Goal: Task Accomplishment & Management: Manage account settings

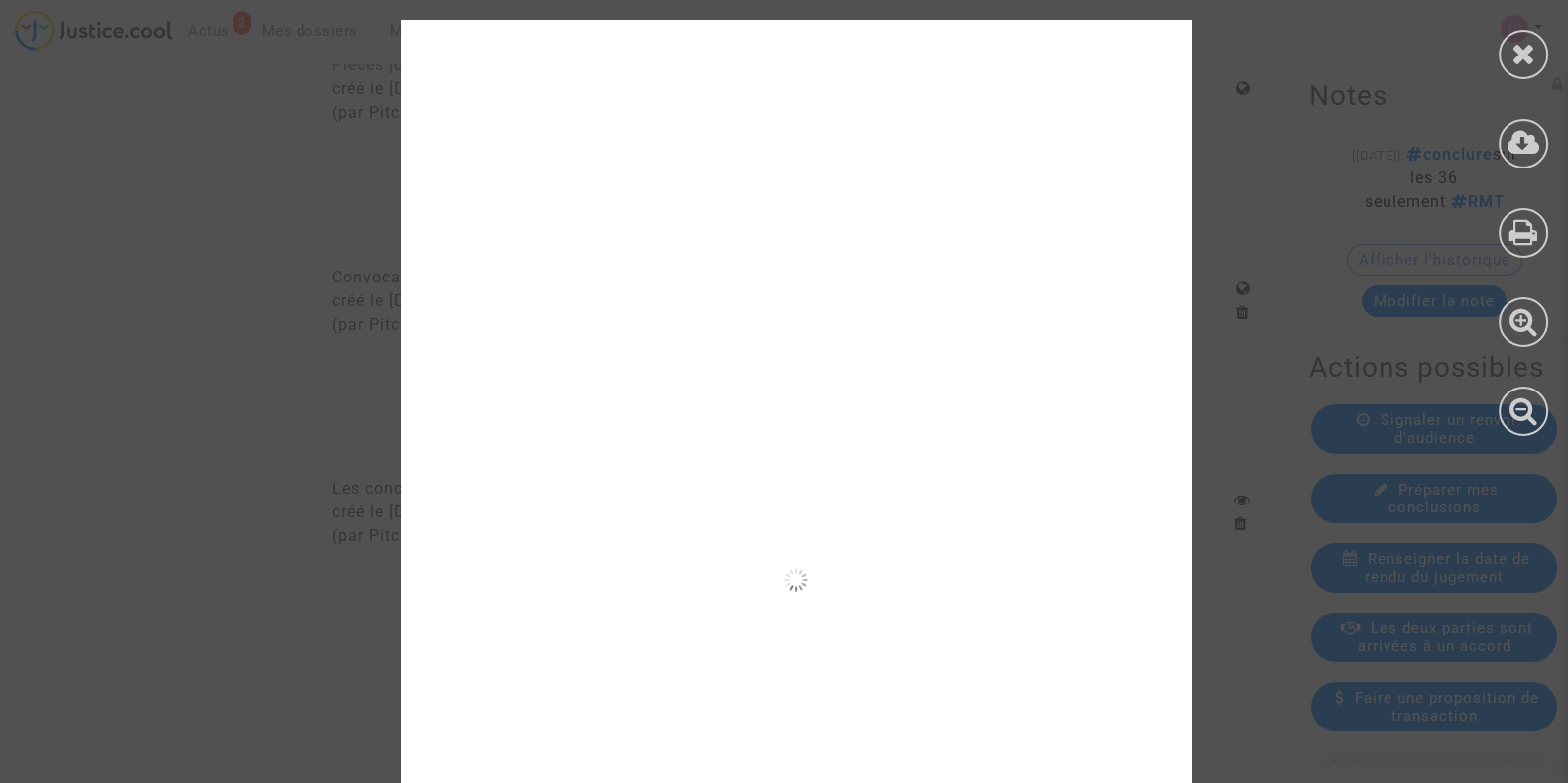
click at [1518, 47] on icon at bounding box center [1523, 54] width 25 height 30
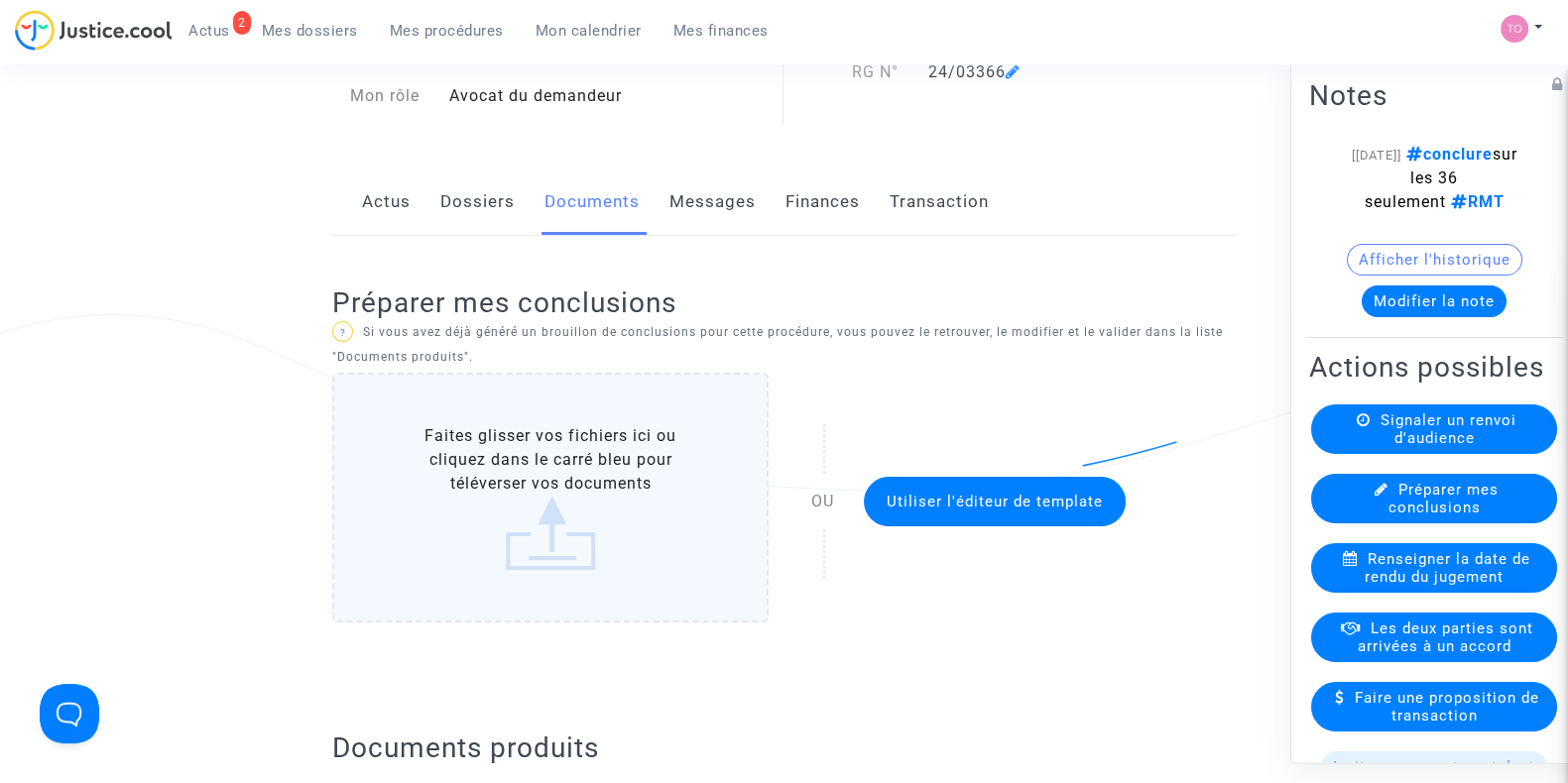
scroll to position [125, 0]
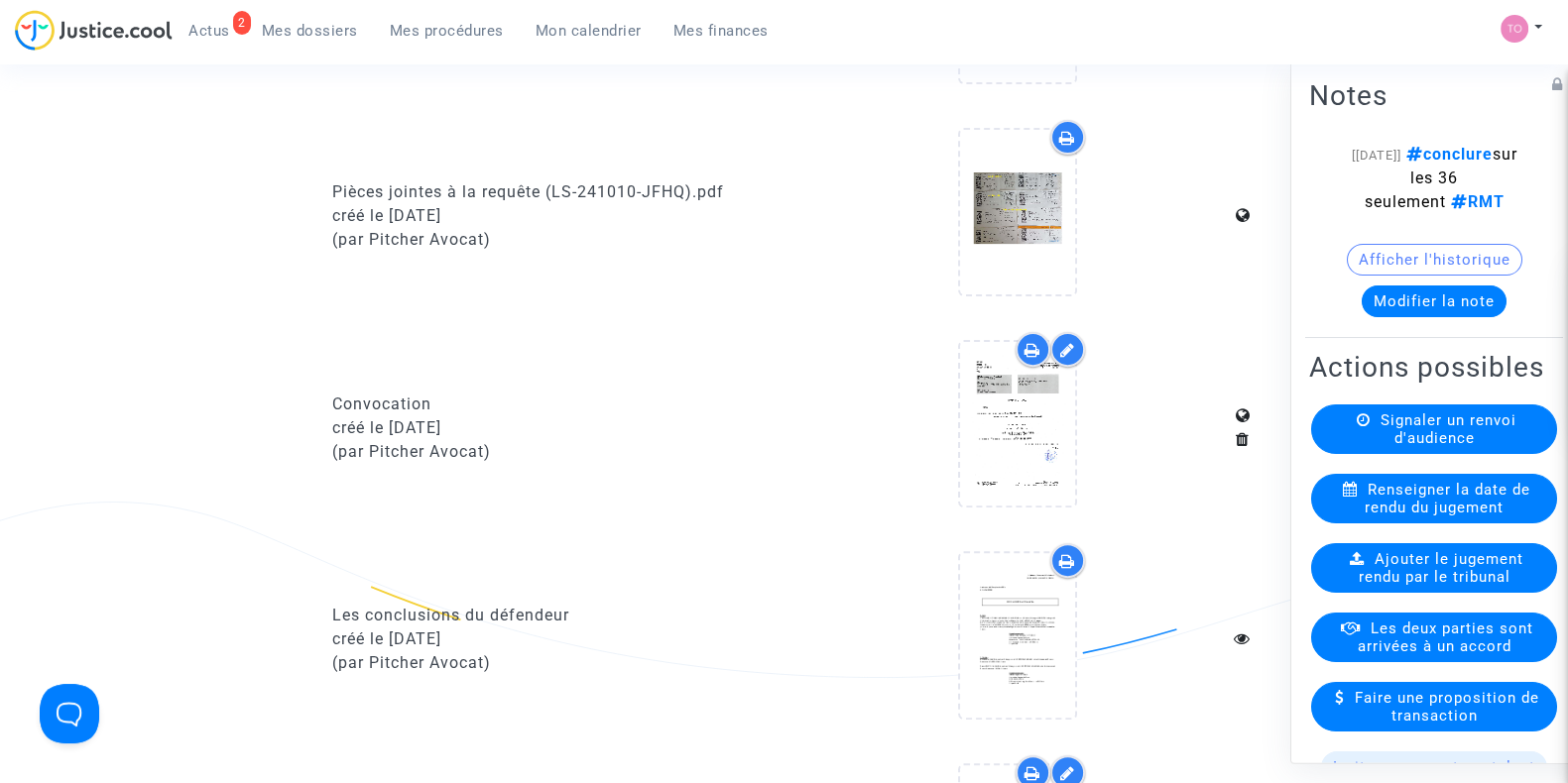
scroll to position [1147, 0]
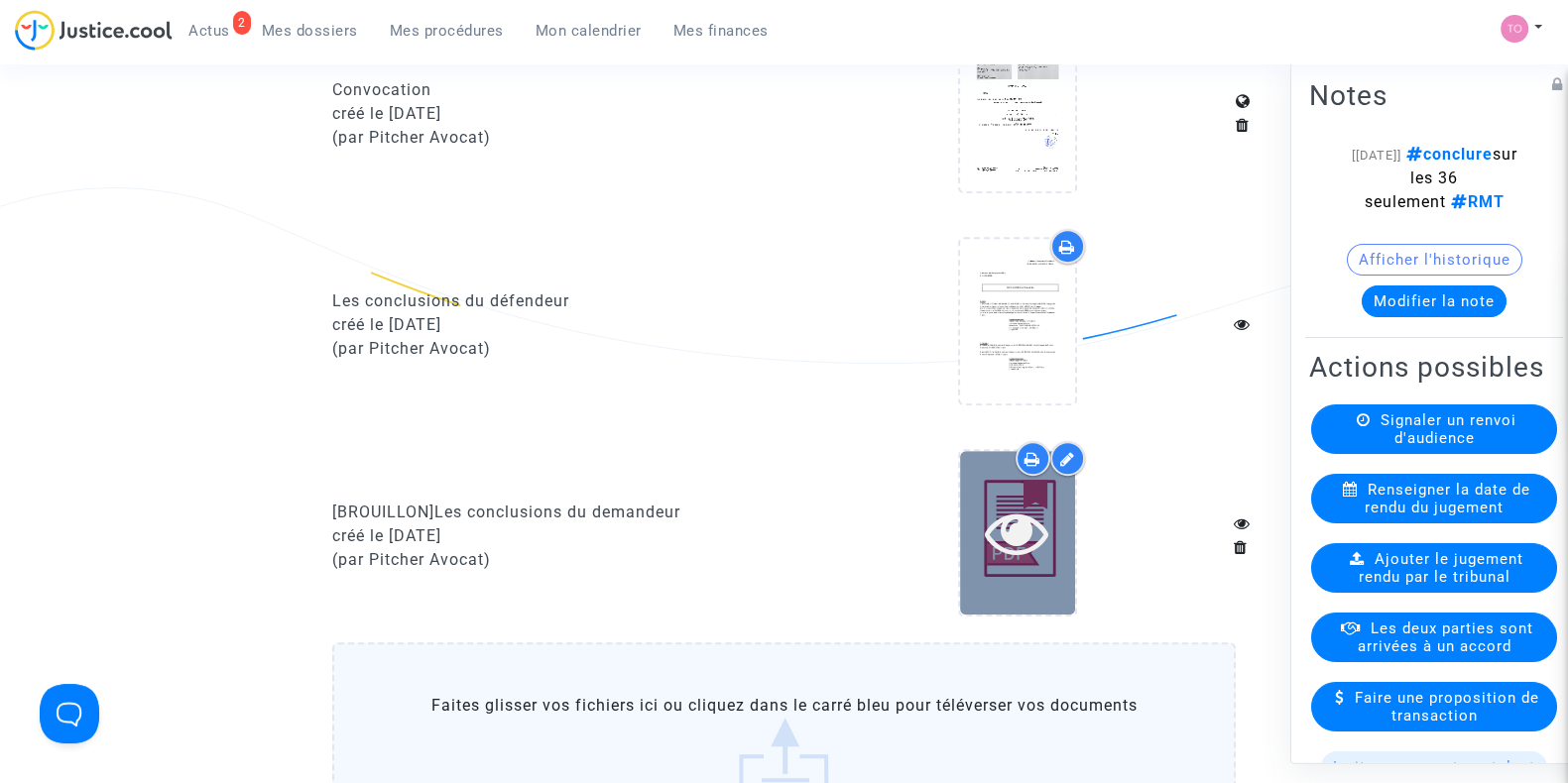
click at [1058, 527] on div at bounding box center [1017, 532] width 115 height 64
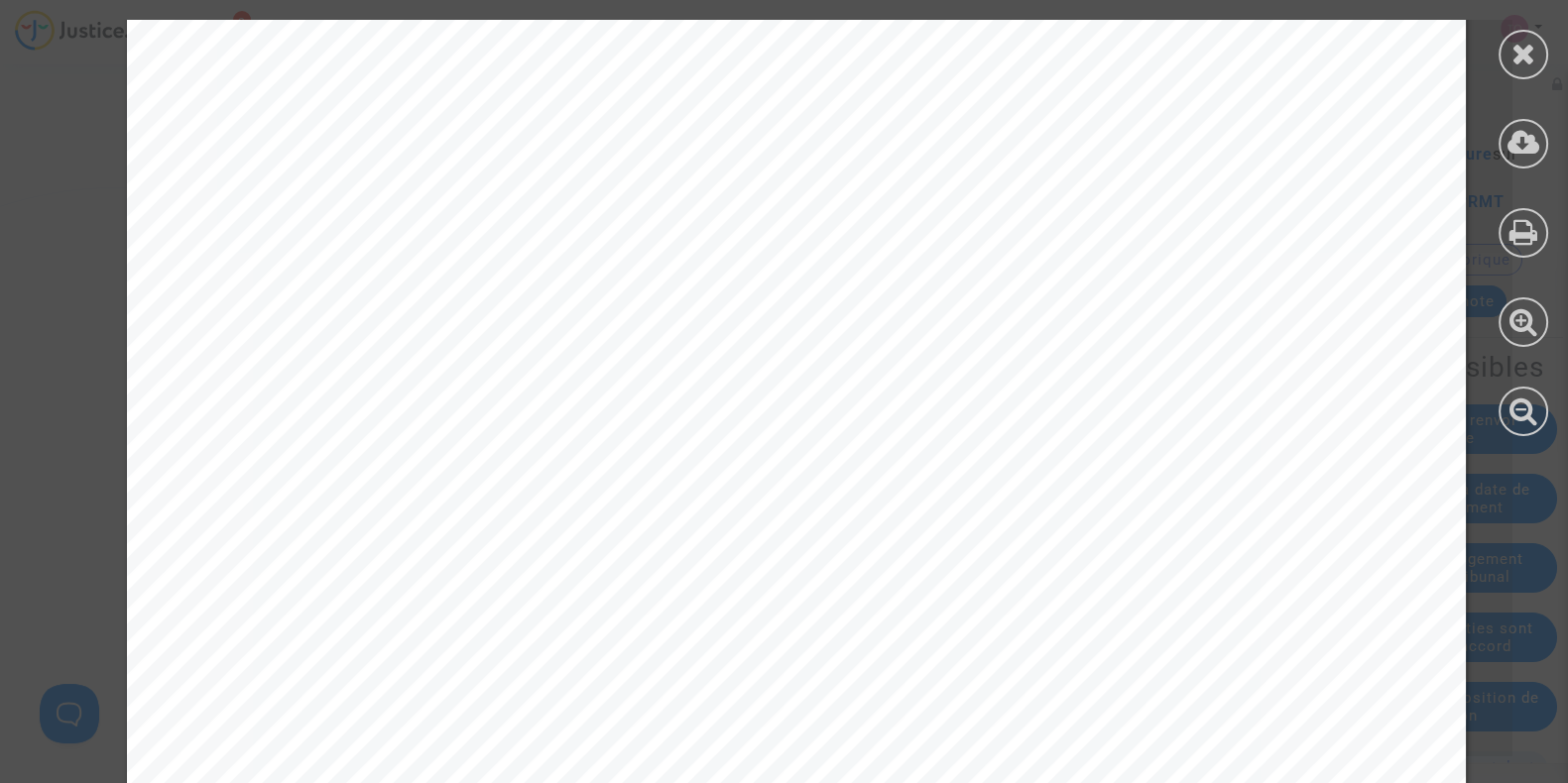
scroll to position [8571, 0]
click at [1509, 217] on icon at bounding box center [1523, 232] width 29 height 30
click at [1531, 69] on div at bounding box center [1523, 55] width 50 height 50
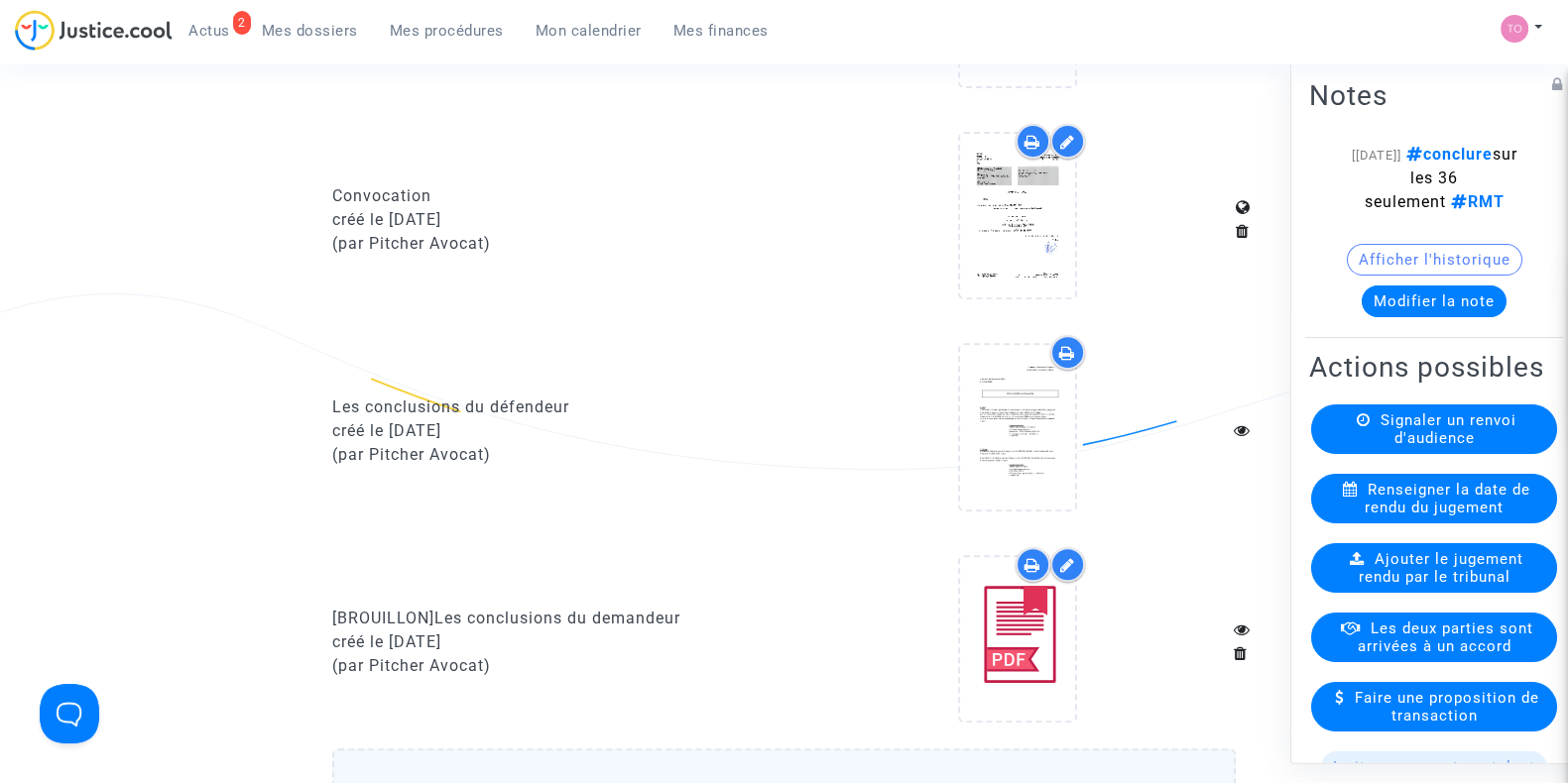
scroll to position [1036, 0]
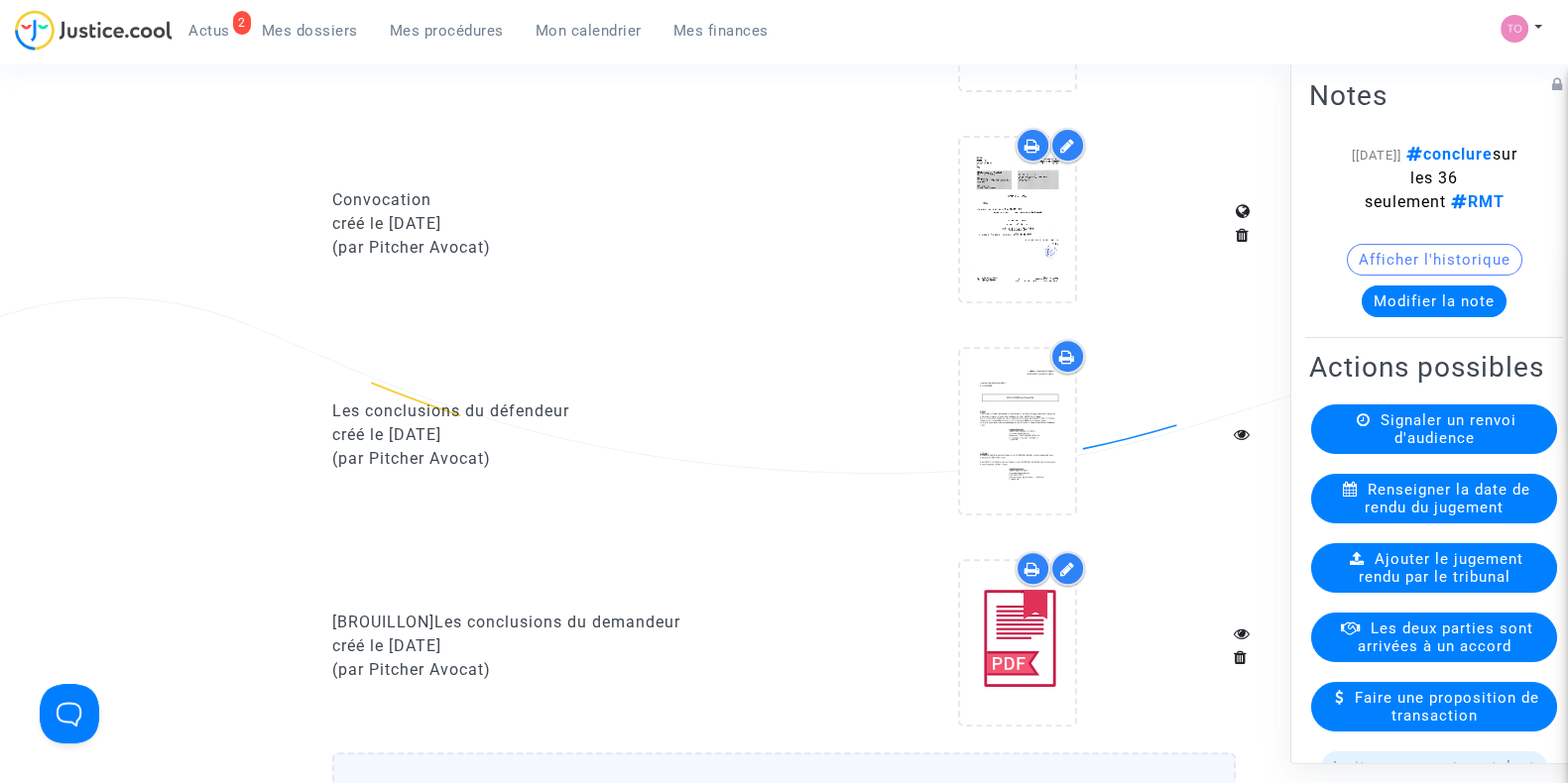
click at [1361, 300] on button "Modifier la note" at bounding box center [1433, 302] width 145 height 32
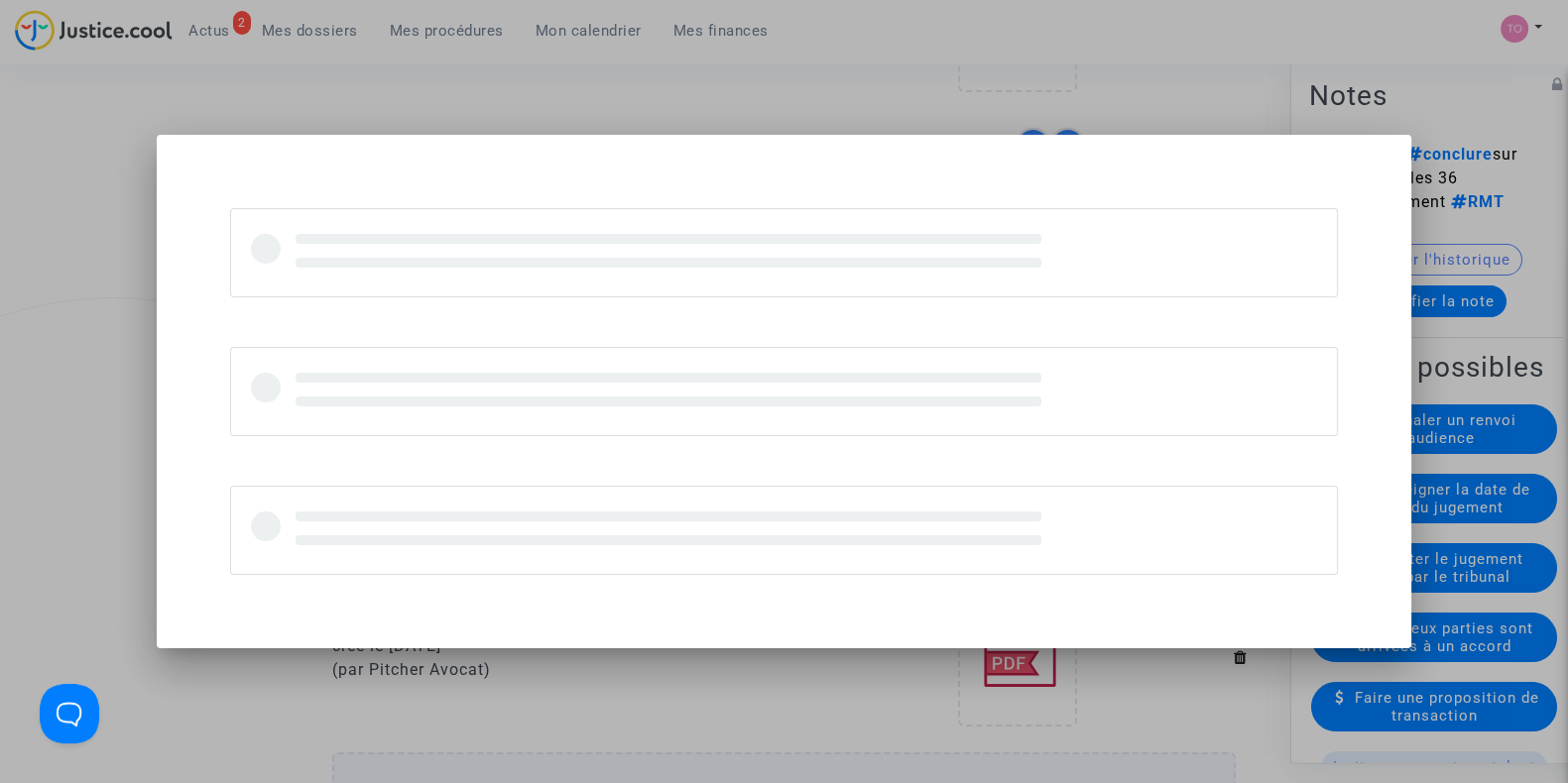
scroll to position [0, 0]
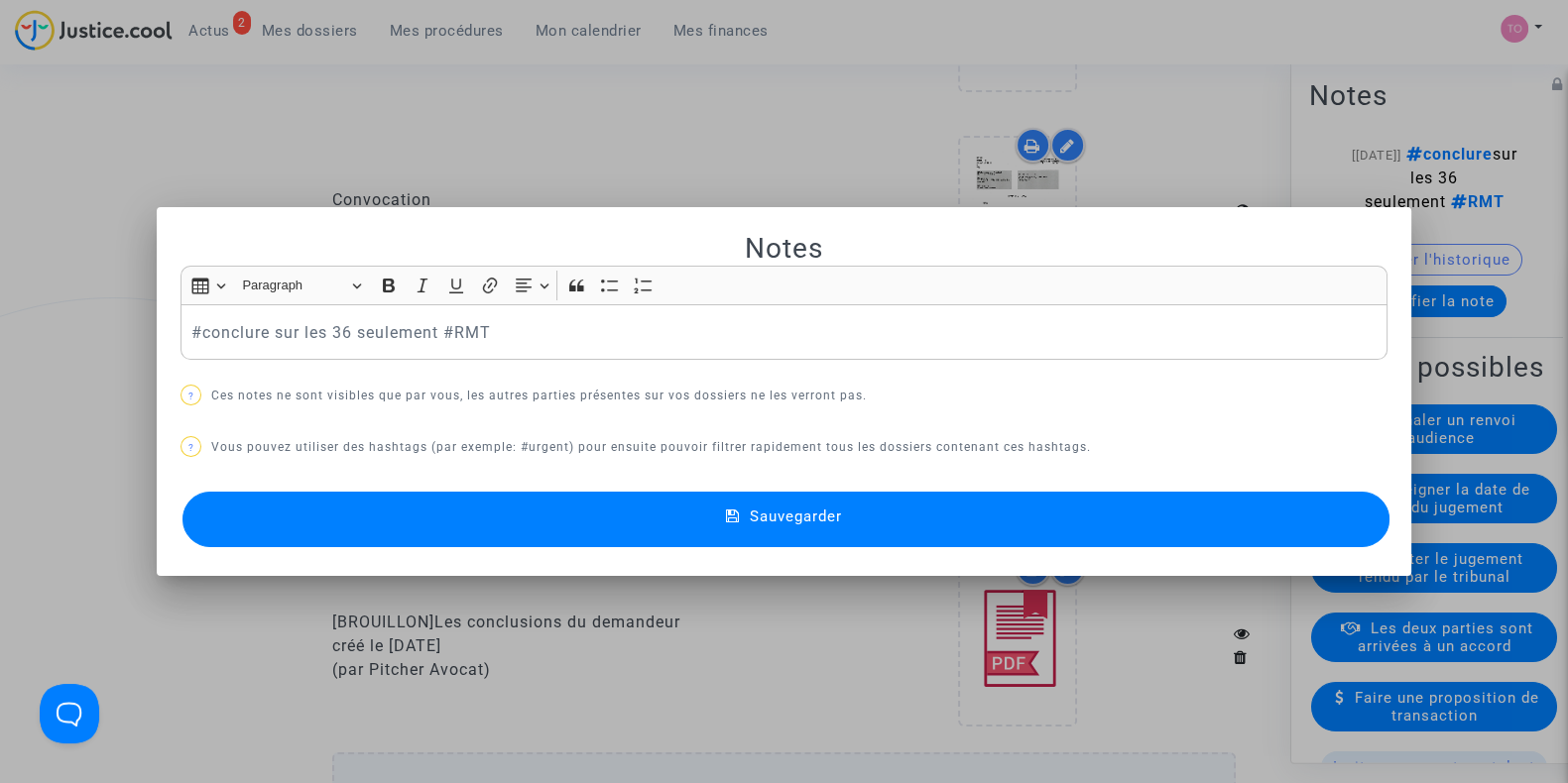
click at [182, 333] on div "#conclure sur les 36 seulement #RMT" at bounding box center [784, 333] width 1206 height 56
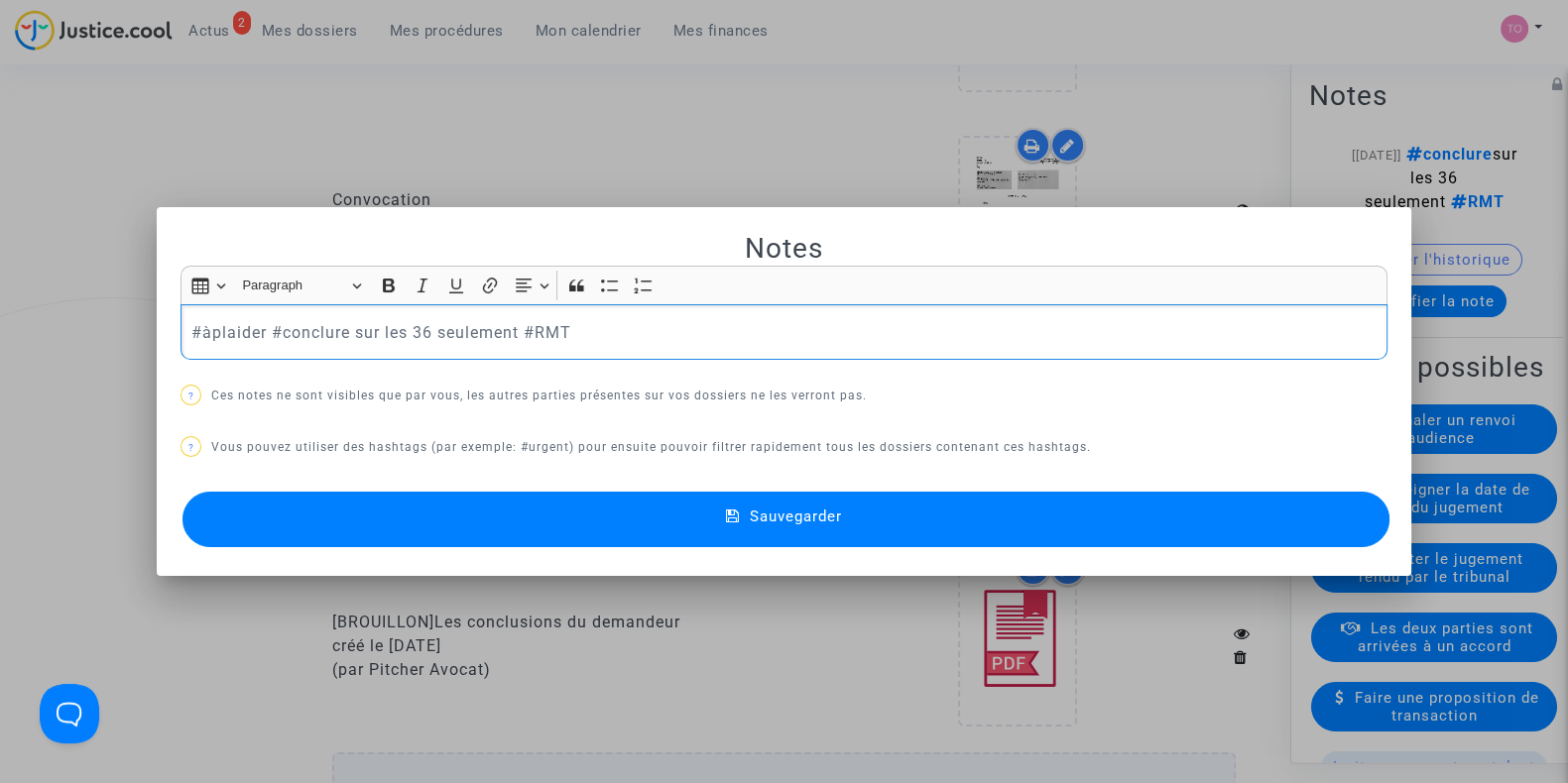
click at [473, 525] on button "Sauvegarder" at bounding box center [786, 519] width 1206 height 56
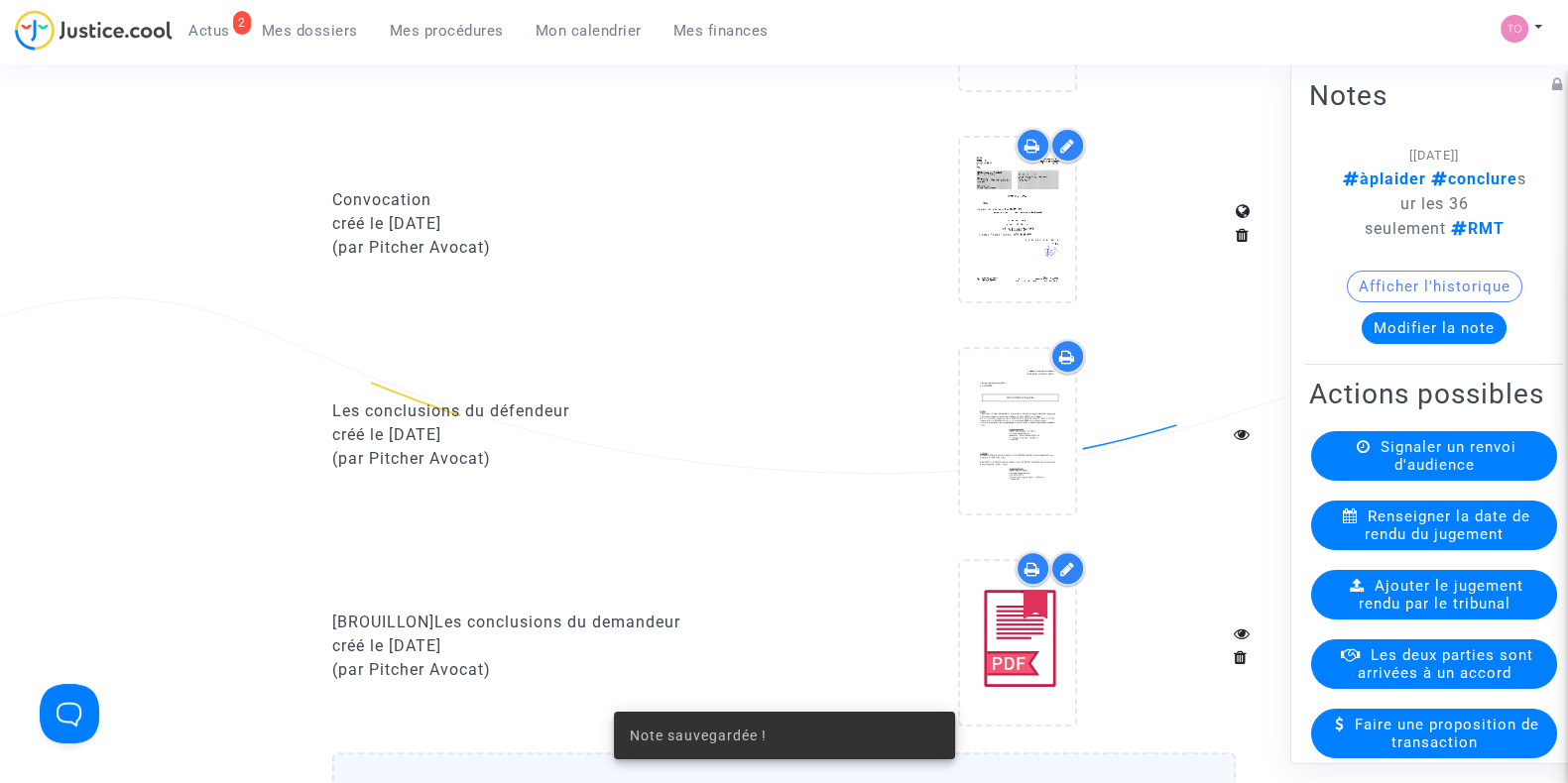
scroll to position [877, 0]
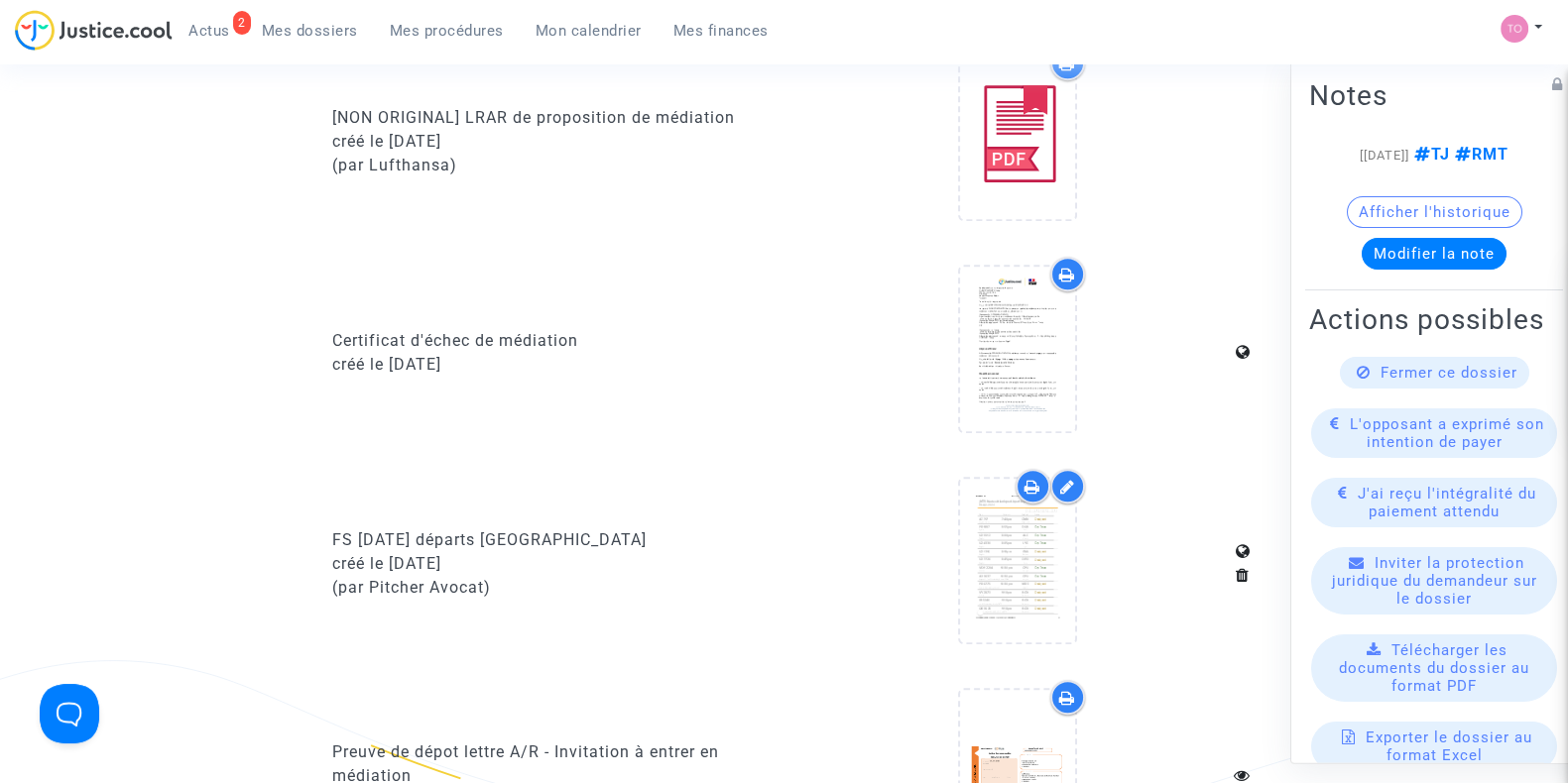
scroll to position [951, 0]
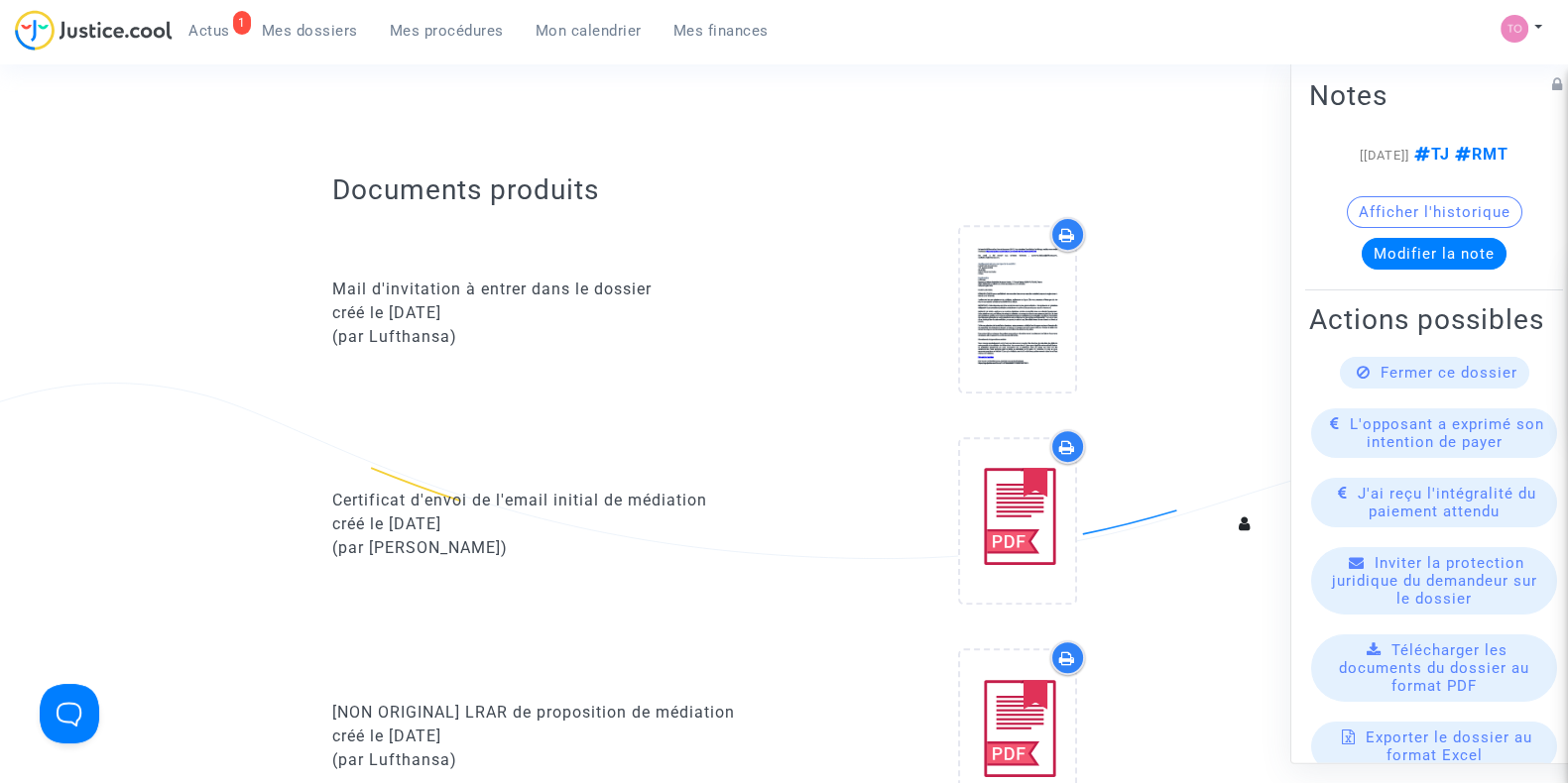
click at [274, 30] on span "Mes dossiers" at bounding box center [310, 31] width 96 height 18
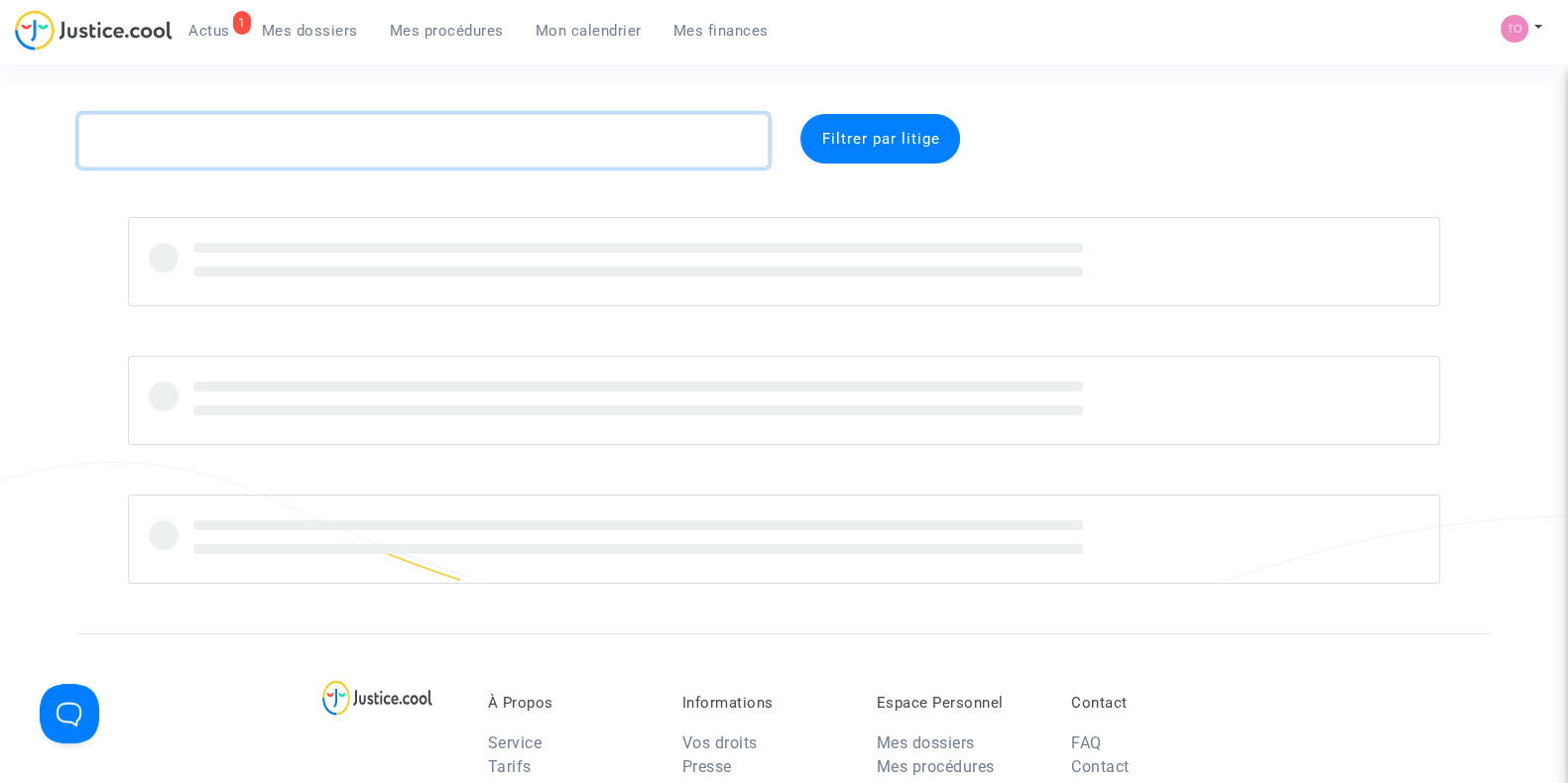
click at [204, 136] on textarea at bounding box center [422, 141] width 690 height 54
paste textarea "CFR-230920-ZDTP"
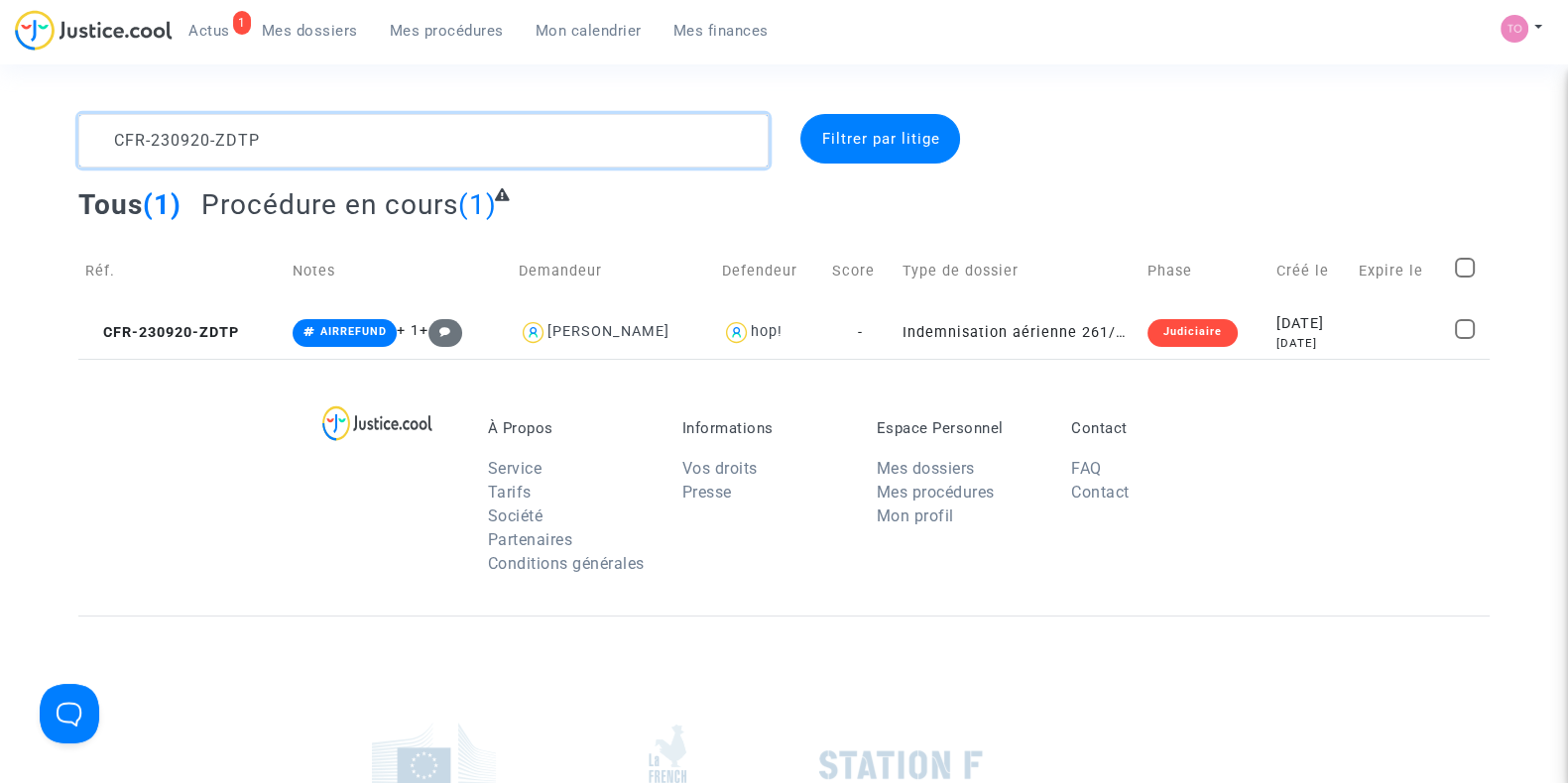
type textarea "CFR-230920-ZDTP"
click at [1276, 331] on div "2023-09-20" at bounding box center [1310, 325] width 69 height 22
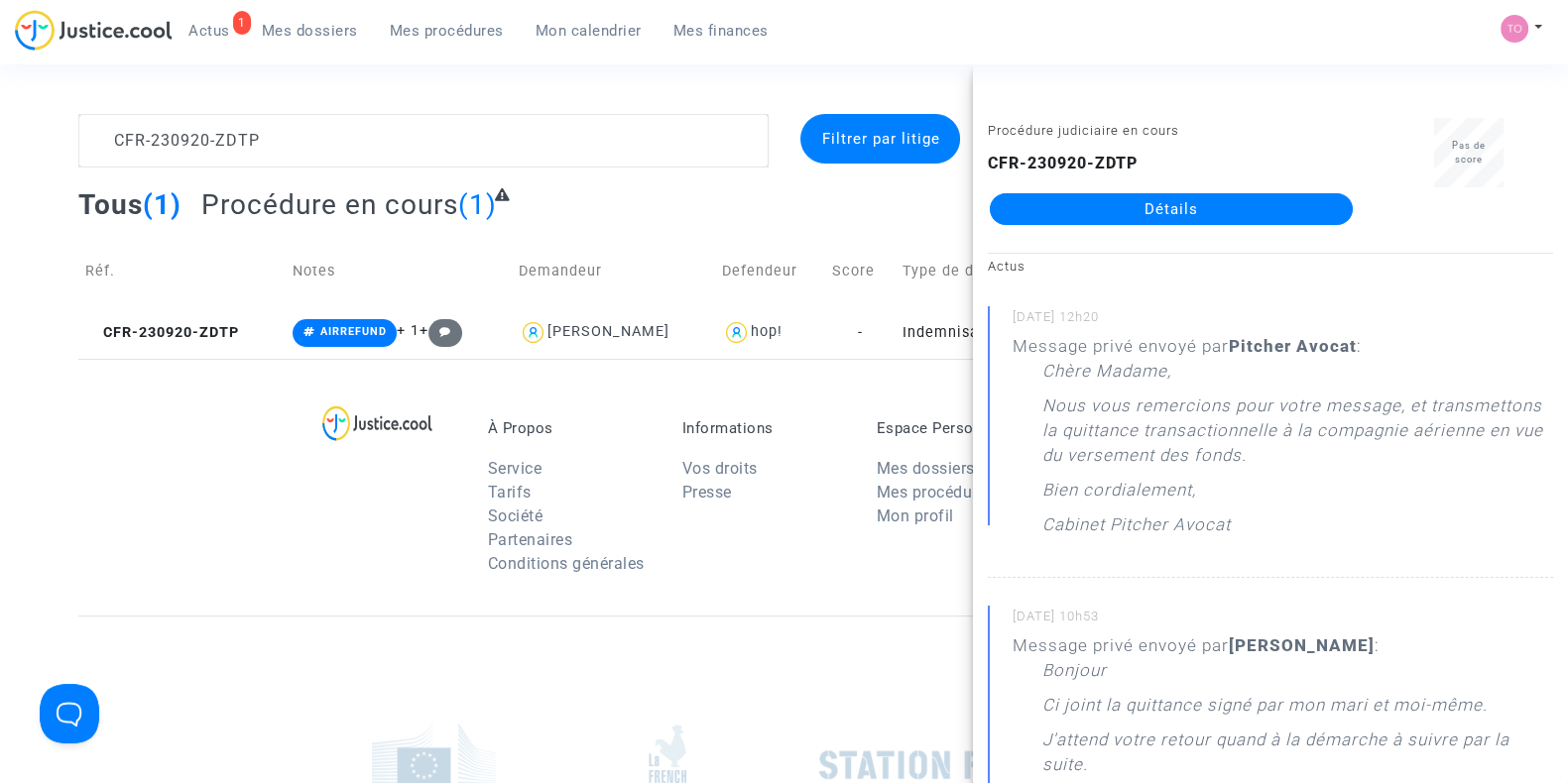
click at [1220, 205] on link "Détails" at bounding box center [1171, 210] width 363 height 32
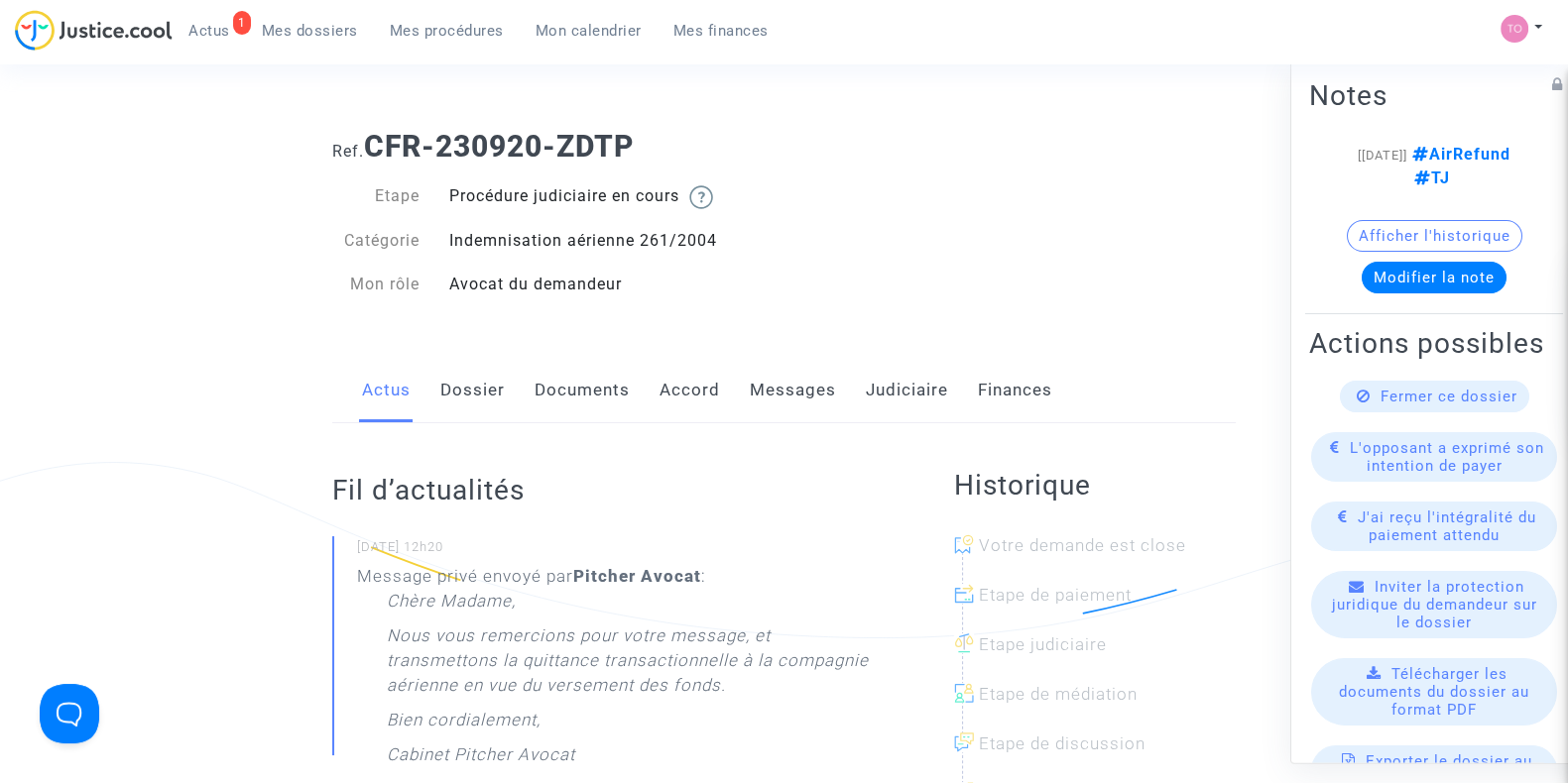
click at [759, 393] on link "Messages" at bounding box center [793, 391] width 86 height 66
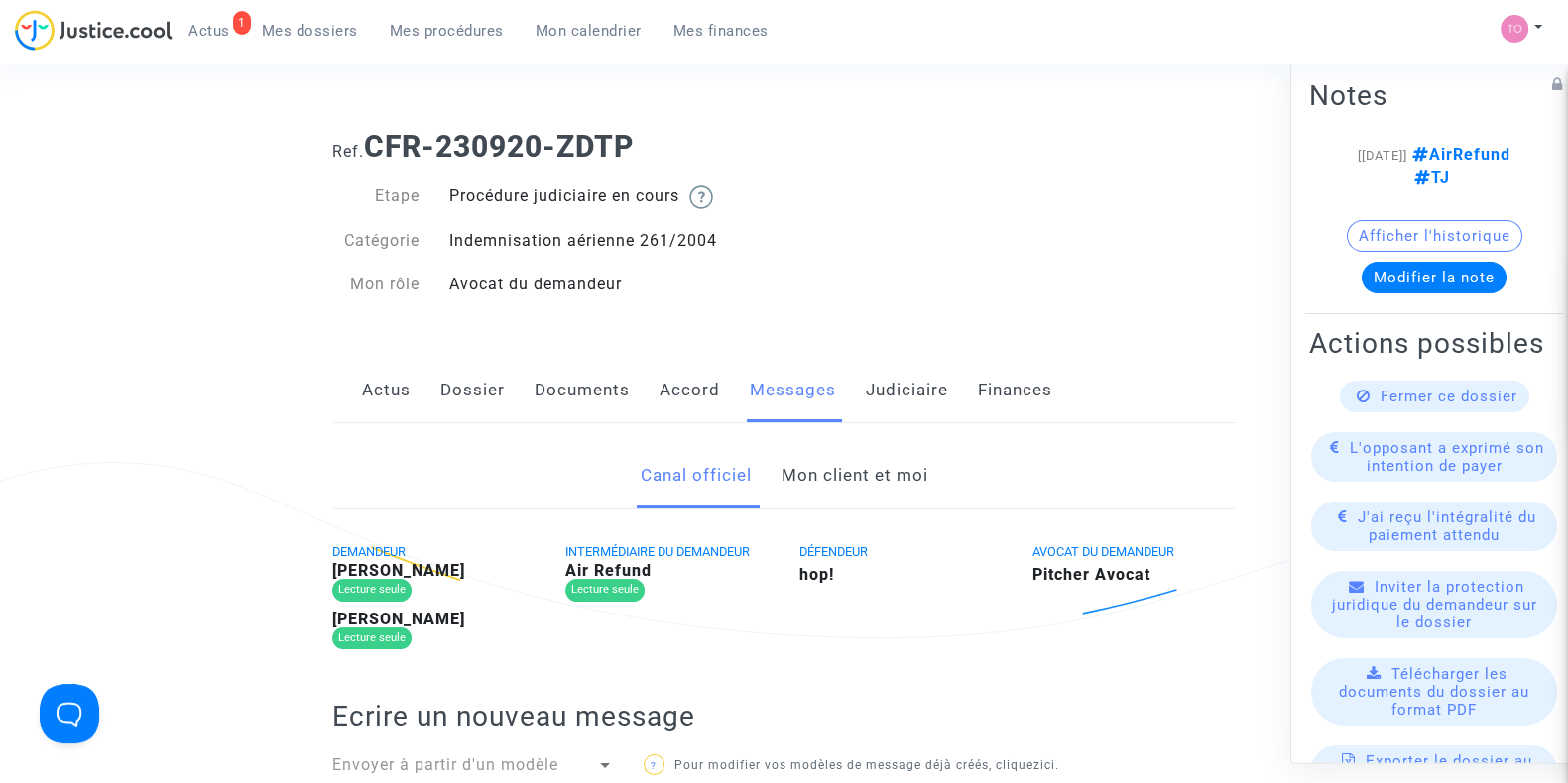
click at [821, 487] on link "Mon client et moi" at bounding box center [853, 476] width 147 height 66
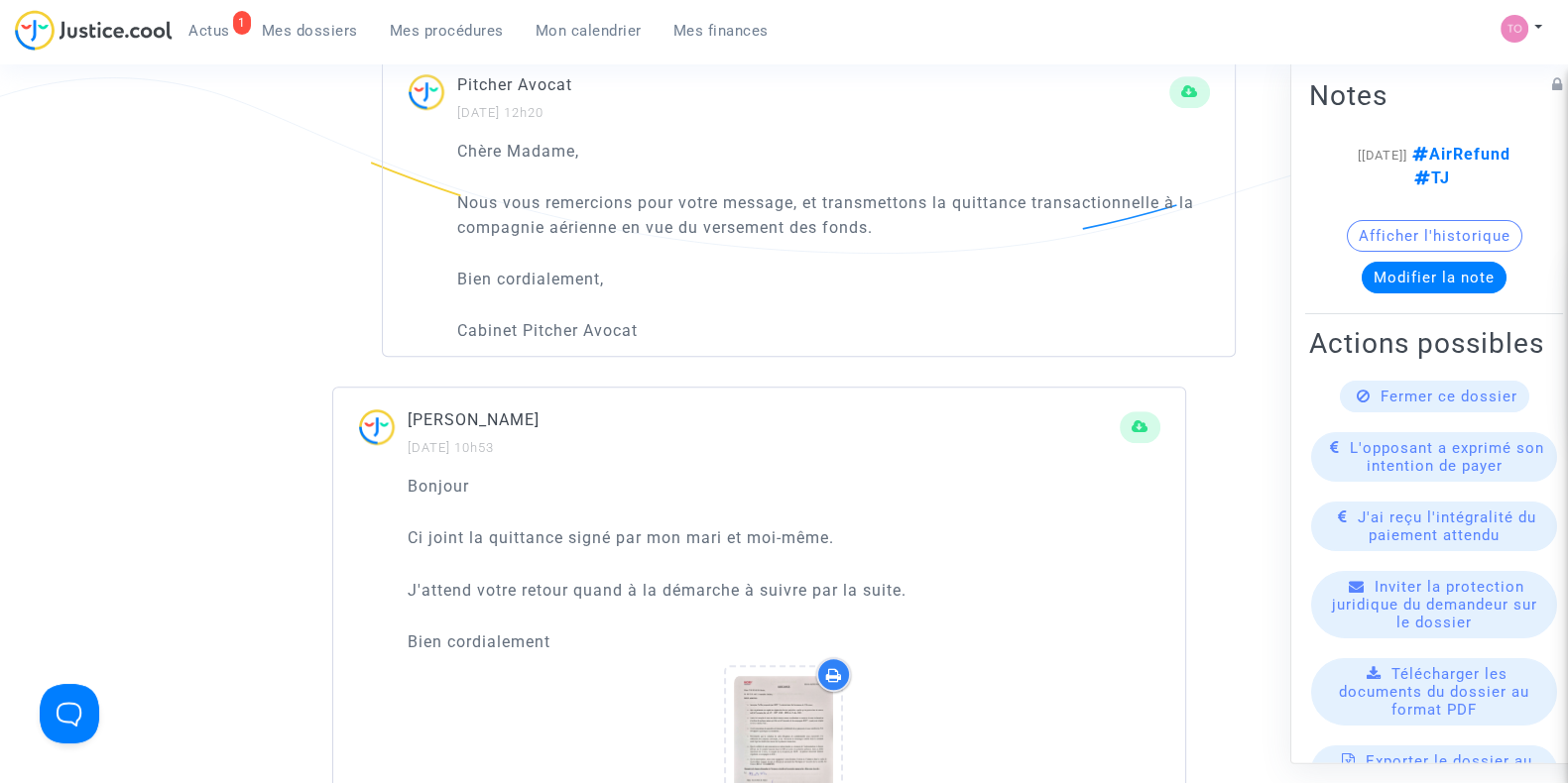
scroll to position [1512, 0]
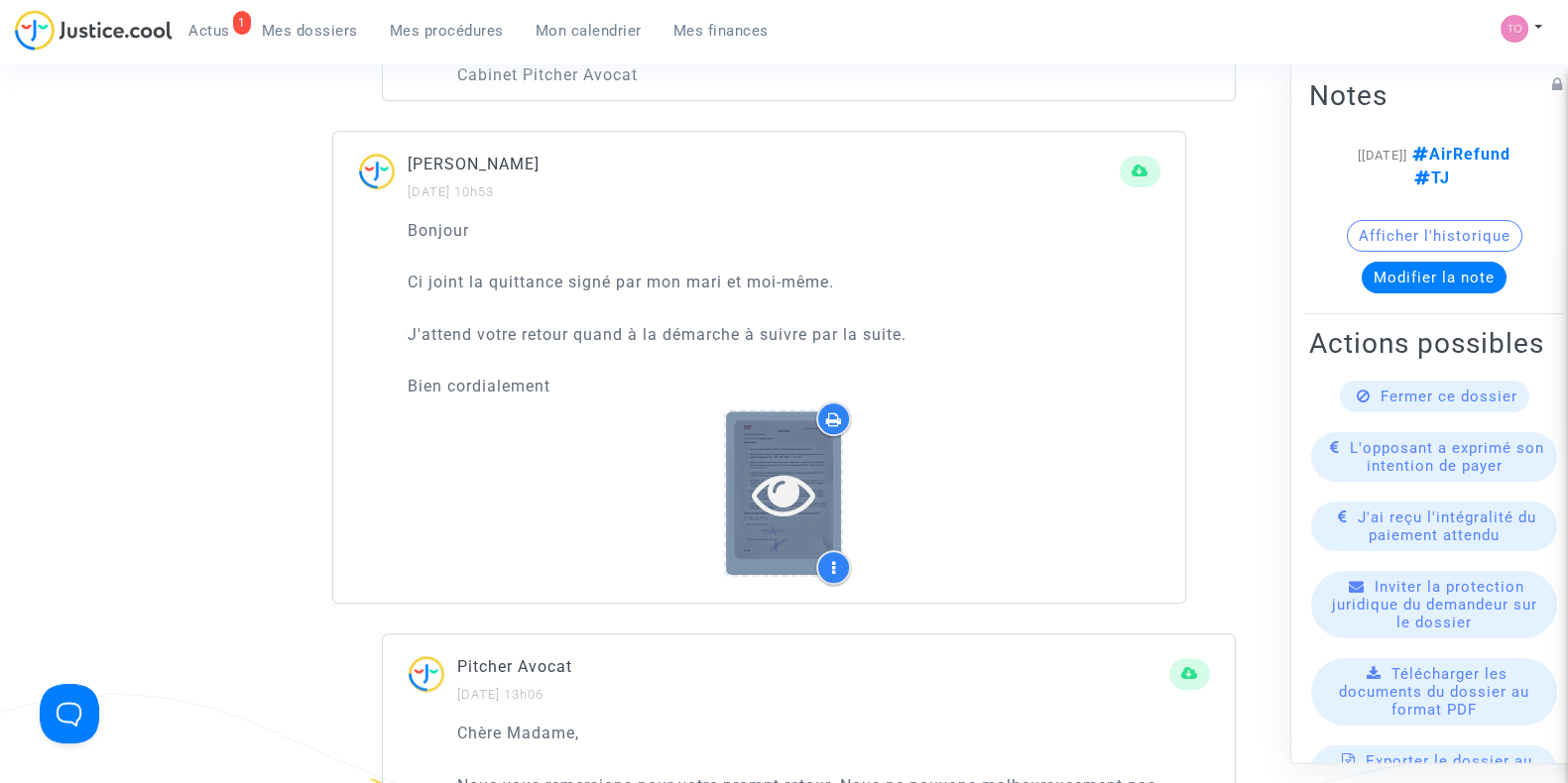
click at [808, 491] on icon at bounding box center [784, 494] width 65 height 64
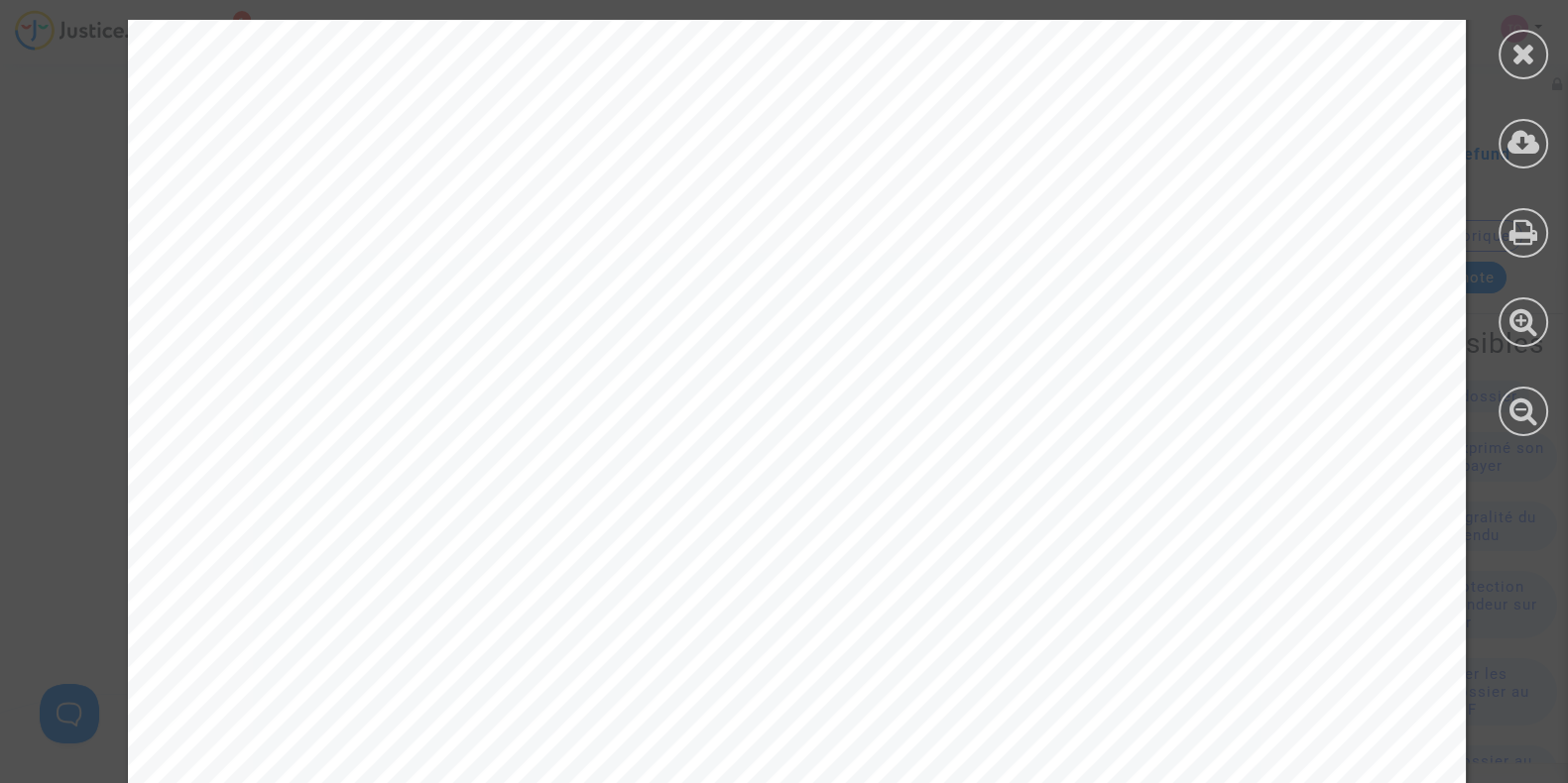
scroll to position [772, 0]
click at [1532, 220] on icon at bounding box center [1523, 232] width 29 height 30
click at [1525, 65] on icon at bounding box center [1523, 54] width 25 height 30
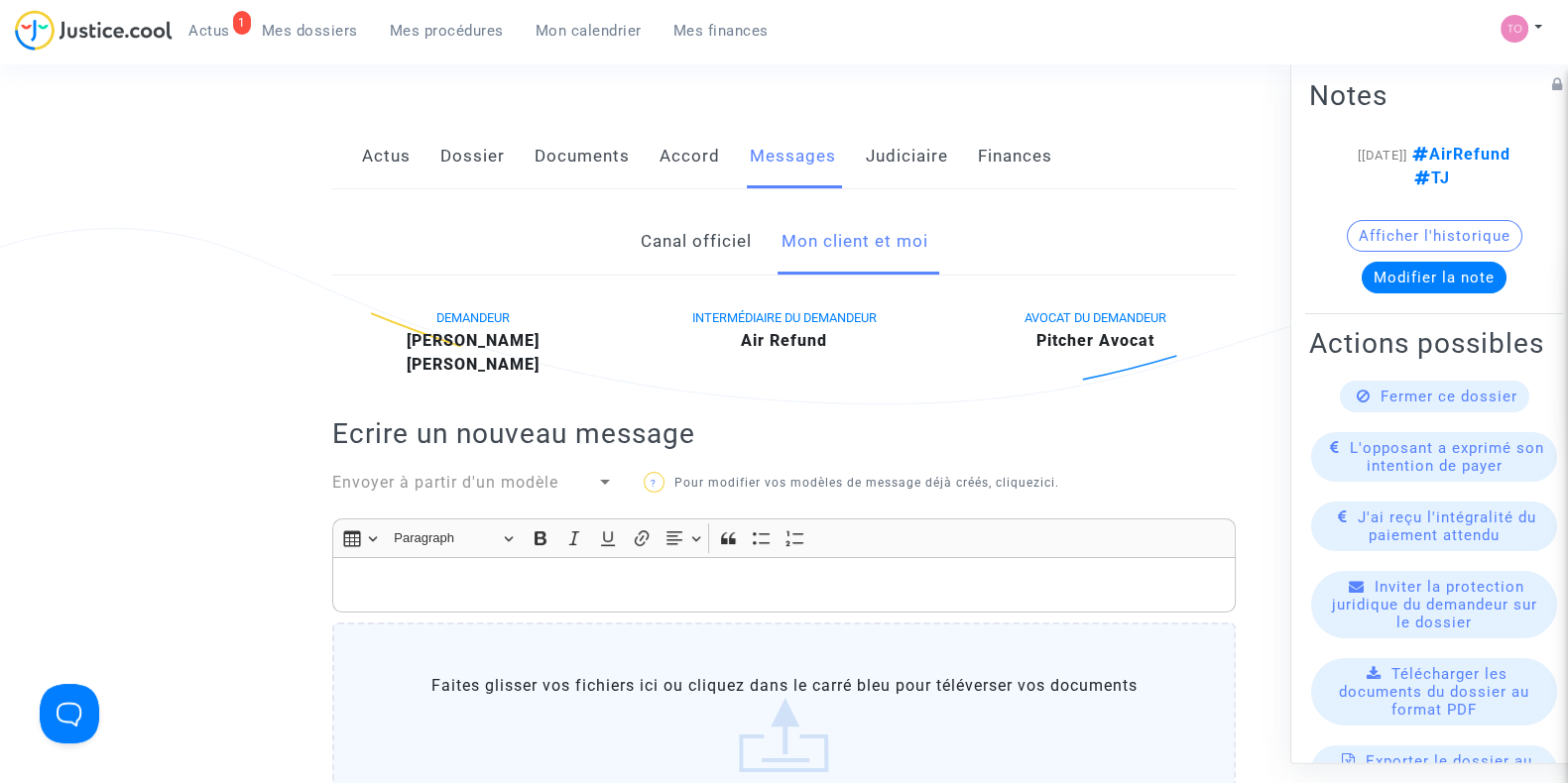
scroll to position [0, 0]
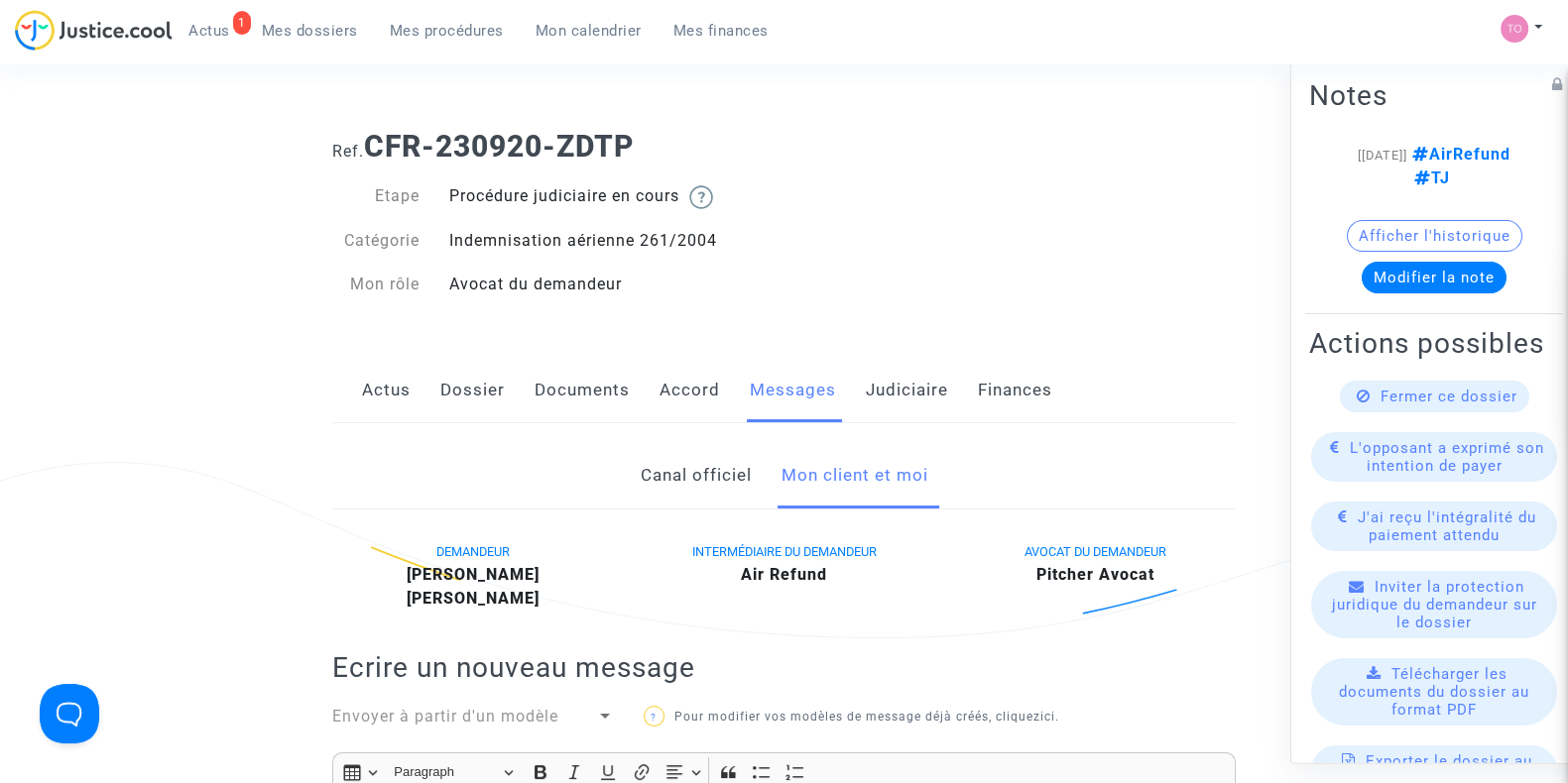
click at [462, 418] on link "Dossier" at bounding box center [472, 391] width 65 height 66
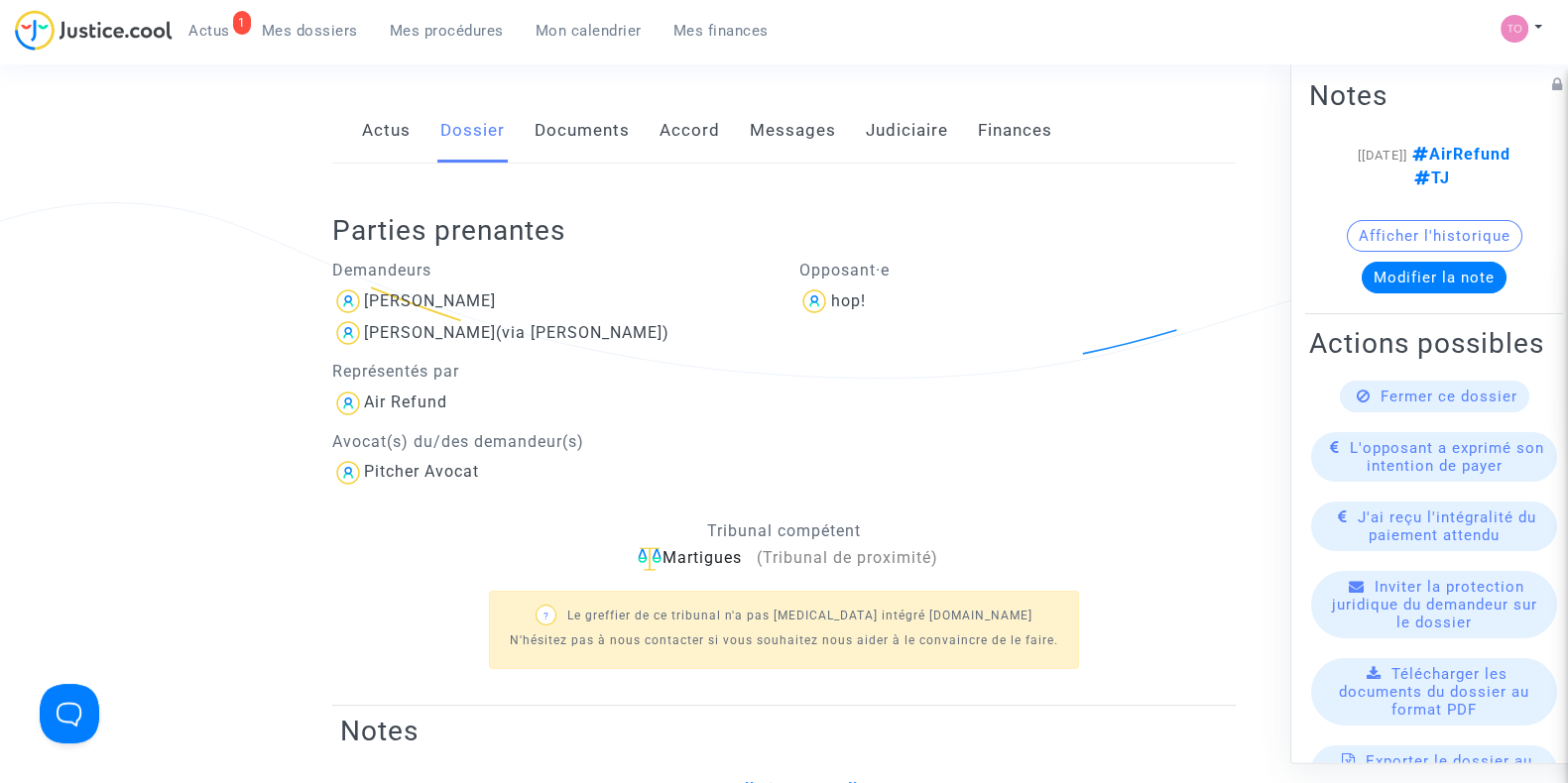
scroll to position [262, 0]
click at [678, 112] on link "Accord" at bounding box center [689, 129] width 61 height 66
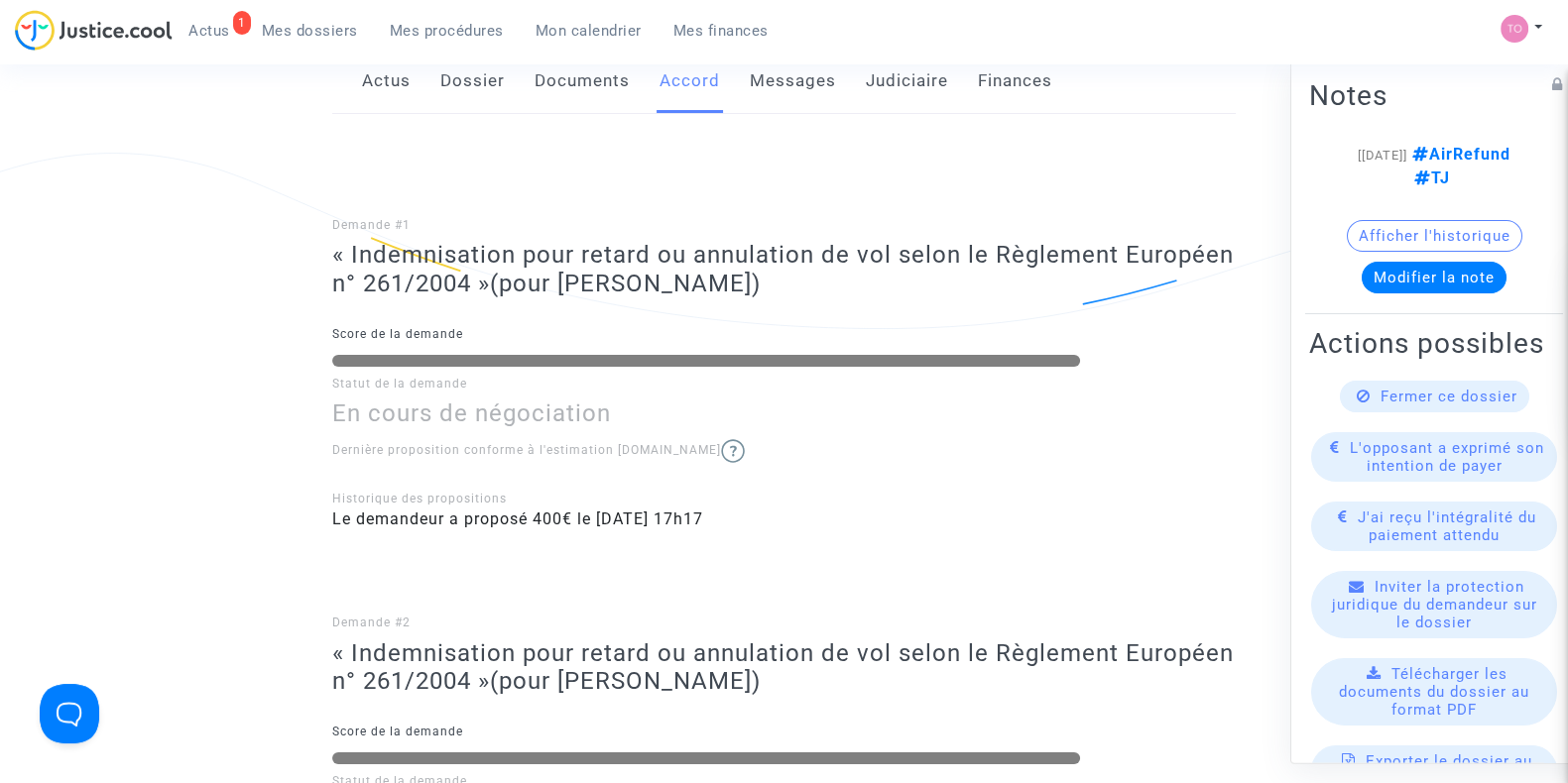
scroll to position [309, 0]
click at [457, 101] on link "Dossier" at bounding box center [472, 83] width 65 height 66
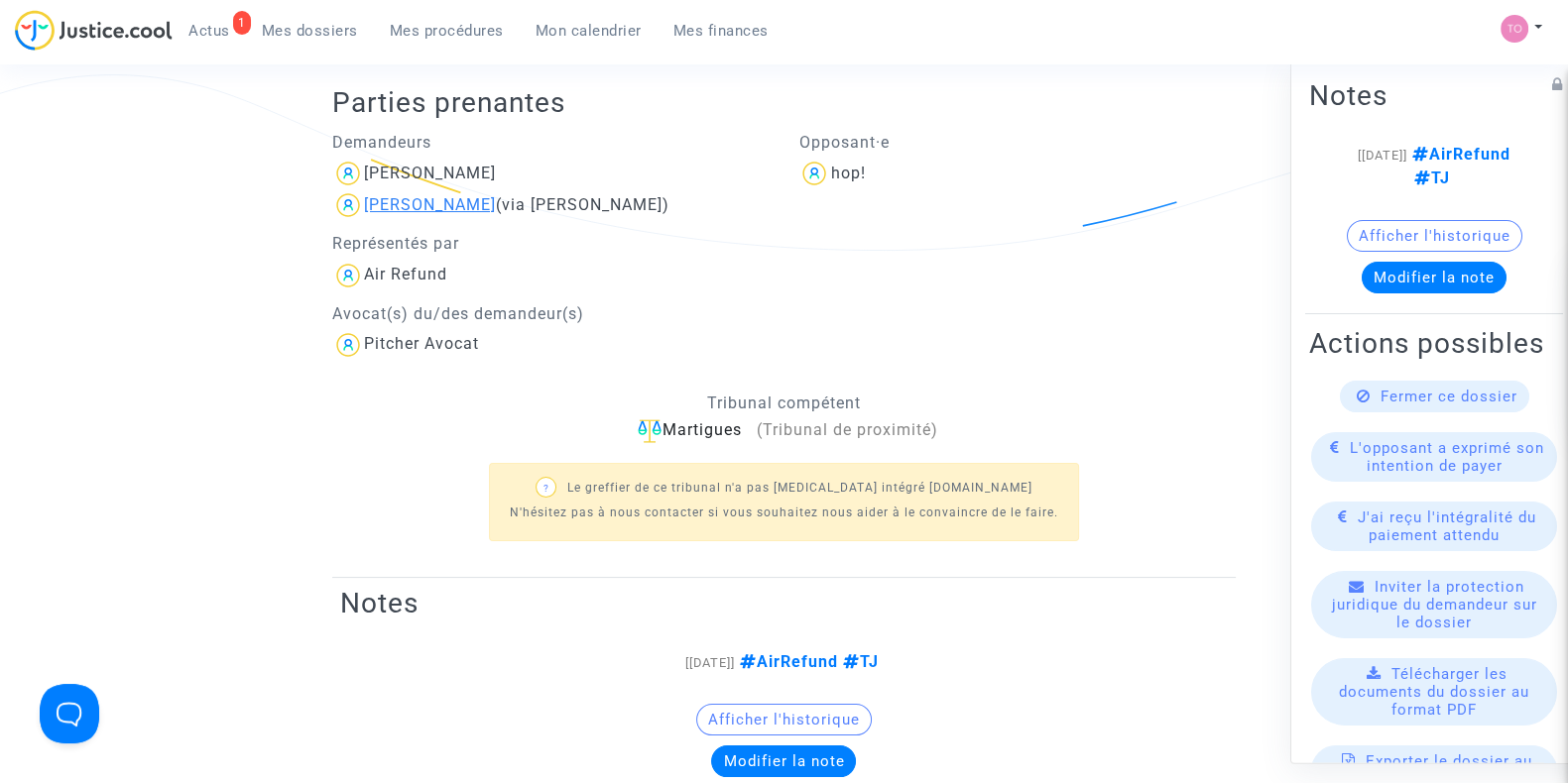
scroll to position [389, 0]
drag, startPoint x: 502, startPoint y: 169, endPoint x: 414, endPoint y: 178, distance: 88.5
click at [414, 178] on div "Marie Tourneur" at bounding box center [551, 173] width 437 height 32
copy div "Tourneur"
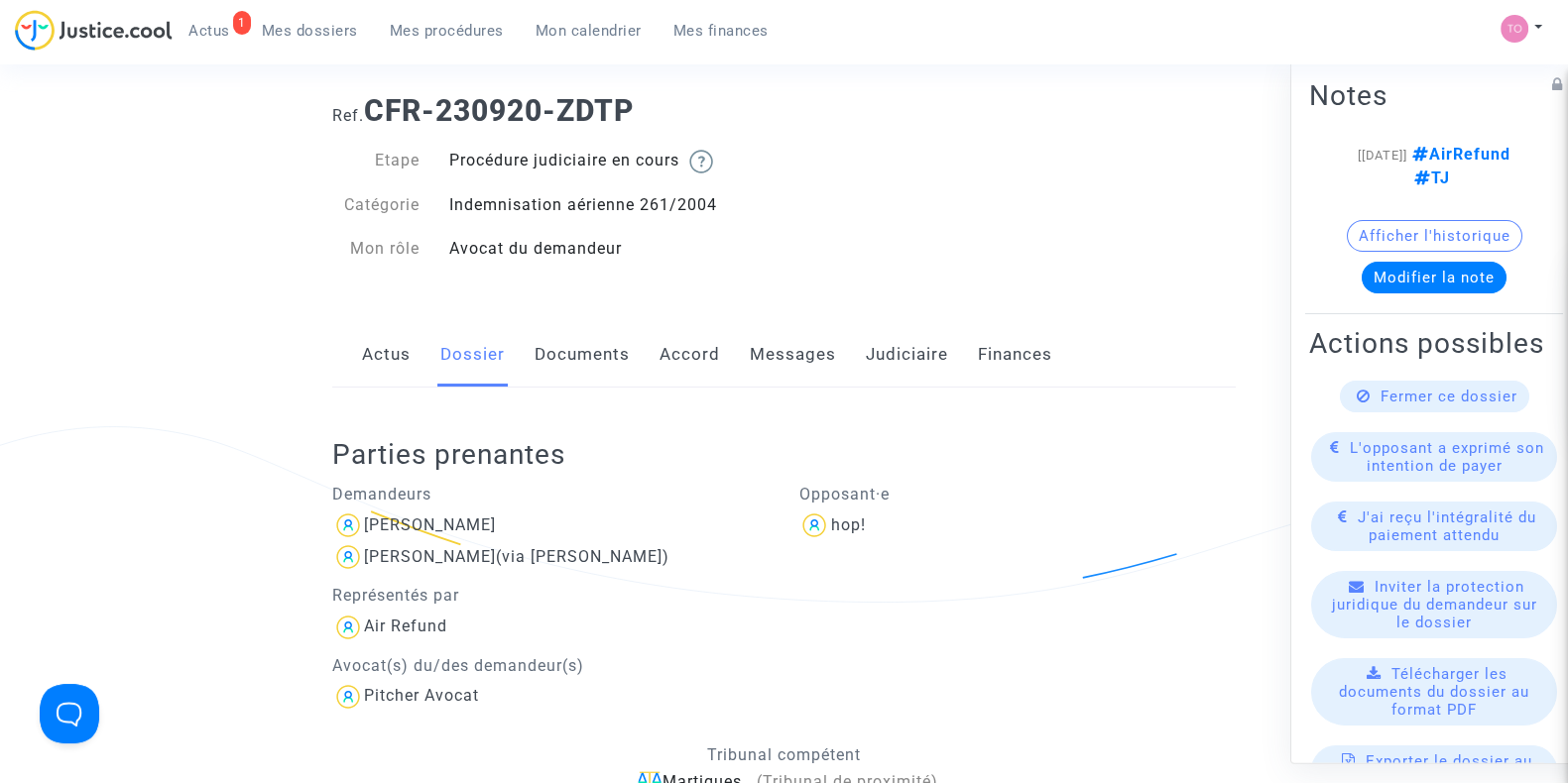
scroll to position [0, 0]
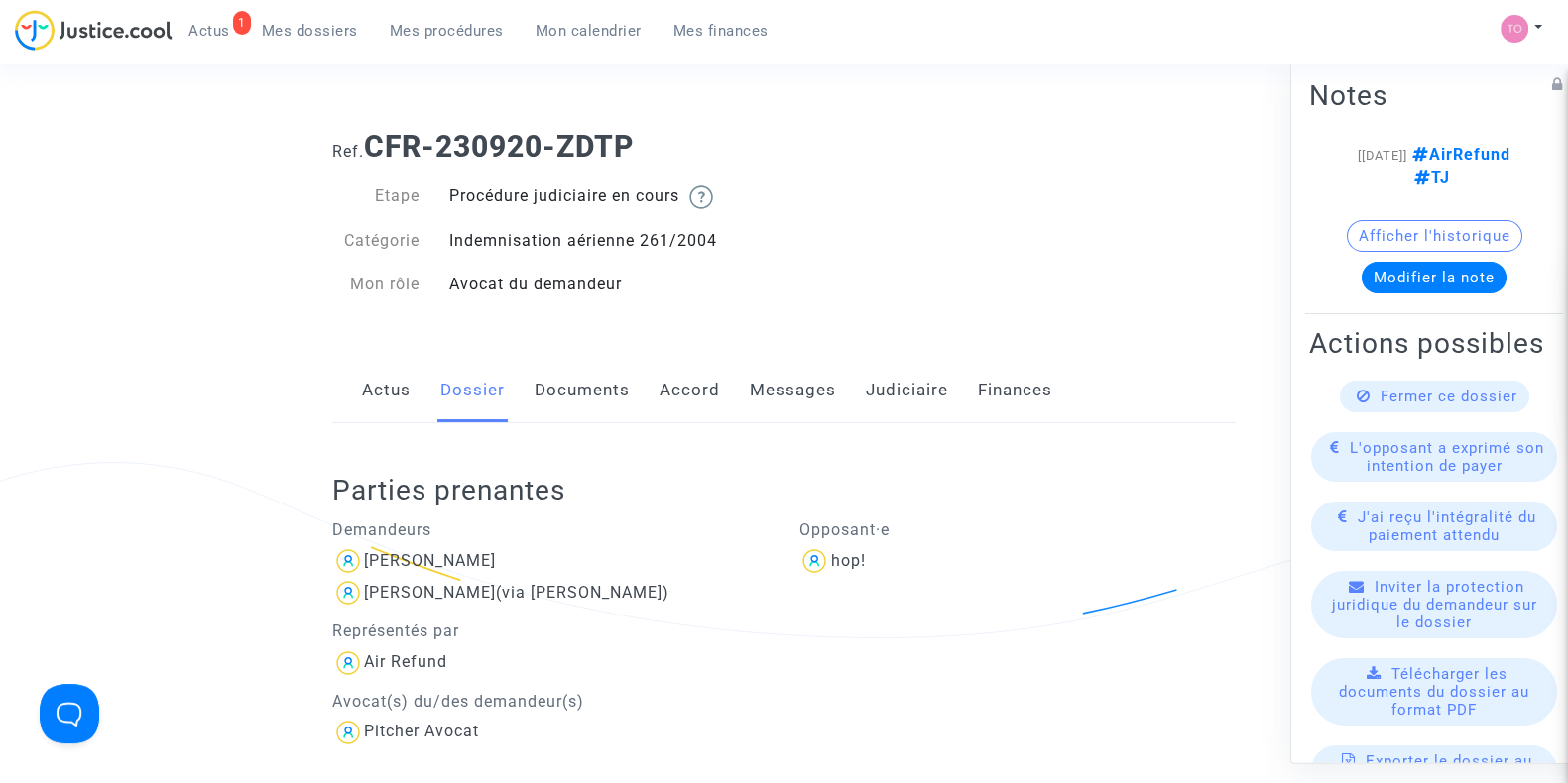
click at [678, 388] on link "Accord" at bounding box center [689, 391] width 61 height 66
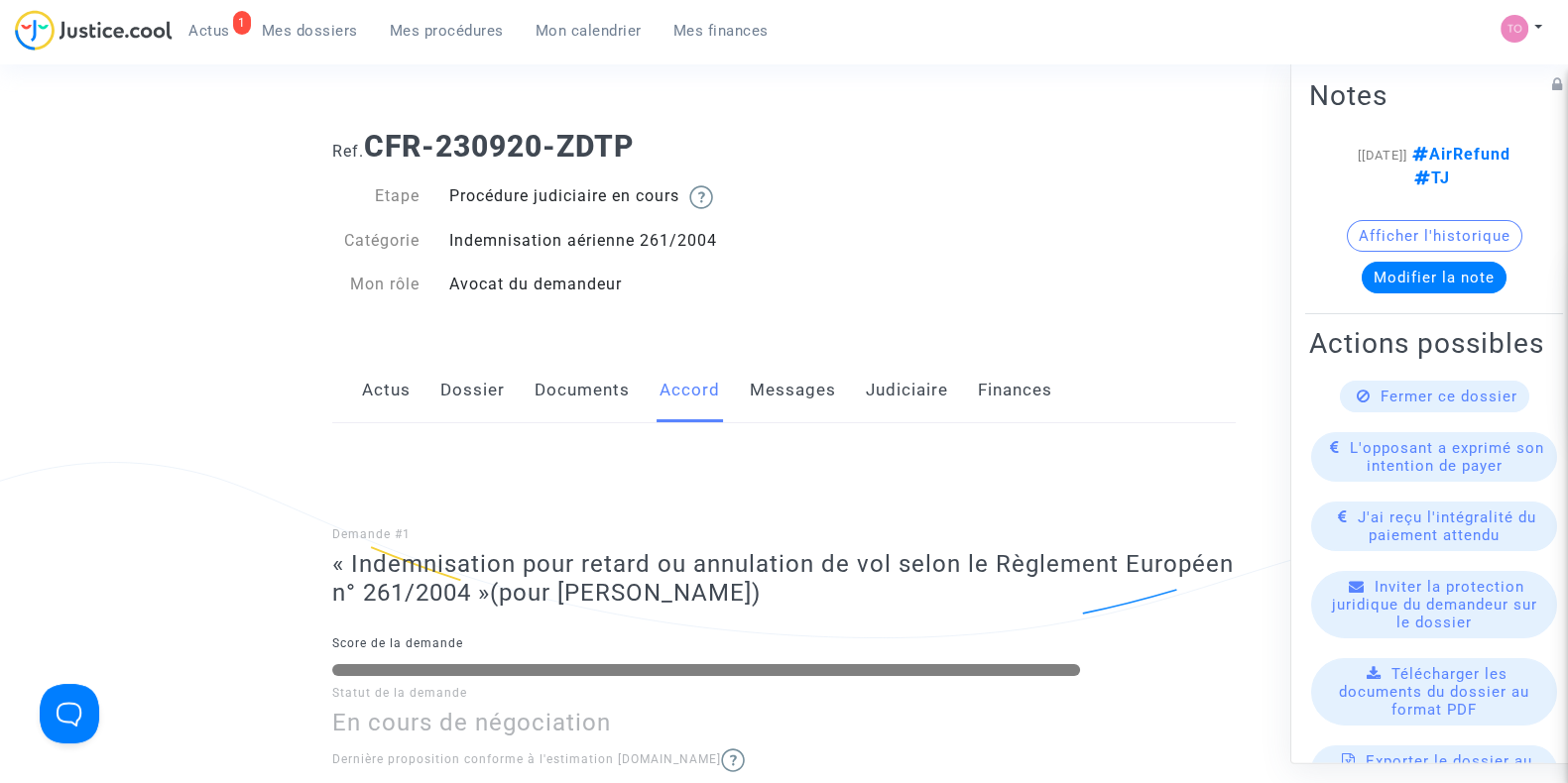
click at [468, 400] on link "Dossier" at bounding box center [472, 391] width 65 height 66
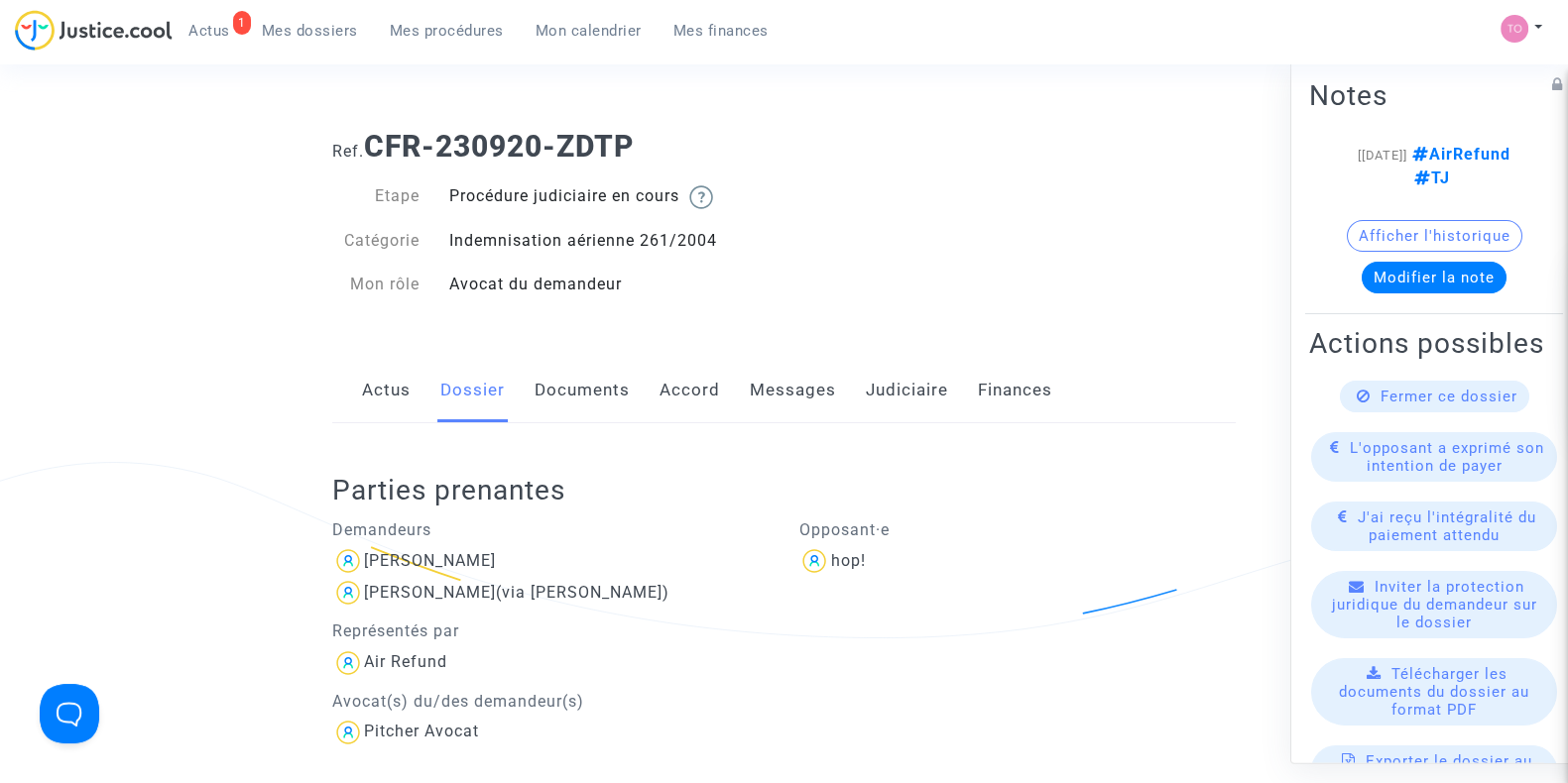
click at [611, 384] on link "Documents" at bounding box center [581, 391] width 95 height 66
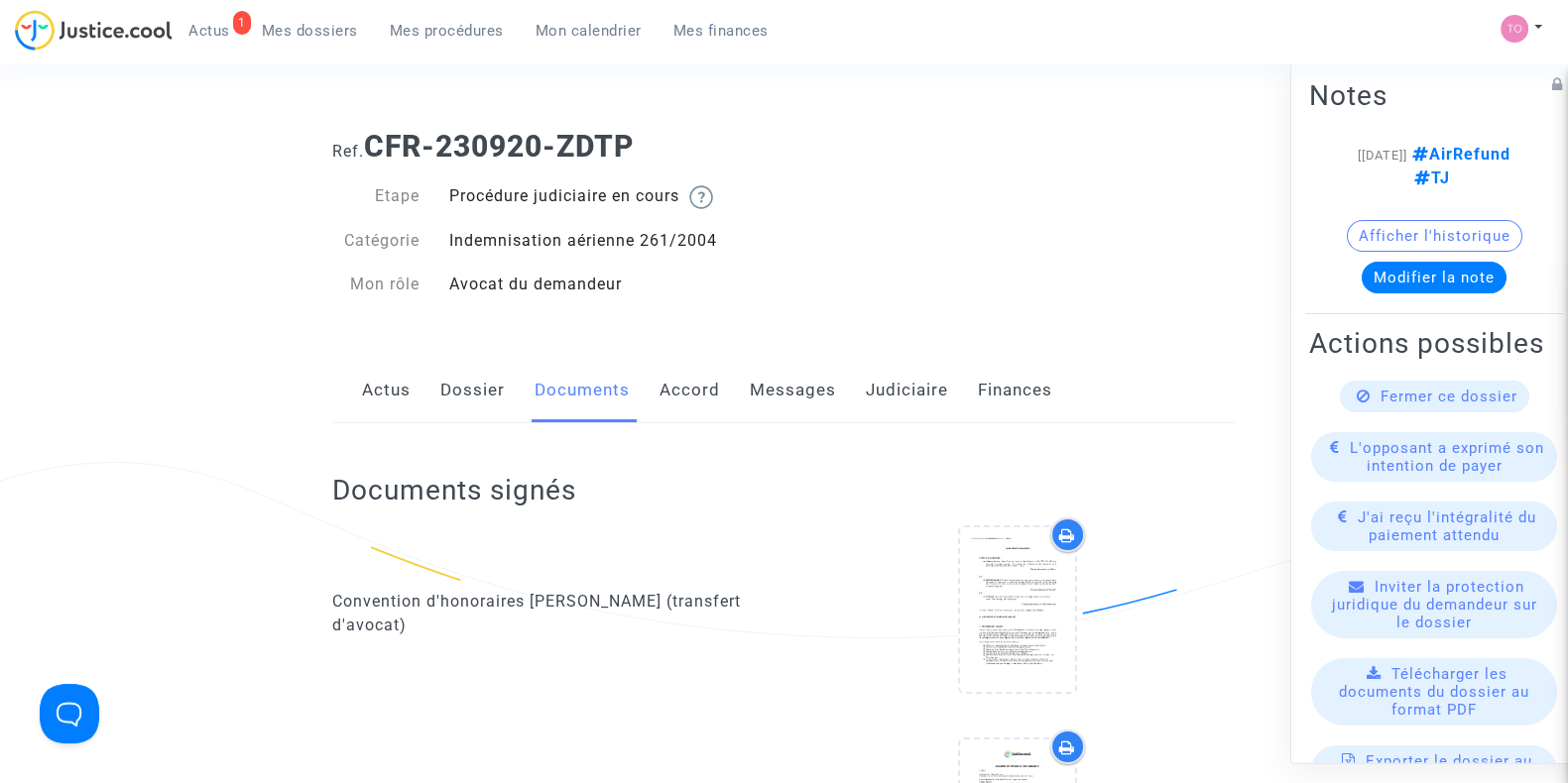
click at [729, 389] on div "Actus Dossier Documents Accord Messages Judiciaire Finances" at bounding box center [784, 391] width 903 height 67
click at [691, 389] on link "Accord" at bounding box center [689, 391] width 61 height 66
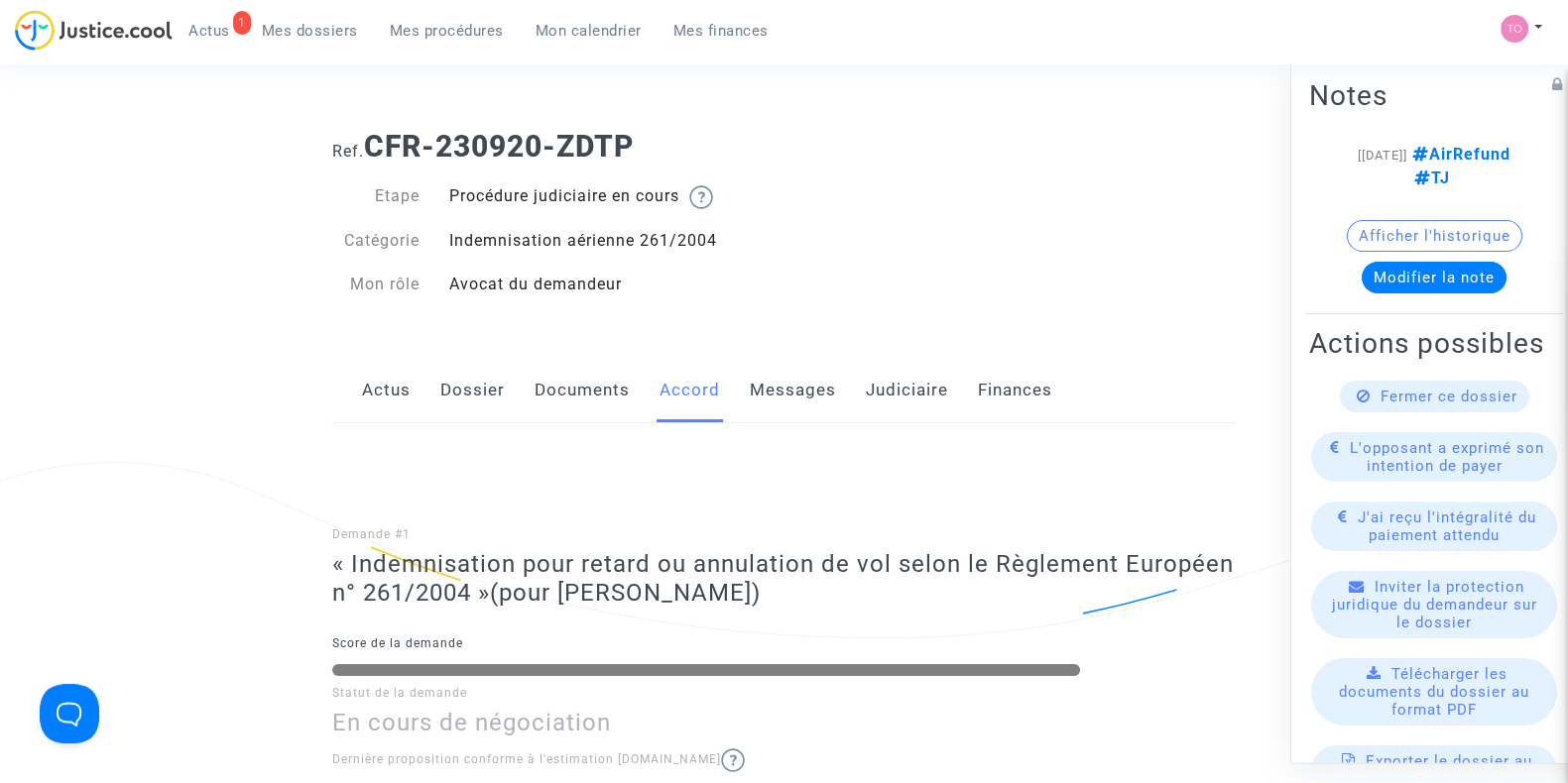
click at [889, 392] on link "Judiciaire" at bounding box center [907, 391] width 82 height 66
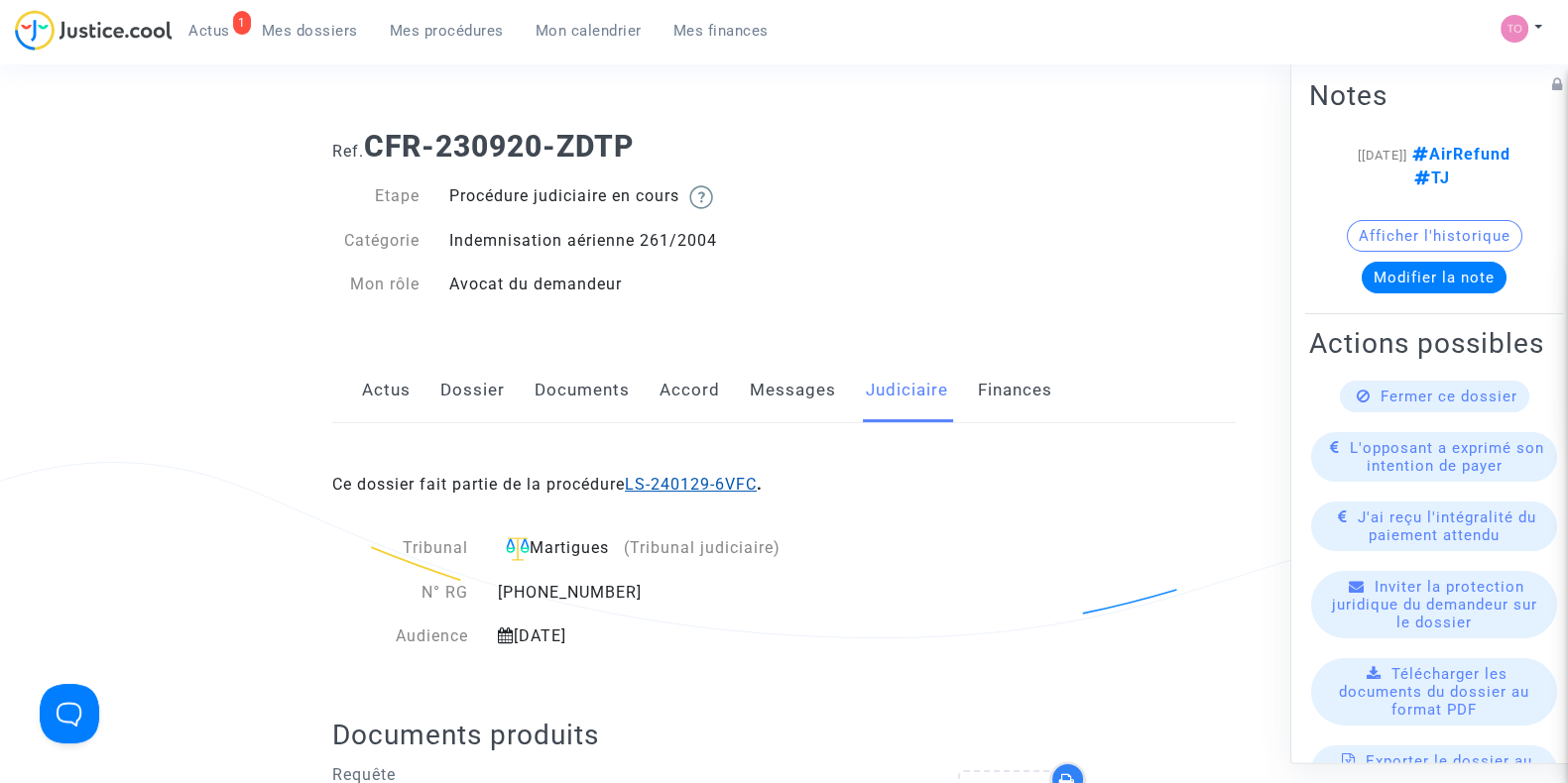
click at [690, 485] on link "LS-240129-6VFC" at bounding box center [690, 484] width 132 height 19
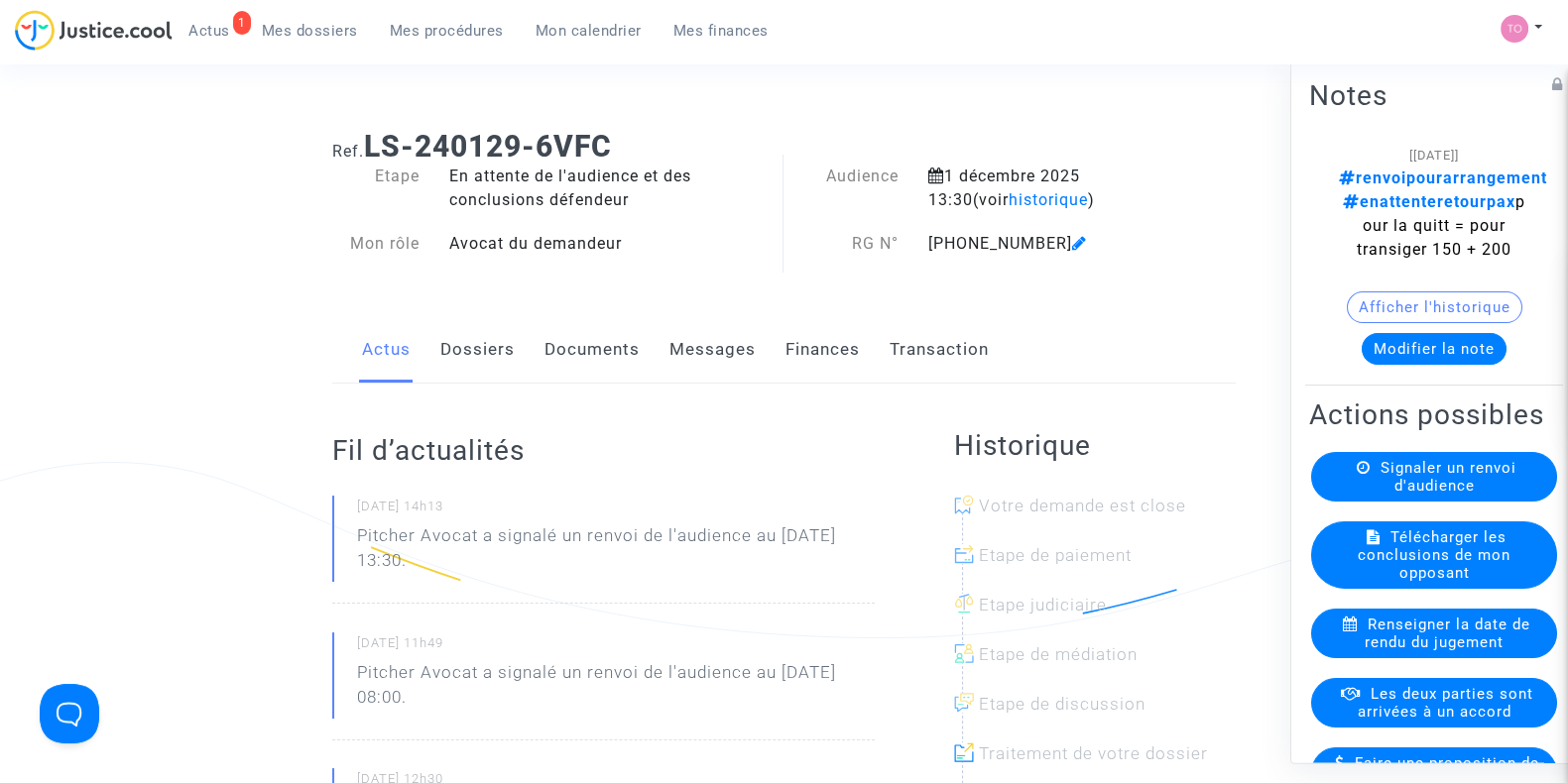
scroll to position [27, 0]
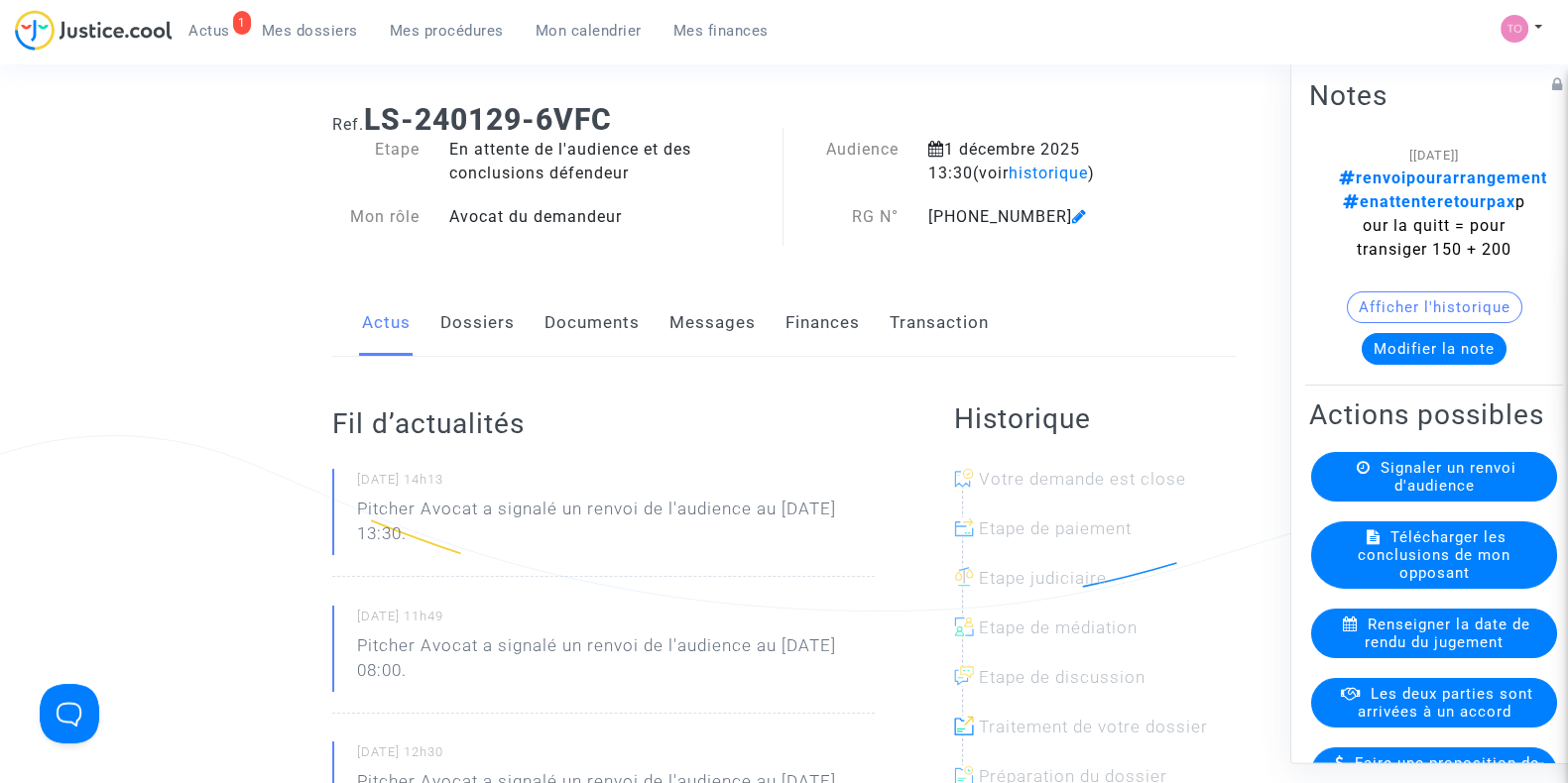
click at [813, 320] on link "Finances" at bounding box center [822, 324] width 74 height 66
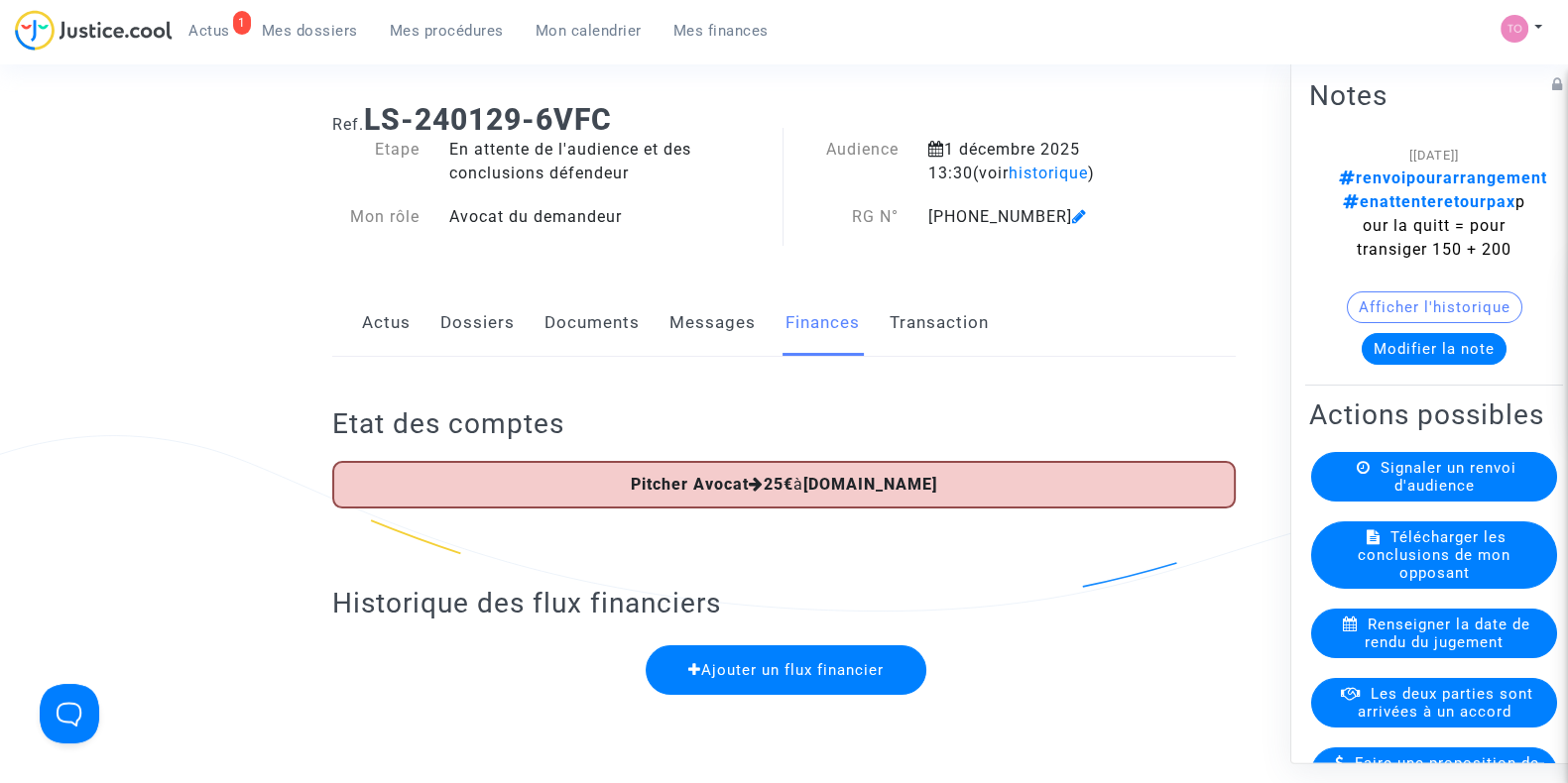
click at [1428, 292] on button "Afficher l'historique" at bounding box center [1434, 308] width 176 height 32
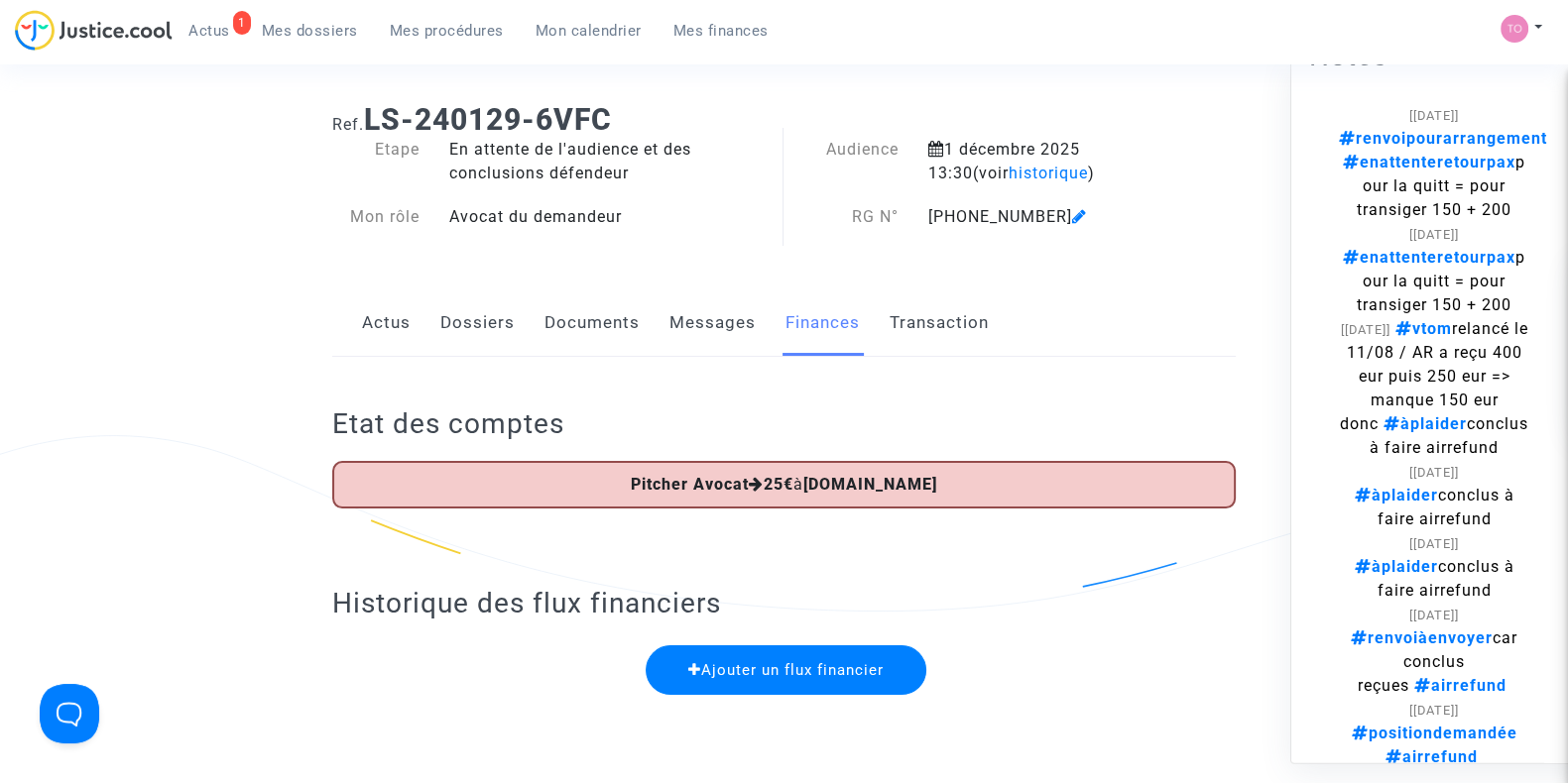
scroll to position [41, 0]
click at [466, 318] on link "Dossiers" at bounding box center [477, 324] width 74 height 66
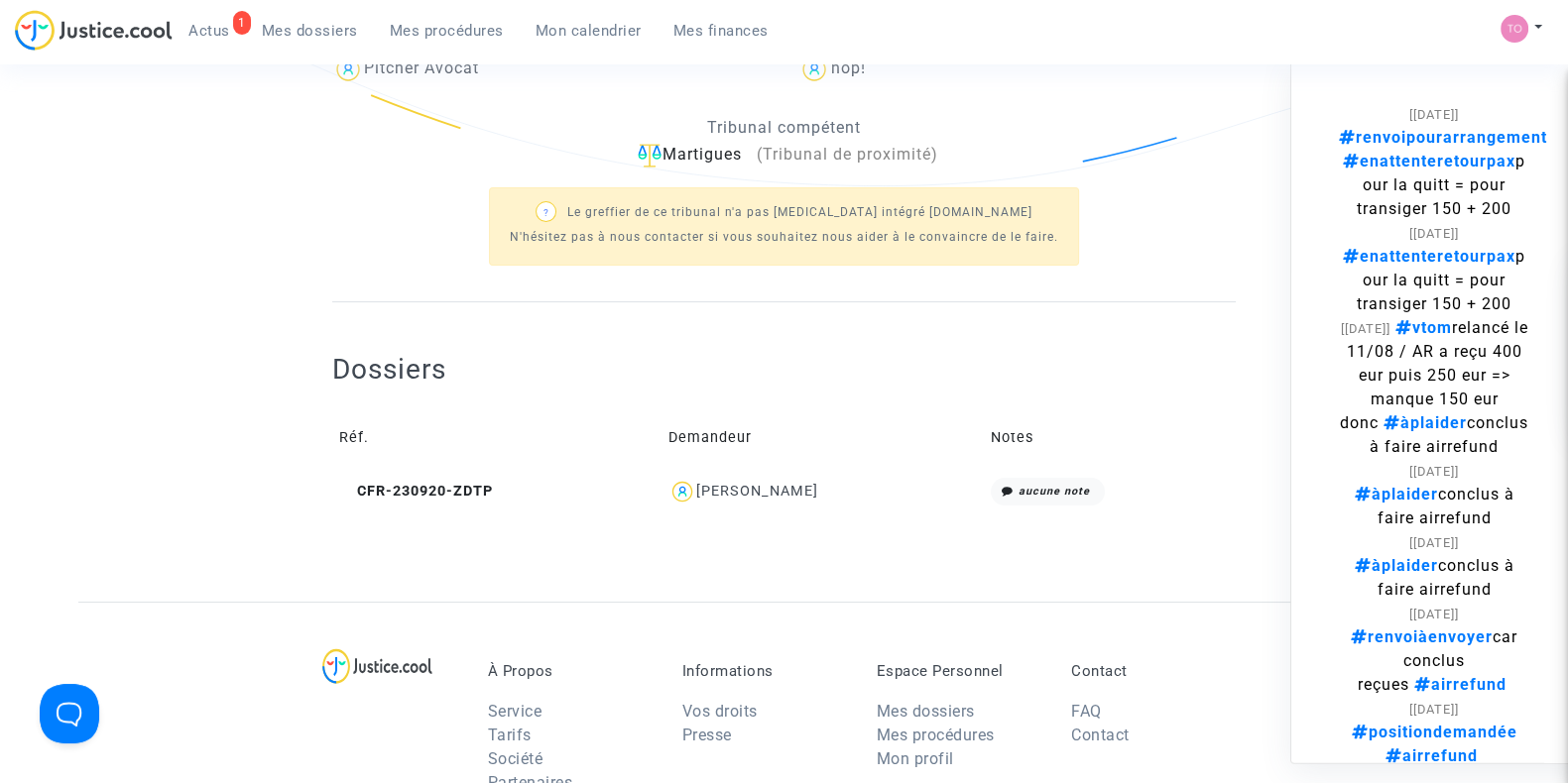
scroll to position [482, 0]
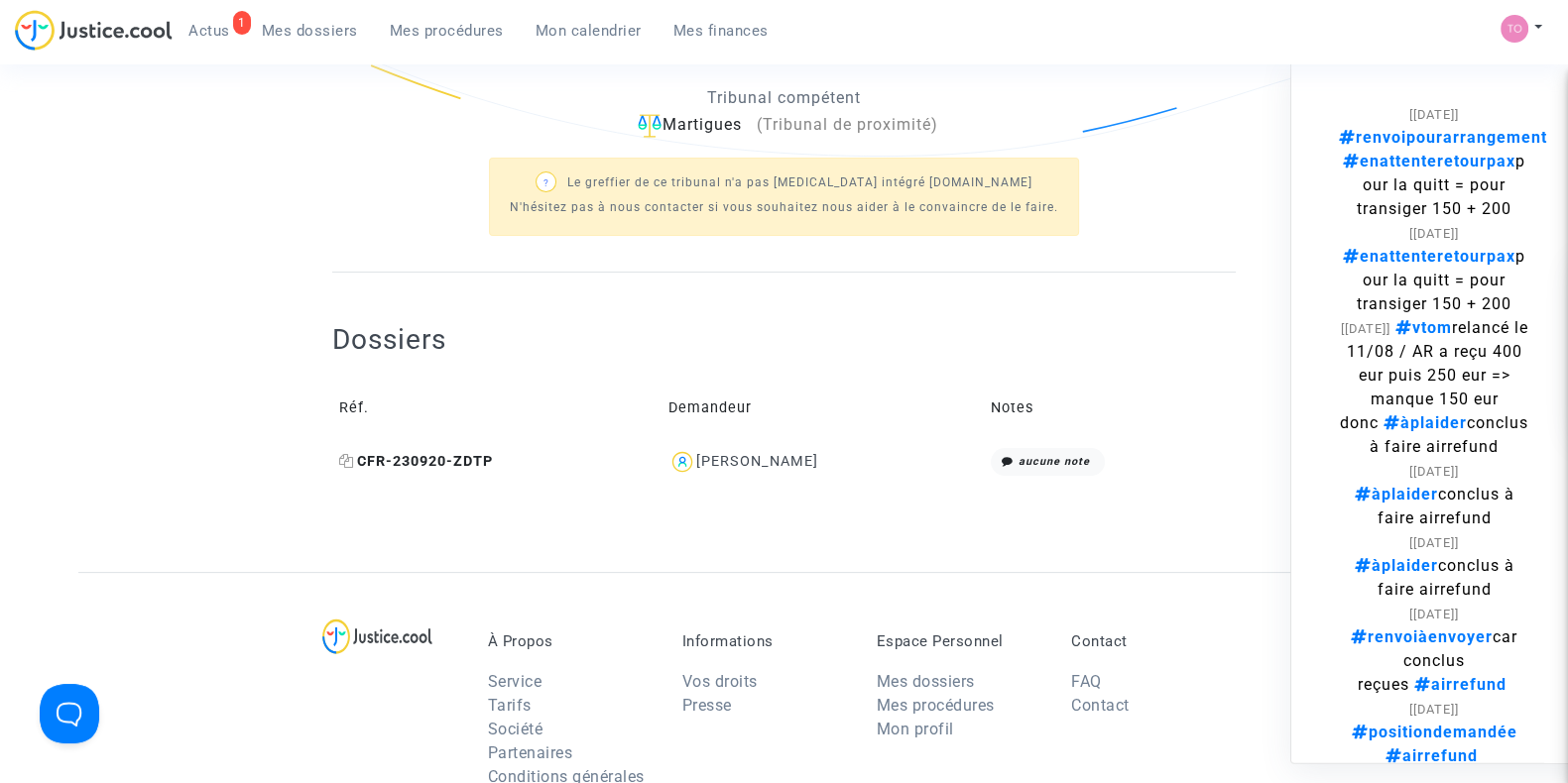
click at [344, 459] on icon at bounding box center [347, 461] width 15 height 14
drag, startPoint x: 839, startPoint y: 460, endPoint x: 700, endPoint y: 466, distance: 139.1
click at [700, 466] on div "Marie Tourneur" at bounding box center [822, 462] width 309 height 29
copy div "Marie Tourneur"
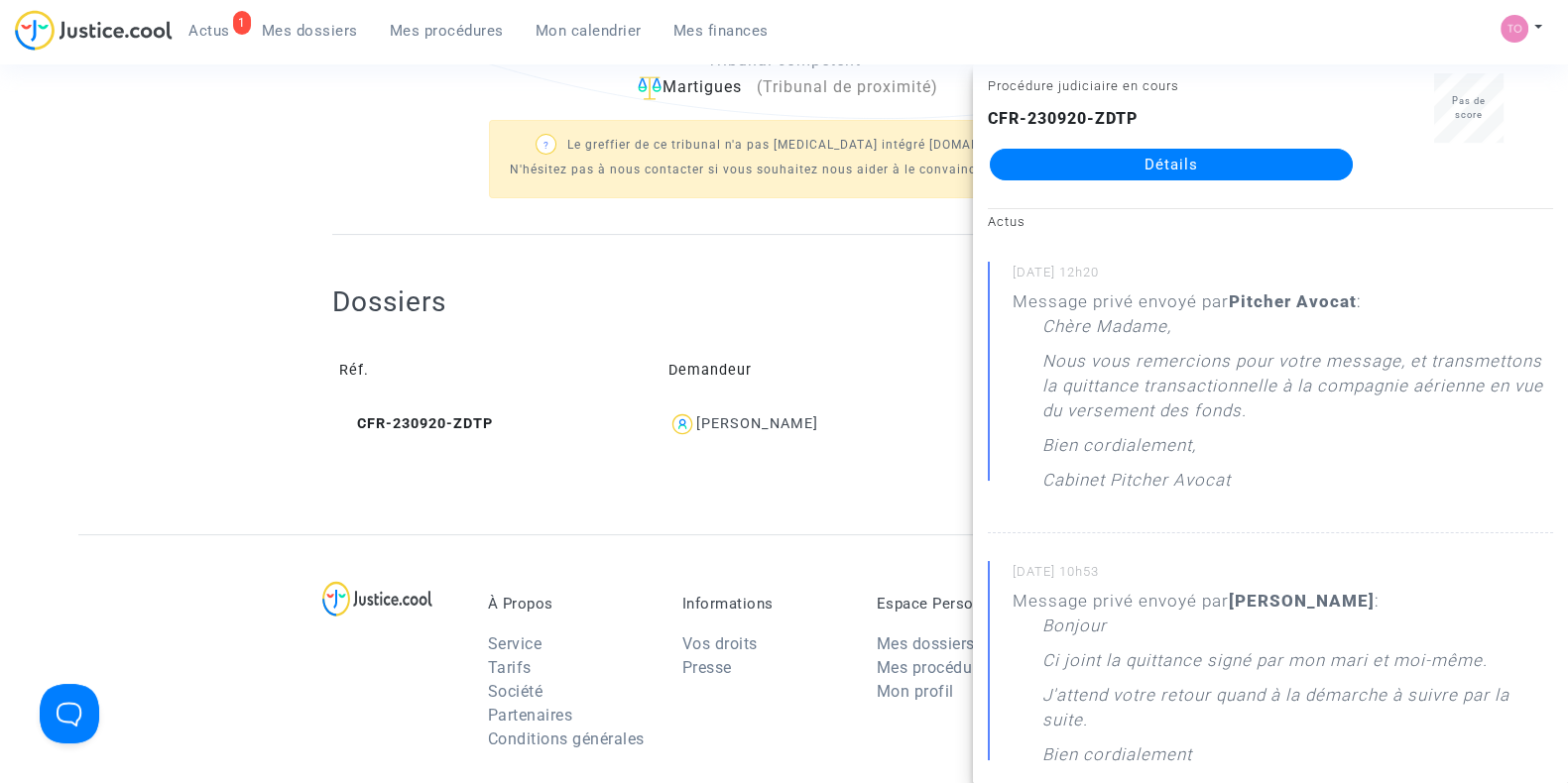
scroll to position [0, 0]
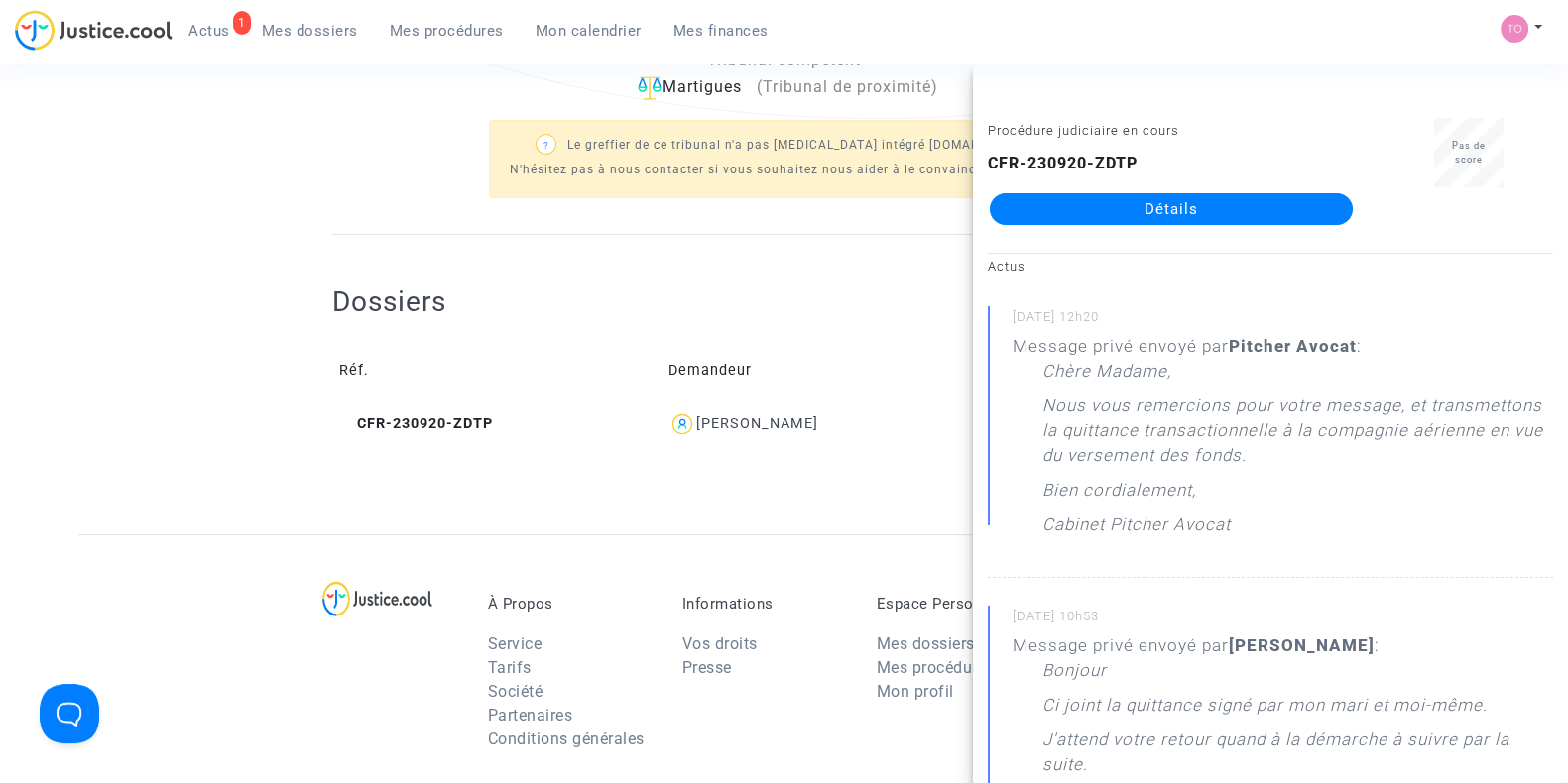
click at [151, 191] on ng-component "Ref. LS-240129-6VFC Etape En attente de l'audience et des conclusions défendeur…" at bounding box center [783, 64] width 1411 height 940
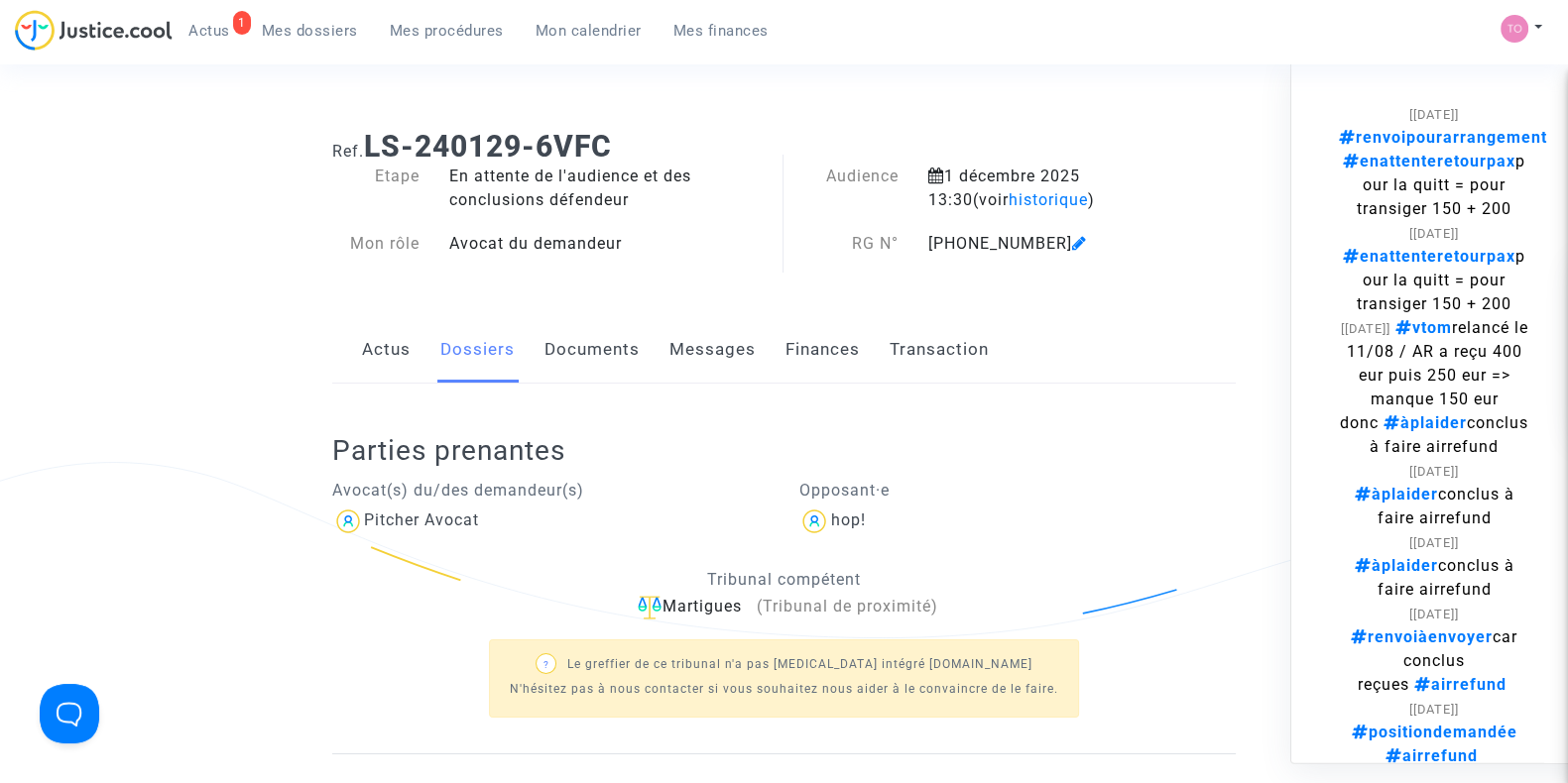
click at [838, 344] on link "Finances" at bounding box center [822, 351] width 74 height 66
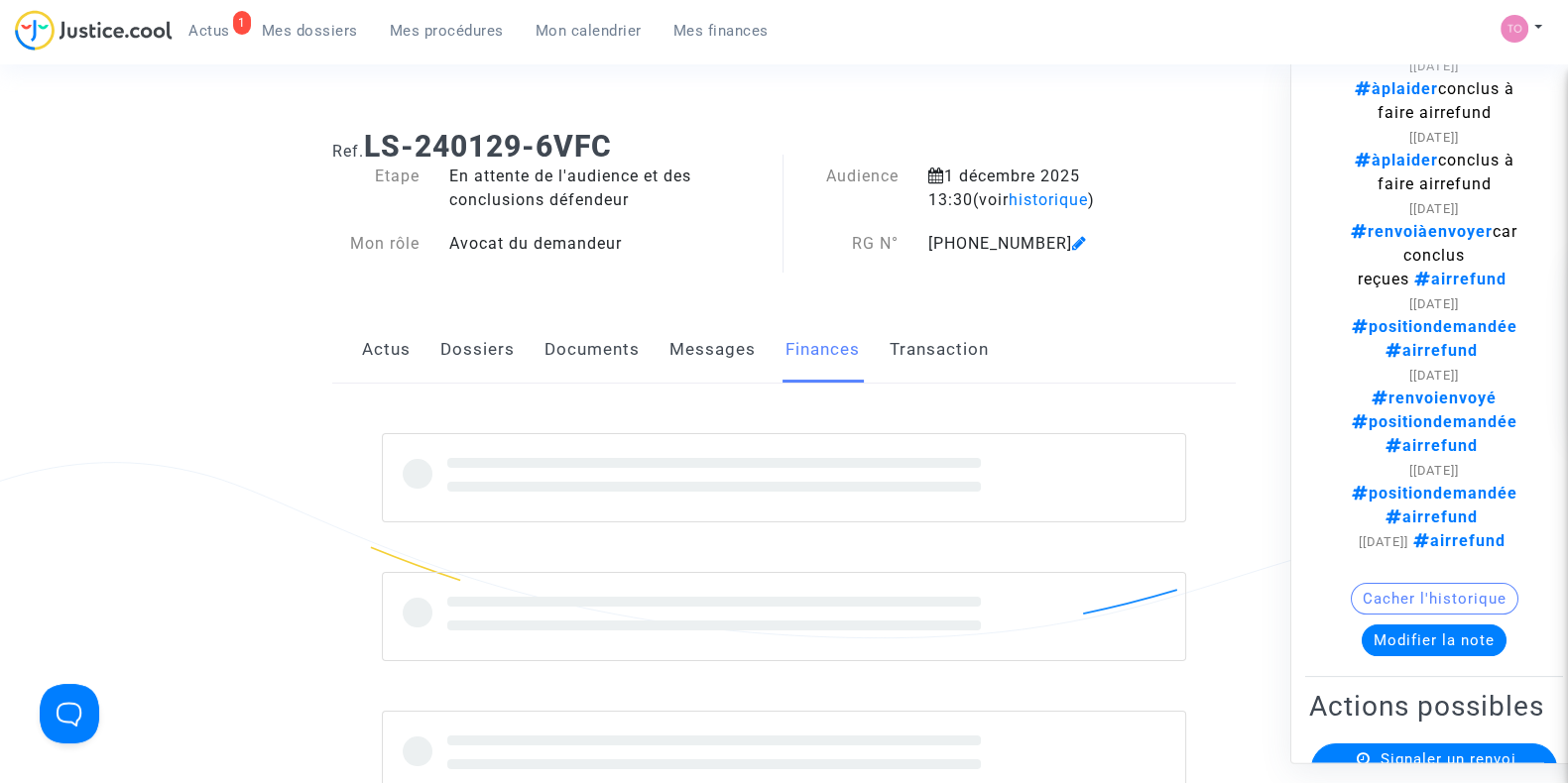
scroll to position [524, 0]
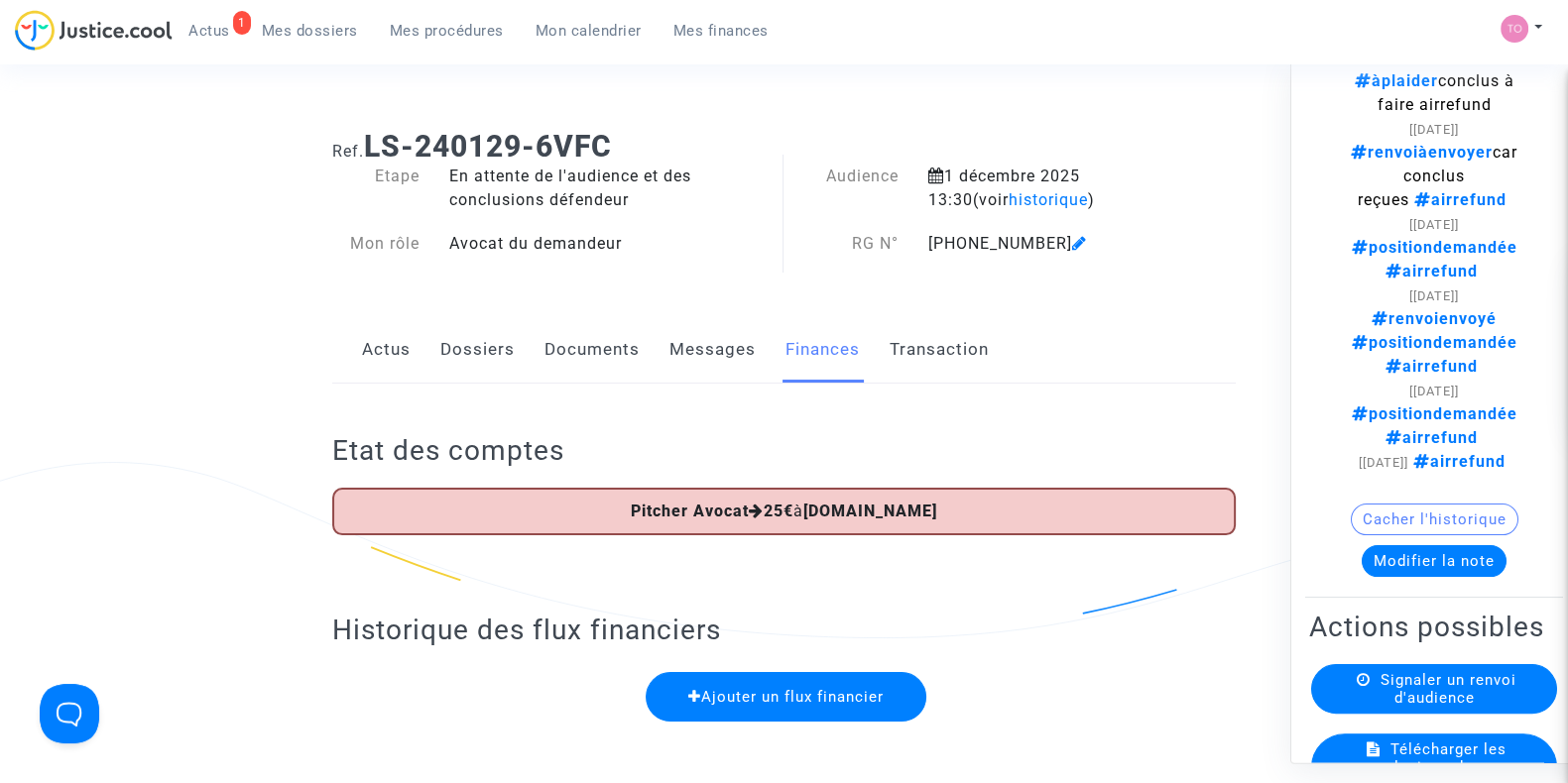
click at [1399, 546] on button "Modifier la note" at bounding box center [1433, 562] width 145 height 32
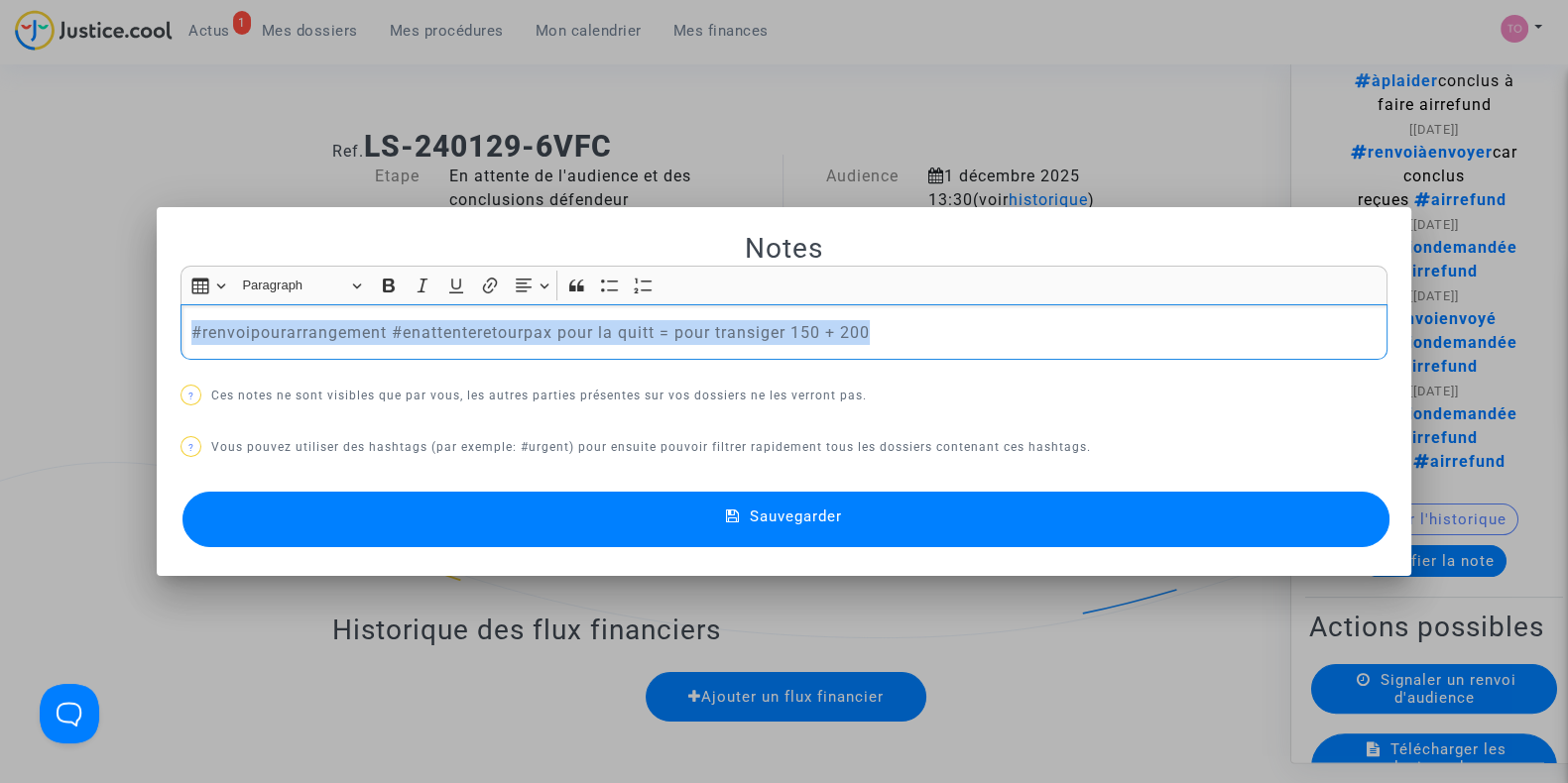
drag, startPoint x: 869, startPoint y: 330, endPoint x: 65, endPoint y: 300, distance: 804.6
click at [65, 300] on div "Notes Rich Text Editor Insert table Insert table Heading Paragraph Paragraph He…" at bounding box center [784, 392] width 1568 height 783
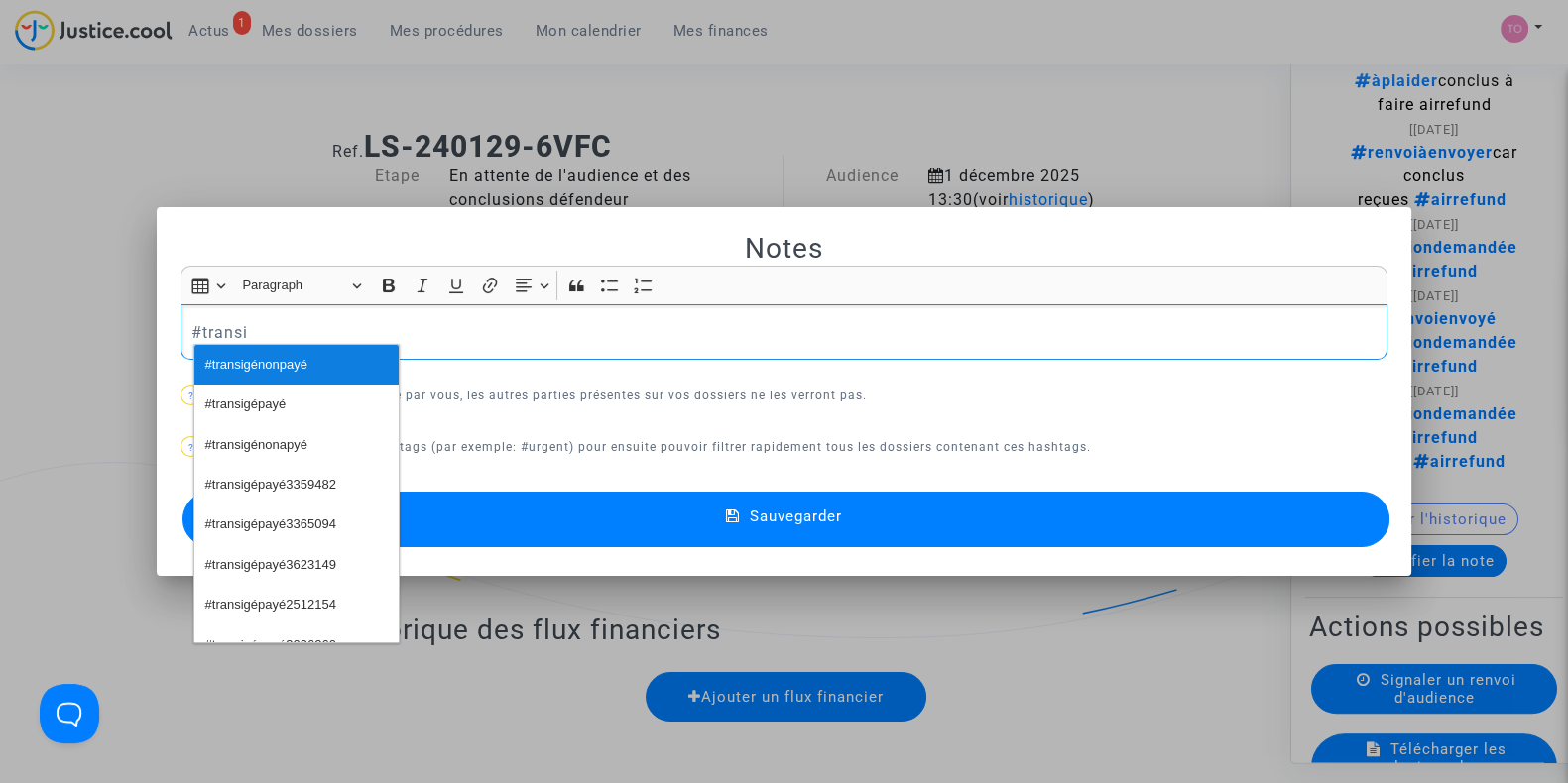
click at [230, 369] on span "#transigénonpayé" at bounding box center [257, 365] width 102 height 29
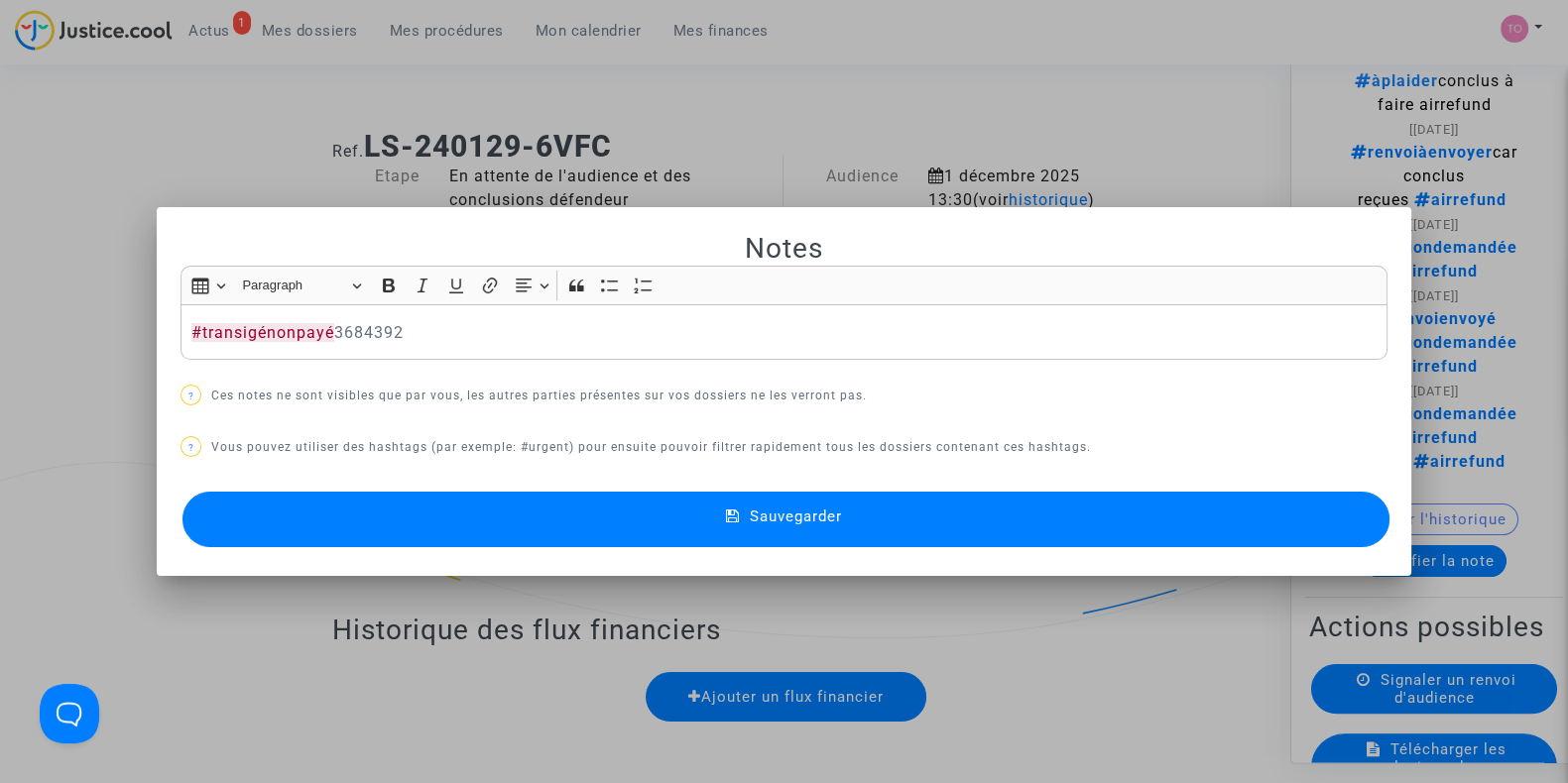
click at [230, 369] on div "Notes Rich Text Editor Insert table Insert table Heading Paragraph Paragraph He…" at bounding box center [784, 392] width 1206 height 323
click at [431, 340] on p "#transigénonpayé 3684392" at bounding box center [784, 333] width 1185 height 25
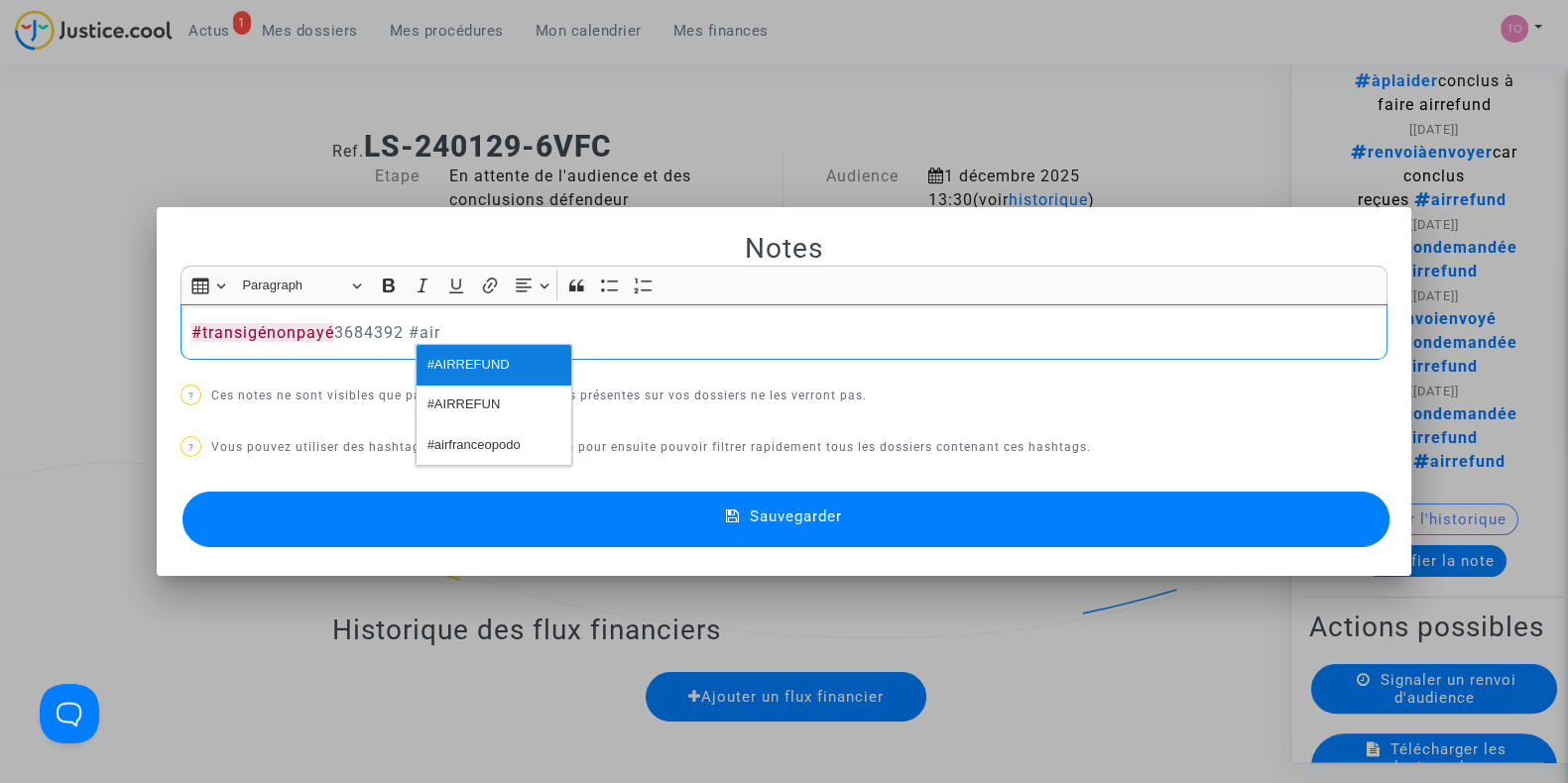
drag, startPoint x: 481, startPoint y: 371, endPoint x: 445, endPoint y: 369, distance: 36.1
click at [445, 369] on span "#AIRREFUND" at bounding box center [468, 365] width 82 height 29
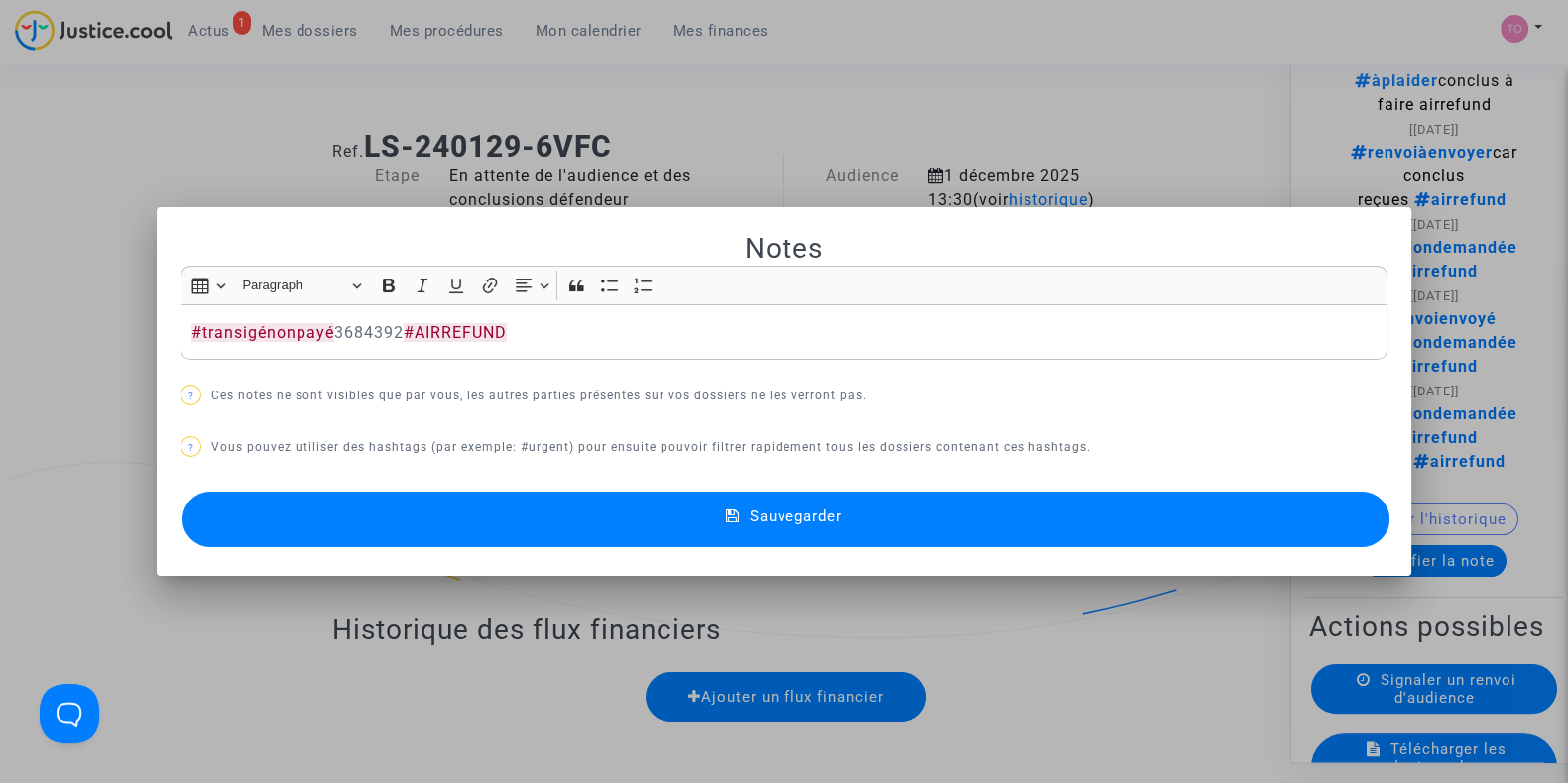
click at [863, 498] on button "Sauvegarder" at bounding box center [786, 519] width 1206 height 56
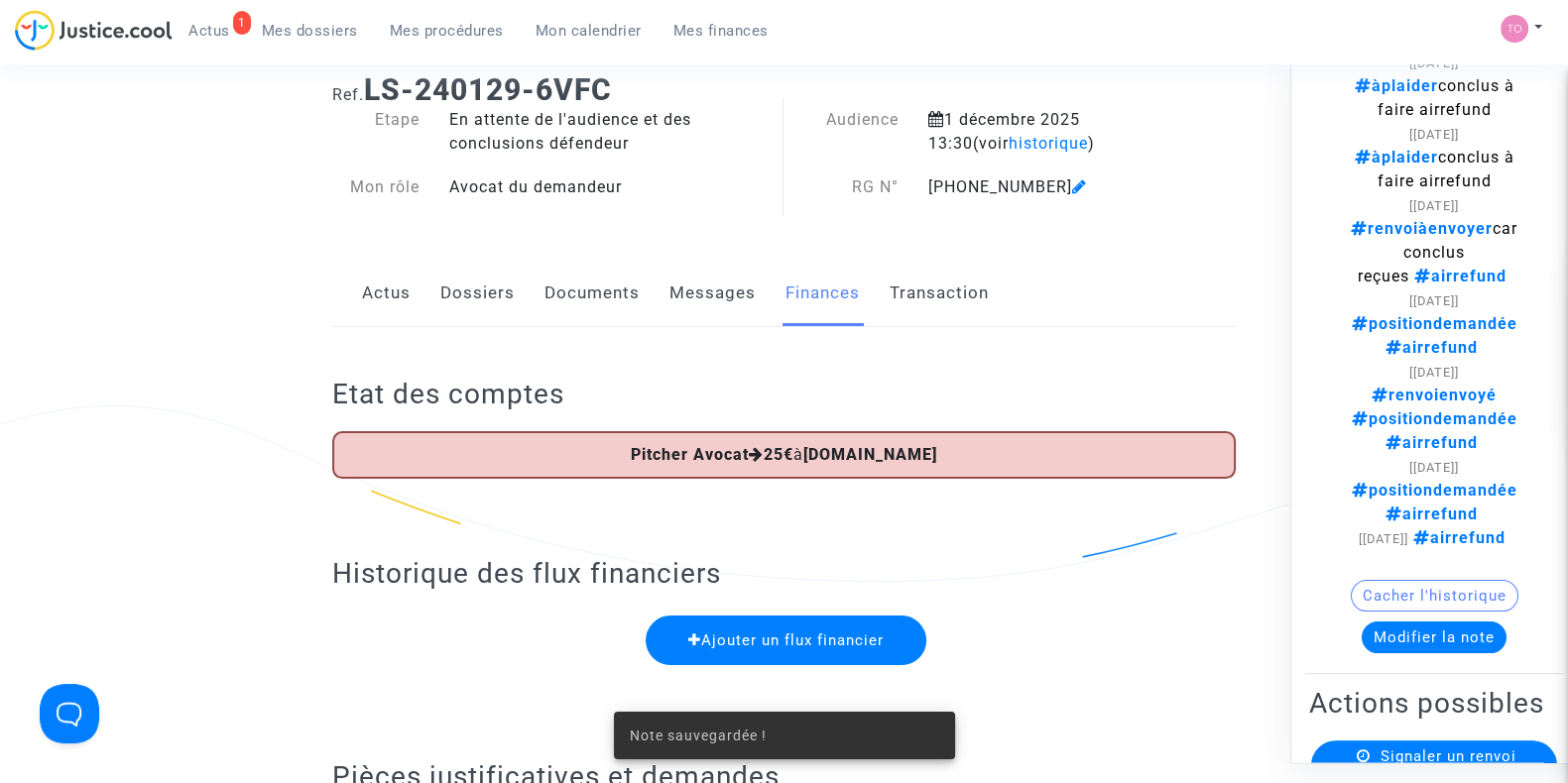
scroll to position [963, 0]
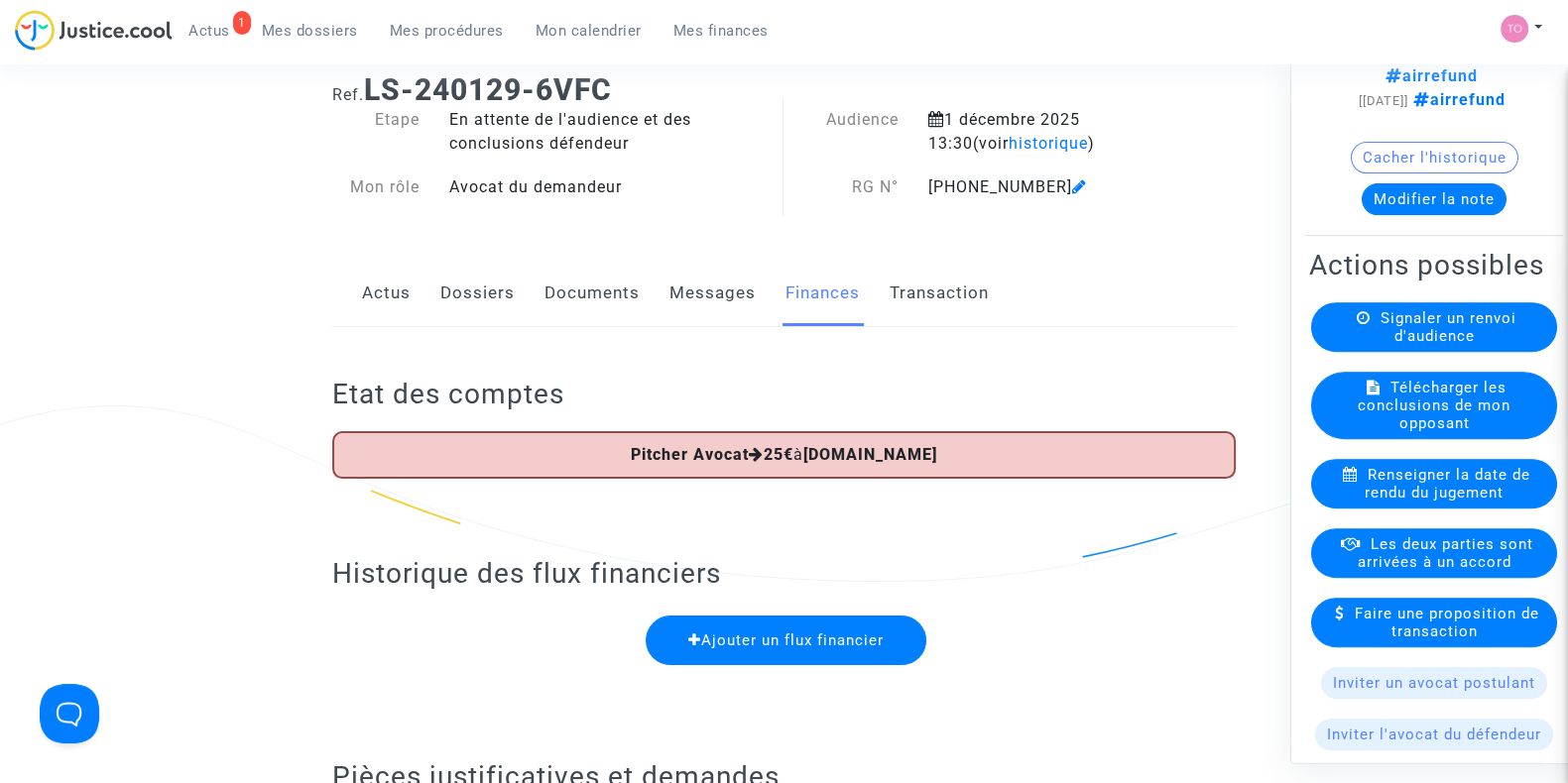
click at [1428, 554] on span "Les deux parties sont arrivées à un accord" at bounding box center [1445, 554] width 176 height 36
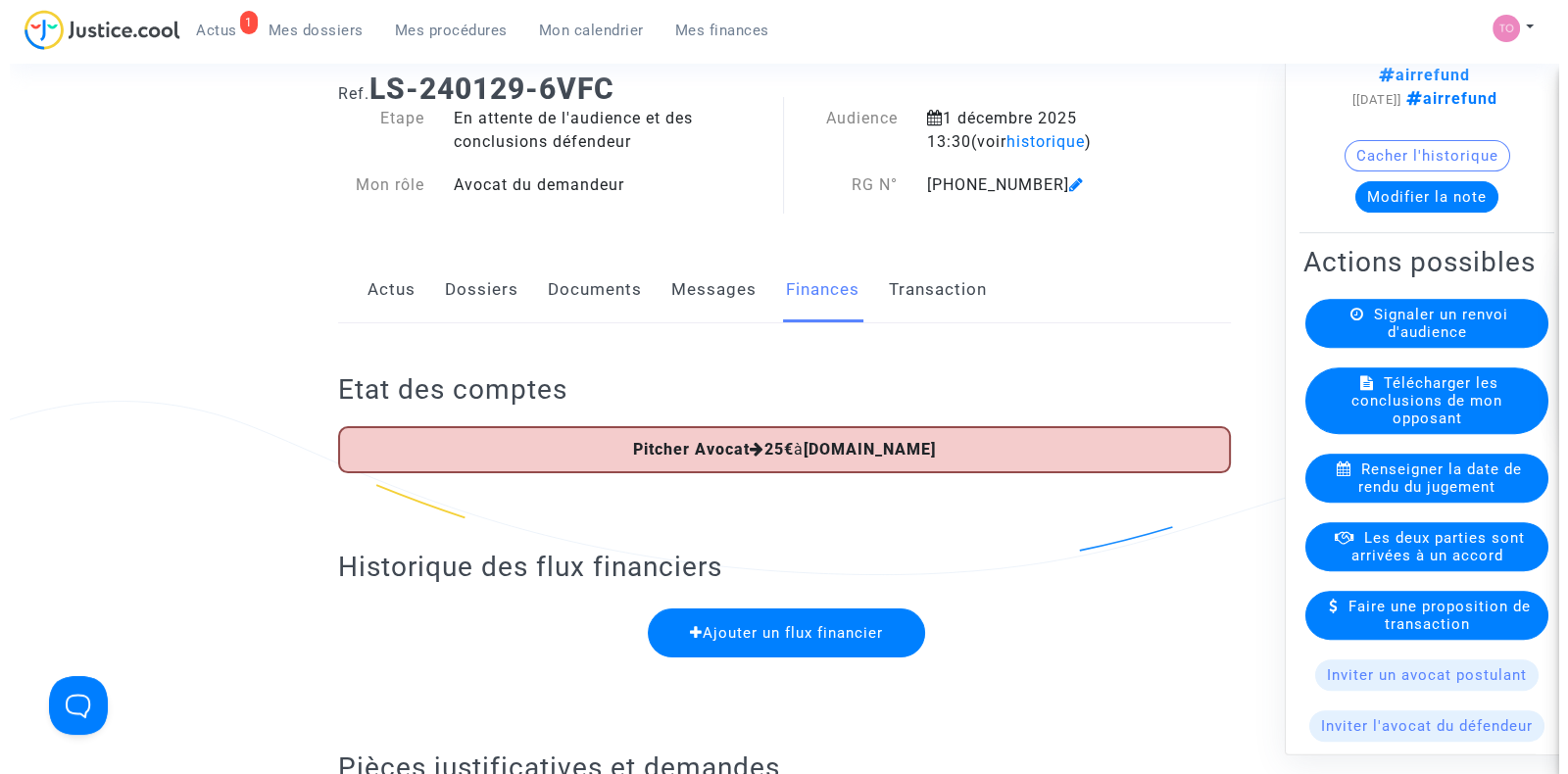
scroll to position [0, 0]
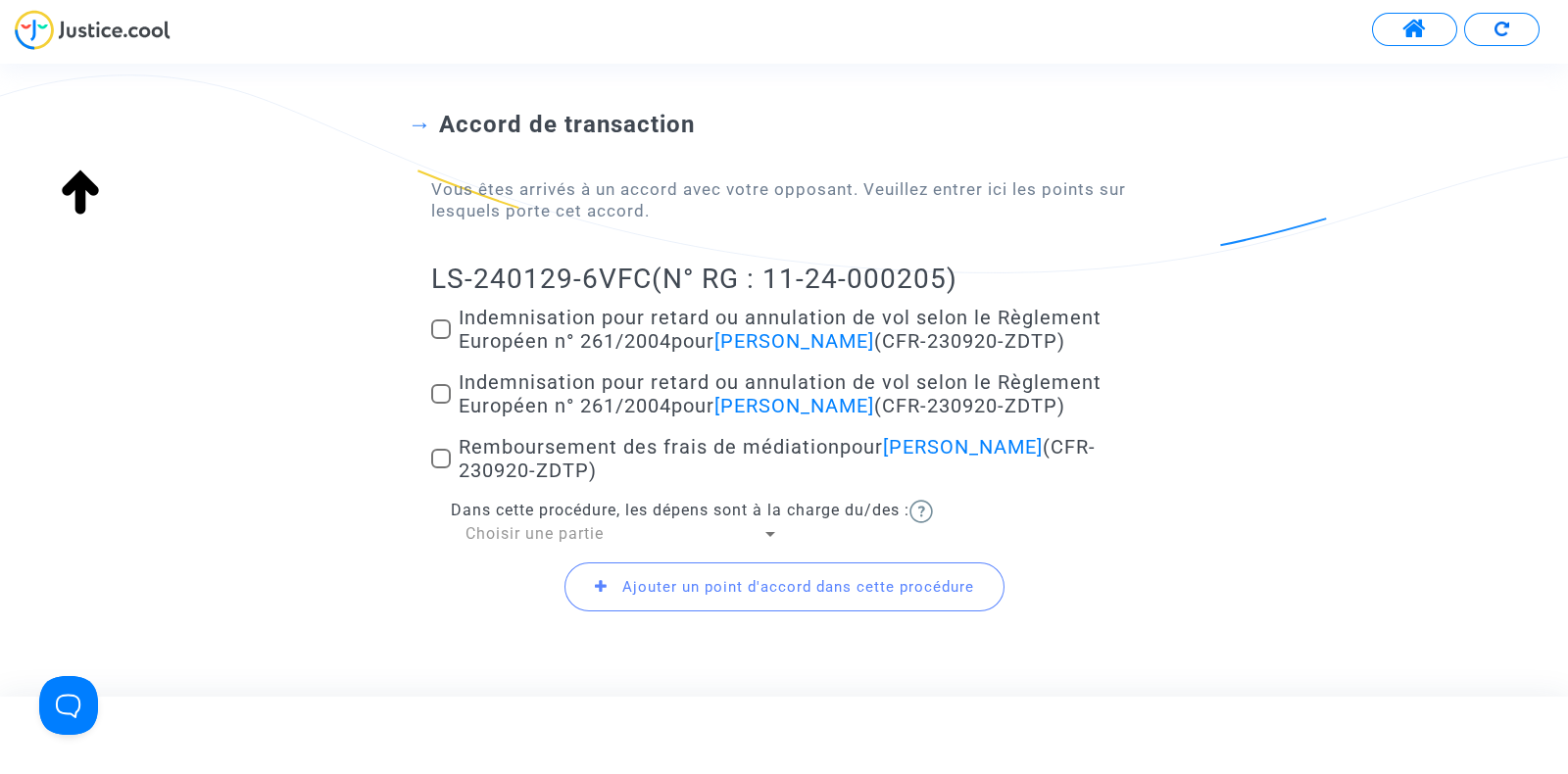
scroll to position [137, 0]
click at [441, 326] on span at bounding box center [441, 329] width 20 height 20
click at [441, 339] on input "Indemnisation pour retard ou annulation de vol selon le Règlement Européen n° 2…" at bounding box center [440, 339] width 1 height 1
checkbox input "true"
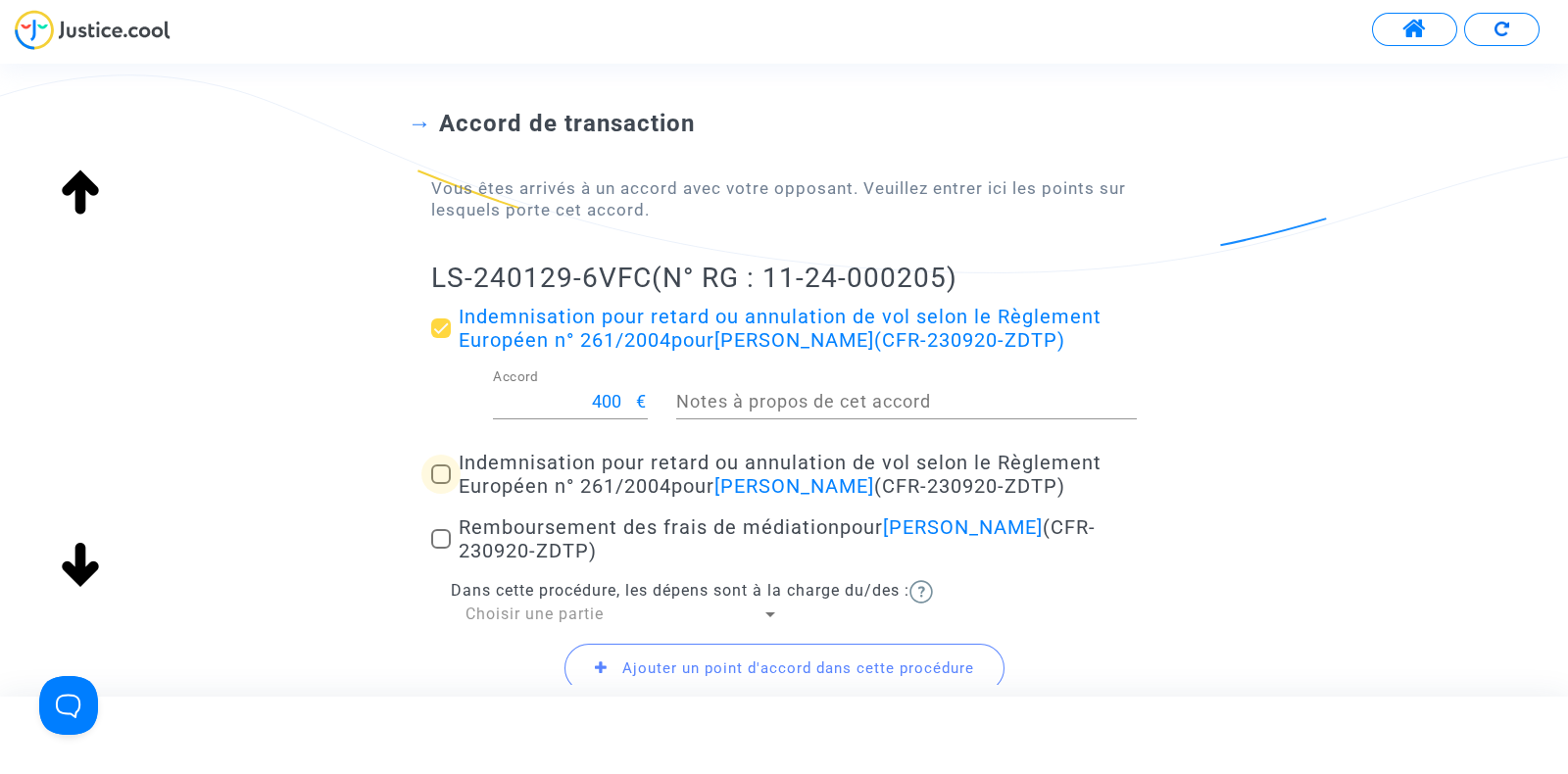
click at [442, 483] on span at bounding box center [441, 475] width 20 height 20
click at [441, 484] on input "Indemnisation pour retard ou annulation de vol selon le Règlement Européen n° 2…" at bounding box center [440, 484] width 1 height 1
checkbox input "true"
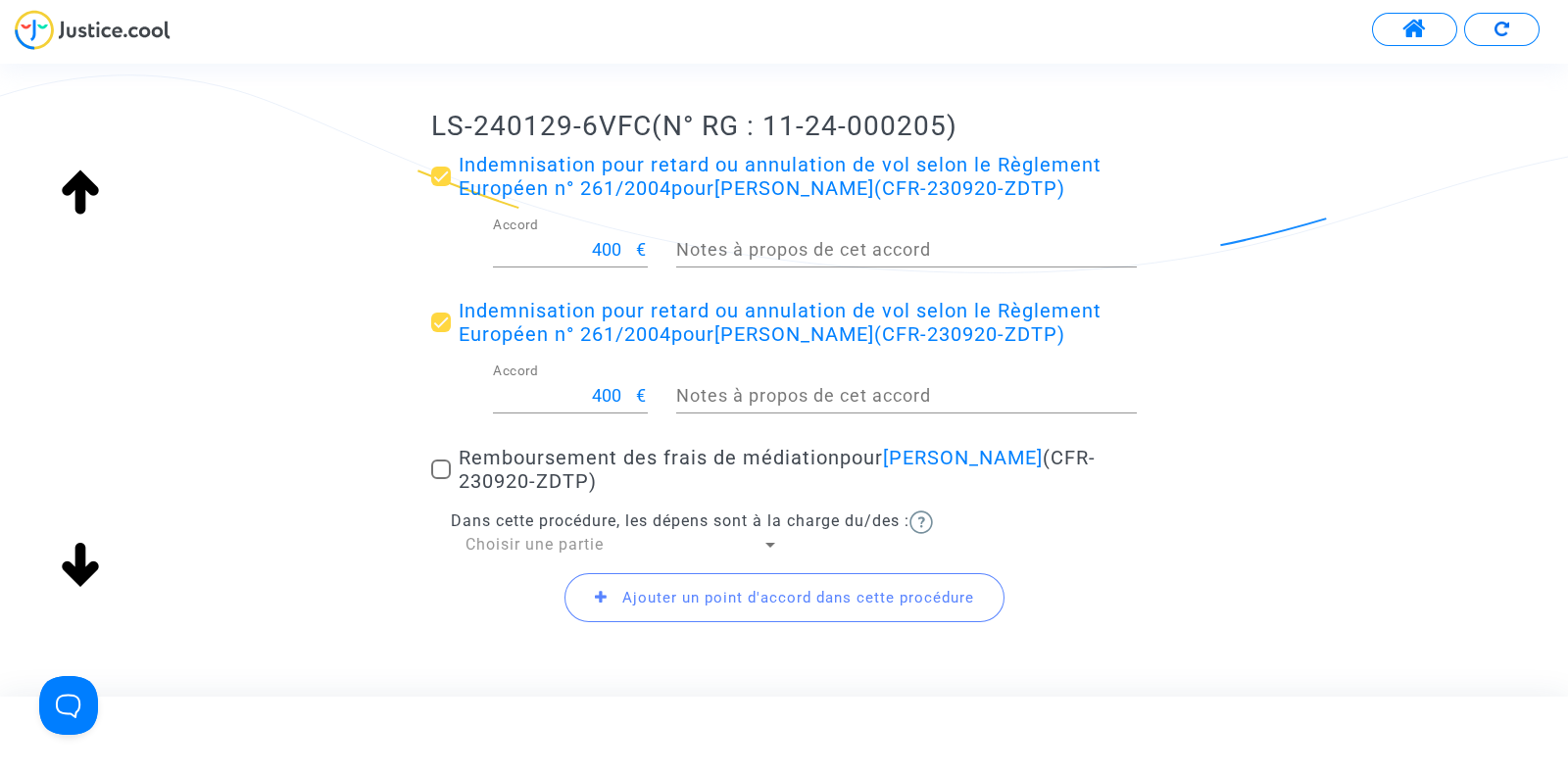
scroll to position [294, 0]
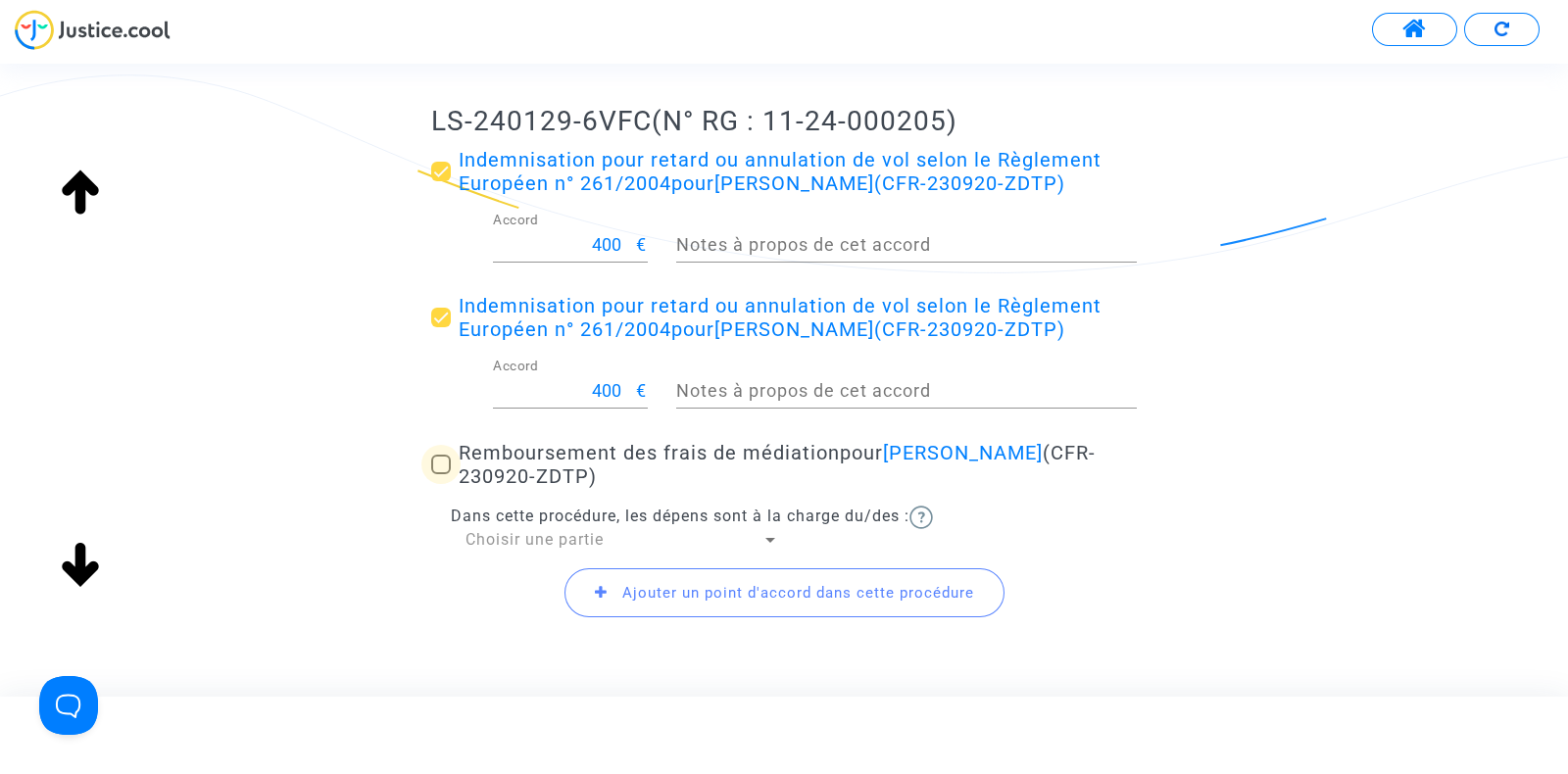
click at [442, 475] on span at bounding box center [441, 465] width 20 height 20
click at [441, 476] on input "Remboursement des frais de médiation pour Marie Tourneur (CFR-230920-ZDTP)" at bounding box center [440, 475] width 1 height 1
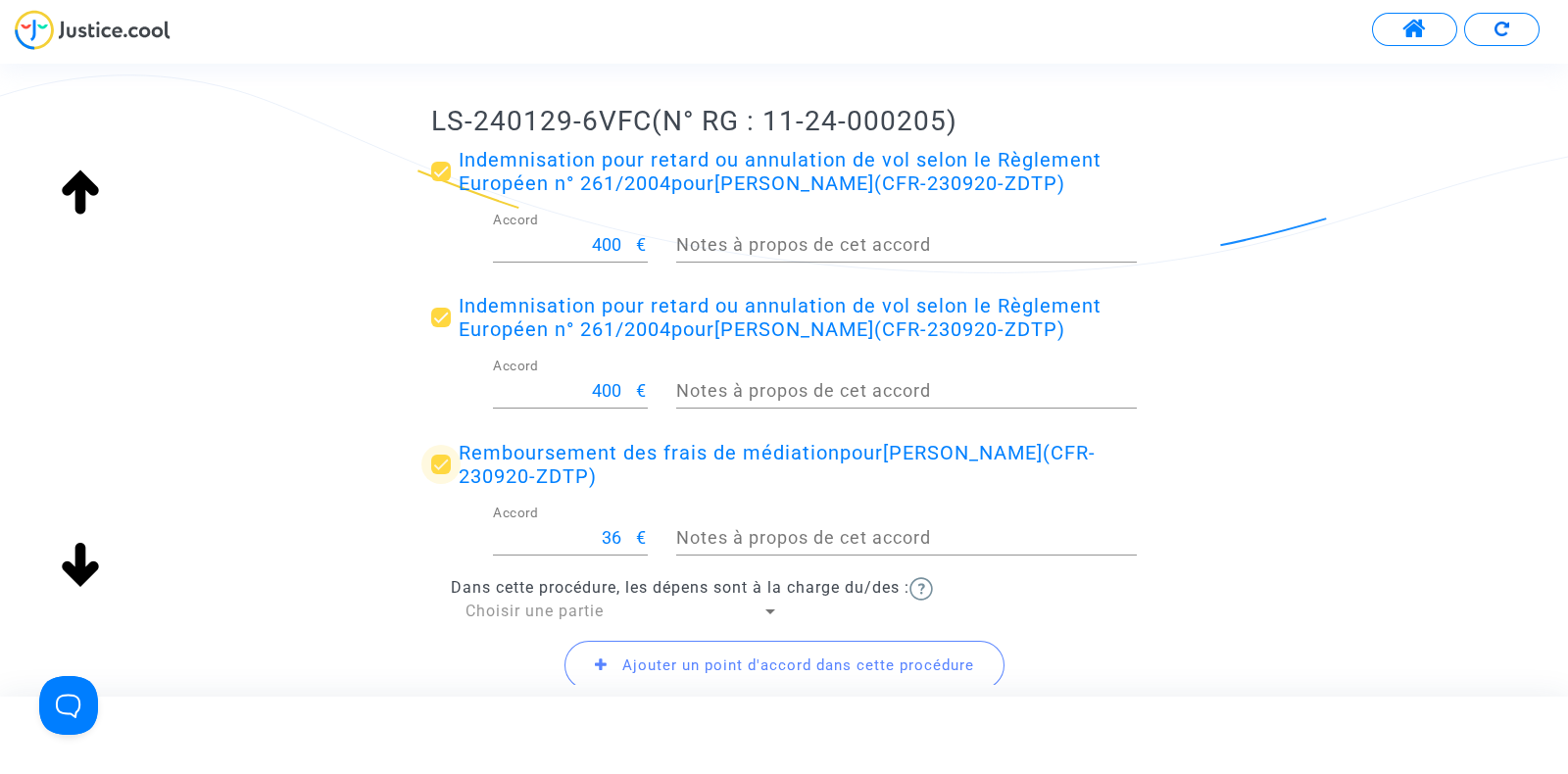
click at [442, 475] on span at bounding box center [441, 465] width 20 height 20
click at [441, 476] on input "Remboursement des frais de médiation pour Marie Tourneur (CFR-230920-ZDTP)" at bounding box center [440, 475] width 1 height 1
checkbox input "false"
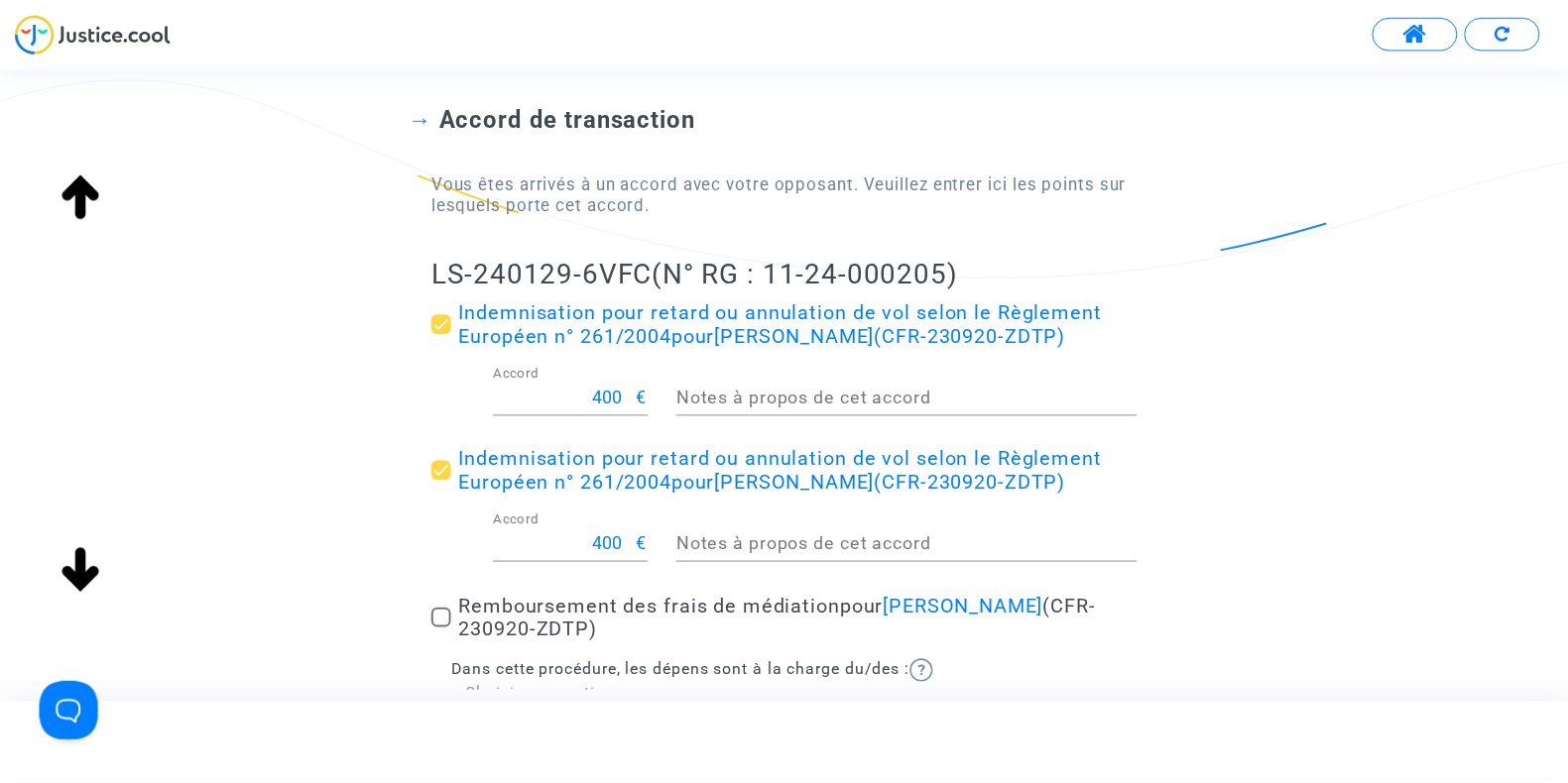
scroll to position [0, 0]
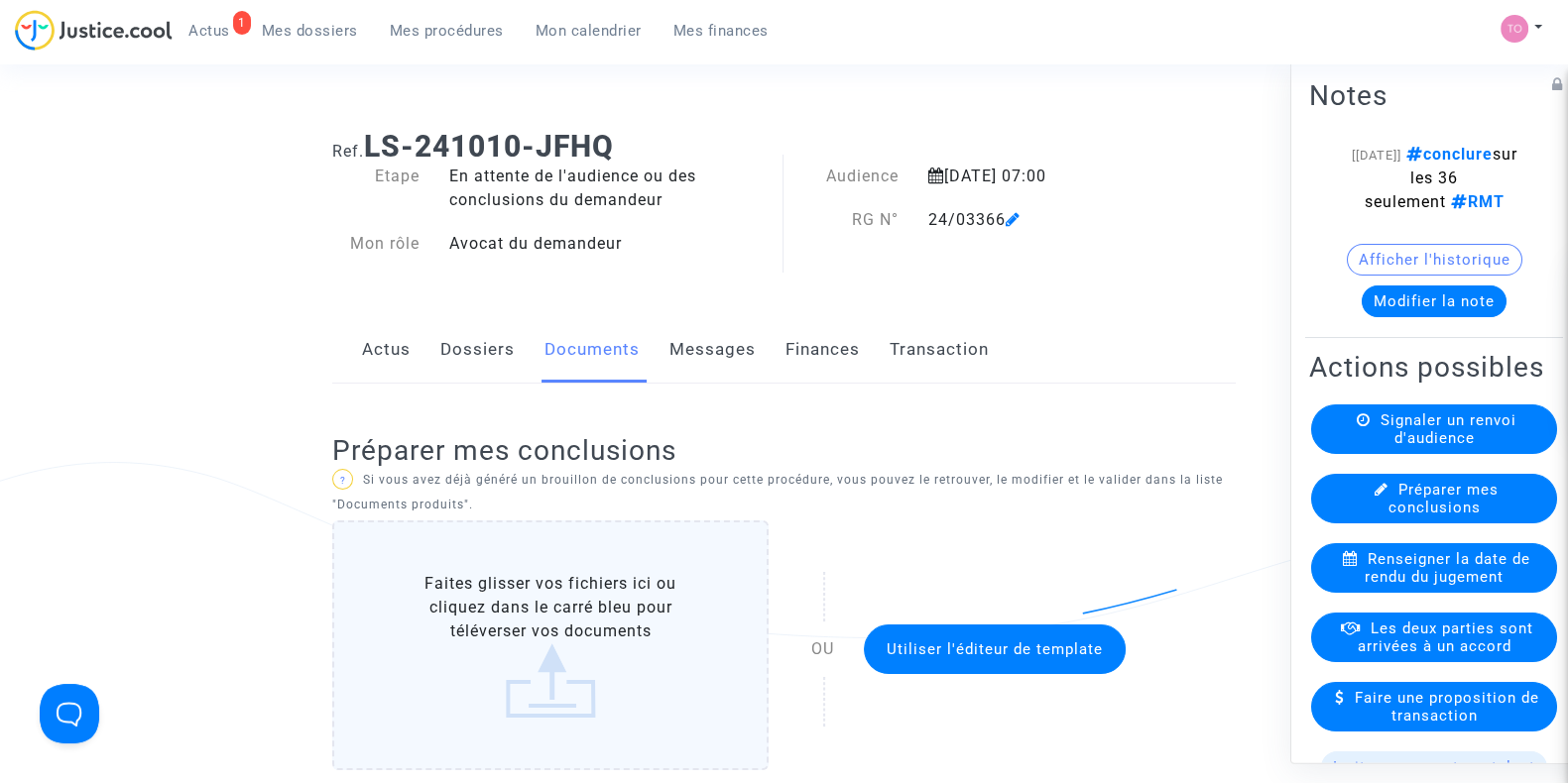
click at [621, 47] on div "1 Actus Mes dossiers Mes procédures Mon calendrier Mes finances" at bounding box center [399, 37] width 769 height 55
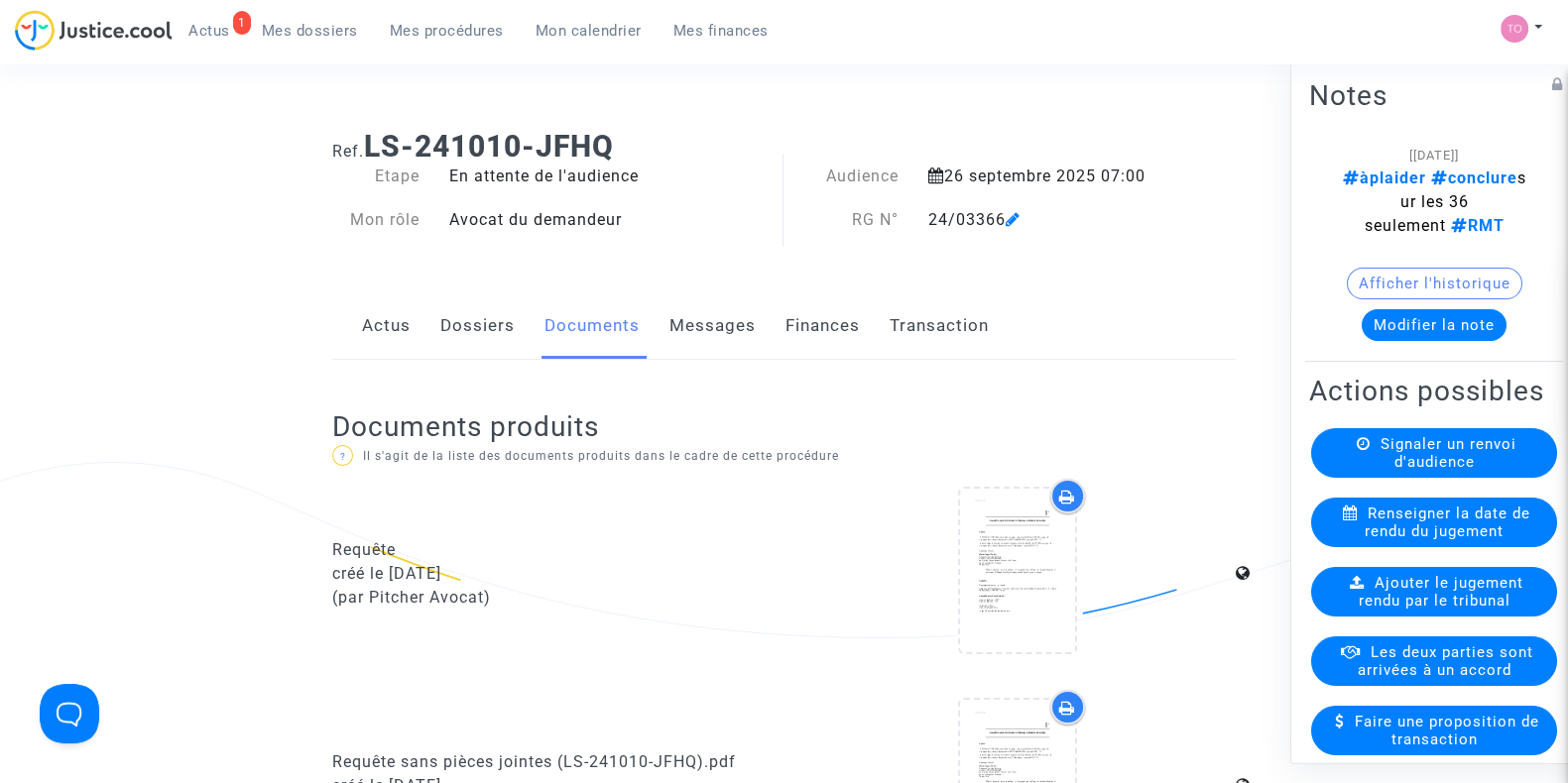
click at [298, 32] on span "Mes dossiers" at bounding box center [310, 31] width 96 height 18
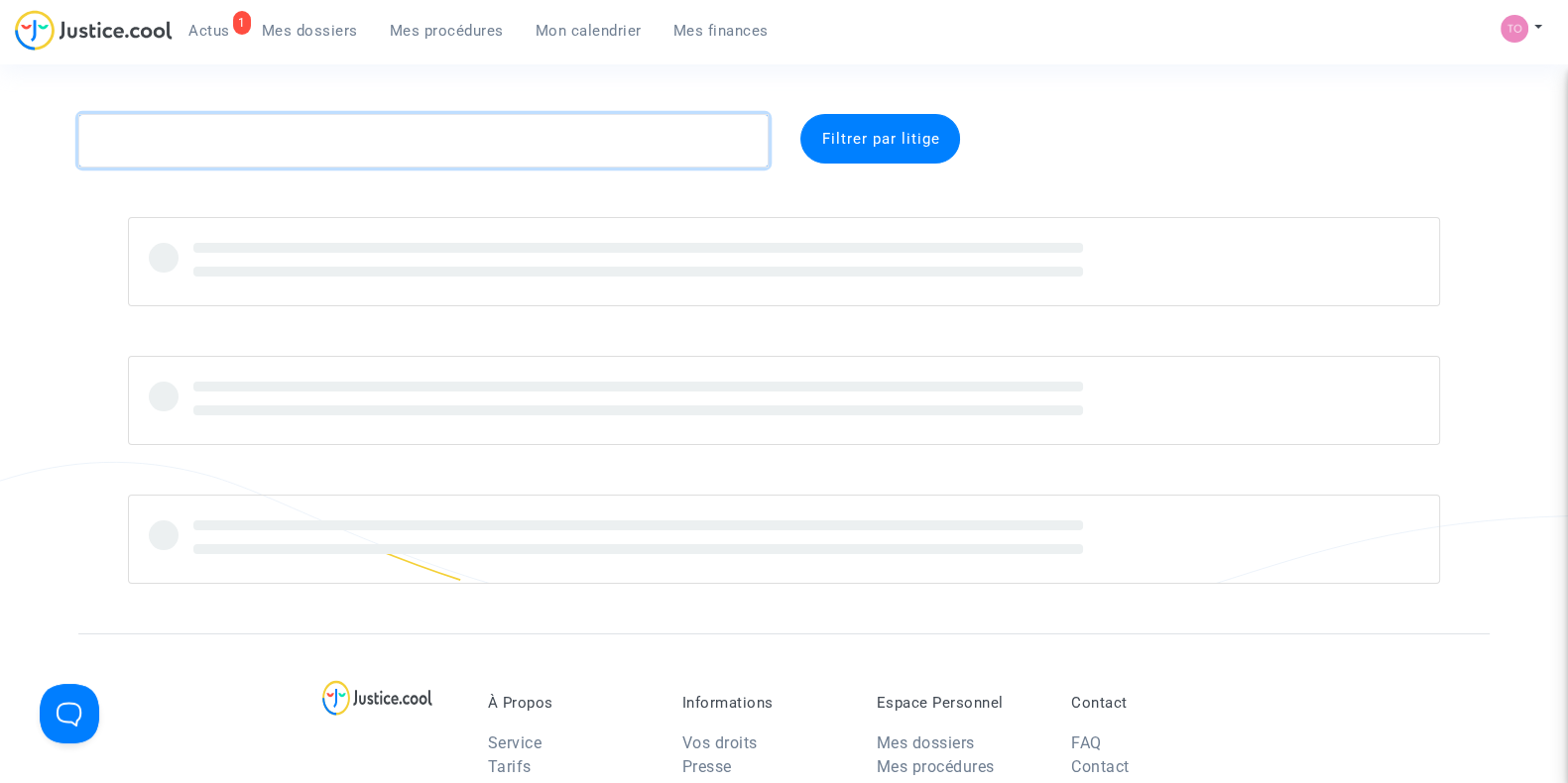
click at [248, 134] on textarea at bounding box center [422, 141] width 690 height 54
paste textarea "DURAES"
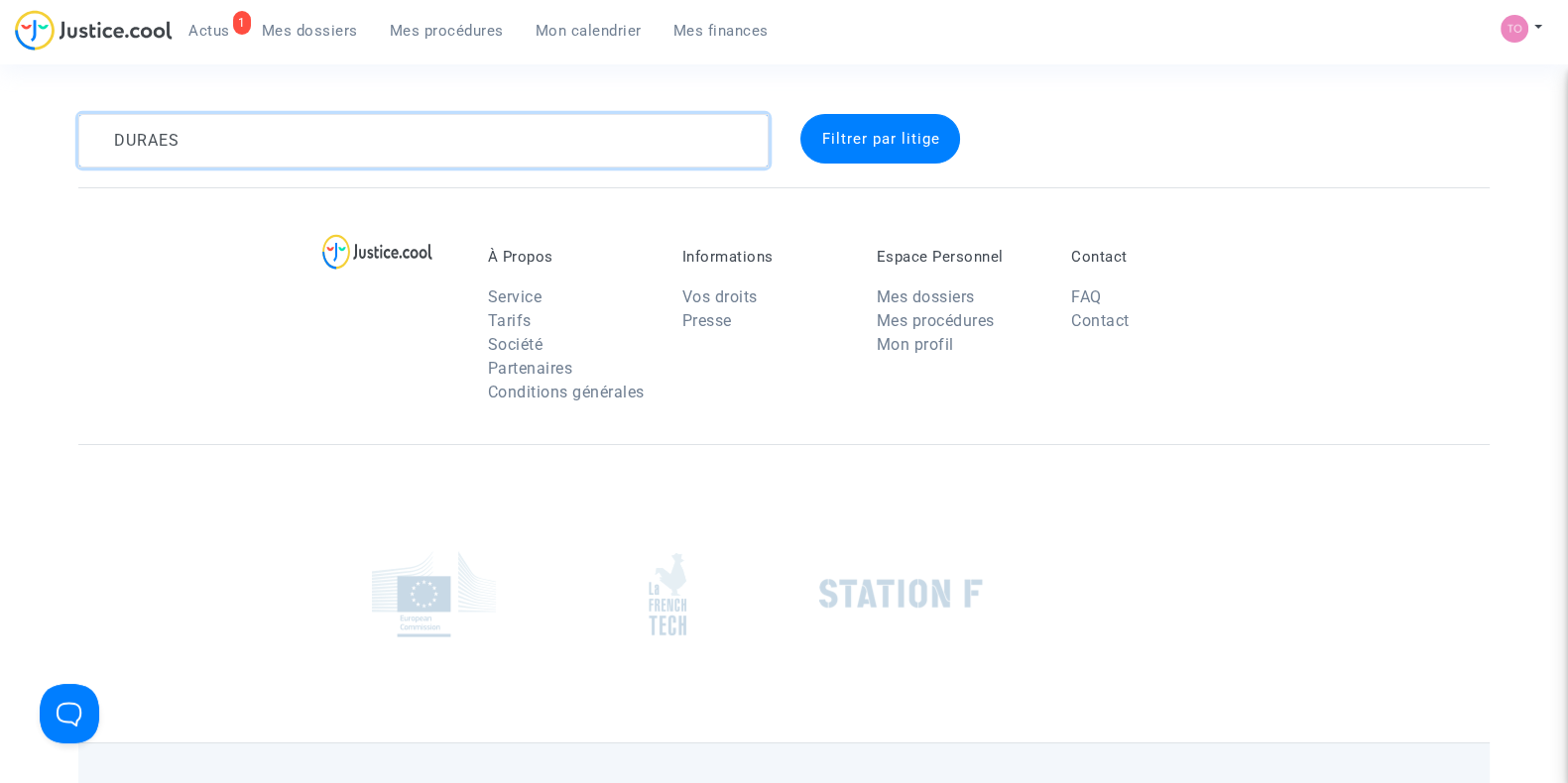
type textarea "DURAES"
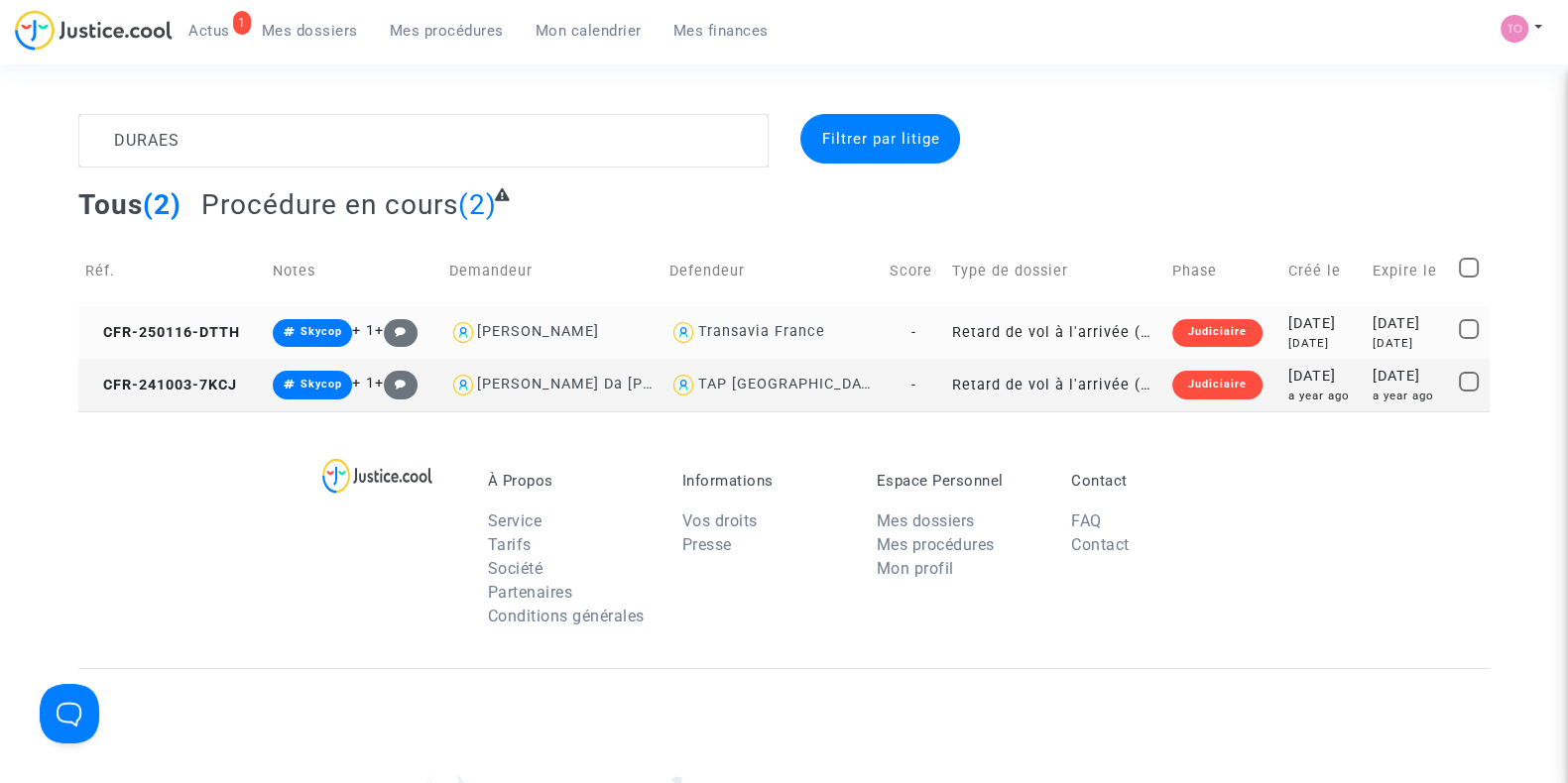
click at [1288, 334] on div "2025-01-16" at bounding box center [1322, 325] width 69 height 22
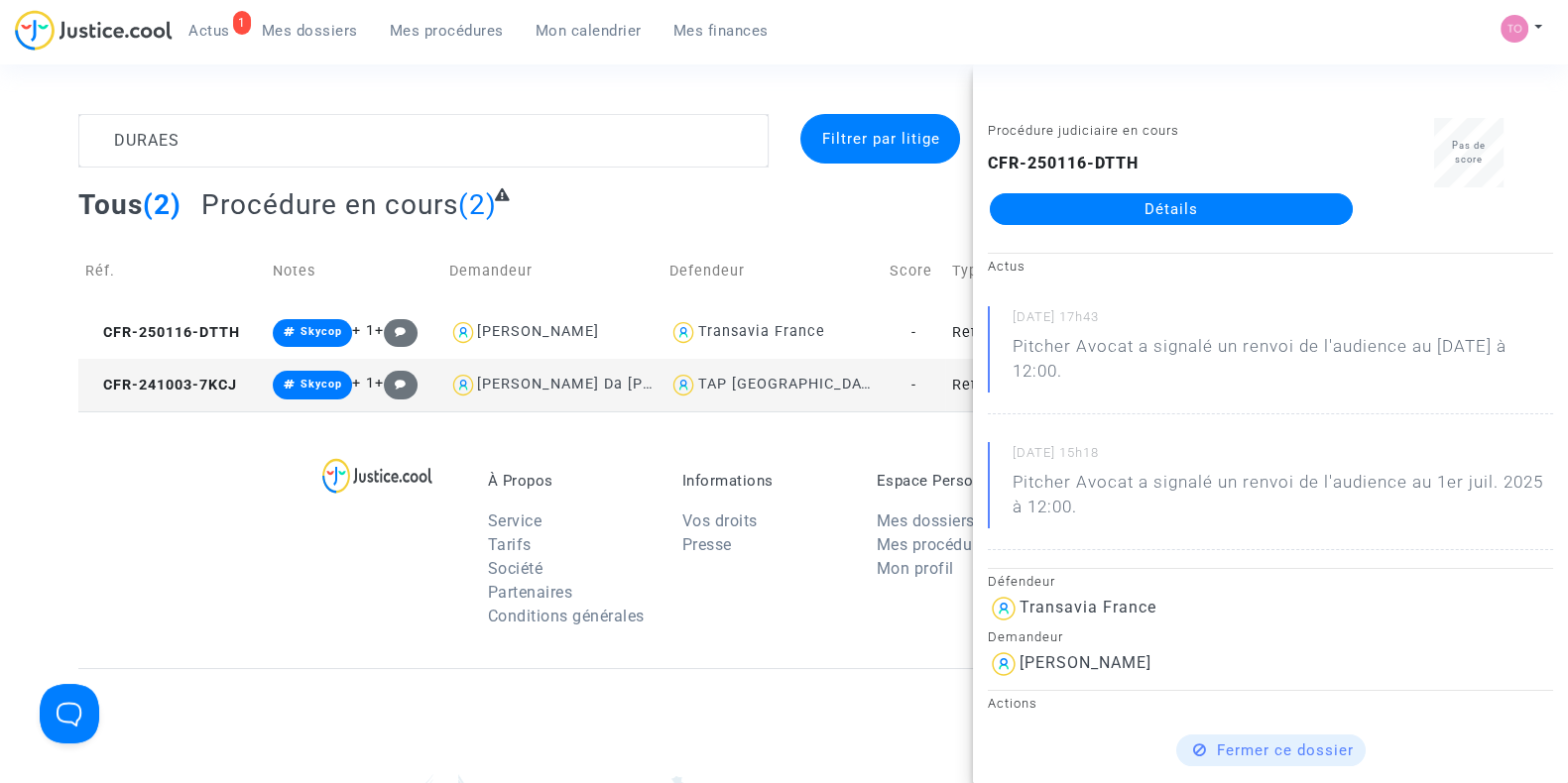
click at [1180, 203] on link "Détails" at bounding box center [1171, 210] width 363 height 32
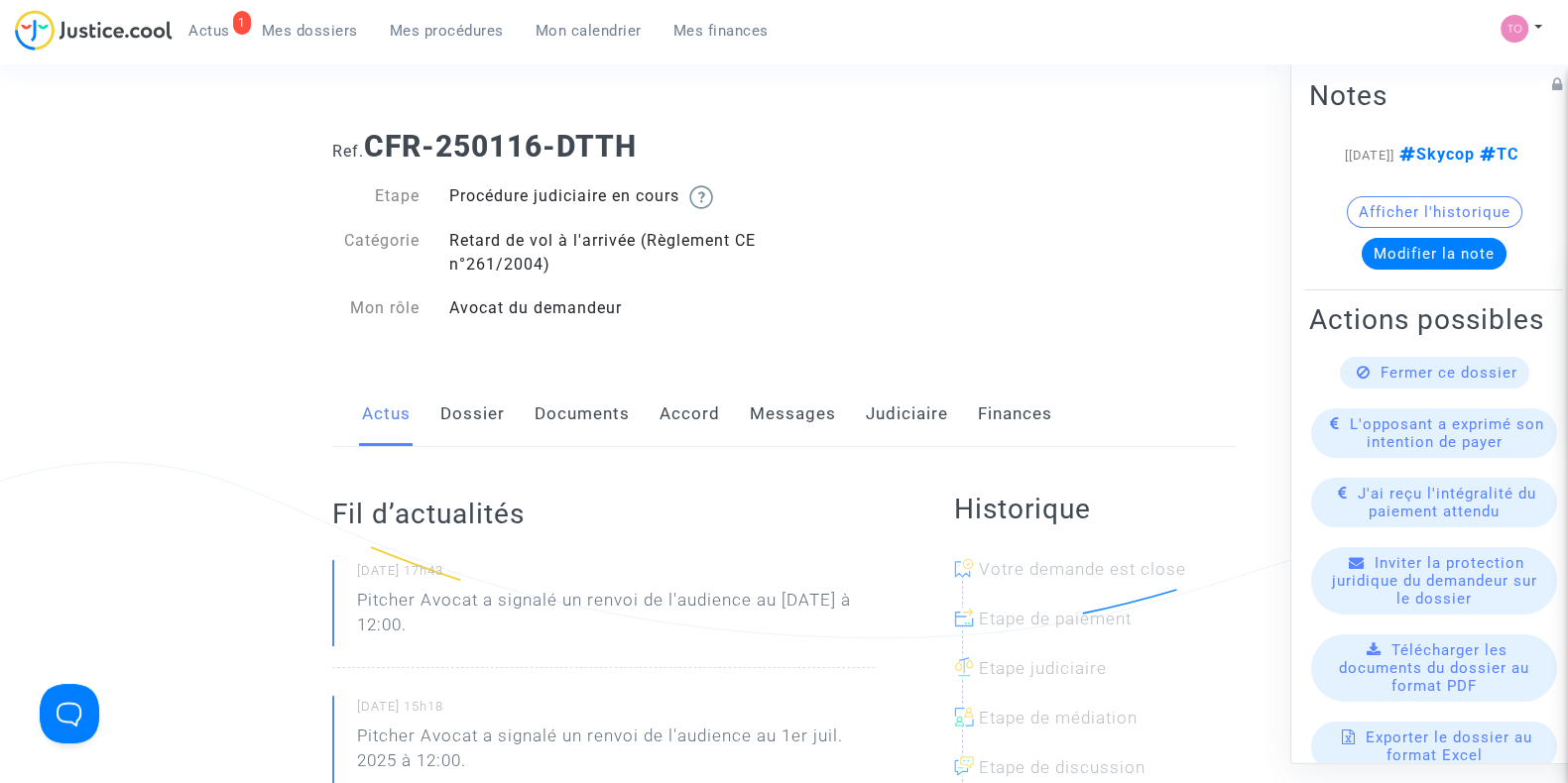
click at [886, 408] on link "Judiciaire" at bounding box center [907, 414] width 82 height 66
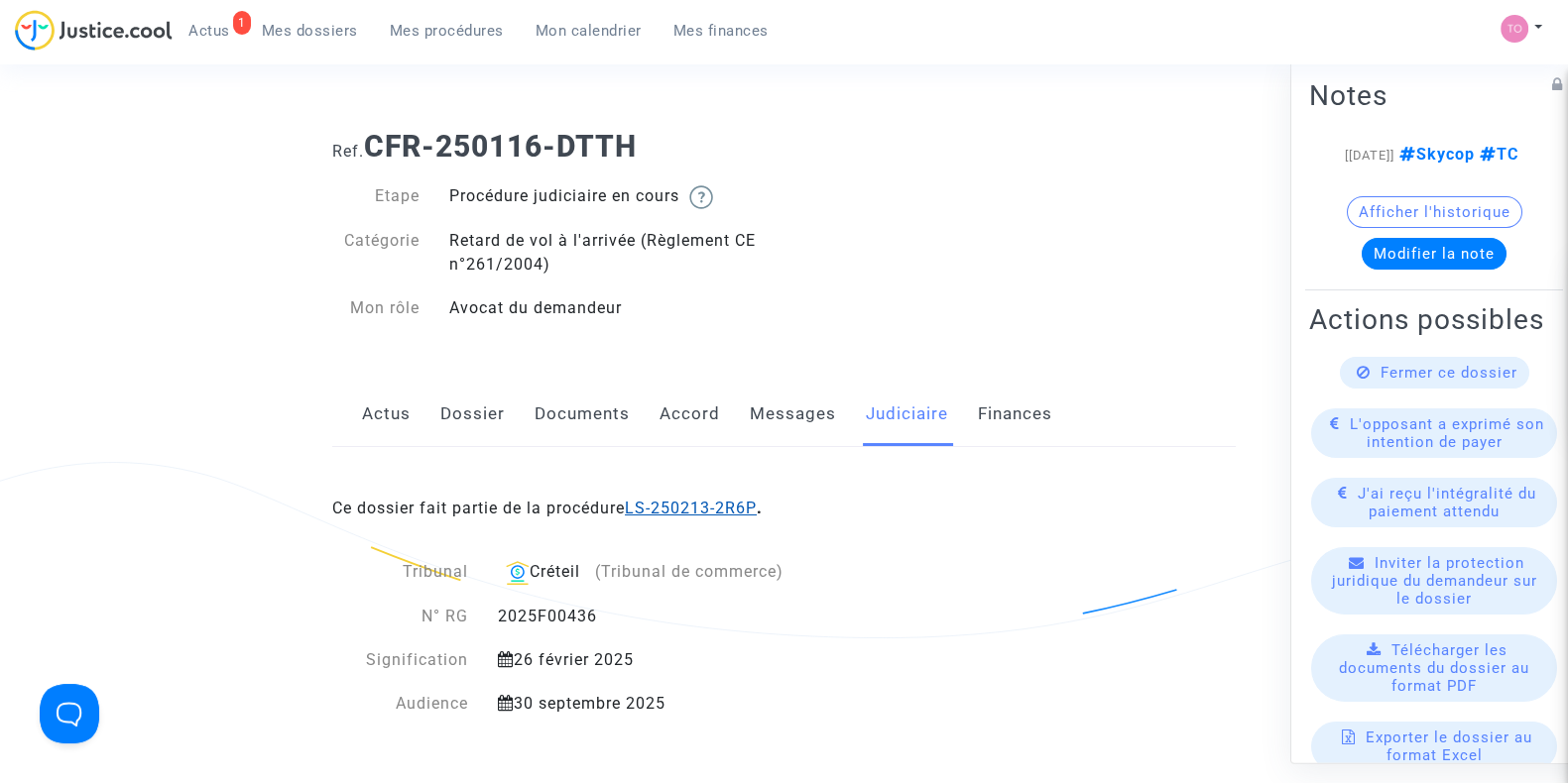
click at [674, 513] on link "LS-250213-2R6P" at bounding box center [690, 507] width 132 height 19
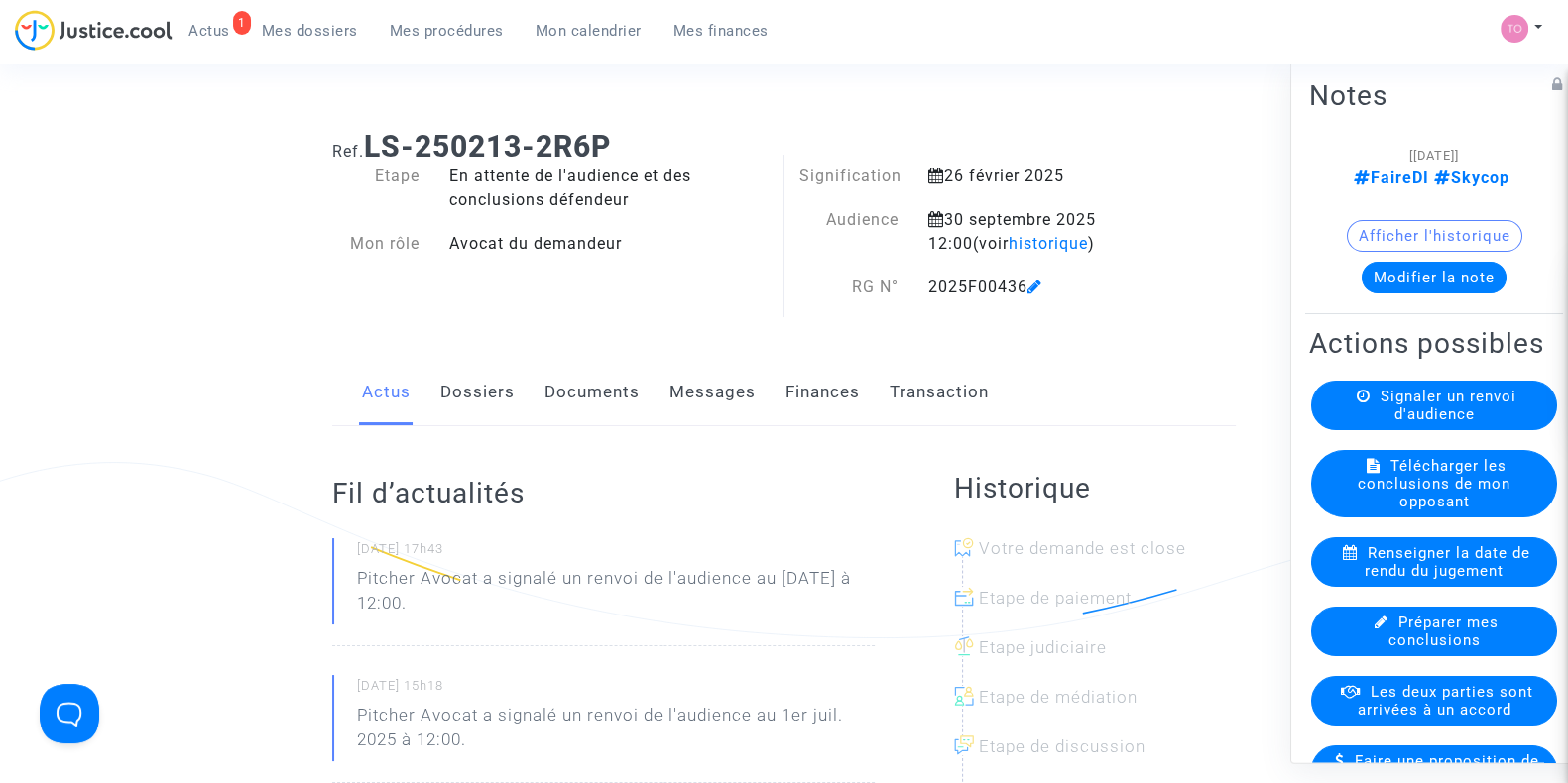
click at [1403, 234] on button "Afficher l'historique" at bounding box center [1434, 236] width 176 height 32
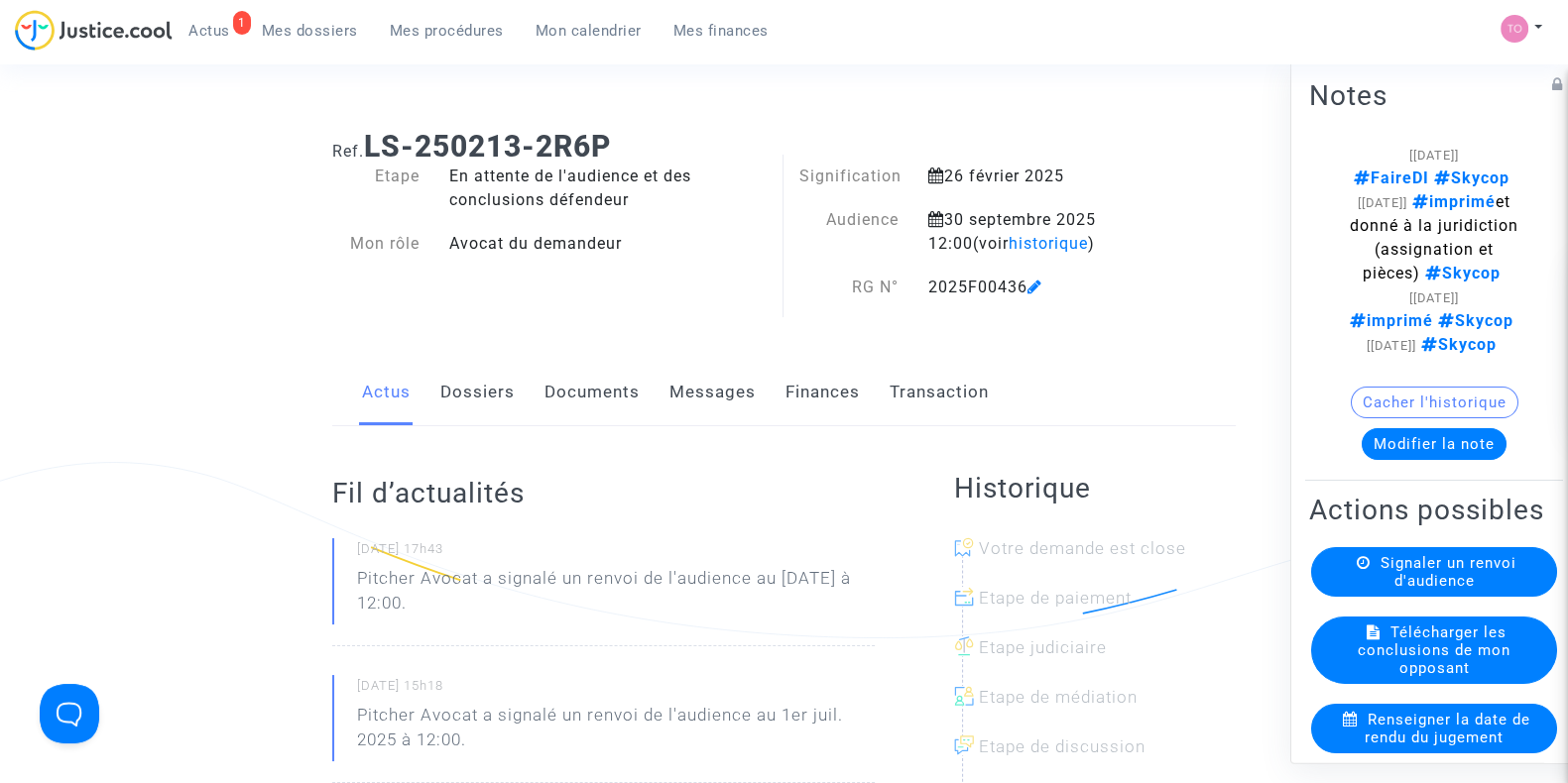
click at [303, 38] on span "Mes dossiers" at bounding box center [310, 31] width 96 height 18
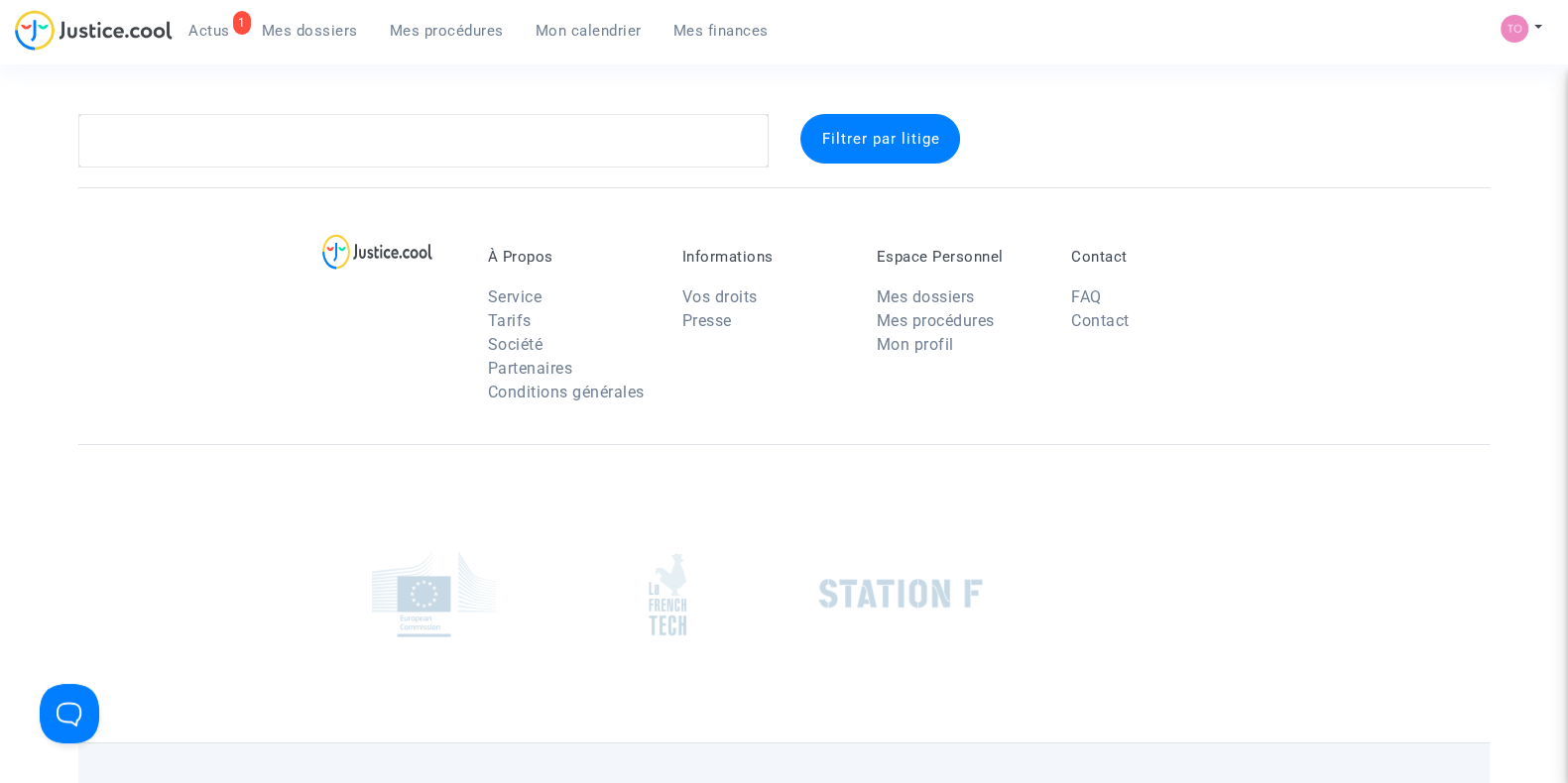
click at [210, 167] on complex-dispute-list "Filtrer par litige" at bounding box center [783, 141] width 1411 height 54
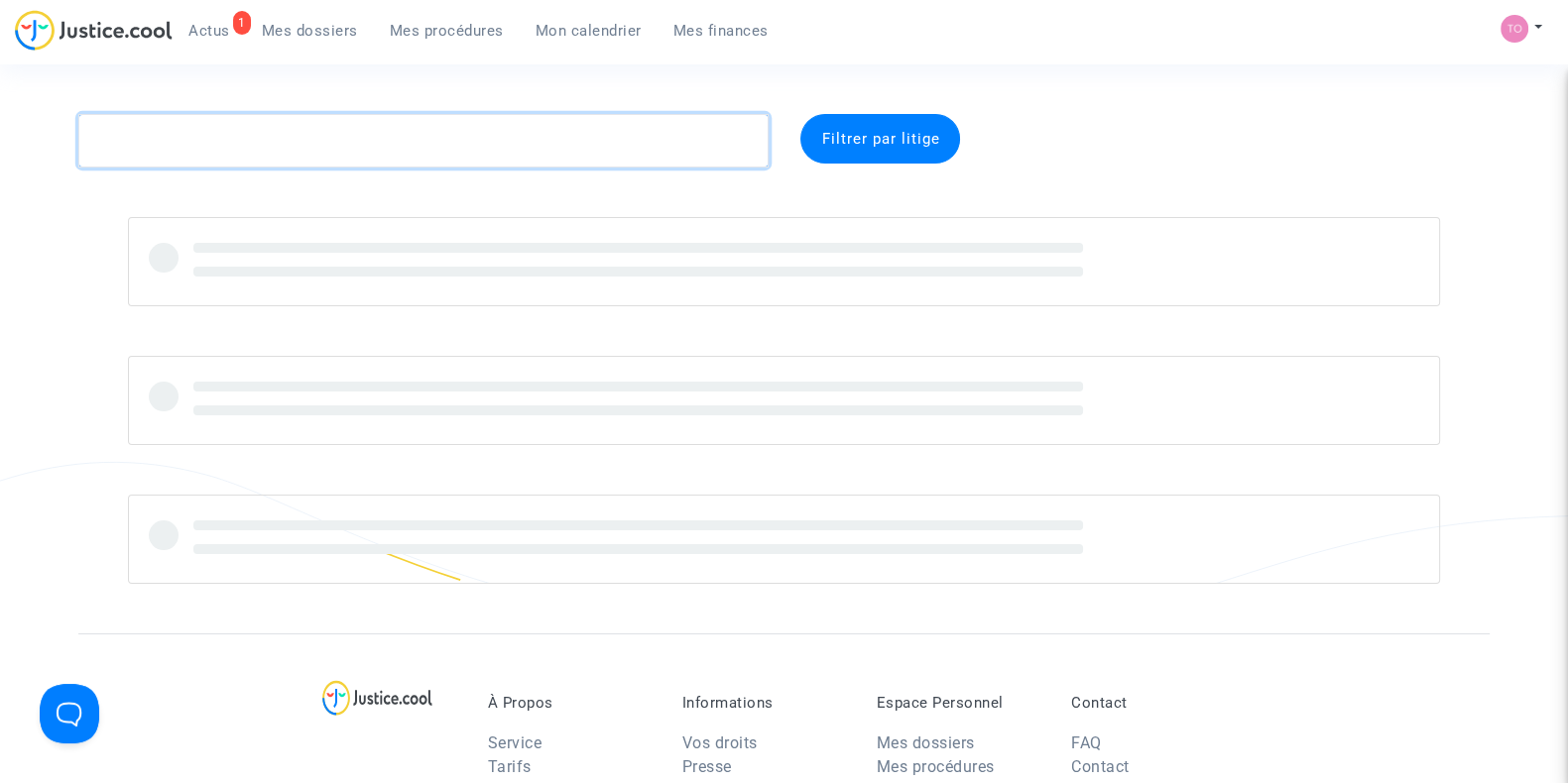
click at [169, 136] on textarea at bounding box center [422, 141] width 690 height 54
paste textarea "ALTABAE"
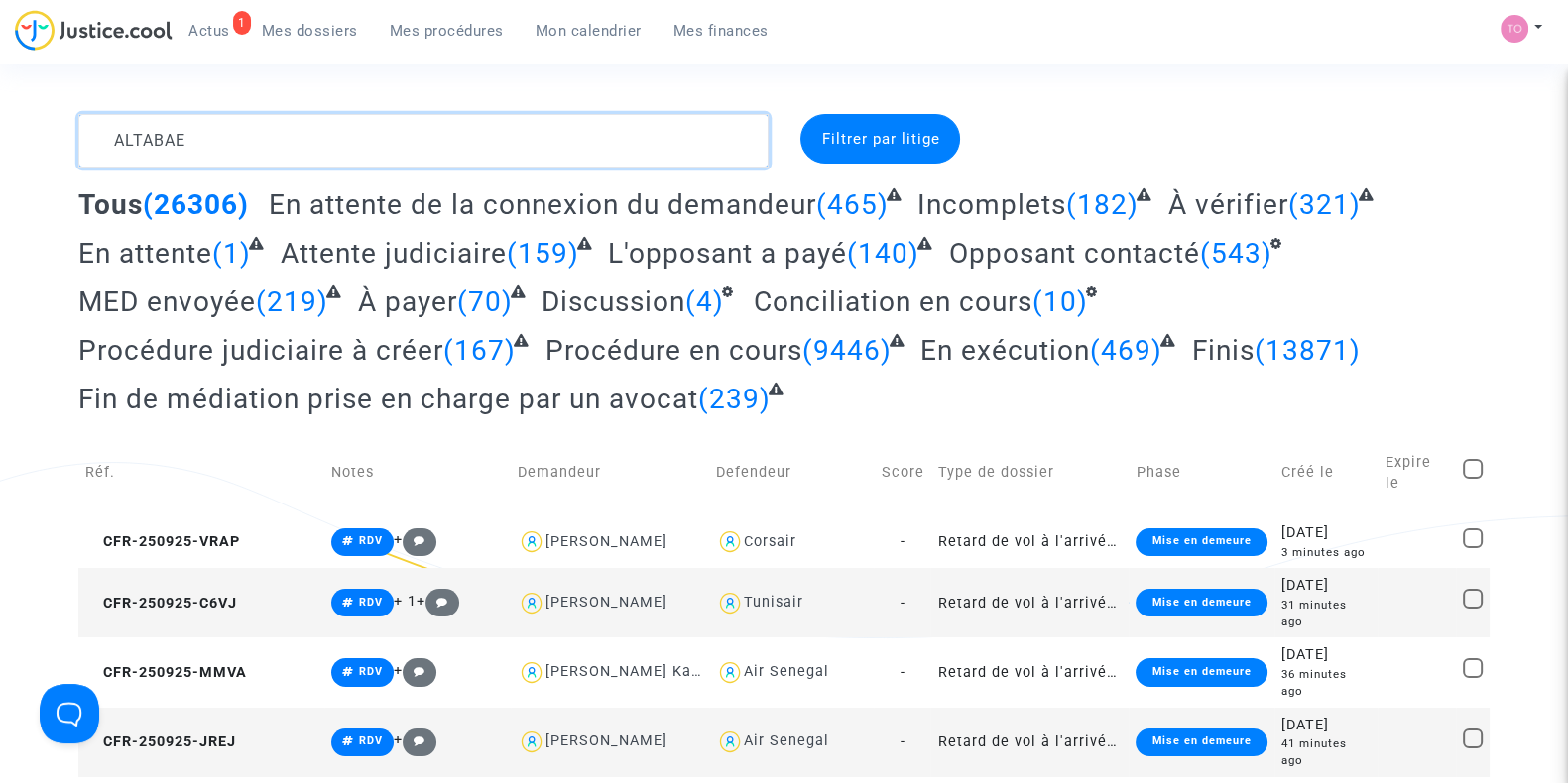
type textarea "ALTABAE"
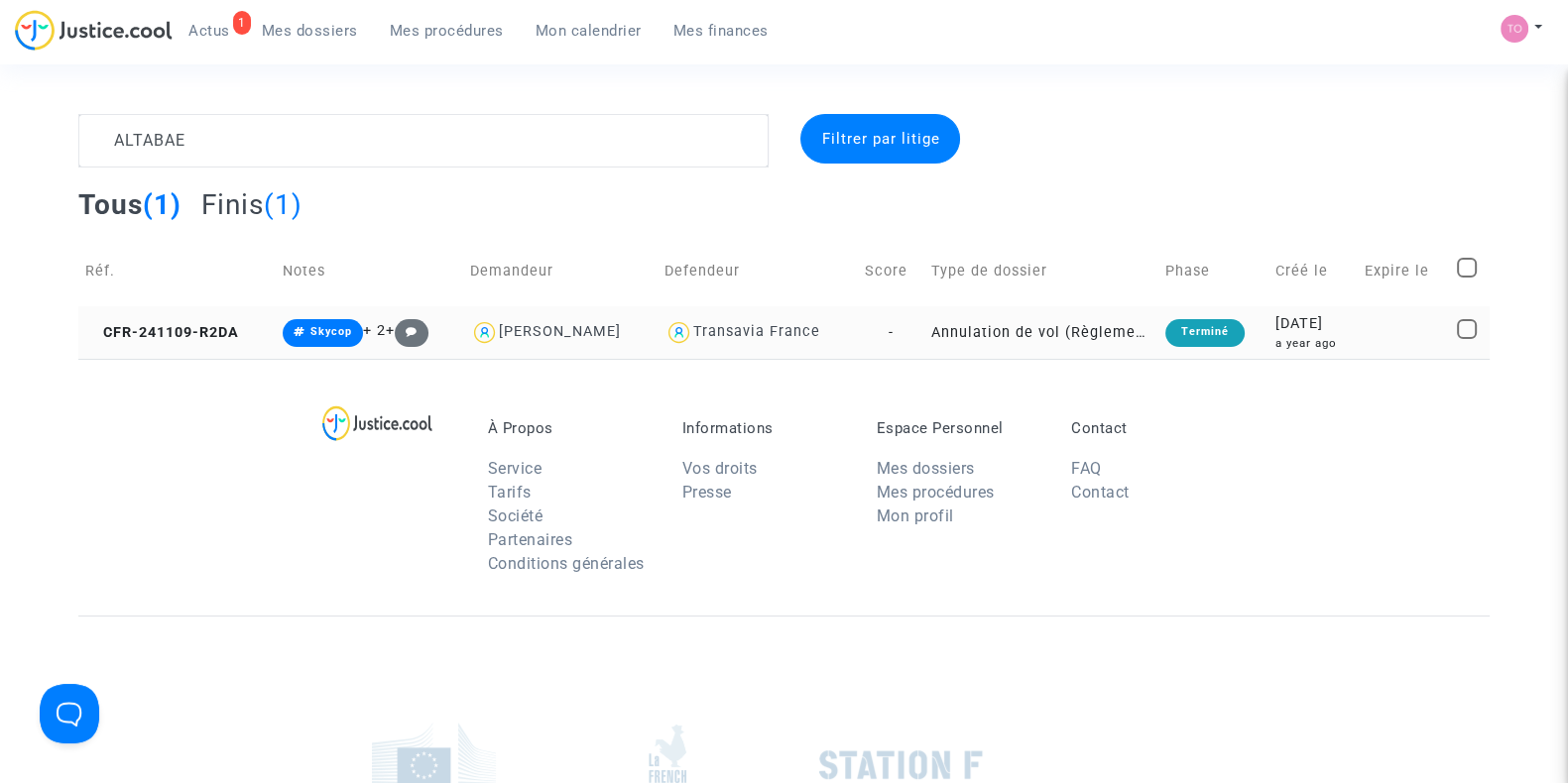
click at [1275, 325] on div "2024-11-09" at bounding box center [1312, 325] width 75 height 22
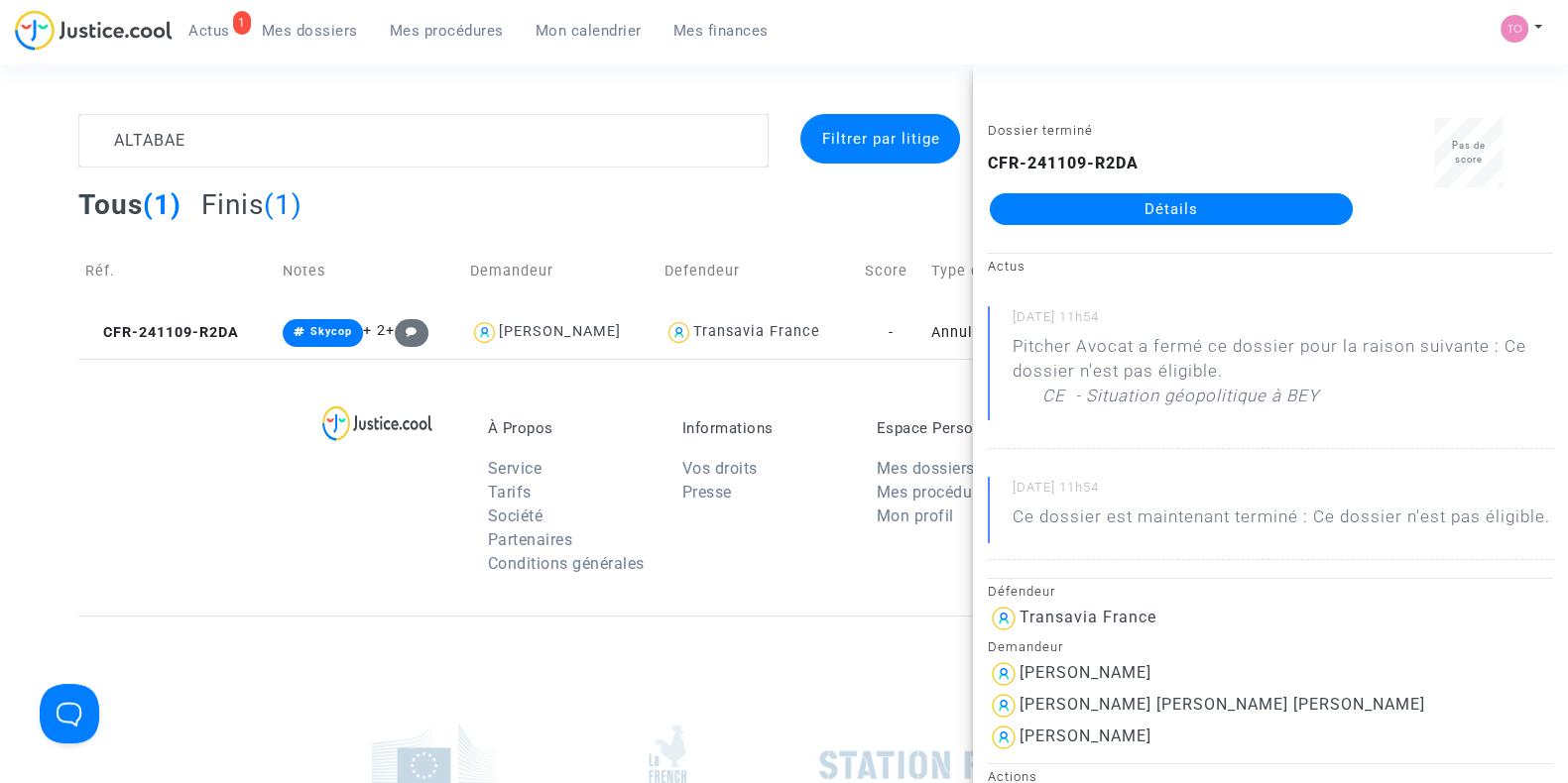
click at [1125, 206] on link "Détails" at bounding box center [1171, 210] width 363 height 32
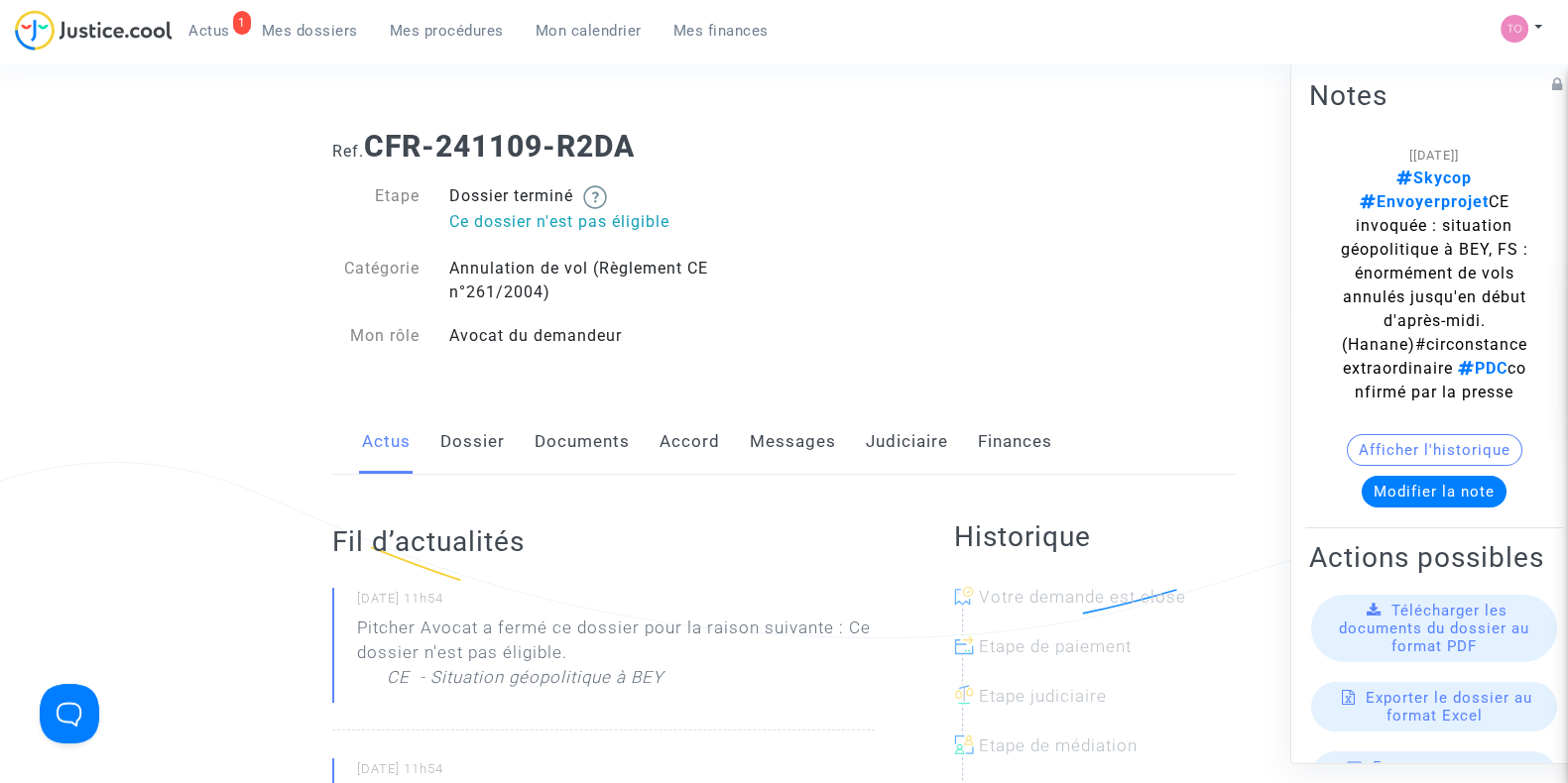
click at [854, 428] on div "Actus Dossier Documents Accord Messages Judiciaire Finances" at bounding box center [784, 442] width 903 height 67
click at [876, 444] on link "Judiciaire" at bounding box center [907, 442] width 82 height 66
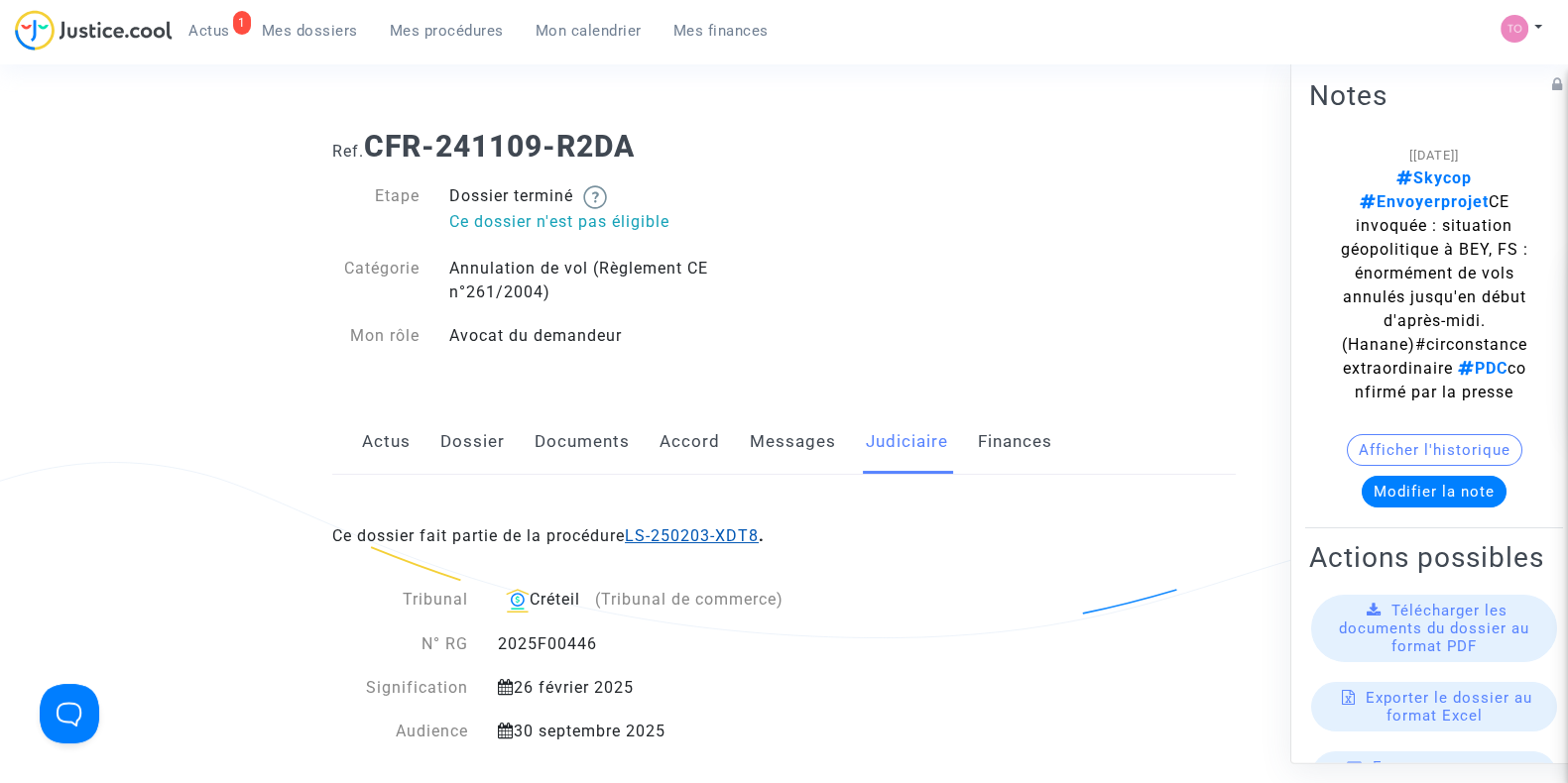
click at [718, 529] on link "LS-250203-XDT8" at bounding box center [691, 535] width 134 height 19
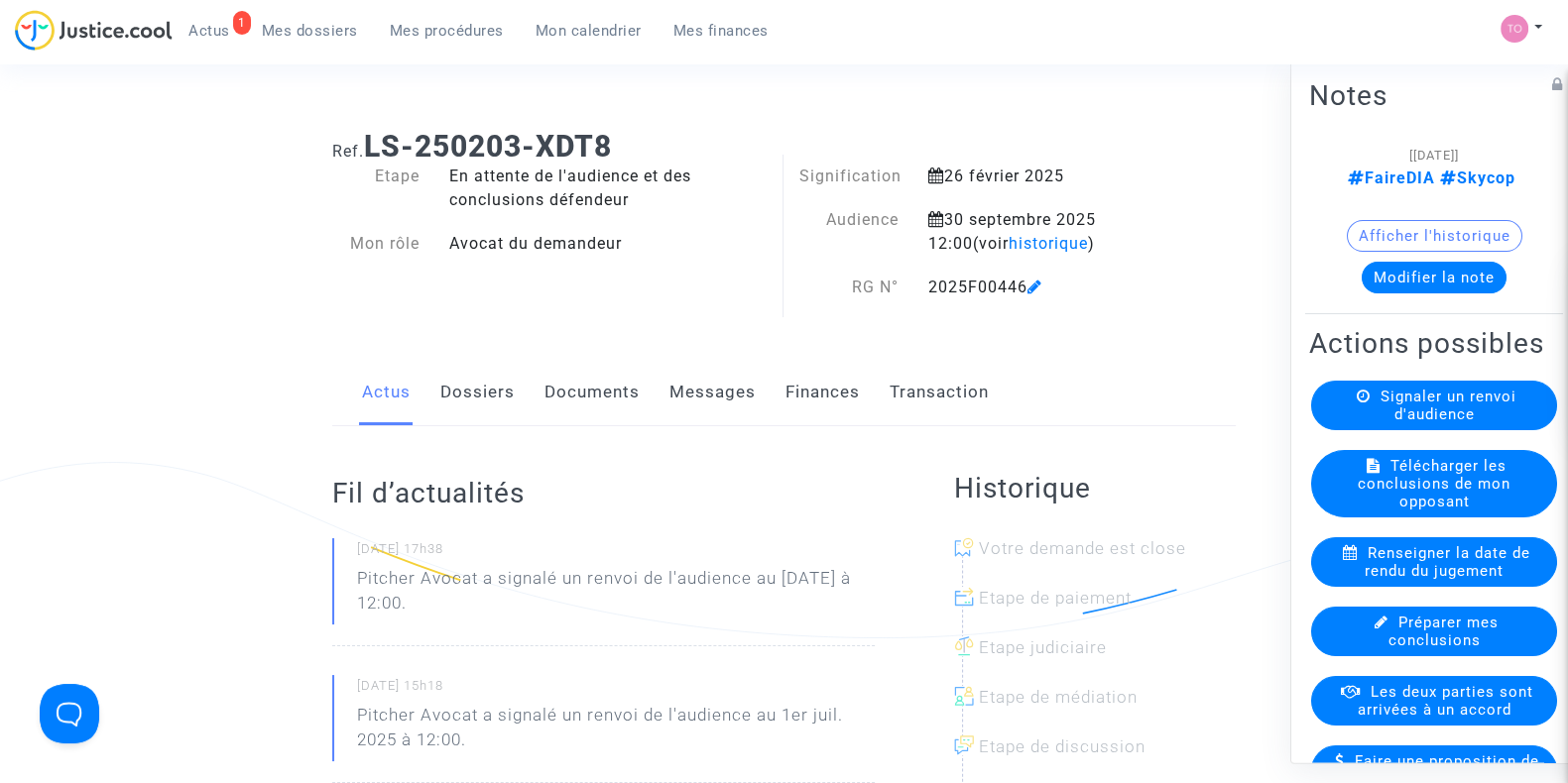
click at [281, 37] on span "Mes dossiers" at bounding box center [310, 31] width 96 height 18
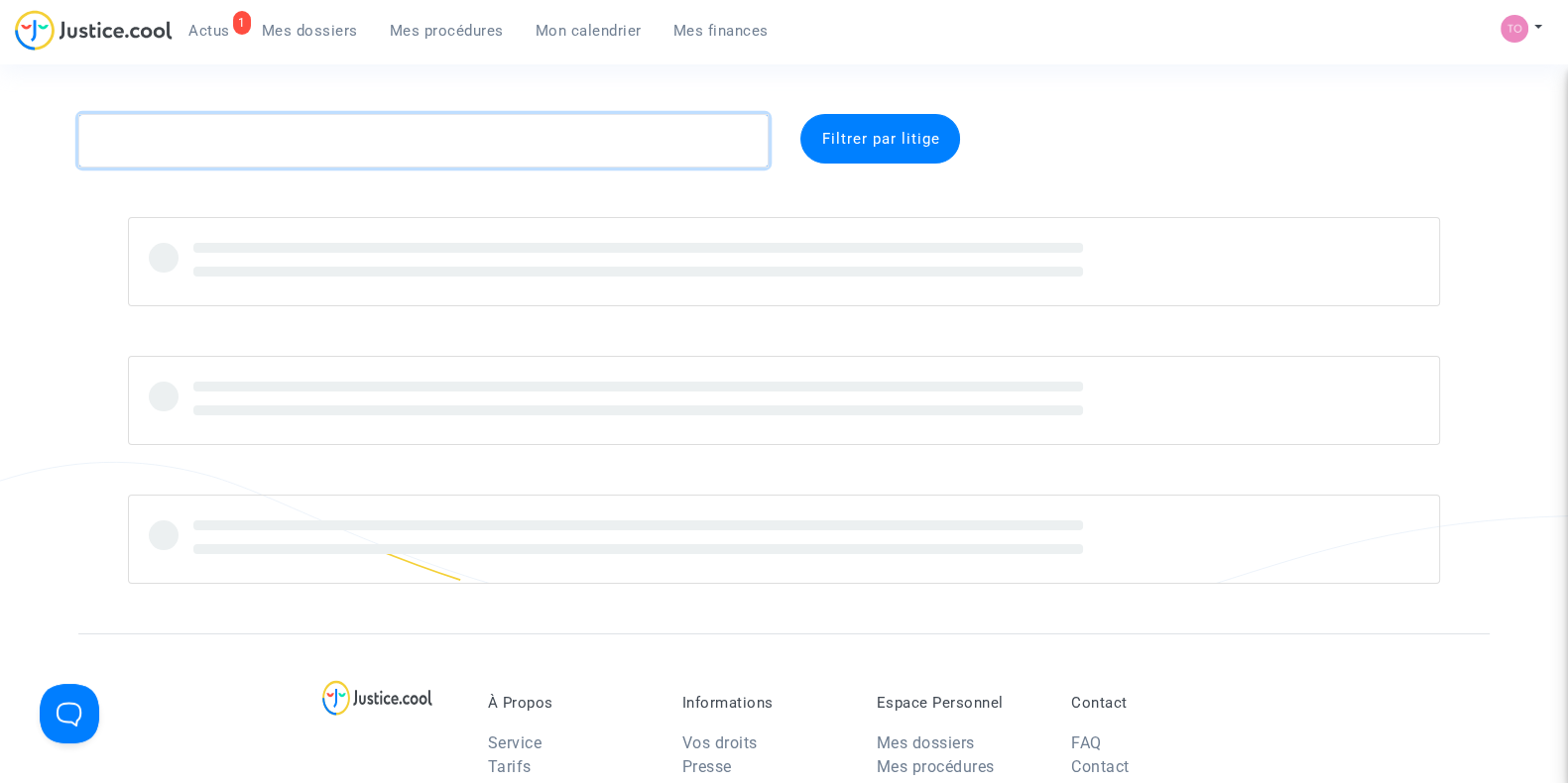
click at [213, 131] on textarea at bounding box center [422, 141] width 690 height 54
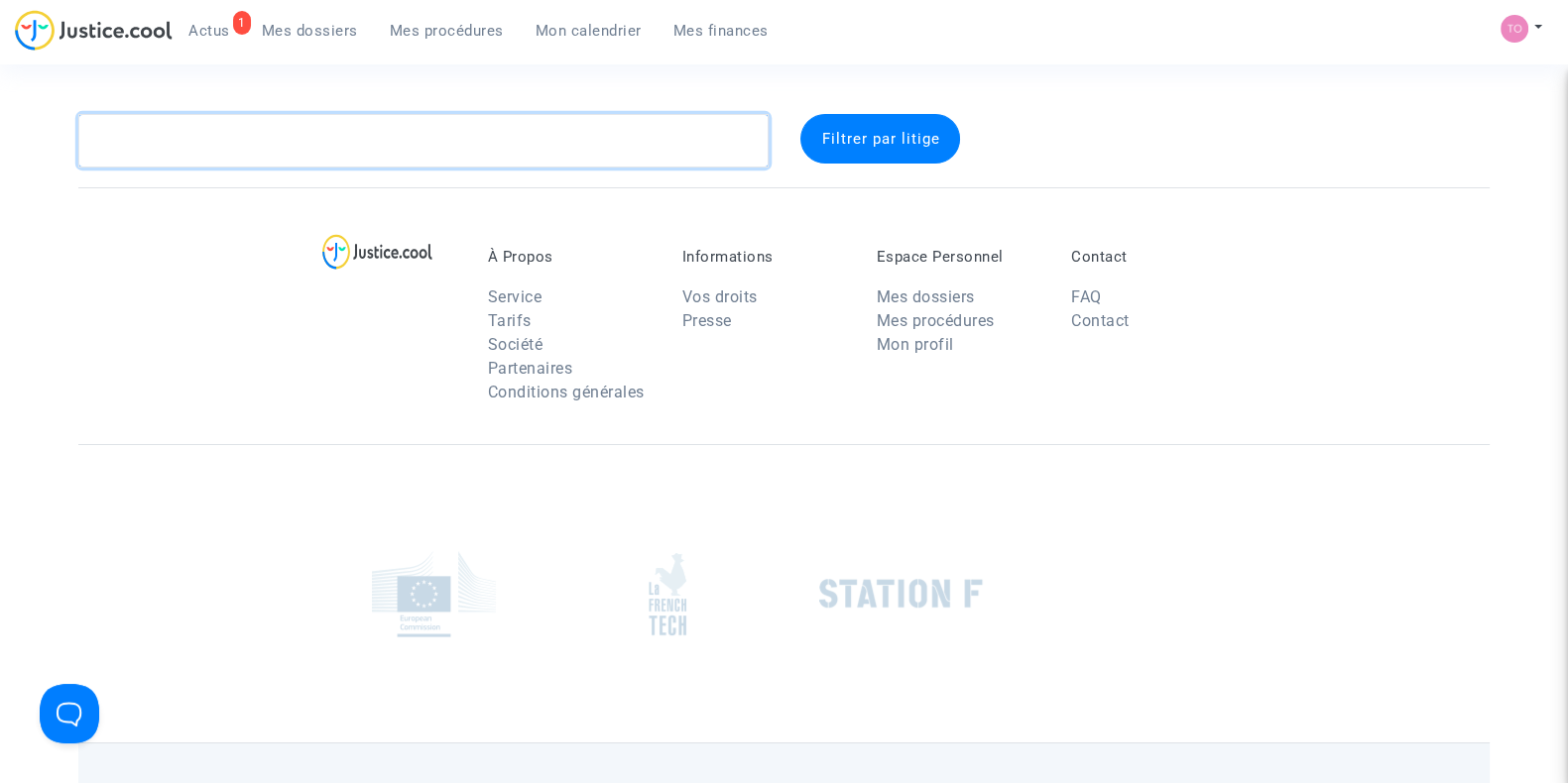
paste textarea "GOMES"
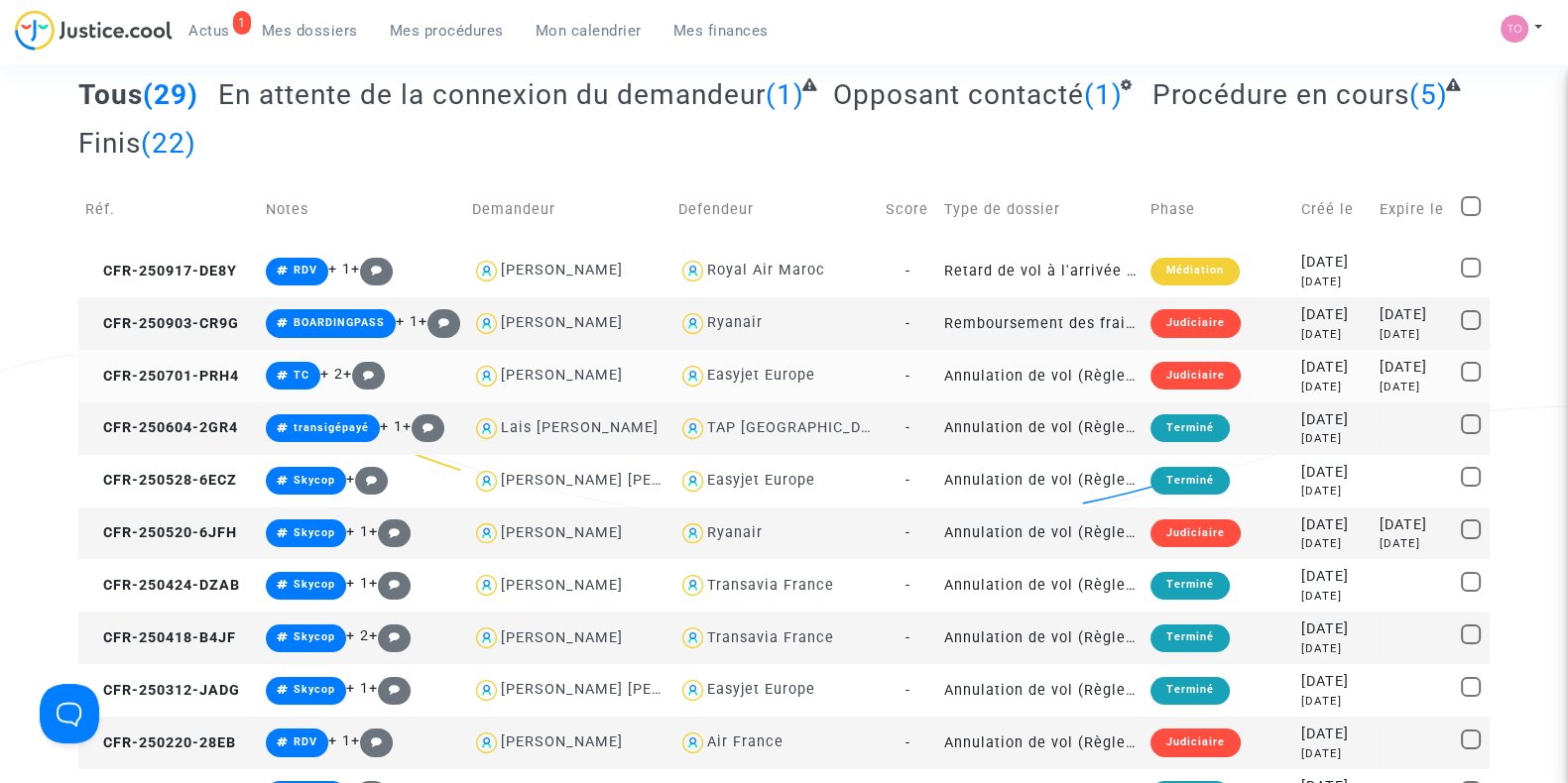
scroll to position [111, 0]
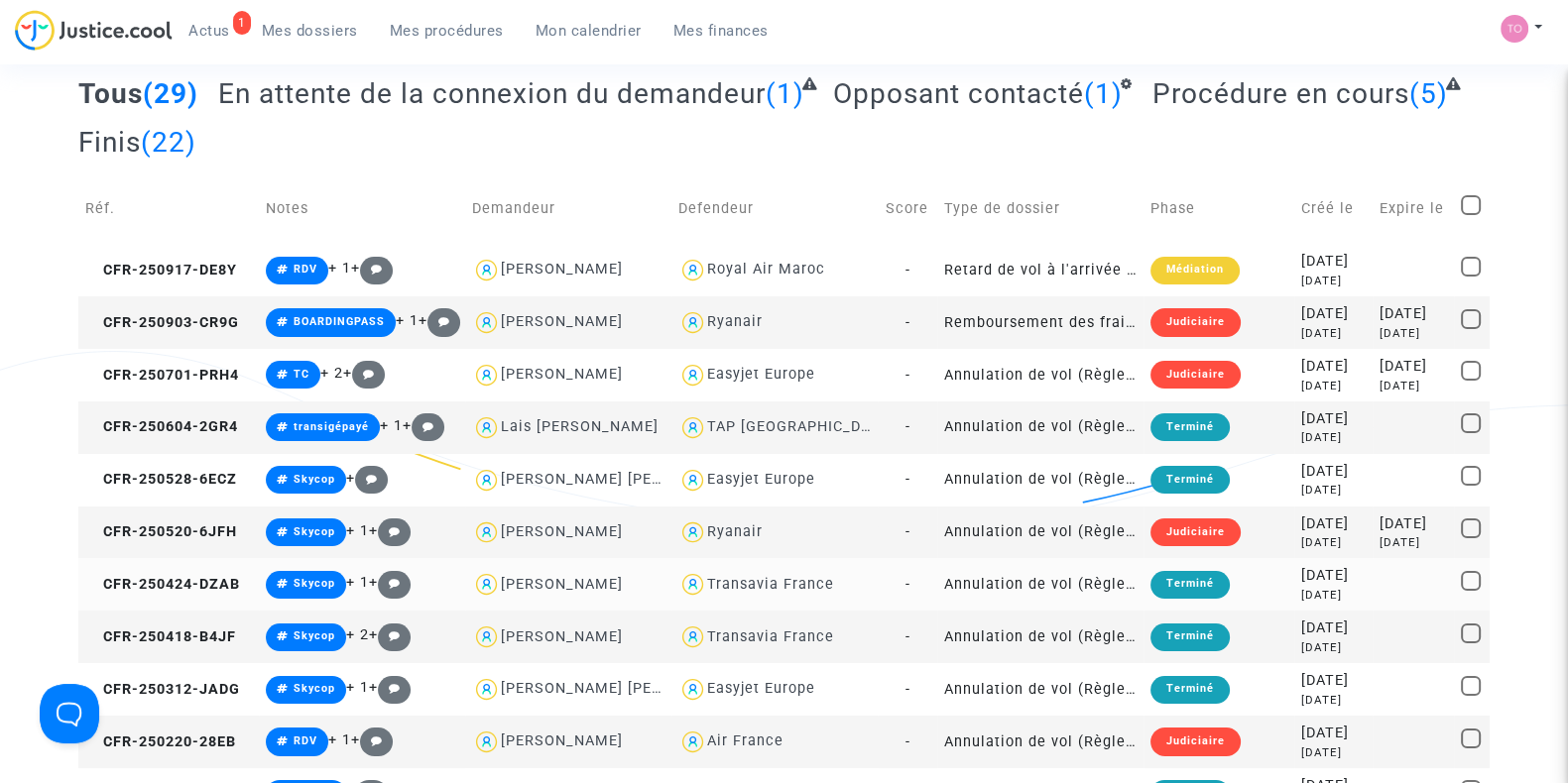
click at [748, 590] on div "Transavia France" at bounding box center [770, 584] width 127 height 17
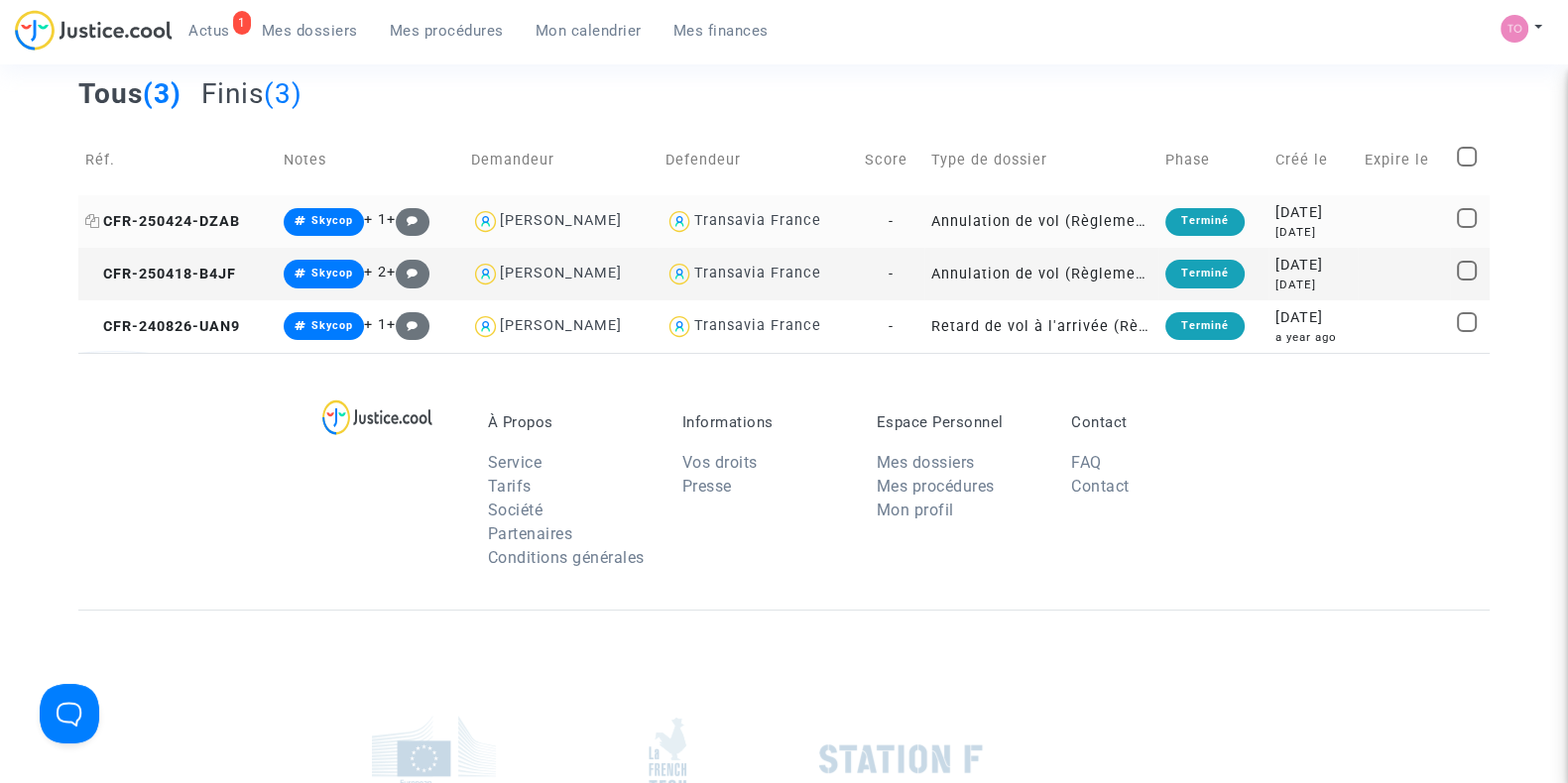
click at [207, 213] on span "CFR-250424-DZAB" at bounding box center [162, 221] width 155 height 17
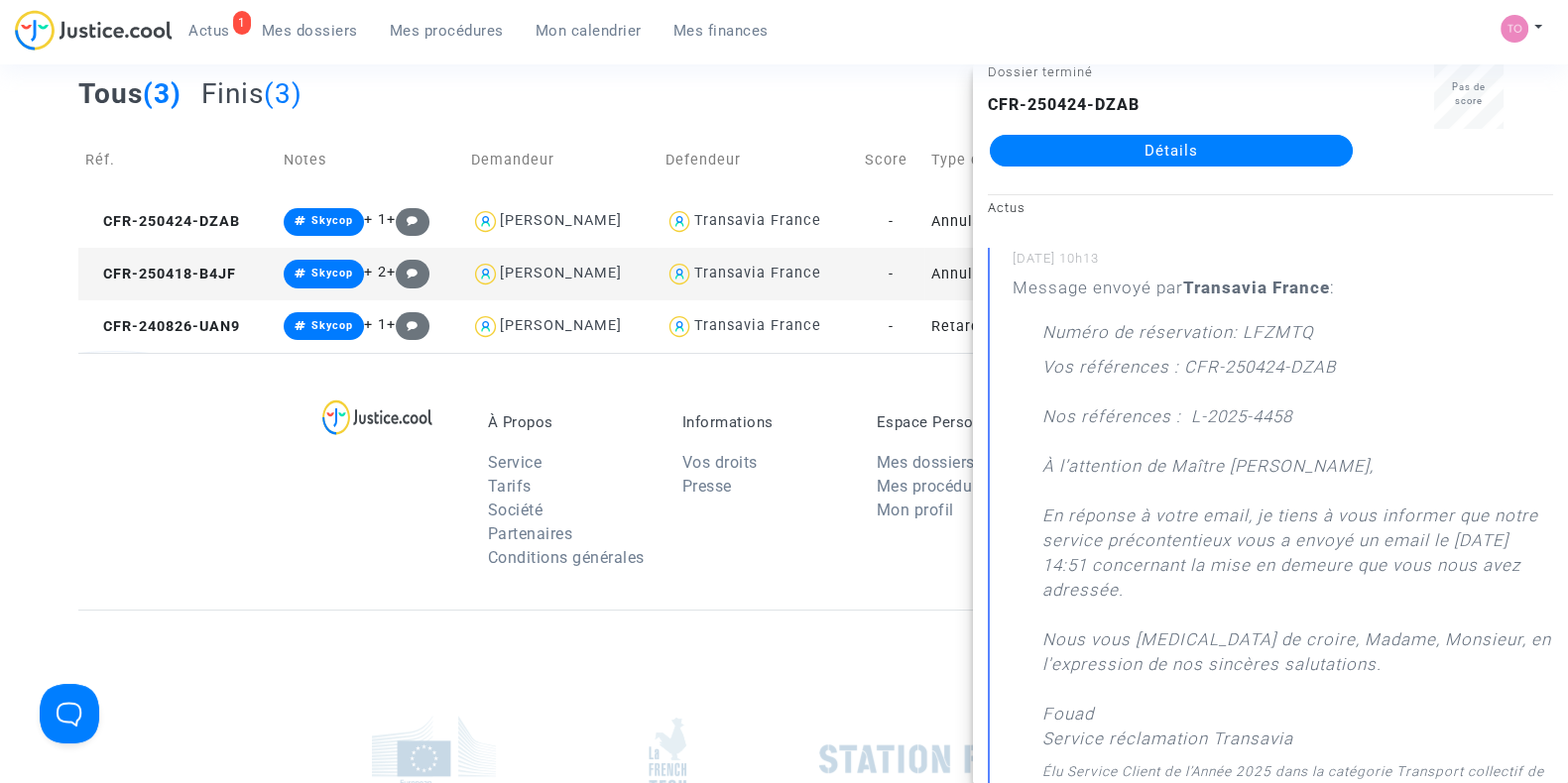
scroll to position [61, 0]
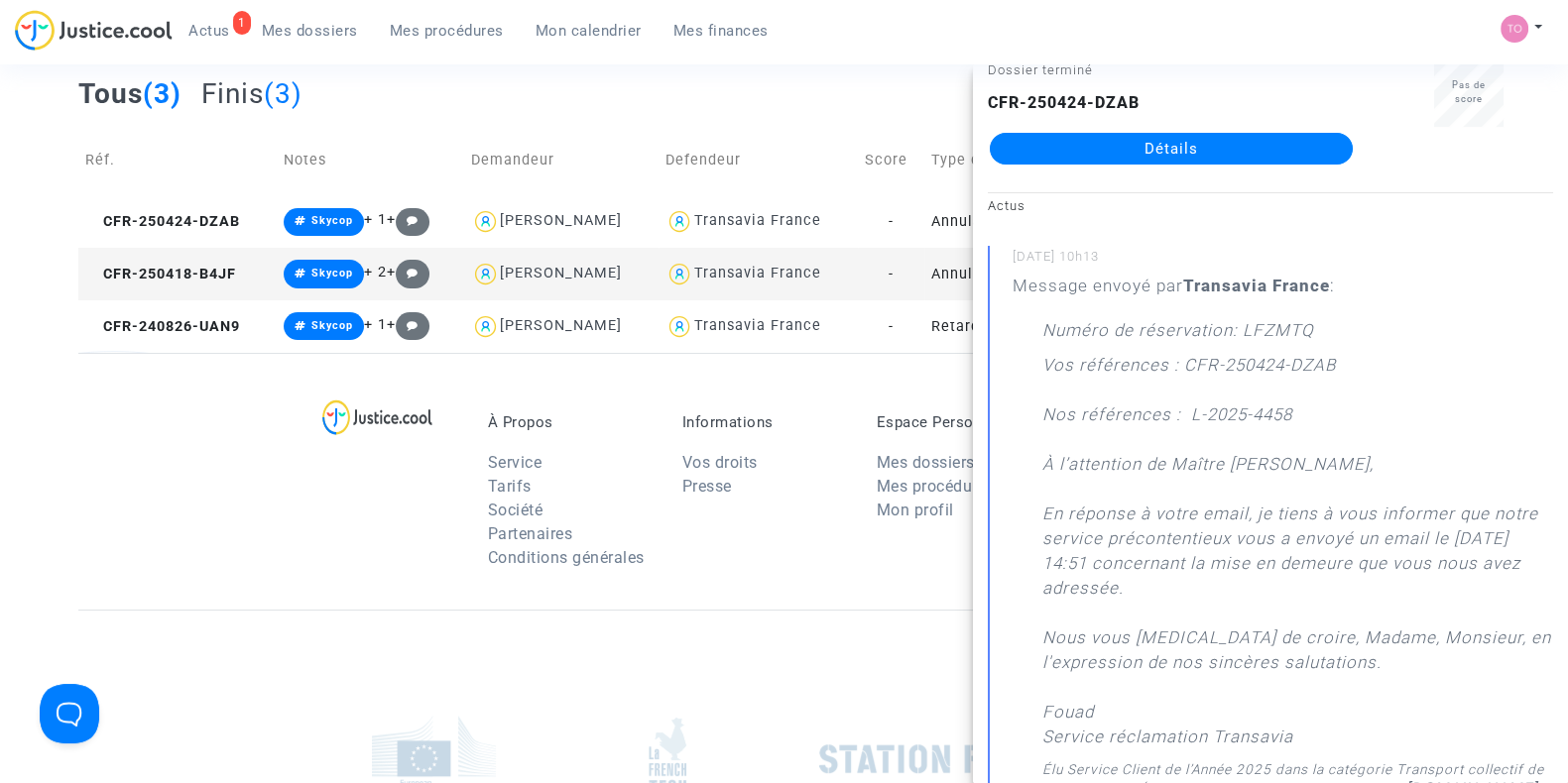
click at [224, 384] on div "À Propos Service Tarifs Société Partenaires Conditions générales Informations V…" at bounding box center [783, 480] width 1411 height 257
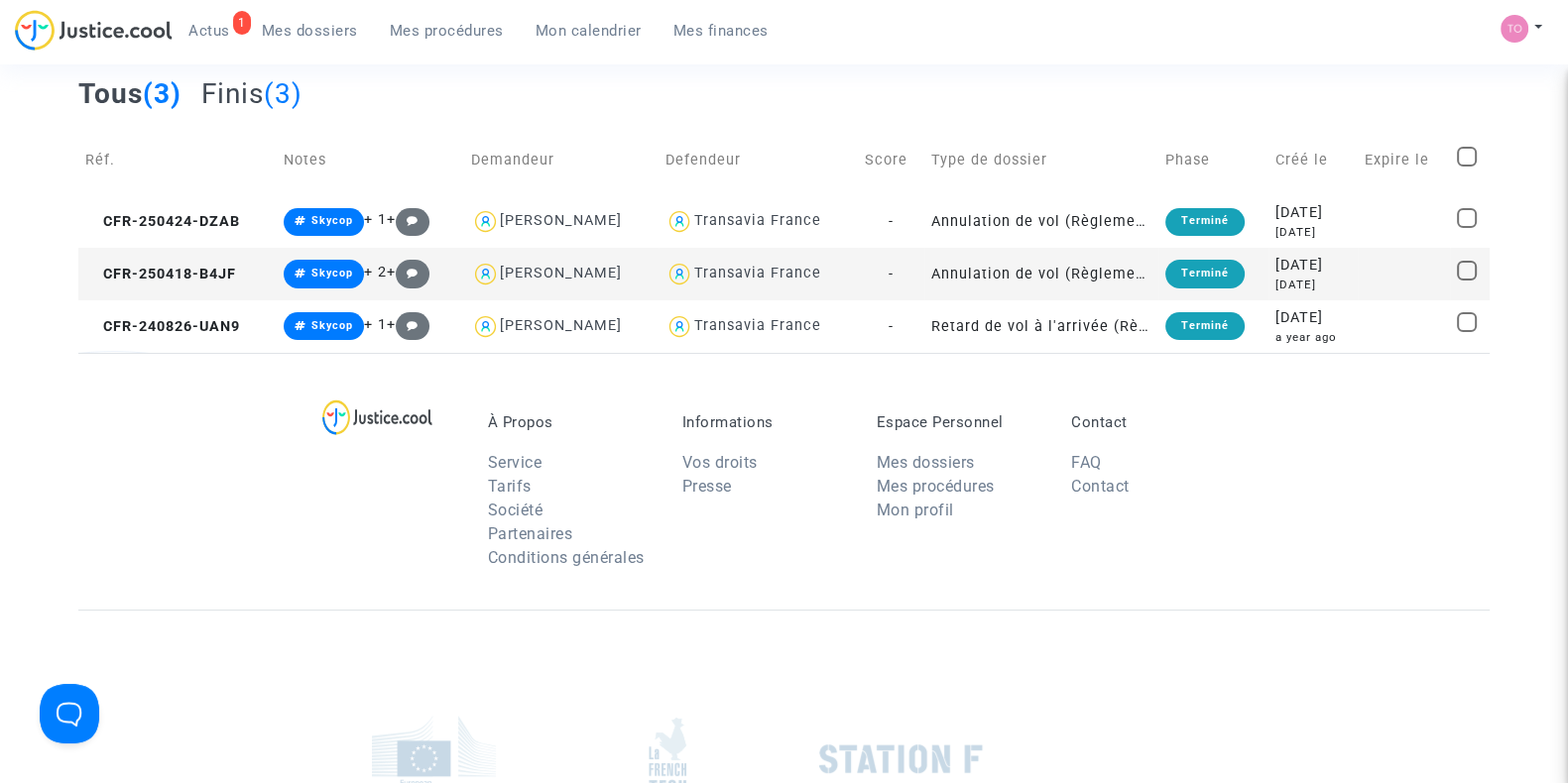
scroll to position [0, 0]
click at [621, 223] on div "Jocelino Medina gomes" at bounding box center [560, 220] width 122 height 17
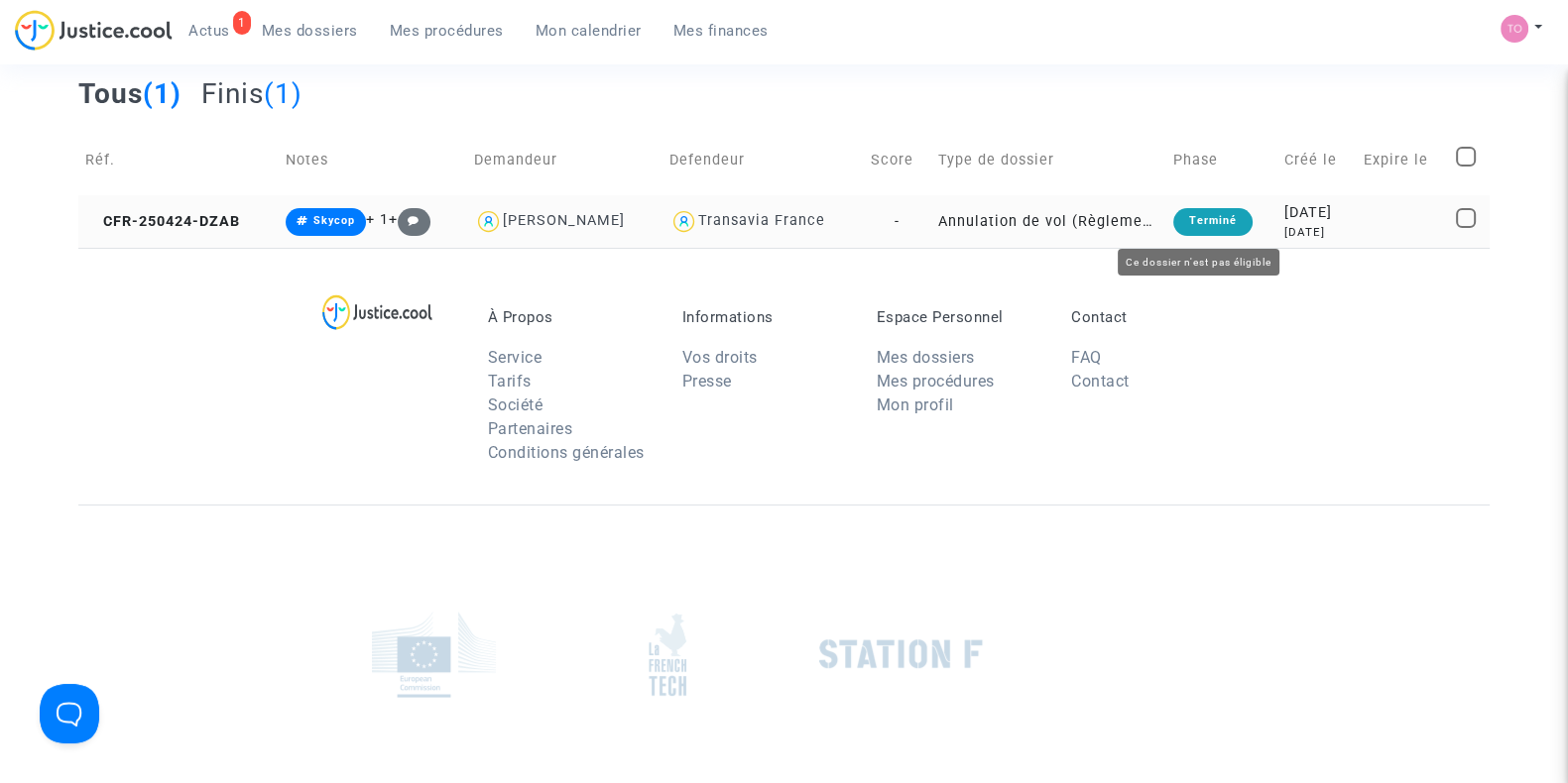
click at [1256, 210] on td "Terminé" at bounding box center [1221, 222] width 111 height 53
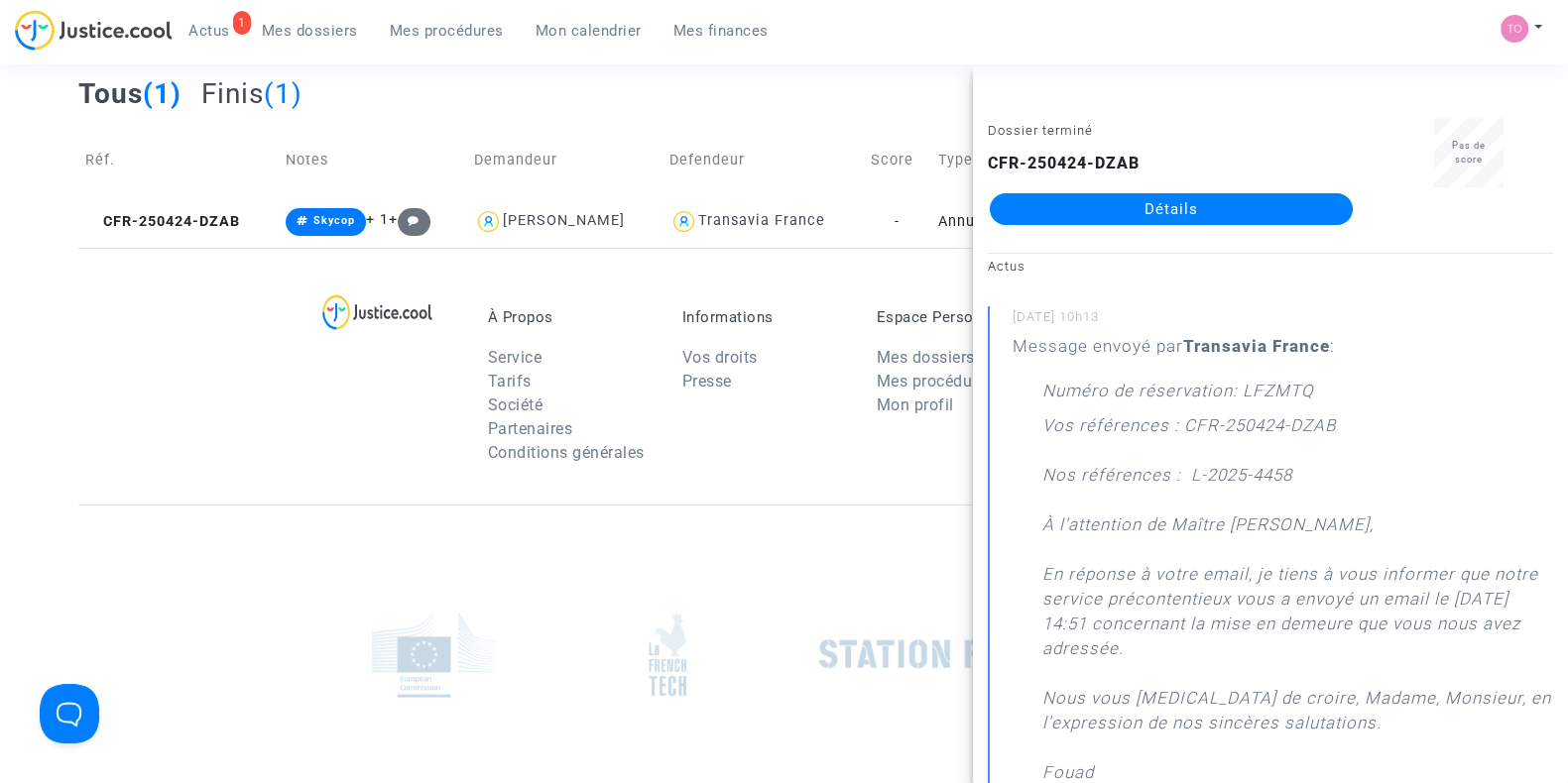
scroll to position [35, 0]
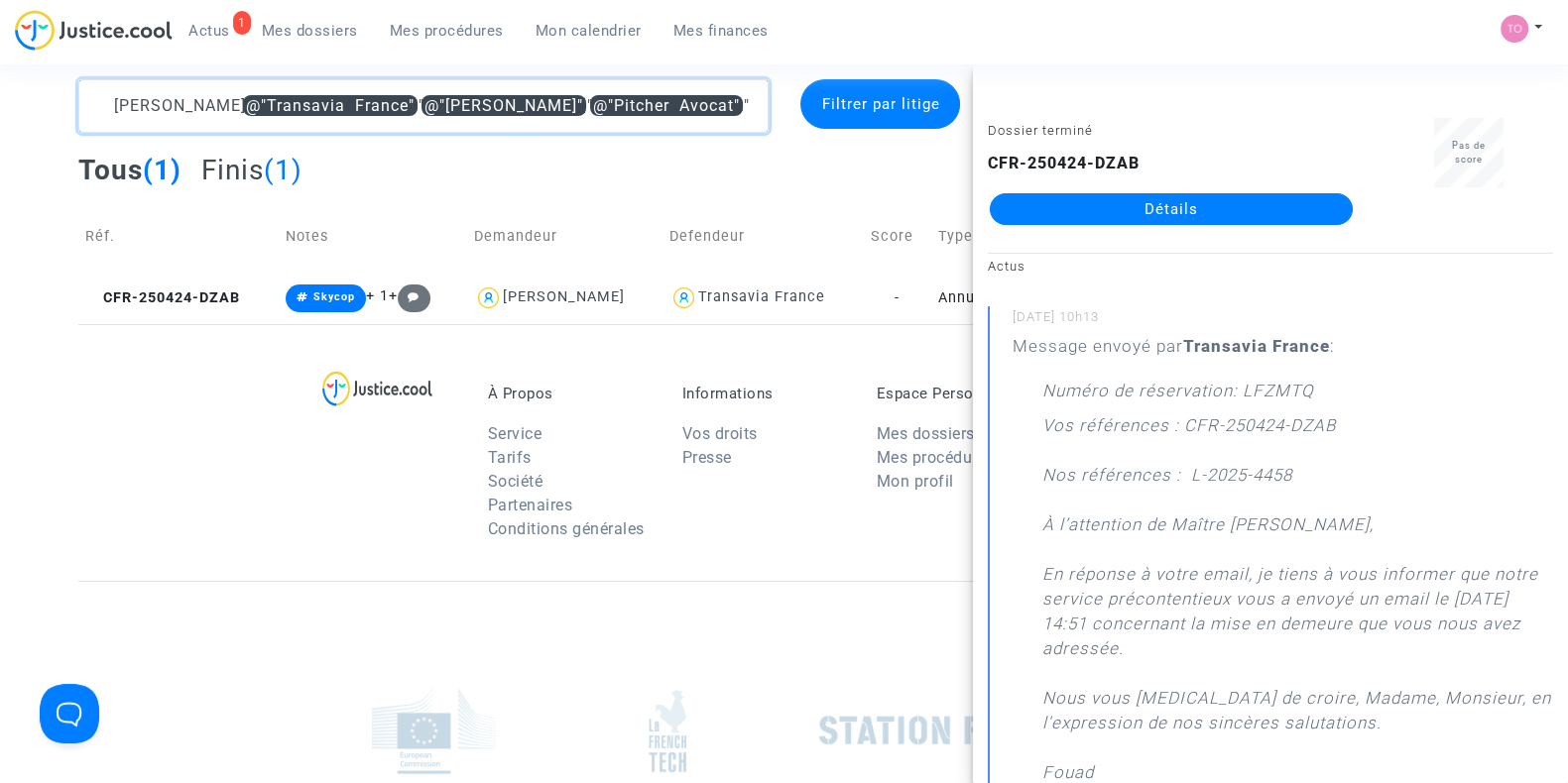
drag, startPoint x: 753, startPoint y: 105, endPoint x: 384, endPoint y: 91, distance: 369.3
click at [384, 91] on textarea at bounding box center [422, 106] width 690 height 54
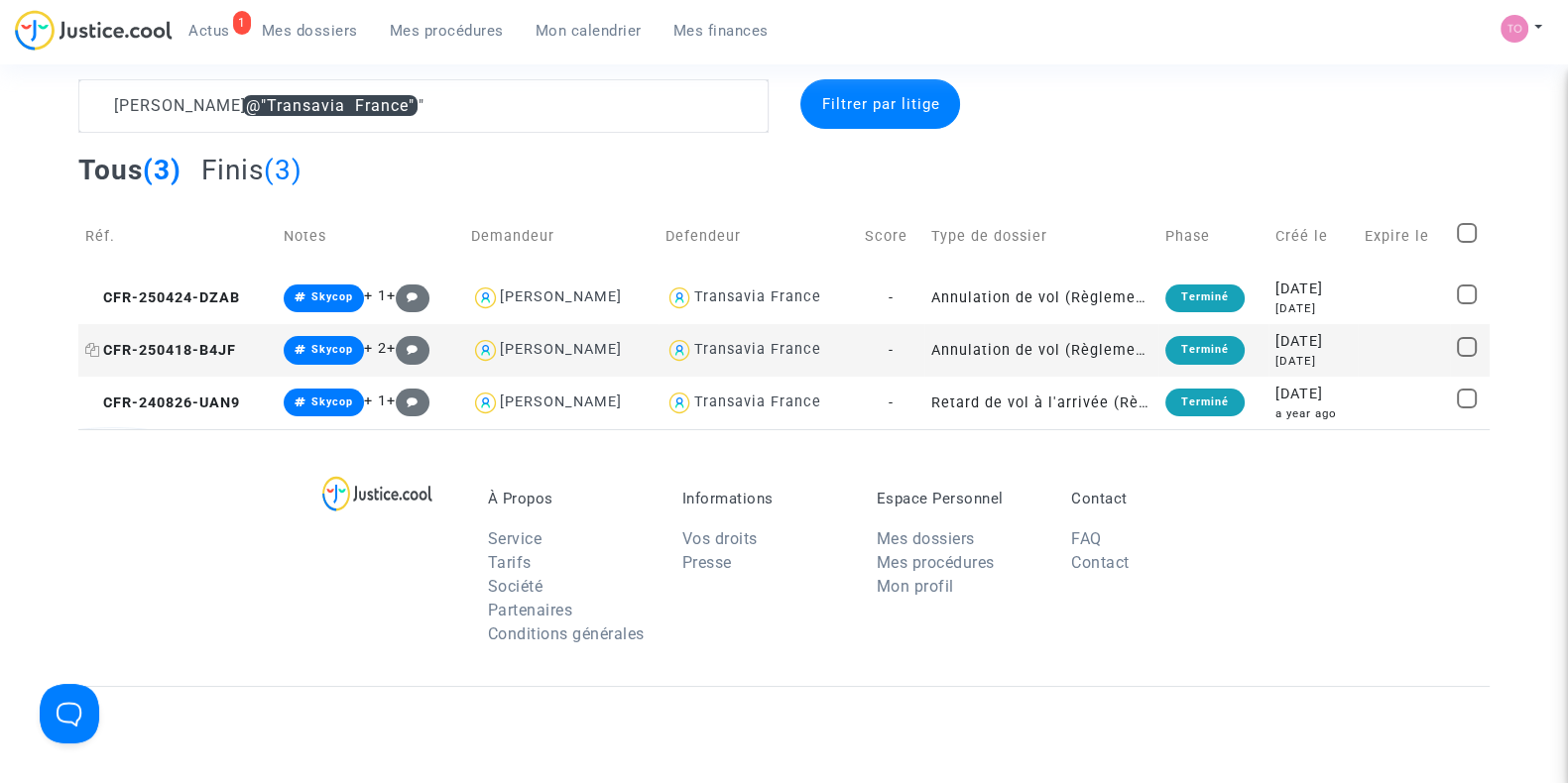
click at [162, 349] on span "CFR-250418-B4JF" at bounding box center [160, 351] width 151 height 17
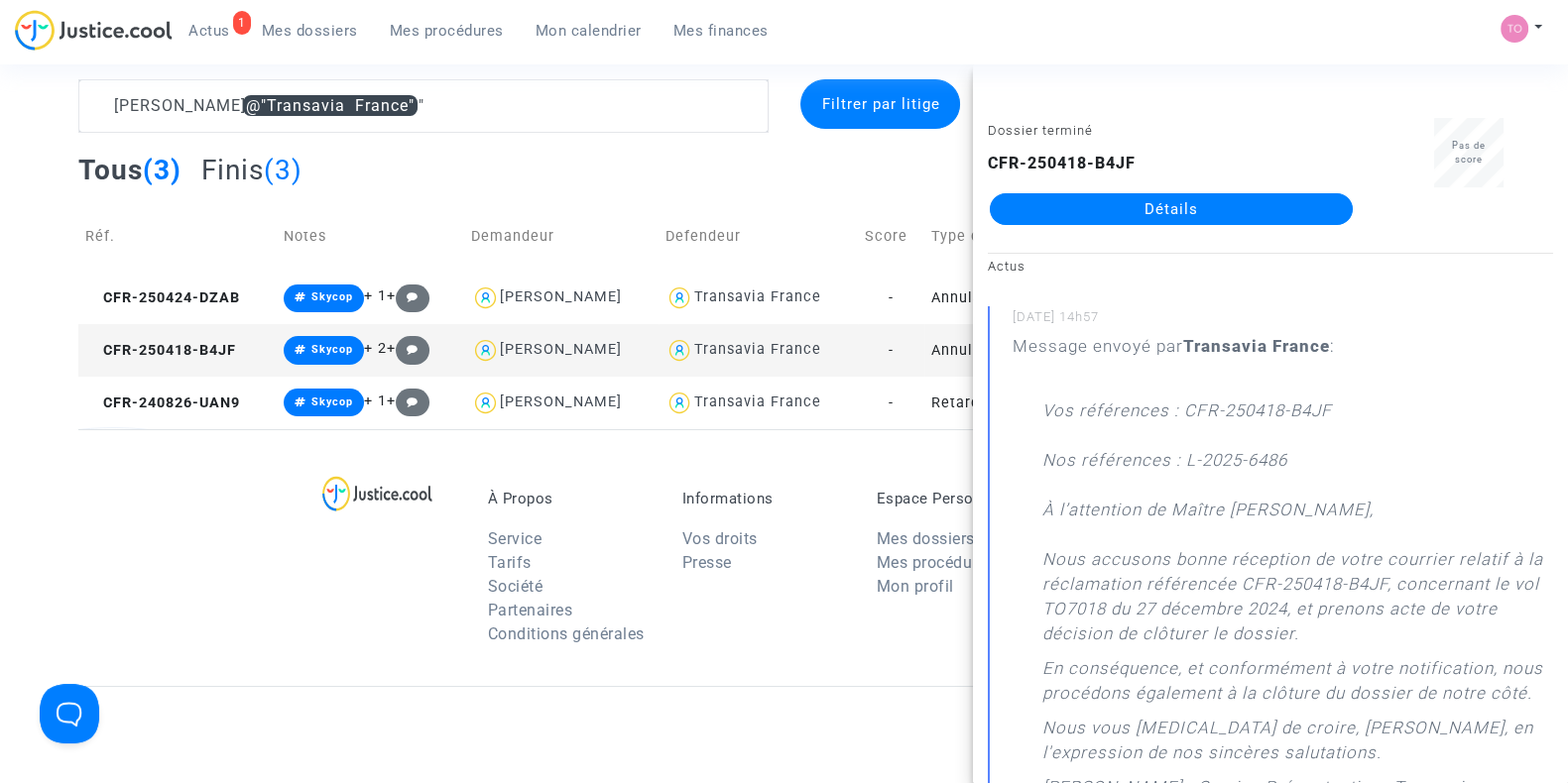
click at [288, 610] on div "À Propos Service Tarifs Société Partenaires Conditions générales Informations V…" at bounding box center [783, 557] width 1411 height 257
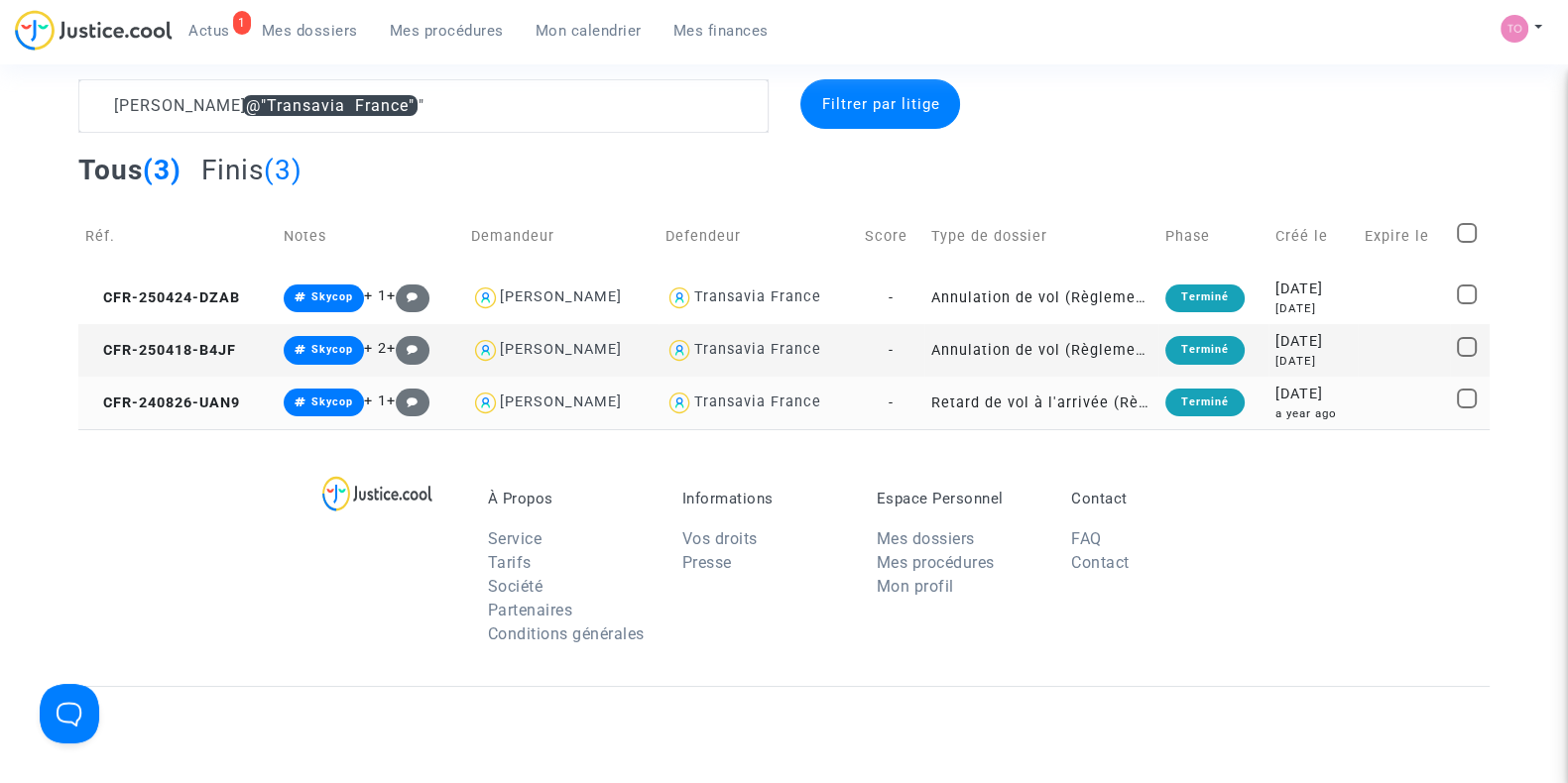
click at [1323, 396] on div "2024-08-26" at bounding box center [1312, 394] width 75 height 22
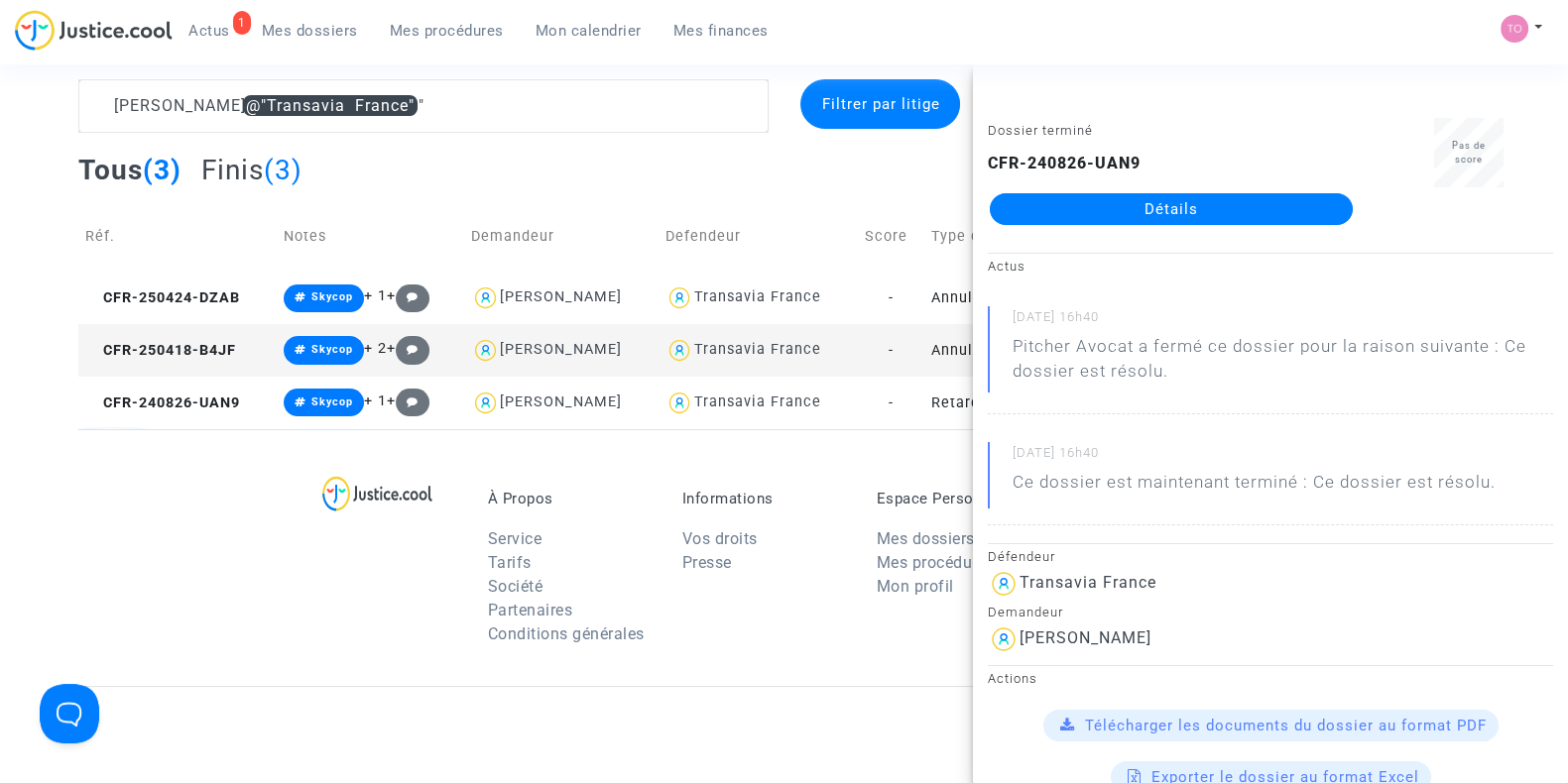
click at [36, 218] on div "GOMES @"Transavia France" Filtrer par litige Tous (3) Finis (3) Réf. Notes Dema…" at bounding box center [784, 254] width 1568 height 350
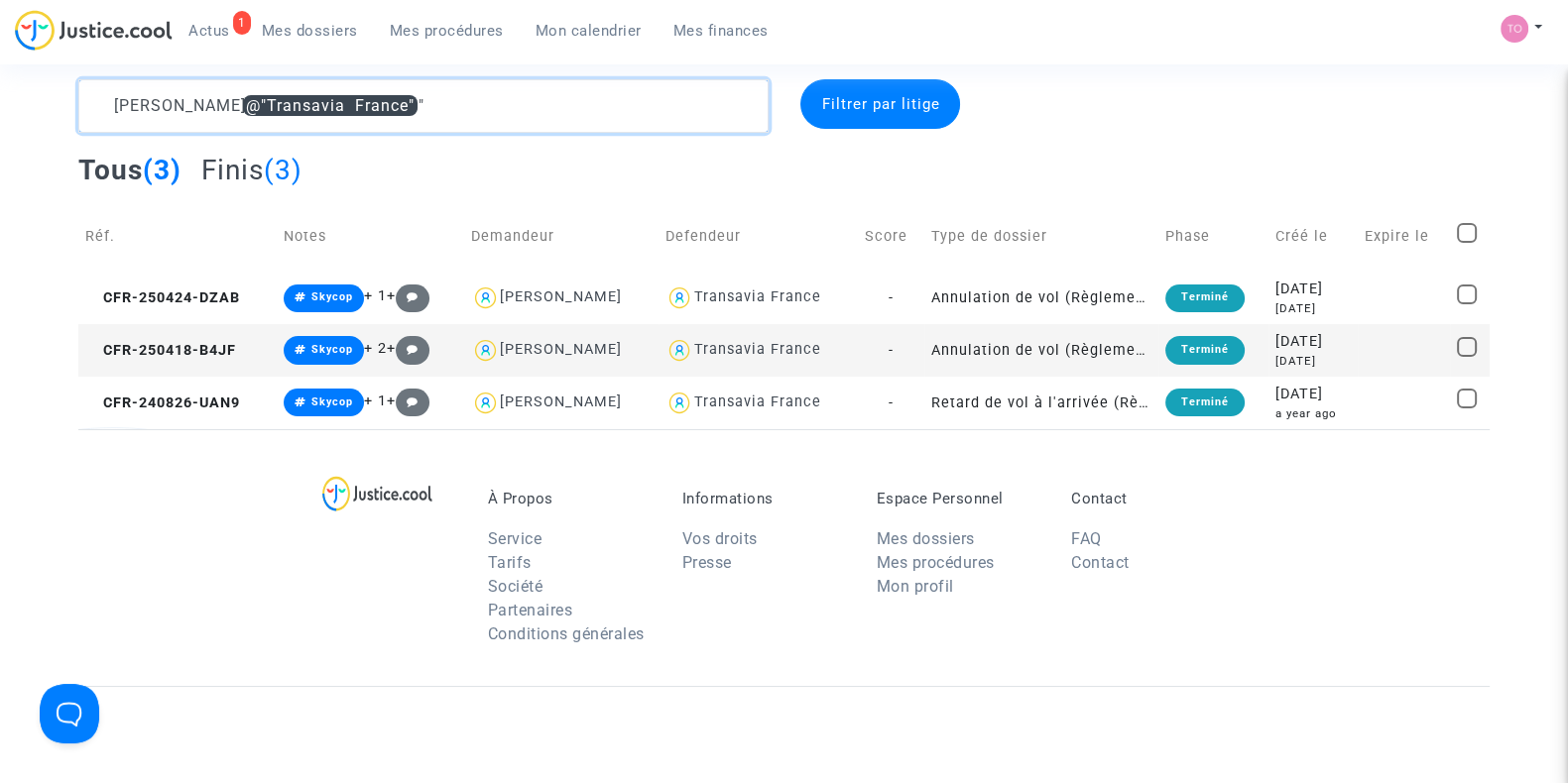
drag, startPoint x: 398, startPoint y: 97, endPoint x: 148, endPoint y: 121, distance: 251.1
click at [148, 121] on textarea at bounding box center [422, 106] width 690 height 54
paste textarea "PINTO"
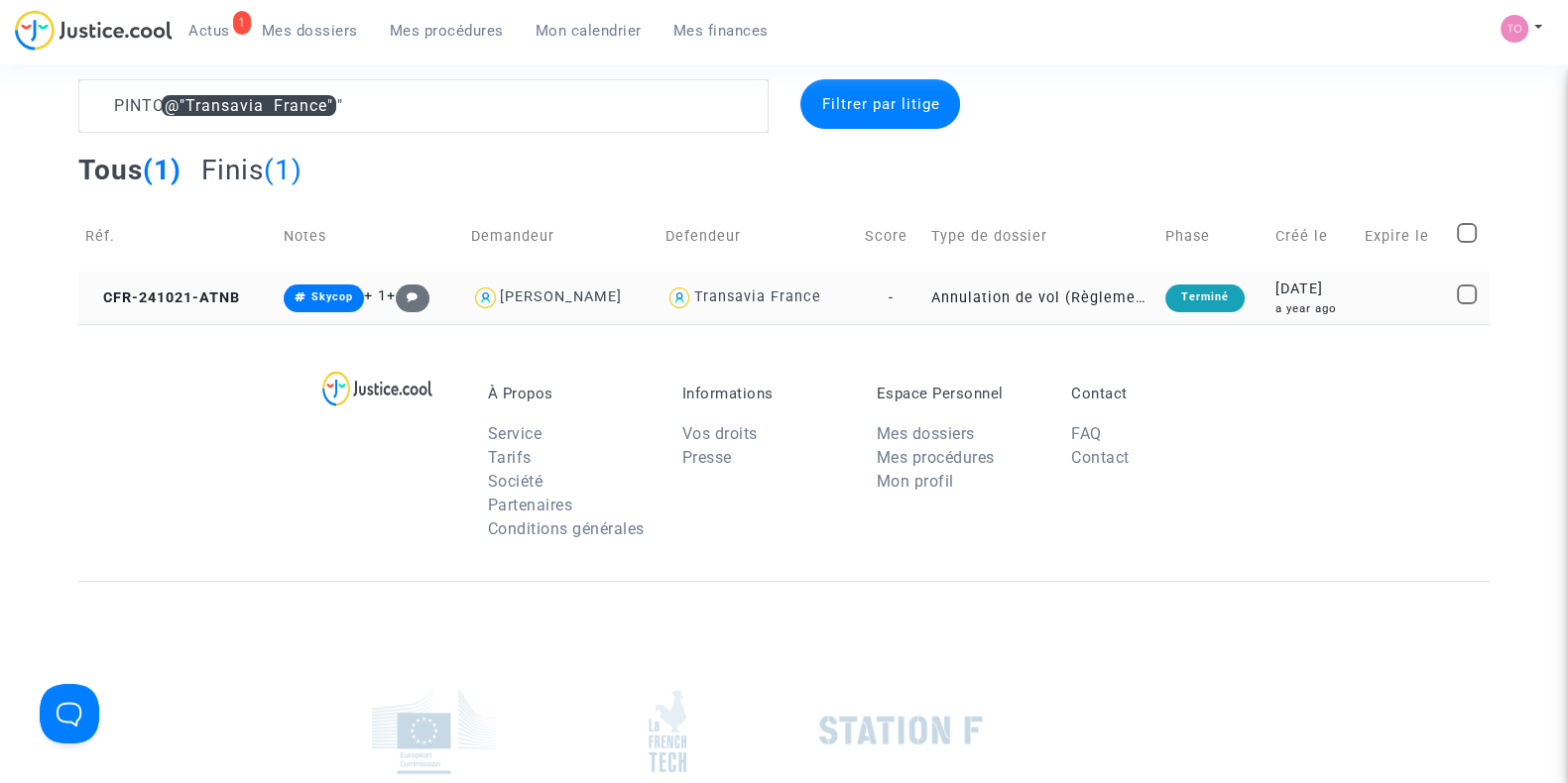
click at [1340, 292] on div "2024-10-21" at bounding box center [1312, 290] width 75 height 22
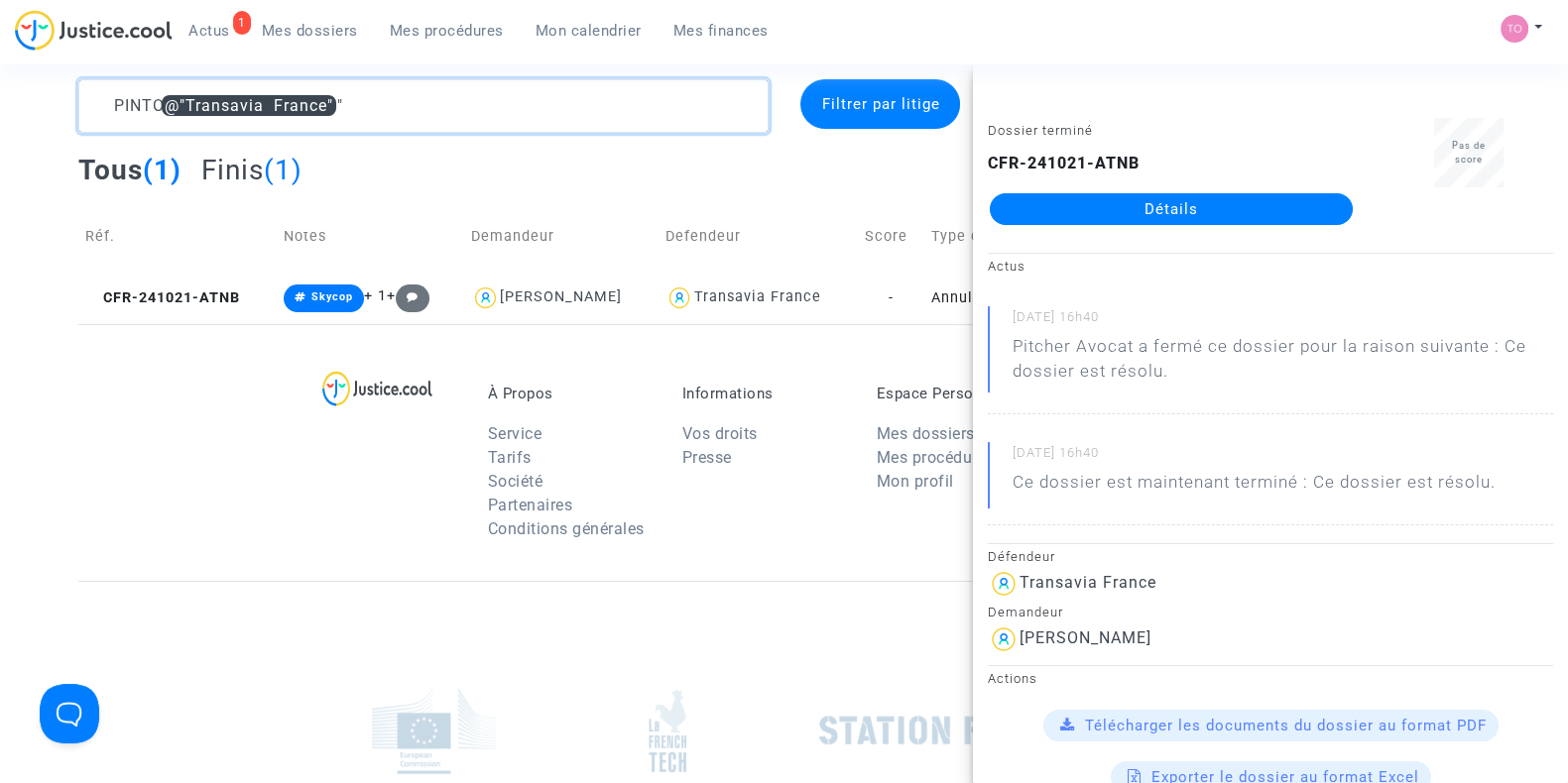
click at [117, 98] on textarea at bounding box center [422, 106] width 690 height 54
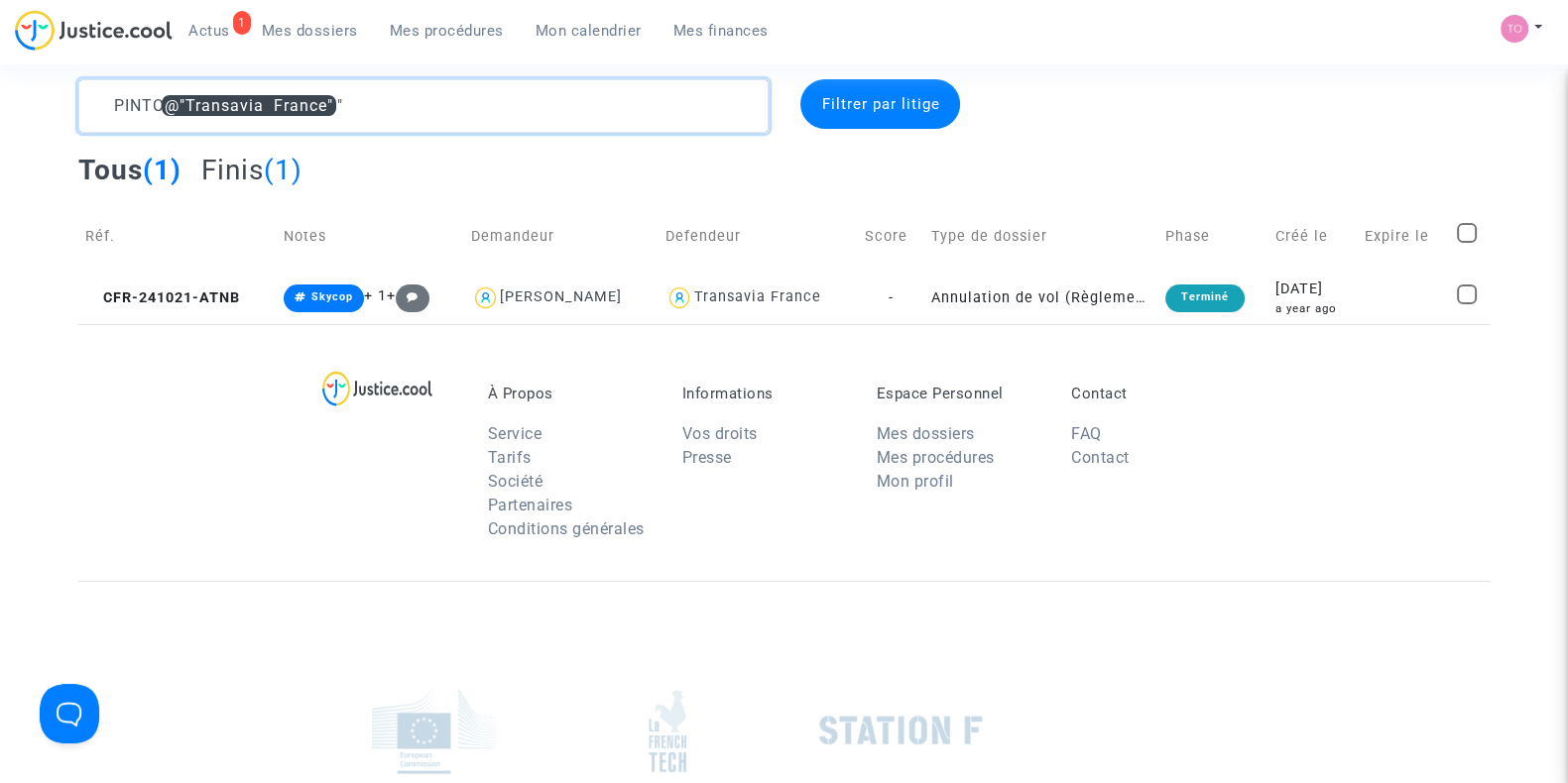
click at [117, 98] on textarea at bounding box center [422, 106] width 690 height 54
paste textarea "(BEN SALAH"
click at [118, 98] on textarea at bounding box center [422, 106] width 690 height 54
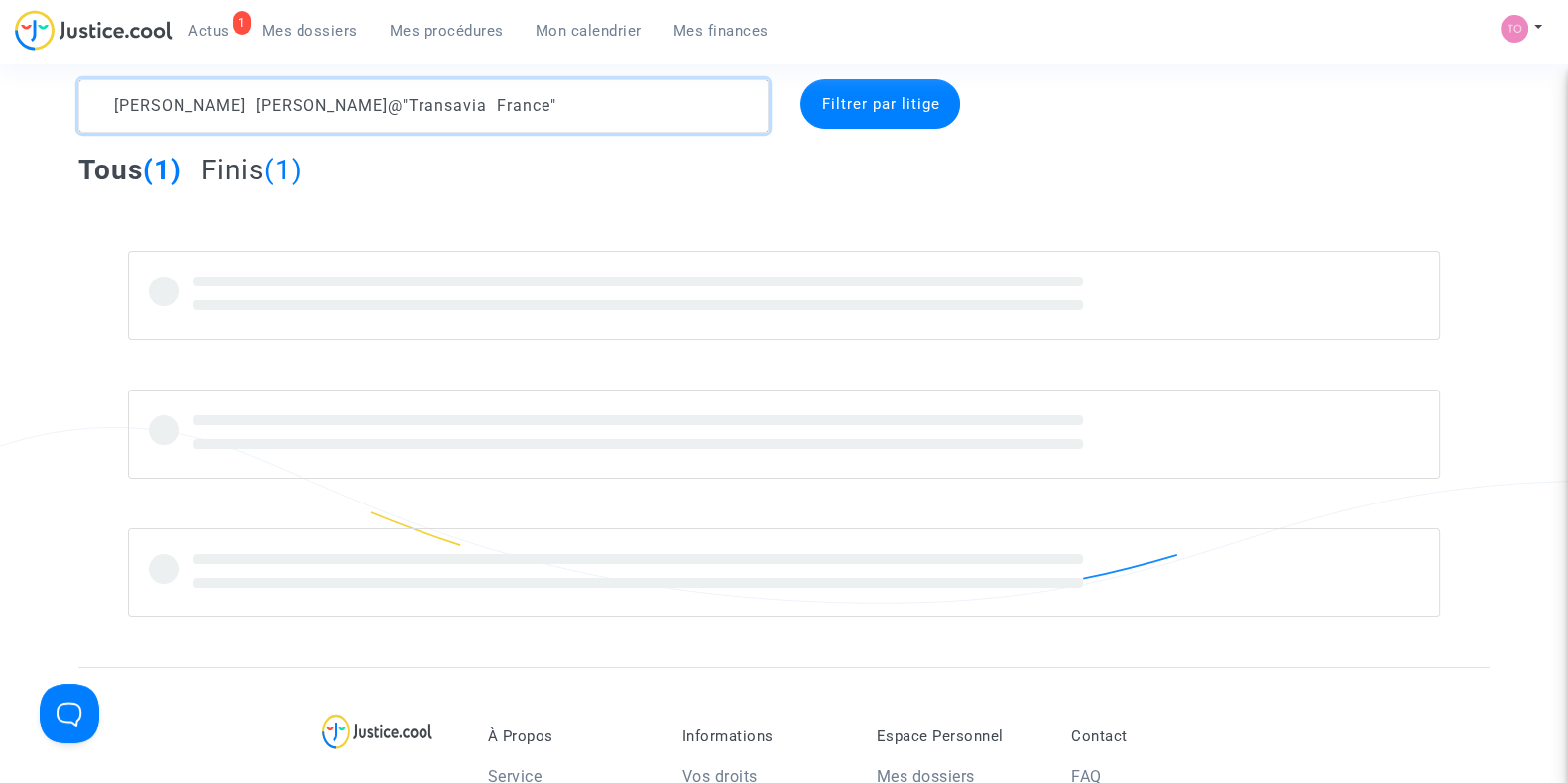
click at [207, 106] on textarea at bounding box center [422, 106] width 690 height 54
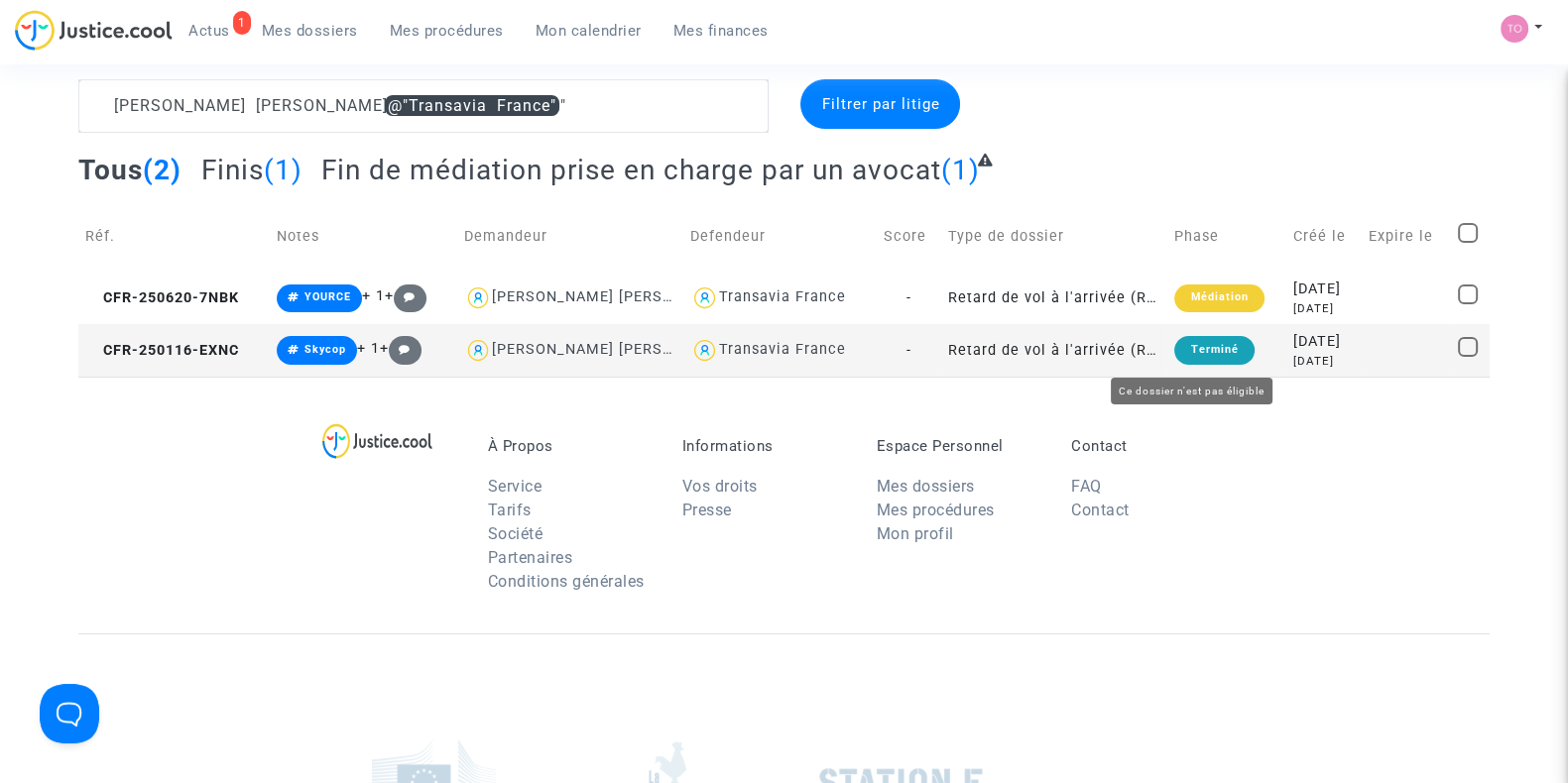
click at [1292, 341] on div "[DATE]" at bounding box center [1323, 343] width 62 height 22
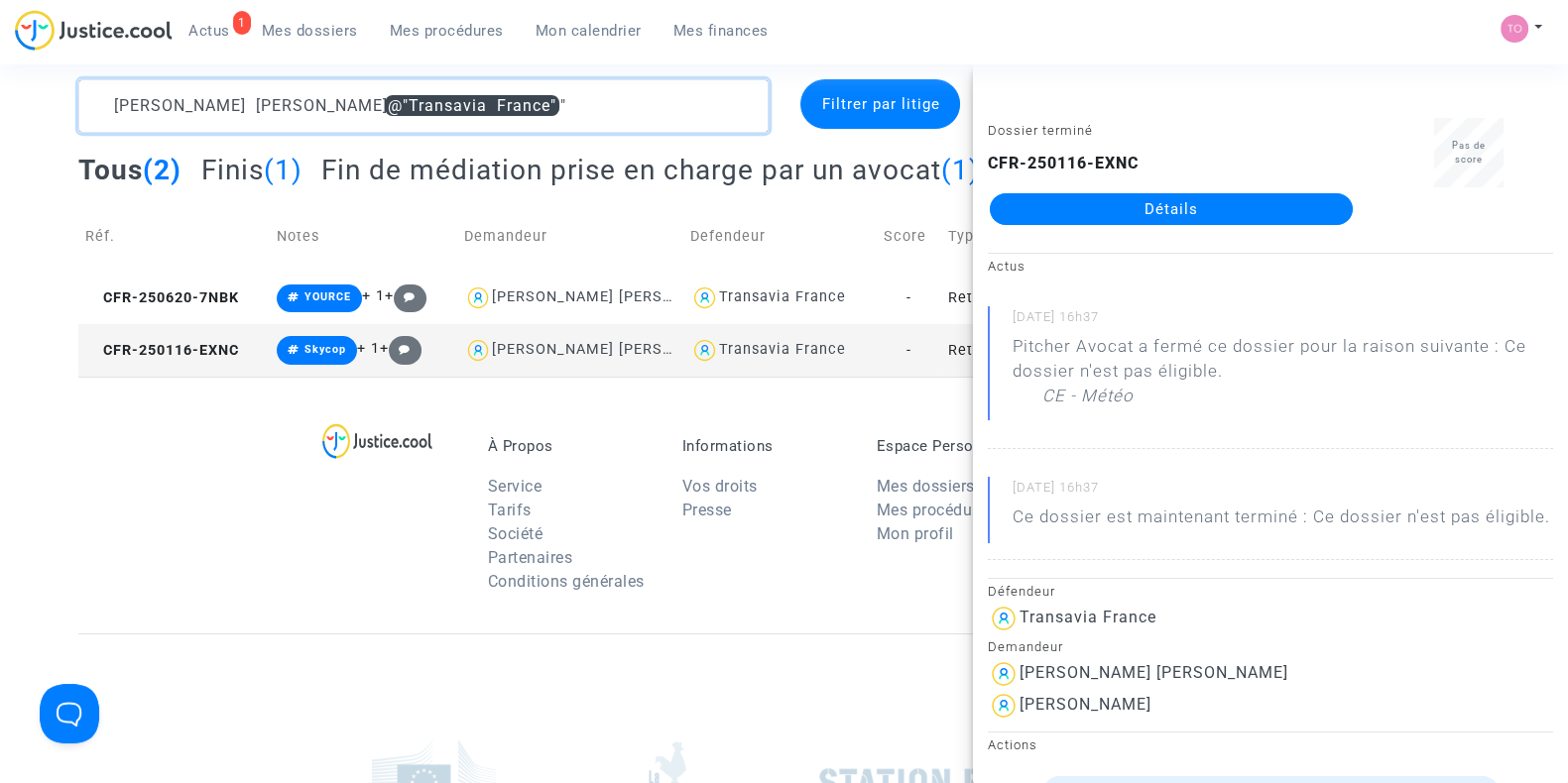
click at [164, 106] on textarea at bounding box center [422, 106] width 690 height 54
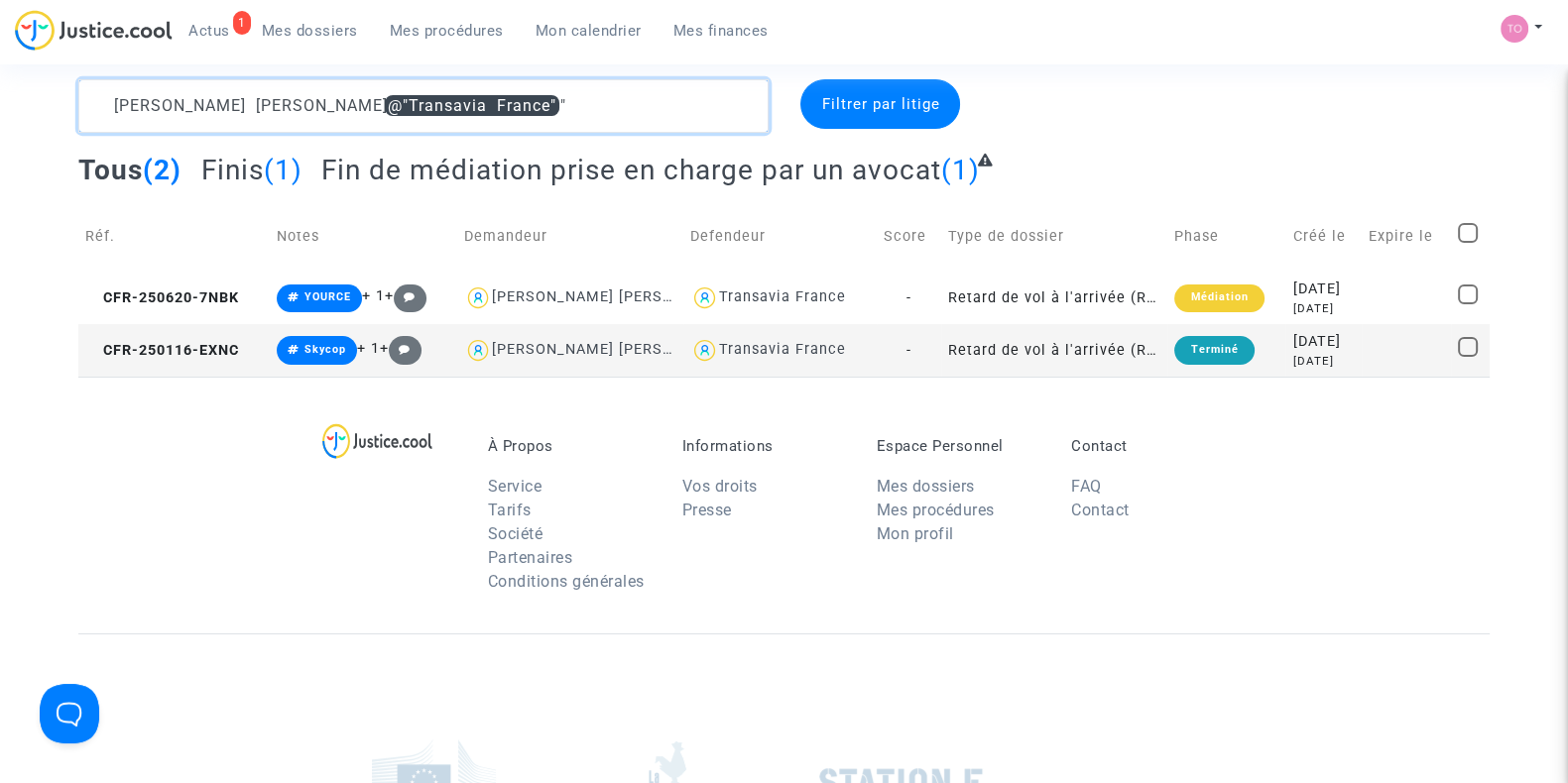
click at [164, 106] on textarea at bounding box center [422, 106] width 690 height 54
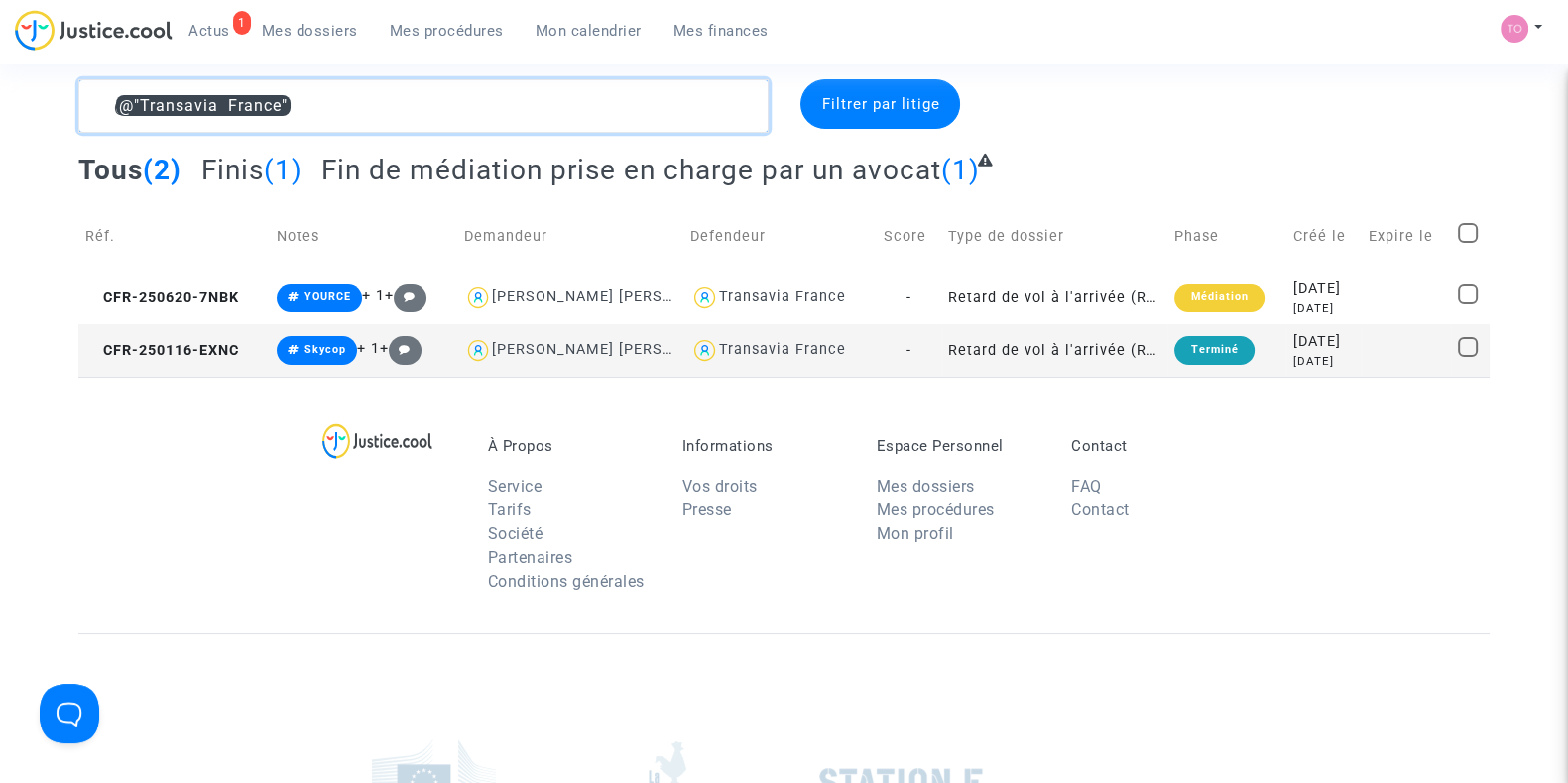
paste textarea "SANCHES LANDIM"
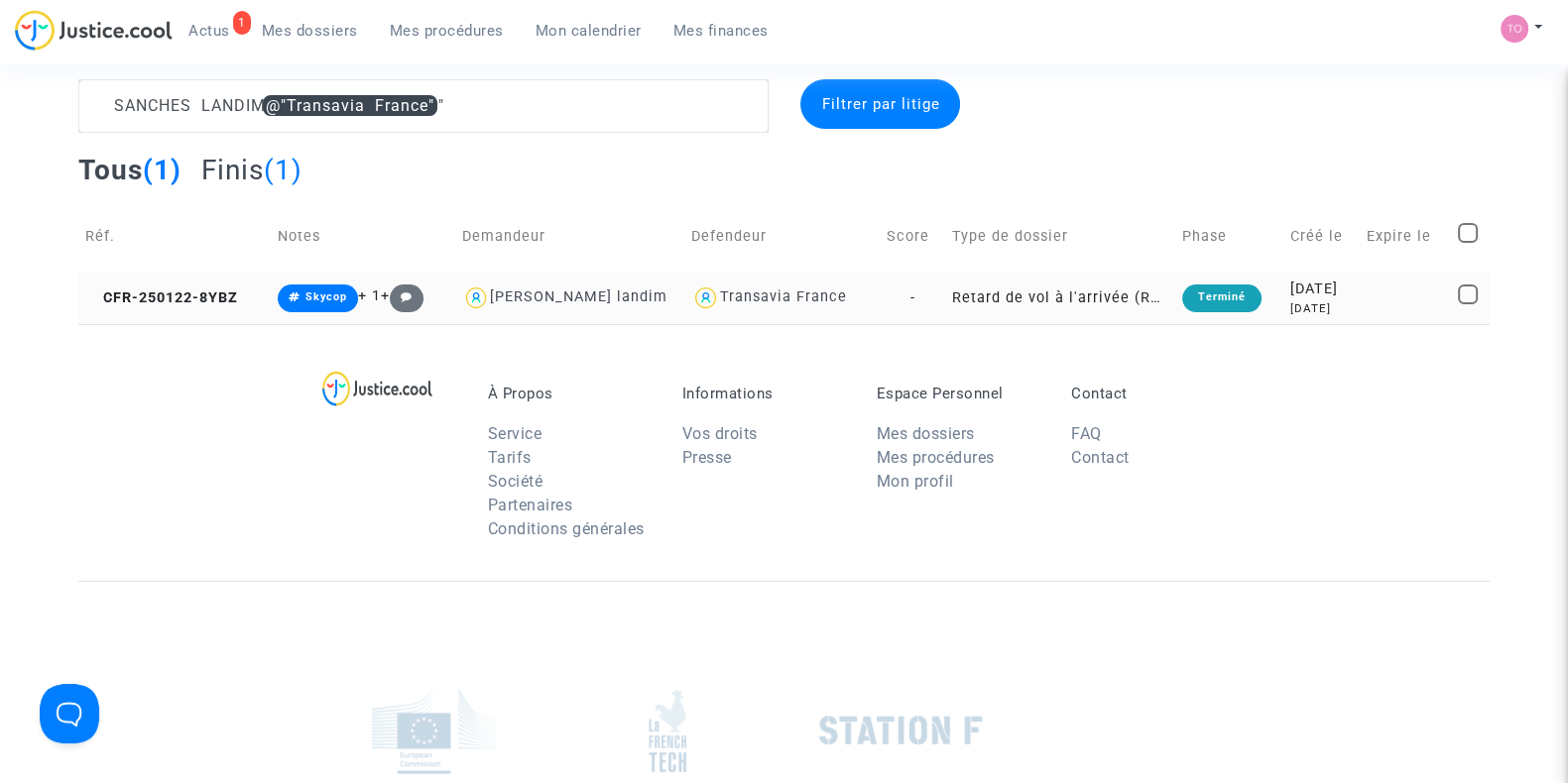
click at [1295, 301] on div "[DATE]" at bounding box center [1321, 309] width 63 height 17
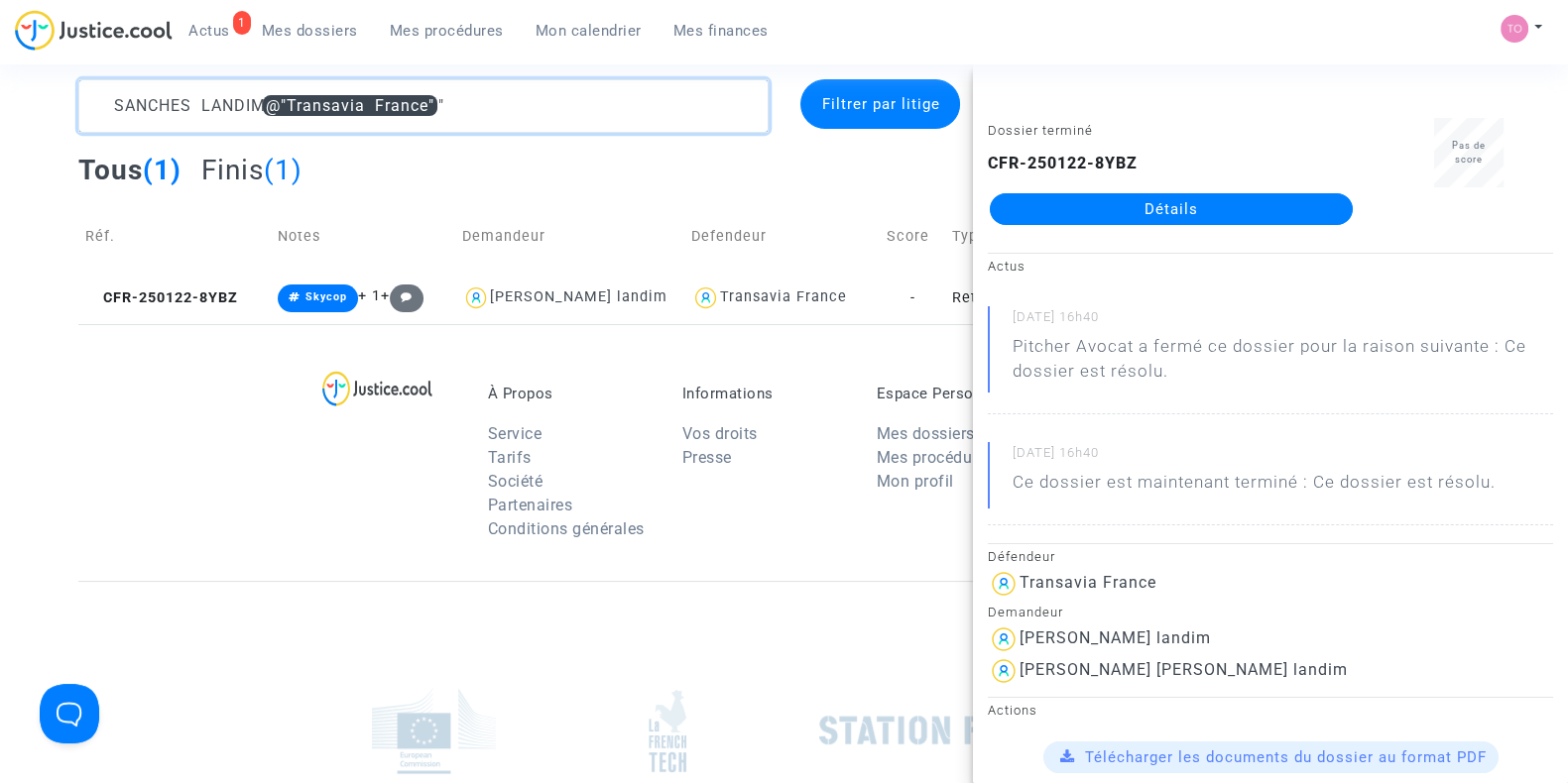
drag, startPoint x: 261, startPoint y: 101, endPoint x: 38, endPoint y: 109, distance: 223.1
click at [38, 109] on div "SANCHES LANDIM @"Transavia France" Filtrer par litige Tous (1) Finis (1) Réf. N…" at bounding box center [784, 201] width 1568 height 245
paste textarea "FRAPIER"
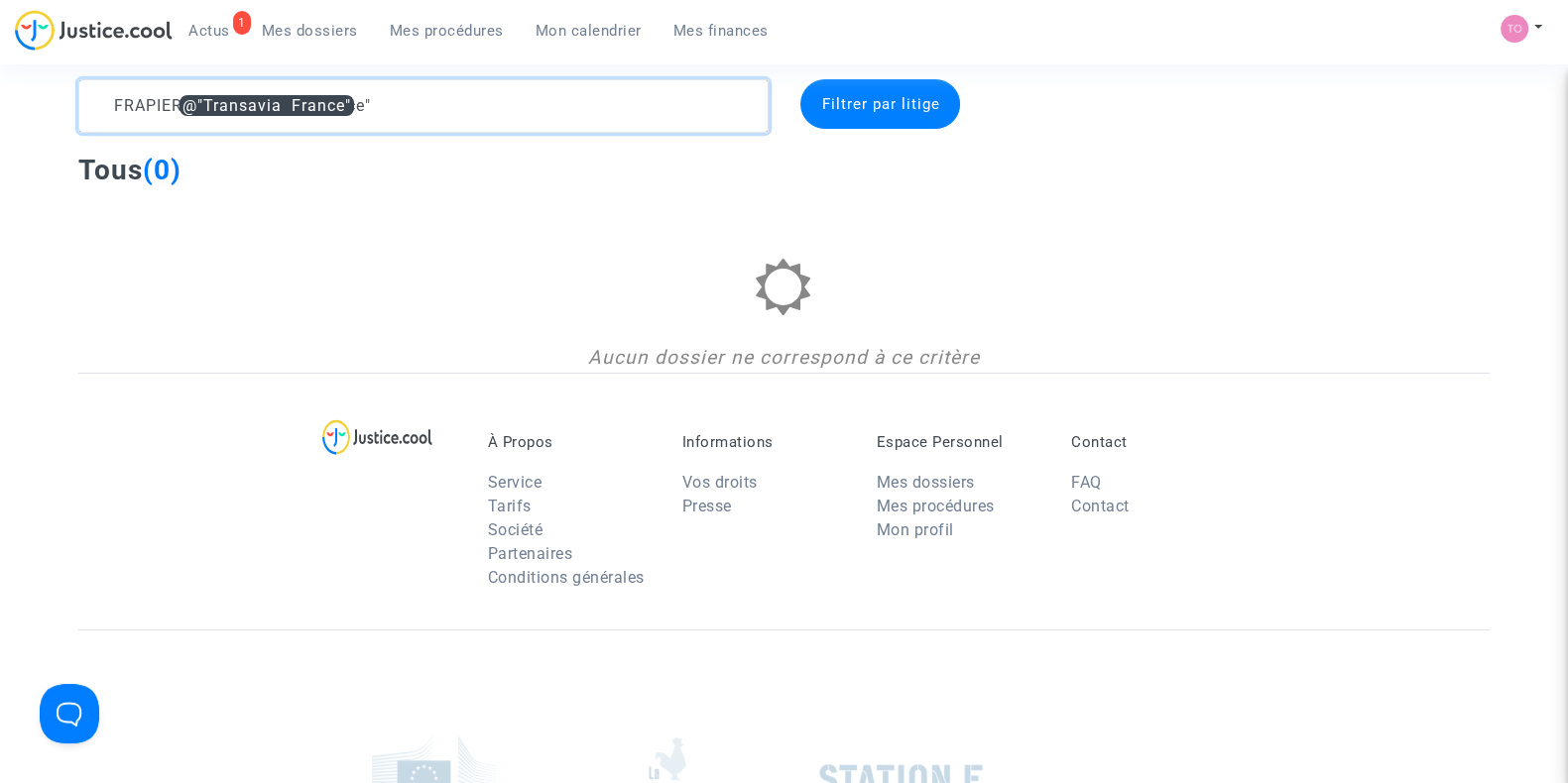
drag, startPoint x: 410, startPoint y: 85, endPoint x: 206, endPoint y: 106, distance: 205.1
click at [206, 106] on textarea at bounding box center [422, 106] width 690 height 54
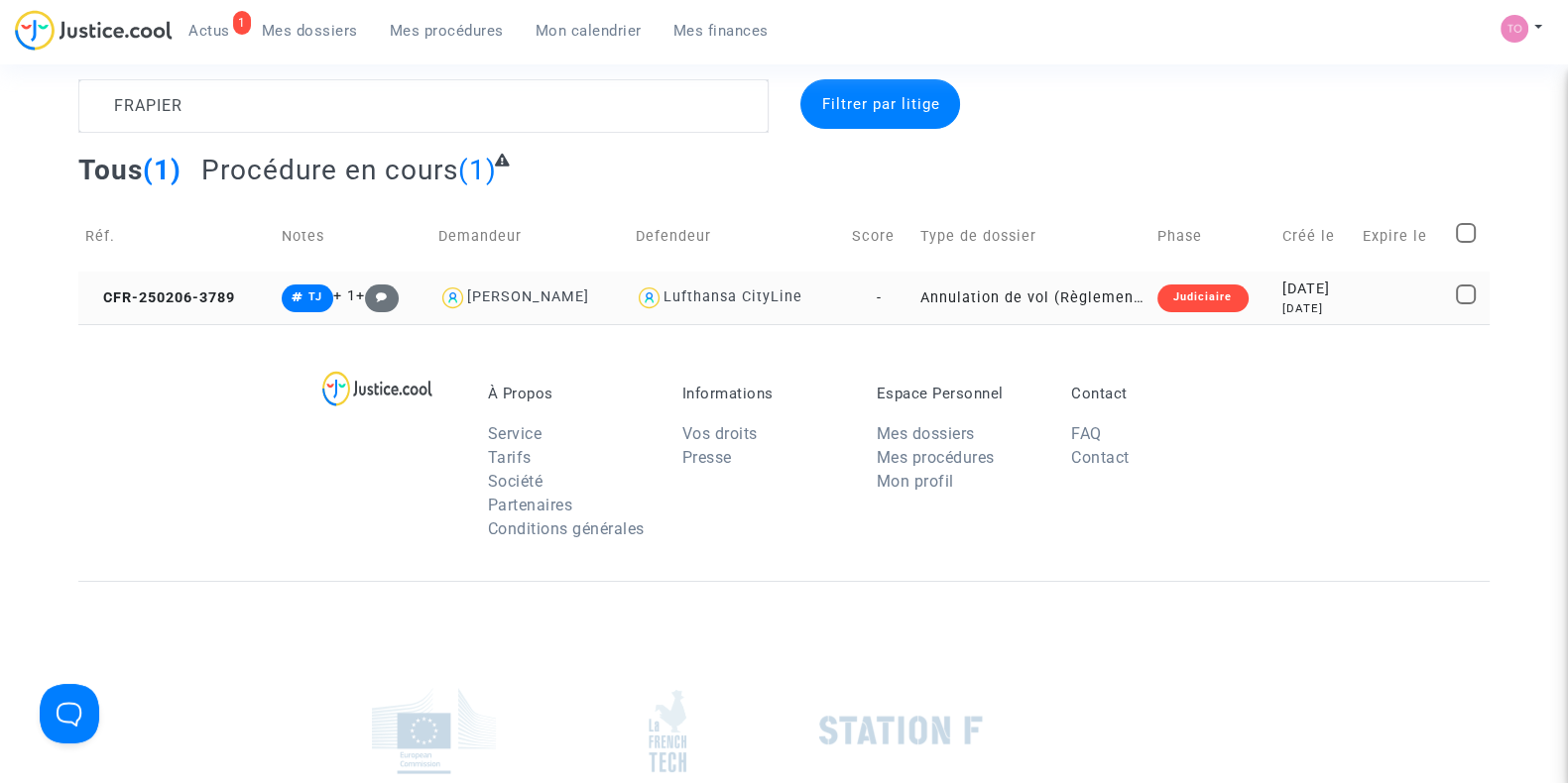
click at [1306, 292] on div "[DATE]" at bounding box center [1315, 290] width 66 height 22
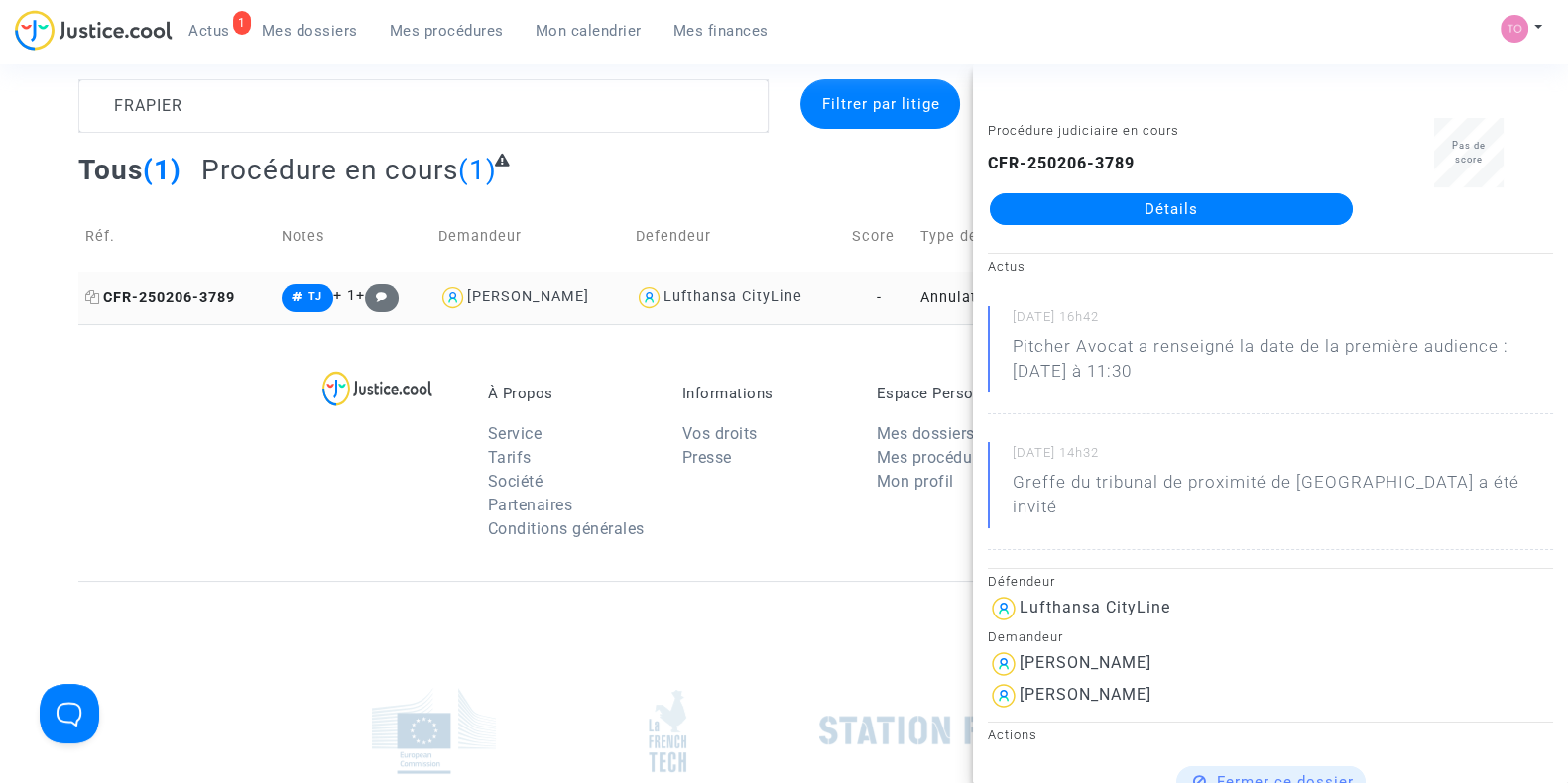
click at [96, 292] on icon at bounding box center [92, 298] width 15 height 14
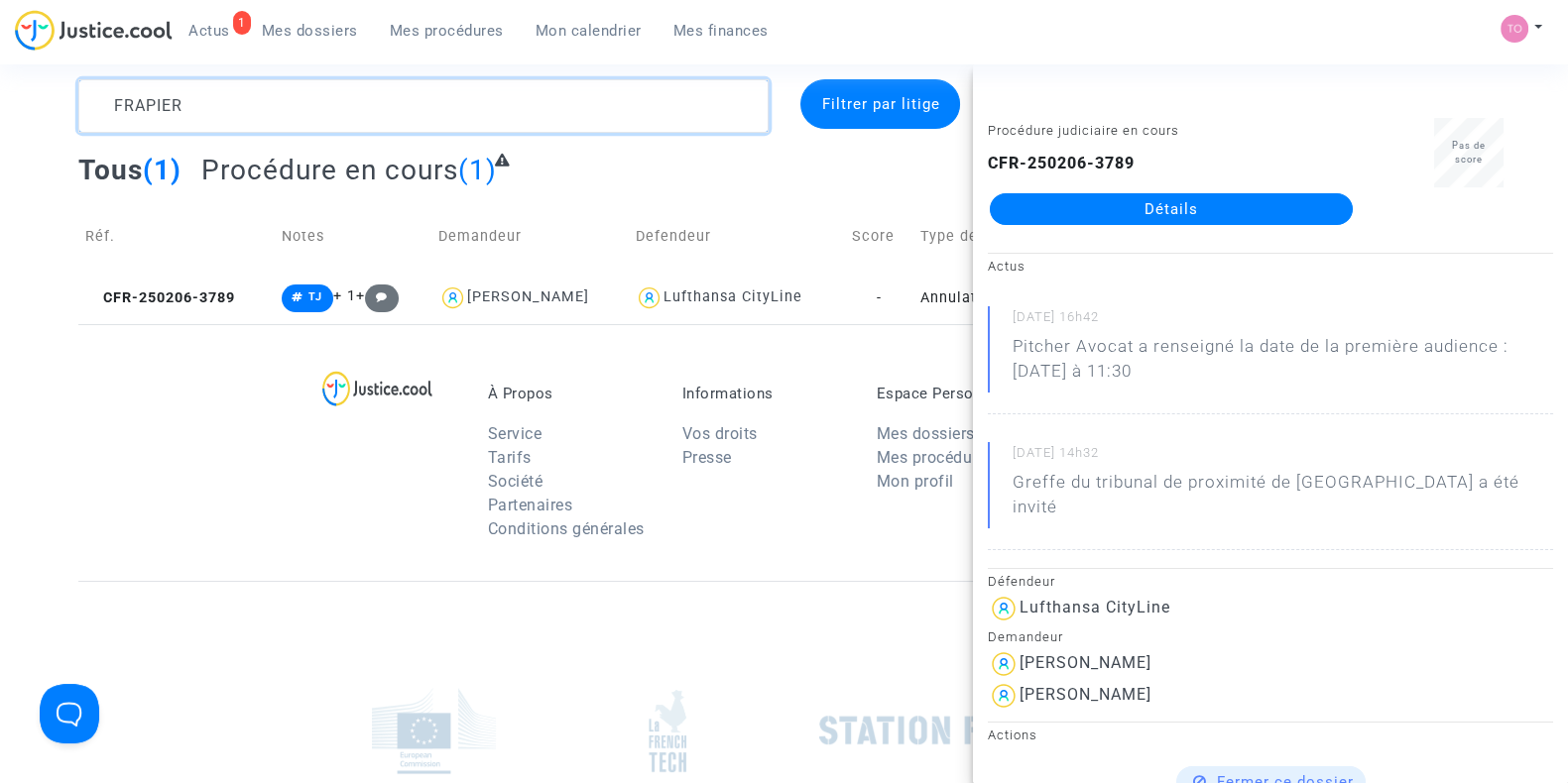
drag, startPoint x: 105, startPoint y: 121, endPoint x: 0, endPoint y: 131, distance: 105.5
click at [0, 131] on div "FRAPIER Filtrer par litige Tous (1) Procédure en cours (1) Réf. Notes Demandeur…" at bounding box center [784, 201] width 1568 height 245
paste textarea "BALAMOUTOFF"
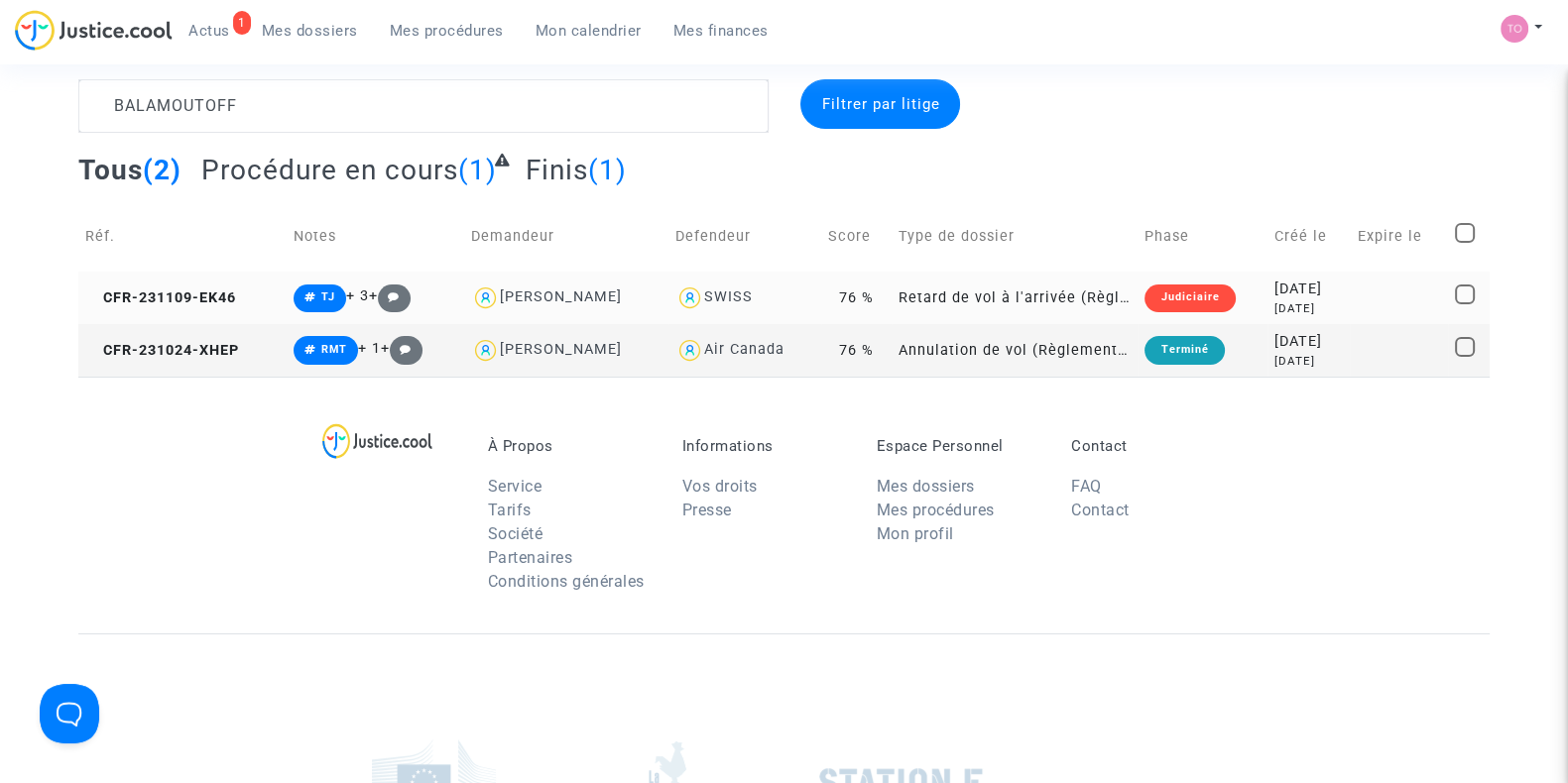
click at [1267, 301] on td "2023-11-09 2 years ago" at bounding box center [1308, 298] width 82 height 53
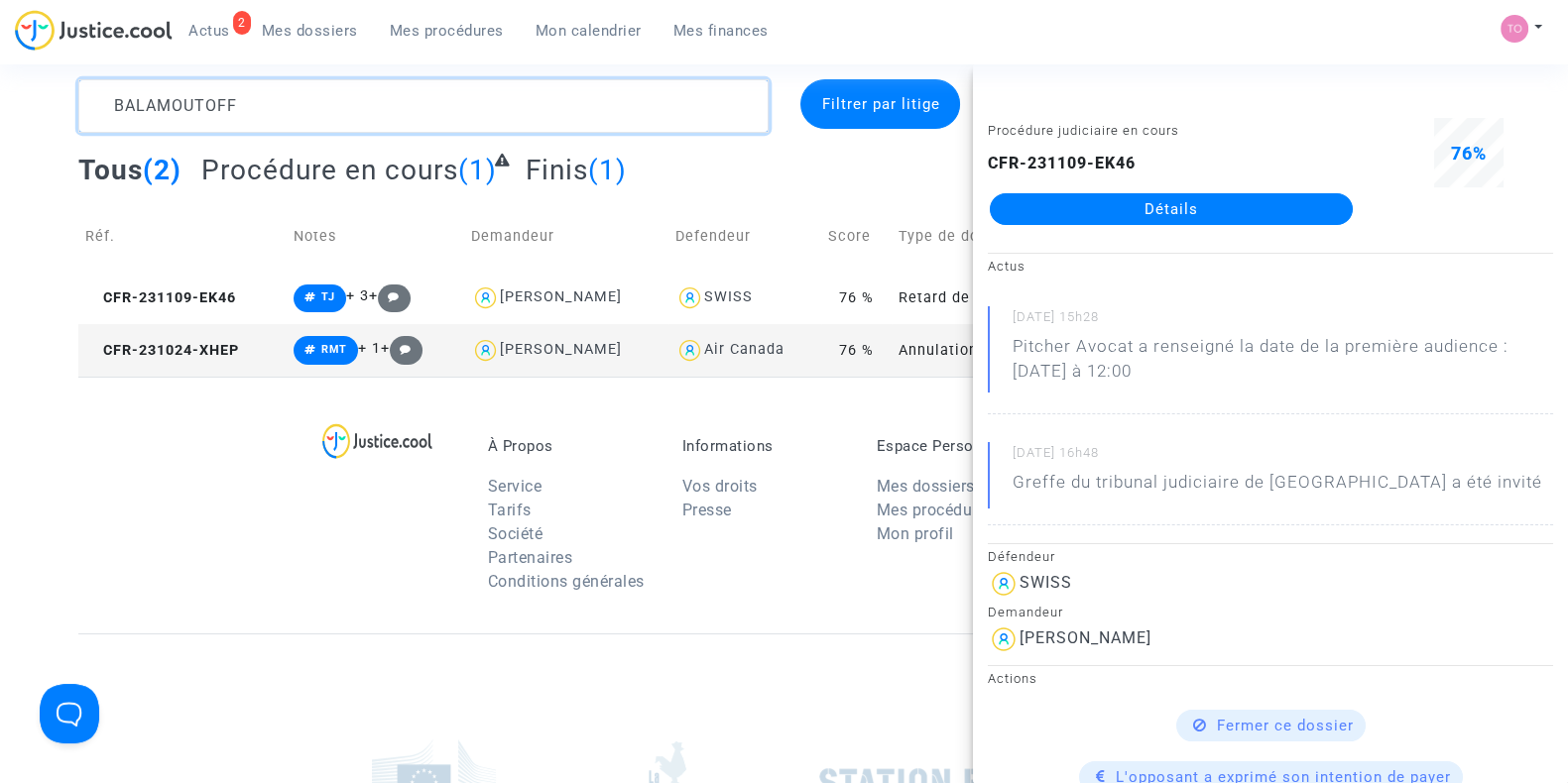
drag, startPoint x: 261, startPoint y: 86, endPoint x: 0, endPoint y: 82, distance: 261.0
click at [0, 82] on div "BALAMOUTOFF Filtrer par litige Tous (2) Procédure en cours (1) Finis (1) Réf. N…" at bounding box center [784, 228] width 1568 height 298
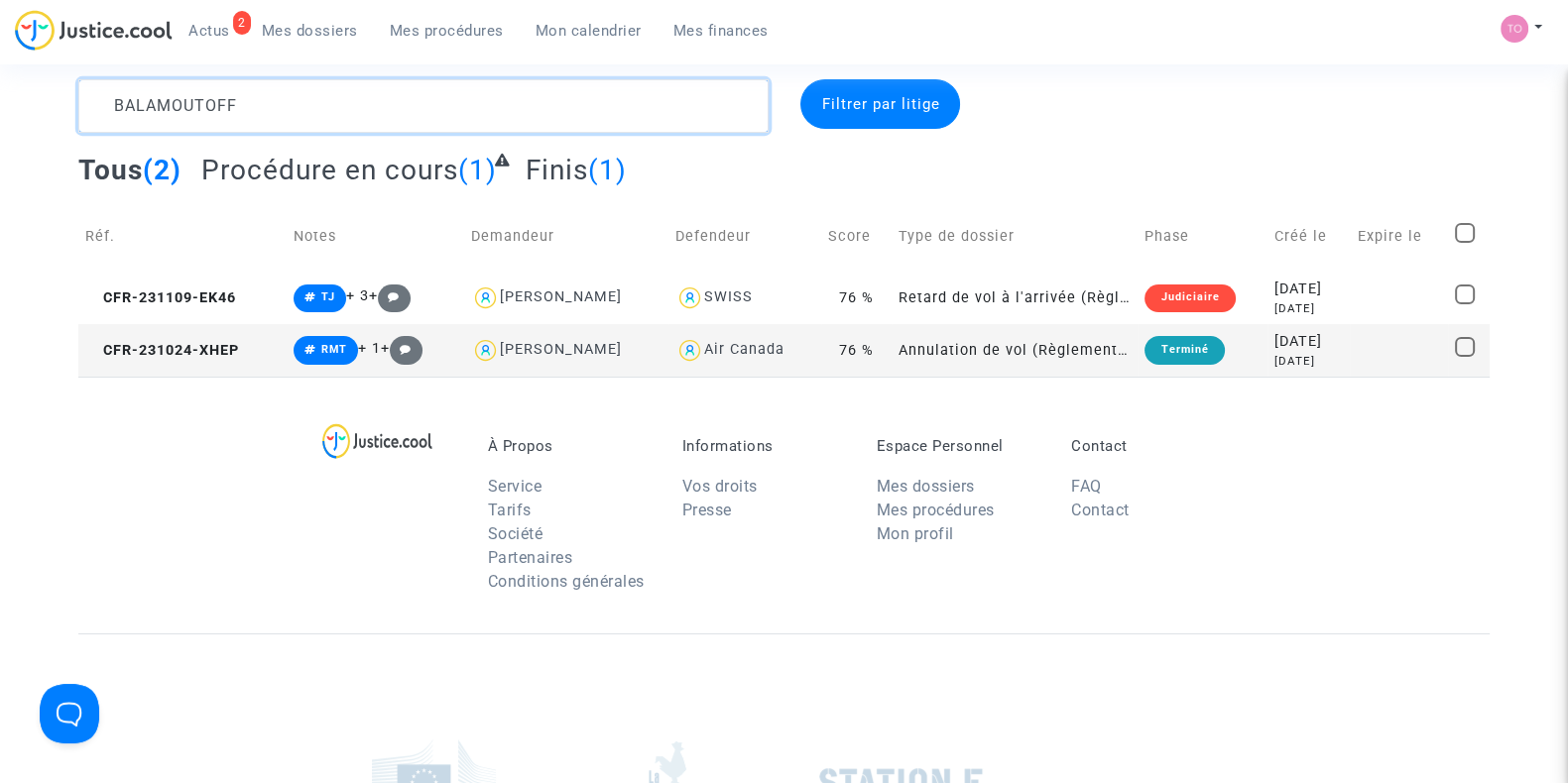
paste textarea "Gabrielli"
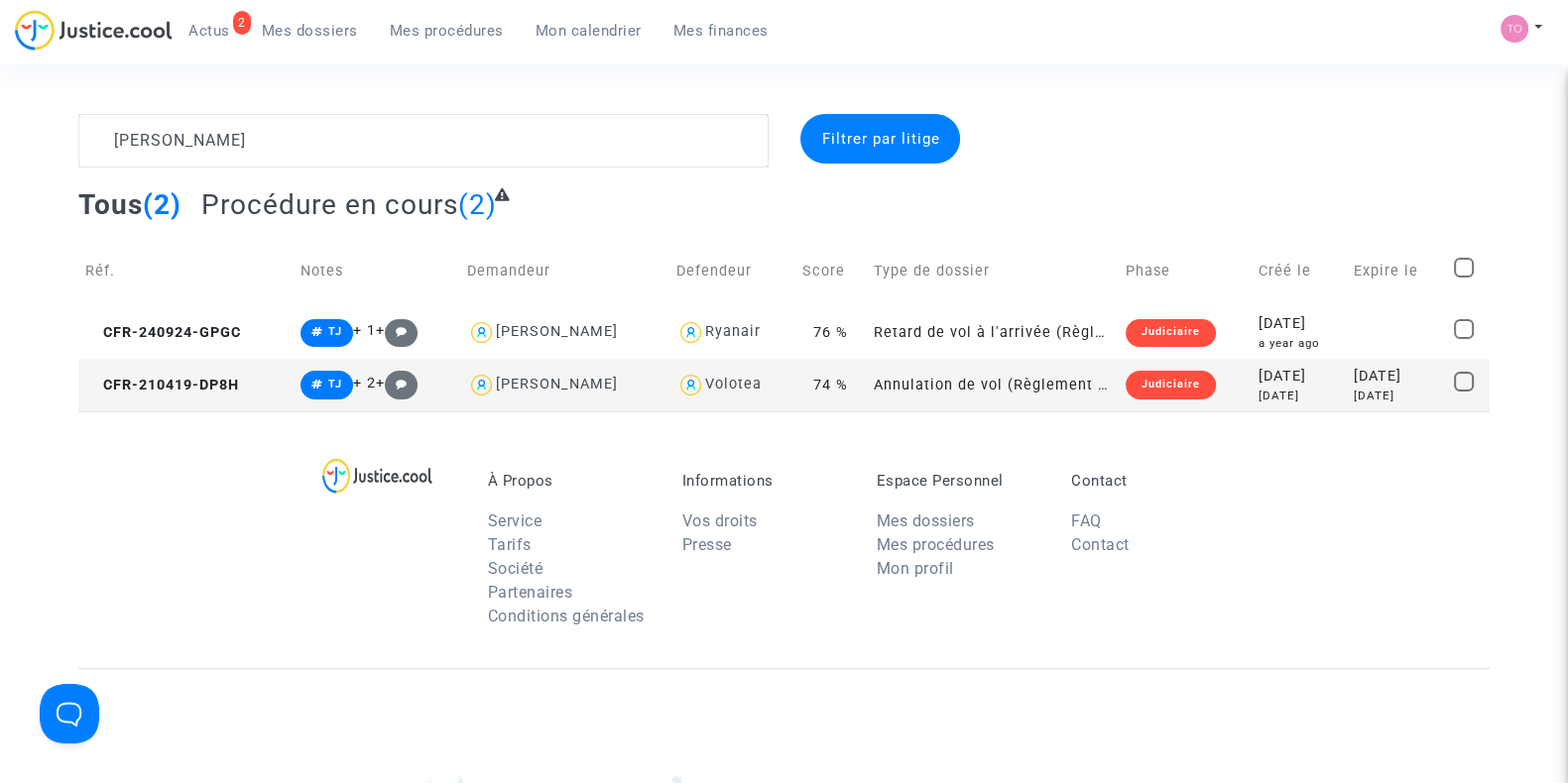
click at [721, 380] on div "Volotea" at bounding box center [733, 384] width 57 height 17
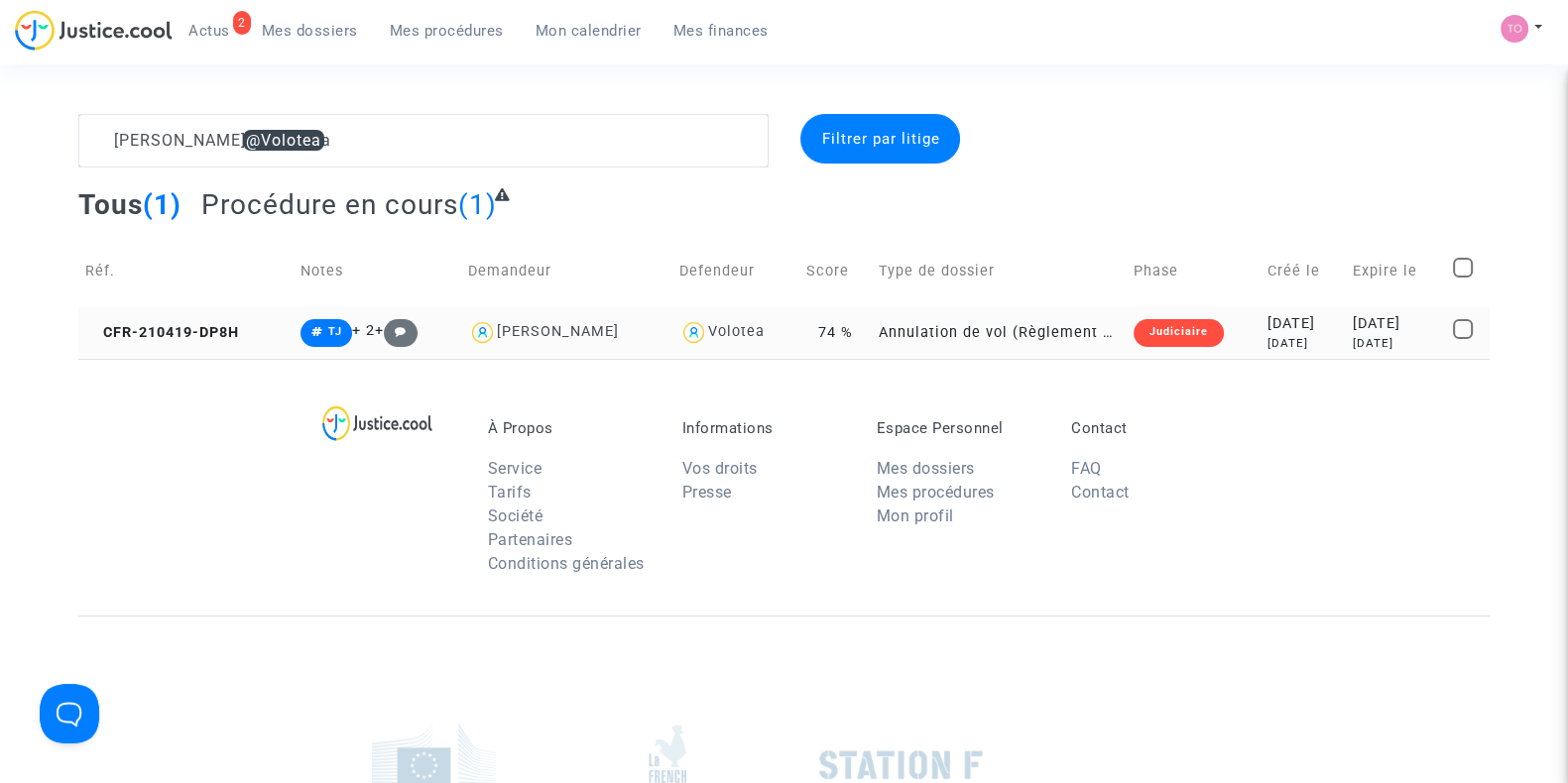
click at [1269, 343] on div "[DATE]" at bounding box center [1302, 344] width 71 height 17
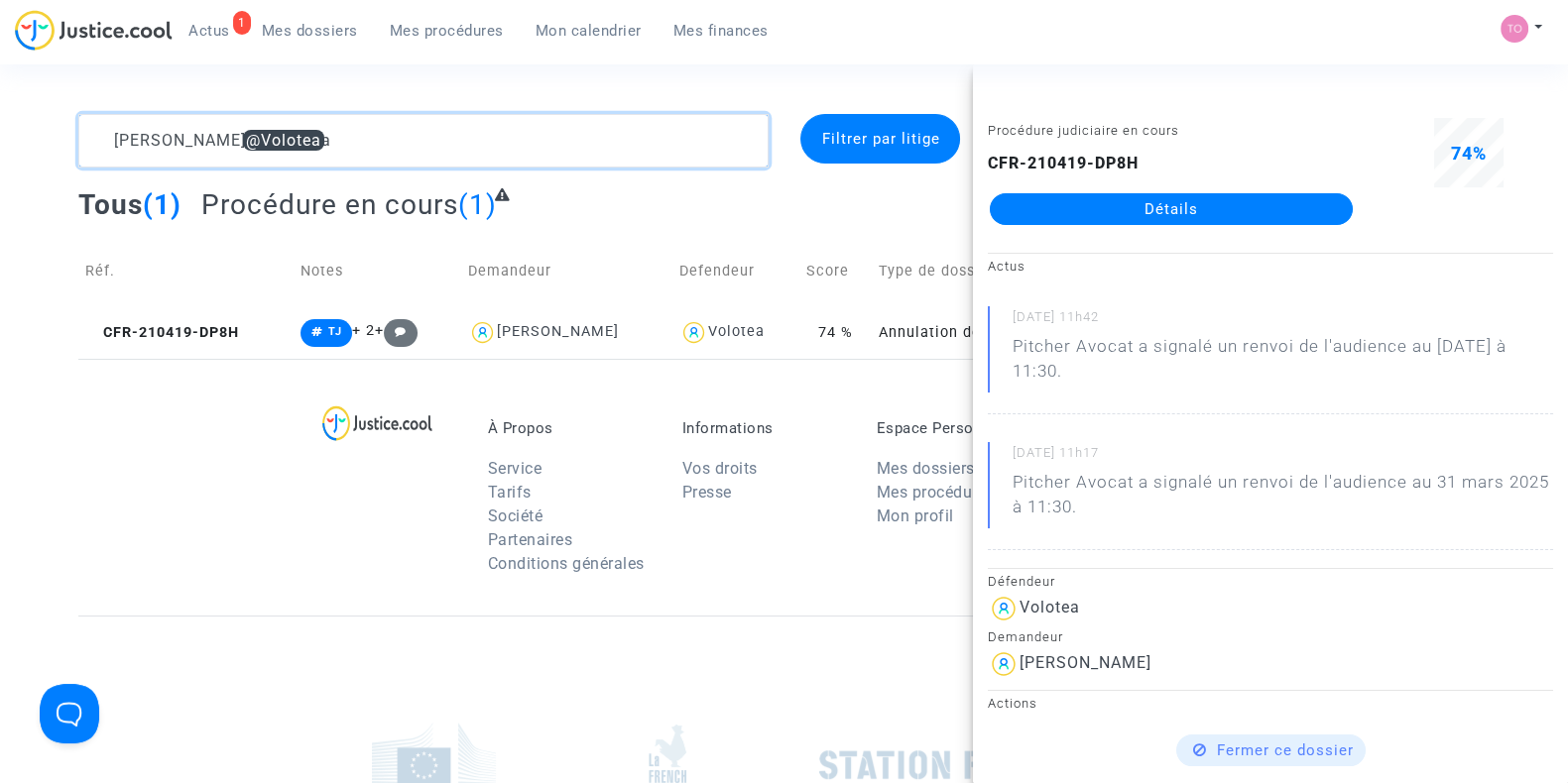
drag, startPoint x: 297, startPoint y: 138, endPoint x: 0, endPoint y: 127, distance: 297.2
click at [0, 127] on div "Gabrielli @Volotea Filtrer par litige Tous (1) Procédure en cours (1) Réf. Note…" at bounding box center [784, 236] width 1568 height 245
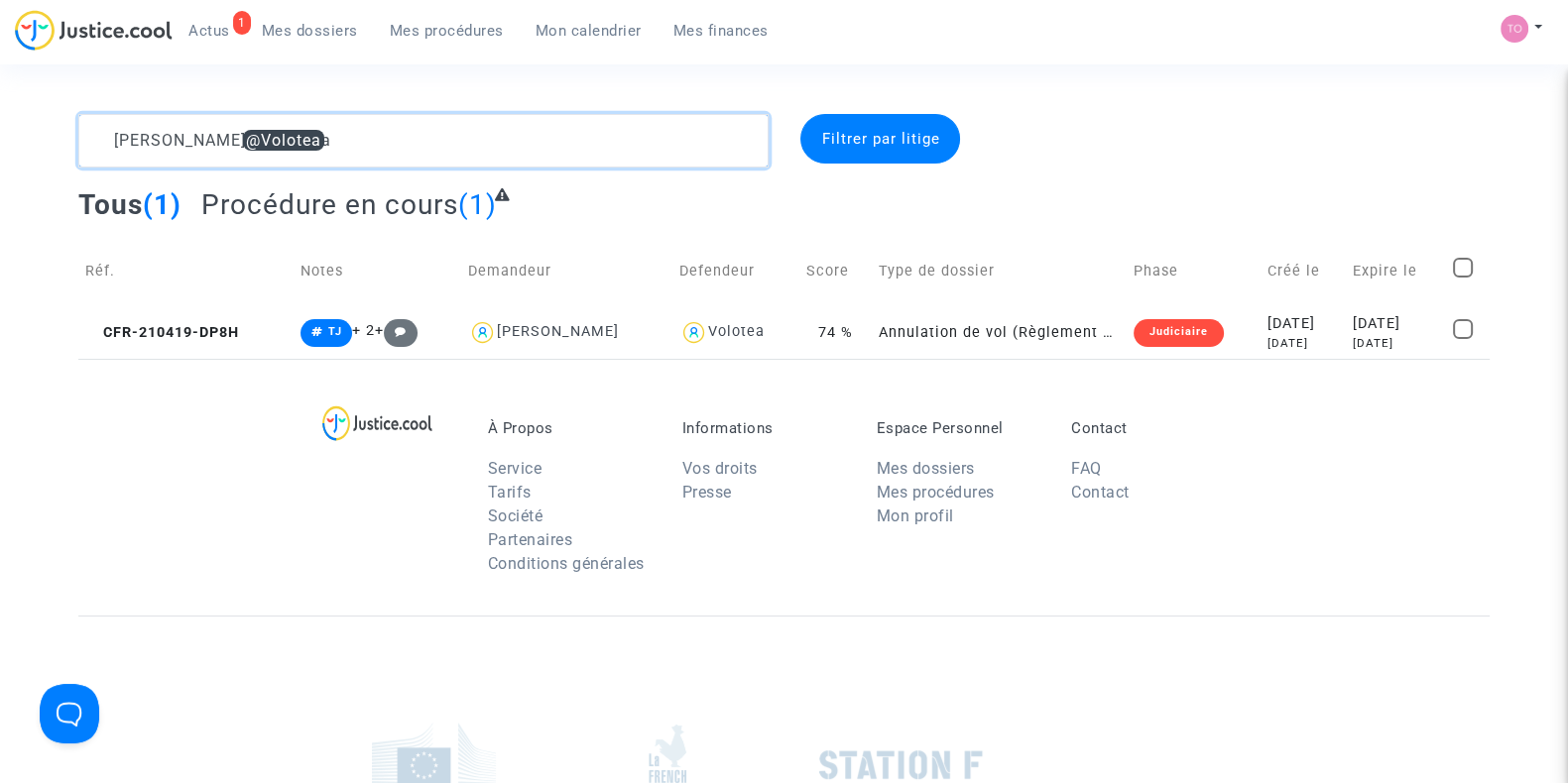
paste textarea "JEANDEL"
type textarea "JEANDEL"
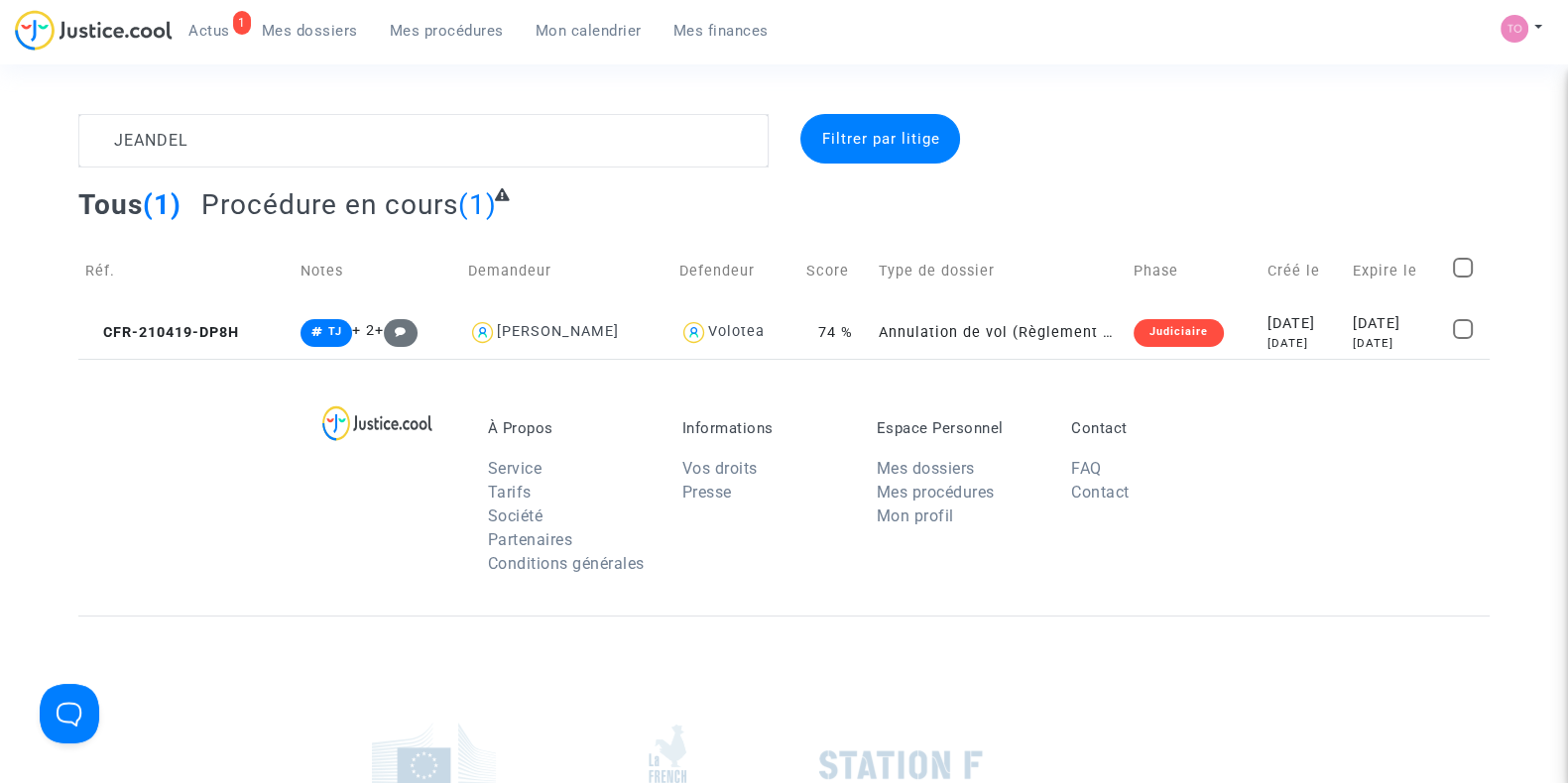
click at [0, 127] on div "JEANDEL Filtrer par litige Tous (1) Procédure en cours (1) Réf. Notes Demandeur…" at bounding box center [784, 236] width 1568 height 245
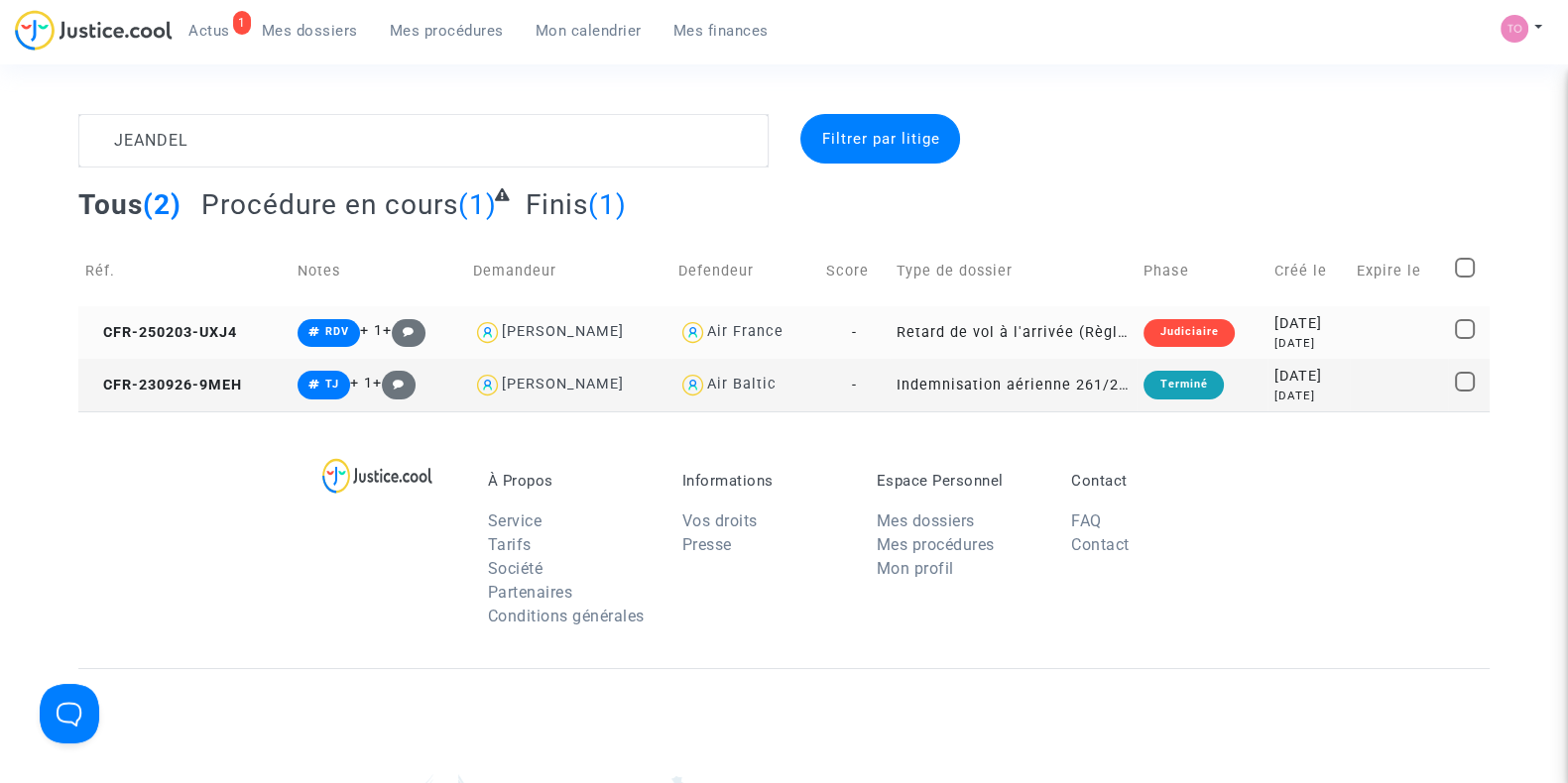
click at [1274, 327] on div "2025-02-03" at bounding box center [1308, 325] width 69 height 22
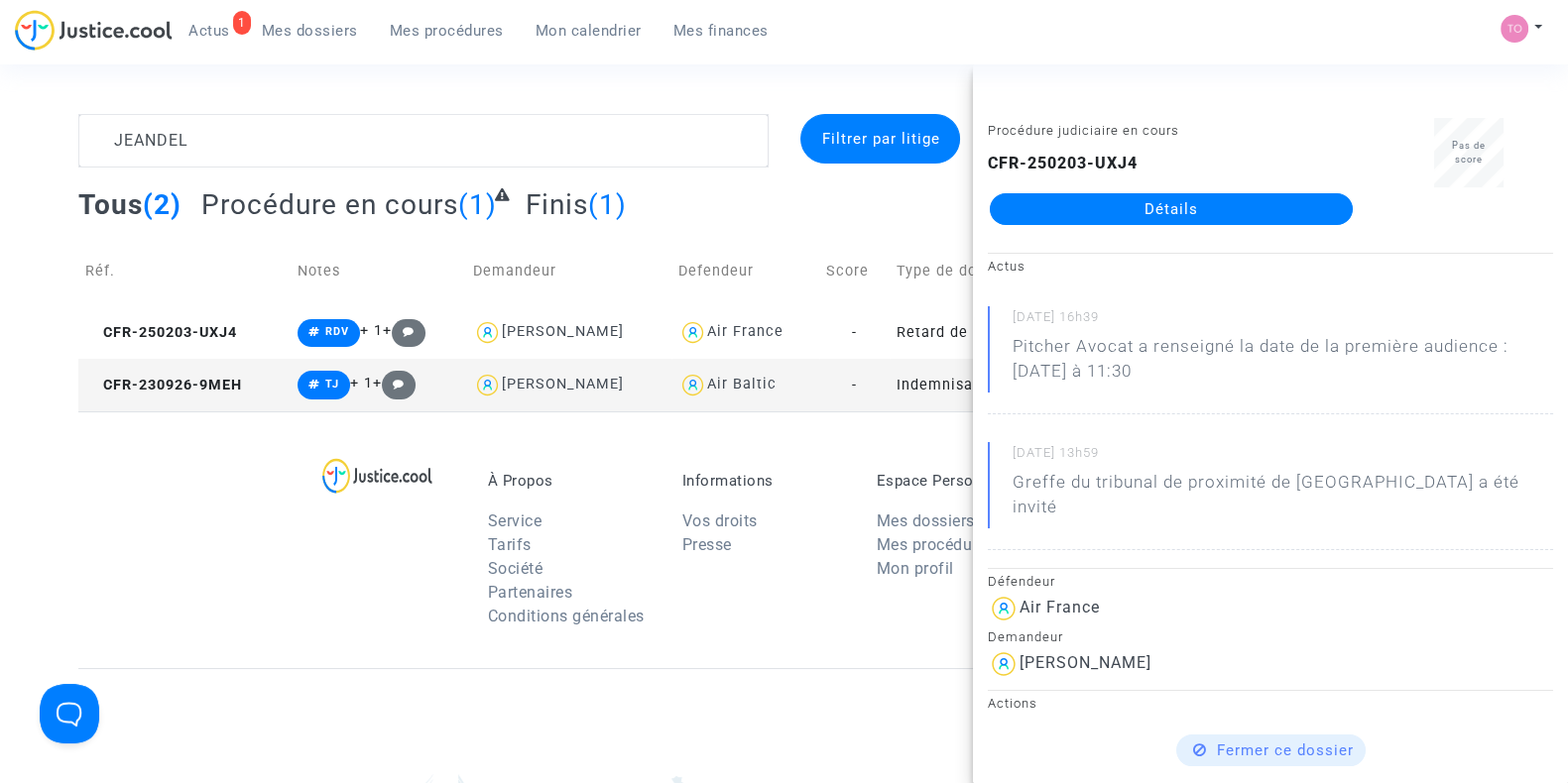
click at [1158, 216] on link "Détails" at bounding box center [1171, 210] width 363 height 32
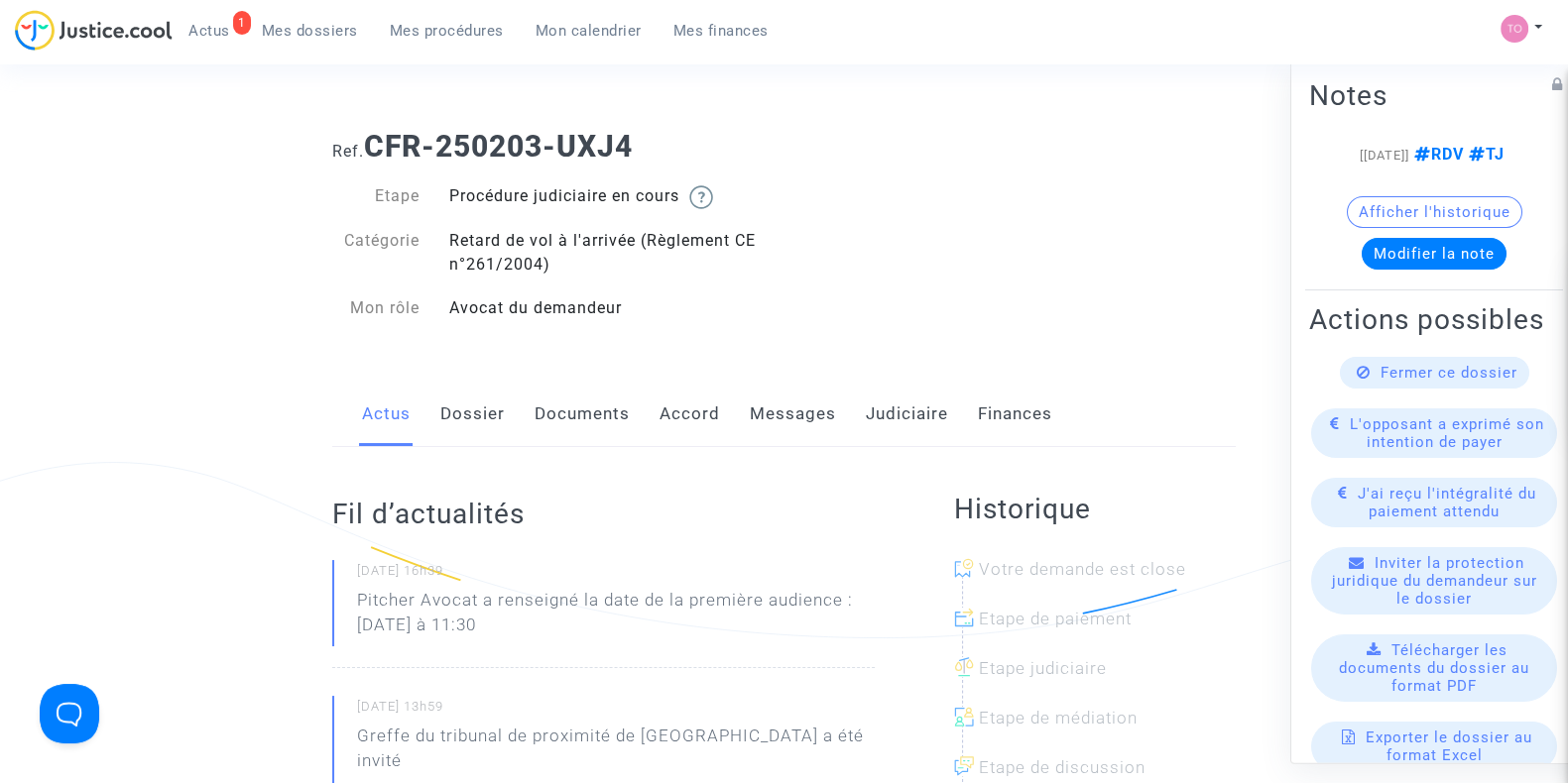
click at [445, 408] on link "Dossier" at bounding box center [472, 414] width 65 height 66
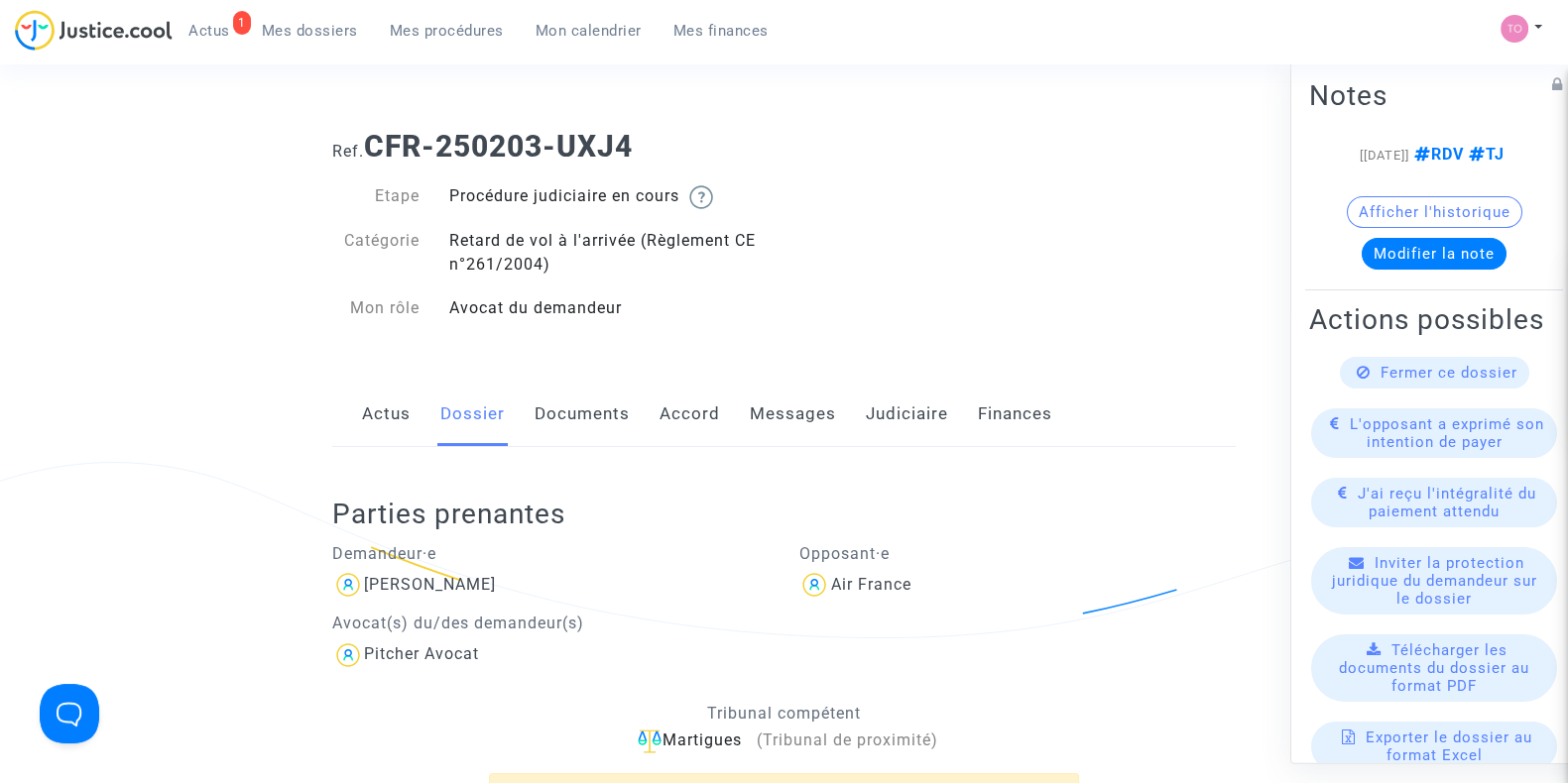
click at [534, 423] on link "Documents" at bounding box center [581, 414] width 95 height 66
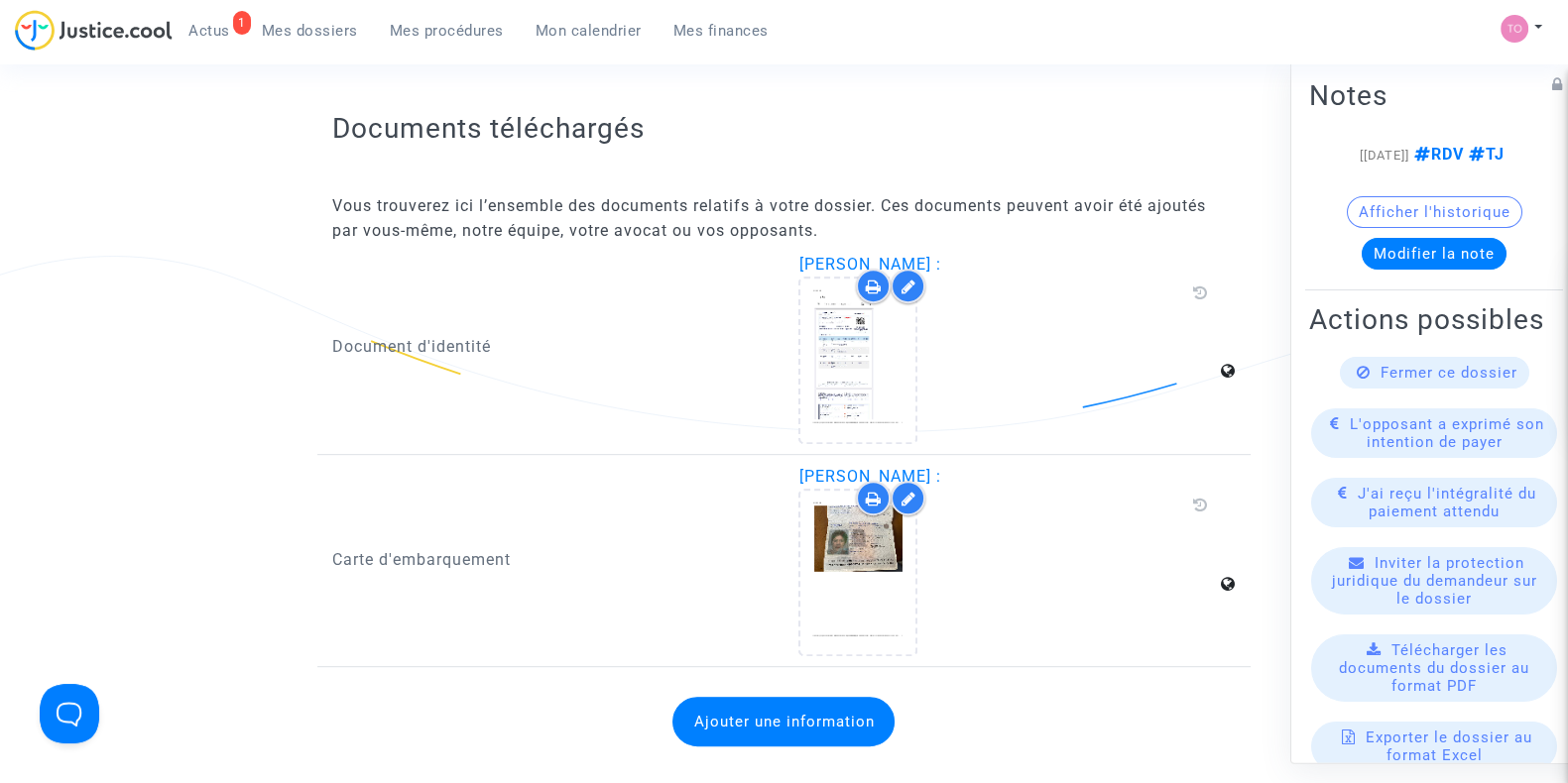
scroll to position [1091, 0]
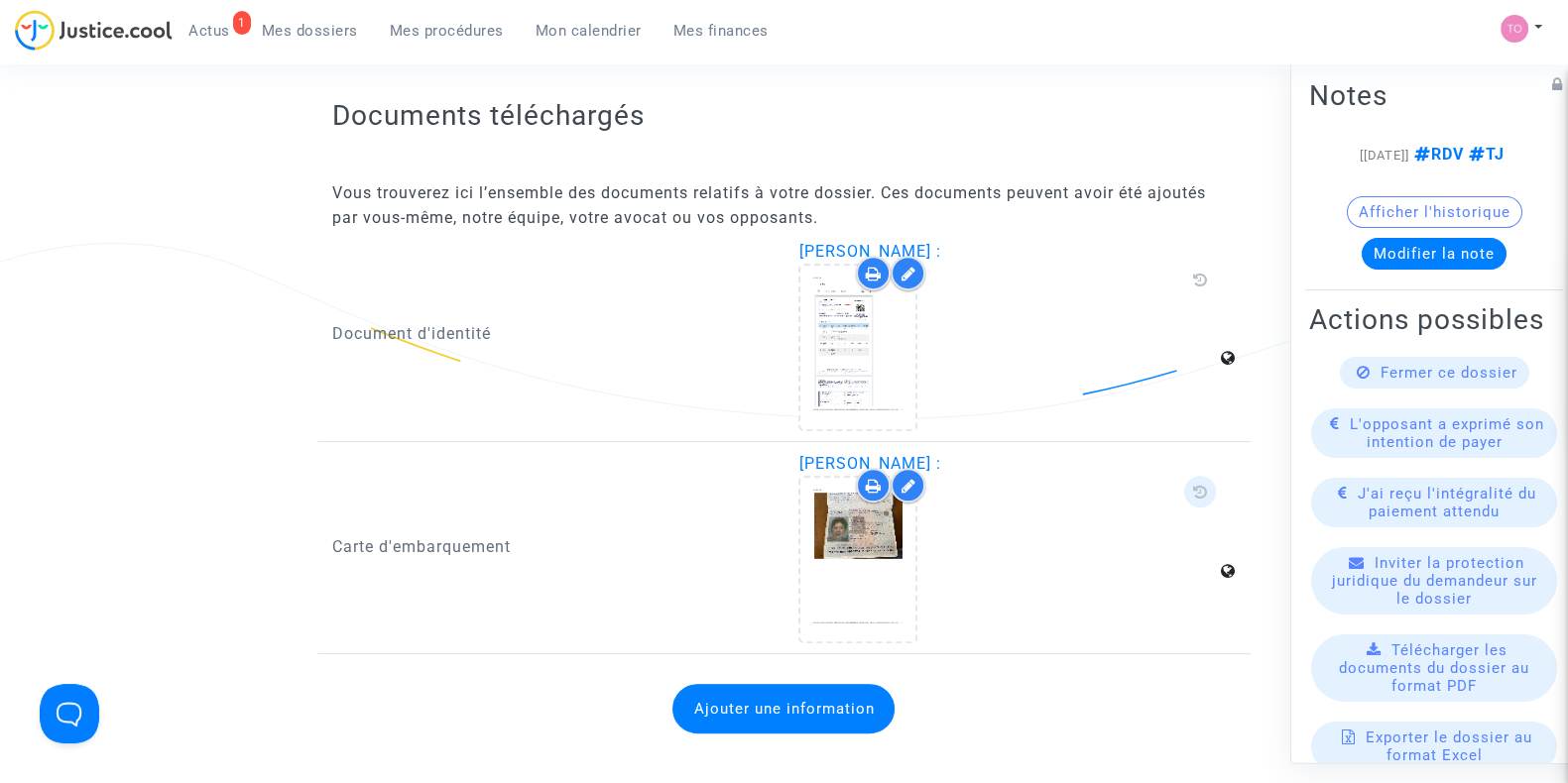
click at [1193, 483] on icon at bounding box center [1198, 491] width 15 height 16
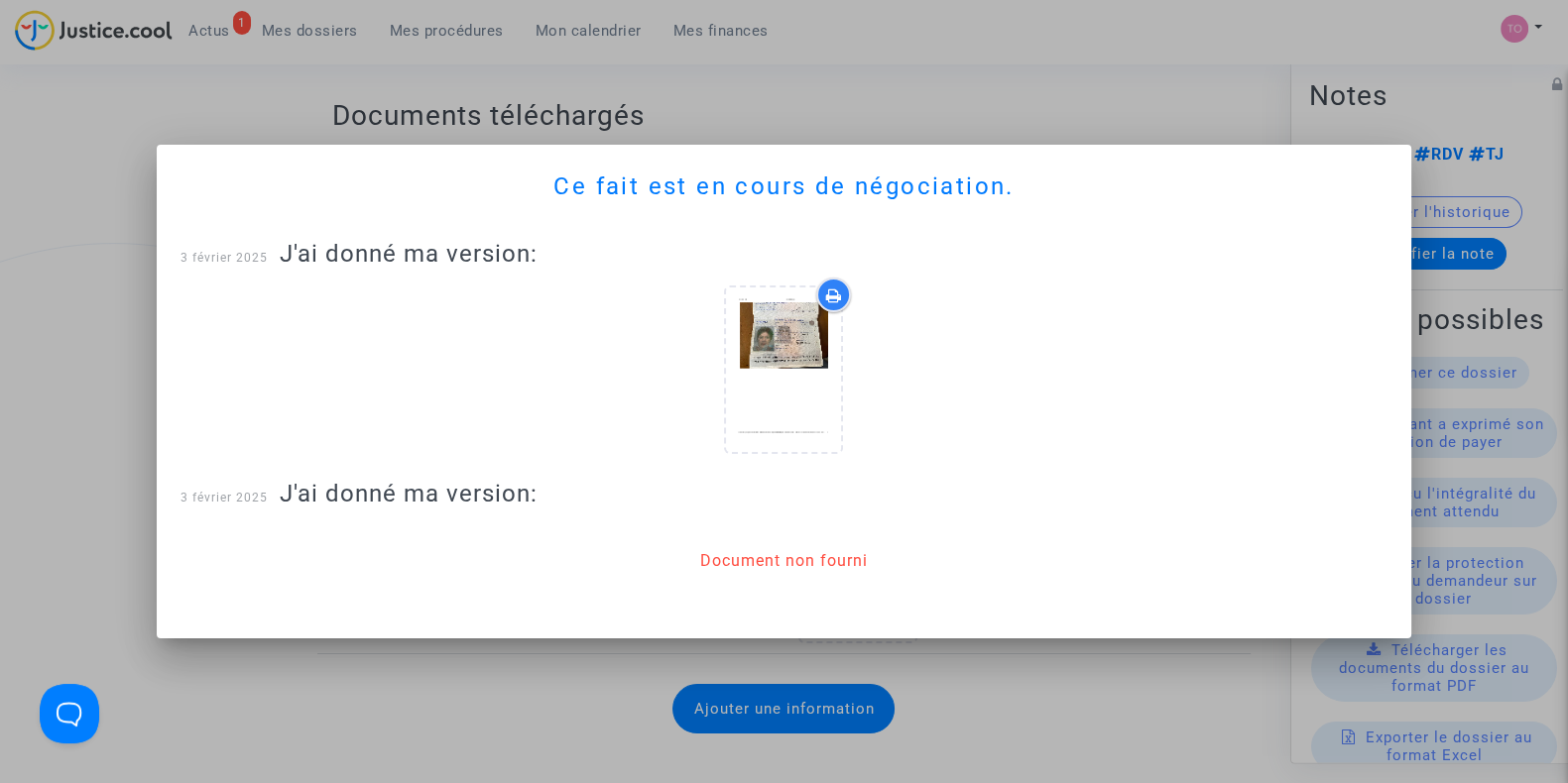
scroll to position [0, 0]
click at [678, 88] on div at bounding box center [784, 392] width 1568 height 783
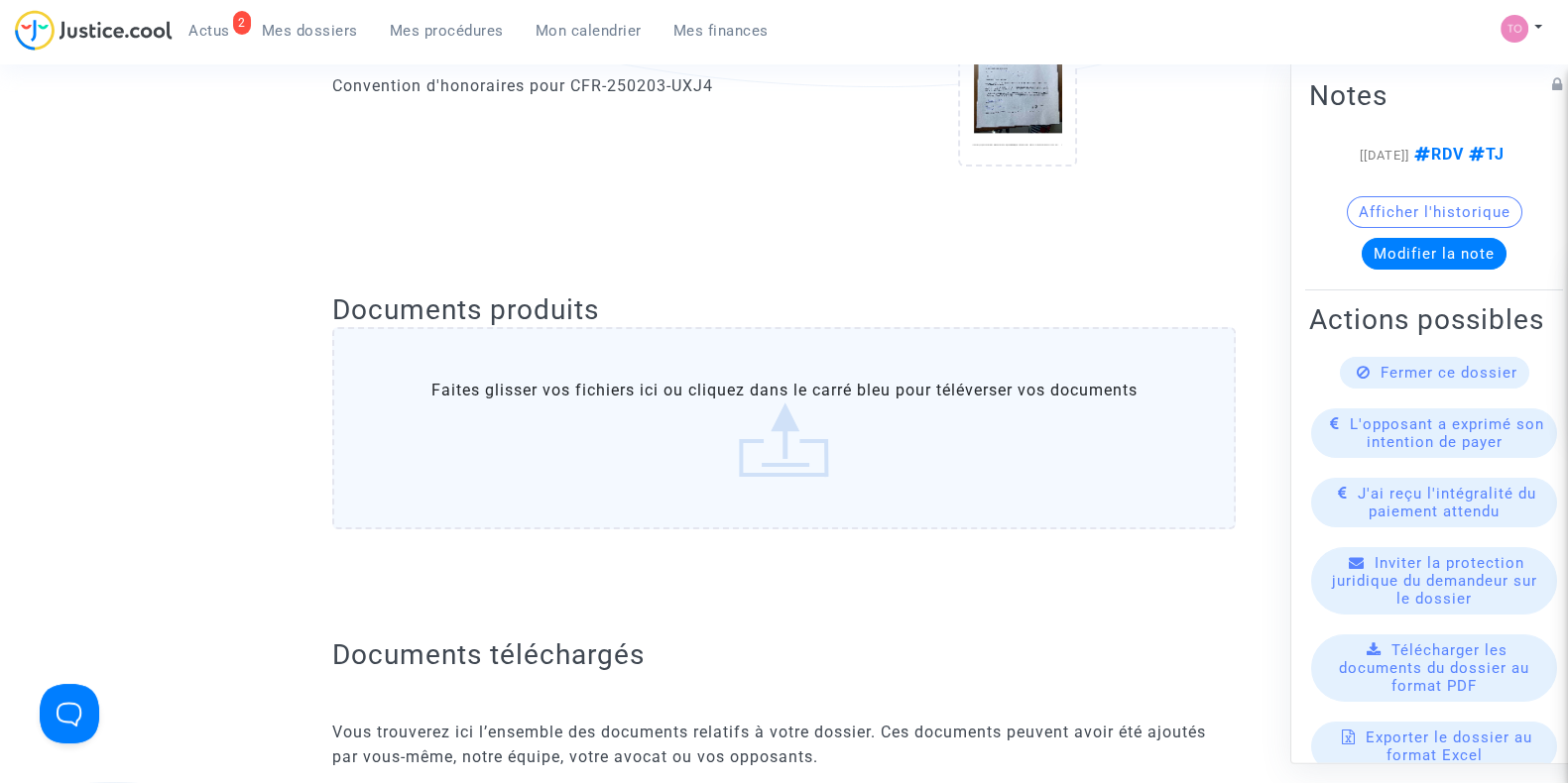
scroll to position [106, 0]
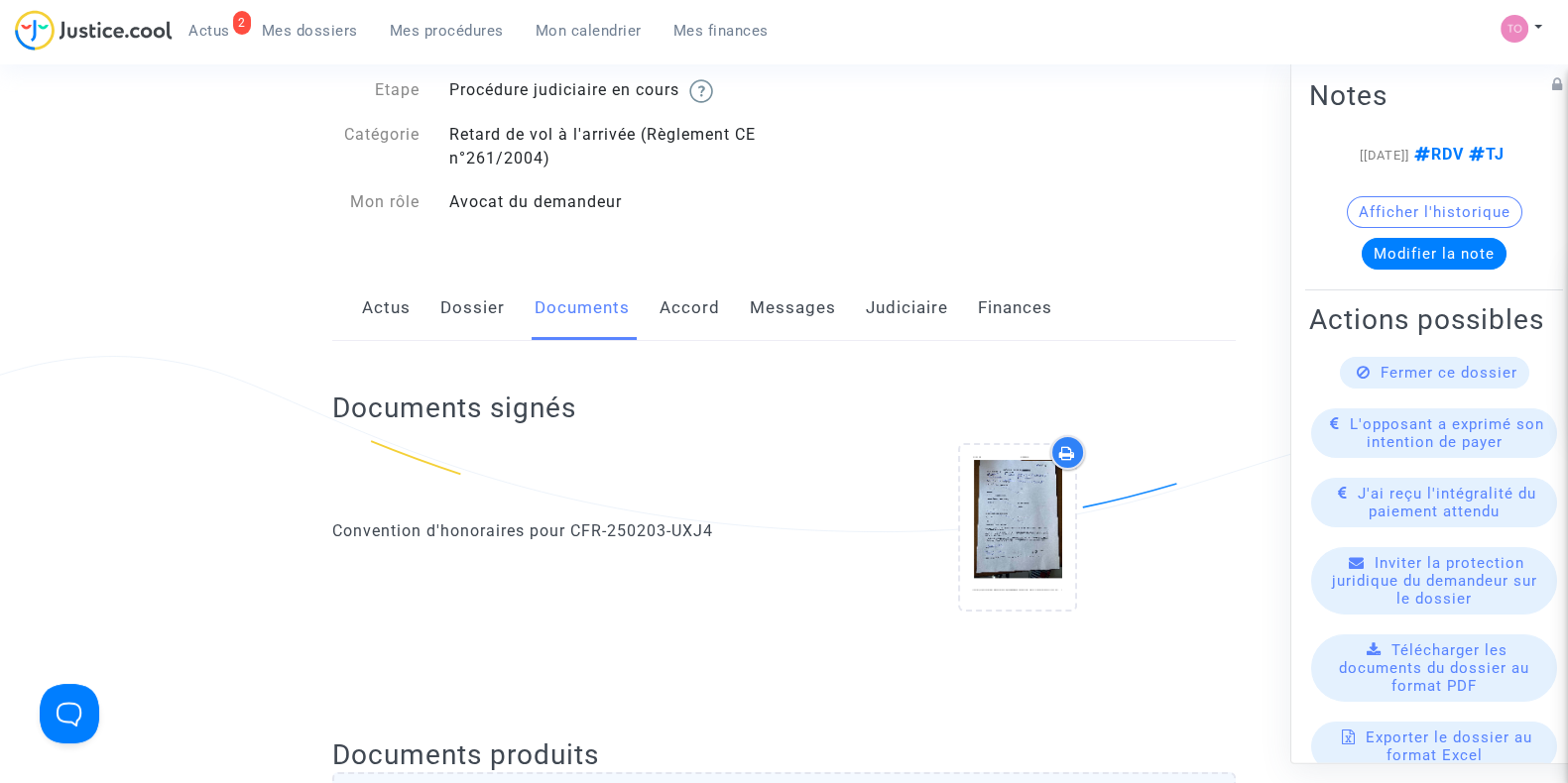
click at [898, 314] on link "Judiciaire" at bounding box center [907, 309] width 82 height 66
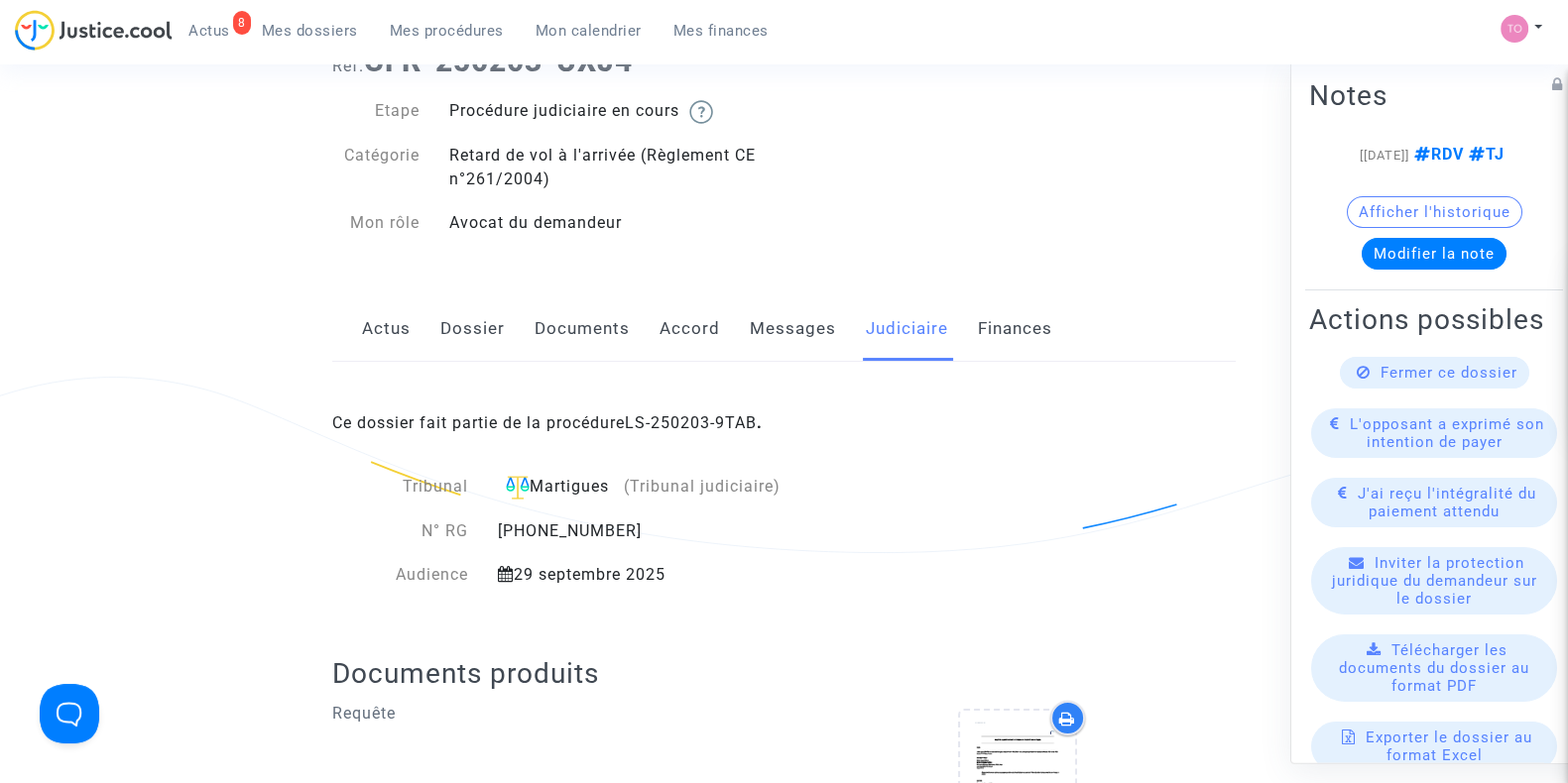
scroll to position [81, 0]
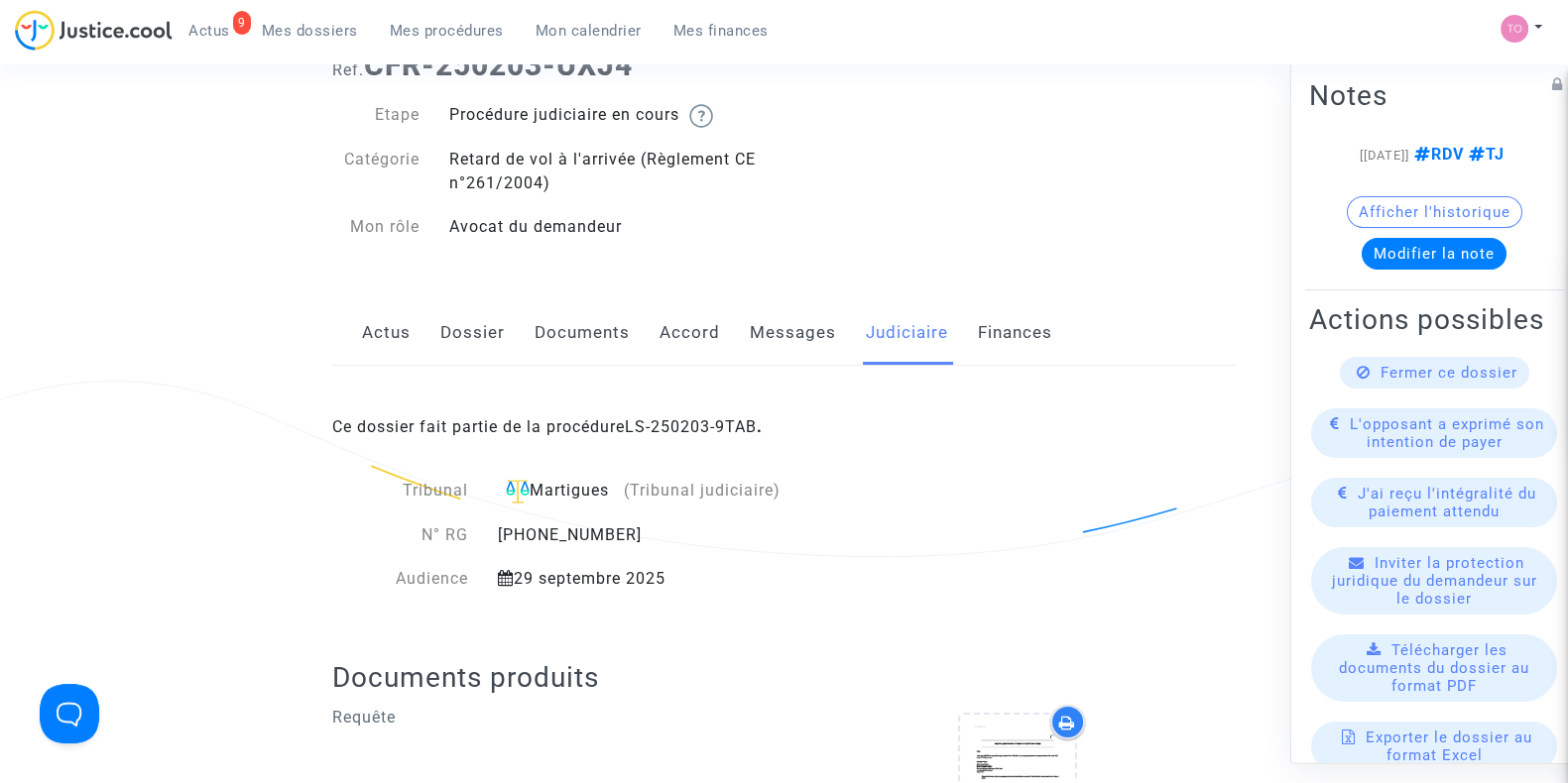
click at [765, 335] on link "Messages" at bounding box center [793, 334] width 86 height 66
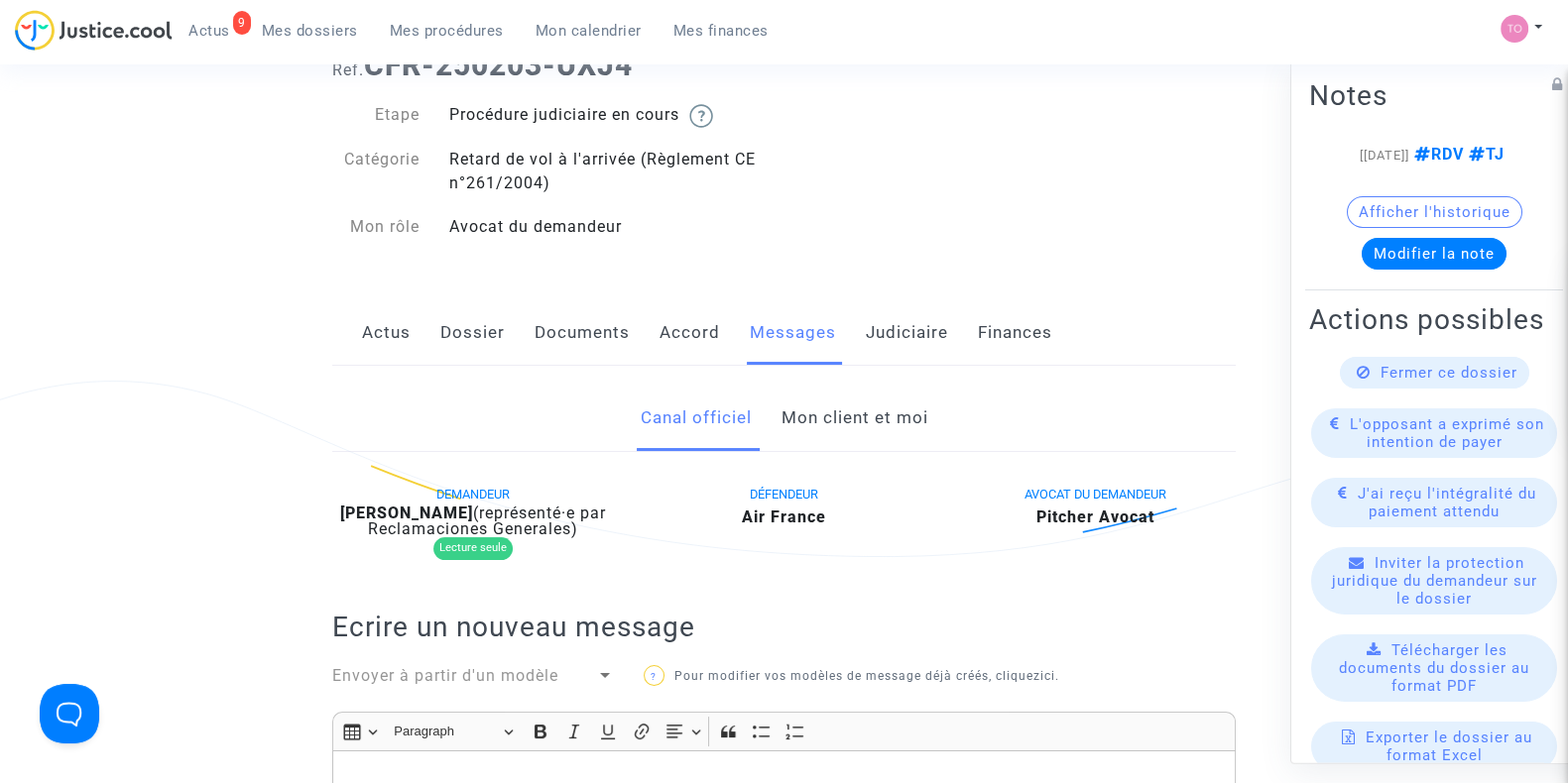
scroll to position [391, 0]
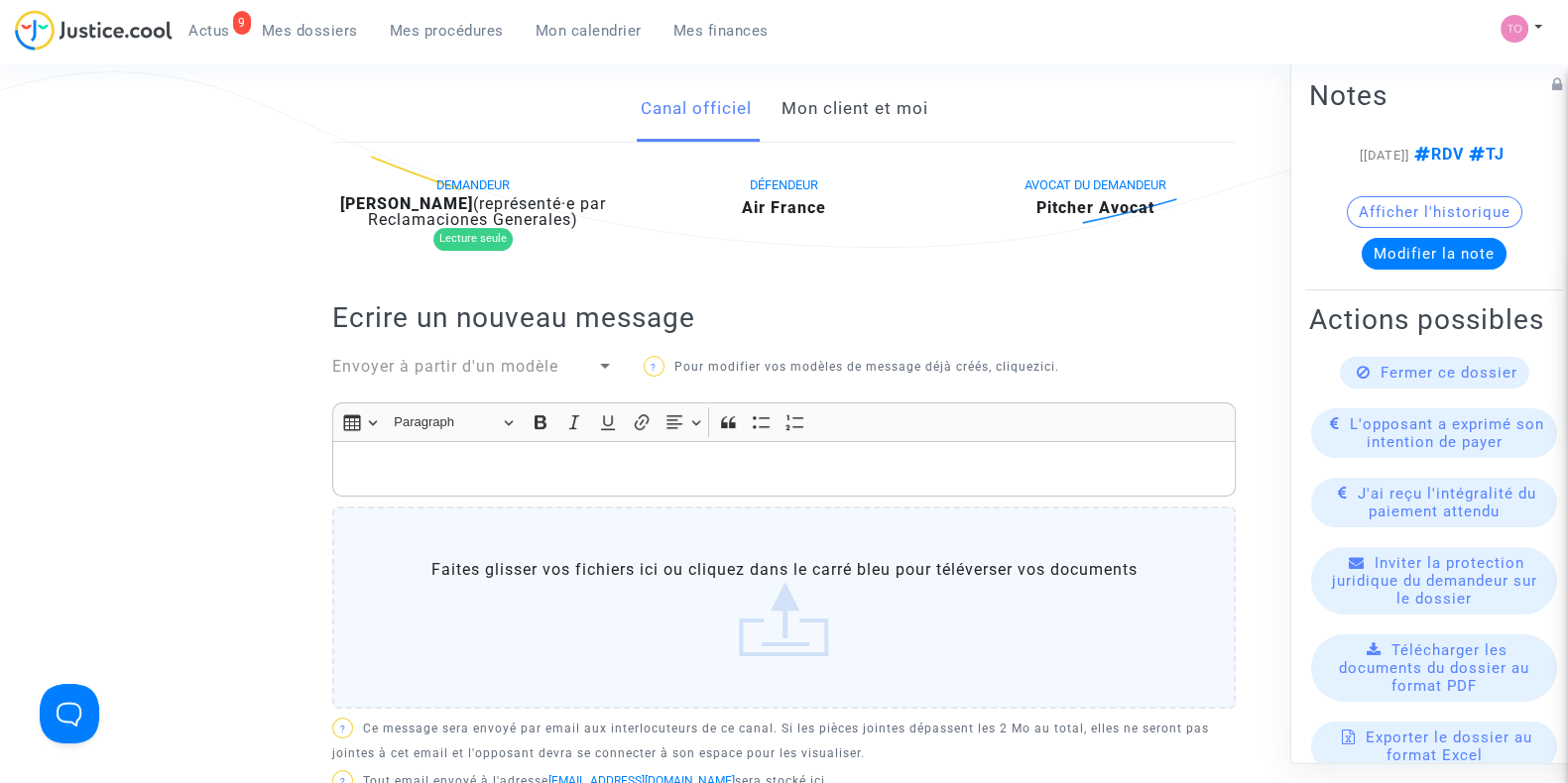
click at [866, 121] on link "Mon client et moi" at bounding box center [853, 109] width 147 height 66
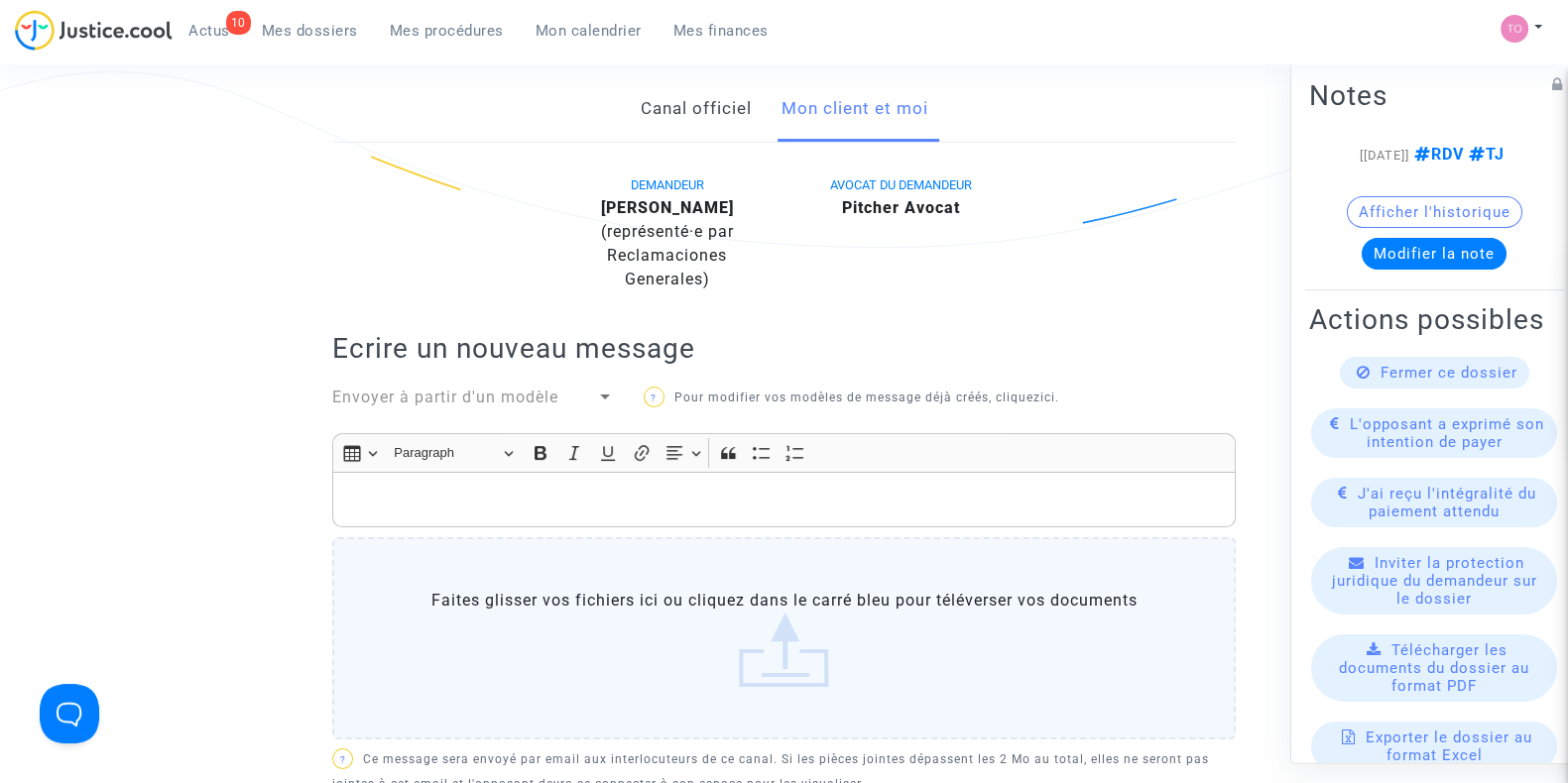
click at [427, 469] on div "Insert table Insert table Heading Paragraph Paragraph Heading 1 Heading 2 Headi…" at bounding box center [784, 453] width 894 height 38
click at [389, 500] on p "Rich Text Editor, main" at bounding box center [785, 499] width 883 height 25
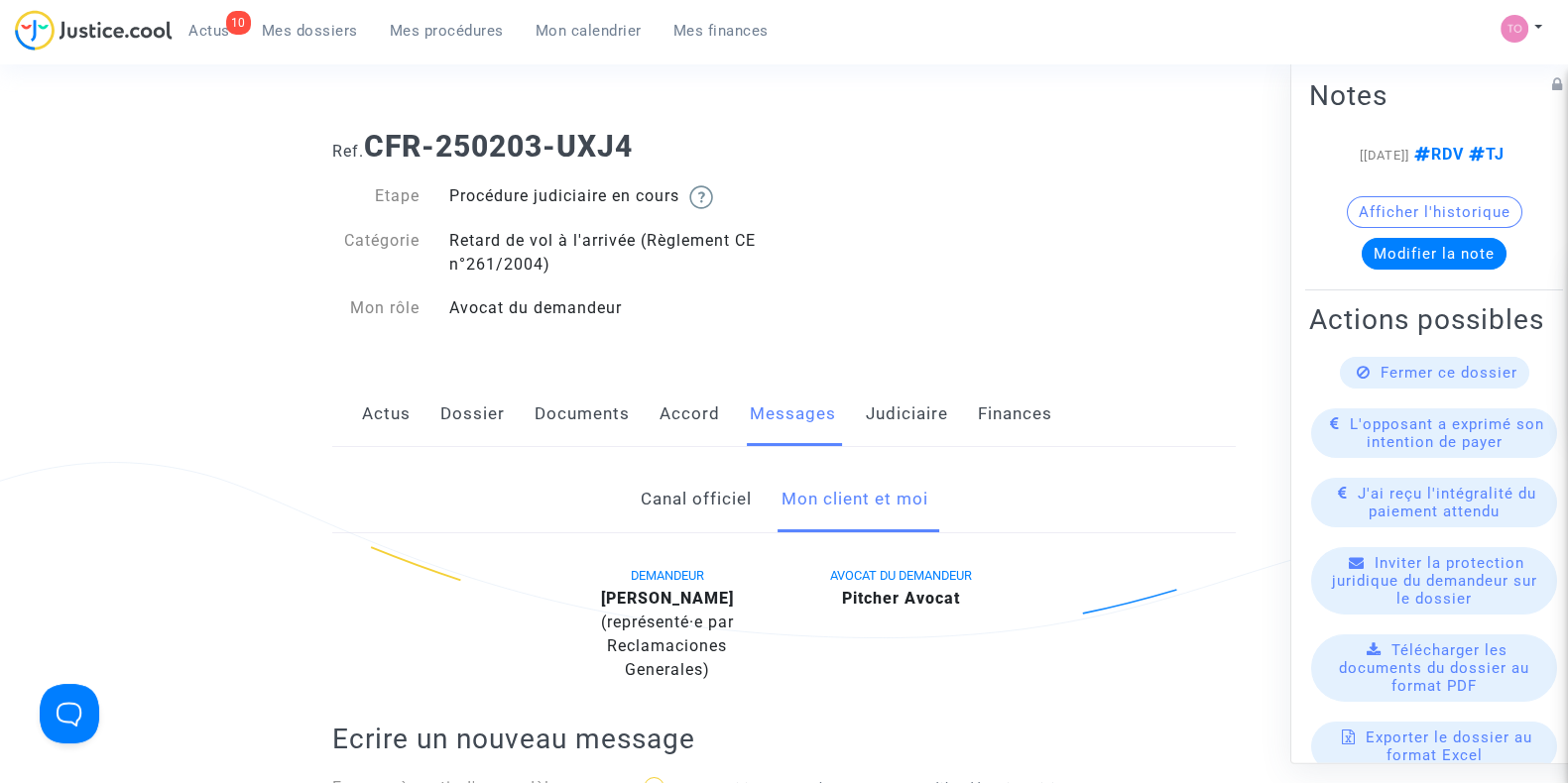
click at [285, 30] on span "Mes dossiers" at bounding box center [310, 31] width 96 height 18
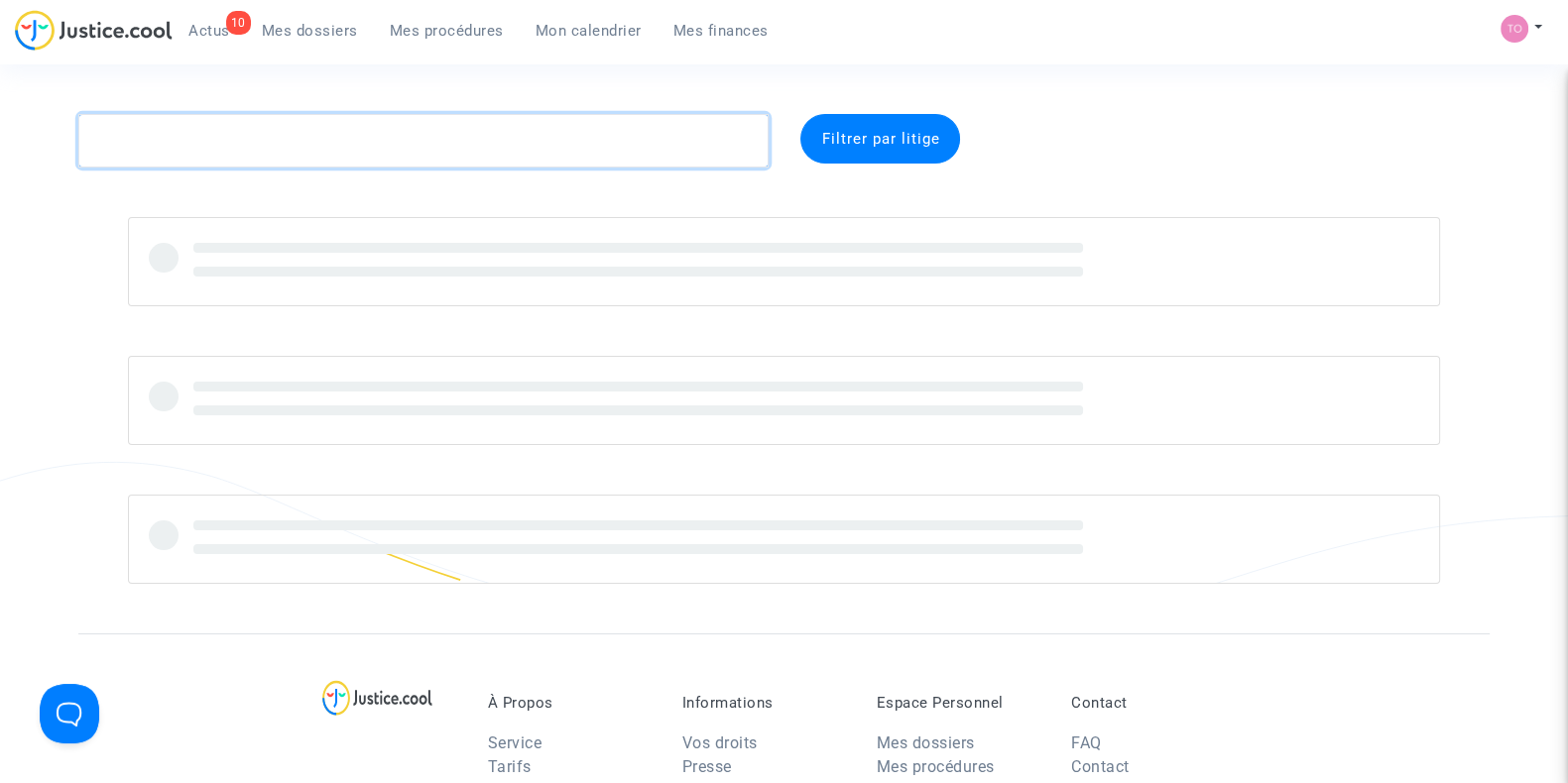
click at [141, 142] on textarea at bounding box center [422, 141] width 690 height 54
paste textarea "Petrariu"
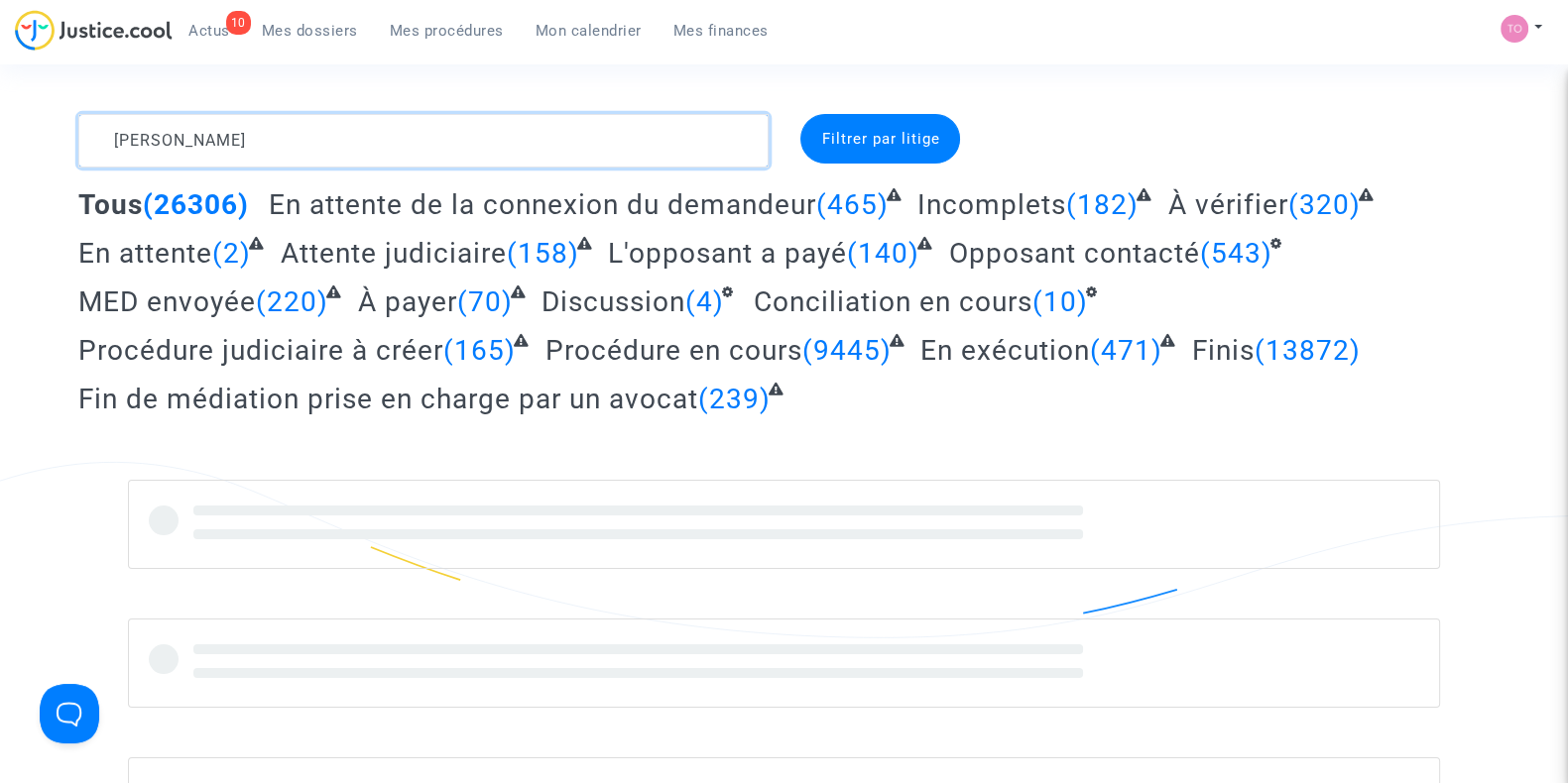
scroll to position [27, 0]
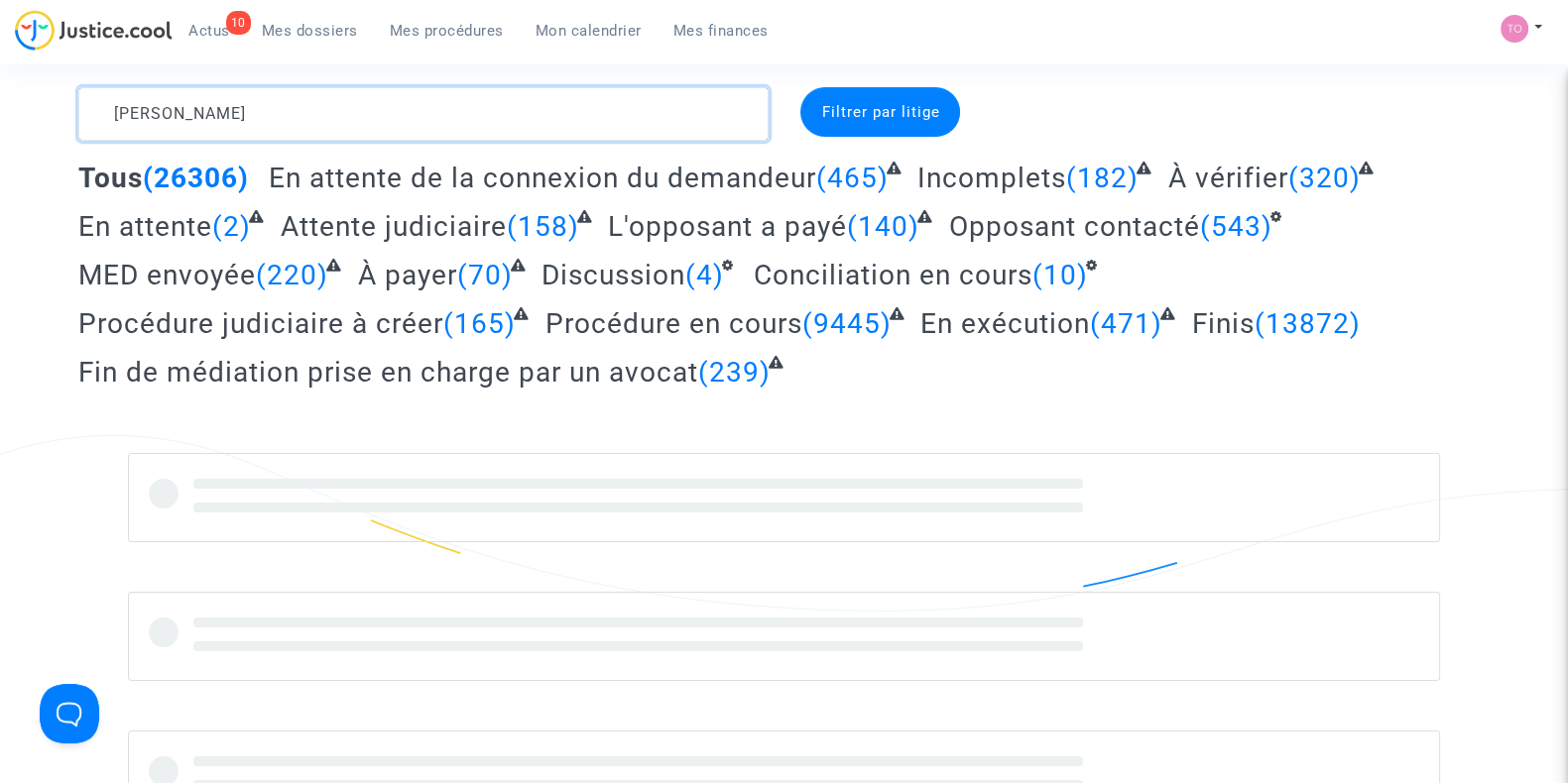
type textarea "Petrariu"
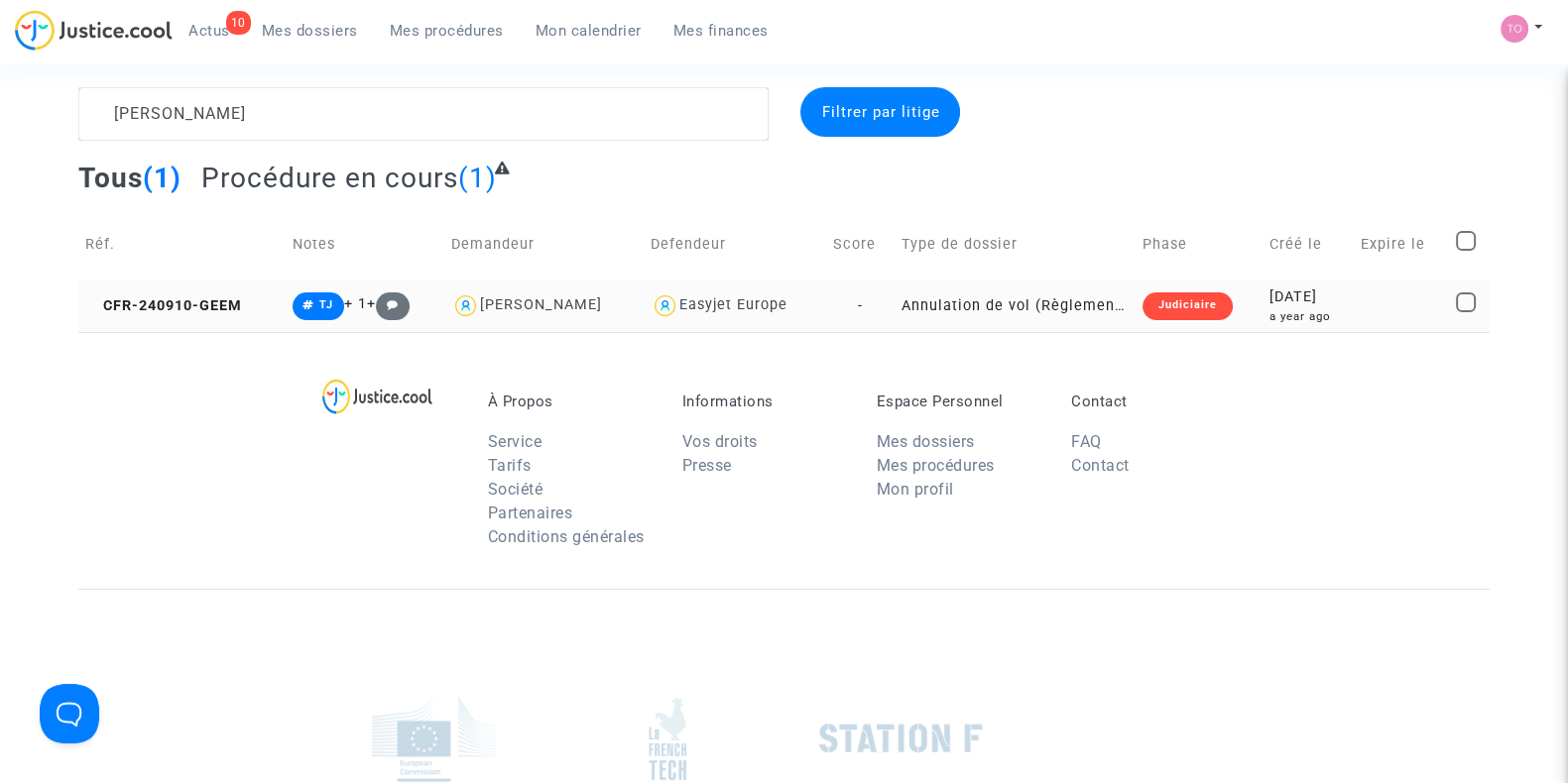
click at [1244, 285] on td "Judiciaire" at bounding box center [1198, 306] width 127 height 53
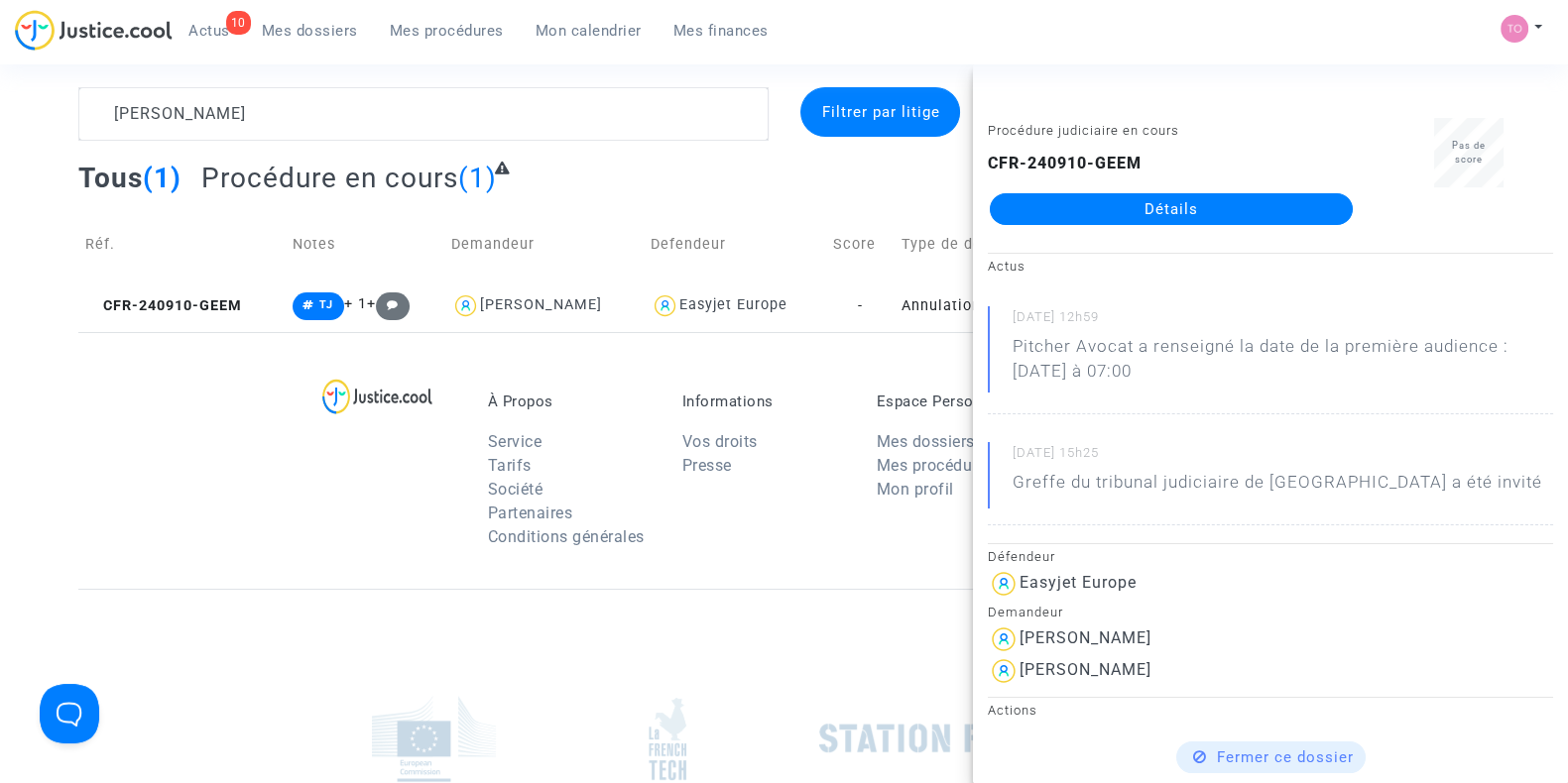
click at [1172, 210] on link "Détails" at bounding box center [1171, 210] width 363 height 32
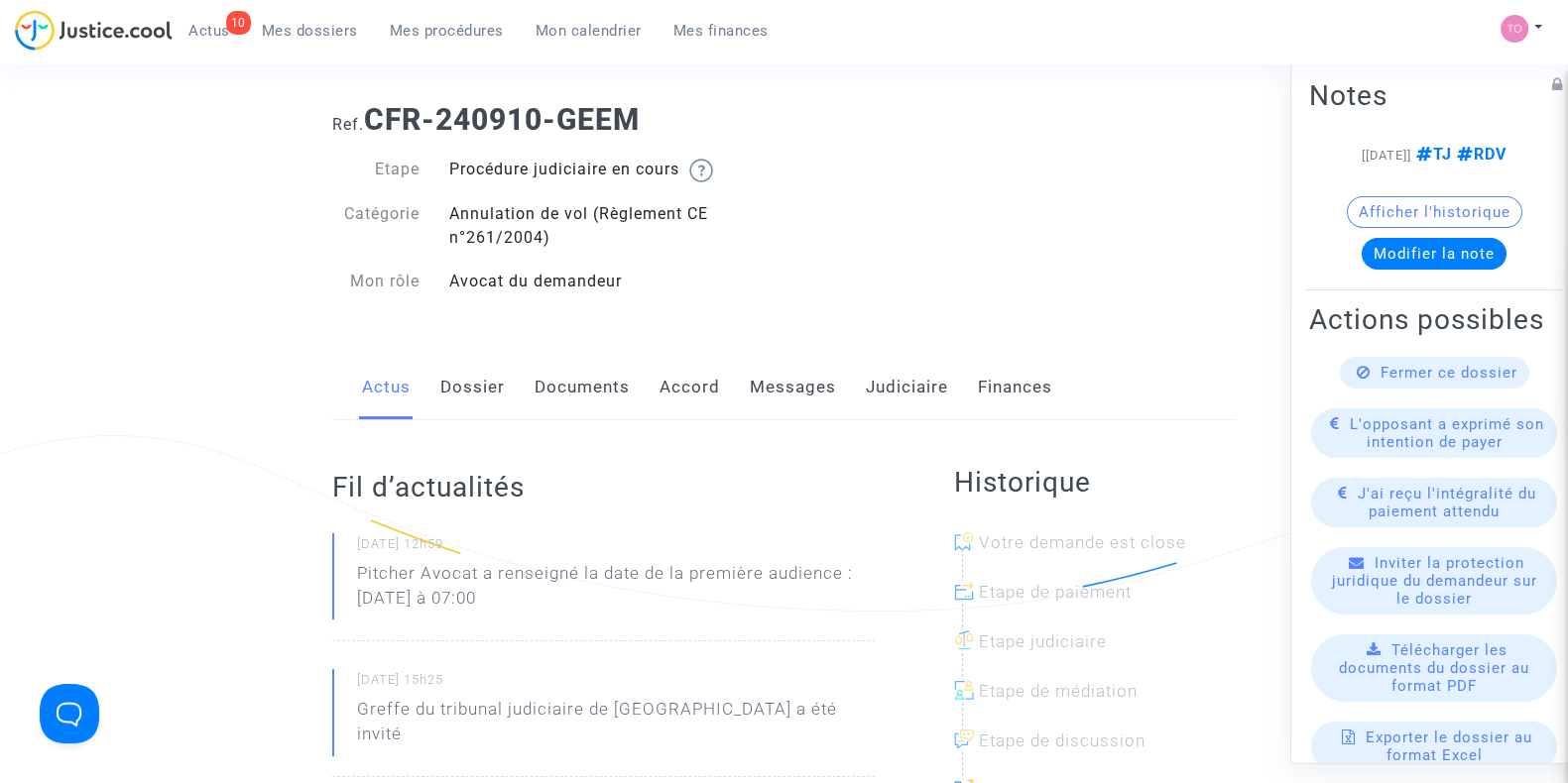
click at [584, 379] on link "Documents" at bounding box center [581, 388] width 95 height 66
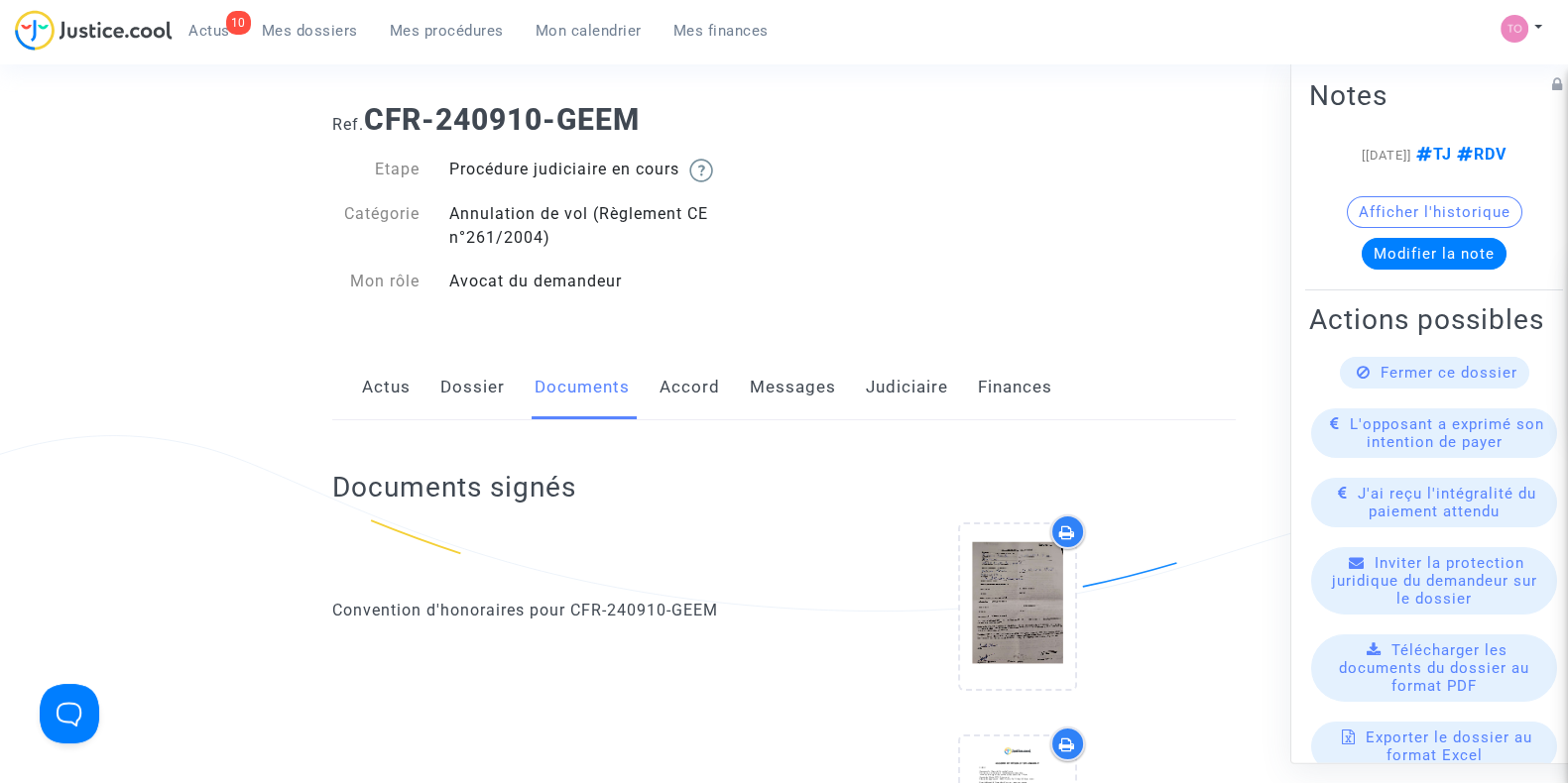
click at [686, 392] on link "Accord" at bounding box center [689, 388] width 61 height 66
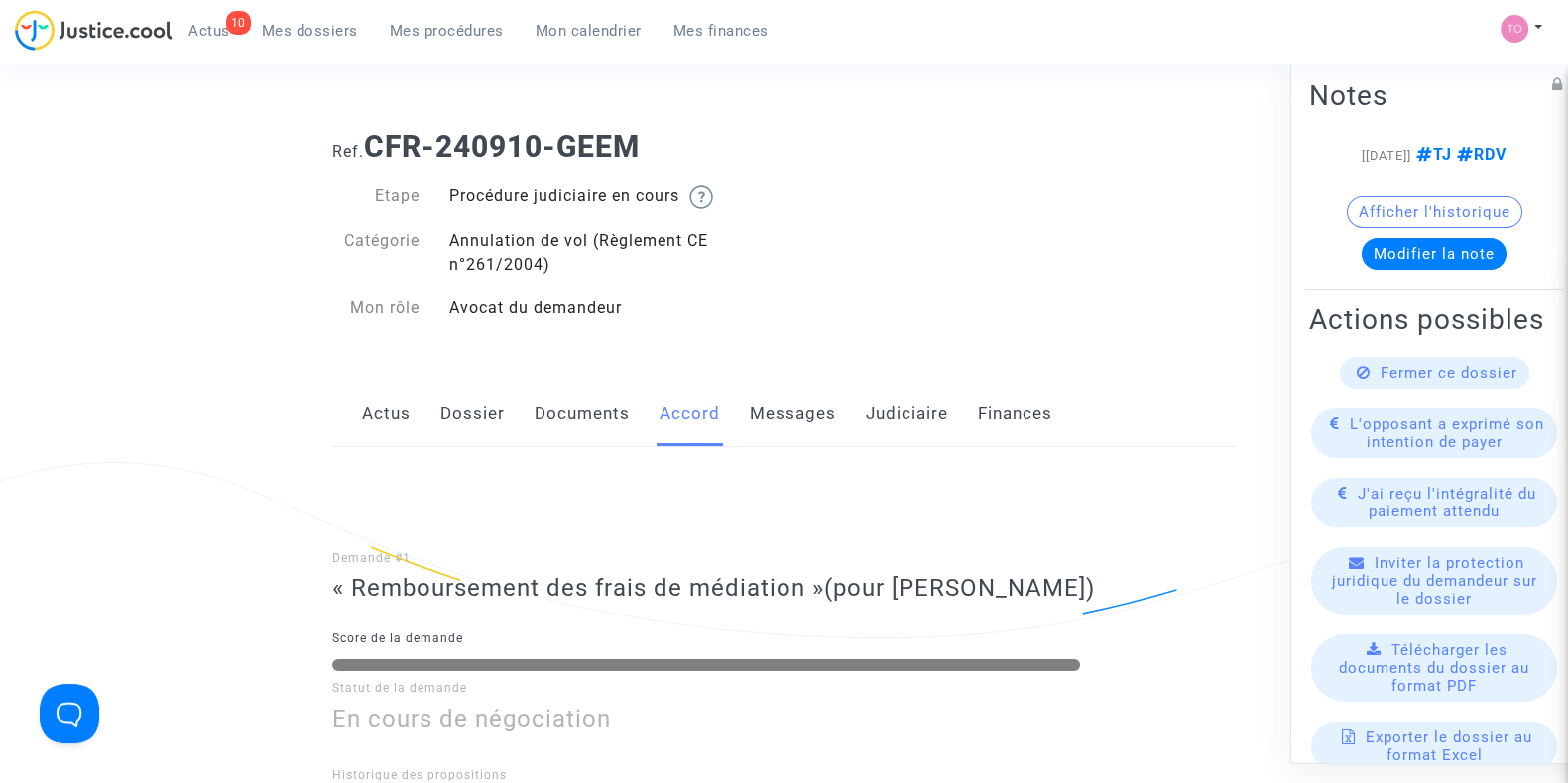
click at [910, 423] on link "Judiciaire" at bounding box center [907, 414] width 82 height 66
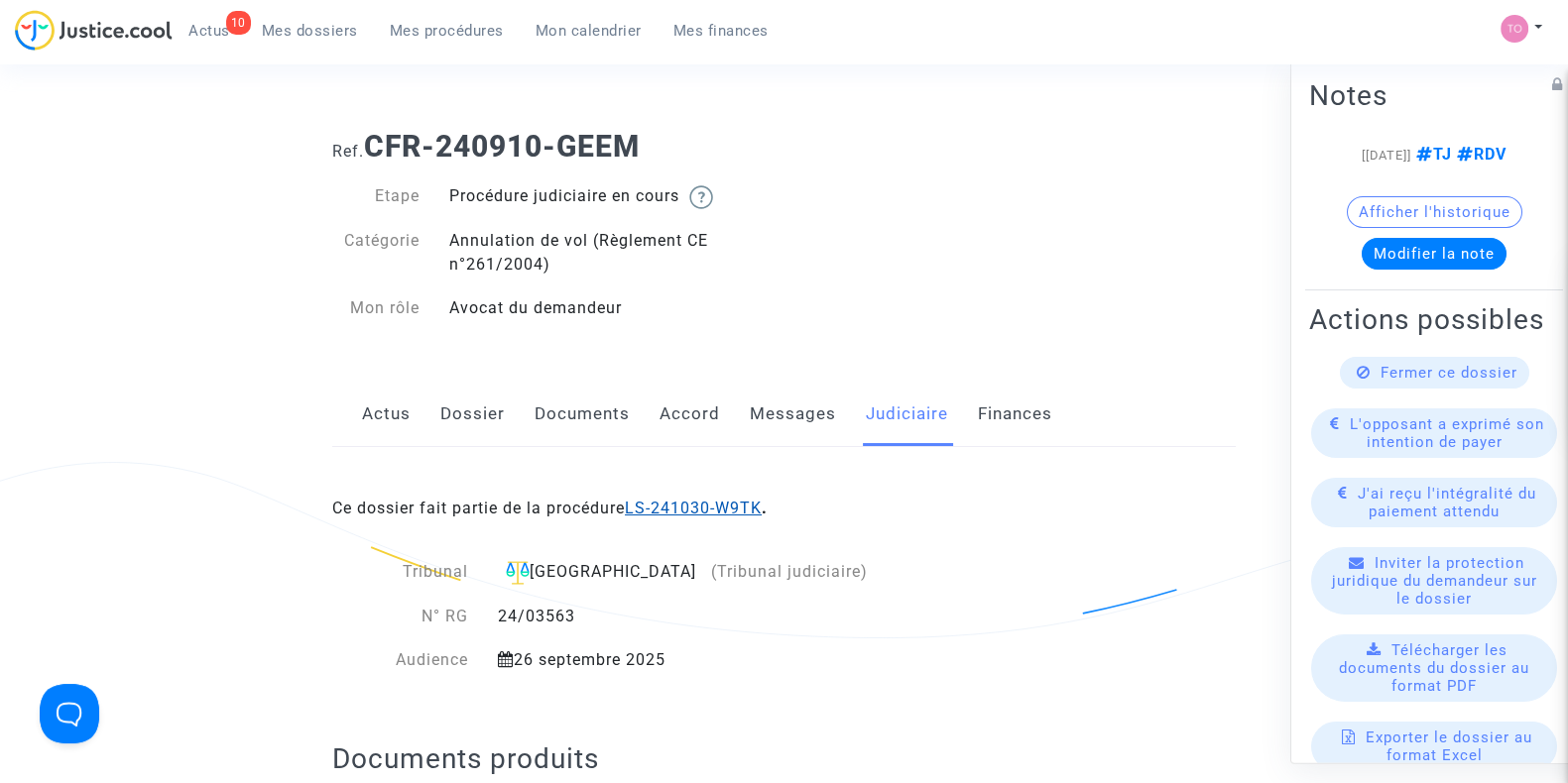
click at [712, 503] on link "LS-241030-W9TK" at bounding box center [692, 507] width 137 height 19
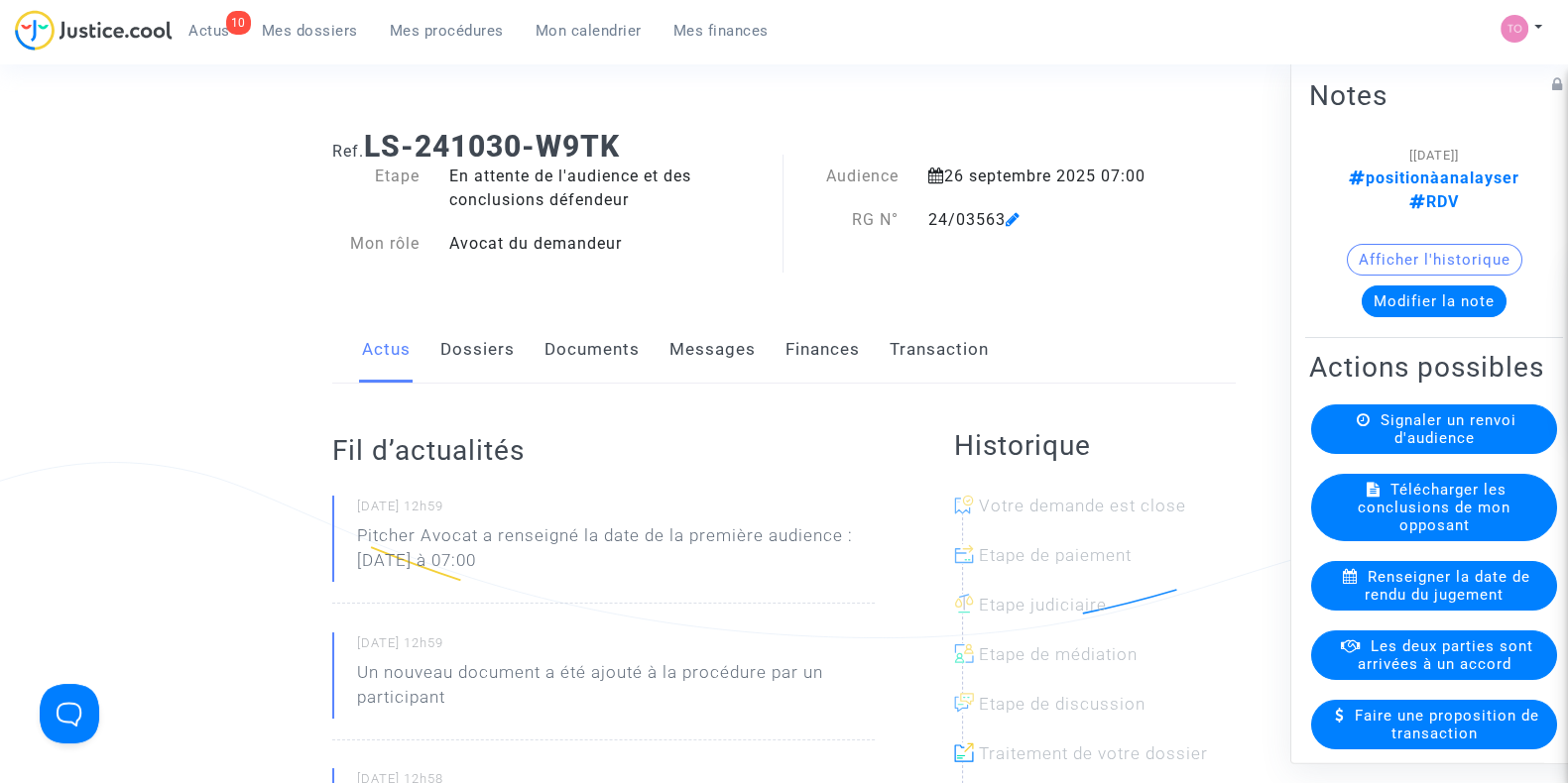
click at [1382, 286] on button "Modifier la note" at bounding box center [1433, 302] width 145 height 32
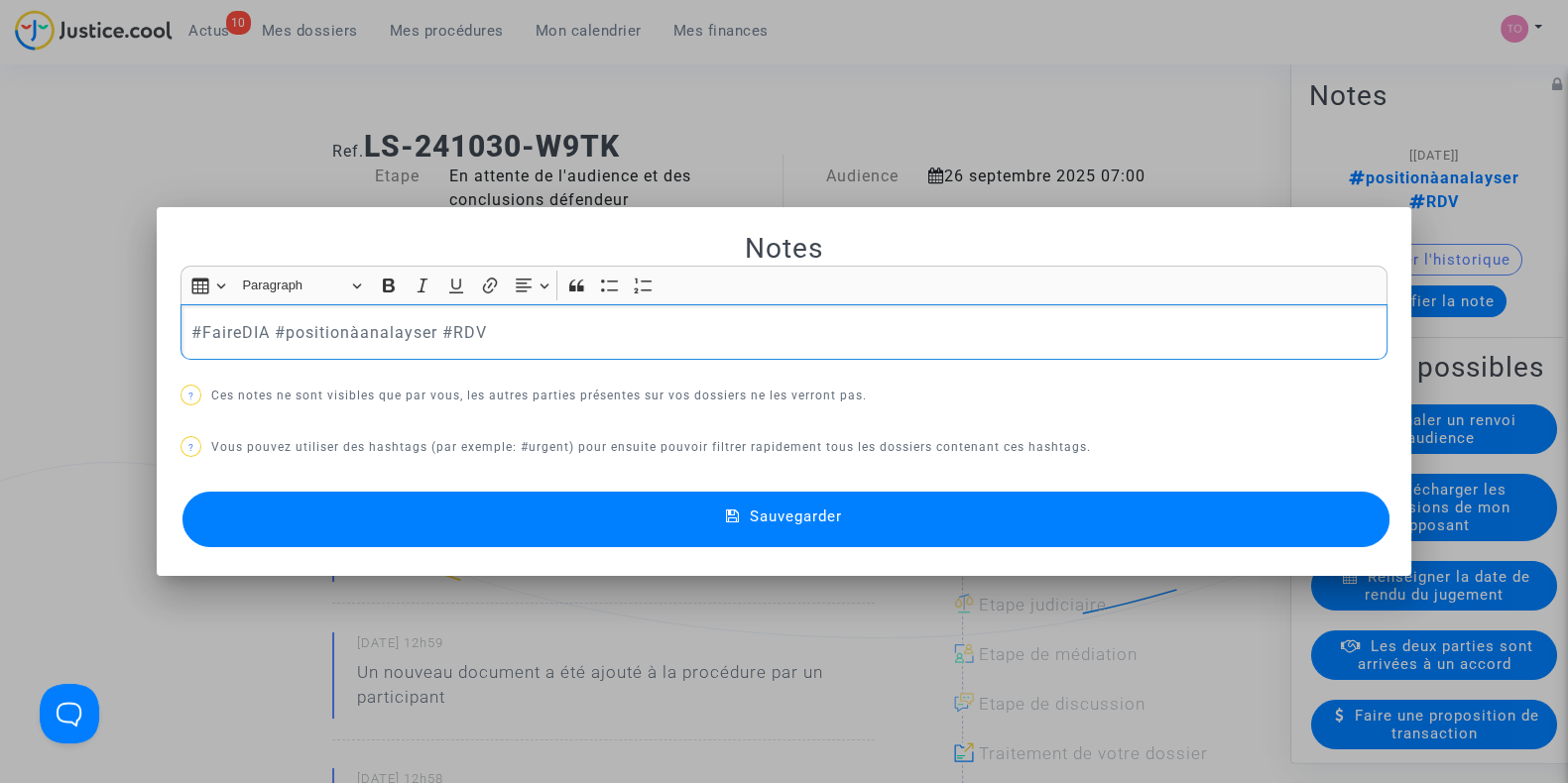
click at [1032, 524] on button "Sauvegarder" at bounding box center [786, 519] width 1206 height 56
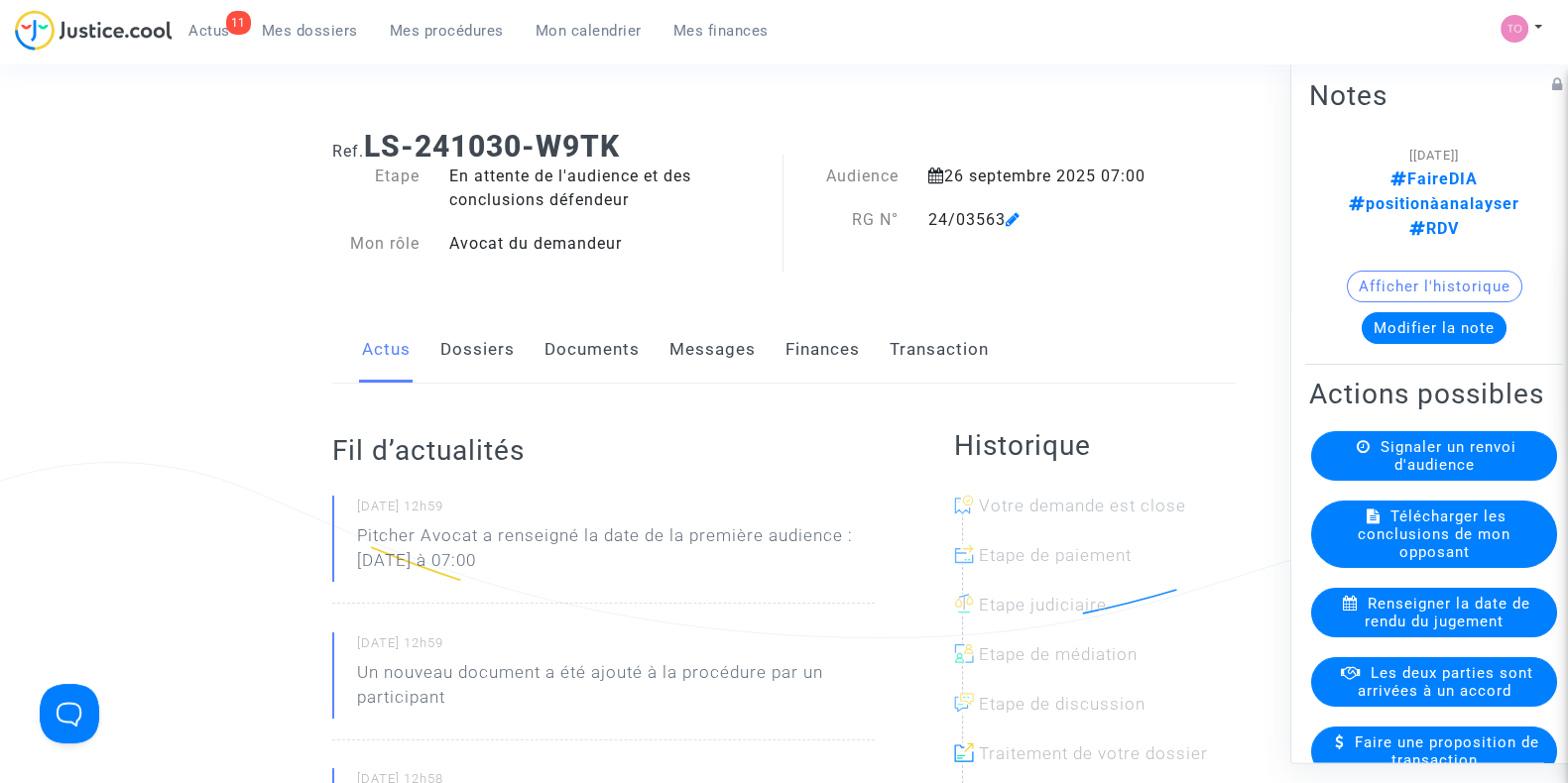
click at [456, 351] on link "Dossiers" at bounding box center [477, 351] width 74 height 66
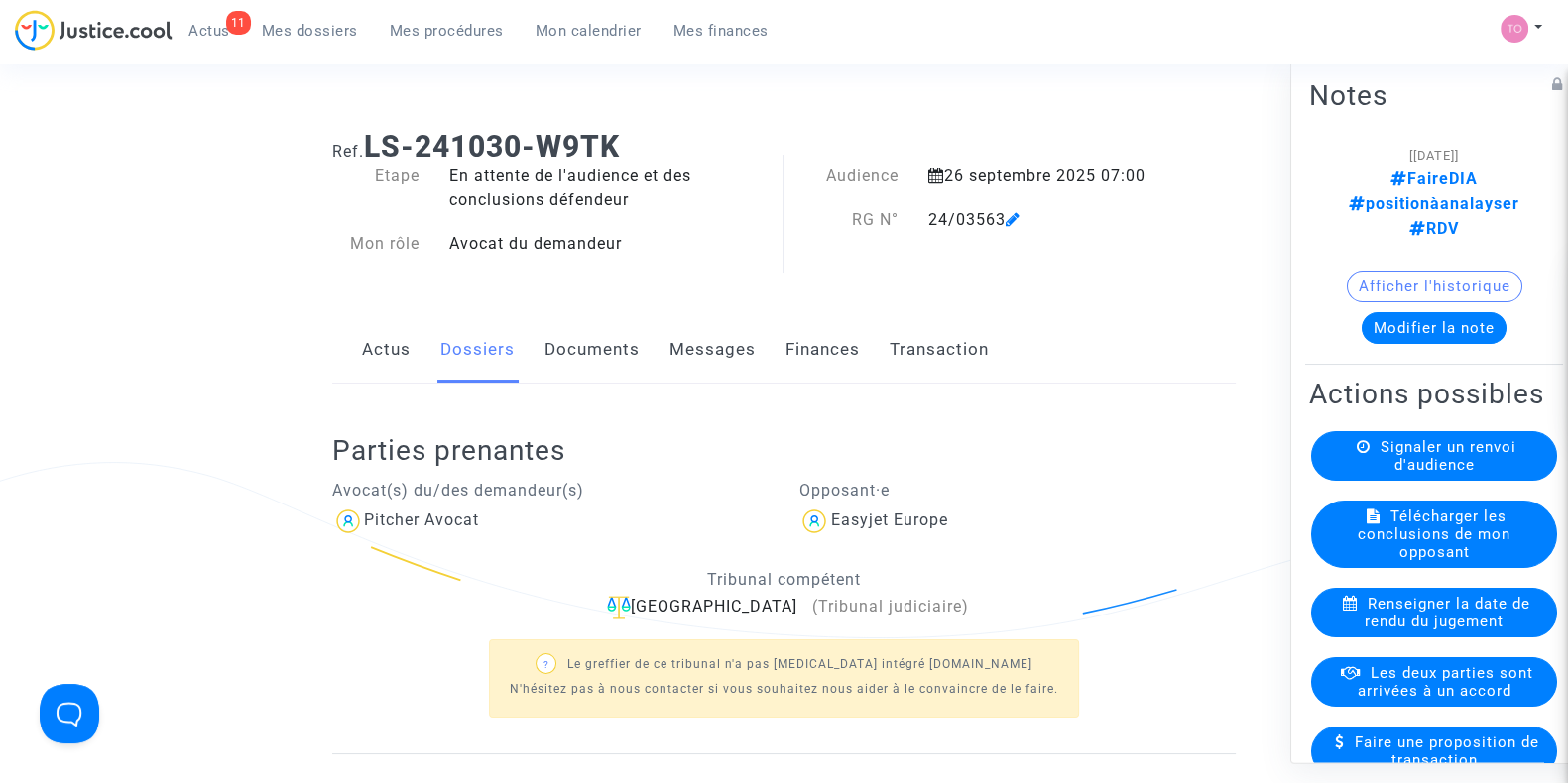
click at [585, 354] on link "Documents" at bounding box center [591, 351] width 95 height 66
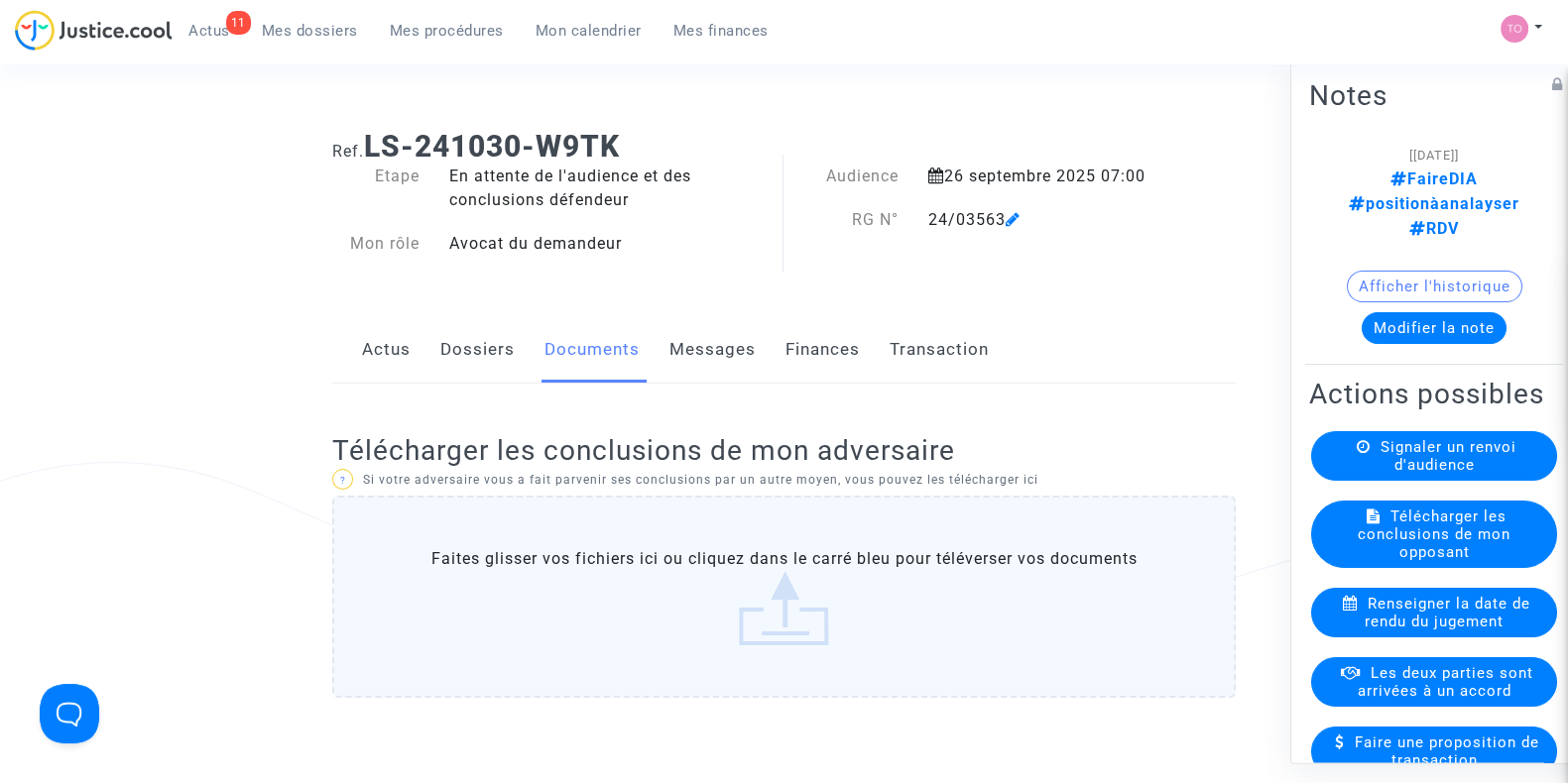
click at [501, 354] on link "Dossiers" at bounding box center [477, 351] width 74 height 66
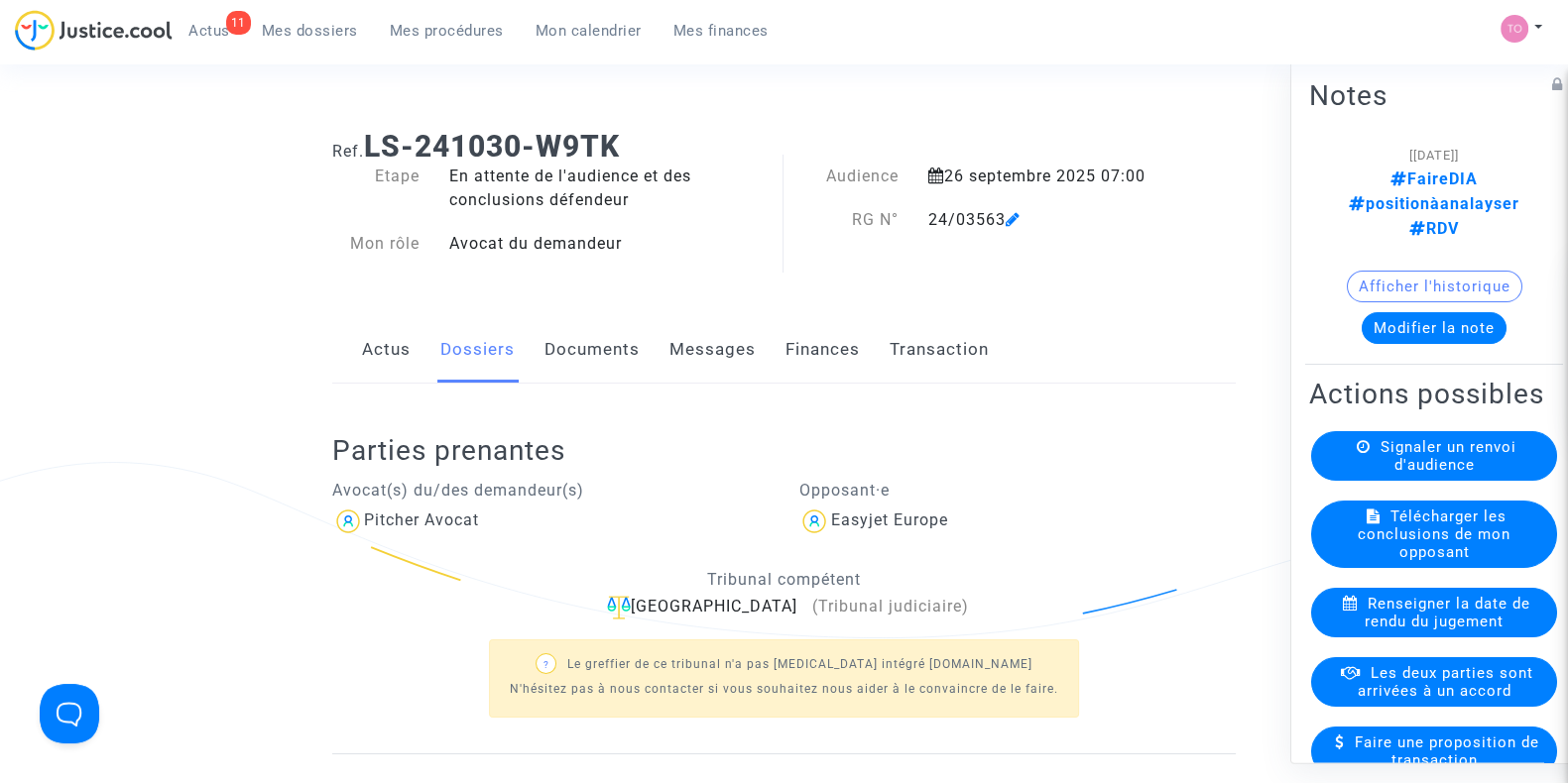
click at [319, 349] on div "Ref. LS-241030-W9TK Etape En attente de l'audience et des conclusions défendeur…" at bounding box center [784, 583] width 933 height 940
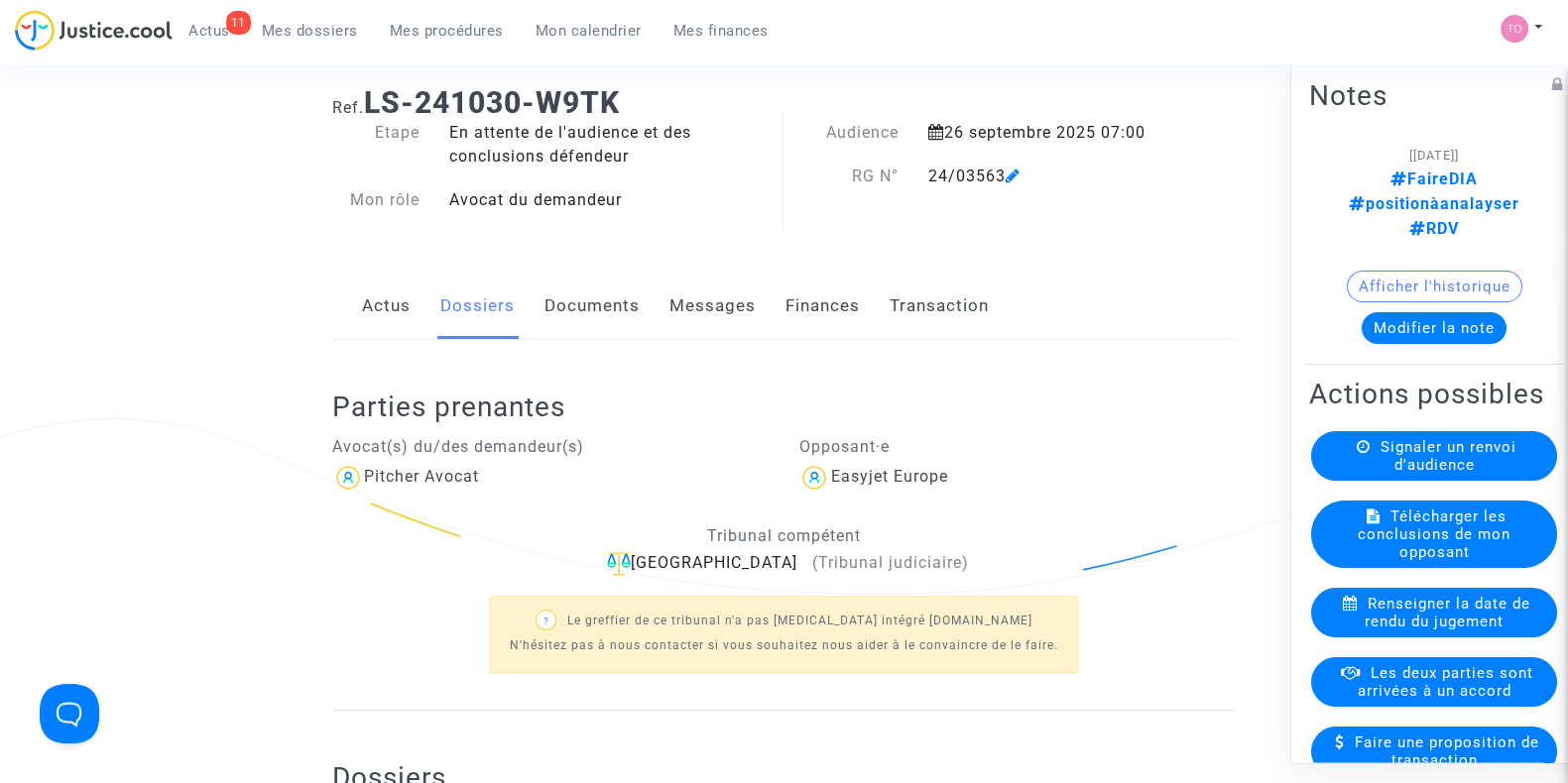
scroll to position [45, 0]
click at [615, 22] on span "Mon calendrier" at bounding box center [588, 31] width 106 height 18
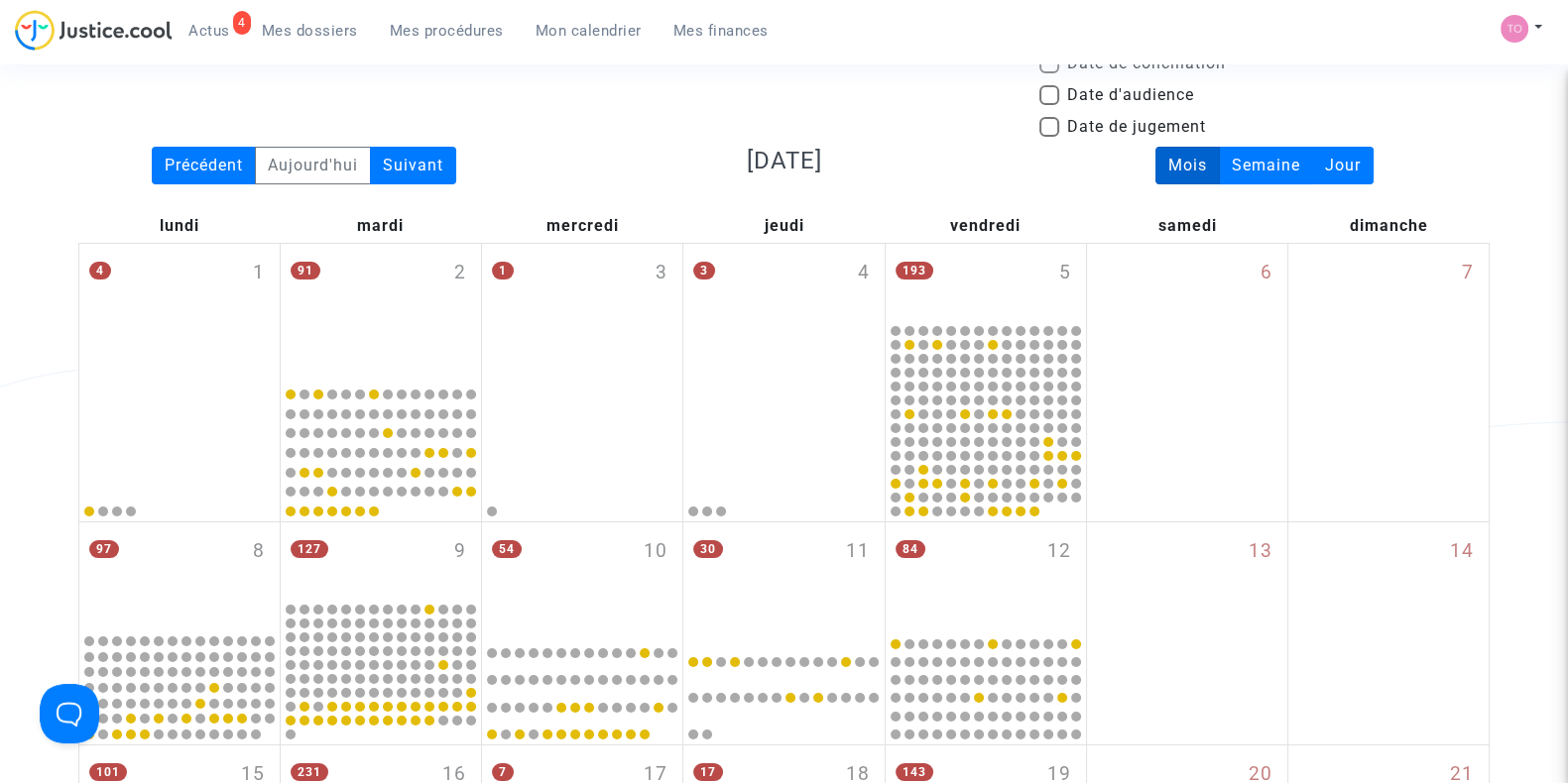
scroll to position [45, 0]
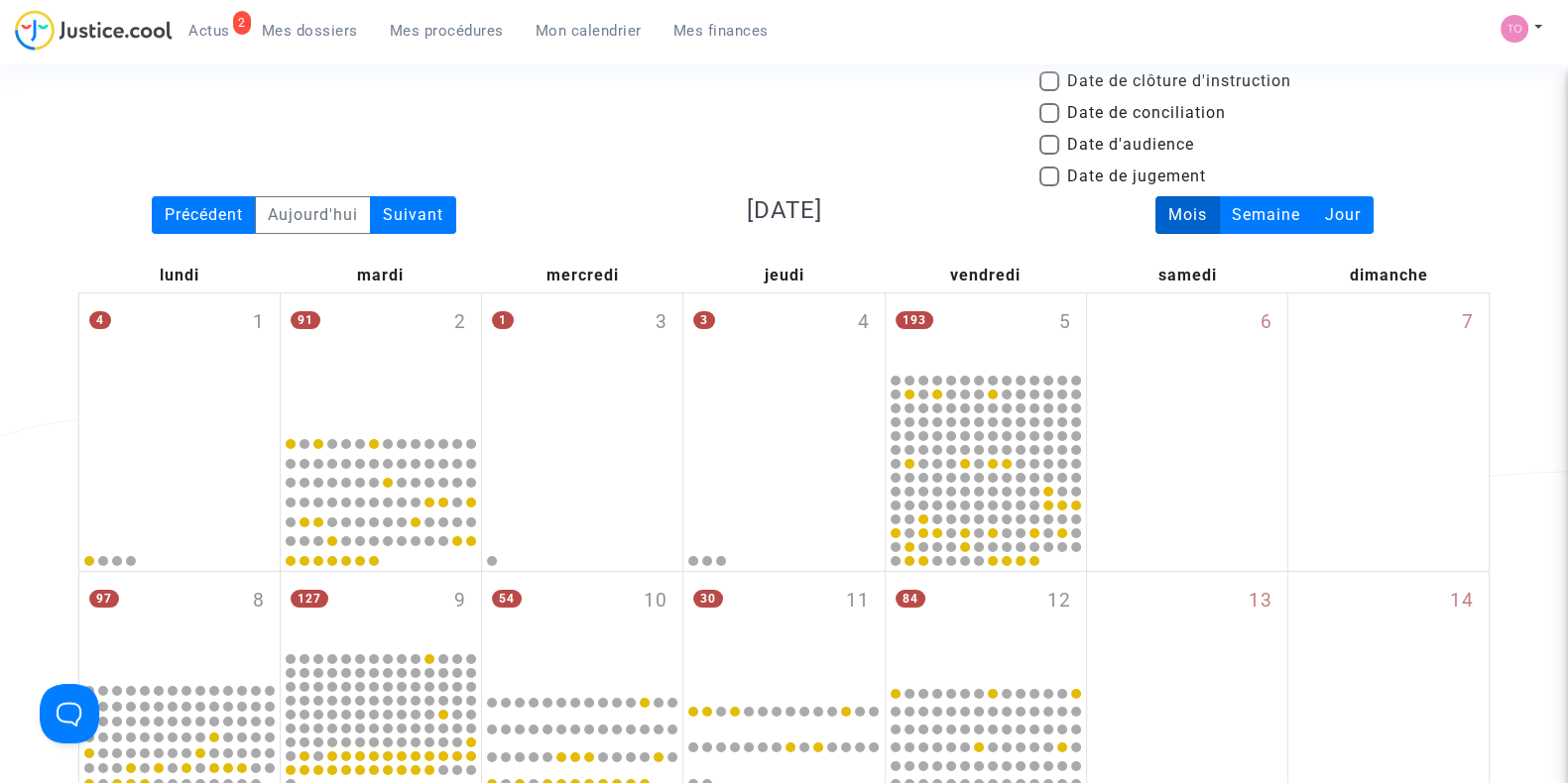
click at [574, 12] on ul "2 Actus Mes dossiers Mes procédures Mon calendrier Mes finances" at bounding box center [478, 28] width 612 height 36
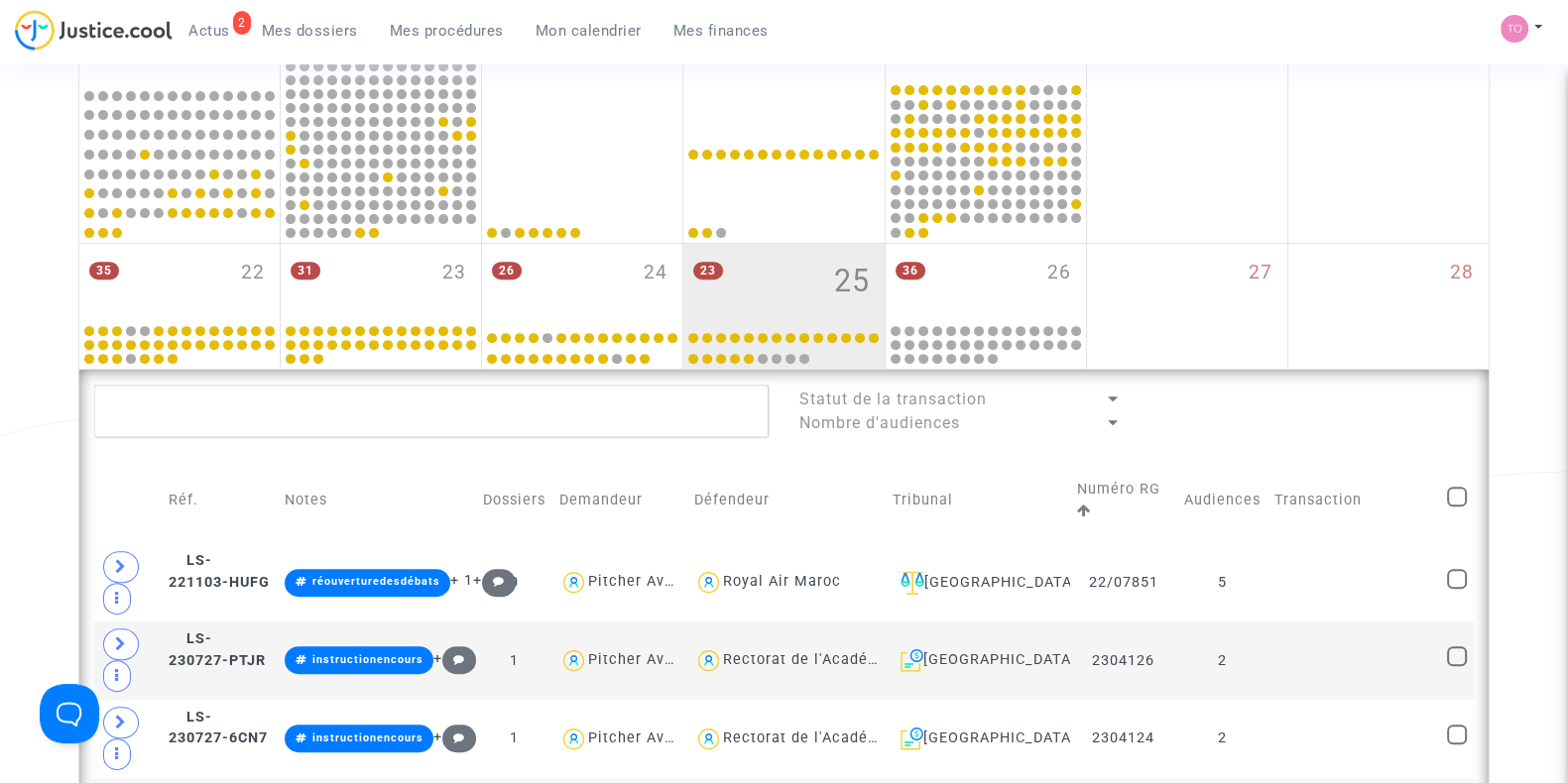
scroll to position [674, 0]
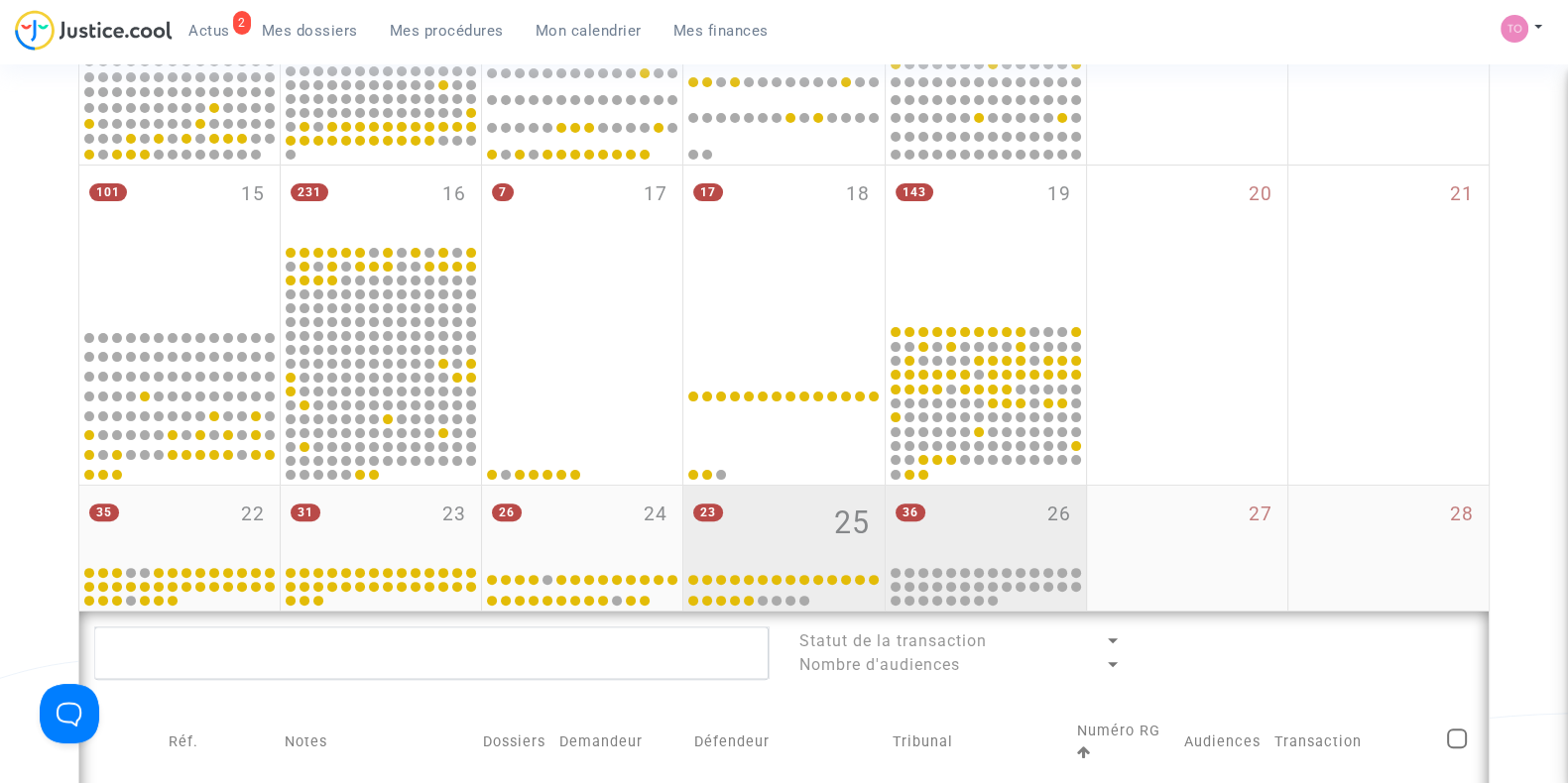
click at [974, 492] on div "36 26" at bounding box center [986, 523] width 201 height 77
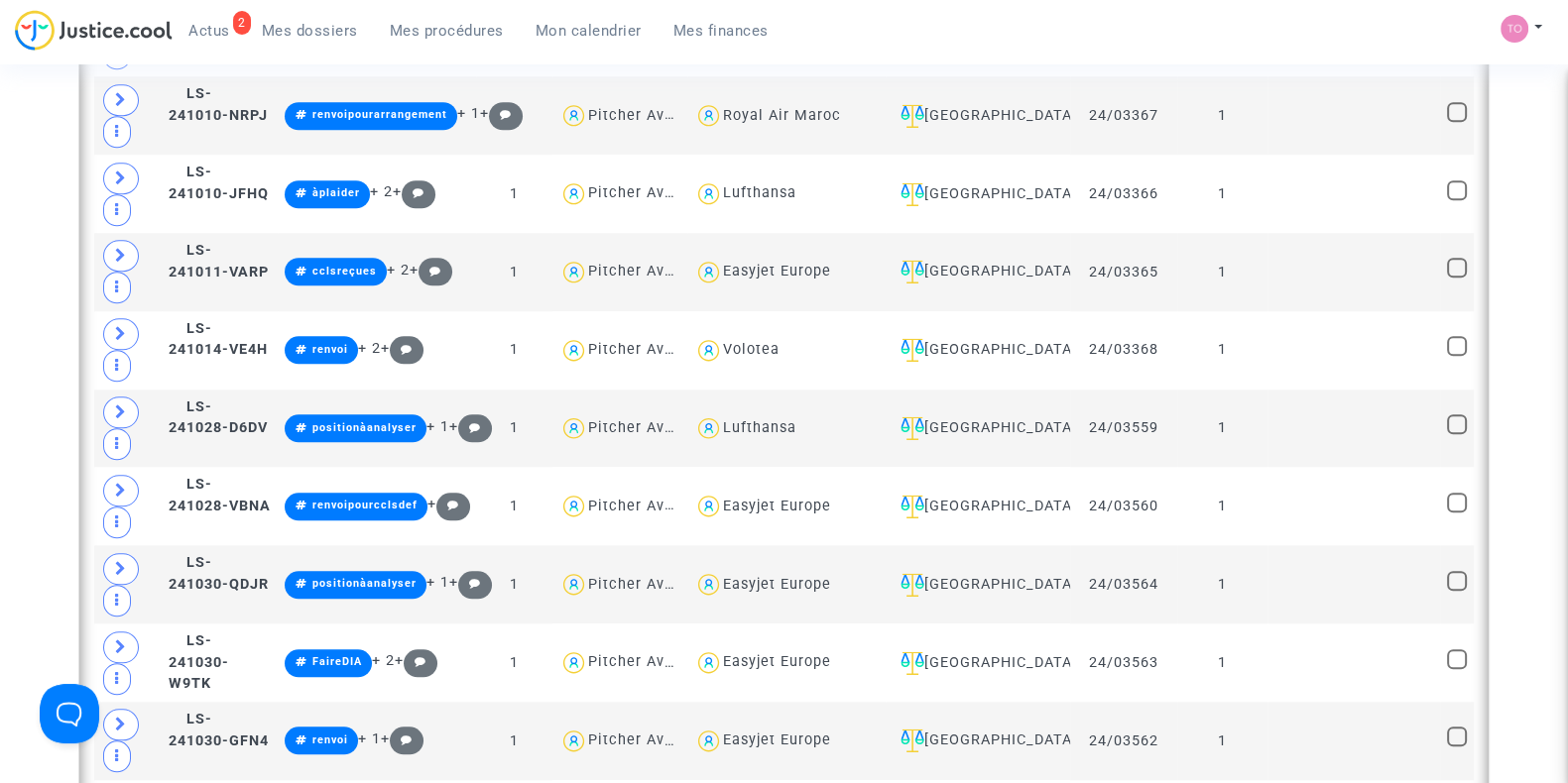
scroll to position [2242, 0]
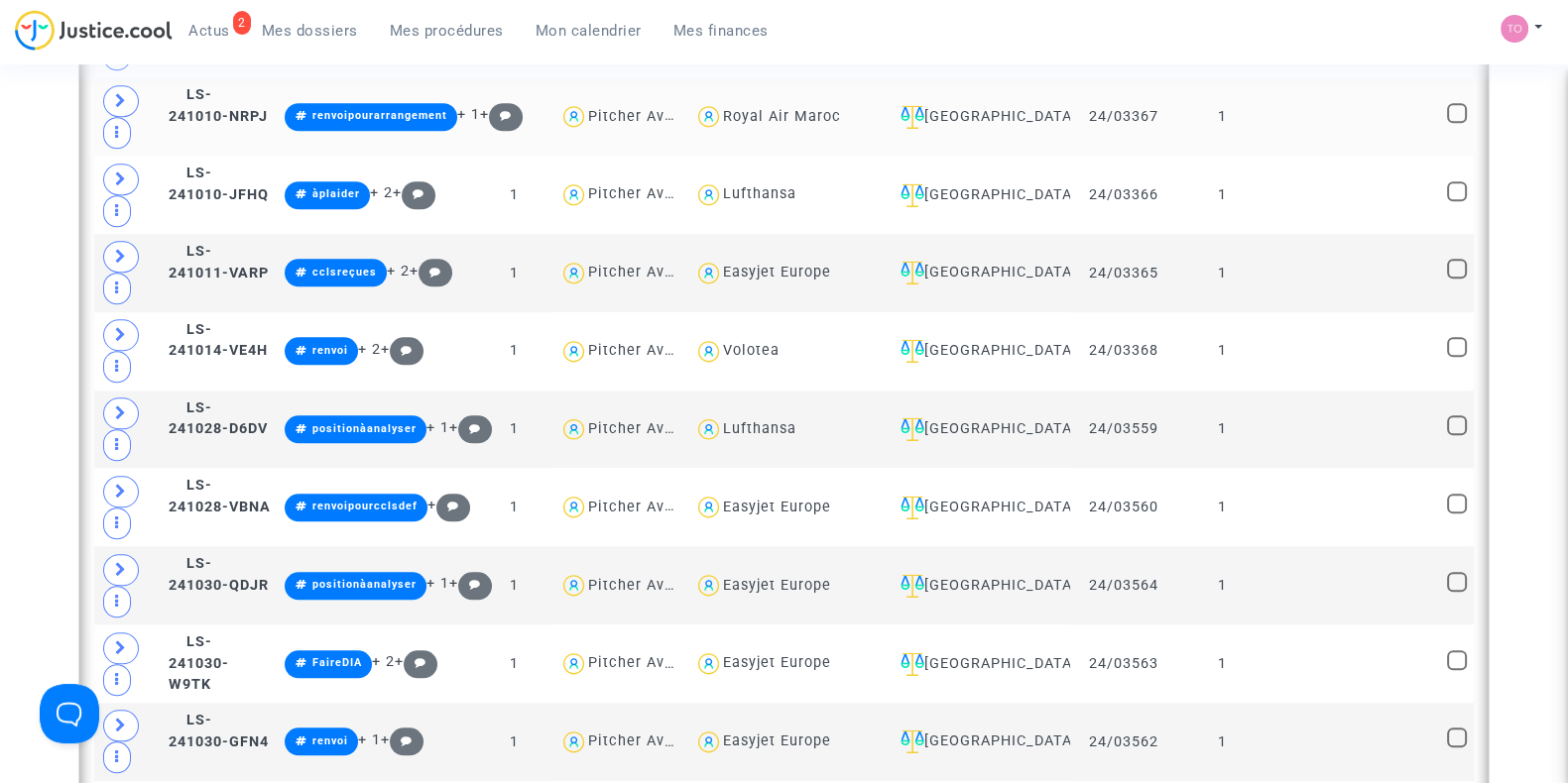
click at [833, 108] on div "Royal Air Maroc" at bounding box center [782, 116] width 118 height 17
type textarea "@"Royal Air Maroc""
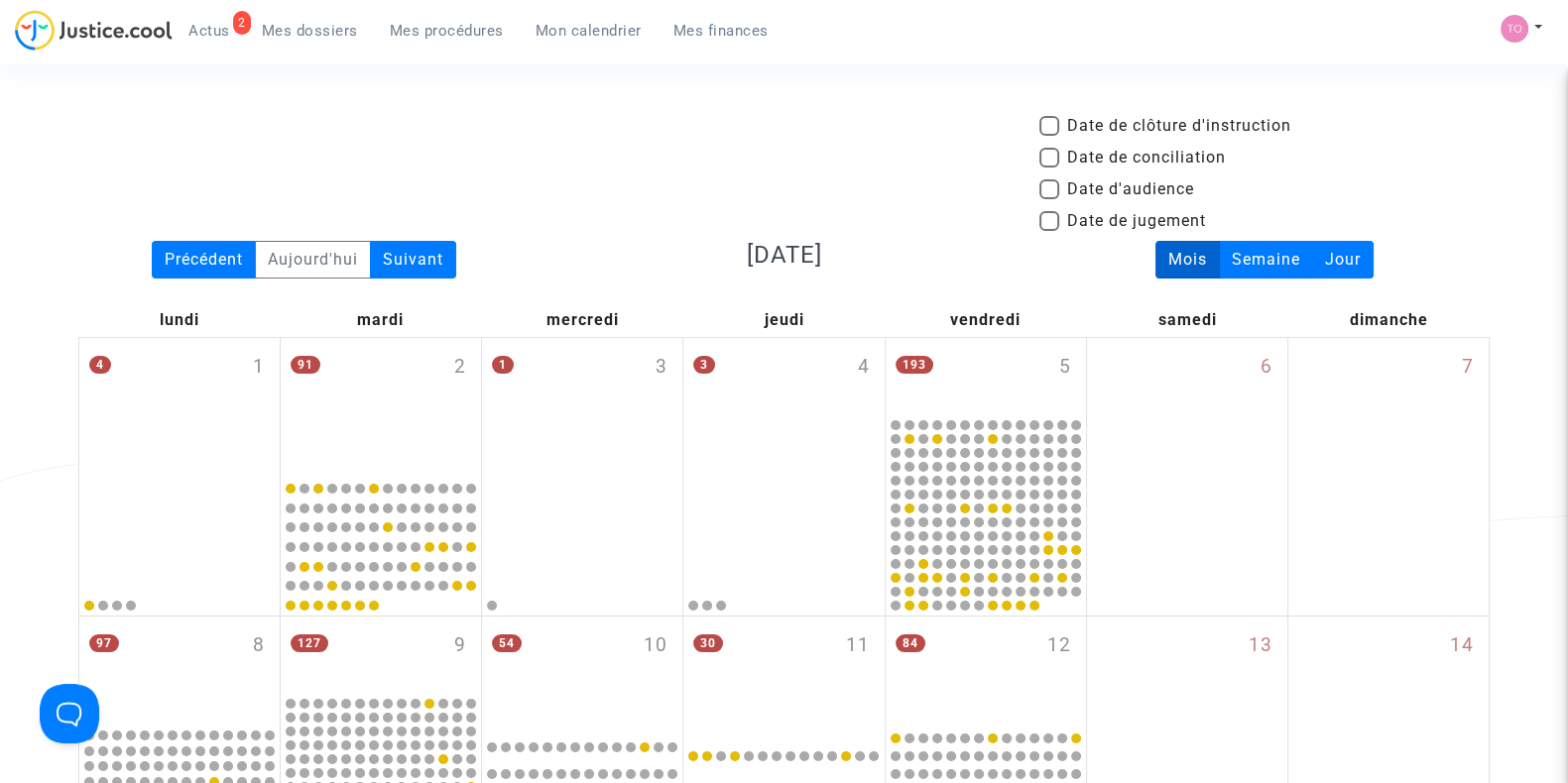
click at [1051, 191] on span at bounding box center [1049, 190] width 20 height 20
click at [1049, 200] on input "Date d'audience" at bounding box center [1048, 200] width 1 height 1
checkbox input "true"
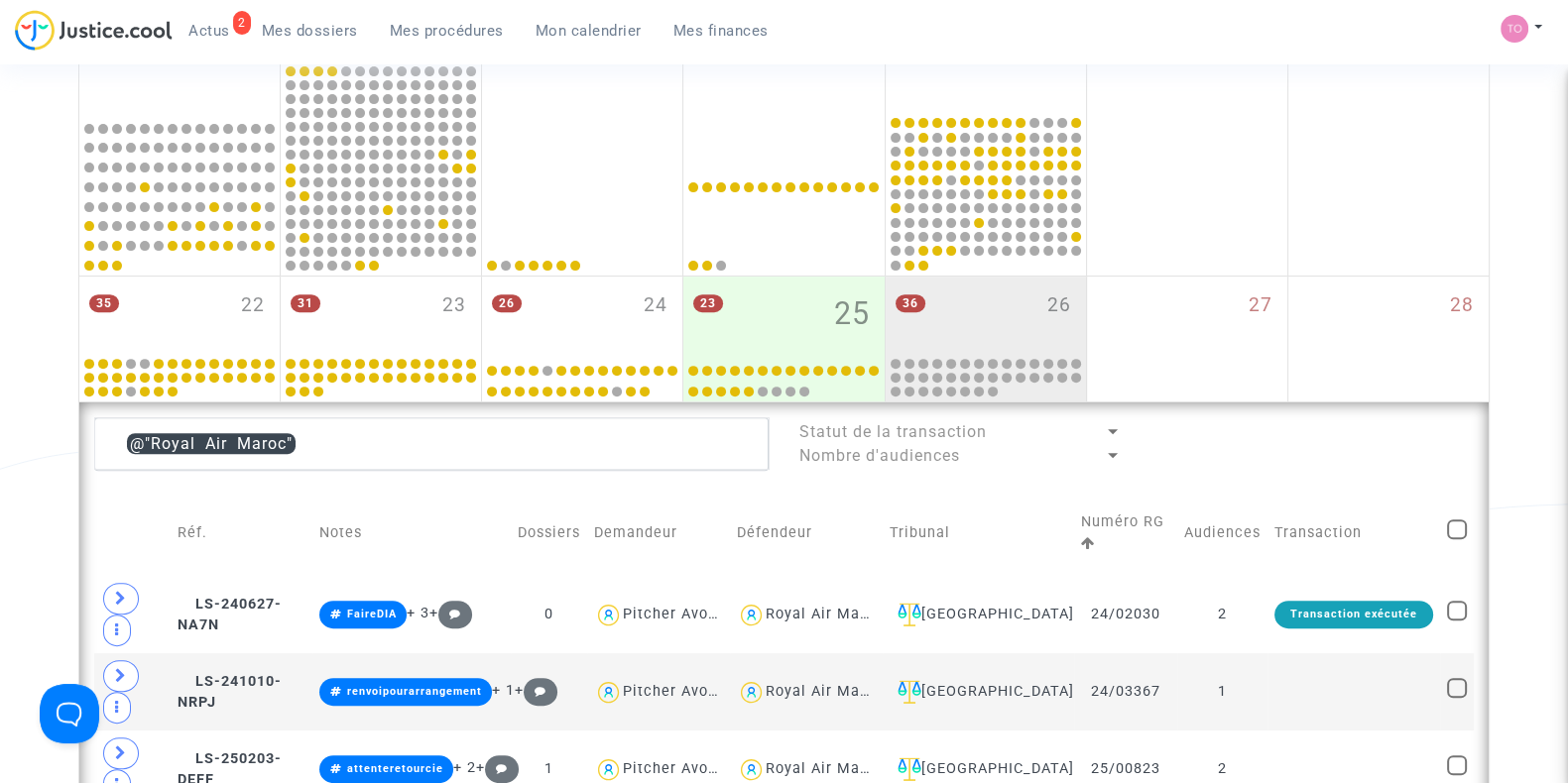
scroll to position [974, 0]
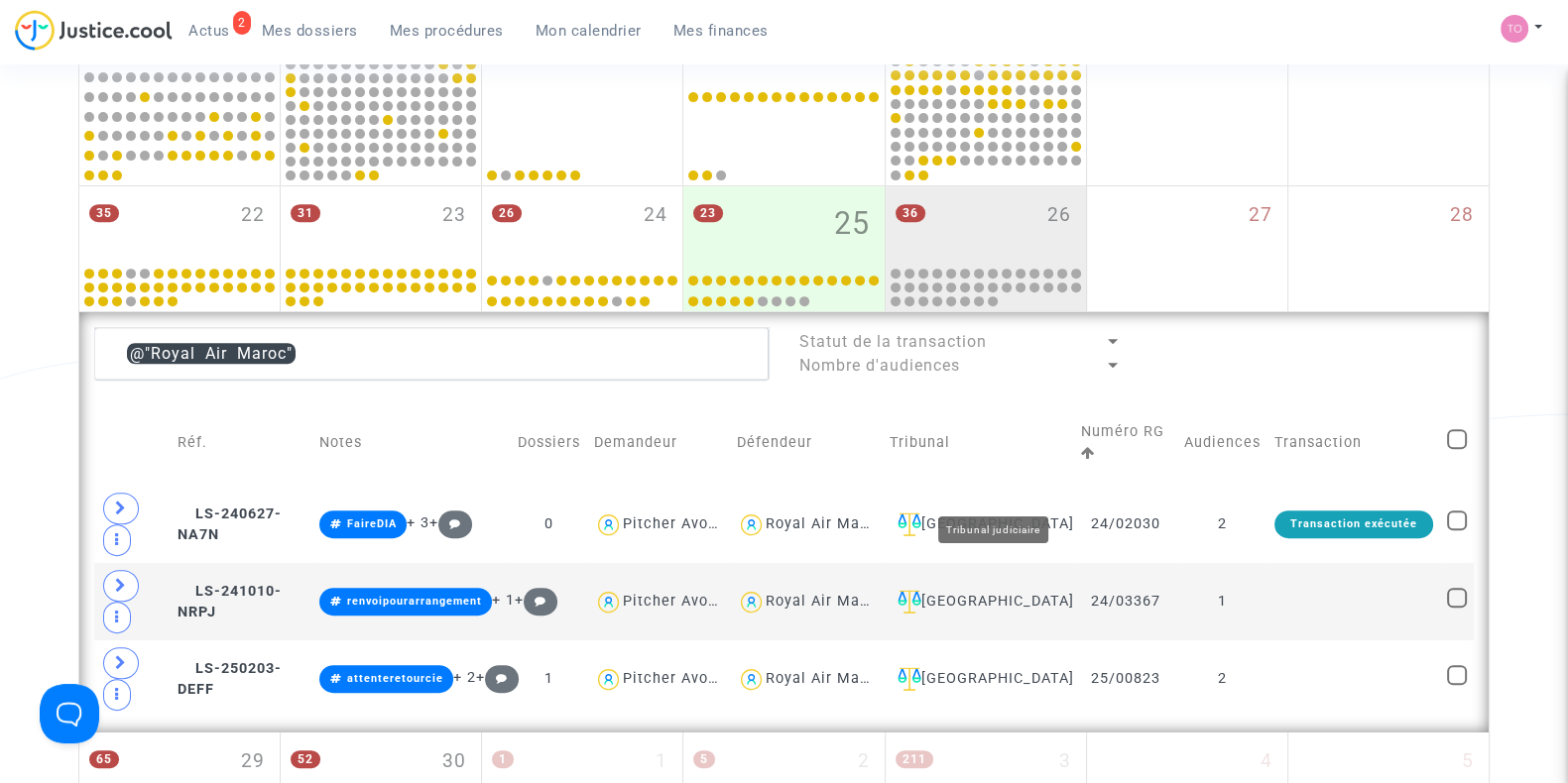
type textarea "@"Royal Air Maroc""
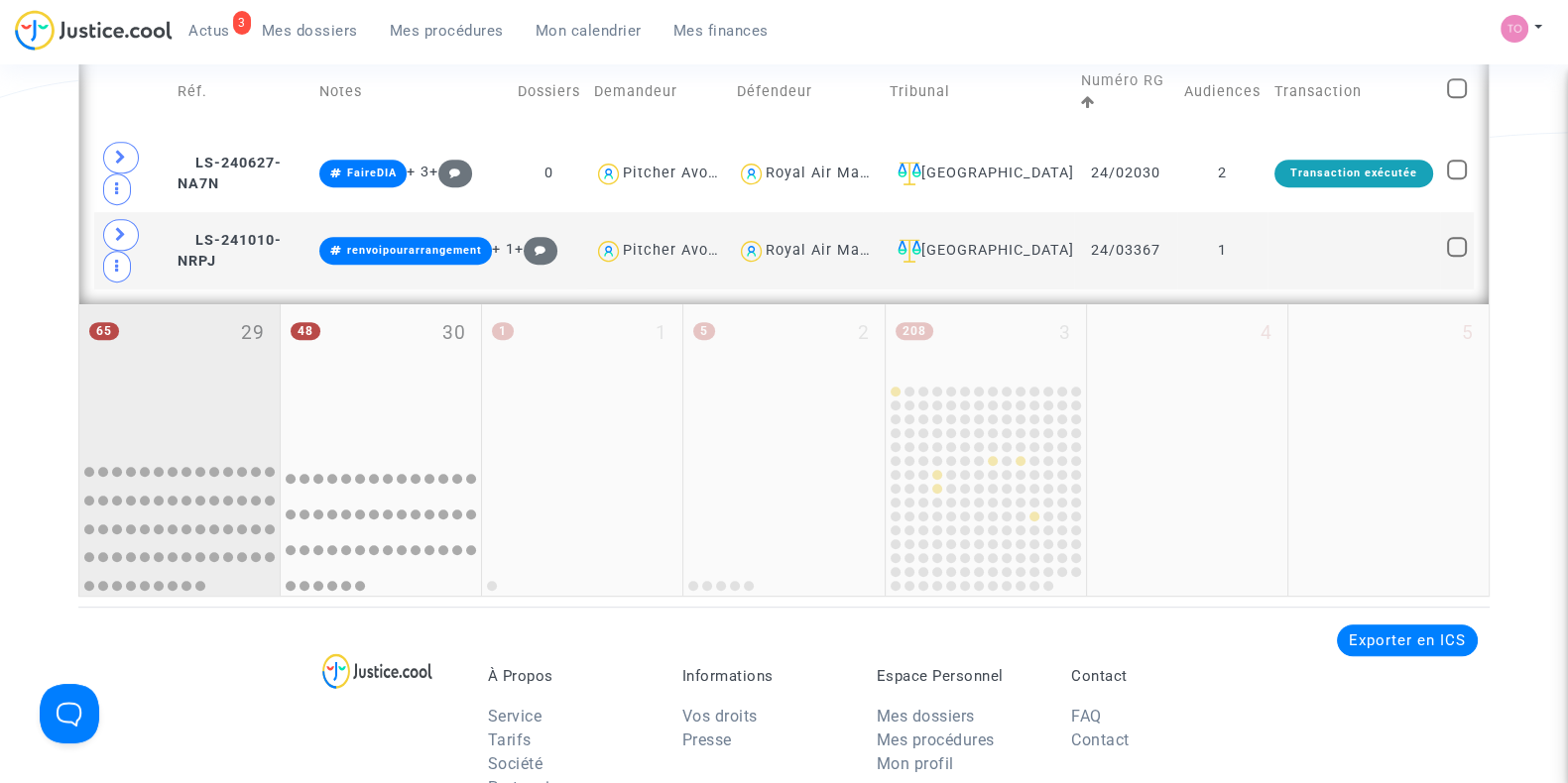
scroll to position [1028, 0]
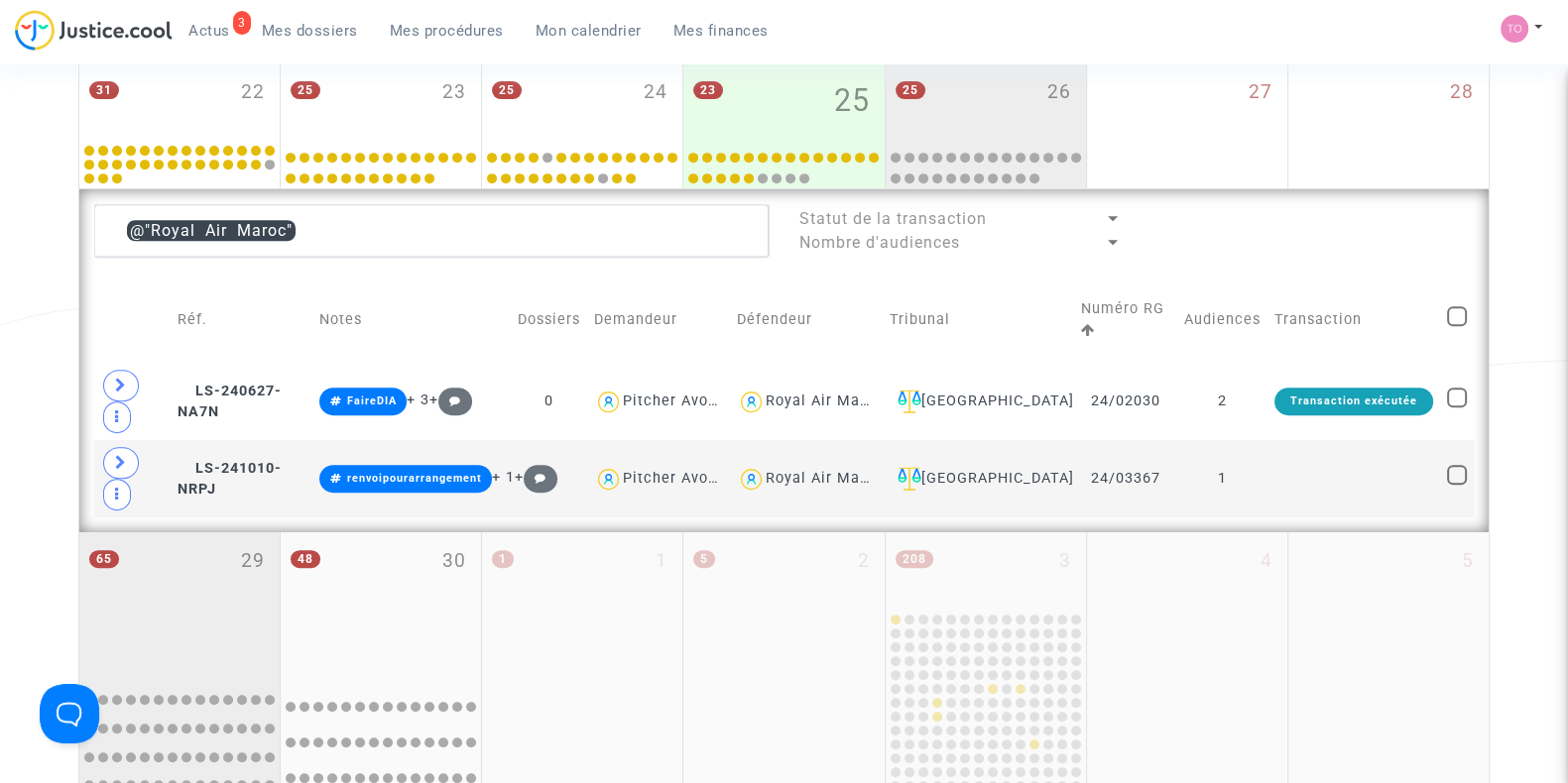
click at [246, 532] on div "65 29" at bounding box center [179, 603] width 201 height 143
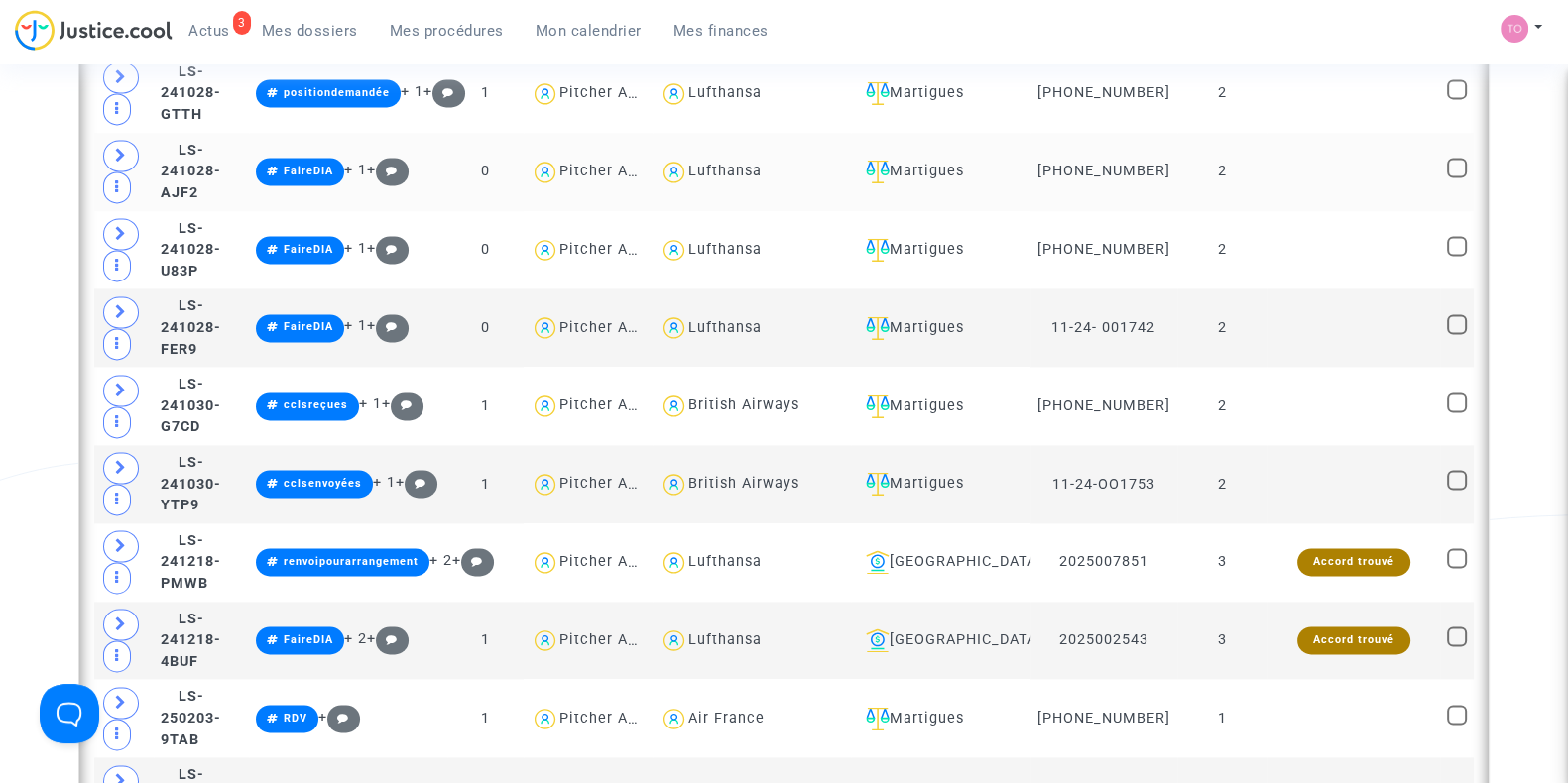
scroll to position [3482, 0]
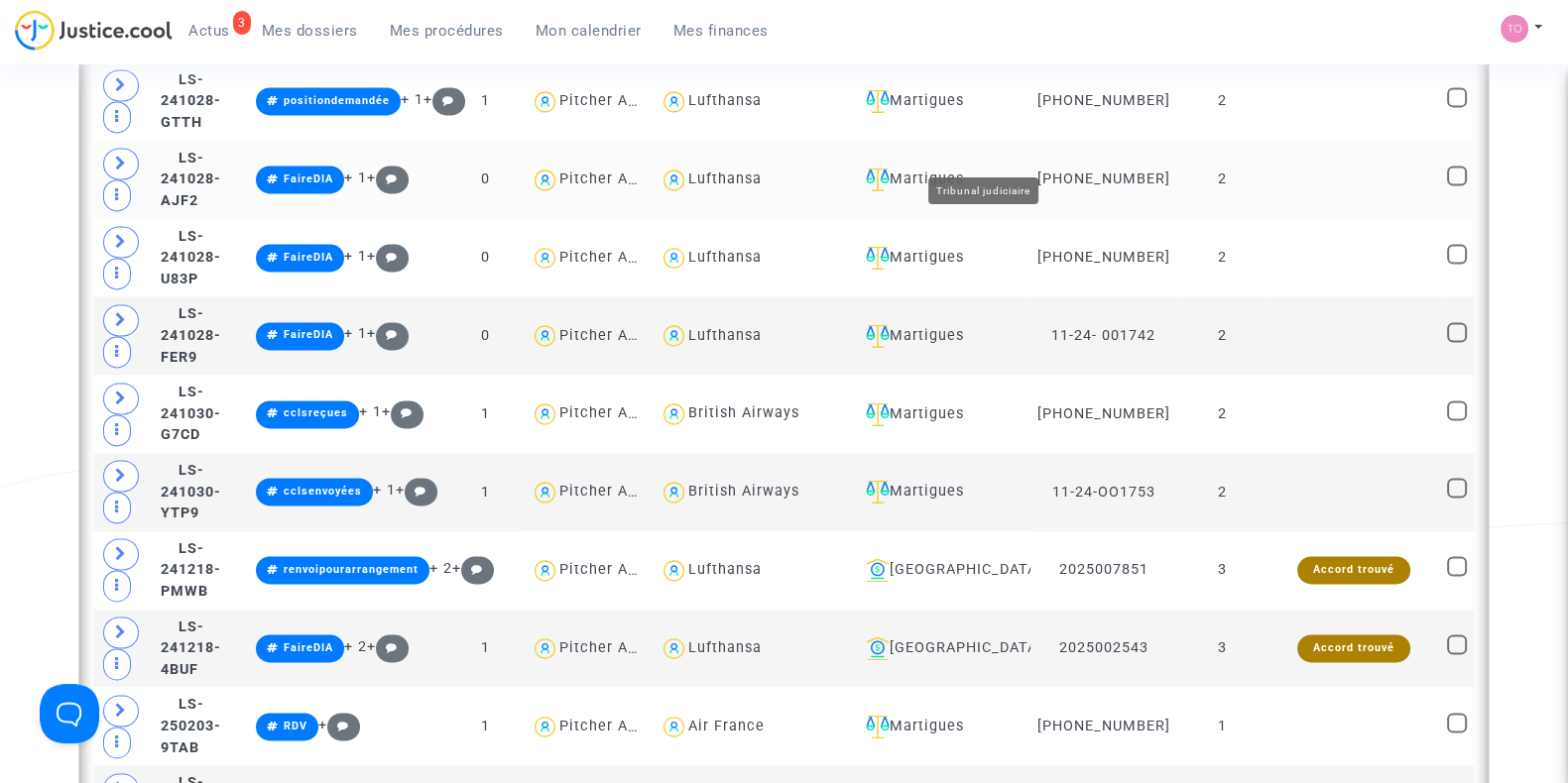
click at [1010, 168] on div "Martigues" at bounding box center [941, 180] width 166 height 24
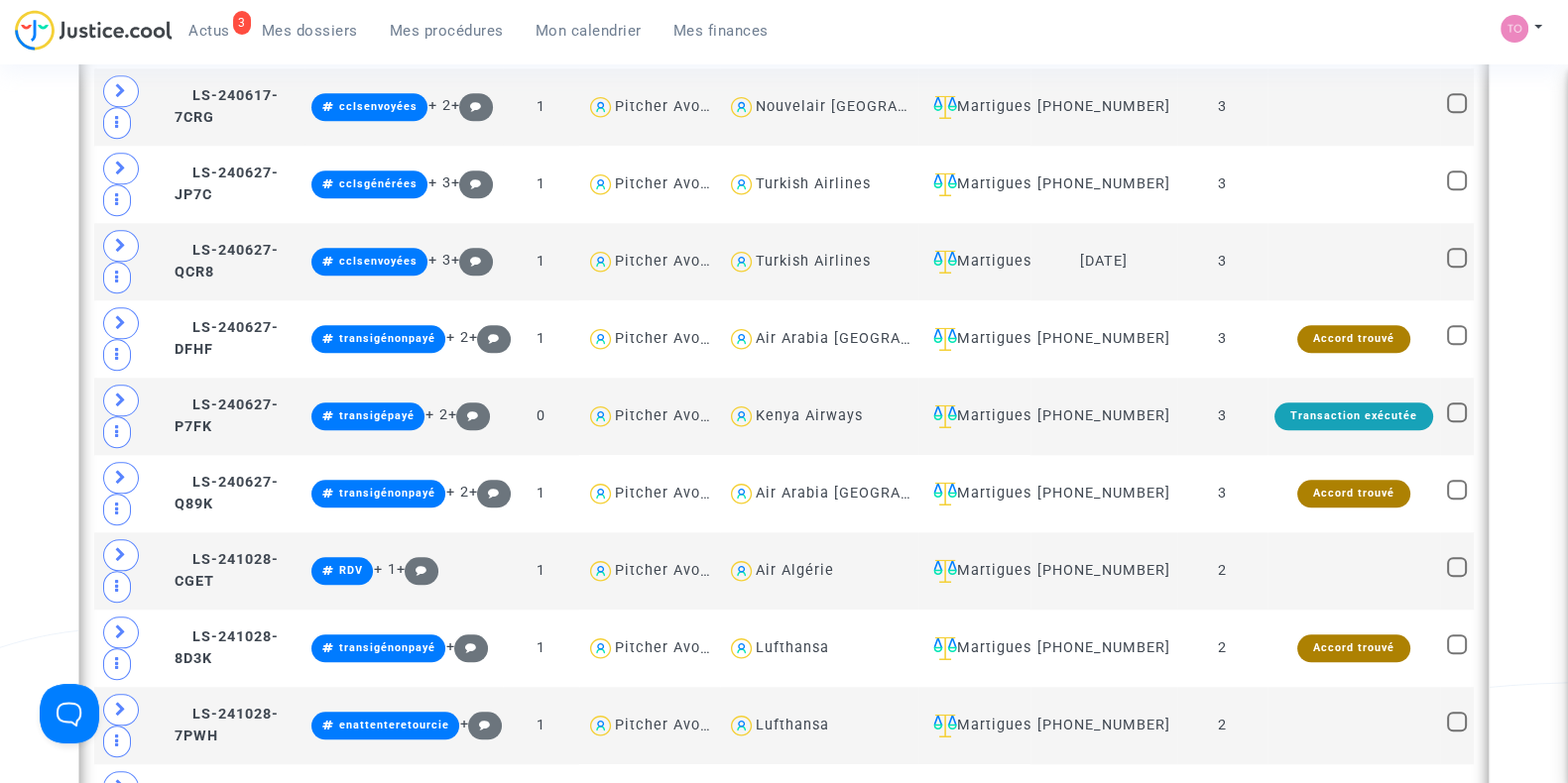
click at [1010, 152] on td "Martigues" at bounding box center [973, 184] width 111 height 77
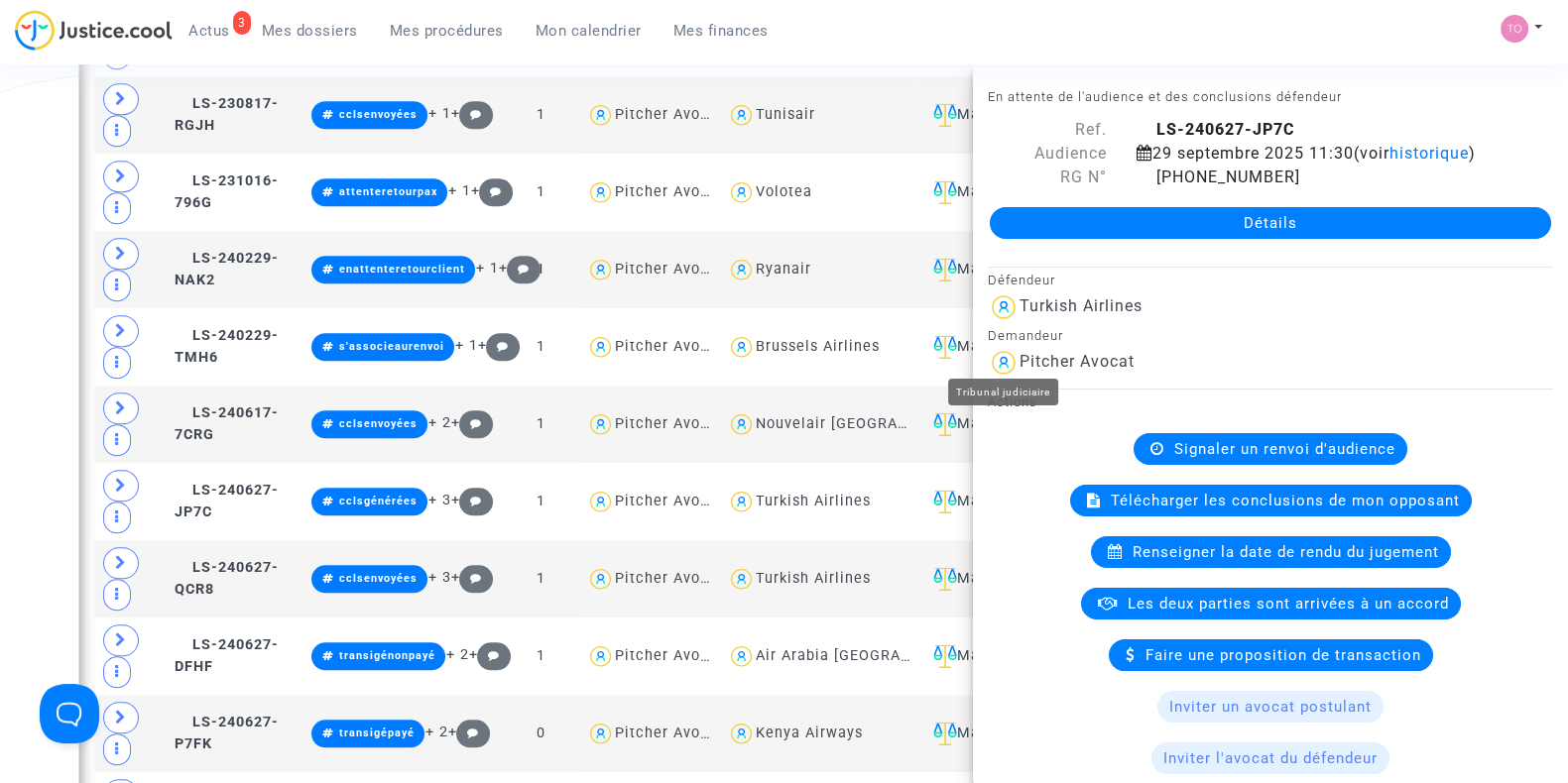
scroll to position [2131, 0]
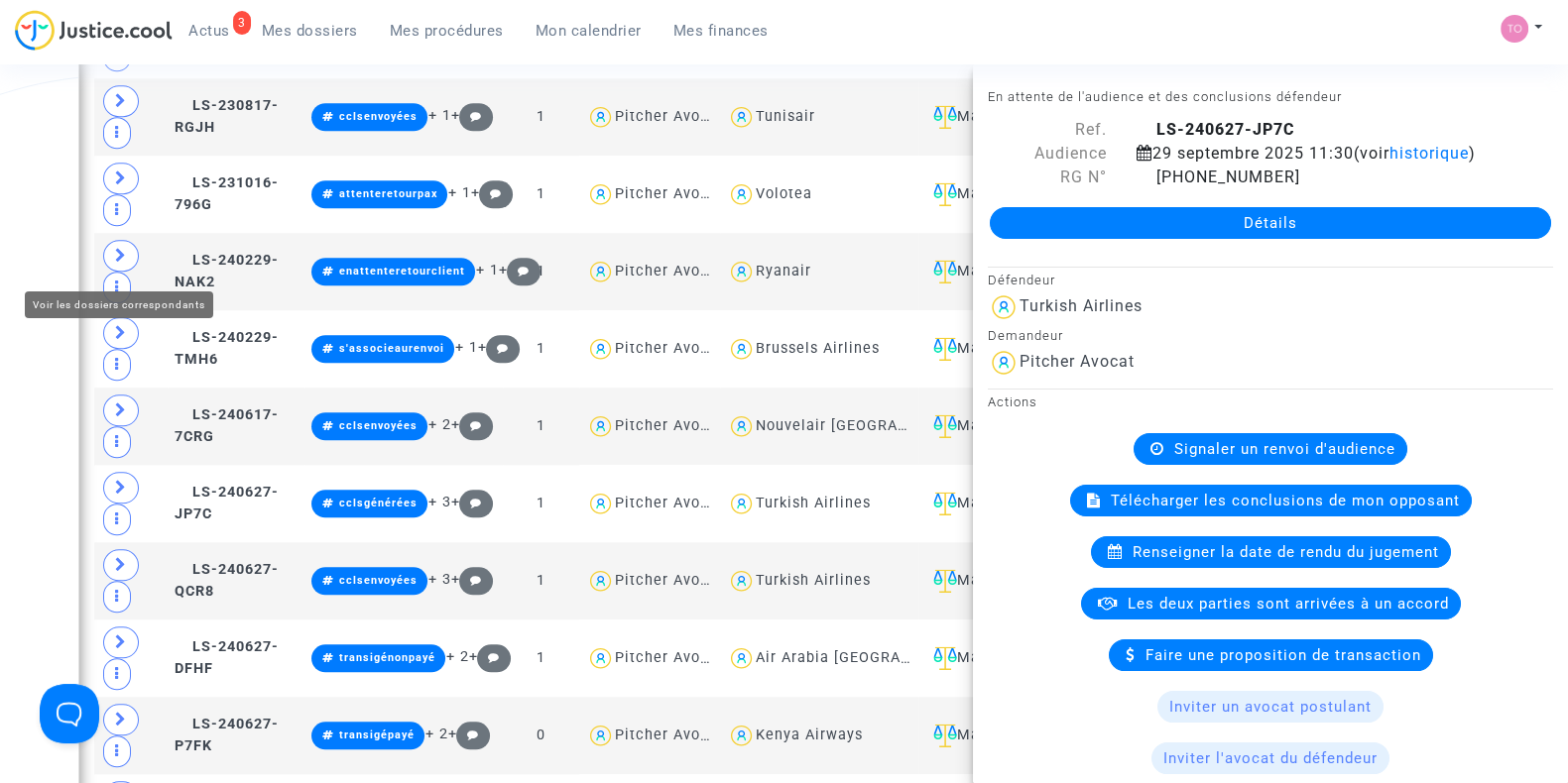
click at [17, 237] on div "Date de clôture d'instruction Date de conciliation Date d'audience Date de juge…" at bounding box center [784, 83] width 1568 height 4199
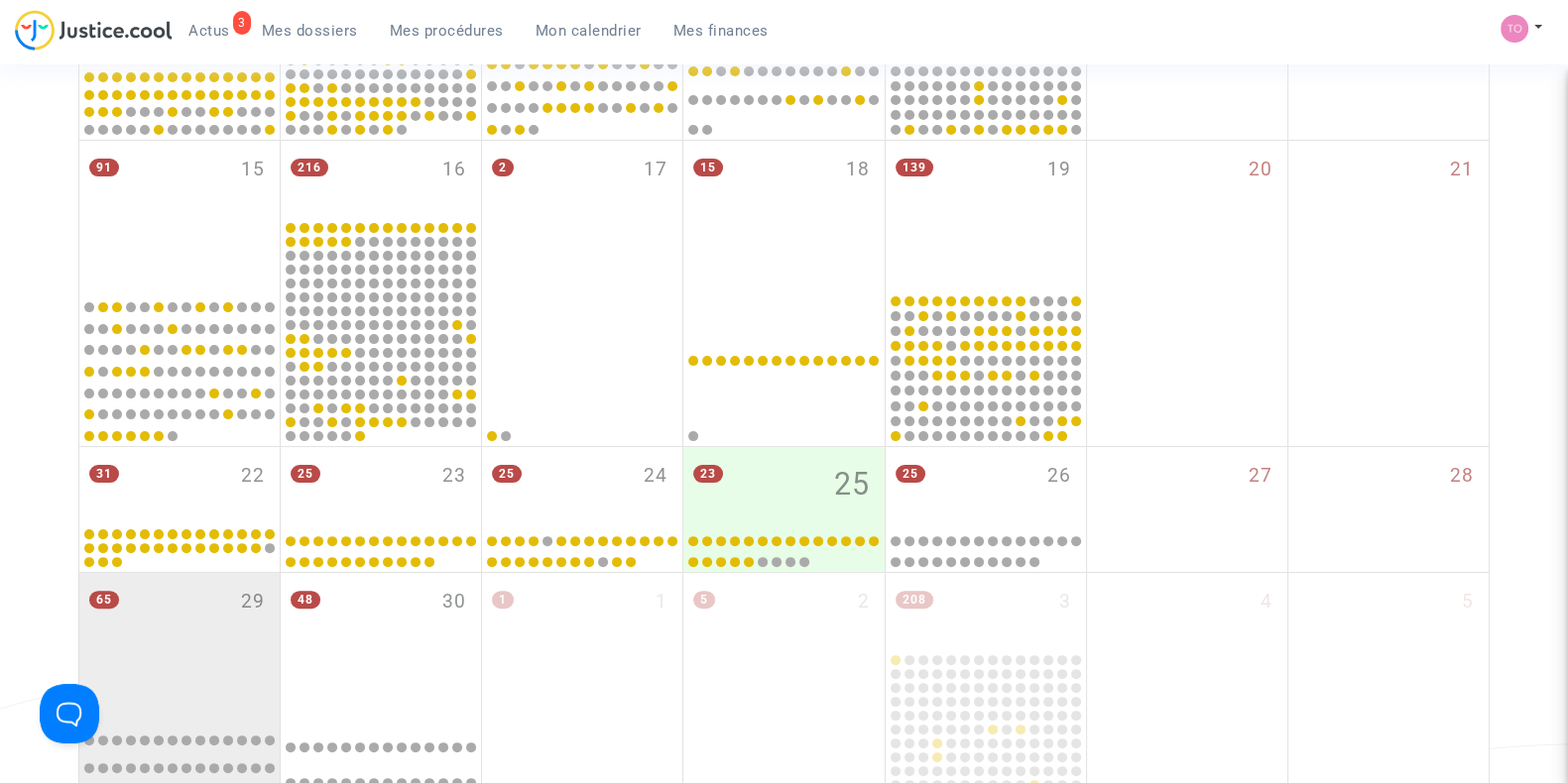
scroll to position [1311, 0]
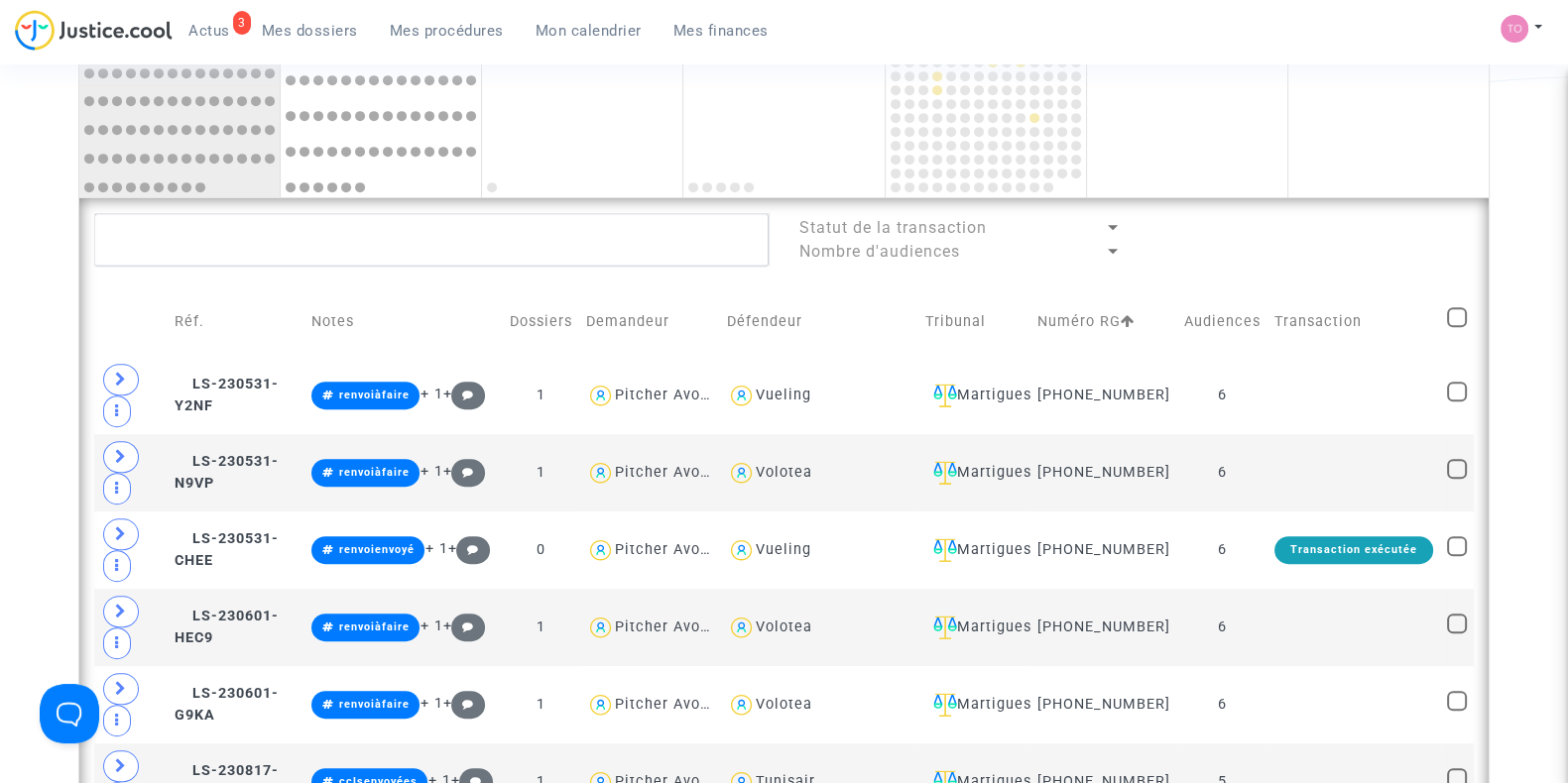
click at [1452, 312] on span at bounding box center [1457, 318] width 20 height 20
click at [1455, 328] on input "checkbox" at bounding box center [1455, 328] width 1 height 1
checkbox input "true"
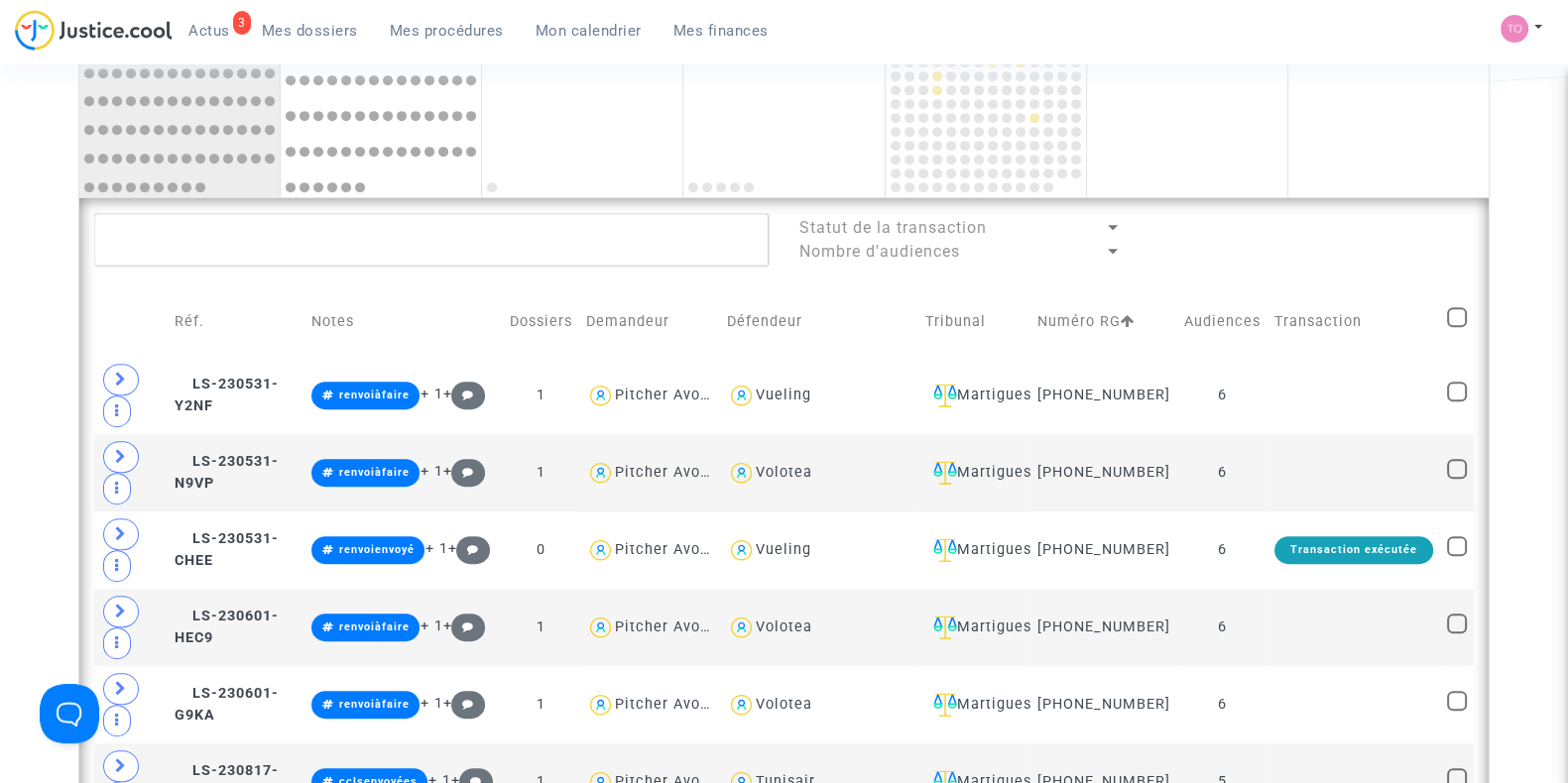
checkbox input "true"
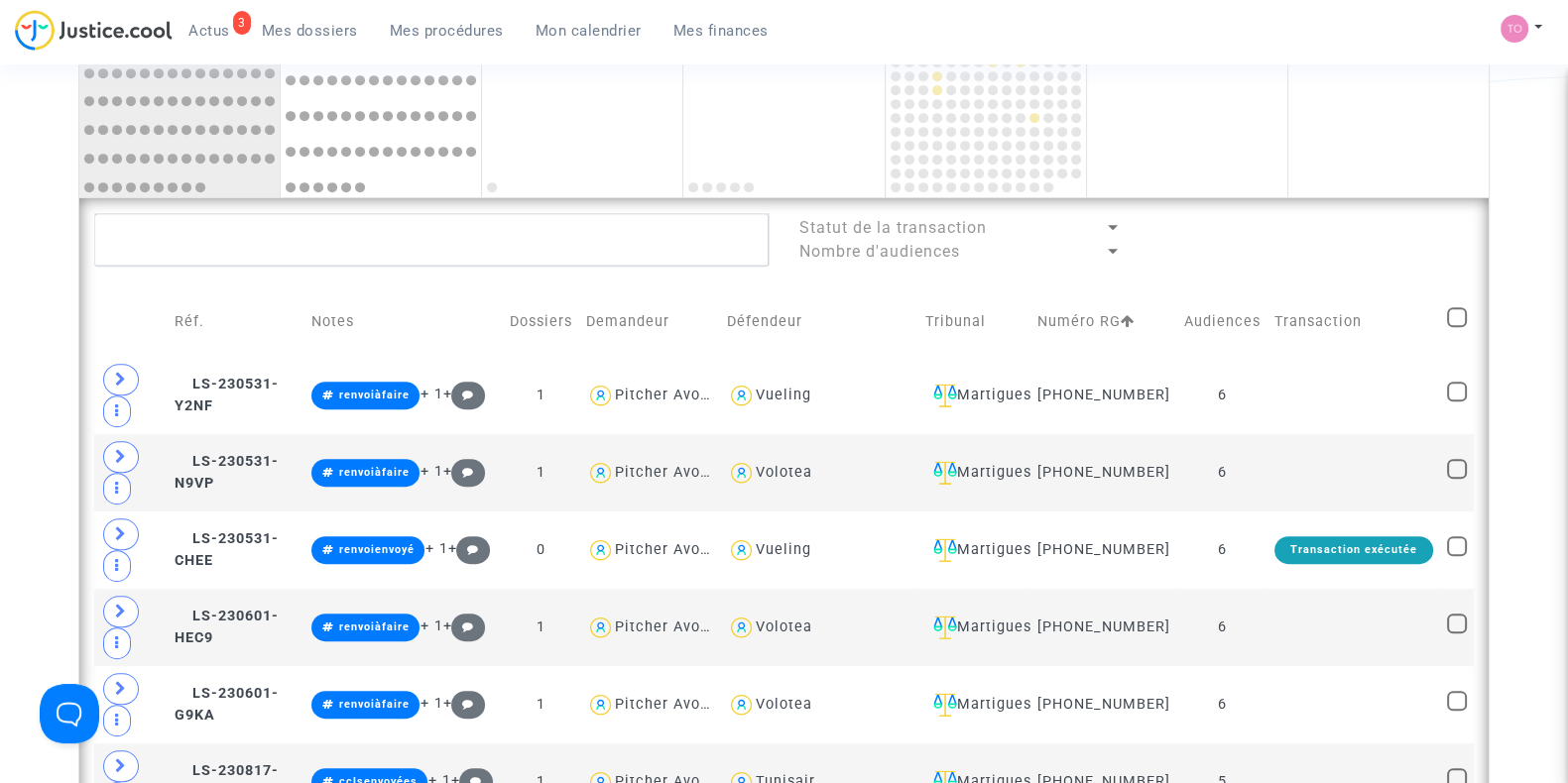
checkbox input "true"
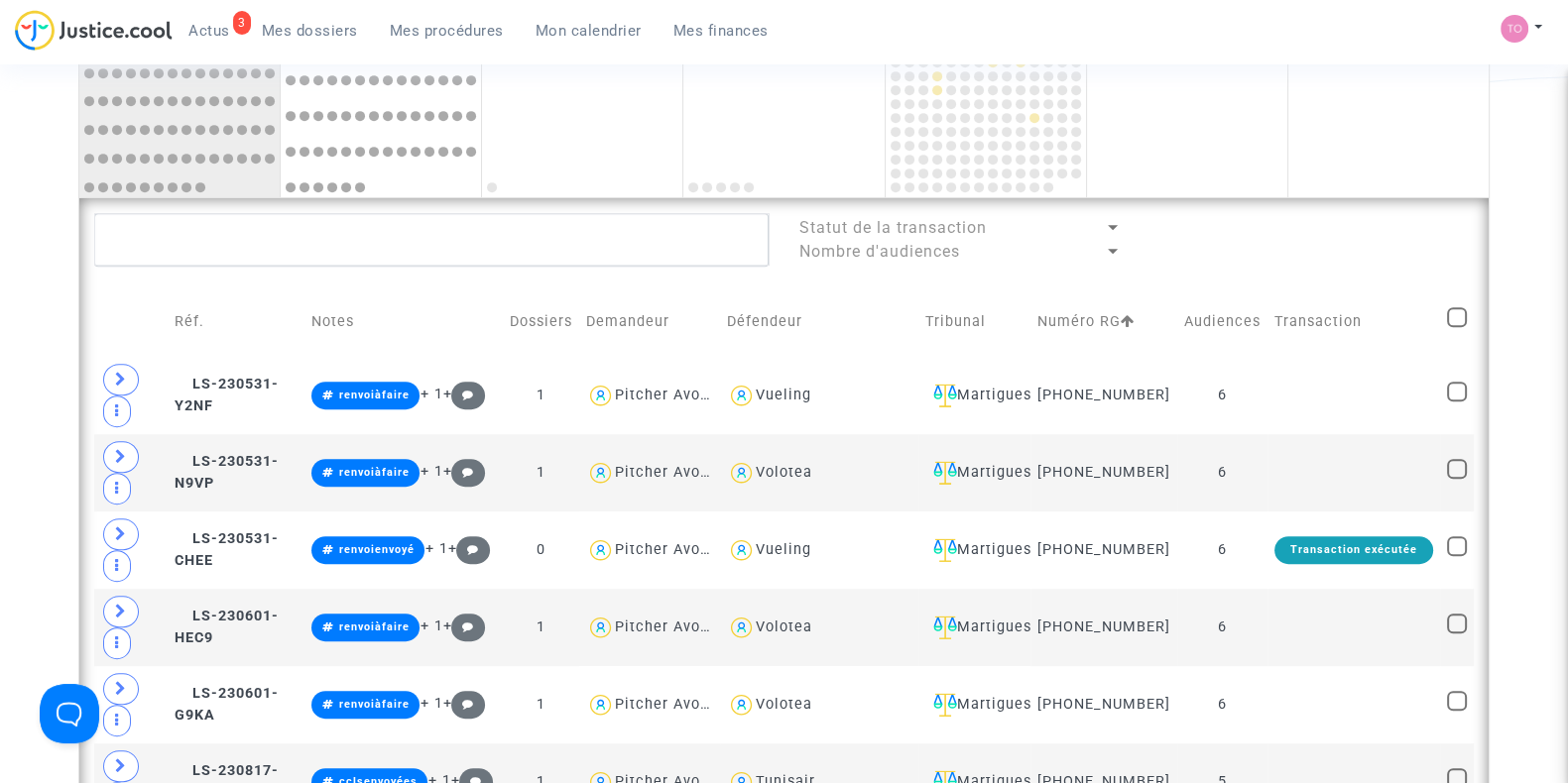
checkbox input "true"
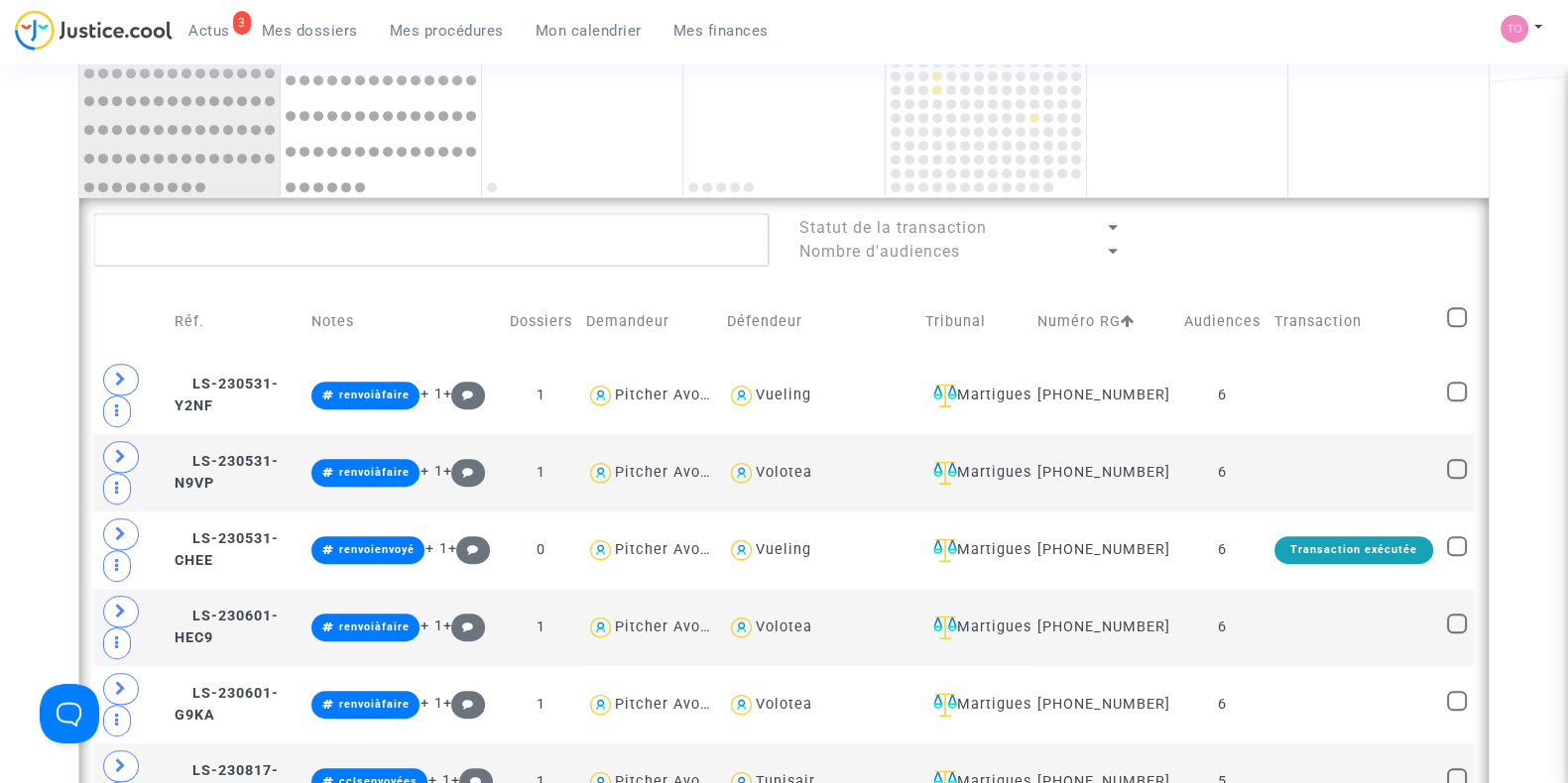
checkbox input "true"
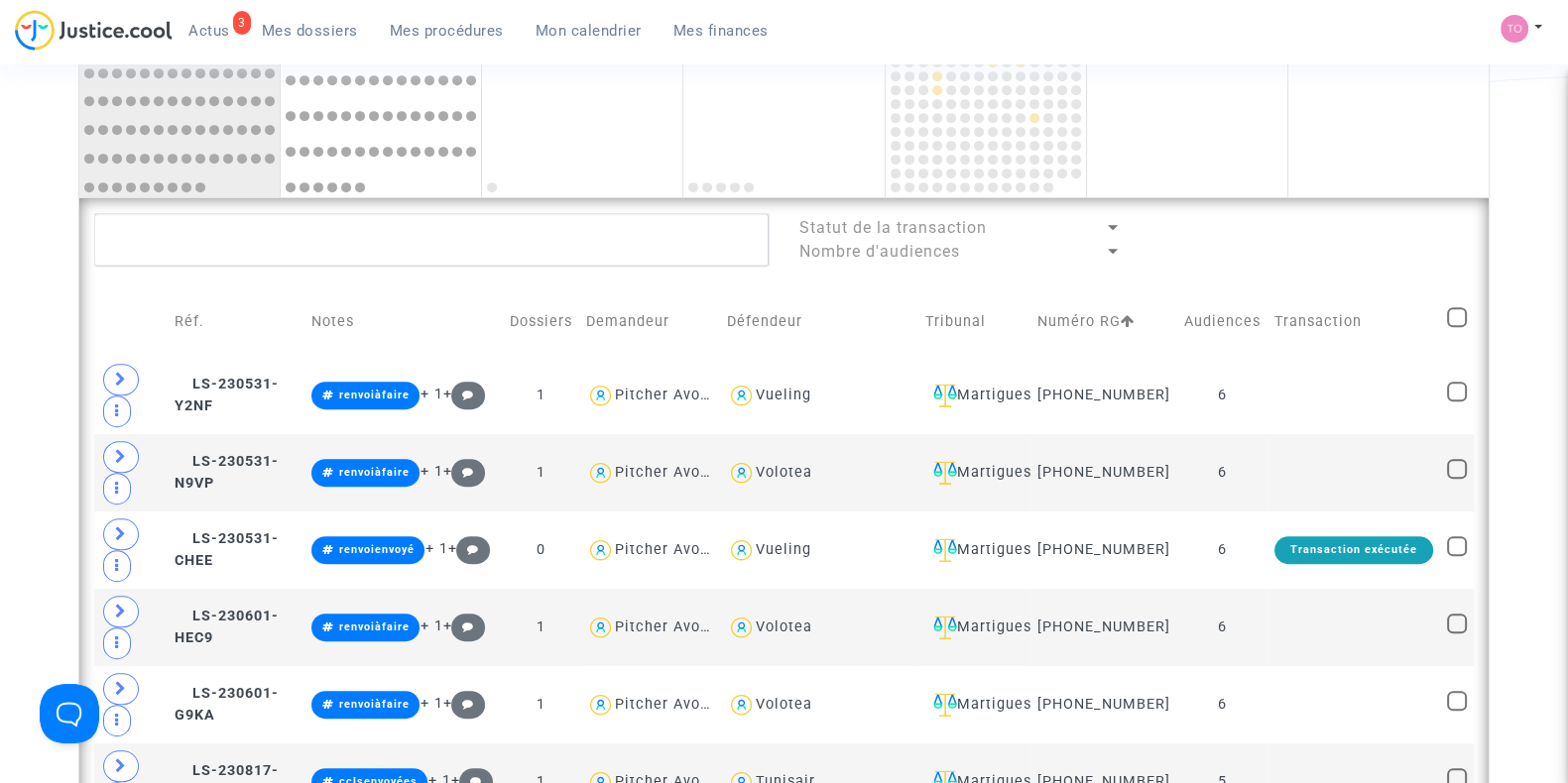
checkbox input "true"
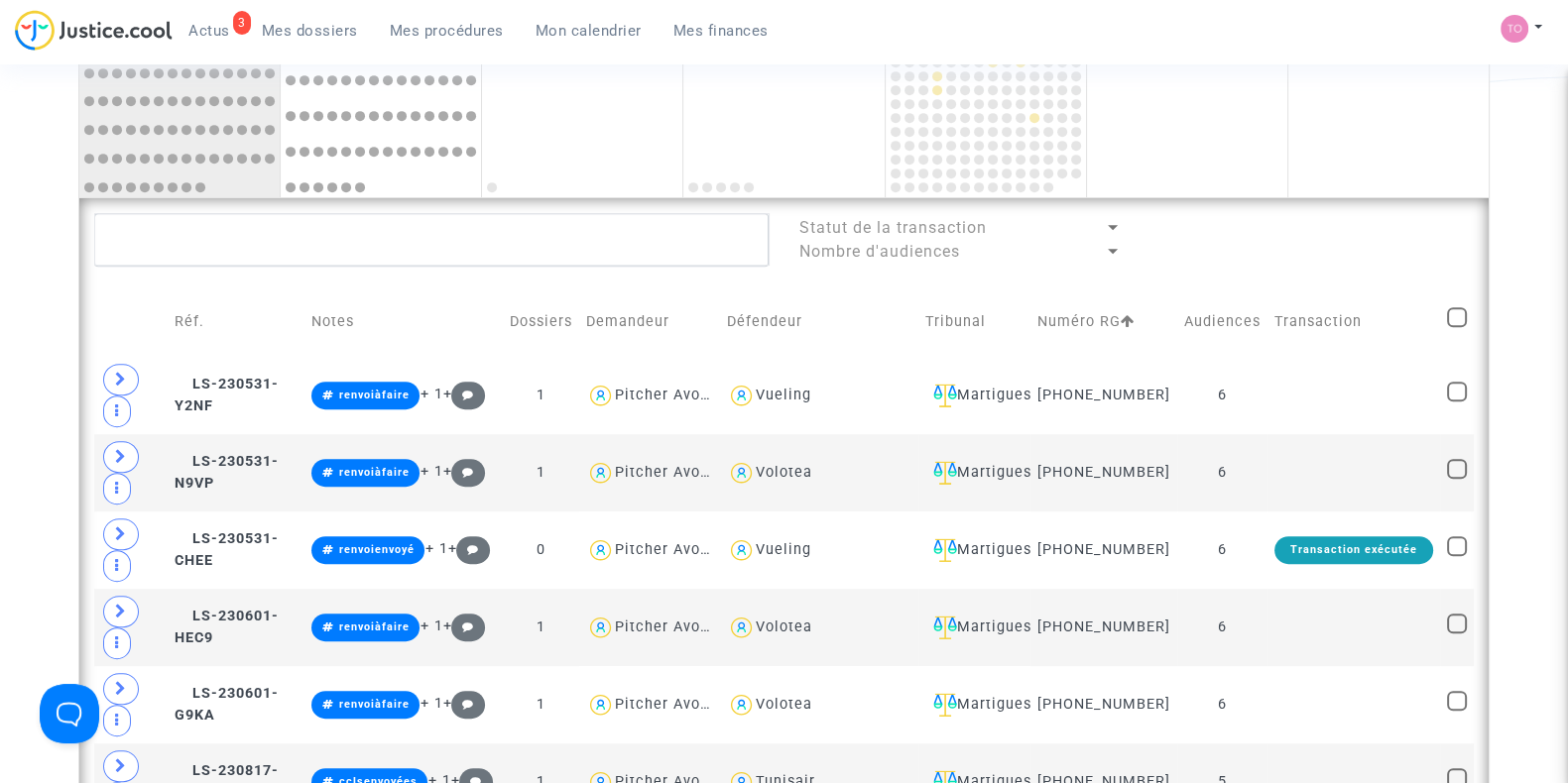
checkbox input "true"
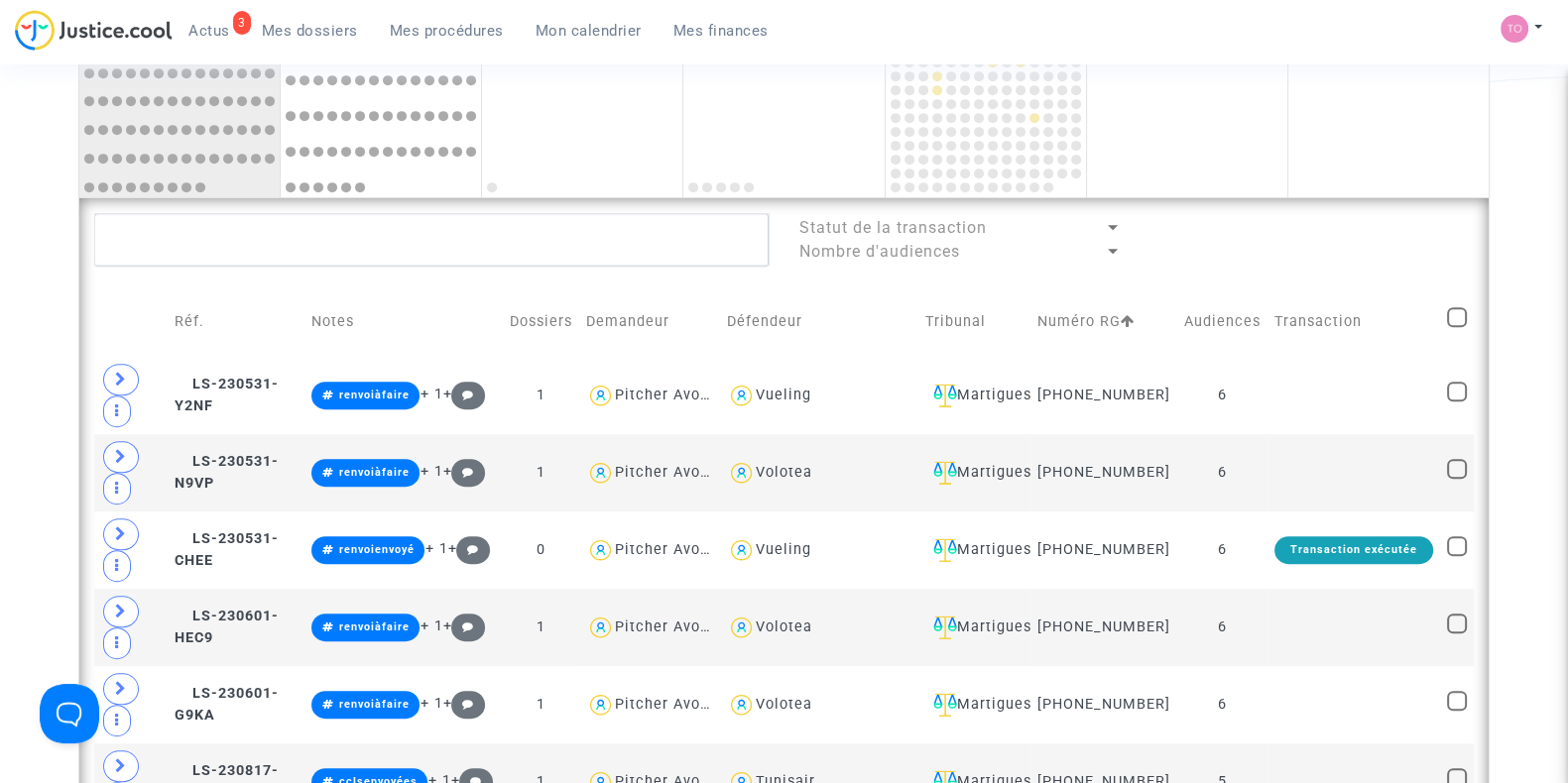
checkbox input "true"
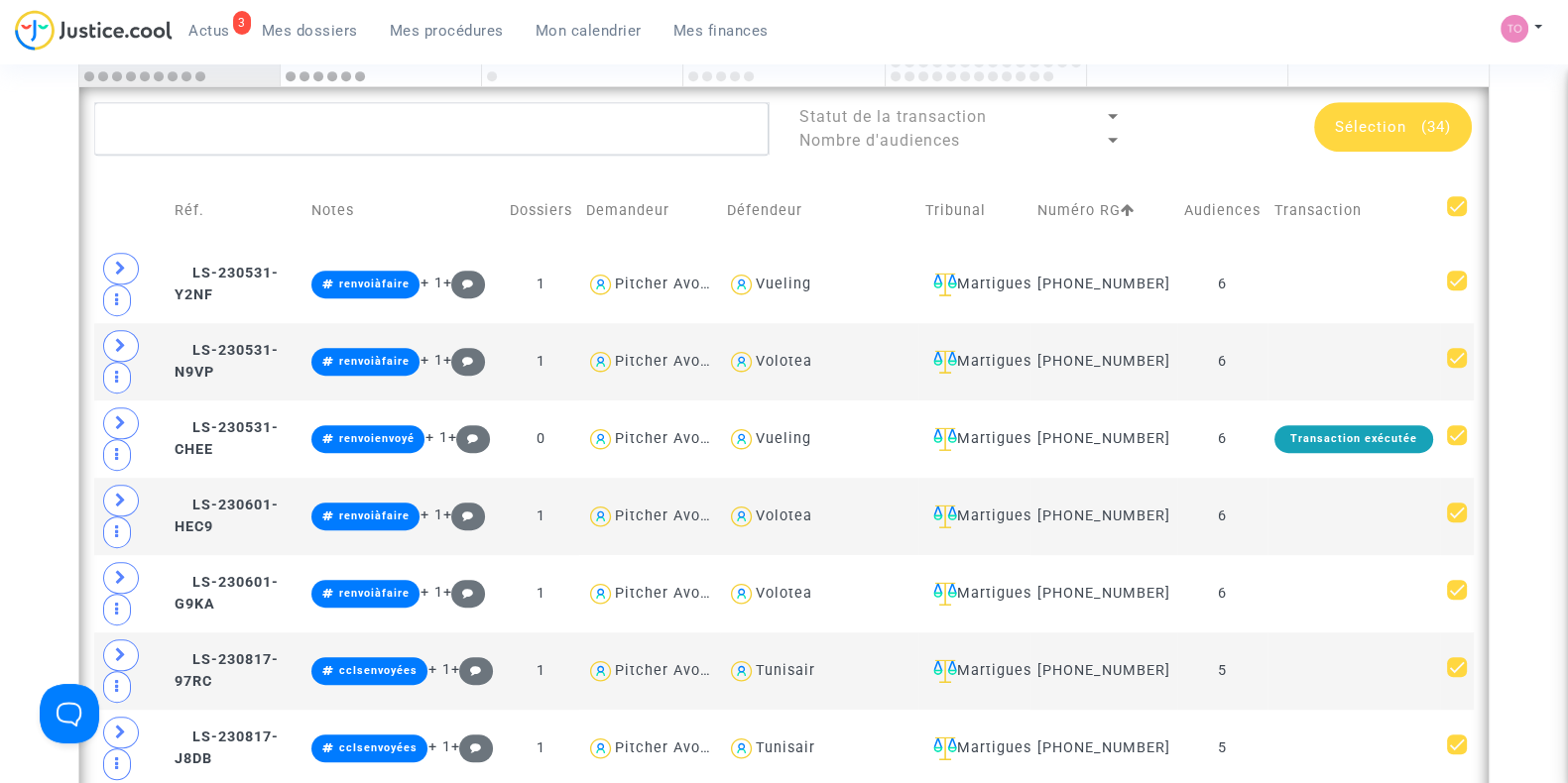
scroll to position [1420, 0]
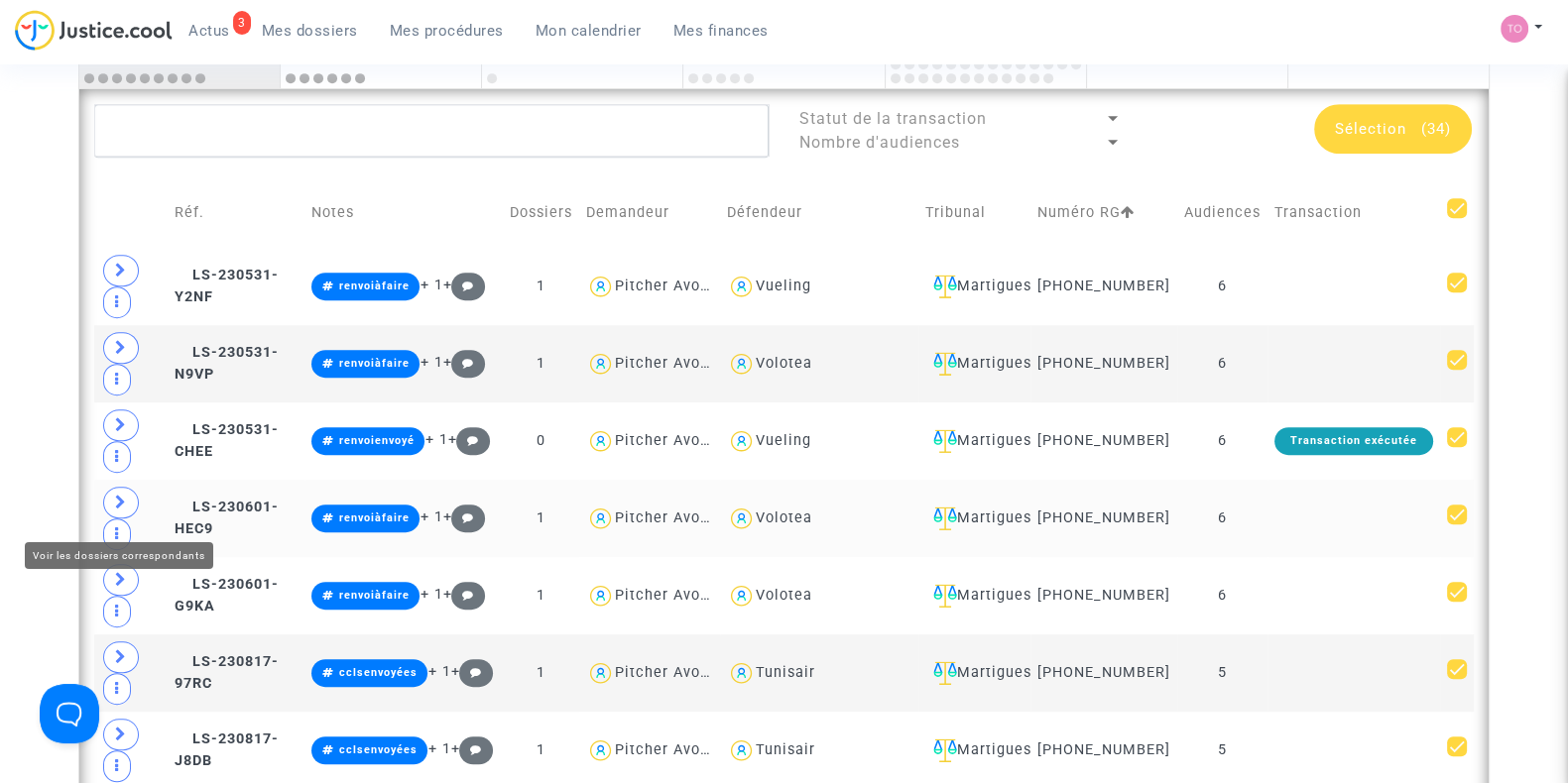
click at [131, 505] on span at bounding box center [121, 502] width 36 height 32
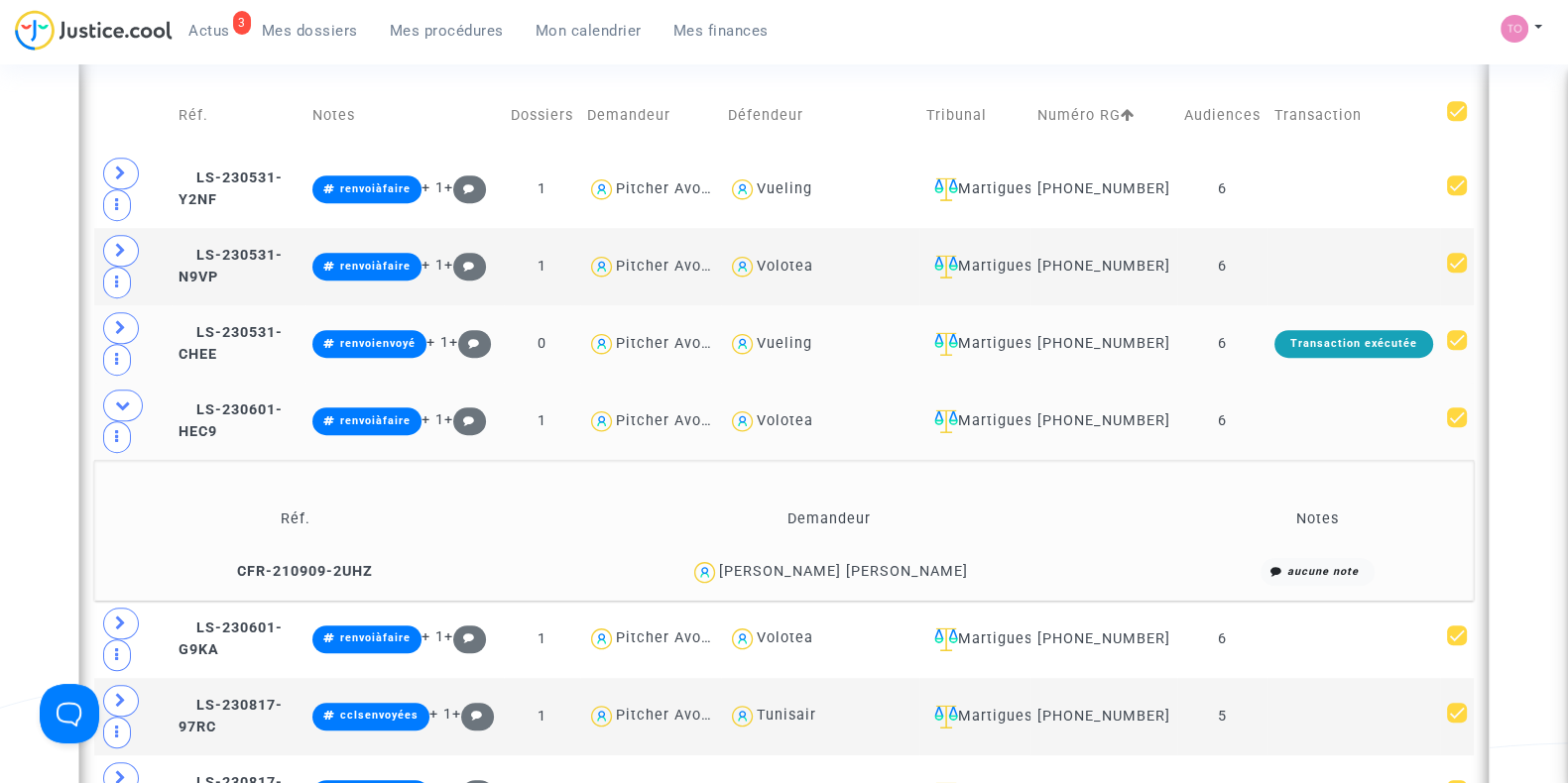
scroll to position [1516, 0]
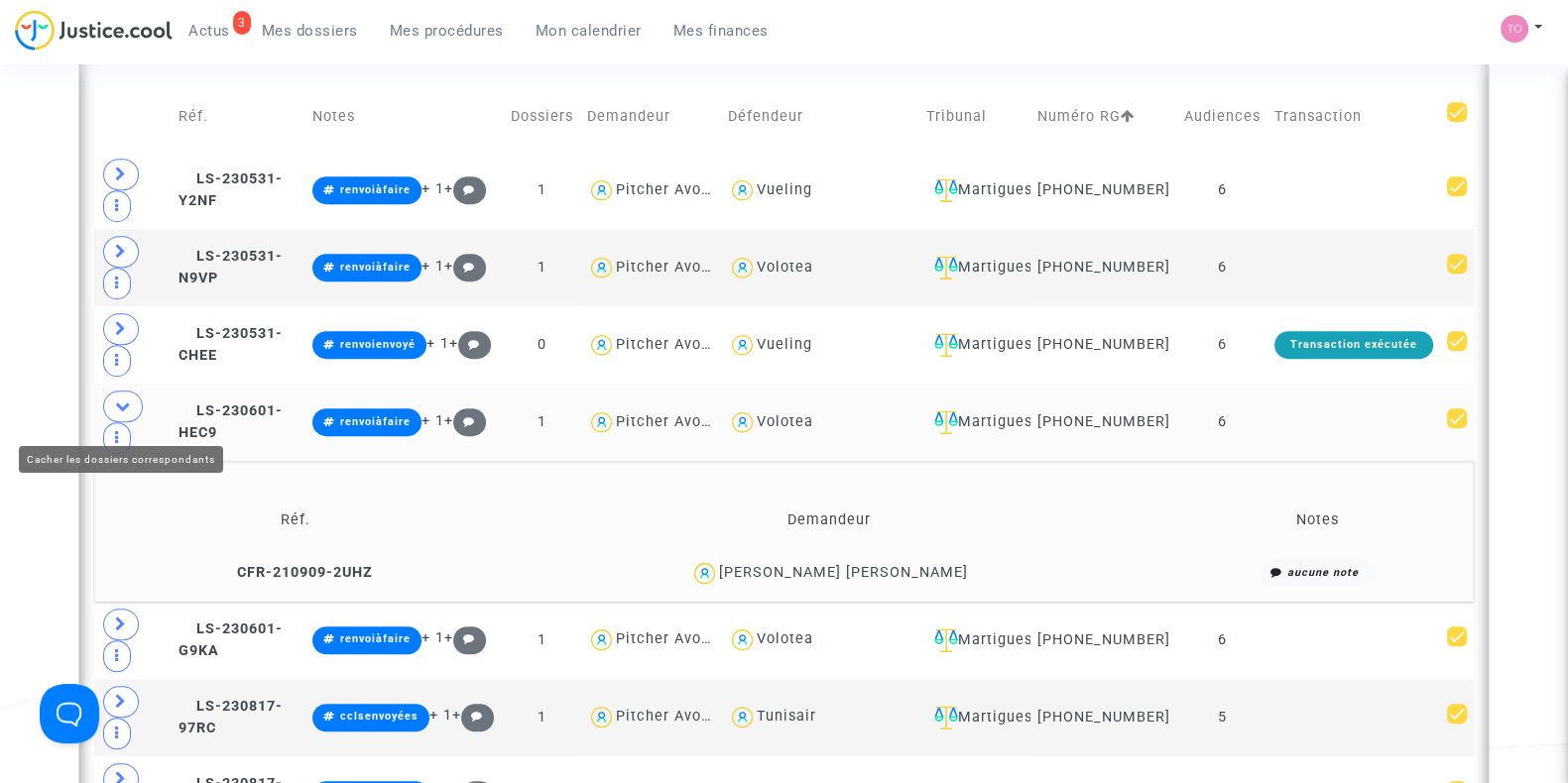
click at [124, 404] on span at bounding box center [123, 406] width 40 height 32
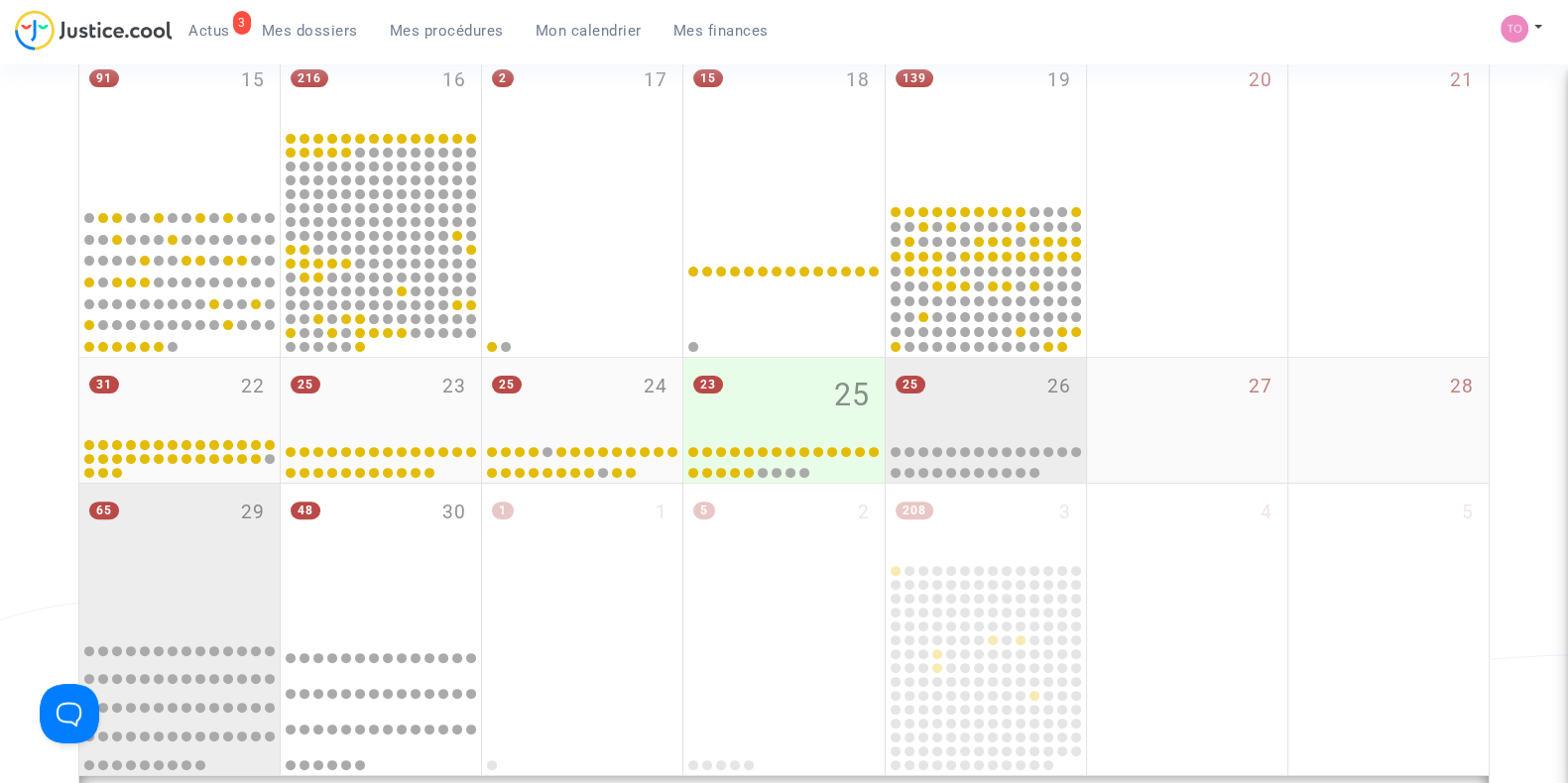
scroll to position [734, 0]
click at [986, 374] on div "25 26" at bounding box center [986, 394] width 201 height 77
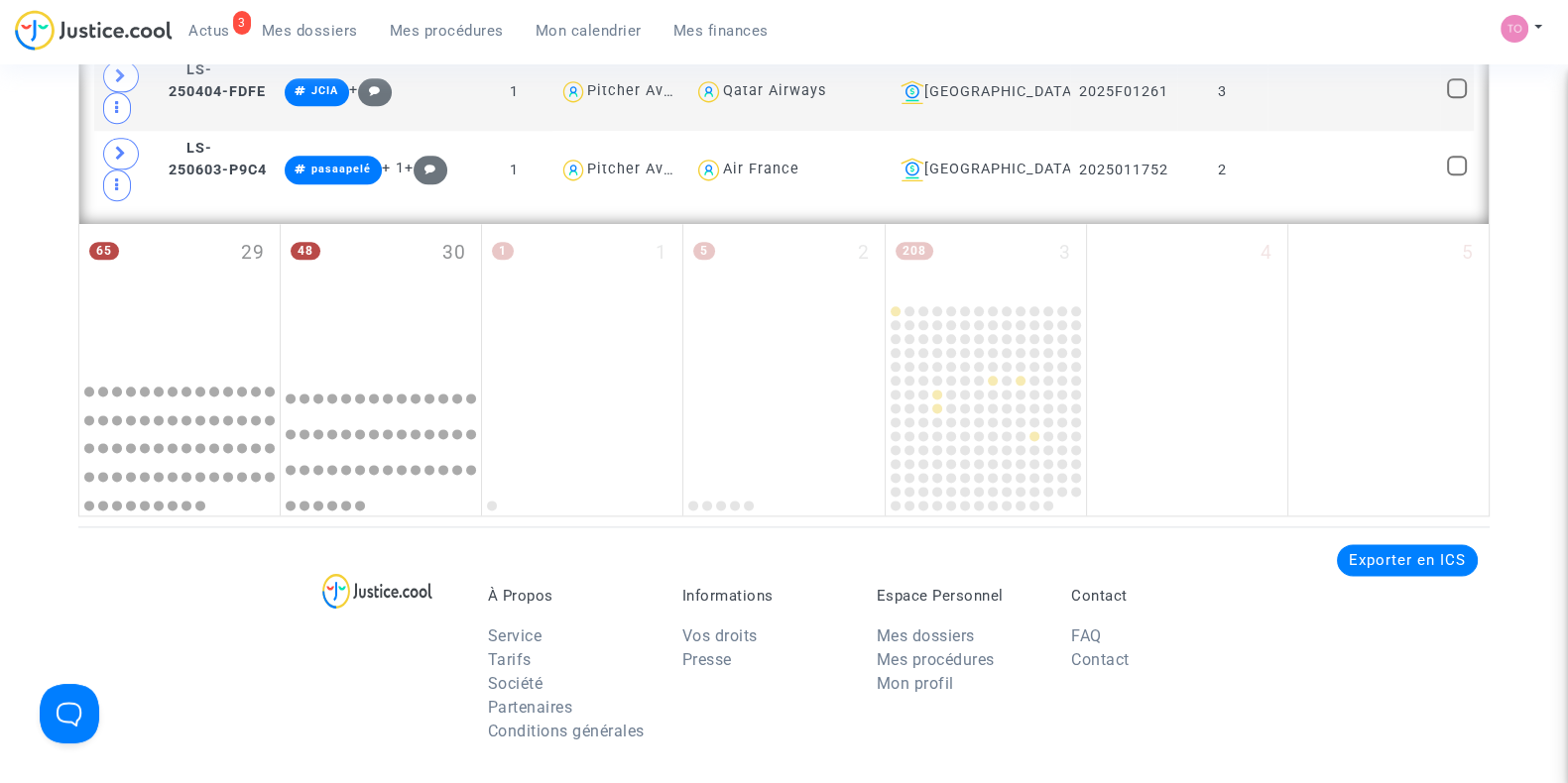
scroll to position [3137, 0]
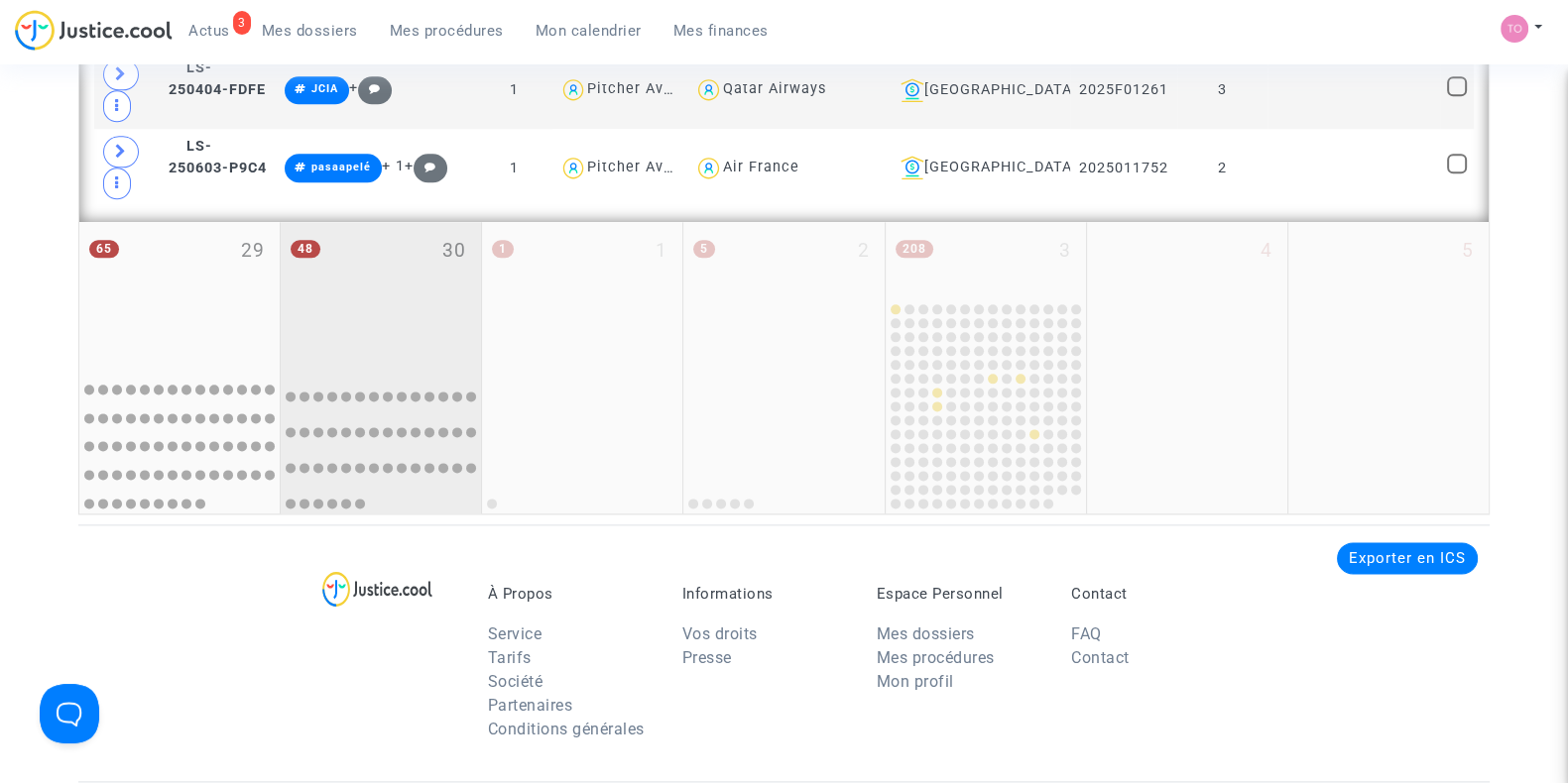
click at [393, 231] on div "48 30" at bounding box center [381, 293] width 201 height 143
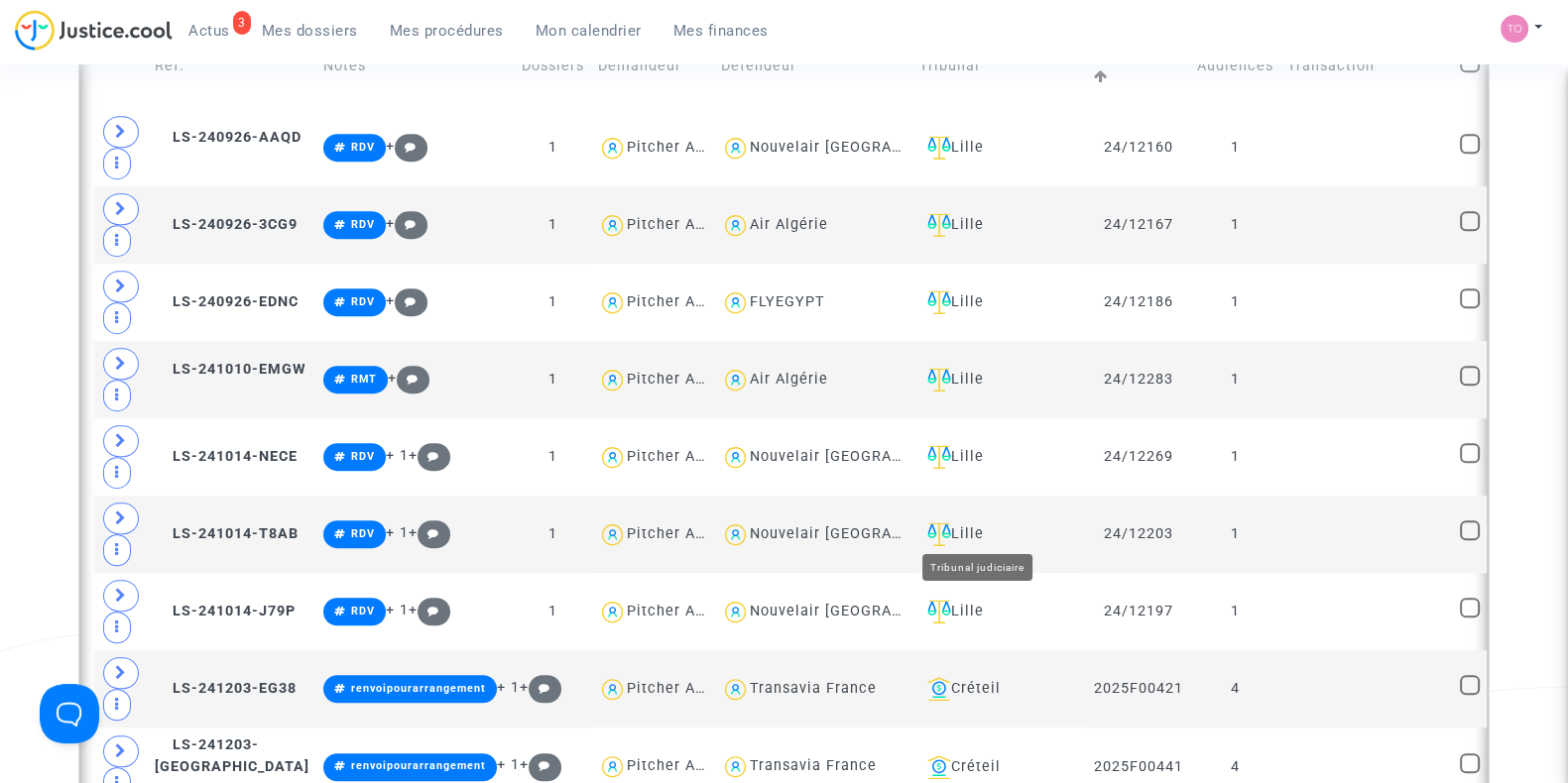
scroll to position [1571, 0]
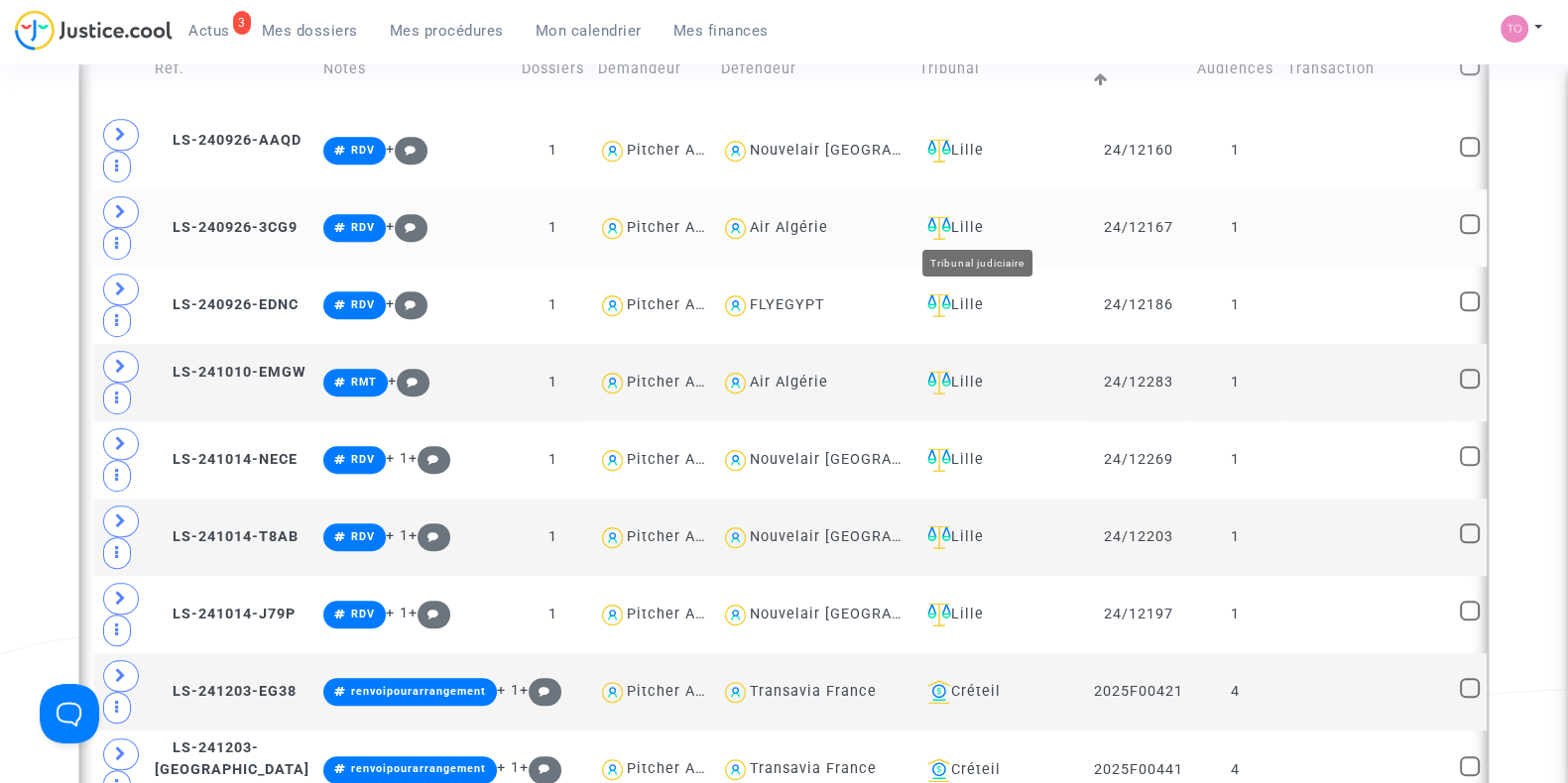
click at [957, 216] on div "Lille" at bounding box center [999, 228] width 161 height 24
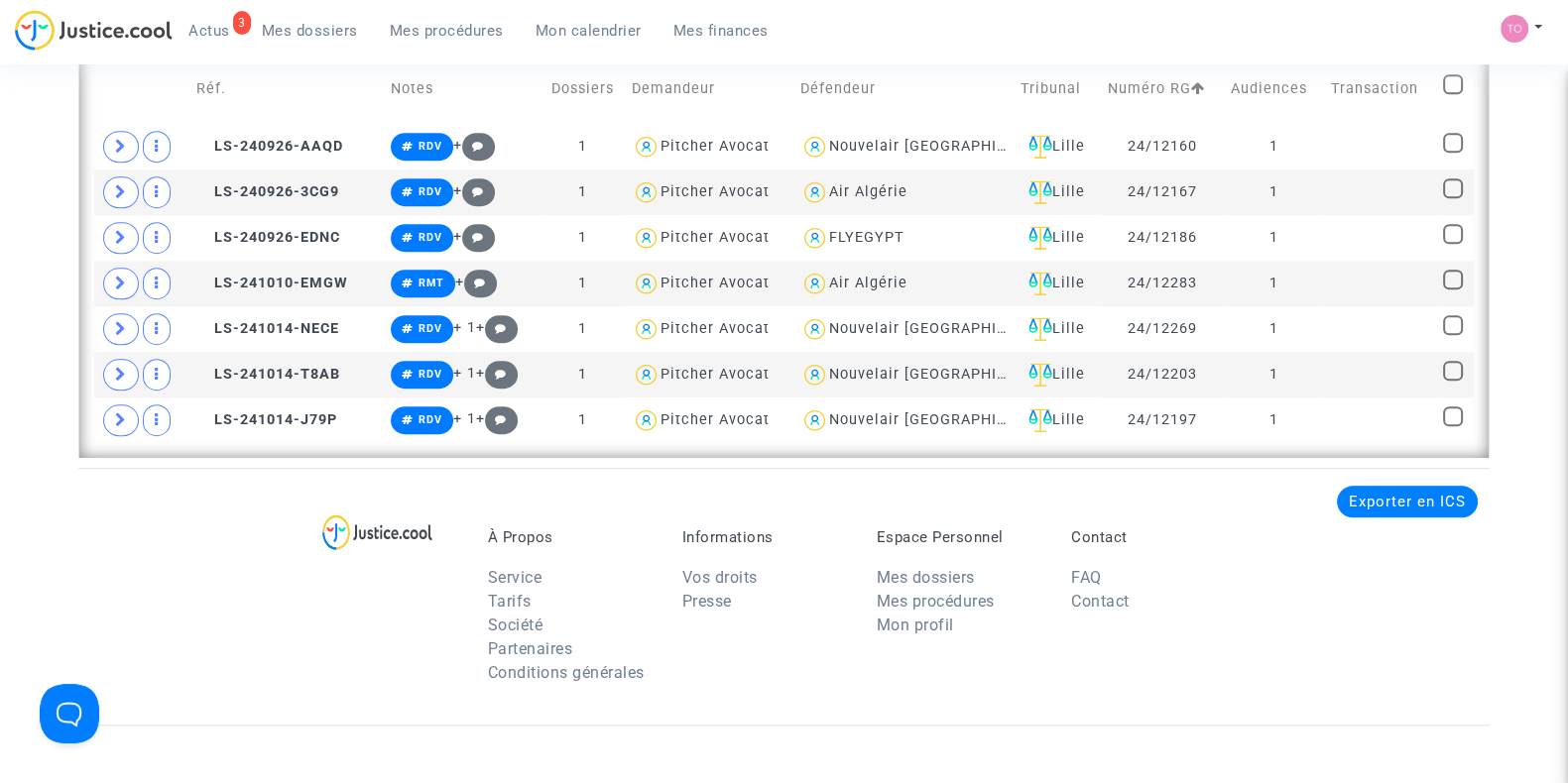
scroll to position [1541, 0]
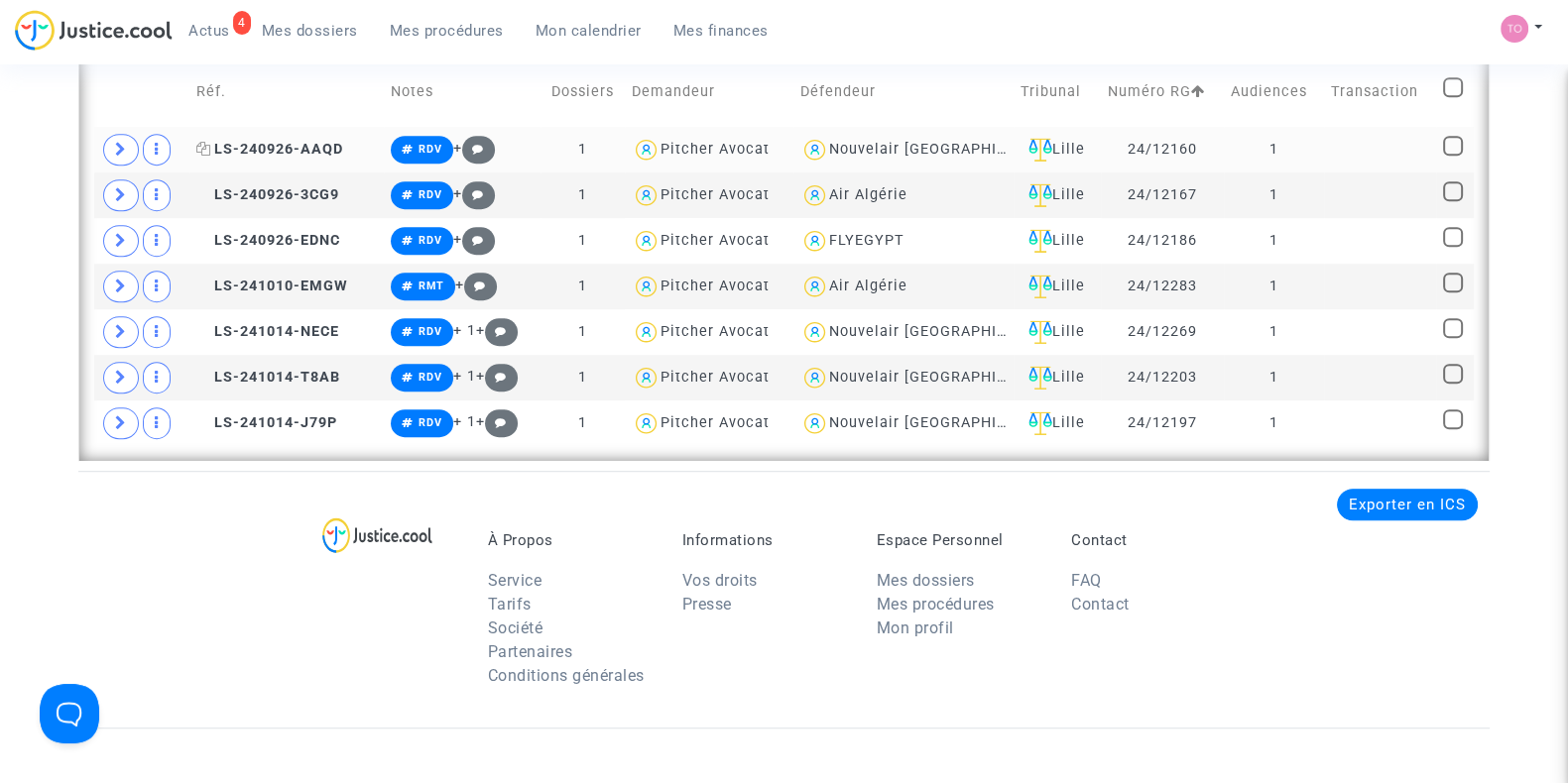
click at [268, 148] on span "LS-240926-AAQD" at bounding box center [270, 149] width 147 height 17
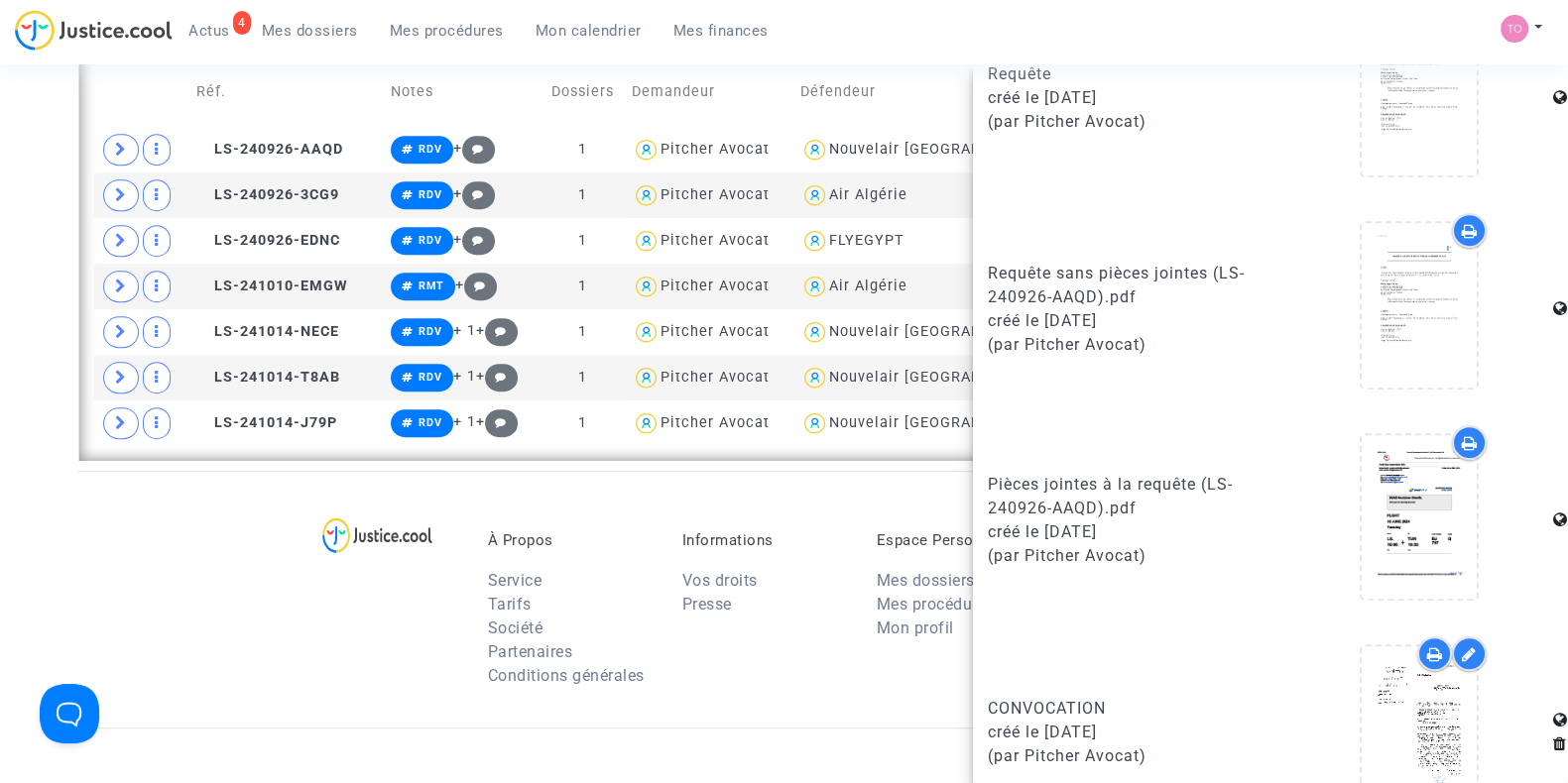
scroll to position [1192, 0]
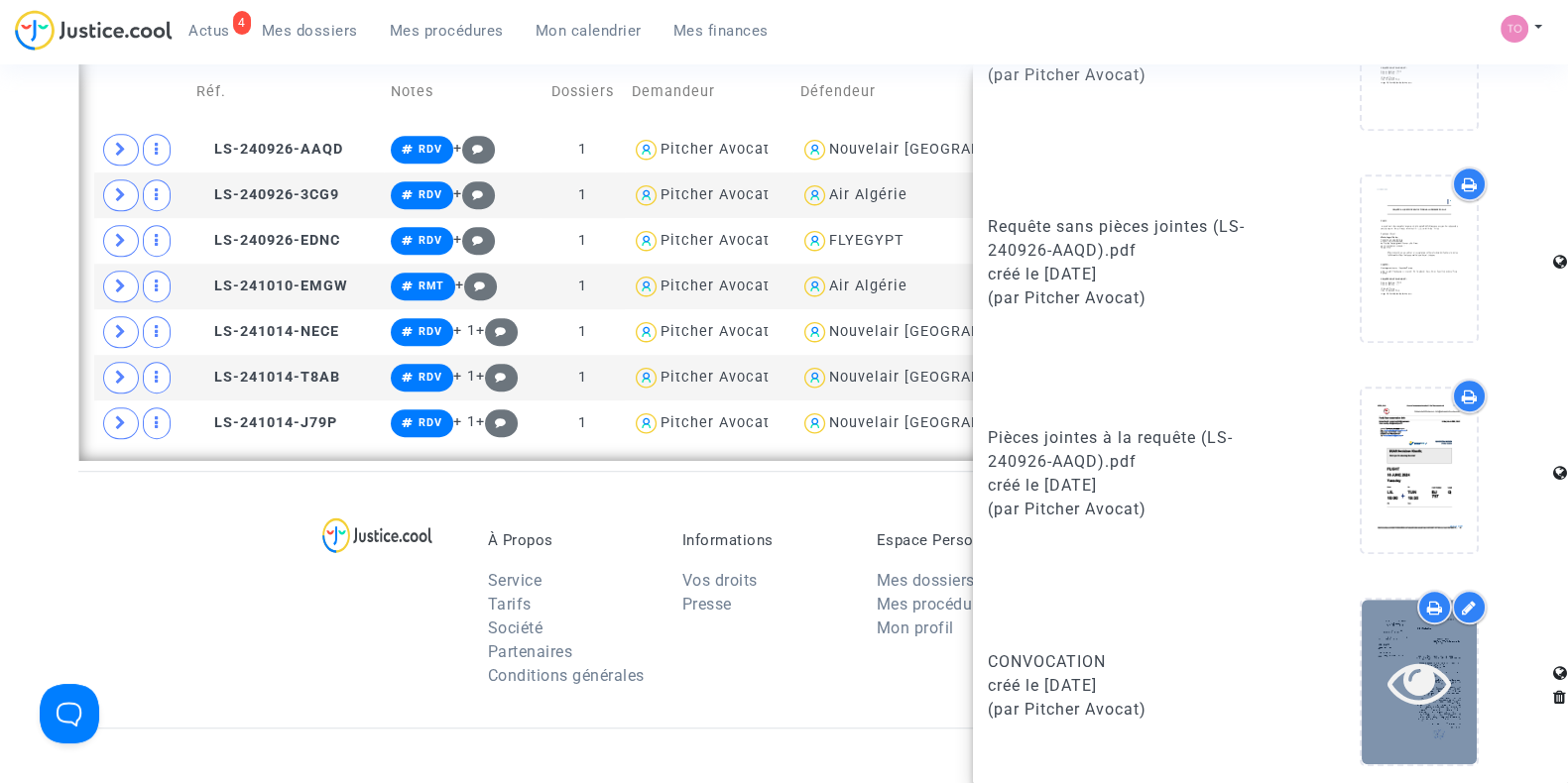
click at [1398, 612] on div at bounding box center [1418, 682] width 115 height 164
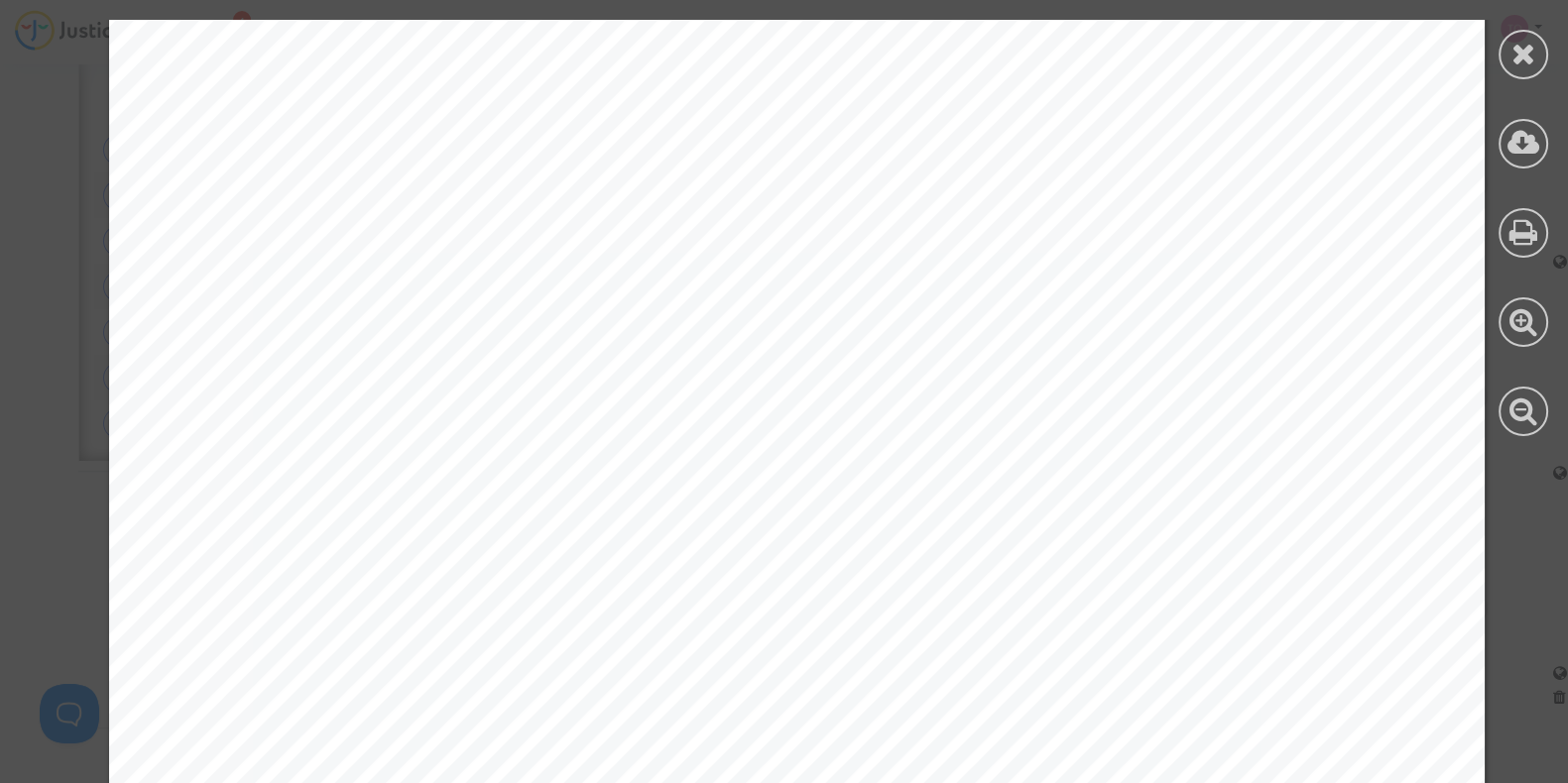
scroll to position [93, 0]
click at [1537, 64] on div at bounding box center [1523, 55] width 50 height 50
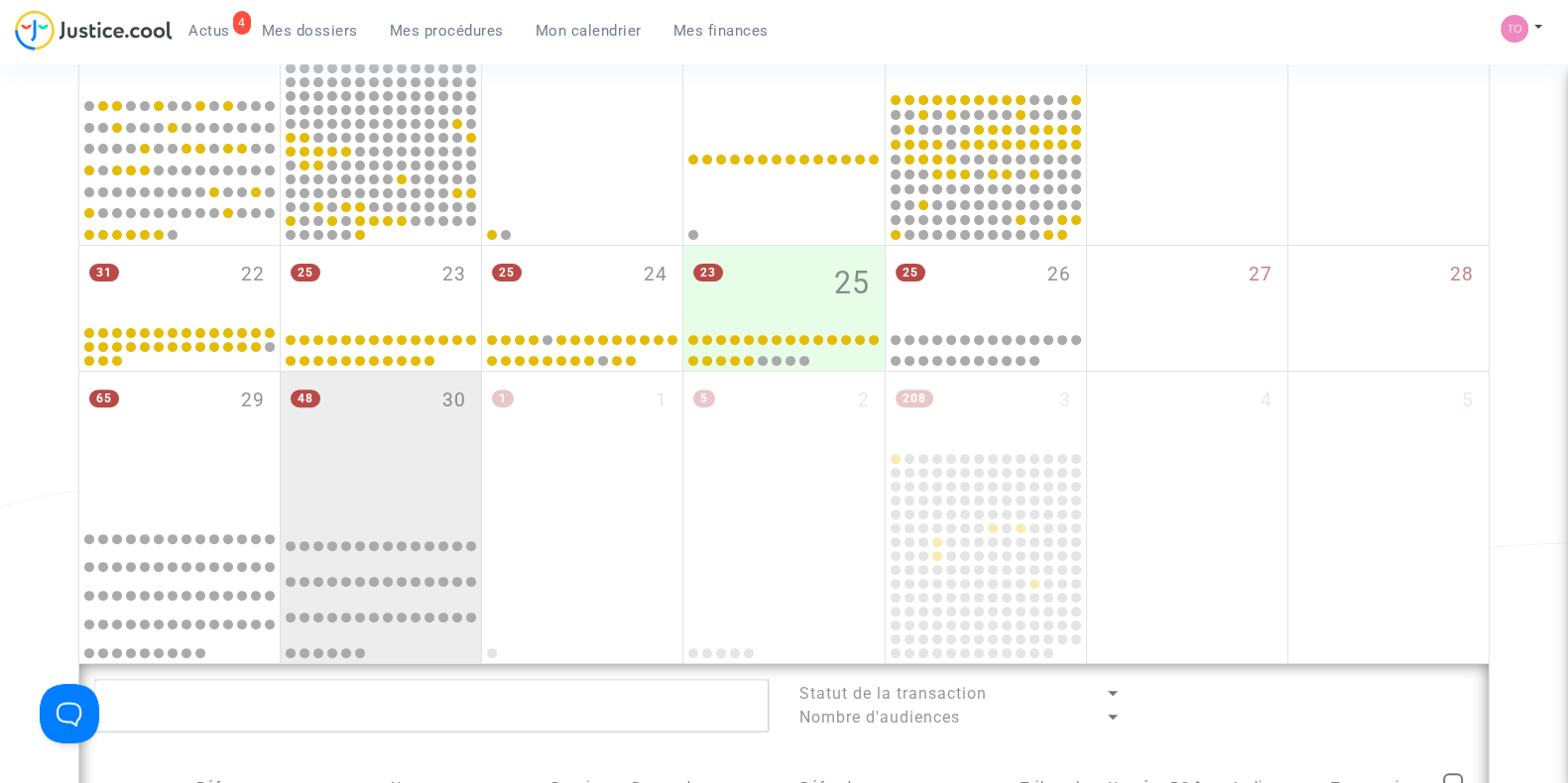
scroll to position [844, 0]
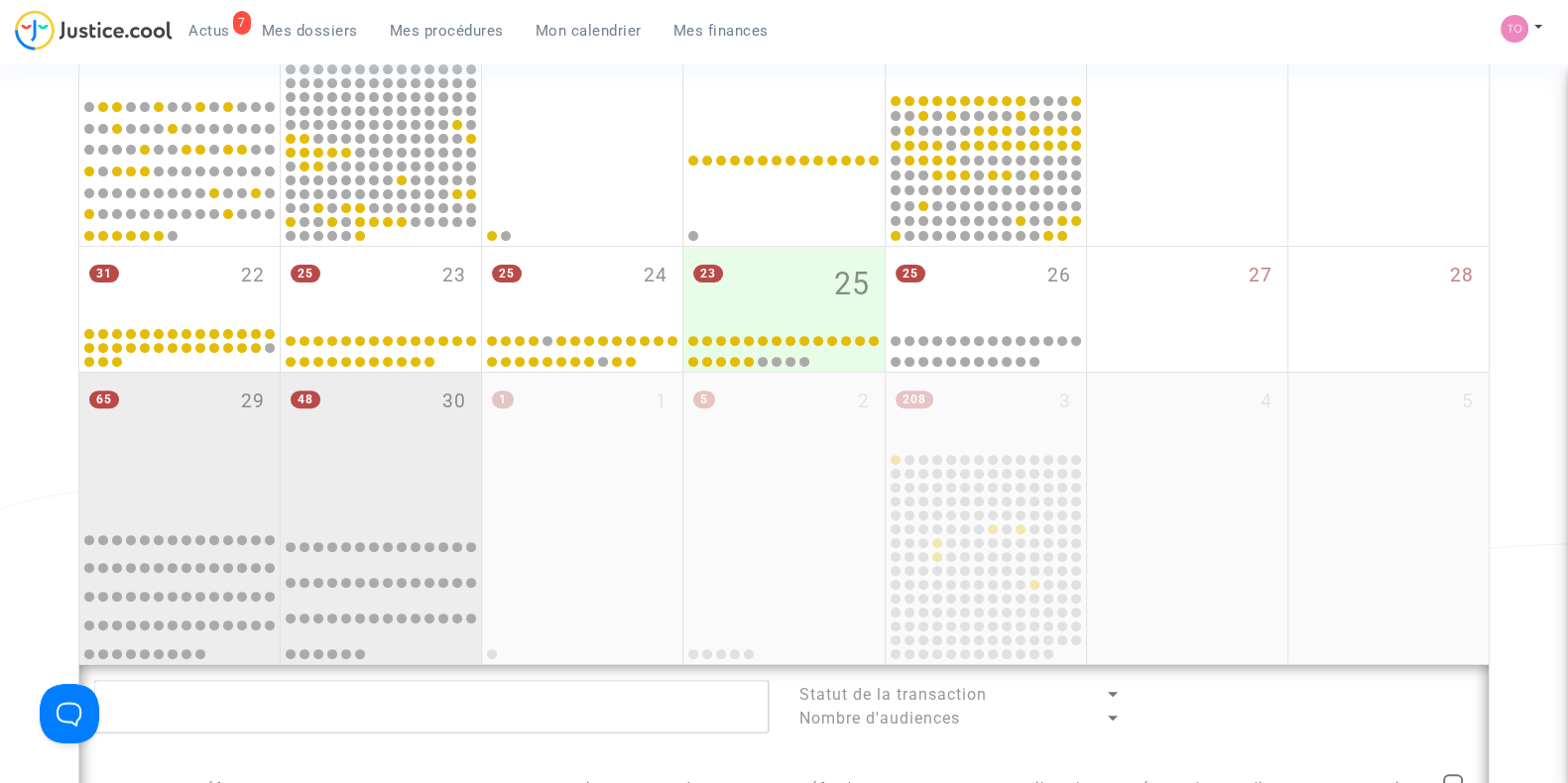
click at [182, 433] on div "65 29" at bounding box center [179, 443] width 201 height 143
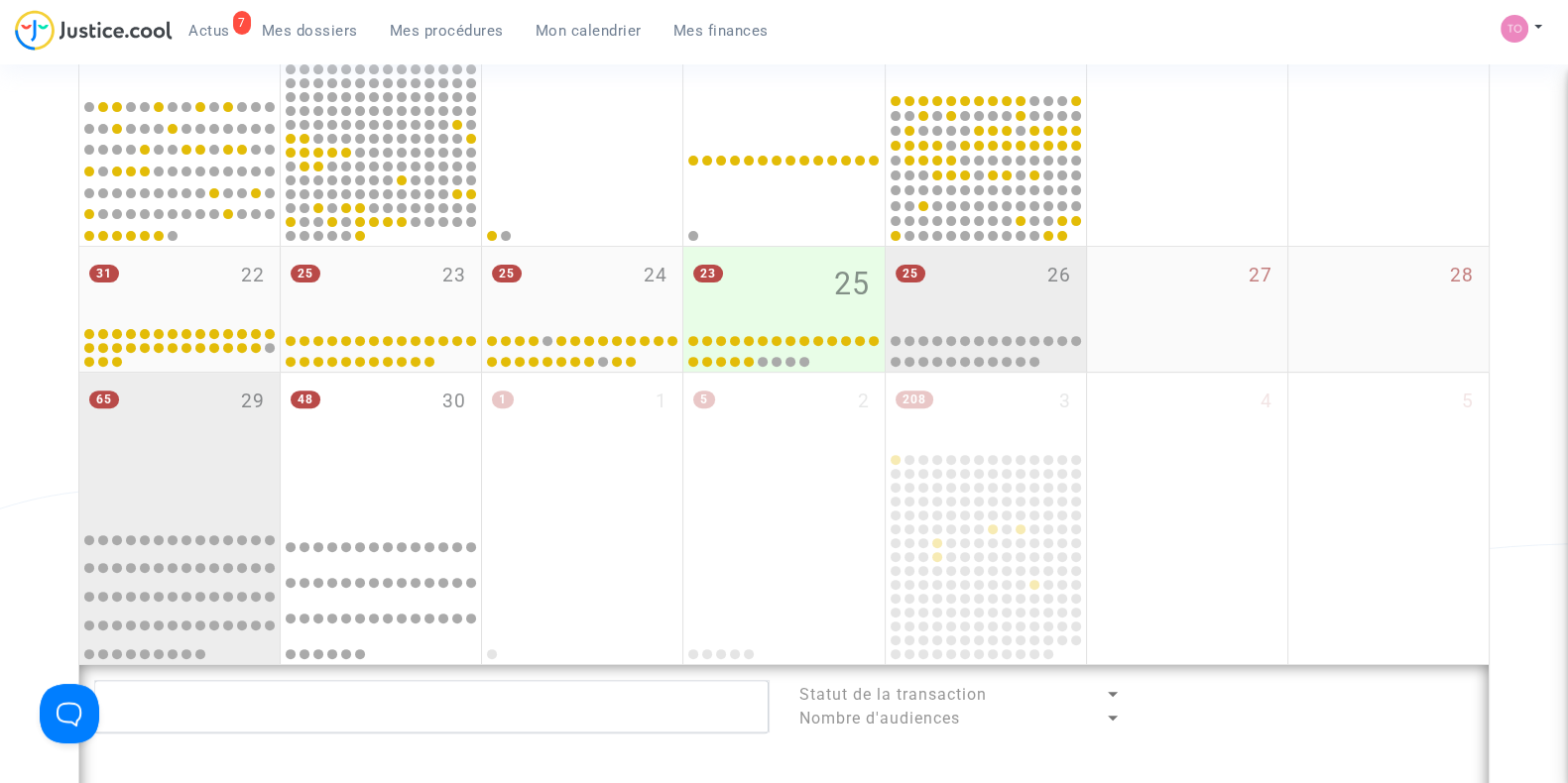
click at [974, 289] on div "25 26" at bounding box center [986, 285] width 201 height 77
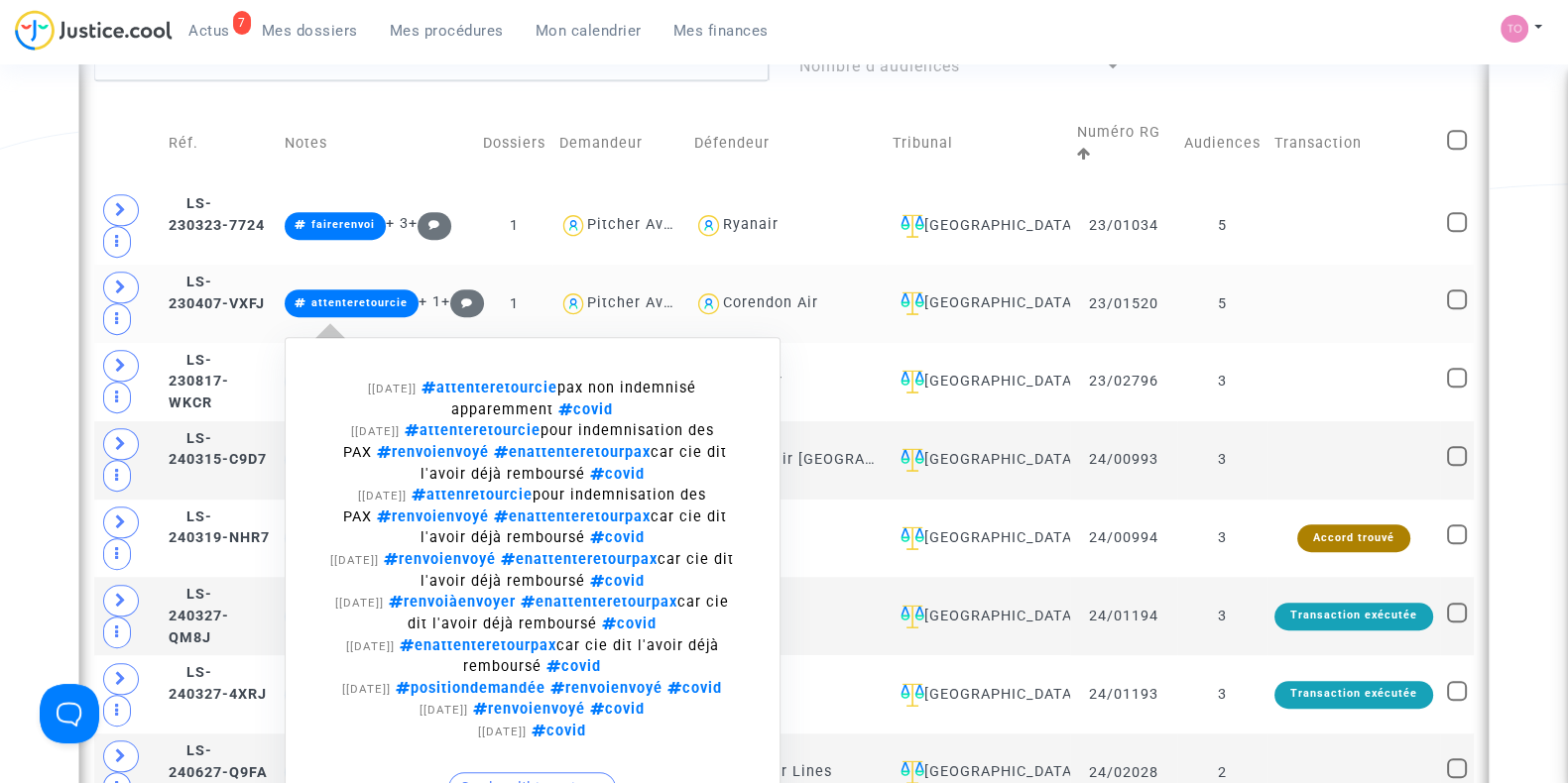
scroll to position [1205, 0]
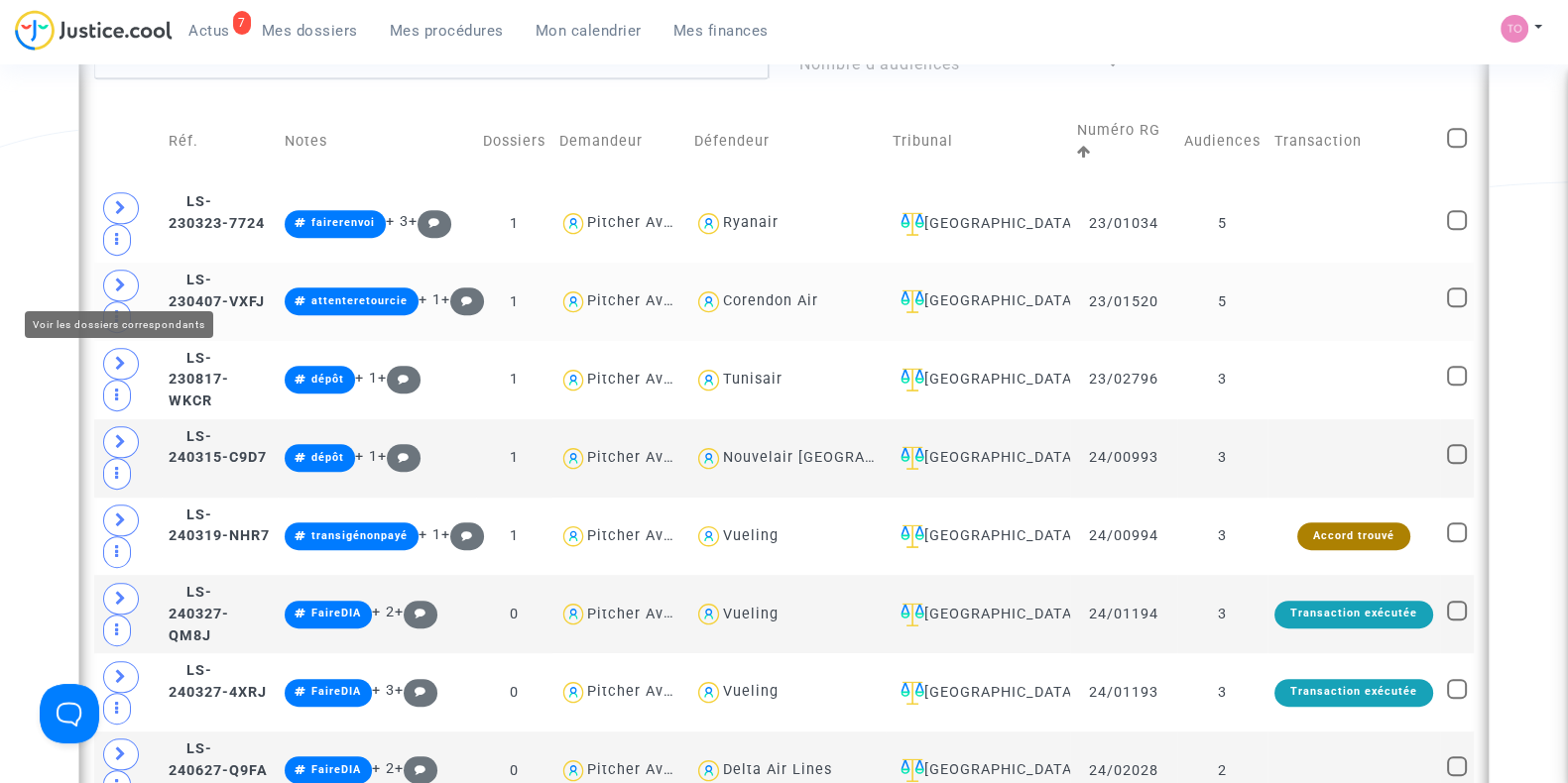
click at [123, 278] on icon at bounding box center [121, 285] width 12 height 15
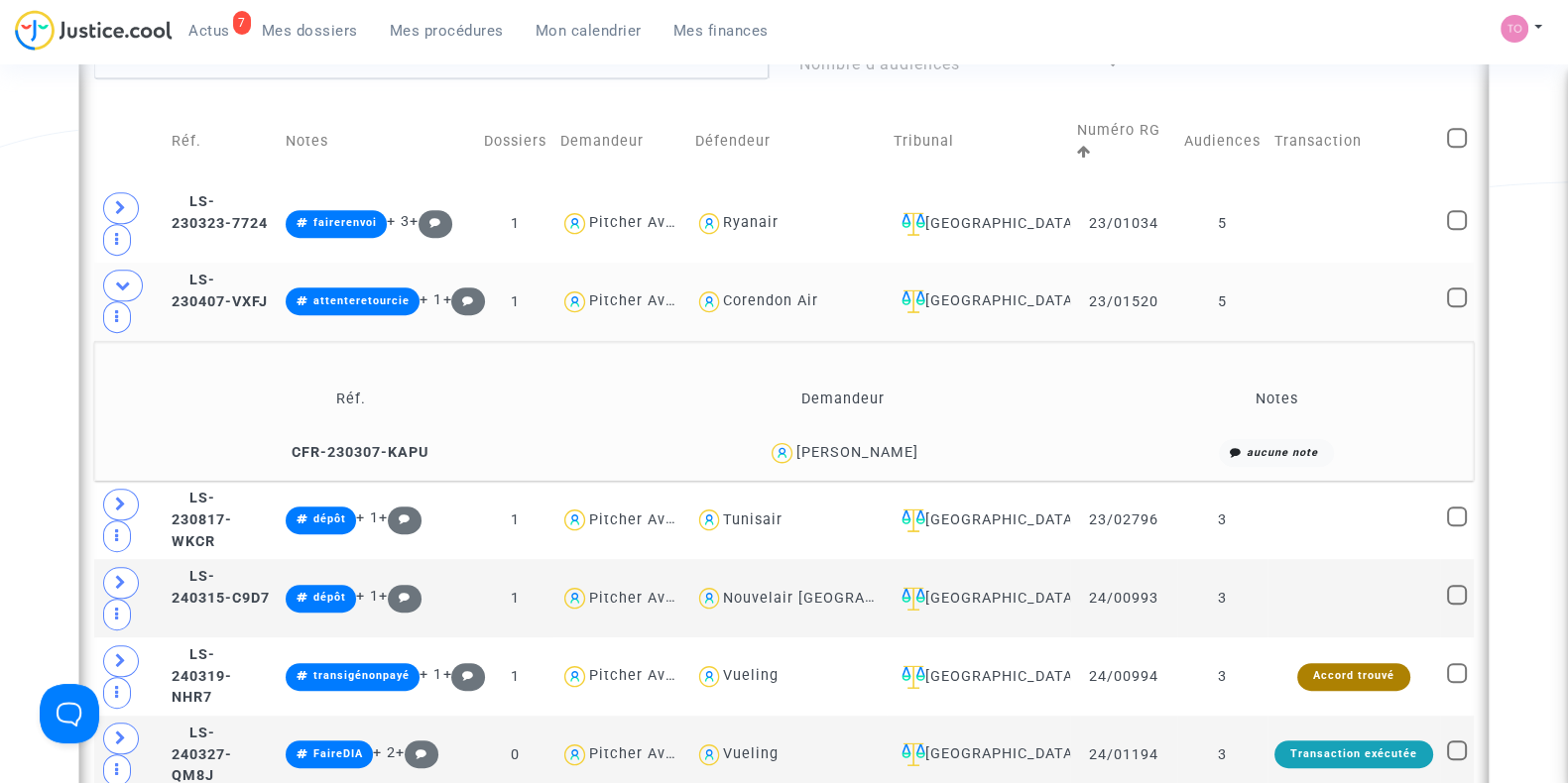
scroll to position [1305, 0]
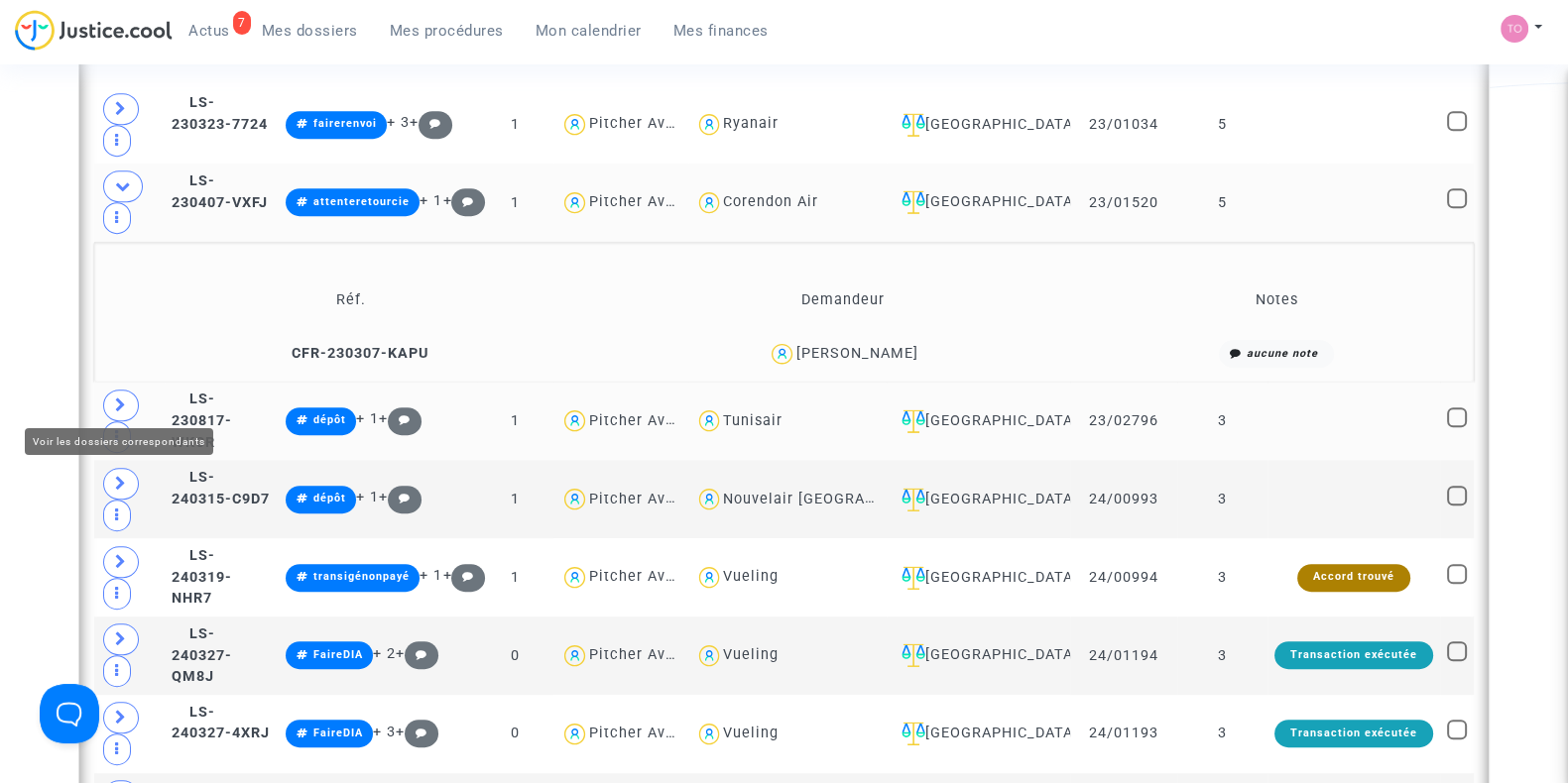
click at [123, 390] on span at bounding box center [121, 405] width 36 height 32
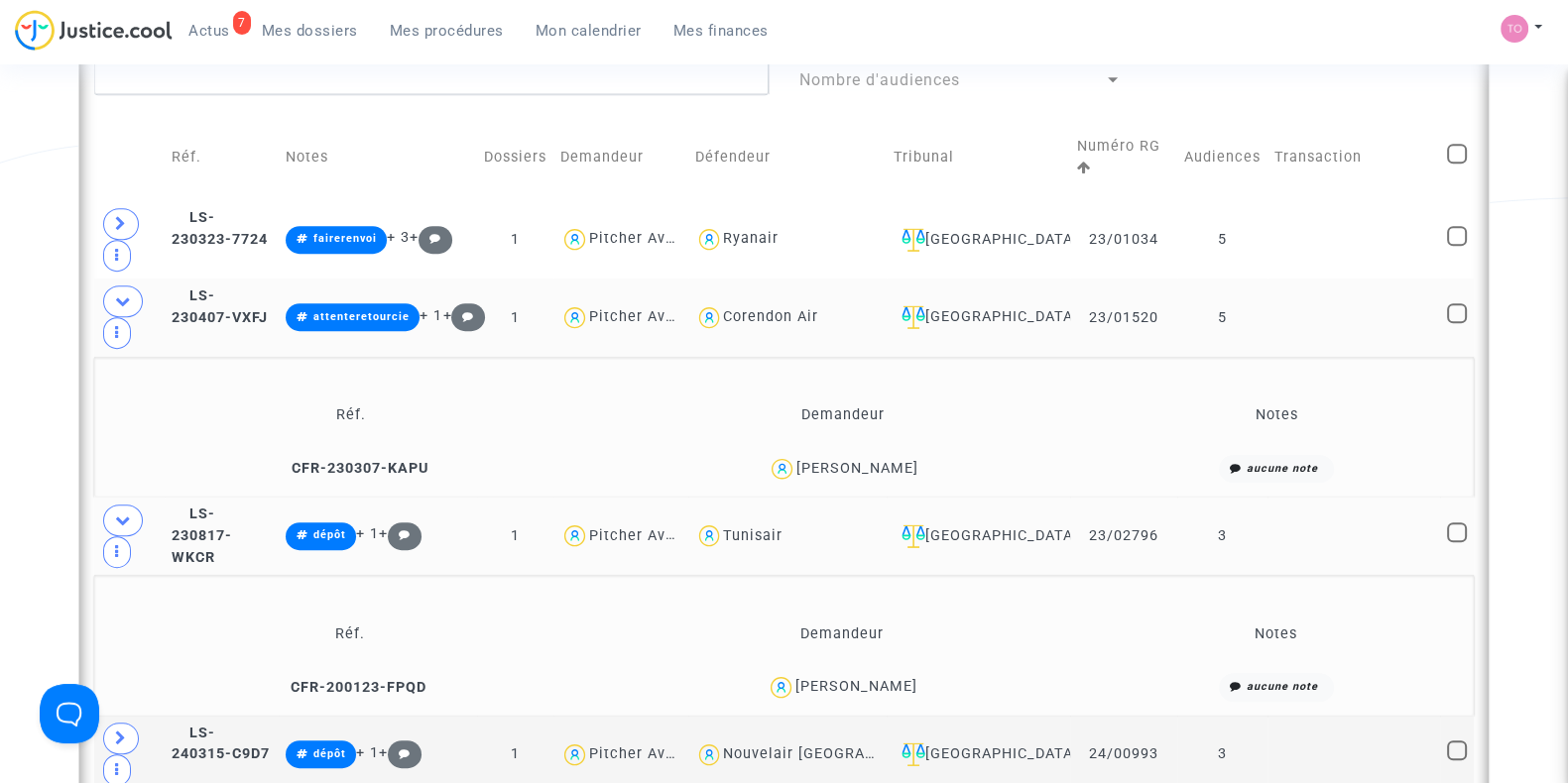
scroll to position [1188, 0]
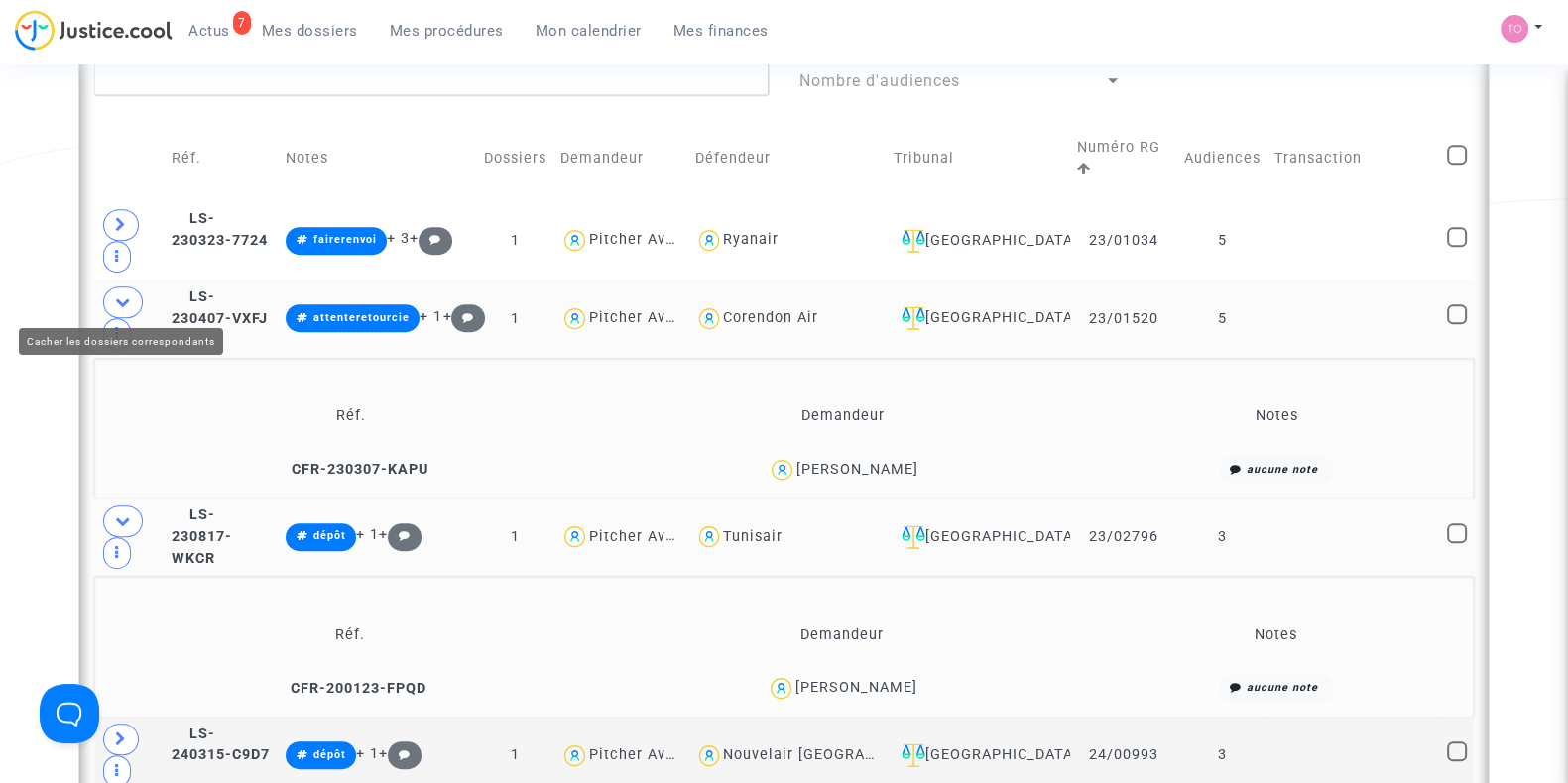
click at [123, 295] on icon at bounding box center [123, 302] width 16 height 15
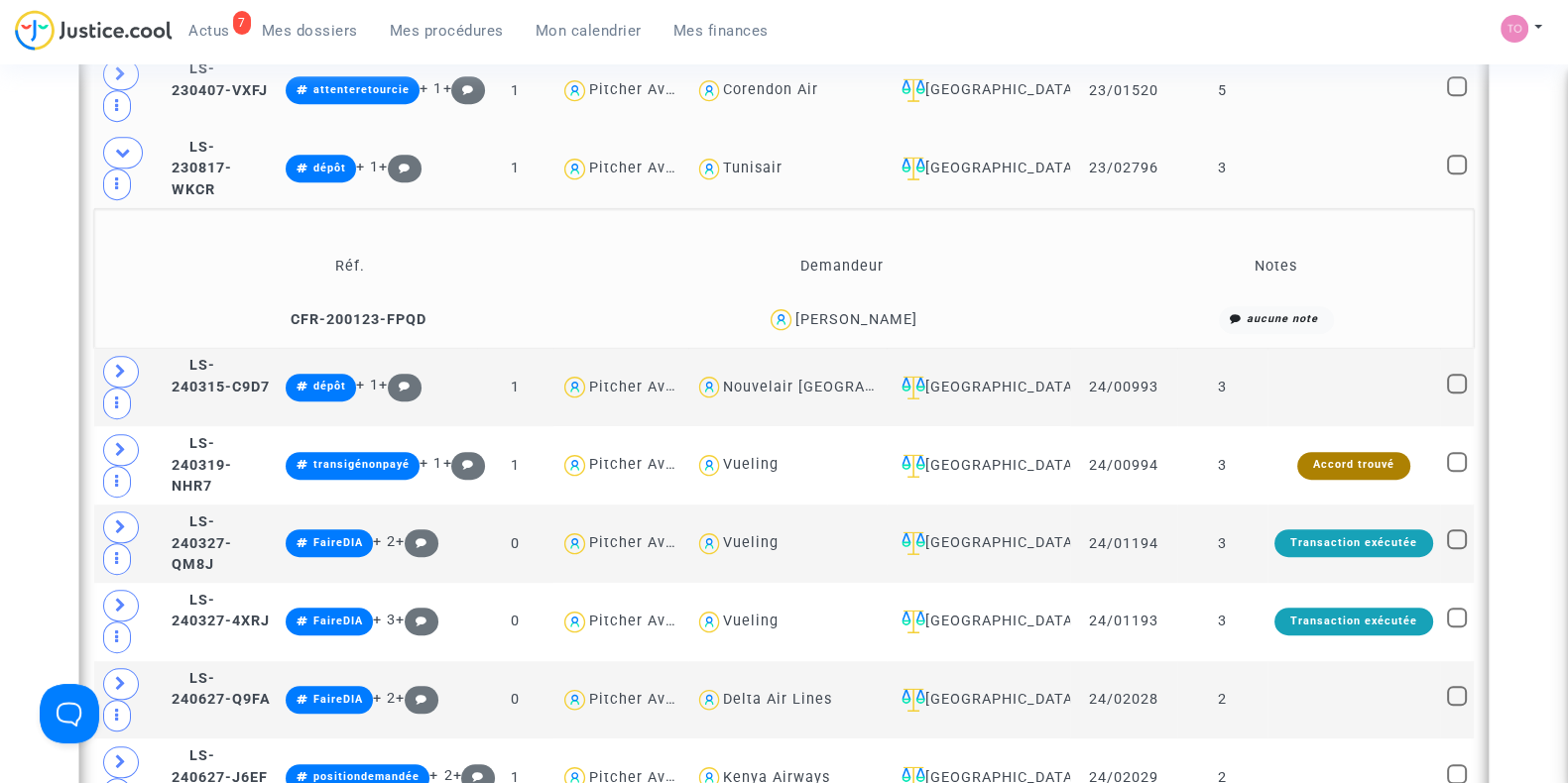
scroll to position [1418, 0]
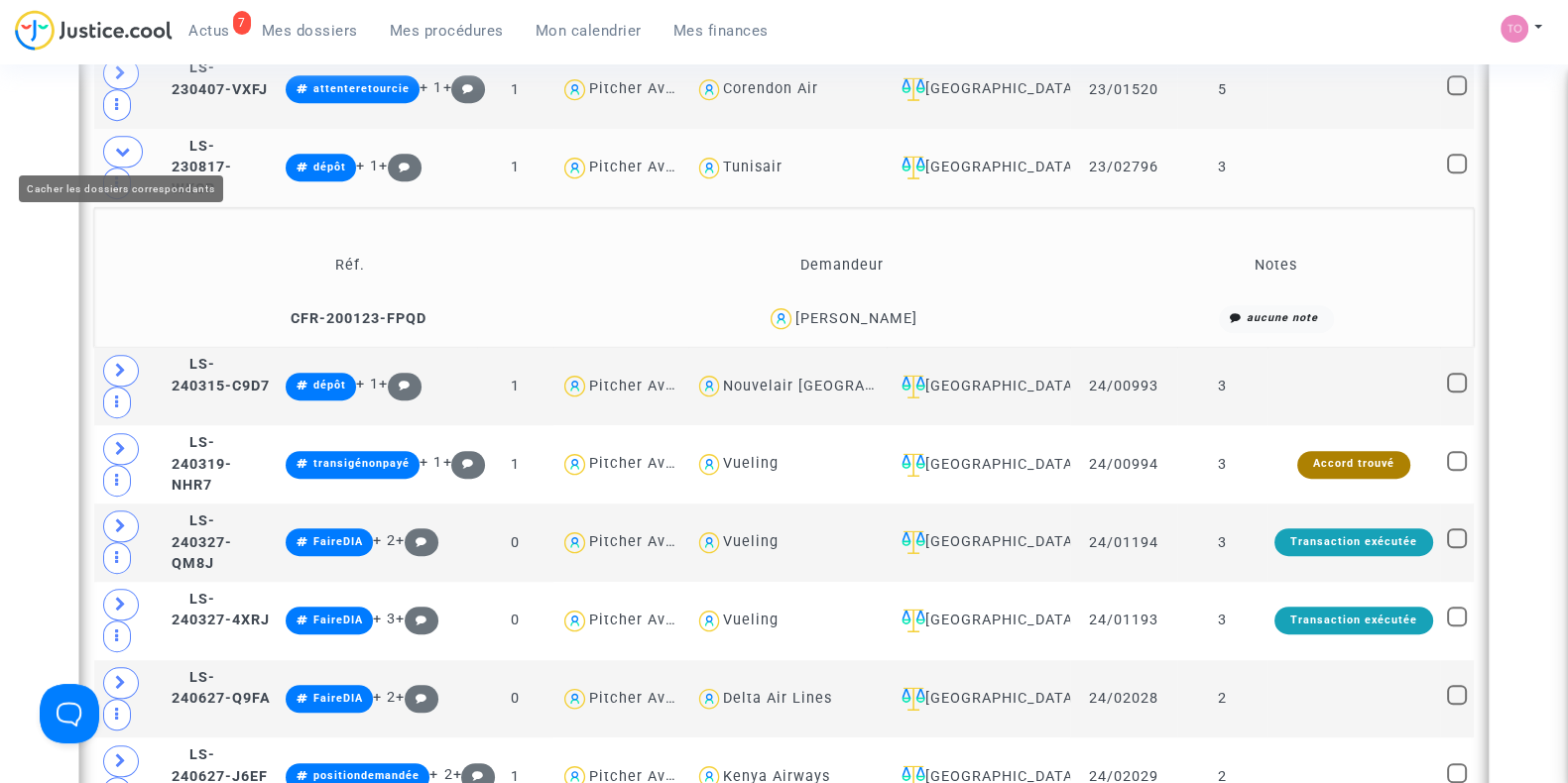
click at [128, 144] on icon at bounding box center [123, 151] width 16 height 15
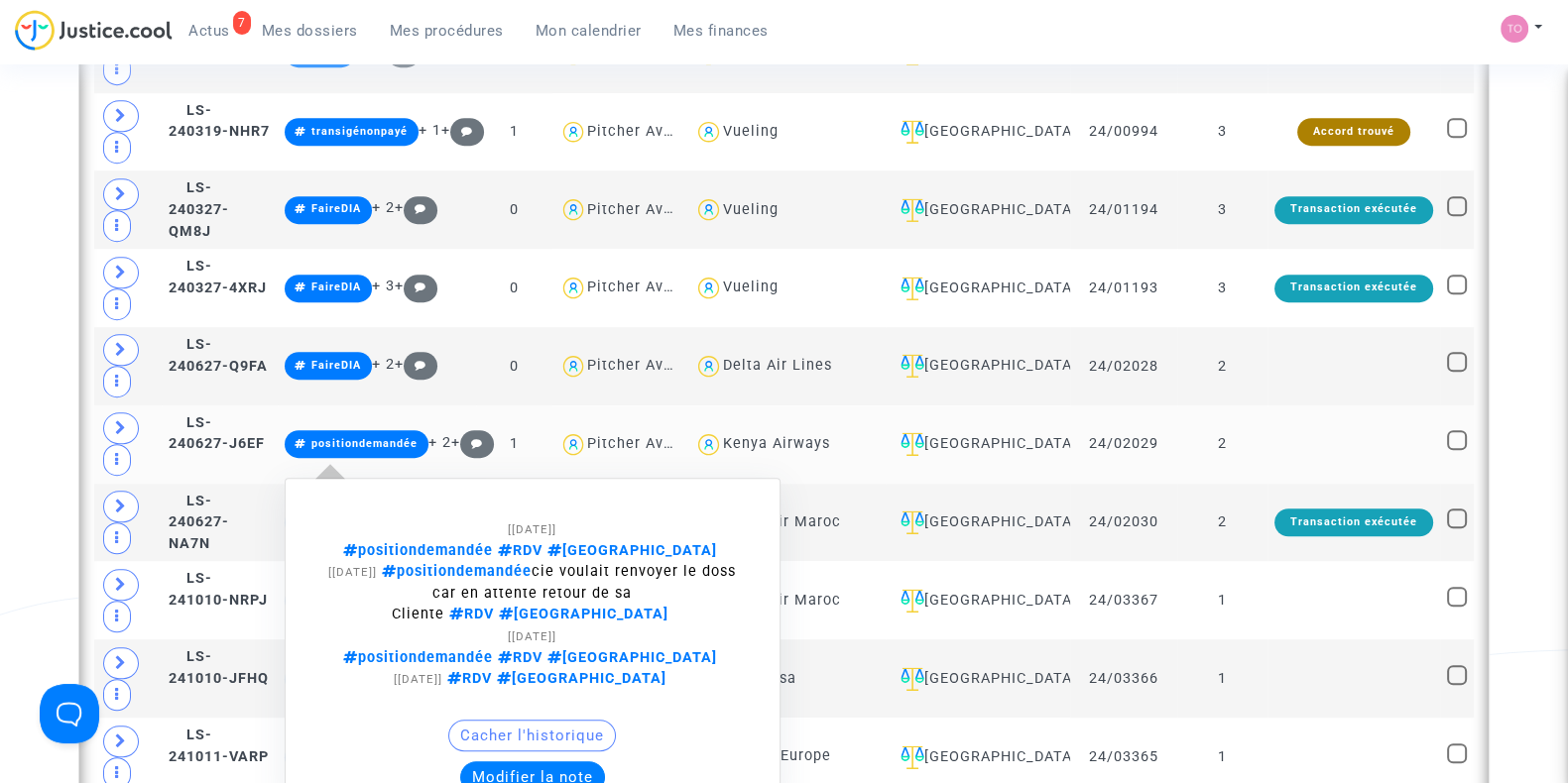
scroll to position [1612, 0]
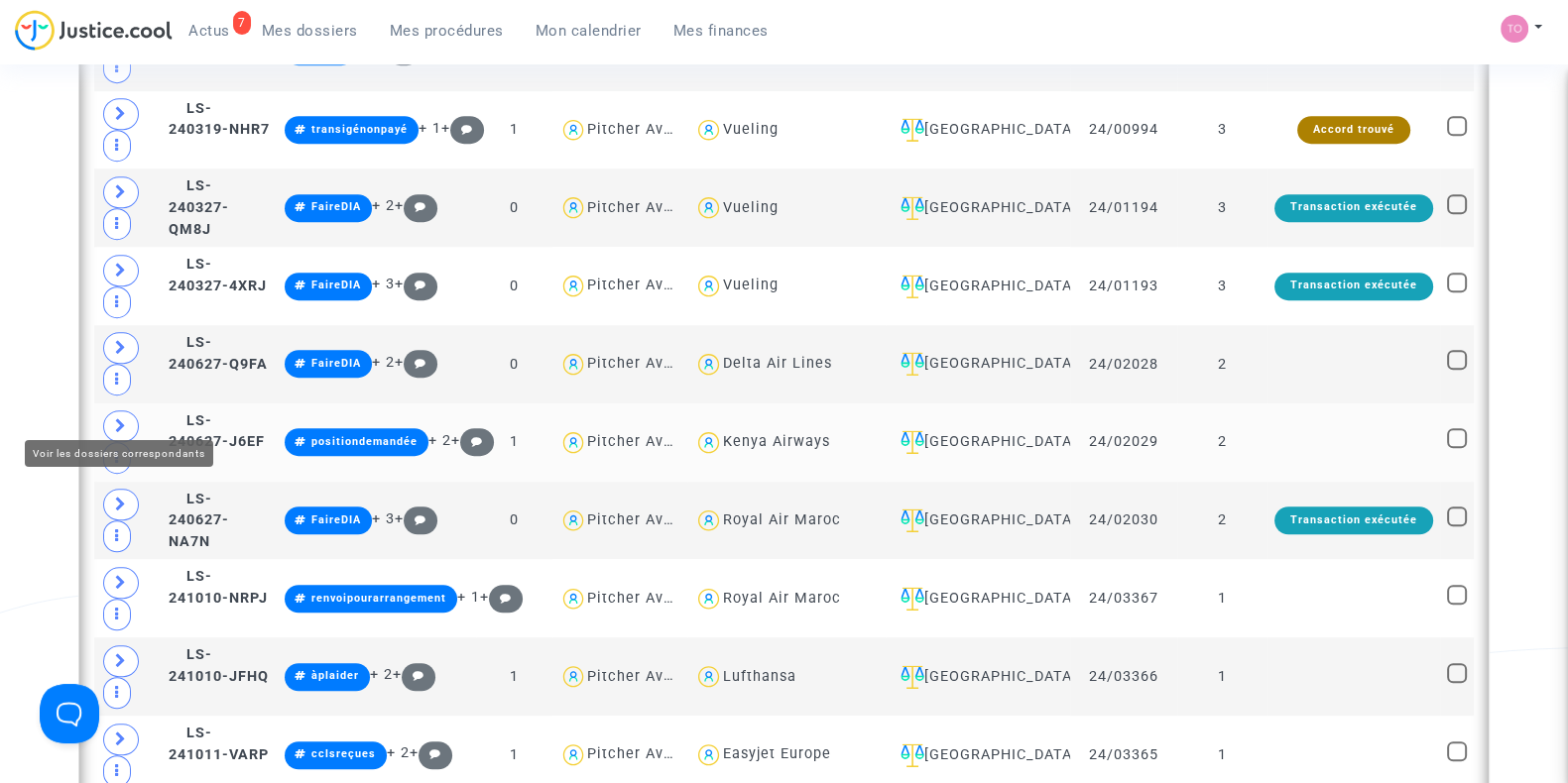
click at [108, 410] on span at bounding box center [121, 426] width 36 height 32
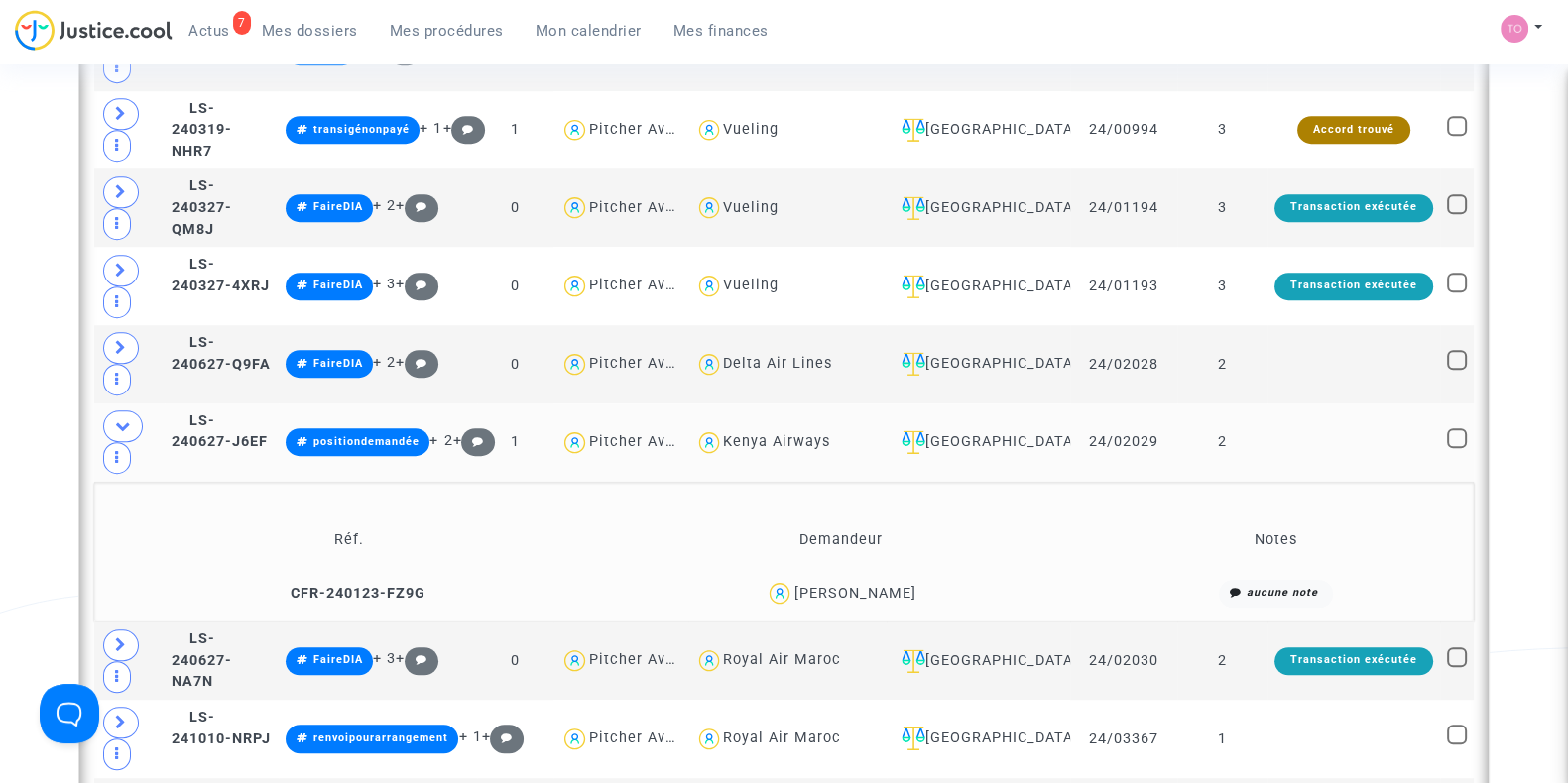
click at [905, 585] on div "Stephane Tailler" at bounding box center [854, 593] width 122 height 17
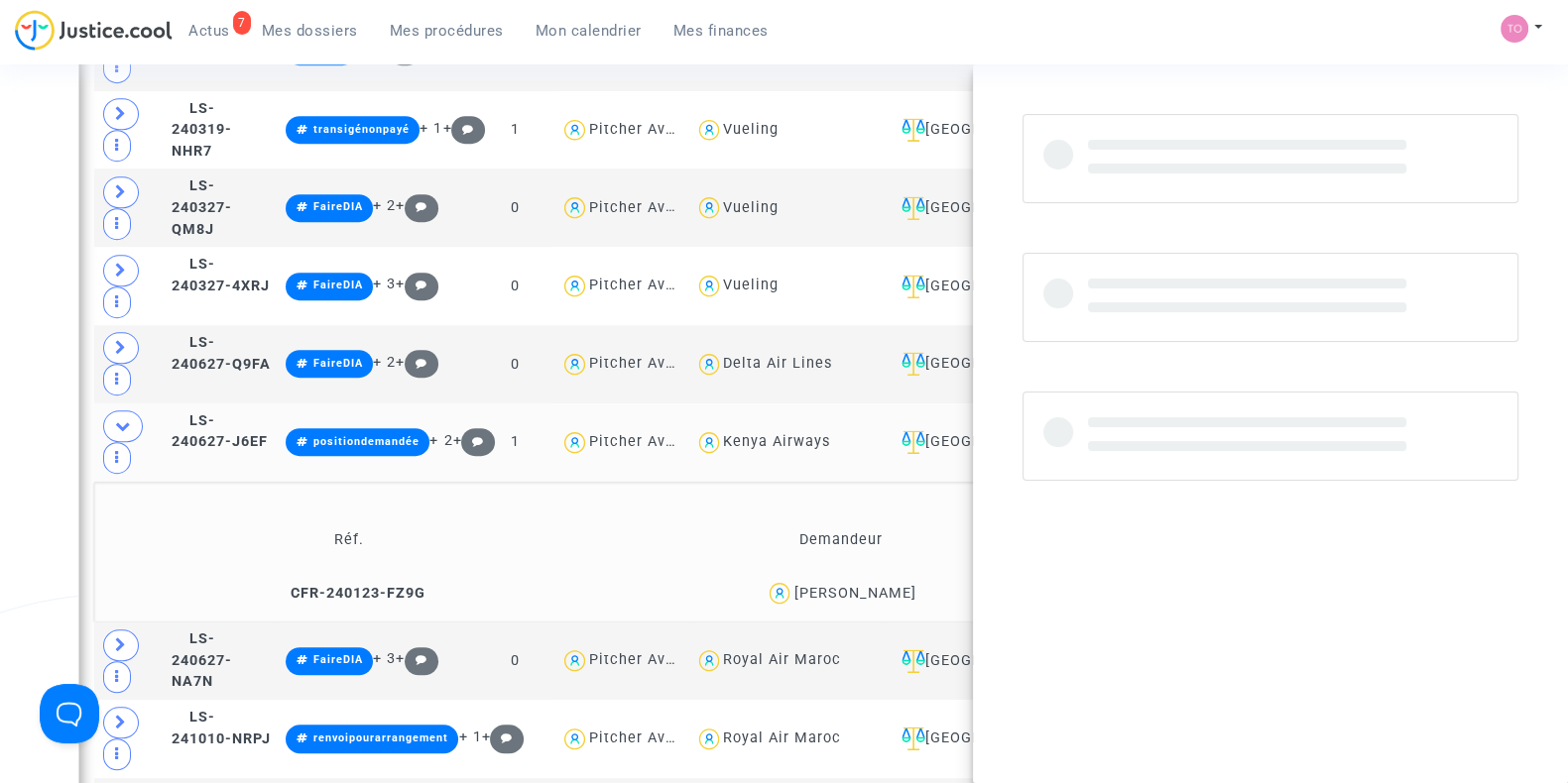
click at [905, 585] on div "Stephane Tailler" at bounding box center [854, 593] width 122 height 17
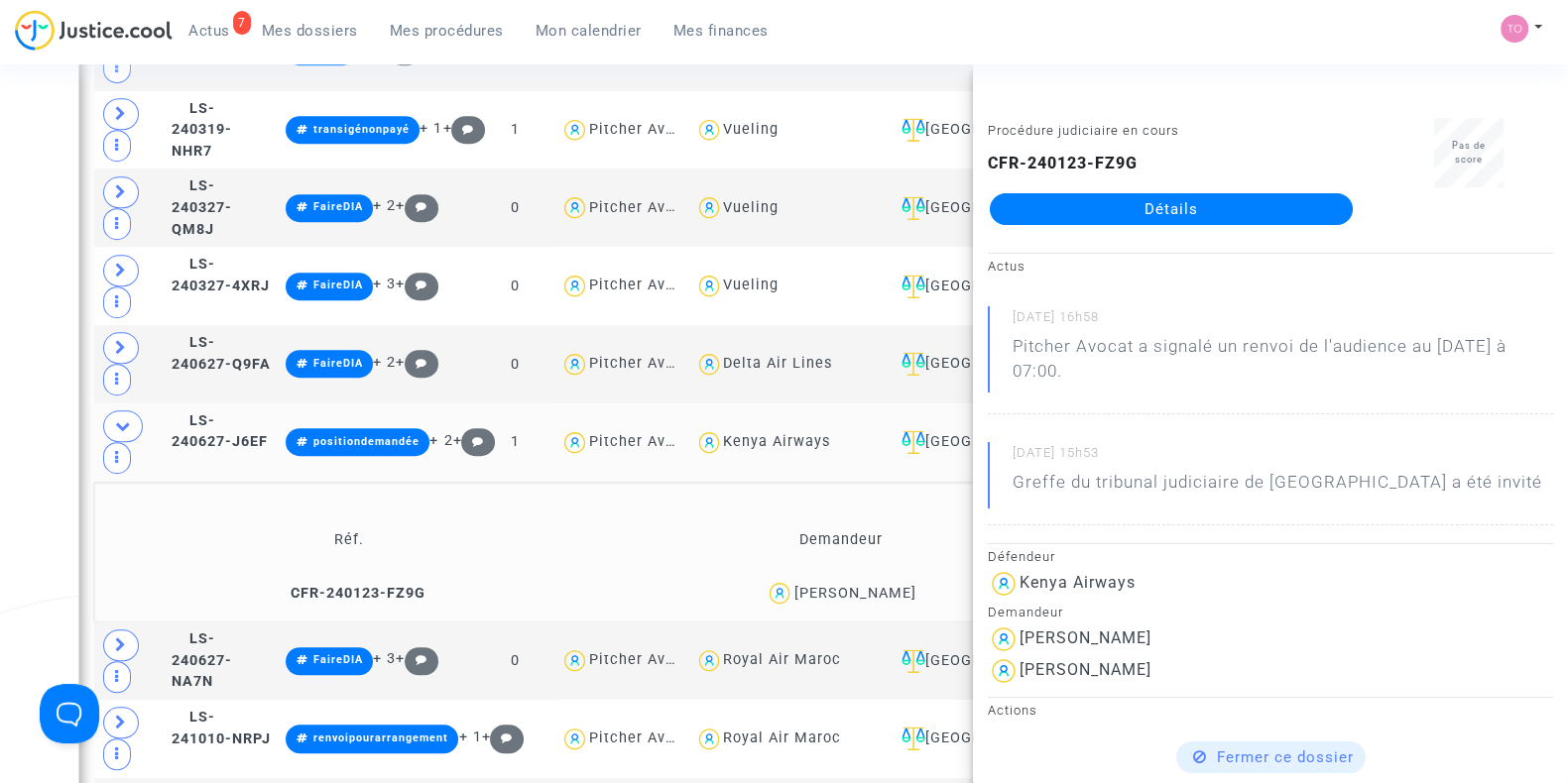
copy div "Tailler"
click at [905, 585] on div "Stephane Tailler" at bounding box center [854, 593] width 122 height 17
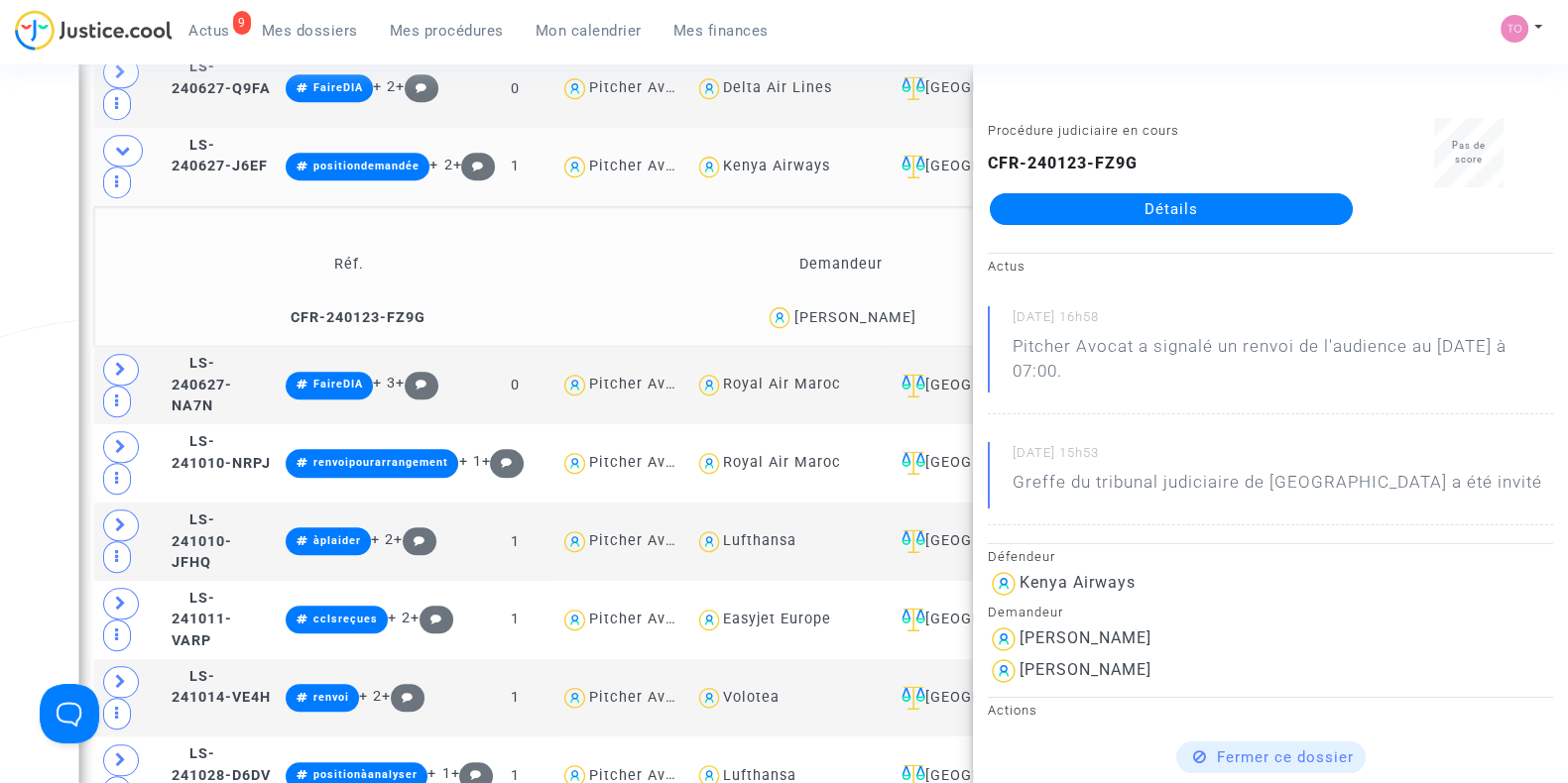
click at [81, 395] on div "Statut de la transaction Nombre d'audiences Réf. Notes Dossiers Demandeur Défen…" at bounding box center [783, 470] width 1409 height 2283
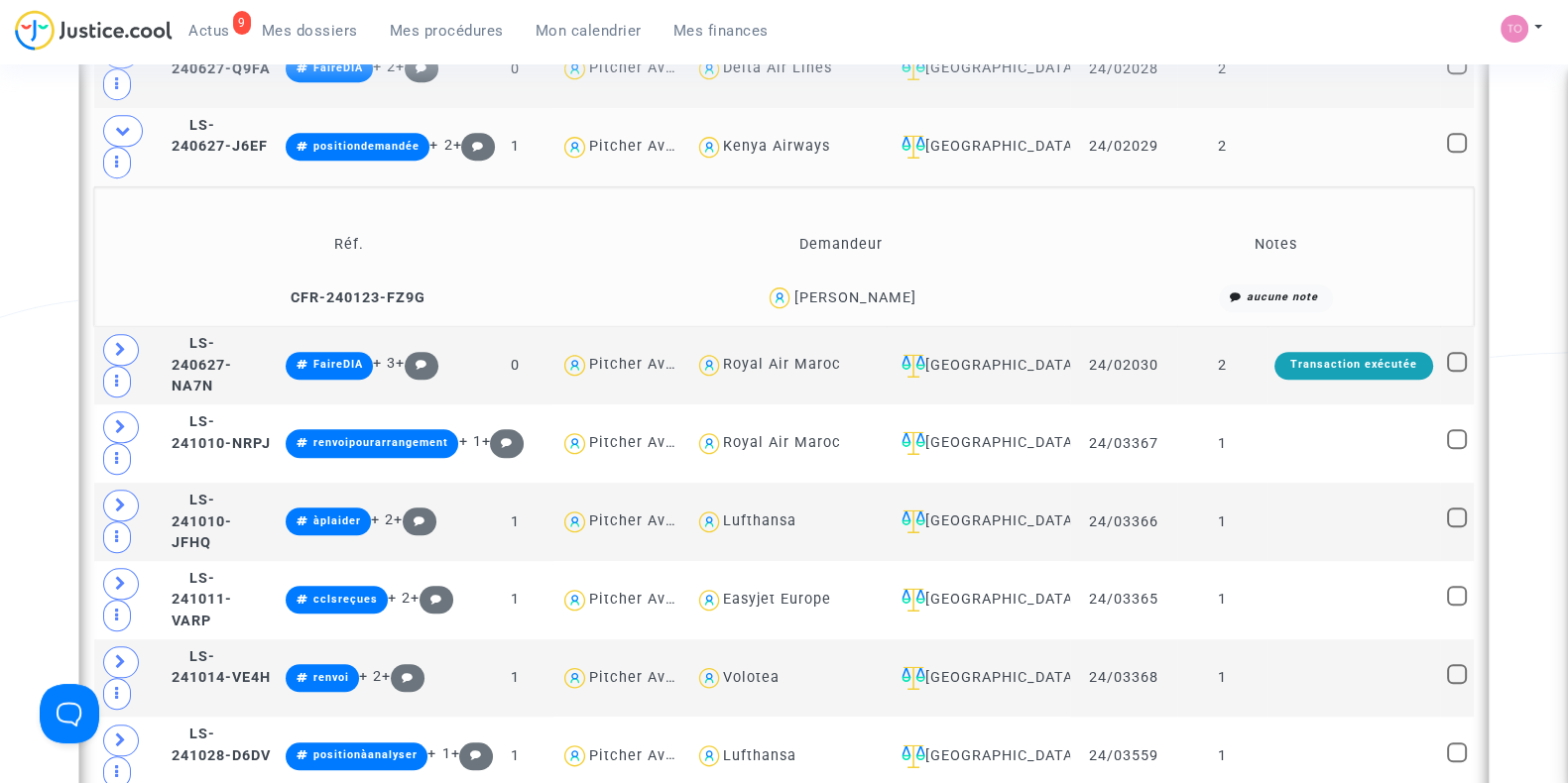
scroll to position [1908, 0]
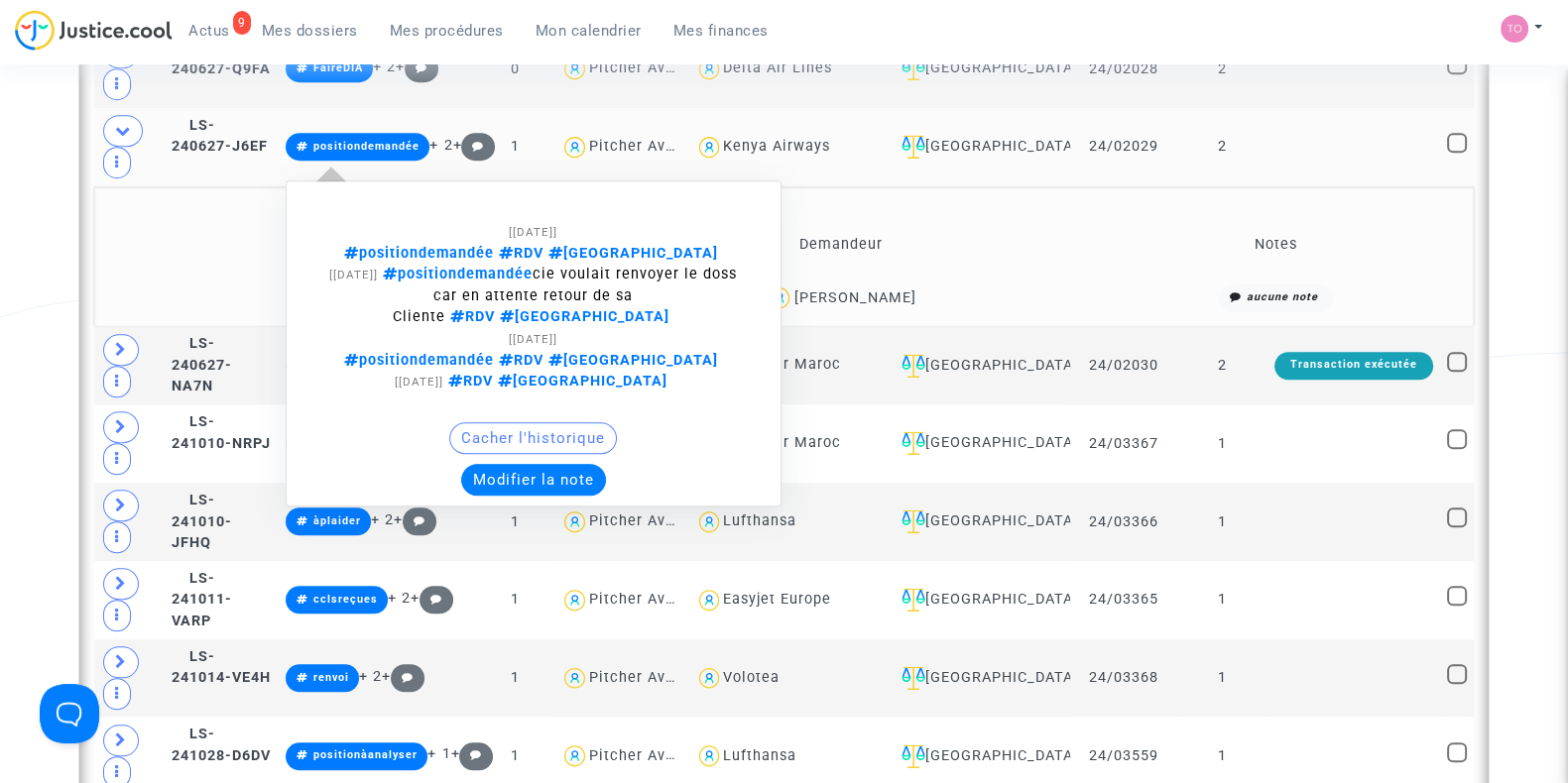
click at [560, 464] on button "Modifier la note" at bounding box center [533, 480] width 145 height 32
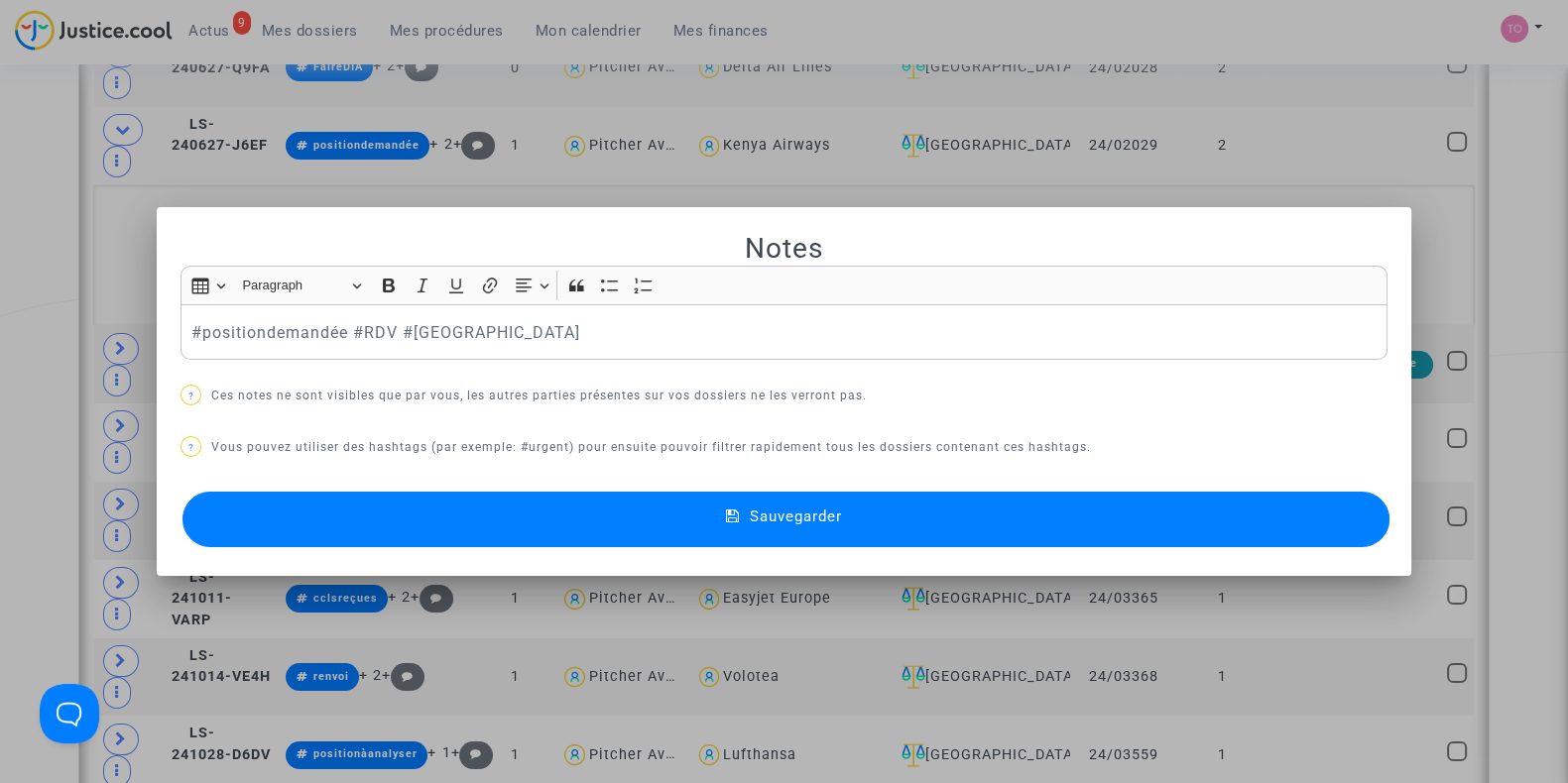
scroll to position [0, 0]
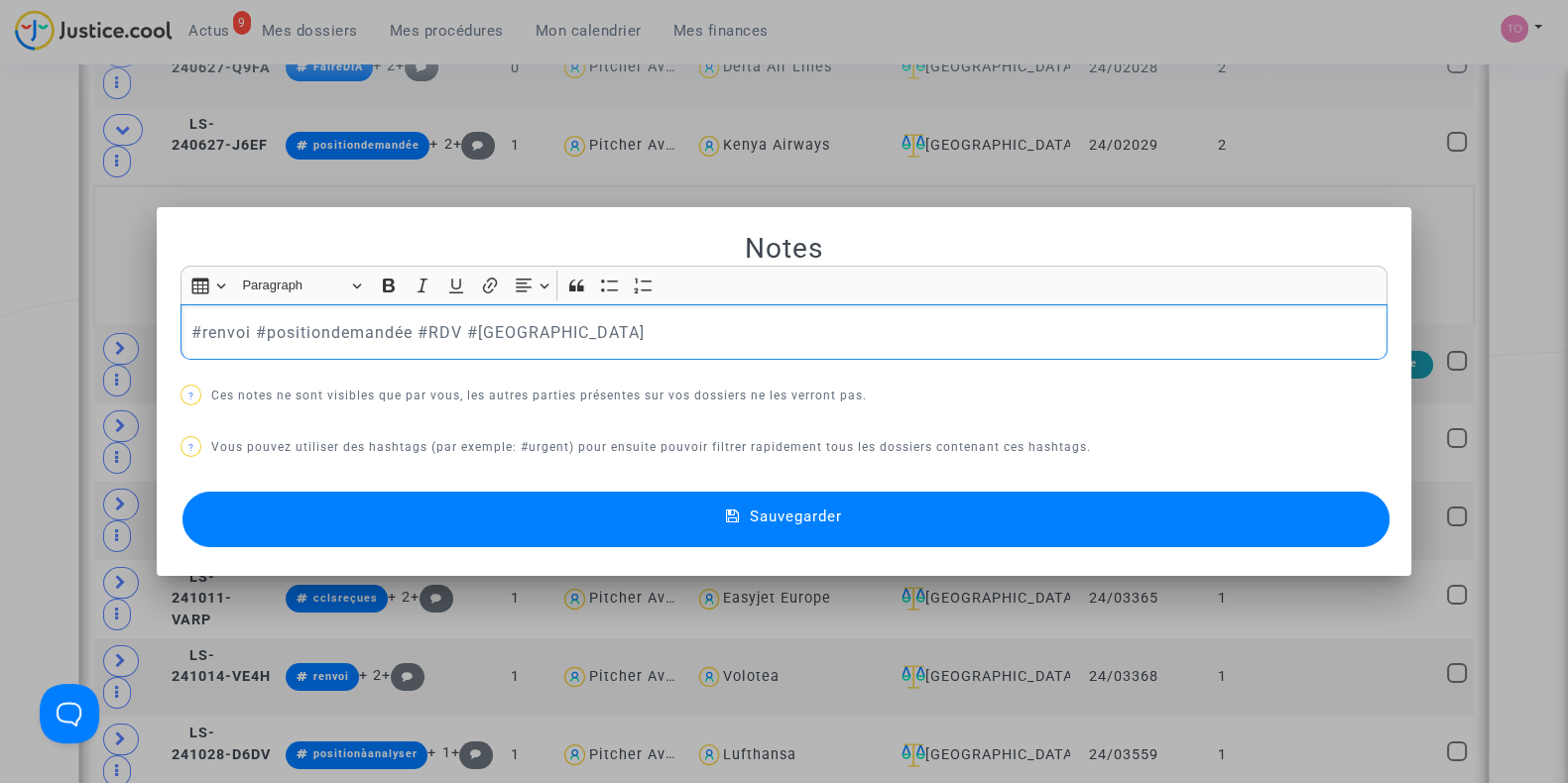
click at [371, 497] on button "Sauvegarder" at bounding box center [786, 519] width 1206 height 56
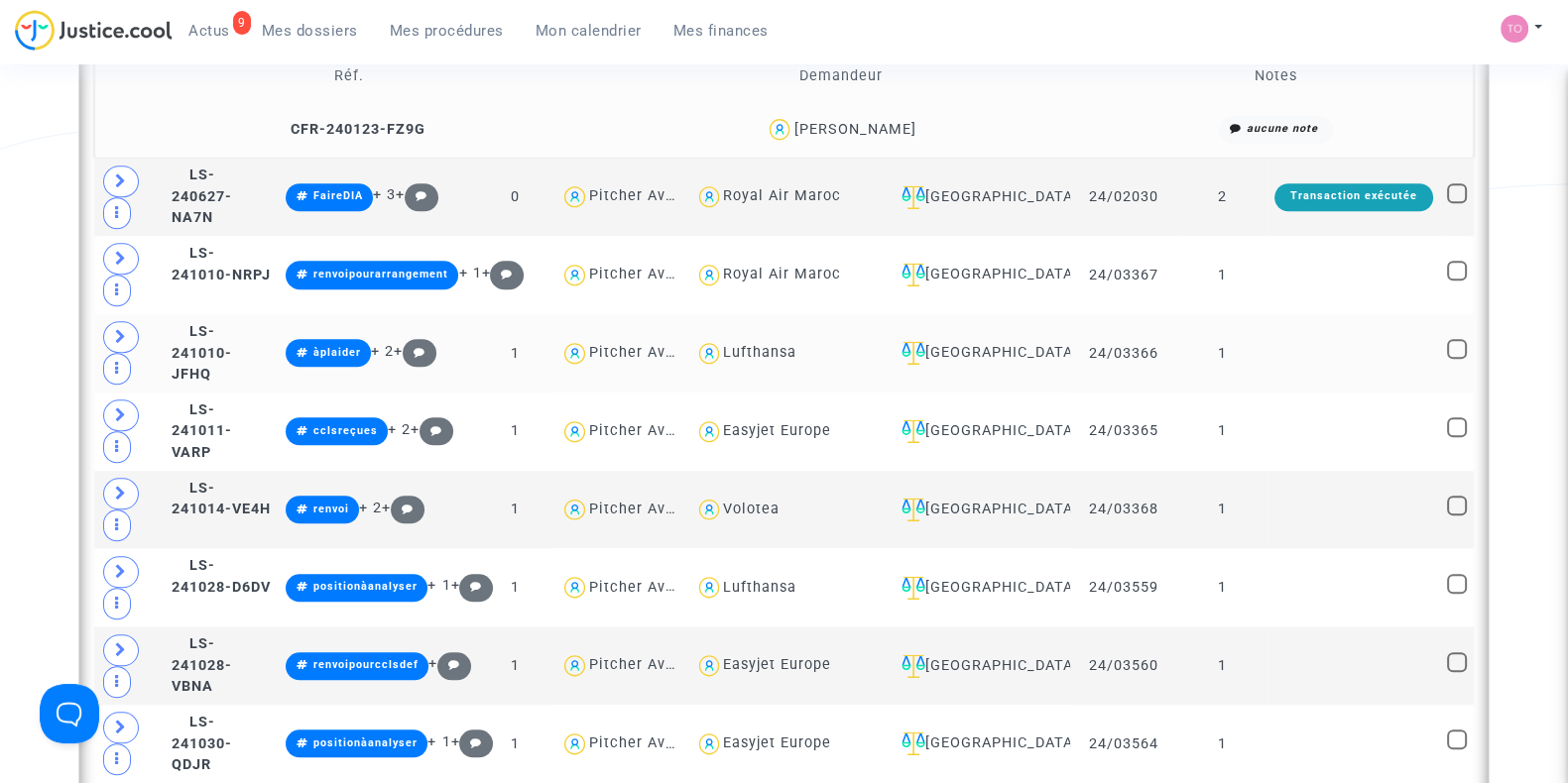
scroll to position [2077, 0]
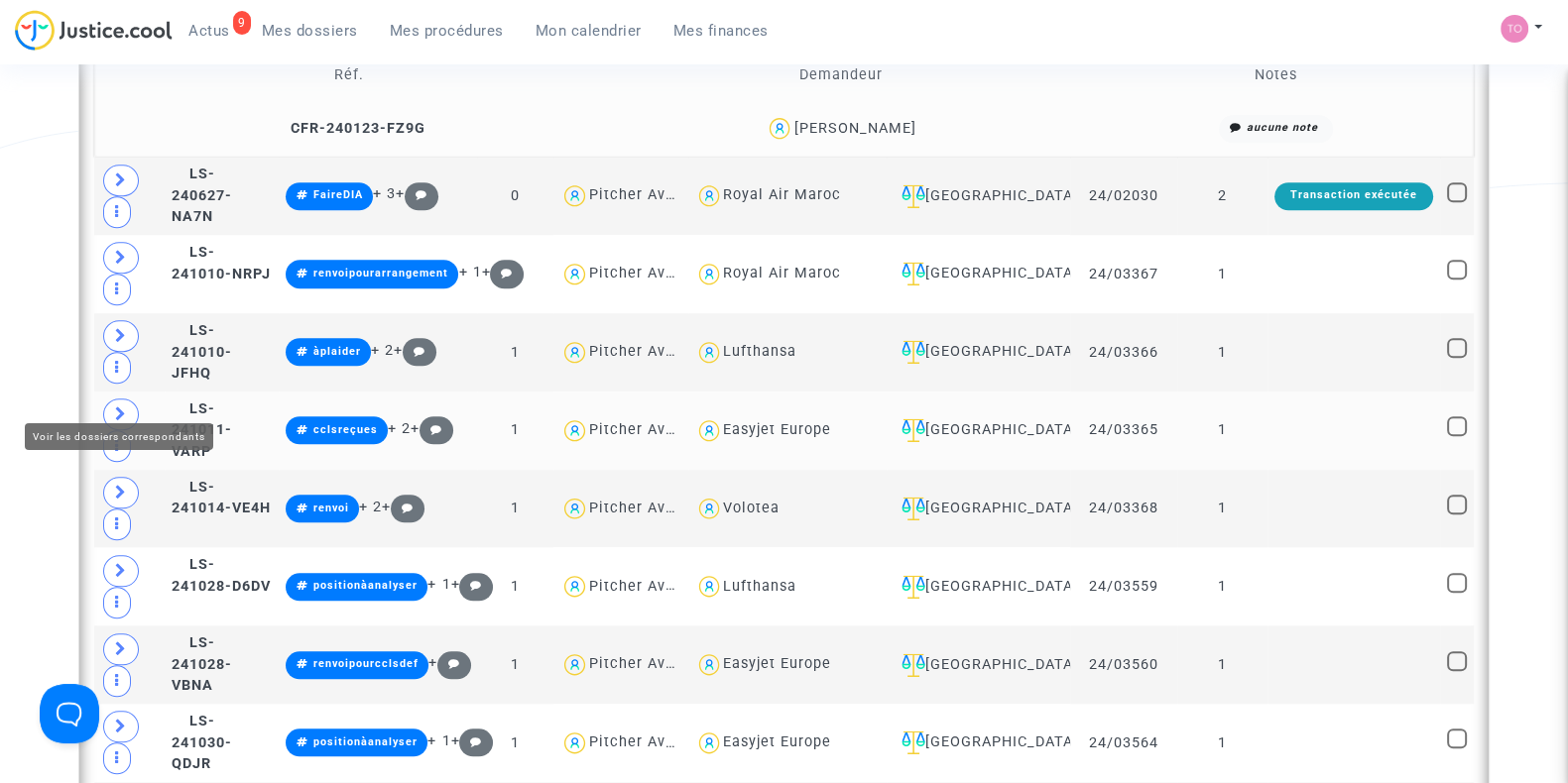
click at [127, 398] on span at bounding box center [121, 414] width 36 height 32
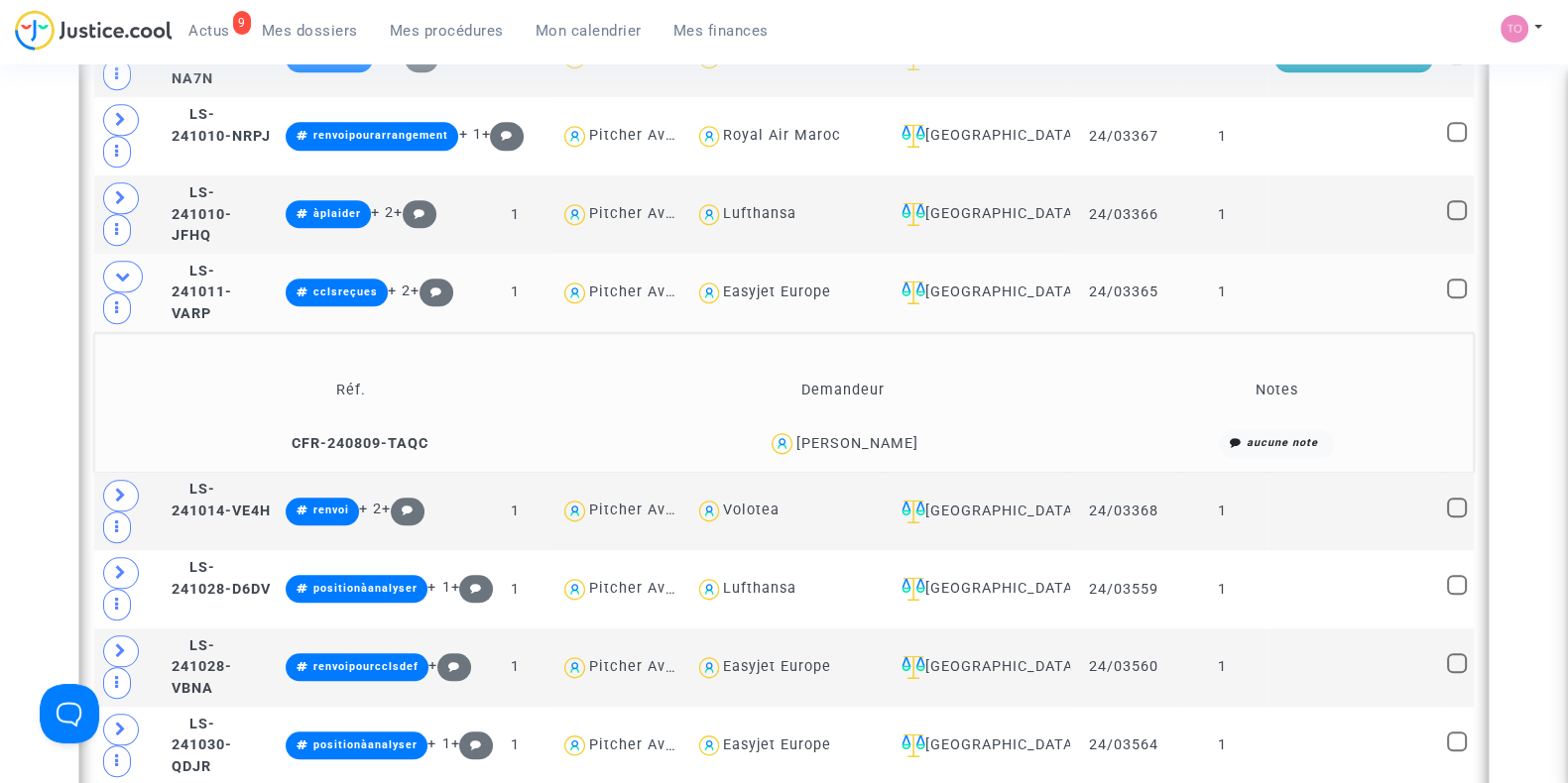
scroll to position [2216, 0]
click at [873, 434] on div "Isabelle Monsard" at bounding box center [857, 442] width 122 height 17
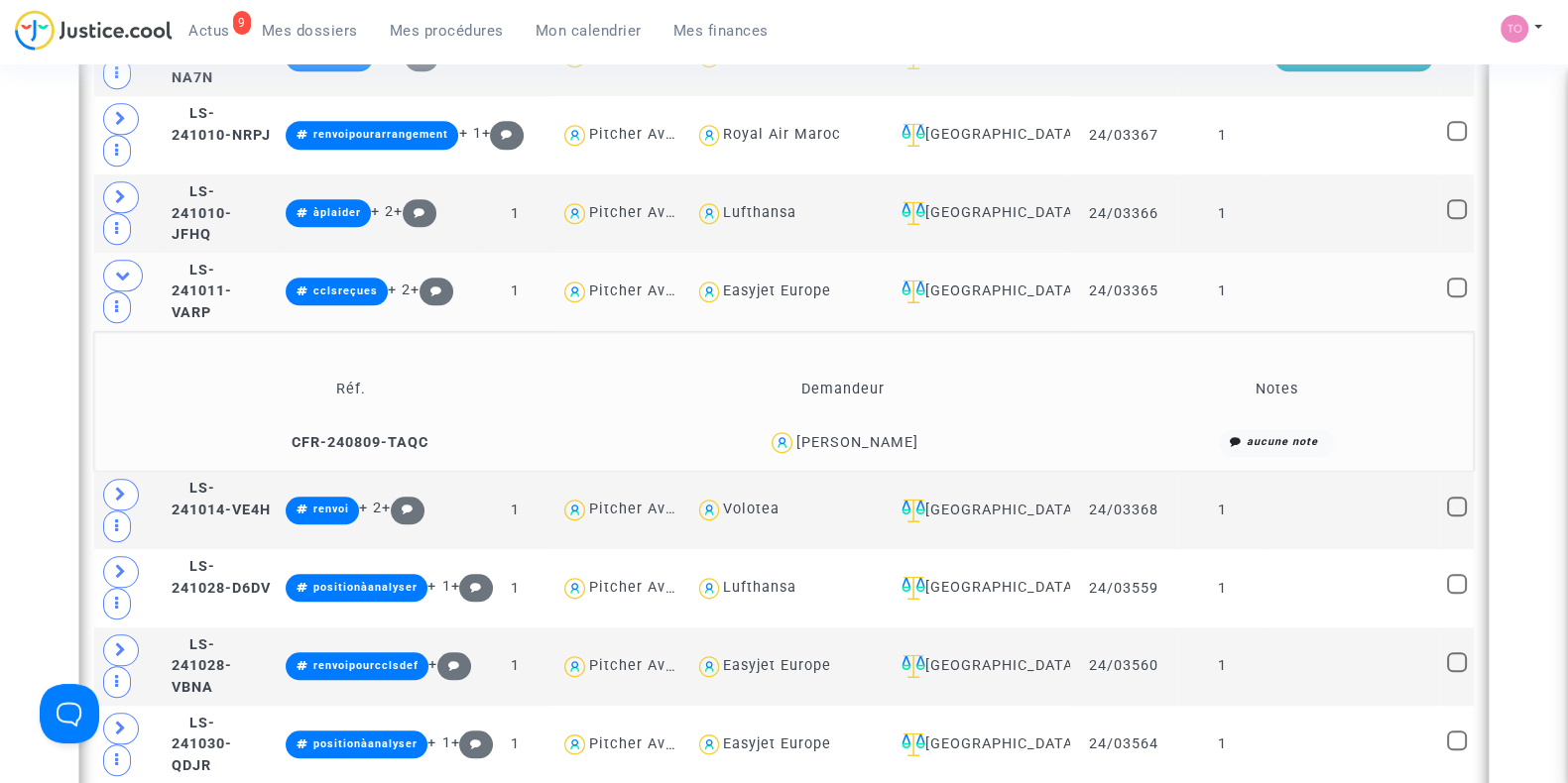
click at [882, 434] on div "Isabelle Monsard" at bounding box center [857, 442] width 122 height 17
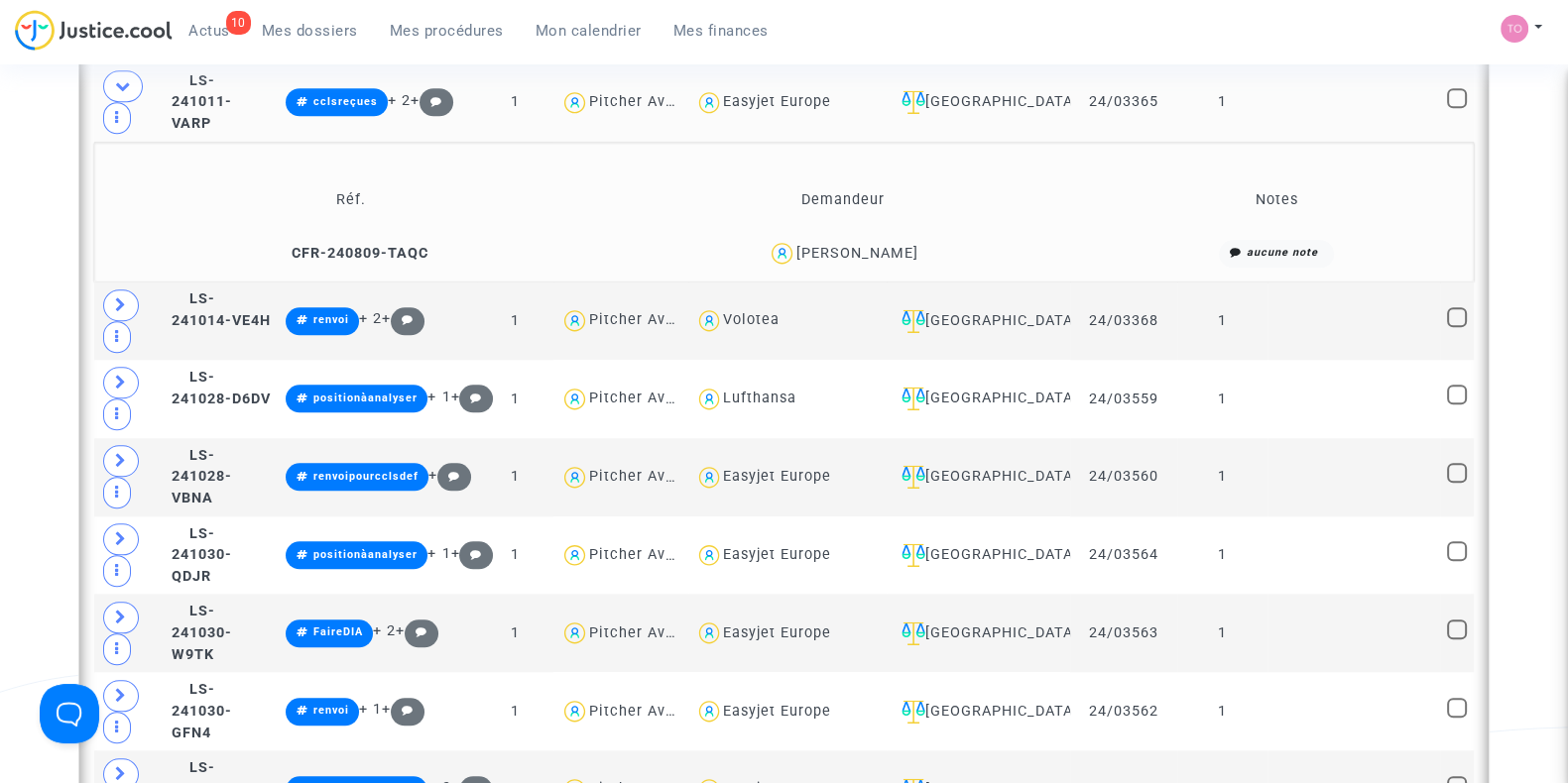
scroll to position [2339, 0]
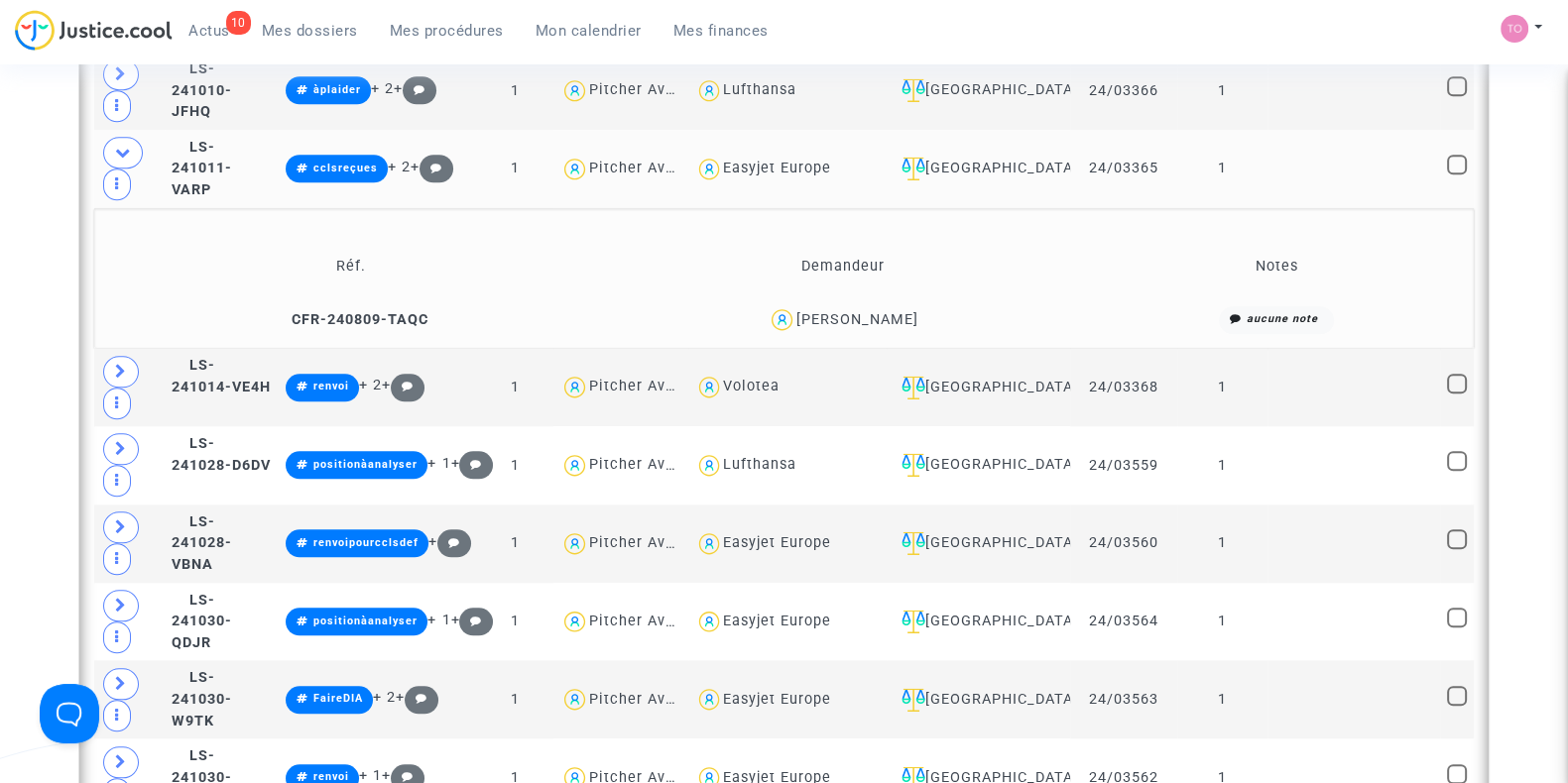
drag, startPoint x: 927, startPoint y: 295, endPoint x: 858, endPoint y: 309, distance: 70.4
click at [858, 309] on div "Isabelle Monsard" at bounding box center [844, 320] width 473 height 29
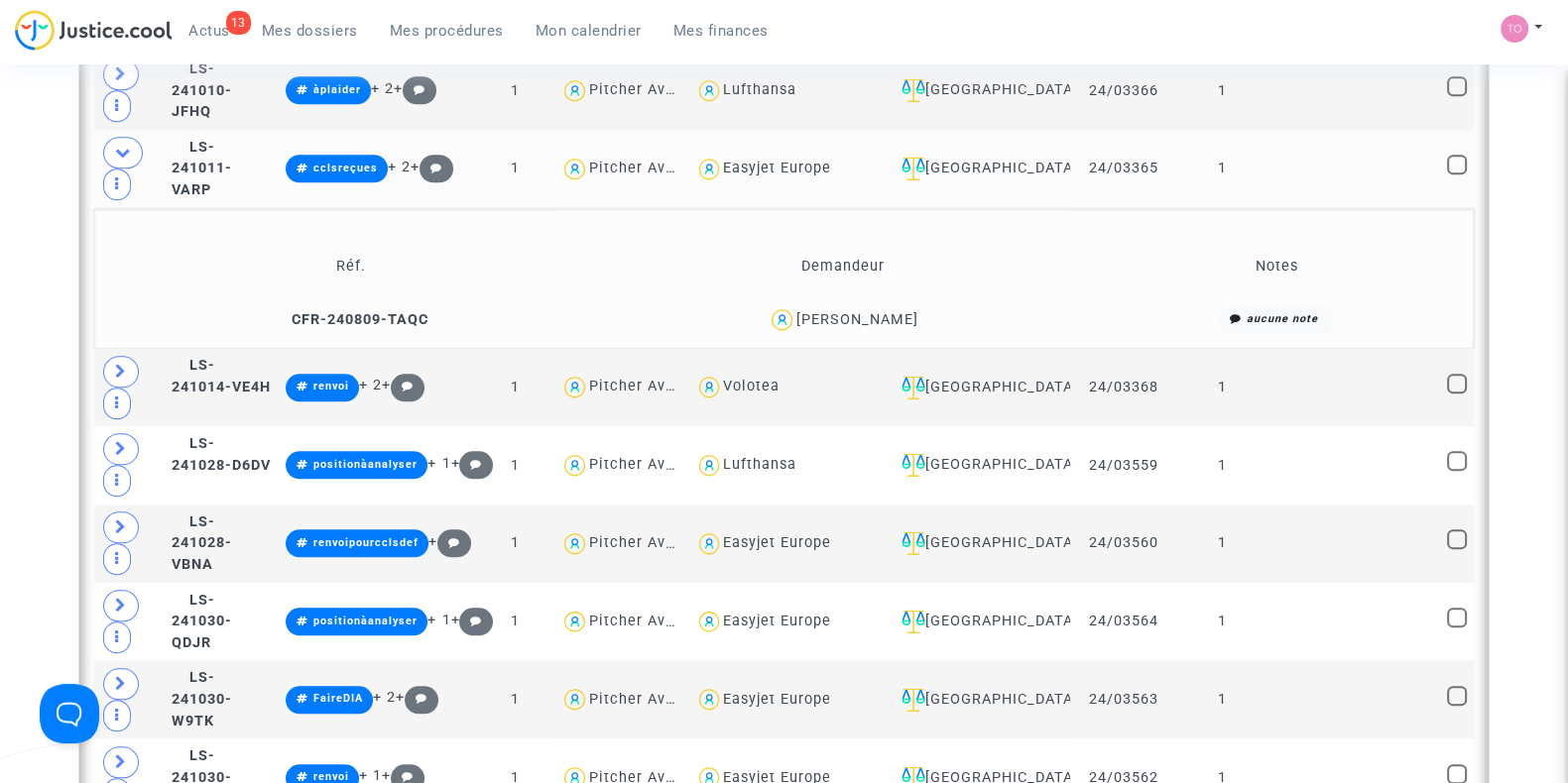
scroll to position [2094, 0]
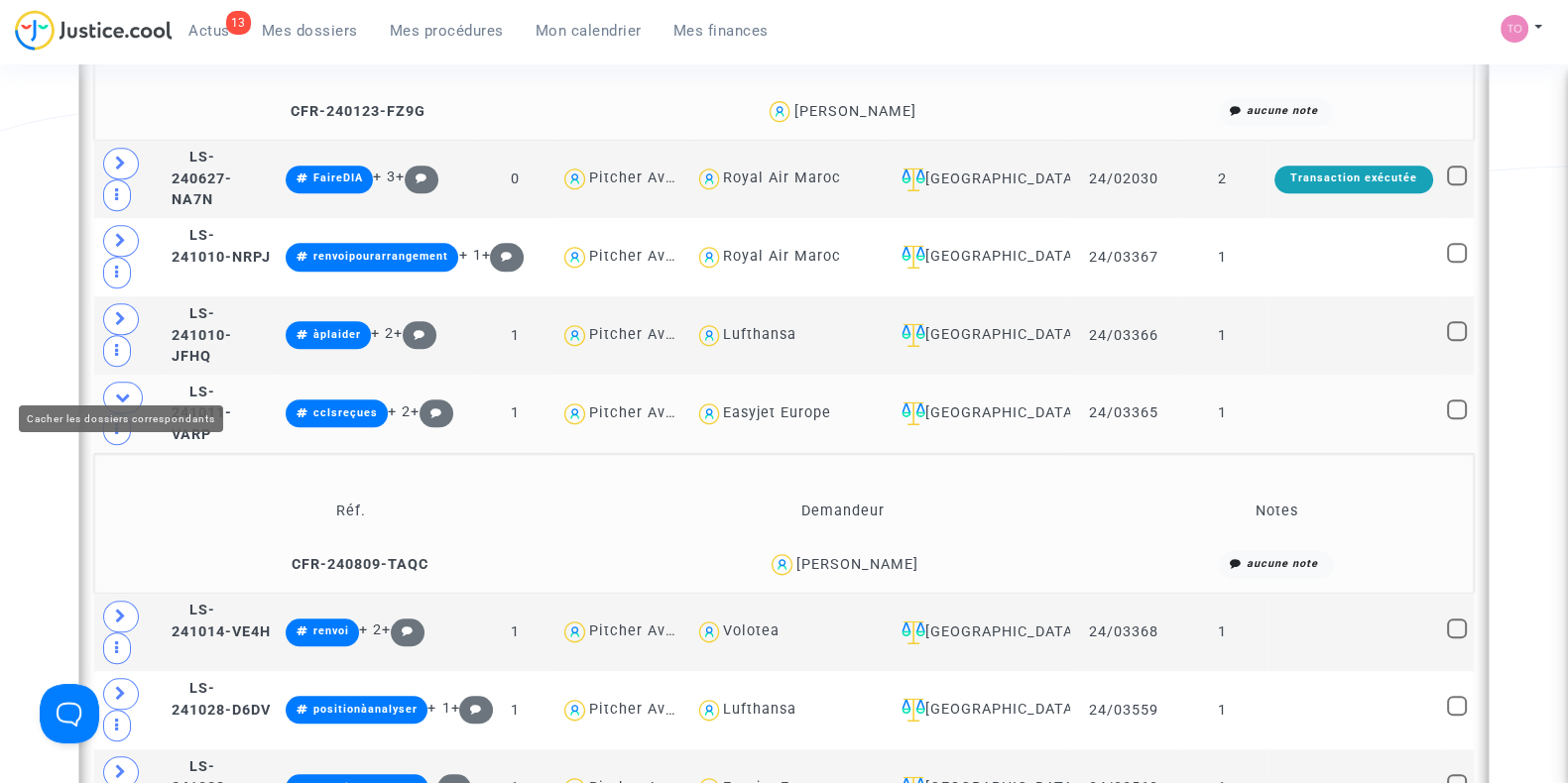
click at [118, 390] on icon at bounding box center [123, 396] width 16 height 15
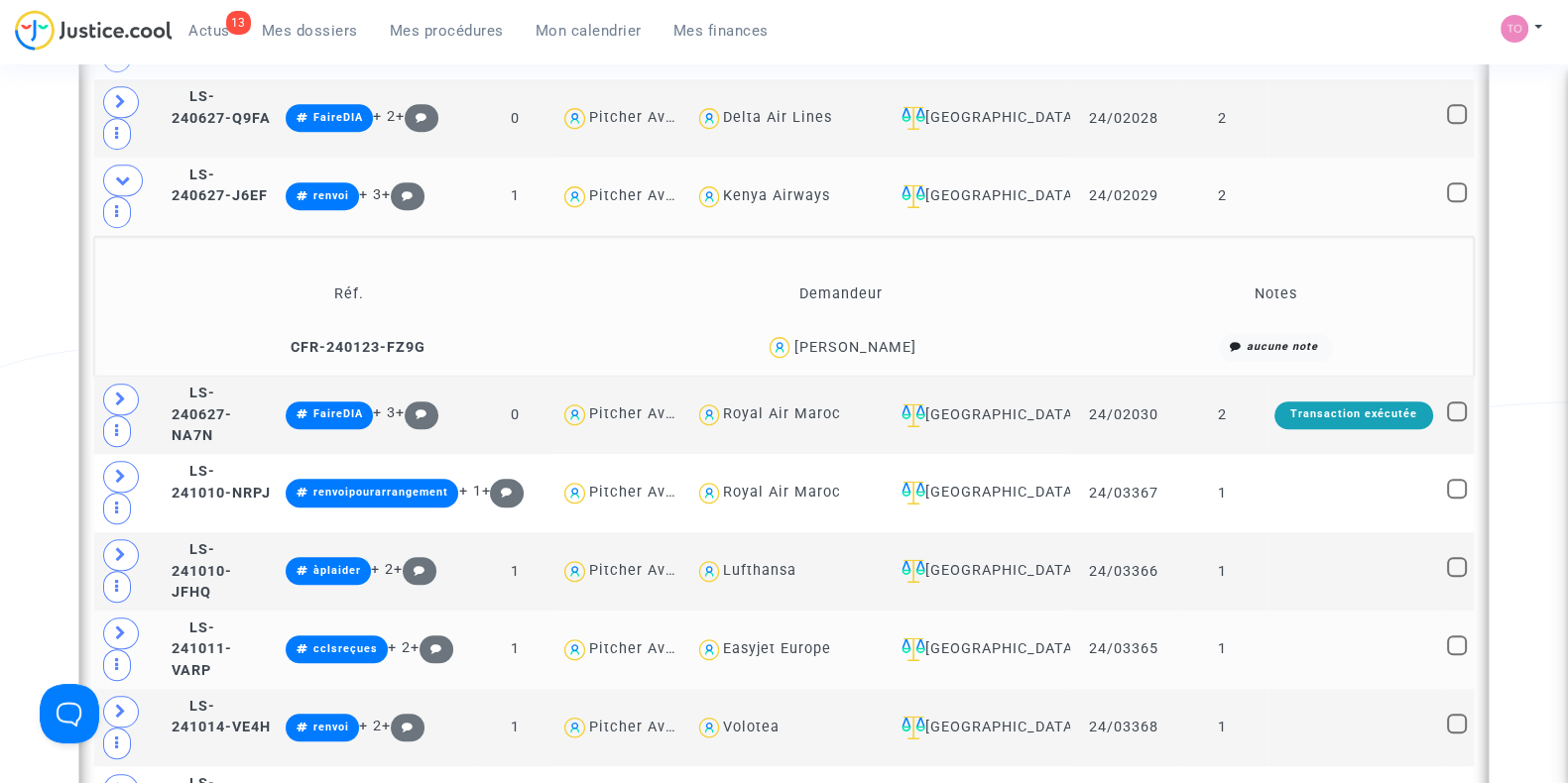
scroll to position [1831, 0]
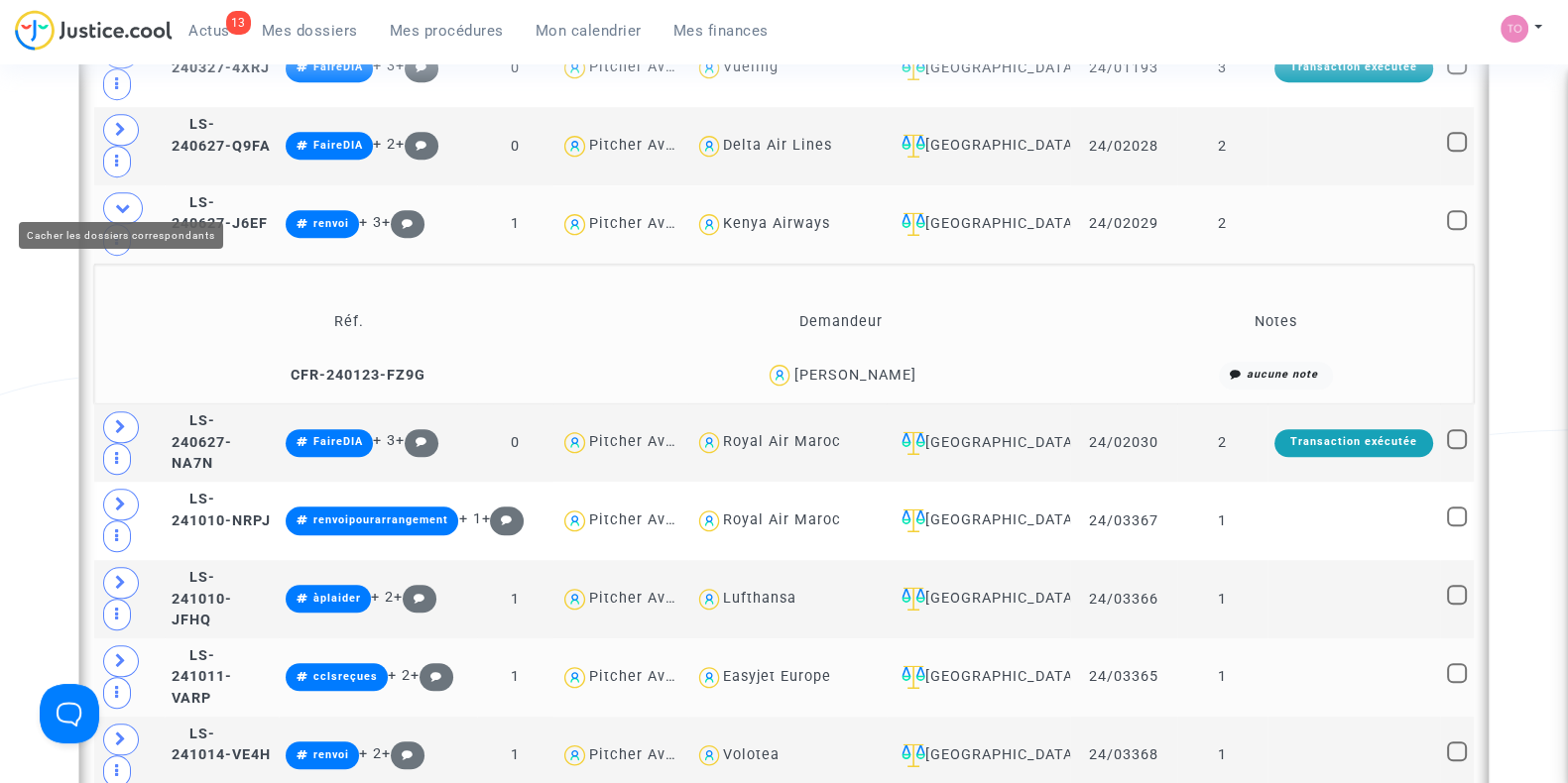
click at [128, 201] on icon at bounding box center [123, 208] width 16 height 15
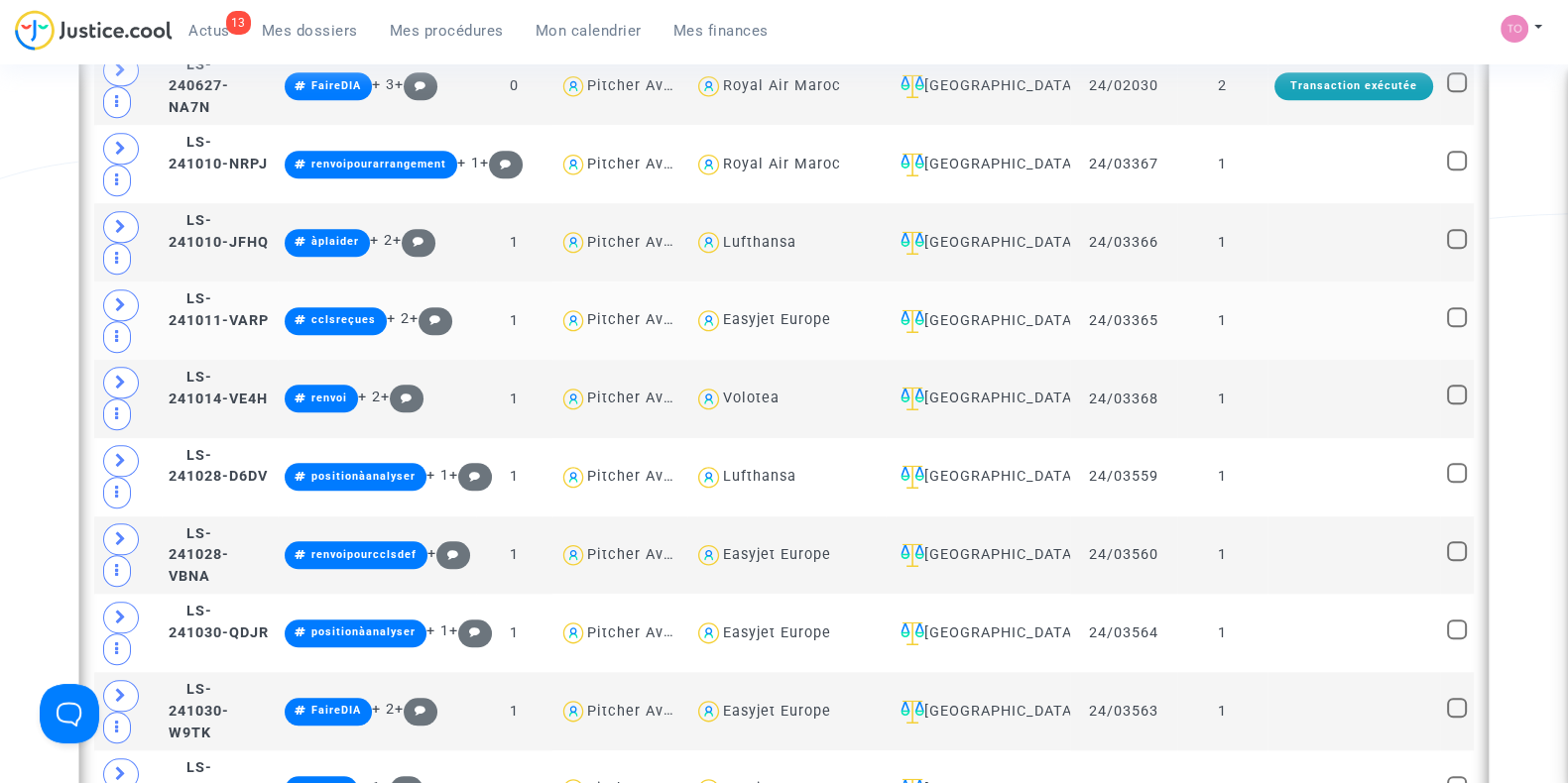
scroll to position [2044, 0]
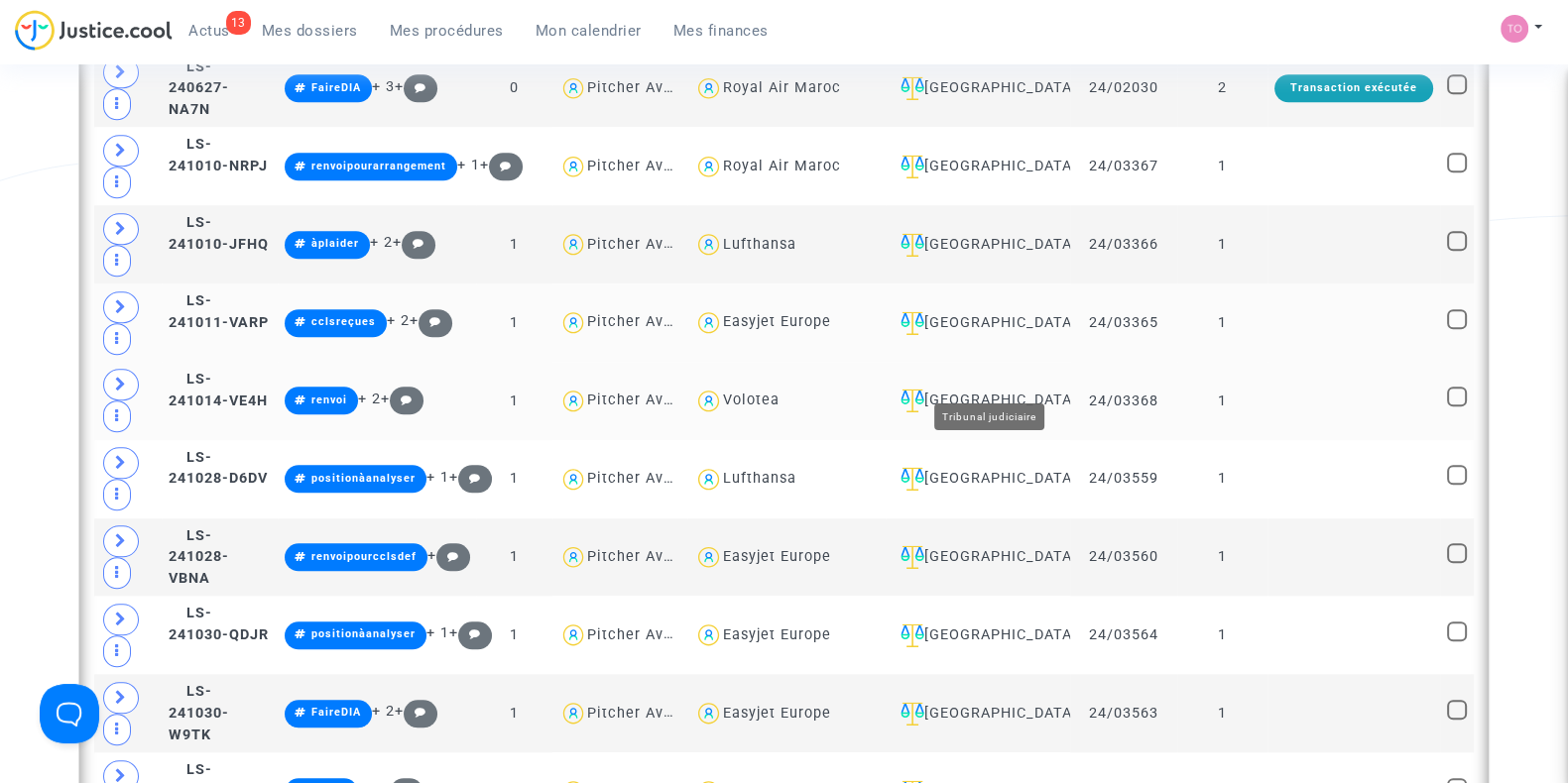
click at [1012, 389] on div "[GEOGRAPHIC_DATA]" at bounding box center [978, 400] width 171 height 24
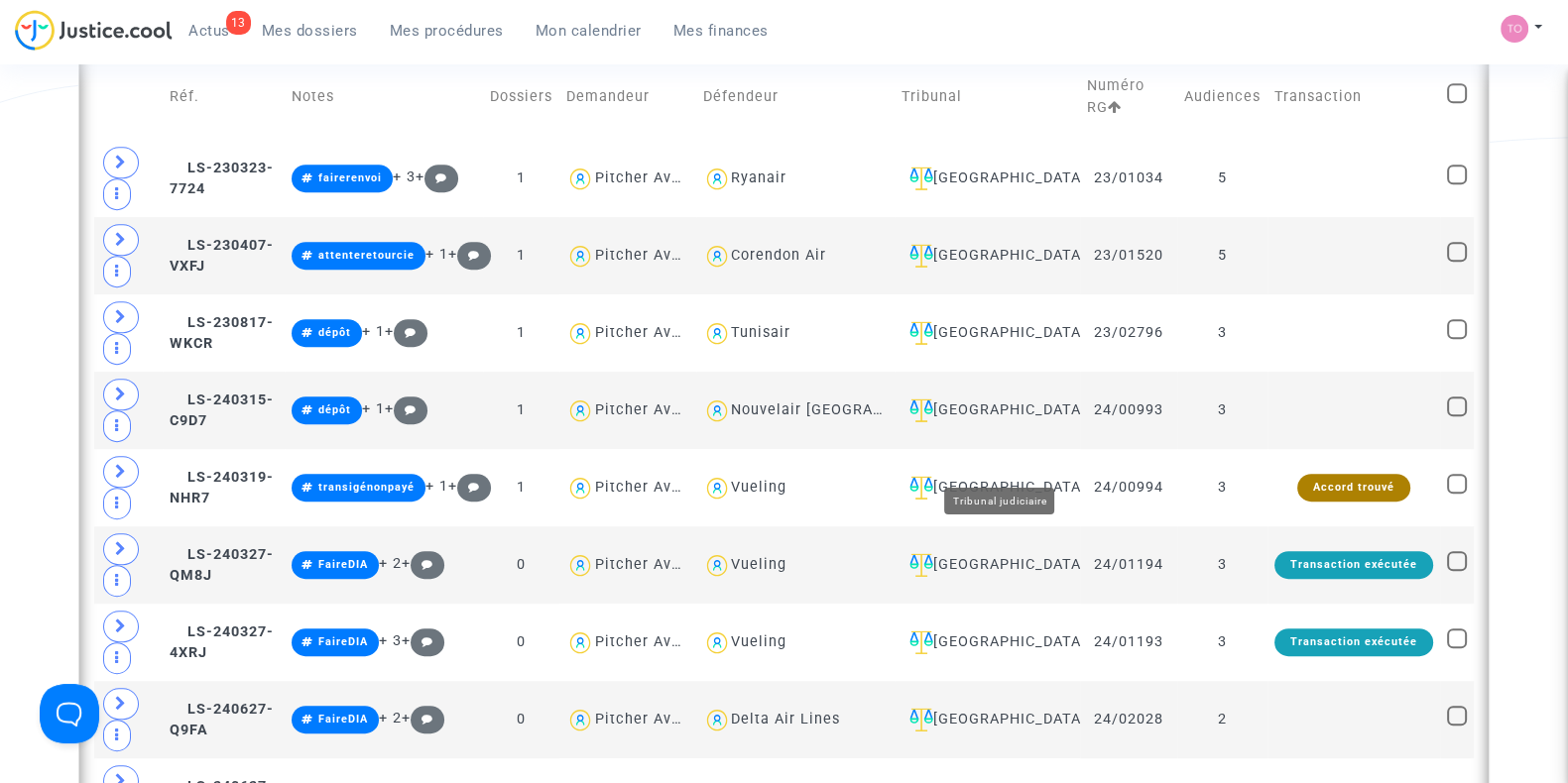
scroll to position [1249, 0]
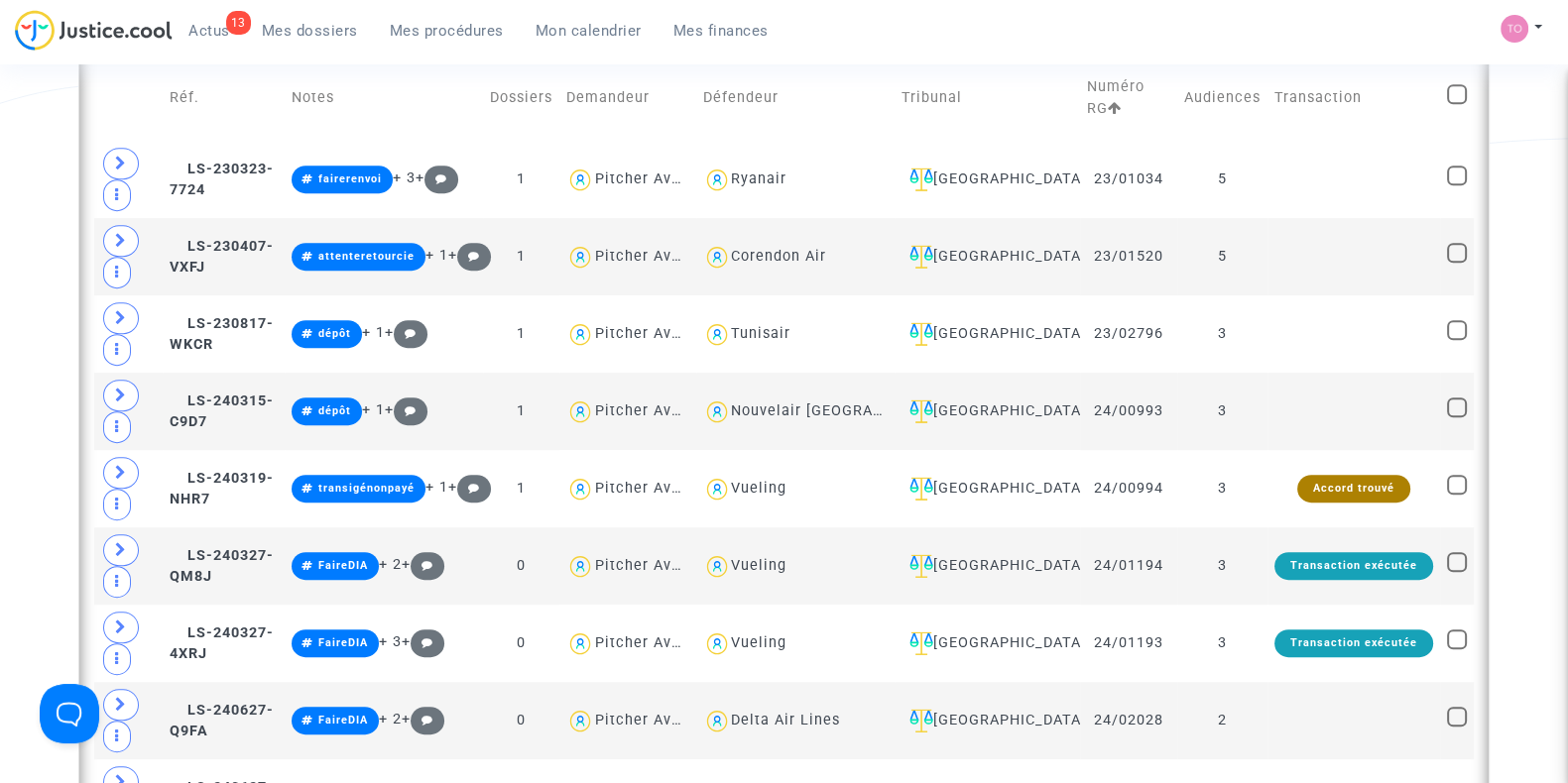
click at [1460, 84] on span at bounding box center [1457, 94] width 20 height 20
click at [1456, 104] on input "checkbox" at bounding box center [1455, 104] width 1 height 1
checkbox input "true"
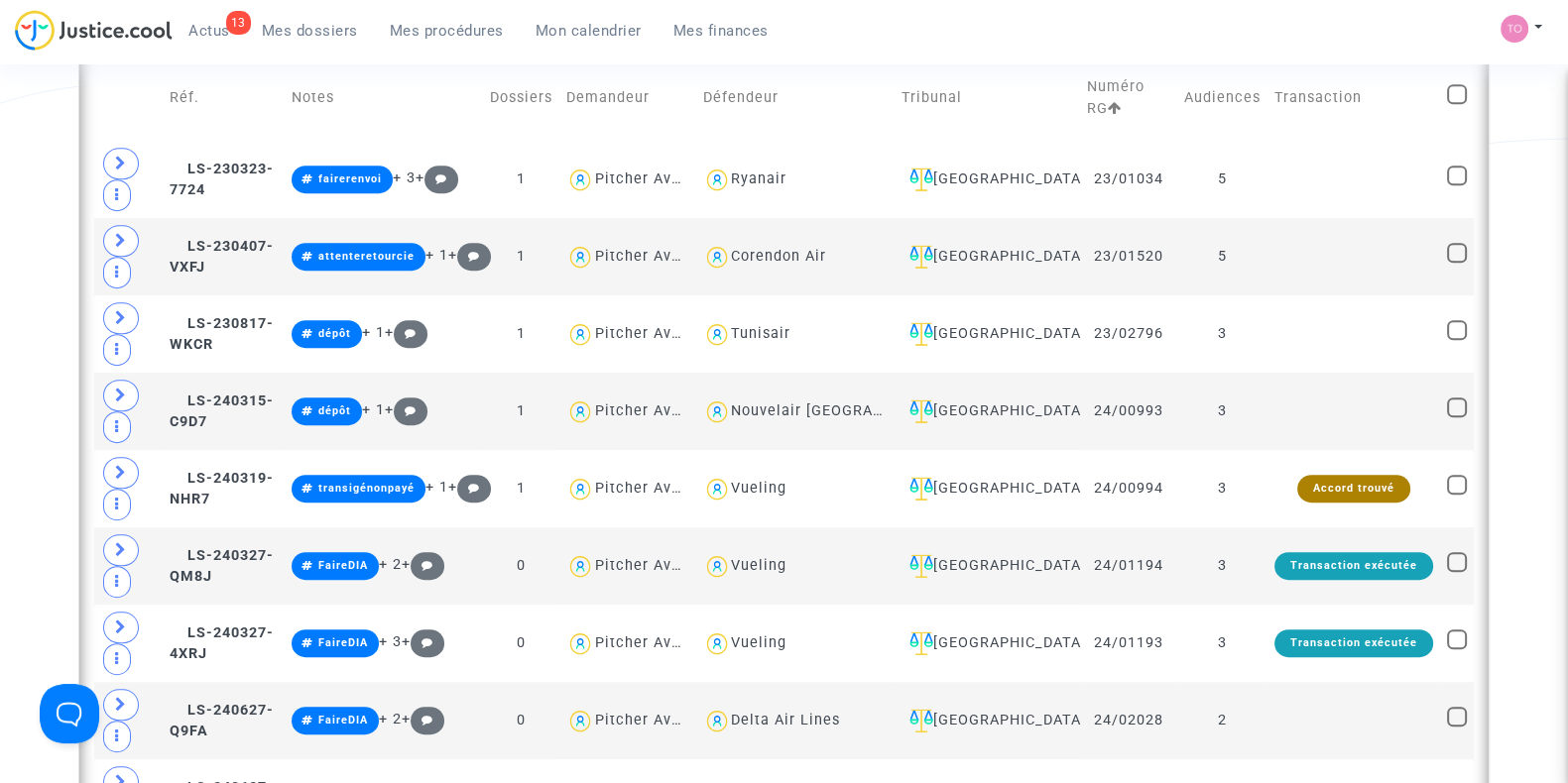
checkbox input "true"
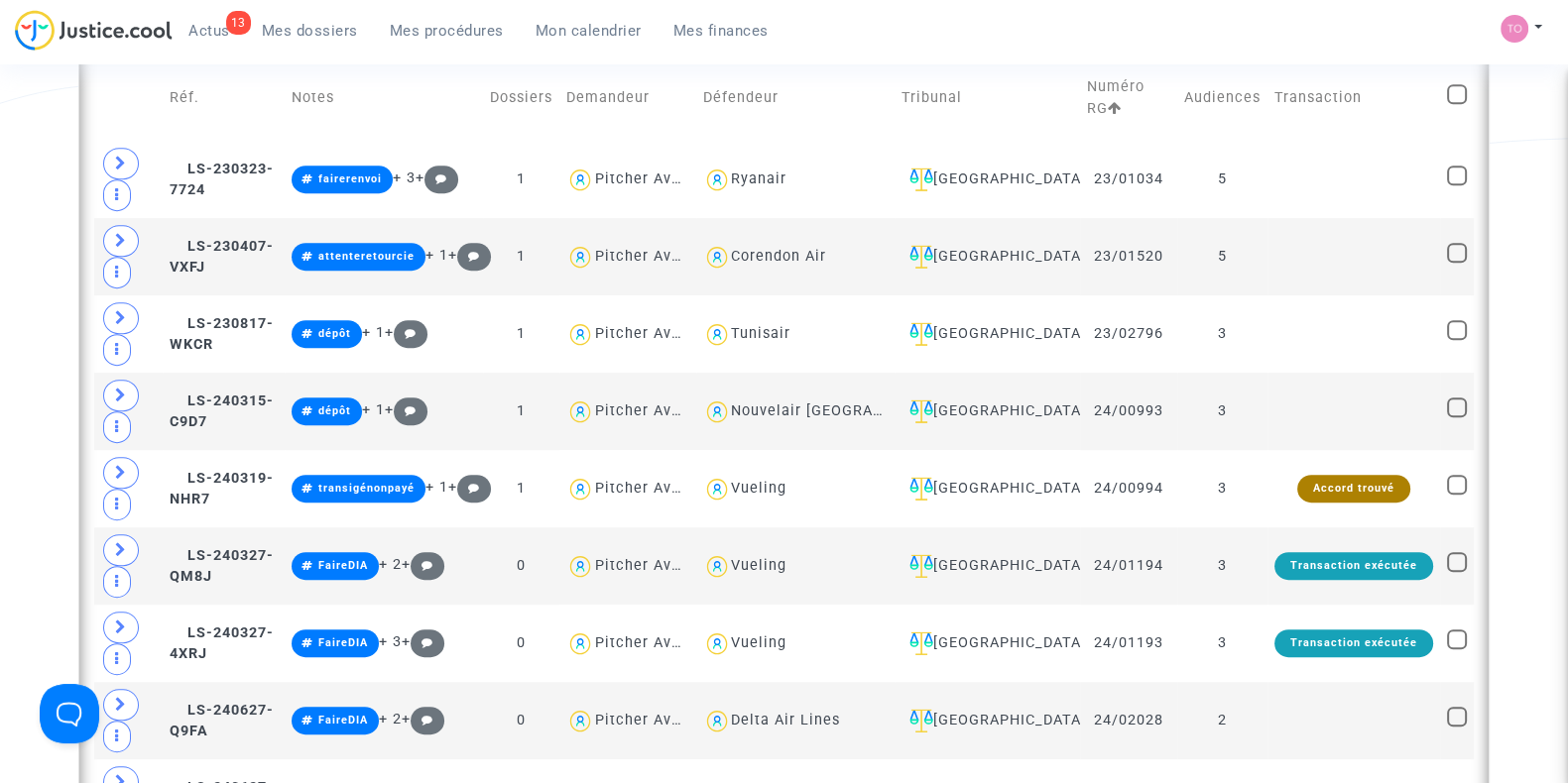
checkbox input "true"
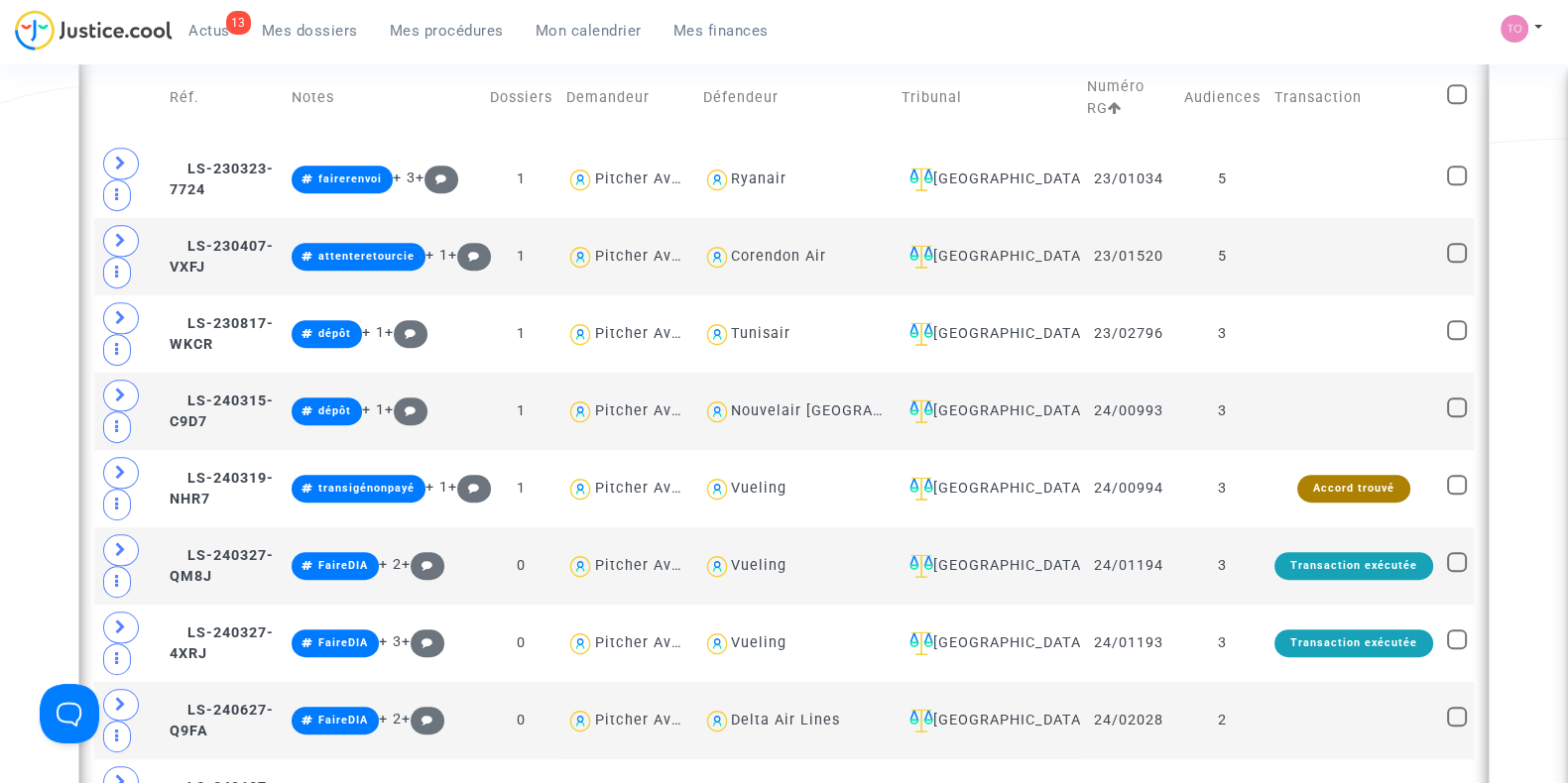
checkbox input "true"
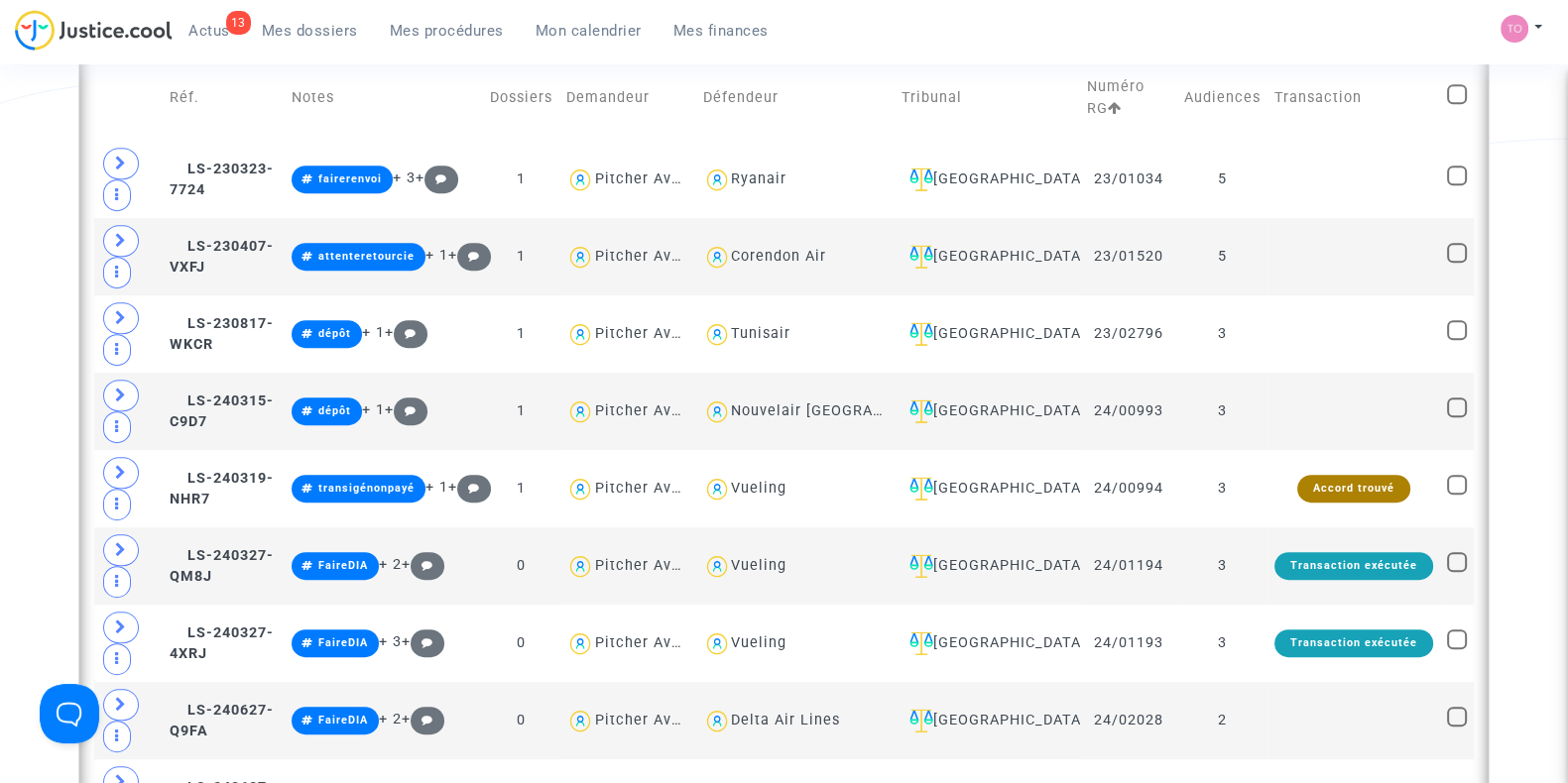
checkbox input "true"
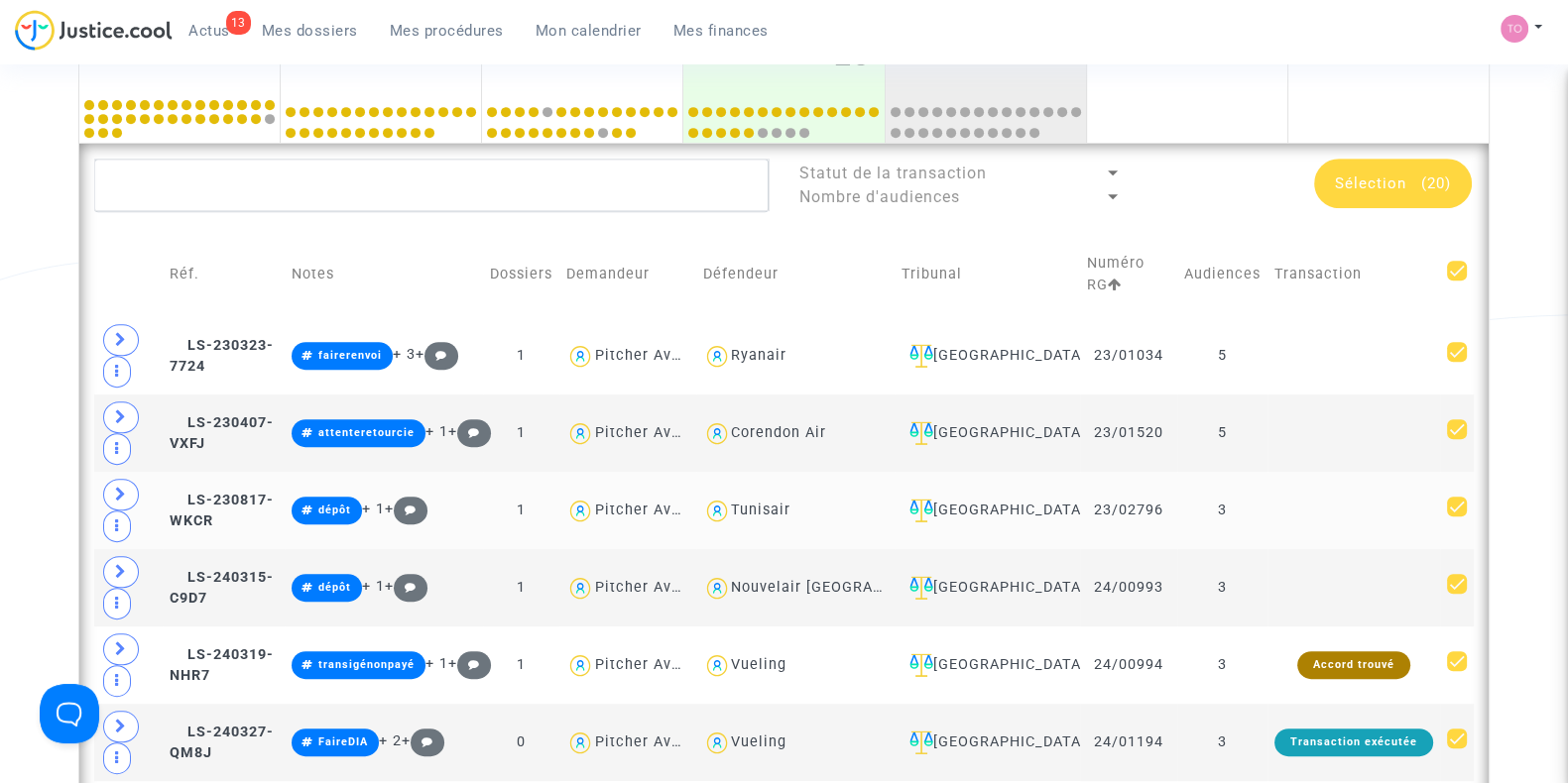
scroll to position [1072, 0]
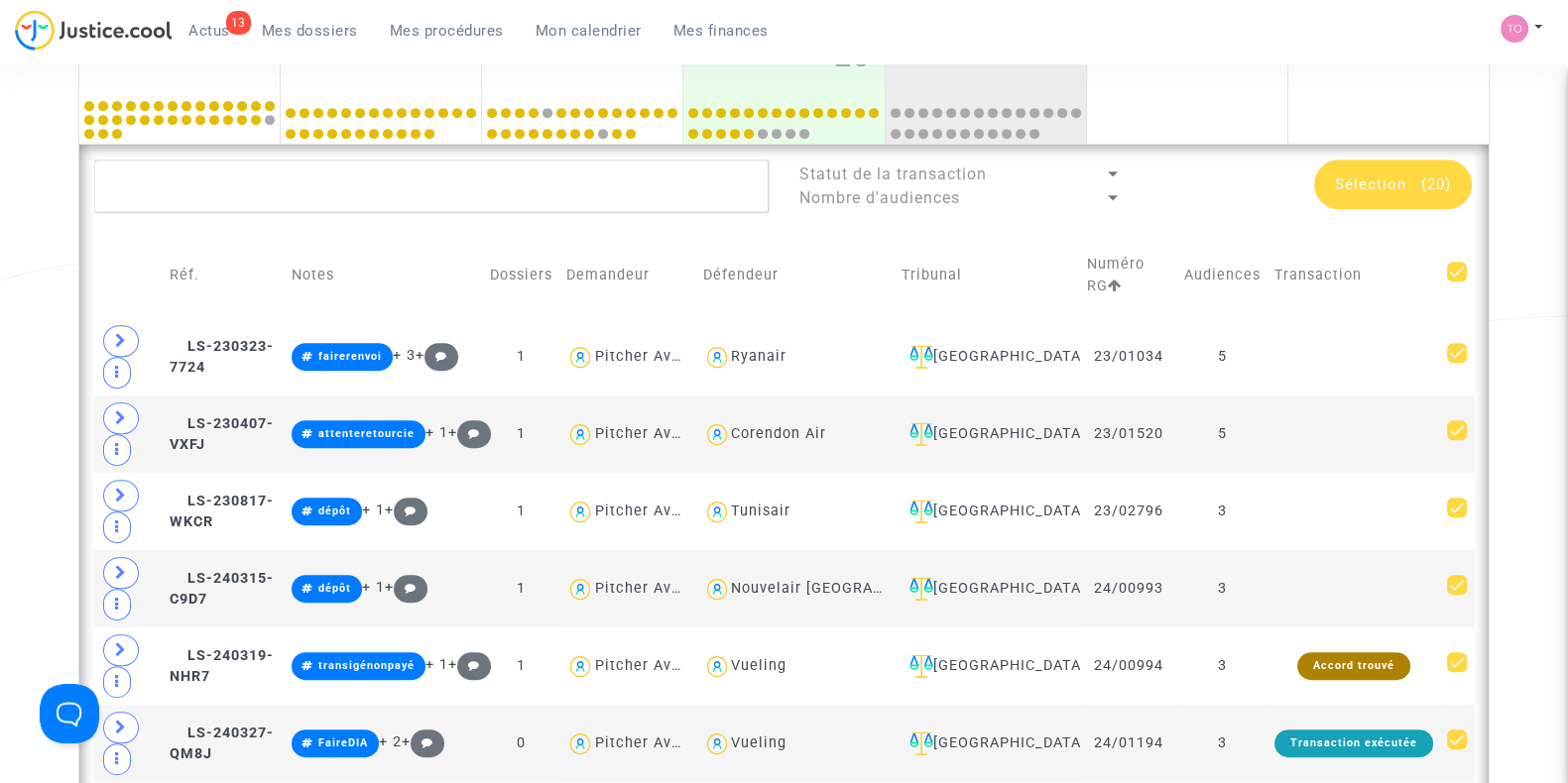
click at [1388, 176] on span "Sélection" at bounding box center [1369, 185] width 71 height 18
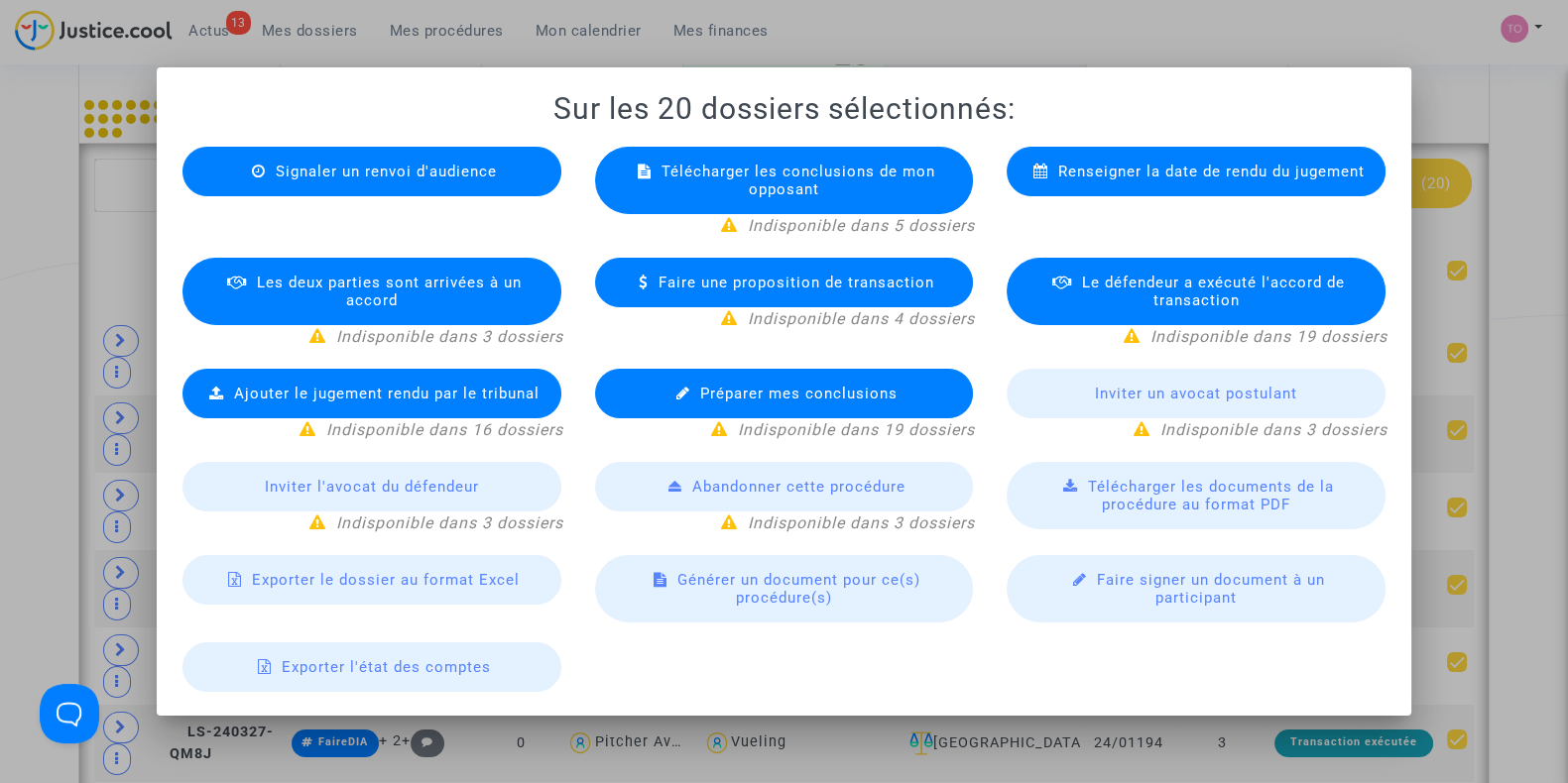
click at [356, 575] on span "Exporter le dossier au format Excel" at bounding box center [386, 580] width 268 height 18
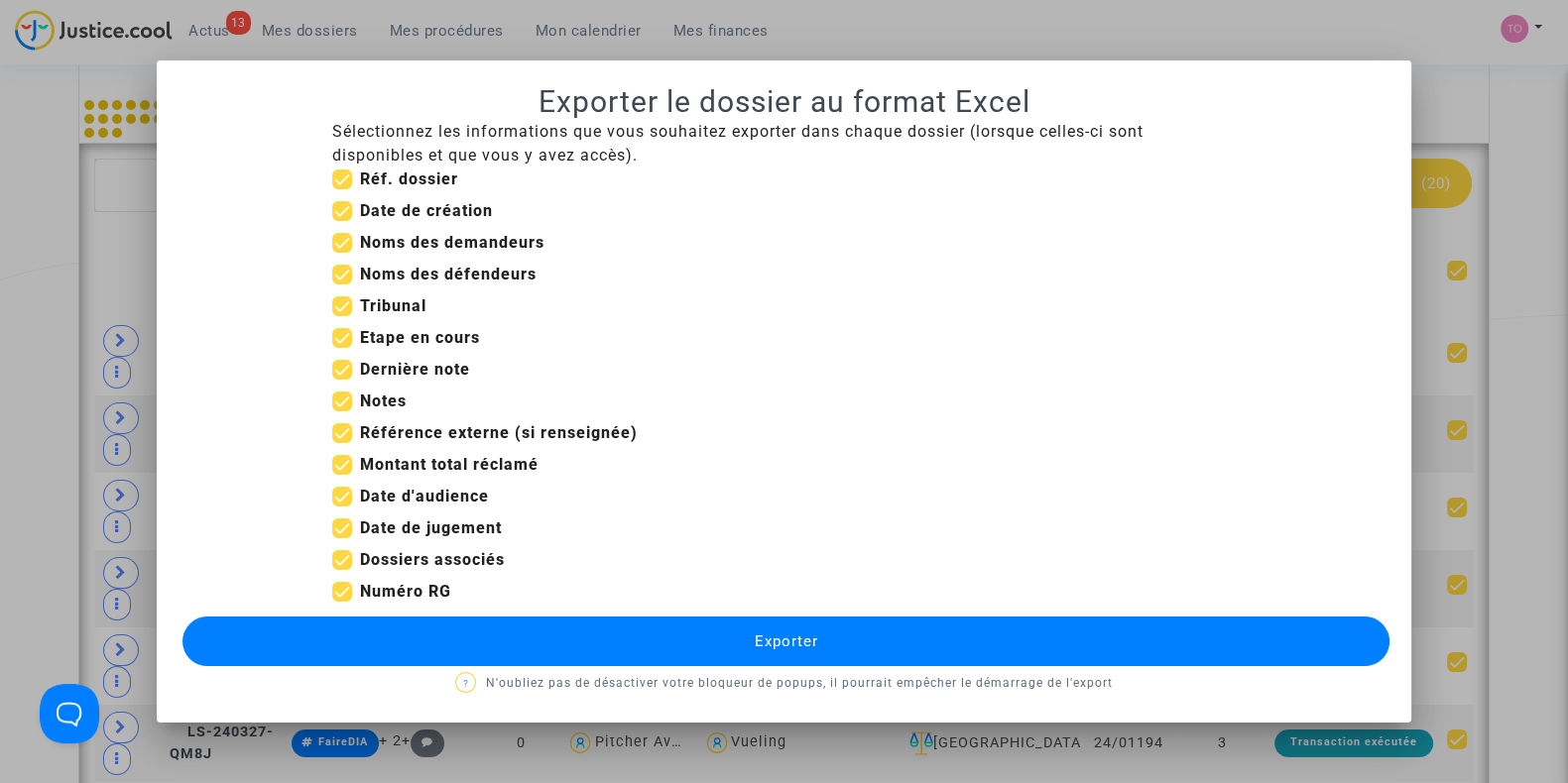
click at [340, 556] on span at bounding box center [343, 560] width 20 height 20
click at [342, 570] on input "Dossiers associés" at bounding box center [342, 570] width 1 height 1
click at [331, 526] on div "Date de jugement" at bounding box center [784, 532] width 933 height 32
click at [345, 559] on span at bounding box center [343, 560] width 20 height 20
click at [343, 570] on input "Dossiers associés" at bounding box center [342, 570] width 1 height 1
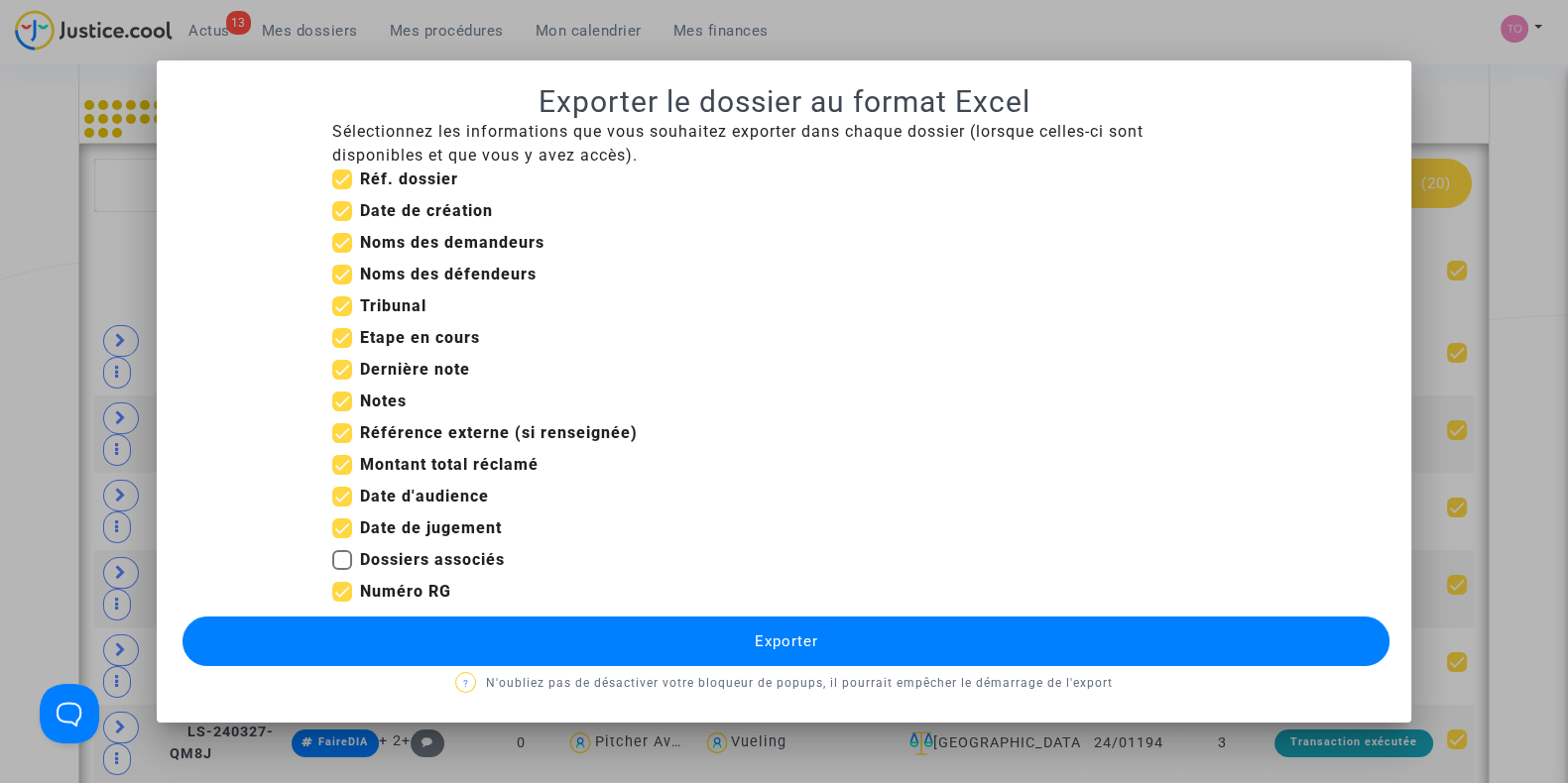
checkbox input "true"
click at [340, 522] on span at bounding box center [343, 528] width 20 height 20
click at [342, 538] on input "Date de jugement" at bounding box center [342, 538] width 1 height 1
checkbox input "false"
click at [340, 559] on span at bounding box center [343, 560] width 20 height 20
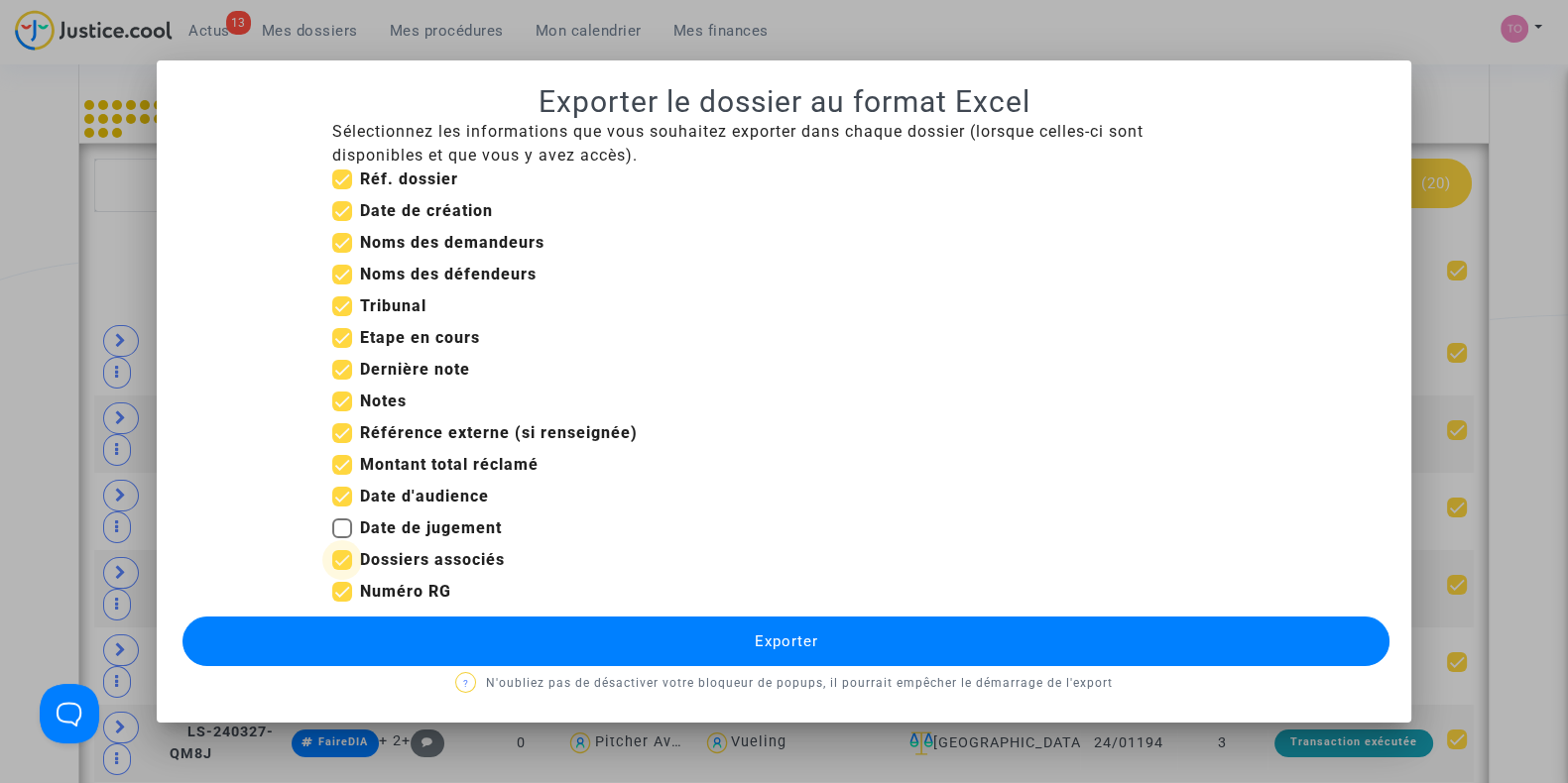
click at [342, 570] on input "Dossiers associés" at bounding box center [342, 570] width 1 height 1
checkbox input "false"
click at [343, 333] on span at bounding box center [343, 339] width 20 height 20
click at [343, 348] on input "Etape en cours" at bounding box center [342, 348] width 1 height 1
checkbox input "false"
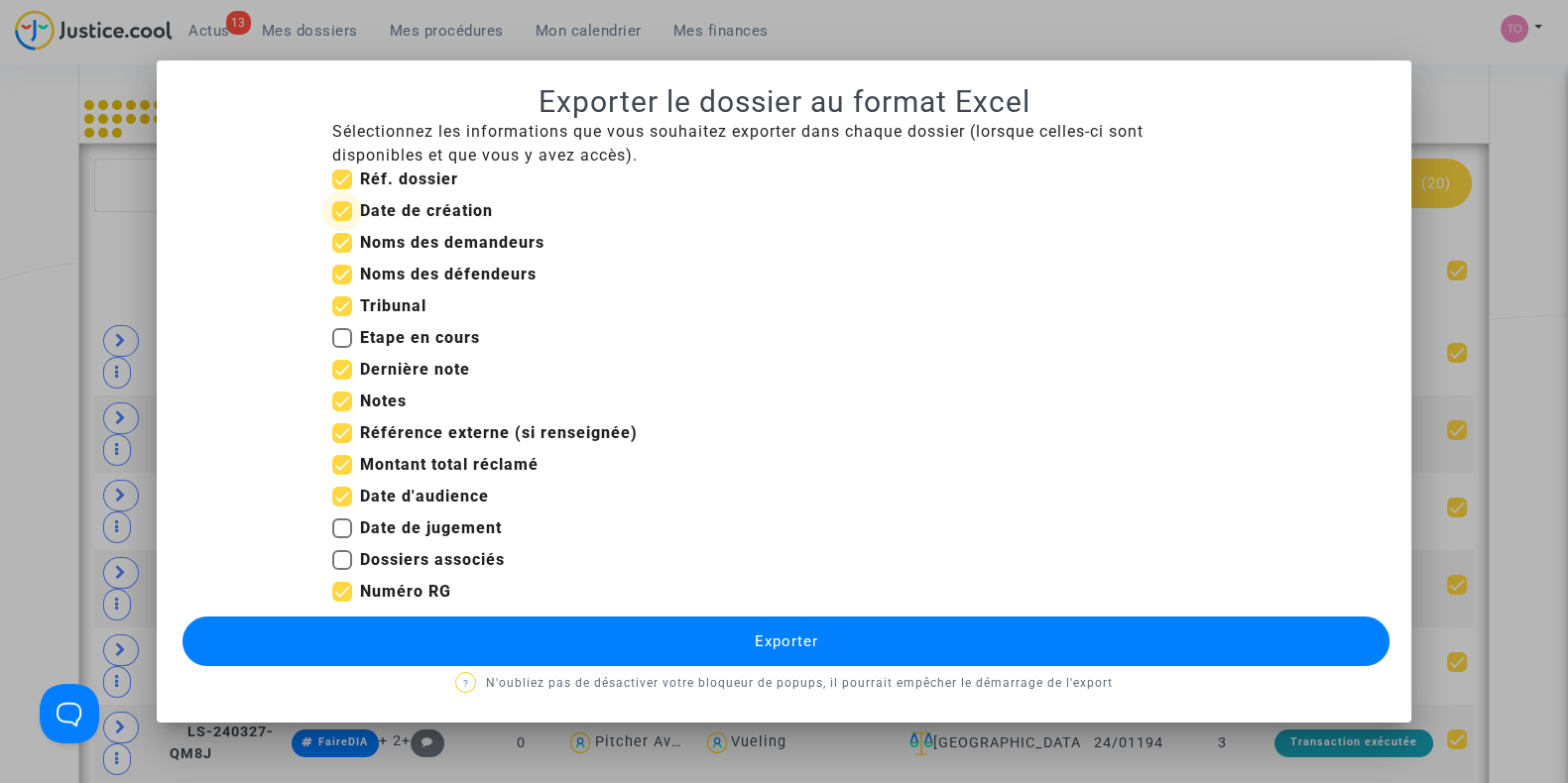
click at [343, 212] on span at bounding box center [343, 212] width 20 height 20
click at [343, 221] on input "Date de création" at bounding box center [342, 221] width 1 height 1
checkbox input "false"
click at [342, 458] on span at bounding box center [343, 465] width 20 height 20
click at [342, 475] on input "Montant total réclamé" at bounding box center [342, 475] width 1 height 1
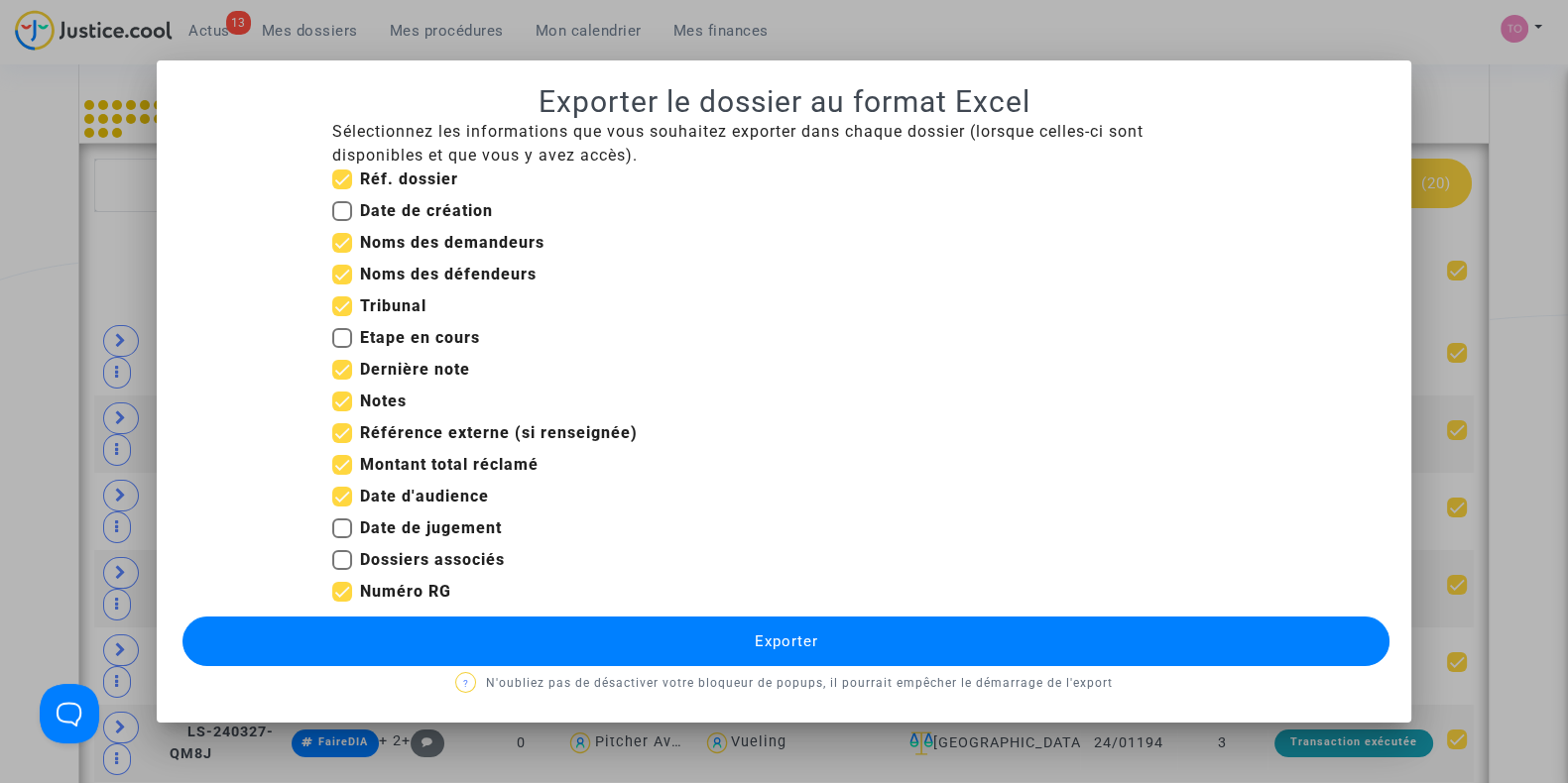
checkbox input "false"
click at [516, 651] on button "Exporter" at bounding box center [786, 642] width 1206 height 50
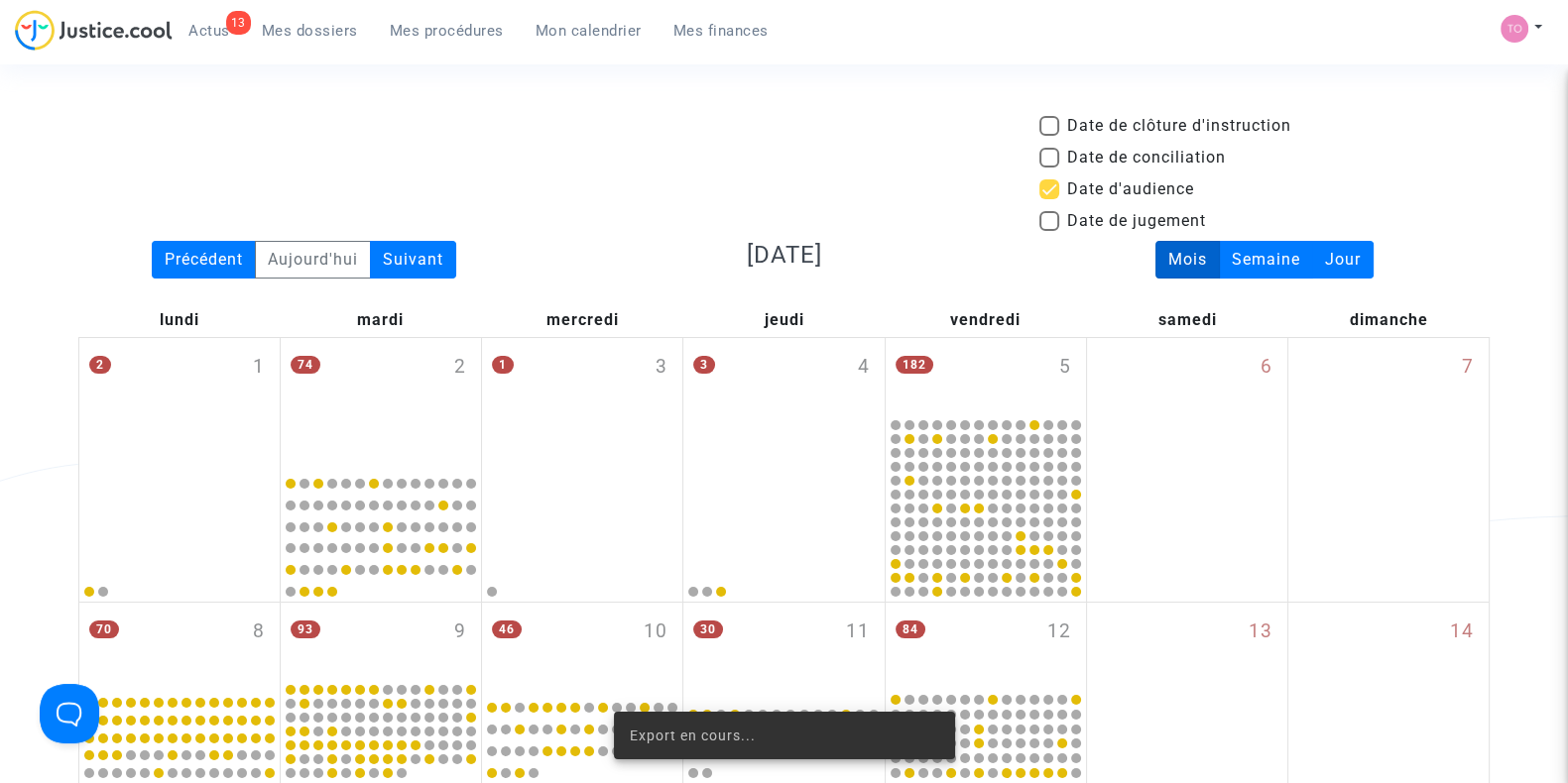
scroll to position [1072, 0]
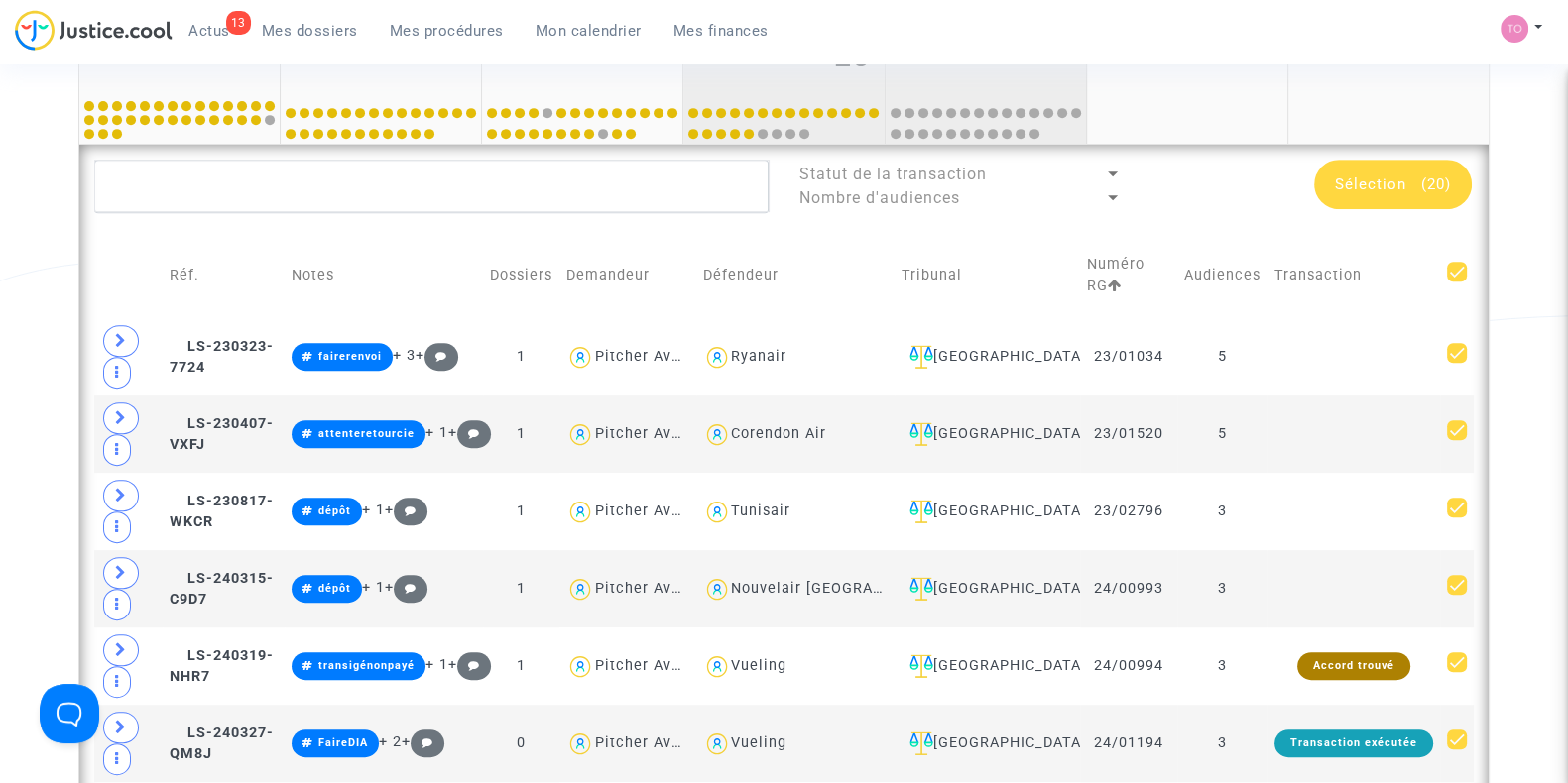
click at [815, 85] on div "23 25" at bounding box center [783, 57] width 201 height 77
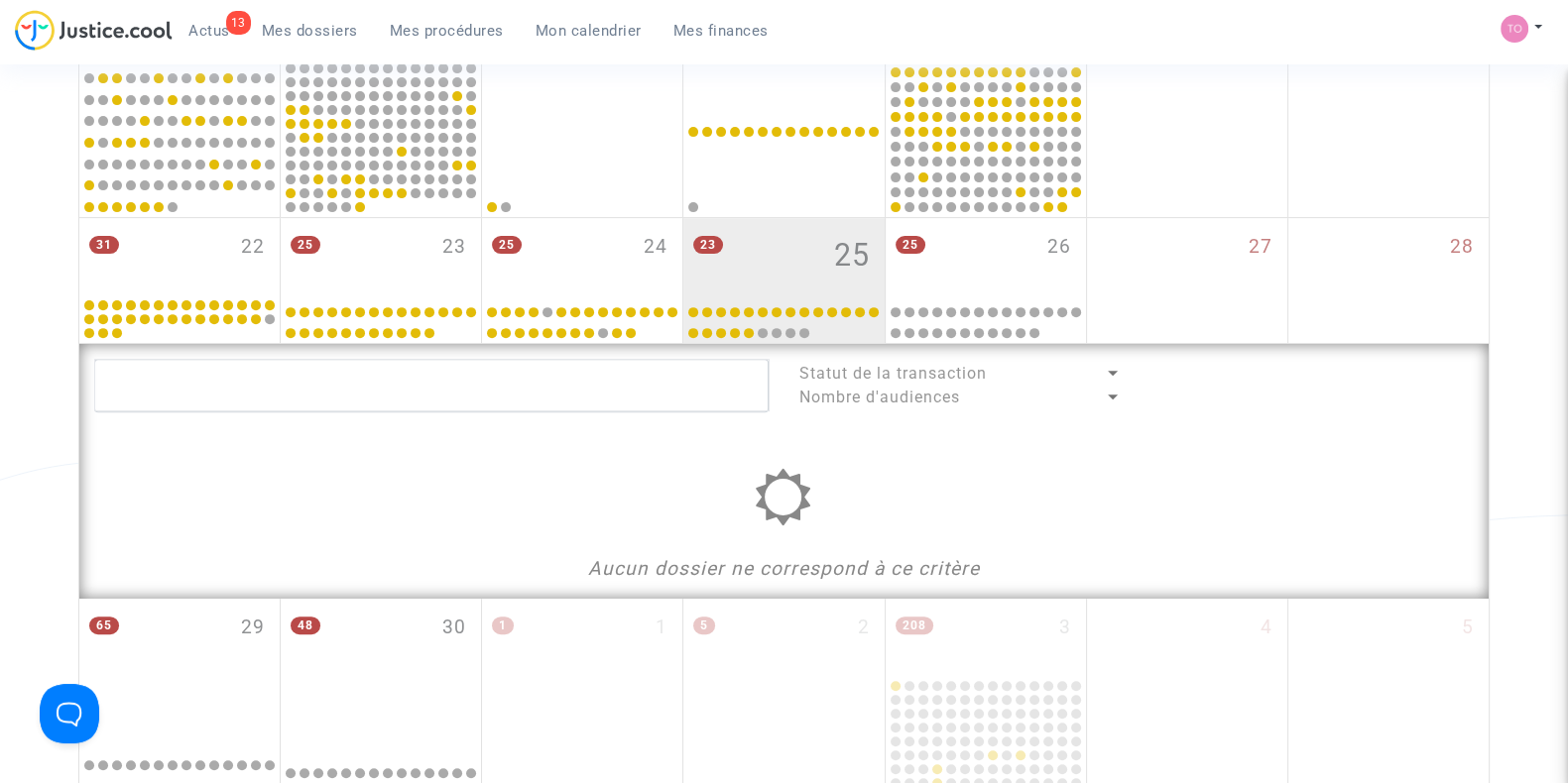
scroll to position [861, 0]
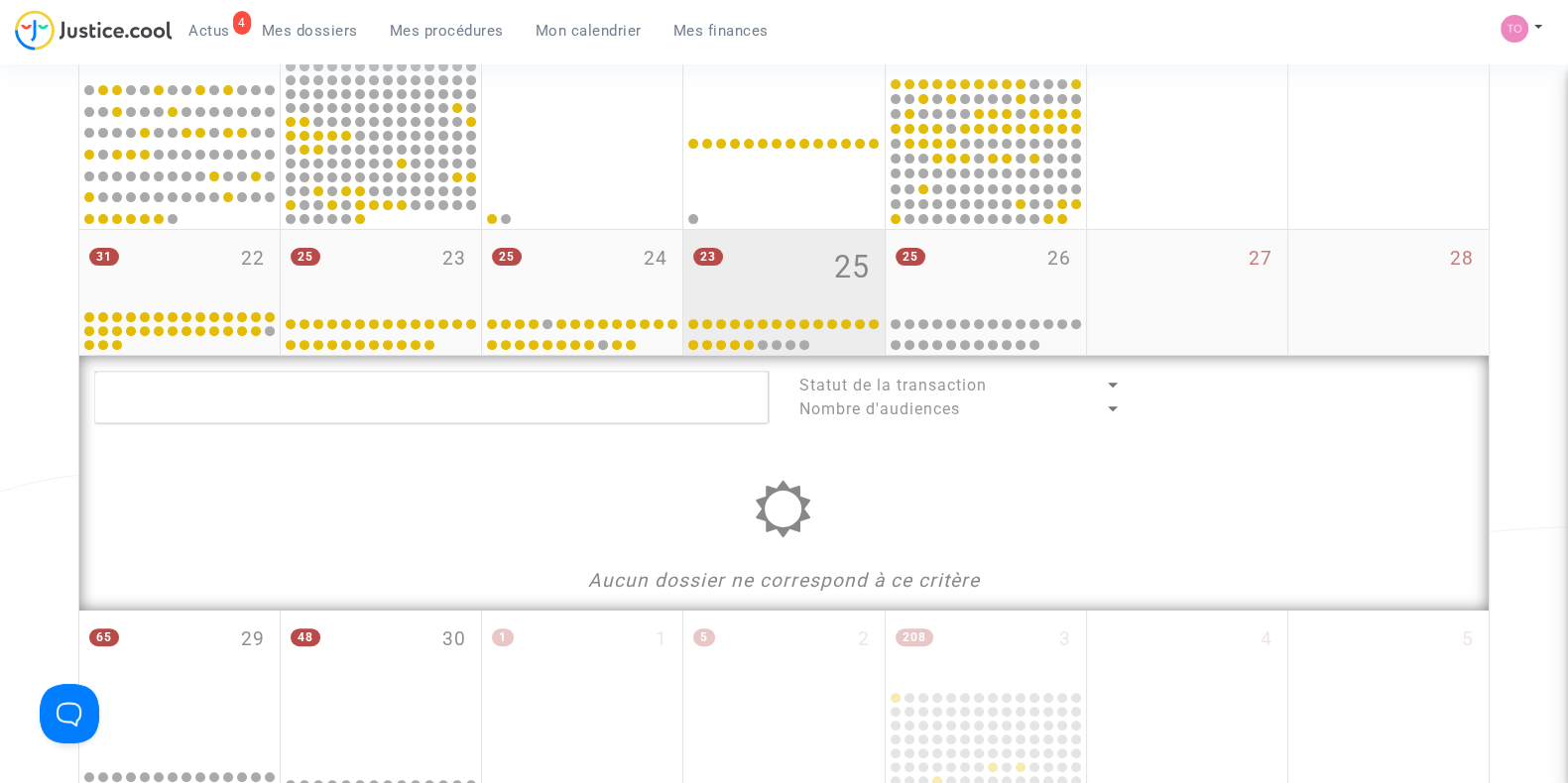
click at [804, 255] on div "23 25" at bounding box center [783, 268] width 201 height 77
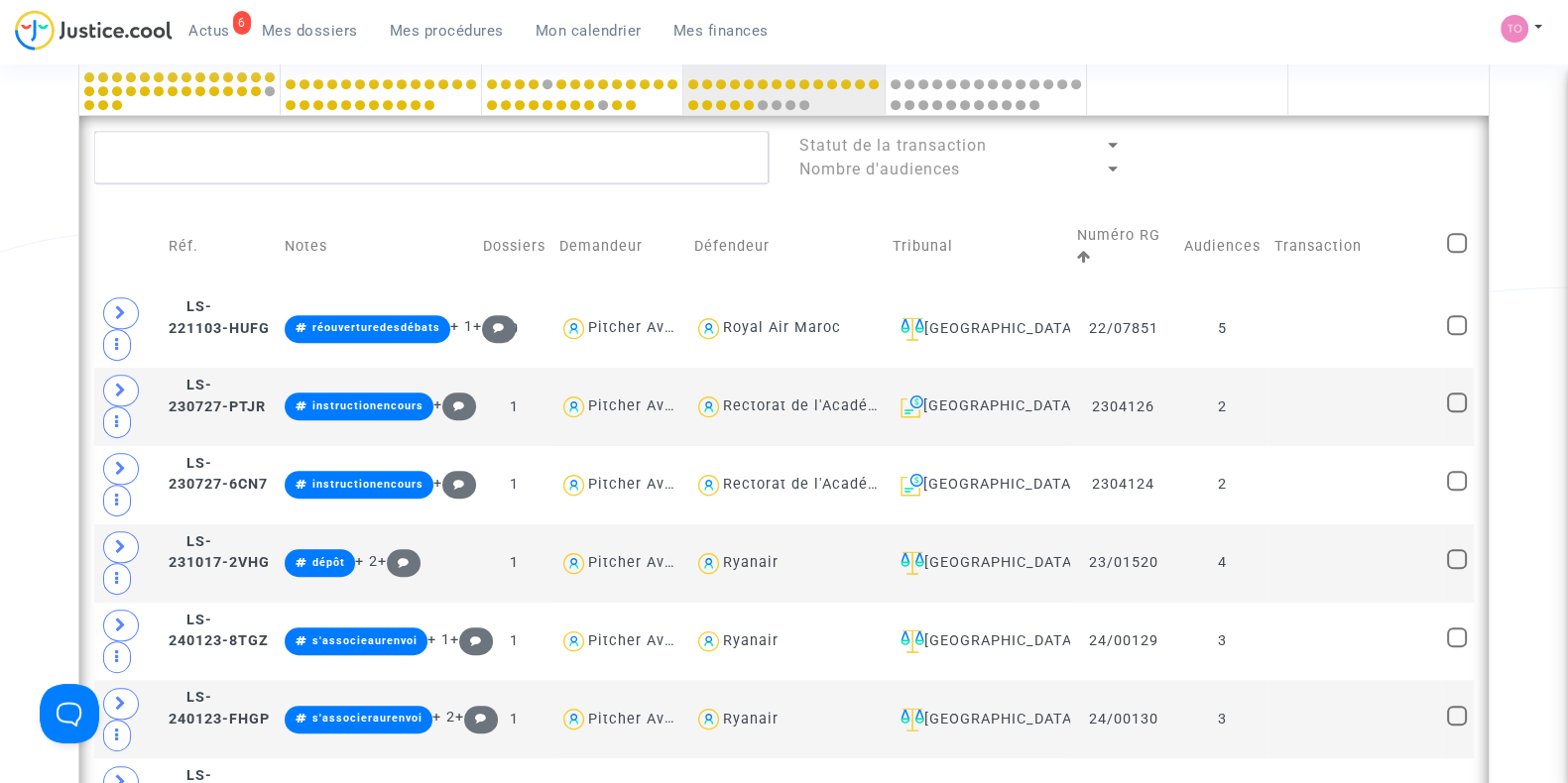
scroll to position [899, 0]
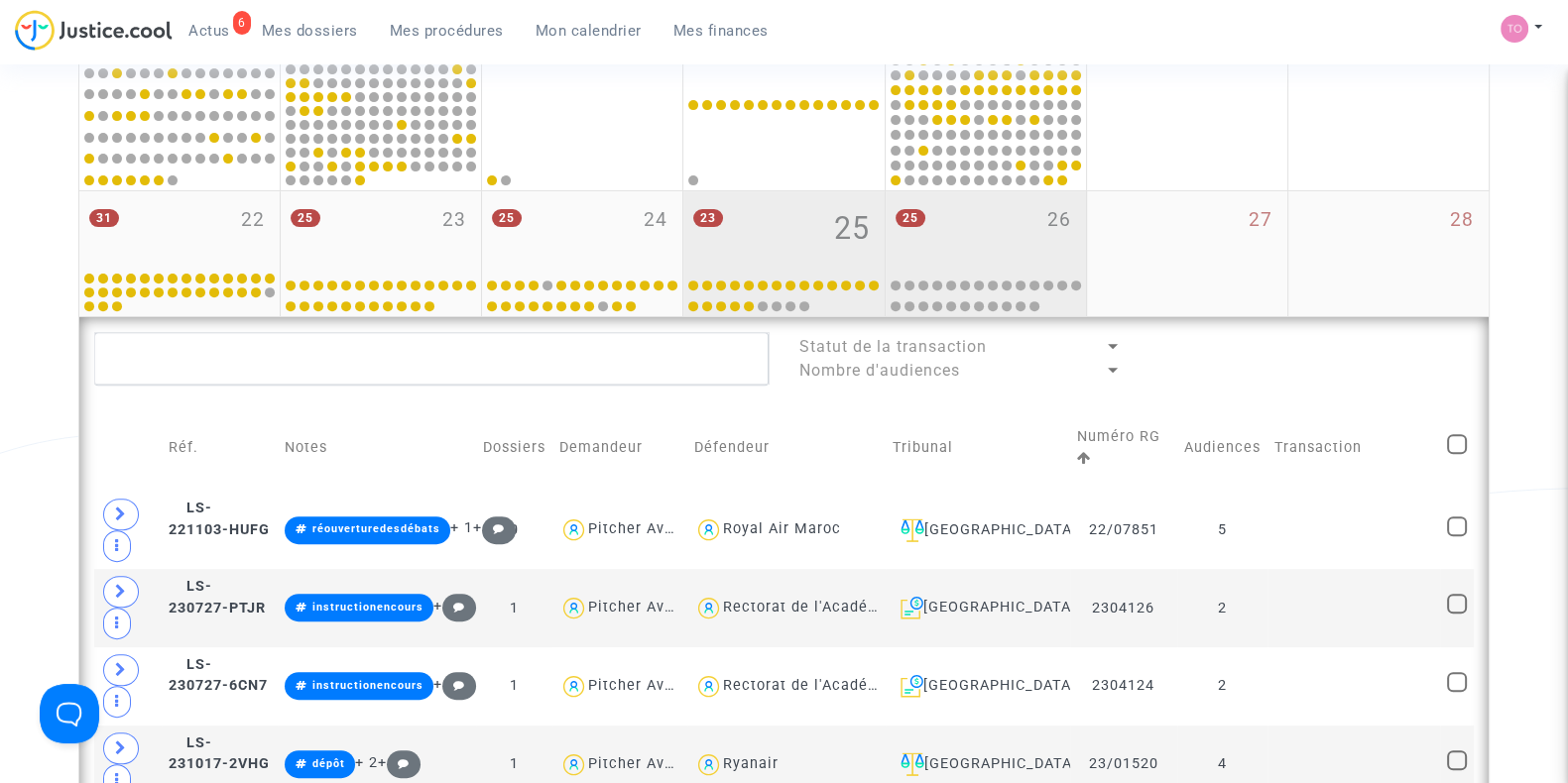
click at [981, 228] on div "25 26" at bounding box center [986, 230] width 201 height 77
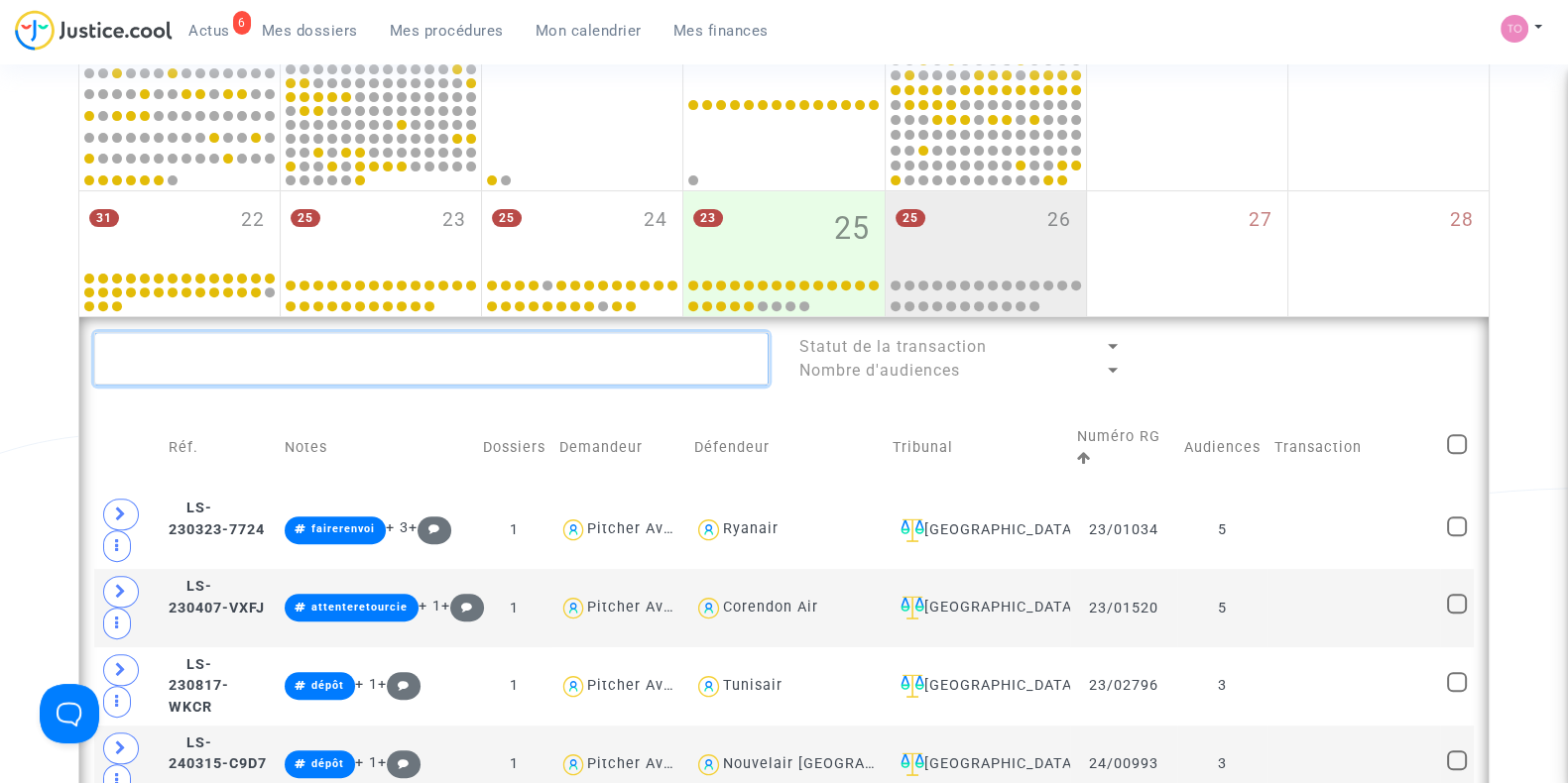
click at [295, 369] on textarea at bounding box center [430, 360] width 674 height 54
paste textarea "MEUR"
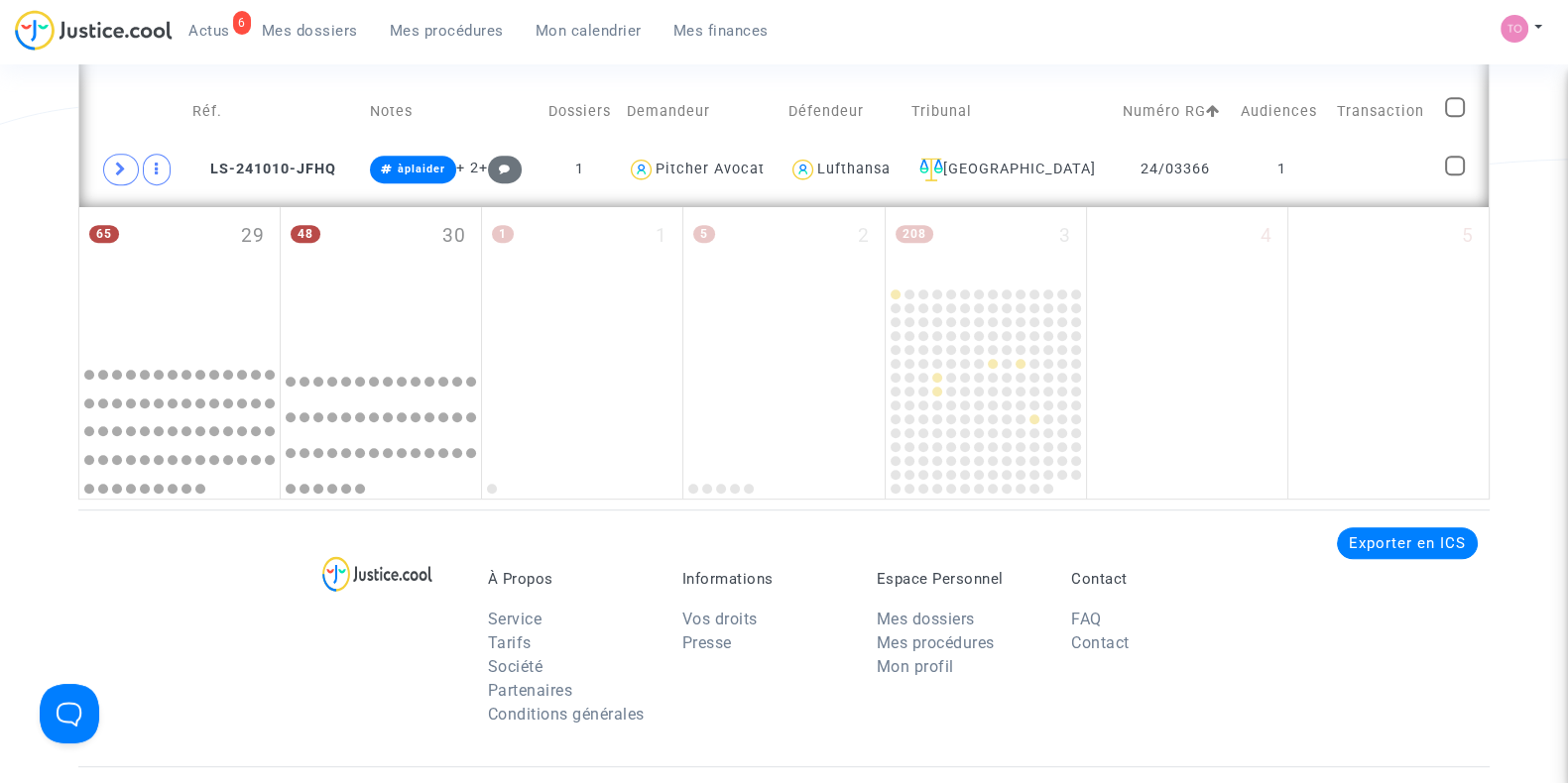
scroll to position [1098, 0]
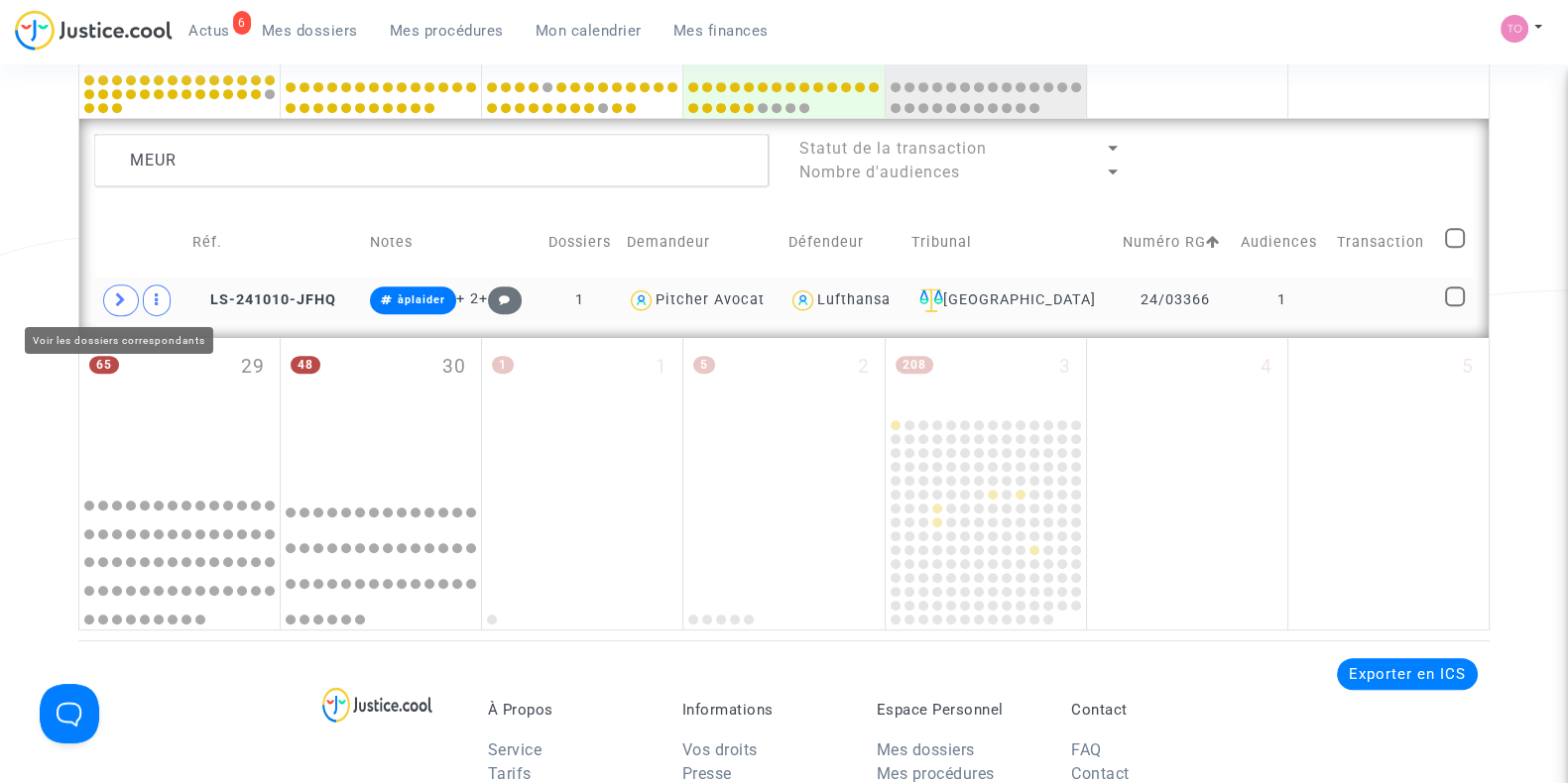
click at [120, 289] on span at bounding box center [121, 301] width 36 height 32
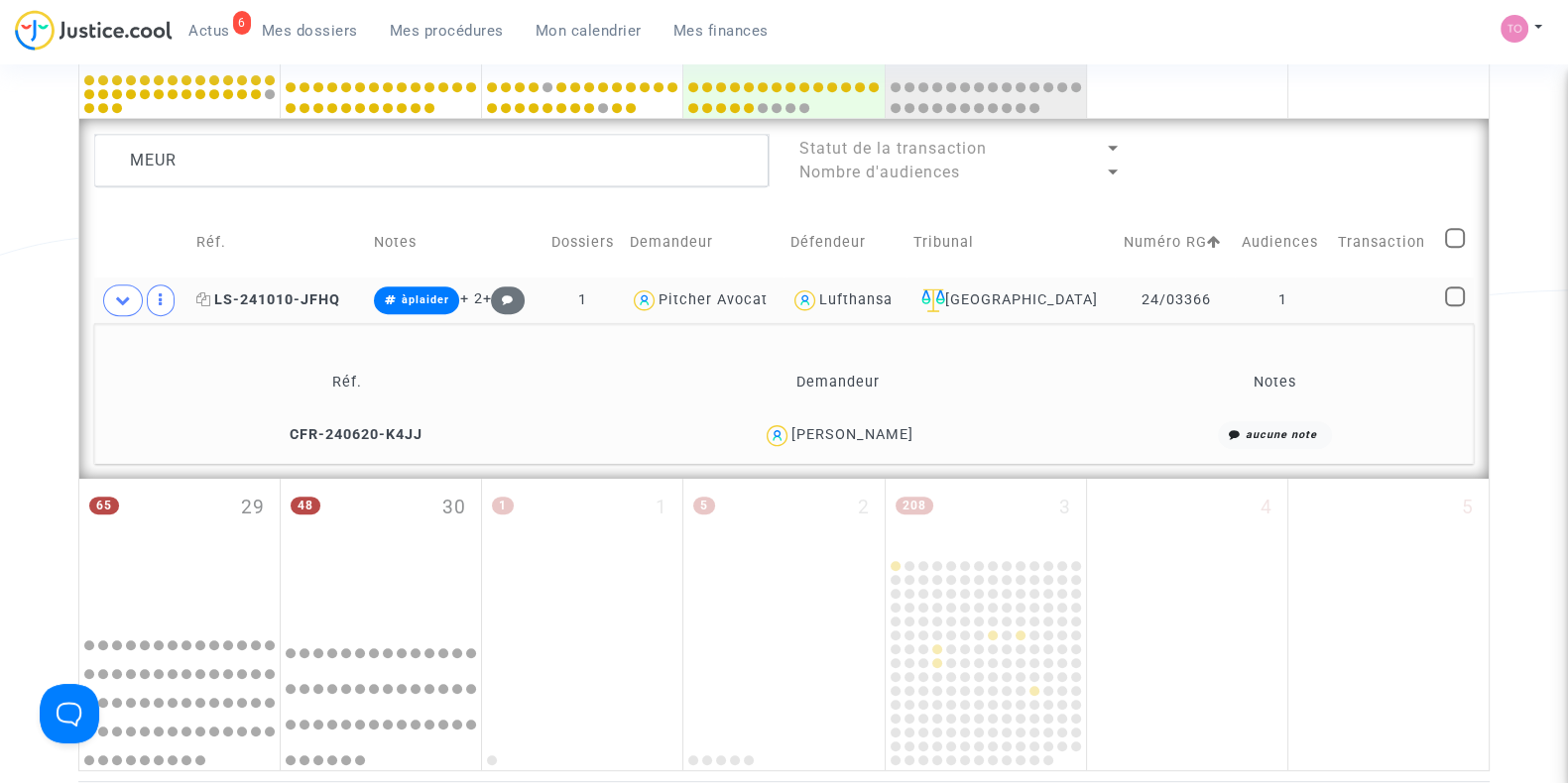
click at [264, 293] on span "LS-241010-JFHQ" at bounding box center [269, 300] width 144 height 17
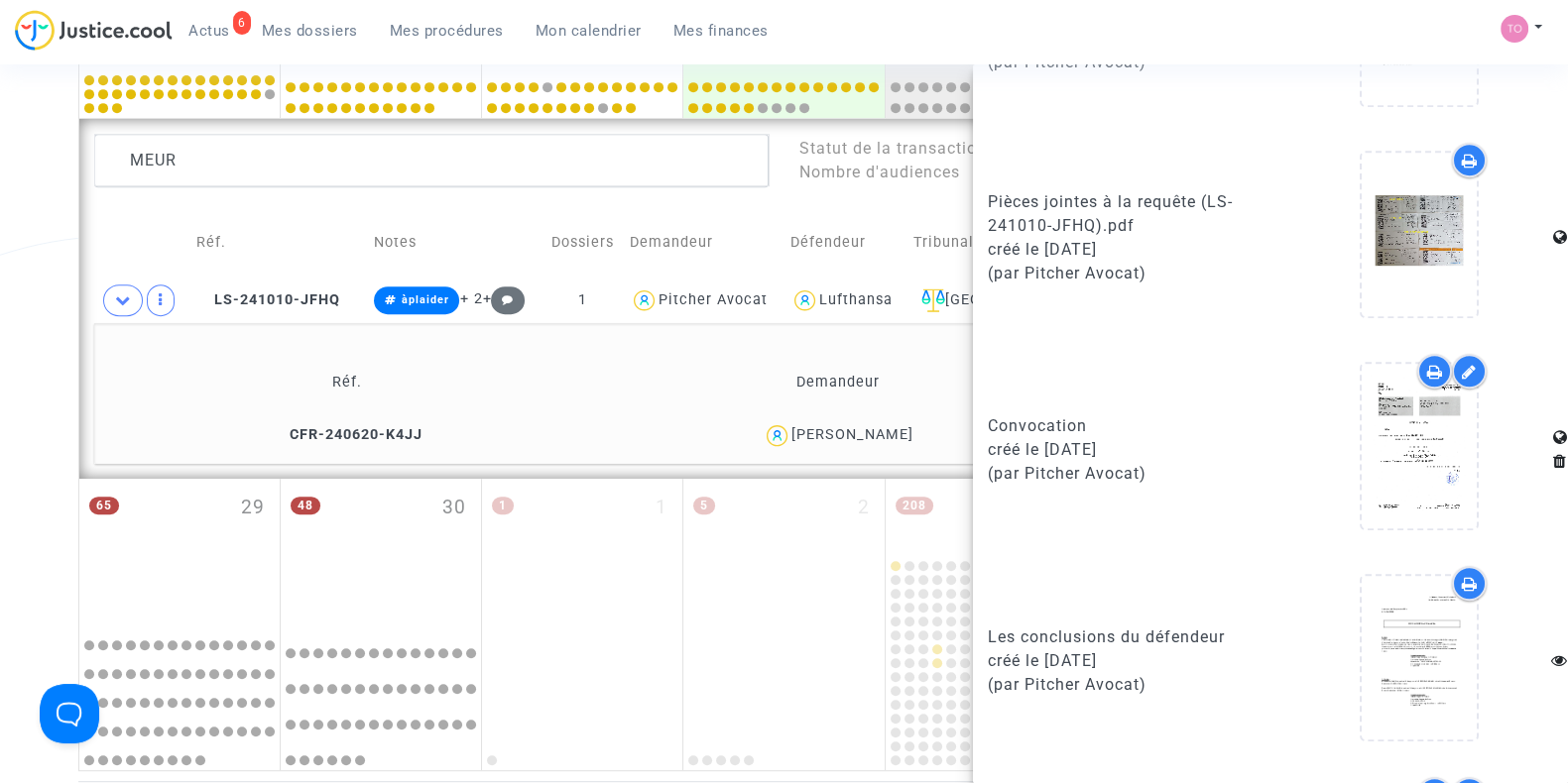
scroll to position [1614, 0]
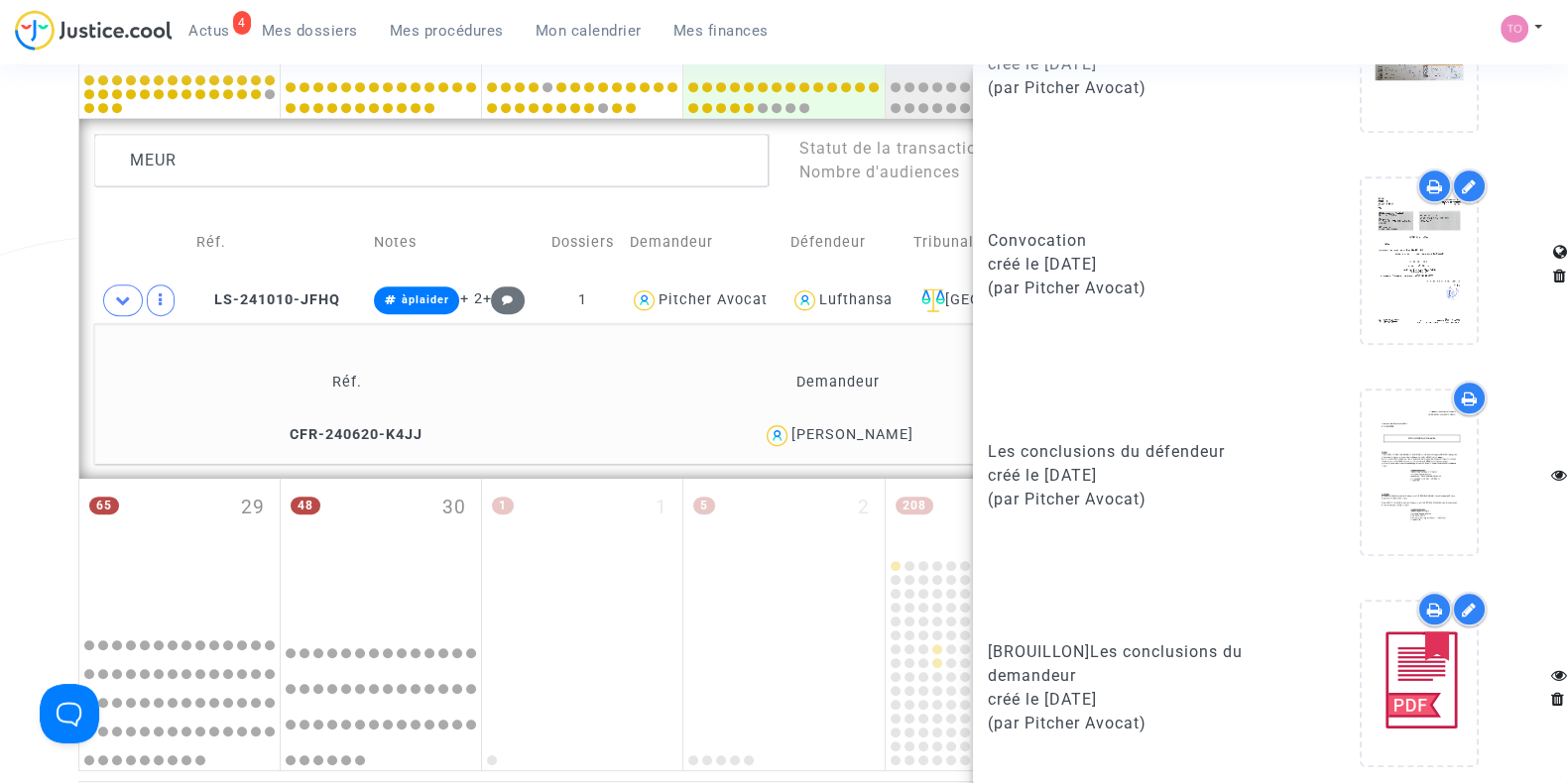
click at [1417, 597] on div at bounding box center [1434, 609] width 35 height 35
click at [882, 292] on div "Lufthansa" at bounding box center [855, 300] width 73 height 17
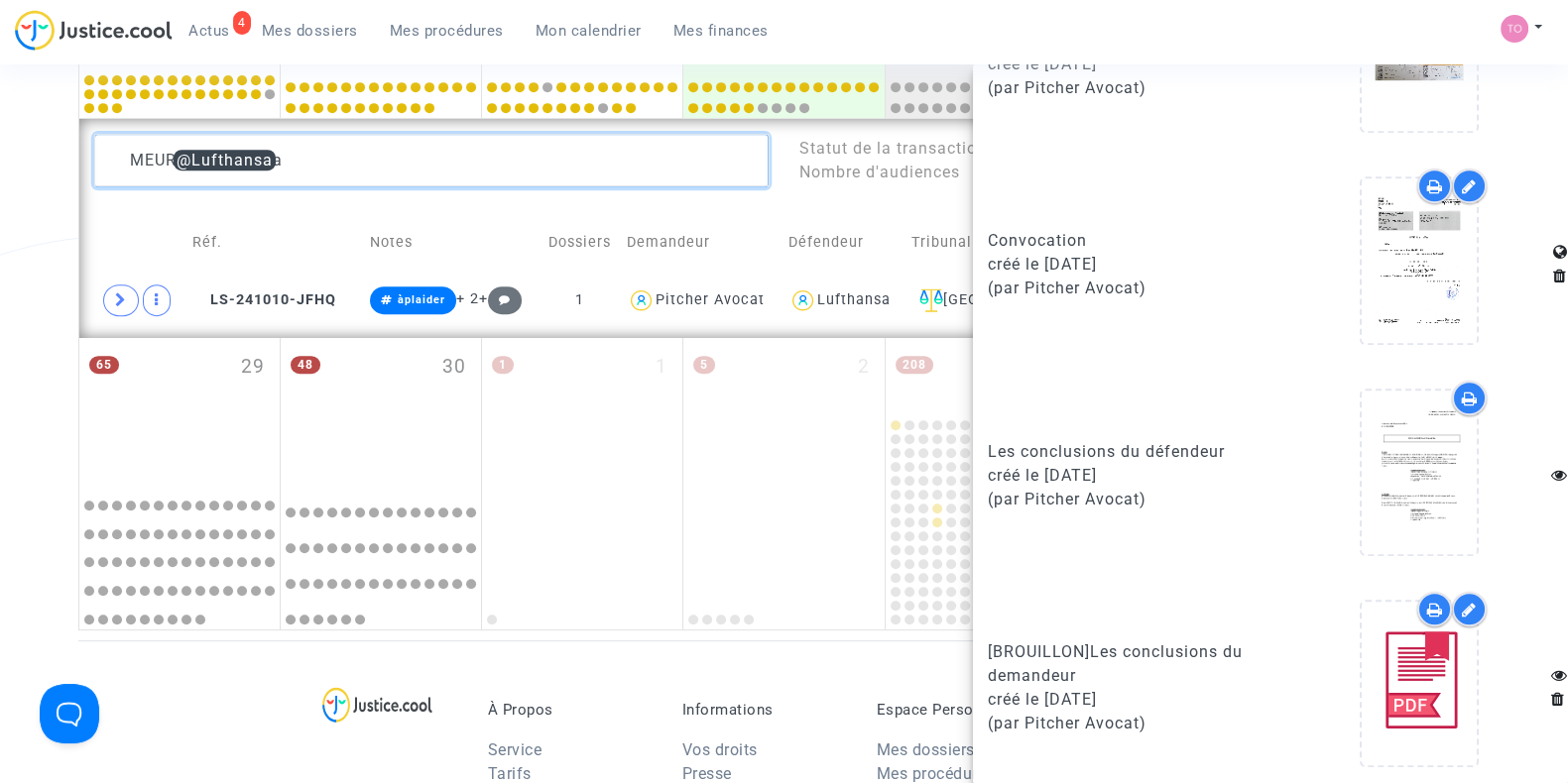
drag, startPoint x: 171, startPoint y: 164, endPoint x: 25, endPoint y: 165, distance: 146.0
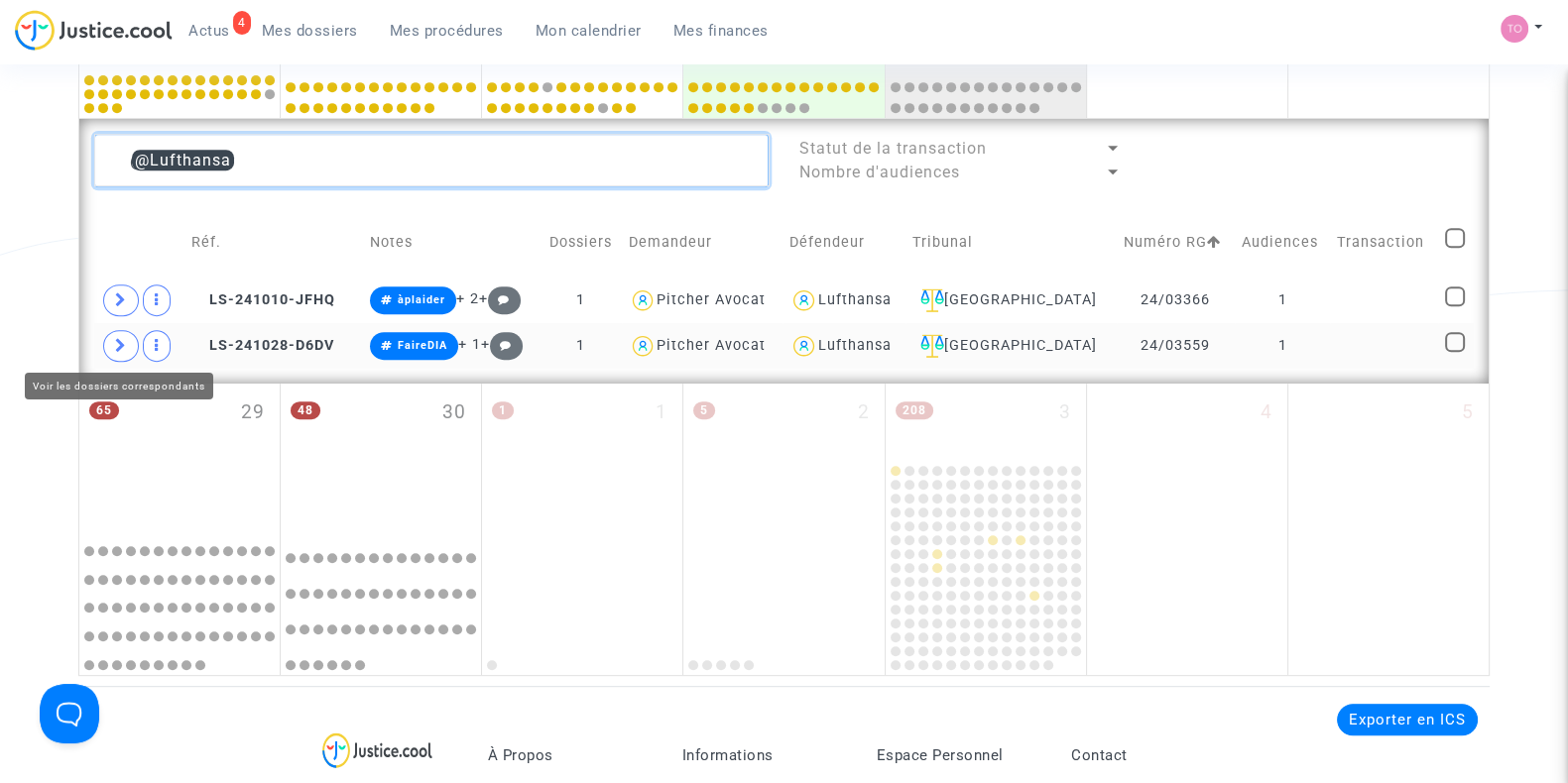
type textarea "@Lufthansa"
click at [115, 340] on icon at bounding box center [121, 346] width 12 height 15
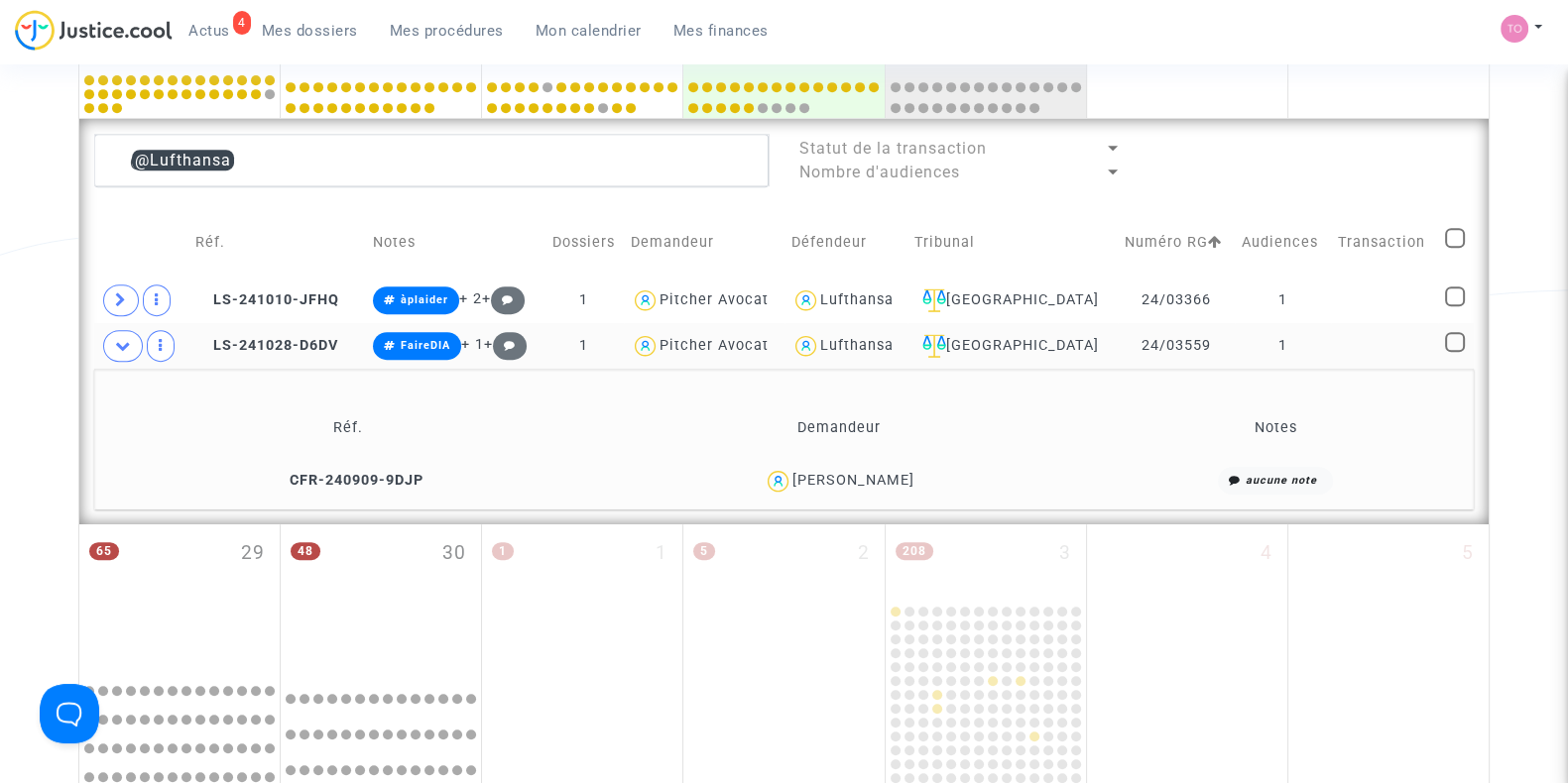
click at [914, 476] on div "Emilien Bouchereau" at bounding box center [853, 480] width 122 height 17
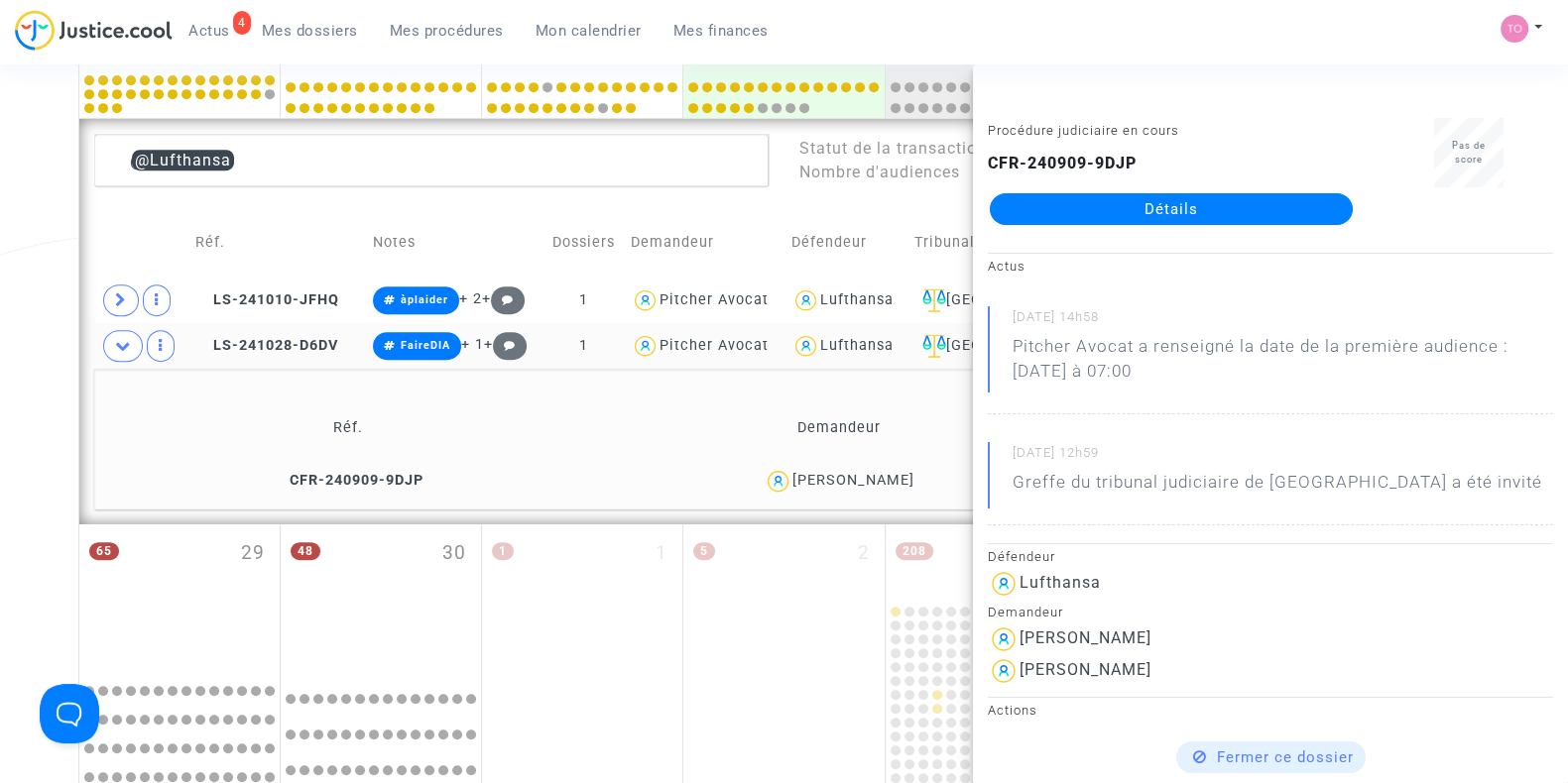
click at [1097, 201] on link "Détails" at bounding box center [1171, 210] width 363 height 32
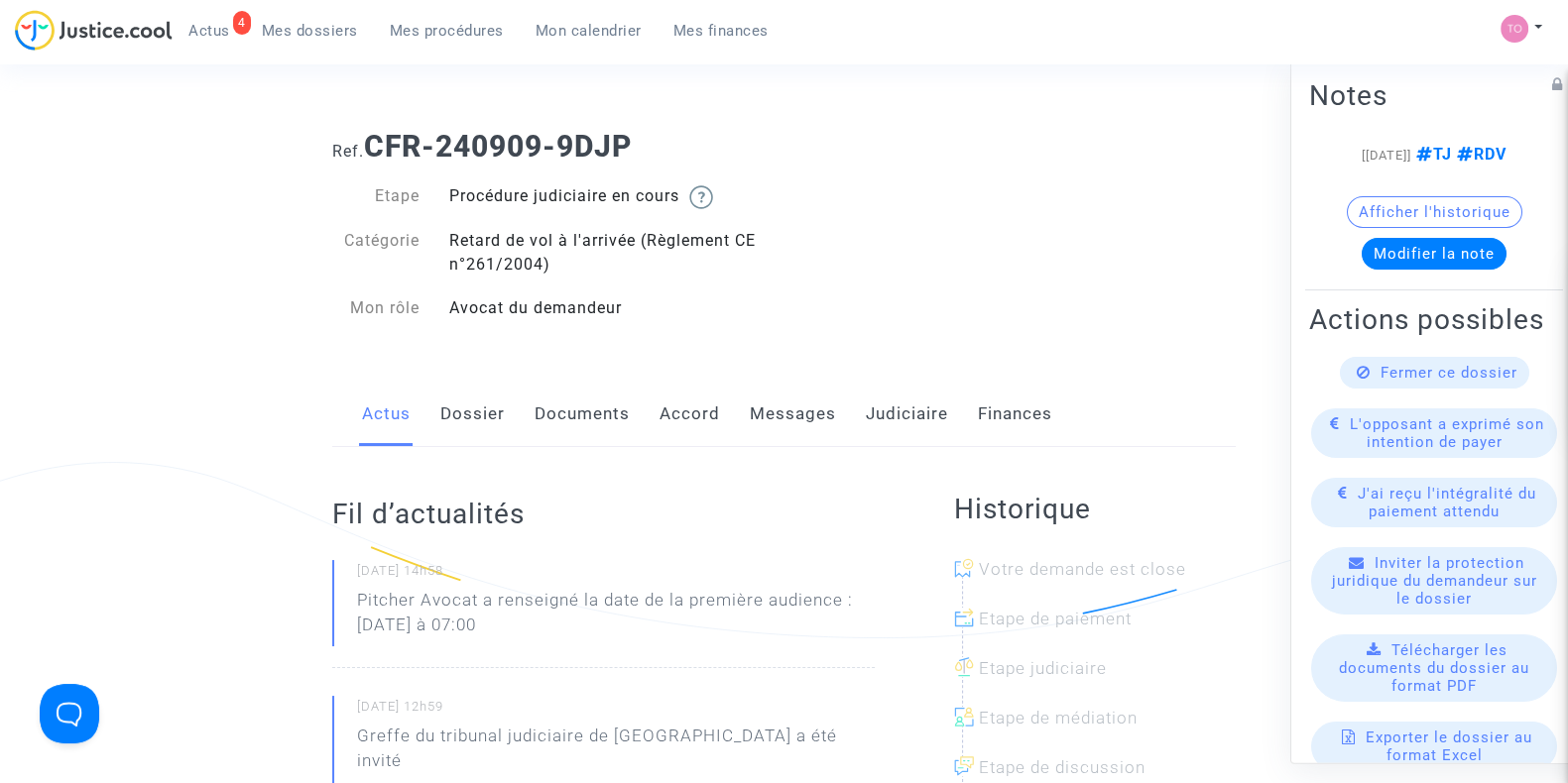
click at [816, 421] on link "Messages" at bounding box center [793, 414] width 86 height 66
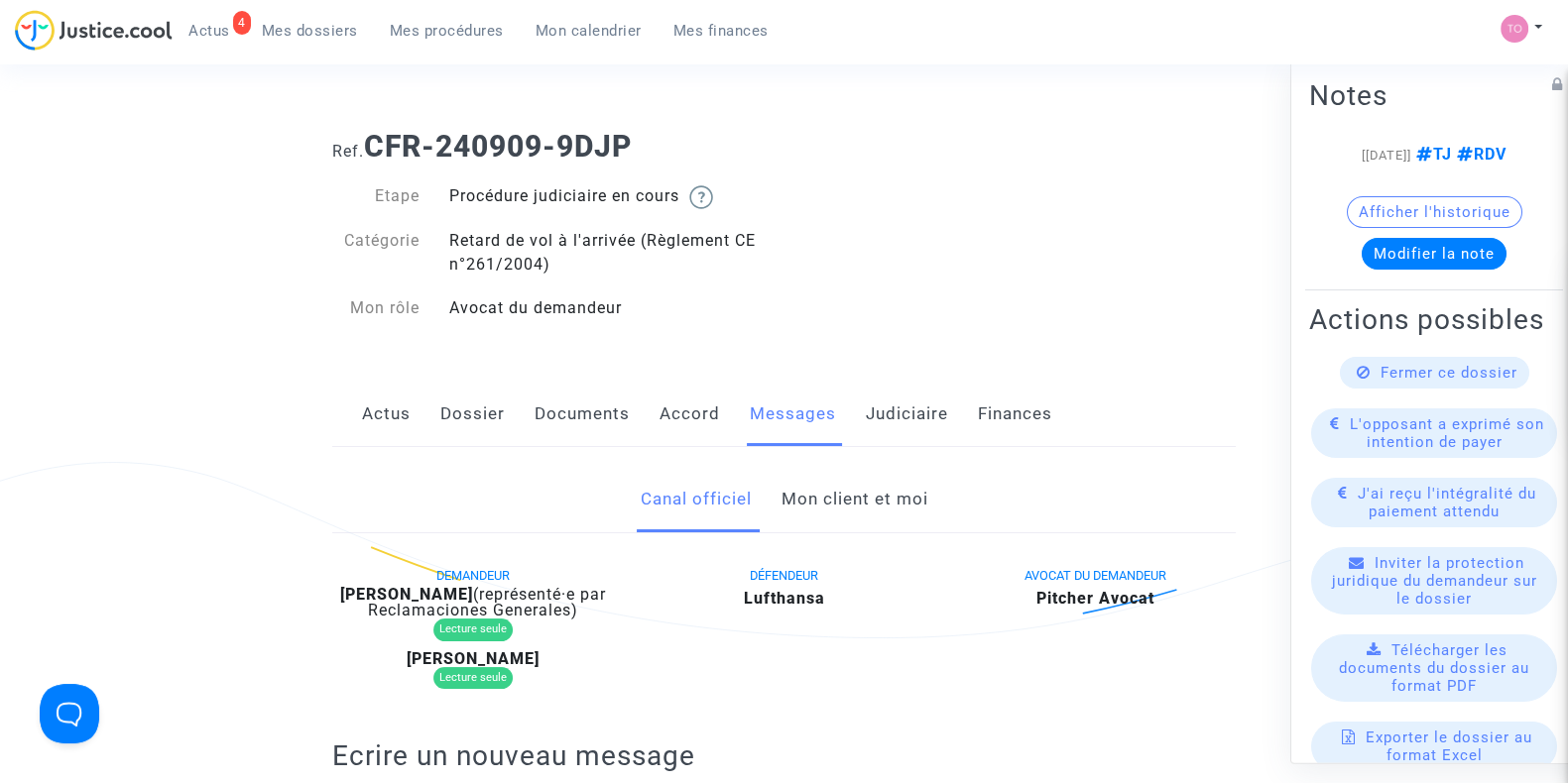
click at [870, 492] on link "Mon client et moi" at bounding box center [853, 500] width 147 height 66
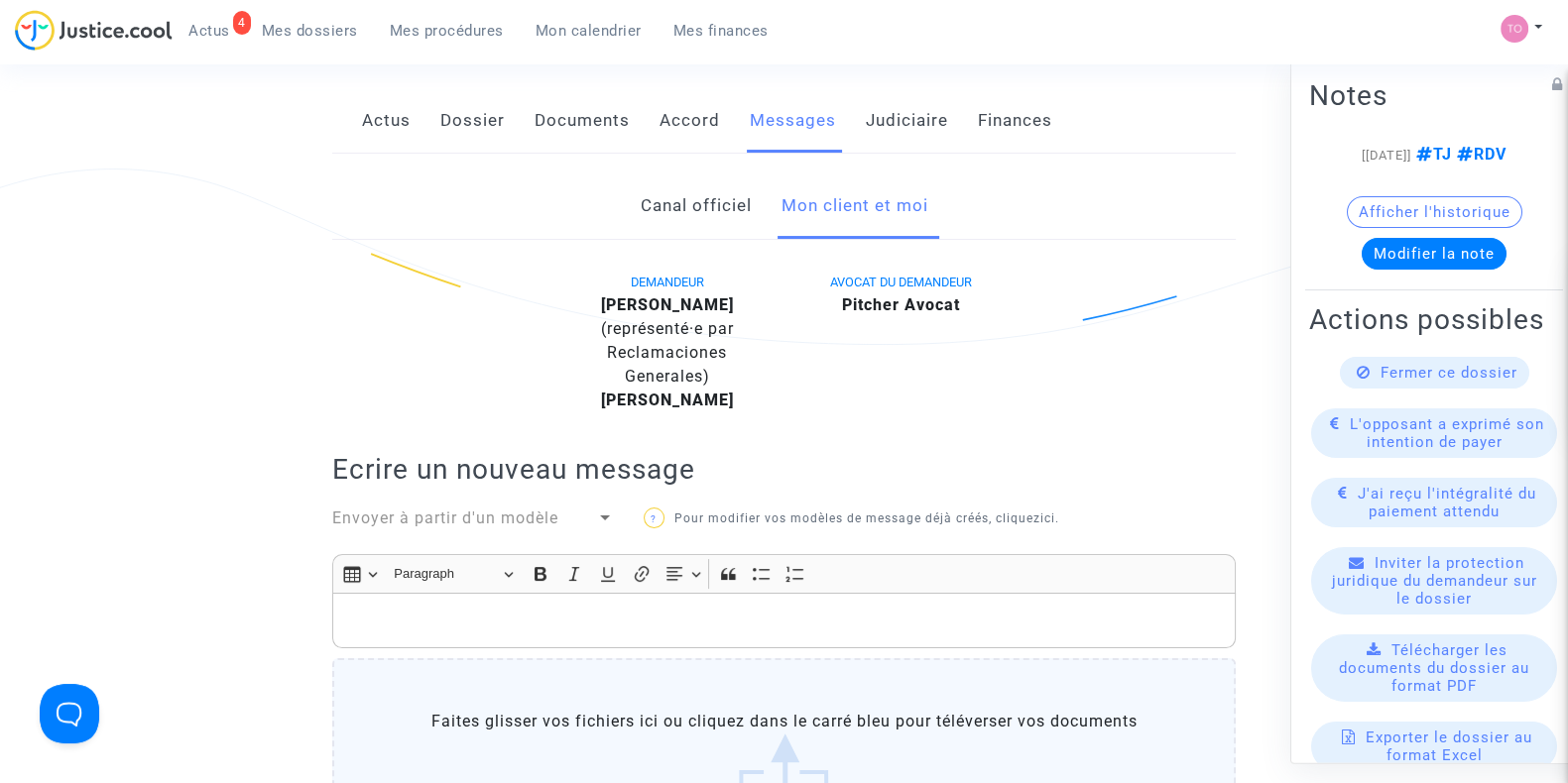
scroll to position [293, 0]
click at [364, 613] on p "Rich Text Editor, main" at bounding box center [785, 622] width 883 height 25
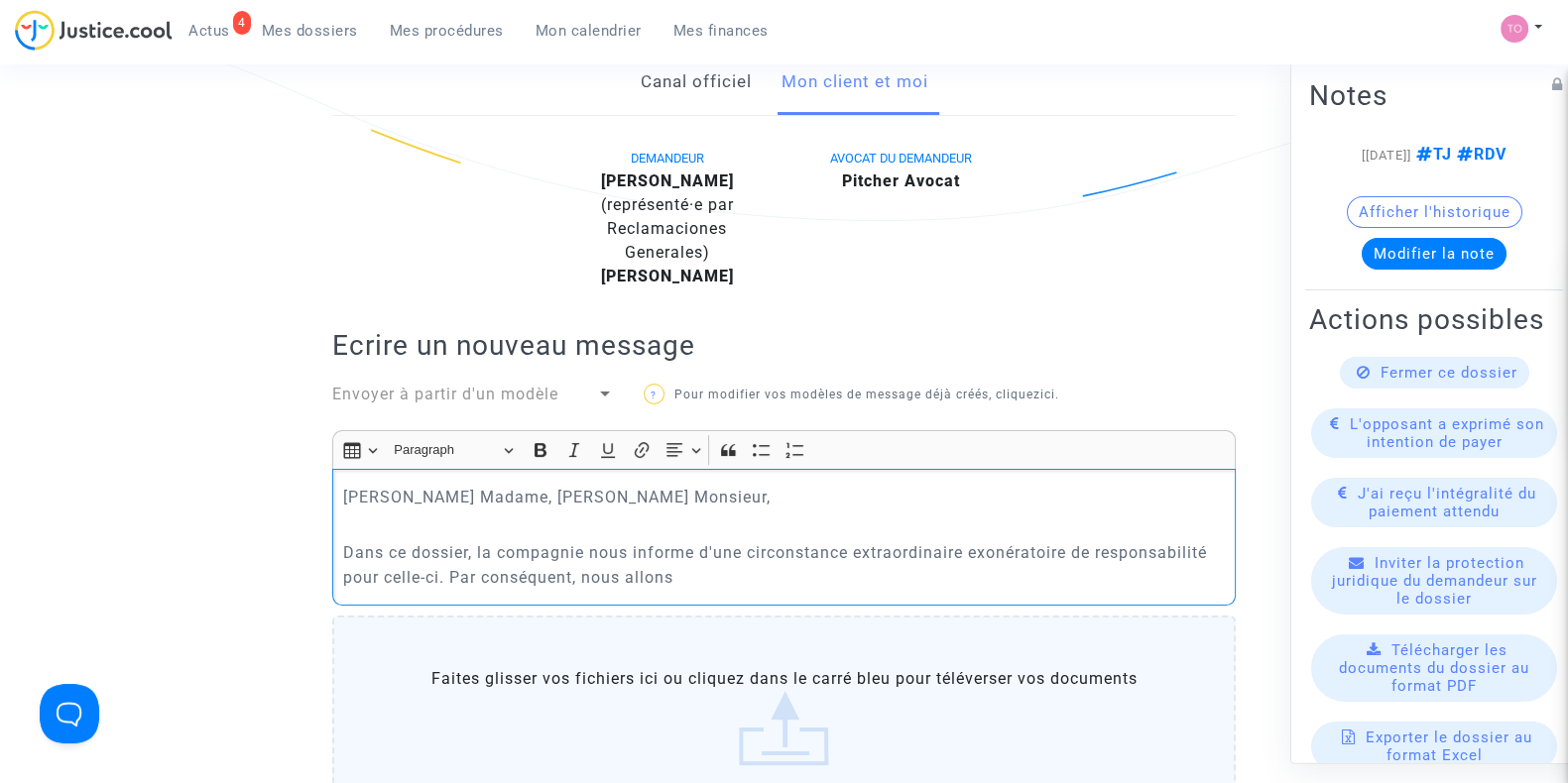
scroll to position [418, 0]
click at [688, 562] on p "Dans ce dossier, la compagnie nous informe d'une circonstance extraordinaire ex…" at bounding box center [785, 564] width 883 height 50
click at [681, 569] on p "Dans ce dossier, la compagnie nous informe d'une circonstance extraordinaire ex…" at bounding box center [785, 564] width 883 height 50
drag, startPoint x: 436, startPoint y: 552, endPoint x: 908, endPoint y: 542, distance: 472.1
click at [908, 542] on p "Dans ce dossier, la compagnie nous informe d'une circonstance extraordinaire ex…" at bounding box center [785, 564] width 883 height 50
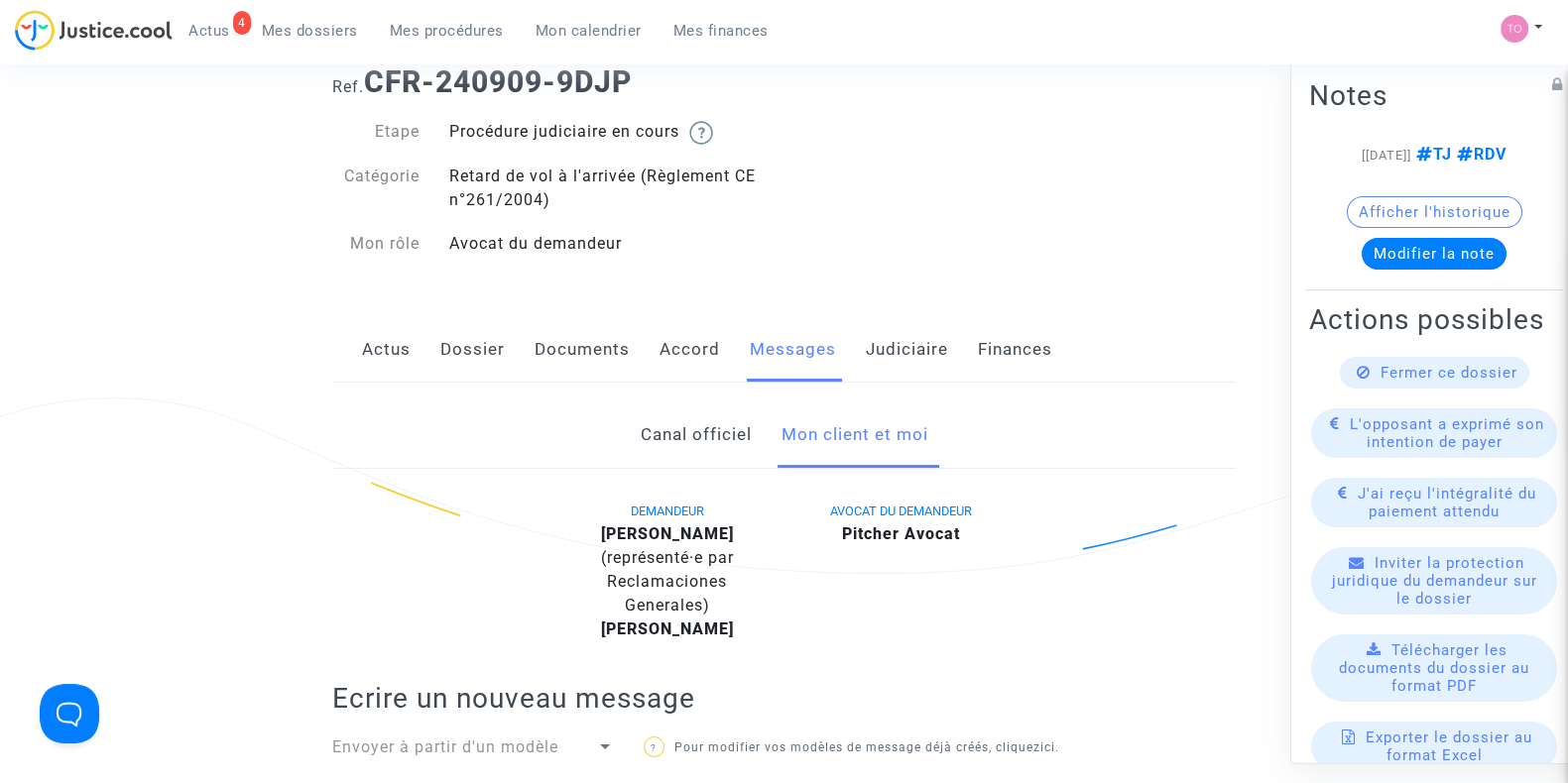
scroll to position [0, 0]
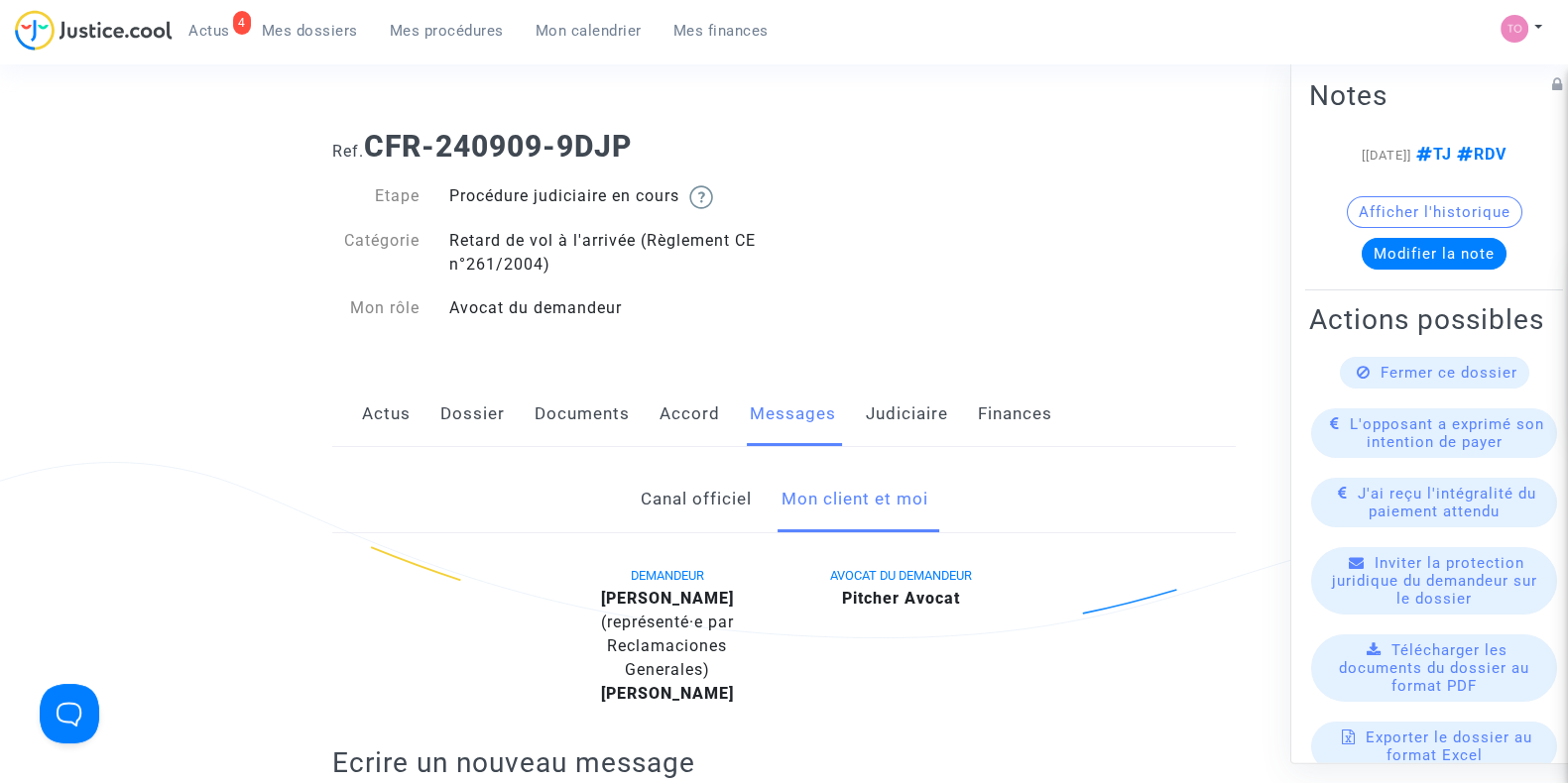
click at [305, 33] on span "Mes dossiers" at bounding box center [310, 31] width 96 height 18
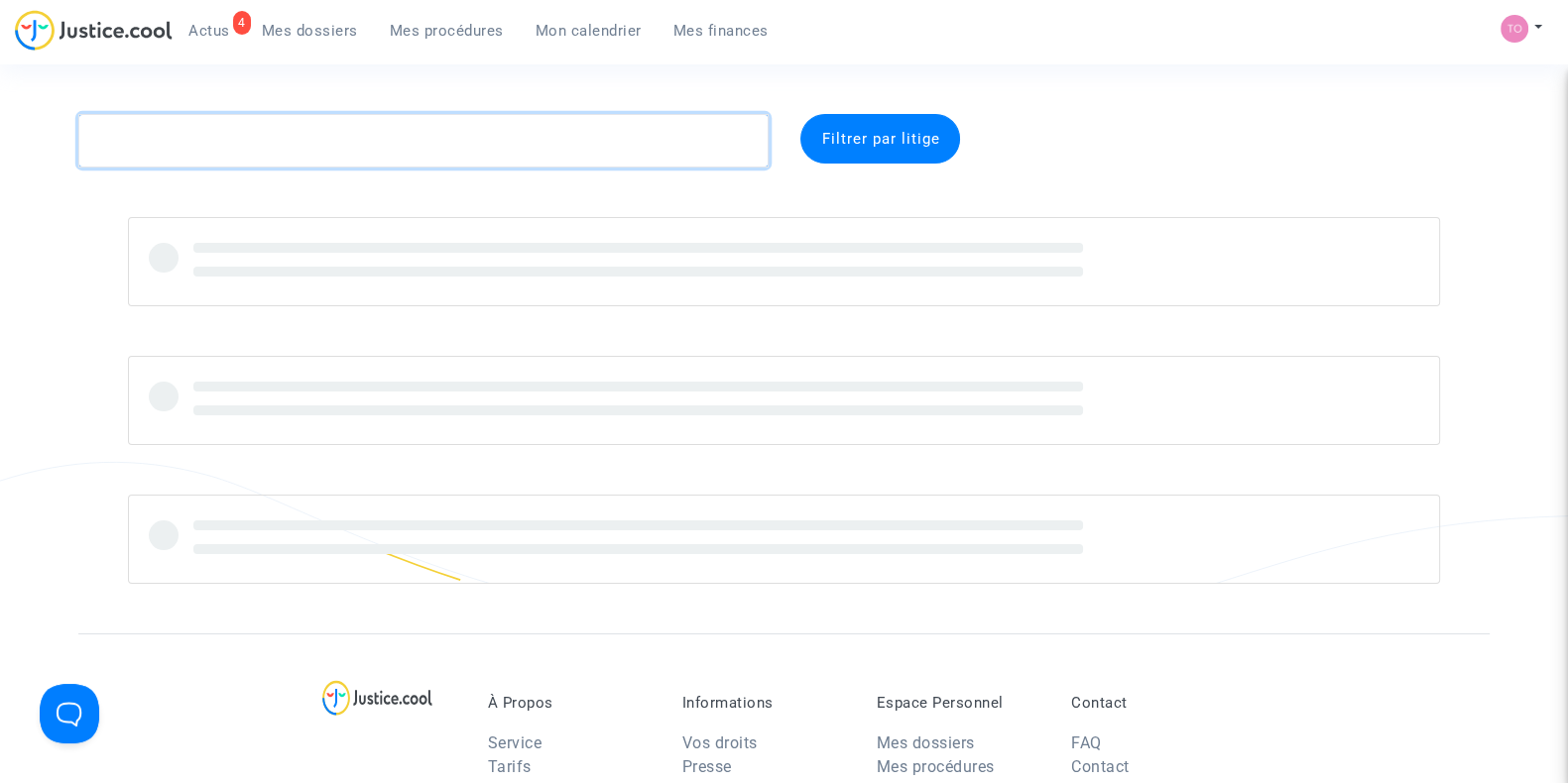
click at [255, 137] on textarea at bounding box center [422, 141] width 690 height 54
paste textarea "HAMADA"
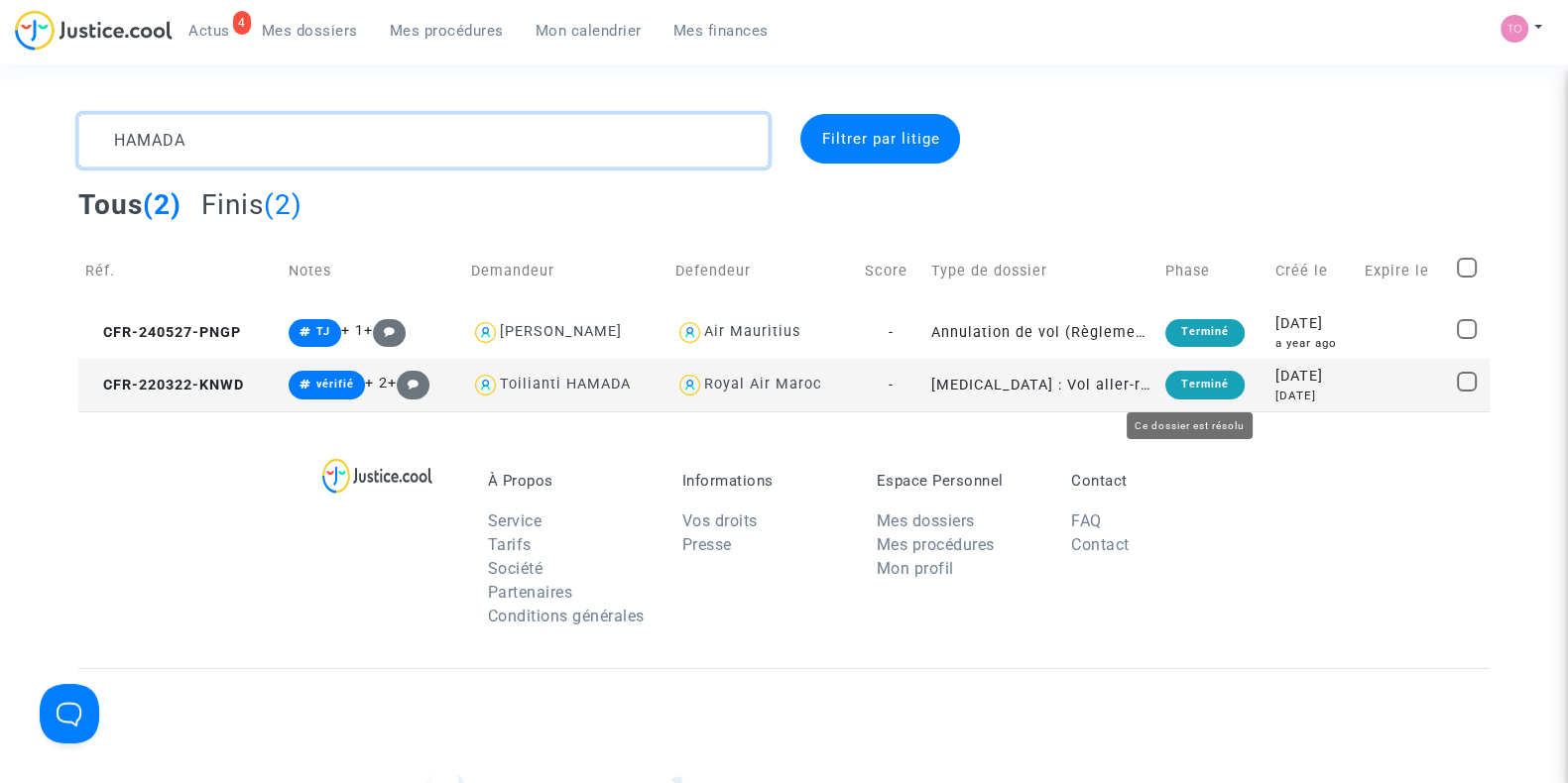
type textarea "HAMADA"
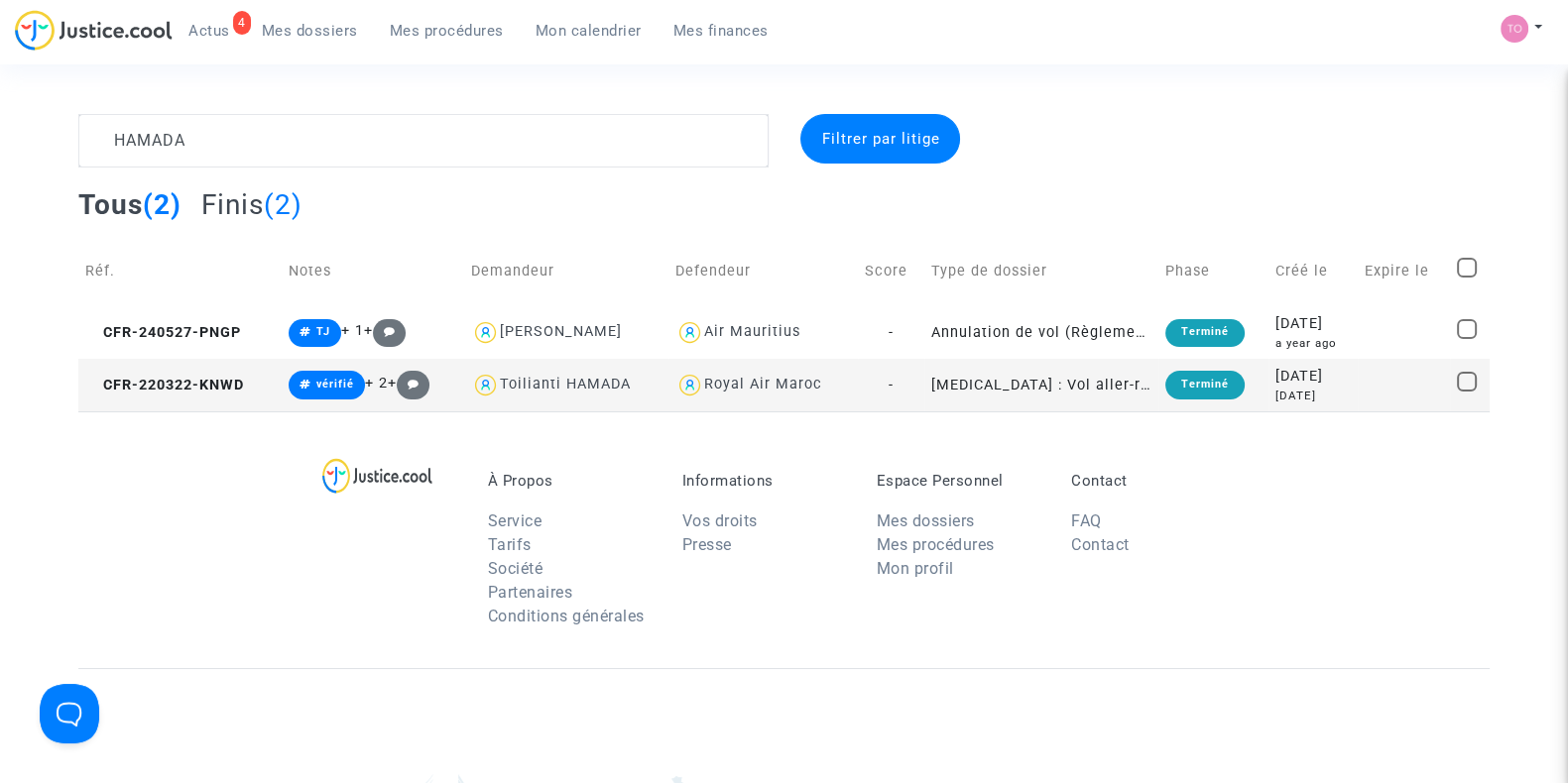
click at [1282, 377] on div "2022-03-22" at bounding box center [1312, 377] width 75 height 22
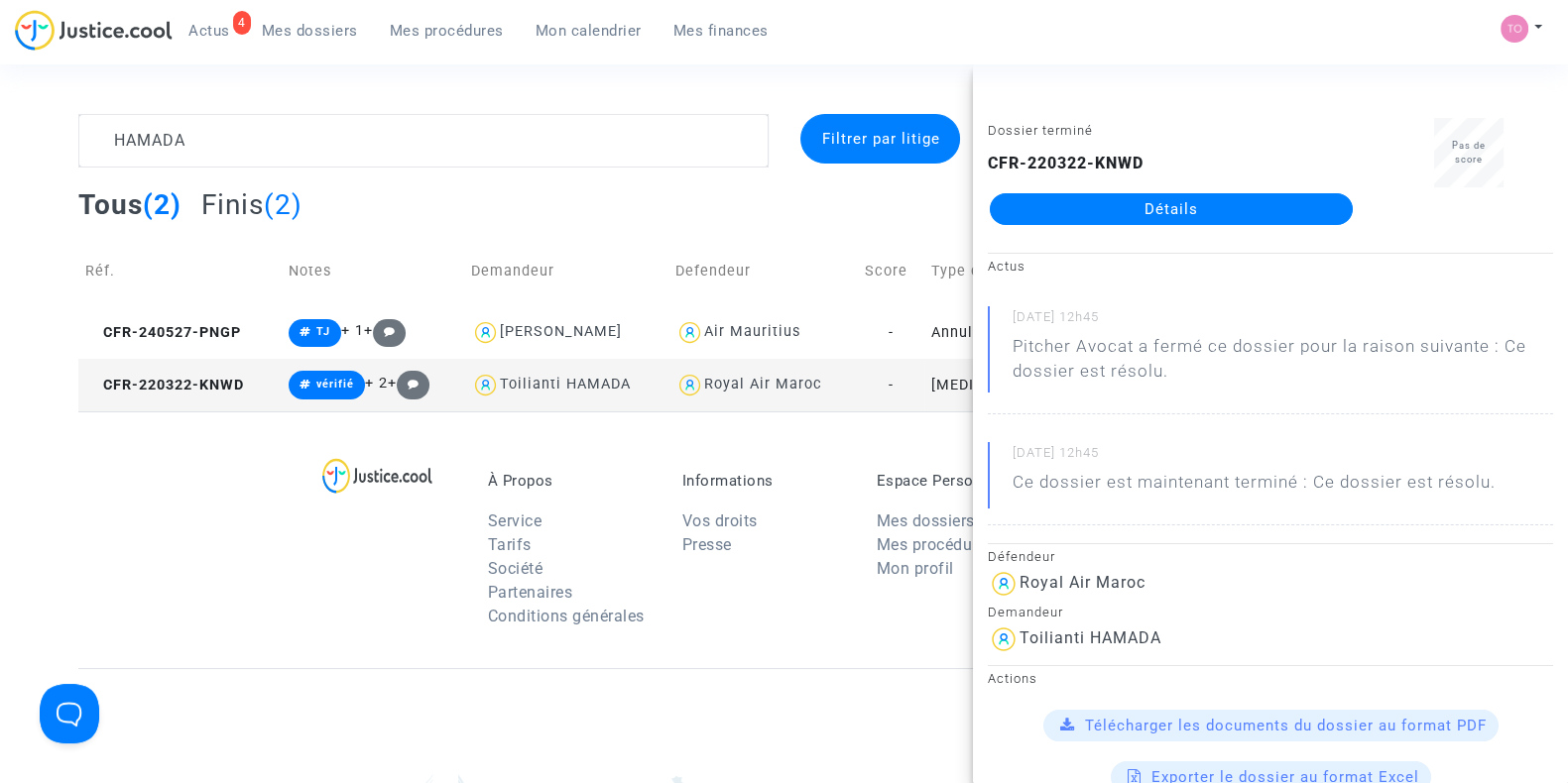
click at [1111, 221] on link "Détails" at bounding box center [1171, 210] width 363 height 32
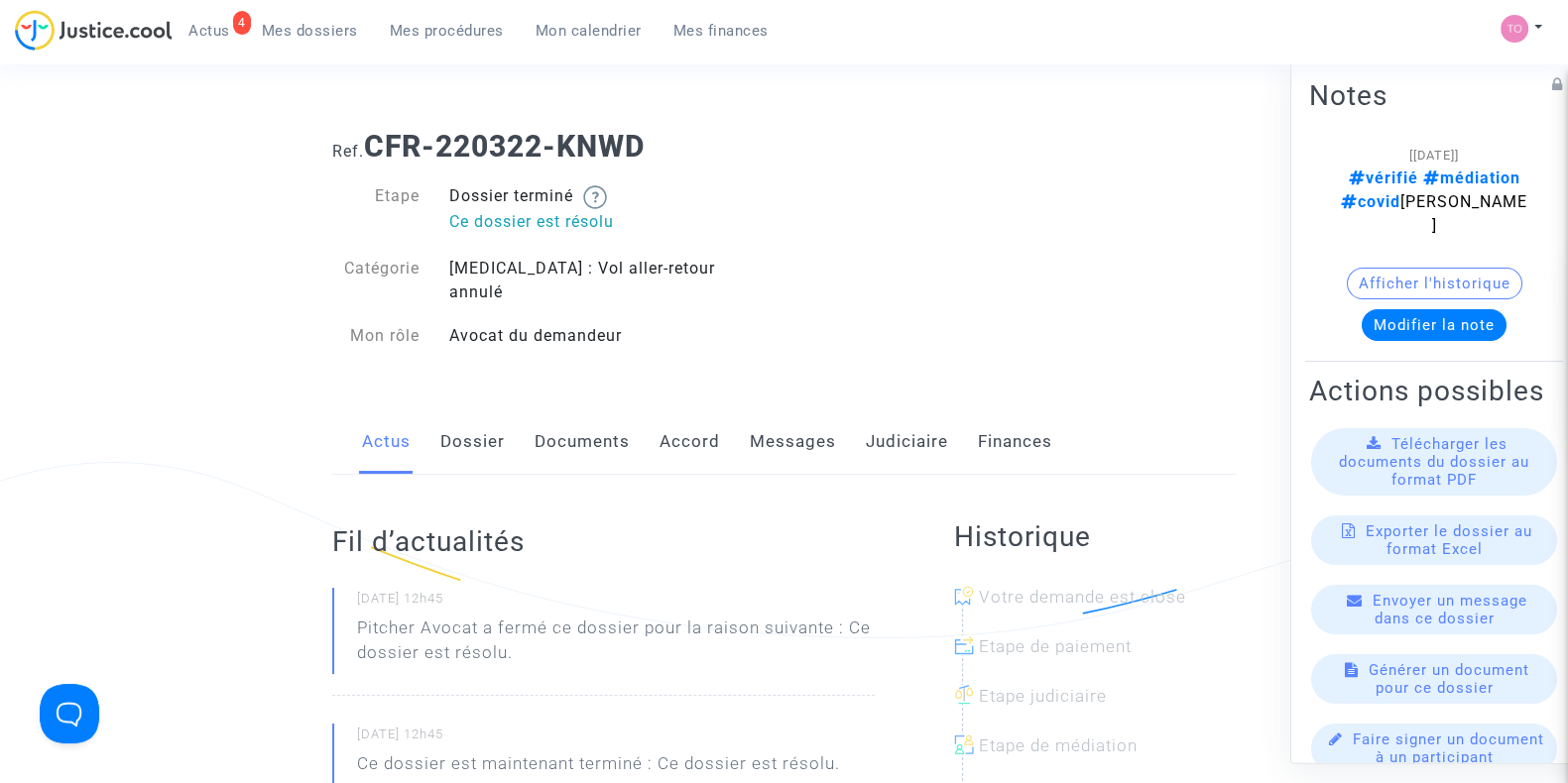
click at [878, 409] on link "Judiciaire" at bounding box center [907, 442] width 82 height 66
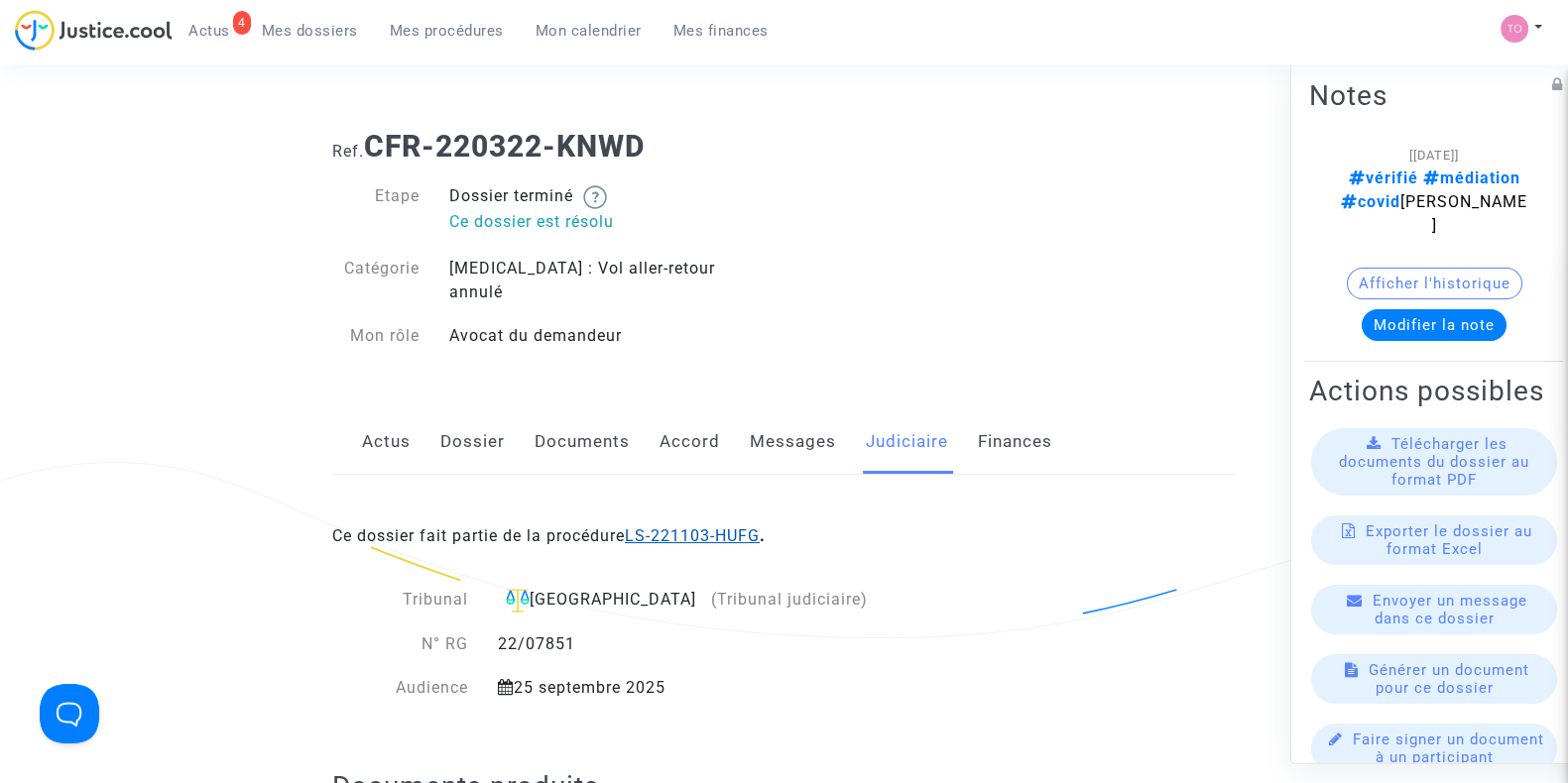
click at [714, 526] on link "LS-221103-HUFG" at bounding box center [691, 535] width 135 height 19
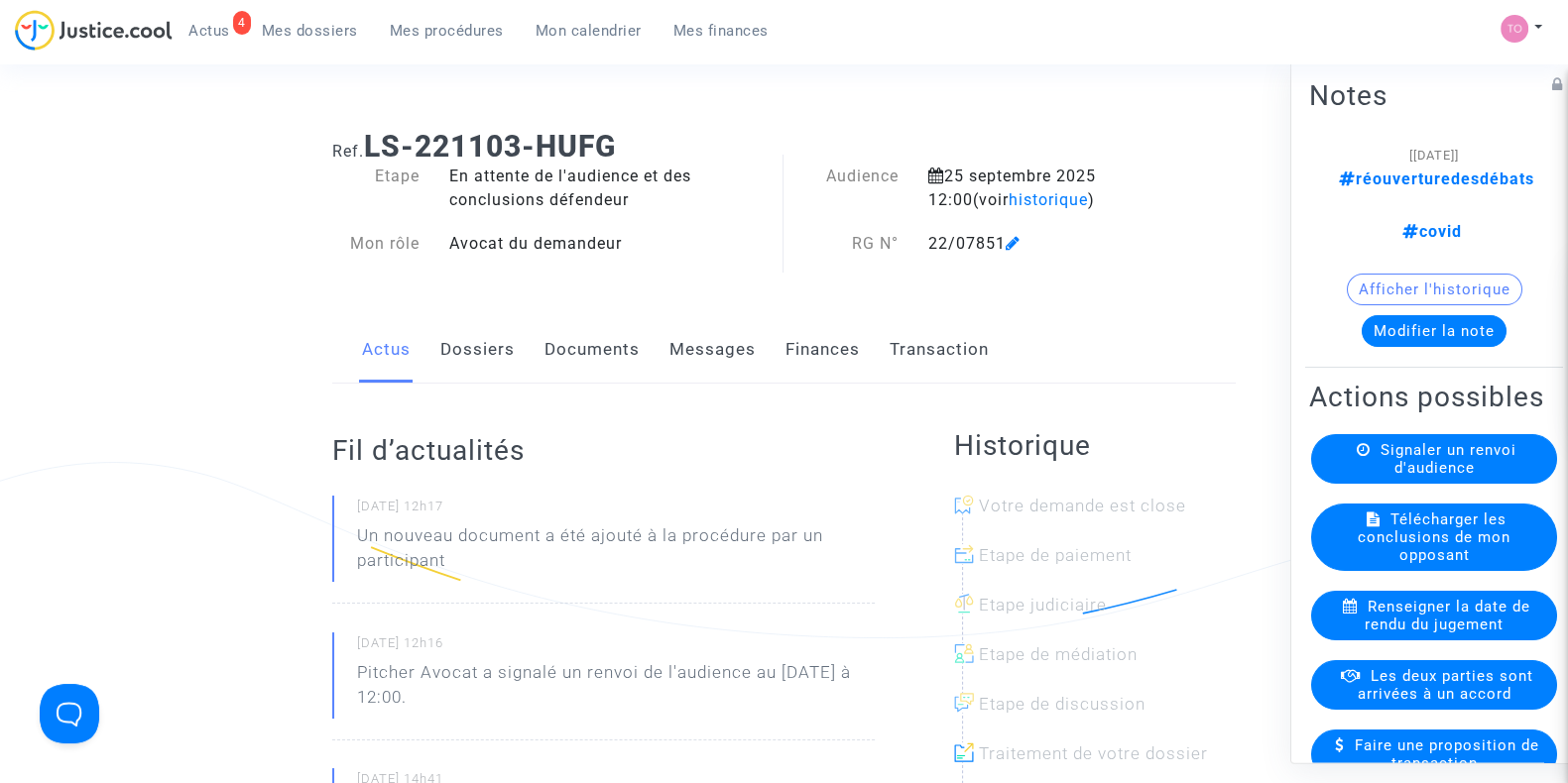
click at [1412, 274] on button "Afficher l'historique" at bounding box center [1434, 290] width 176 height 32
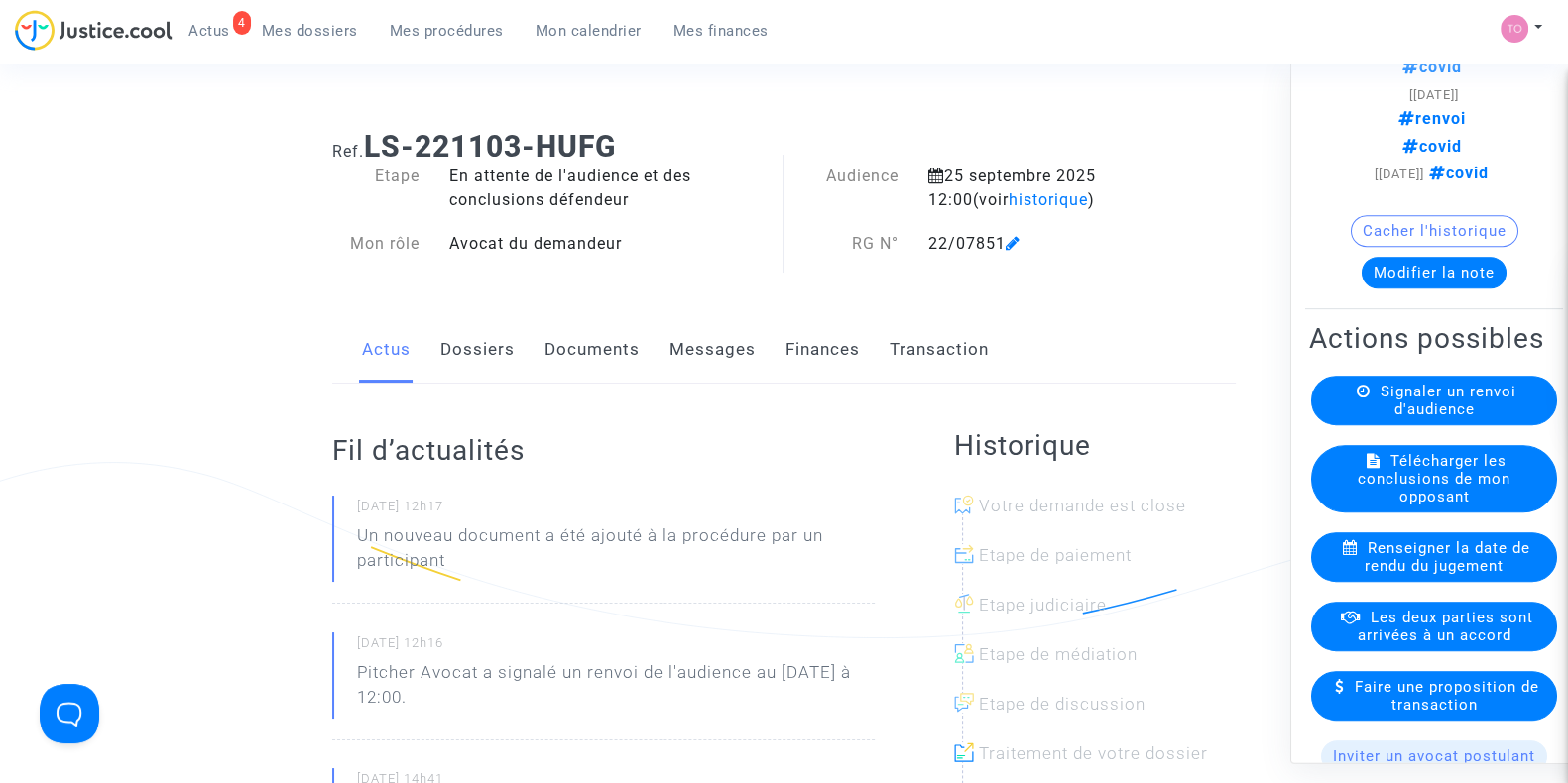
click at [1388, 248] on button "Cacher l'historique" at bounding box center [1434, 232] width 168 height 32
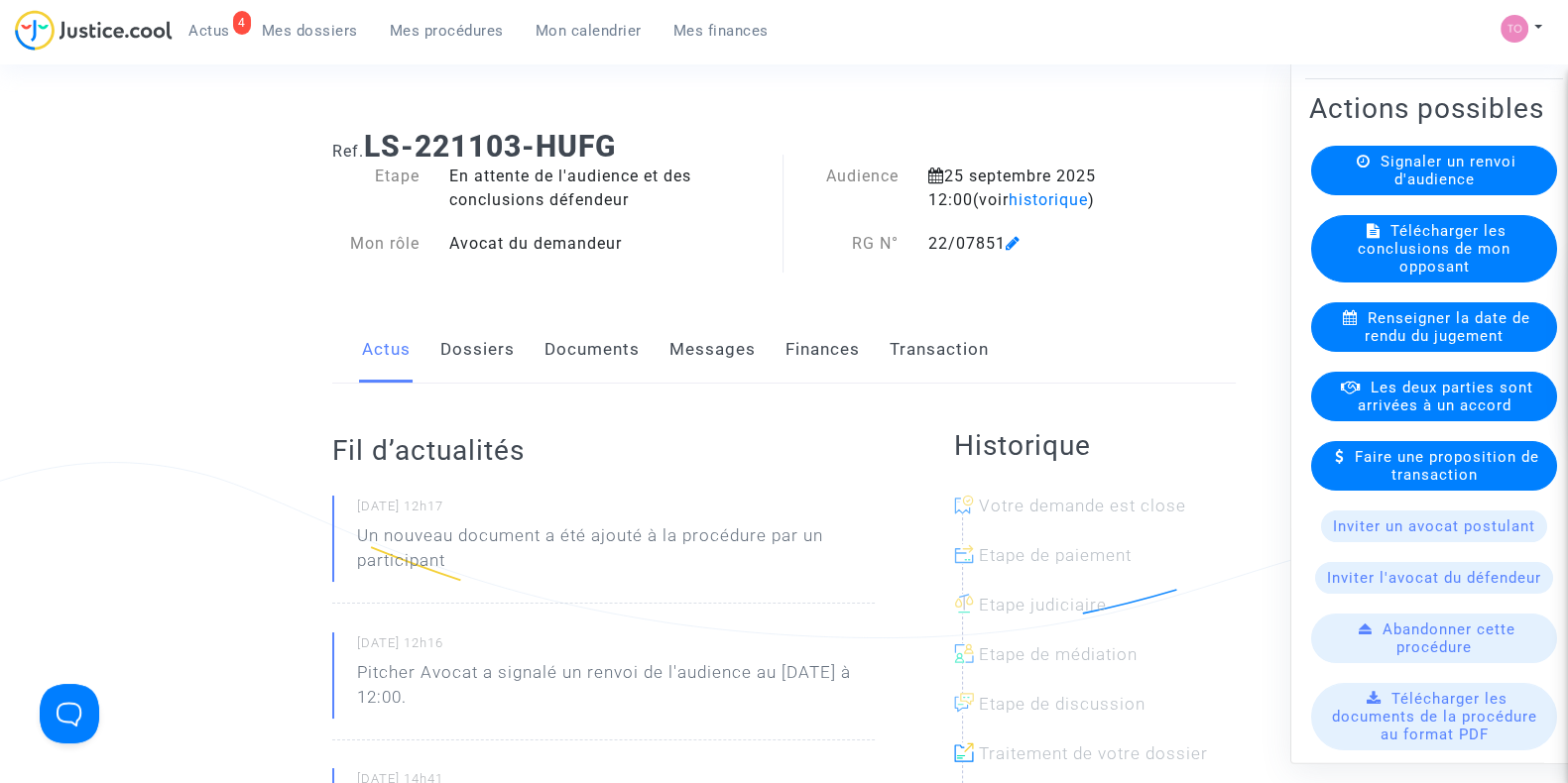
scroll to position [286, 0]
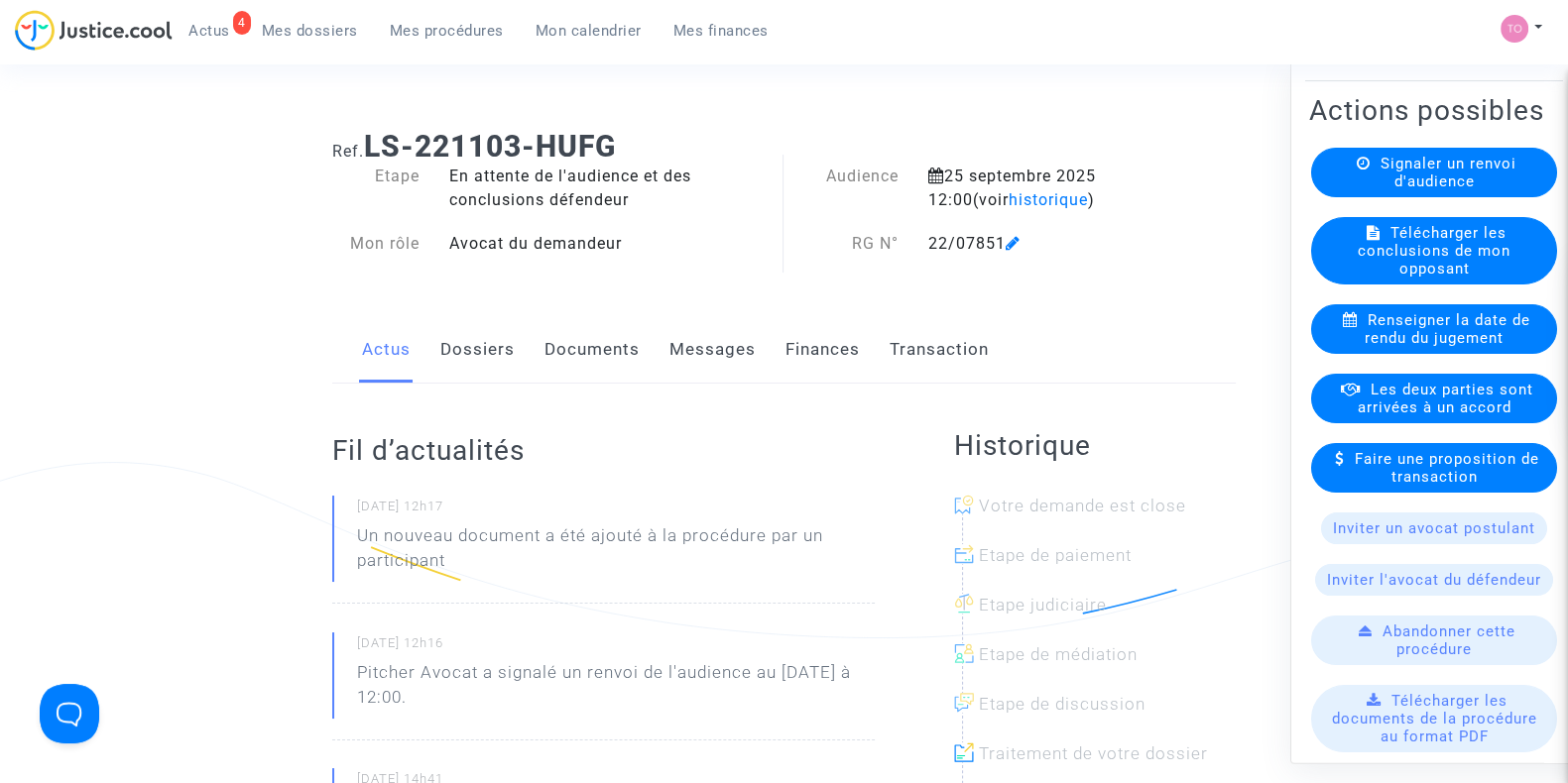
click at [1400, 331] on span "Renseigner la date de rendu du jugement" at bounding box center [1447, 331] width 166 height 36
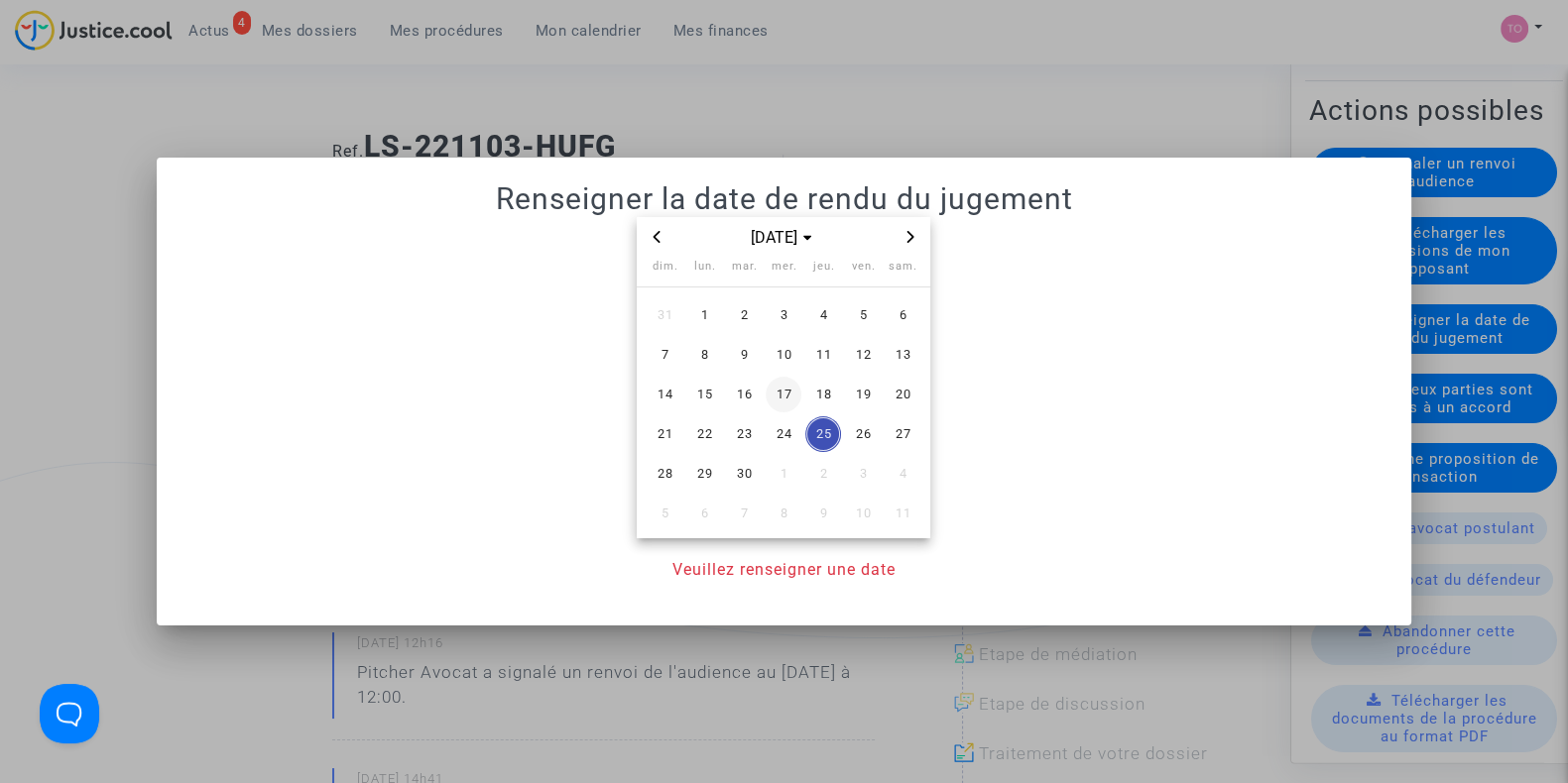
click at [802, 408] on td "17" at bounding box center [783, 394] width 40 height 40
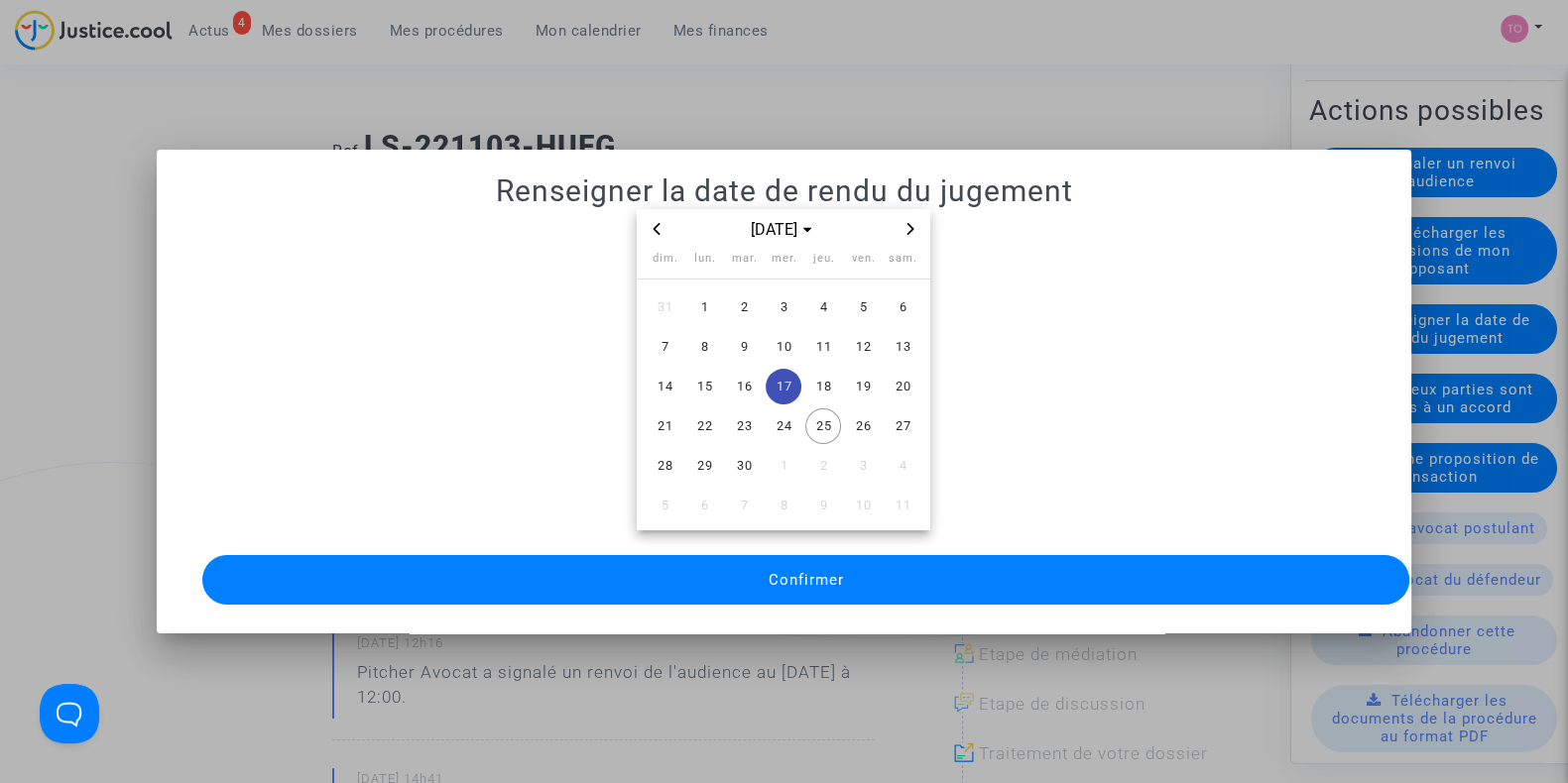
click at [542, 64] on div at bounding box center [784, 392] width 1568 height 783
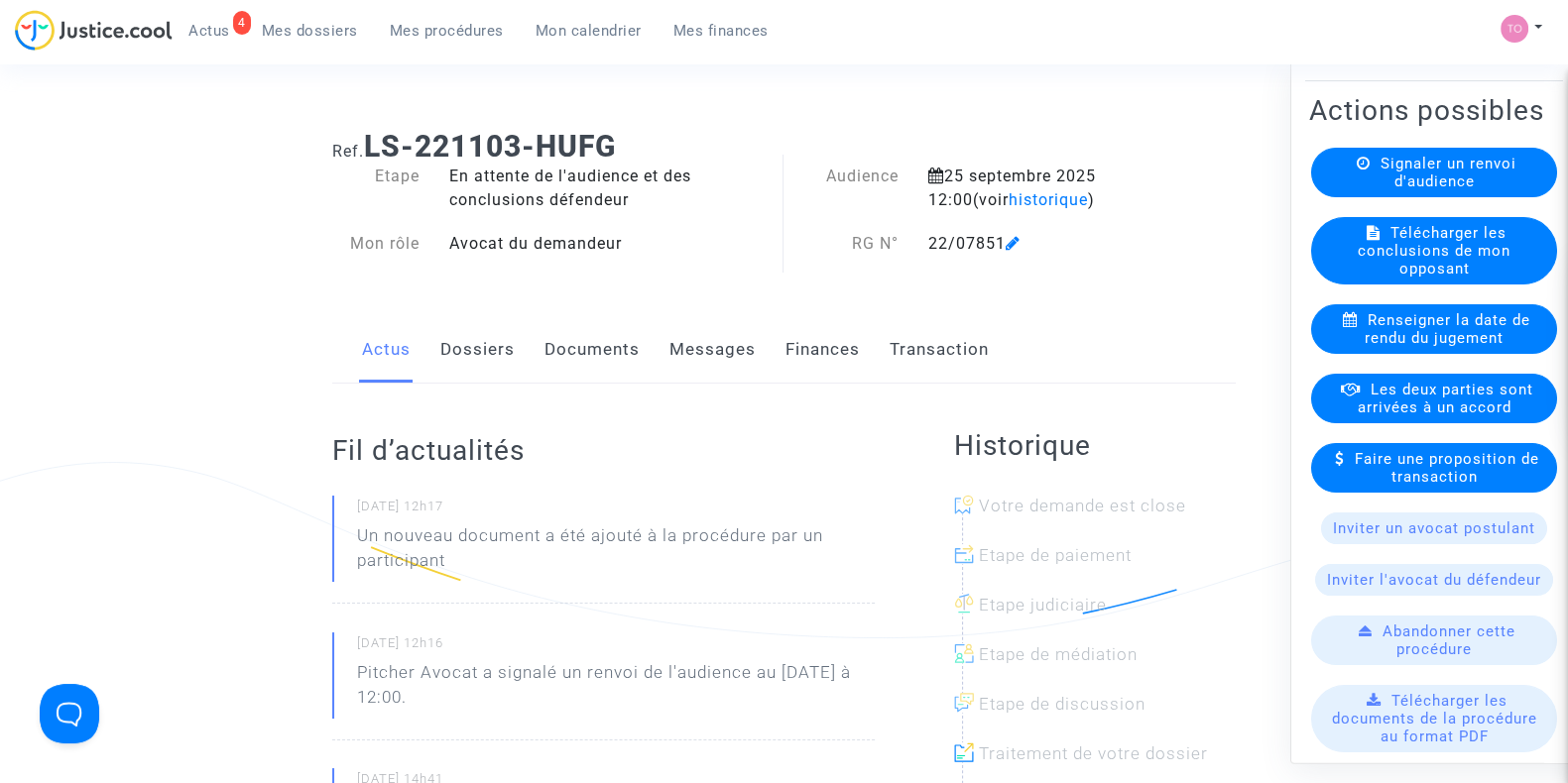
click at [463, 354] on link "Dossiers" at bounding box center [477, 351] width 74 height 66
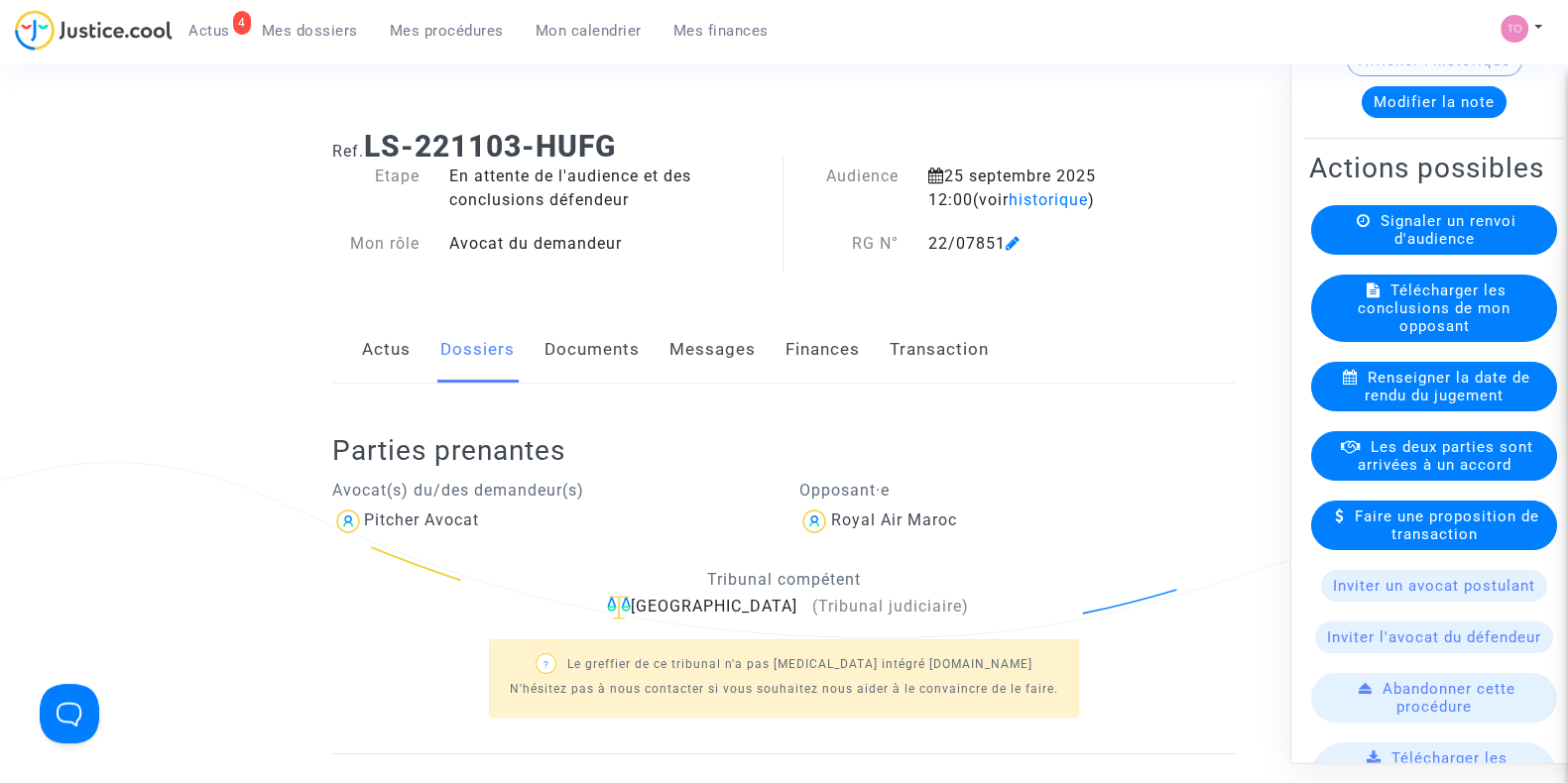
scroll to position [253, 0]
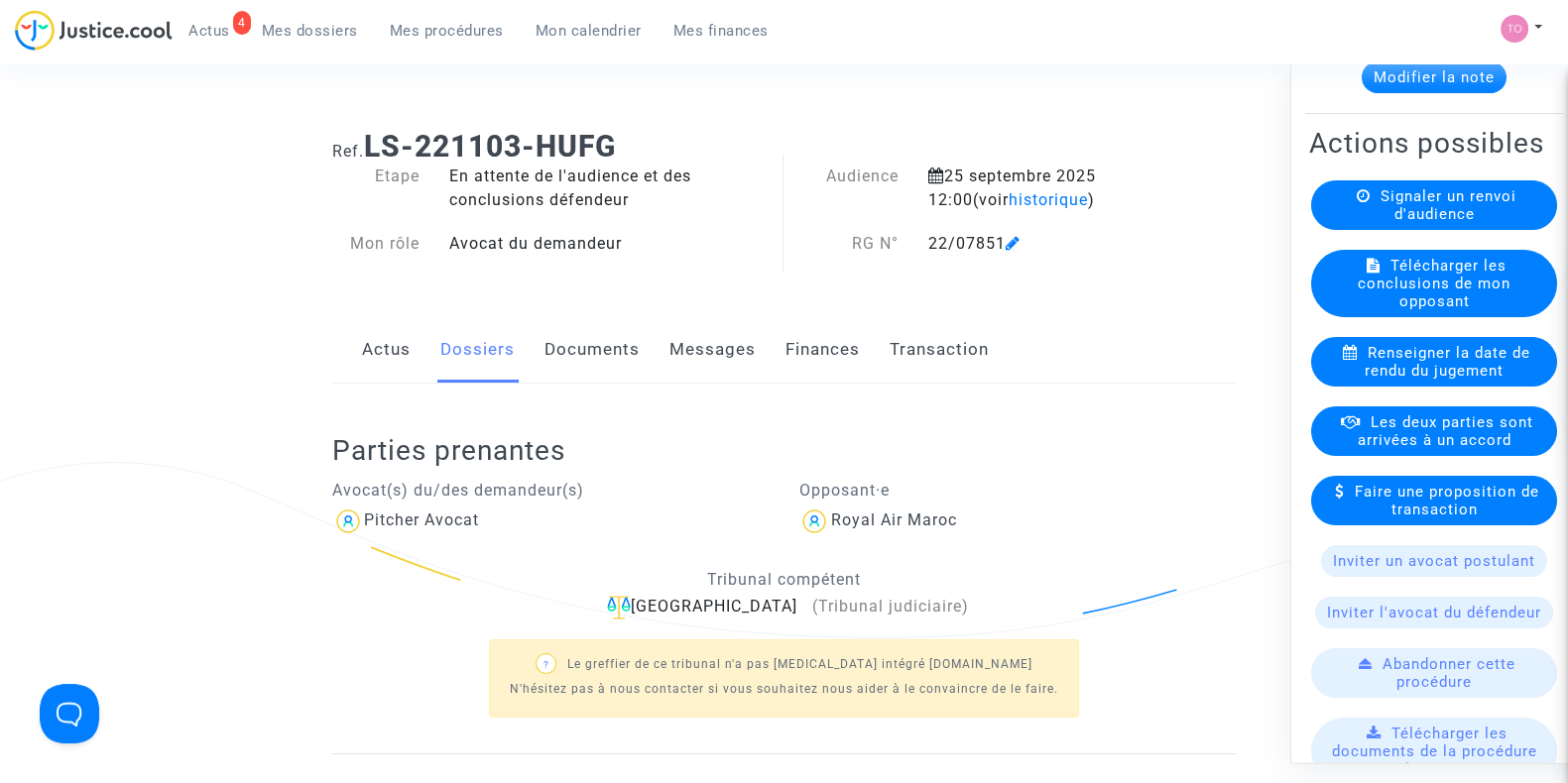
click at [1395, 376] on span "Renseigner la date de rendu du jugement" at bounding box center [1447, 364] width 166 height 36
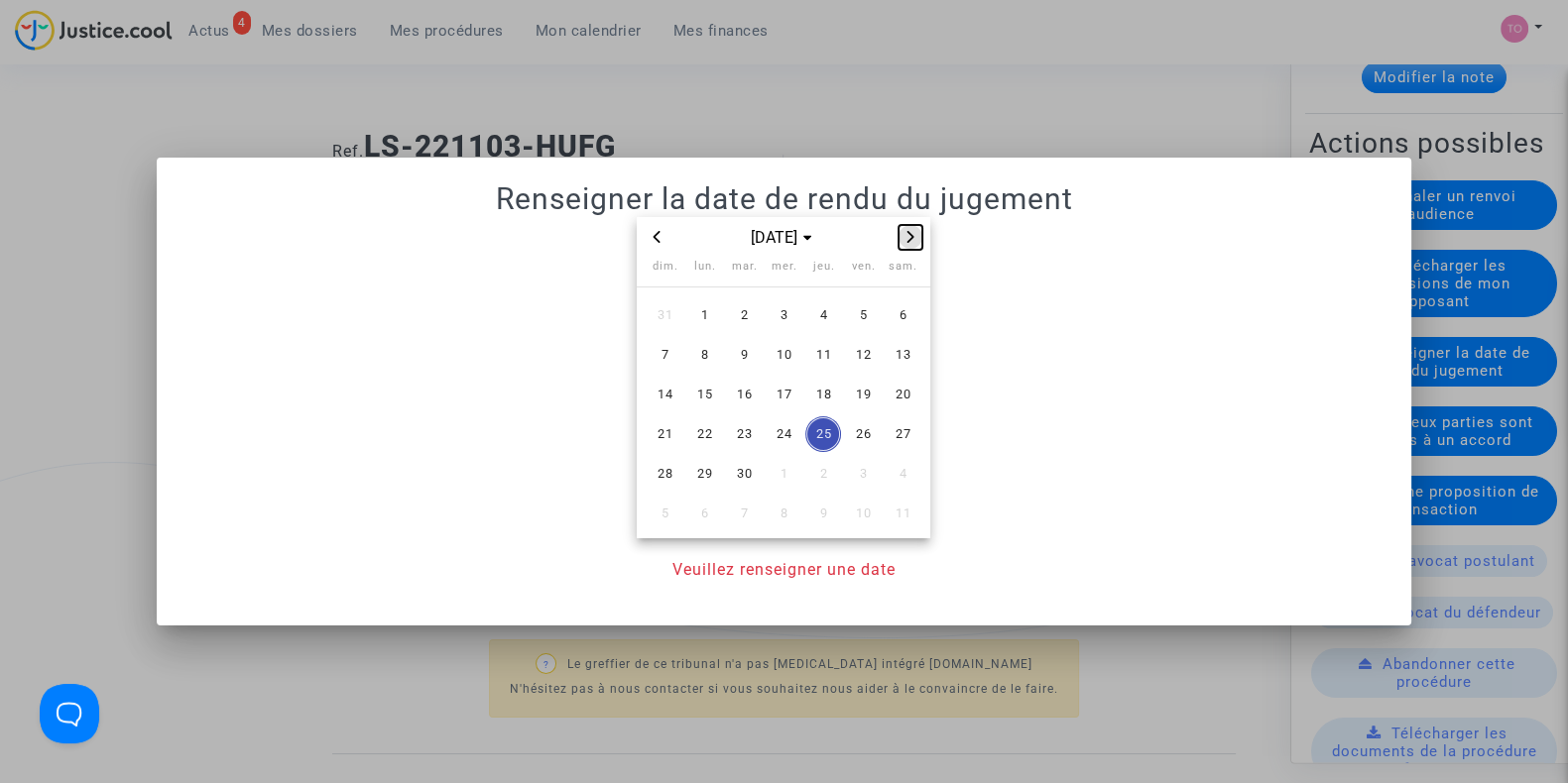
click at [906, 249] on button "Next month" at bounding box center [910, 237] width 24 height 25
click at [906, 248] on button "Next month" at bounding box center [910, 237] width 24 height 25
click at [739, 311] on span "2" at bounding box center [744, 316] width 36 height 36
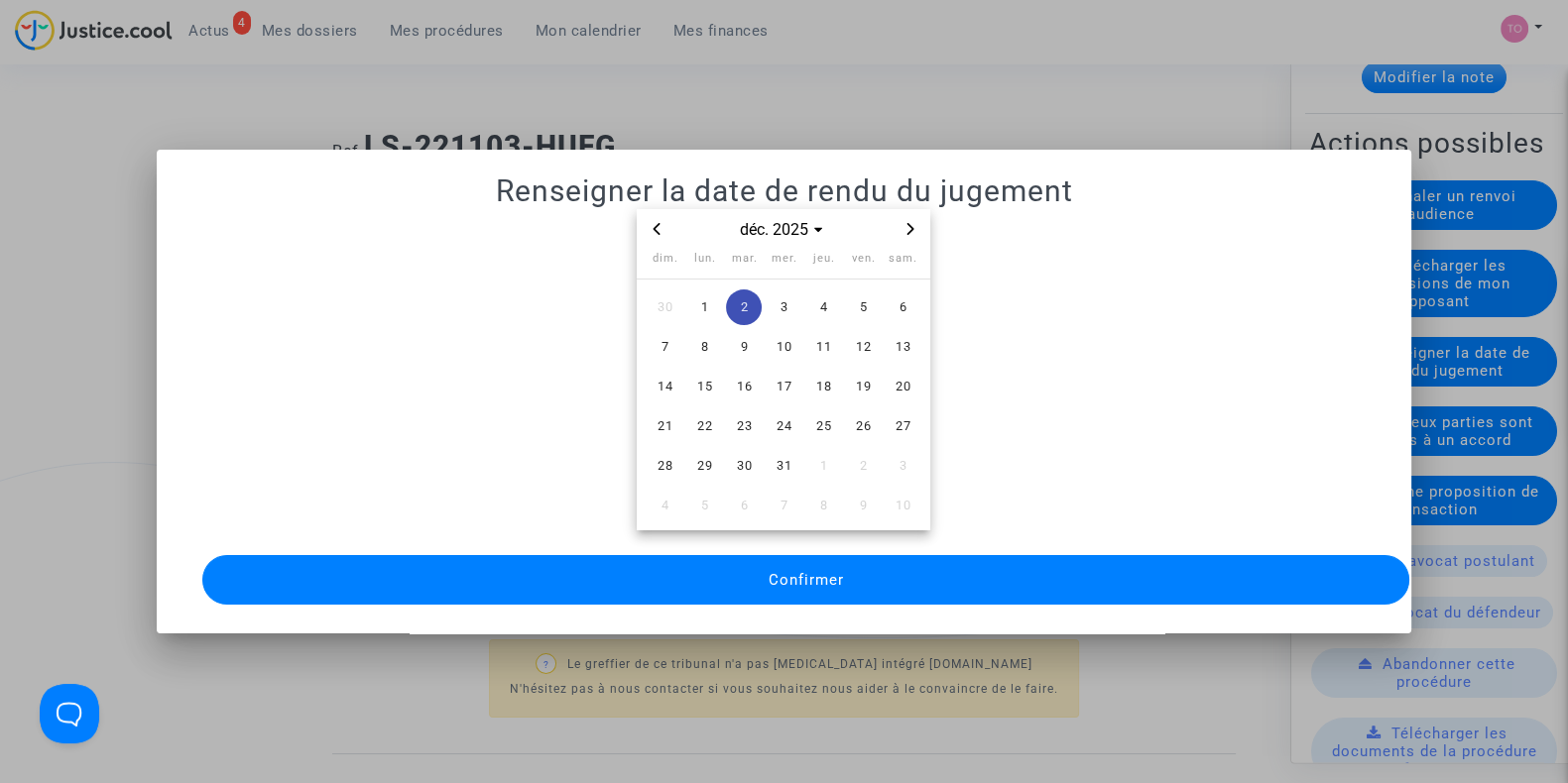
click at [760, 572] on button "Confirmer" at bounding box center [806, 580] width 1206 height 50
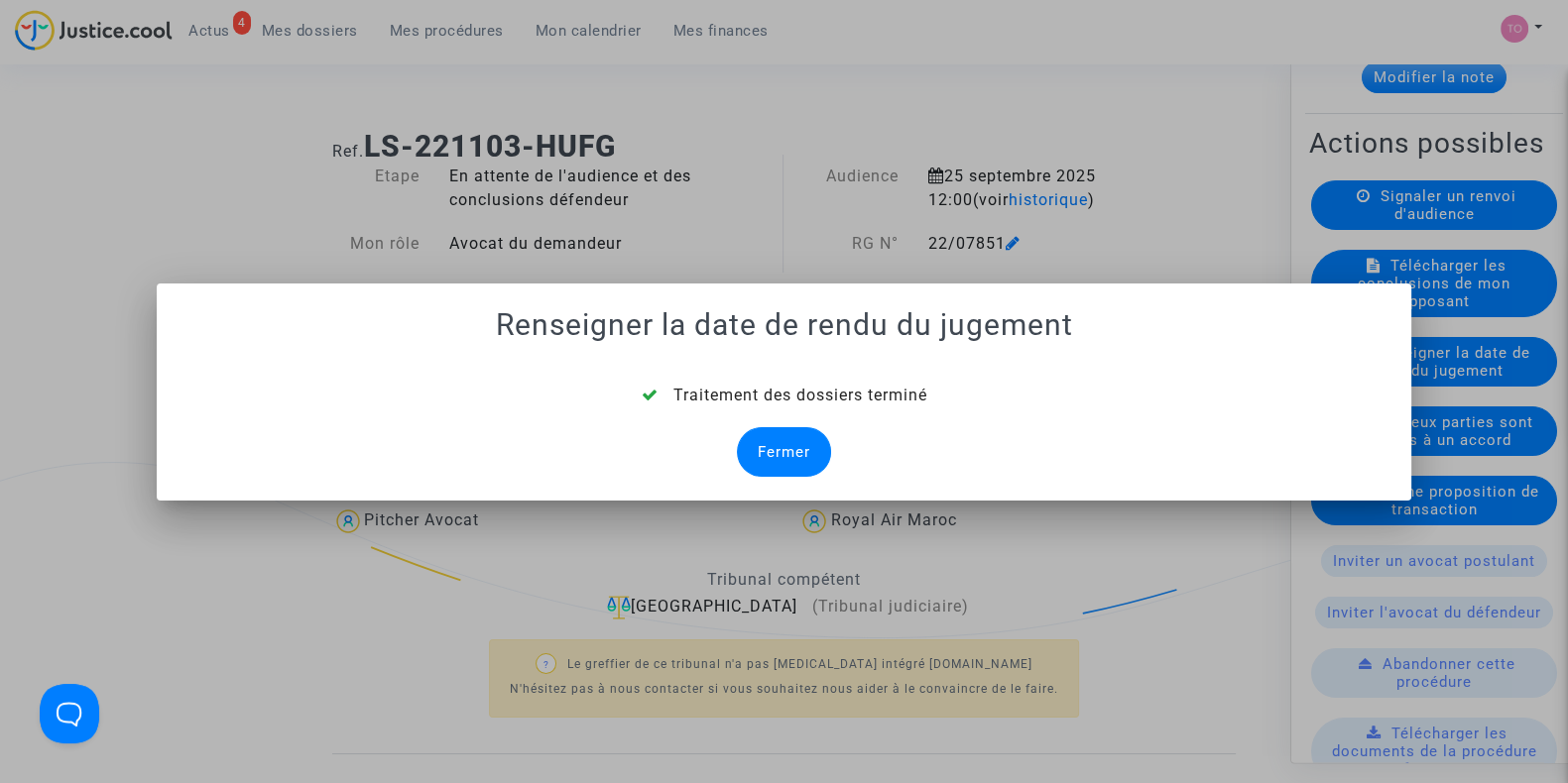
click at [786, 443] on div "Fermer" at bounding box center [784, 452] width 94 height 50
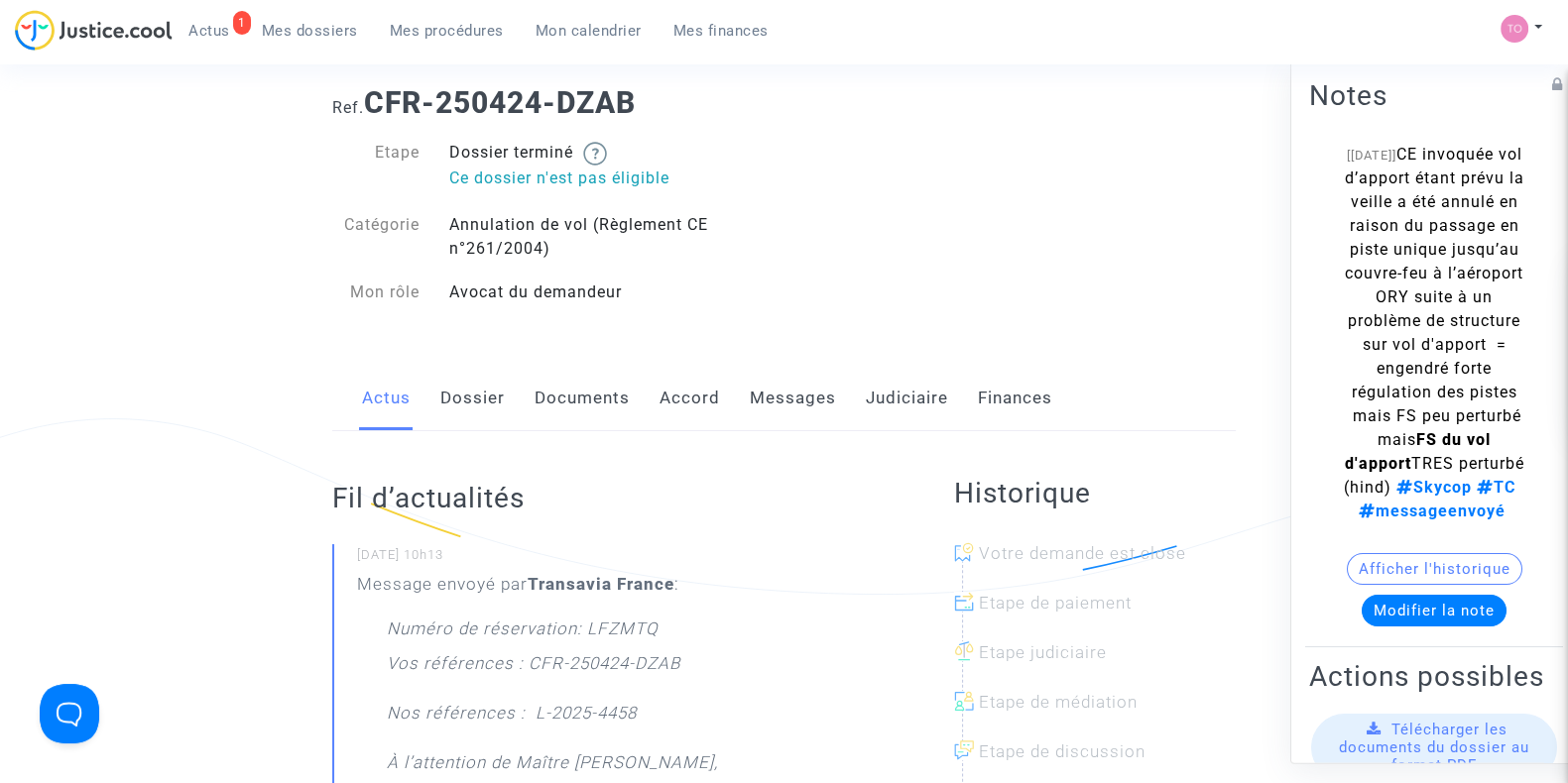
scroll to position [45, 0]
click at [873, 401] on link "Judiciaire" at bounding box center [907, 397] width 82 height 66
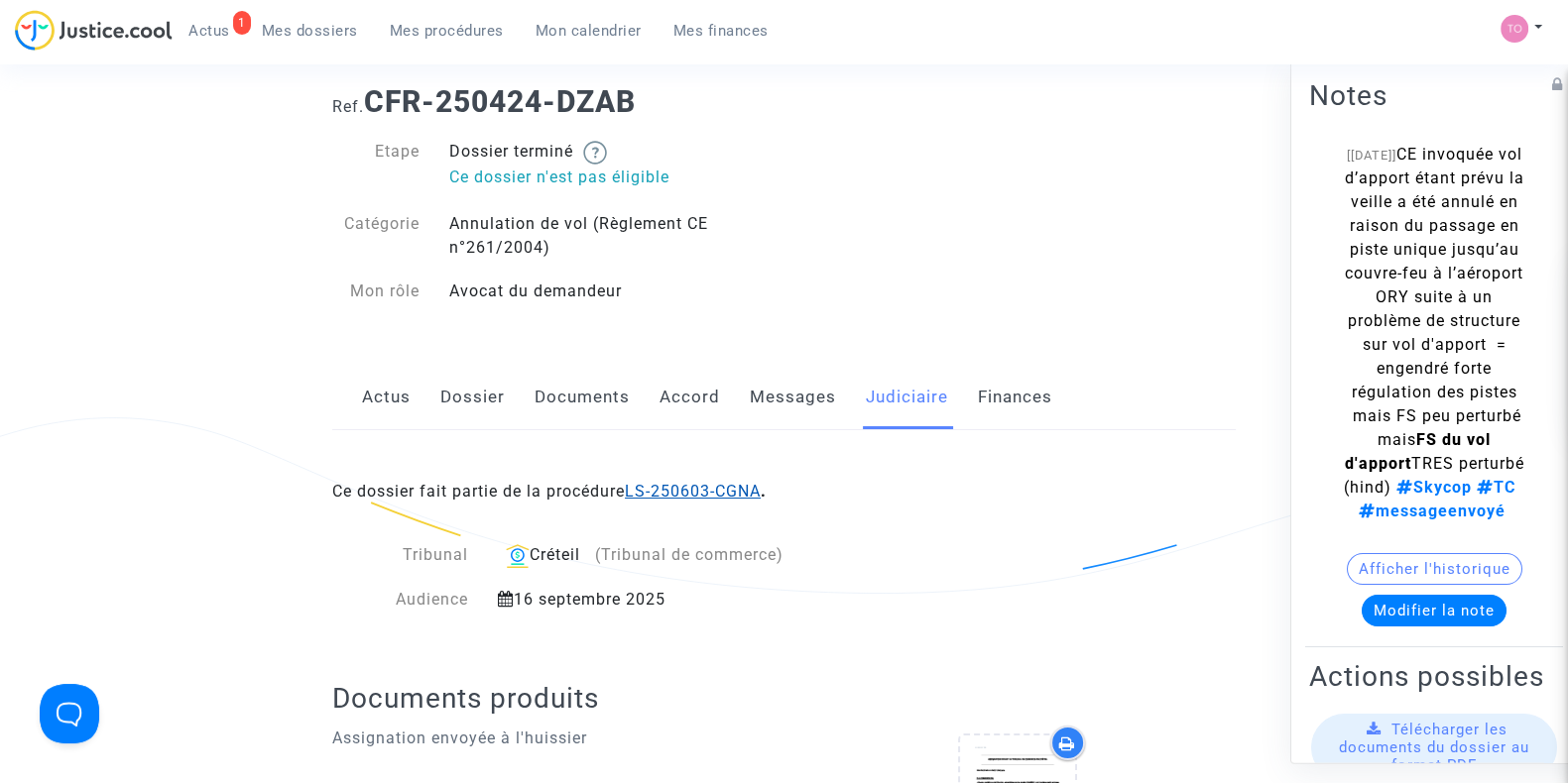
click at [709, 482] on link "LS-250603-CGNA" at bounding box center [692, 491] width 136 height 19
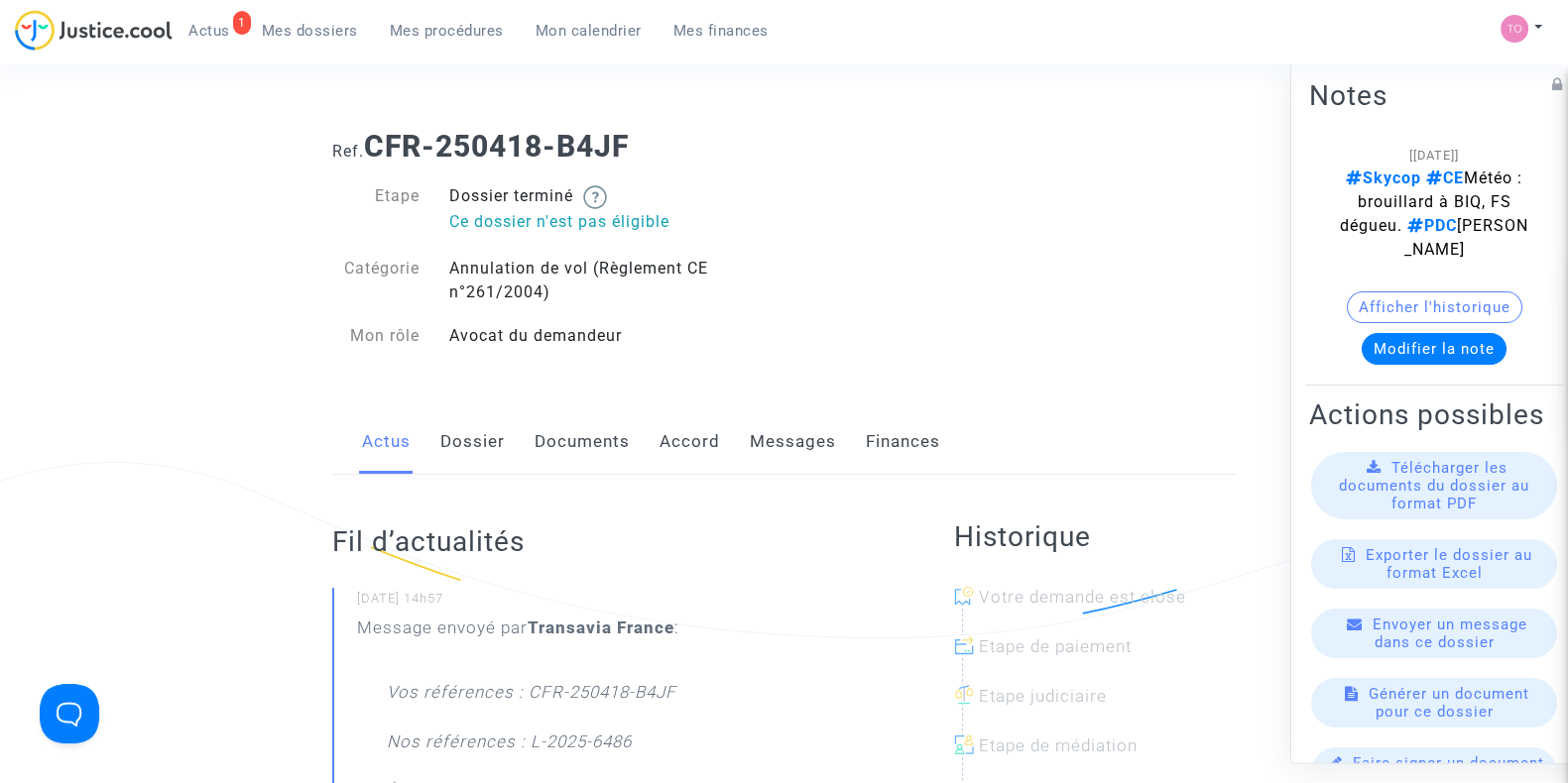
click at [491, 441] on link "Dossier" at bounding box center [472, 442] width 65 height 66
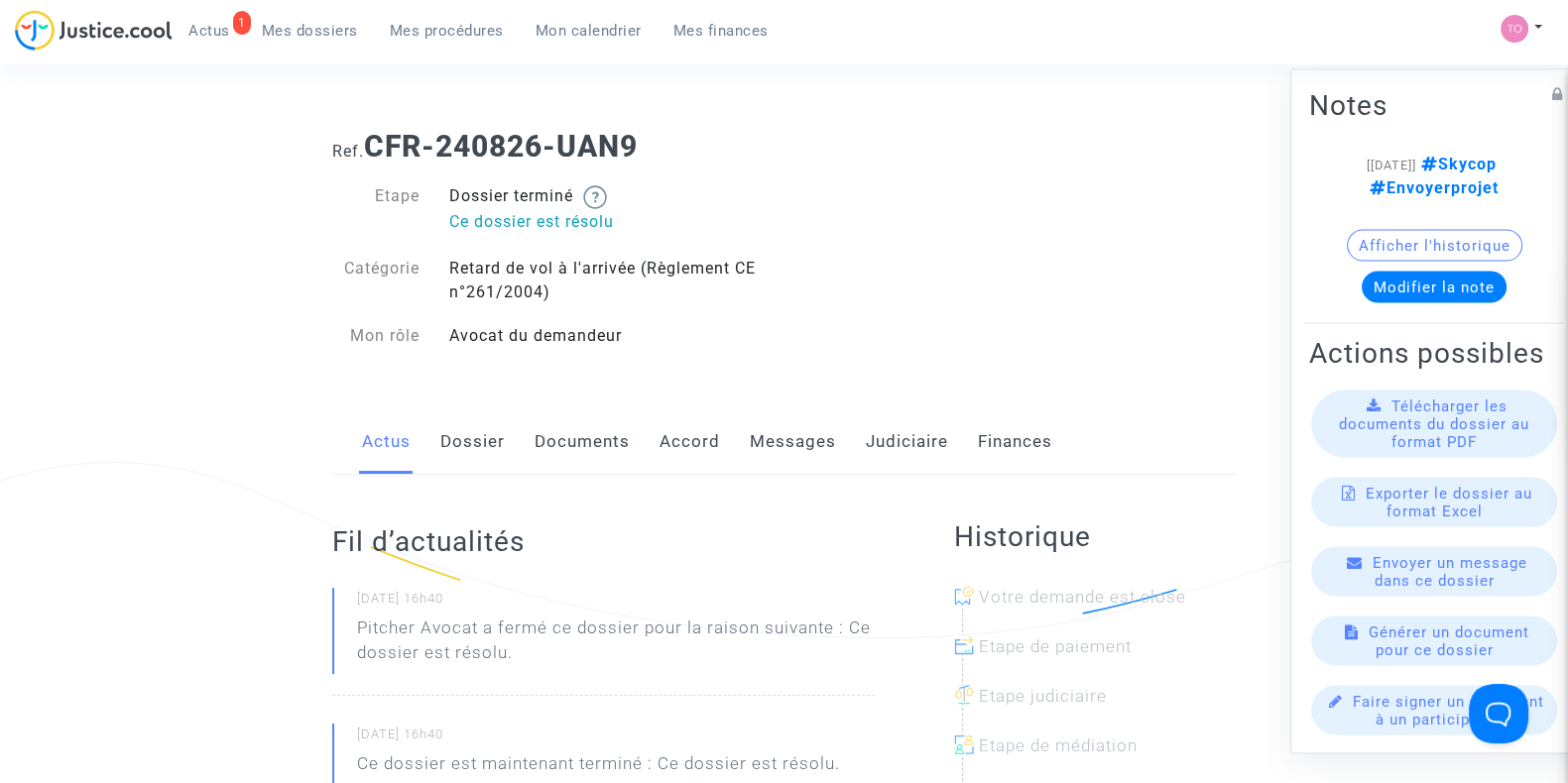
click at [893, 435] on link "Judiciaire" at bounding box center [907, 442] width 82 height 66
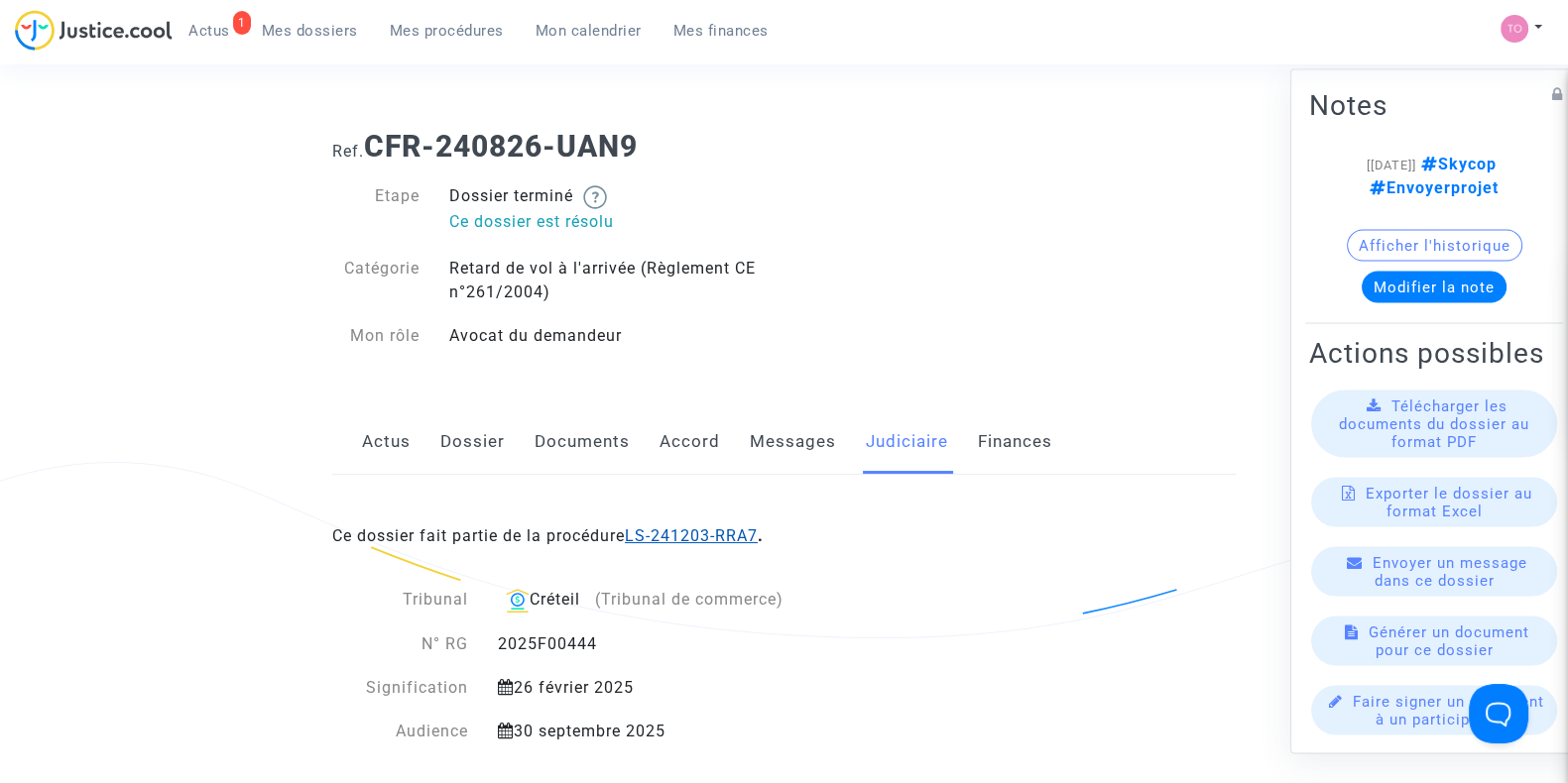
click at [686, 542] on link "LS-241203-RRA7" at bounding box center [690, 535] width 133 height 19
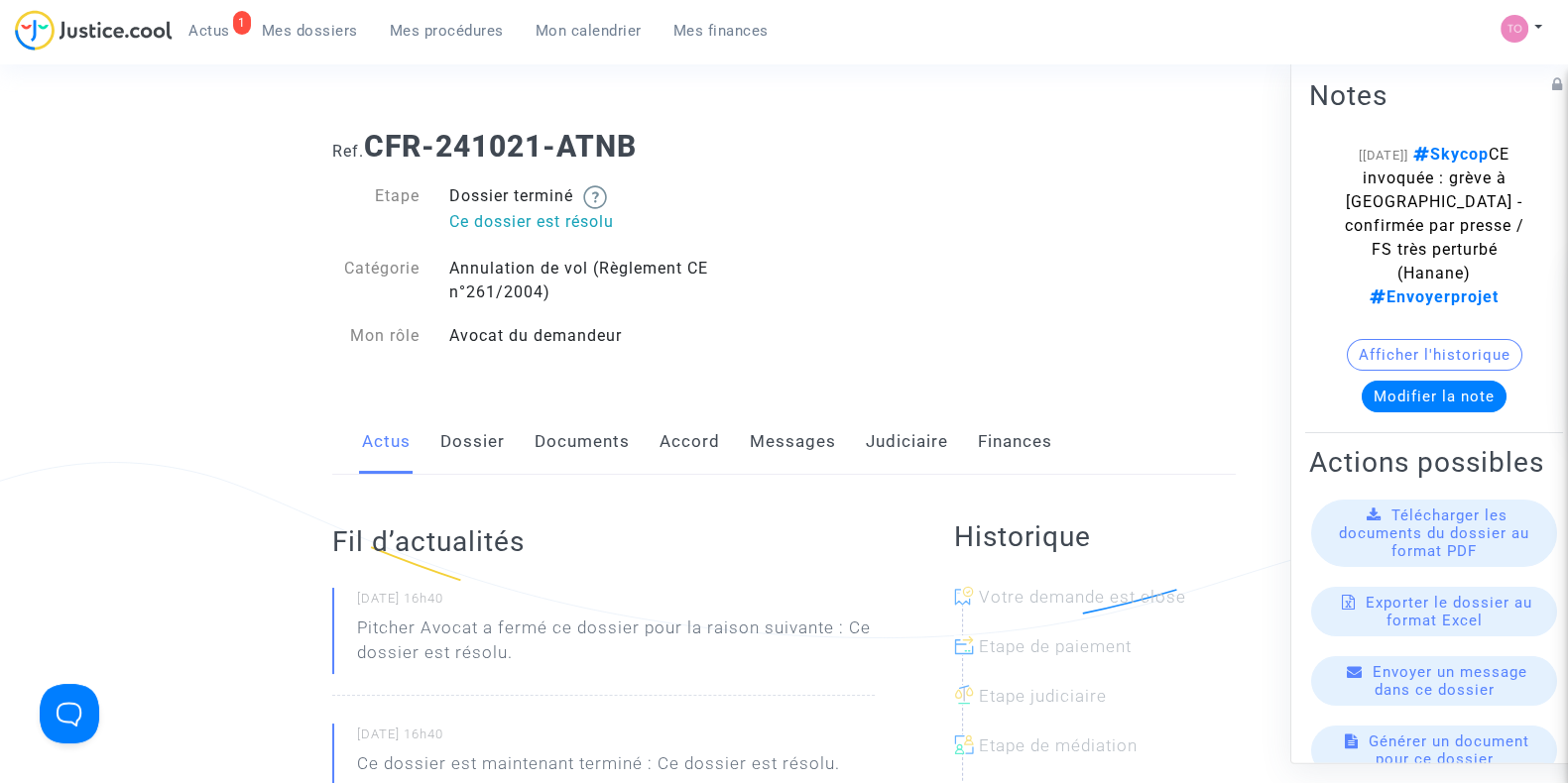
click at [902, 463] on link "Judiciaire" at bounding box center [907, 442] width 82 height 66
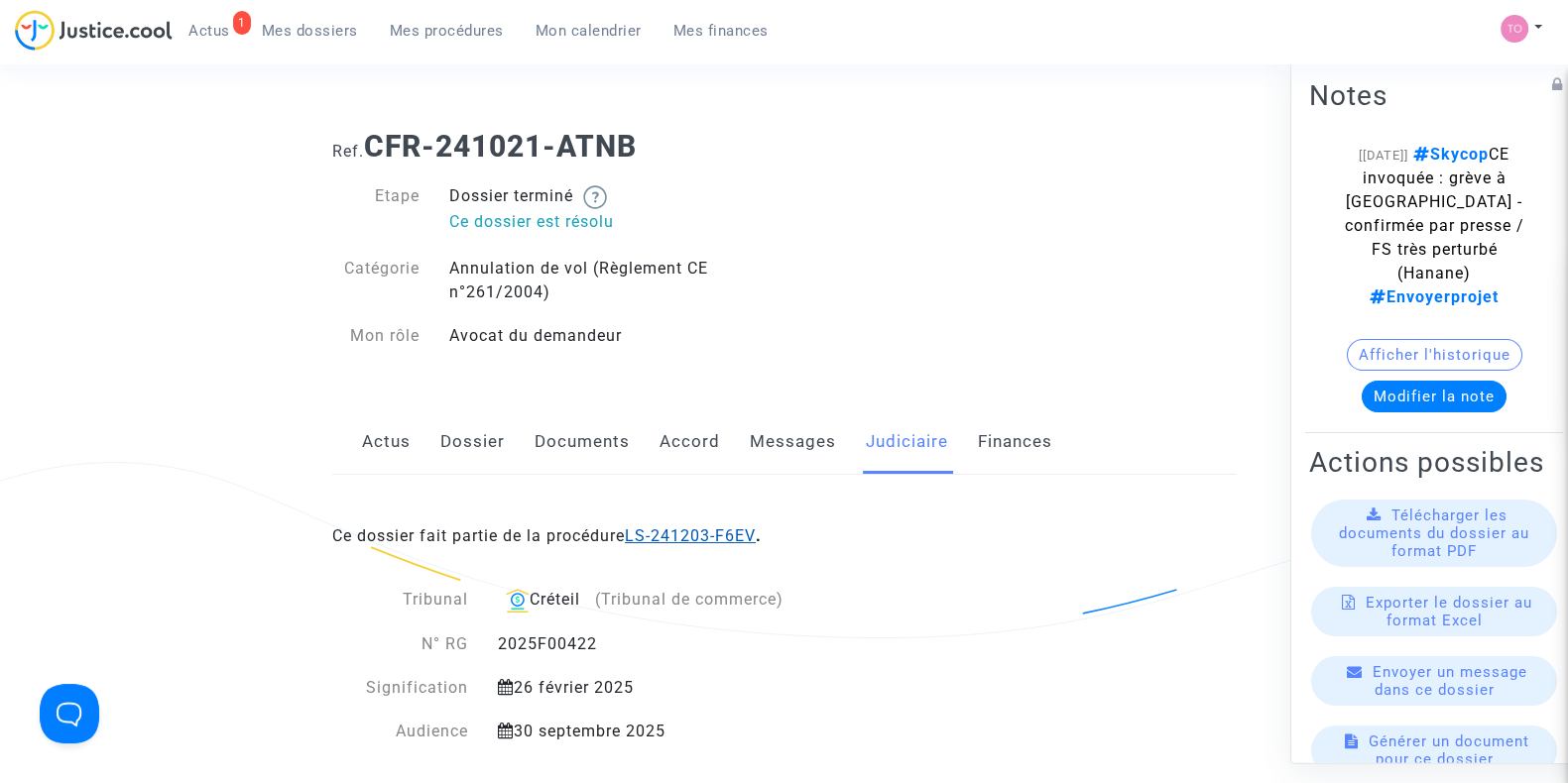
click at [670, 537] on link "LS-241203-F6EV" at bounding box center [689, 535] width 131 height 19
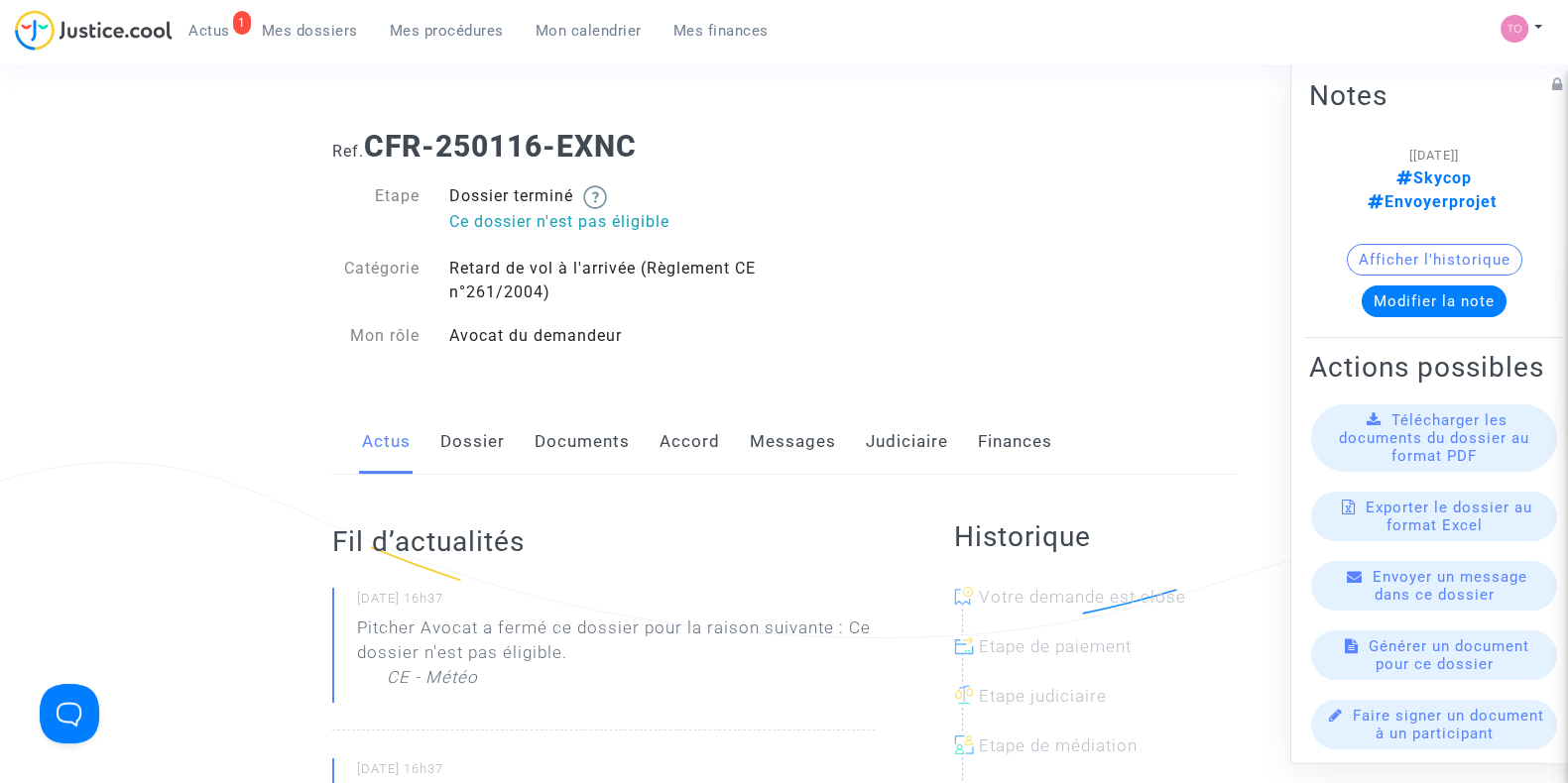
click at [886, 438] on link "Judiciaire" at bounding box center [907, 442] width 82 height 66
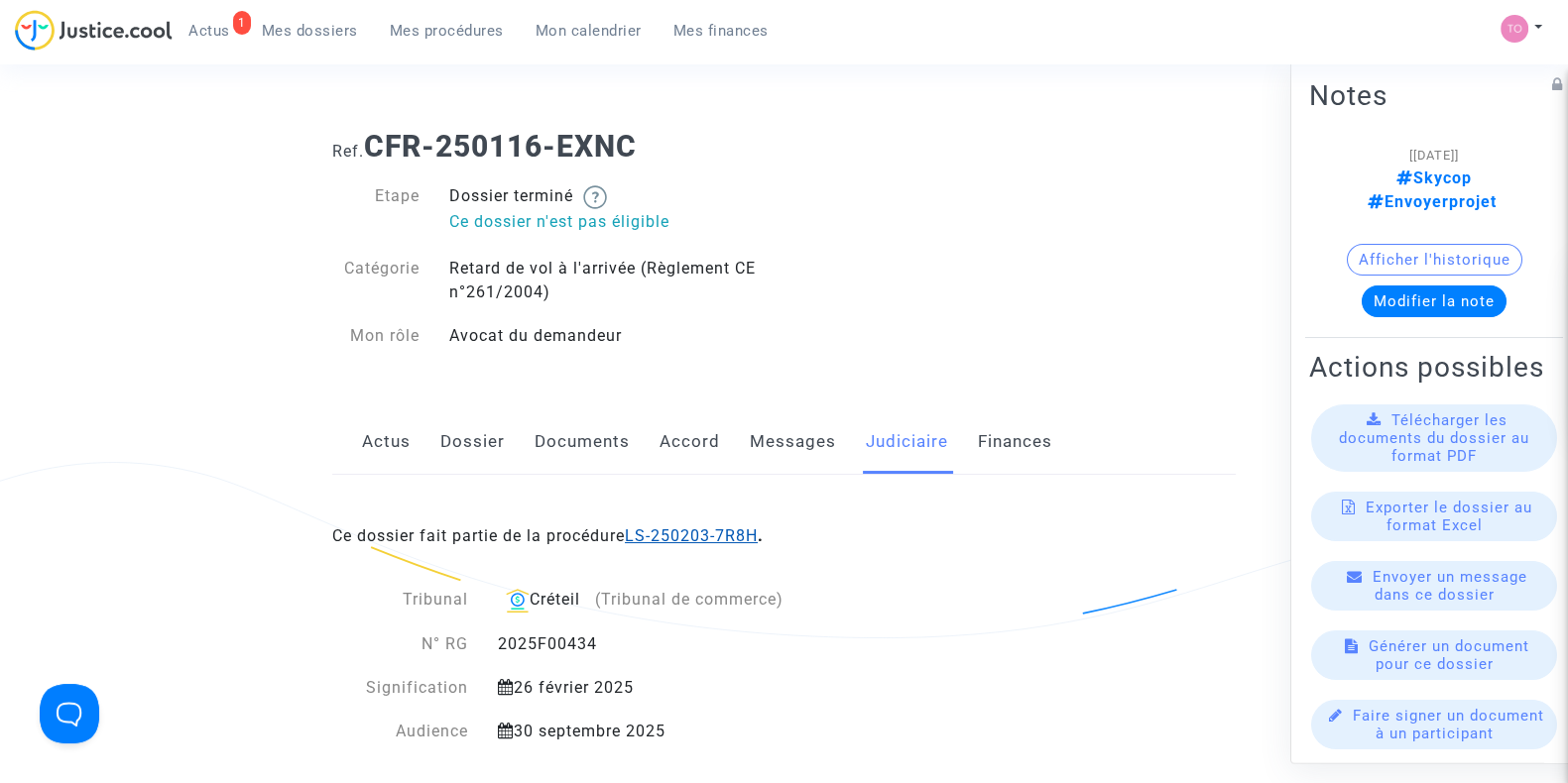
click at [699, 526] on link "LS-250203-7R8H" at bounding box center [690, 535] width 133 height 19
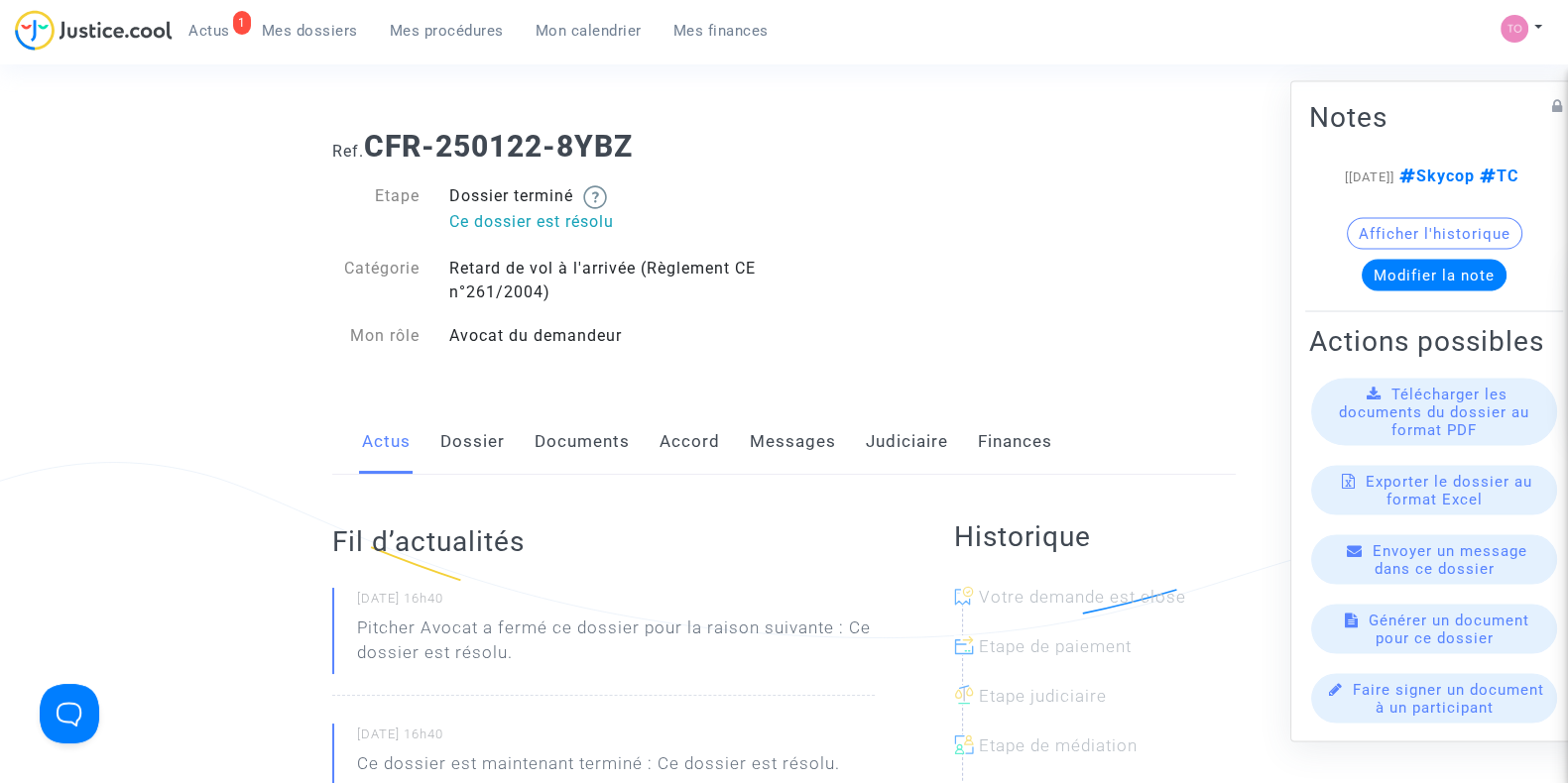
click at [871, 419] on link "Judiciaire" at bounding box center [907, 442] width 82 height 66
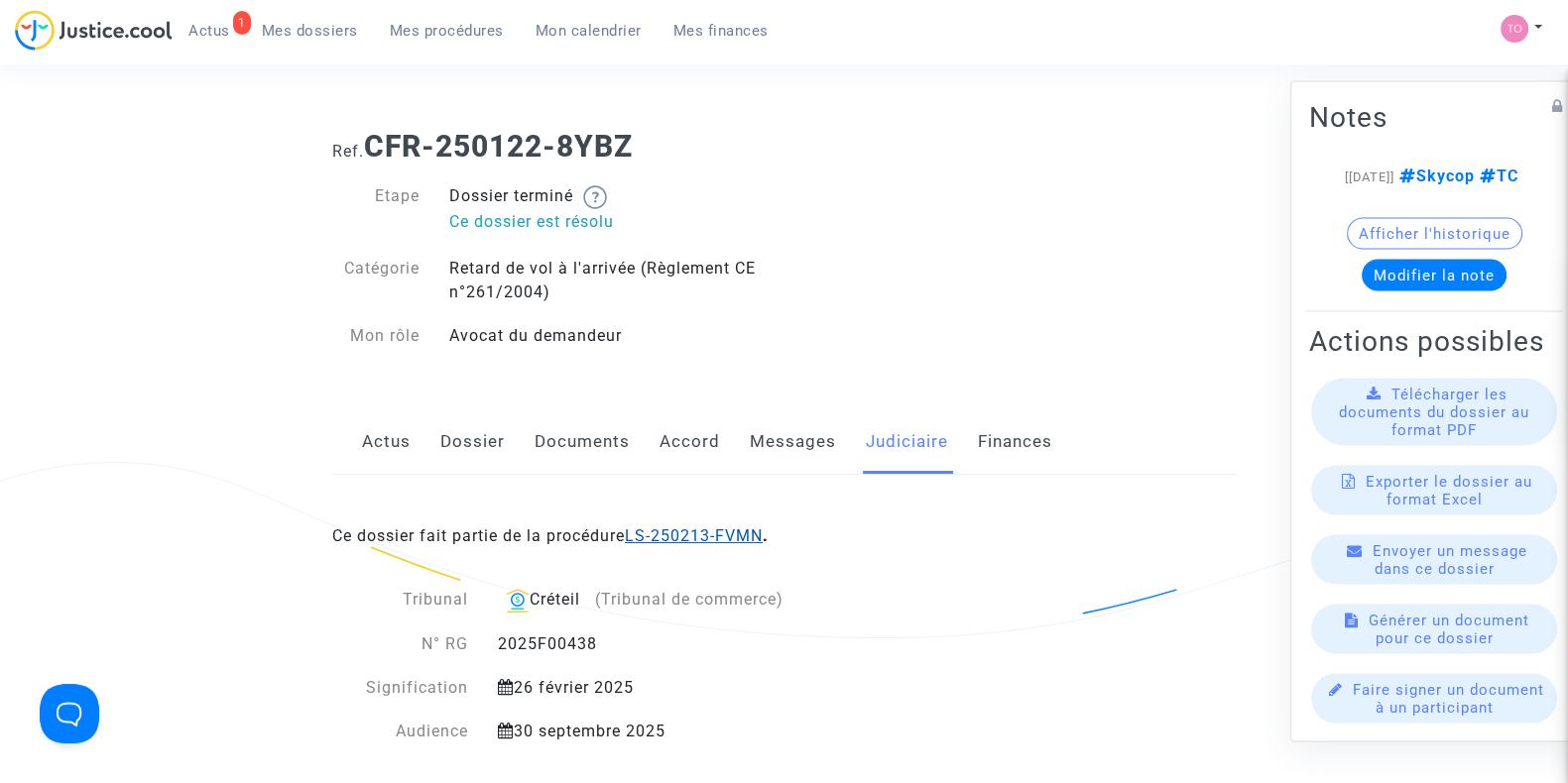
click at [706, 544] on link "LS-250213-FVMN" at bounding box center [693, 535] width 138 height 19
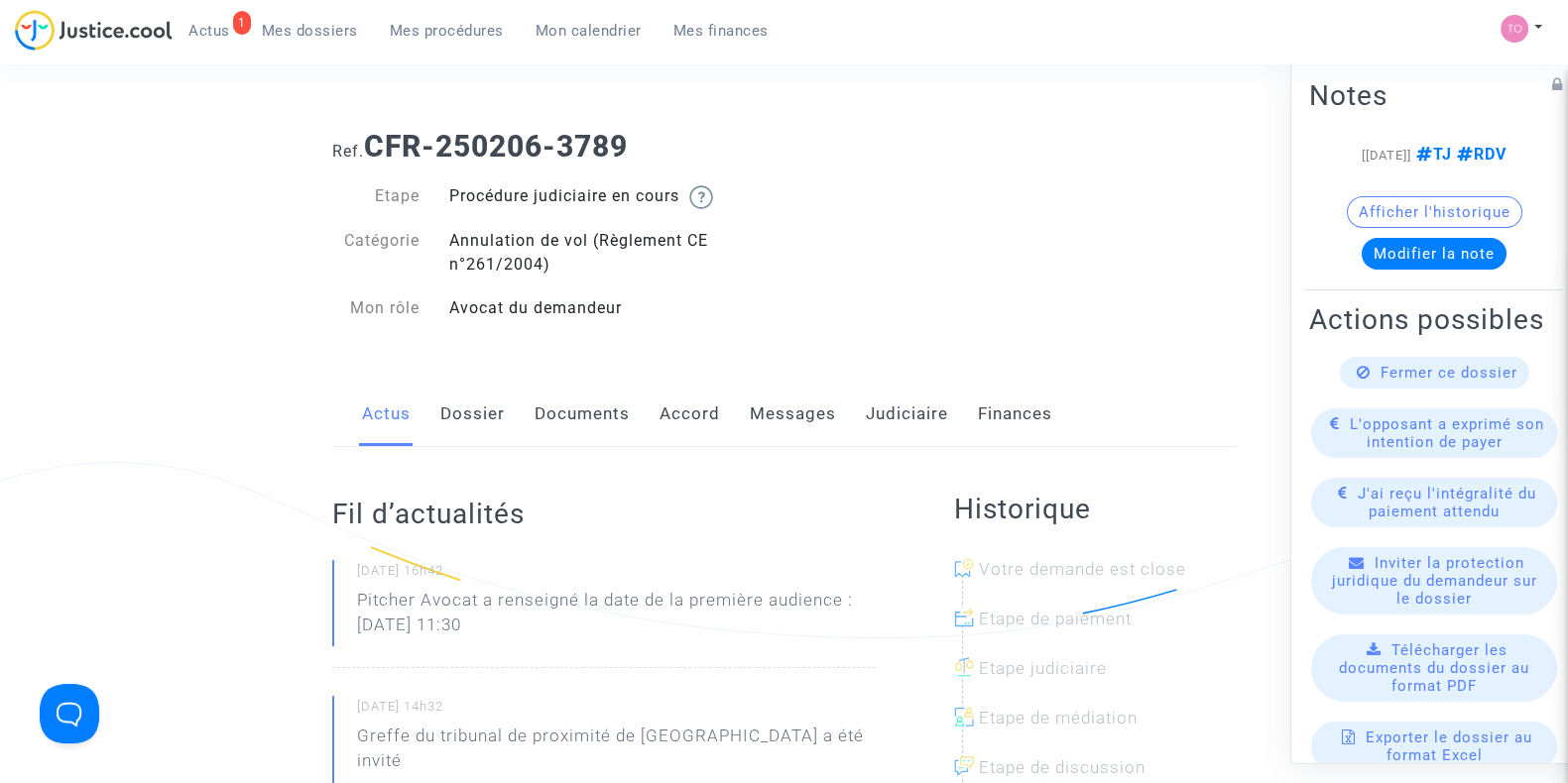
click at [699, 439] on link "Accord" at bounding box center [689, 414] width 61 height 66
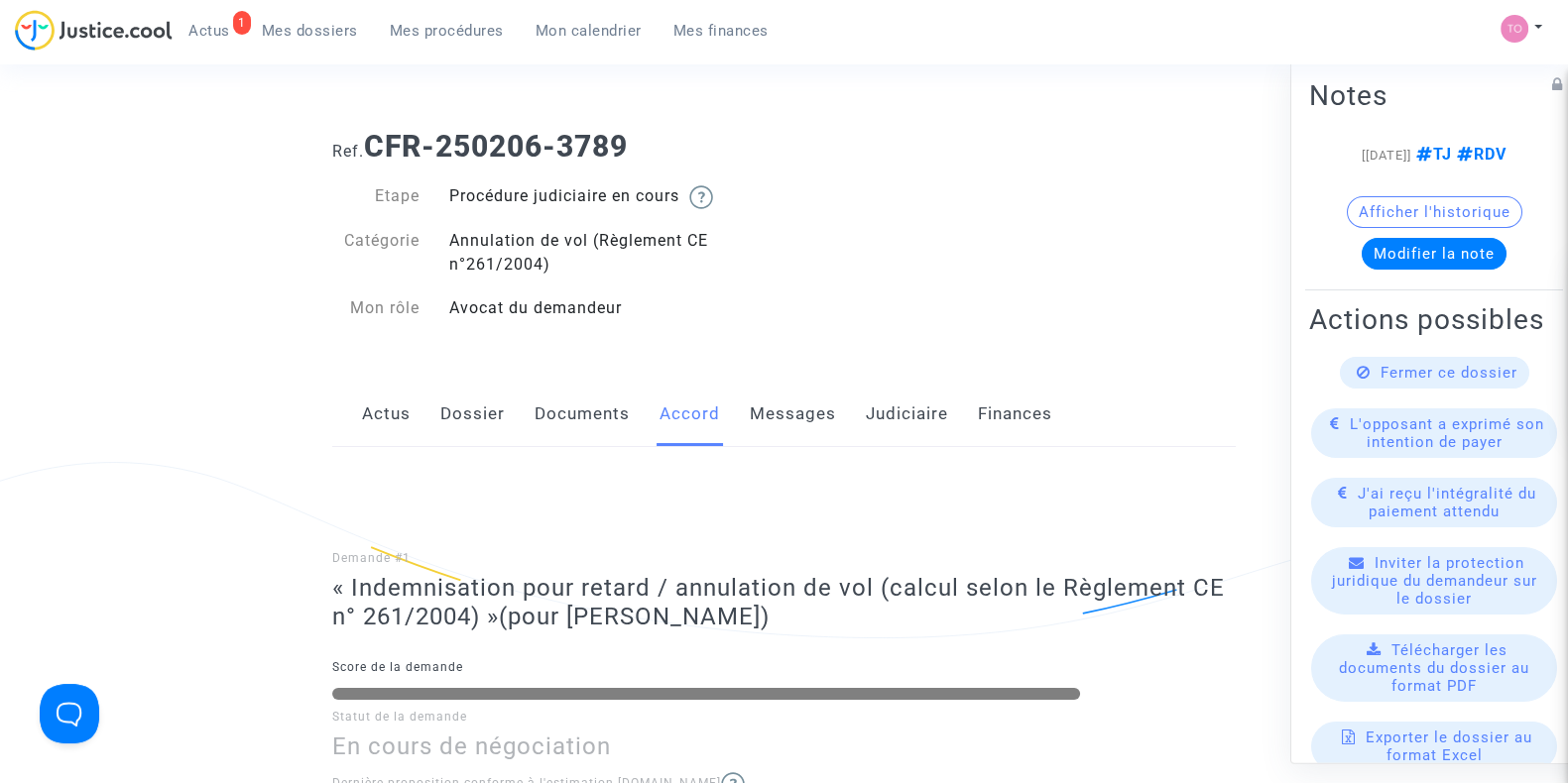
click at [907, 415] on link "Judiciaire" at bounding box center [907, 414] width 82 height 66
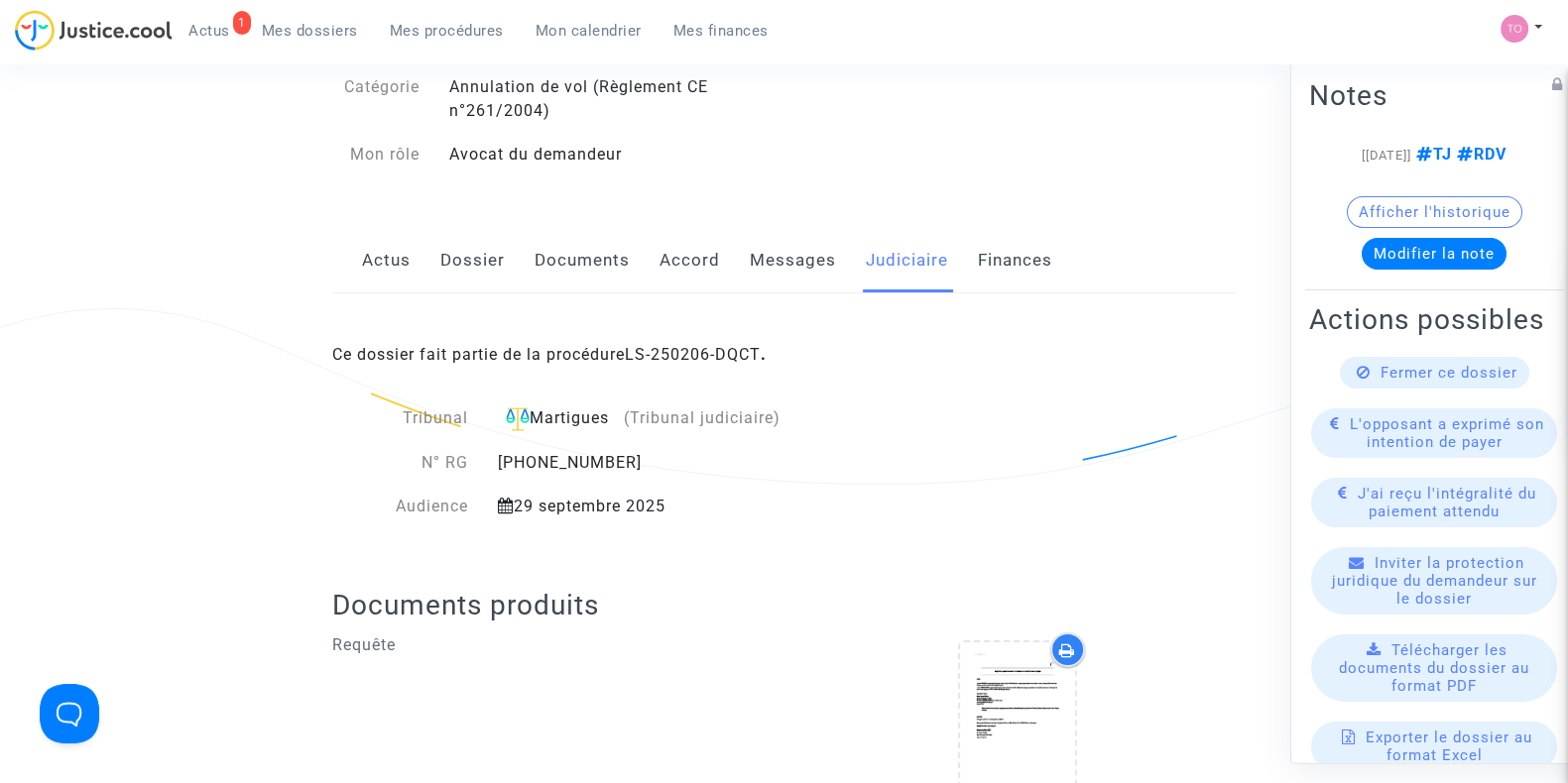
scroll to position [155, 0]
click at [476, 260] on link "Dossier" at bounding box center [472, 260] width 65 height 66
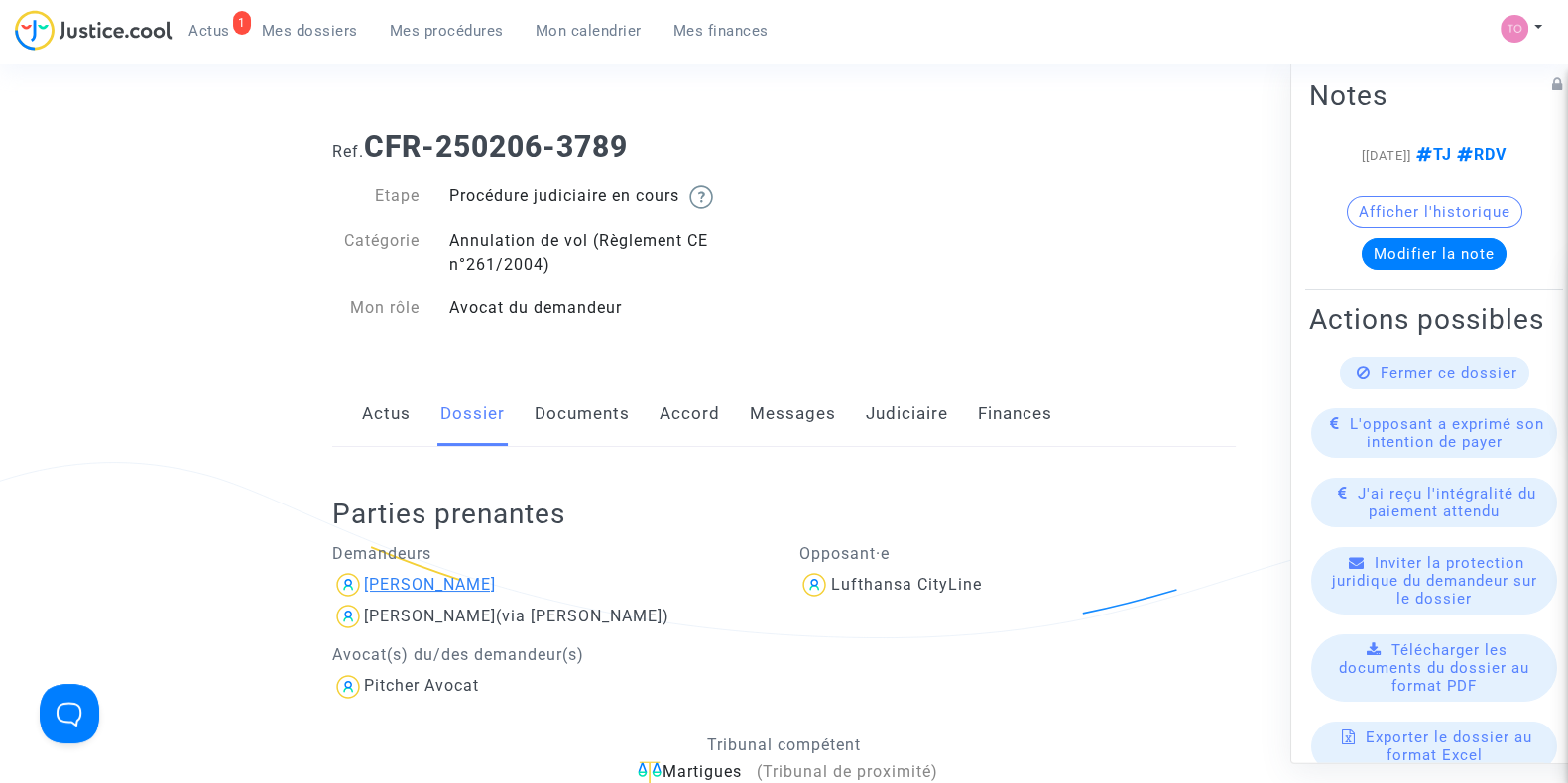
drag, startPoint x: 485, startPoint y: 582, endPoint x: 363, endPoint y: 591, distance: 122.3
click at [363, 591] on div "Sophie Frapier" at bounding box center [551, 585] width 437 height 32
copy div "Sophie Frapier"
click at [906, 423] on link "Judiciaire" at bounding box center [907, 414] width 82 height 66
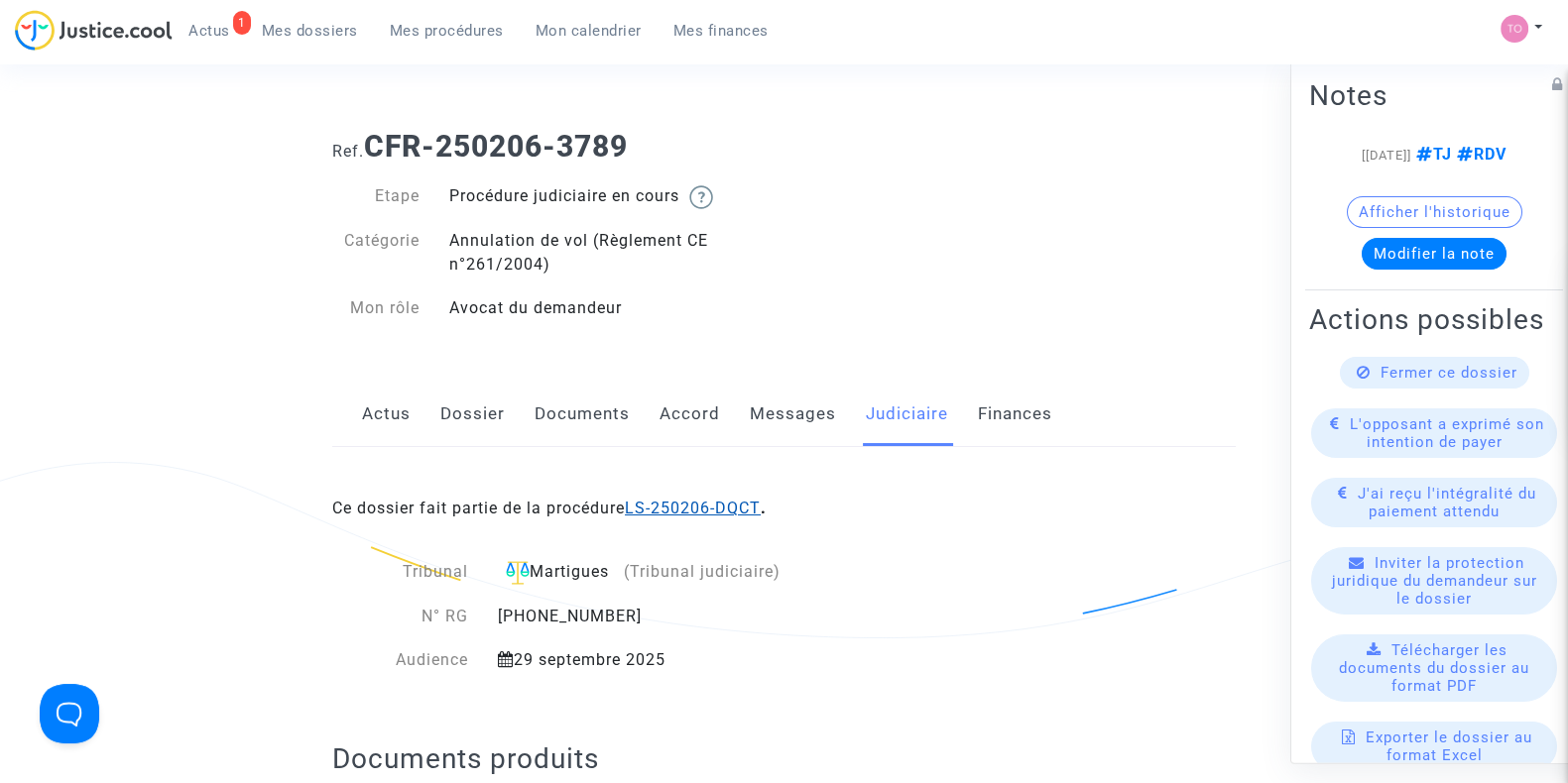
click at [720, 501] on link "LS-250206-DQCT" at bounding box center [692, 507] width 136 height 19
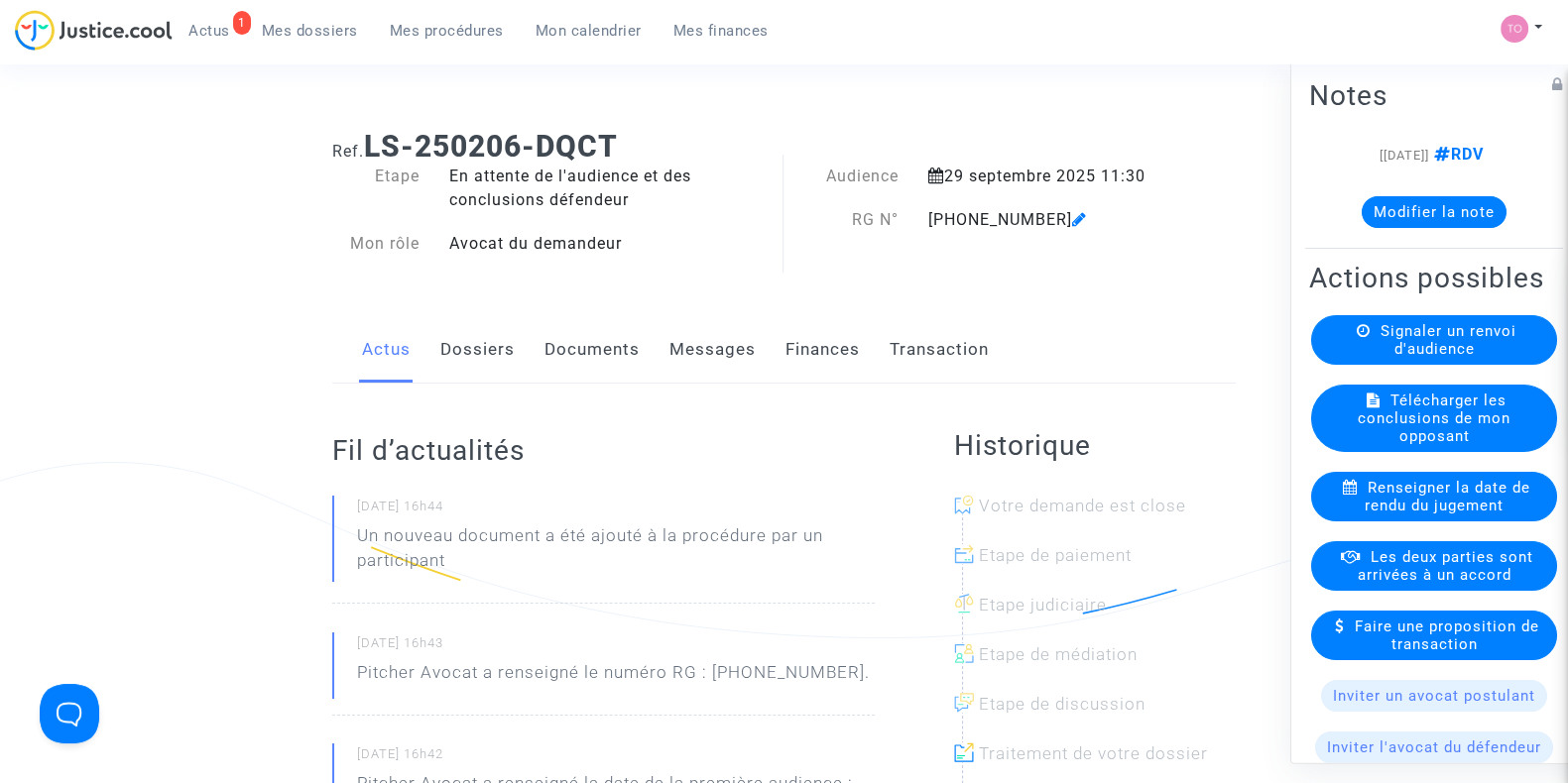
click at [497, 354] on link "Dossiers" at bounding box center [477, 351] width 74 height 66
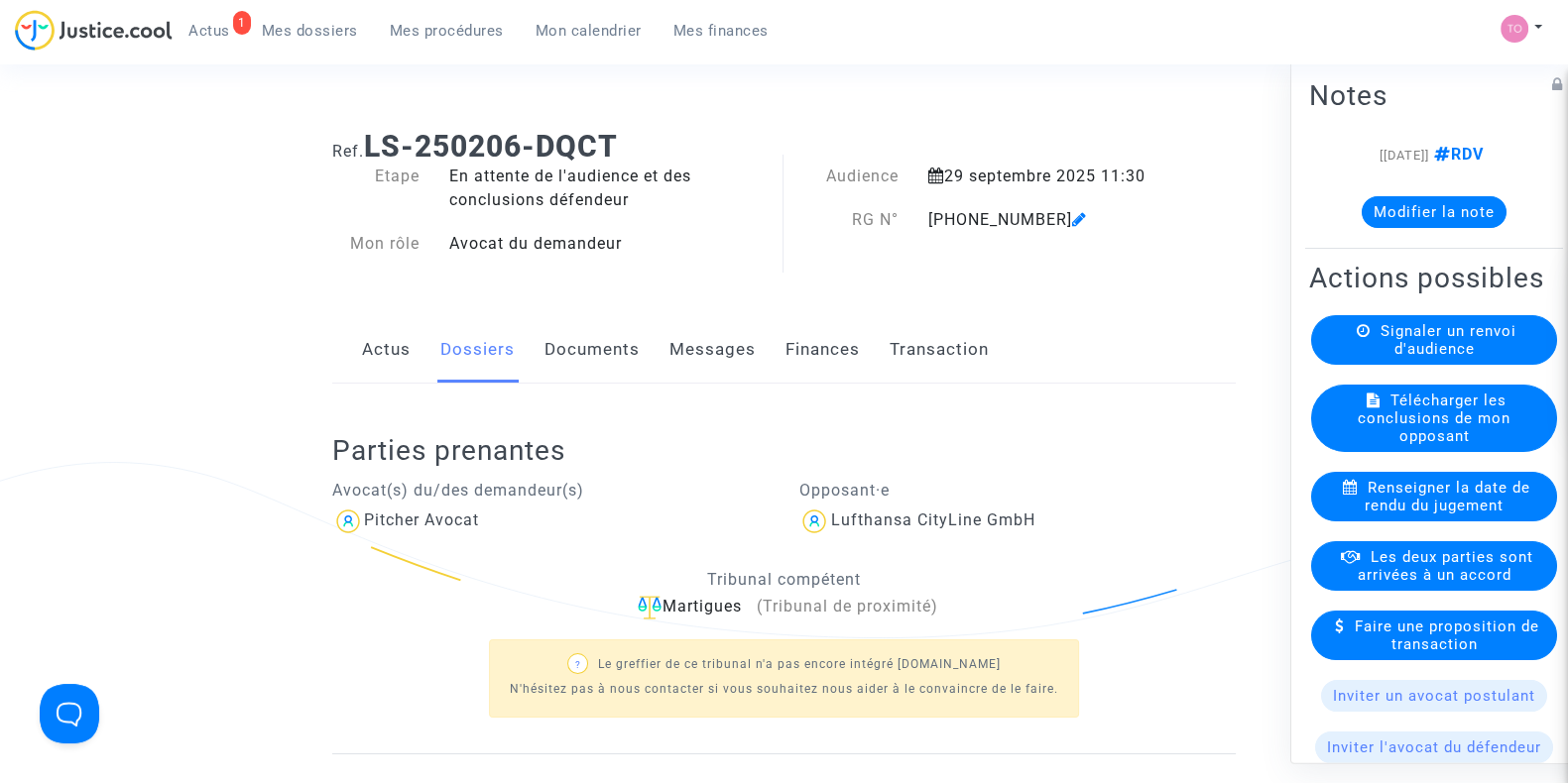
click at [396, 349] on link "Actus" at bounding box center [386, 351] width 49 height 66
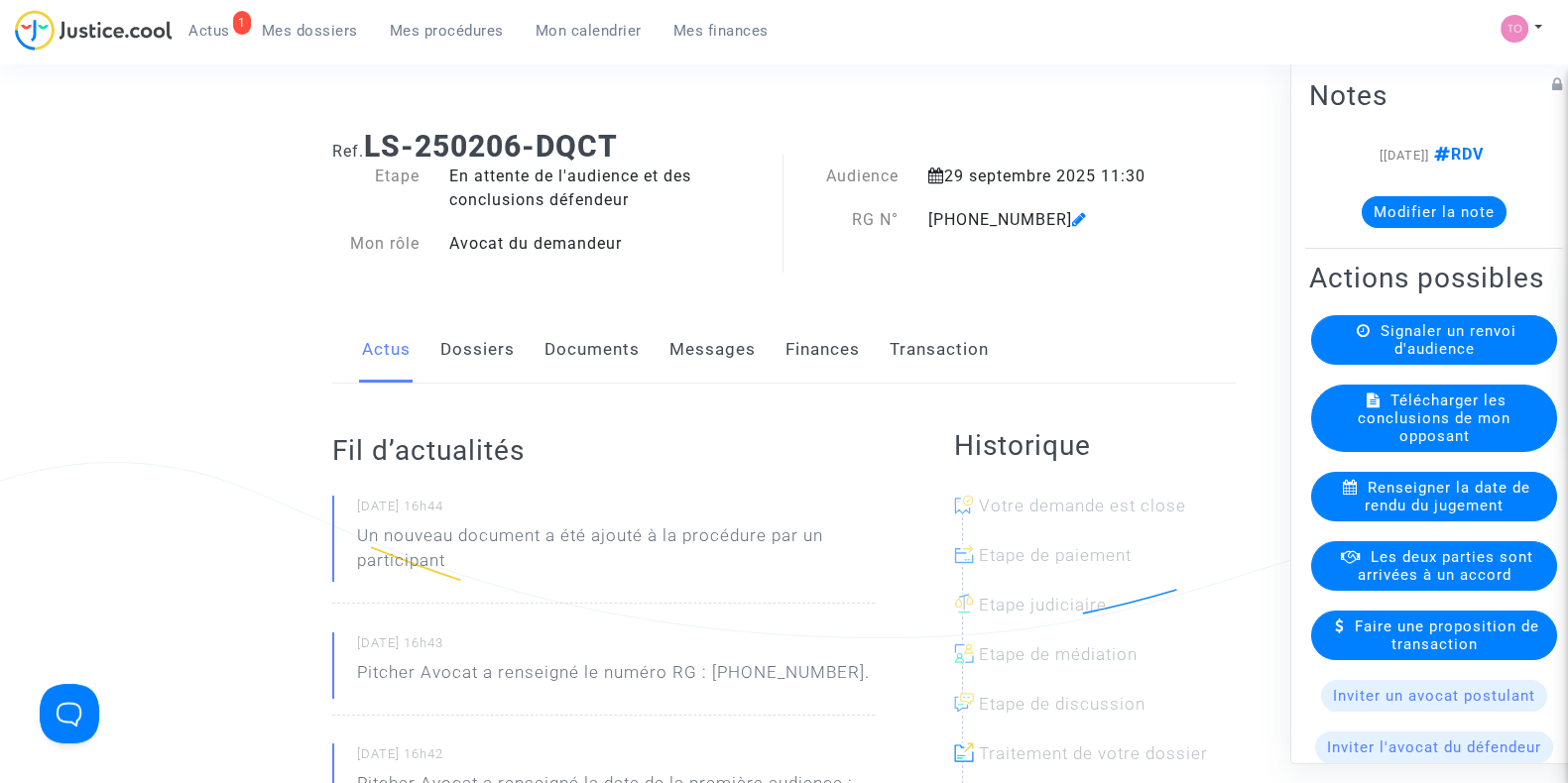
click at [1404, 207] on button "Modifier la note" at bounding box center [1433, 213] width 145 height 32
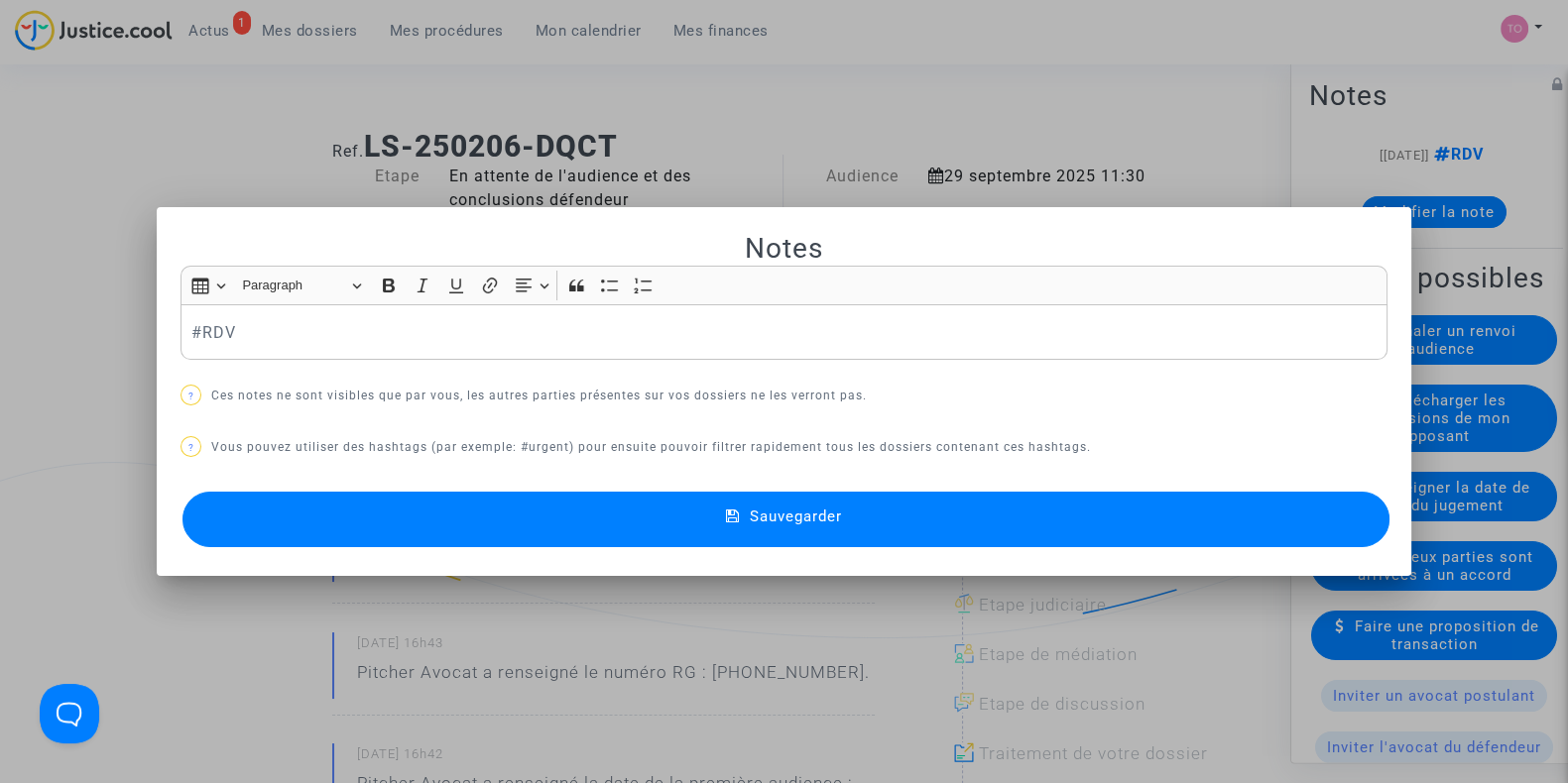
click at [181, 332] on div "#RDV" at bounding box center [784, 333] width 1206 height 56
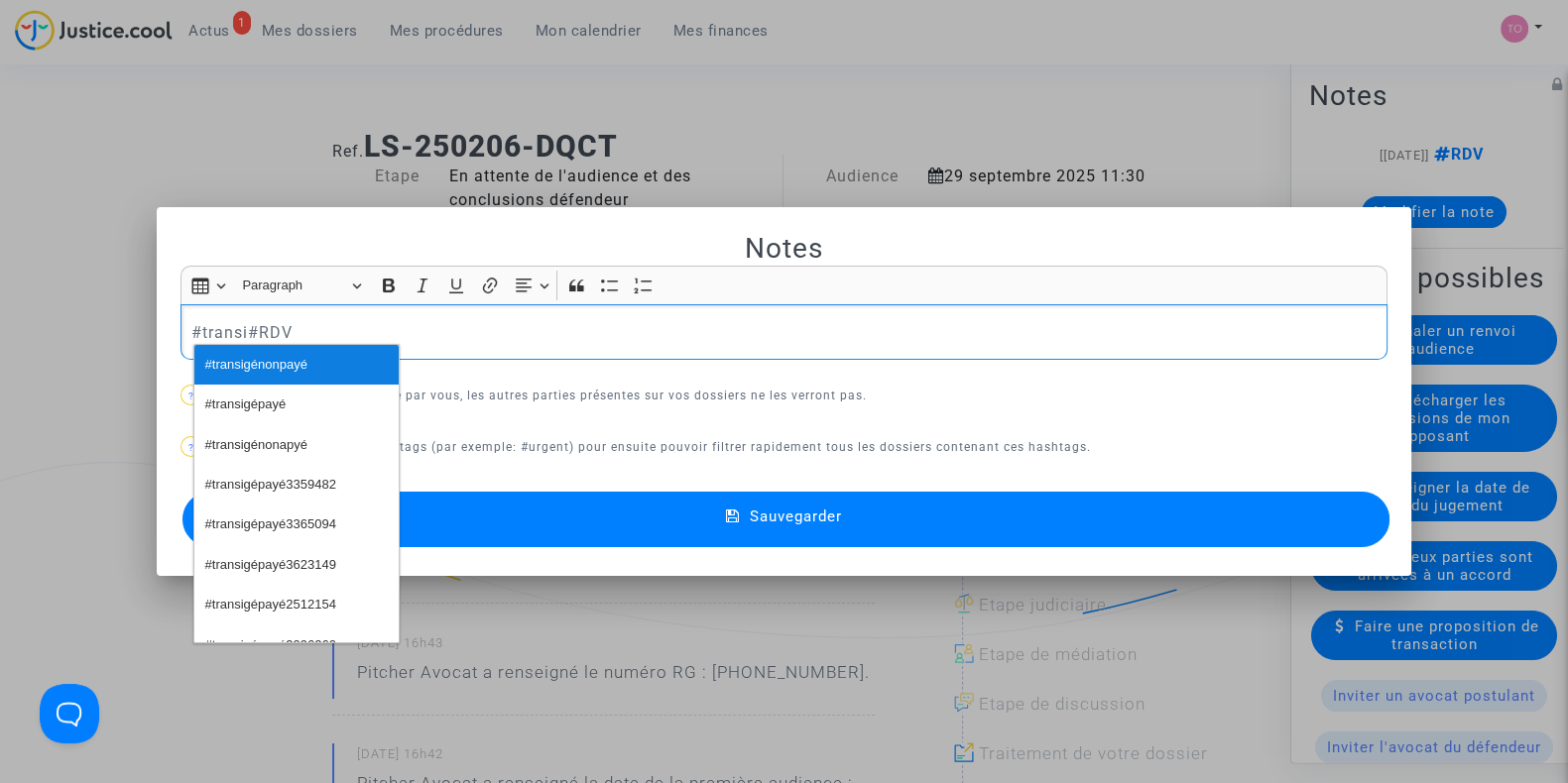
click at [234, 364] on span "#transigénonpayé" at bounding box center [257, 365] width 102 height 29
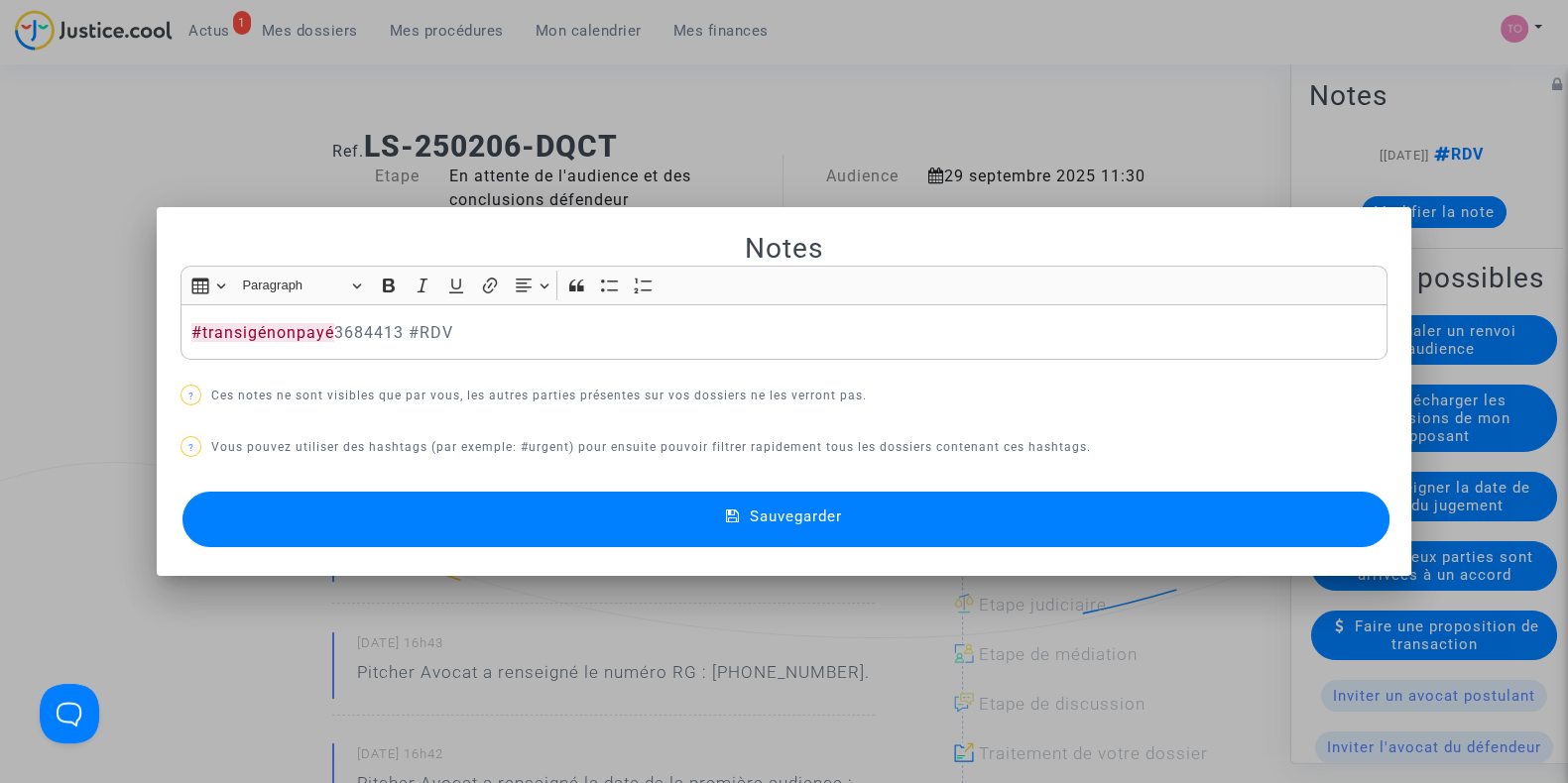
click at [573, 512] on button "Sauvegarder" at bounding box center [786, 519] width 1206 height 56
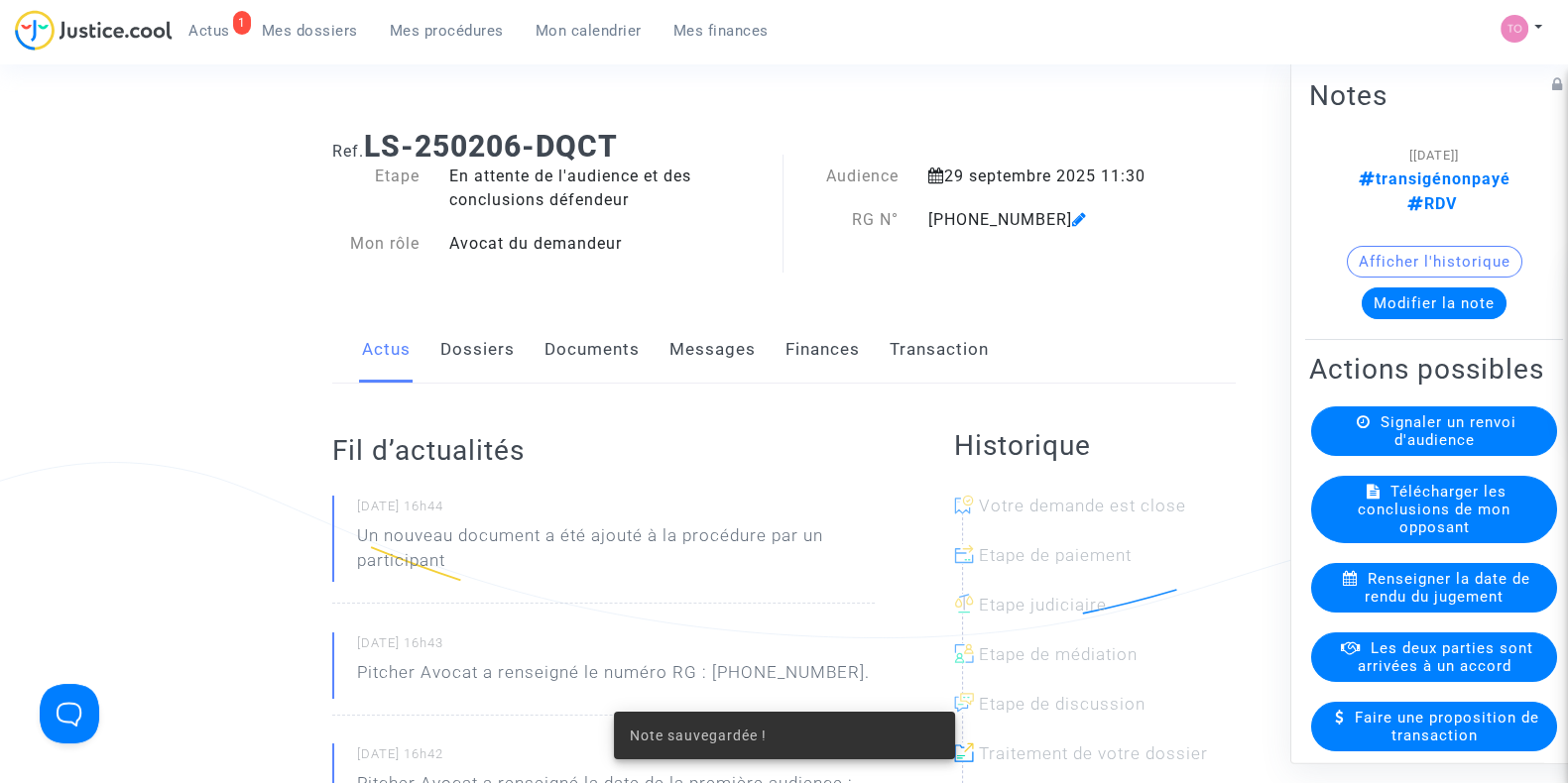
click at [1369, 658] on span "Les deux parties sont arrivées à un accord" at bounding box center [1445, 657] width 176 height 36
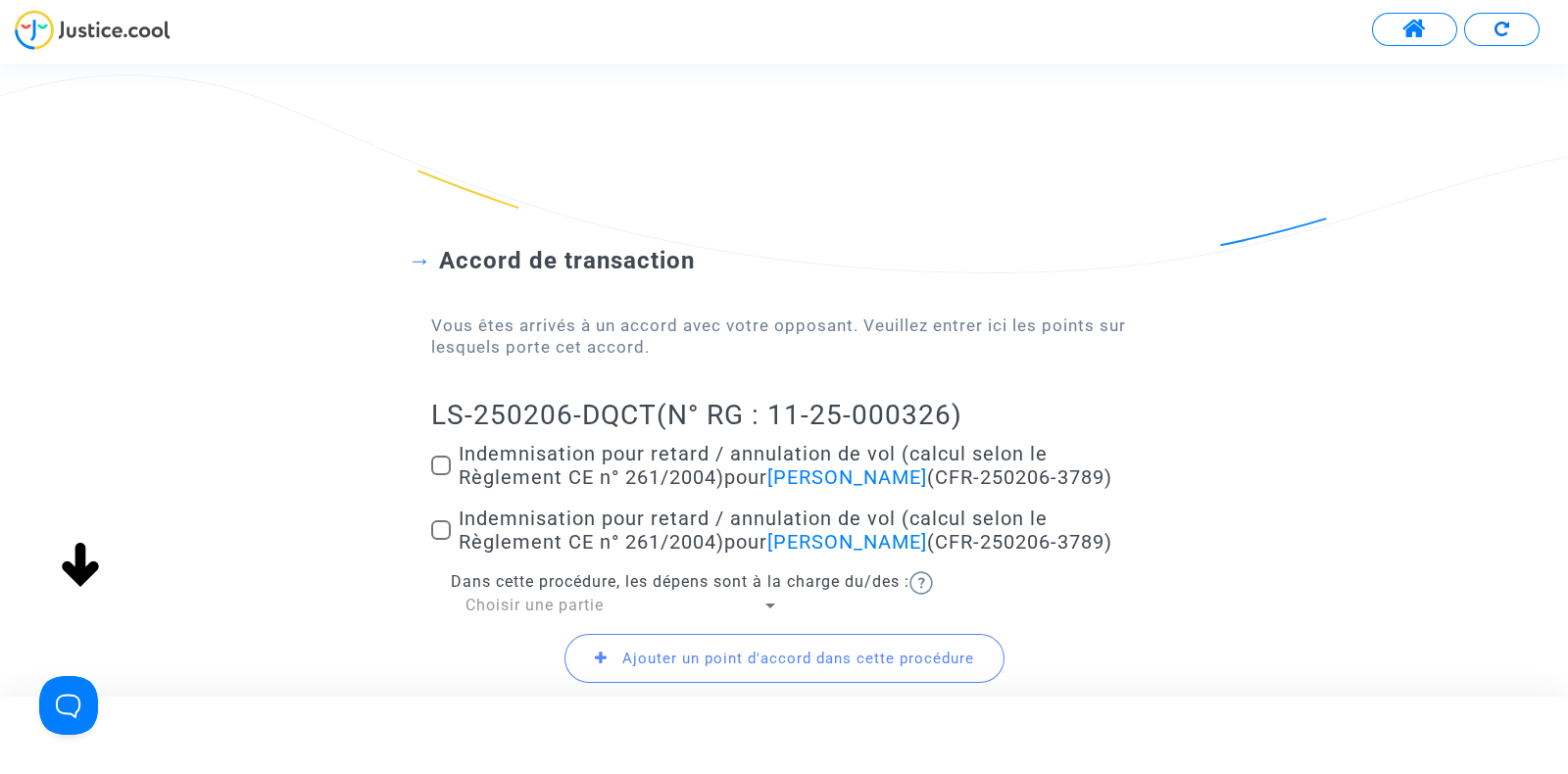
click at [450, 448] on label "Indemnisation pour retard / annulation de vol (calcul selon le Règlement CE n° …" at bounding box center [784, 466] width 706 height 47
click at [441, 476] on input "Indemnisation pour retard / annulation de vol (calcul selon le Règlement CE n° …" at bounding box center [440, 476] width 1 height 1
checkbox input "true"
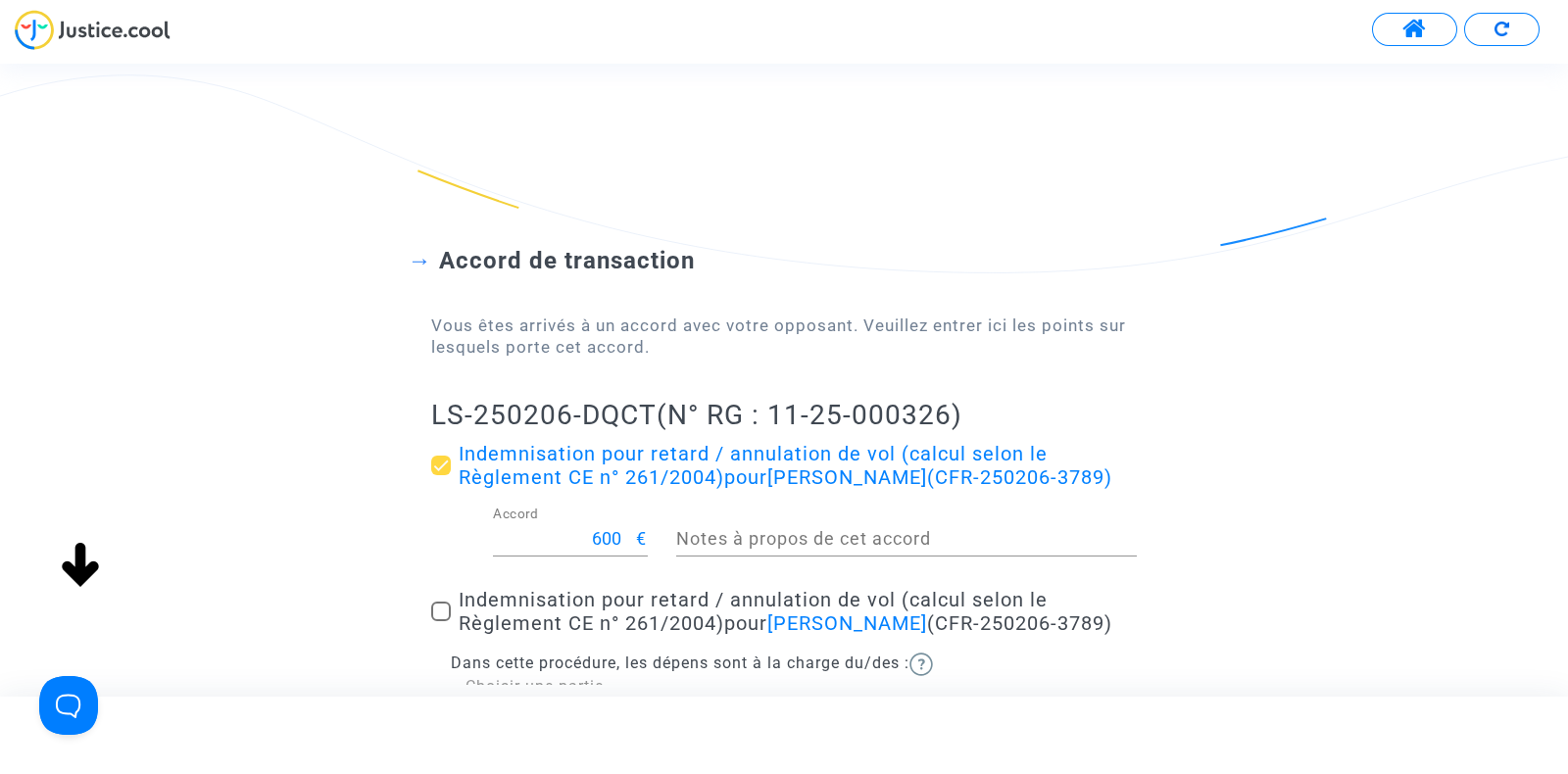
click at [446, 610] on label "Indemnisation pour retard / annulation de vol (calcul selon le Règlement CE n° …" at bounding box center [784, 612] width 706 height 47
click at [441, 621] on input "Indemnisation pour retard / annulation de vol (calcul selon le Règlement CE n° …" at bounding box center [440, 621] width 1 height 1
checkbox input "true"
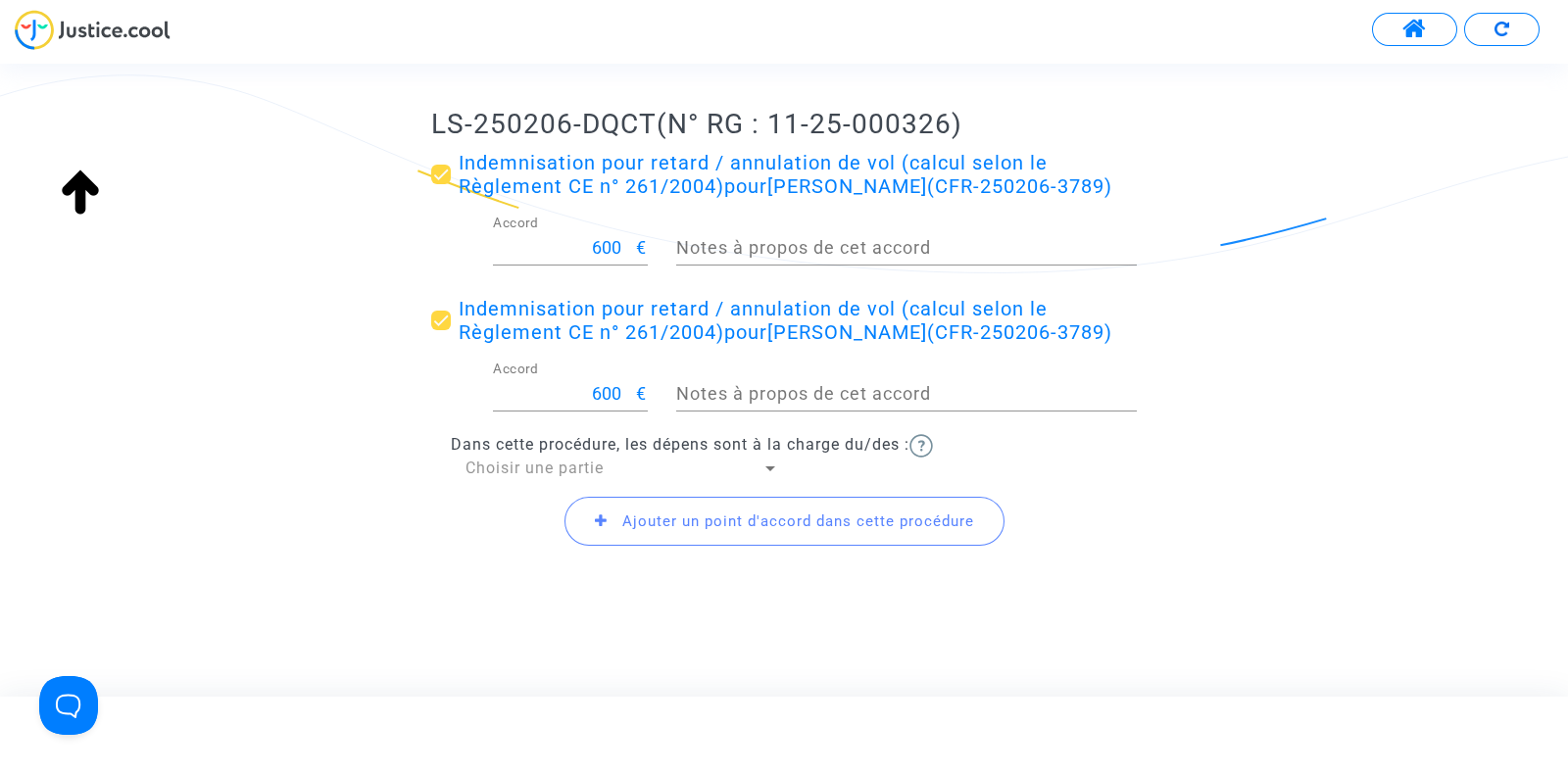
scroll to position [303, 0]
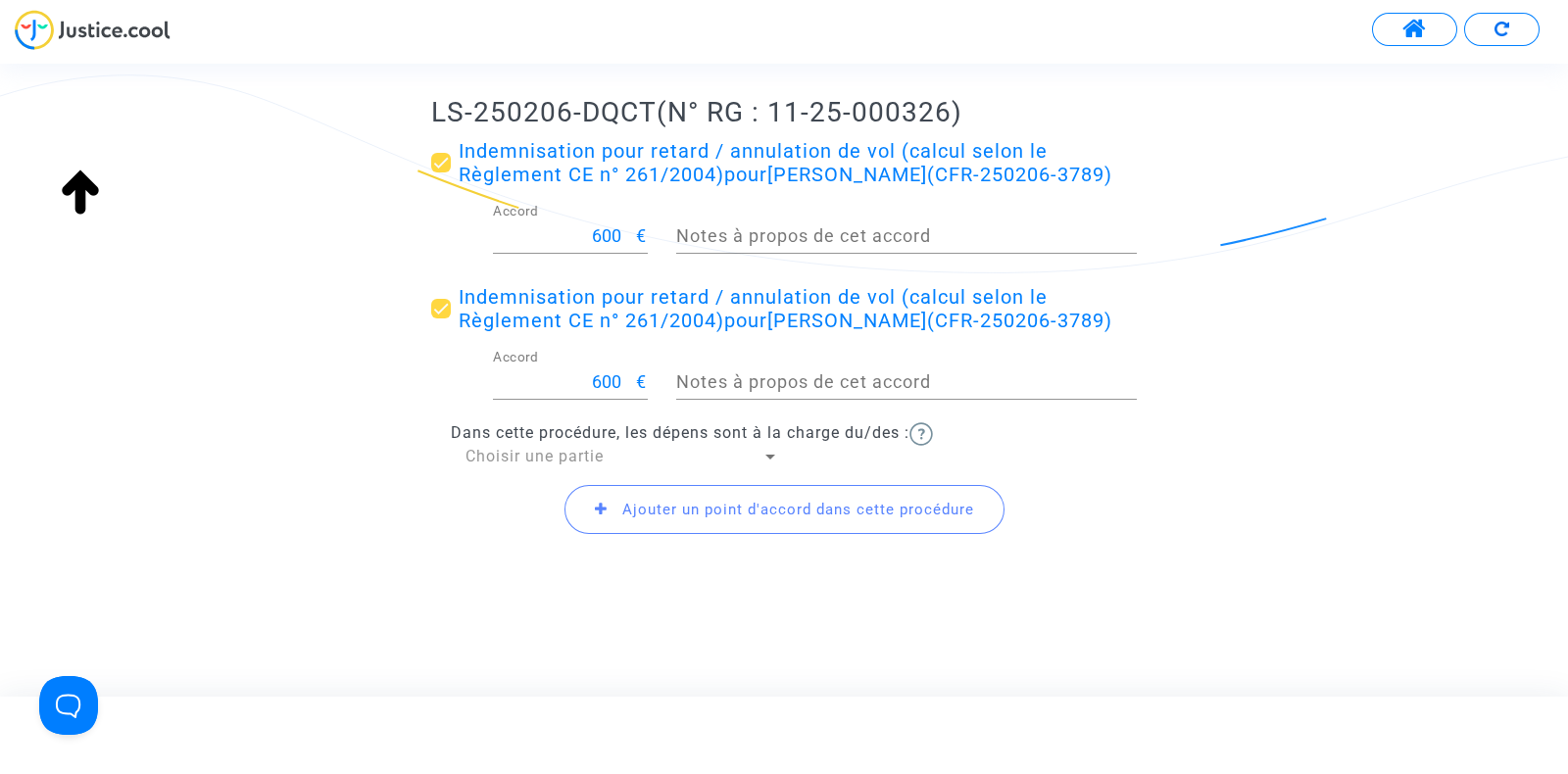
click at [513, 466] on span "Choisir une partie" at bounding box center [535, 456] width 138 height 19
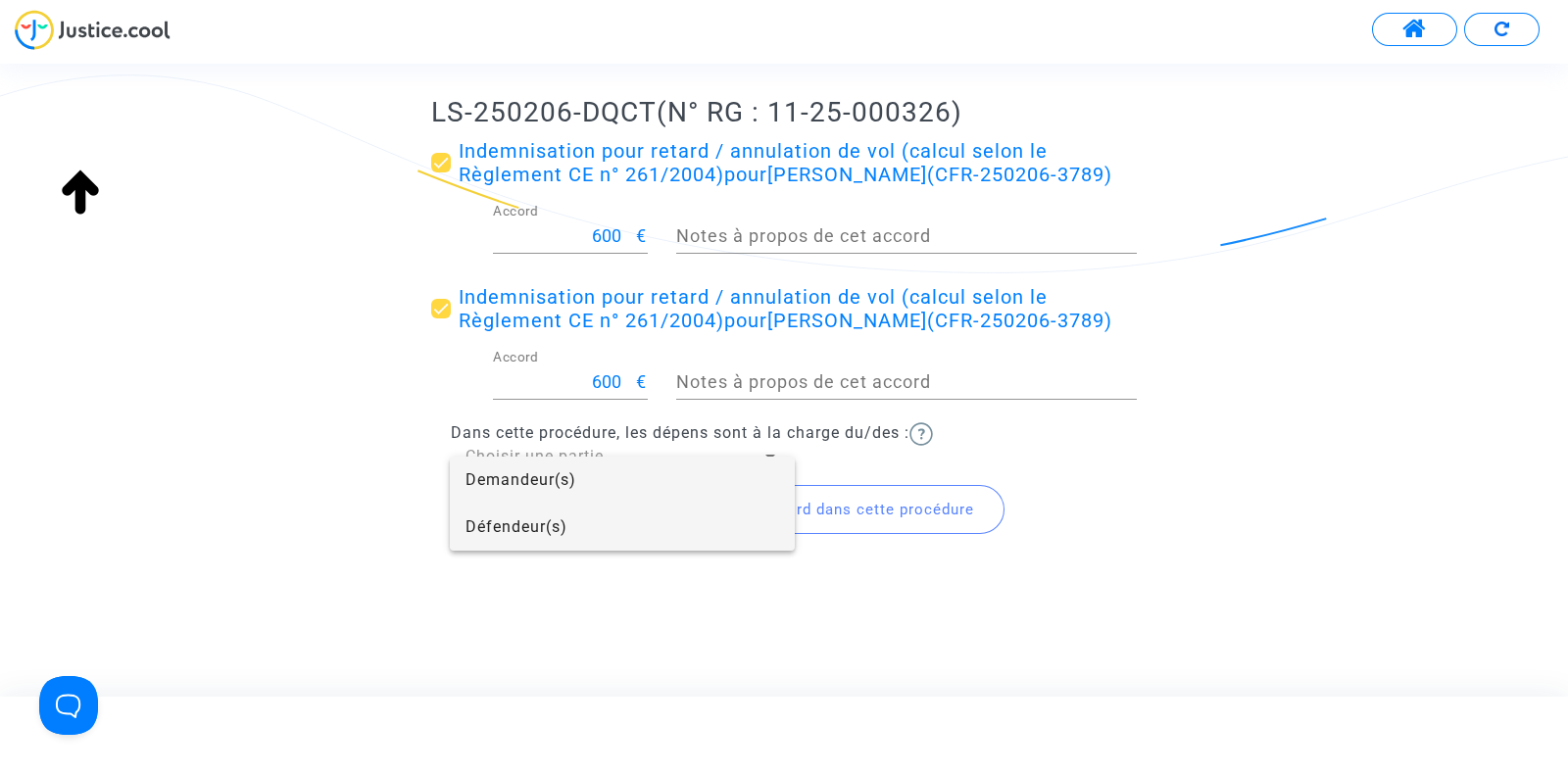
click at [522, 526] on span "Défendeur(s)" at bounding box center [623, 527] width 314 height 47
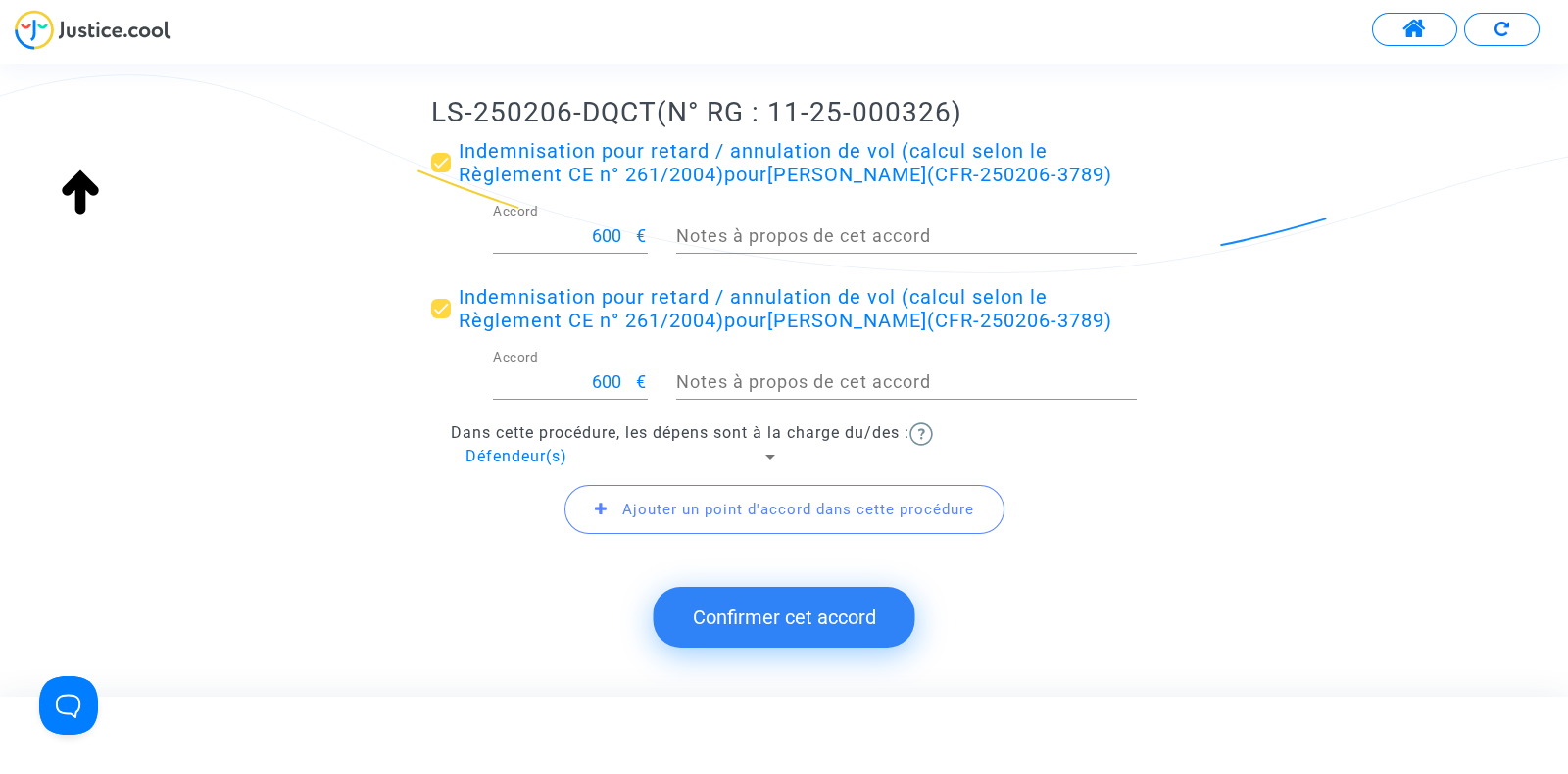
click at [701, 518] on span "Ajouter un point d'accord dans cette procédure" at bounding box center [797, 509] width 351 height 18
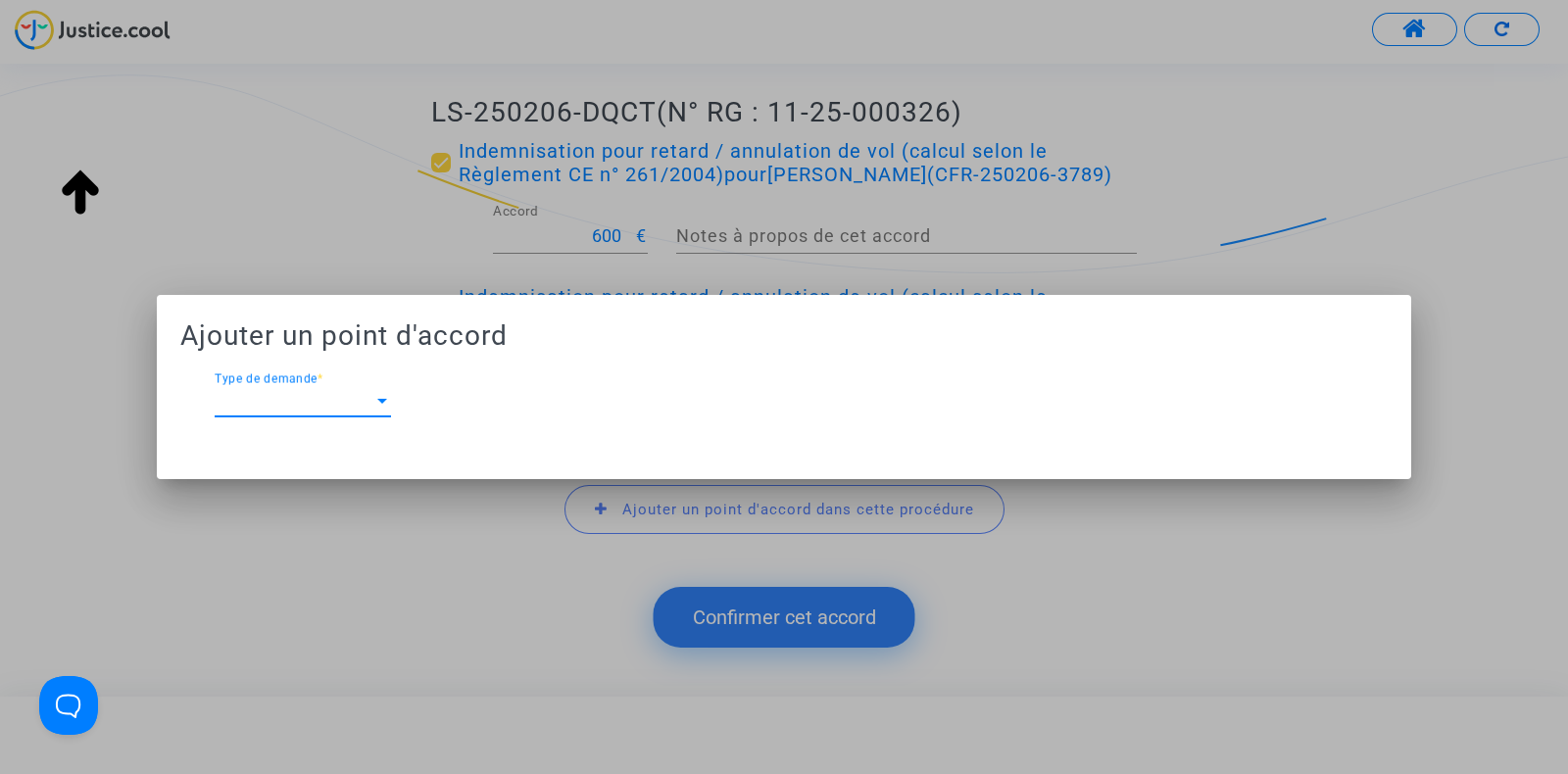
click at [299, 394] on span "Type de demande" at bounding box center [293, 401] width 159 height 18
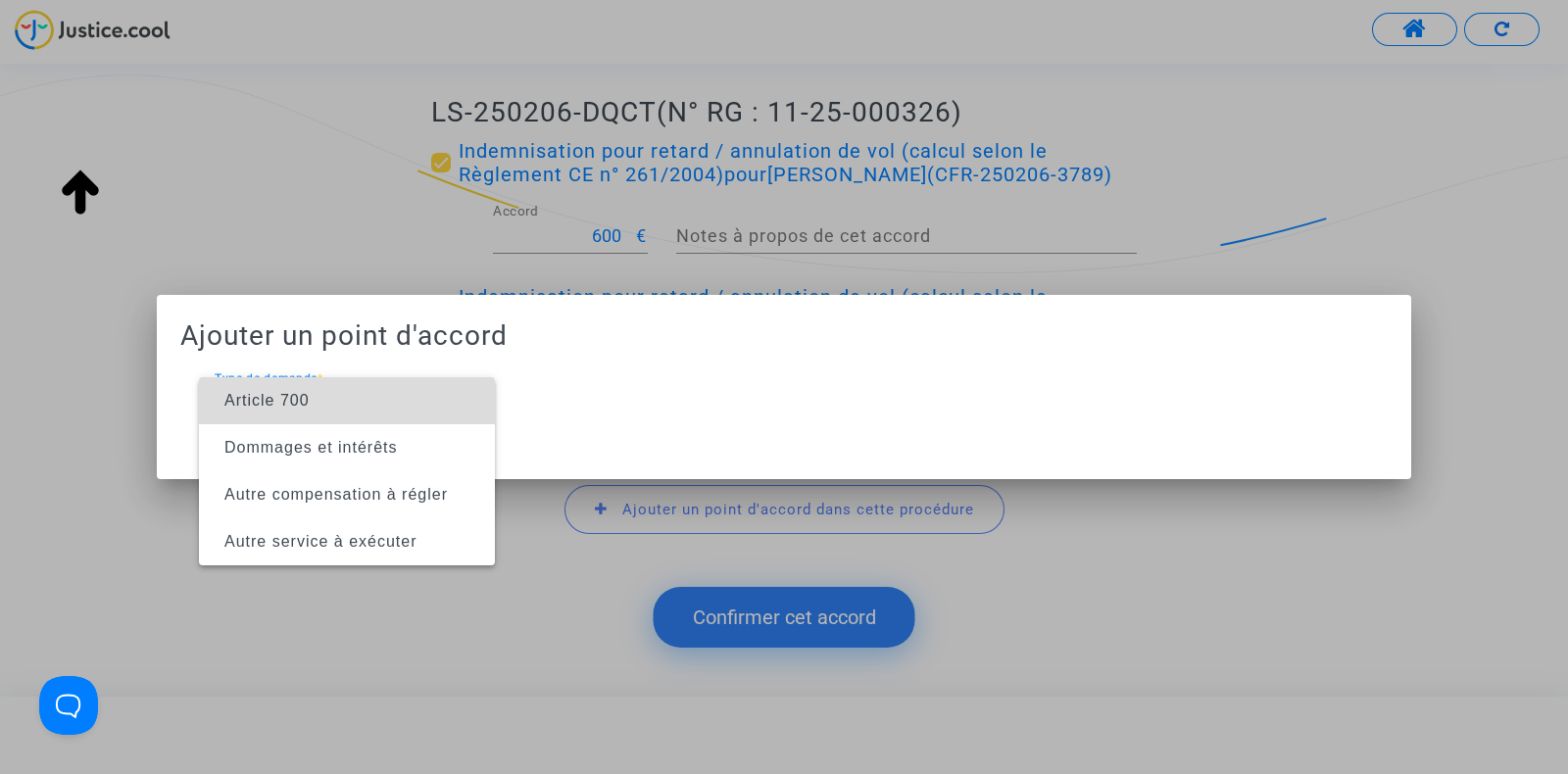
click at [289, 399] on span "Article 700" at bounding box center [266, 400] width 85 height 17
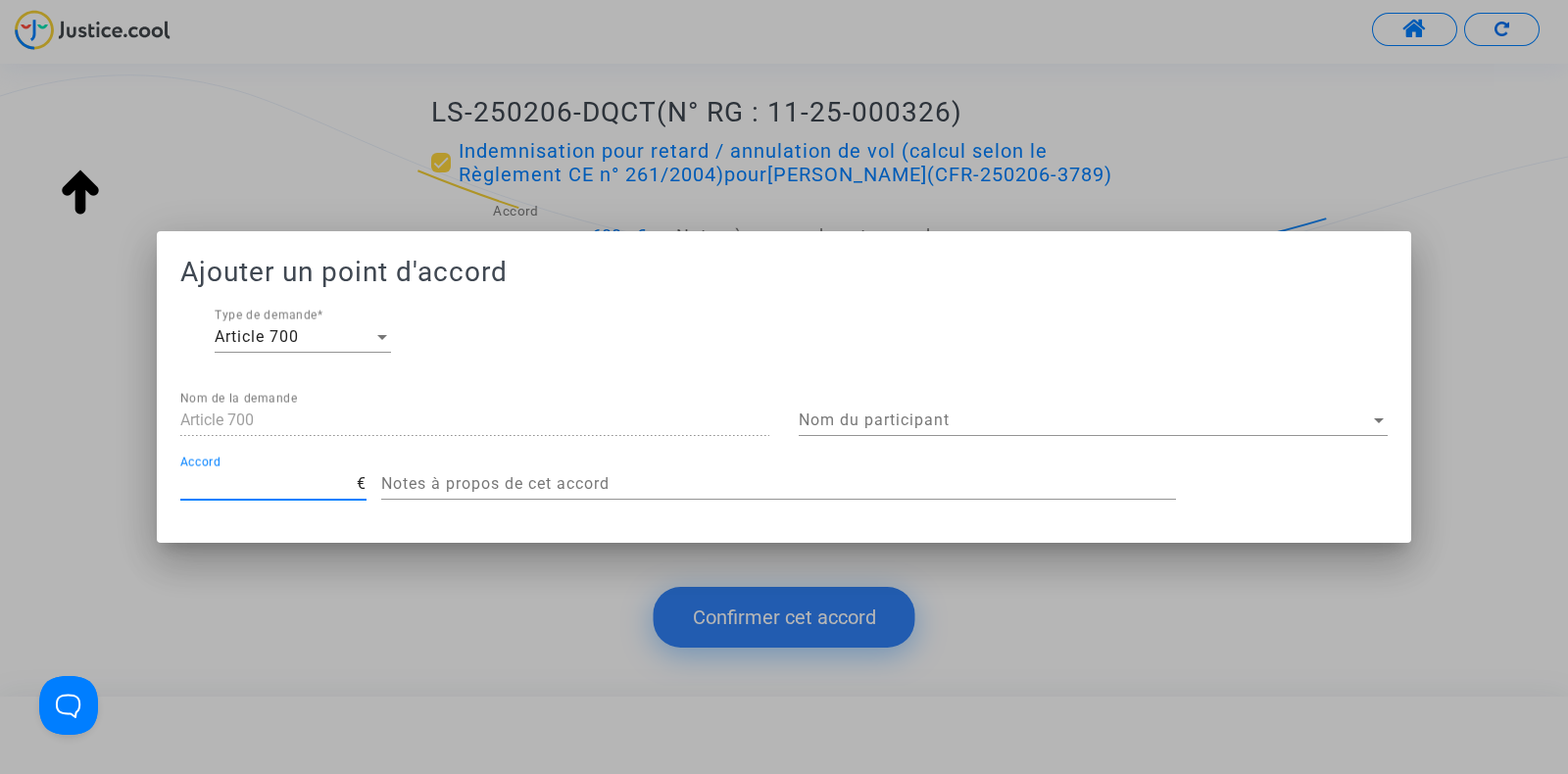
click at [236, 482] on input "Accord" at bounding box center [268, 485] width 177 height 18
type input "200"
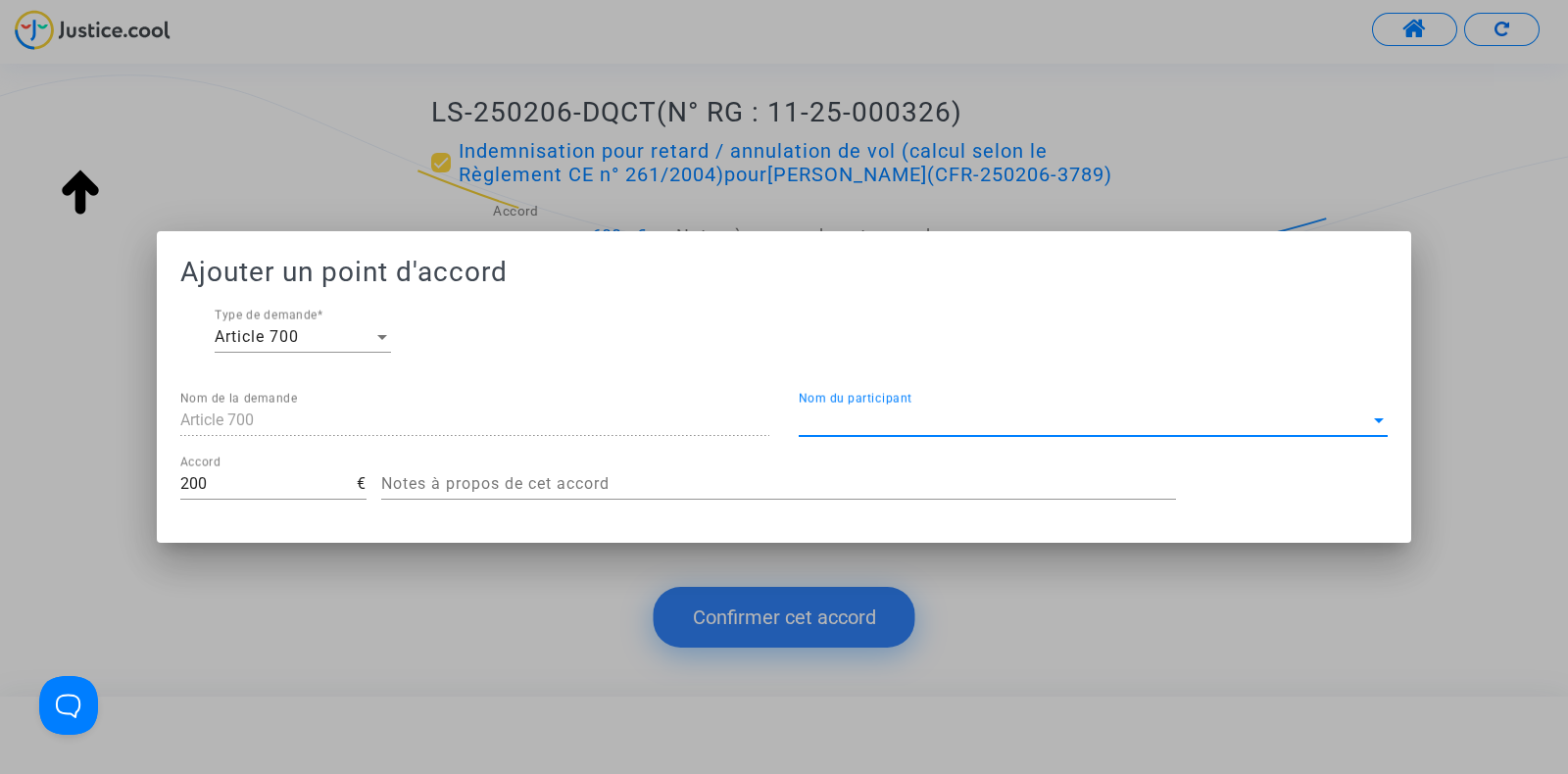
click at [841, 428] on span "Nom du participant" at bounding box center [1083, 421] width 571 height 18
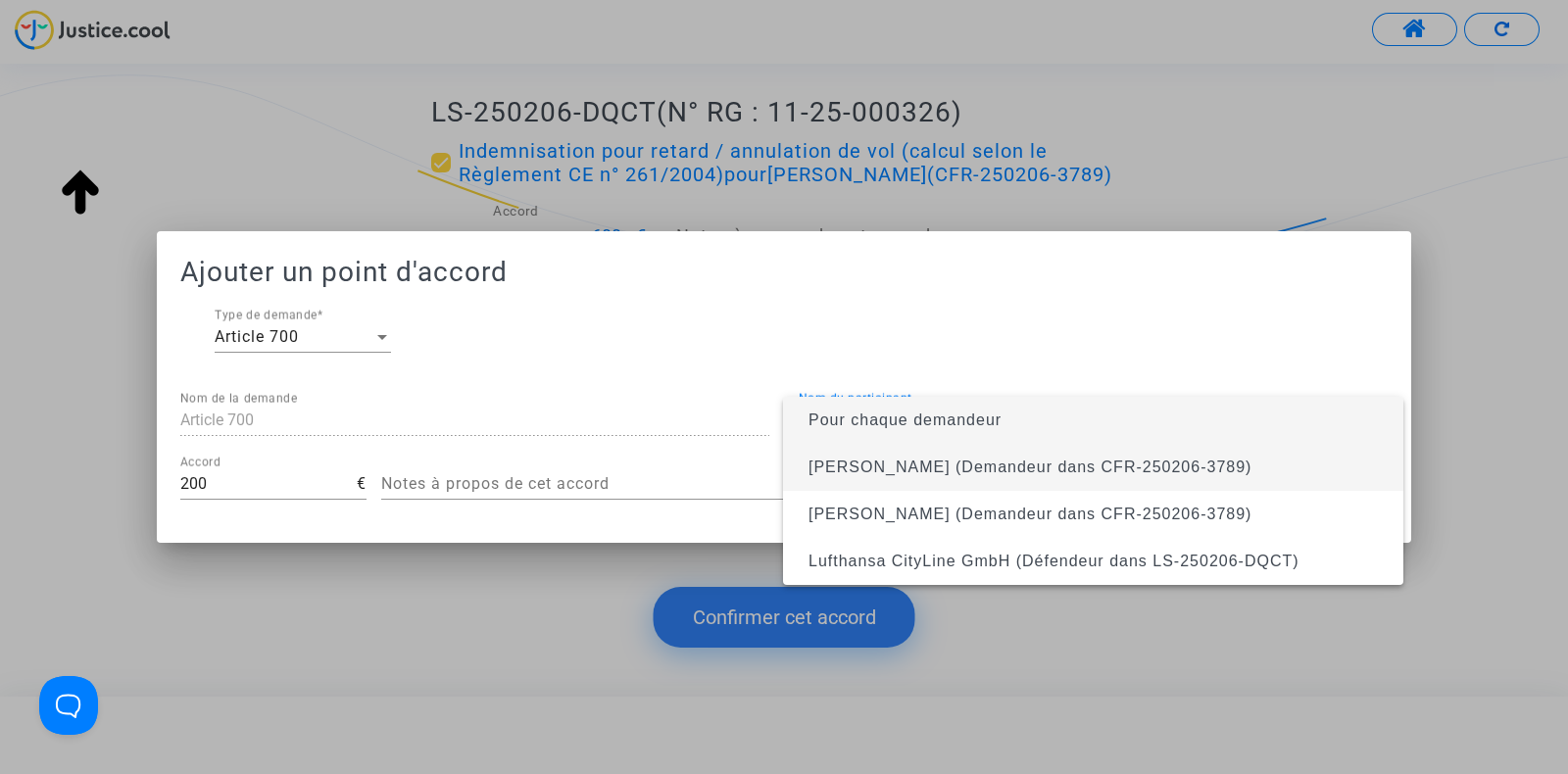
click at [858, 473] on span "Sophie Frapier (Demandeur dans CFR-250206-3789)" at bounding box center [1029, 467] width 443 height 17
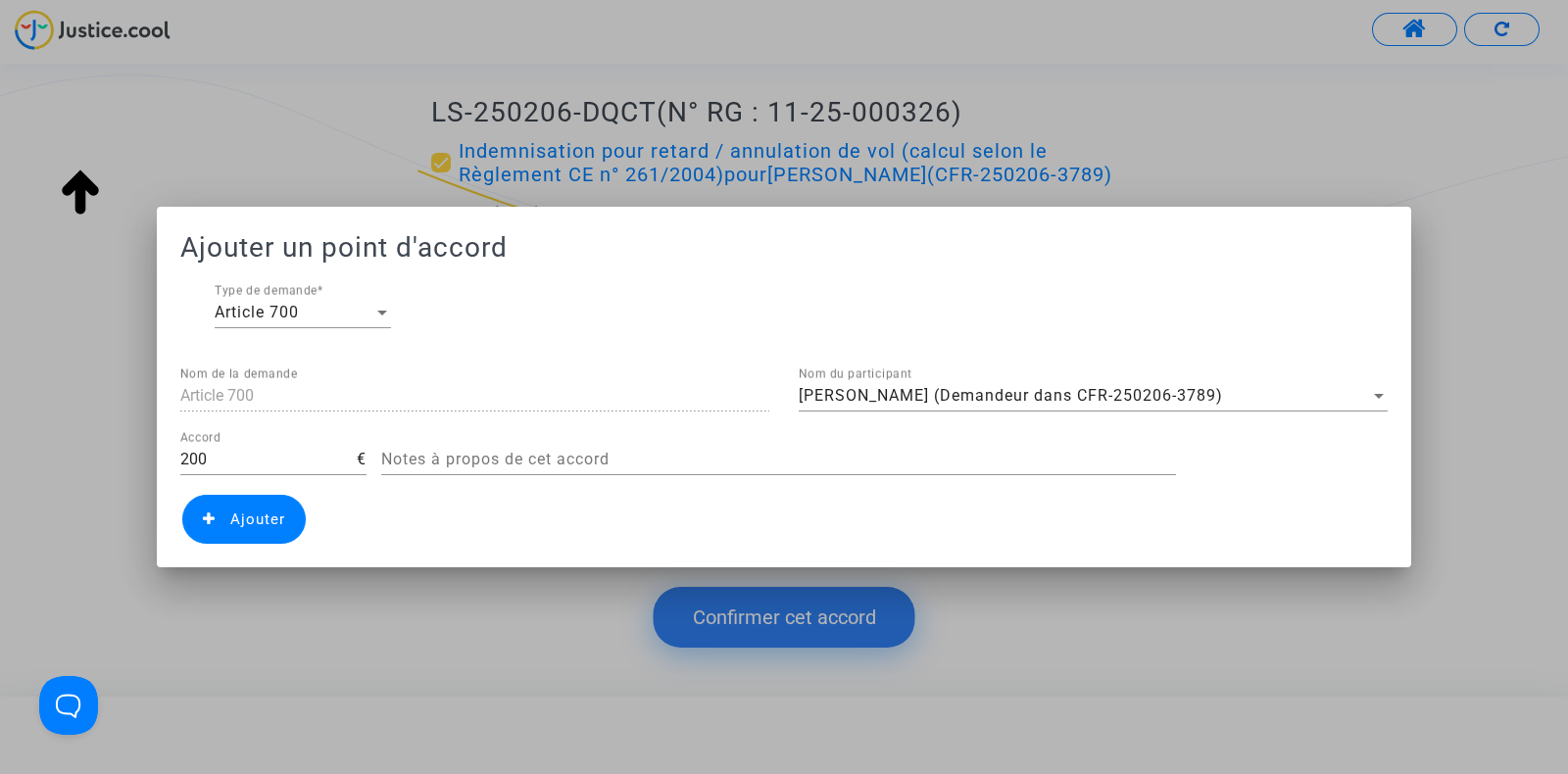
click at [801, 611] on div at bounding box center [784, 387] width 1568 height 774
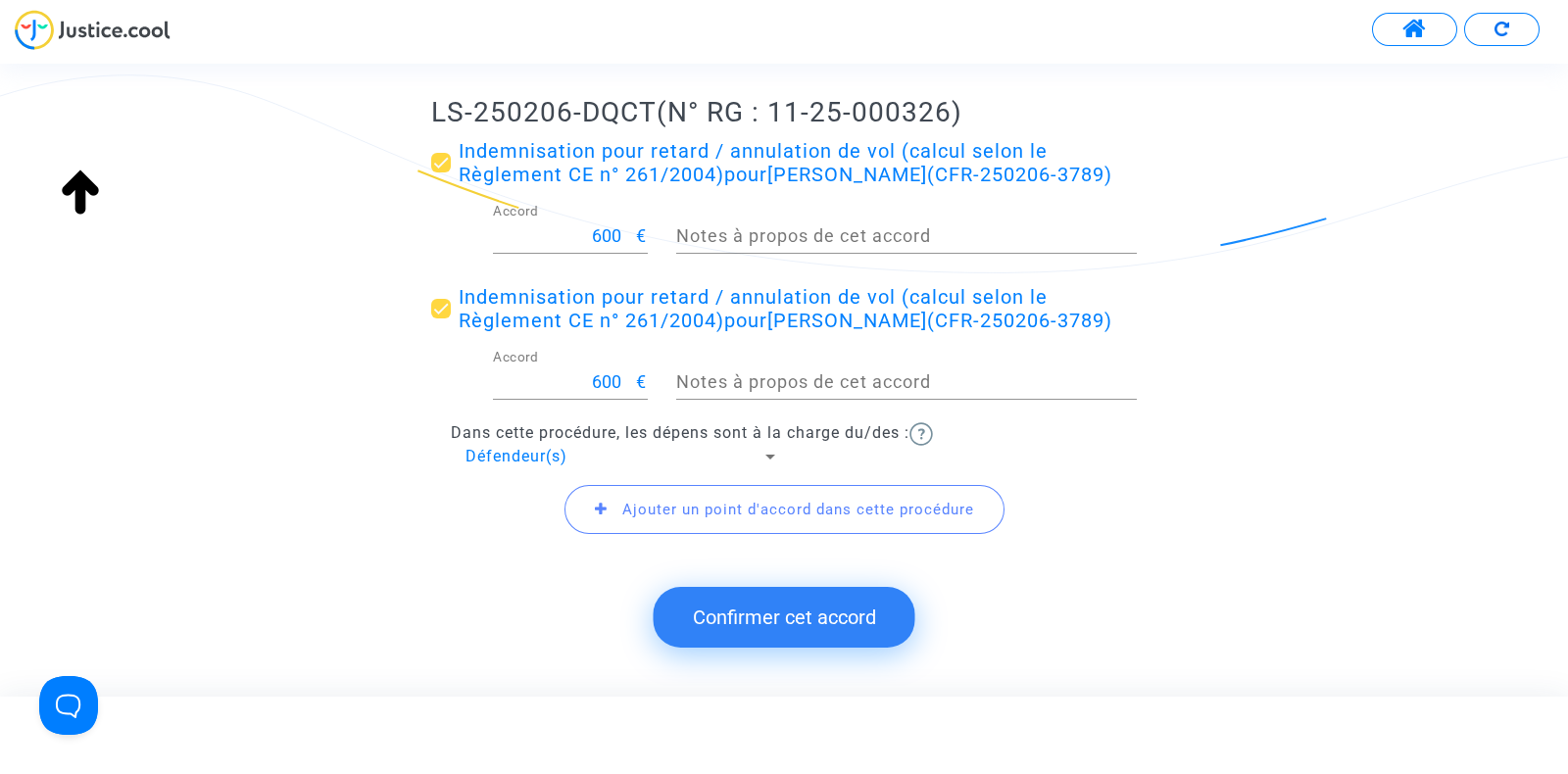
click at [668, 534] on span "Ajouter un point d'accord dans cette procédure" at bounding box center [784, 509] width 440 height 49
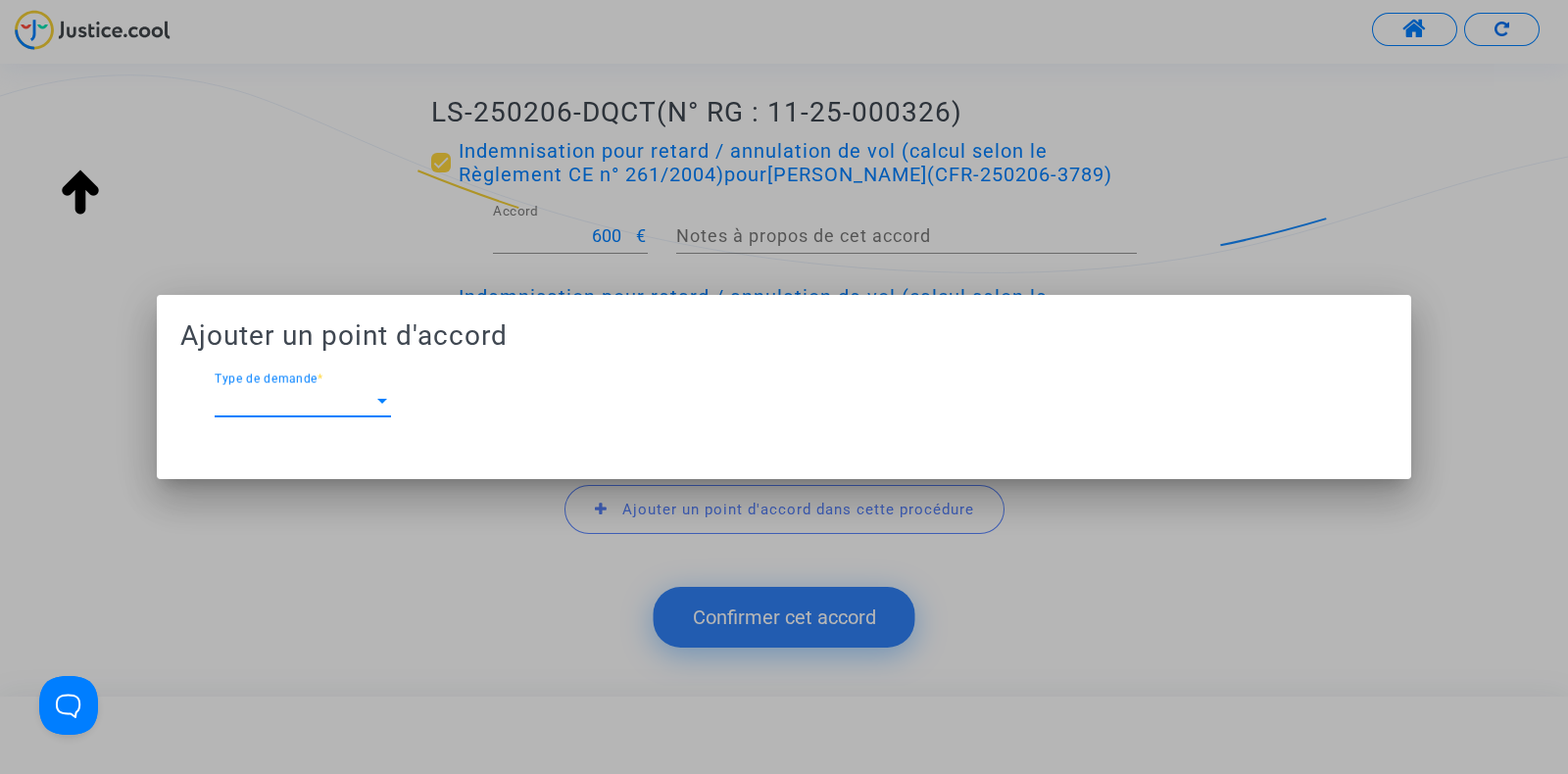
click at [297, 394] on span "Type de demande" at bounding box center [293, 401] width 159 height 18
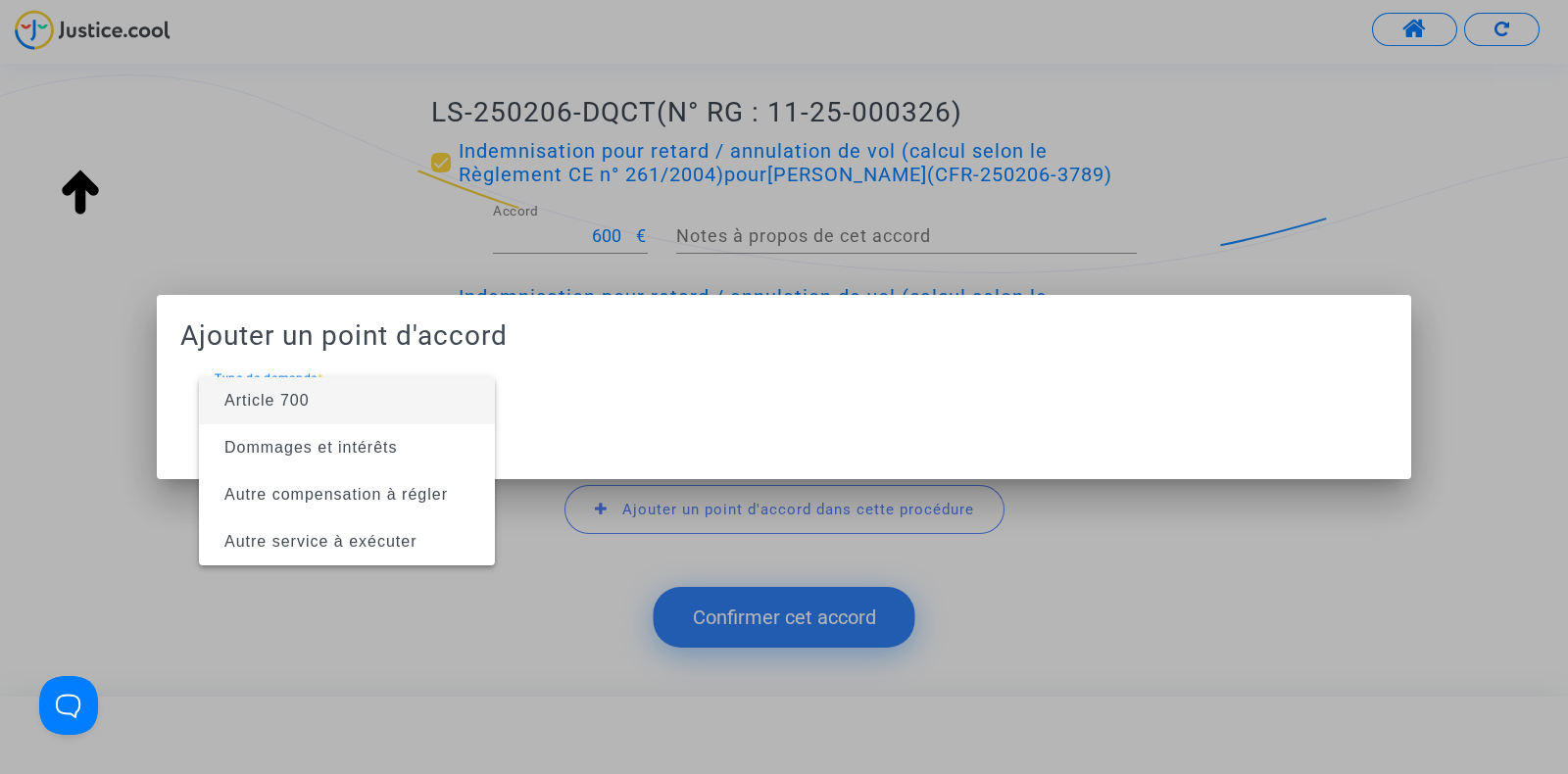
click at [262, 389] on span "Article 700" at bounding box center [346, 401] width 264 height 47
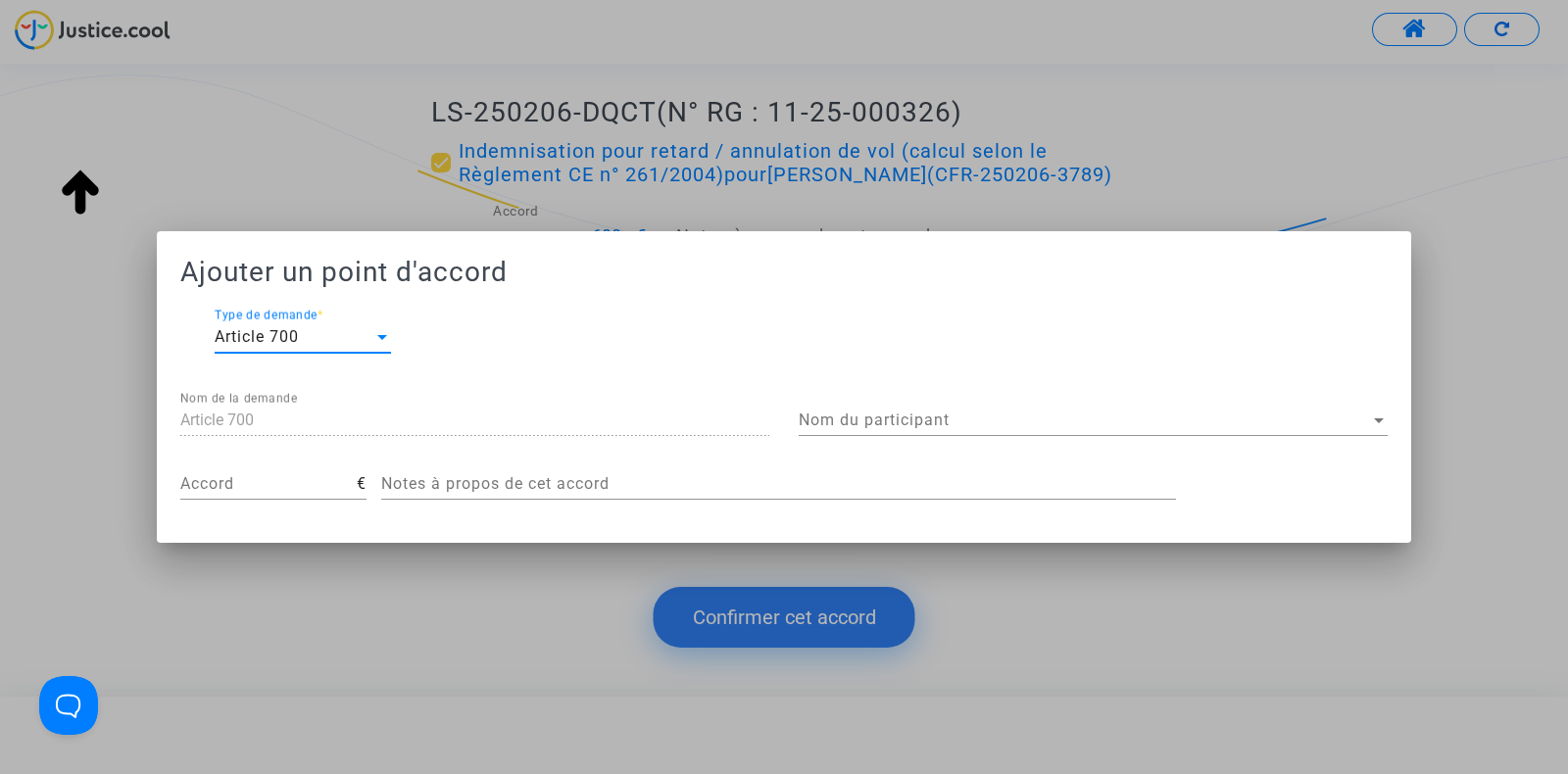
click at [225, 480] on input "Accord" at bounding box center [268, 485] width 177 height 18
type input "200"
click at [845, 409] on div "Nom du participant Nom du participant" at bounding box center [1092, 414] width 589 height 44
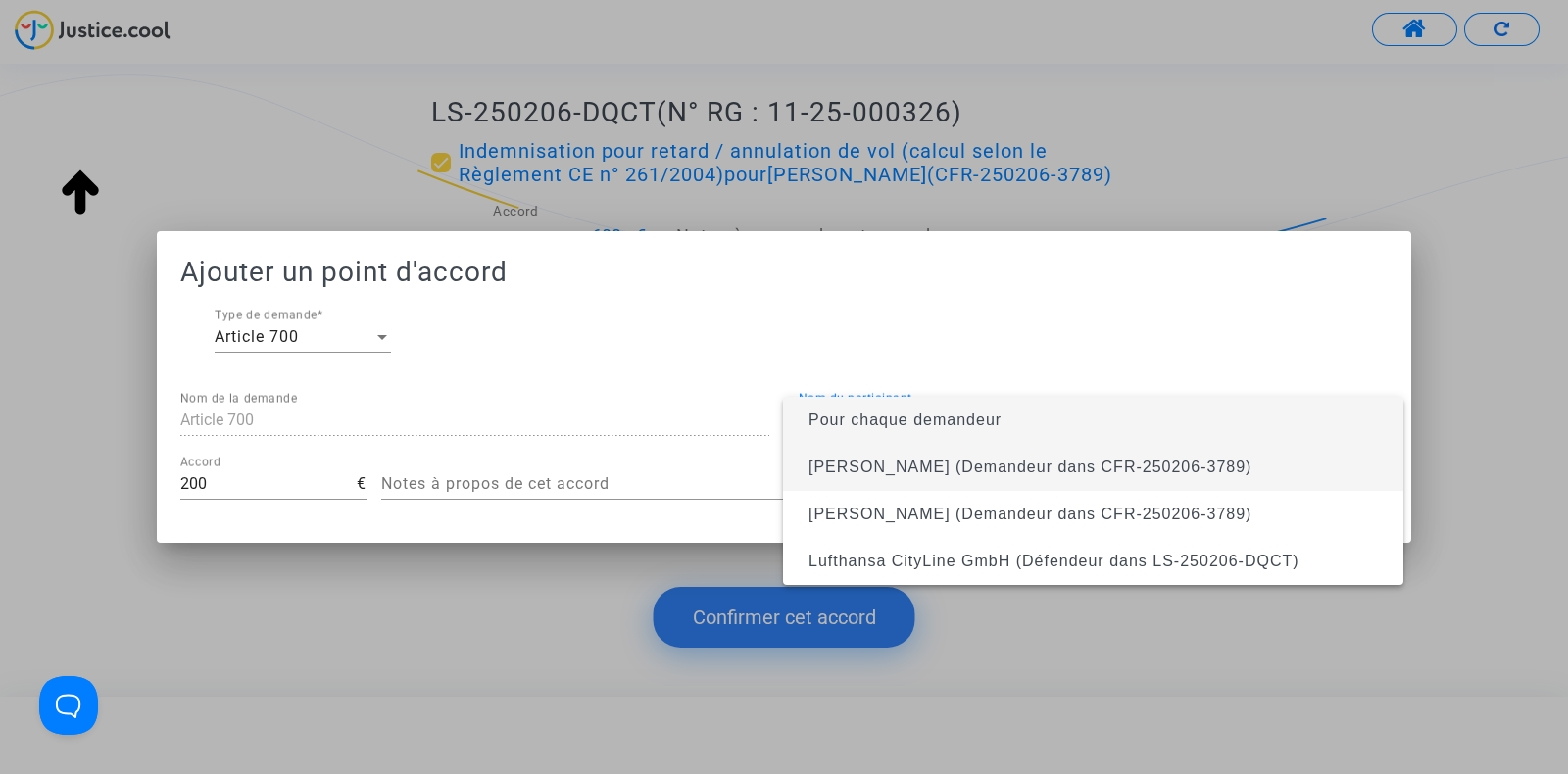
click at [838, 474] on span "Sophie Frapier (Demandeur dans CFR-250206-3789)" at bounding box center [1029, 467] width 443 height 17
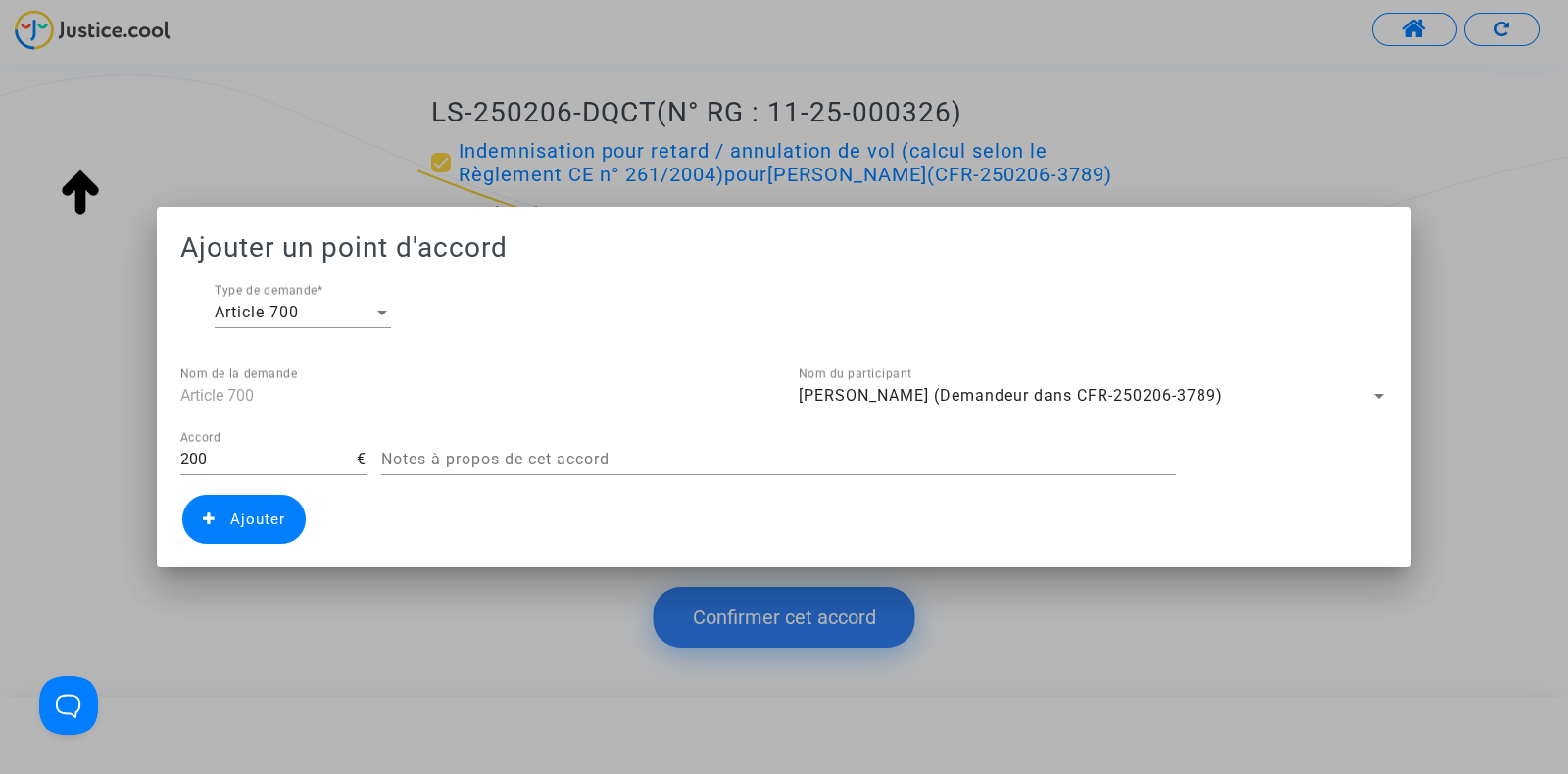
click at [260, 516] on span "Ajouter" at bounding box center [258, 519] width 55 height 18
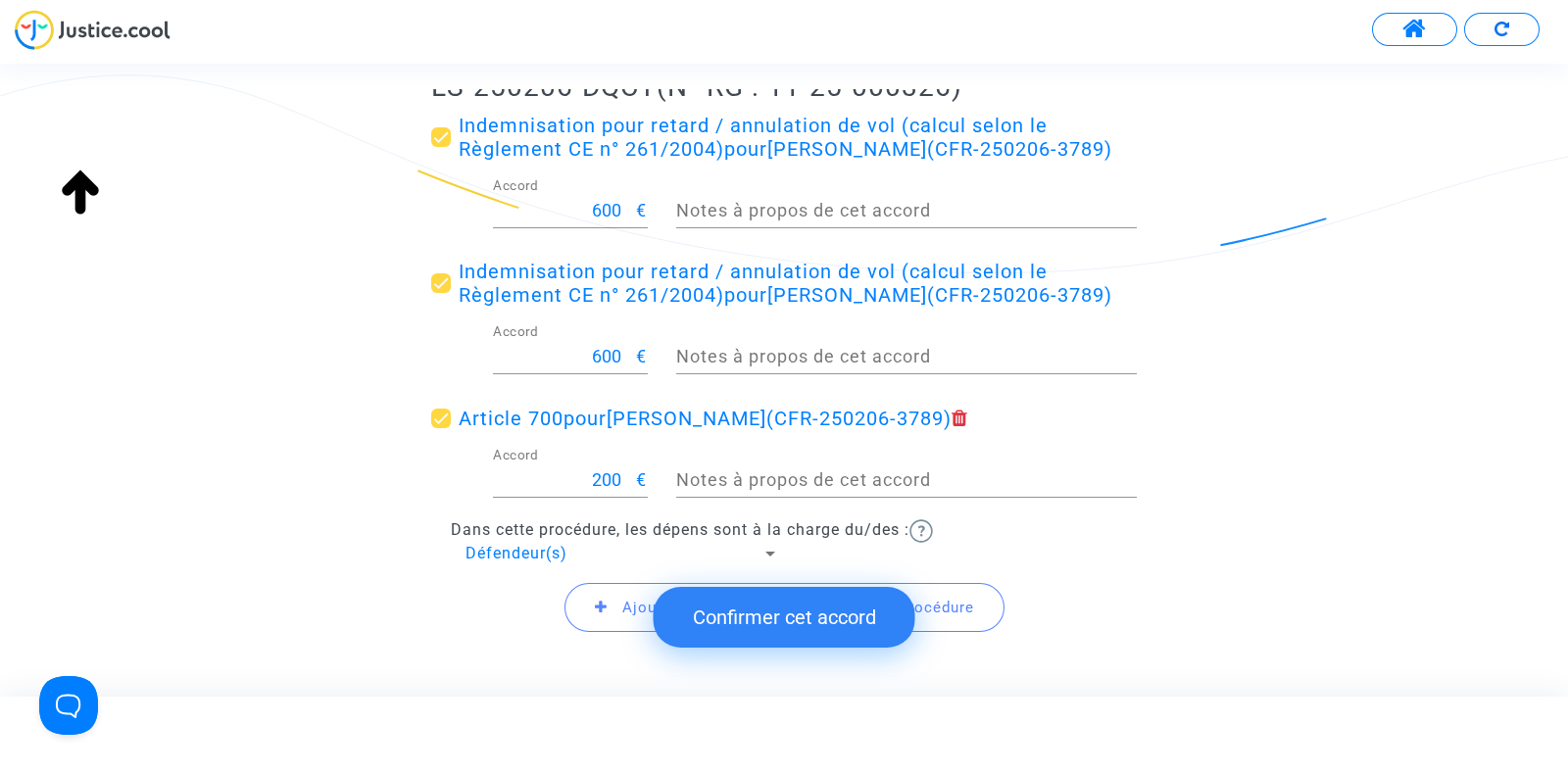
scroll to position [452, 0]
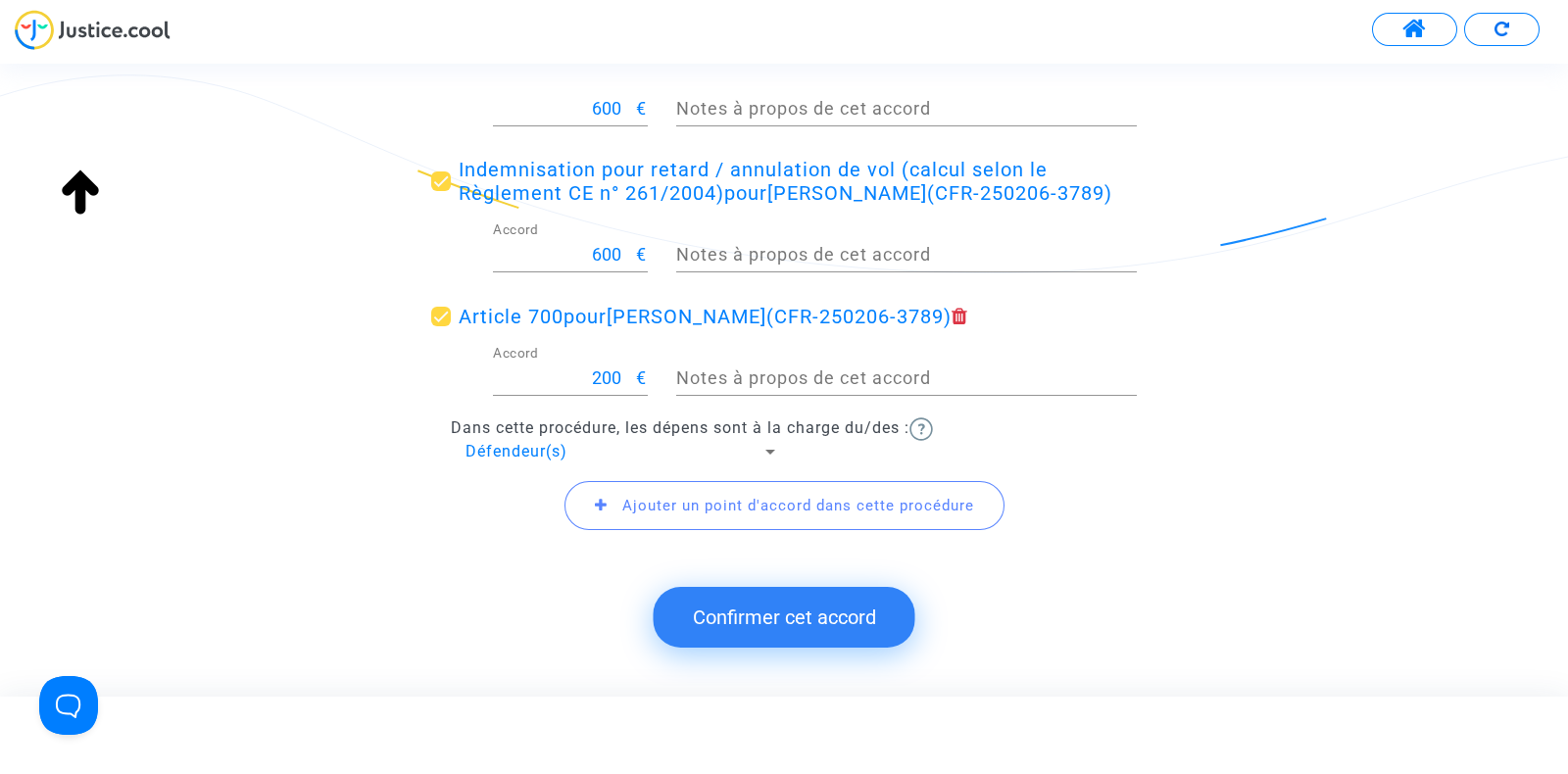
drag, startPoint x: 653, startPoint y: 532, endPoint x: 654, endPoint y: 520, distance: 12.0
click at [654, 520] on div "Ajouter un point d'accord dans cette procédure" at bounding box center [784, 505] width 706 height 84
click at [654, 520] on span "Ajouter un point d'accord dans cette procédure" at bounding box center [784, 505] width 440 height 49
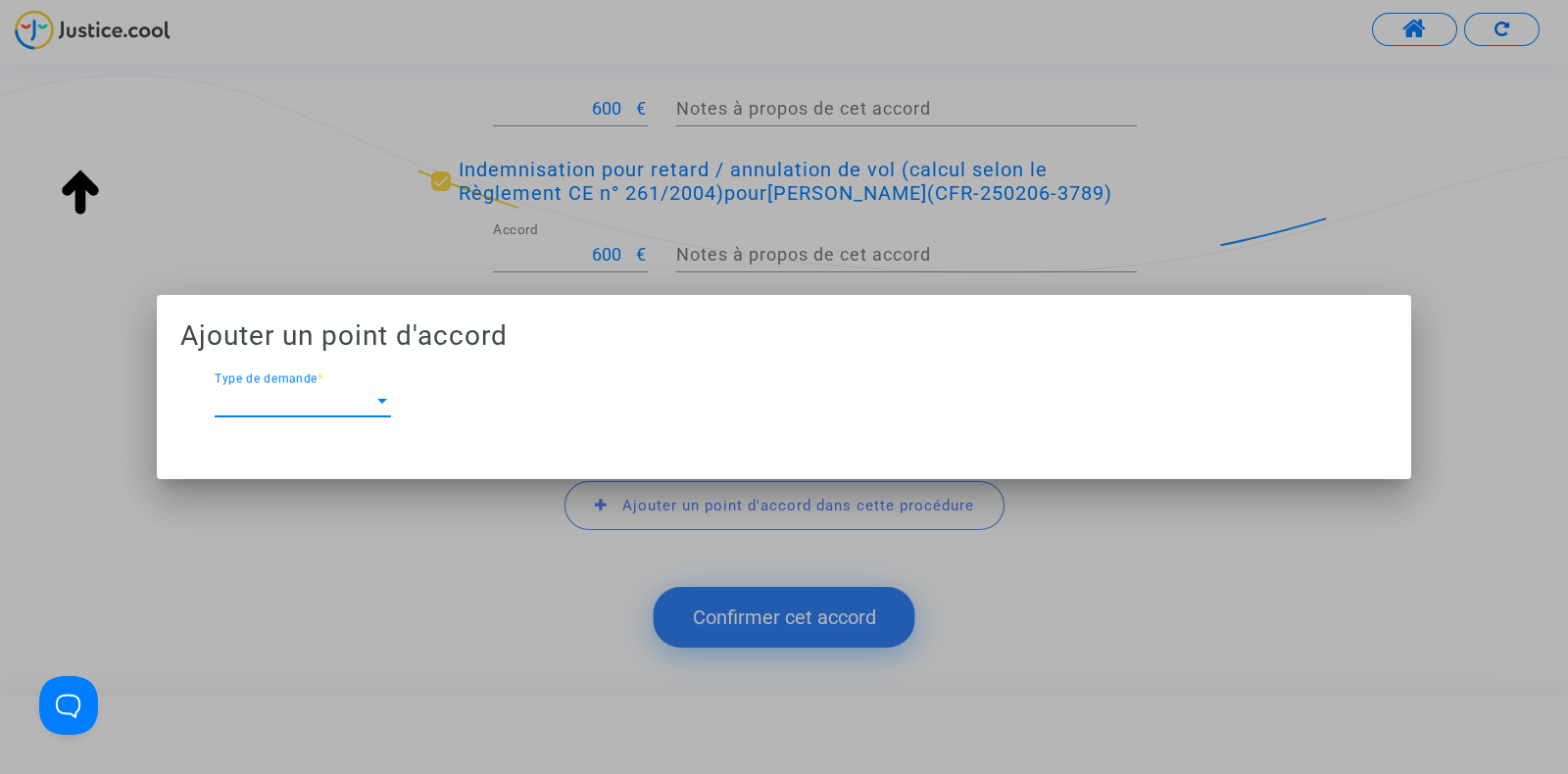
click at [328, 399] on span "Type de demande" at bounding box center [293, 401] width 159 height 18
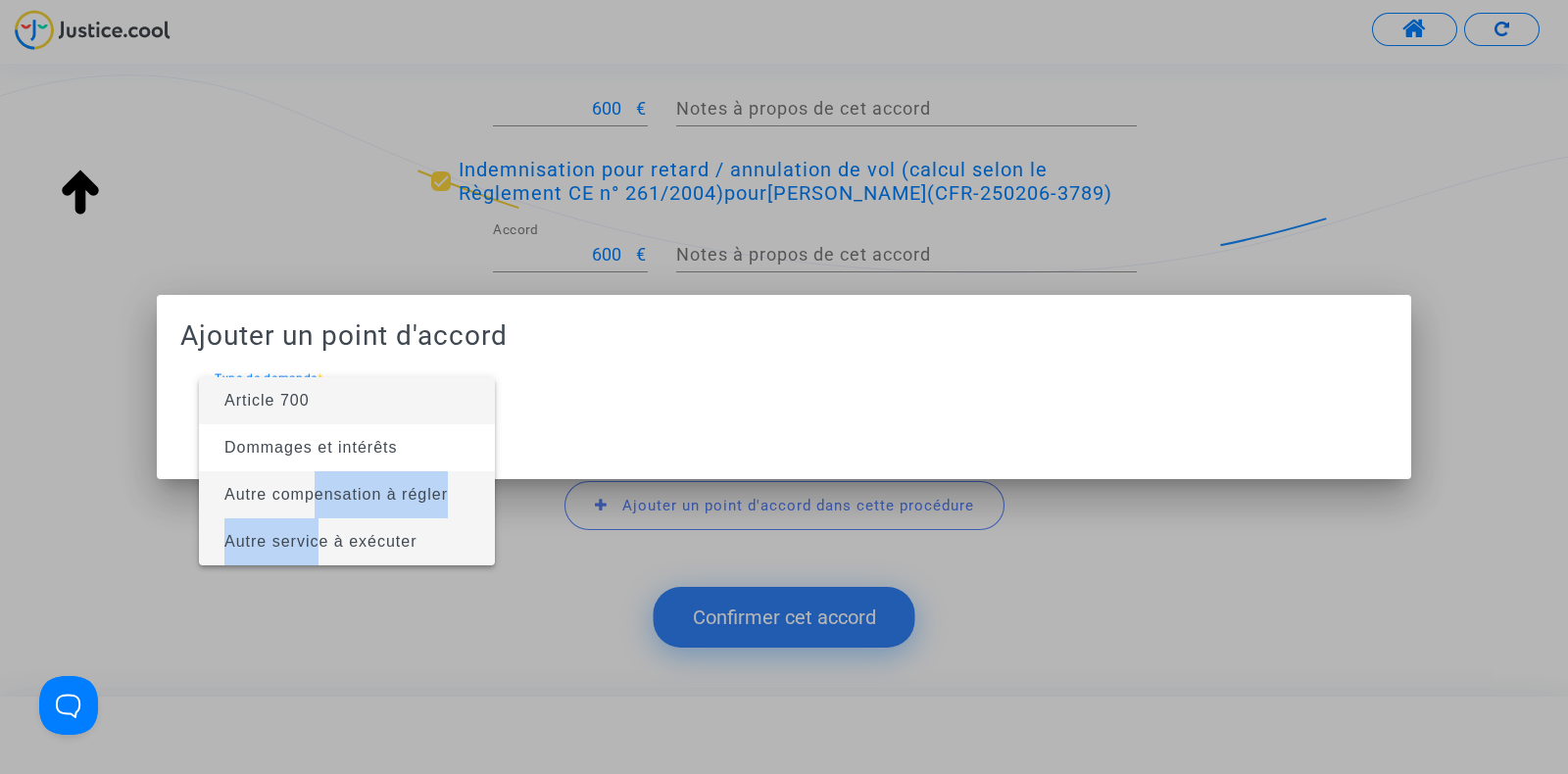
drag, startPoint x: 317, startPoint y: 542, endPoint x: 314, endPoint y: 495, distance: 47.1
click at [314, 495] on div "Article 700 Dommages et intérêts Autre compensation à régler Autre service à ex…" at bounding box center [347, 471] width 296 height 189
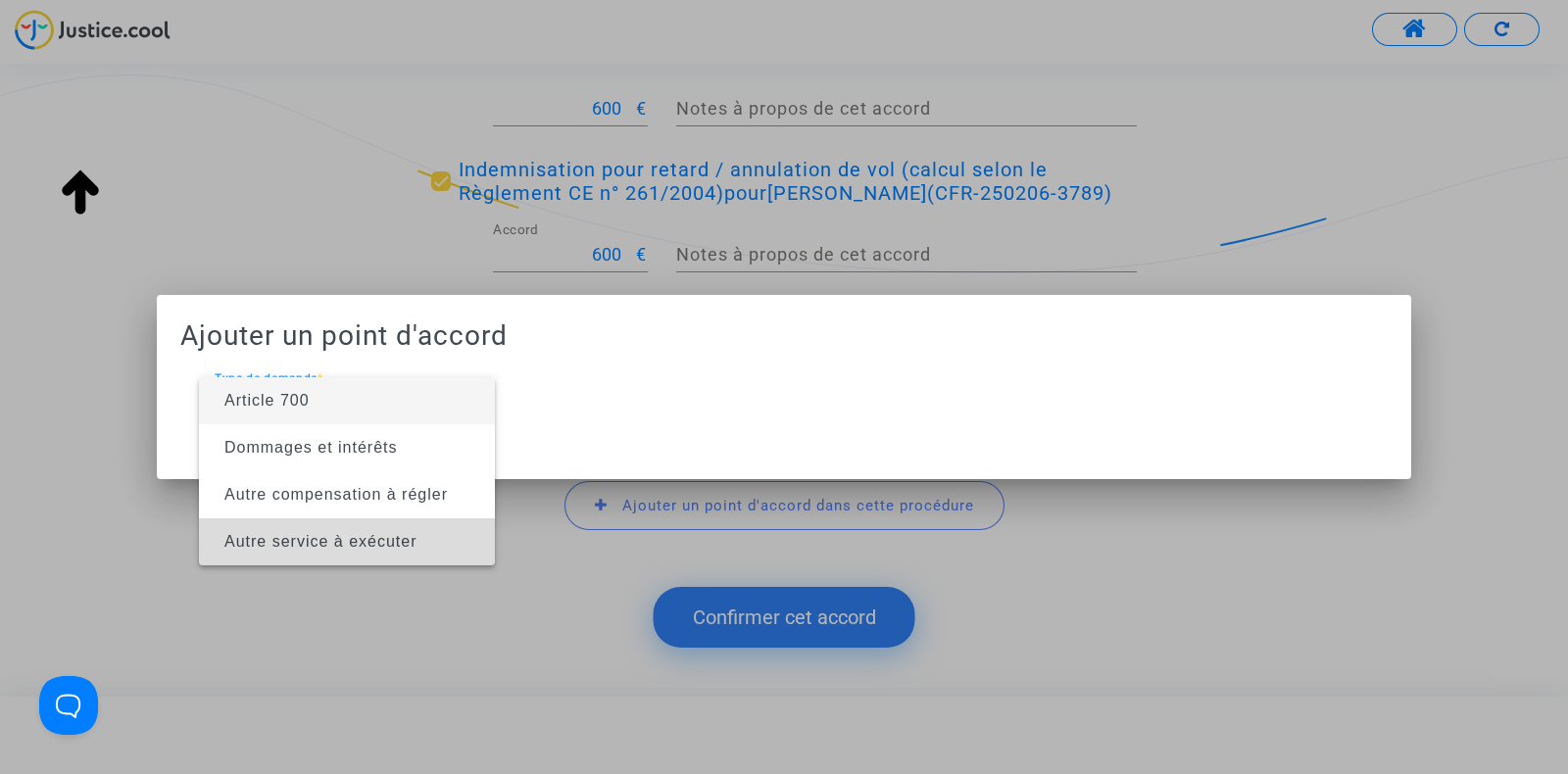
click at [355, 534] on span "Autre service à exécuter" at bounding box center [321, 541] width 193 height 17
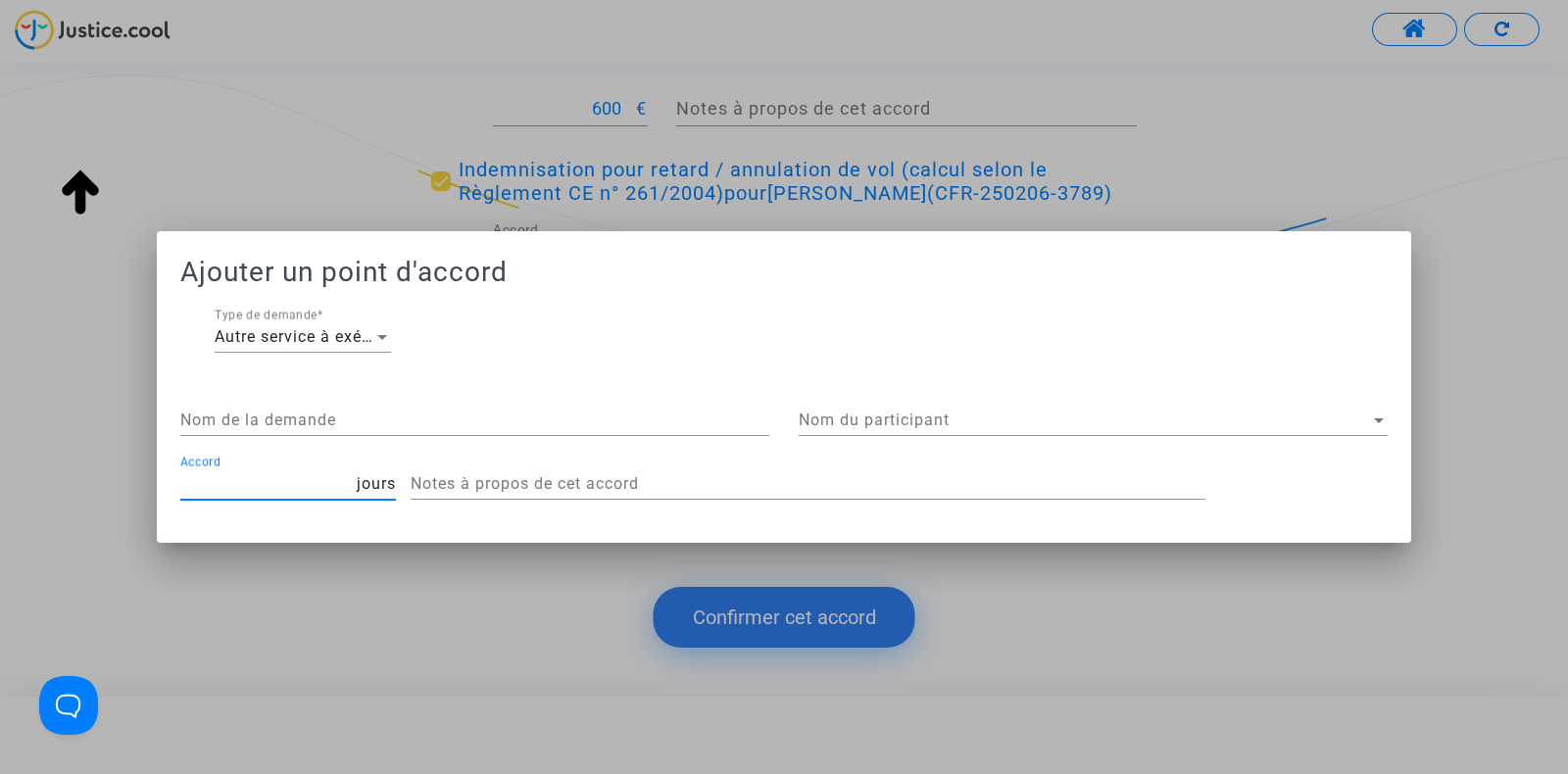
click at [269, 482] on input "Accord" at bounding box center [268, 485] width 177 height 18
click at [466, 479] on textarea "Notes à propos de cet accord" at bounding box center [807, 485] width 794 height 22
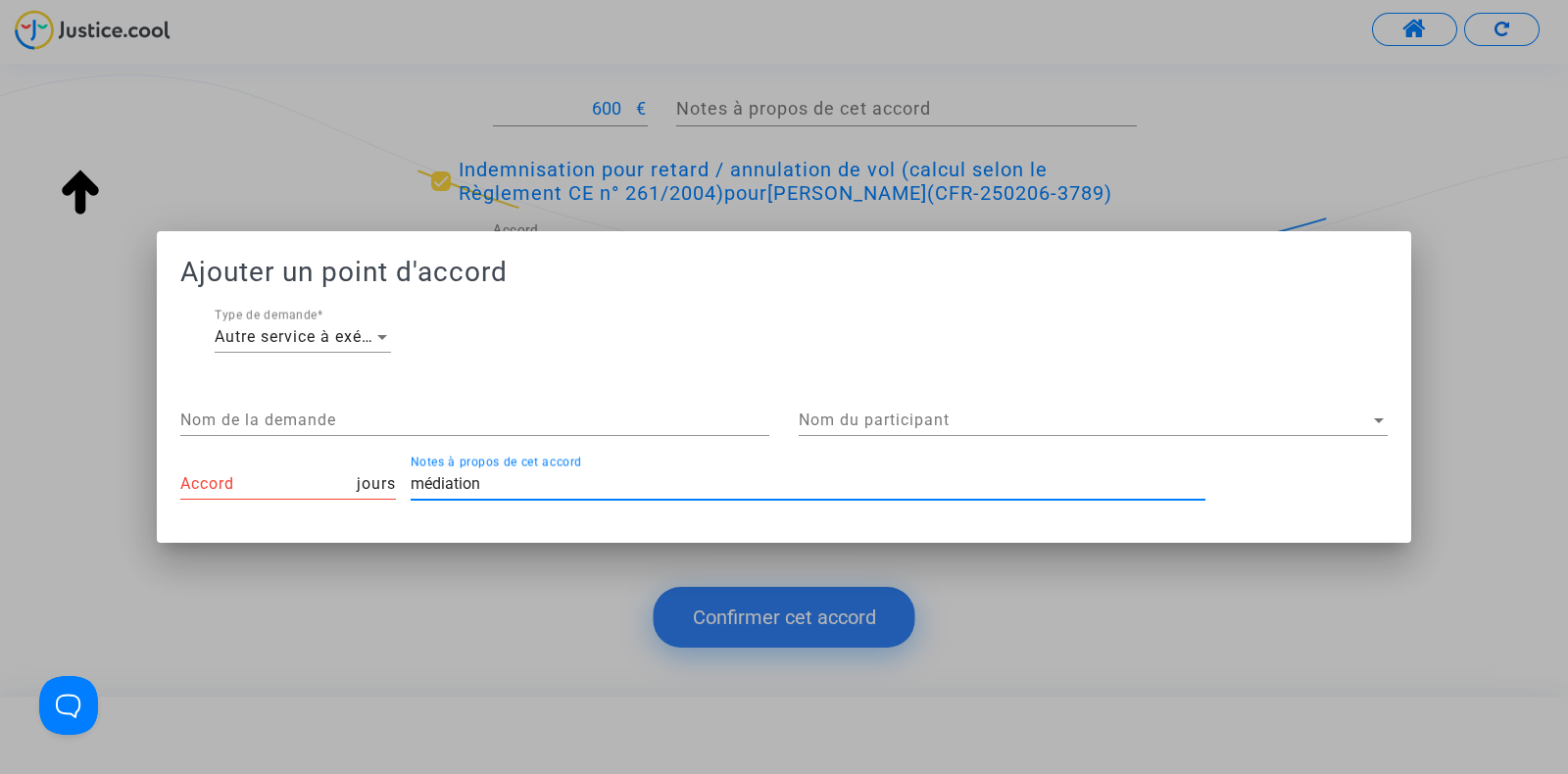
type textarea "médiation"
click at [299, 479] on input "Accord" at bounding box center [268, 485] width 177 height 18
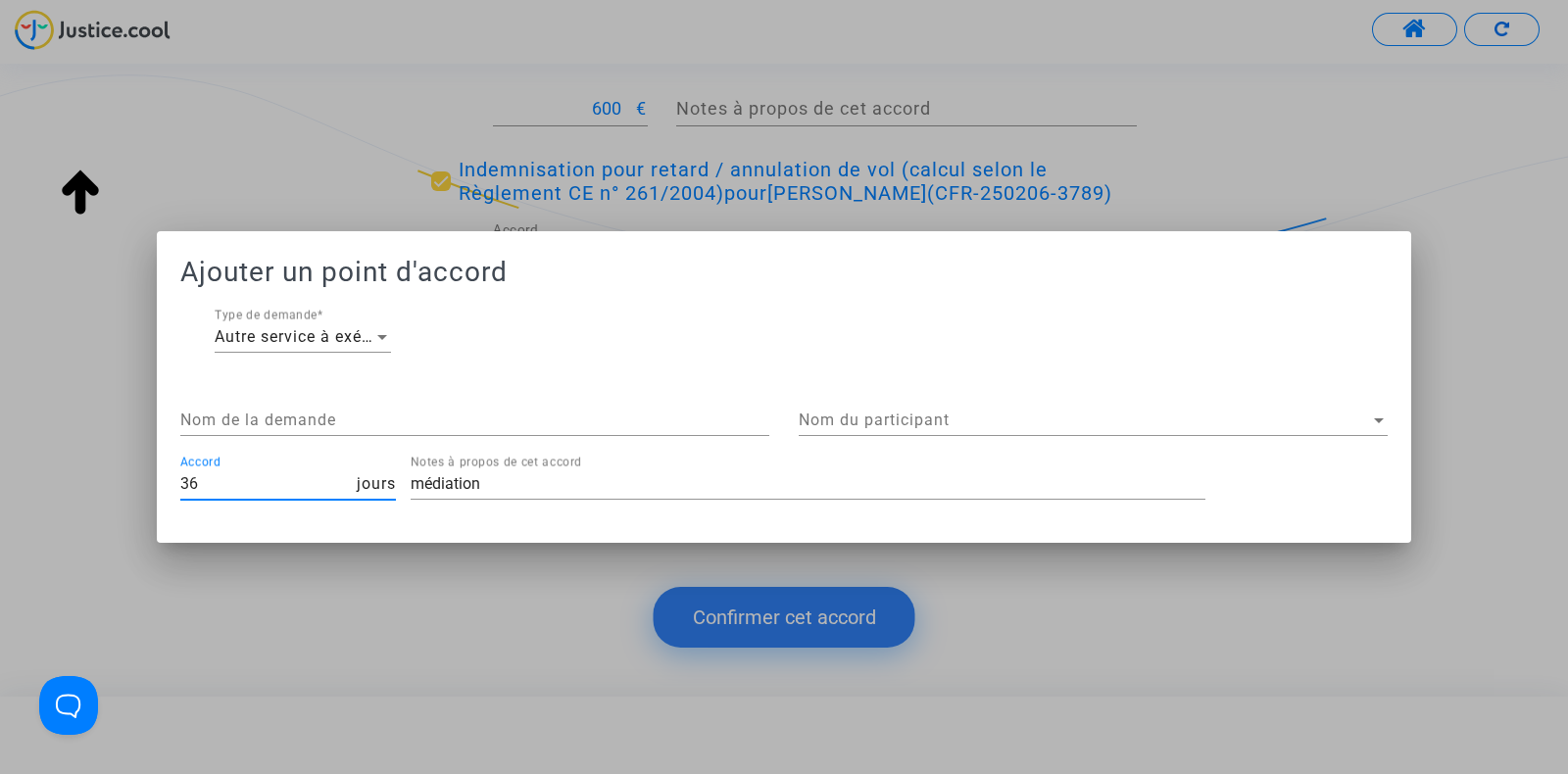
click at [356, 480] on span "jours" at bounding box center [376, 484] width 39 height 19
type input "35"
click at [349, 487] on input "35" at bounding box center [268, 485] width 177 height 18
click at [362, 487] on span "jours" at bounding box center [376, 484] width 39 height 19
click at [382, 648] on div at bounding box center [784, 387] width 1568 height 774
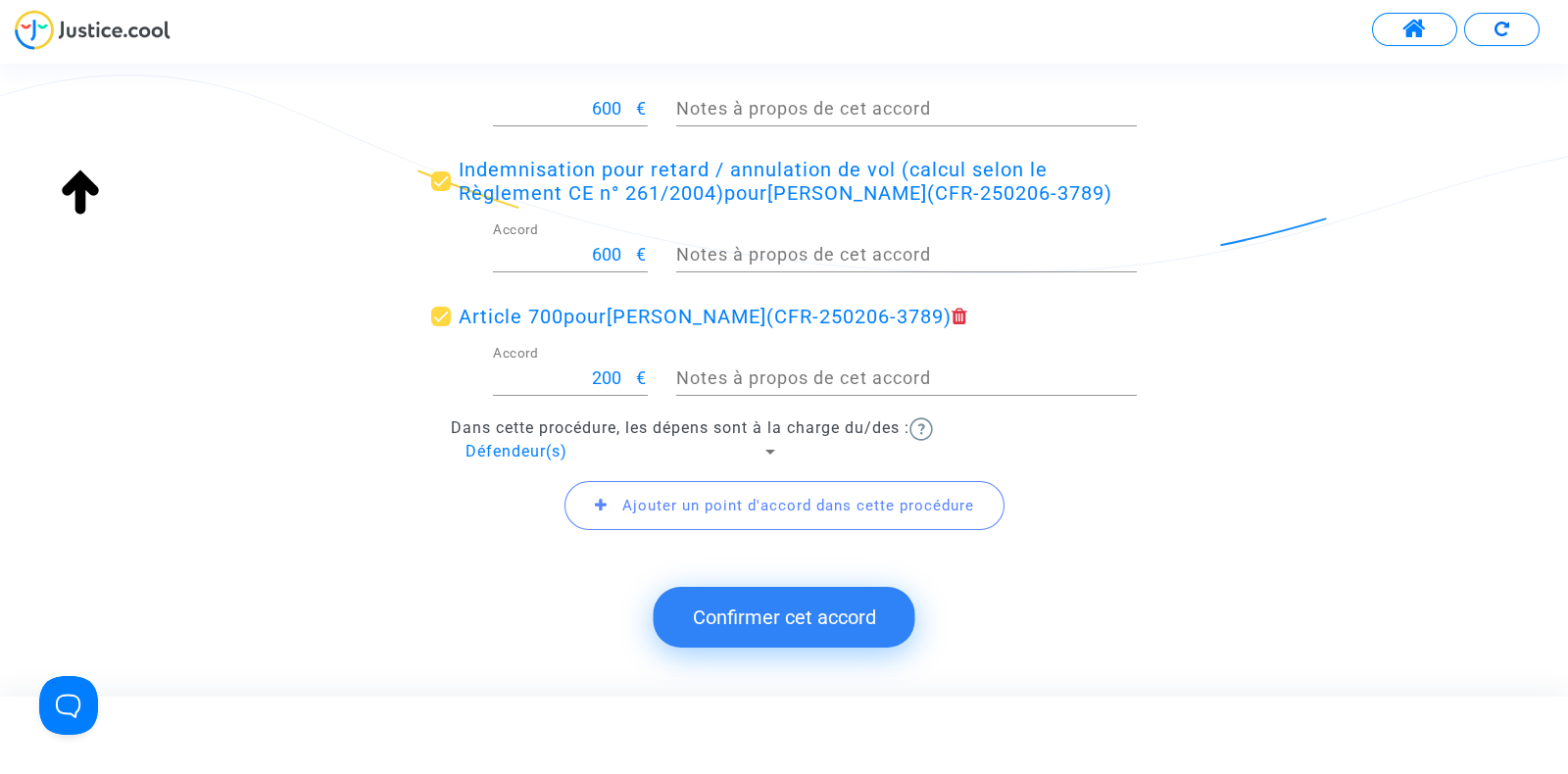
click at [651, 514] on span "Ajouter un point d'accord dans cette procédure" at bounding box center [784, 505] width 440 height 49
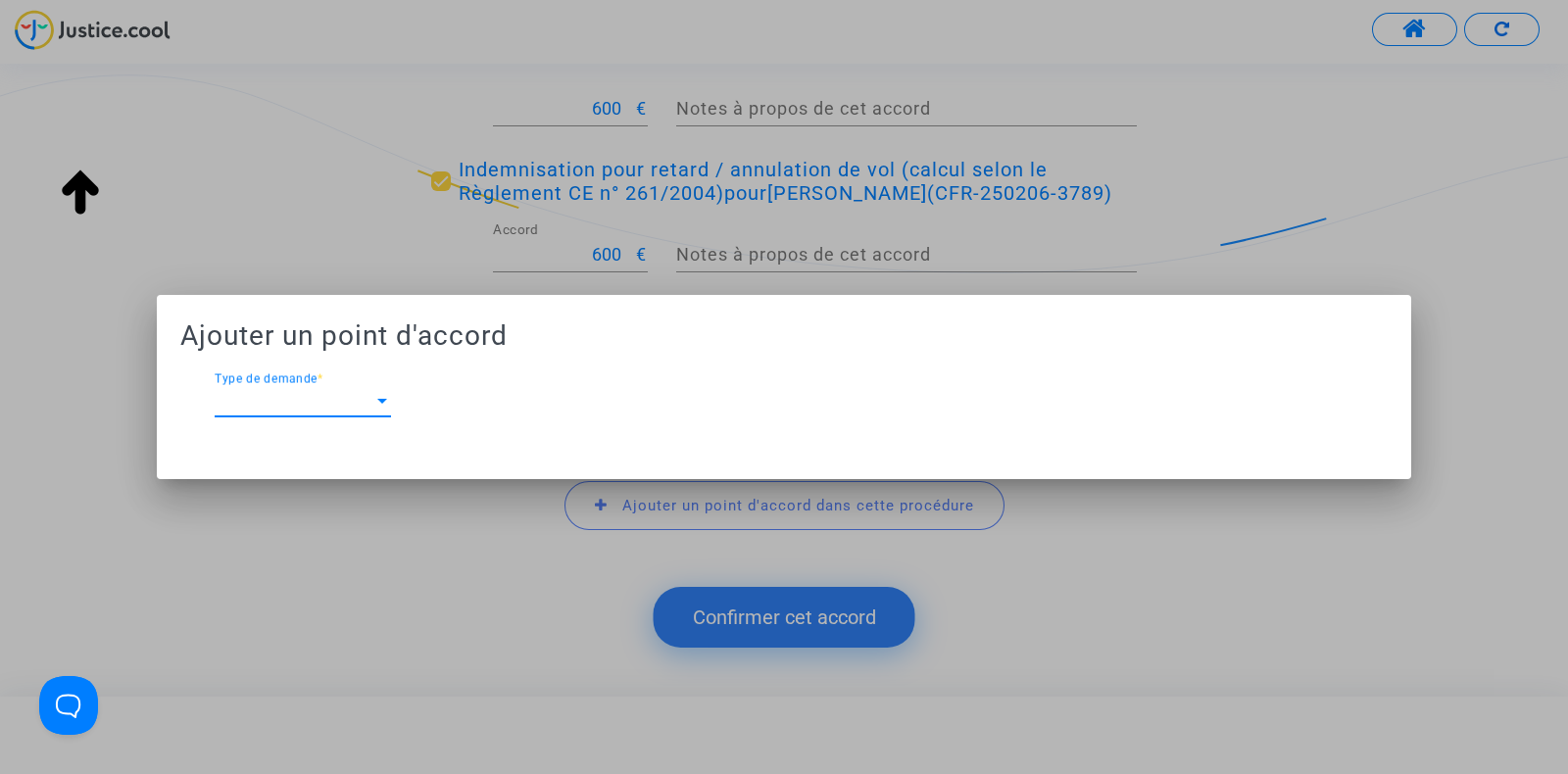
click at [370, 403] on span "Type de demande" at bounding box center [293, 401] width 159 height 18
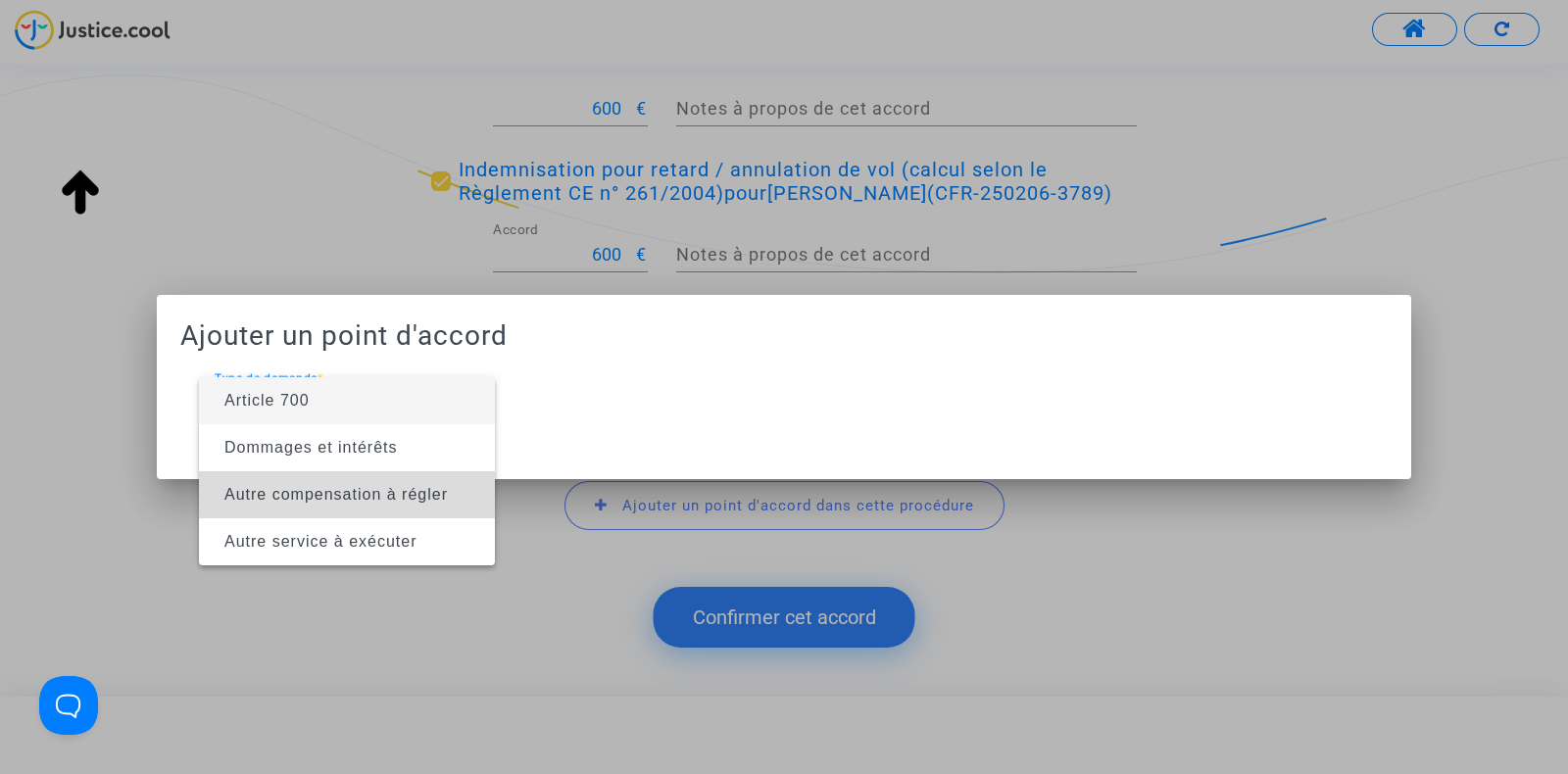
click at [333, 502] on span "Autre compensation à régler" at bounding box center [336, 494] width 223 height 17
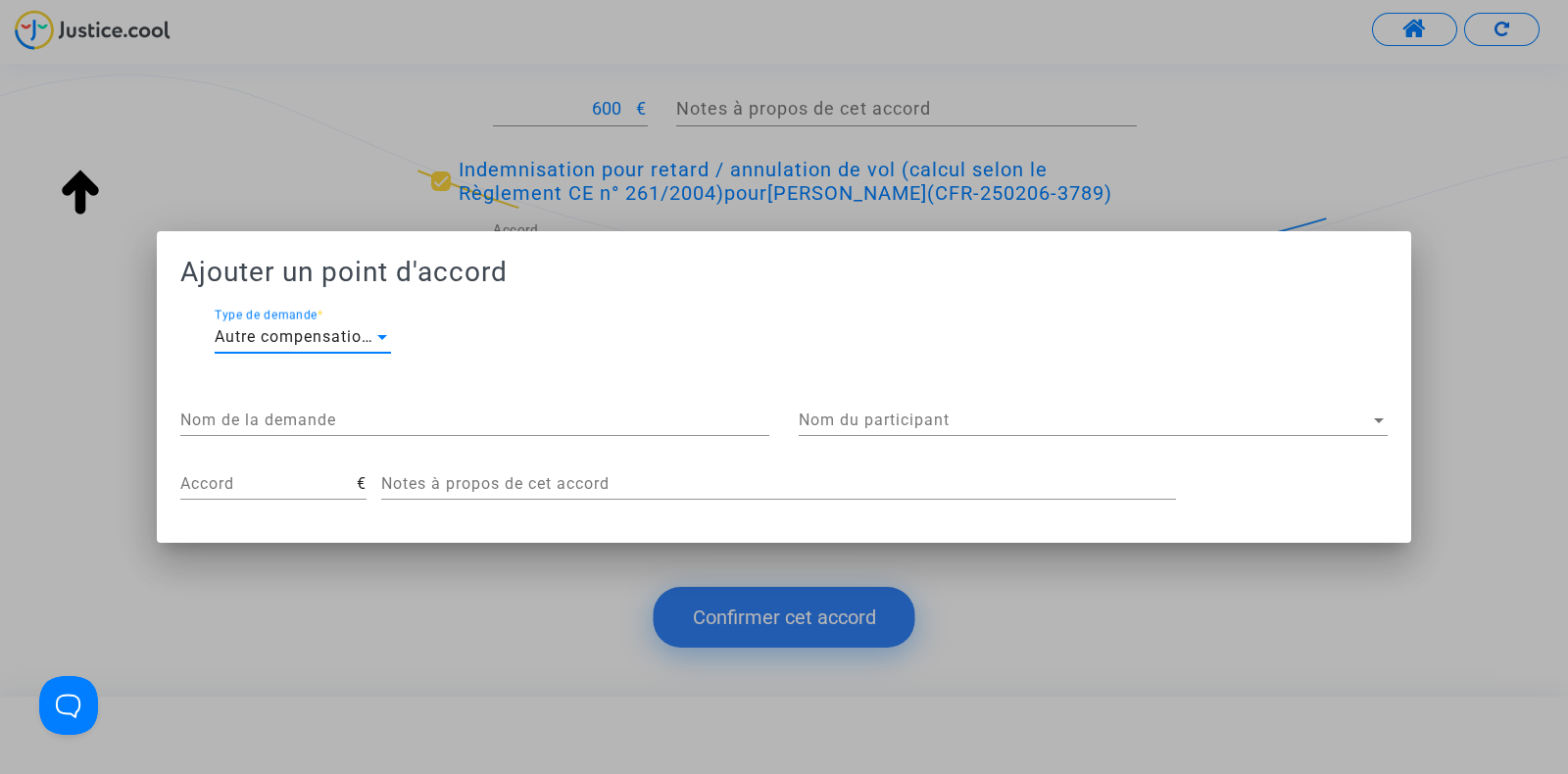
click at [309, 476] on input "Accord" at bounding box center [268, 485] width 177 height 18
type input "36"
click at [404, 475] on textarea "Notes à propos de cet accord" at bounding box center [778, 485] width 794 height 22
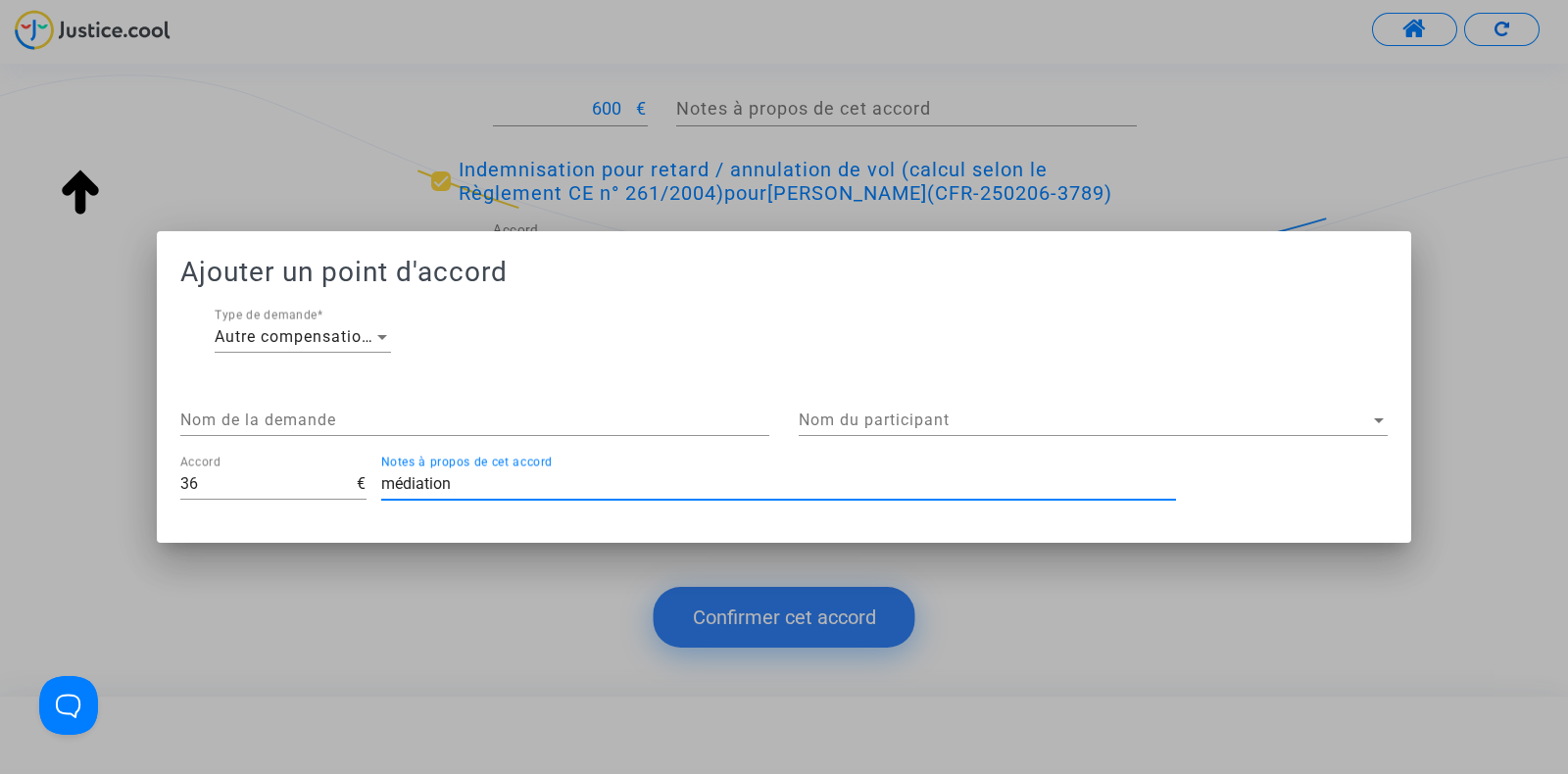
type textarea "médiation"
click at [826, 422] on span "Nom du participant" at bounding box center [1083, 421] width 571 height 18
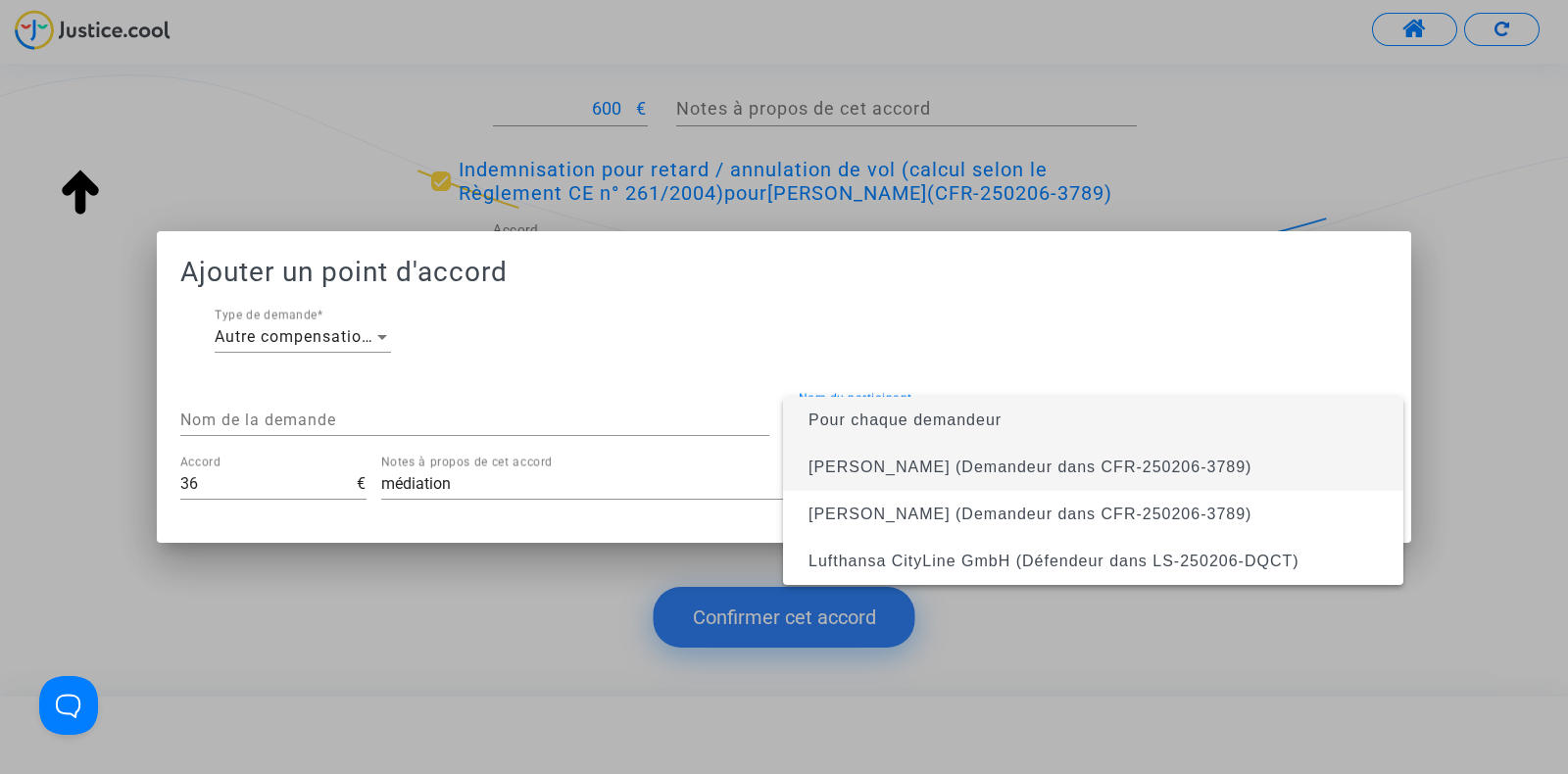
click at [838, 471] on span "Sophie Frapier (Demandeur dans CFR-250206-3789)" at bounding box center [1029, 467] width 443 height 17
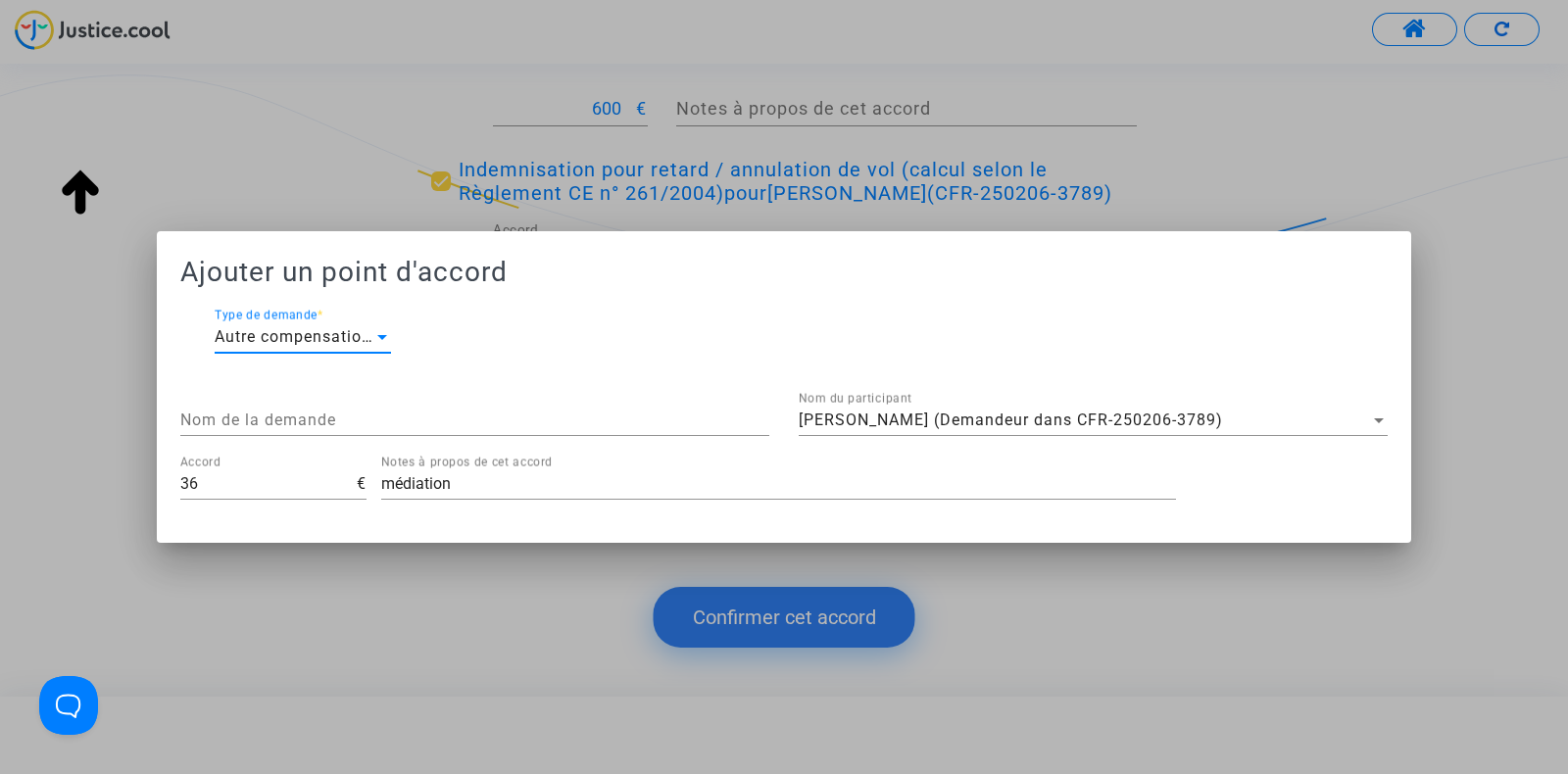
click at [279, 345] on span "Autre compensation à régler" at bounding box center [324, 337] width 220 height 19
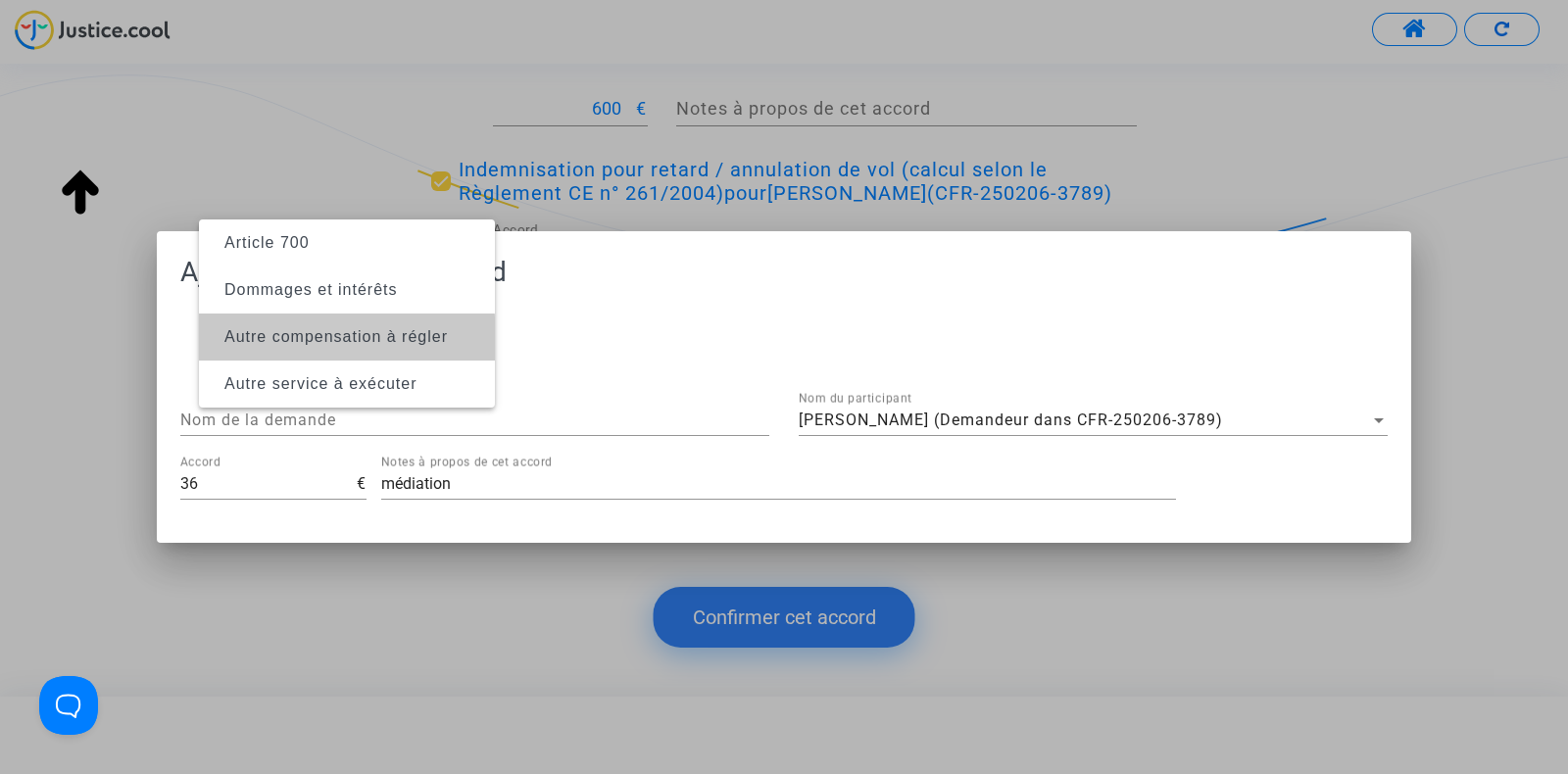
click at [278, 346] on span "Autre compensation à régler" at bounding box center [346, 338] width 264 height 47
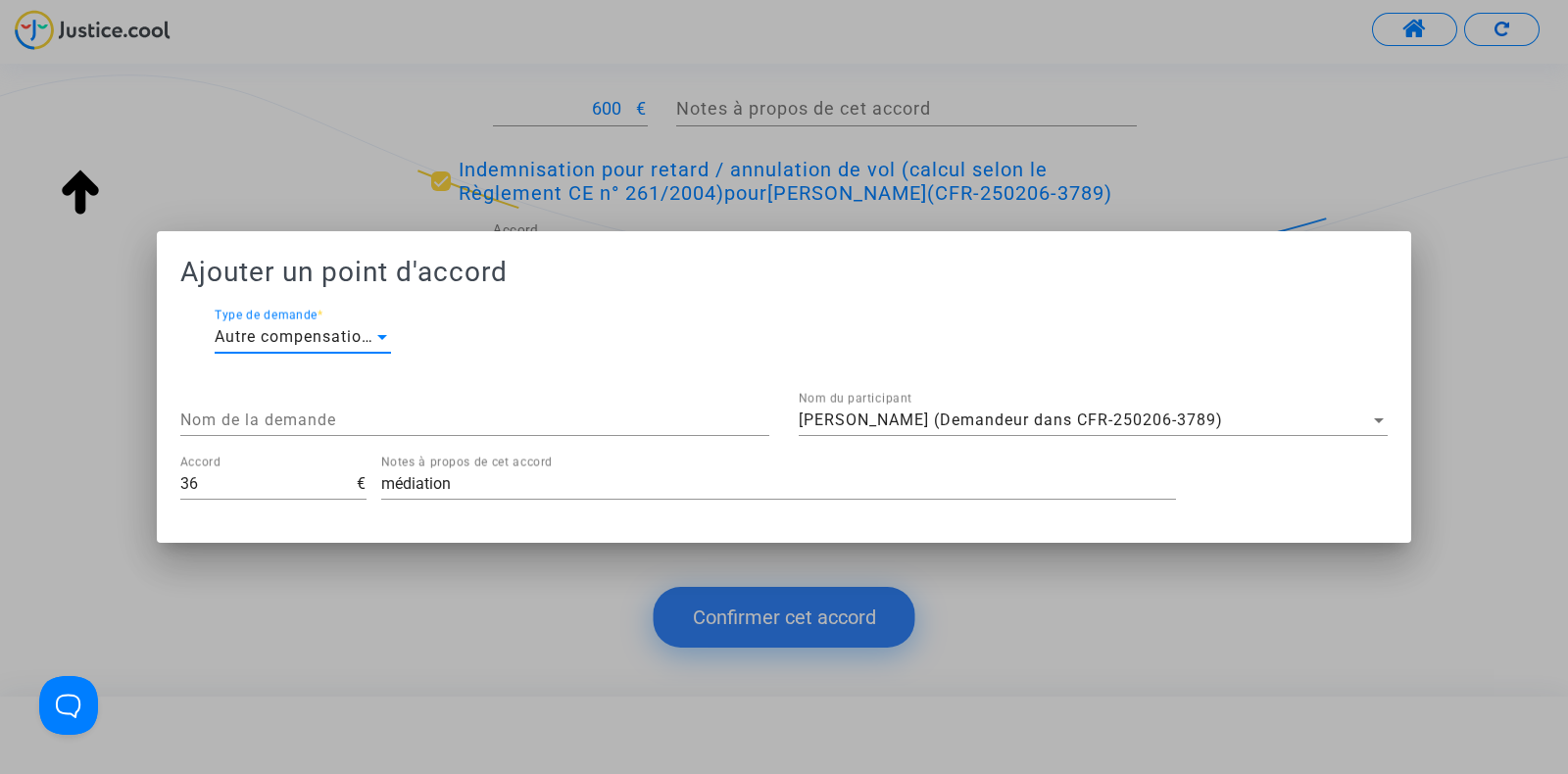
click at [293, 431] on div "Nom de la demande" at bounding box center [475, 414] width 589 height 44
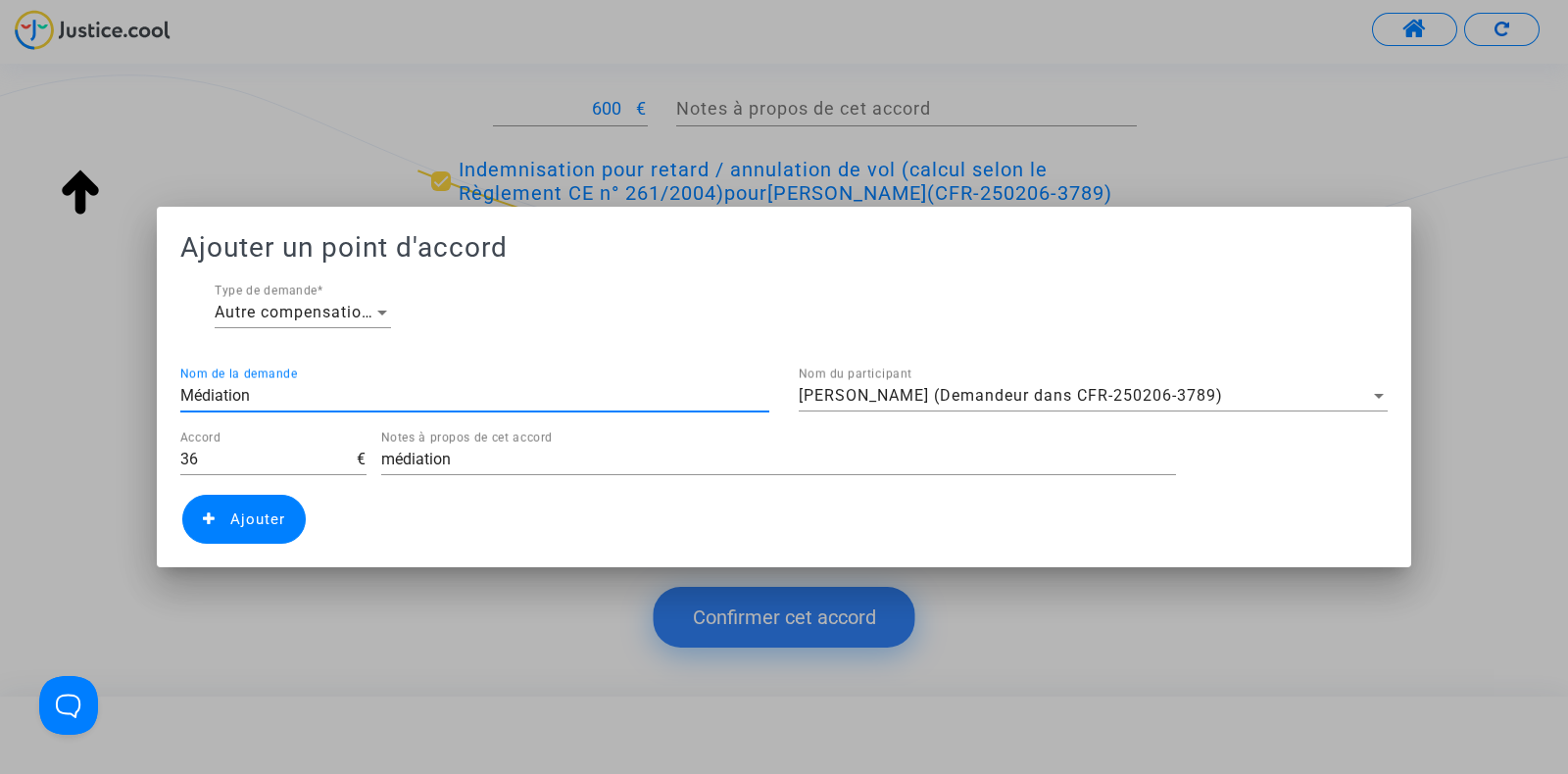
type input "Médiation"
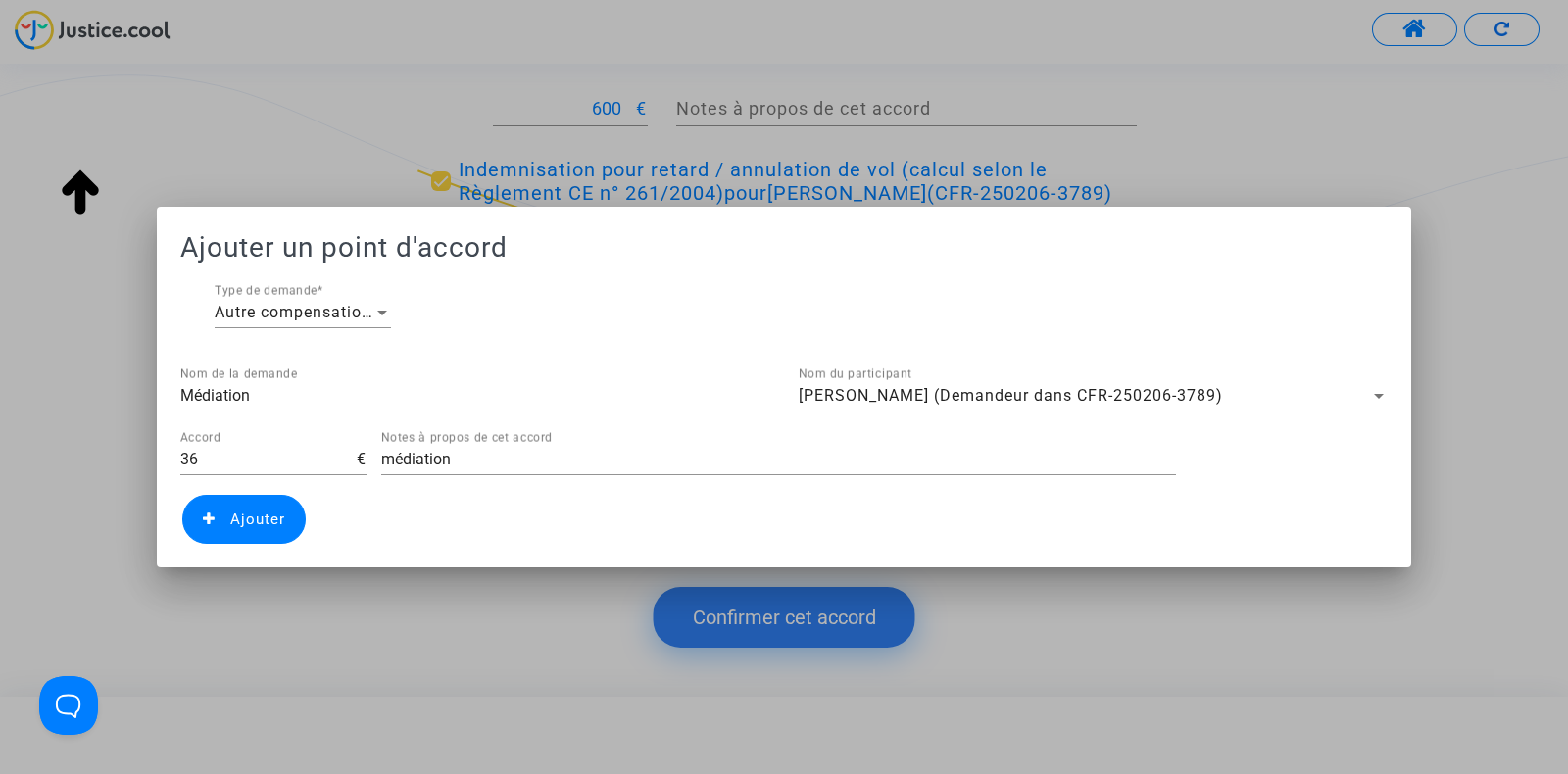
drag, startPoint x: 492, startPoint y: 448, endPoint x: 394, endPoint y: 458, distance: 98.5
click at [394, 458] on div "Notes à propos de cet accord" at bounding box center [778, 453] width 794 height 44
drag, startPoint x: 449, startPoint y: 459, endPoint x: 334, endPoint y: 463, distance: 115.1
click at [334, 463] on div "36 Accord € Notes à propos de cet accord" at bounding box center [784, 463] width 1236 height 64
click at [172, 389] on div "Médiation Nom de la demande" at bounding box center [475, 399] width 618 height 64
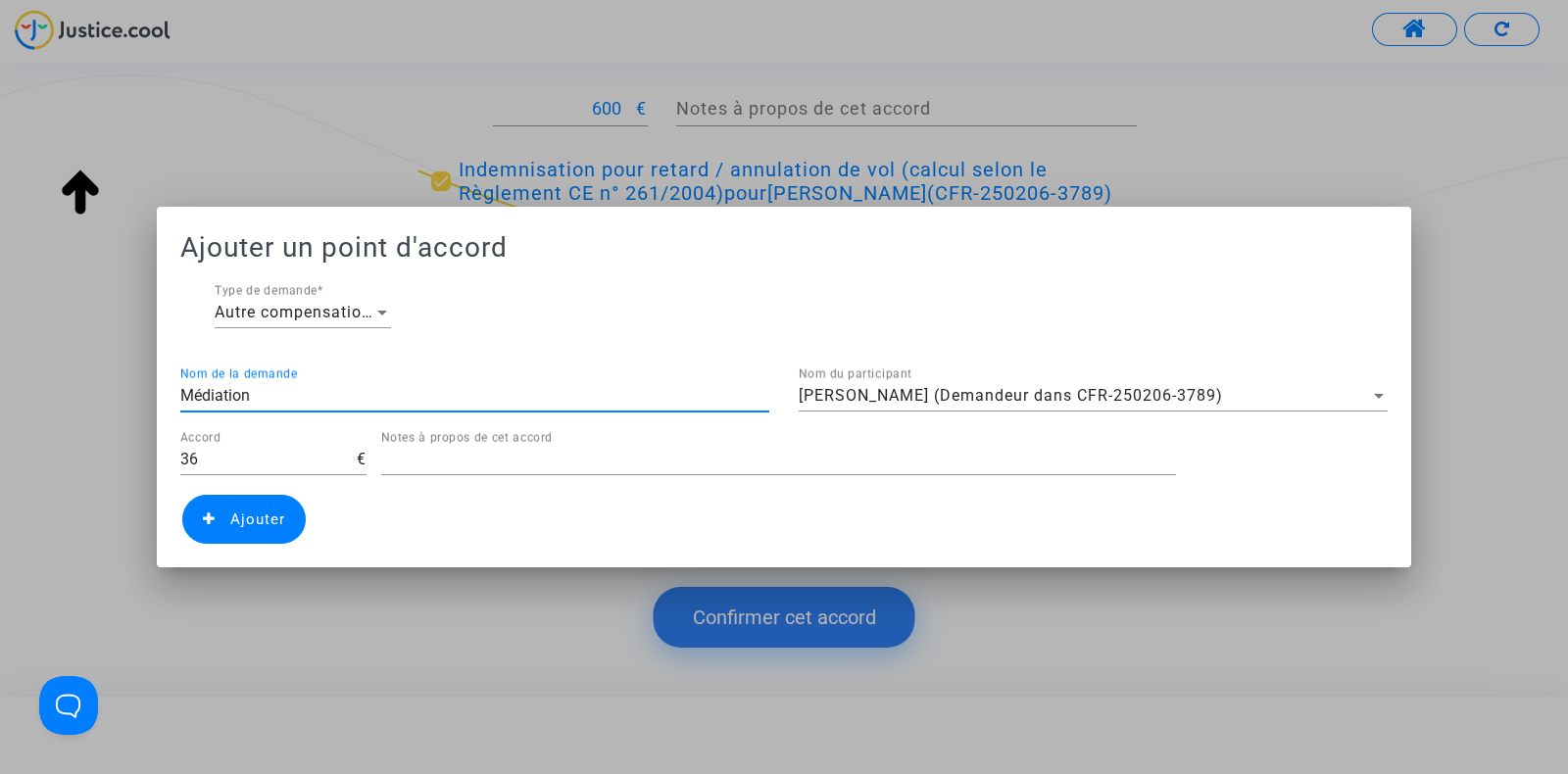
click at [182, 397] on input "Médiation" at bounding box center [475, 396] width 589 height 18
click at [248, 394] on input "Frais de Médiation" at bounding box center [475, 396] width 589 height 18
type input "Frais de médiation"
click at [266, 516] on span "Ajouter" at bounding box center [258, 519] width 55 height 18
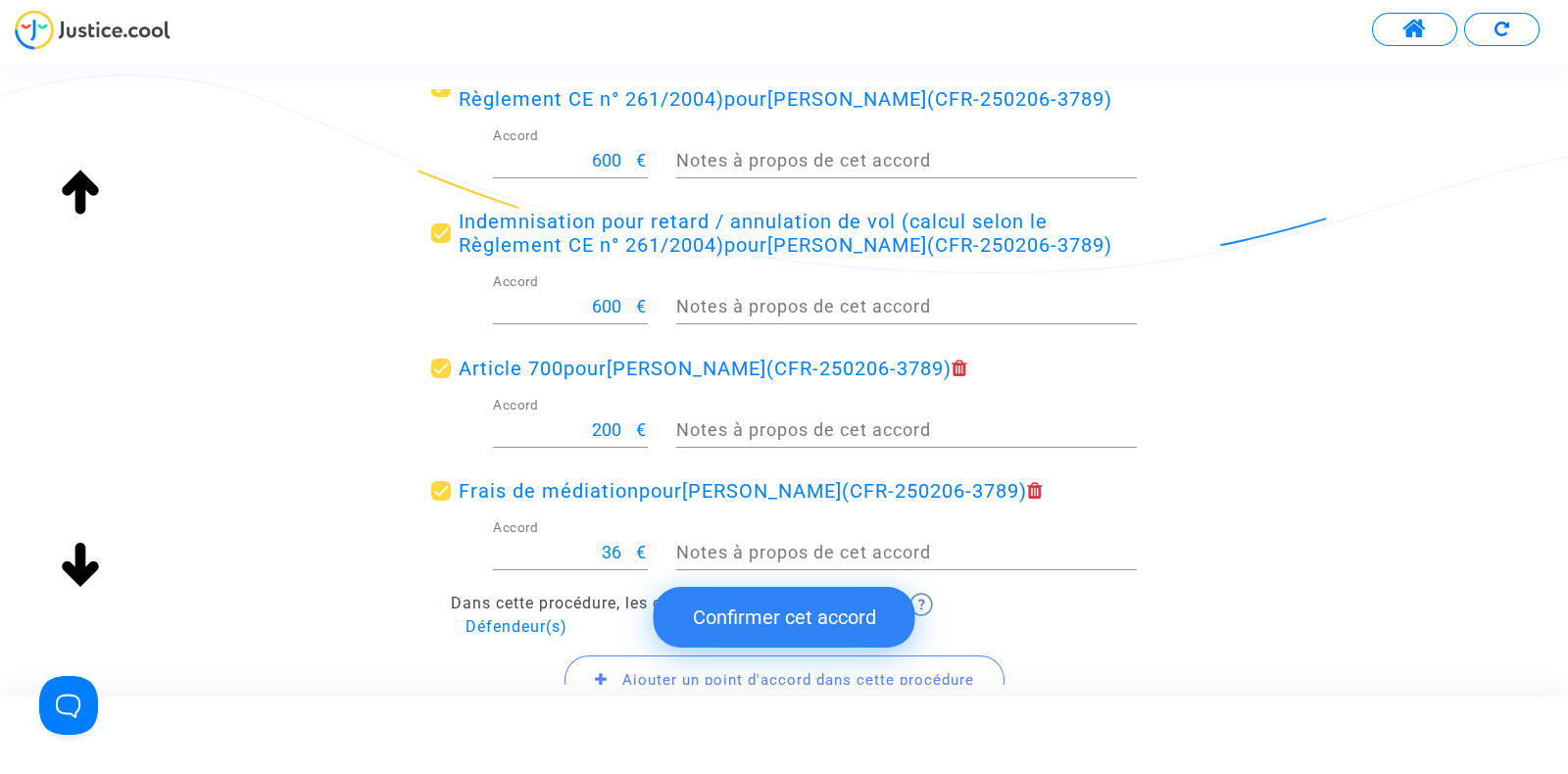
scroll to position [576, 0]
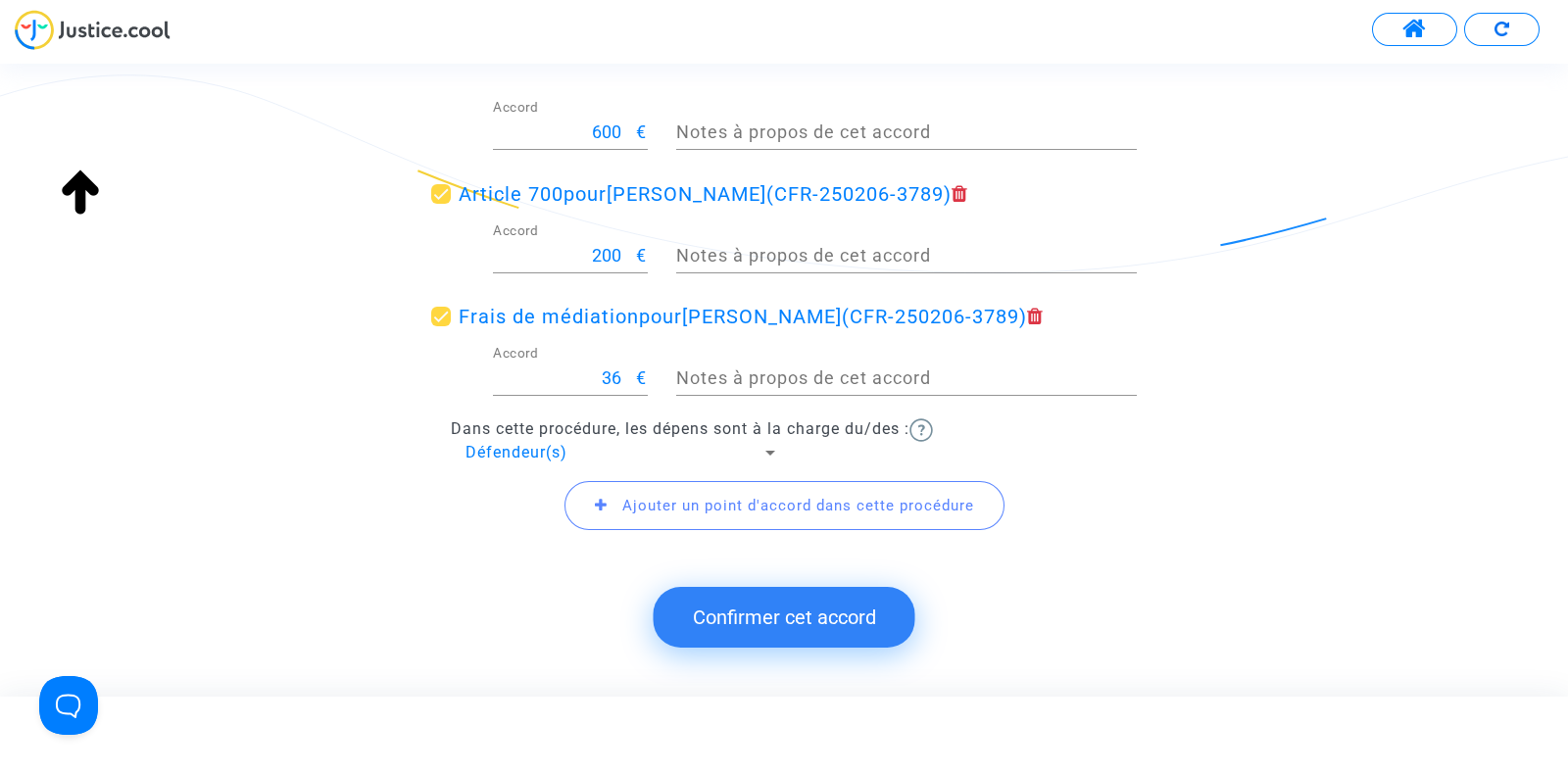
click at [762, 608] on button "Confirmer cet accord" at bounding box center [784, 618] width 261 height 61
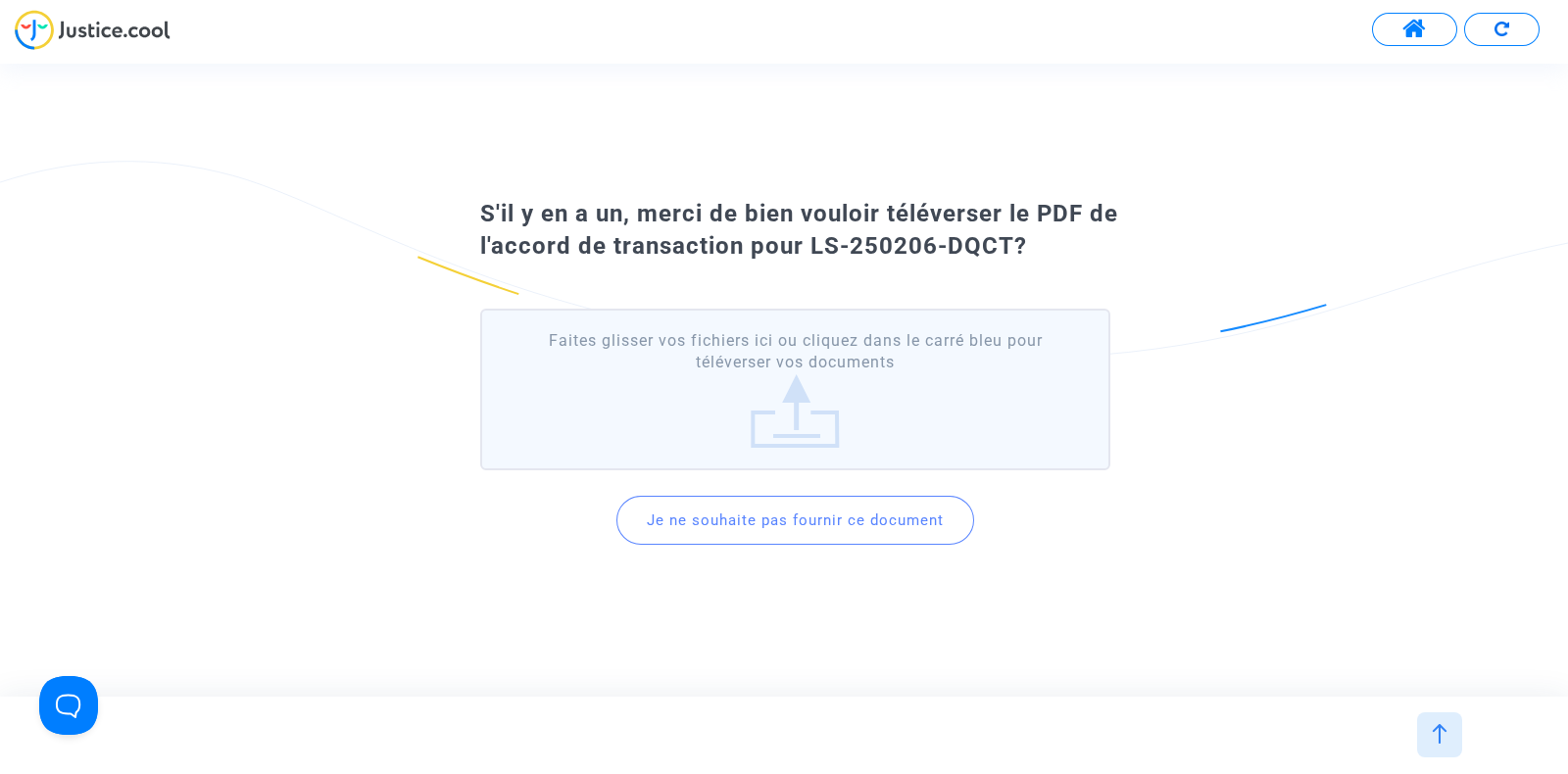
click at [780, 535] on button "Je ne souhaite pas fournir ce document" at bounding box center [794, 520] width 357 height 49
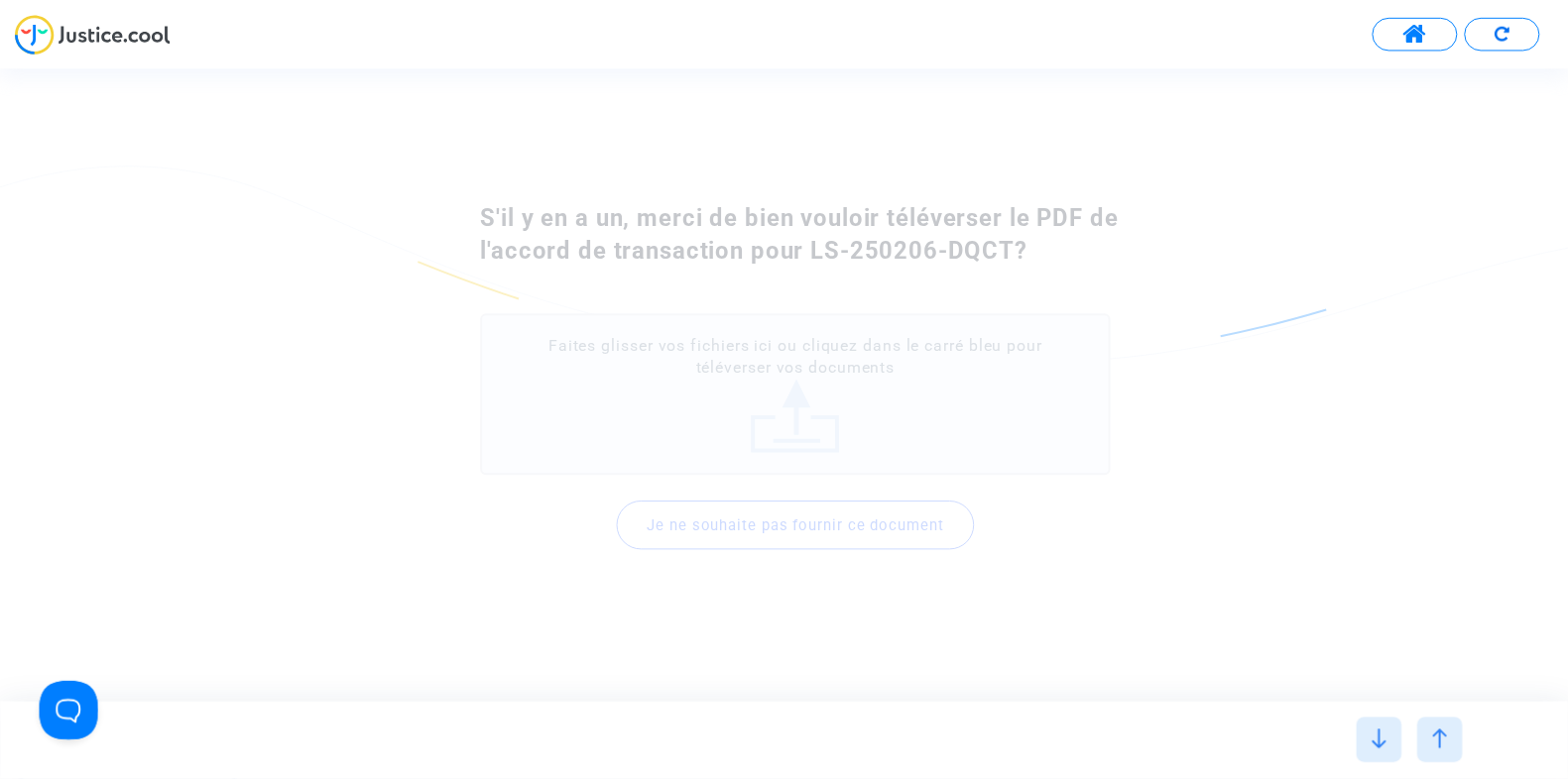
scroll to position [0, 0]
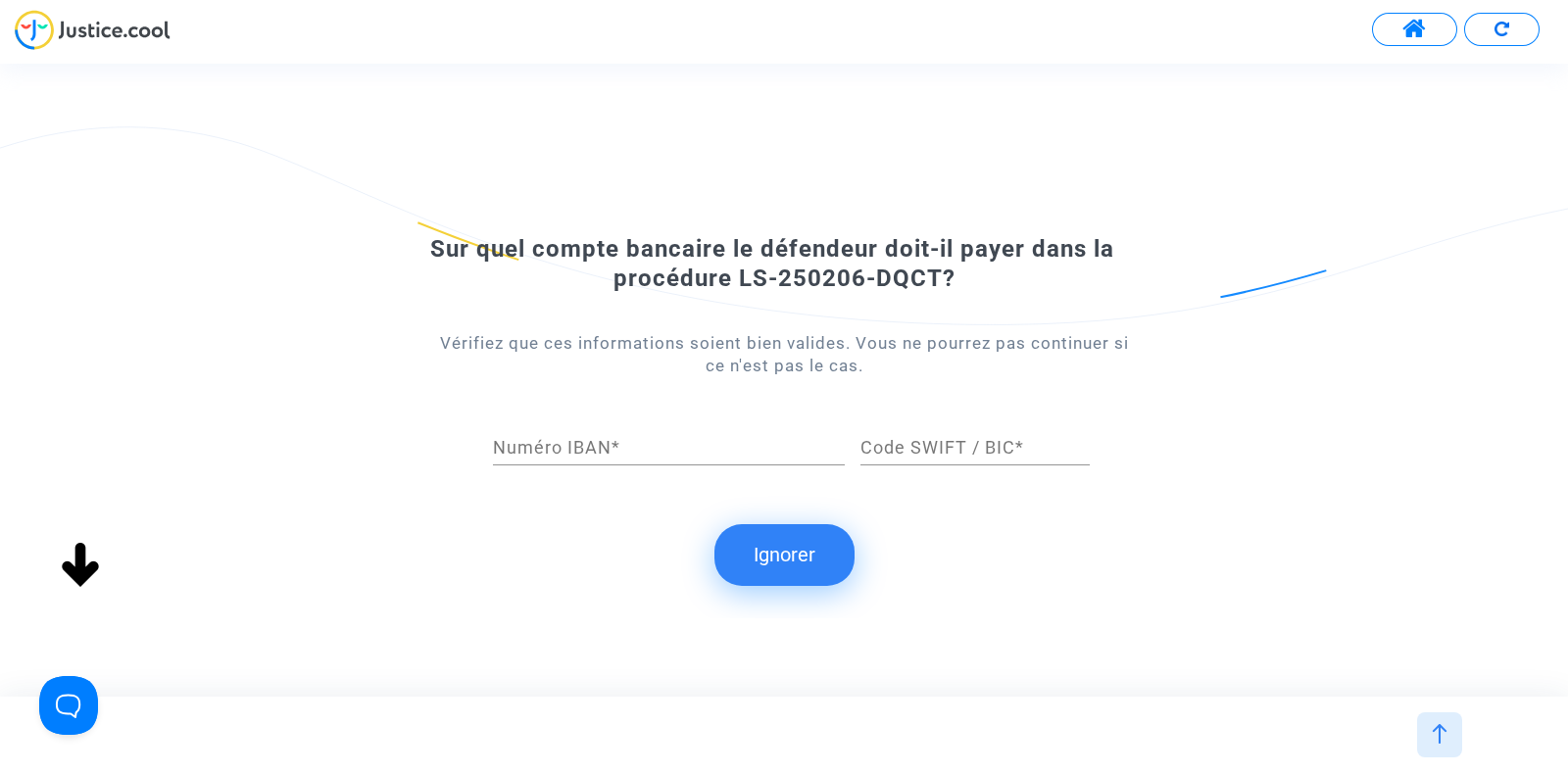
click at [771, 554] on button "Ignorer" at bounding box center [784, 555] width 140 height 61
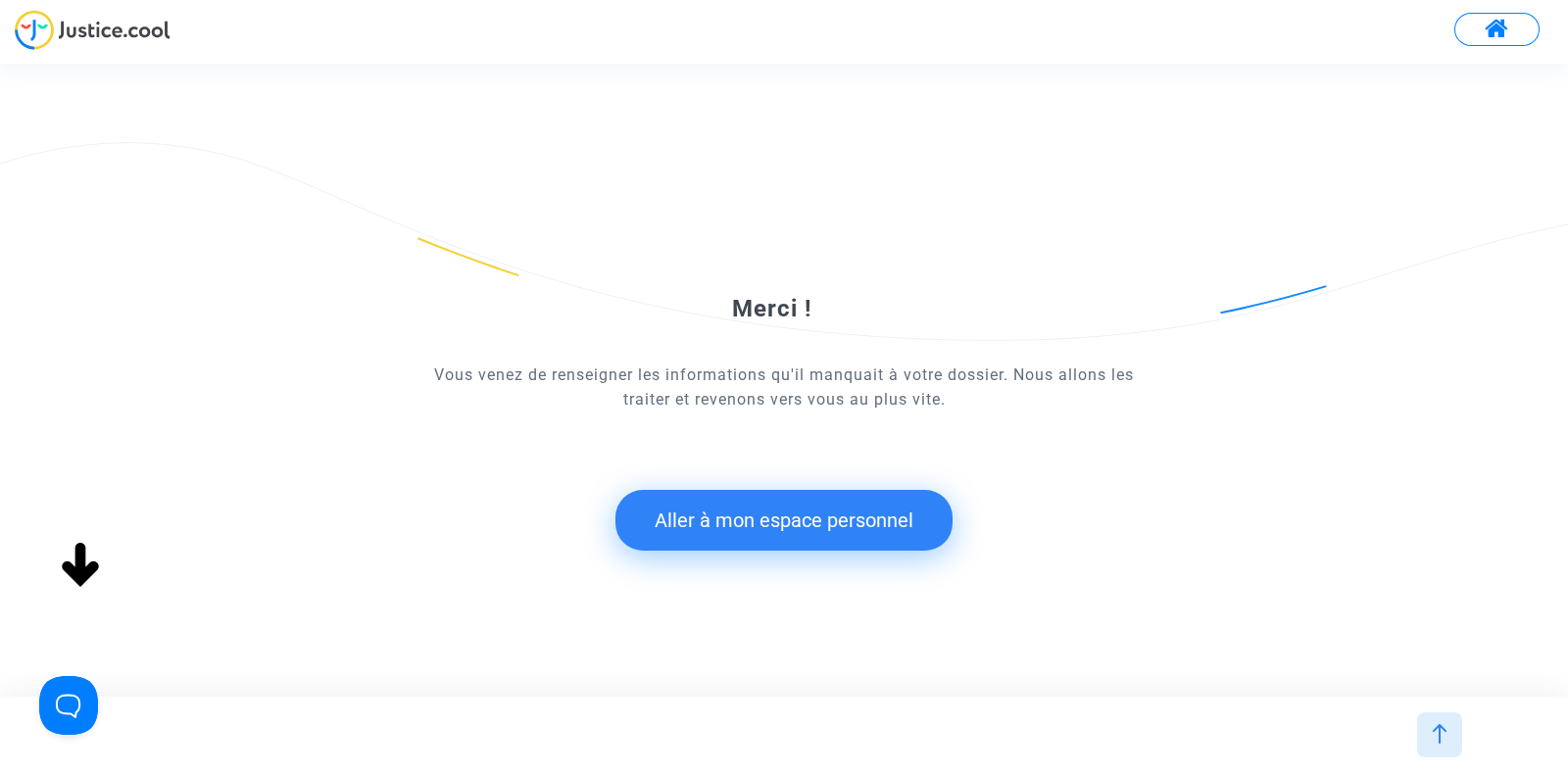
click at [746, 522] on button "Aller à mon espace personnel" at bounding box center [784, 520] width 337 height 61
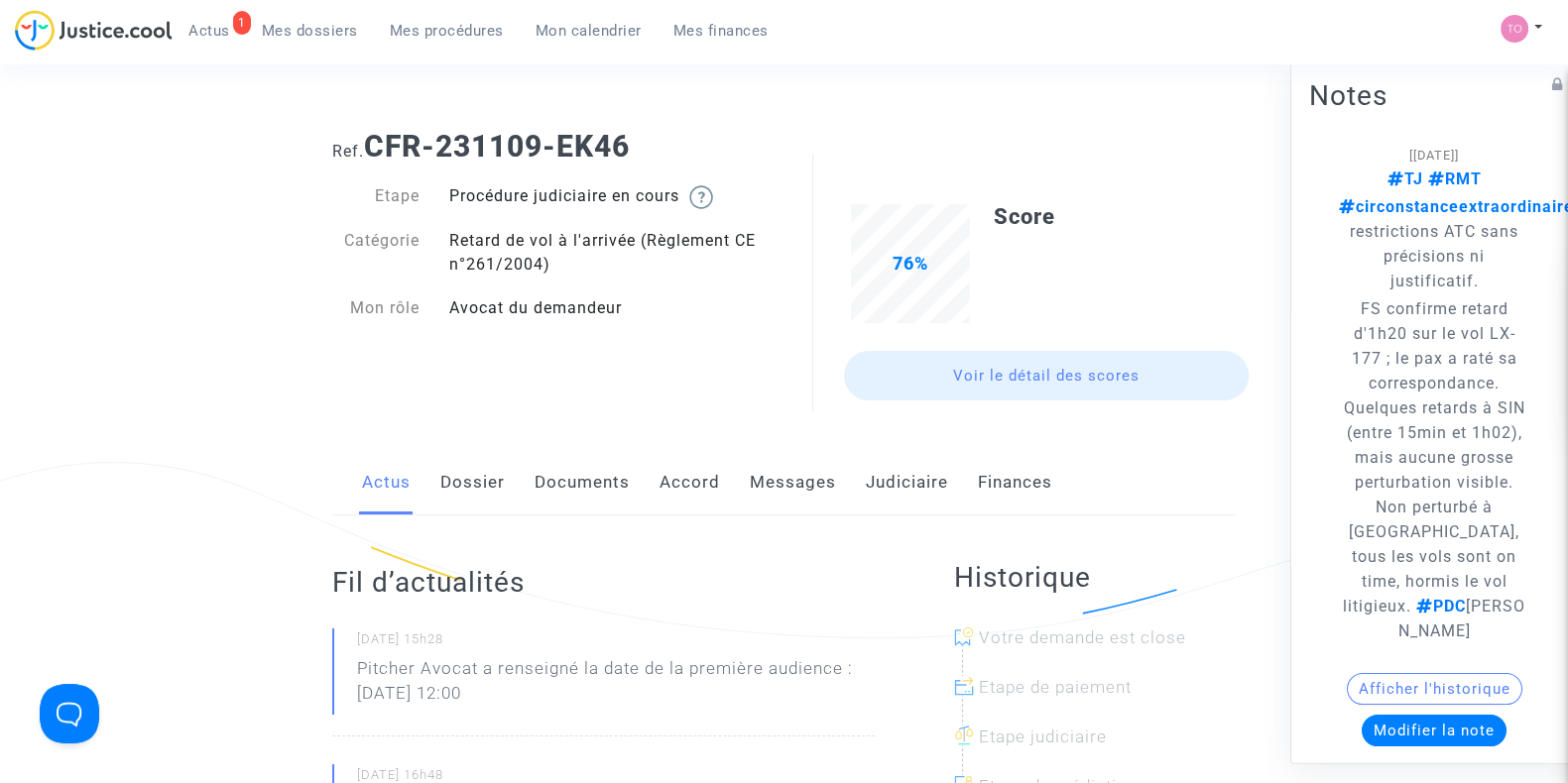
click at [668, 470] on link "Accord" at bounding box center [689, 483] width 61 height 66
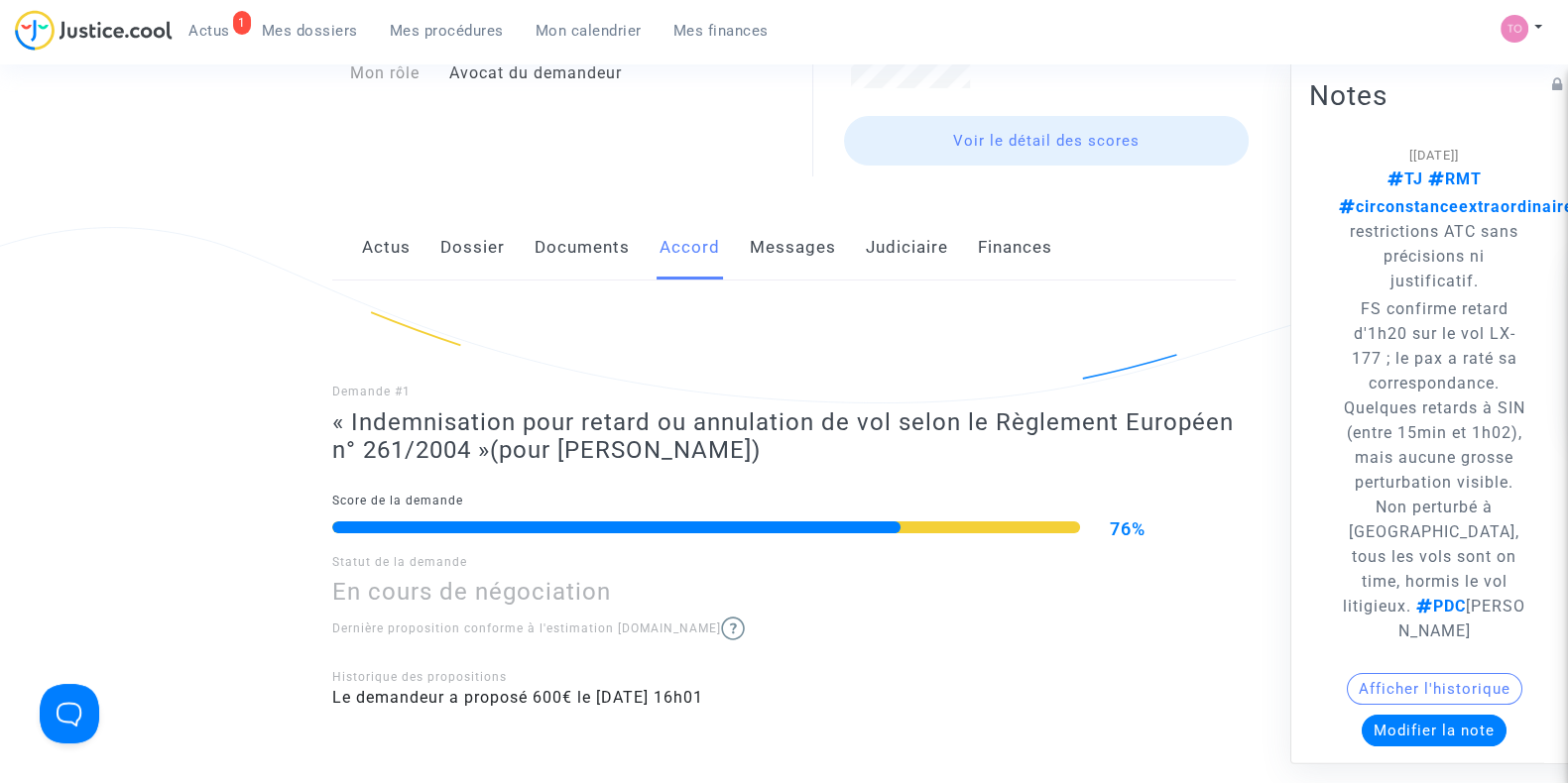
scroll to position [12, 0]
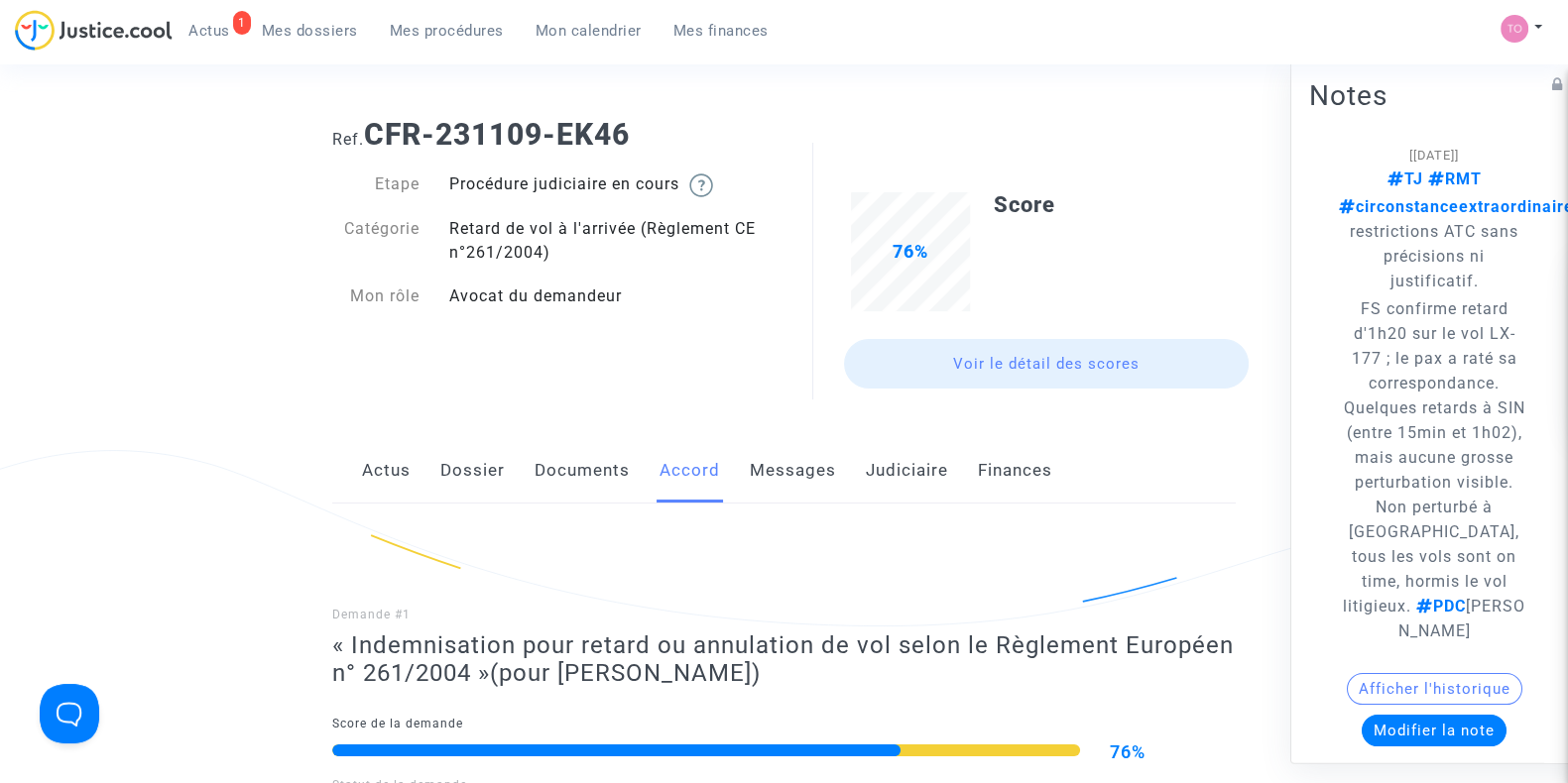
click at [781, 483] on link "Messages" at bounding box center [793, 471] width 86 height 66
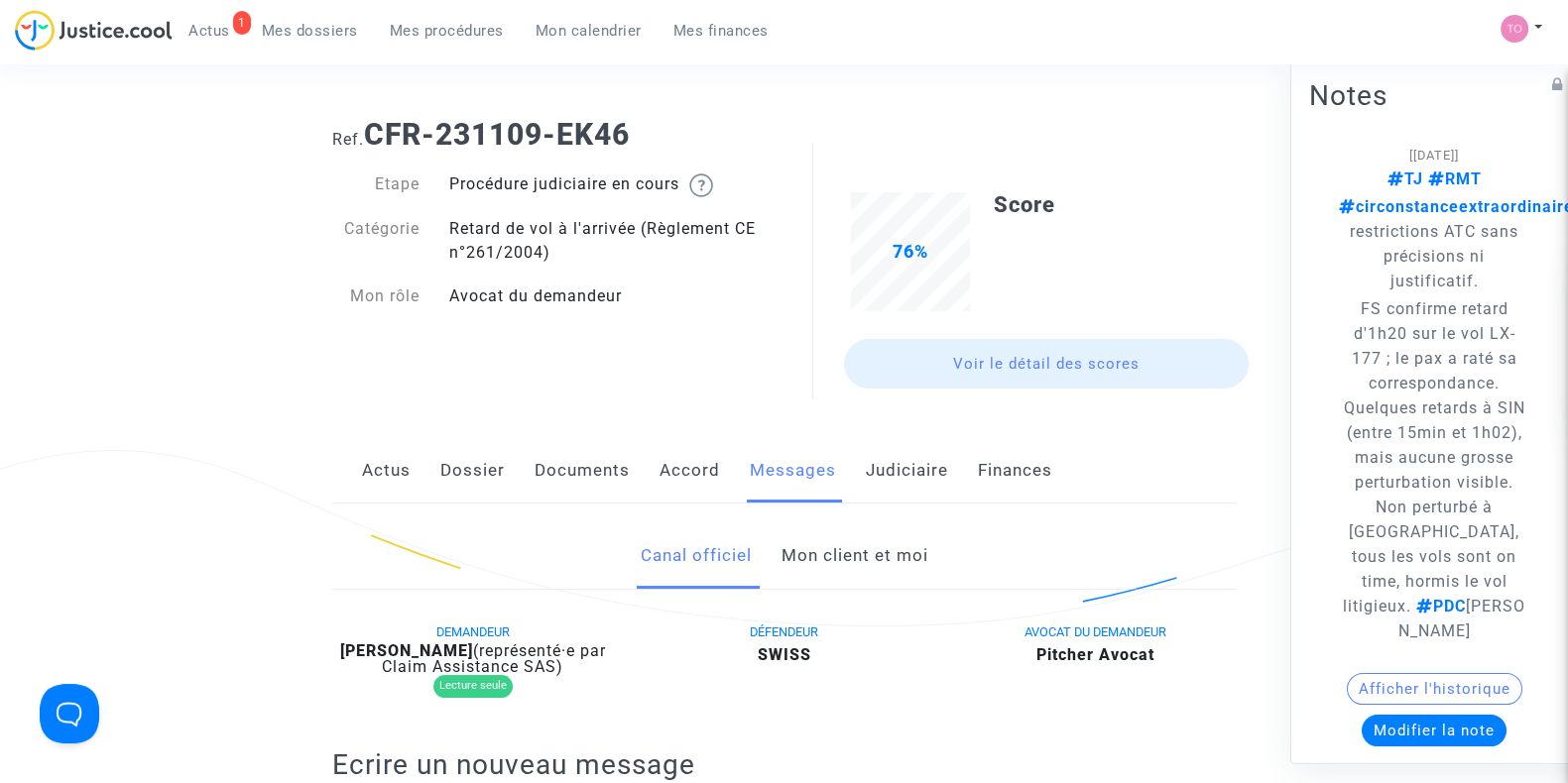
click at [881, 468] on link "Judiciaire" at bounding box center [907, 471] width 82 height 66
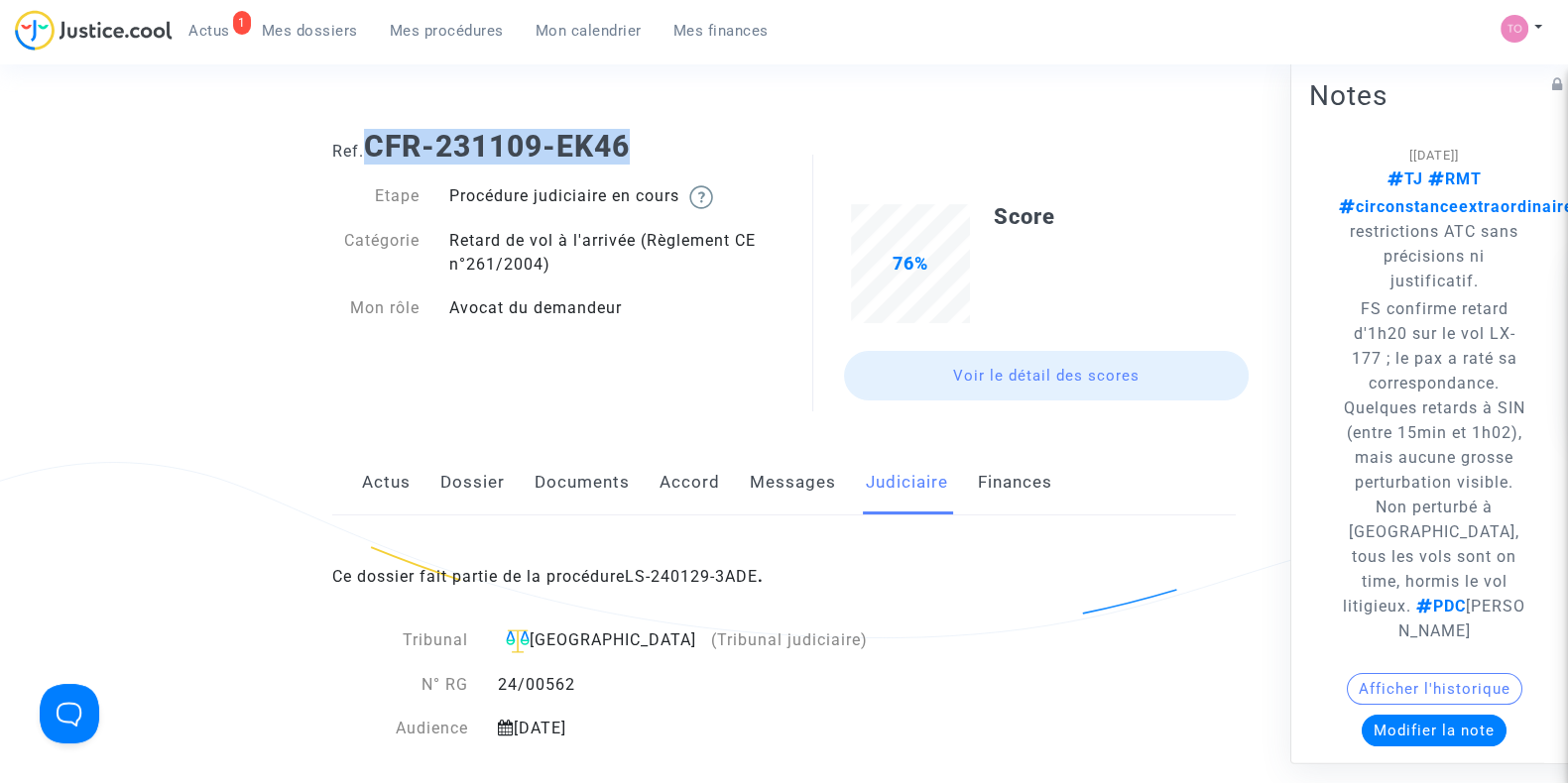
drag, startPoint x: 637, startPoint y: 135, endPoint x: 373, endPoint y: 141, distance: 264.1
click at [373, 141] on h1 "Ref. CFR-231109-EK46" at bounding box center [784, 147] width 903 height 36
copy b "CFR-231109-EK46"
click at [487, 483] on link "Dossier" at bounding box center [472, 483] width 65 height 66
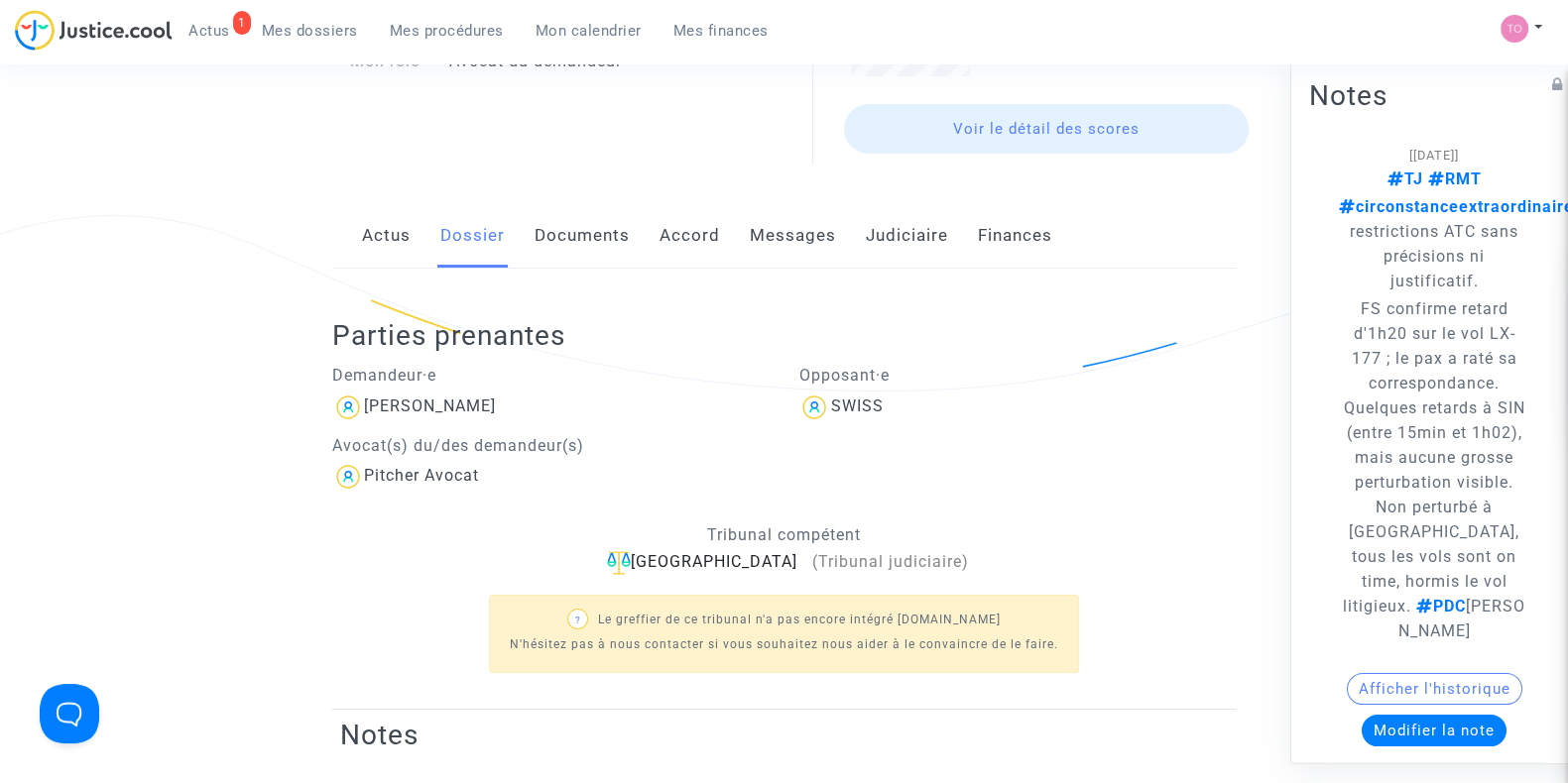
scroll to position [252, 0]
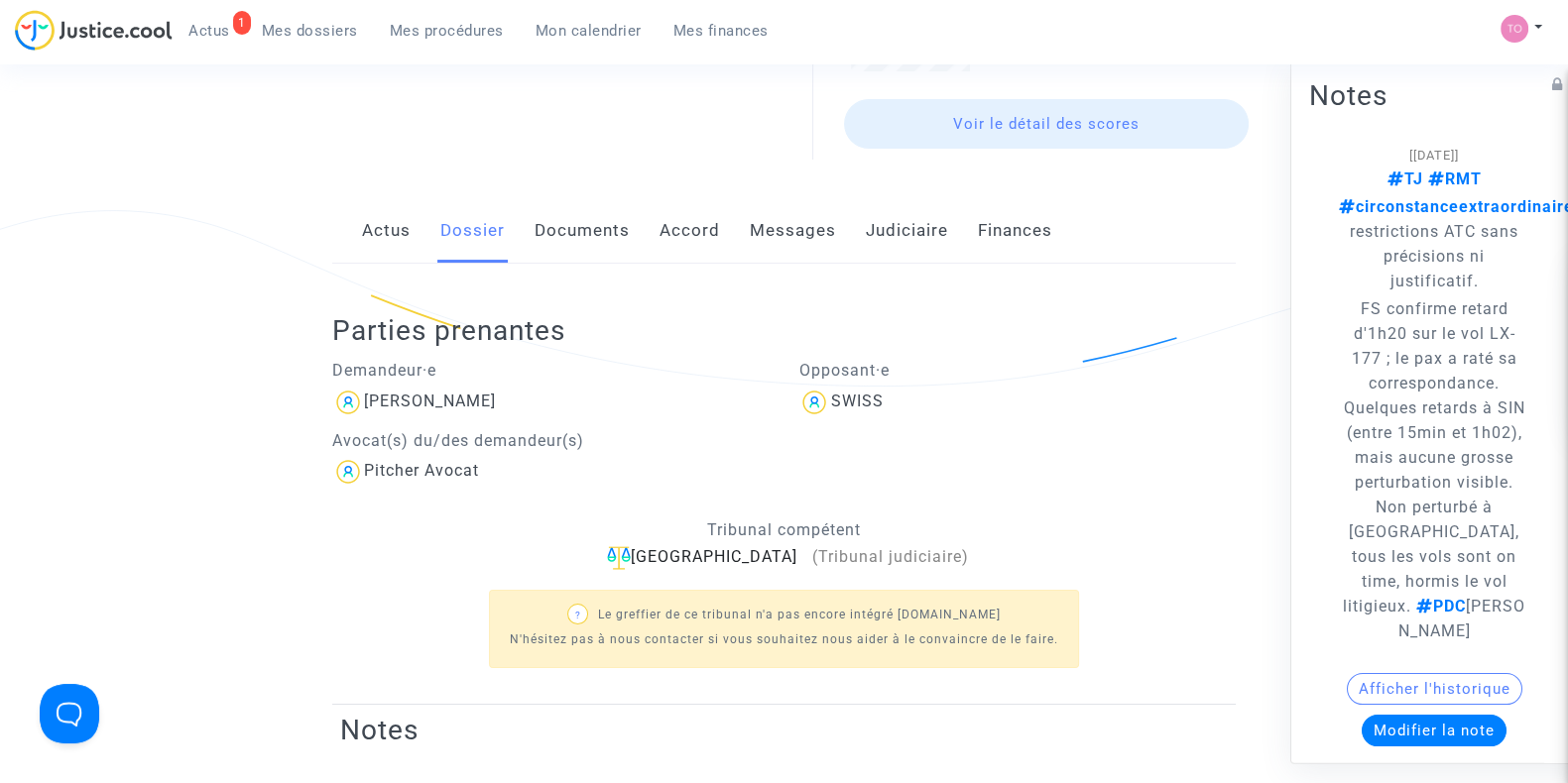
drag, startPoint x: 558, startPoint y: 394, endPoint x: 352, endPoint y: 393, distance: 206.0
click at [352, 393] on div "[PERSON_NAME]" at bounding box center [551, 402] width 437 height 32
copy div "[PERSON_NAME]"
click at [885, 250] on link "Judiciaire" at bounding box center [907, 232] width 82 height 66
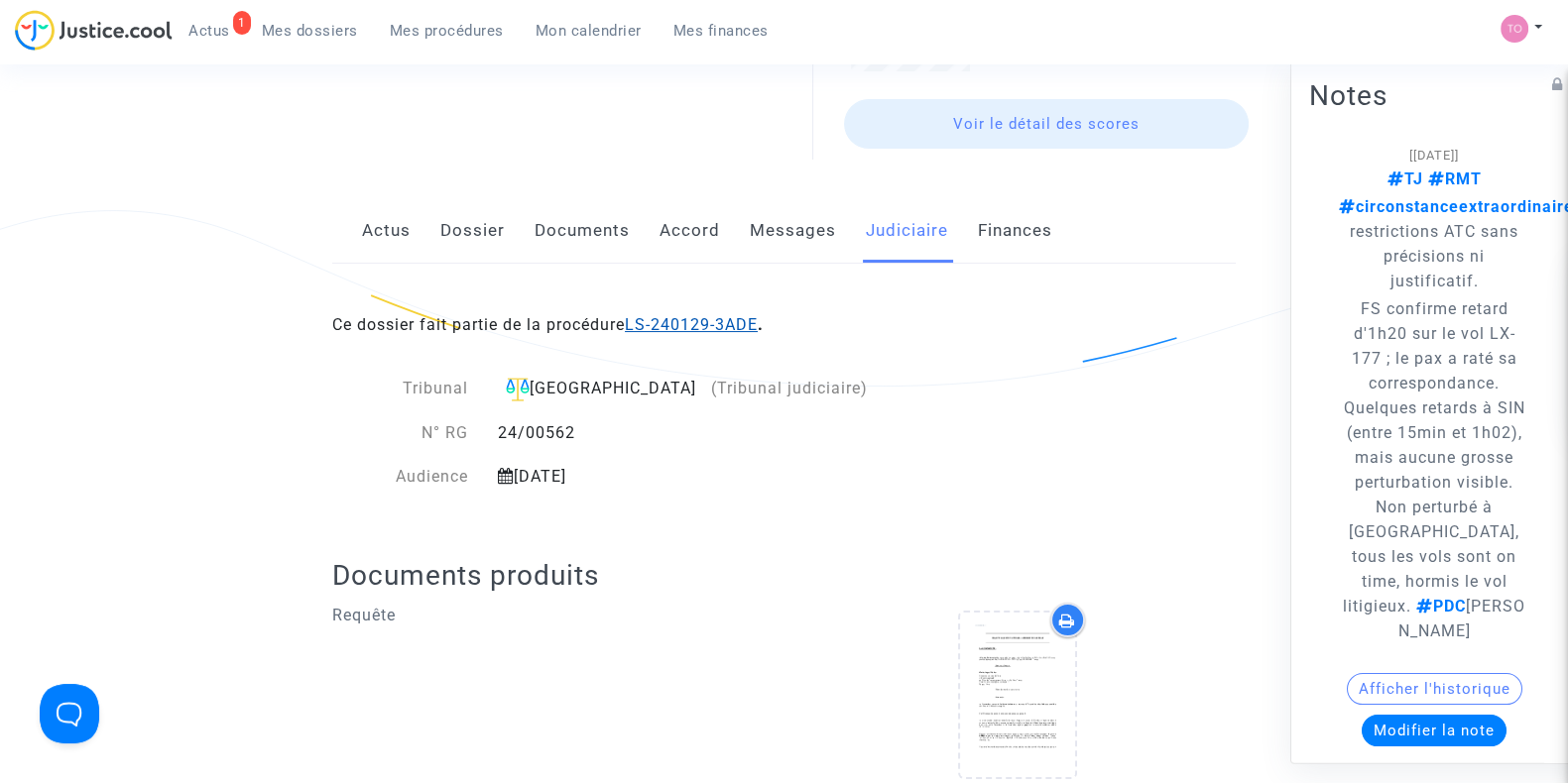
click at [684, 325] on link "LS-240129-3ADE" at bounding box center [690, 325] width 133 height 19
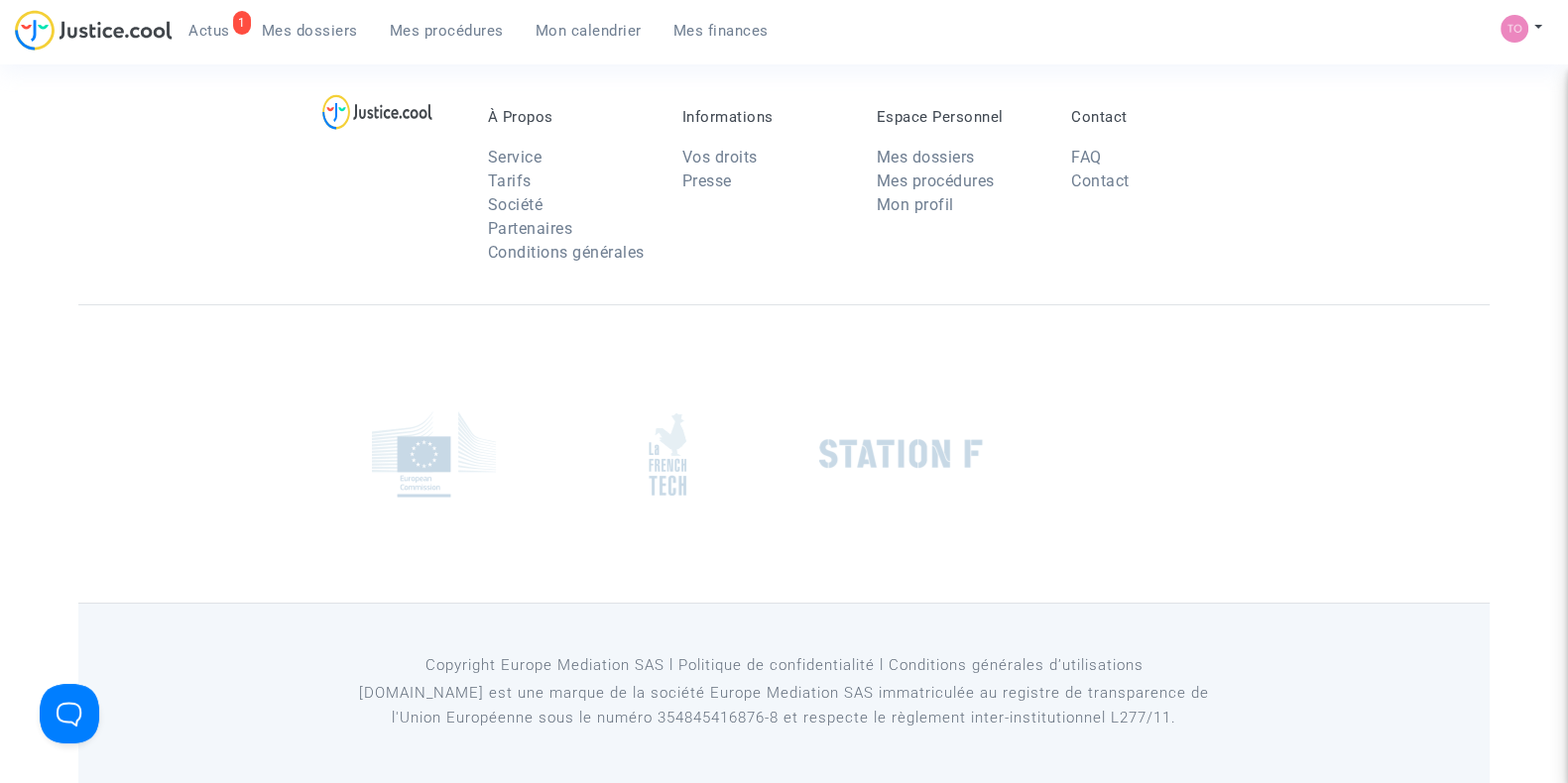
scroll to position [252, 0]
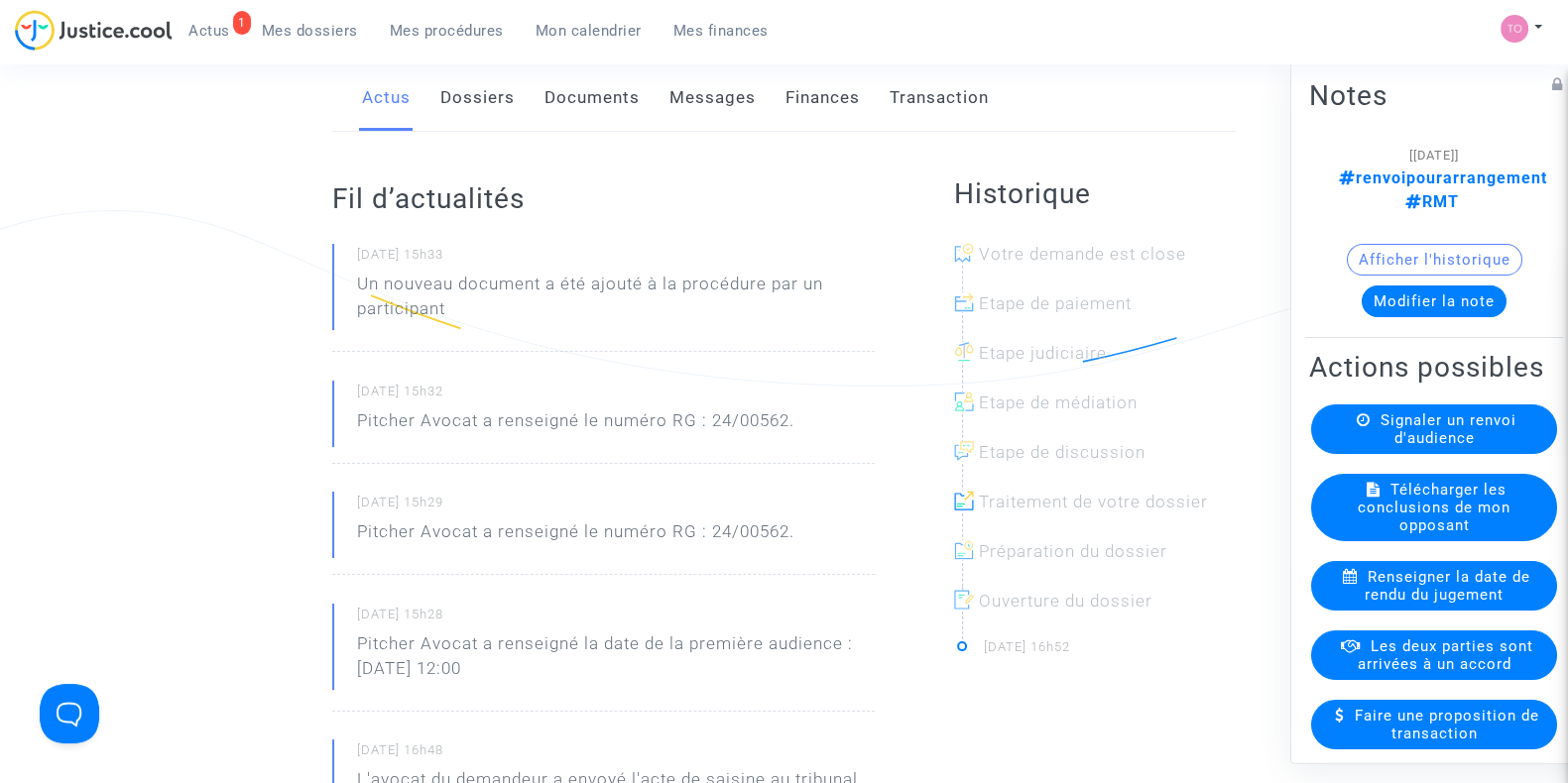
click at [1395, 286] on button "Modifier la note" at bounding box center [1433, 302] width 145 height 32
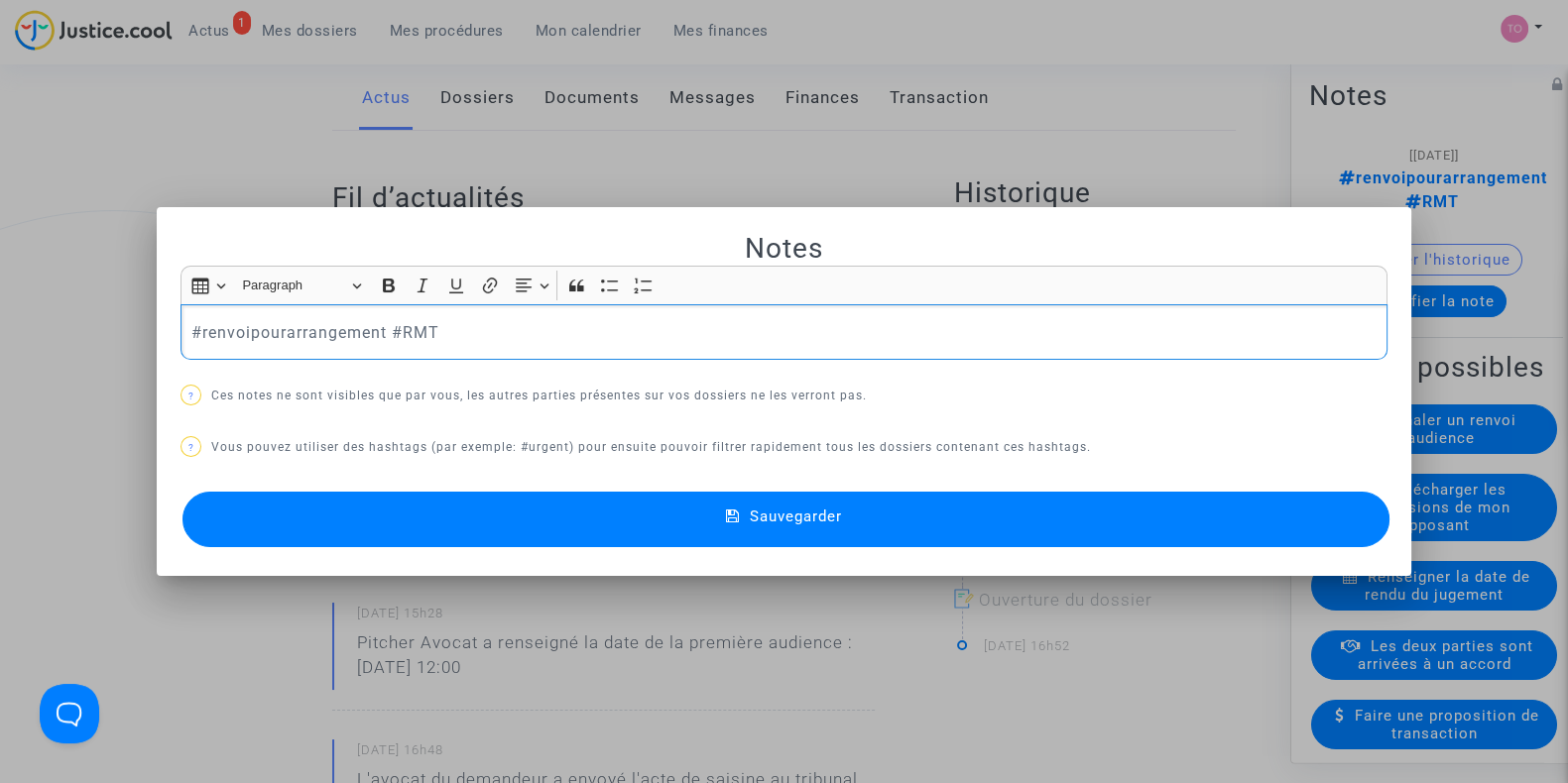
scroll to position [0, 0]
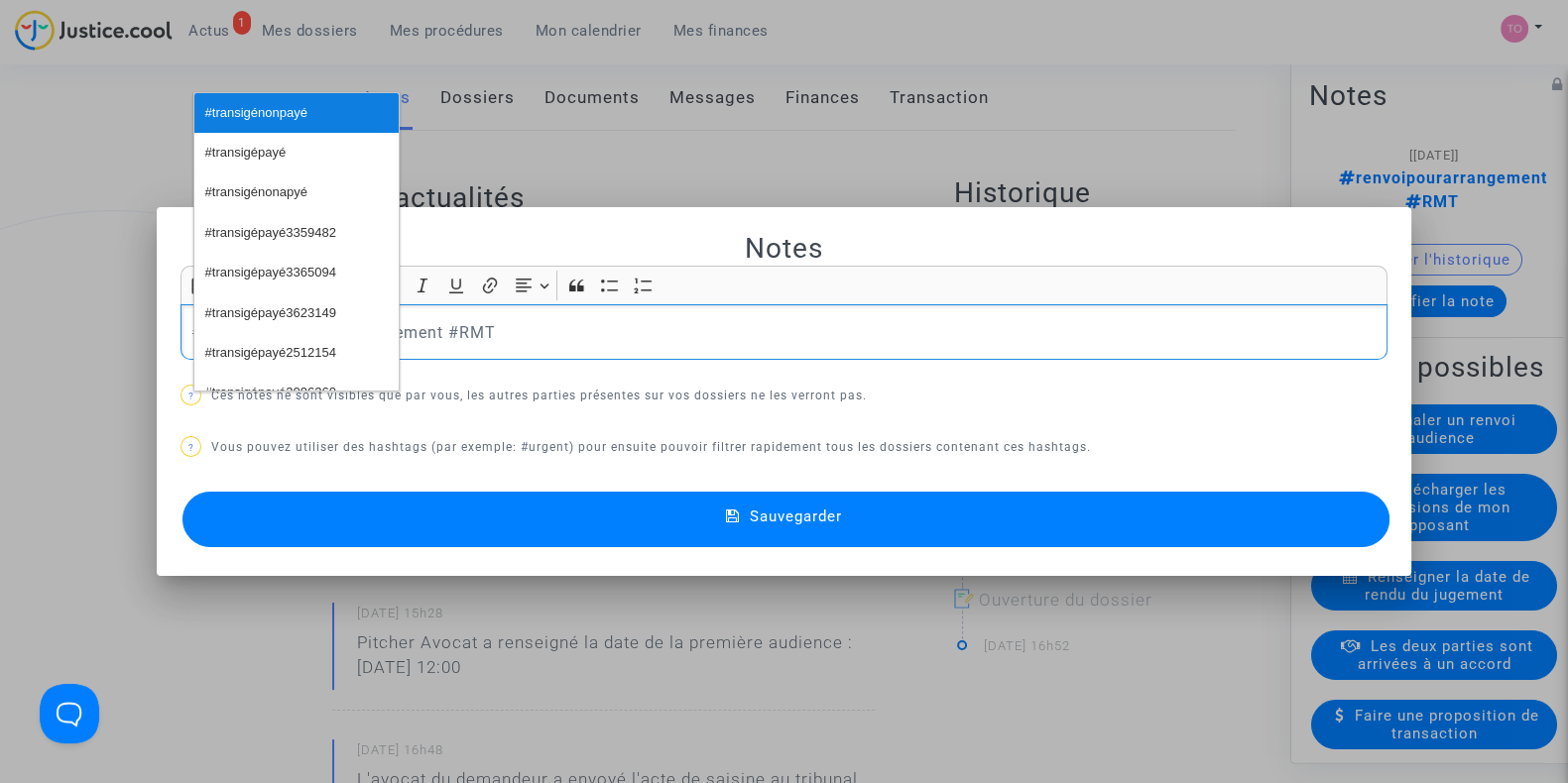
click at [260, 121] on span "#transigénonpayé" at bounding box center [257, 113] width 102 height 29
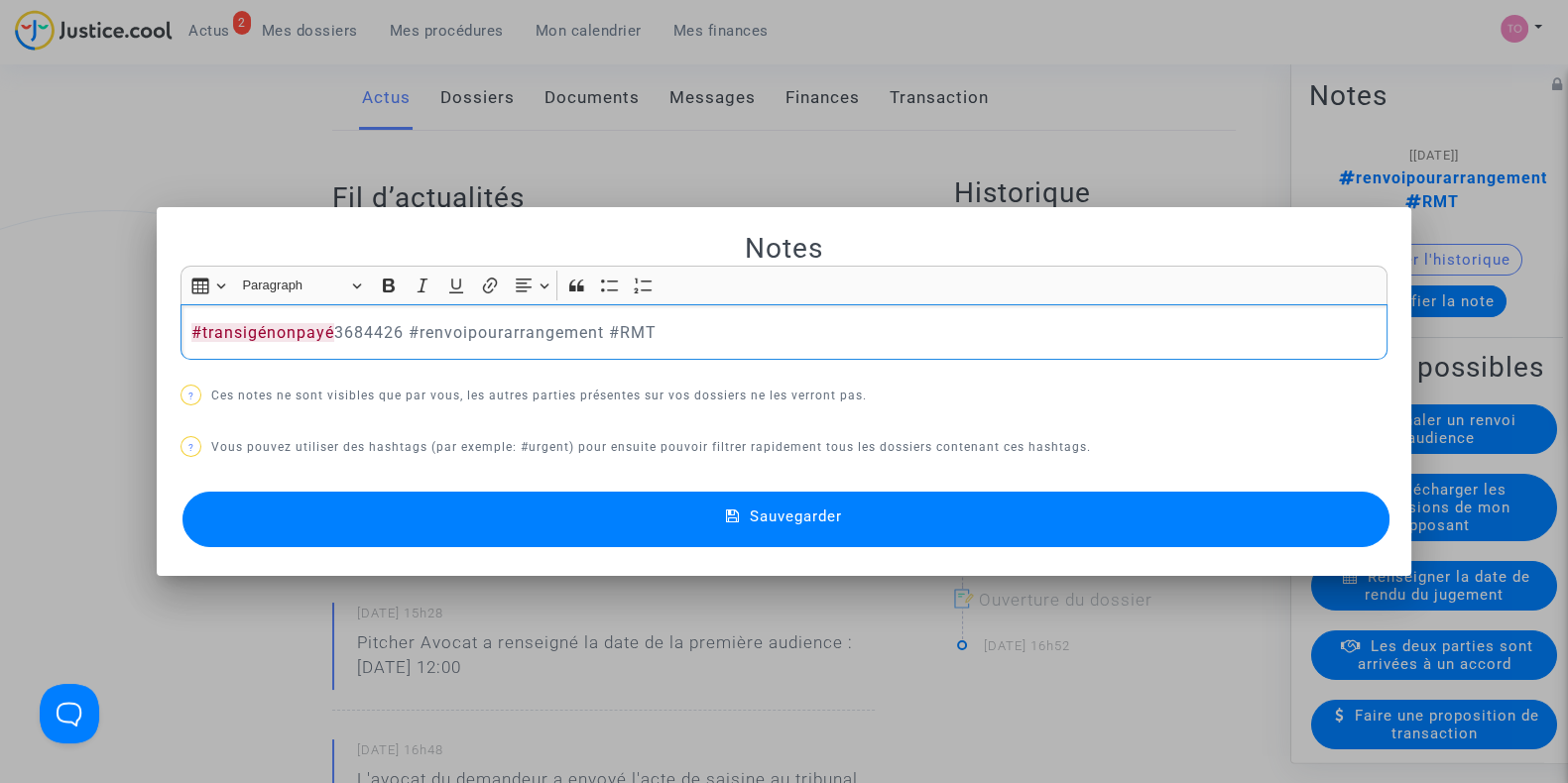
click at [731, 520] on icon at bounding box center [733, 517] width 14 height 18
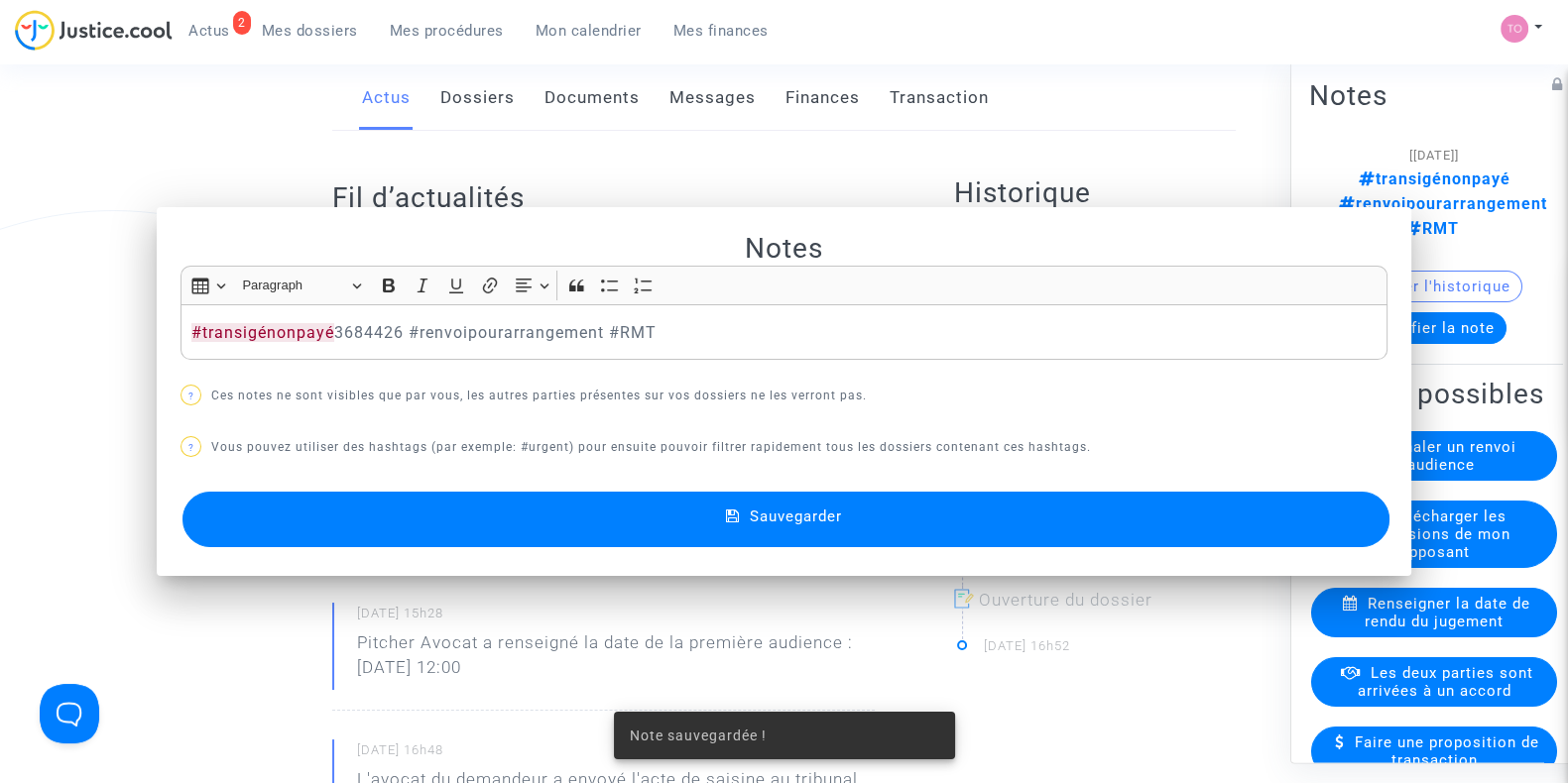
scroll to position [252, 0]
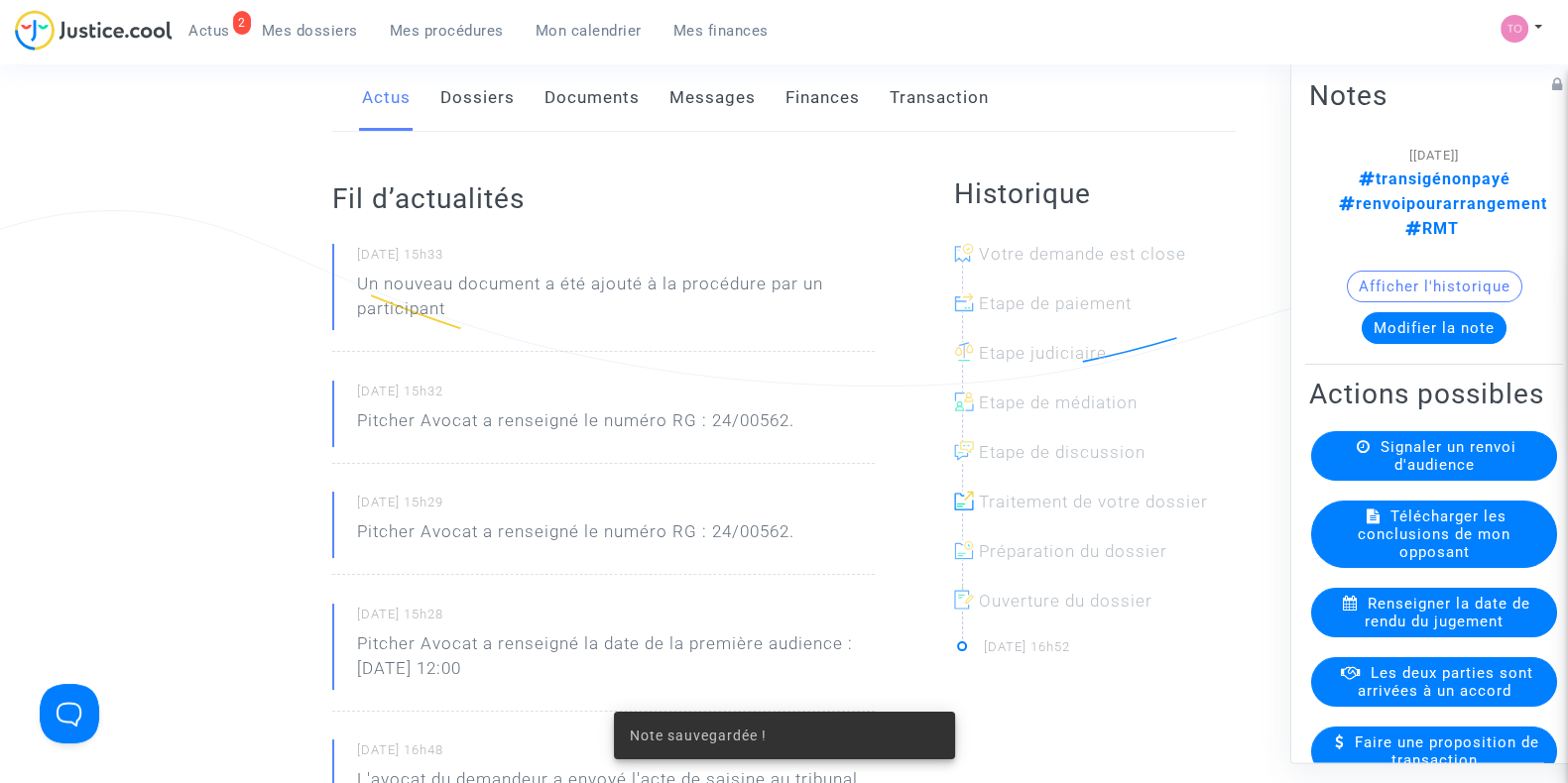
click at [1371, 664] on span "Les deux parties sont arrivées à un accord" at bounding box center [1445, 682] width 176 height 36
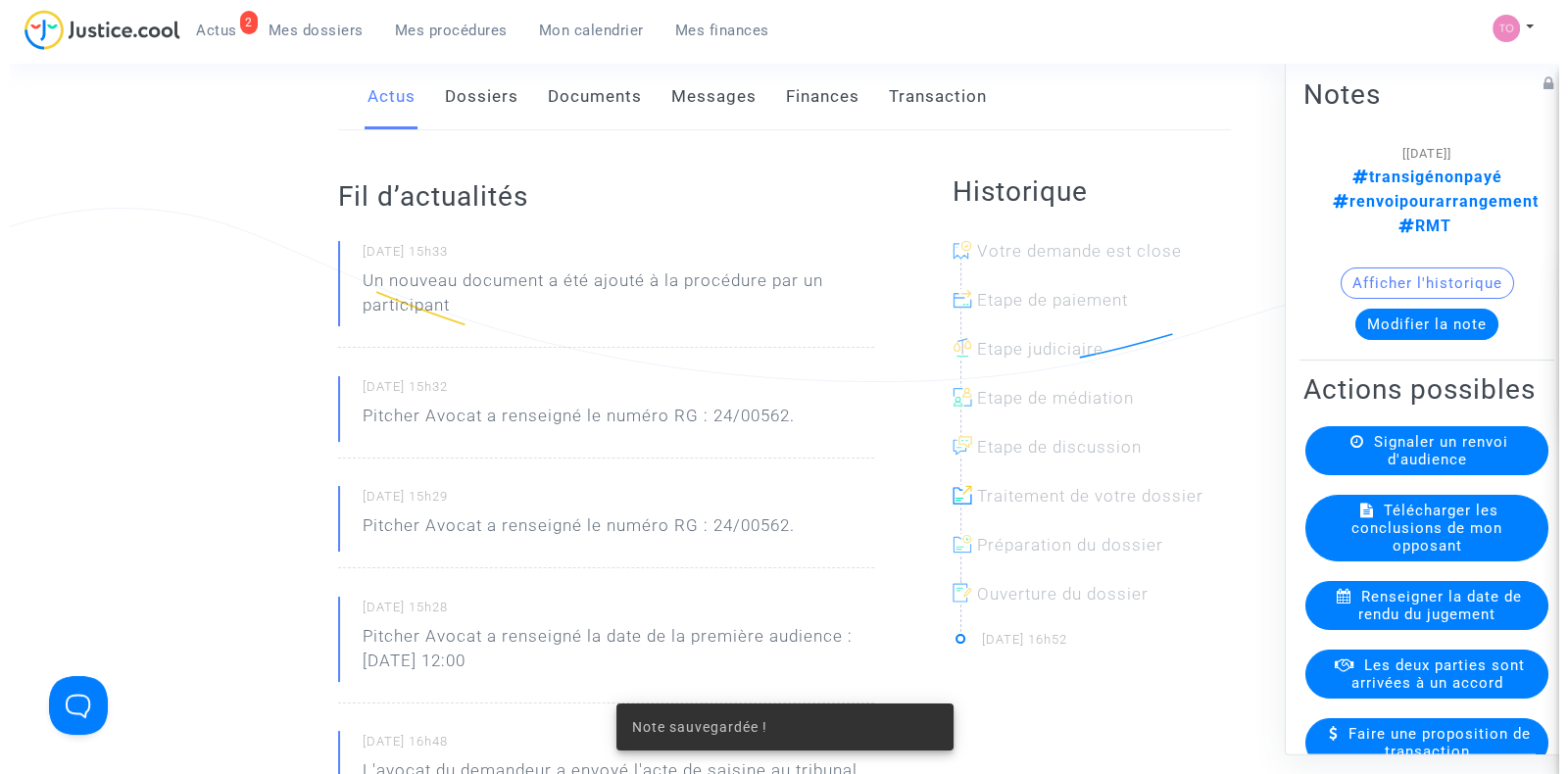
scroll to position [0, 0]
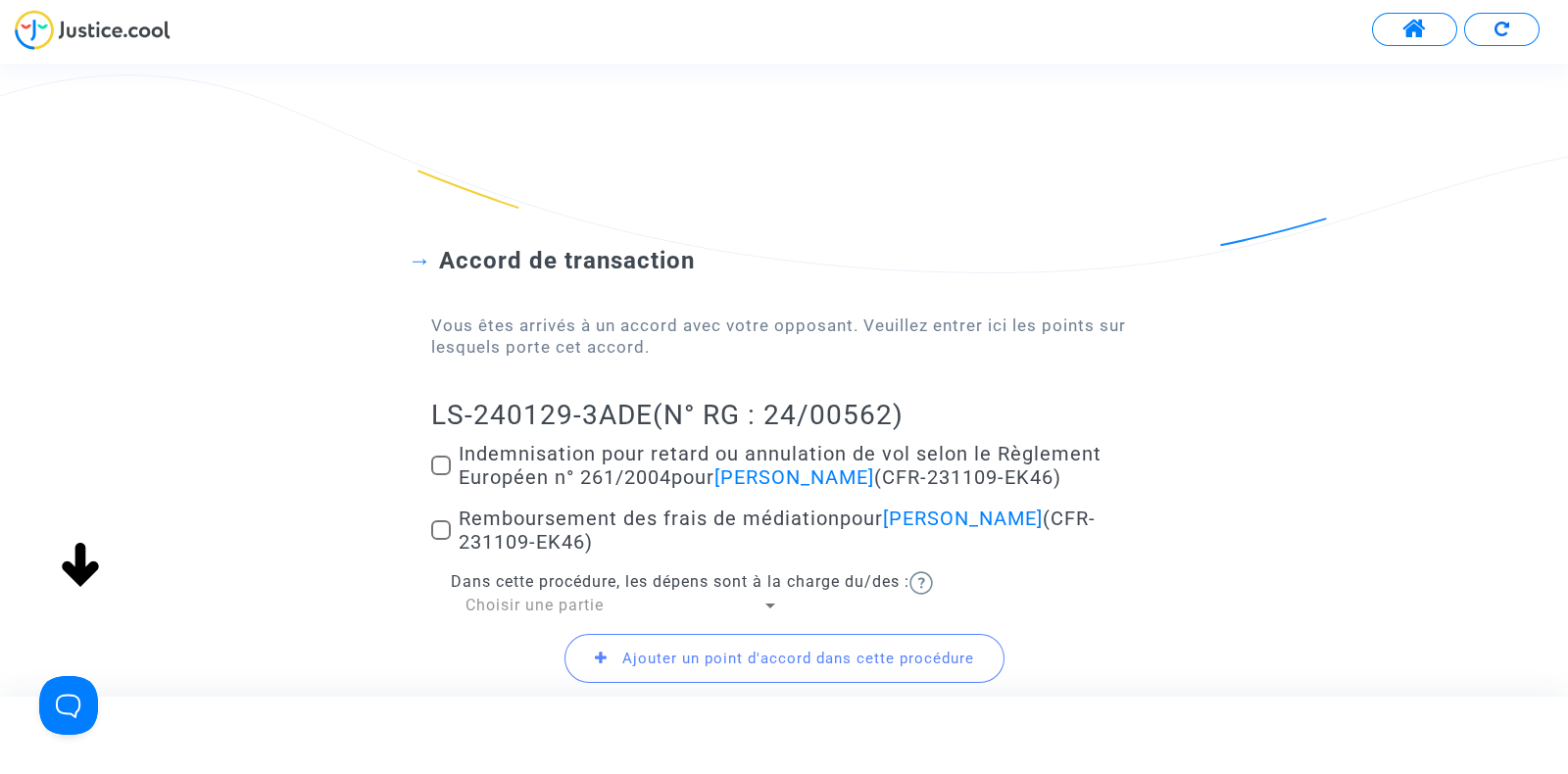
click at [443, 468] on span at bounding box center [441, 466] width 20 height 20
click at [441, 476] on input "Indemnisation pour retard ou annulation de vol selon le Règlement Européen n° 2…" at bounding box center [440, 476] width 1 height 1
checkbox input "true"
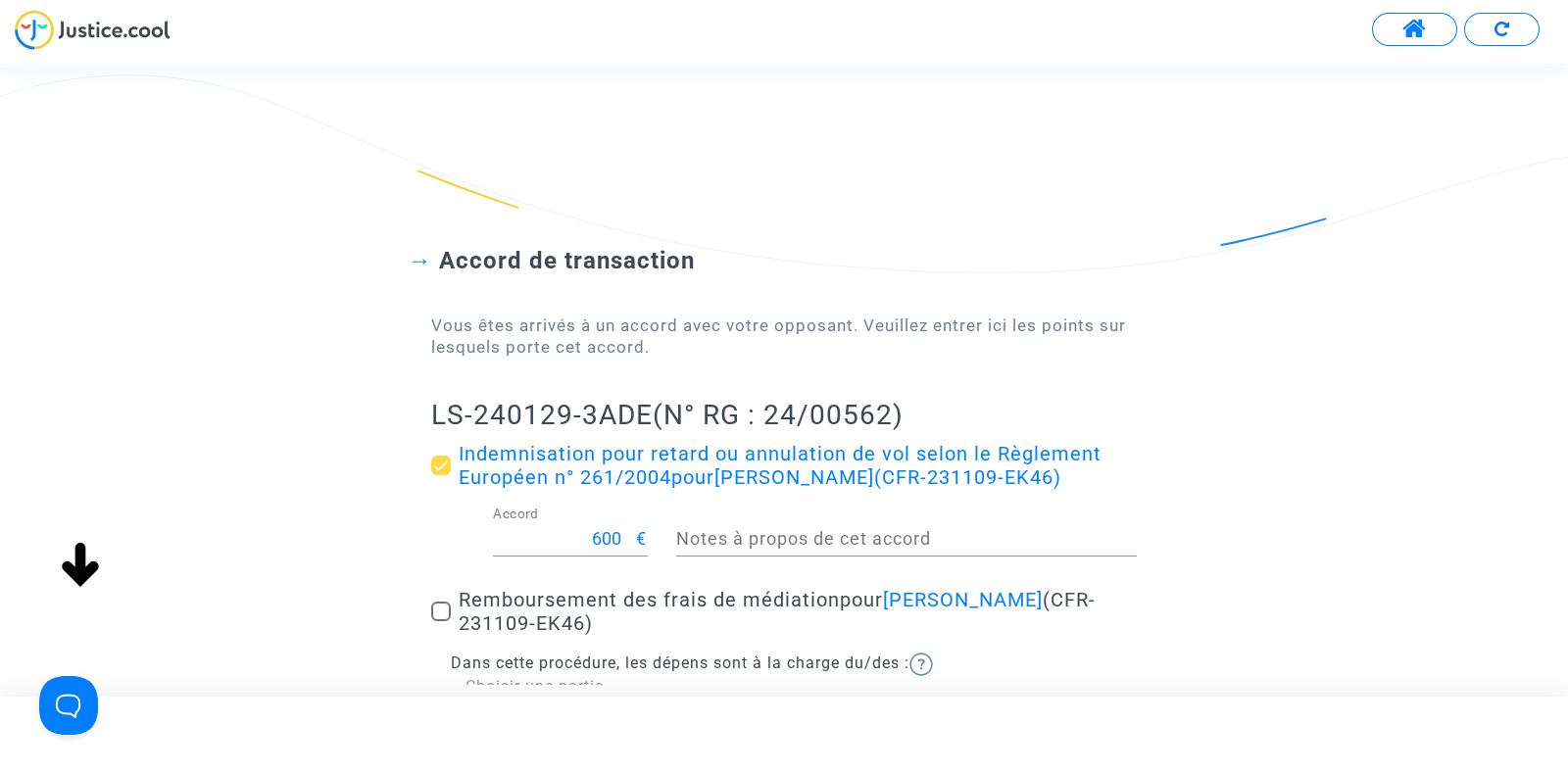
scroll to position [164, 0]
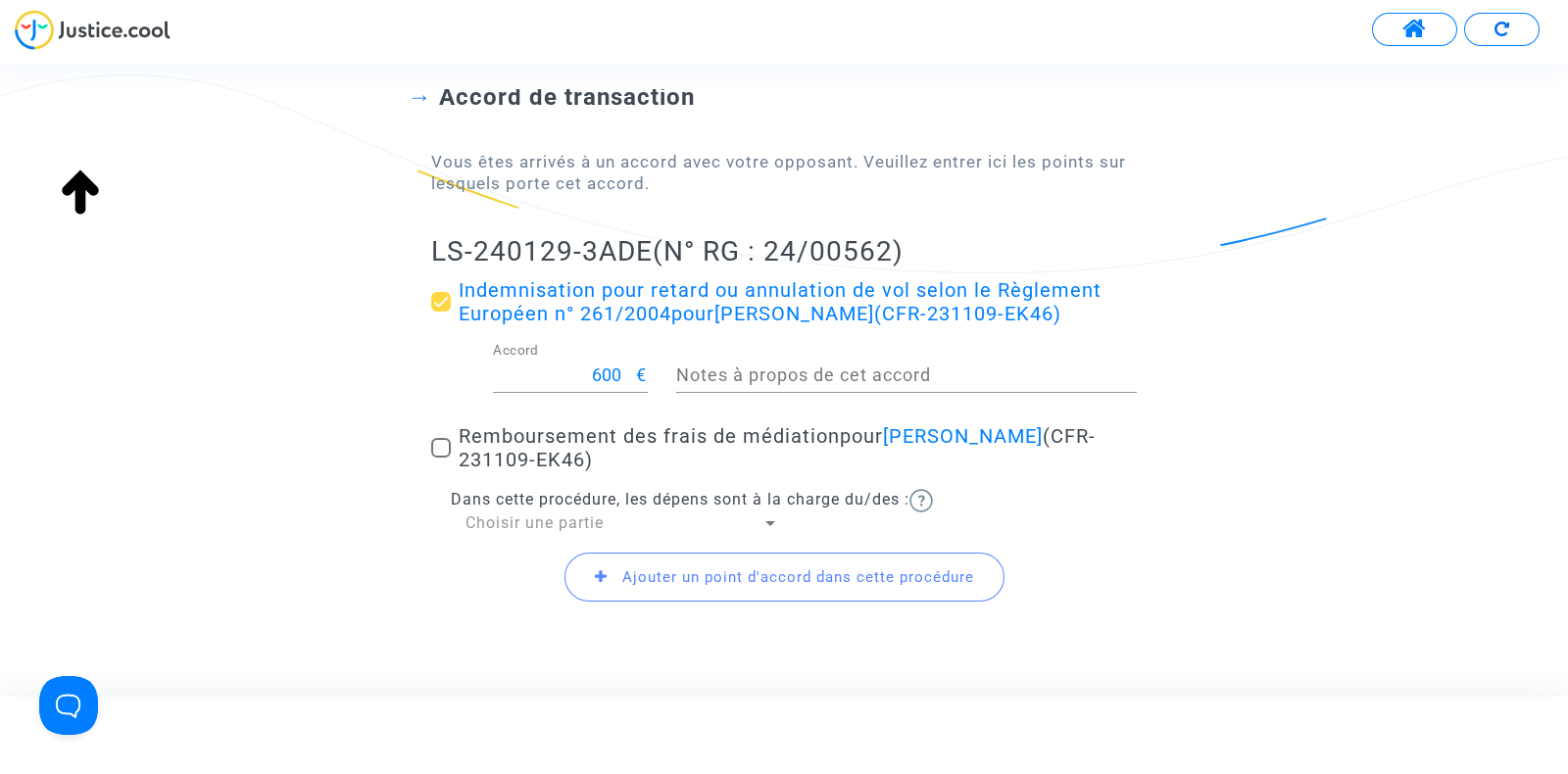
click at [477, 522] on span "Choisir une partie" at bounding box center [535, 522] width 138 height 19
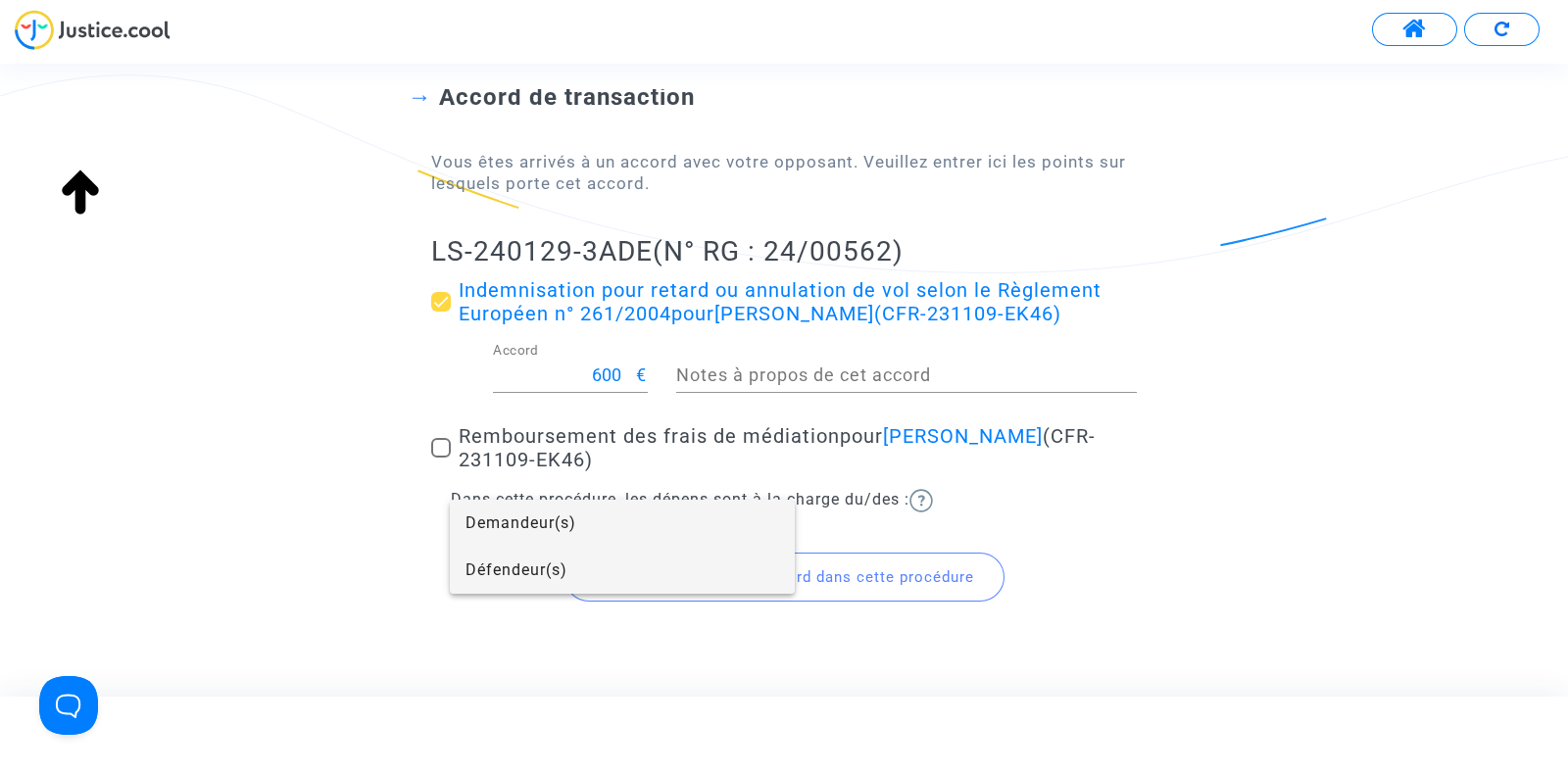
click at [494, 566] on span "Défendeur(s)" at bounding box center [623, 571] width 314 height 47
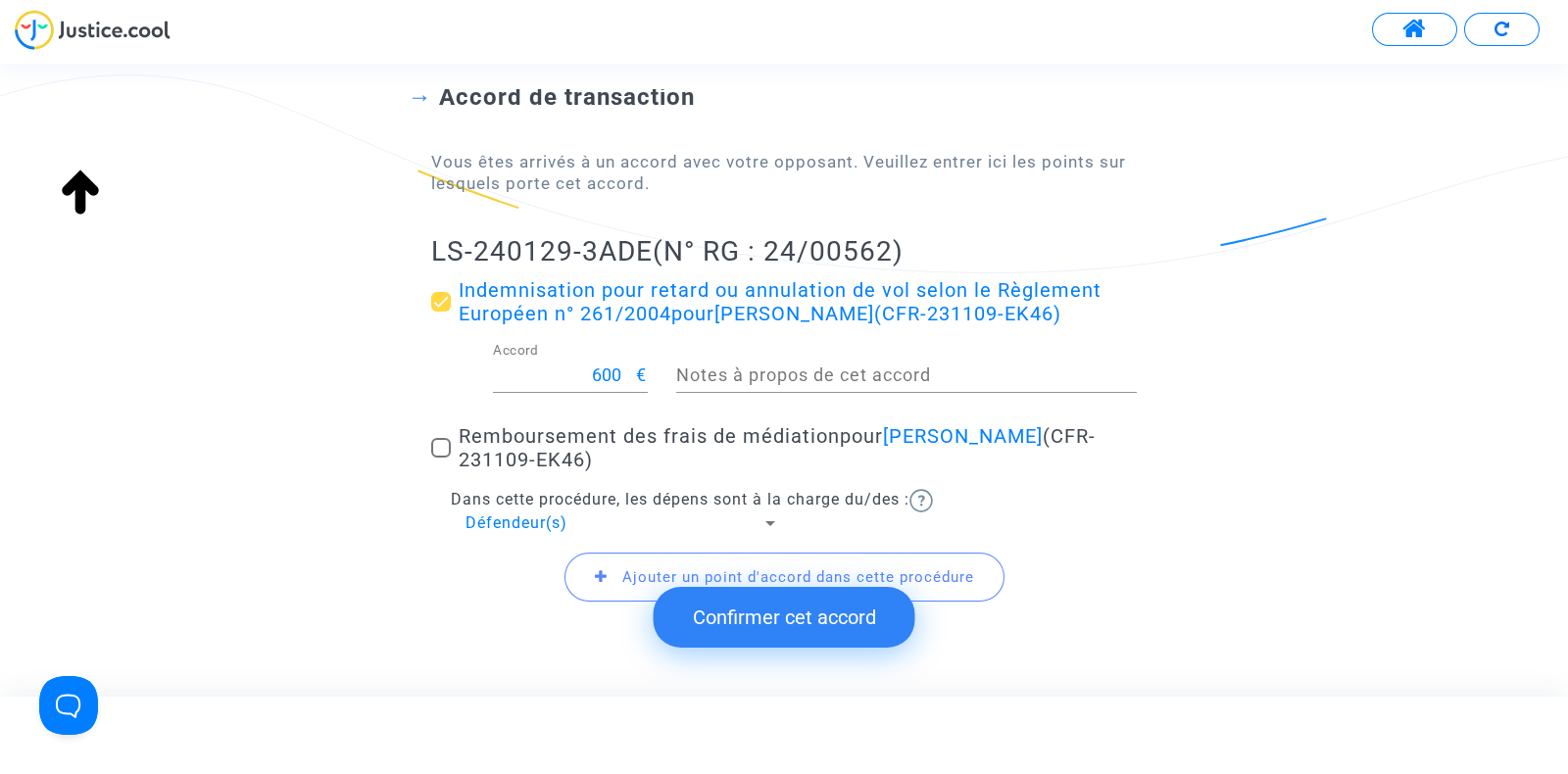
click at [620, 572] on span "Ajouter un point d'accord dans cette procédure" at bounding box center [784, 578] width 440 height 49
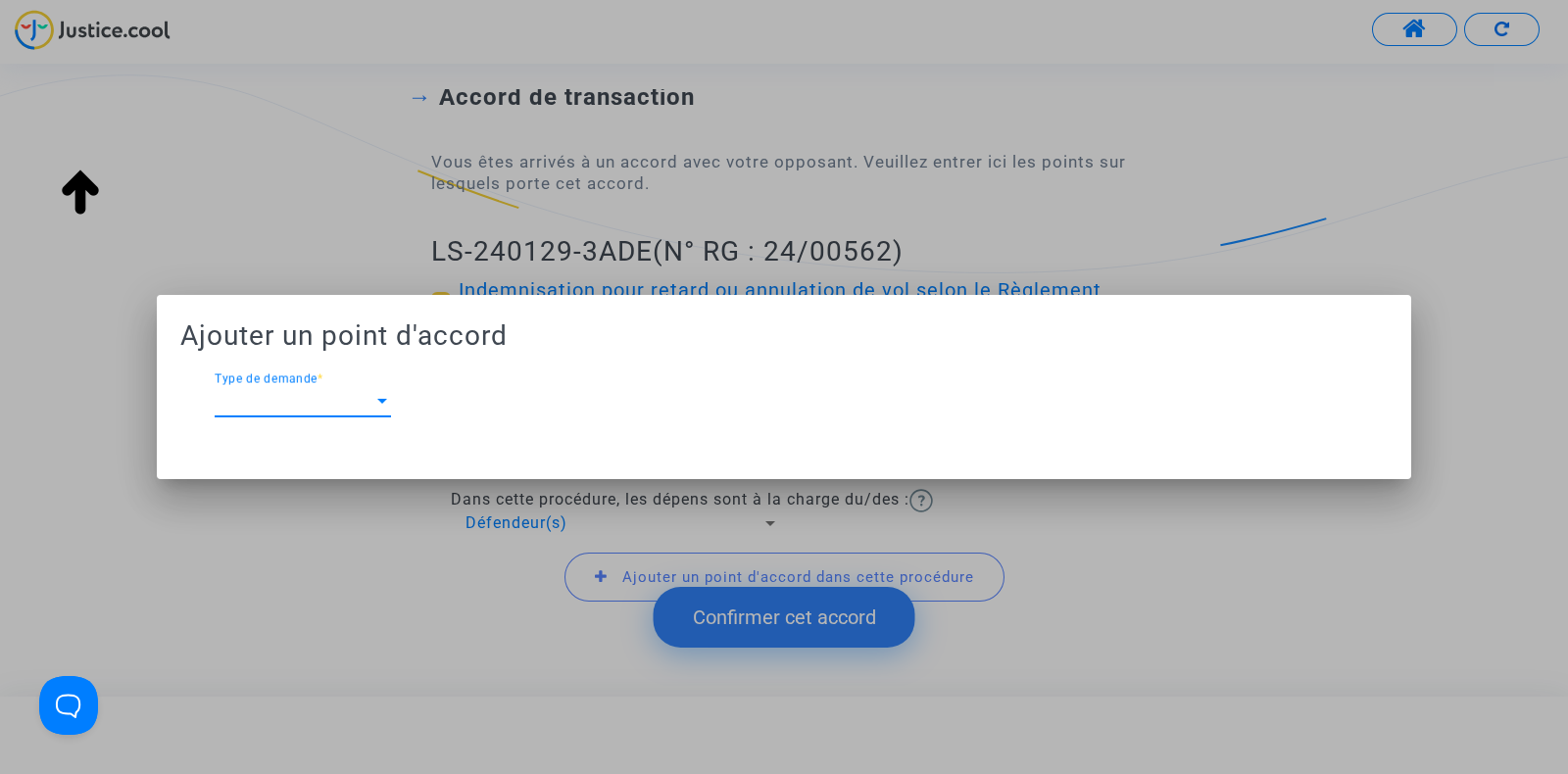
click at [349, 400] on span "Type de demande" at bounding box center [293, 401] width 159 height 18
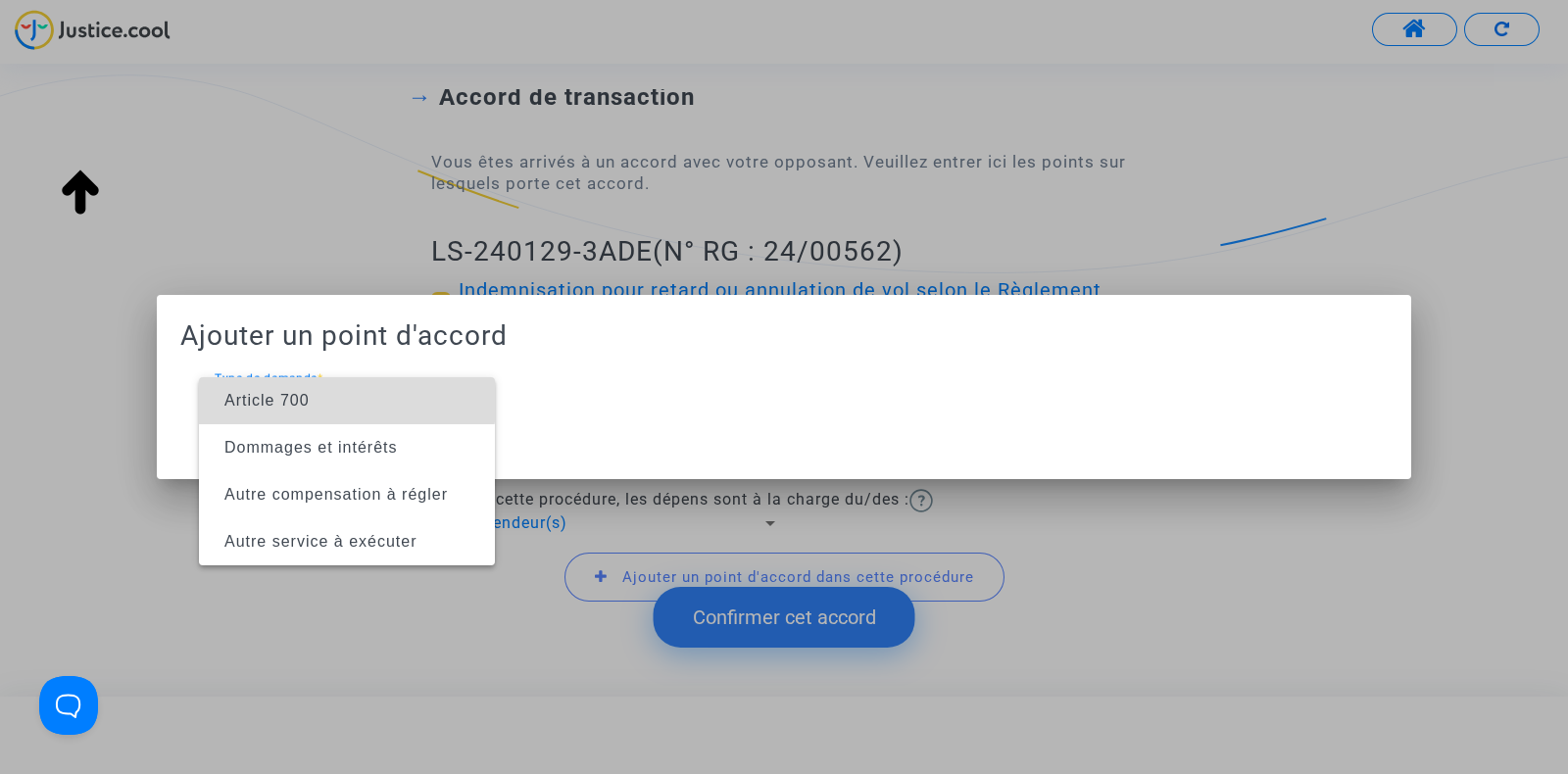
click at [294, 387] on span "Article 700" at bounding box center [346, 401] width 264 height 47
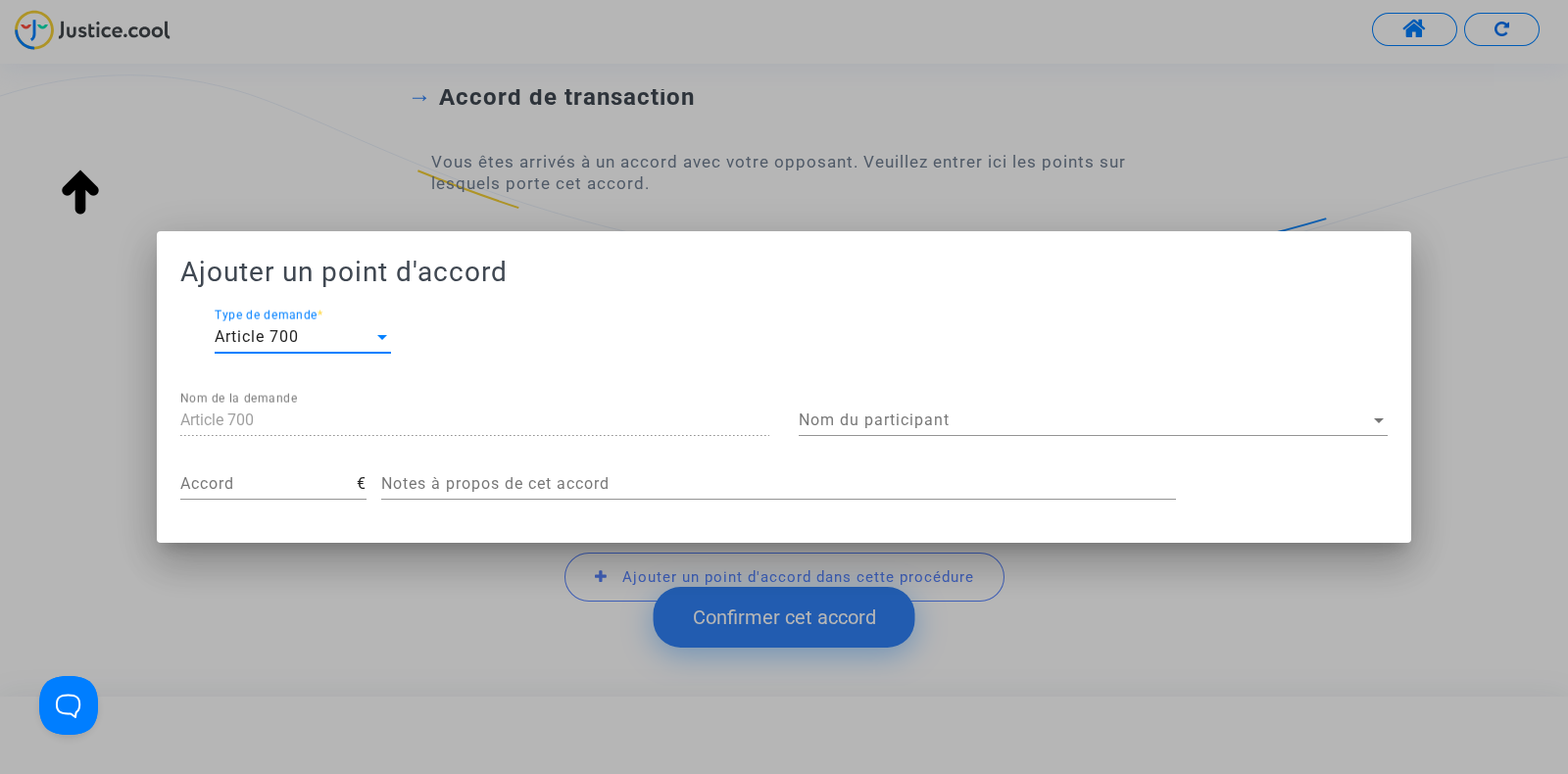
click at [227, 483] on input "Accord" at bounding box center [268, 485] width 177 height 18
type input "200"
click at [847, 408] on div "Nom du participant Nom du participant" at bounding box center [1092, 414] width 589 height 44
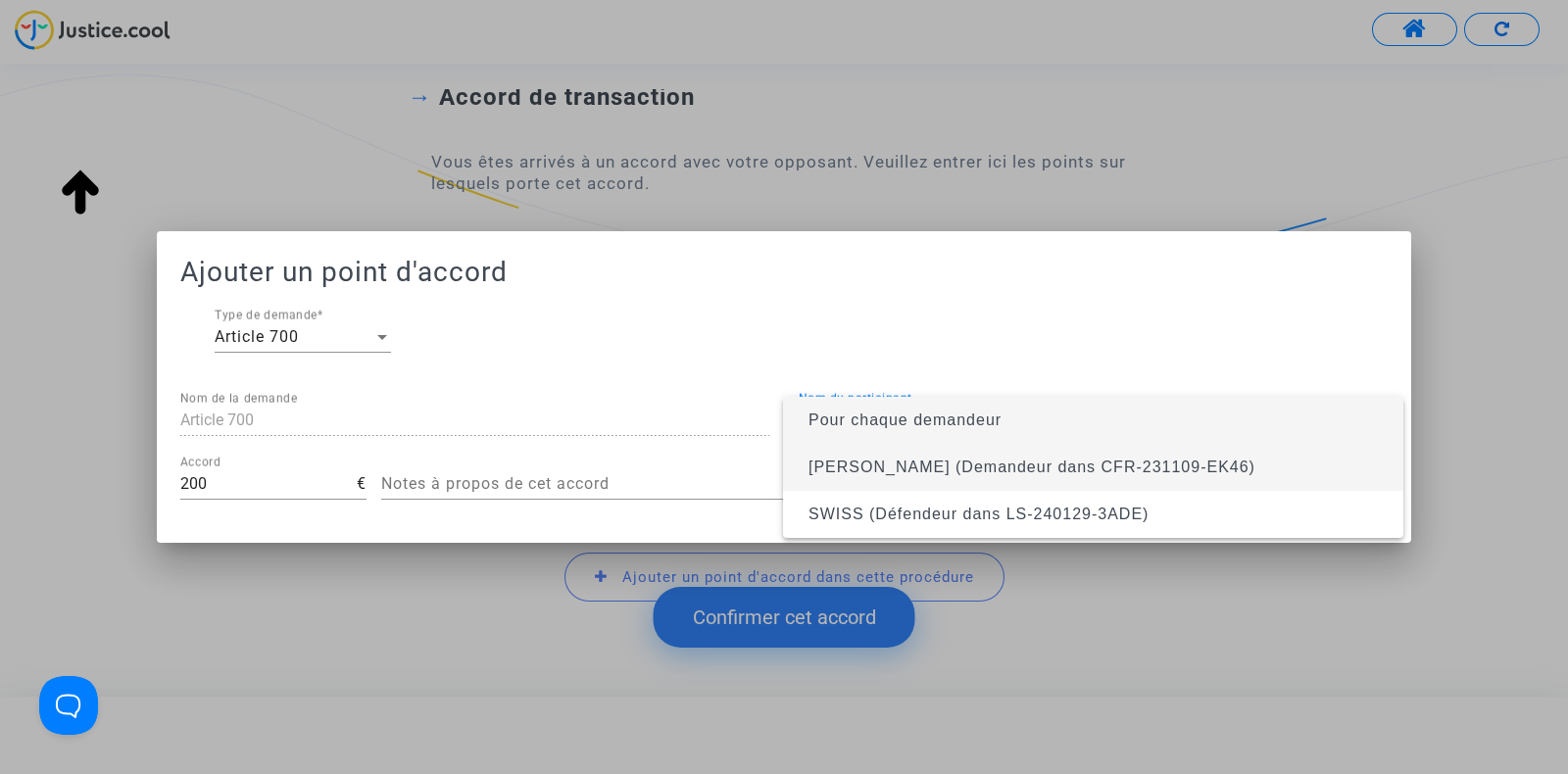
click at [854, 471] on span "Nicolas Balamoutoff (Demandeur dans CFR-231109-EK46)" at bounding box center [1031, 467] width 447 height 17
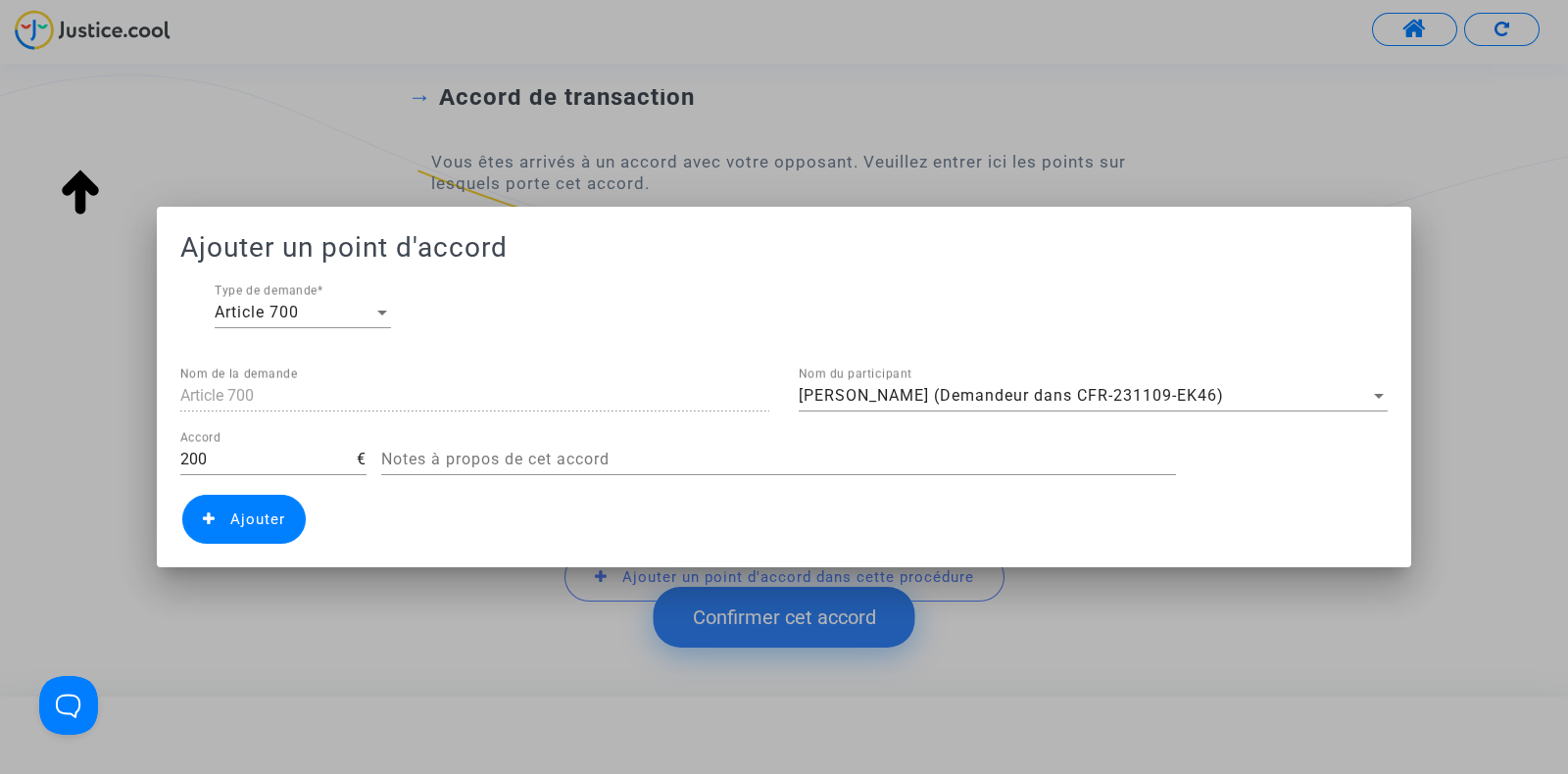
click at [210, 511] on icon at bounding box center [209, 518] width 13 height 15
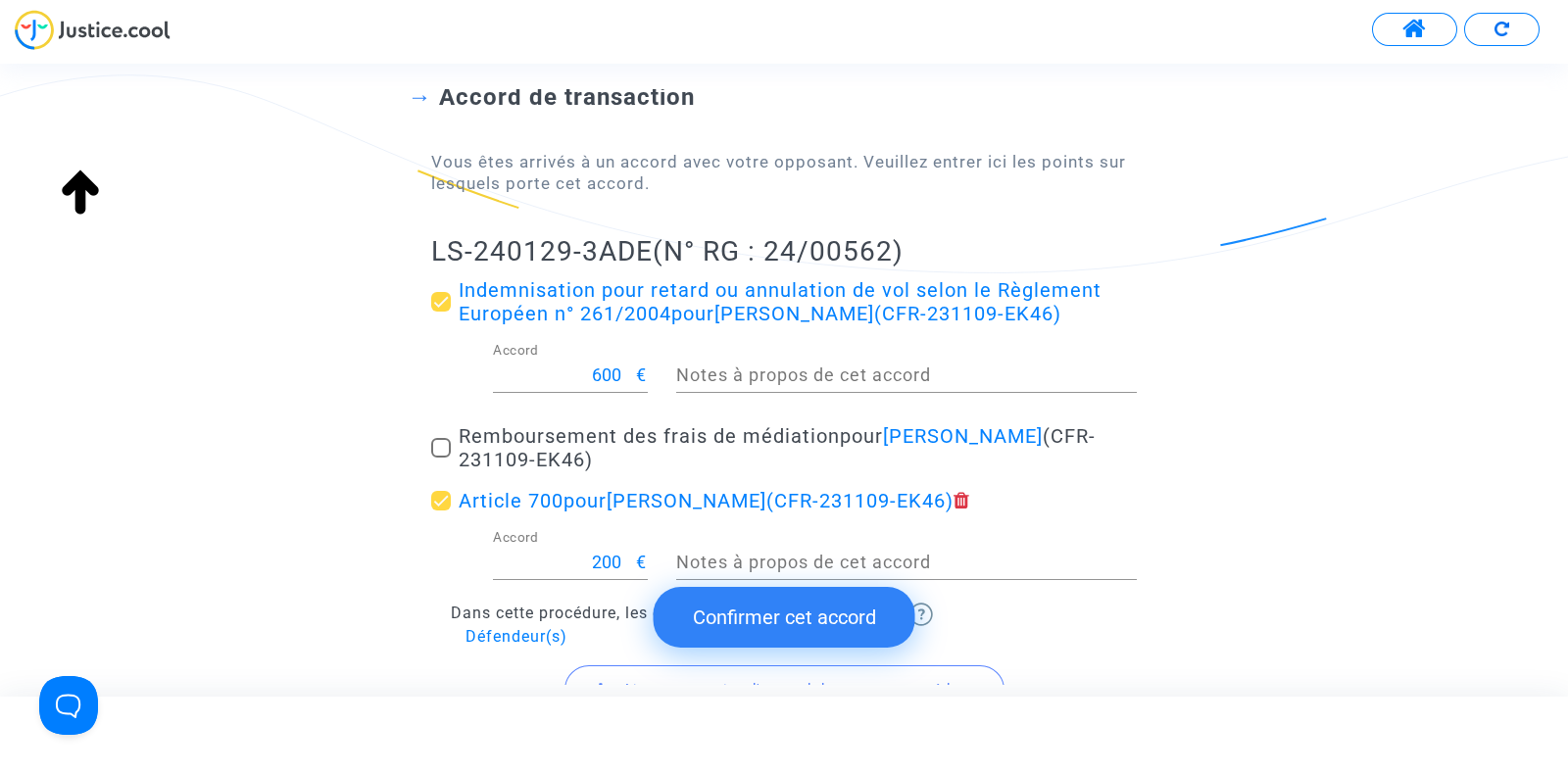
scroll to position [347, 0]
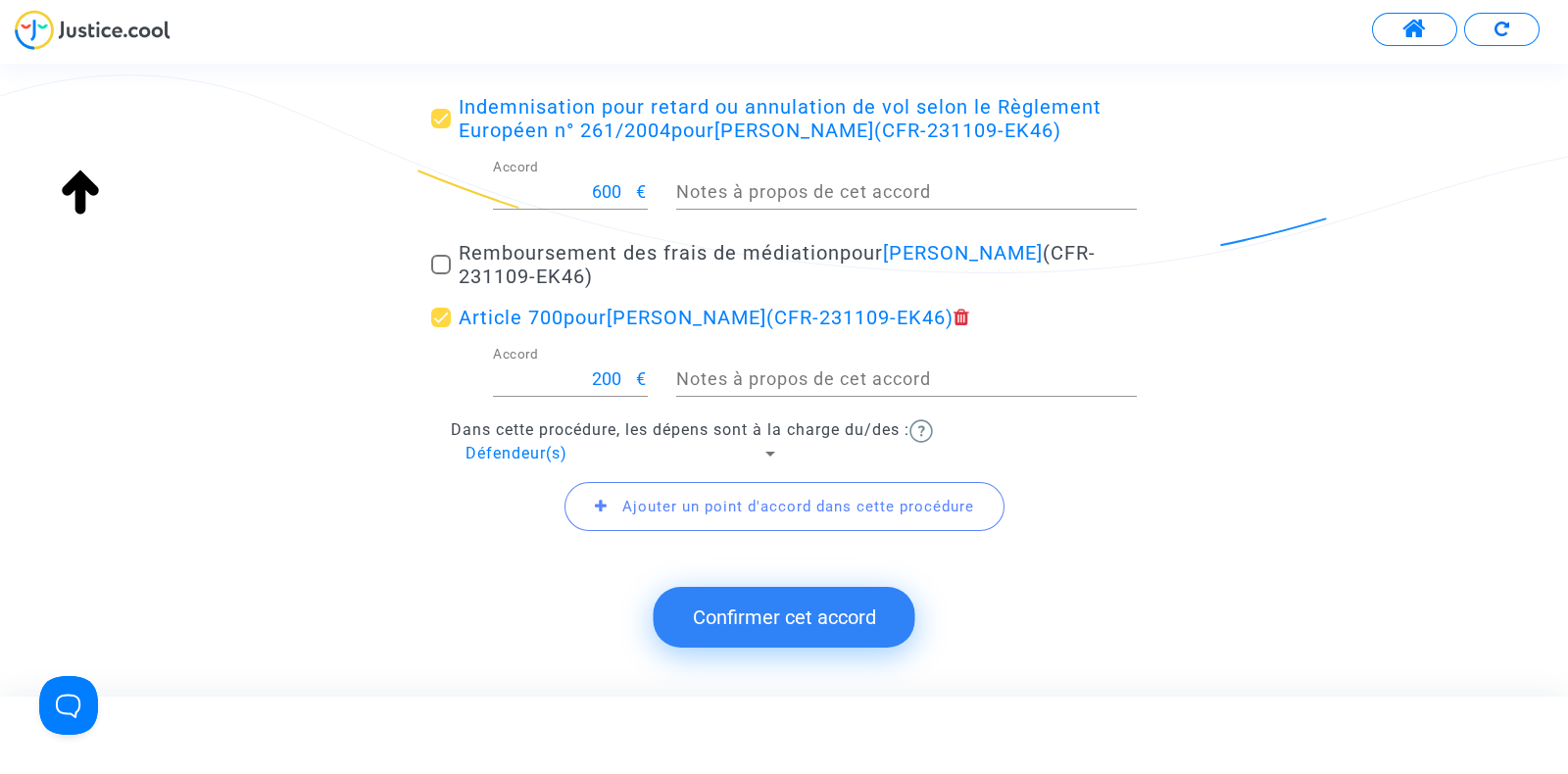
click at [809, 633] on button "Confirmer cet accord" at bounding box center [784, 618] width 261 height 61
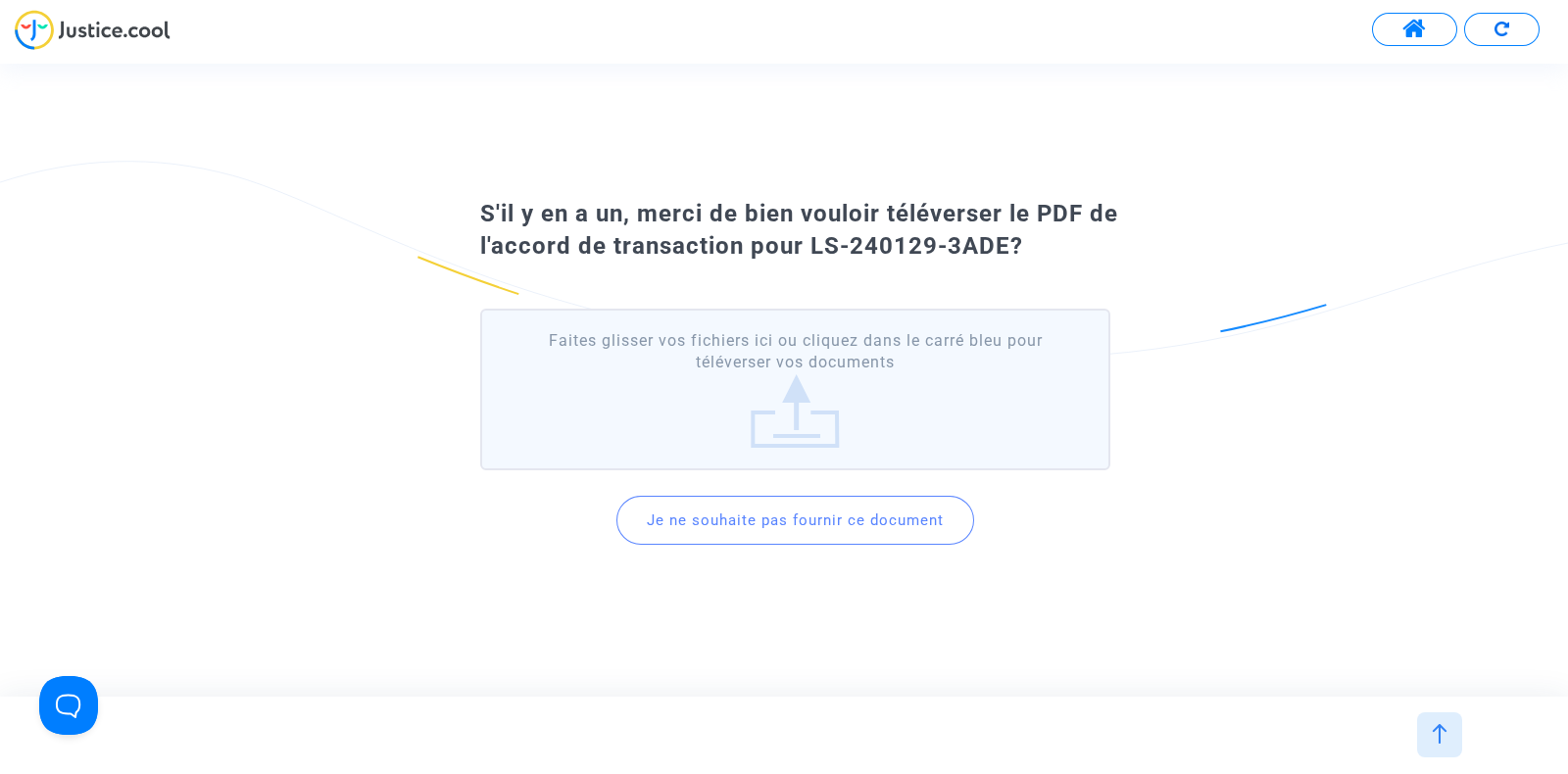
click at [737, 513] on button "Je ne souhaite pas fournir ce document" at bounding box center [794, 520] width 357 height 49
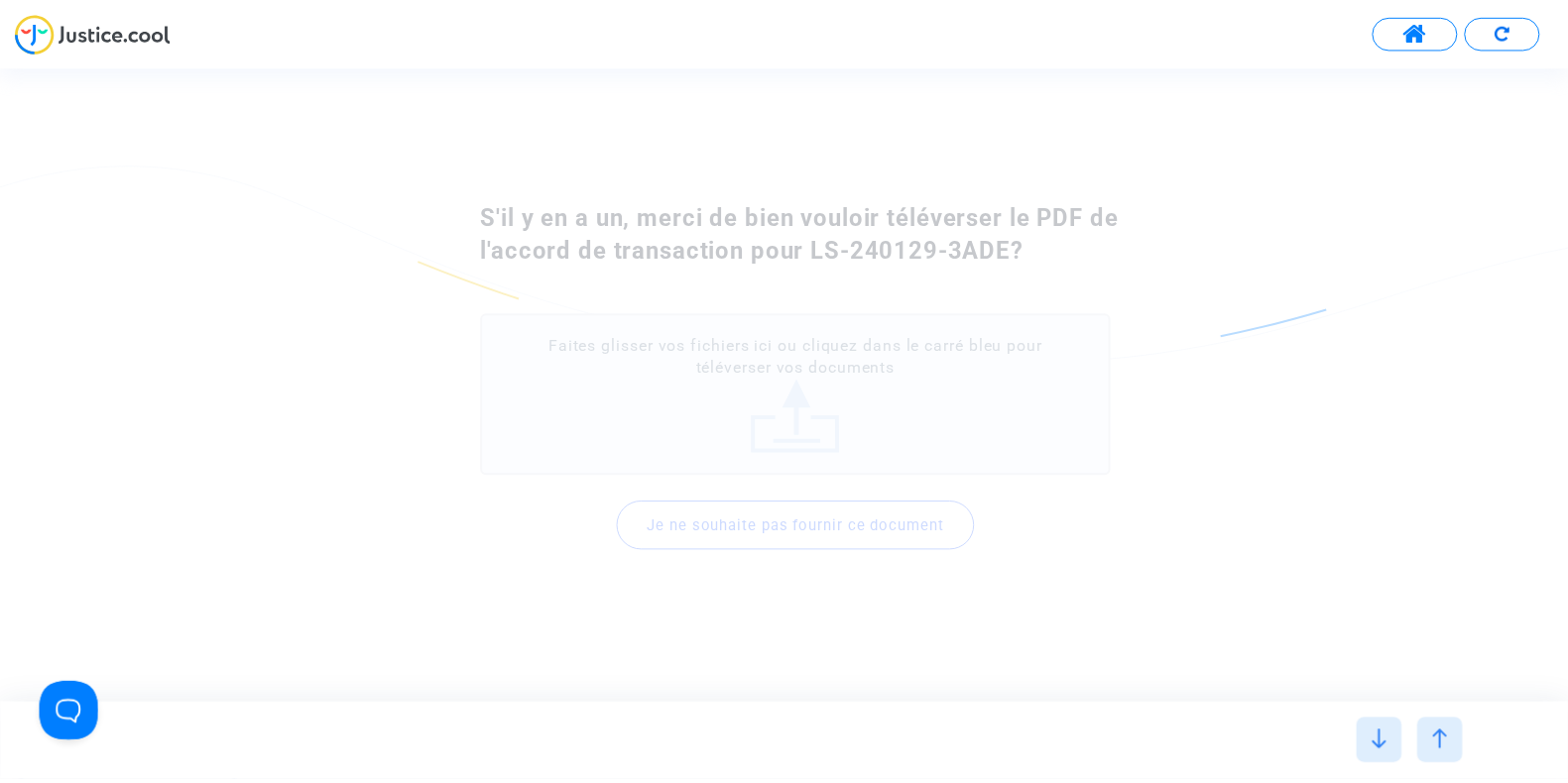
scroll to position [0, 0]
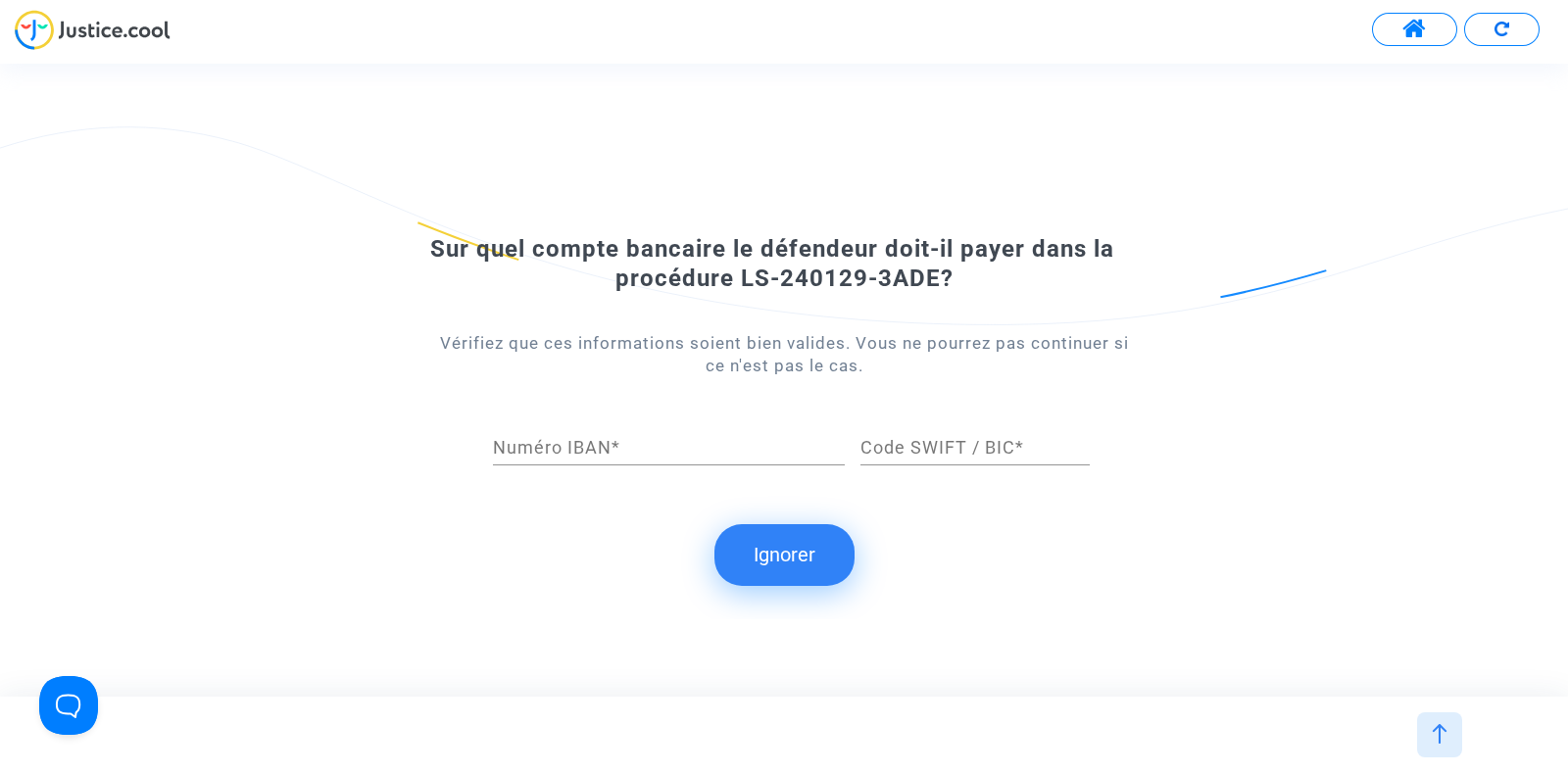
click at [772, 545] on button "Ignorer" at bounding box center [784, 555] width 140 height 61
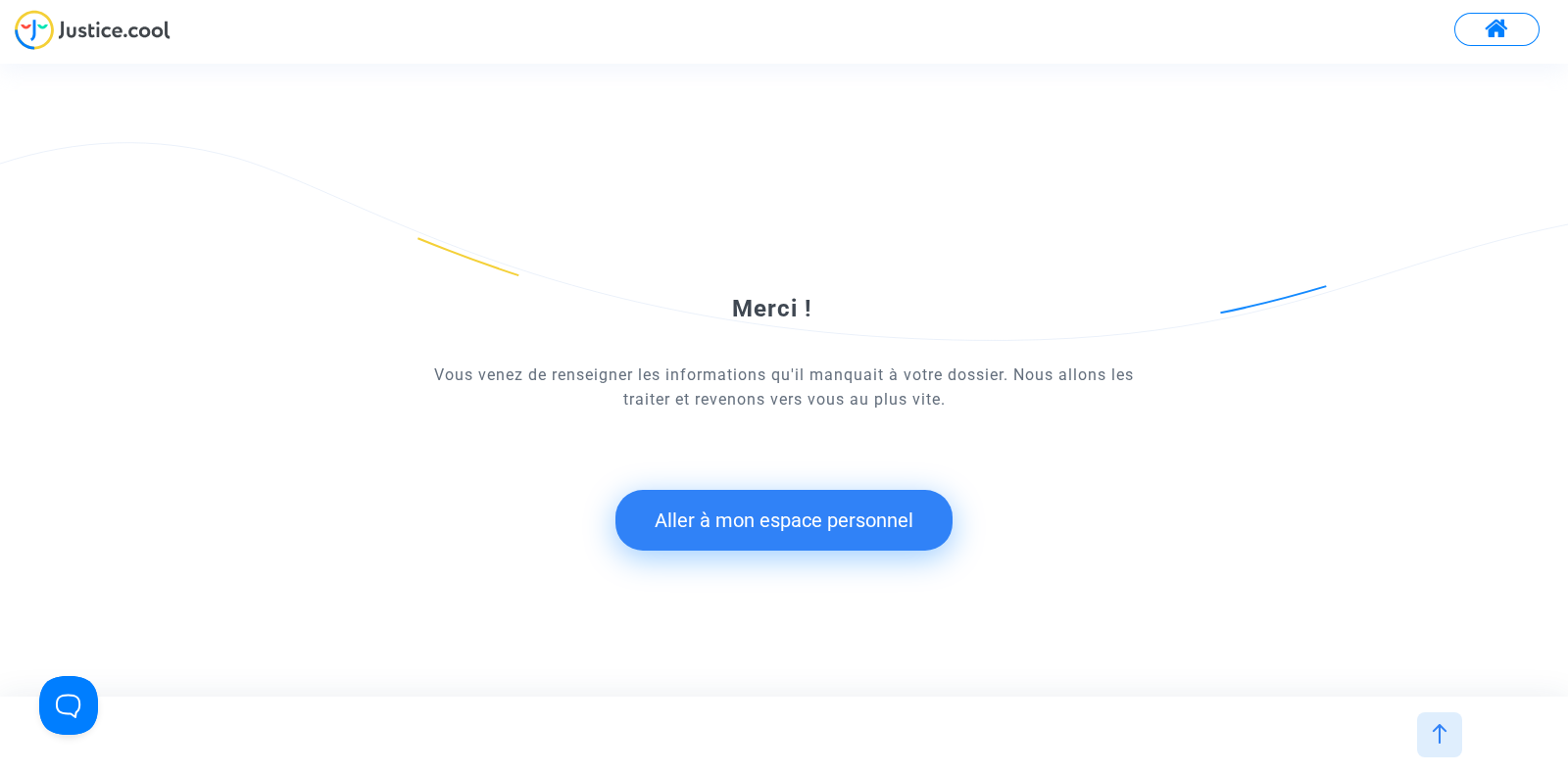
click at [748, 534] on button "Aller à mon espace personnel" at bounding box center [784, 520] width 337 height 61
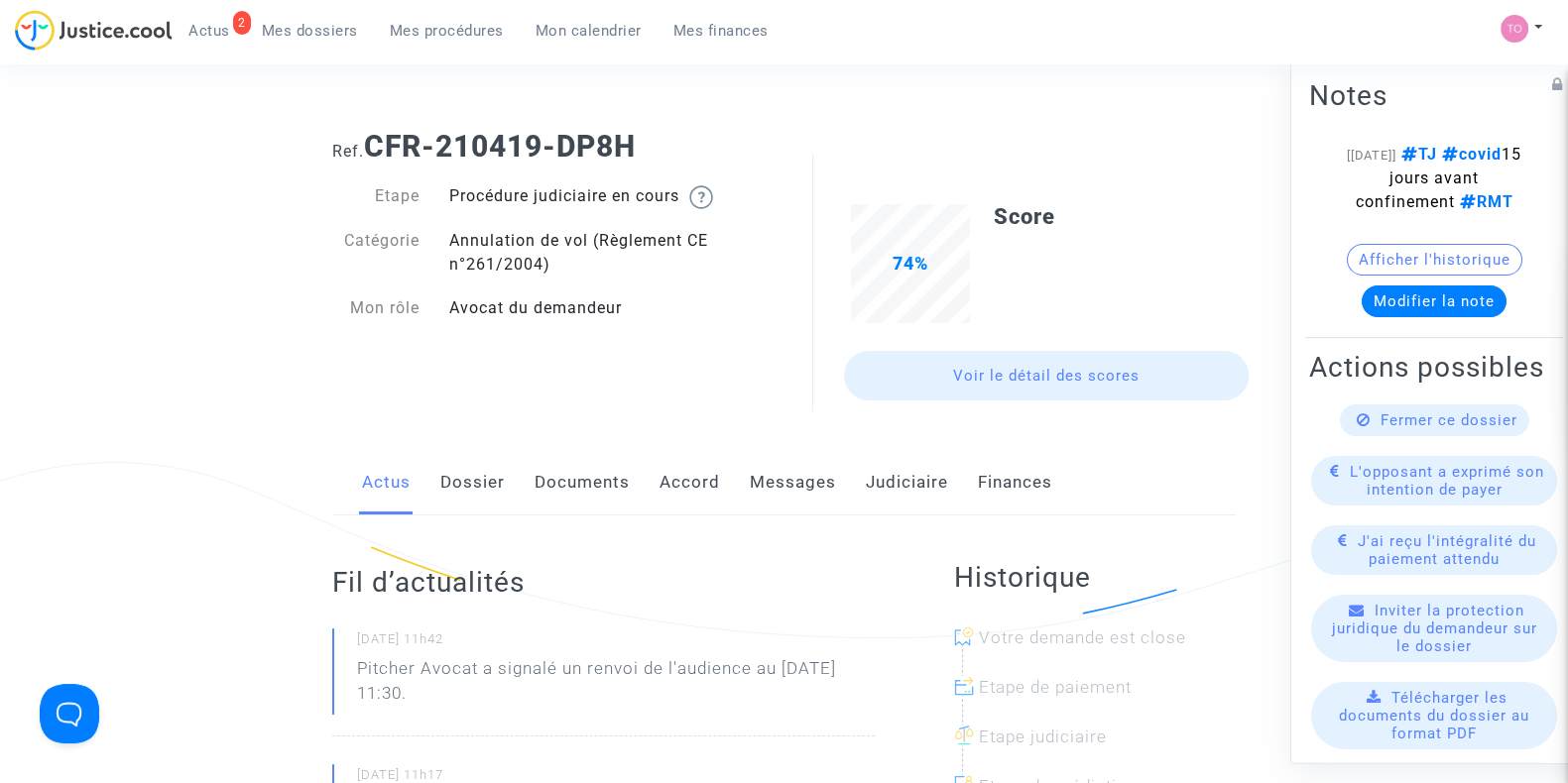
click at [894, 487] on link "Judiciaire" at bounding box center [907, 483] width 82 height 66
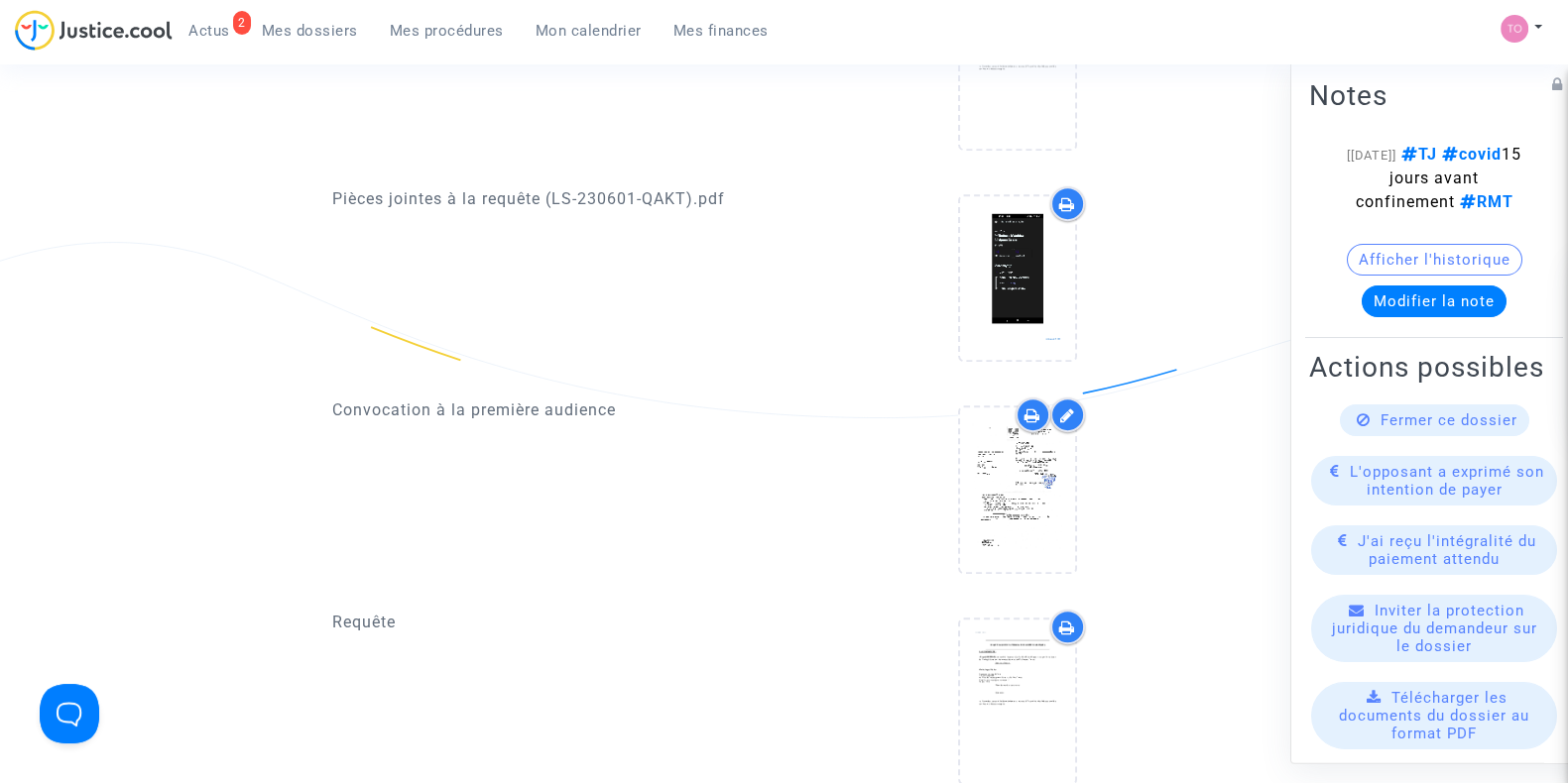
scroll to position [1188, 0]
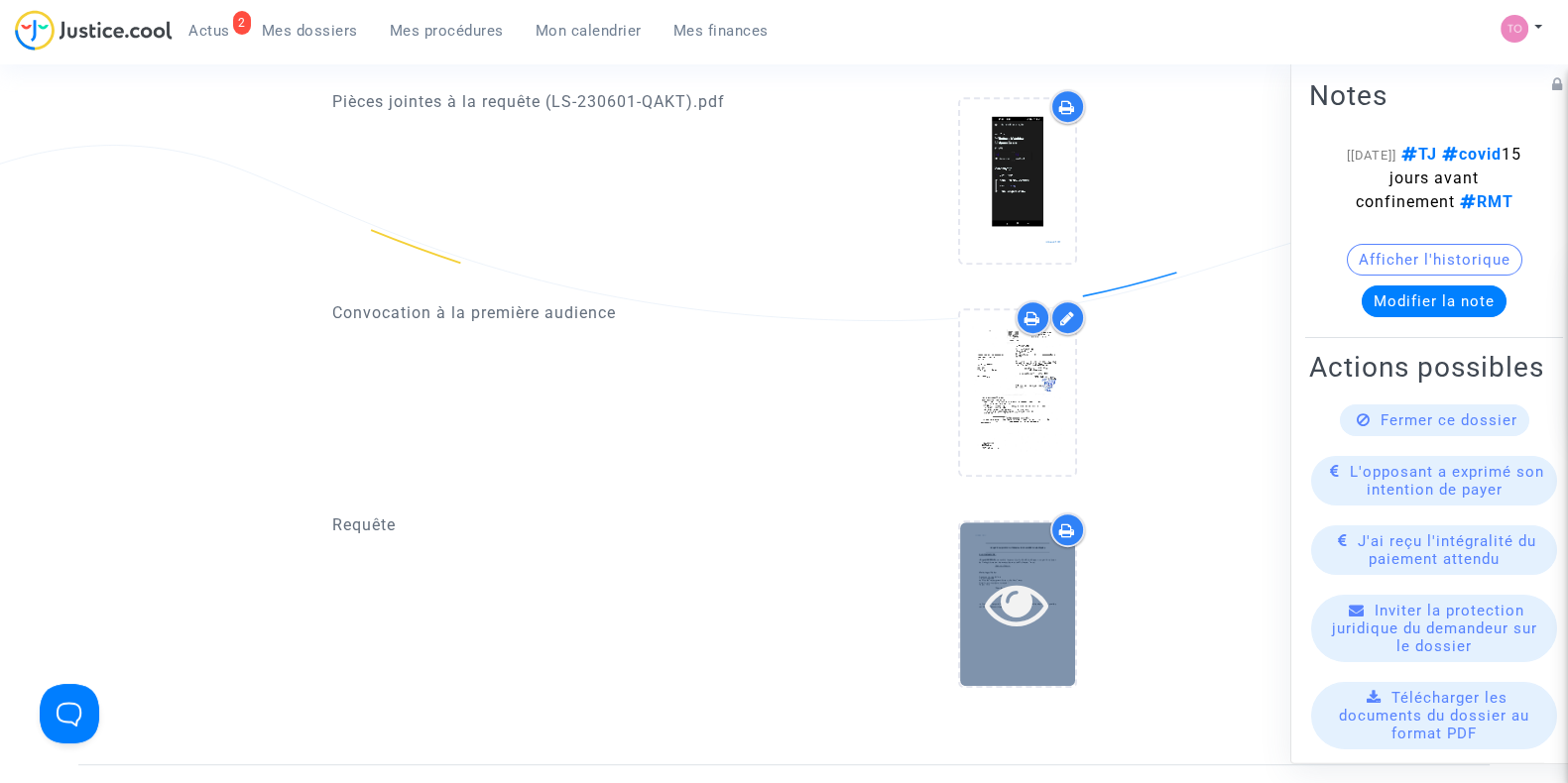
click at [974, 572] on div at bounding box center [1017, 604] width 115 height 64
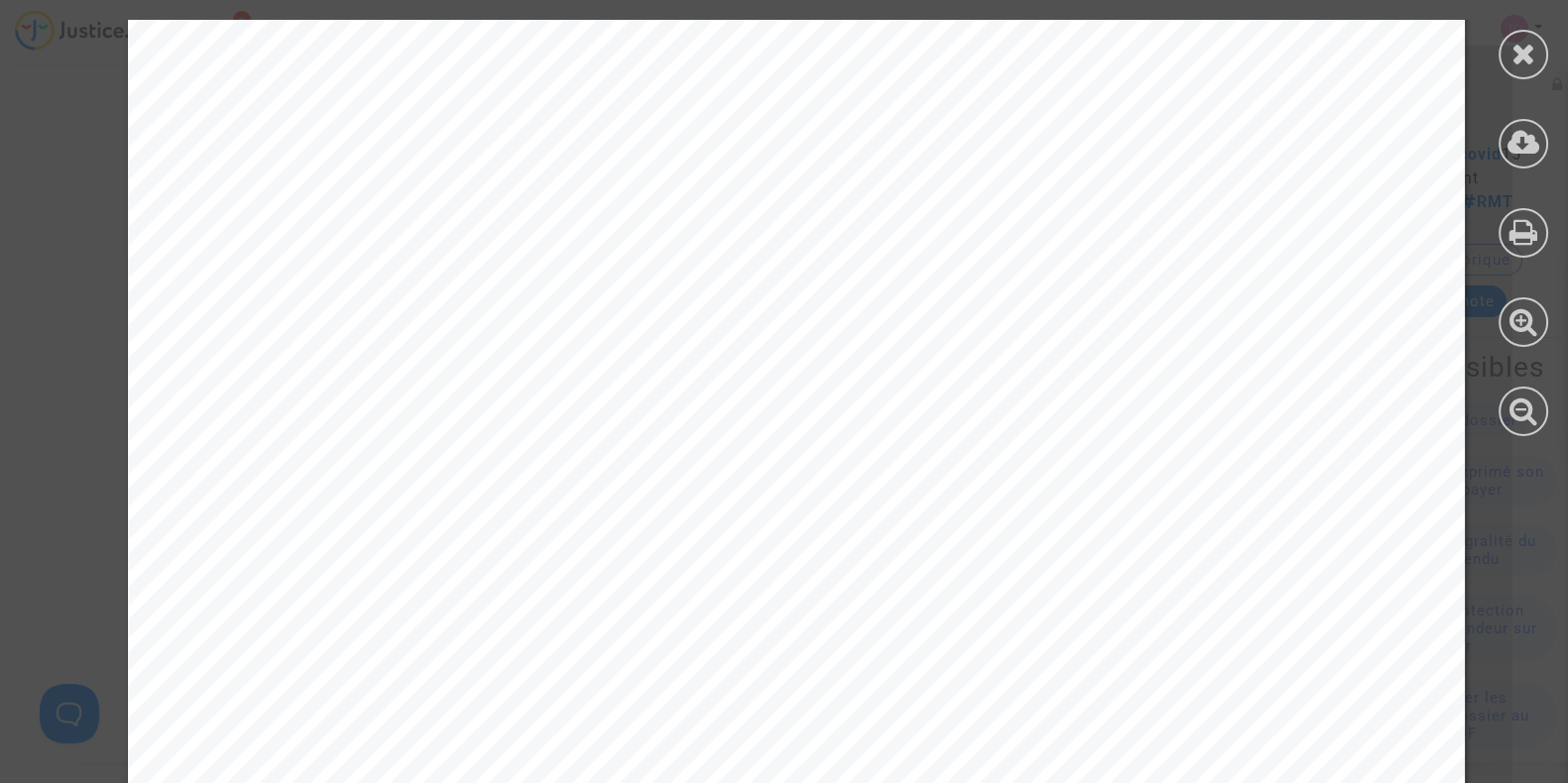
scroll to position [57, 0]
click at [1514, 64] on icon at bounding box center [1523, 54] width 25 height 30
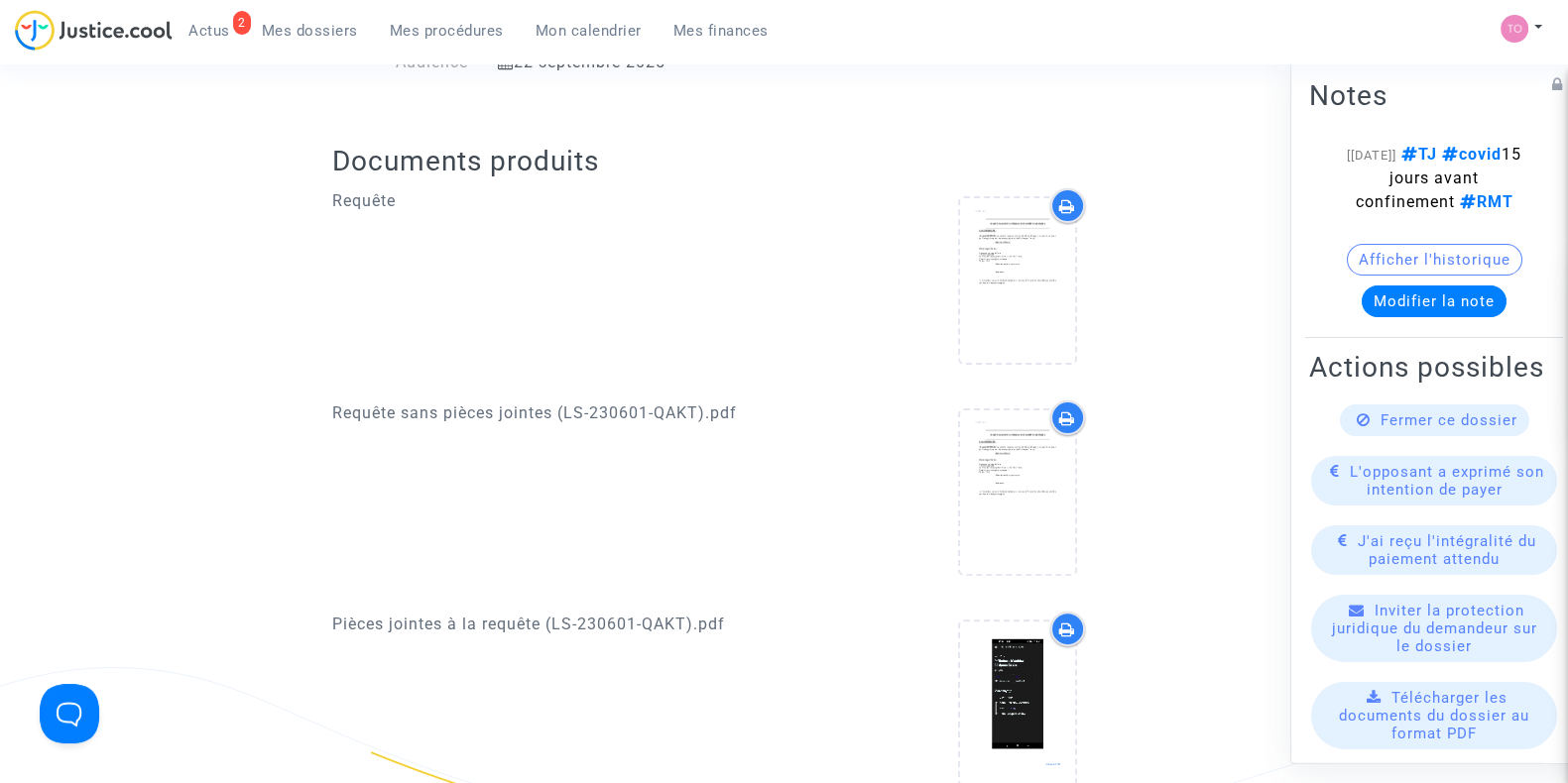
scroll to position [665, 0]
click at [1041, 287] on icon at bounding box center [1017, 282] width 65 height 64
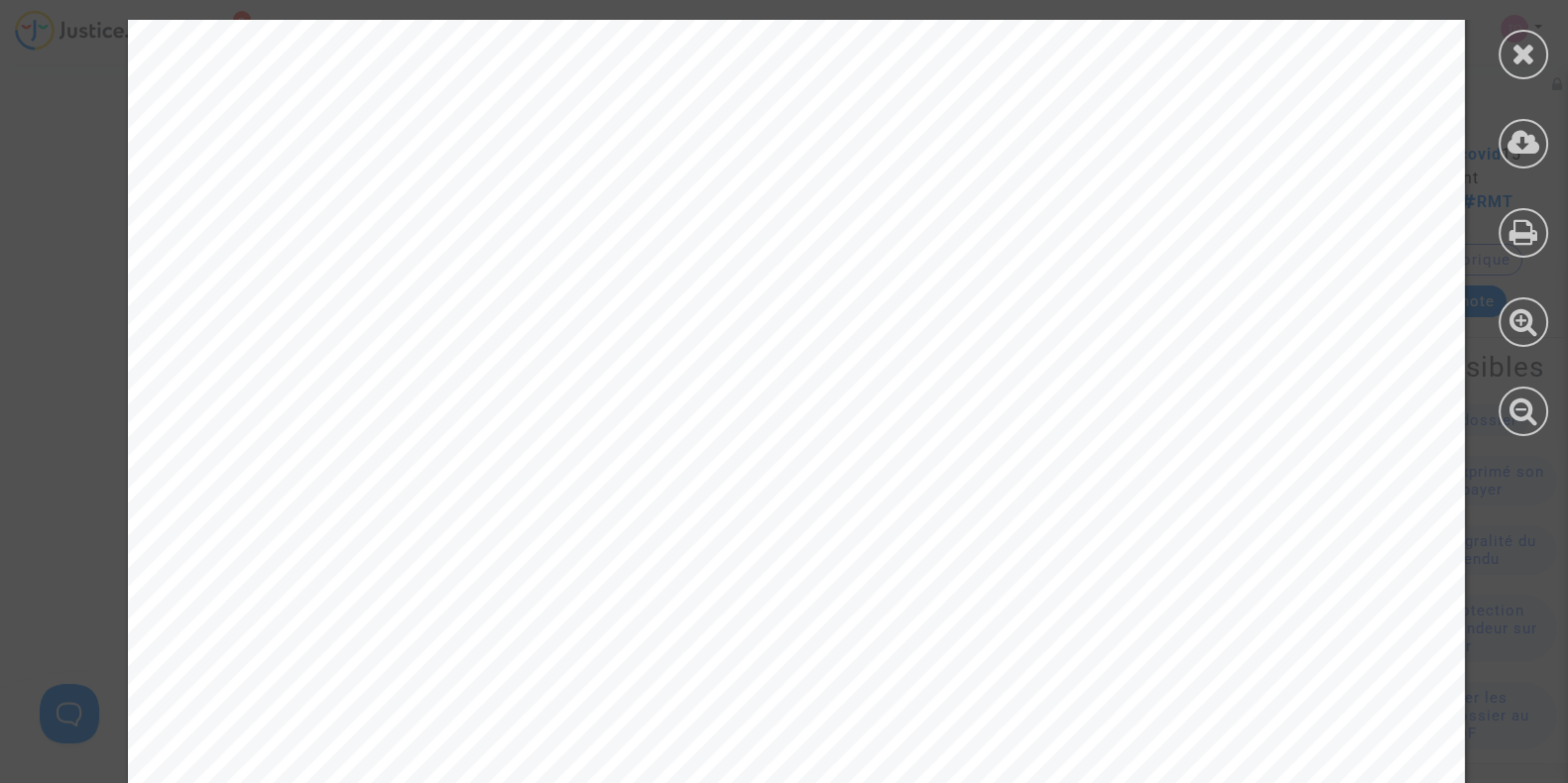
scroll to position [14307, 0]
click at [1500, 52] on div at bounding box center [1523, 55] width 50 height 50
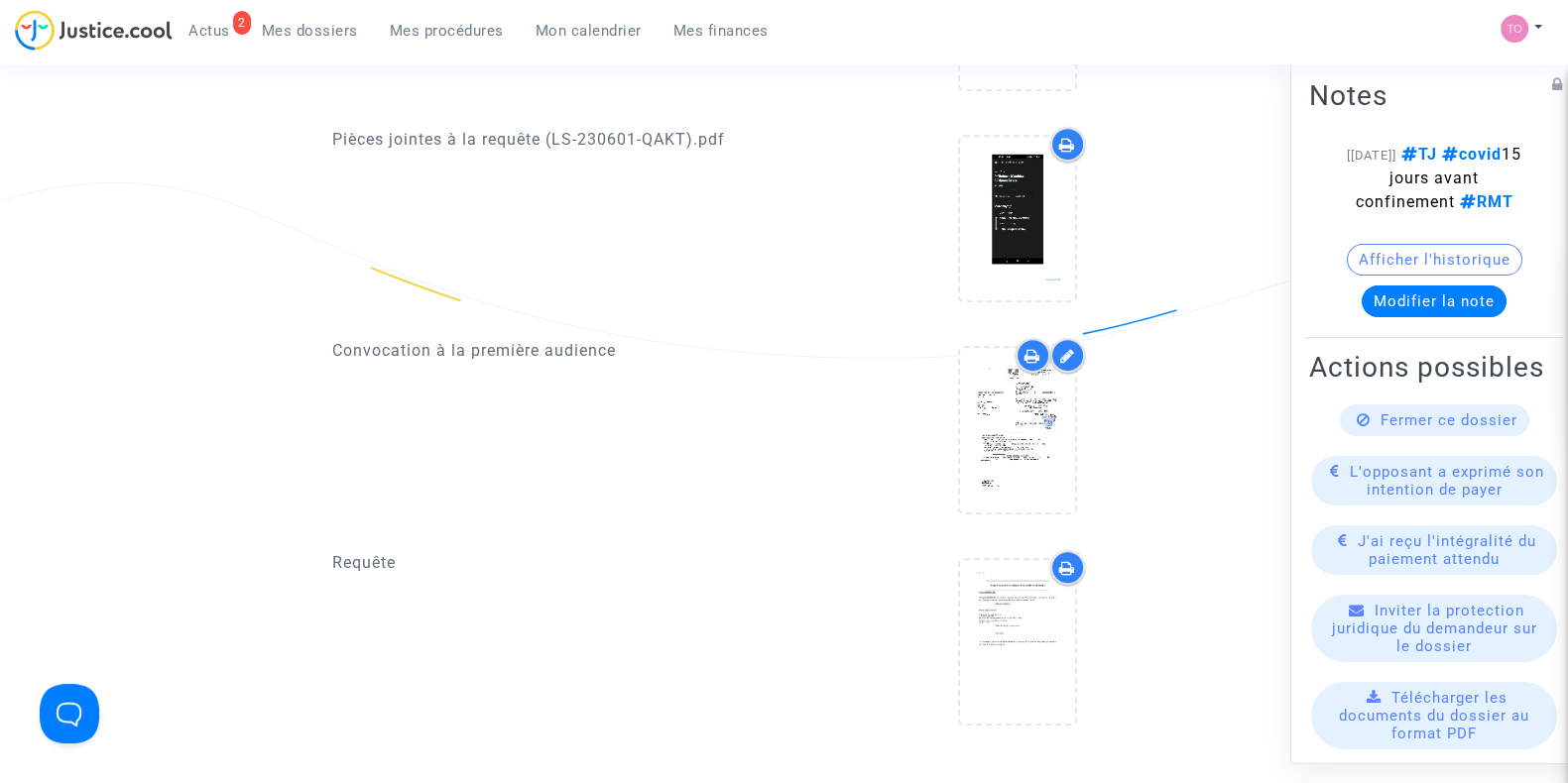
scroll to position [1330, 0]
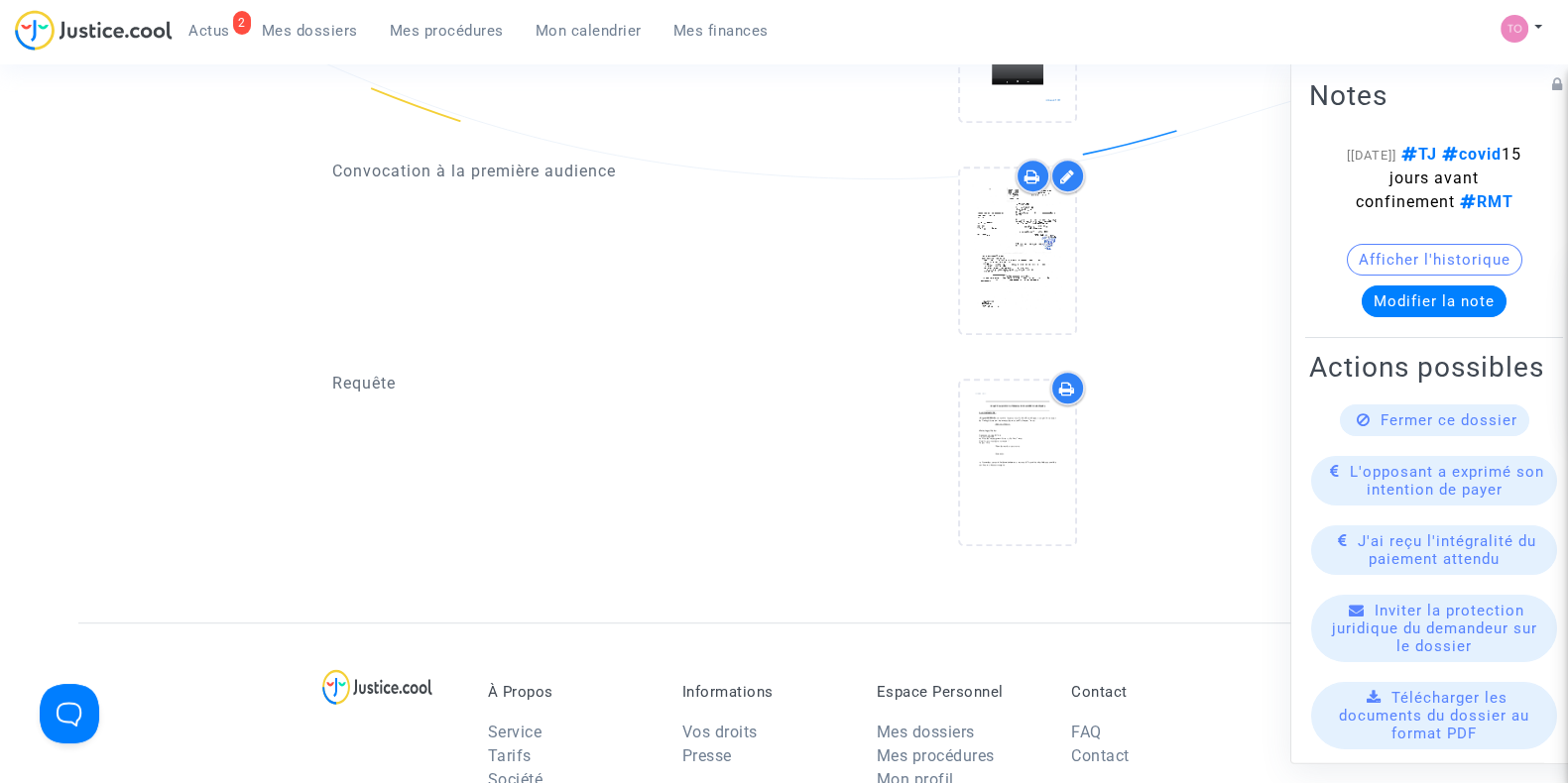
click at [1057, 382] on div at bounding box center [1067, 388] width 35 height 35
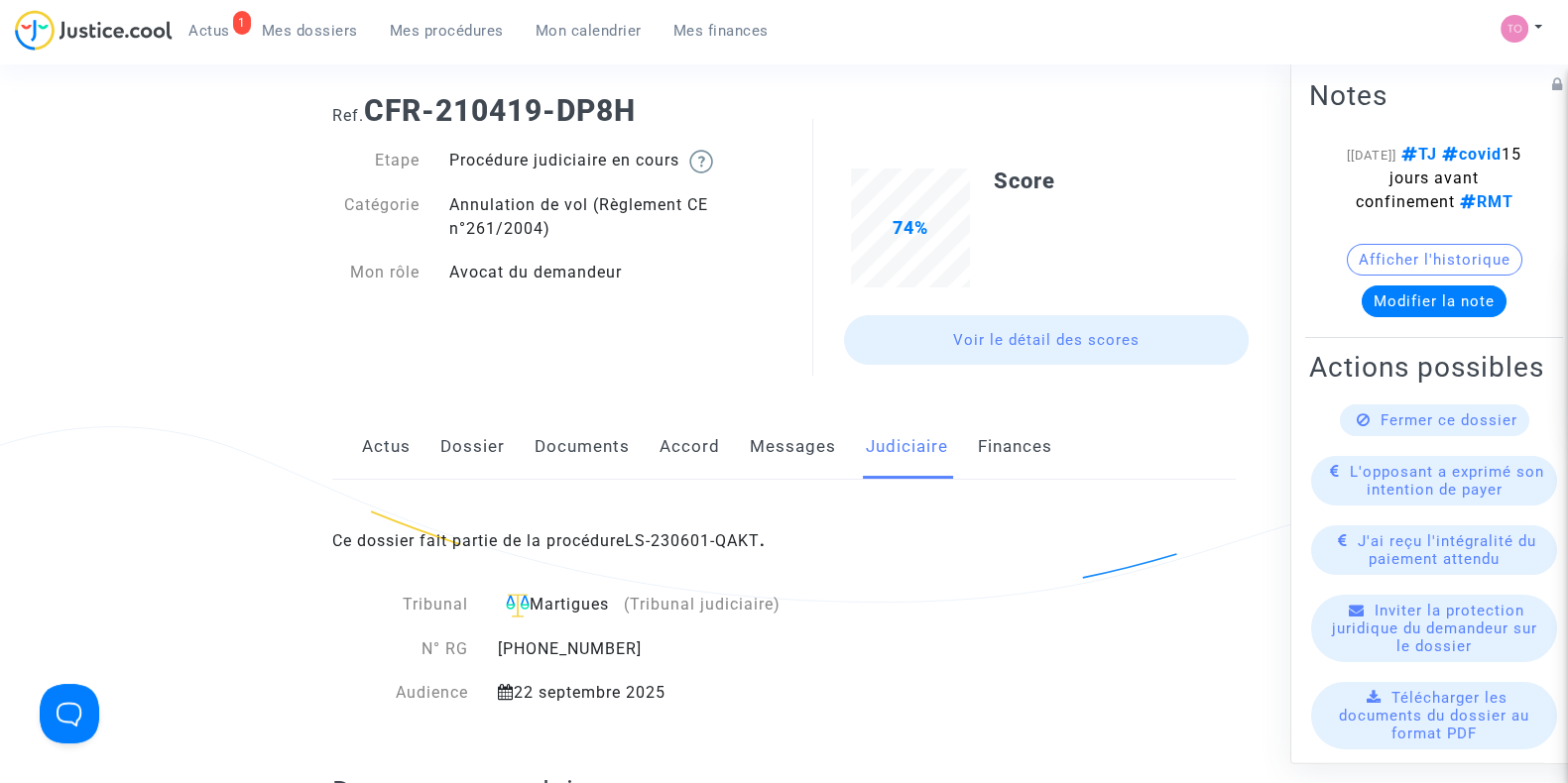
scroll to position [9, 0]
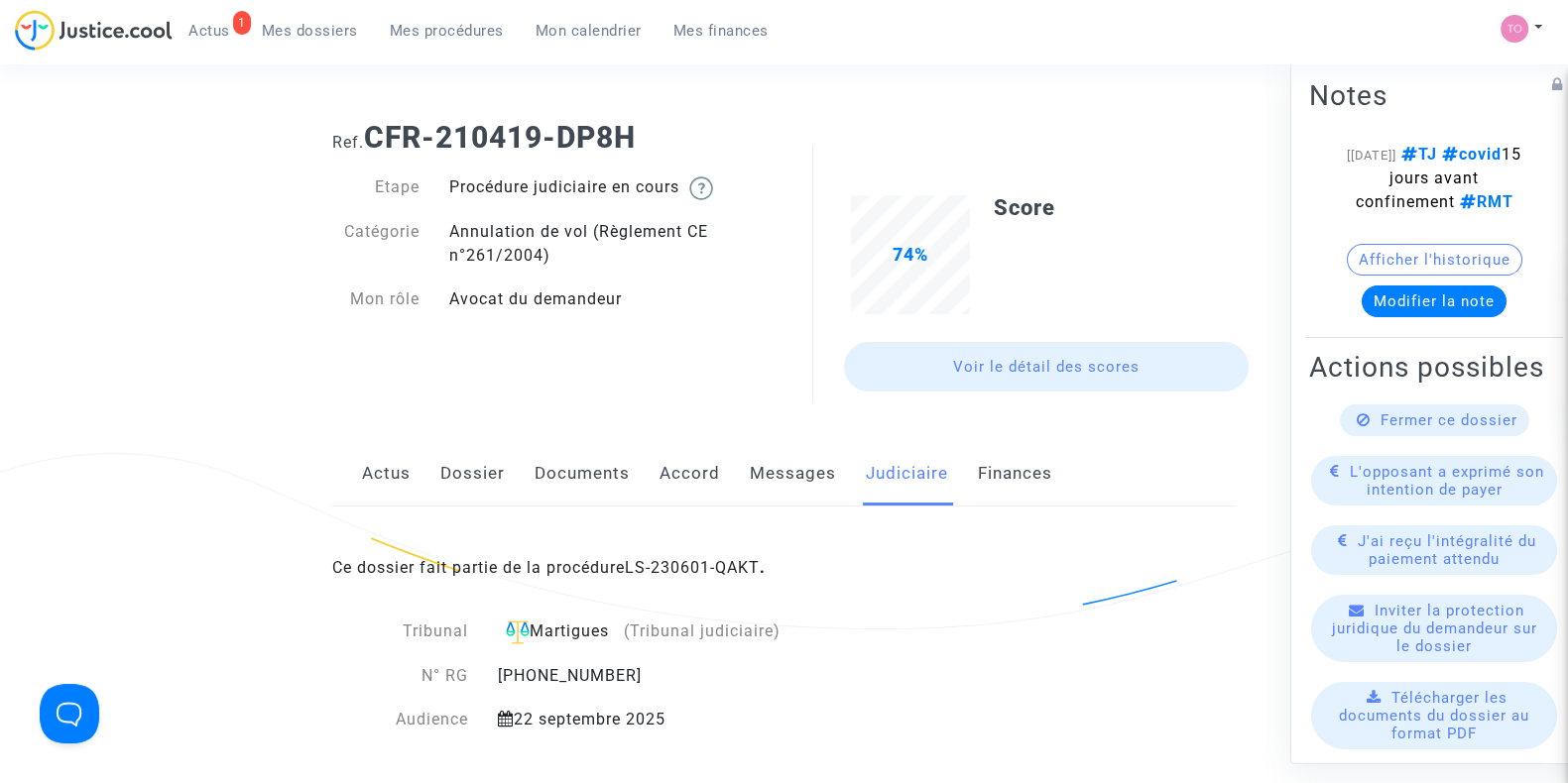
click at [592, 464] on link "Documents" at bounding box center [581, 474] width 95 height 66
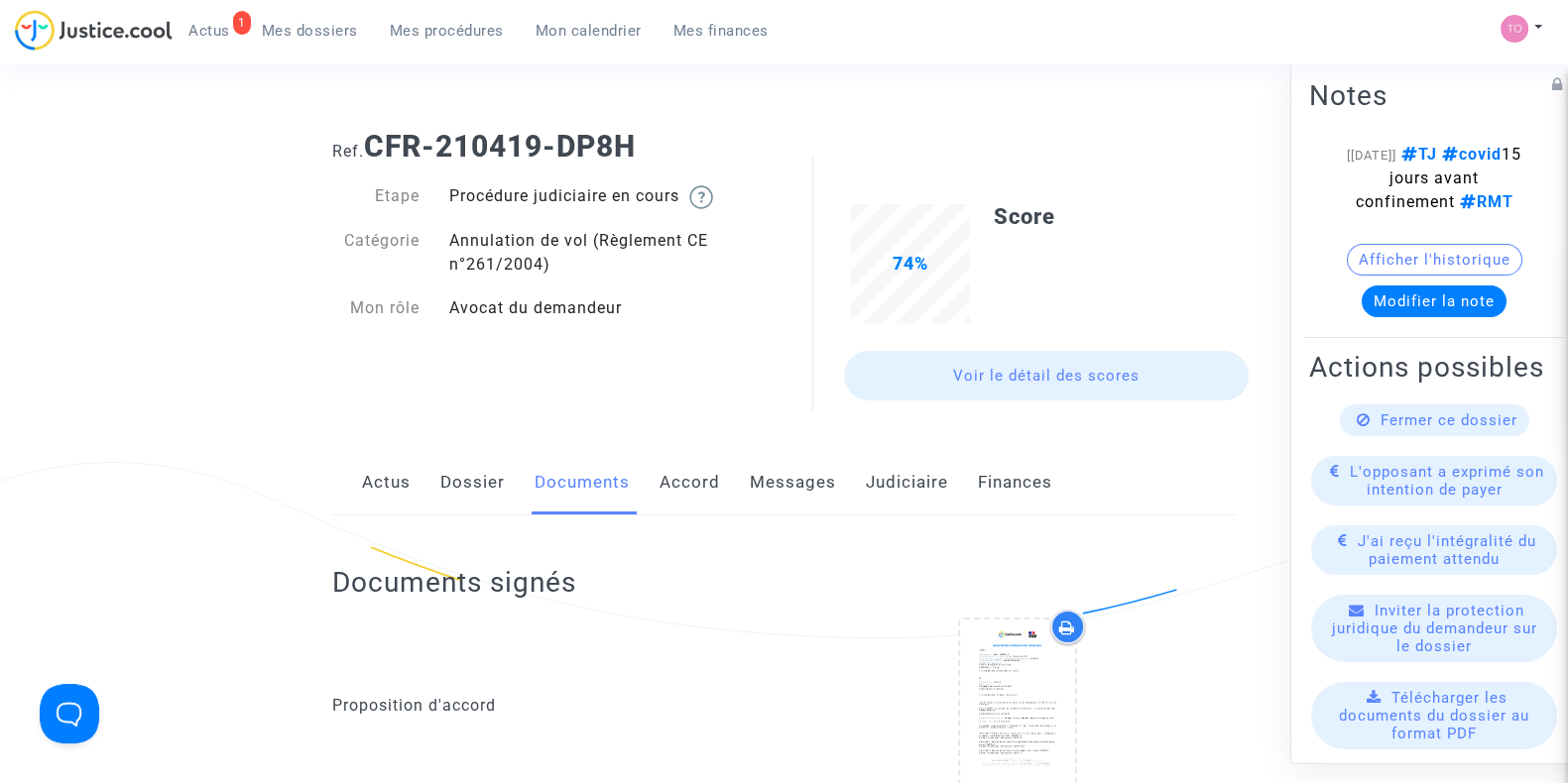
click at [671, 491] on link "Accord" at bounding box center [689, 483] width 61 height 66
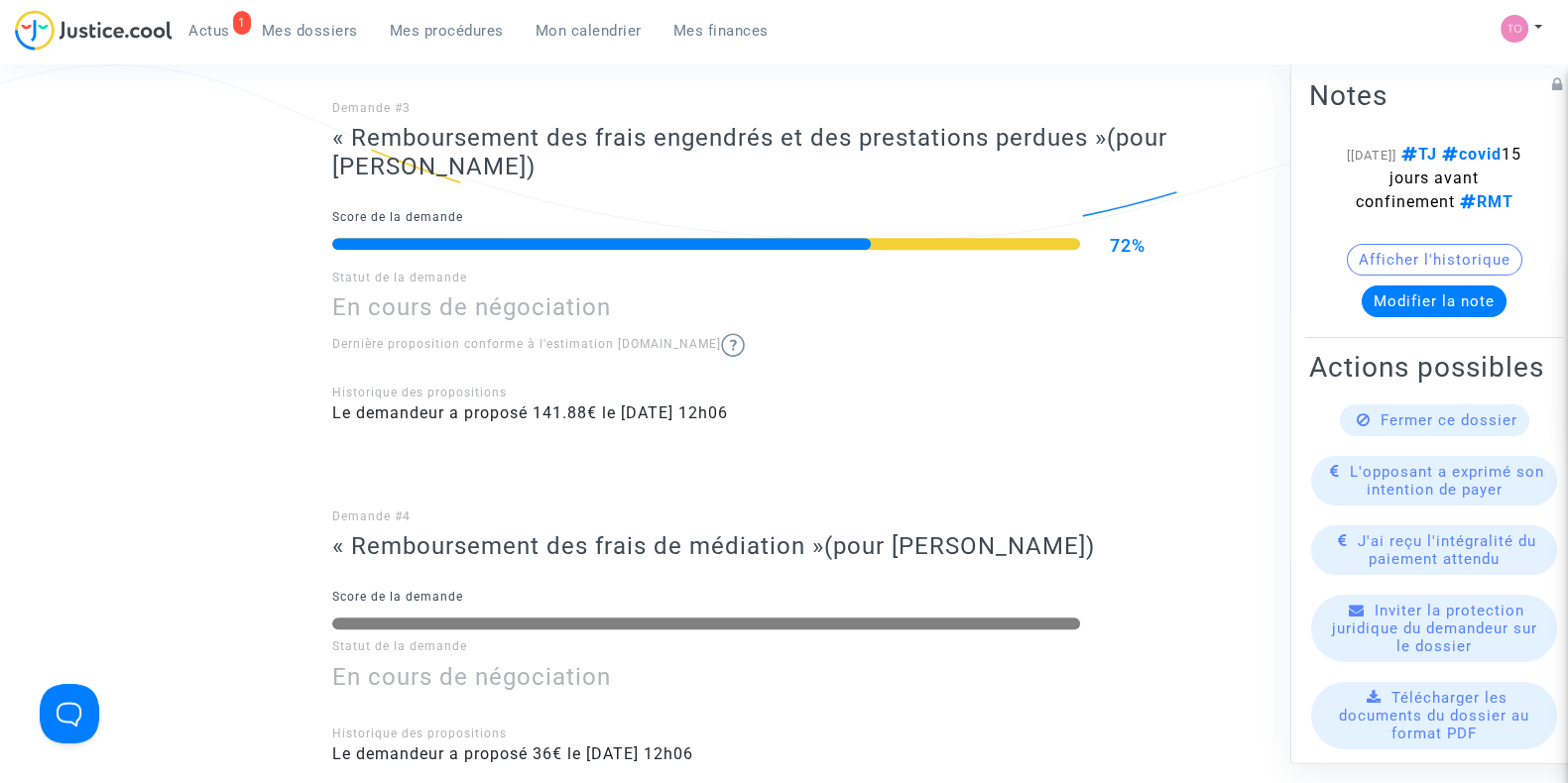
scroll to position [1268, 0]
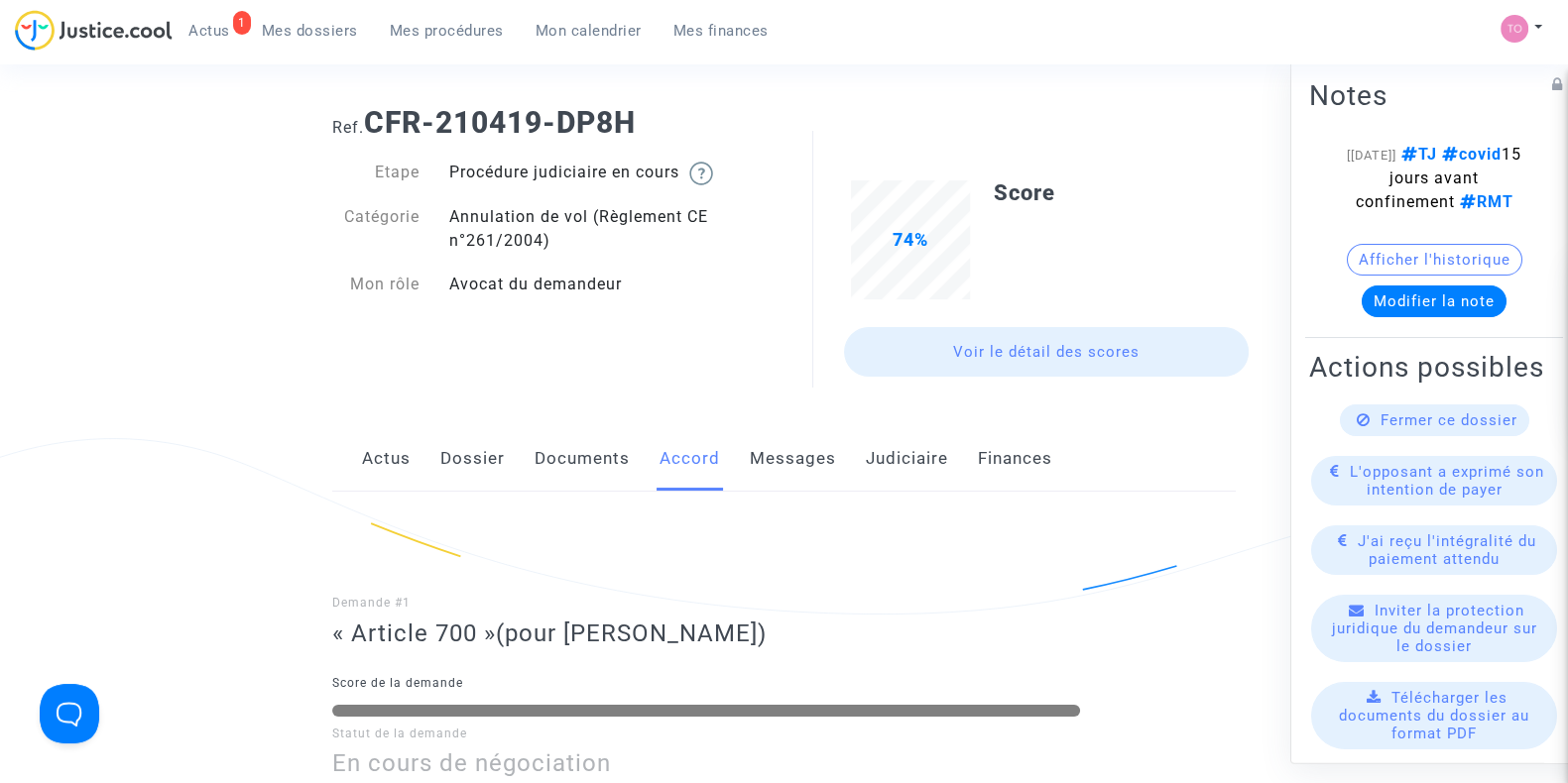
click at [592, 444] on link "Documents" at bounding box center [581, 459] width 95 height 66
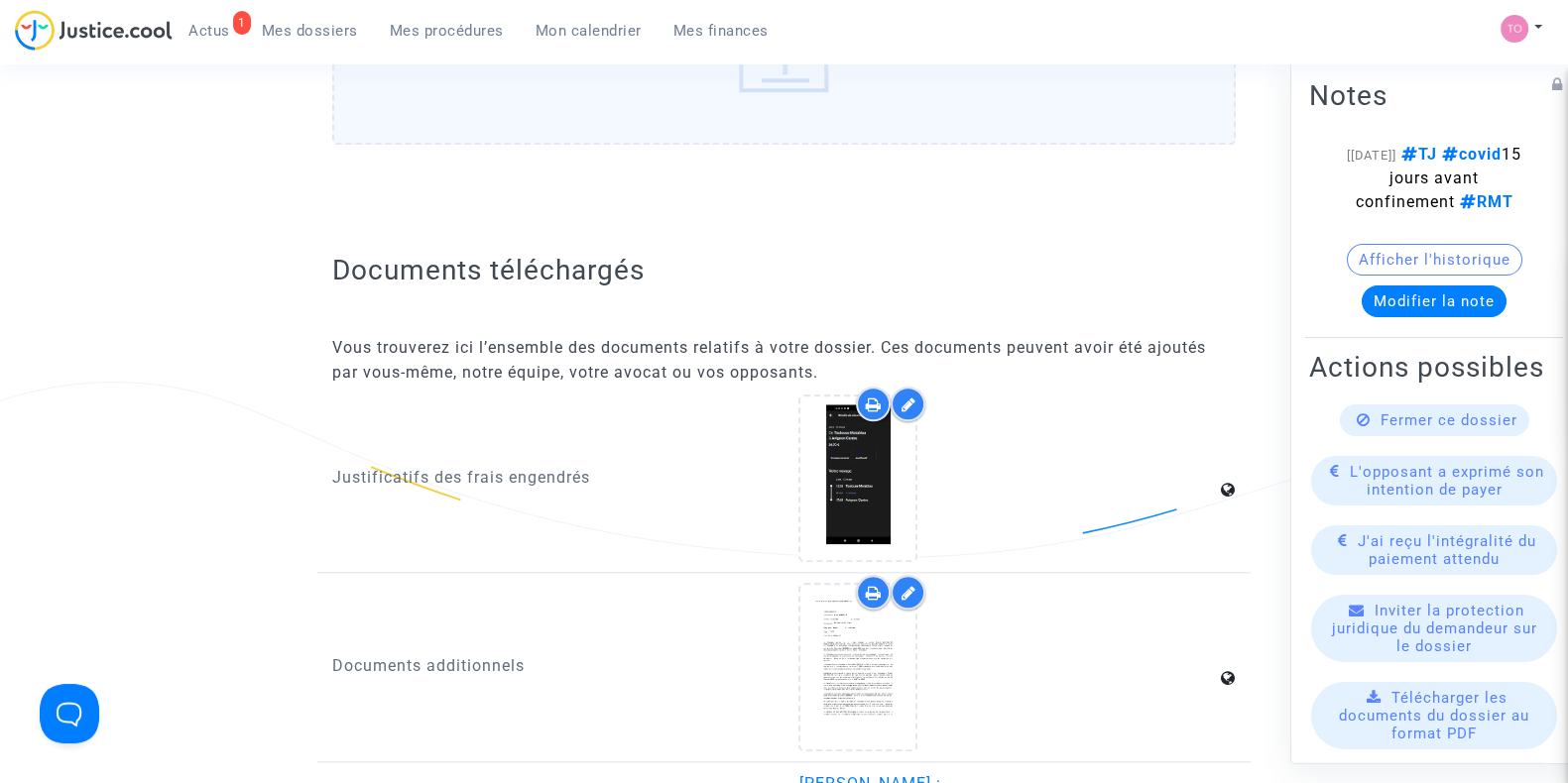
scroll to position [2816, 0]
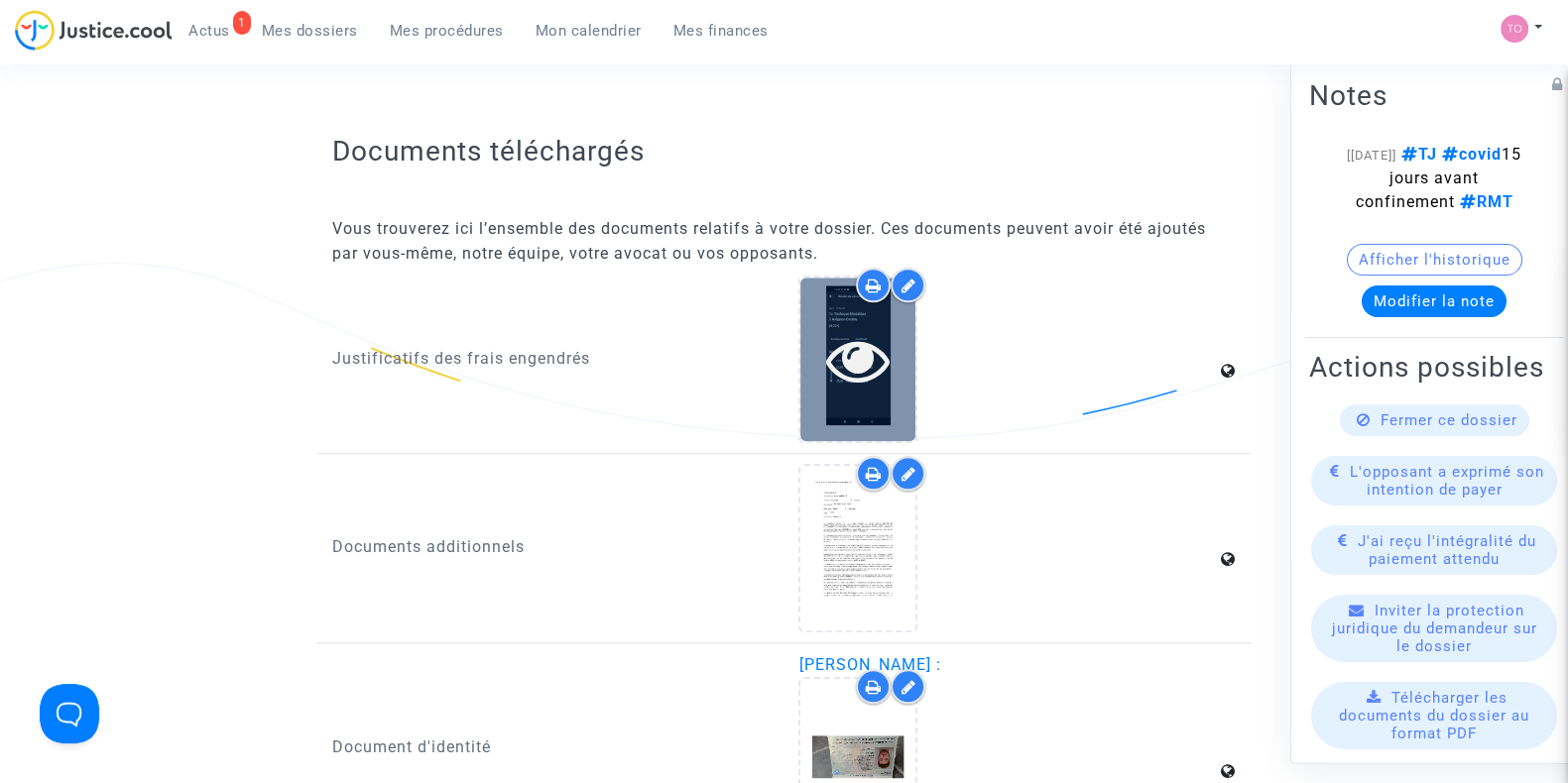
click at [900, 307] on div at bounding box center [857, 360] width 115 height 164
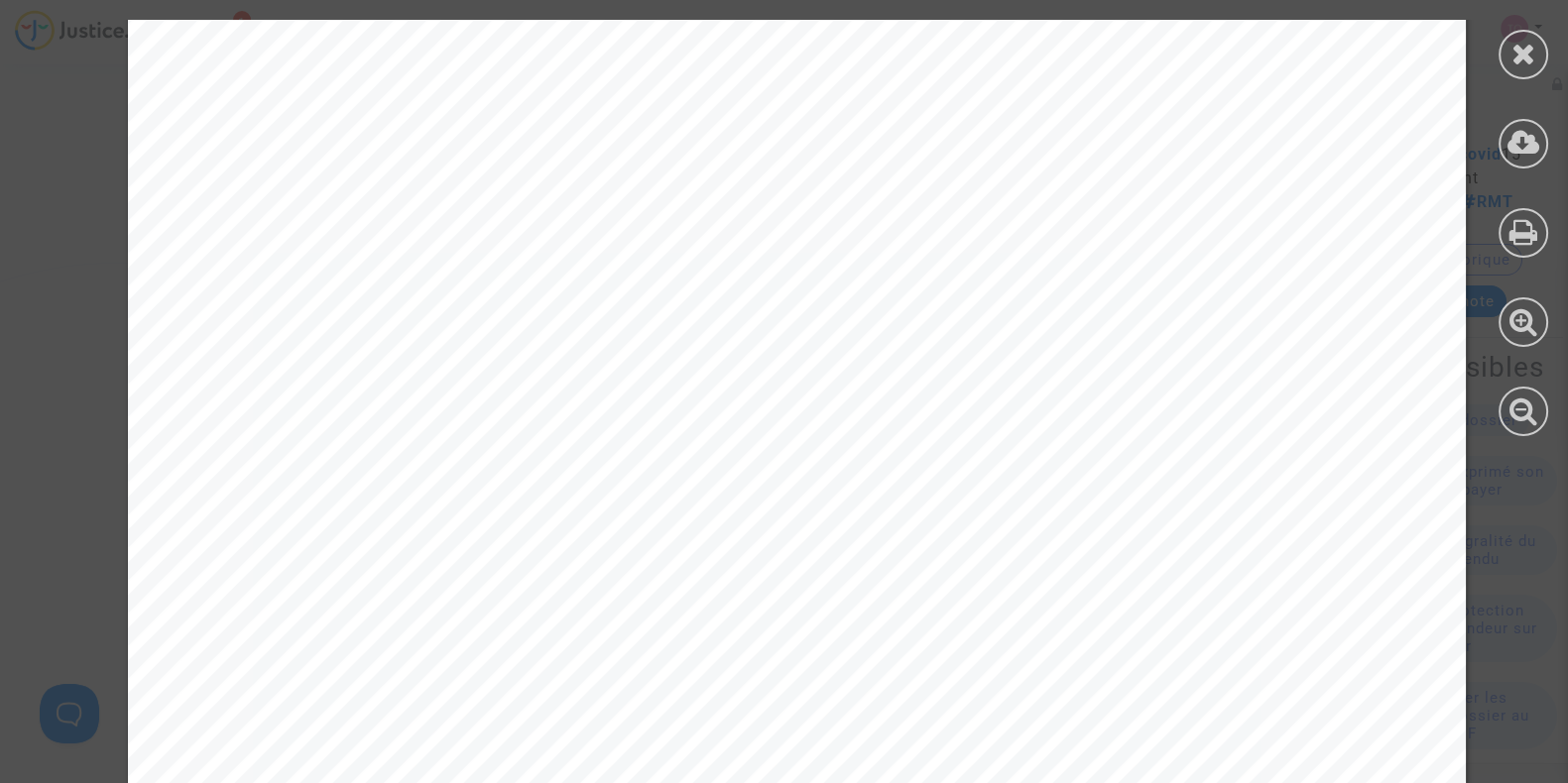
scroll to position [0, 0]
click at [1542, 49] on div at bounding box center [1523, 55] width 50 height 50
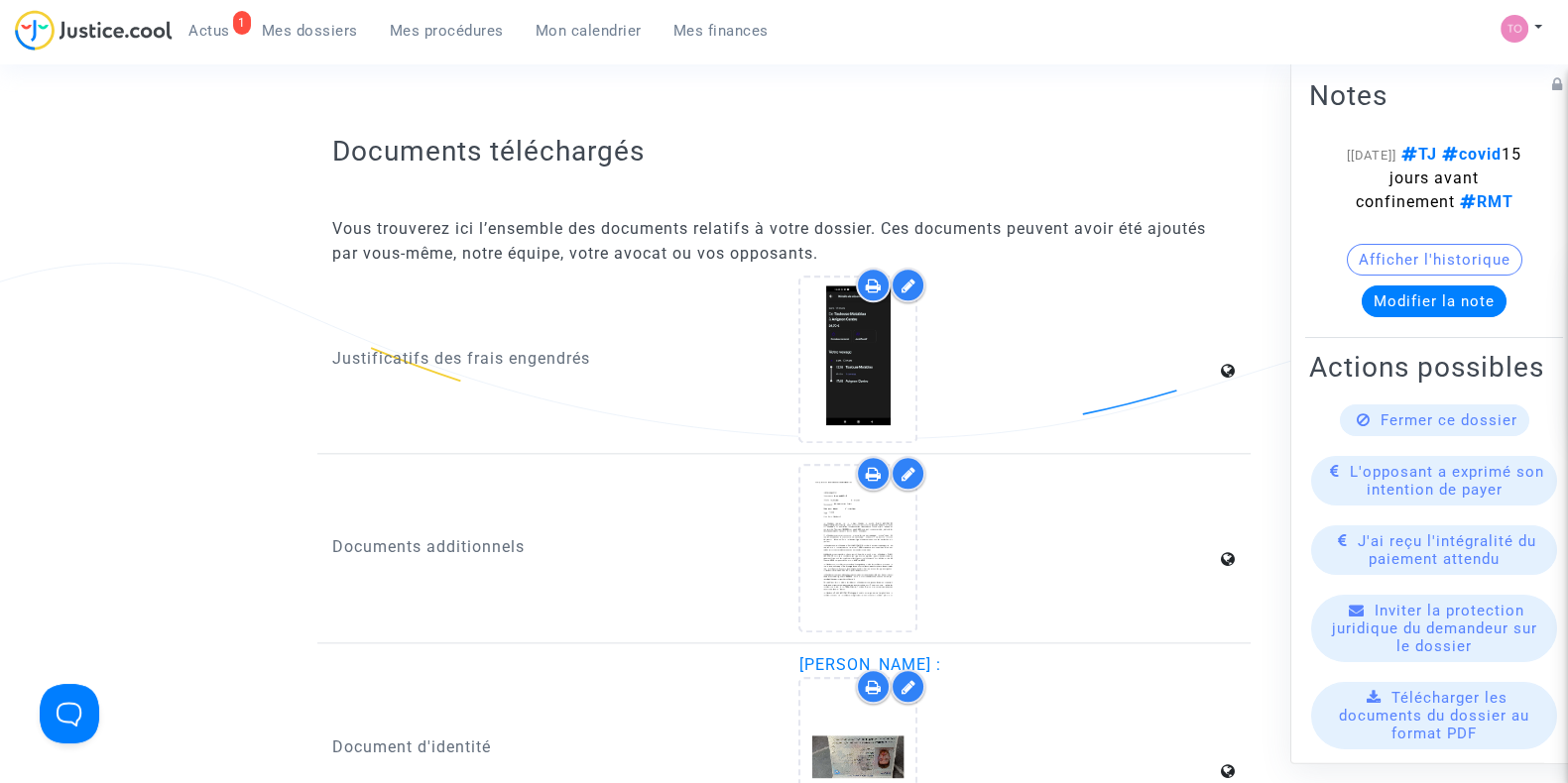
drag, startPoint x: 870, startPoint y: 221, endPoint x: 794, endPoint y: 183, distance: 85.0
click at [794, 183] on div "Documents téléchargés Vous trouverez ici l’ensemble des documents relatifs à vo…" at bounding box center [784, 745] width 903 height 1322
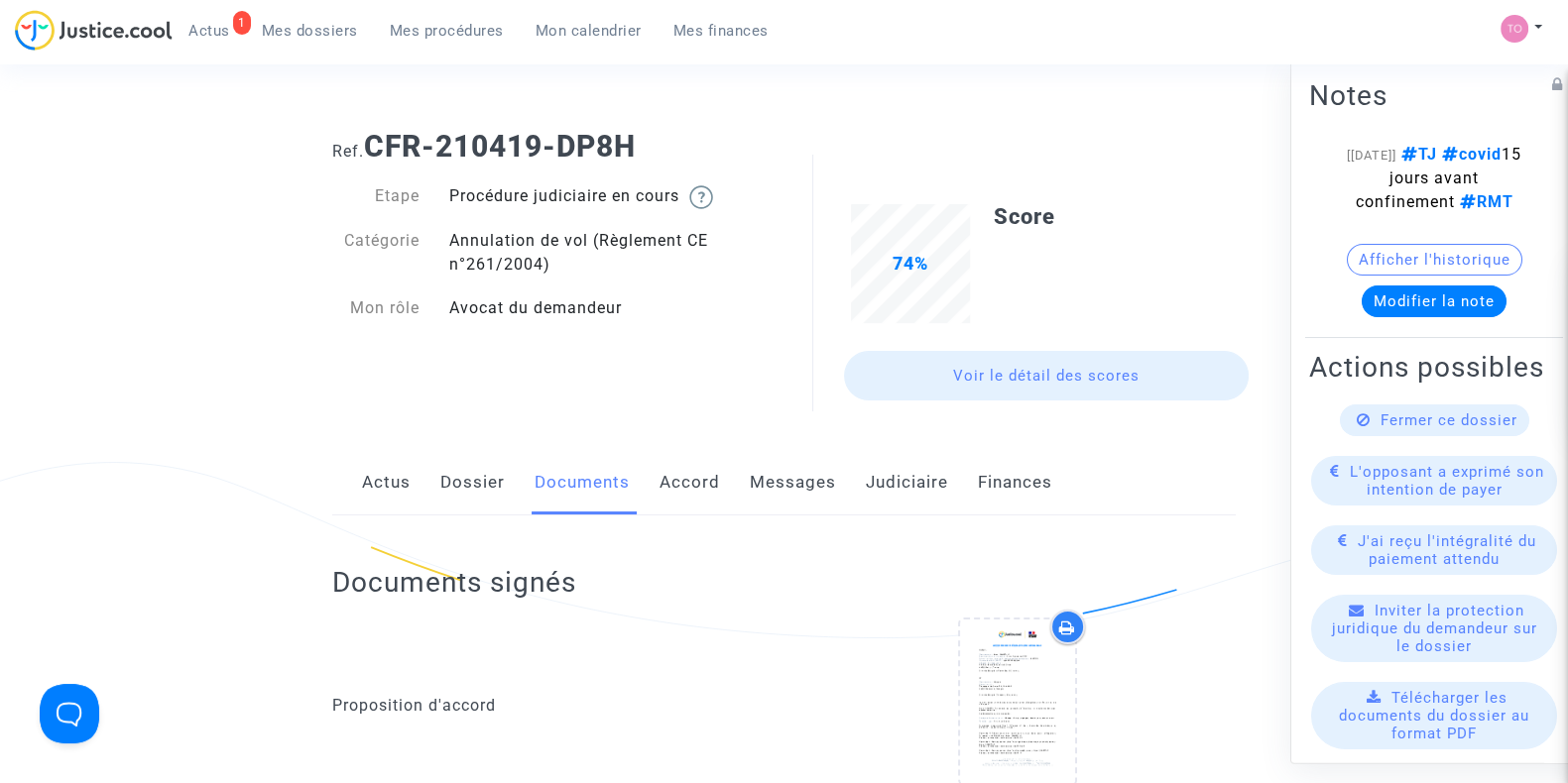
click at [462, 498] on link "Dossier" at bounding box center [472, 483] width 65 height 66
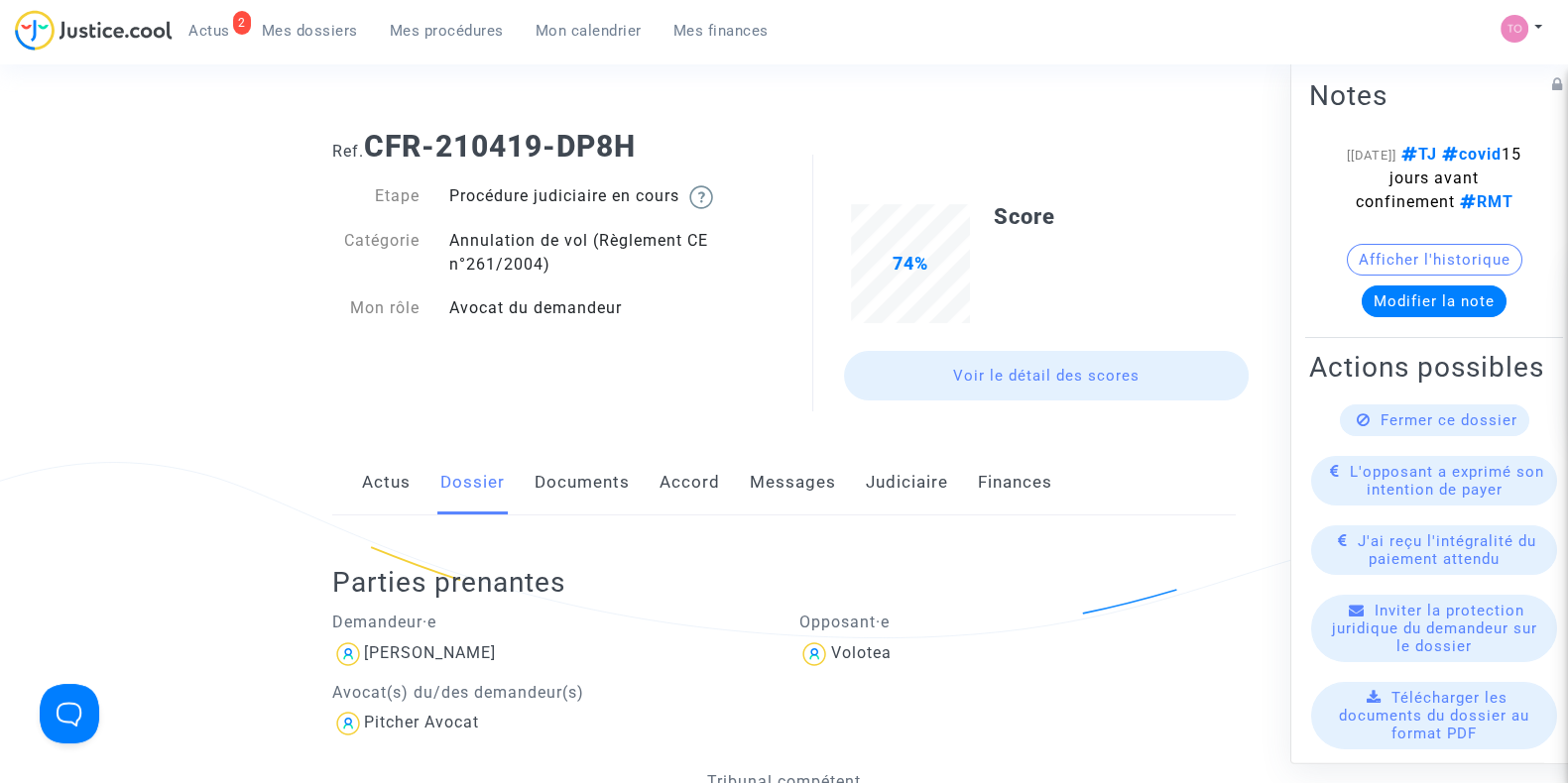
click at [571, 488] on link "Documents" at bounding box center [581, 483] width 95 height 66
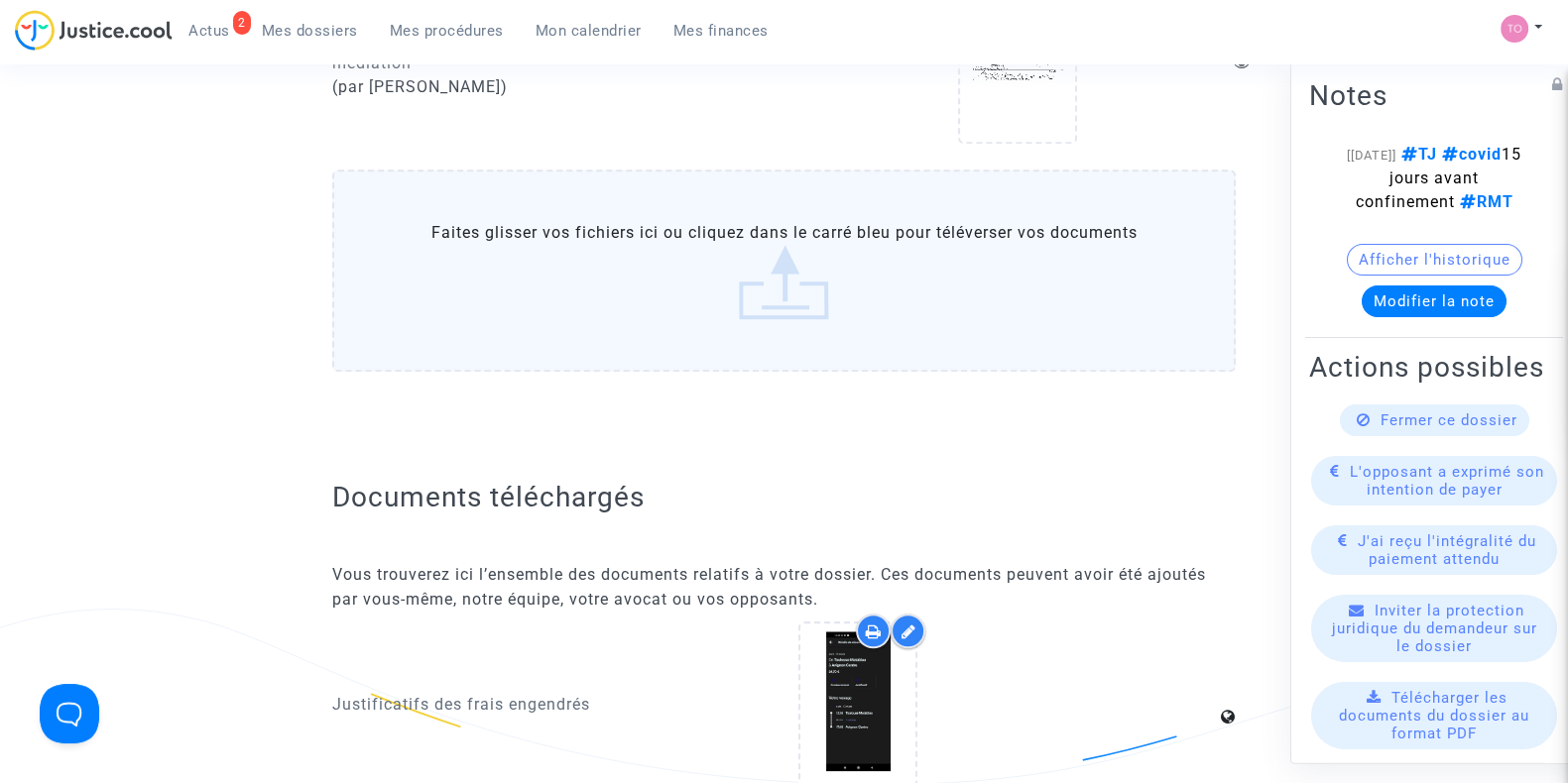
scroll to position [2484, 0]
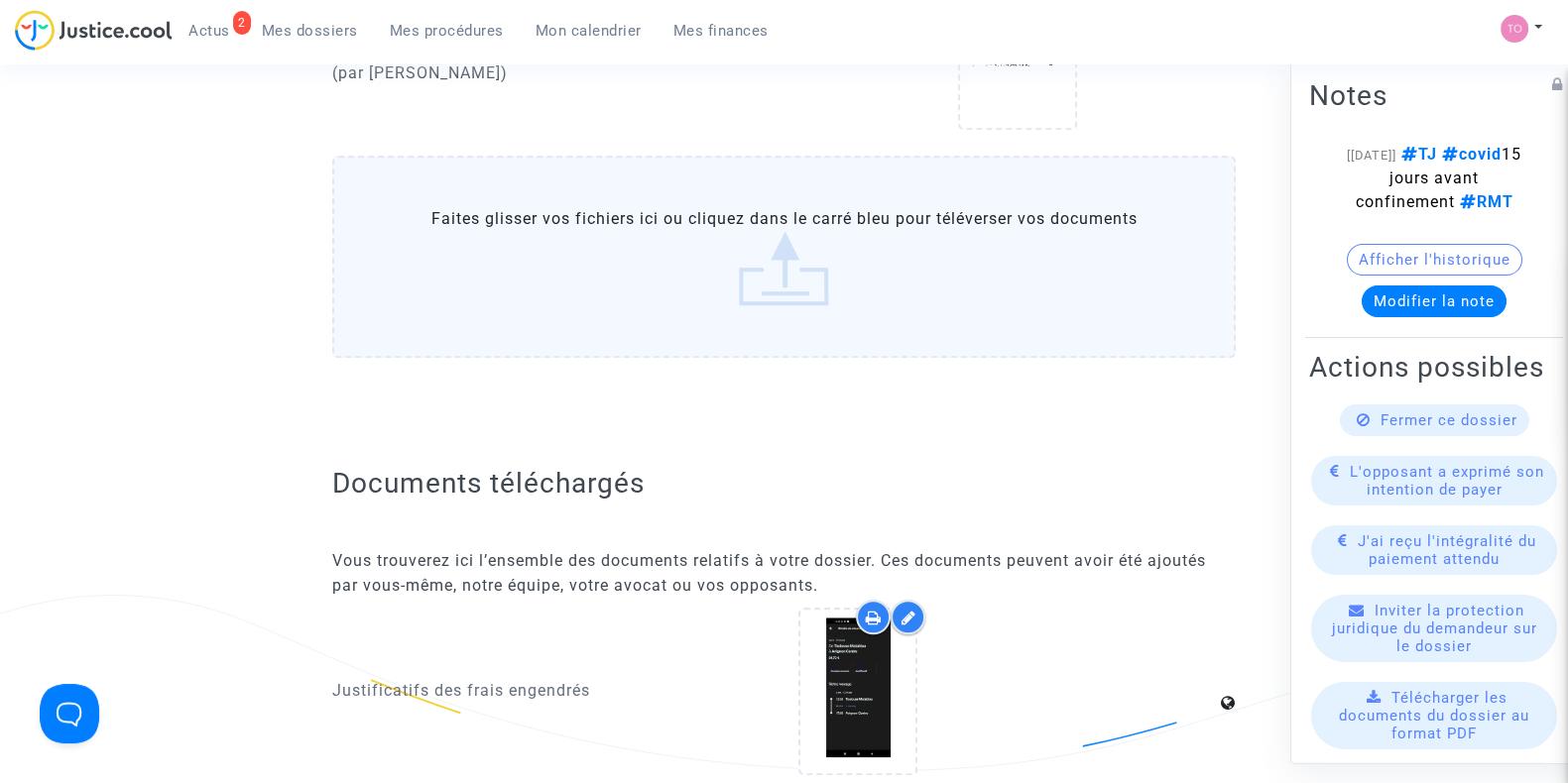
click at [857, 608] on div at bounding box center [873, 617] width 35 height 35
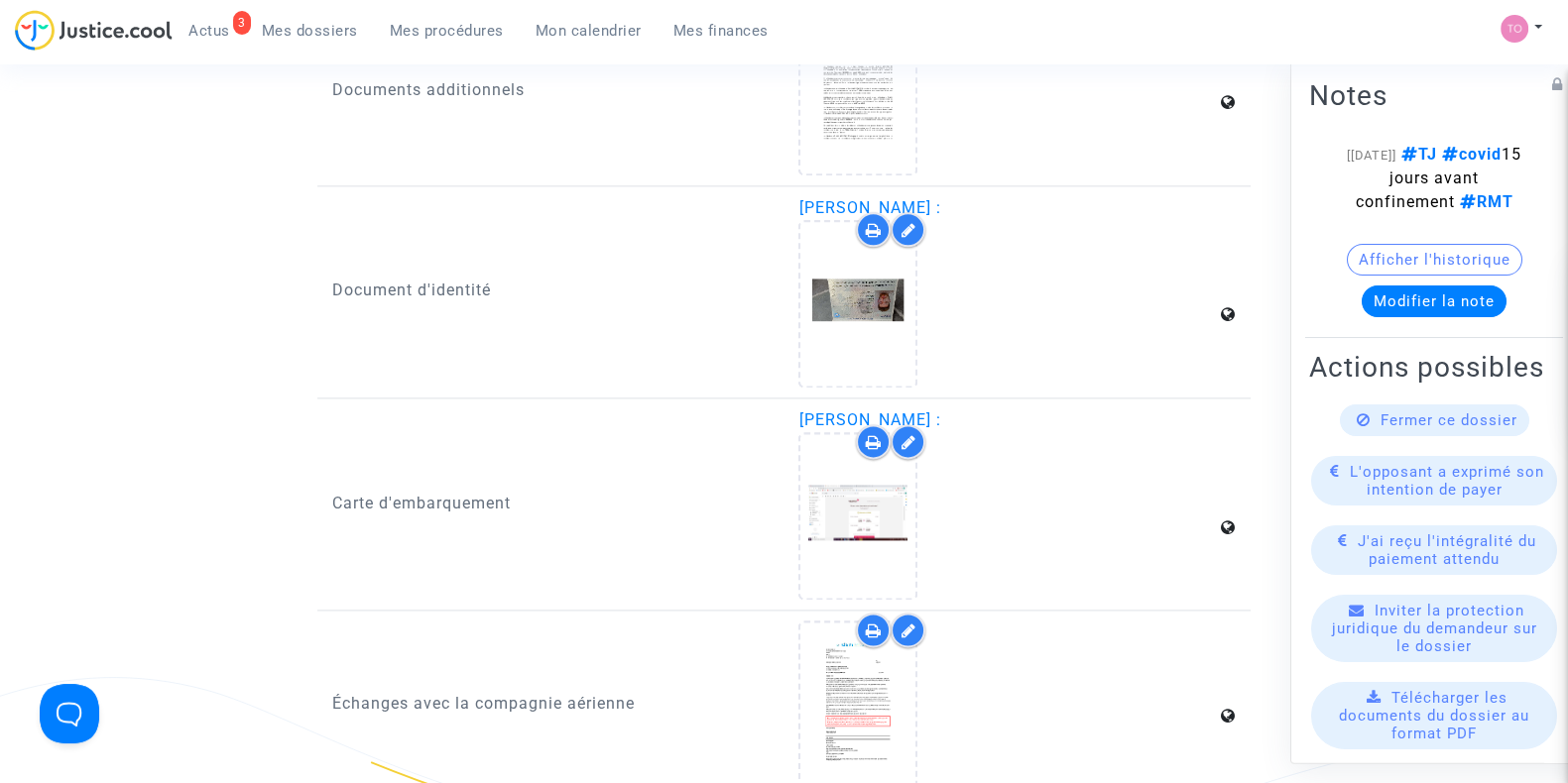
scroll to position [3445, 0]
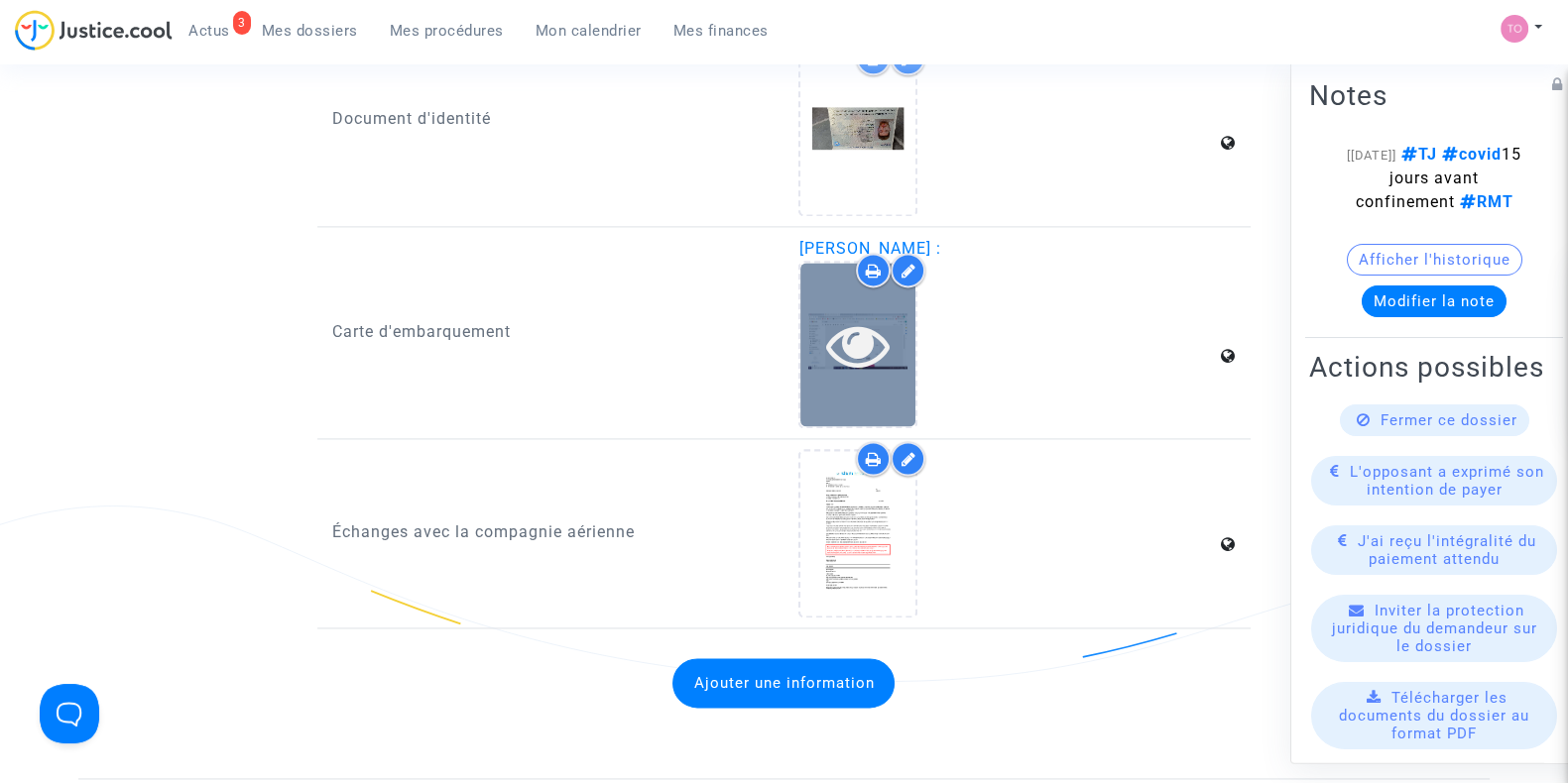
click at [847, 363] on div at bounding box center [857, 345] width 115 height 164
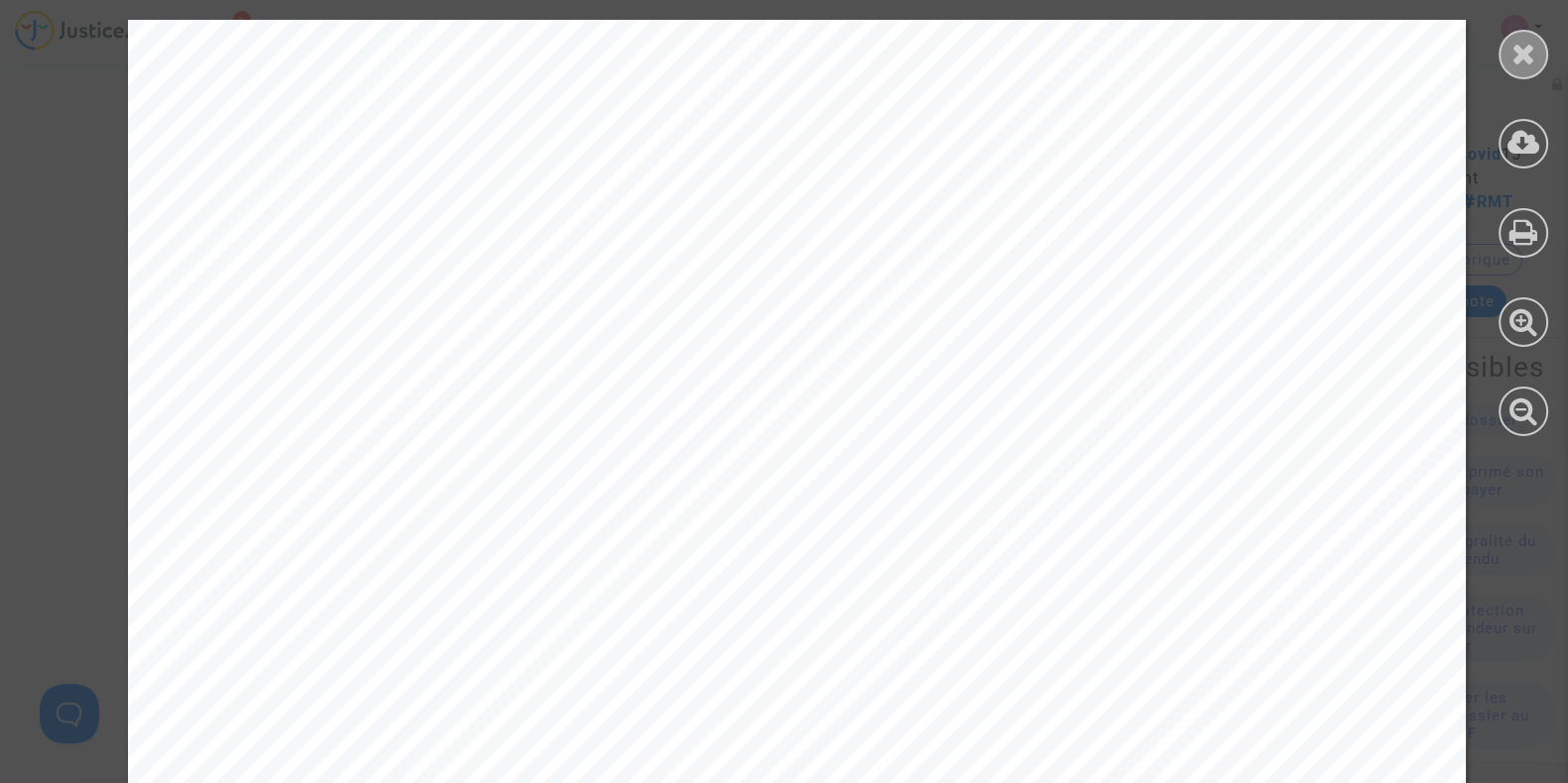
click at [1538, 51] on div at bounding box center [1523, 55] width 50 height 50
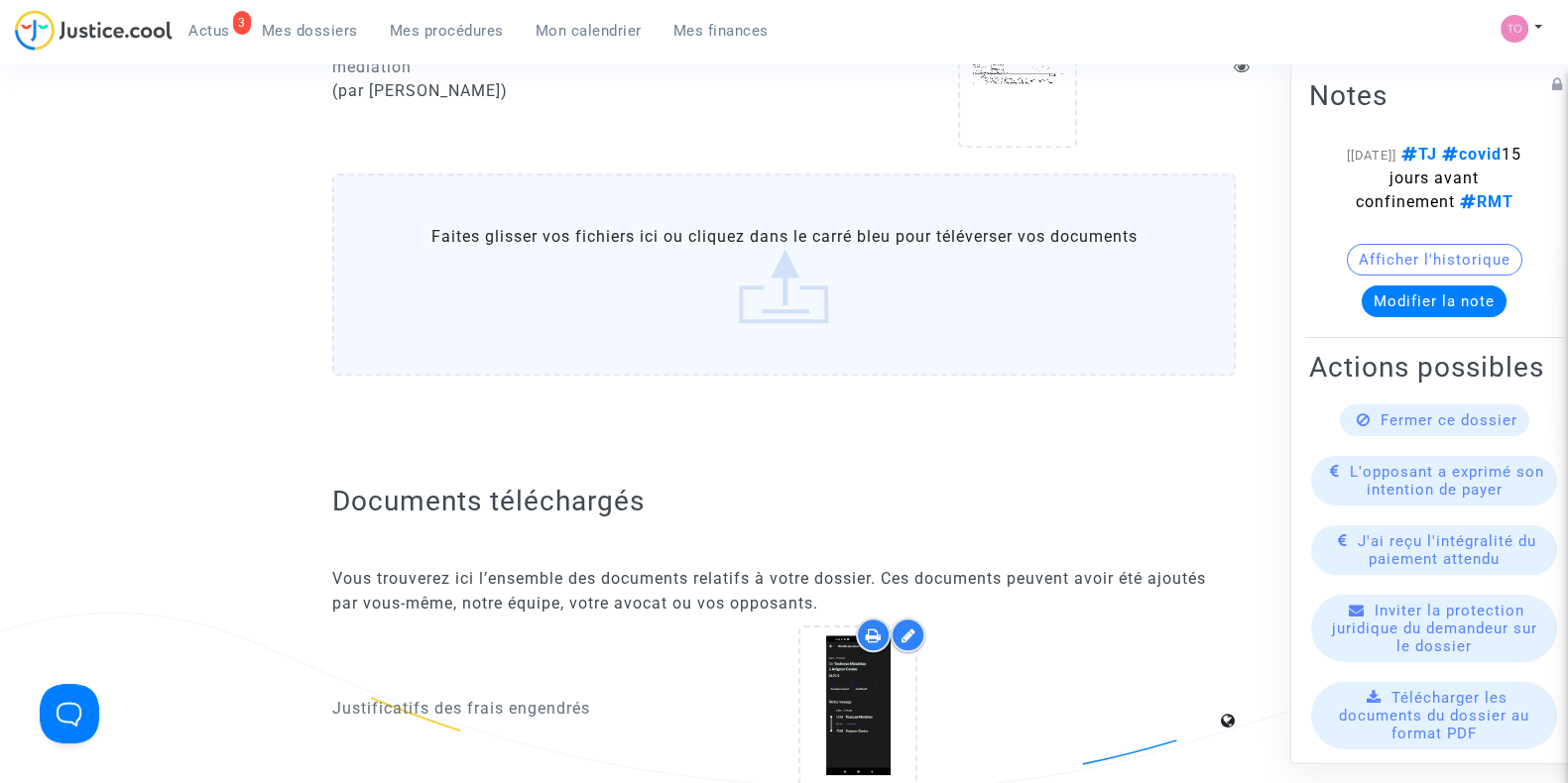
scroll to position [2460, 0]
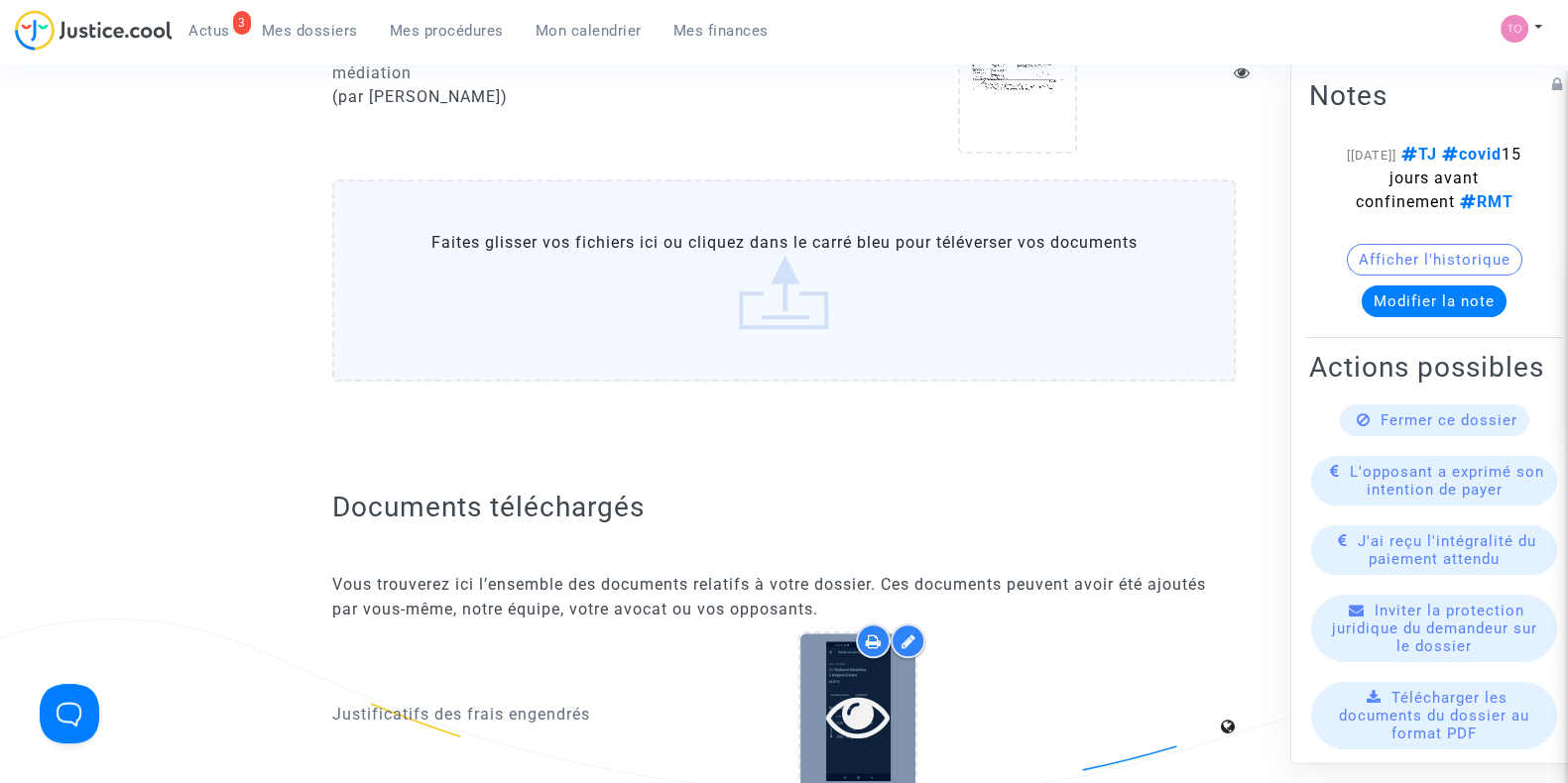
click at [838, 648] on div at bounding box center [857, 715] width 115 height 164
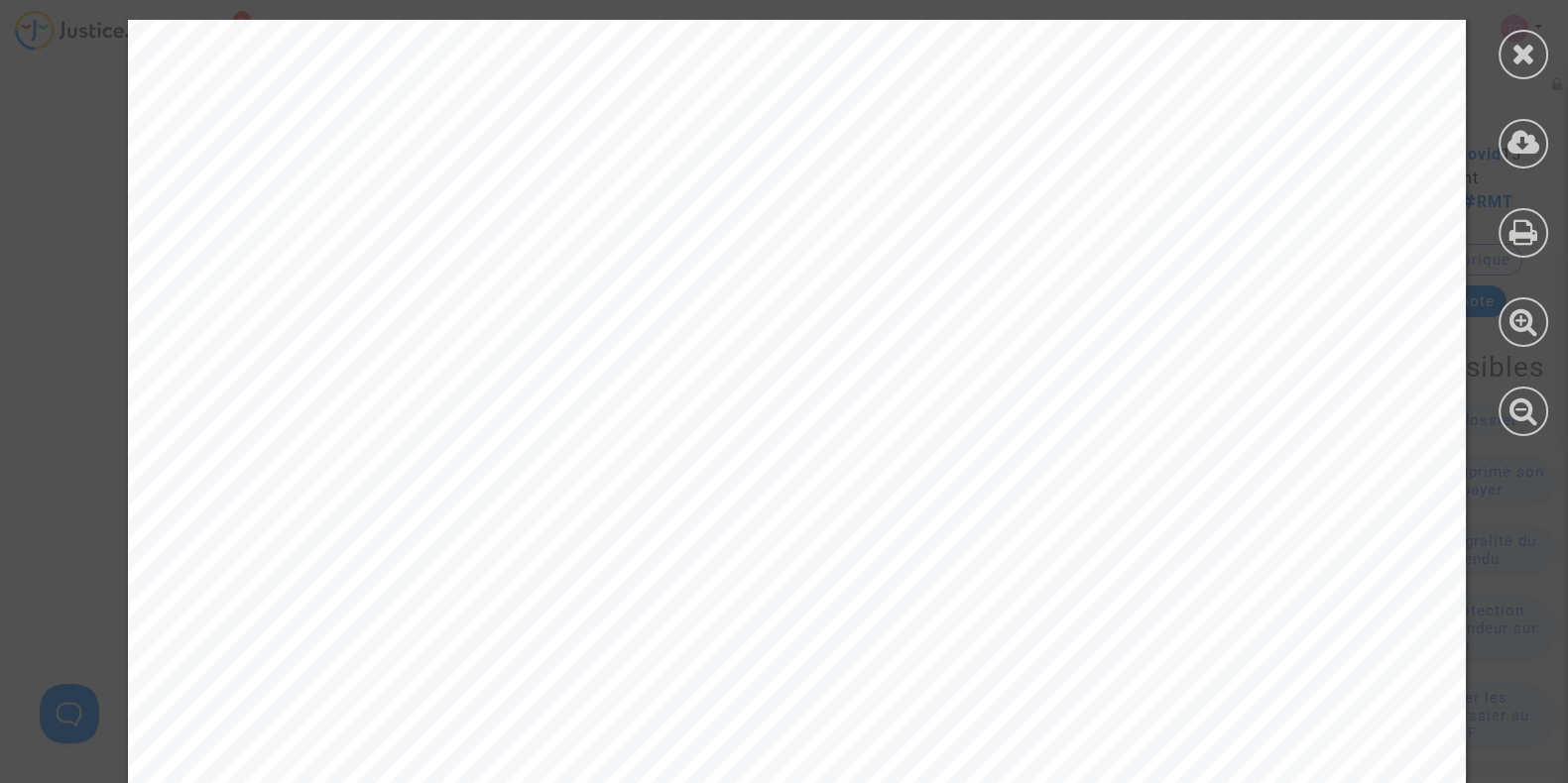
scroll to position [580, 0]
click at [1534, 68] on div at bounding box center [1523, 55] width 50 height 50
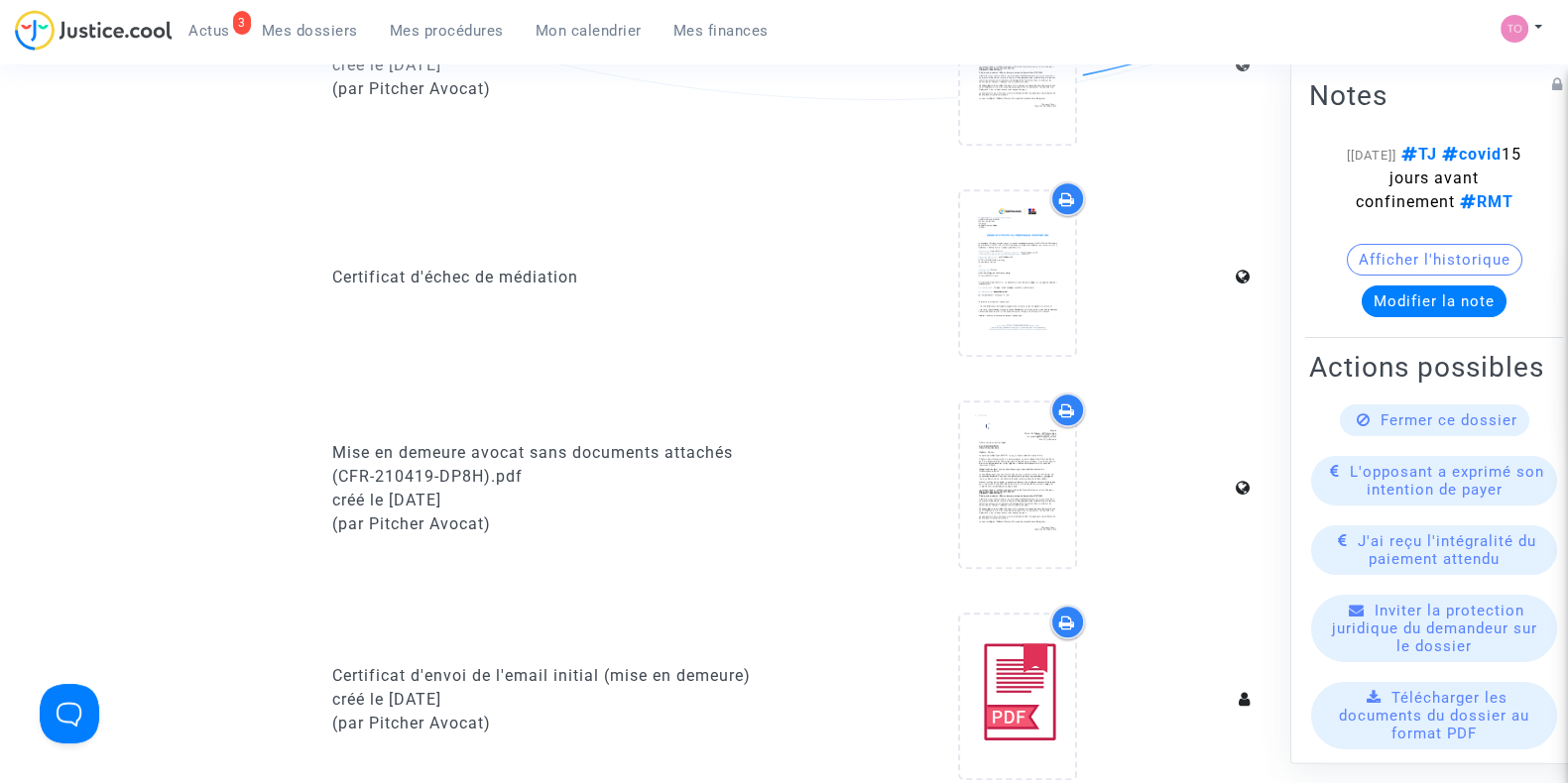
click at [957, 386] on documents-list "[NON ORIGINAL] LRAR de proposition de médiation Mise en demeure avocat (CFR-210…" at bounding box center [784, 599] width 903 height 1682
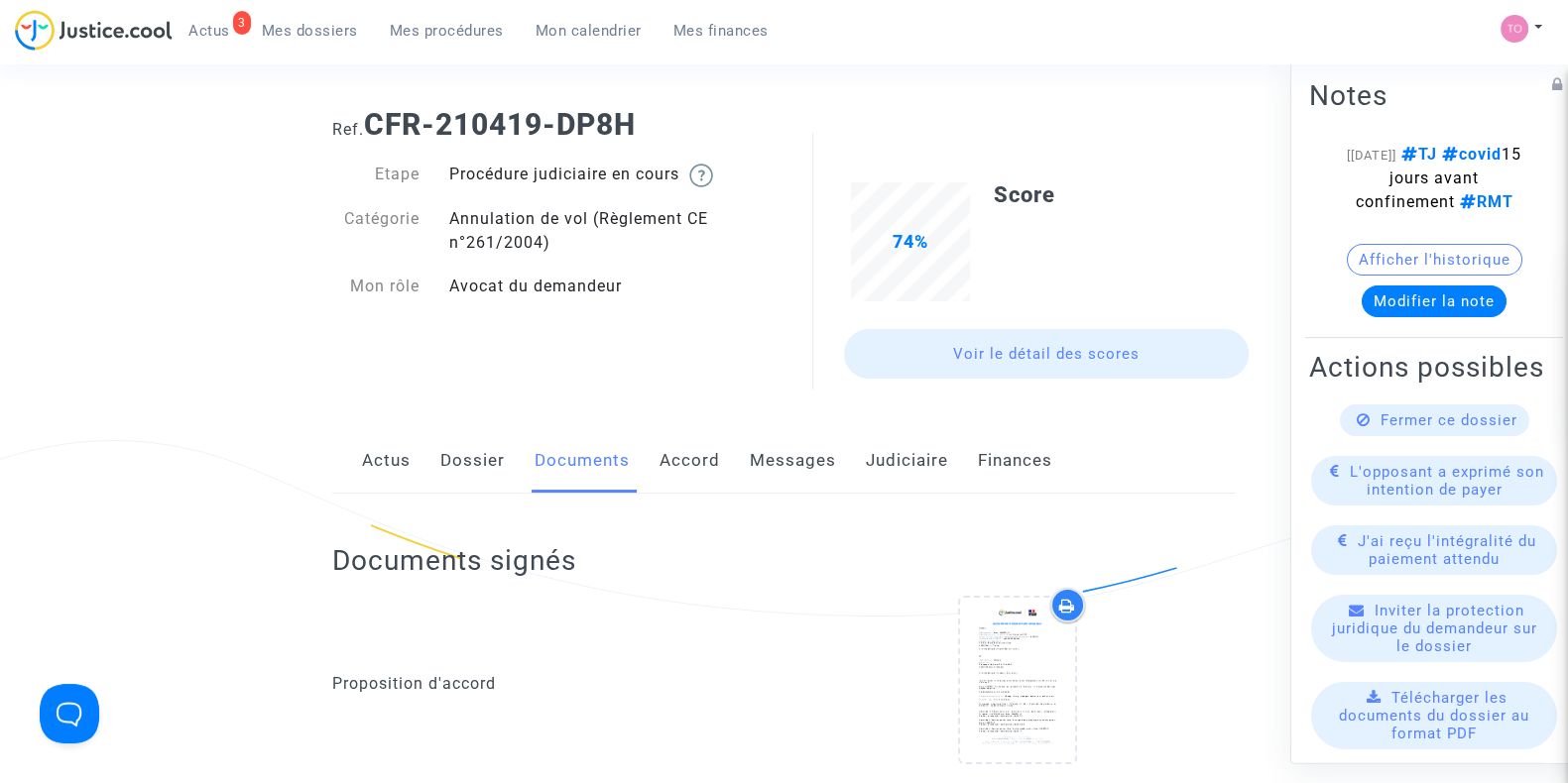
scroll to position [0, 0]
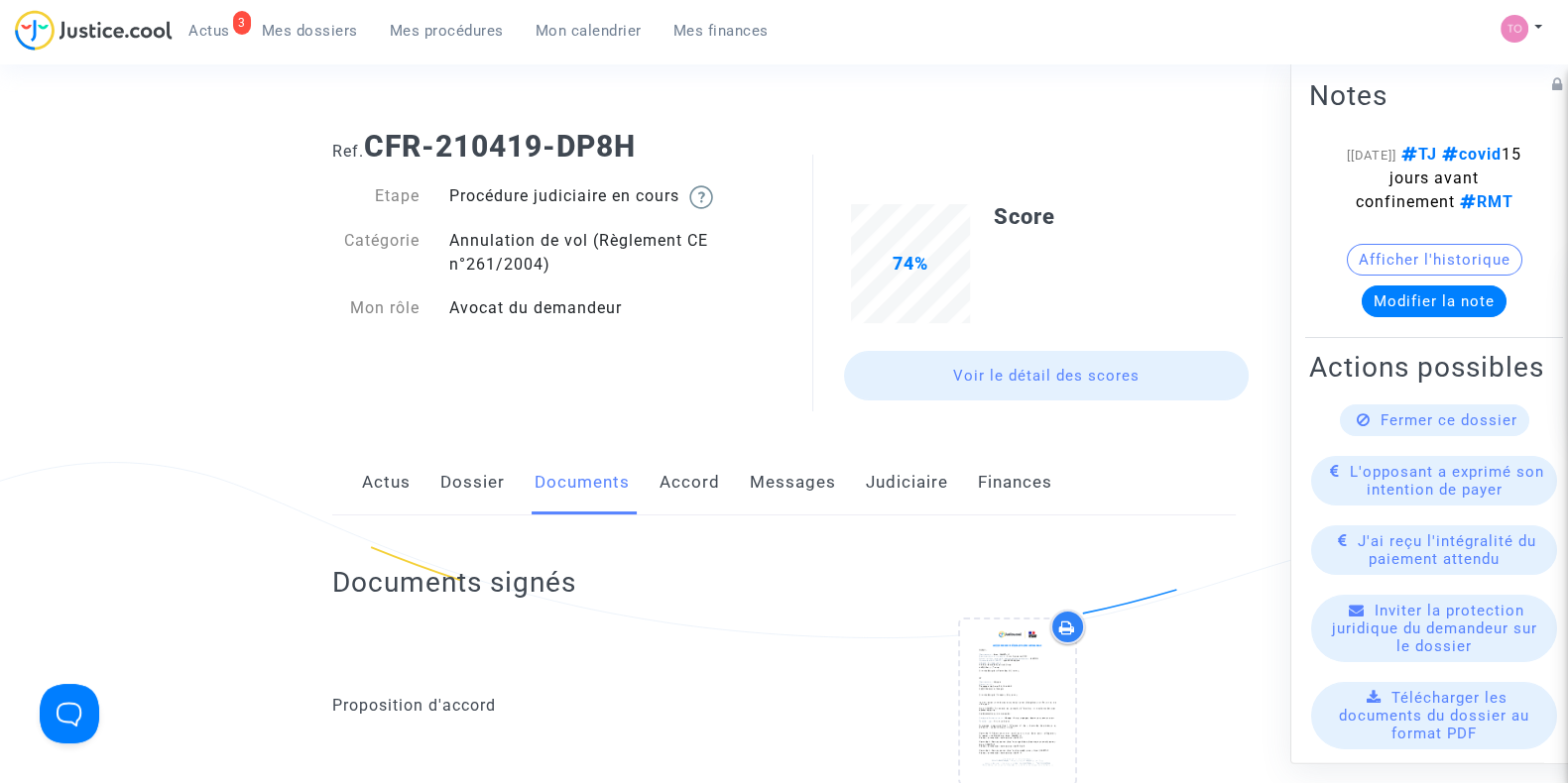
click at [471, 498] on link "Dossier" at bounding box center [472, 483] width 65 height 66
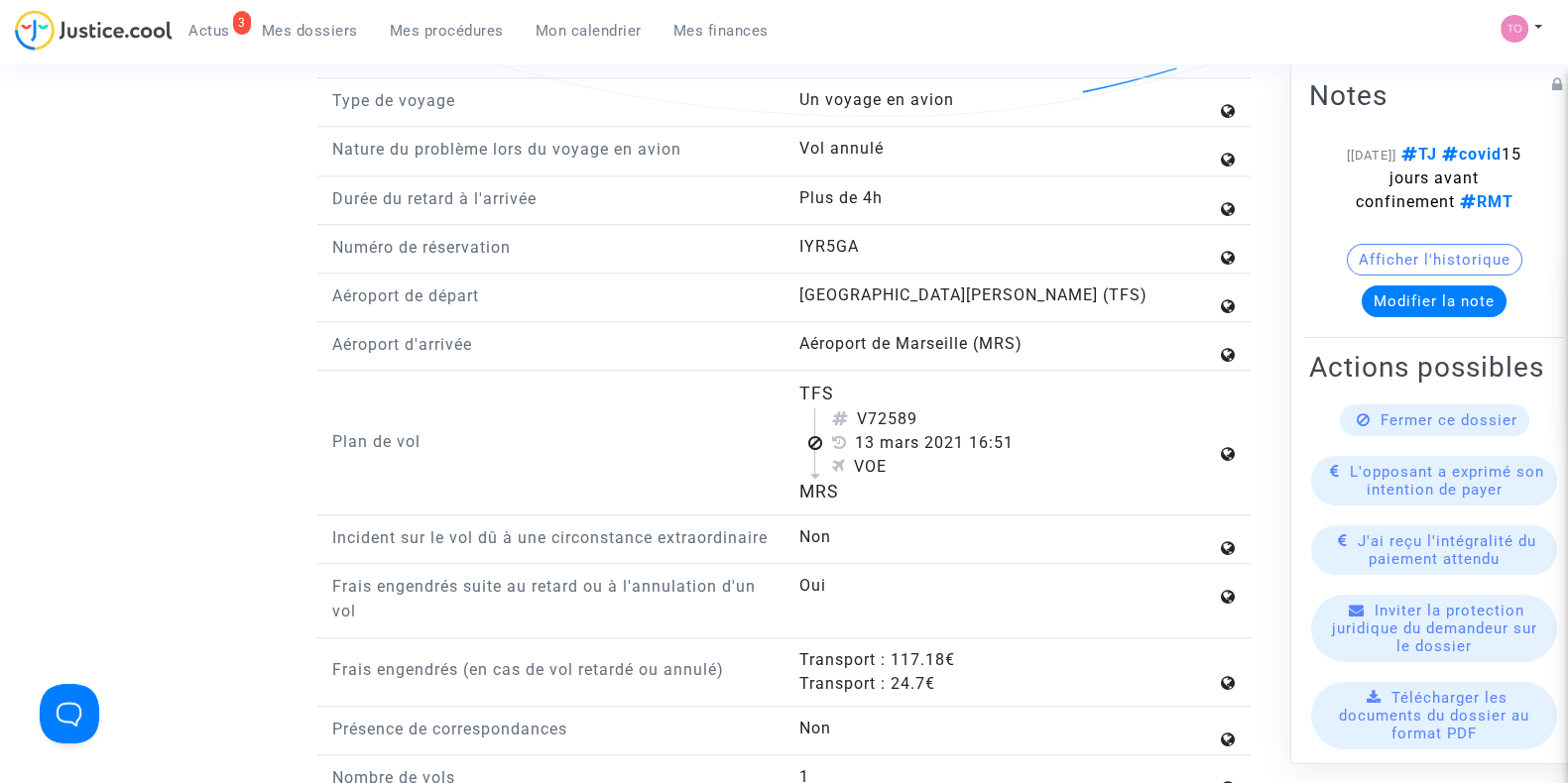
scroll to position [2405, 0]
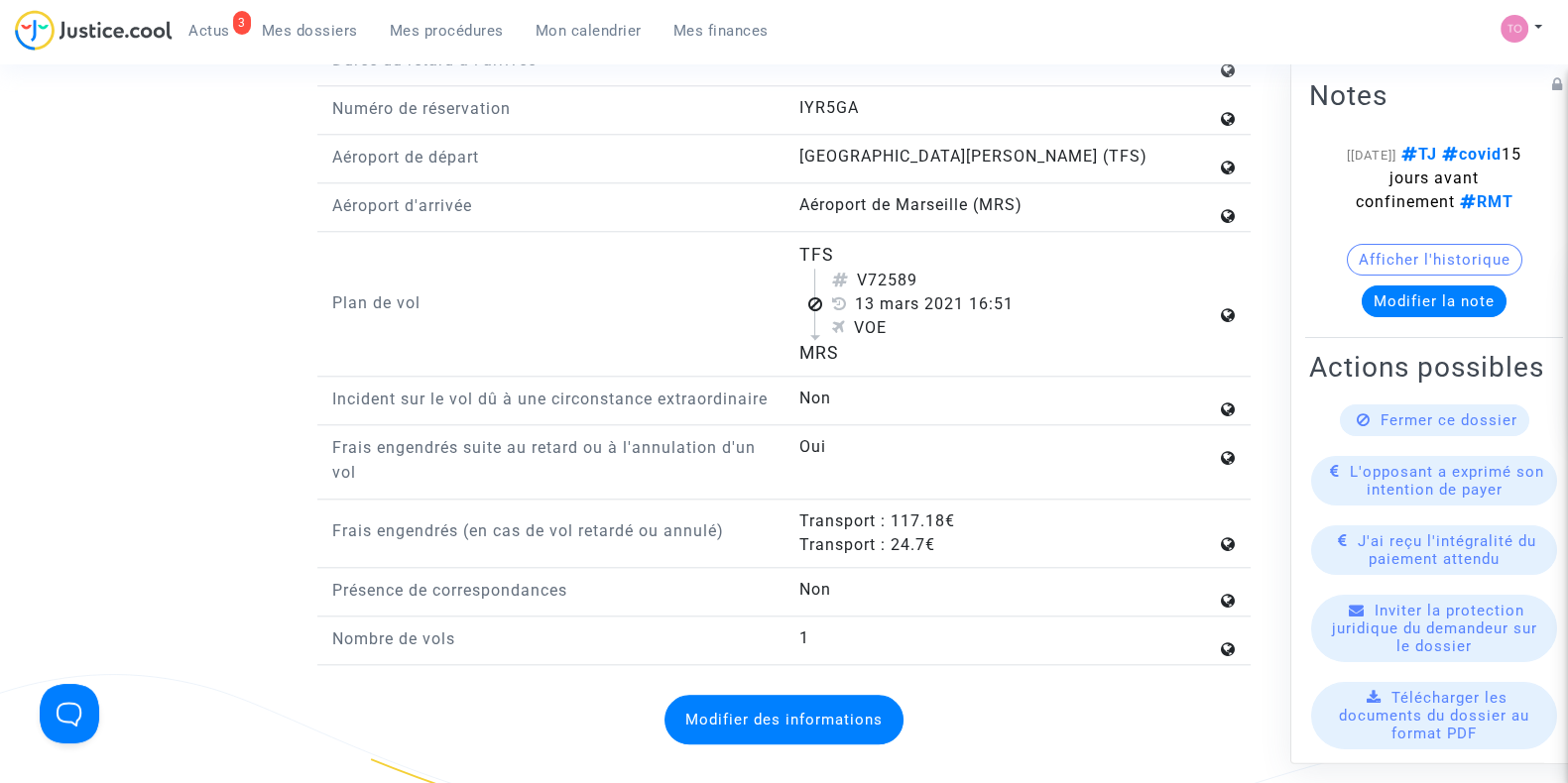
drag, startPoint x: 793, startPoint y: 243, endPoint x: 863, endPoint y: 341, distance: 120.4
click at [863, 341] on div "TFS V72589 13 mars 2021 16:51 VOE MRS" at bounding box center [1017, 304] width 467 height 124
copy flight-plan "TFS V72589 13 mars 2021 16:51 VOE MRS"
click at [1002, 325] on div "VOE" at bounding box center [1023, 329] width 385 height 24
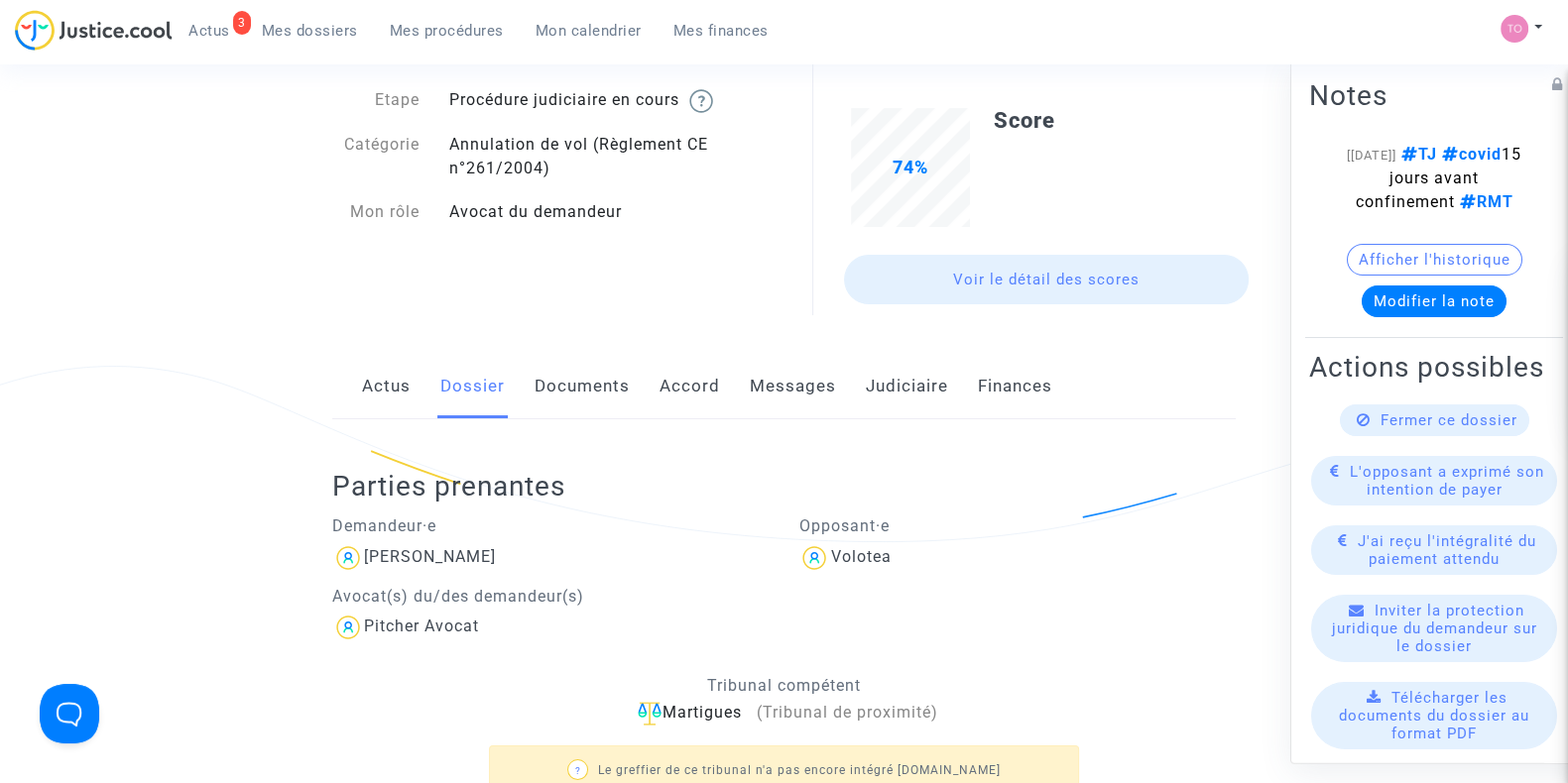
scroll to position [0, 0]
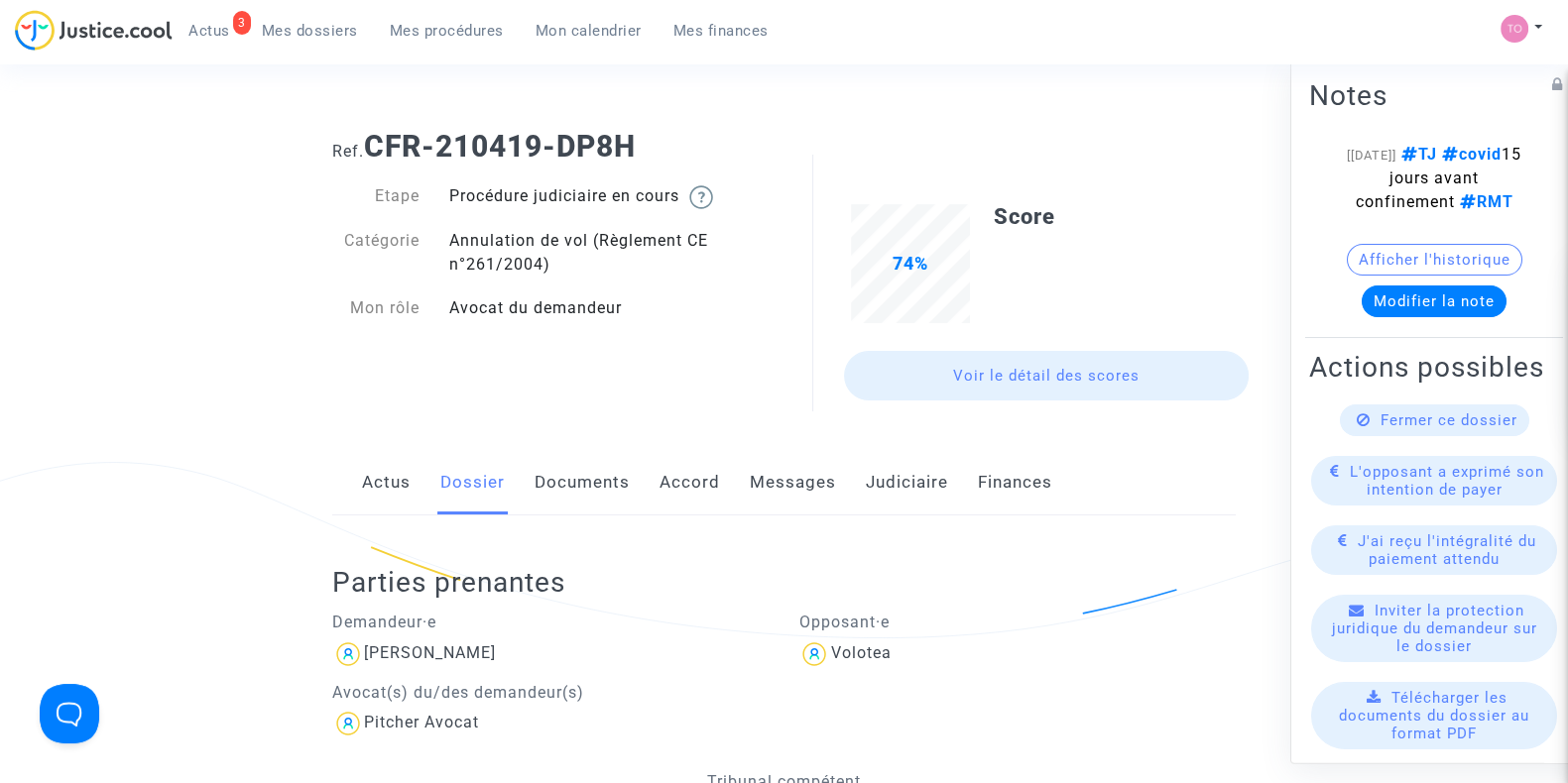
click at [546, 465] on link "Documents" at bounding box center [581, 483] width 95 height 66
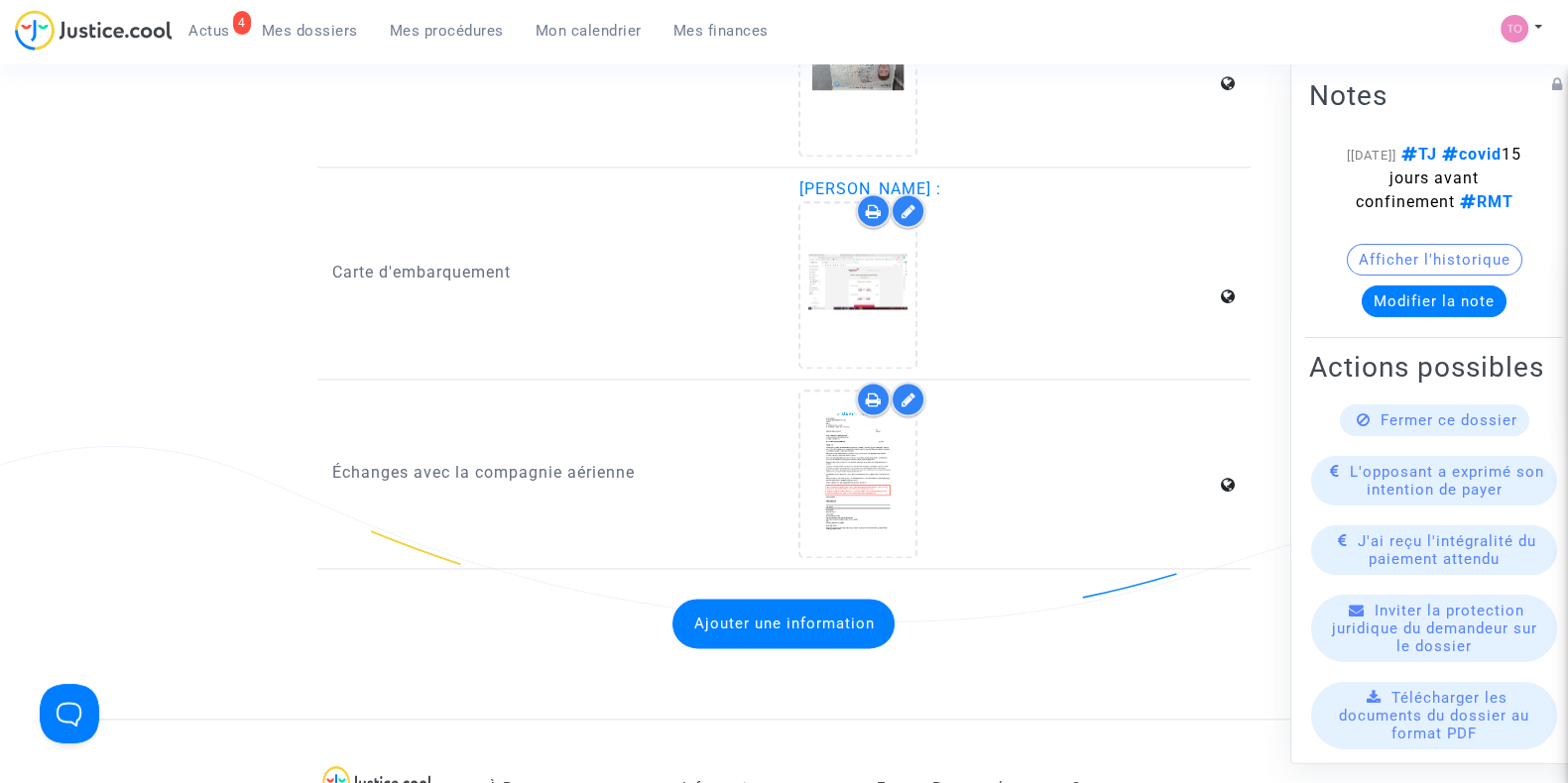
scroll to position [3502, 0]
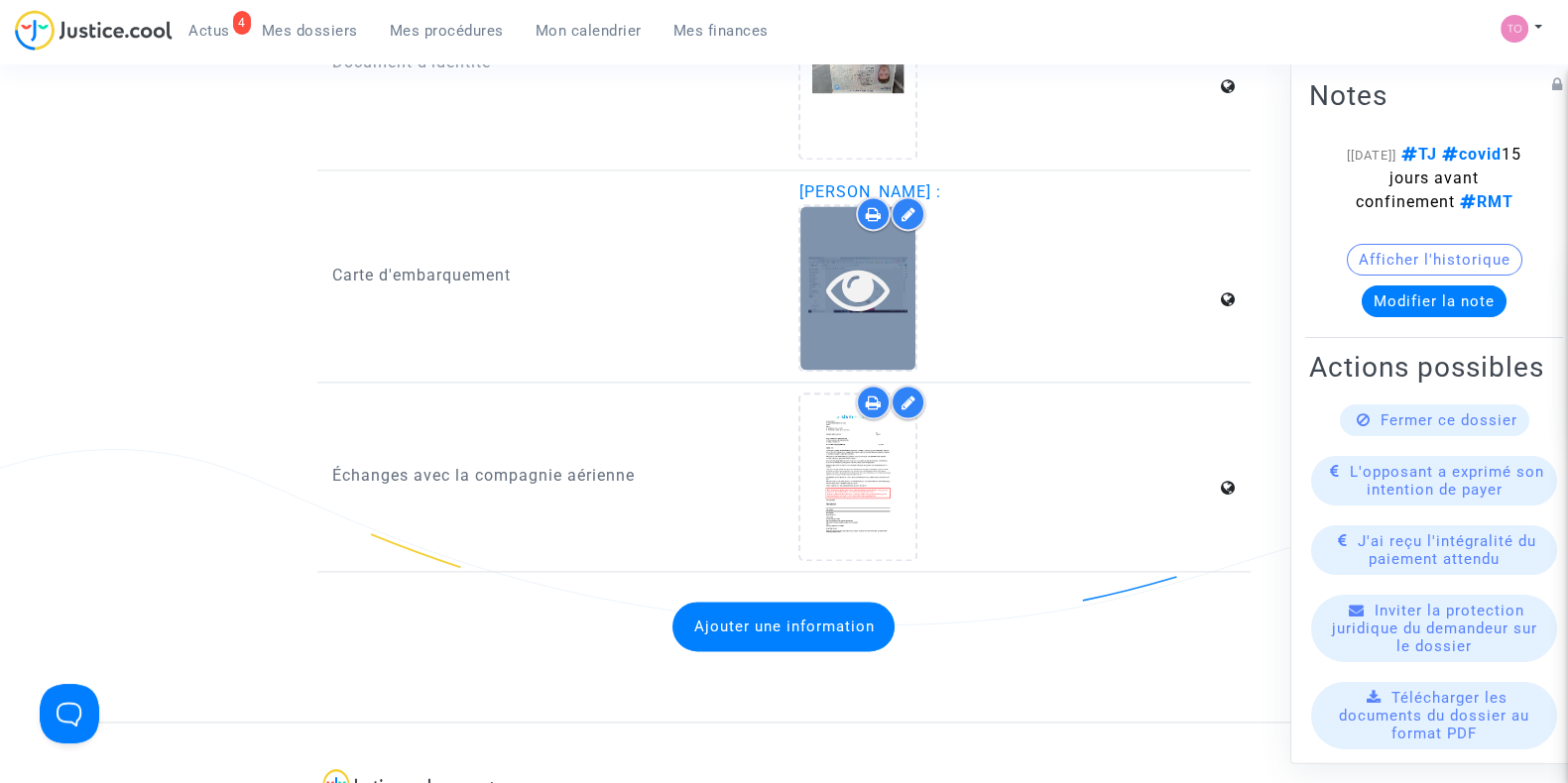
click at [850, 257] on icon at bounding box center [858, 289] width 65 height 64
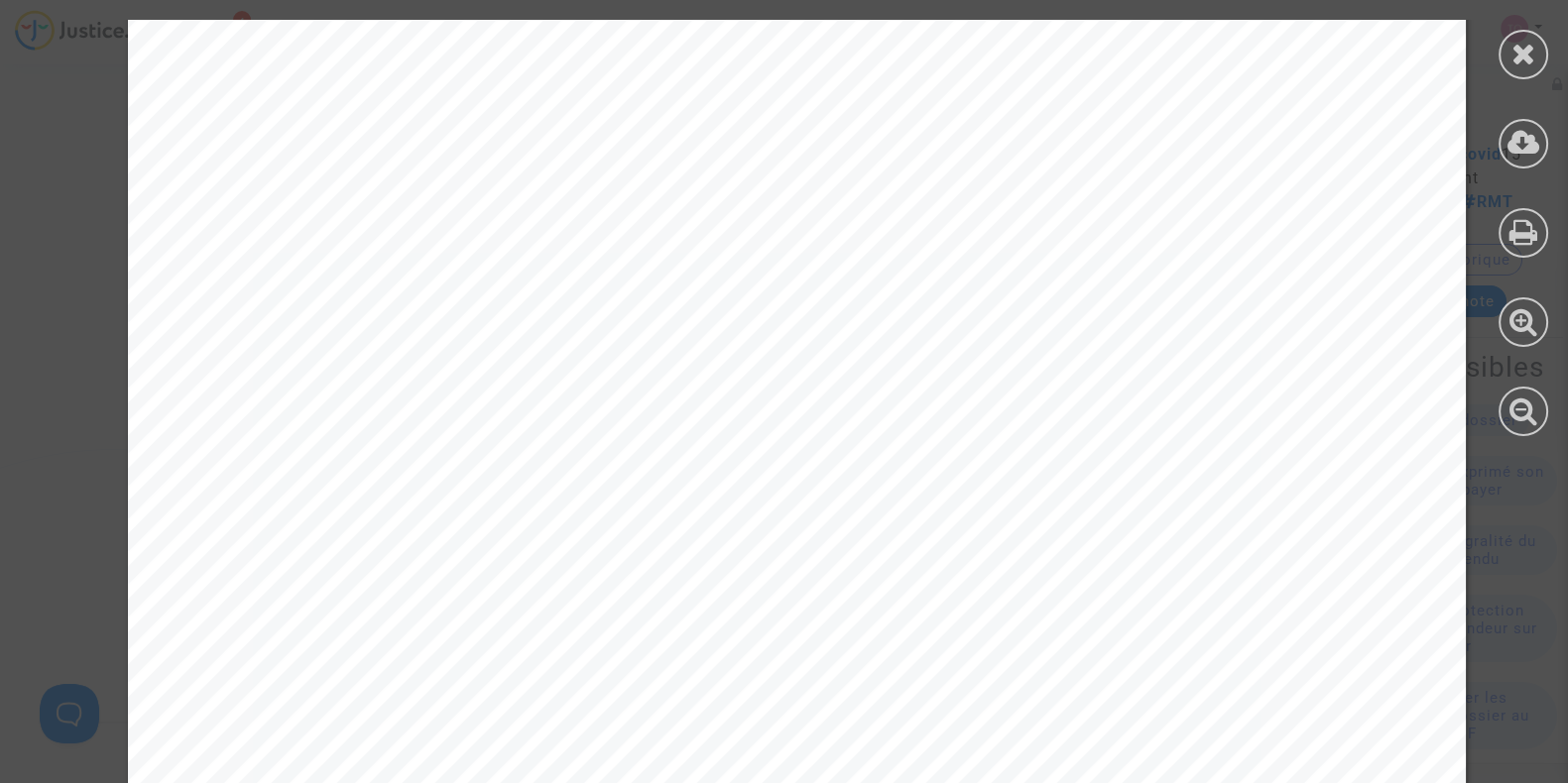
scroll to position [181, 0]
drag, startPoint x: 627, startPoint y: 275, endPoint x: 1055, endPoint y: 295, distance: 428.5
click at [1055, 295] on div at bounding box center [796, 785] width 1337 height 1892
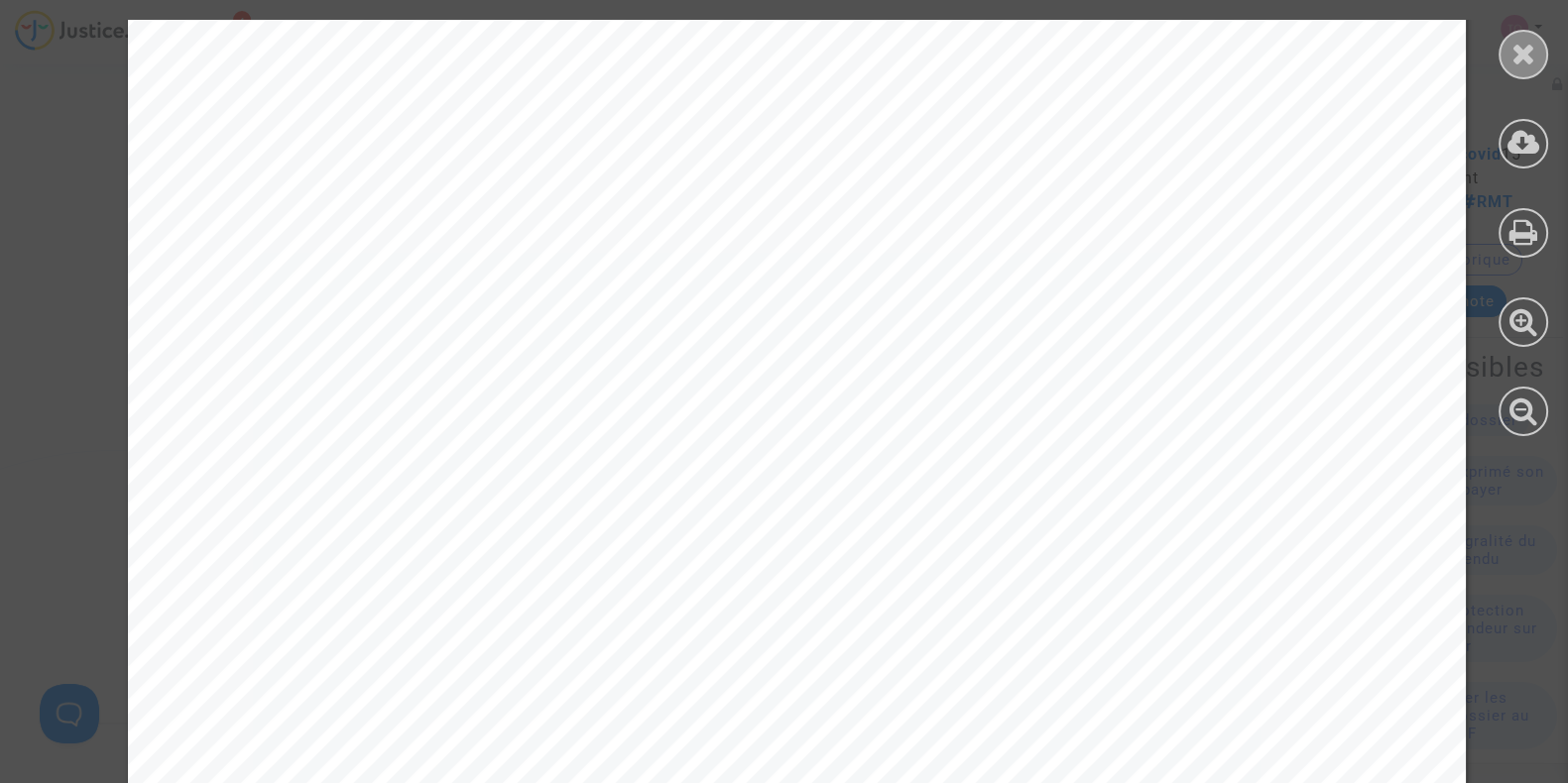
click at [1509, 61] on div at bounding box center [1523, 55] width 50 height 50
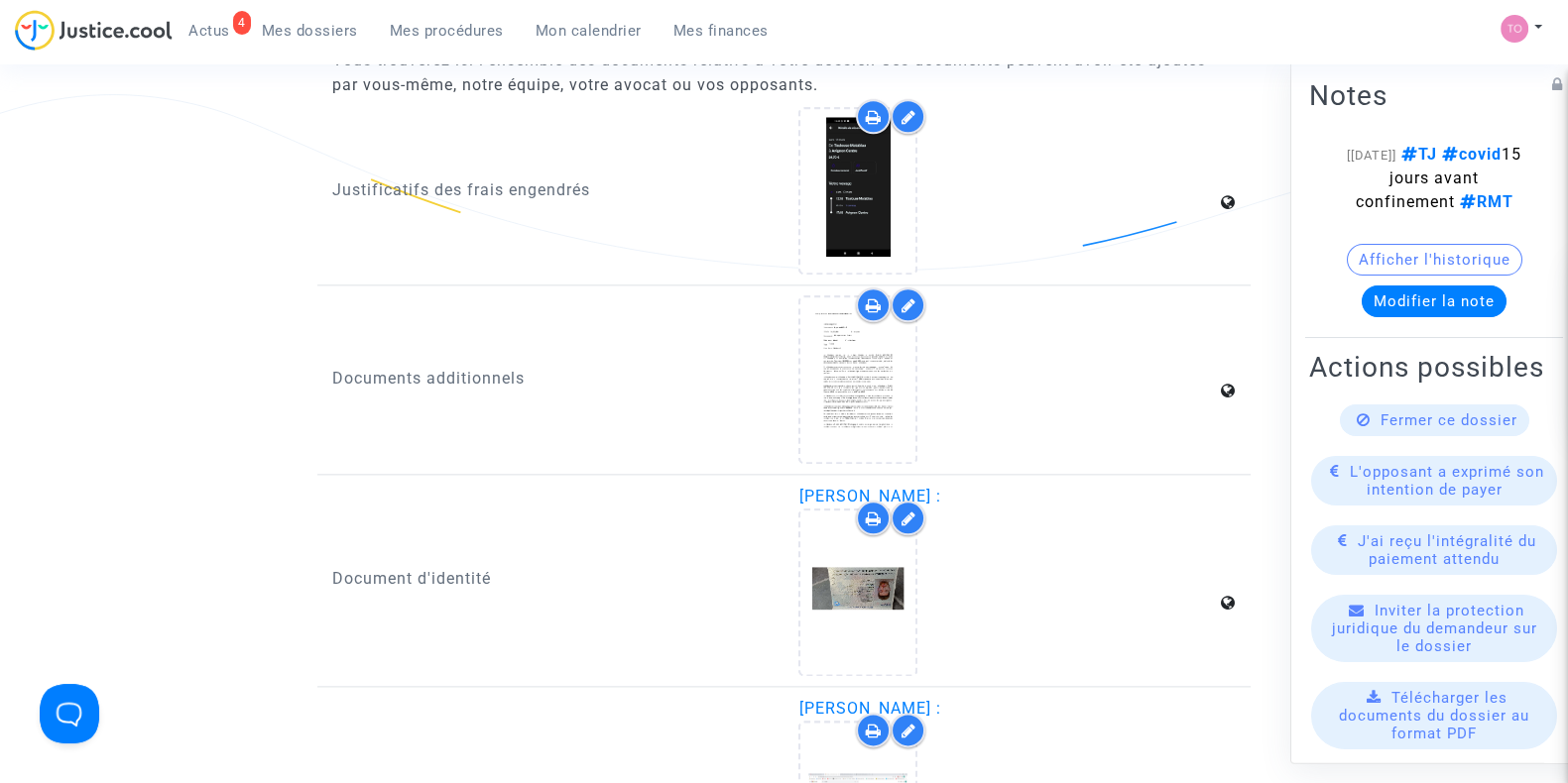
scroll to position [2935, 0]
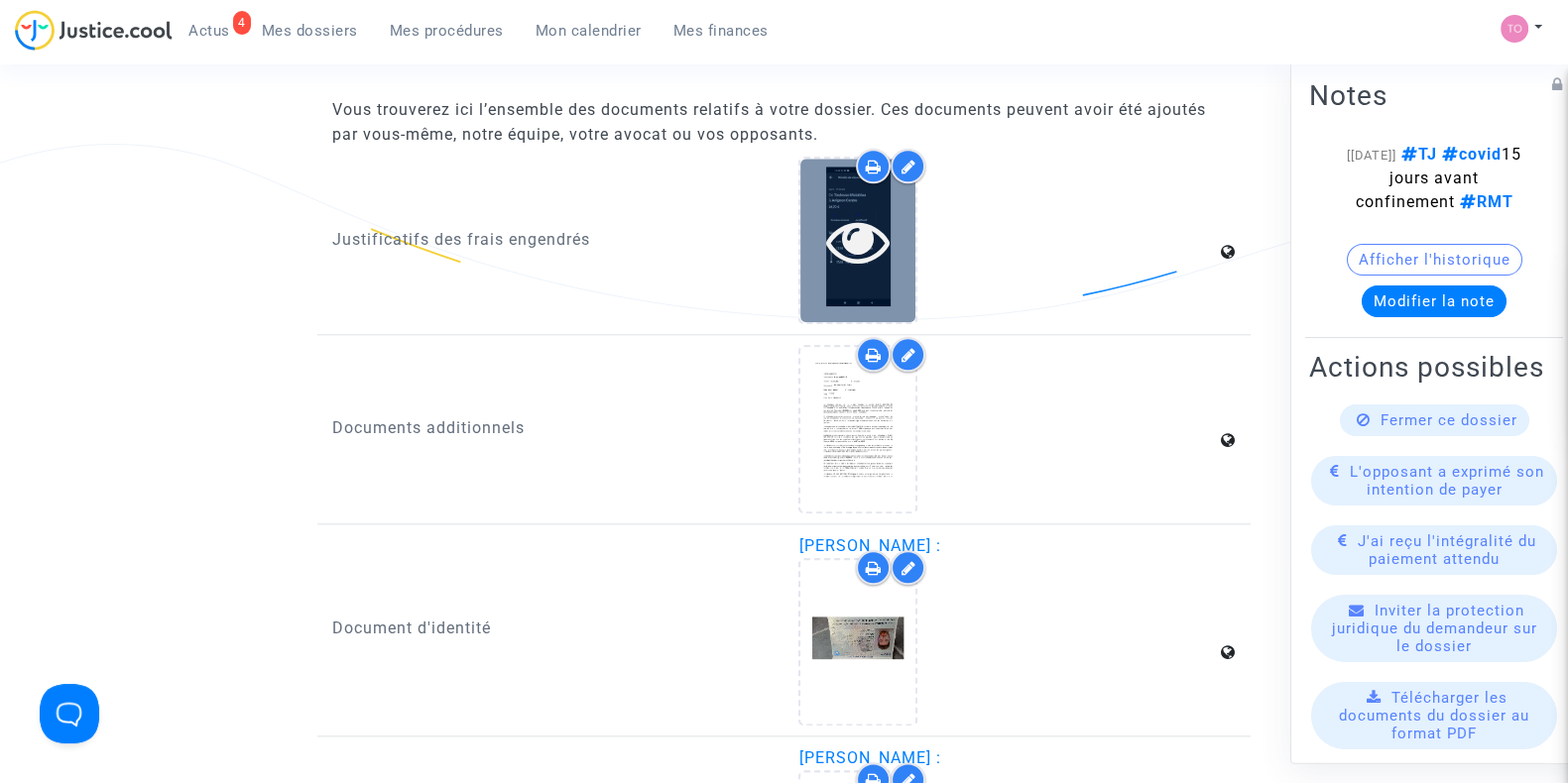
click at [846, 238] on icon at bounding box center [858, 241] width 65 height 64
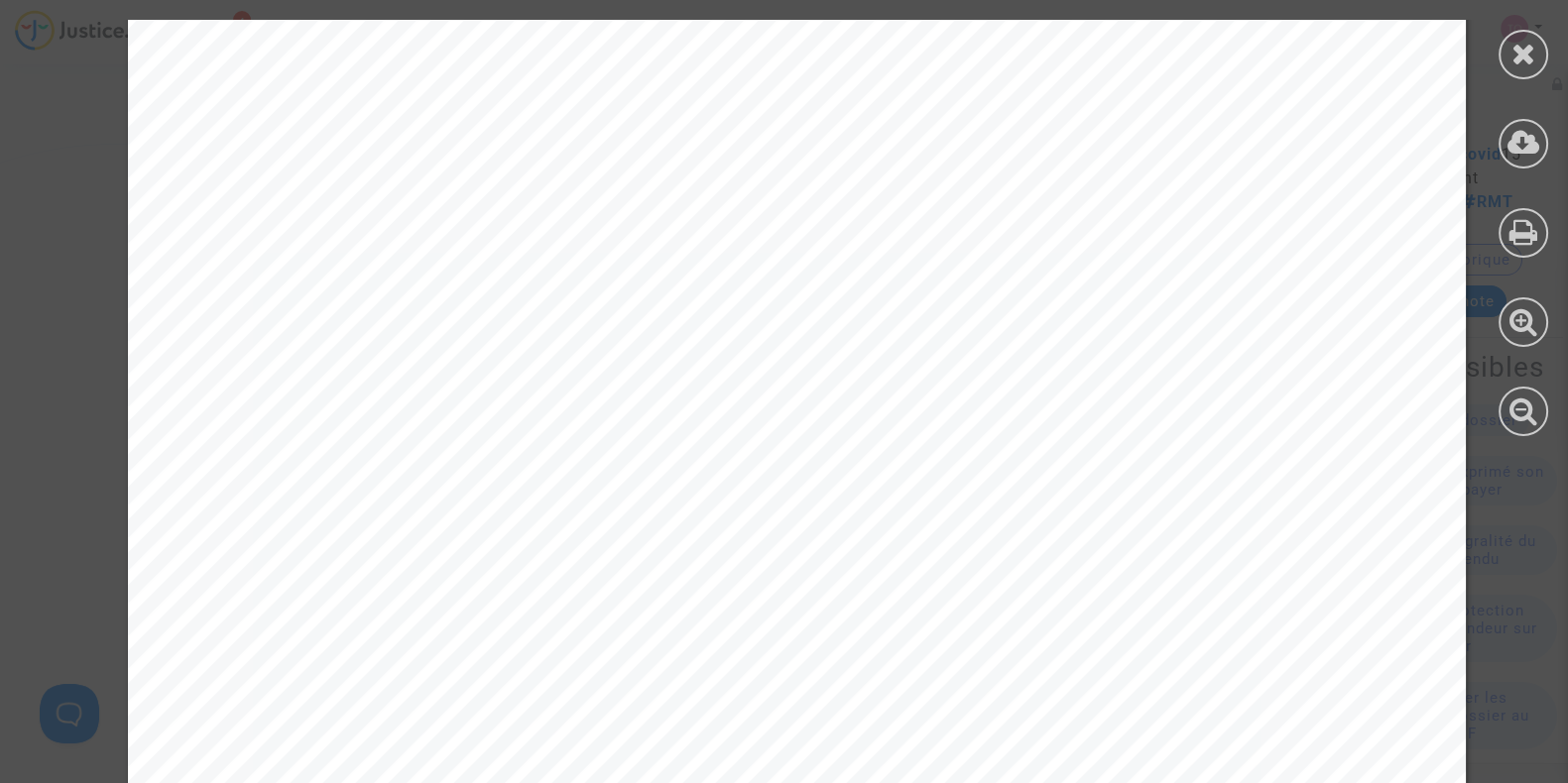
scroll to position [244, 0]
click at [1514, 34] on div at bounding box center [1523, 55] width 50 height 50
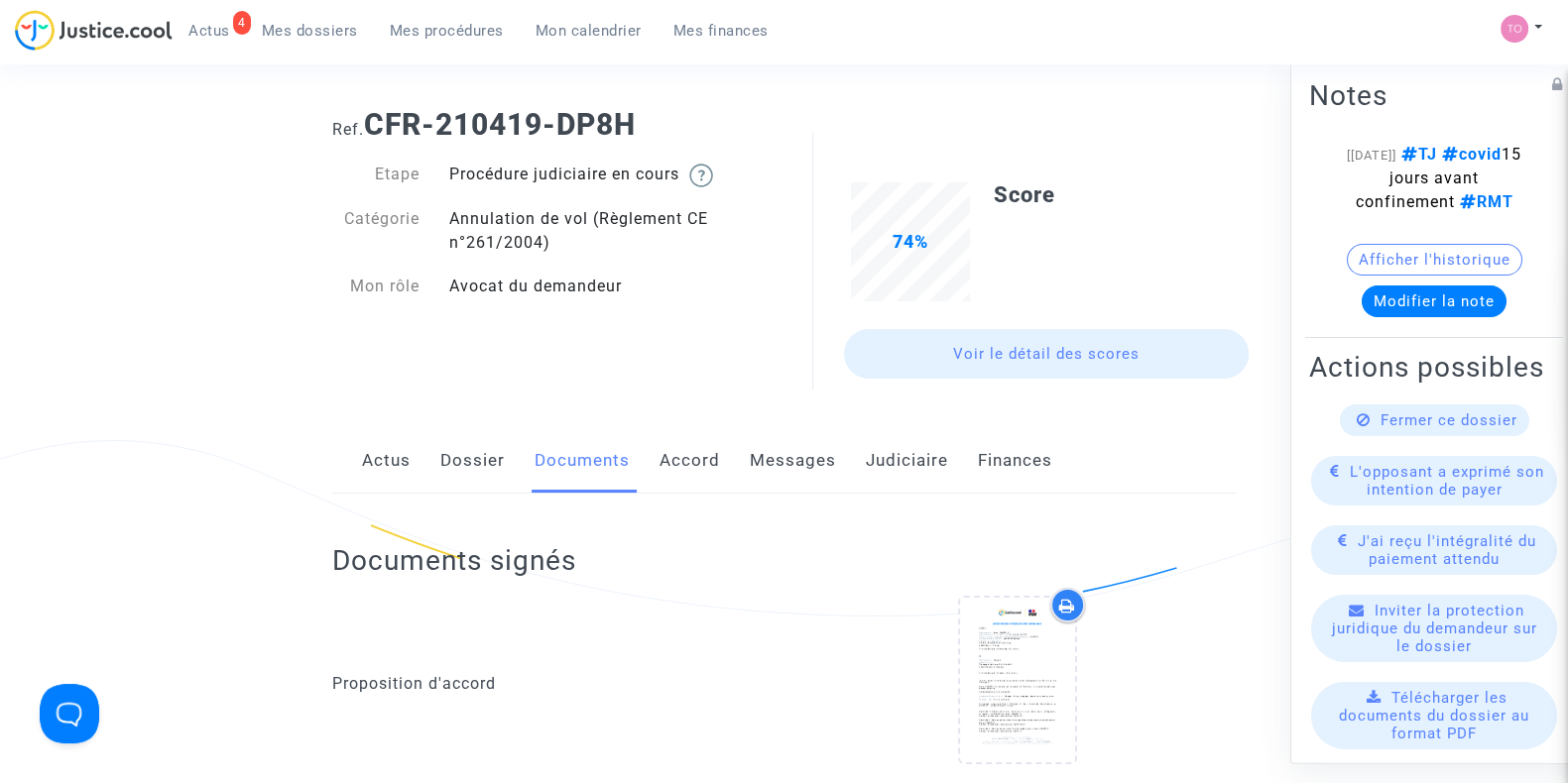
scroll to position [0, 0]
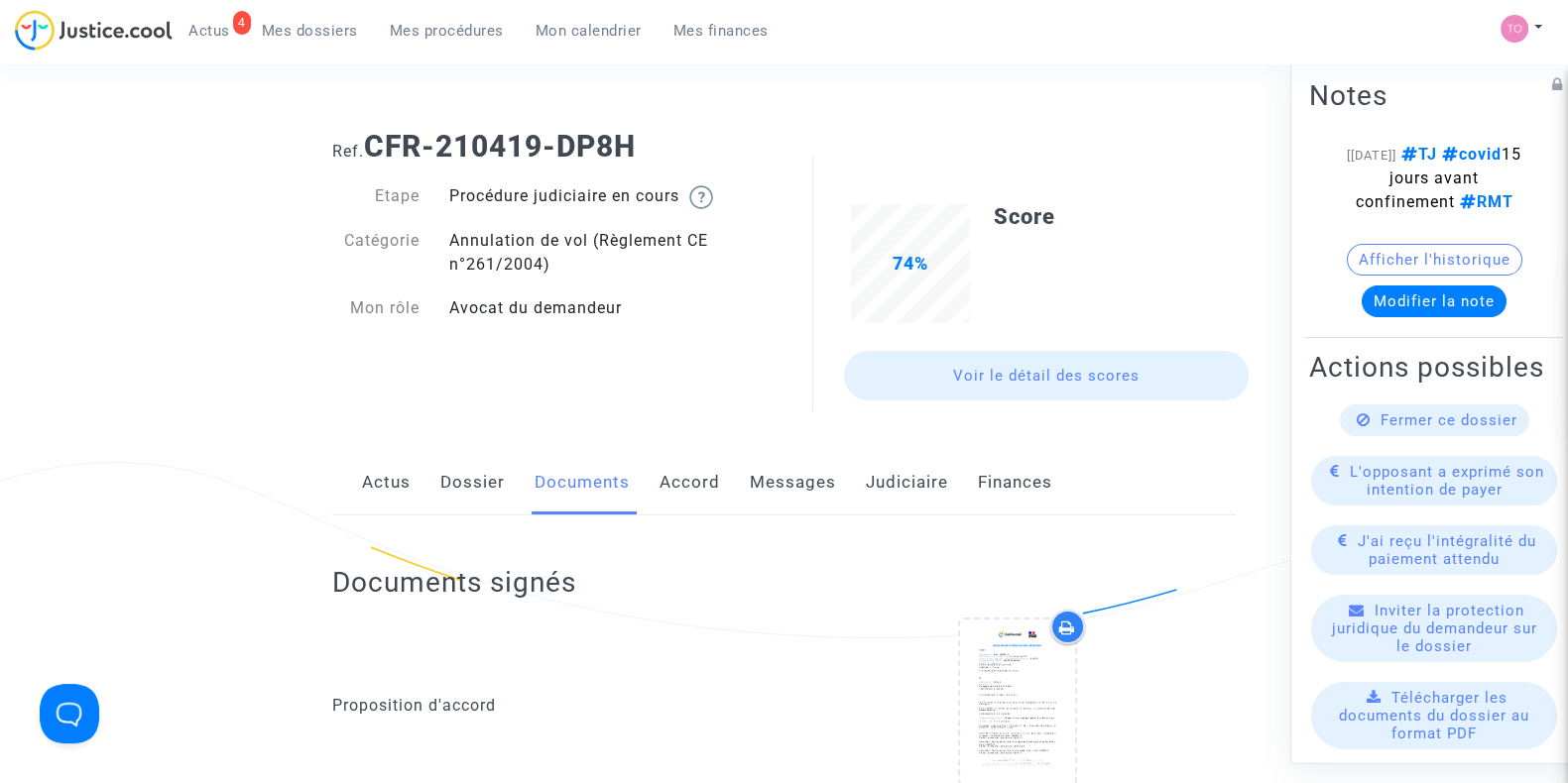
click at [473, 478] on link "Dossier" at bounding box center [472, 483] width 65 height 66
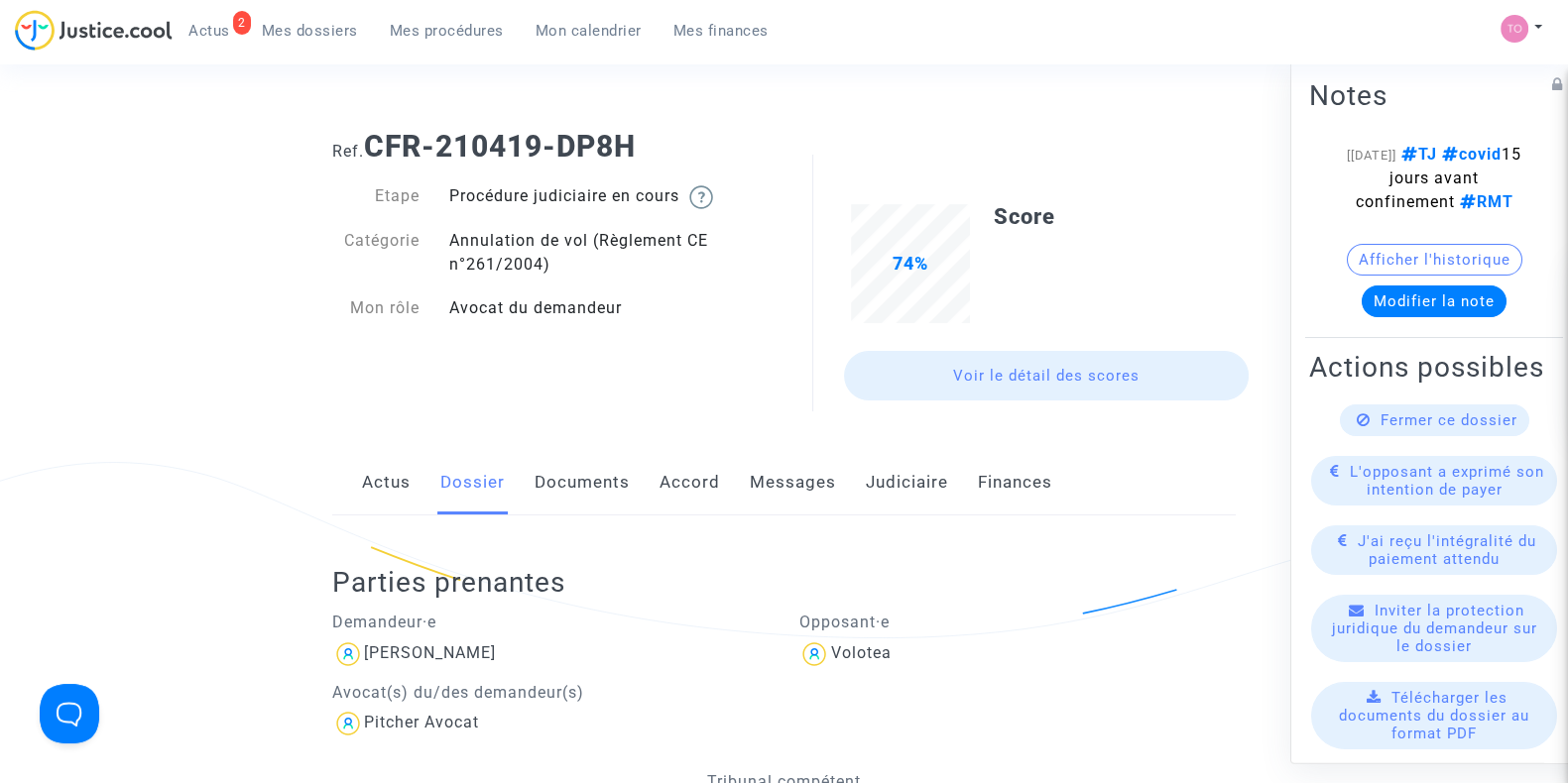
click at [902, 497] on link "Judiciaire" at bounding box center [907, 483] width 82 height 66
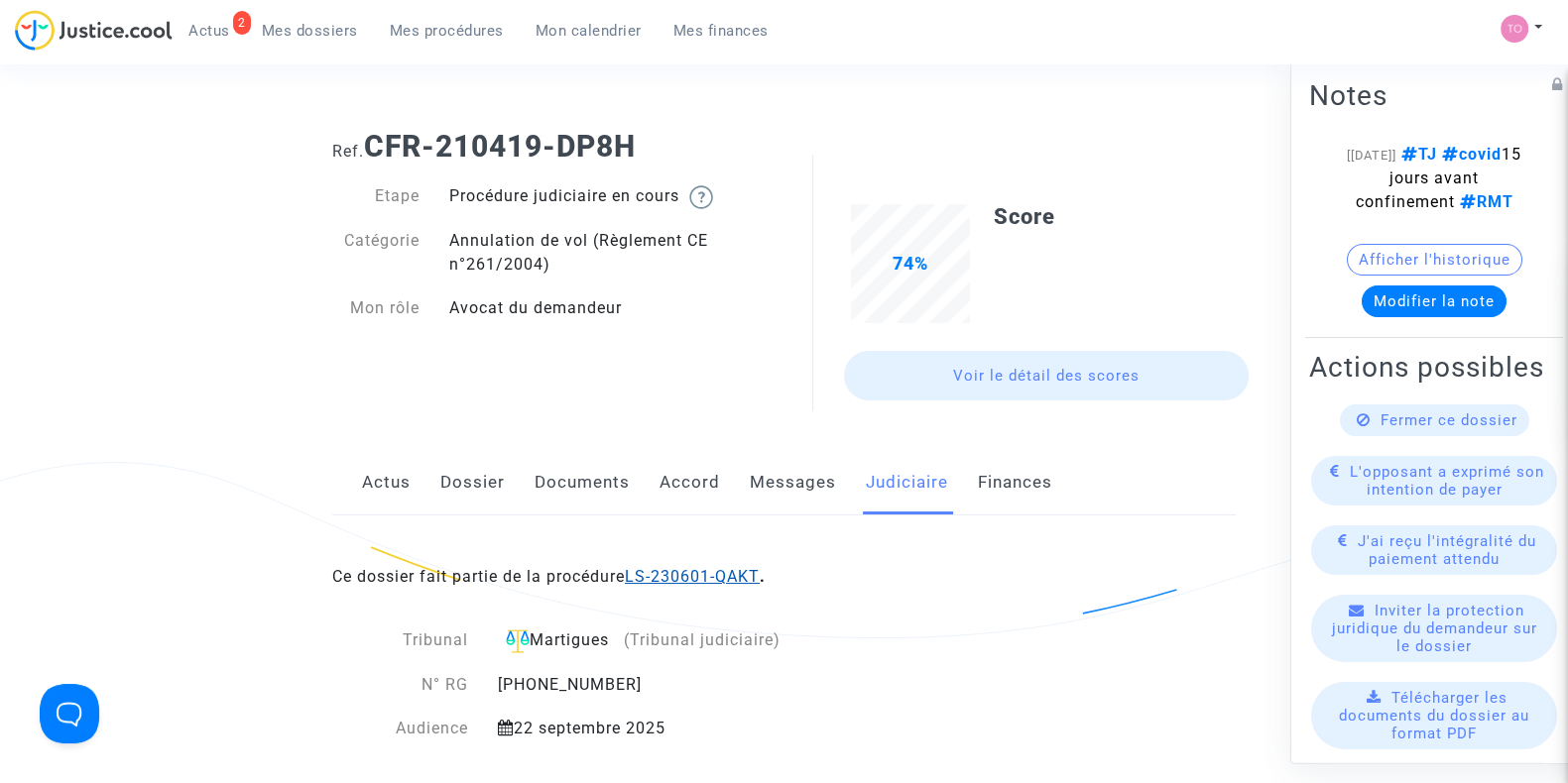
click at [679, 572] on link "LS-230601-QAKT" at bounding box center [691, 576] width 135 height 19
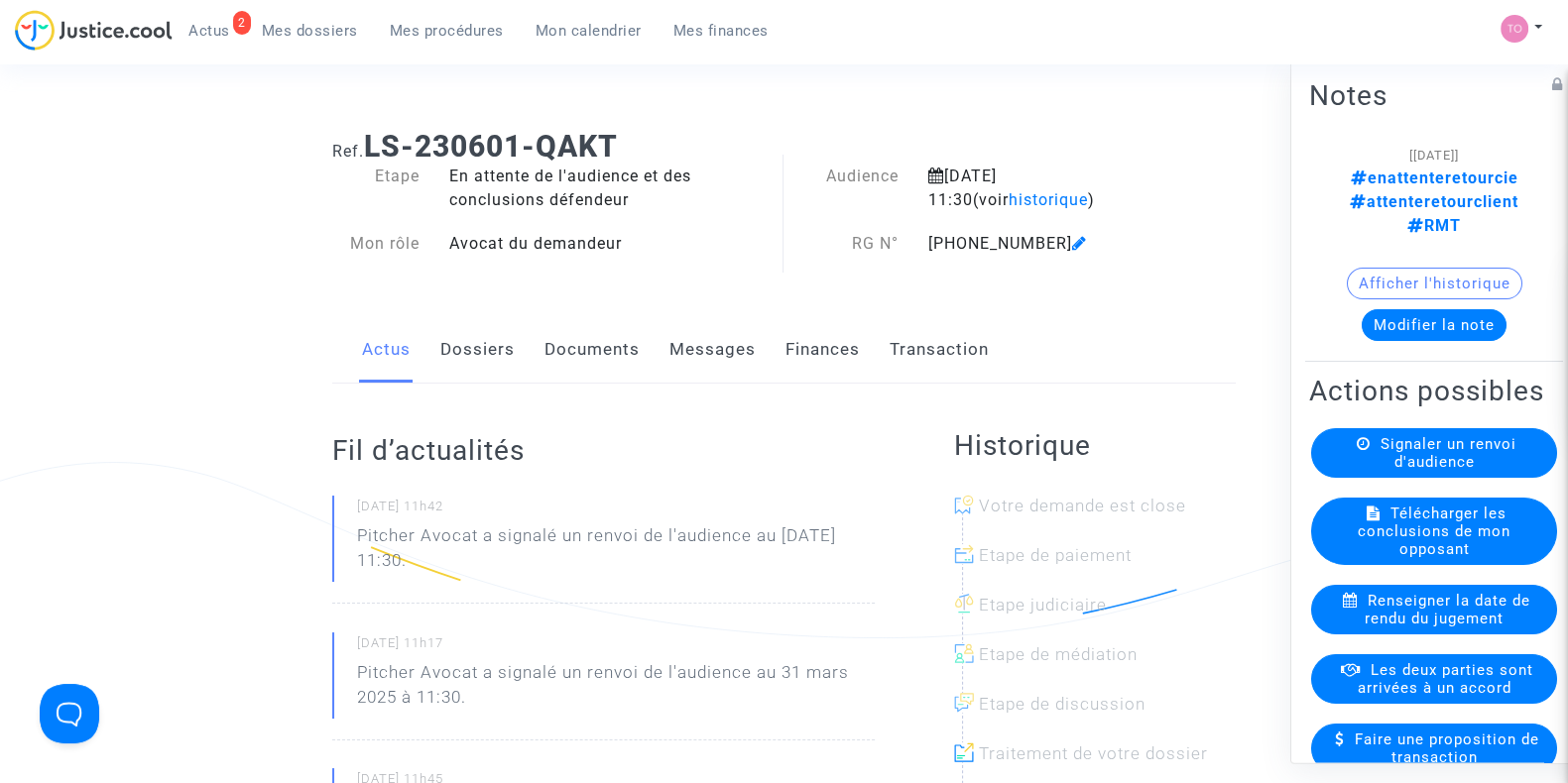
click at [1400, 310] on button "Modifier la note" at bounding box center [1433, 326] width 145 height 32
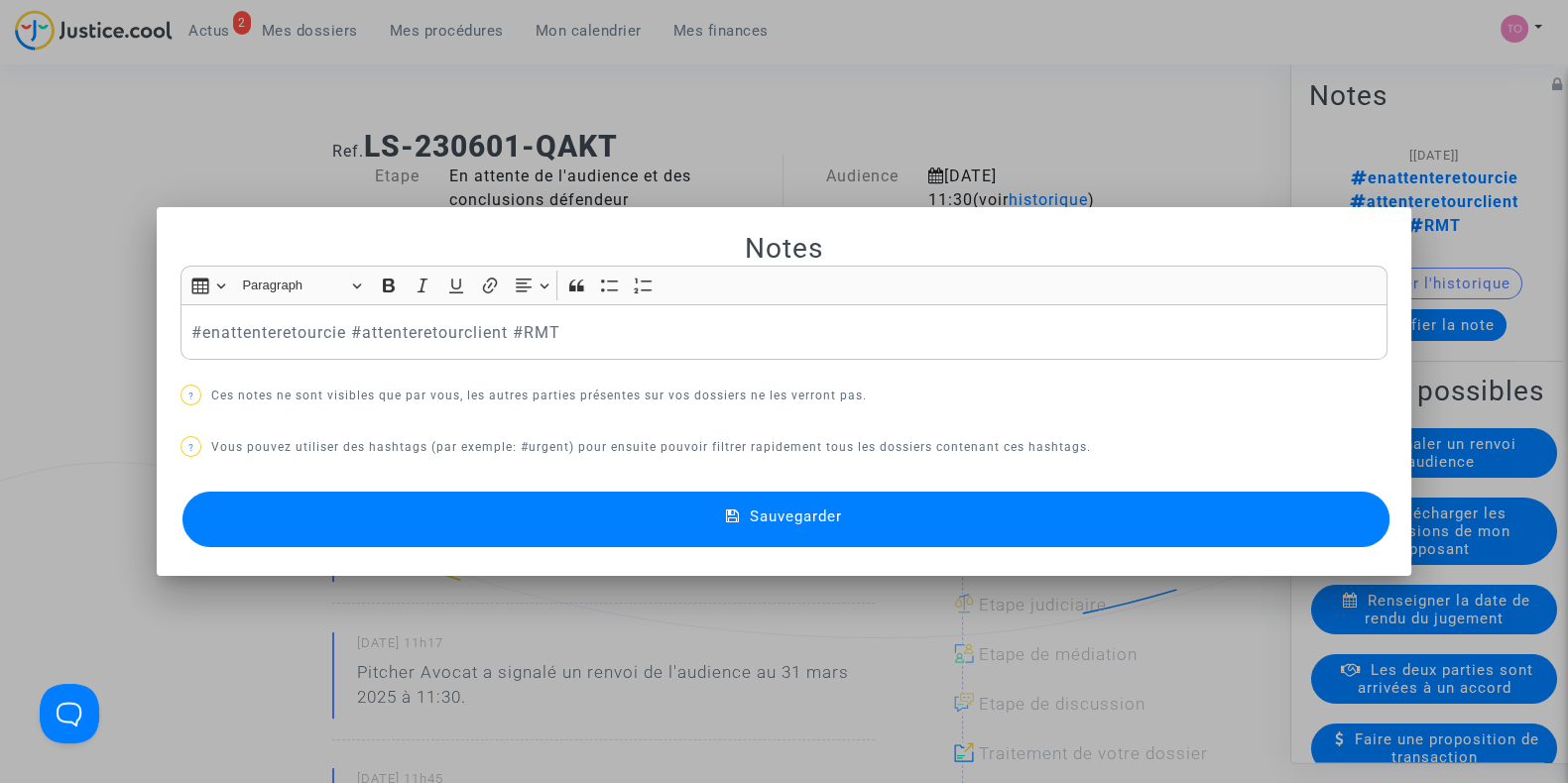
click at [770, 526] on button "Sauvegarder" at bounding box center [786, 519] width 1206 height 56
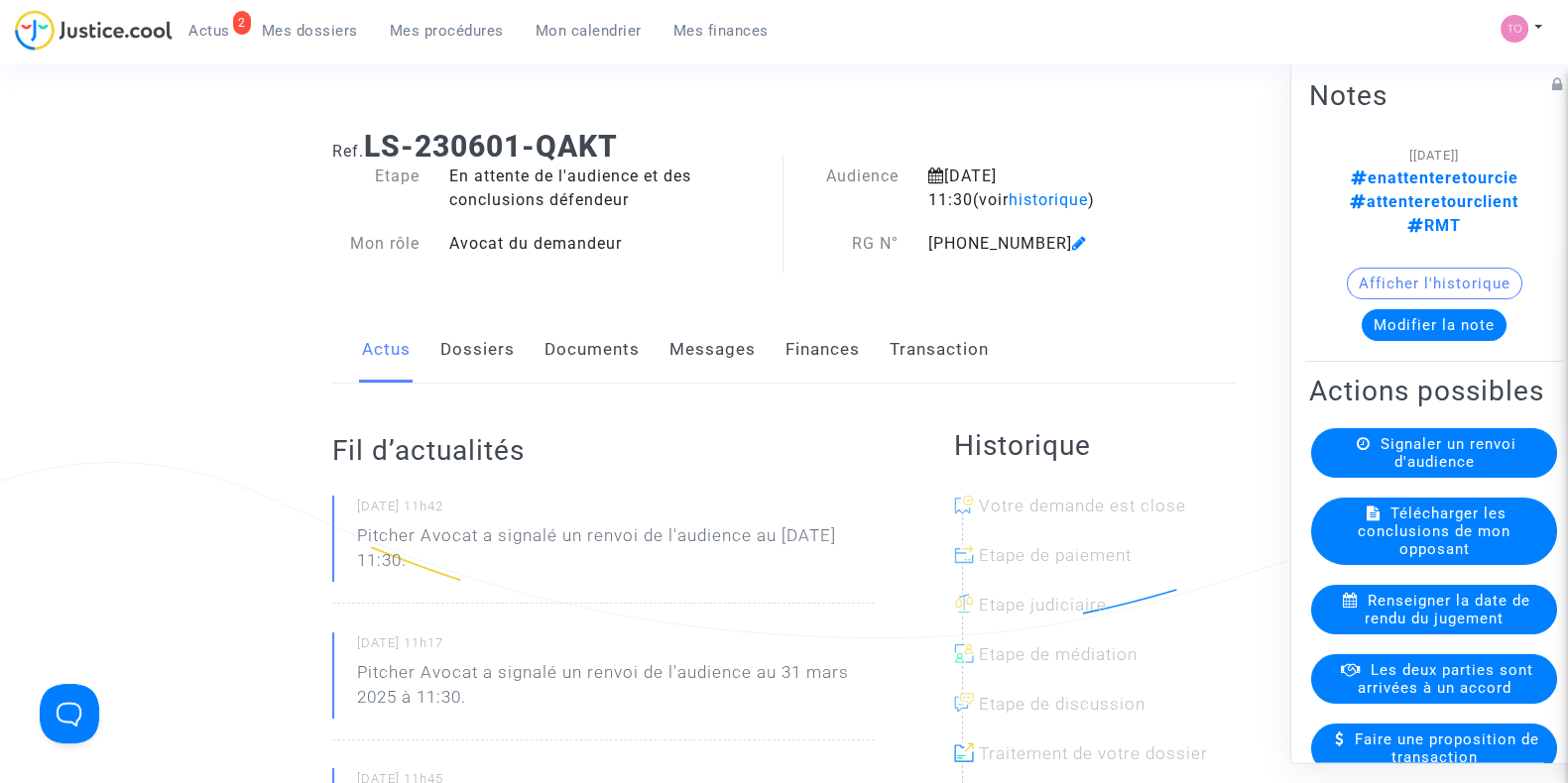
click at [466, 358] on link "Dossiers" at bounding box center [477, 351] width 74 height 66
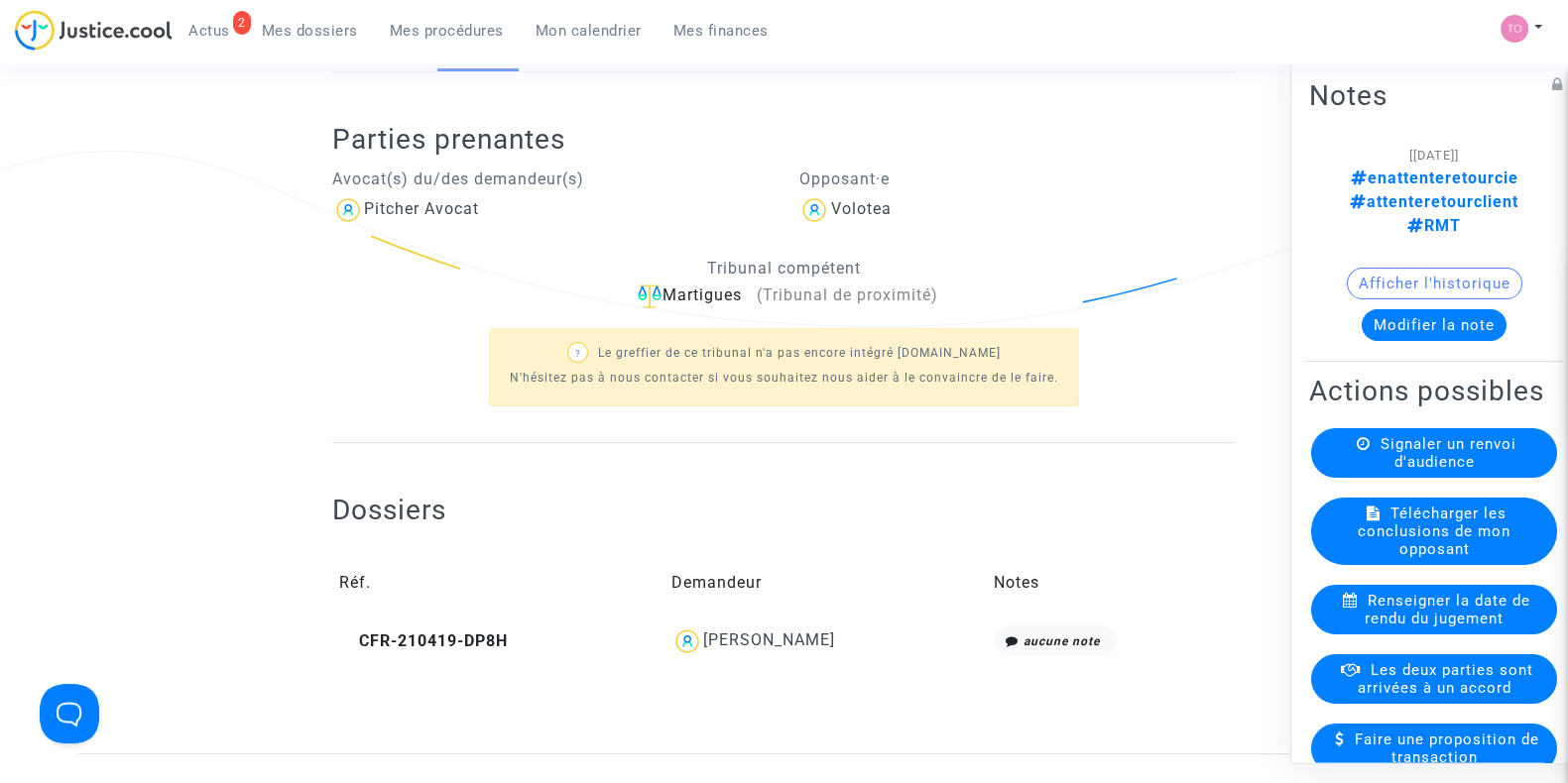
scroll to position [329, 0]
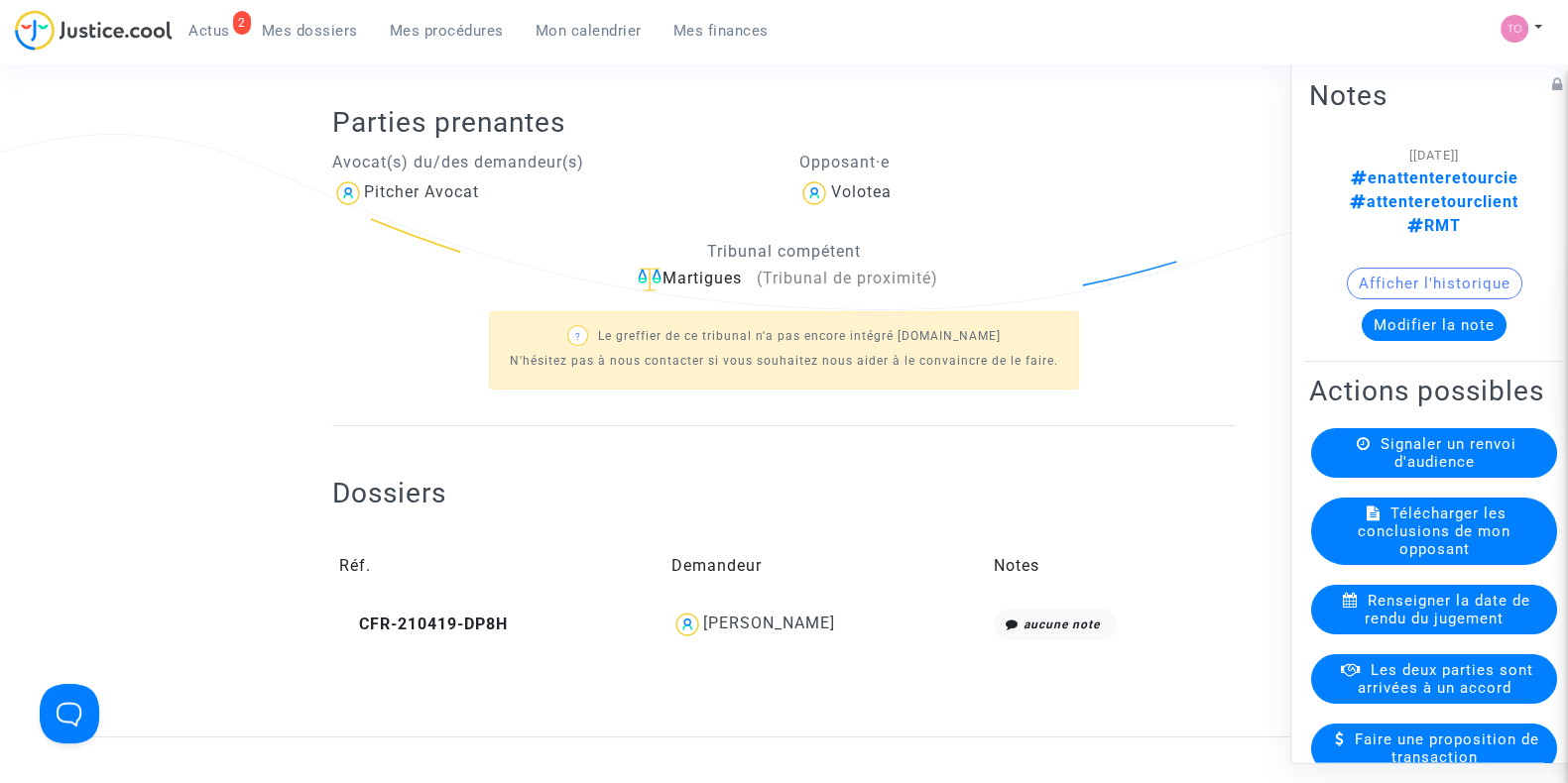
click at [749, 611] on span "Bryan GABRIELLI" at bounding box center [769, 565] width 132 height 133
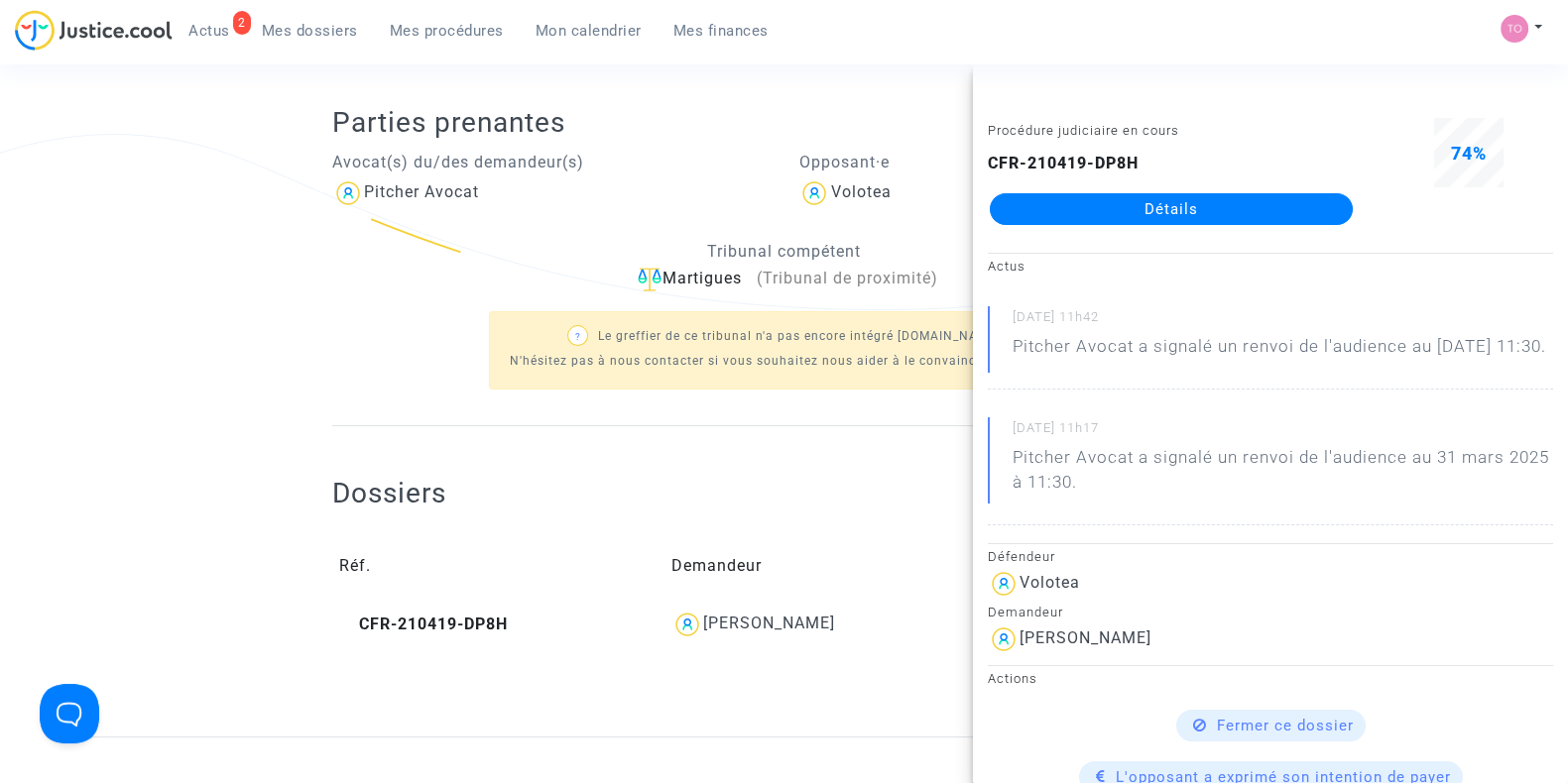
click at [1151, 216] on link "Détails" at bounding box center [1171, 210] width 363 height 32
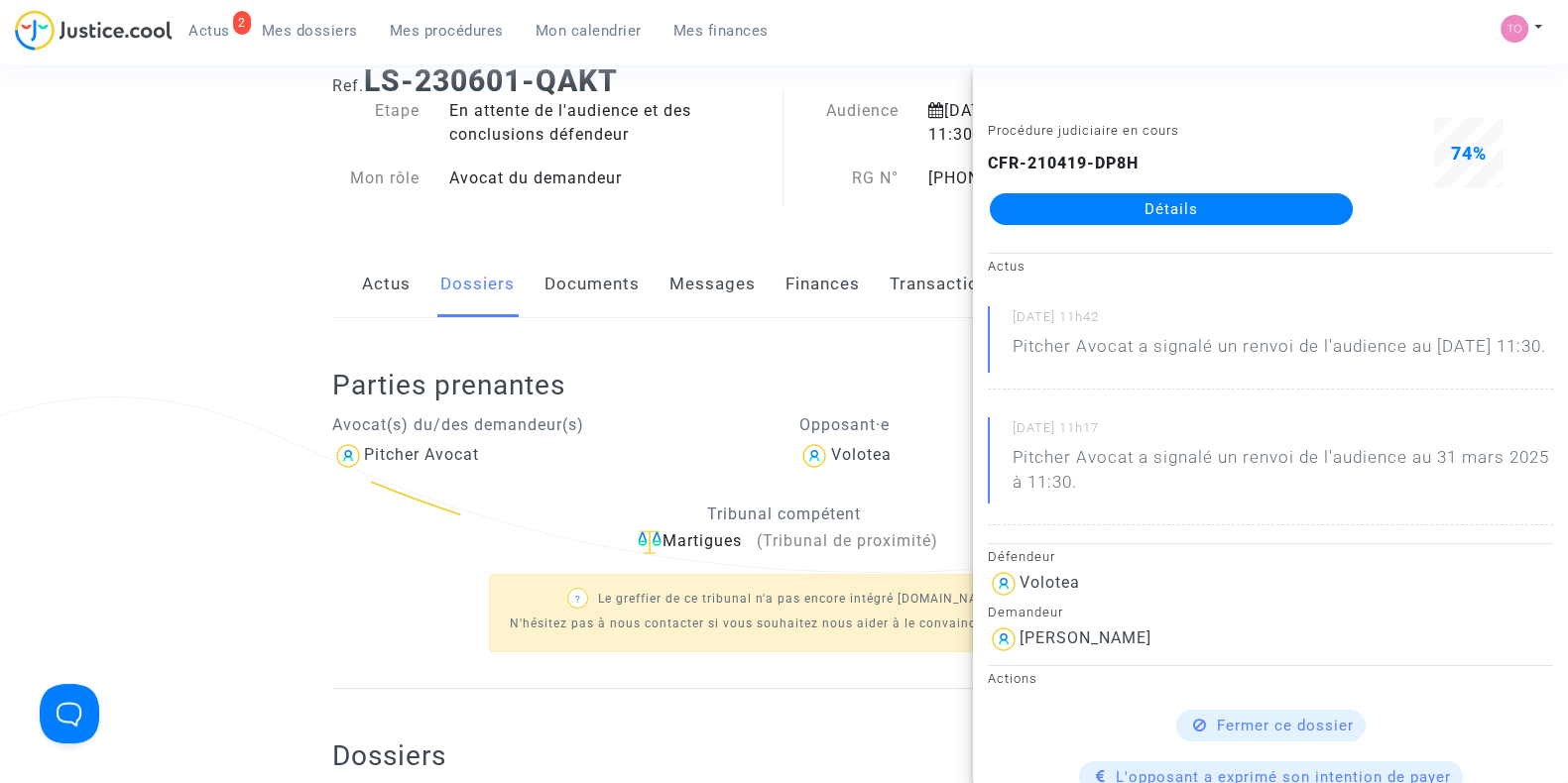
scroll to position [329, 0]
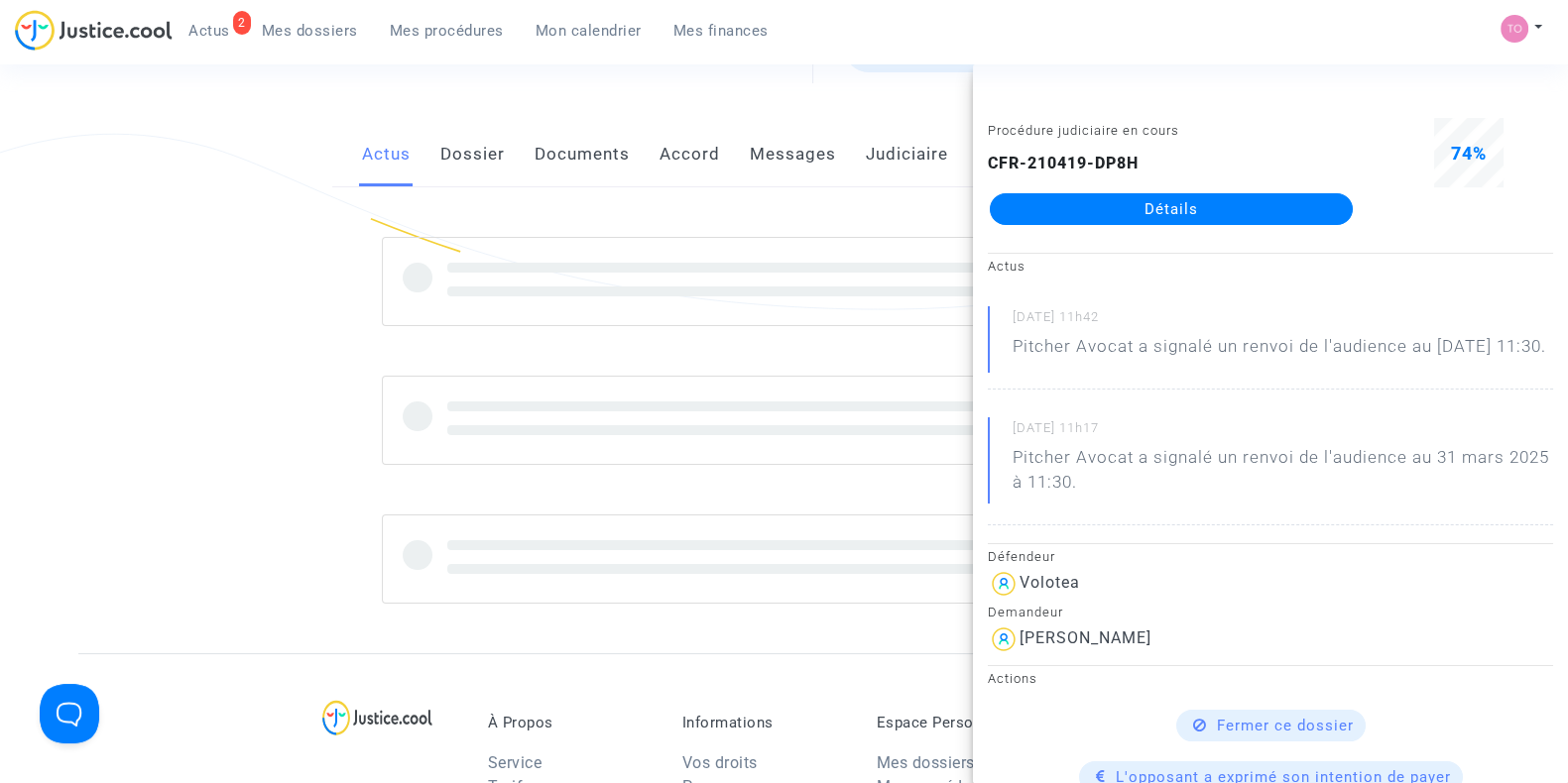
click at [339, 349] on div at bounding box center [784, 419] width 903 height 367
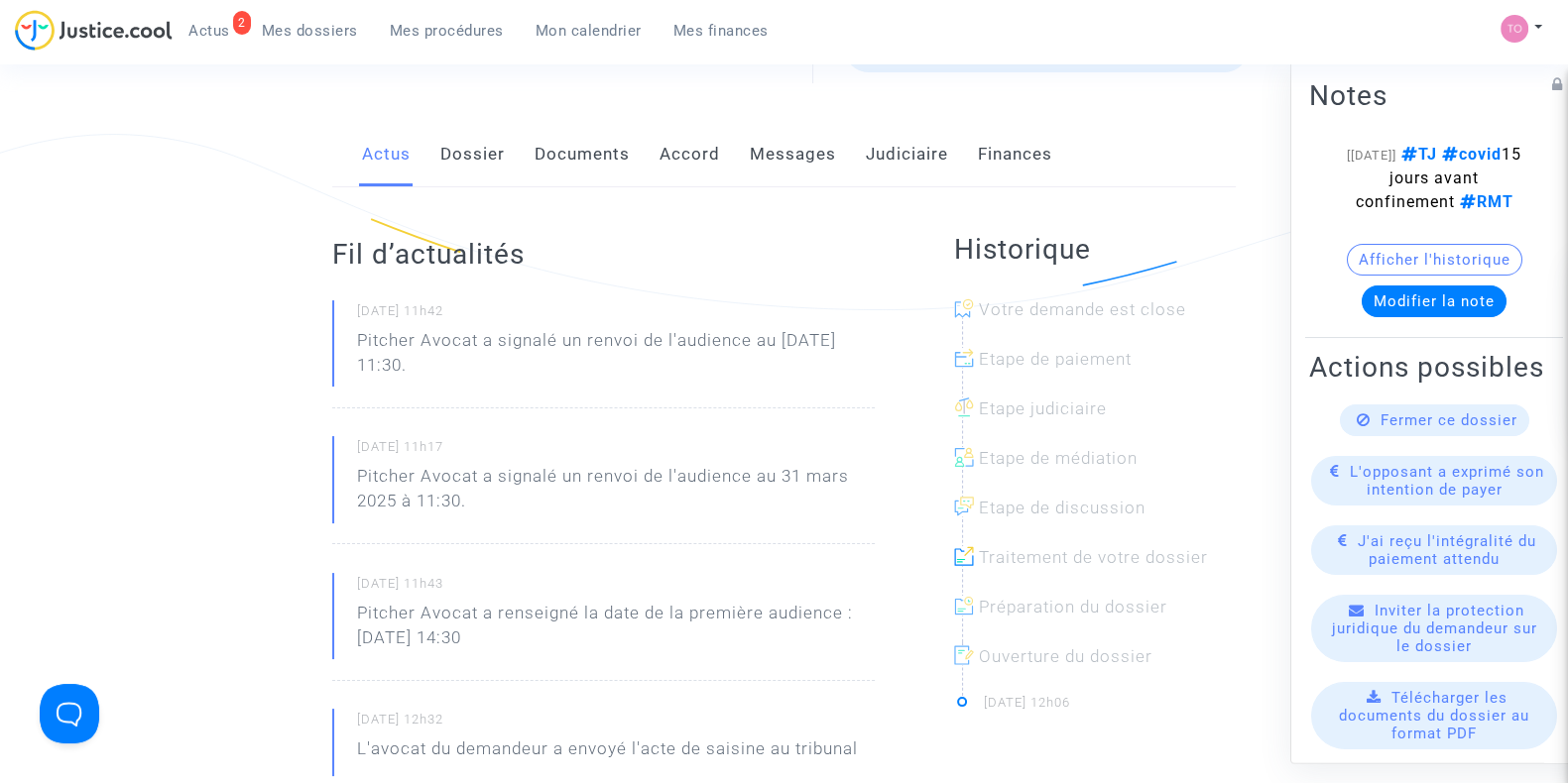
click at [811, 145] on link "Messages" at bounding box center [793, 155] width 86 height 66
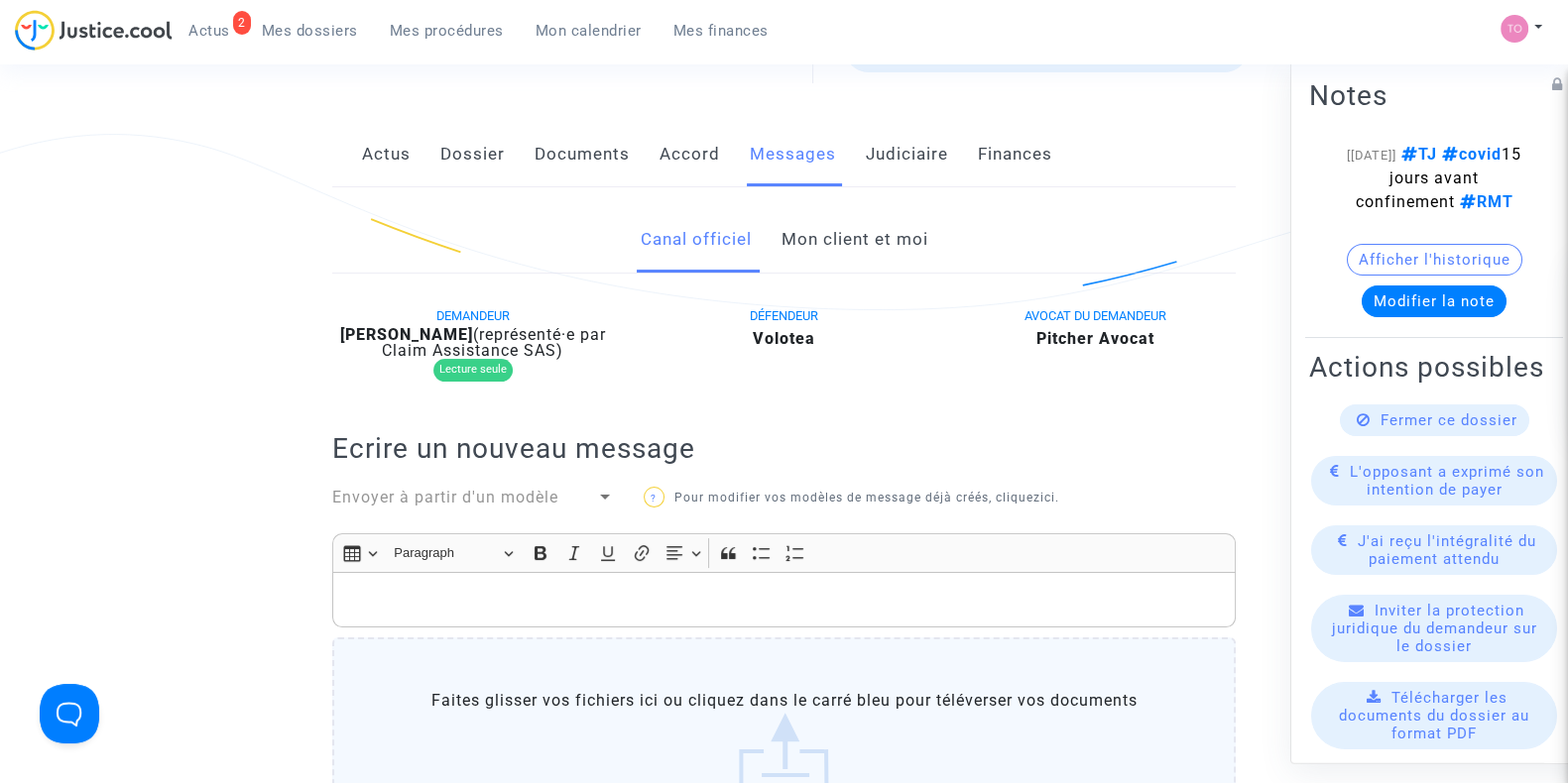
click at [825, 238] on link "Mon client et moi" at bounding box center [853, 240] width 147 height 66
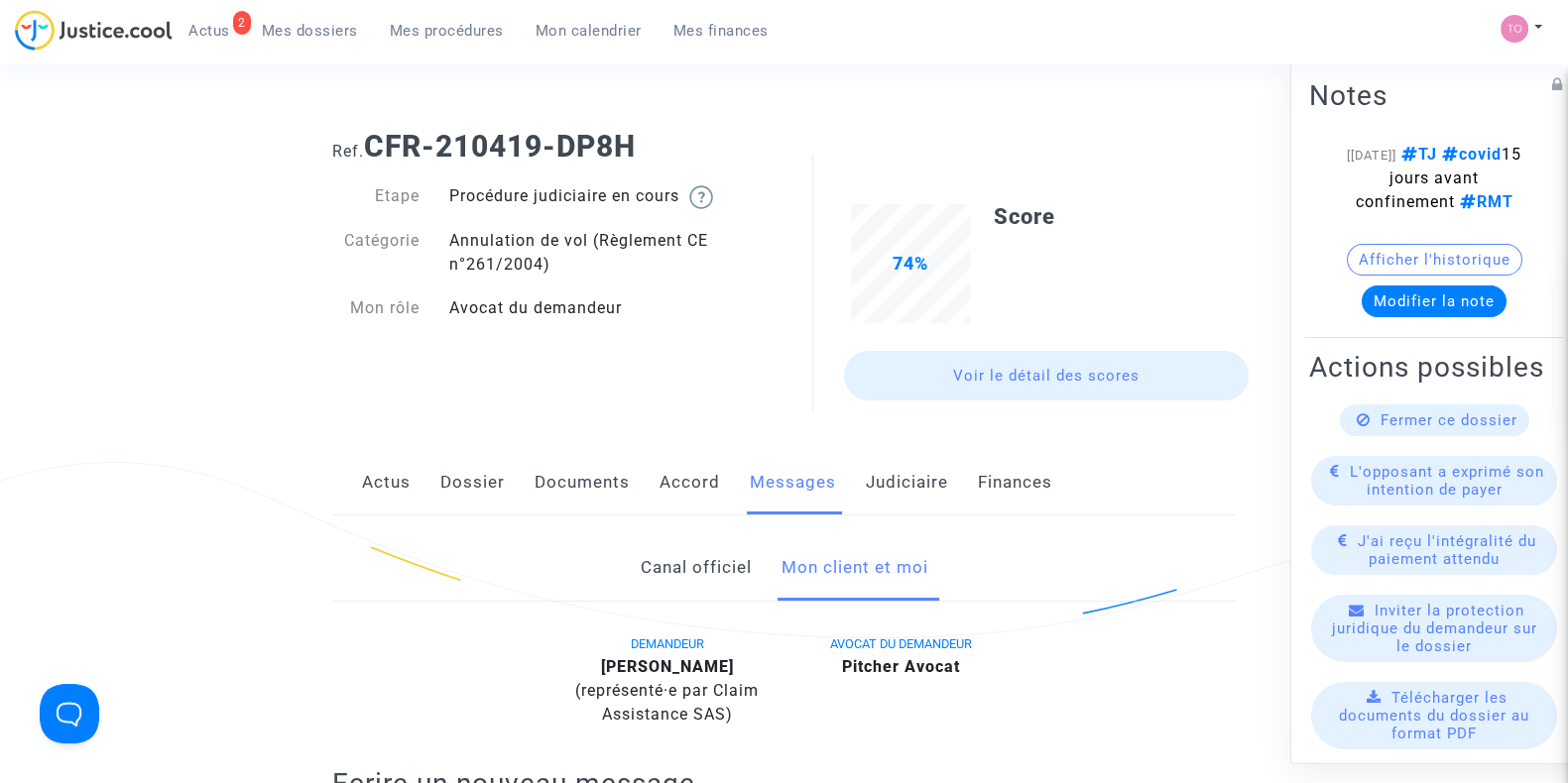
click at [665, 557] on link "Canal officiel" at bounding box center [694, 568] width 111 height 66
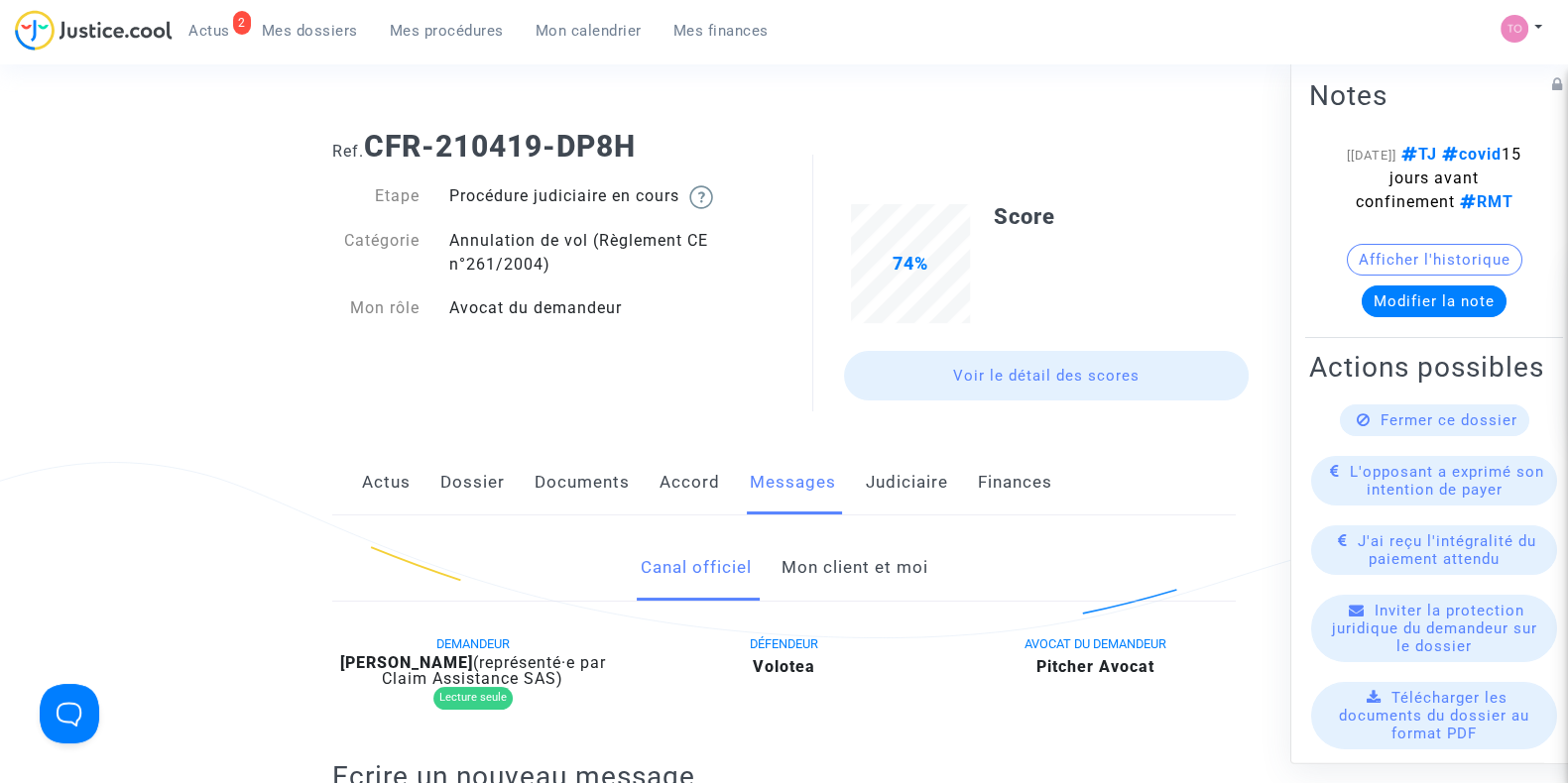
click at [820, 582] on link "Mon client et moi" at bounding box center [853, 568] width 147 height 66
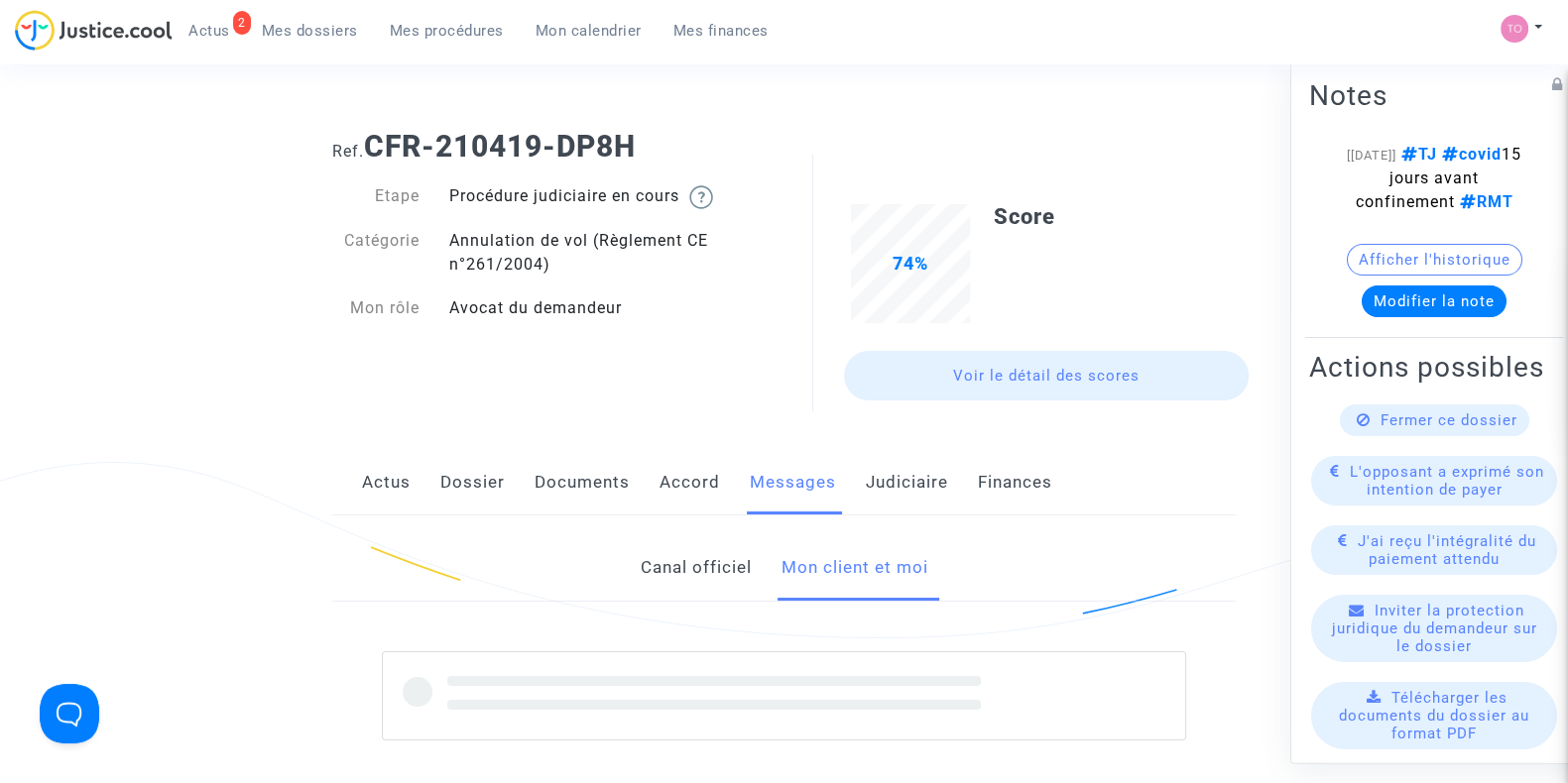
click at [820, 582] on link "Mon client et moi" at bounding box center [853, 568] width 147 height 66
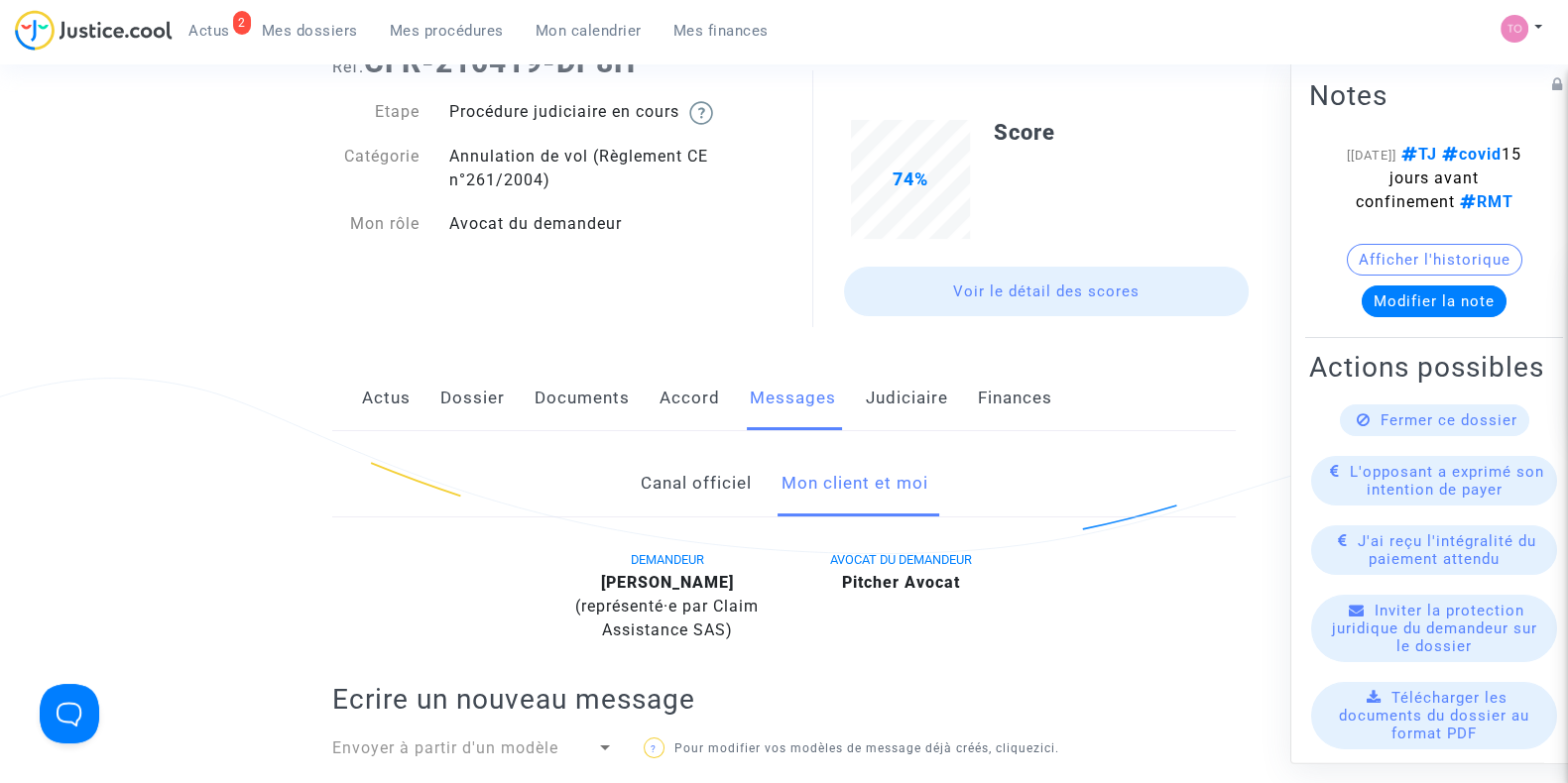
scroll to position [44, 0]
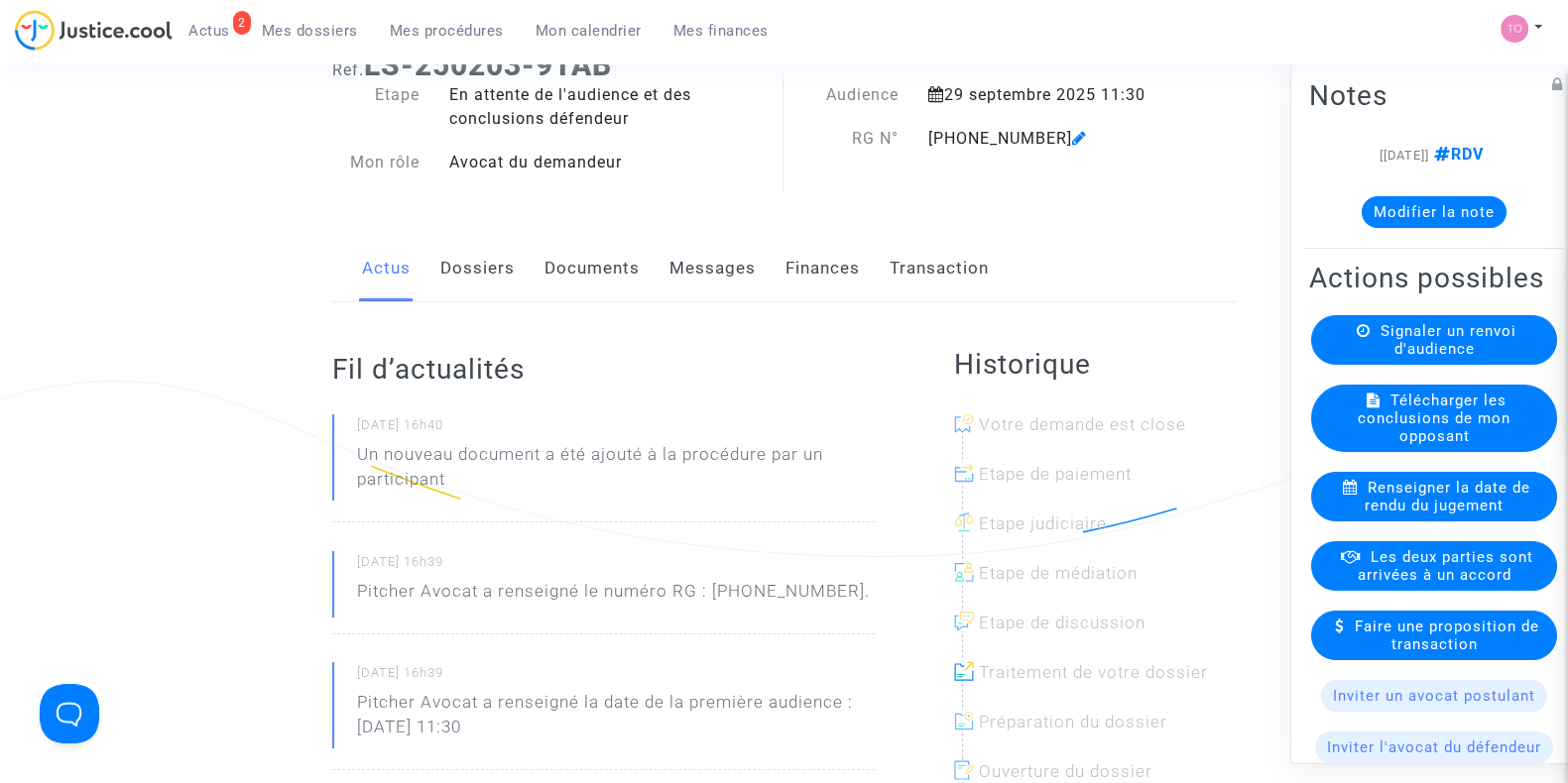
scroll to position [76, 0]
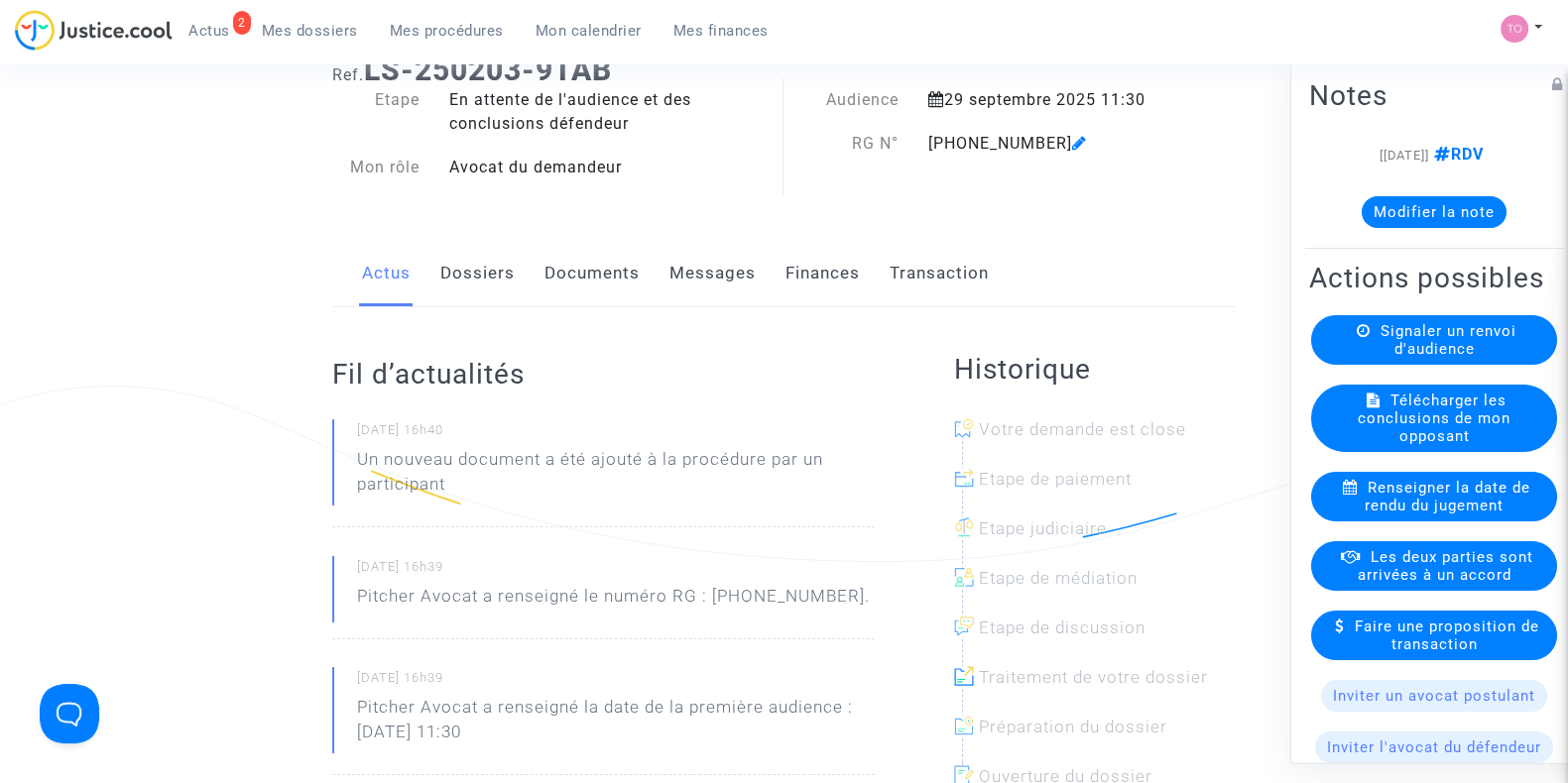
click at [477, 285] on link "Dossiers" at bounding box center [477, 274] width 74 height 66
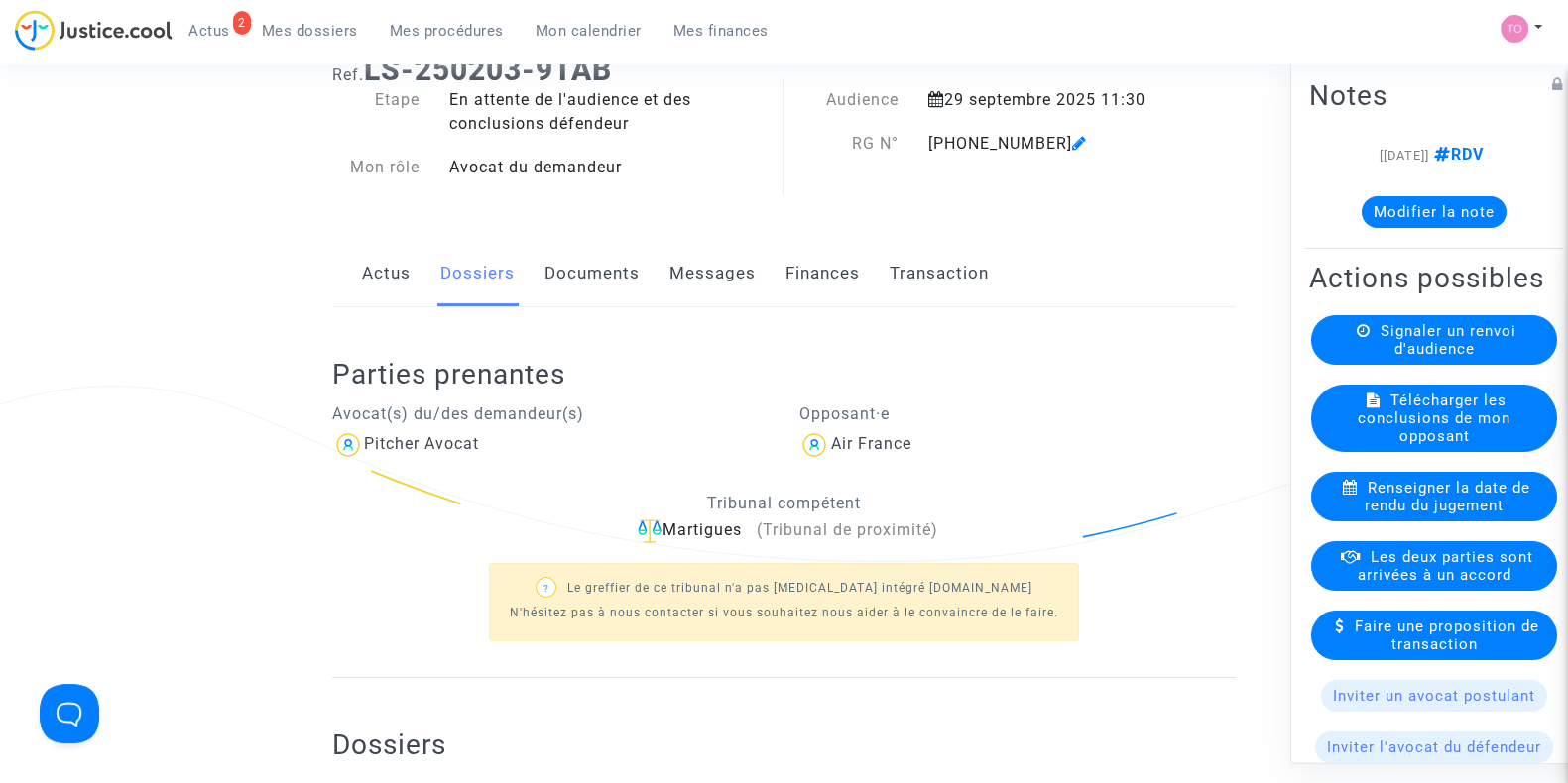
click at [595, 288] on link "Documents" at bounding box center [591, 274] width 95 height 66
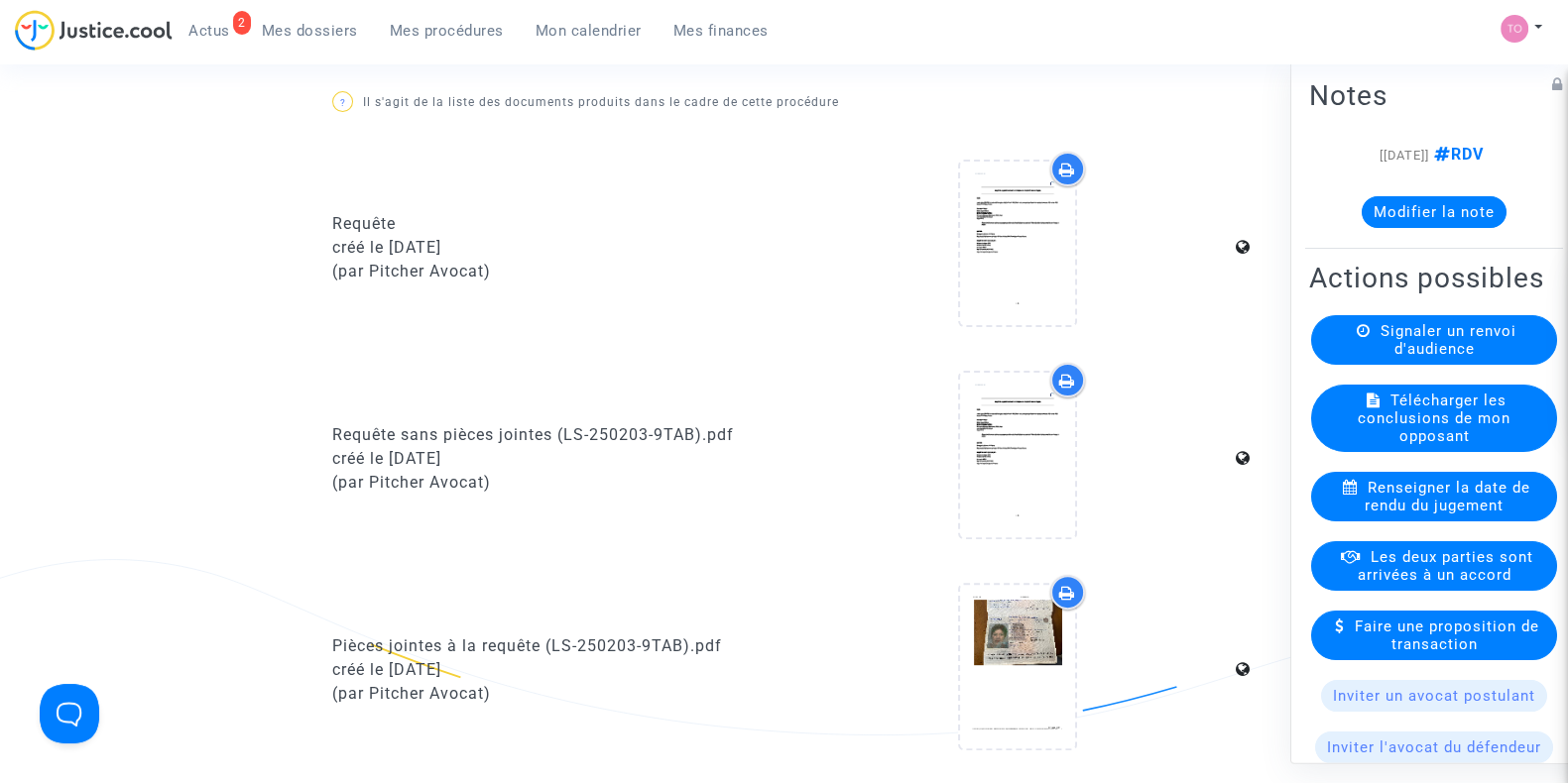
scroll to position [772, 0]
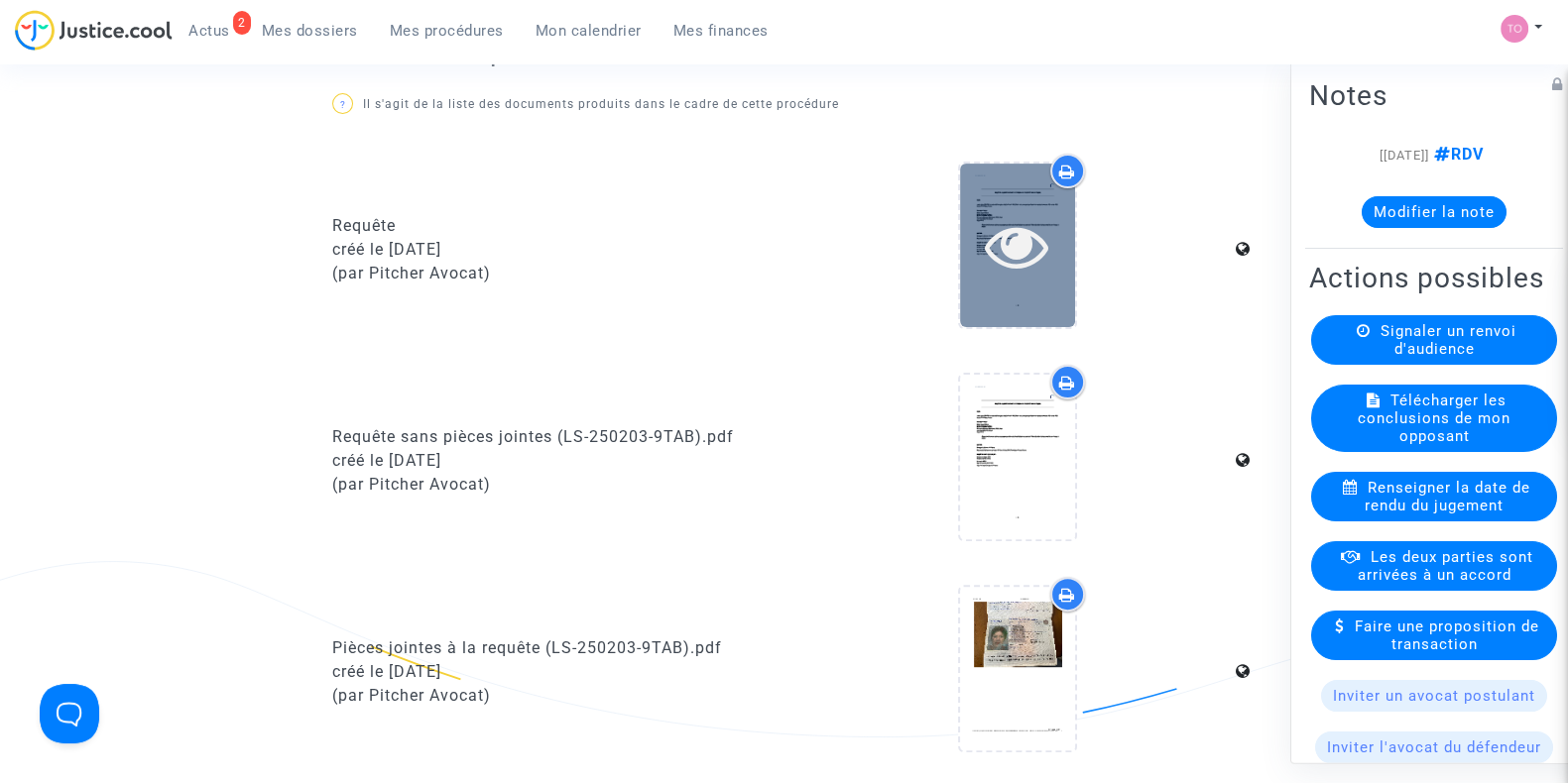
click at [1012, 280] on div at bounding box center [1017, 246] width 115 height 164
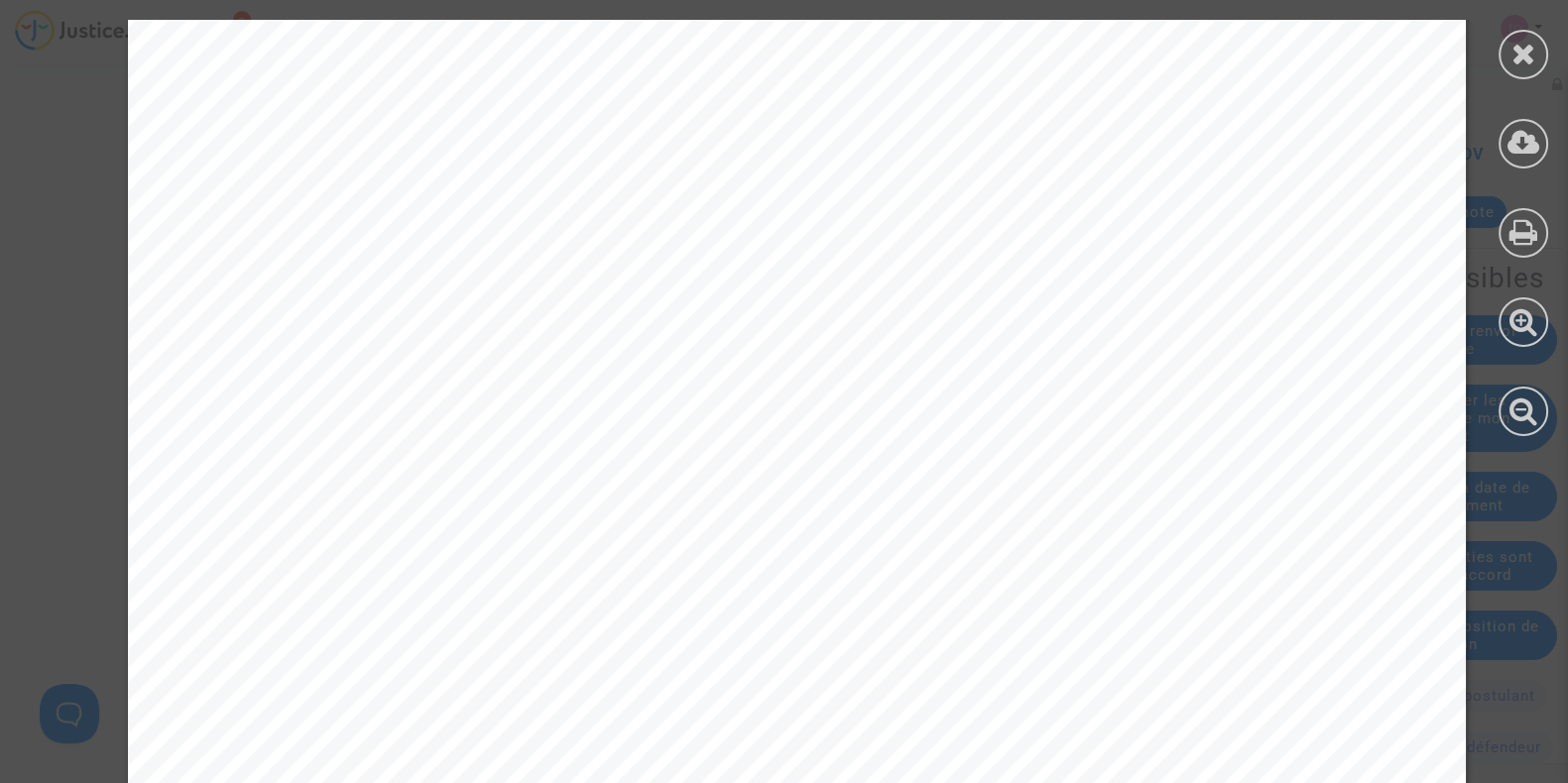
scroll to position [18199, 0]
click at [1526, 52] on icon at bounding box center [1523, 54] width 25 height 30
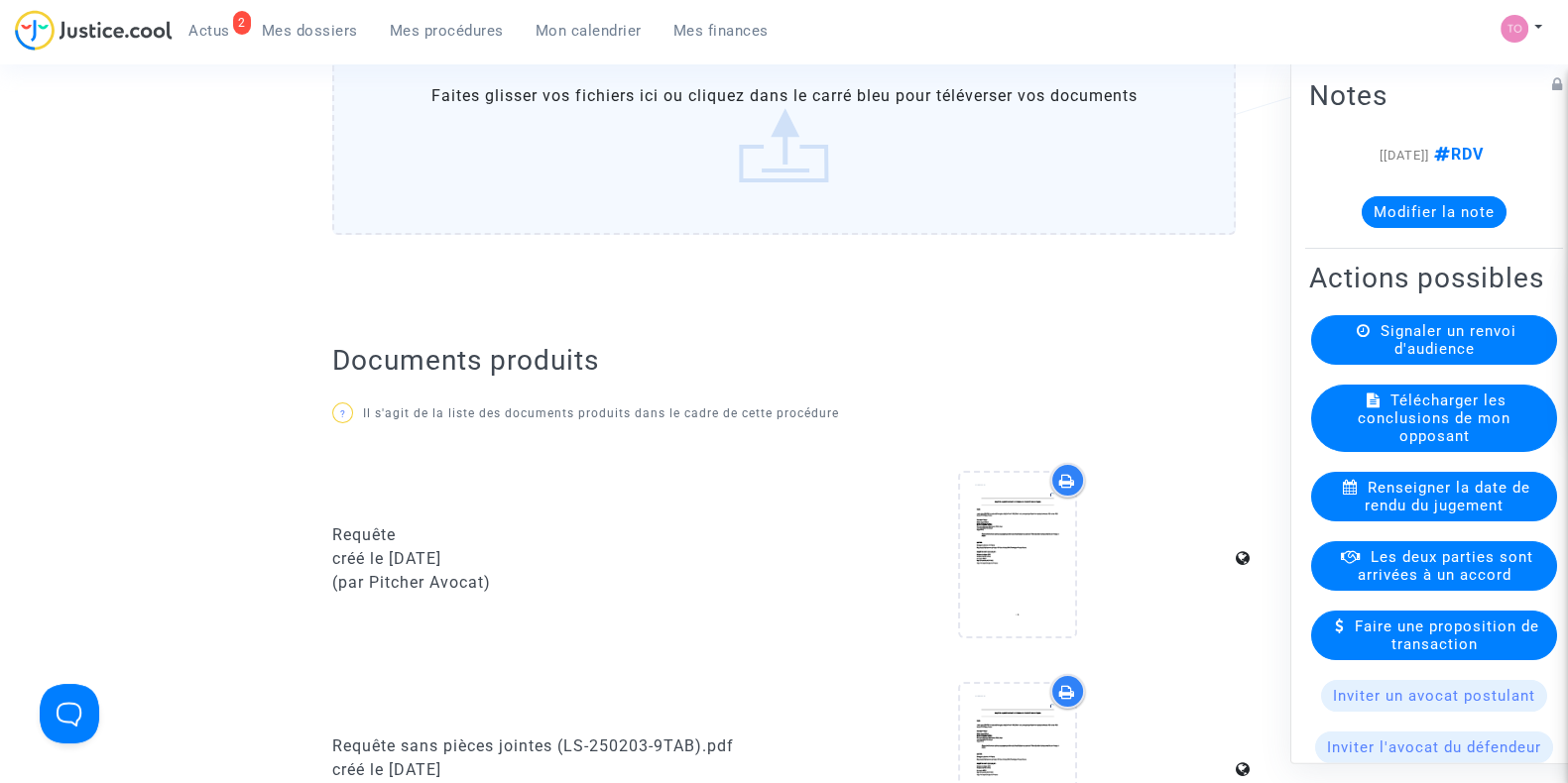
scroll to position [0, 0]
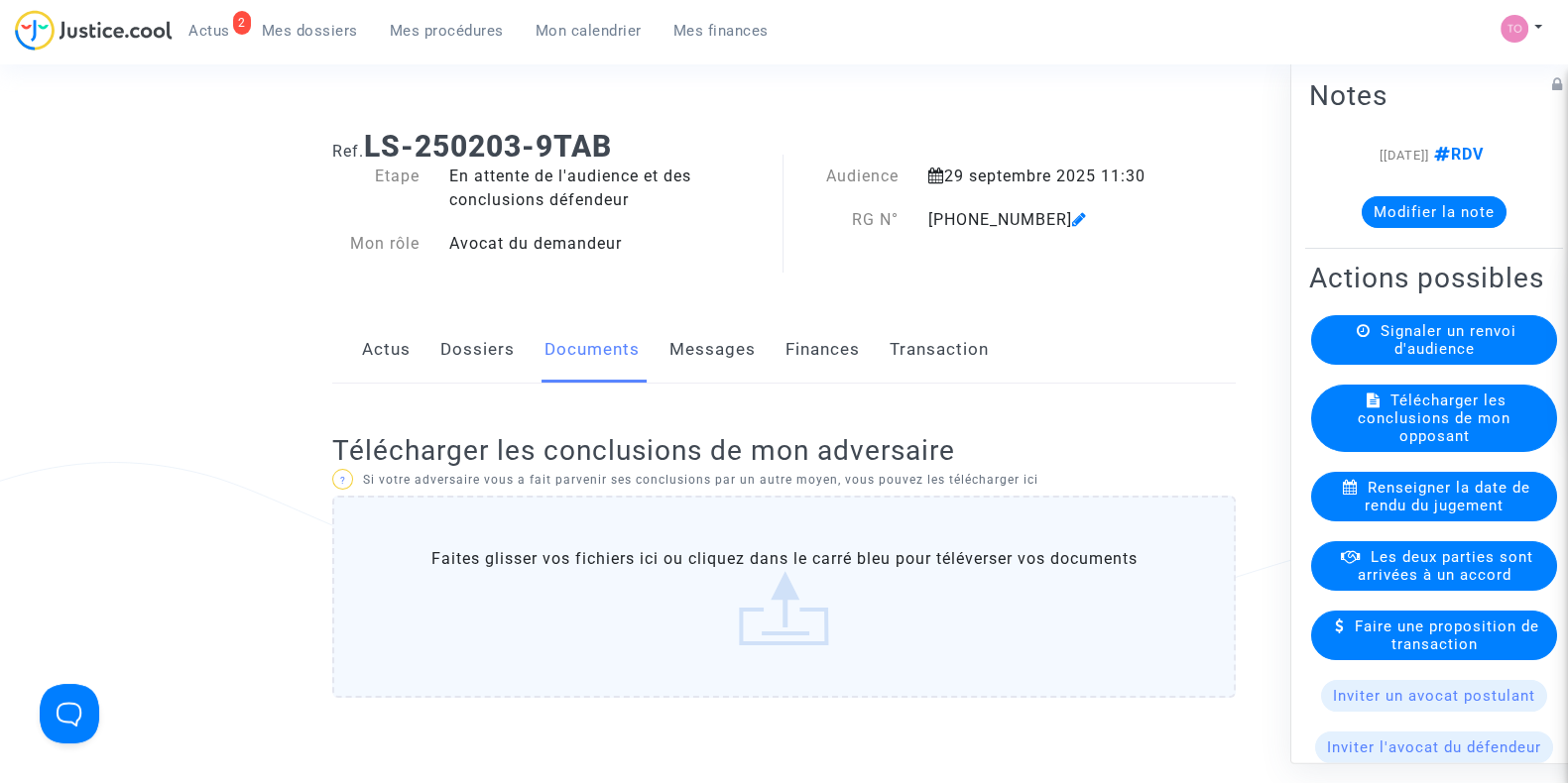
click at [494, 346] on link "Dossiers" at bounding box center [477, 351] width 74 height 66
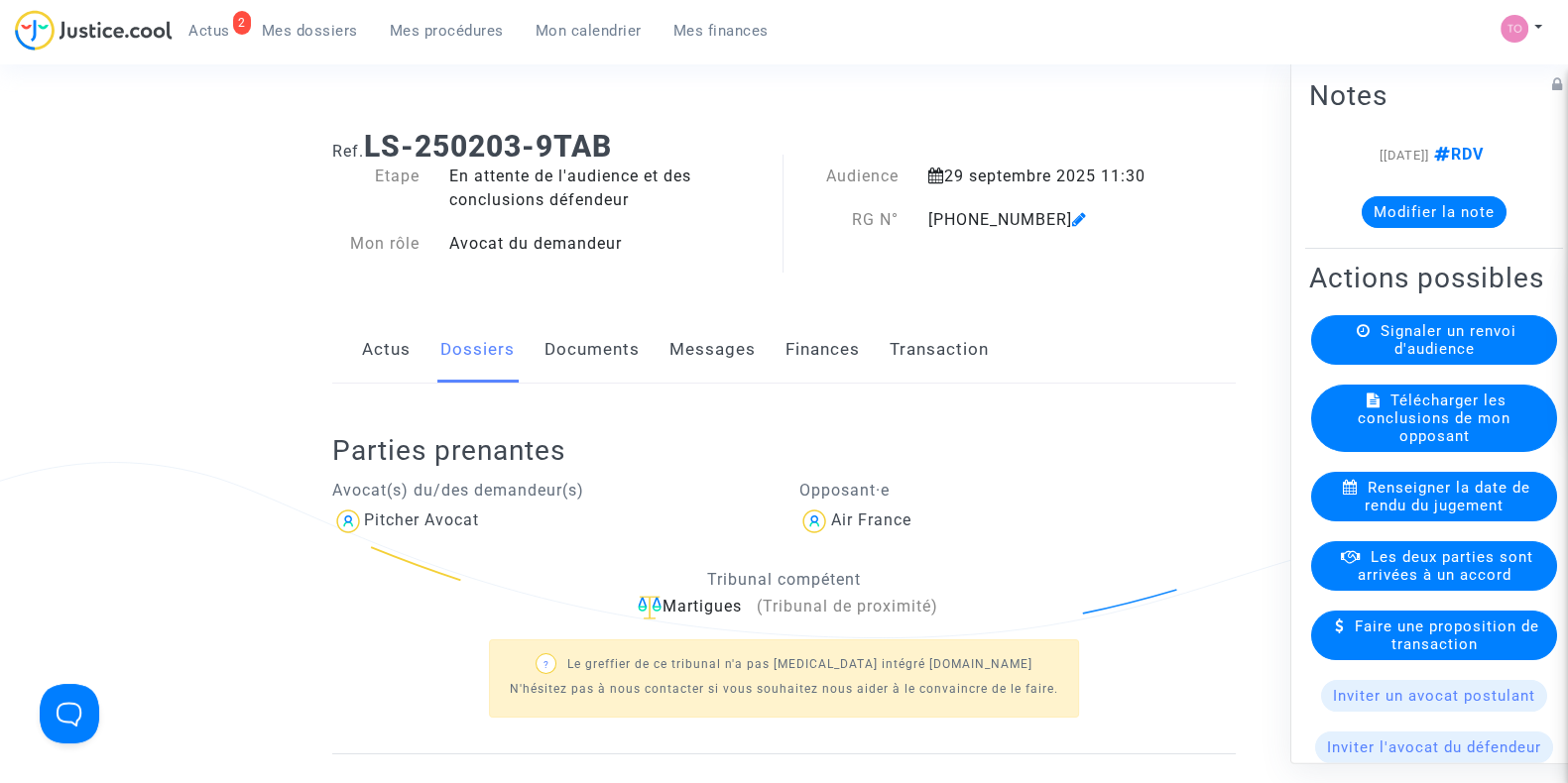
click at [621, 347] on link "Documents" at bounding box center [591, 351] width 95 height 66
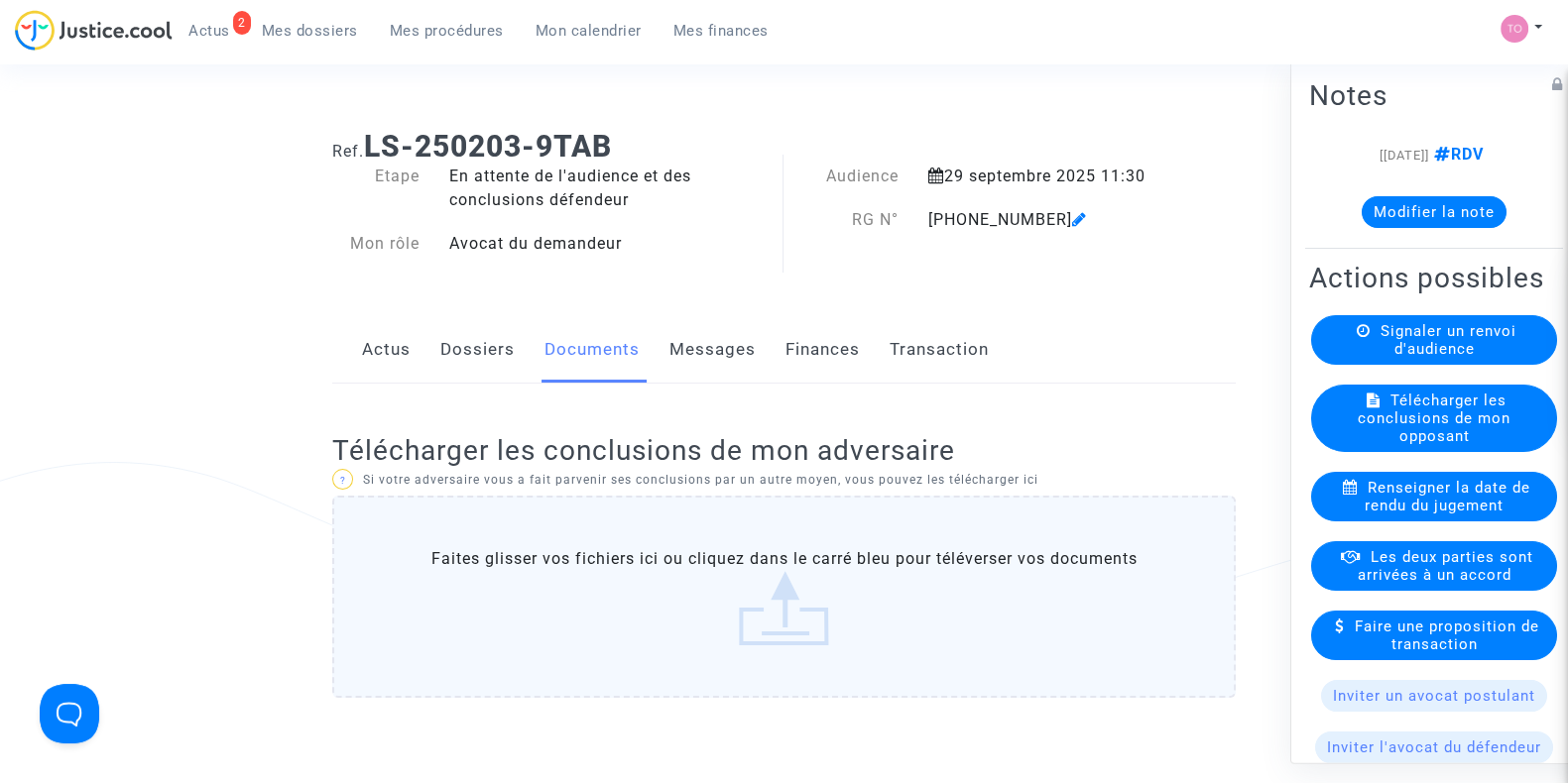
click at [697, 354] on link "Messages" at bounding box center [712, 351] width 86 height 66
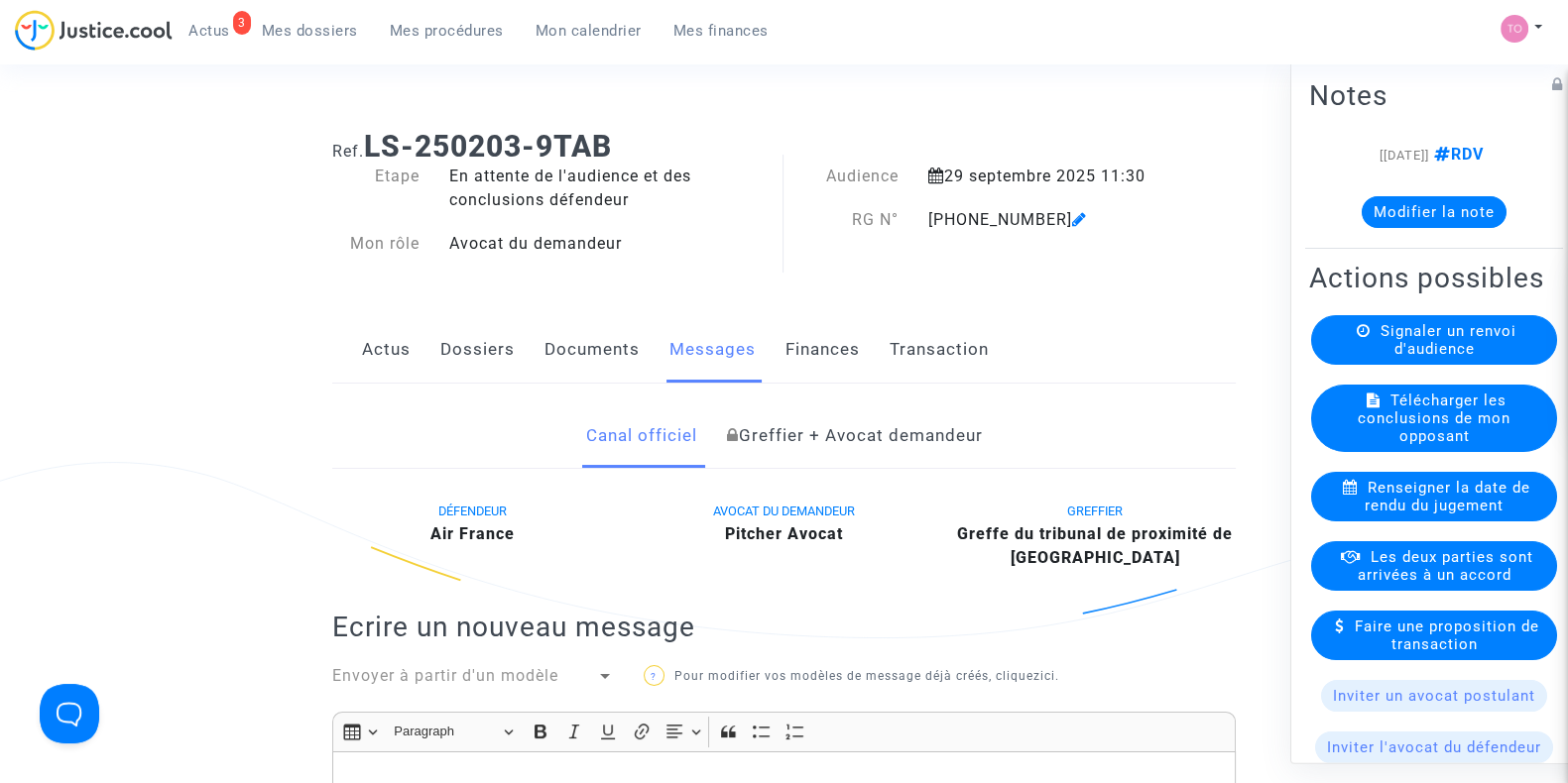
click at [765, 368] on div "Actus Dossiers Documents Messages Finances Transaction" at bounding box center [784, 351] width 903 height 67
click at [547, 364] on link "Documents" at bounding box center [591, 351] width 95 height 66
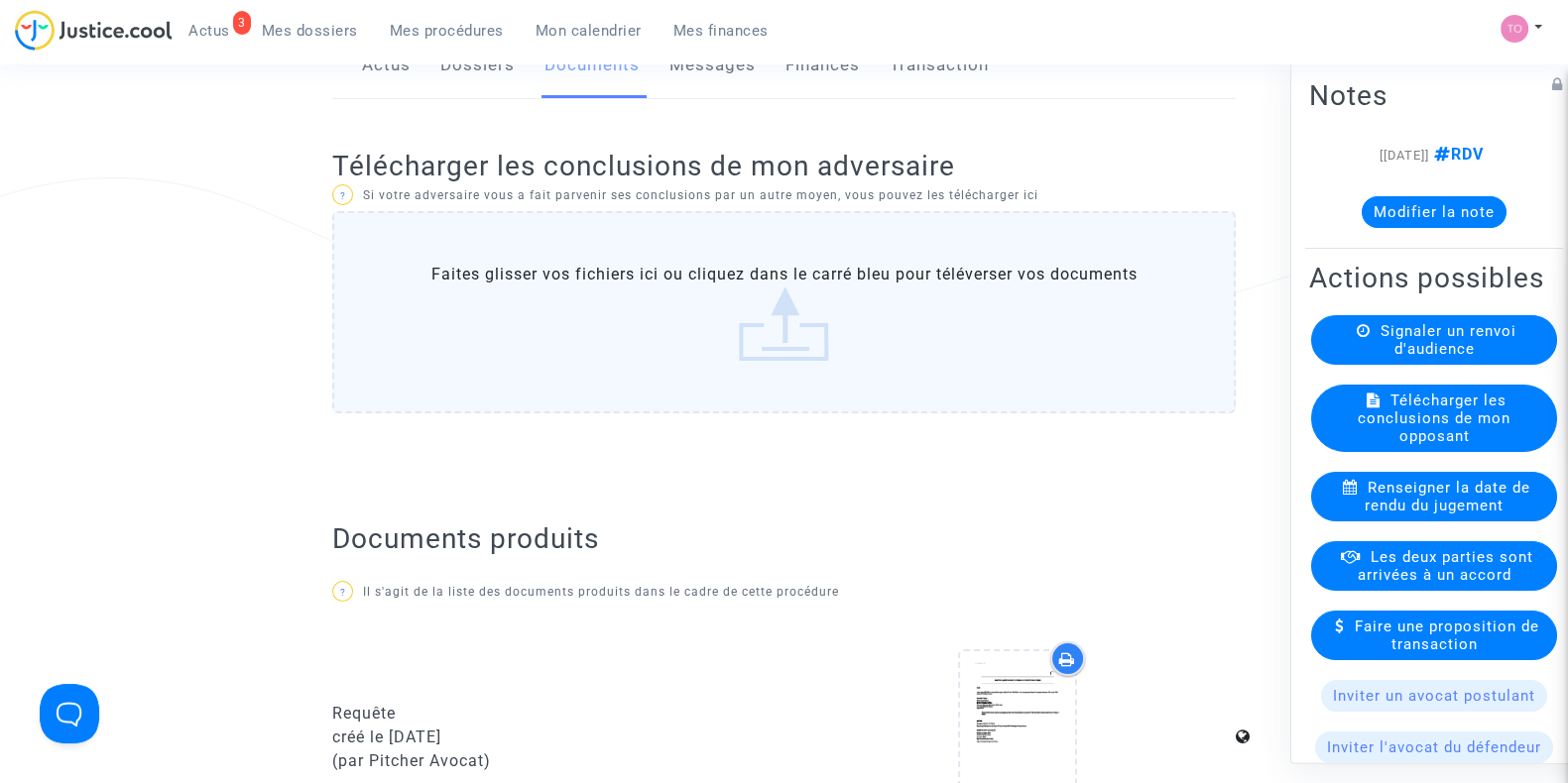
scroll to position [245, 0]
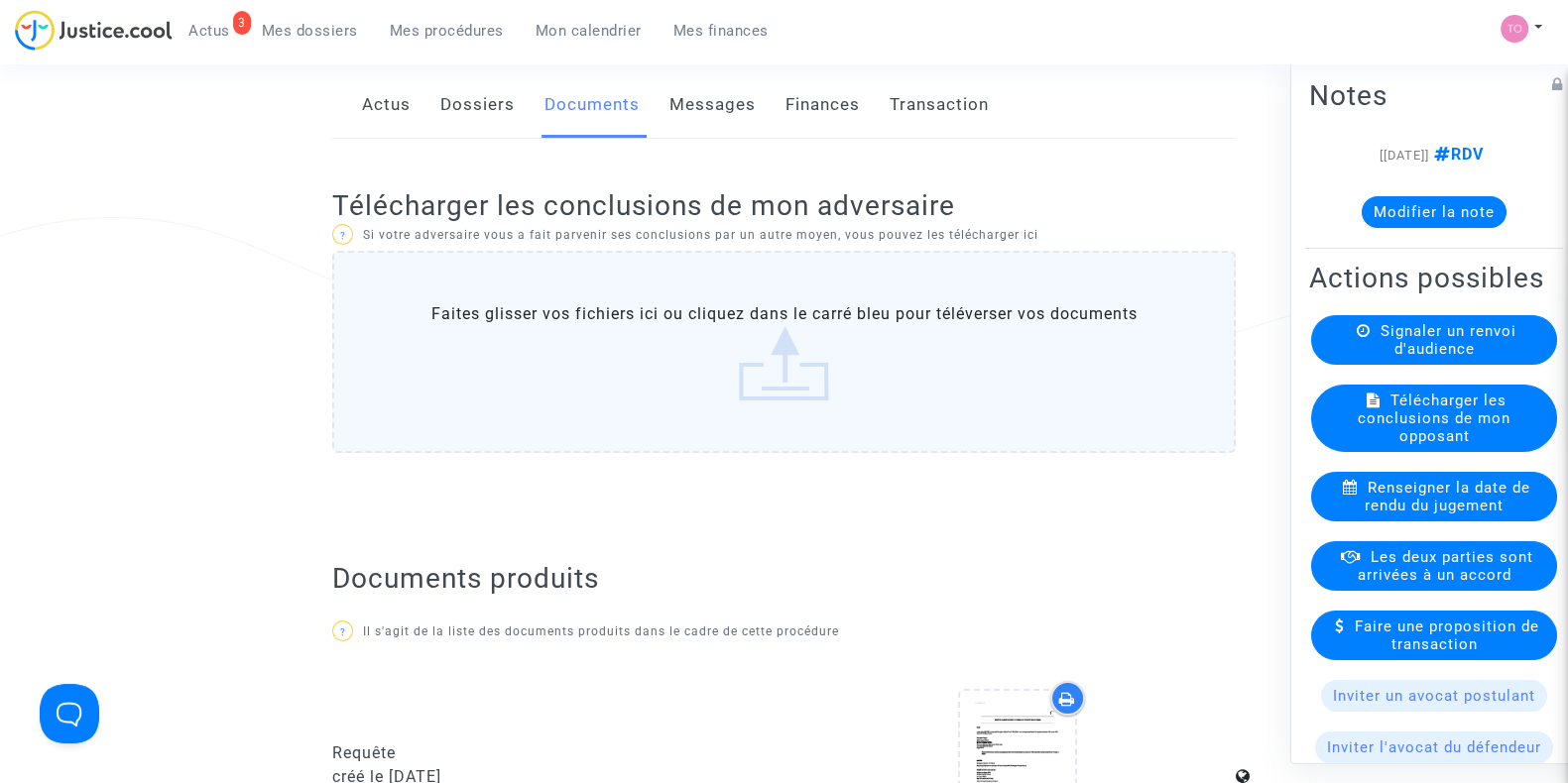
click at [489, 111] on link "Dossiers" at bounding box center [477, 105] width 74 height 66
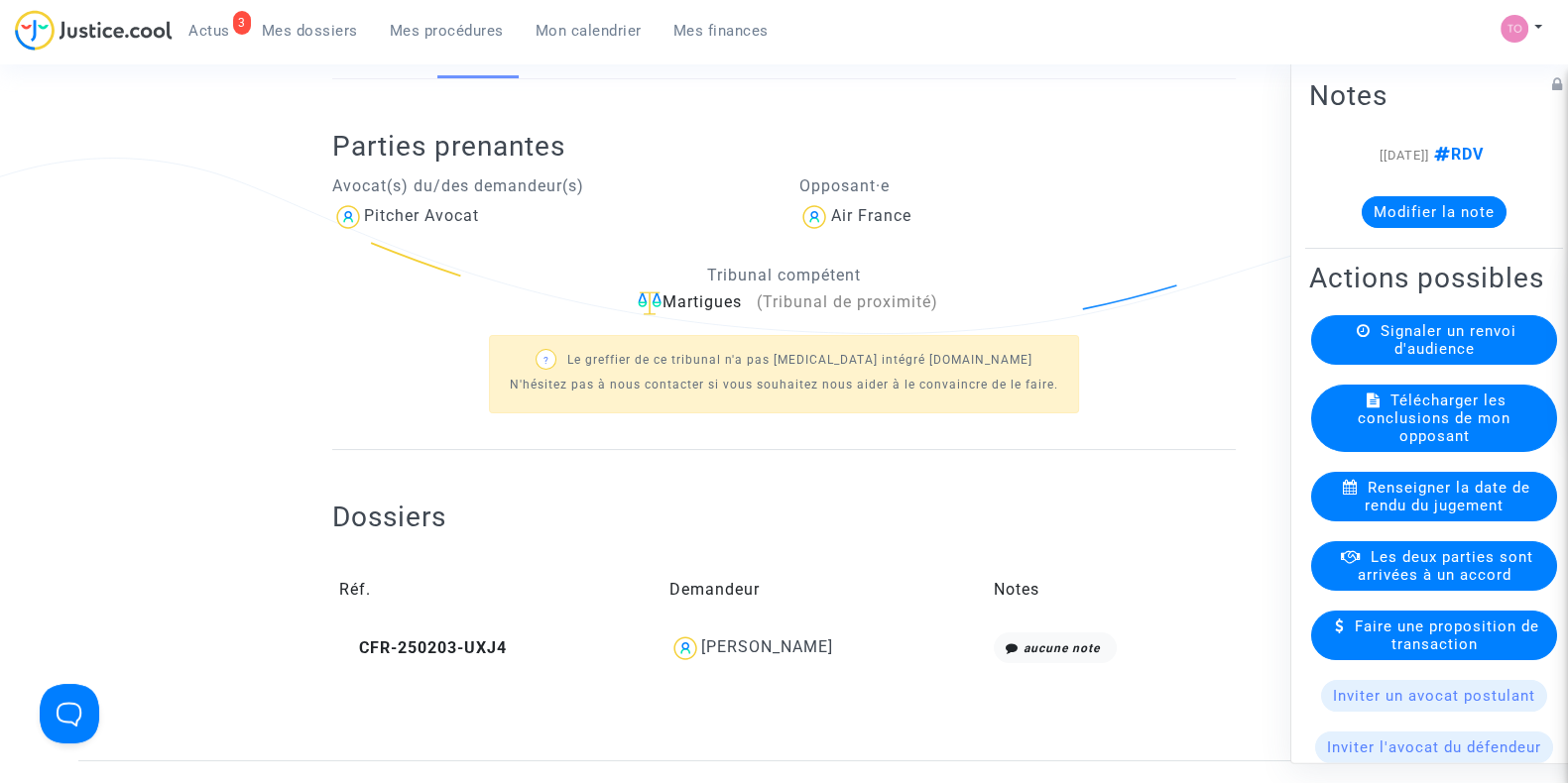
scroll to position [309, 0]
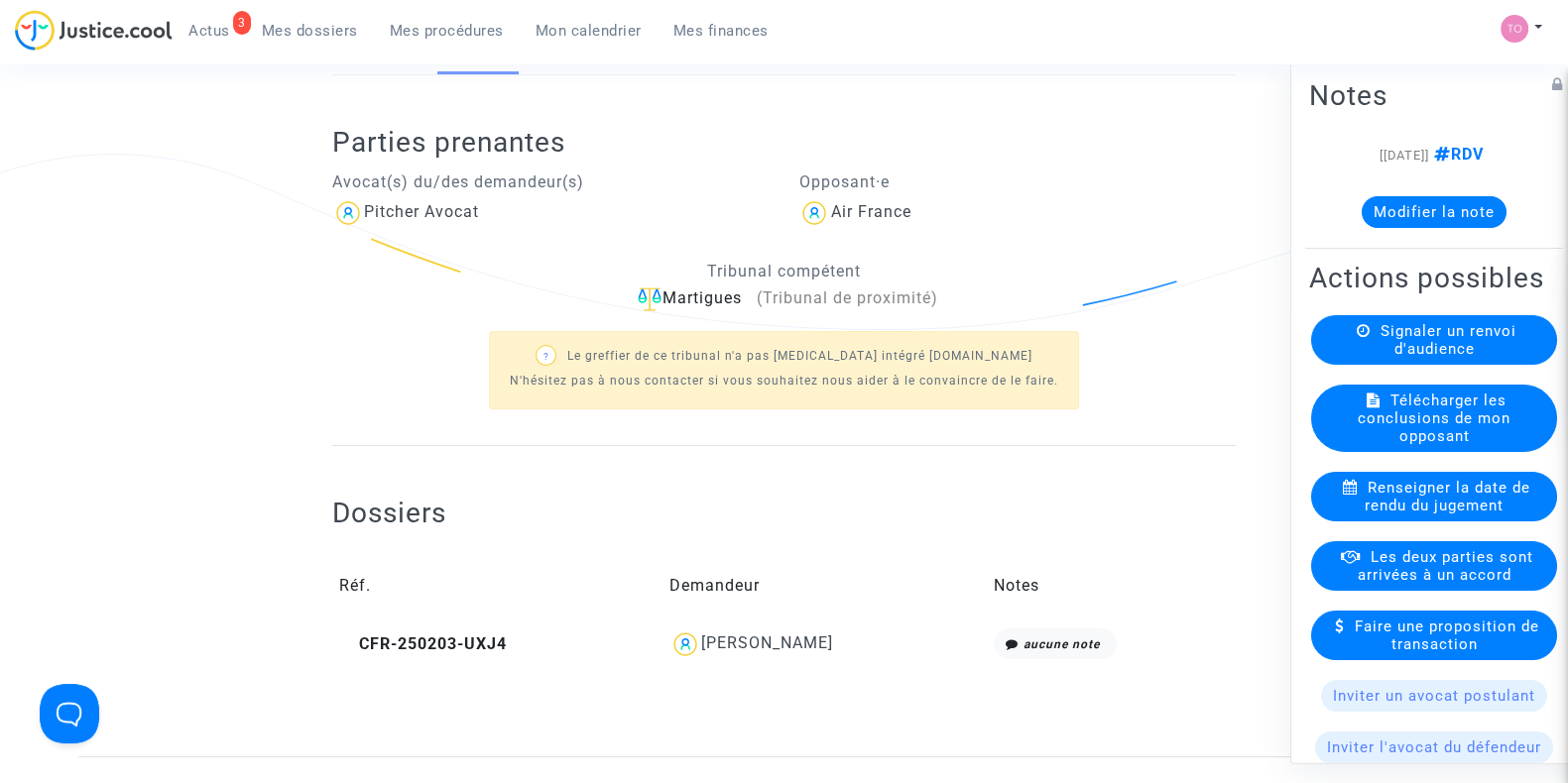
click at [724, 633] on div "[PERSON_NAME]" at bounding box center [767, 642] width 132 height 19
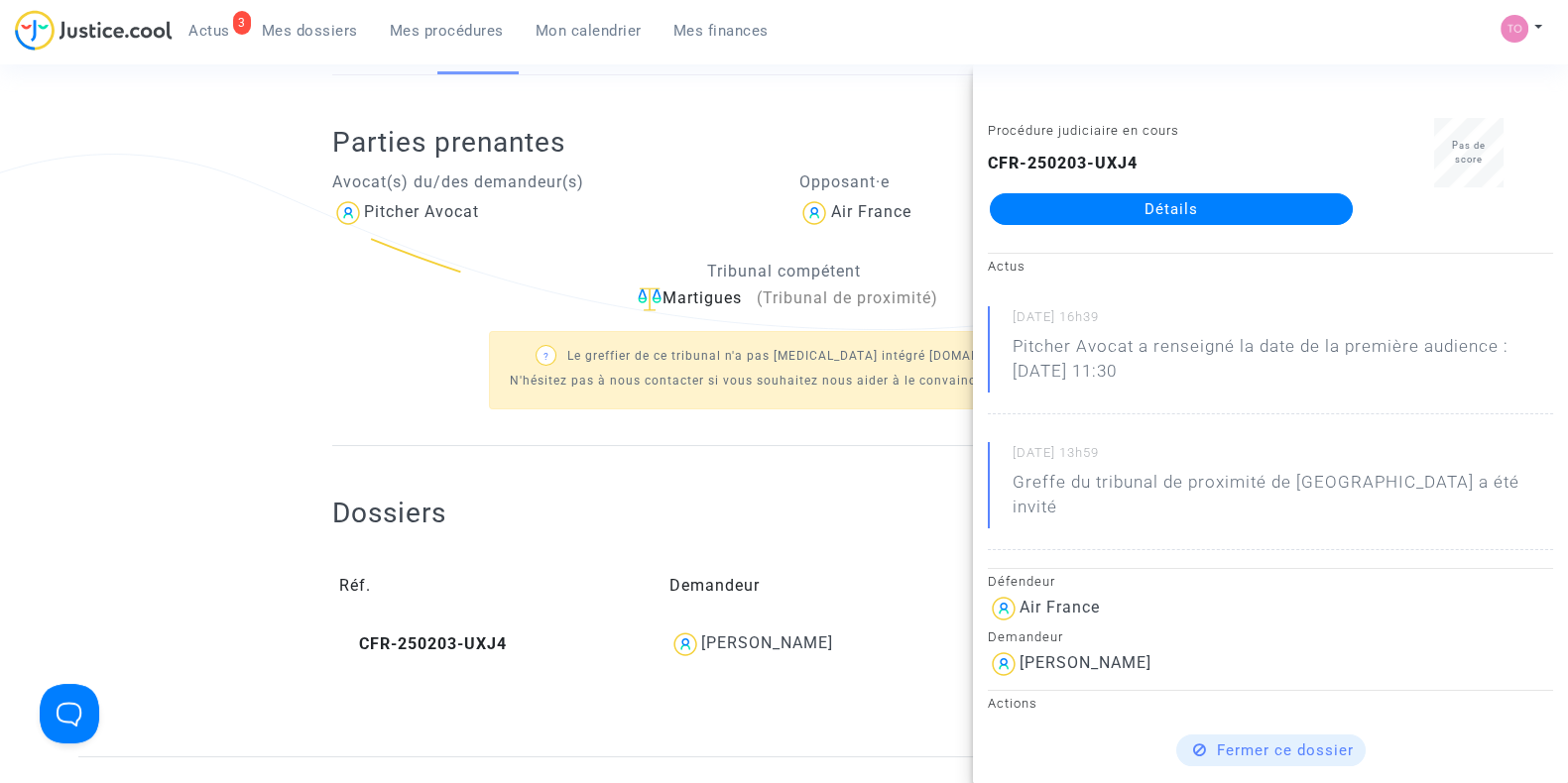
click at [1116, 218] on link "Détails" at bounding box center [1171, 210] width 363 height 32
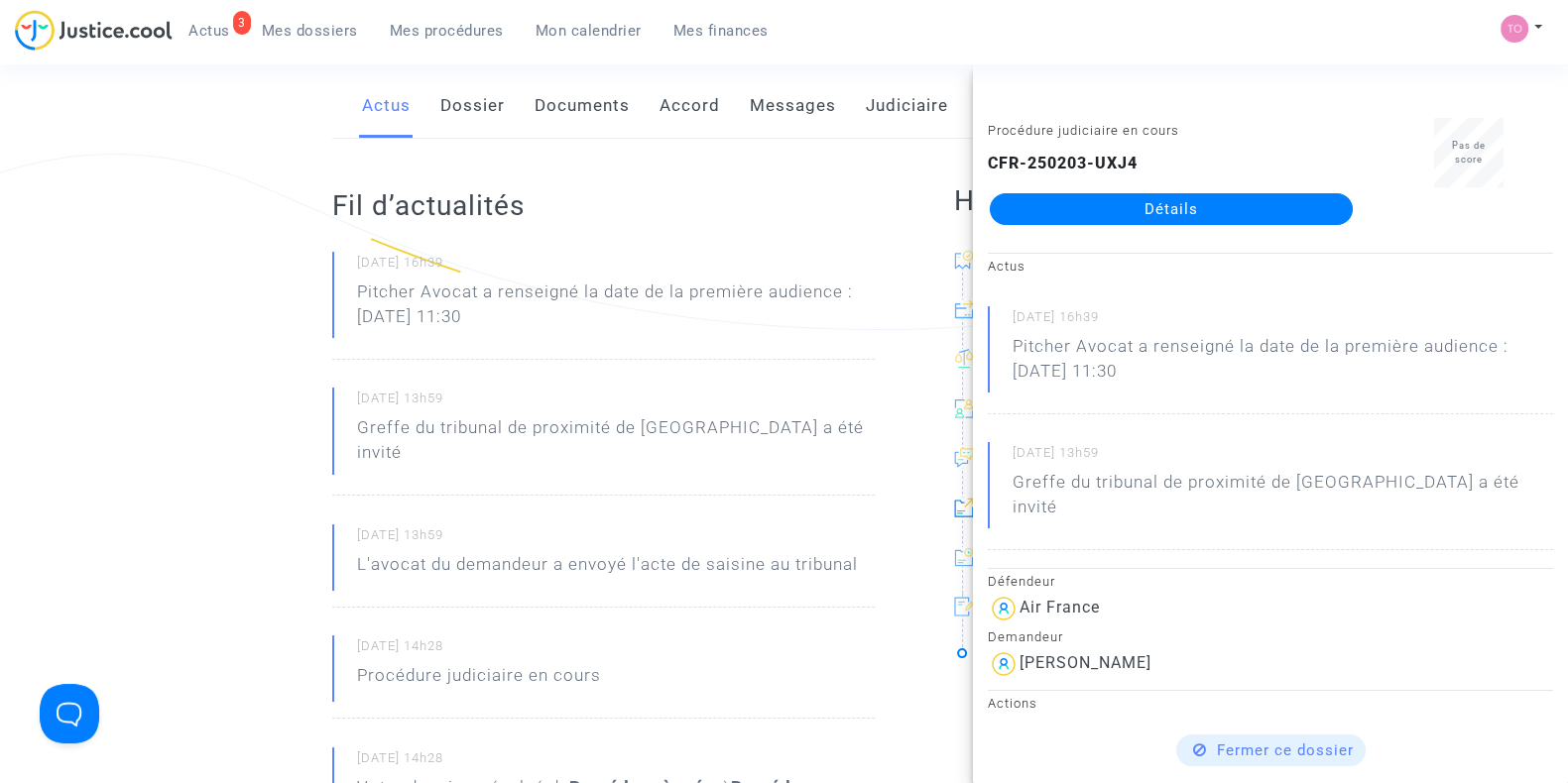
click at [189, 301] on ng-component "Ref. CFR-250203-UXJ4 Etape Procédure judiciaire en cours Catégorie Retard de vo…" at bounding box center [783, 772] width 1411 height 1935
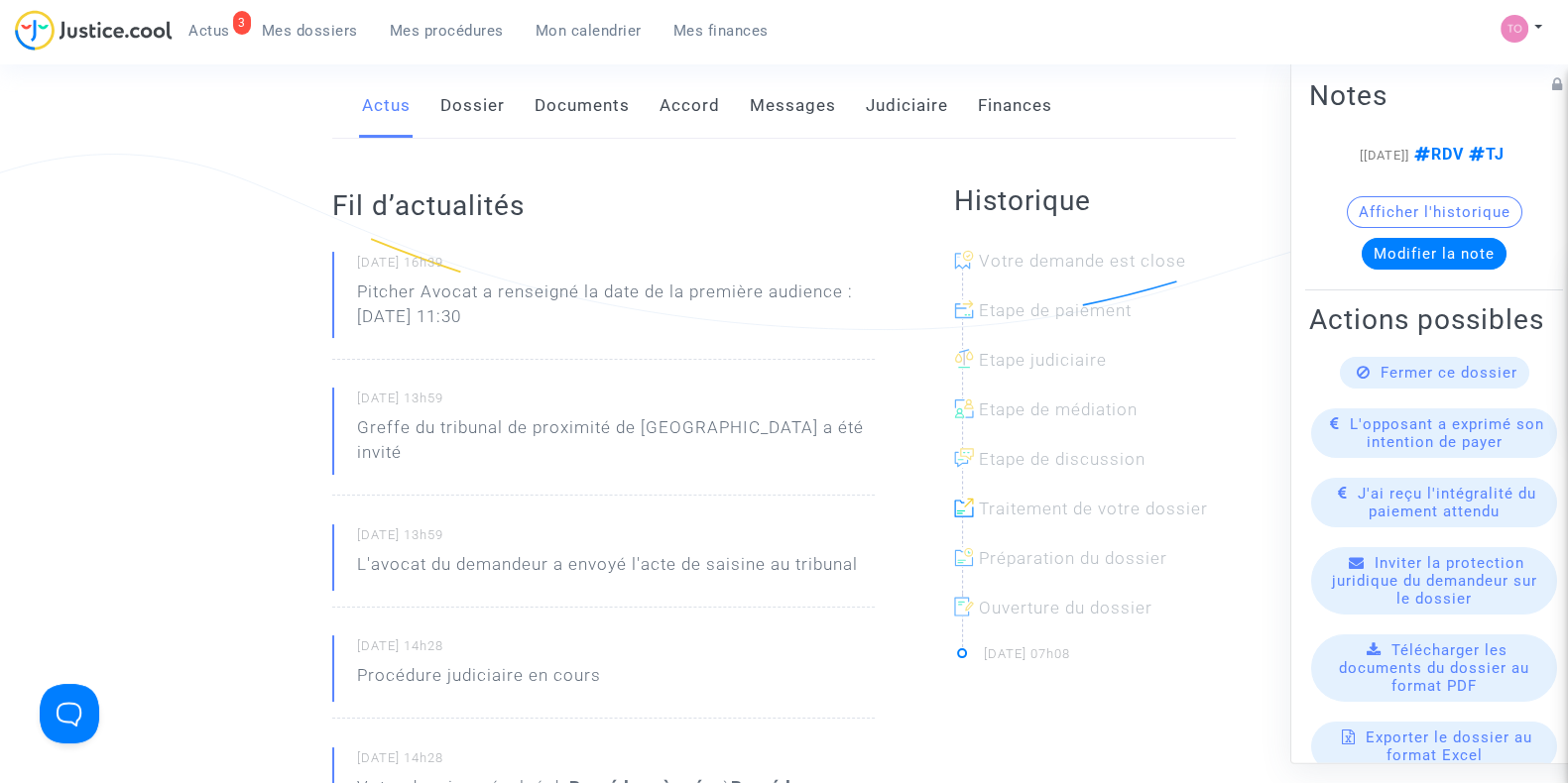
click at [466, 104] on link "Dossier" at bounding box center [472, 106] width 65 height 66
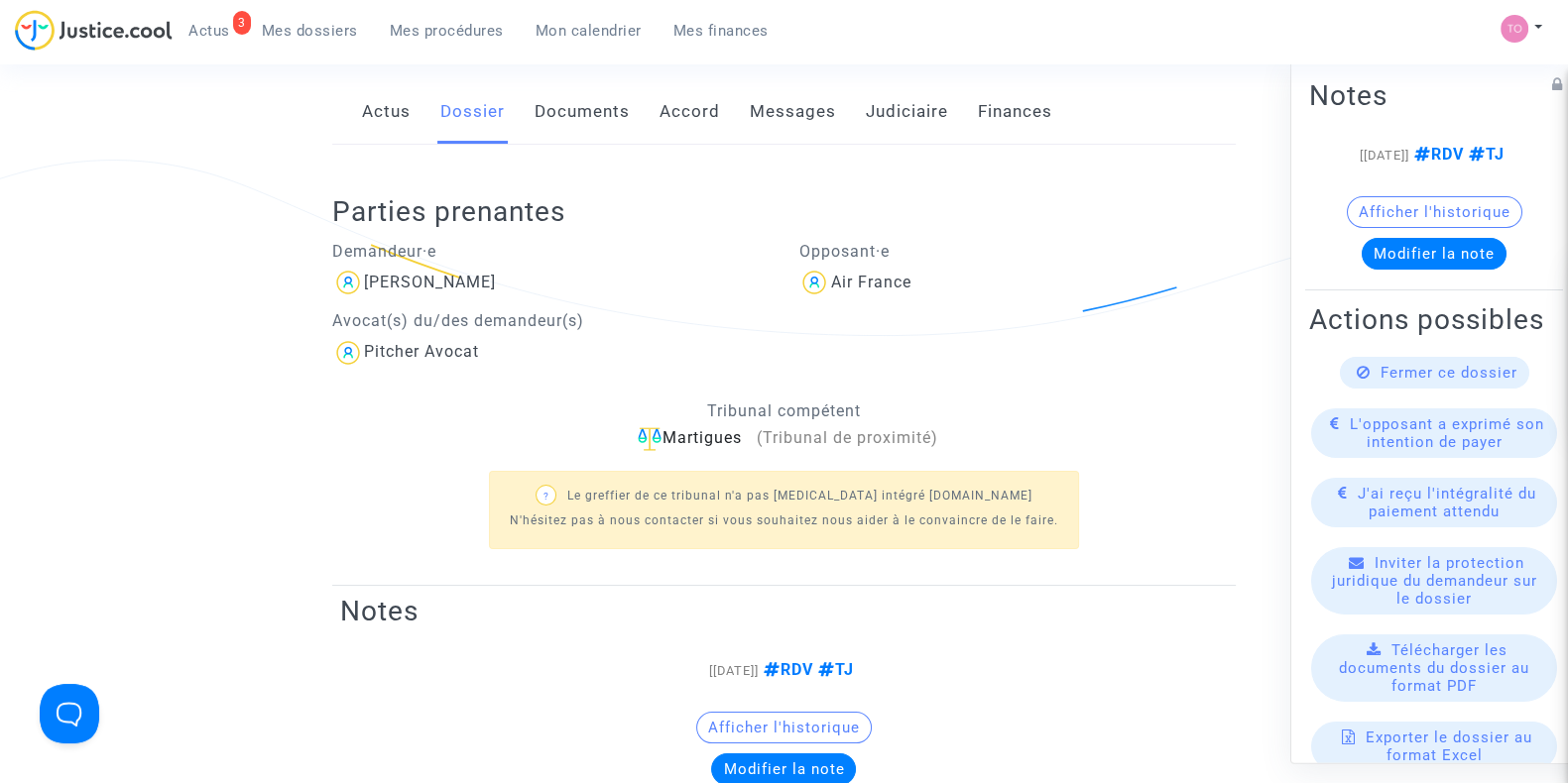
scroll to position [302, 0]
click at [590, 98] on link "Documents" at bounding box center [581, 113] width 95 height 66
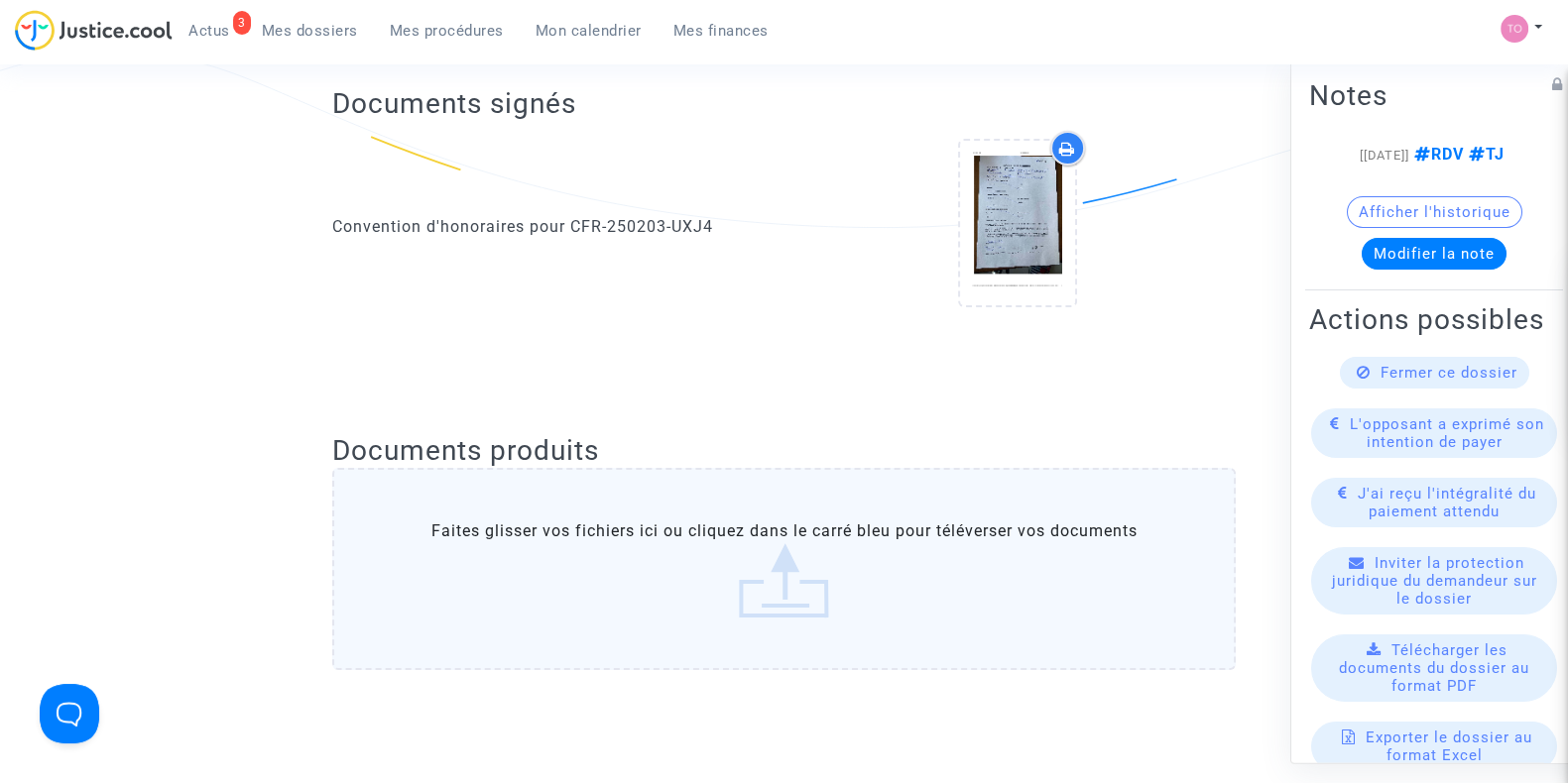
scroll to position [410, 0]
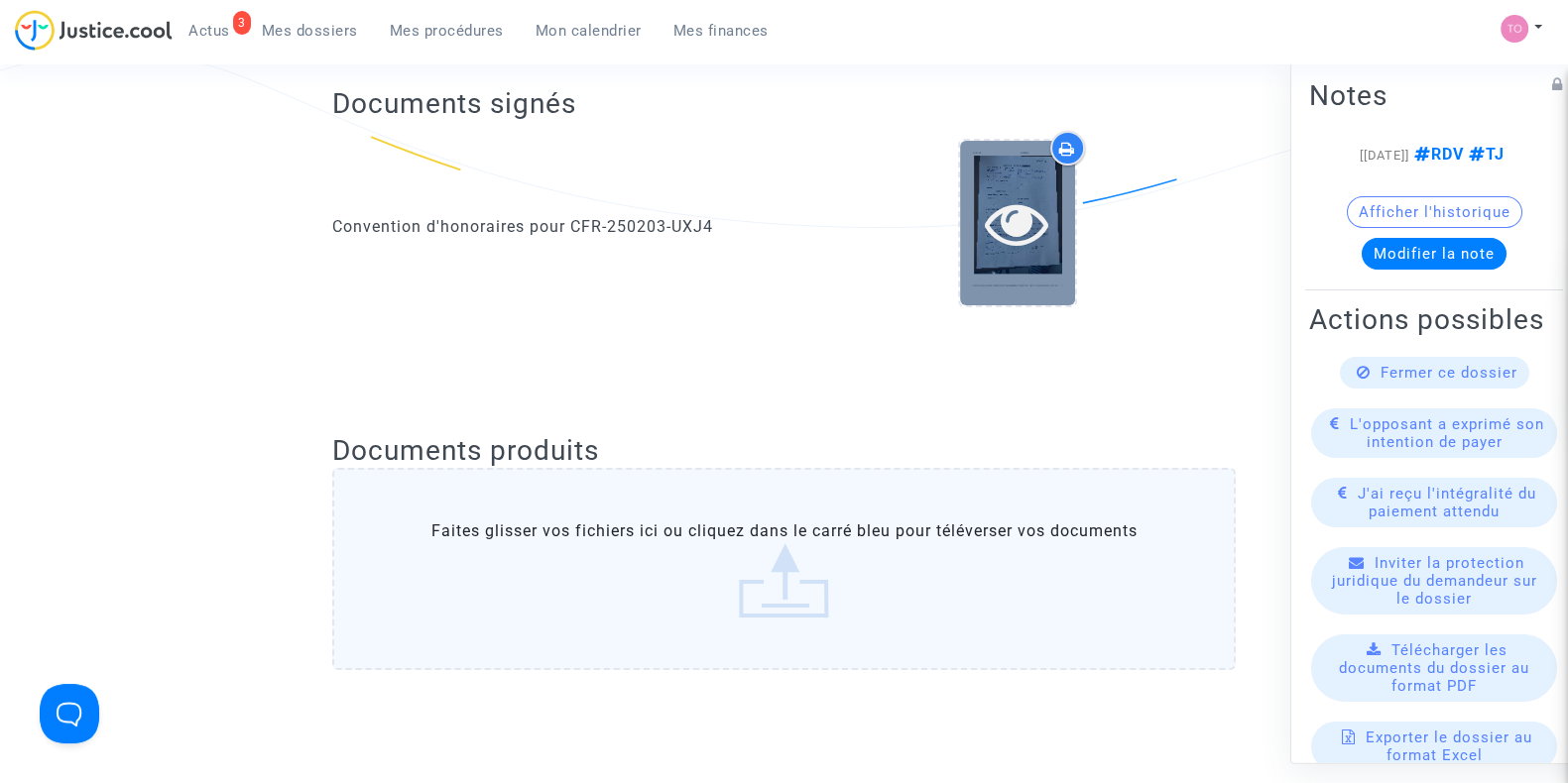
click at [1003, 210] on icon at bounding box center [1017, 224] width 65 height 64
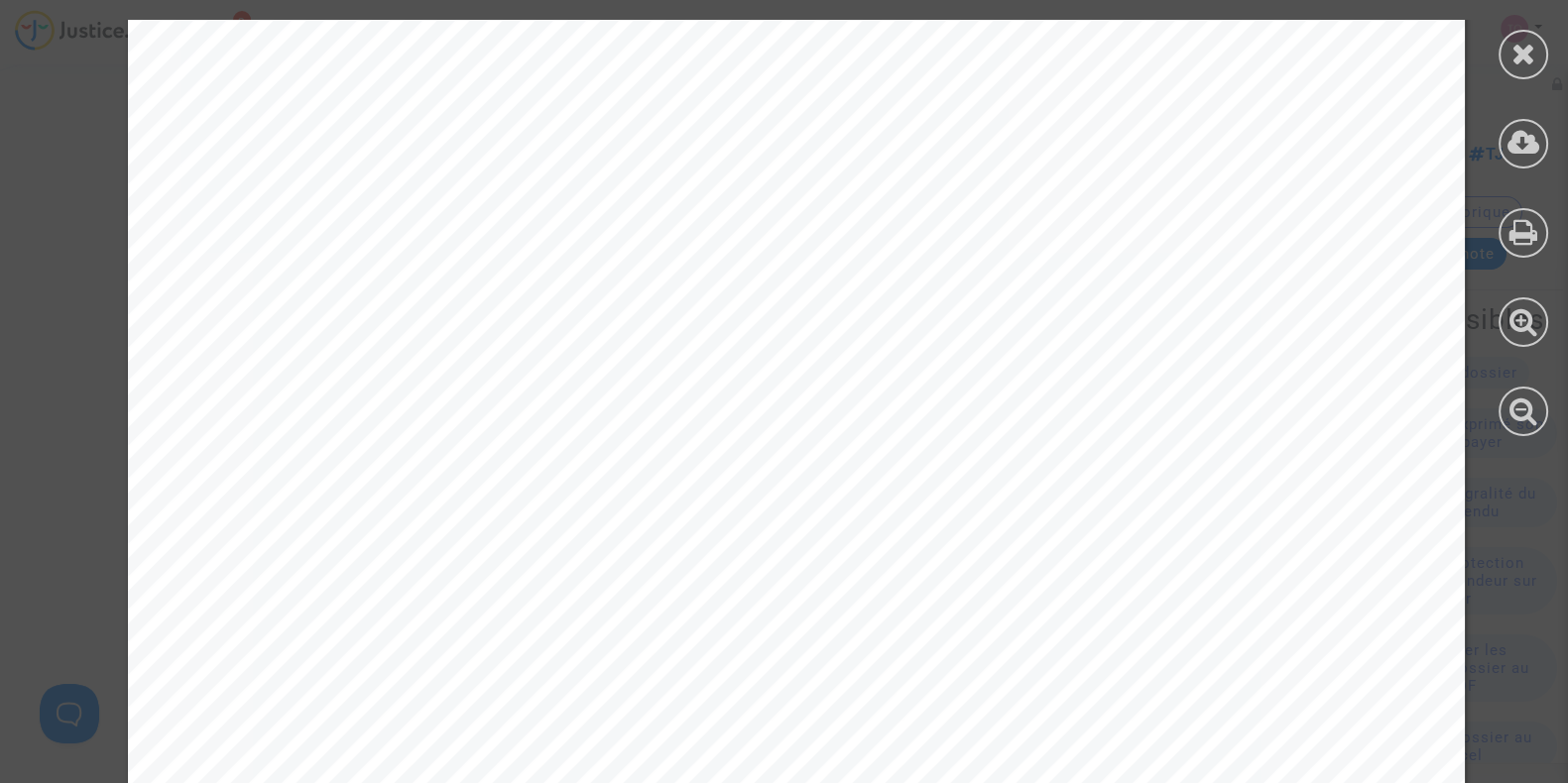
scroll to position [52, 0]
click at [1516, 46] on icon at bounding box center [1523, 54] width 25 height 30
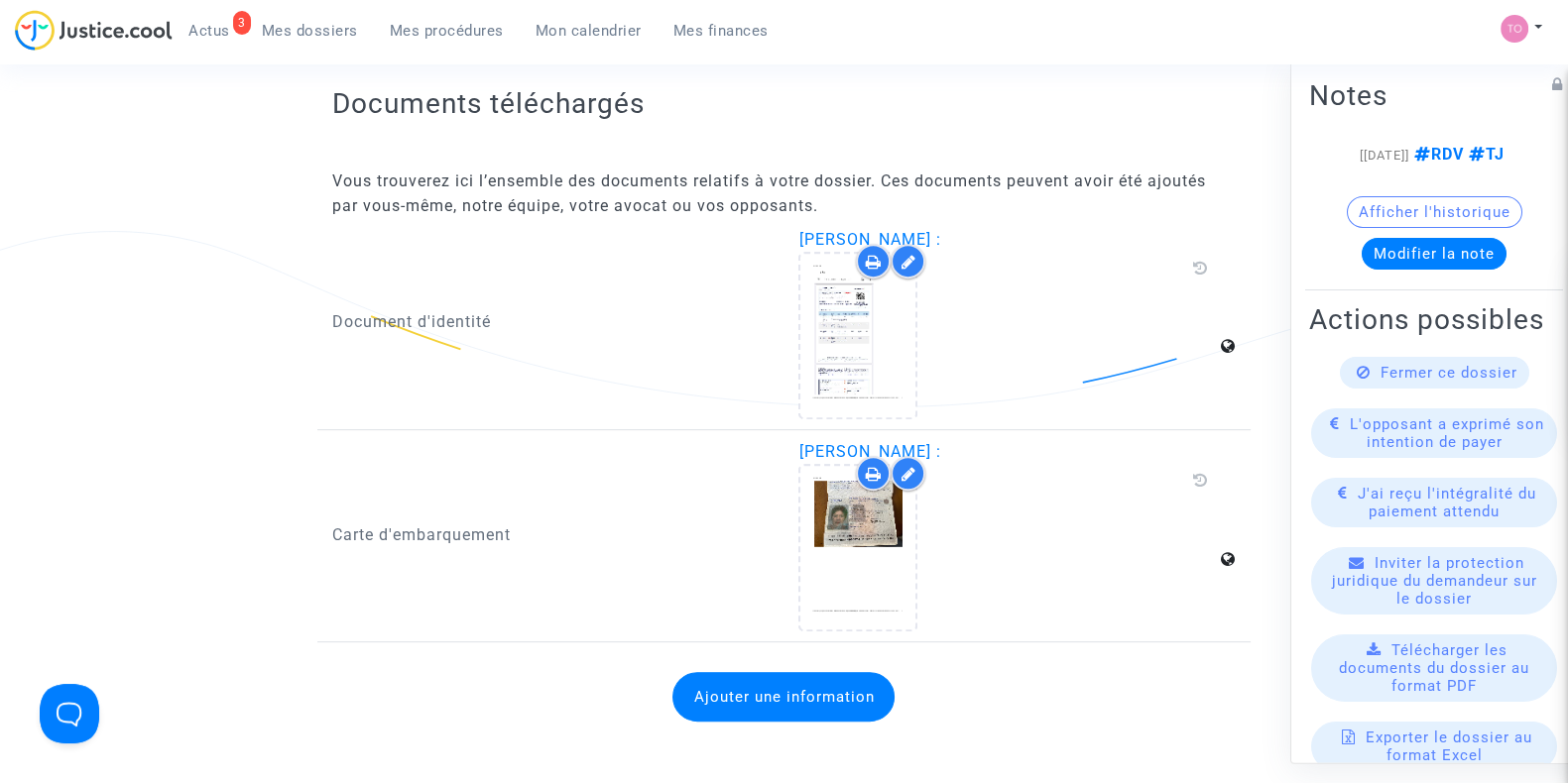
scroll to position [1229, 0]
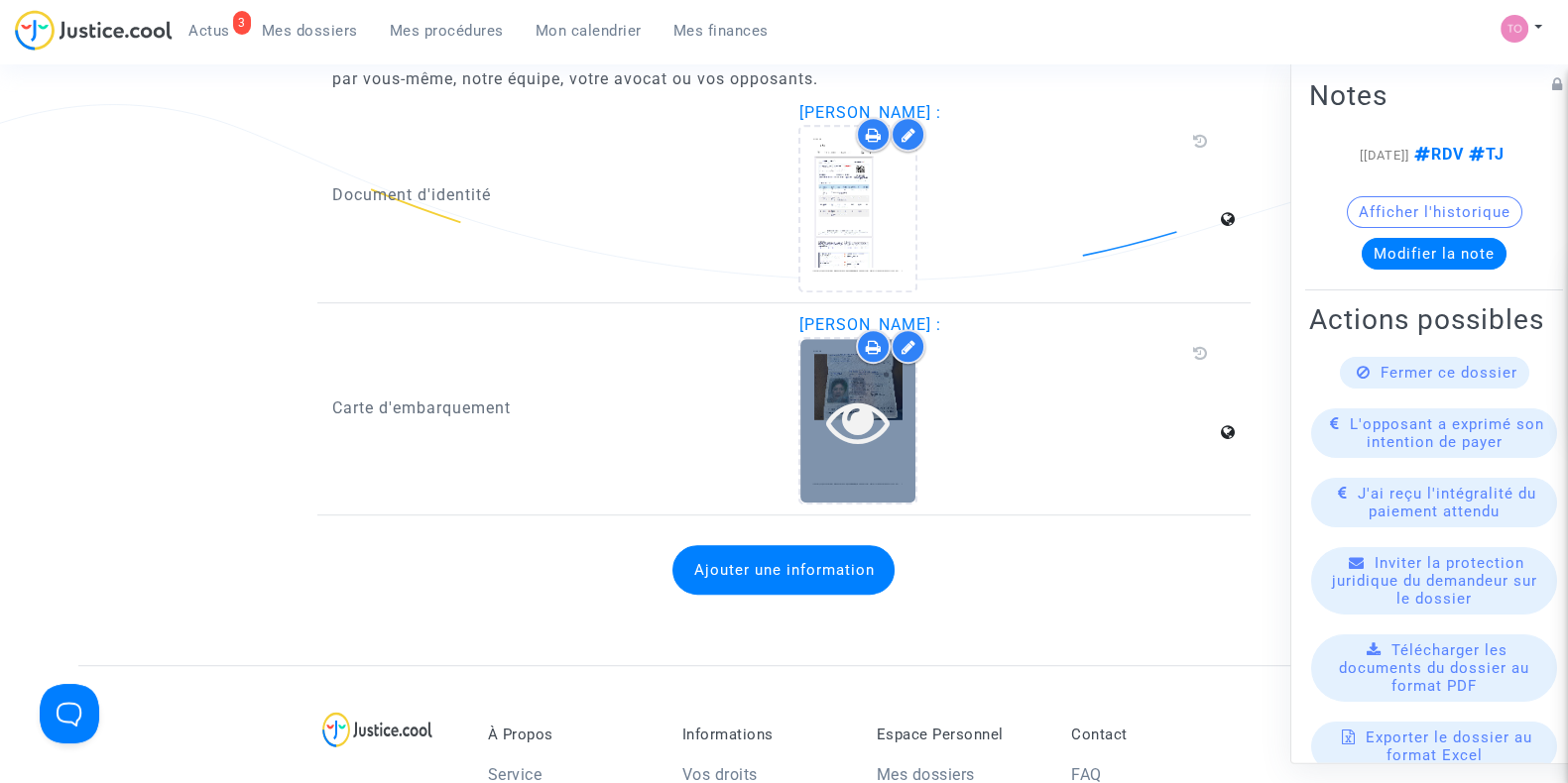
click at [854, 382] on div at bounding box center [857, 421] width 115 height 164
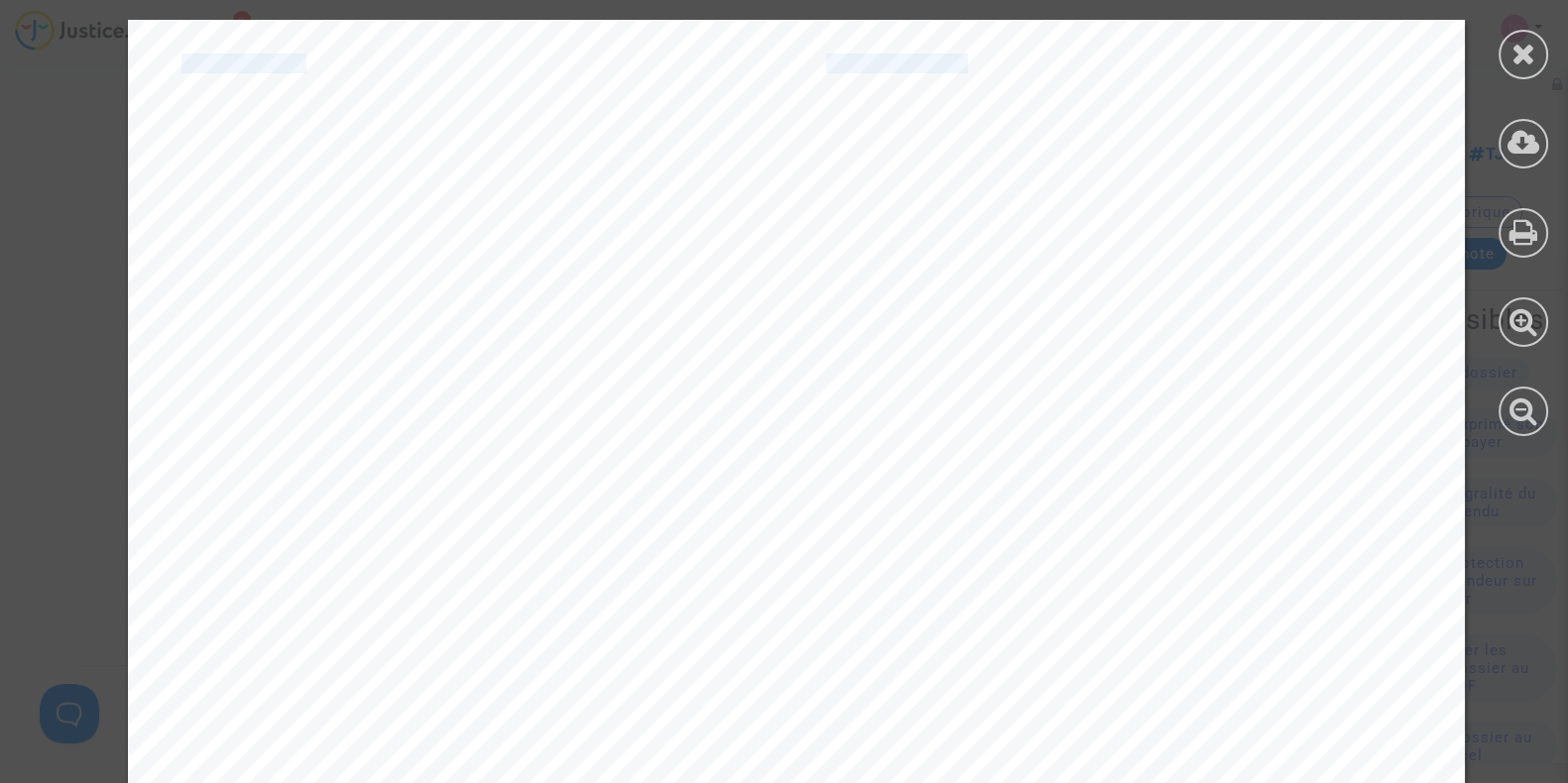
drag, startPoint x: 1527, startPoint y: 42, endPoint x: 1045, endPoint y: 321, distance: 556.9
click at [1529, 35] on div at bounding box center [1523, 55] width 50 height 50
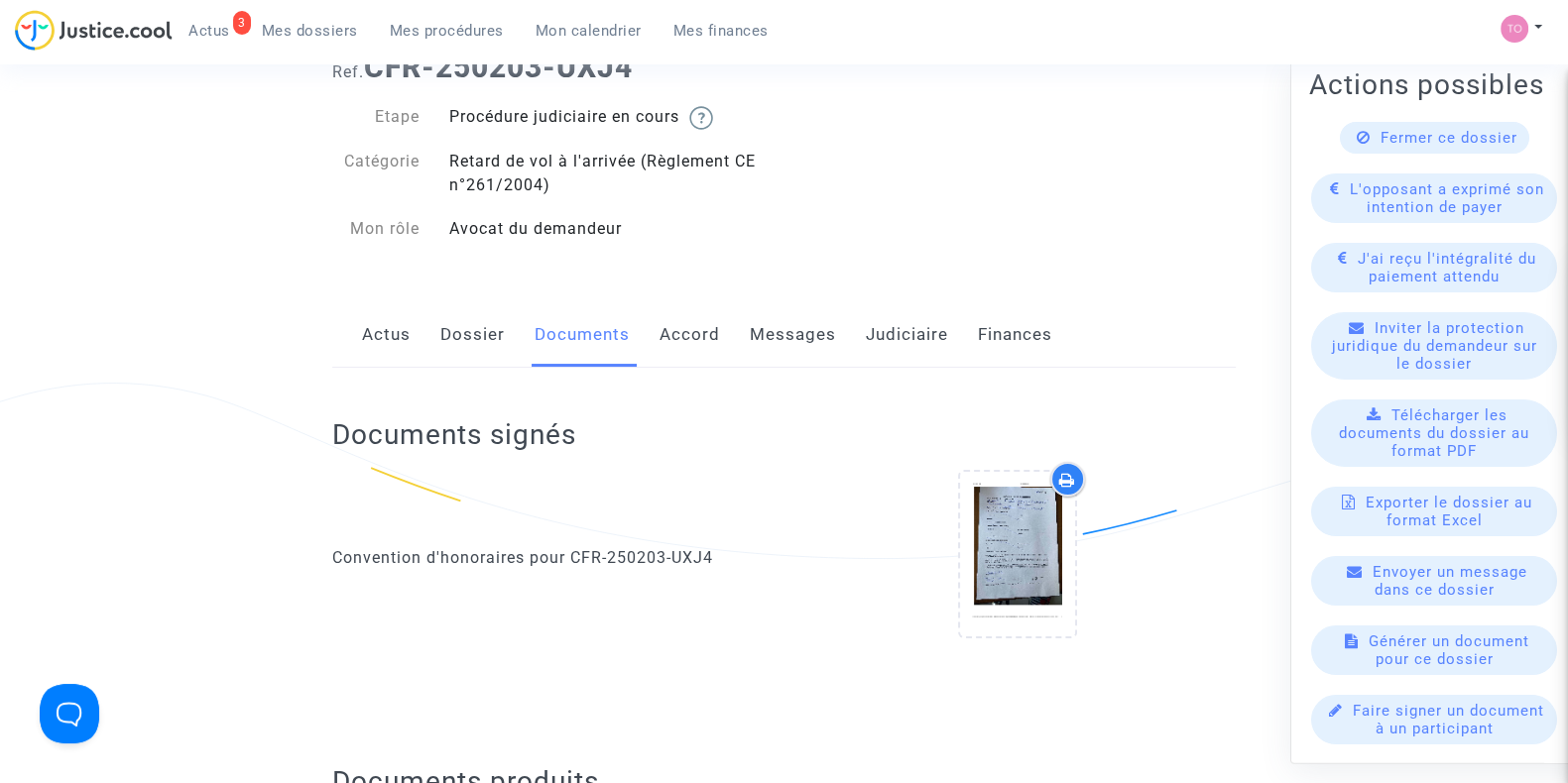
scroll to position [81, 0]
click at [759, 330] on link "Messages" at bounding box center [793, 334] width 86 height 66
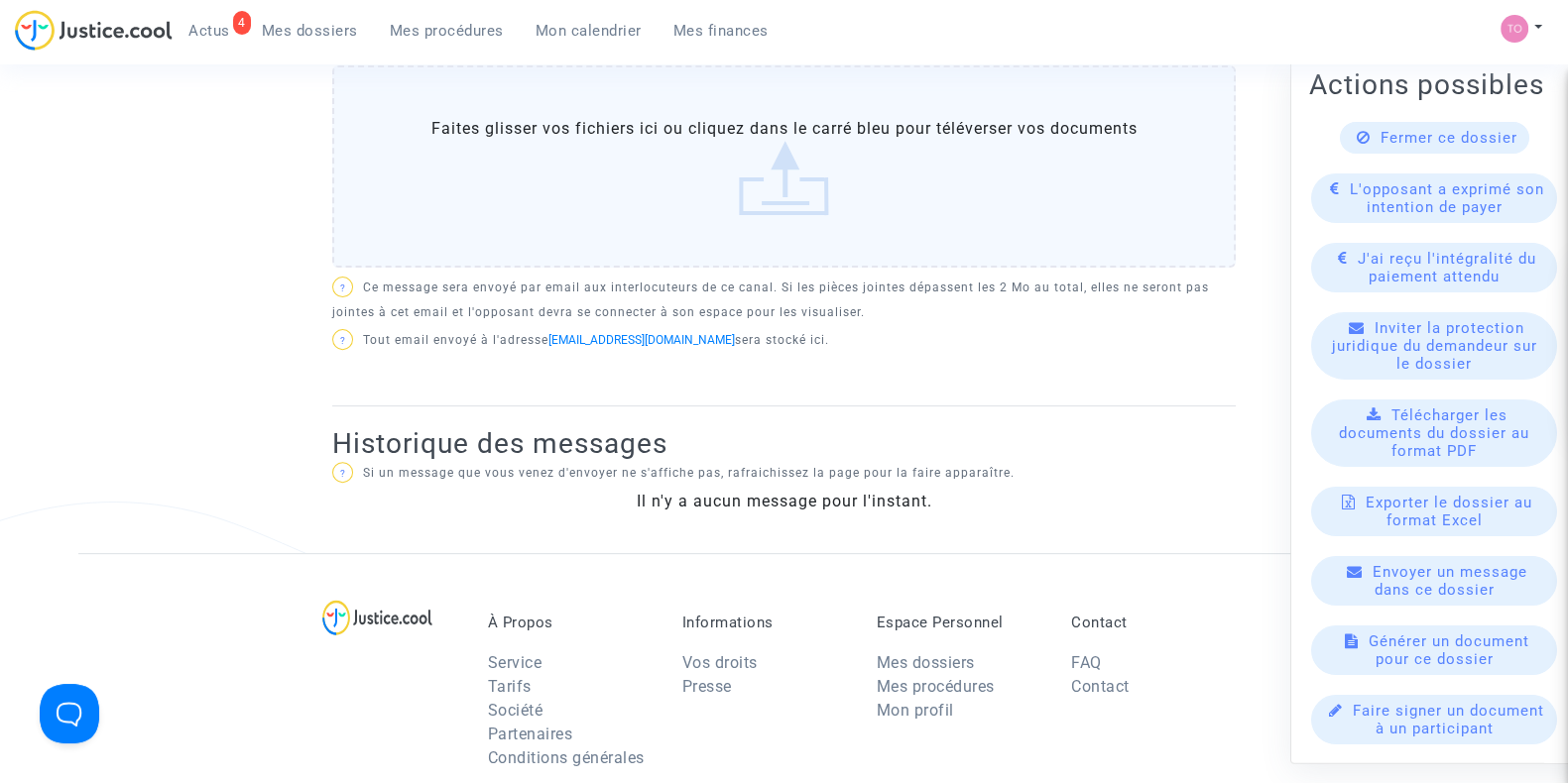
scroll to position [845, 0]
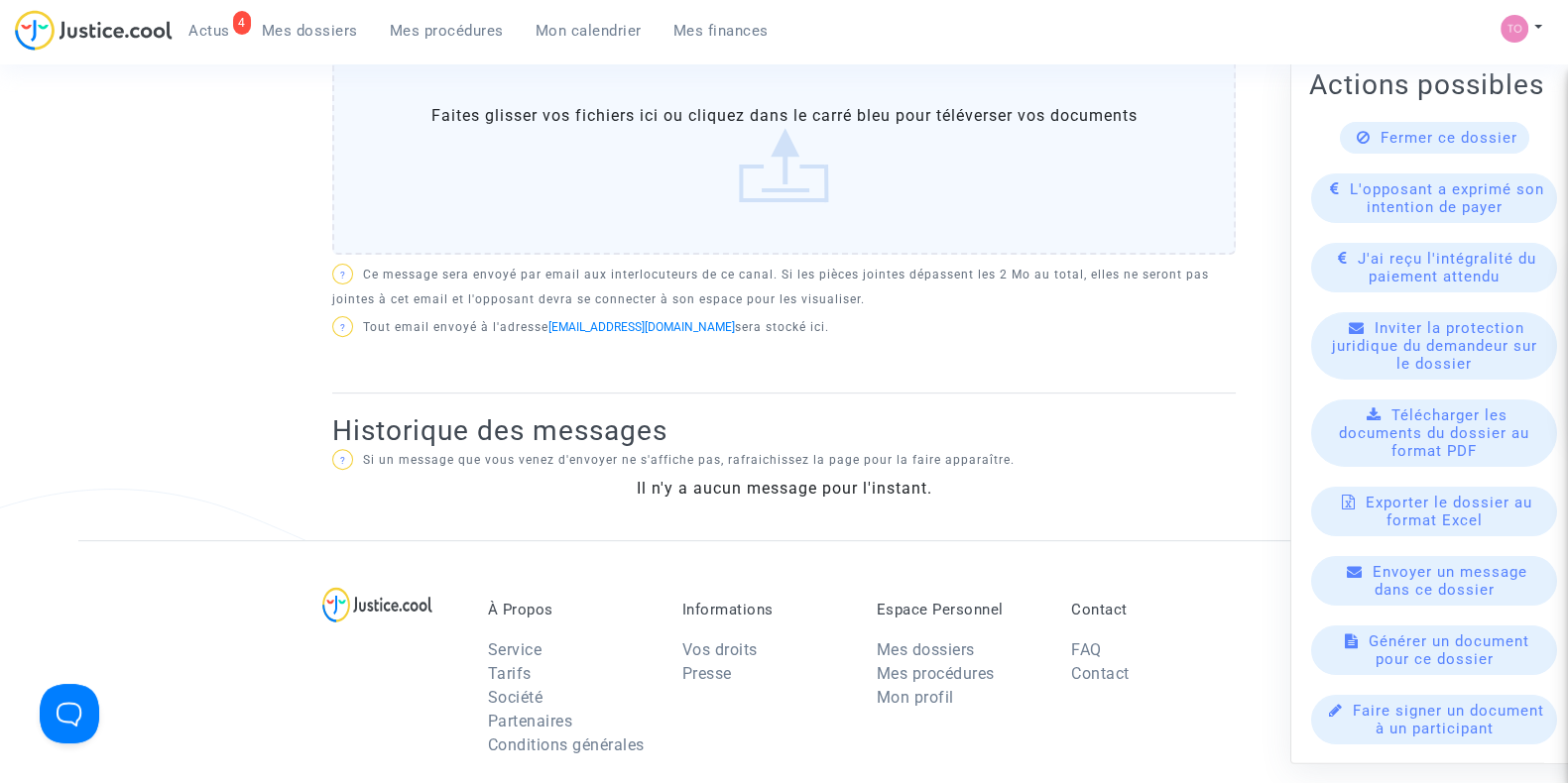
click at [692, 206] on label "Faites glisser vos fichiers ici ou cliquez dans le carré bleu pour téléverser v…" at bounding box center [784, 154] width 903 height 203
click at [0, 0] on input "Faites glisser vos fichiers ici ou cliquez dans le carré bleu pour téléverser v…" at bounding box center [0, 0] width 0 height 0
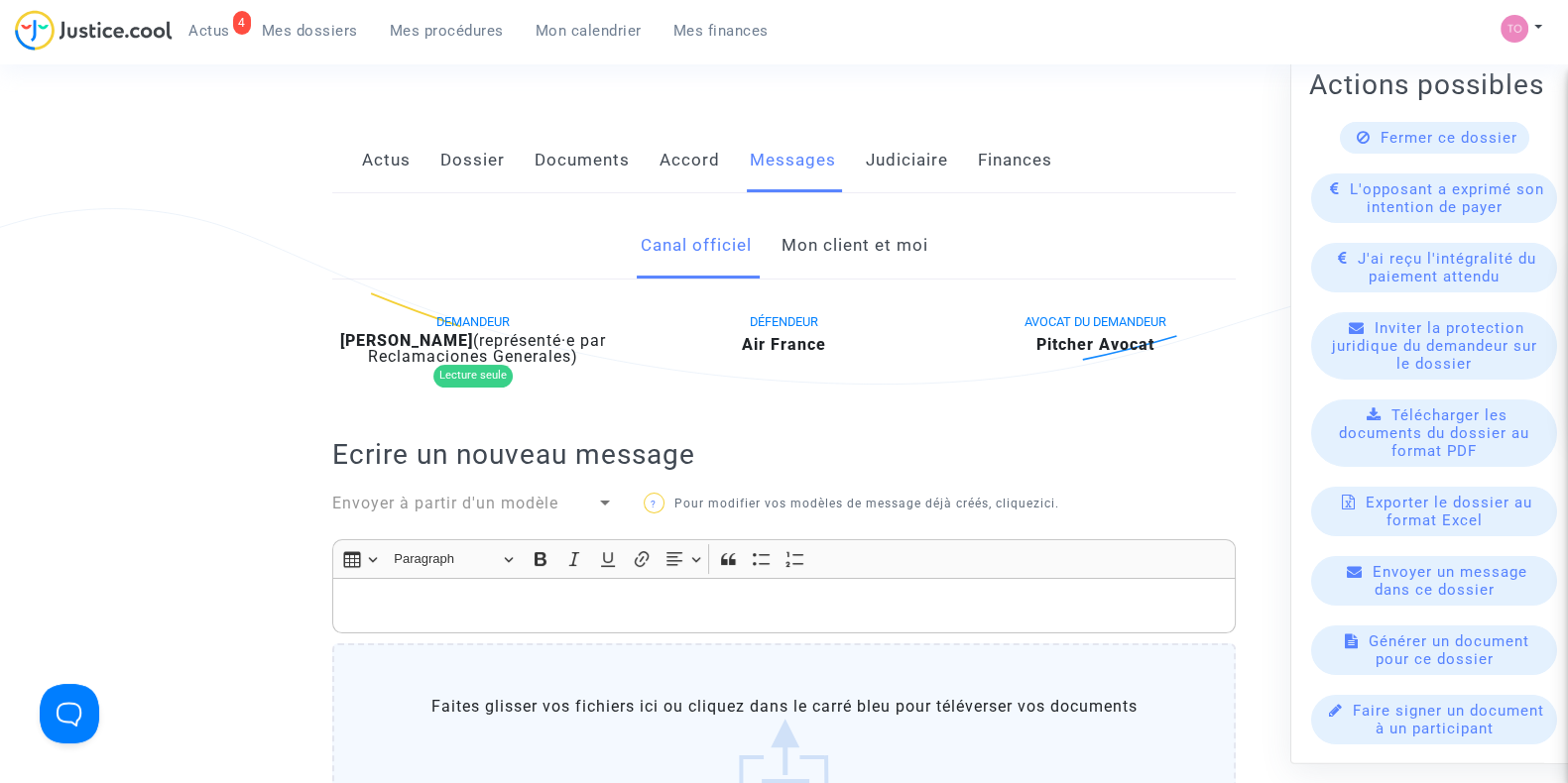
scroll to position [250, 0]
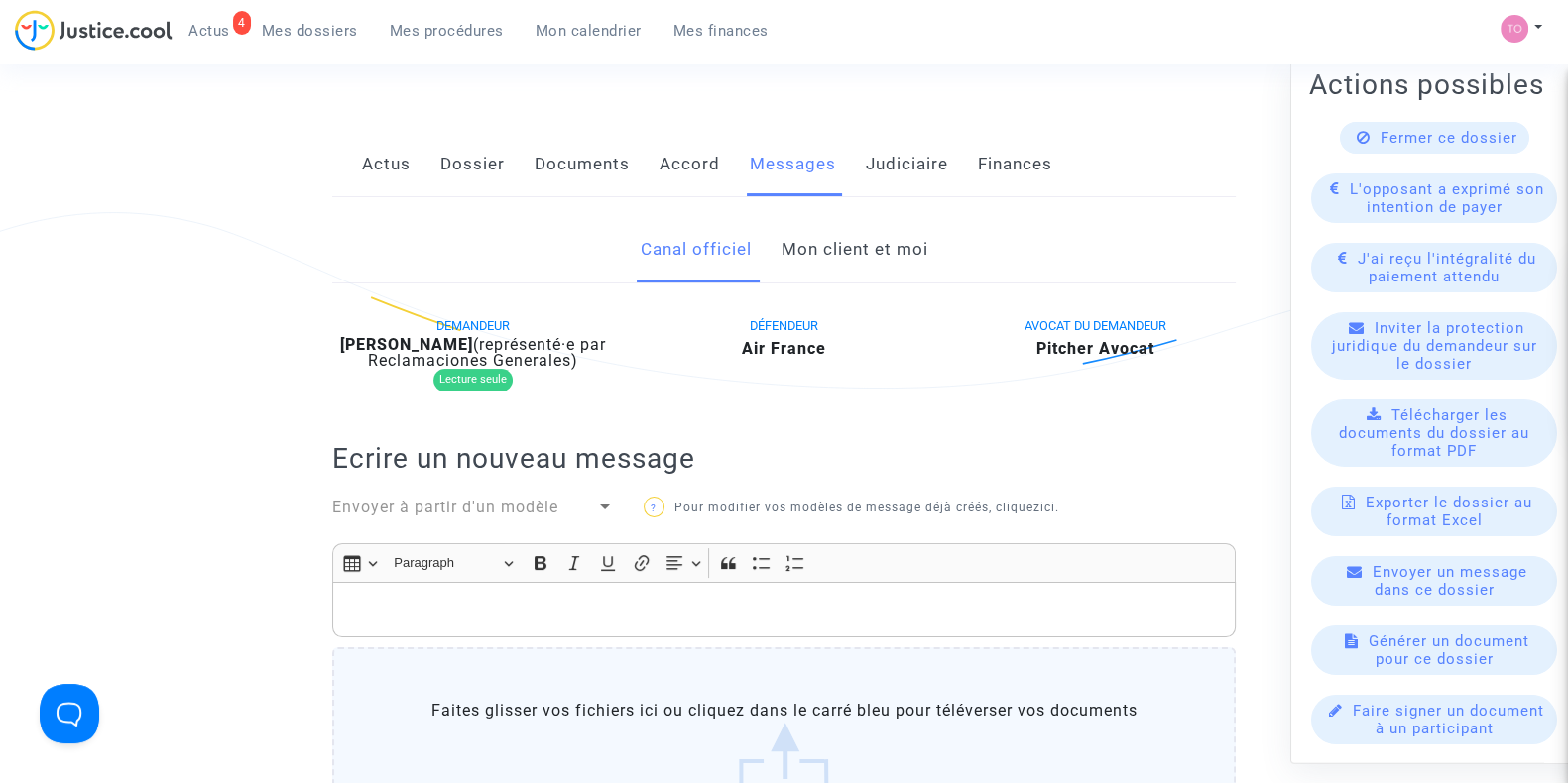
click at [843, 267] on link "Mon client et moi" at bounding box center [853, 250] width 147 height 66
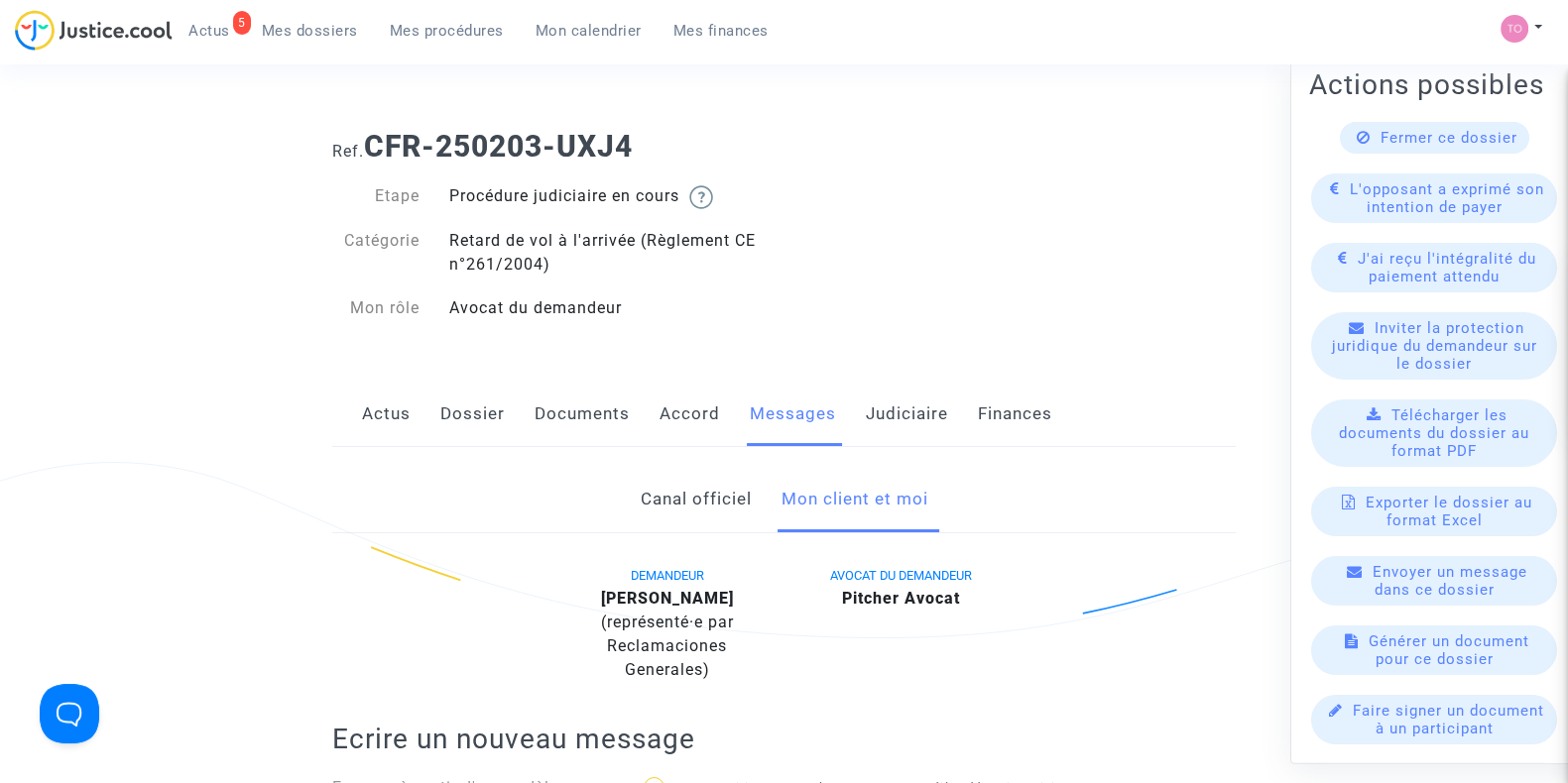
click at [654, 481] on link "Canal officiel" at bounding box center [694, 500] width 111 height 66
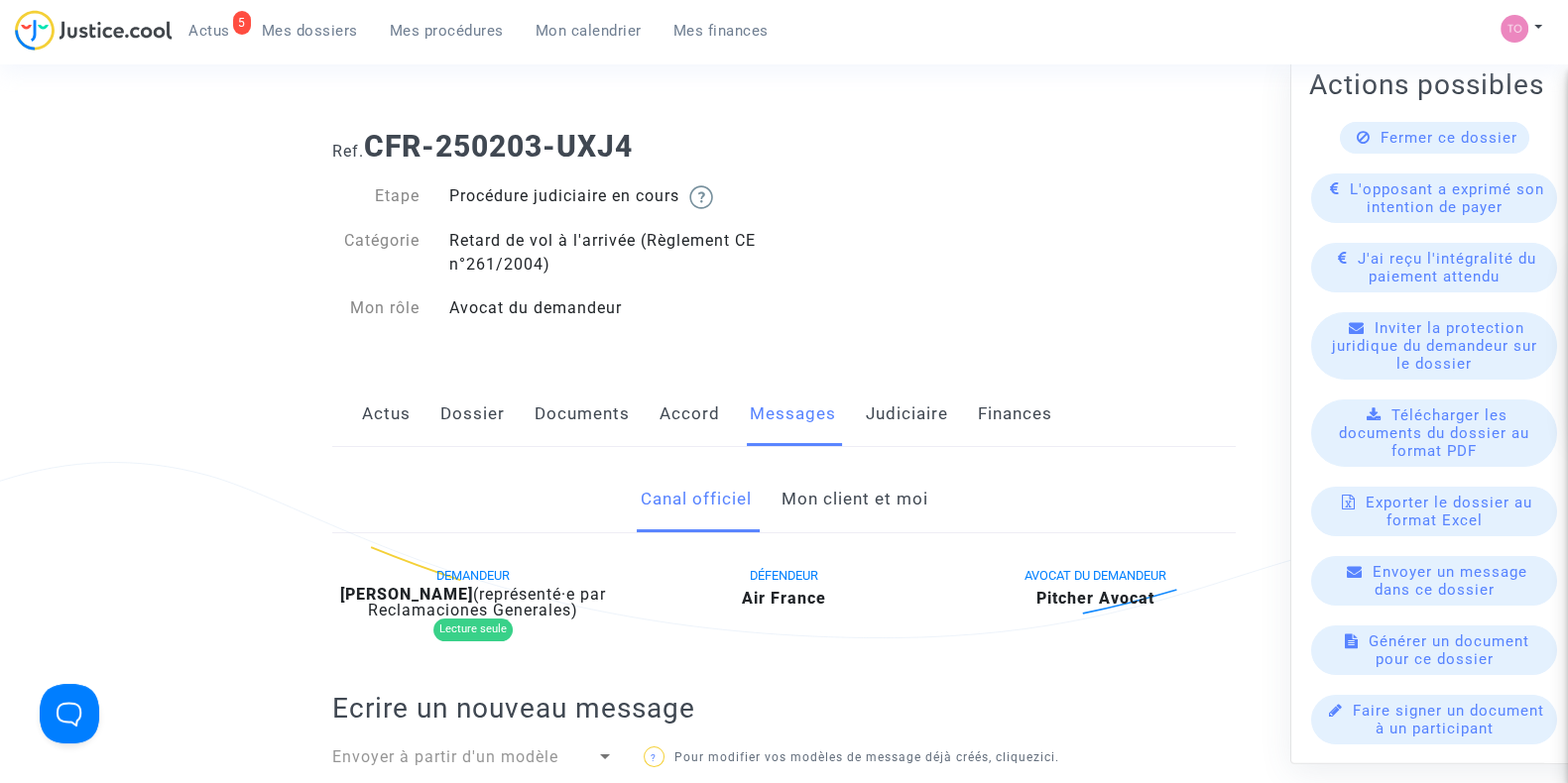
click at [396, 428] on link "Actus" at bounding box center [386, 414] width 49 height 66
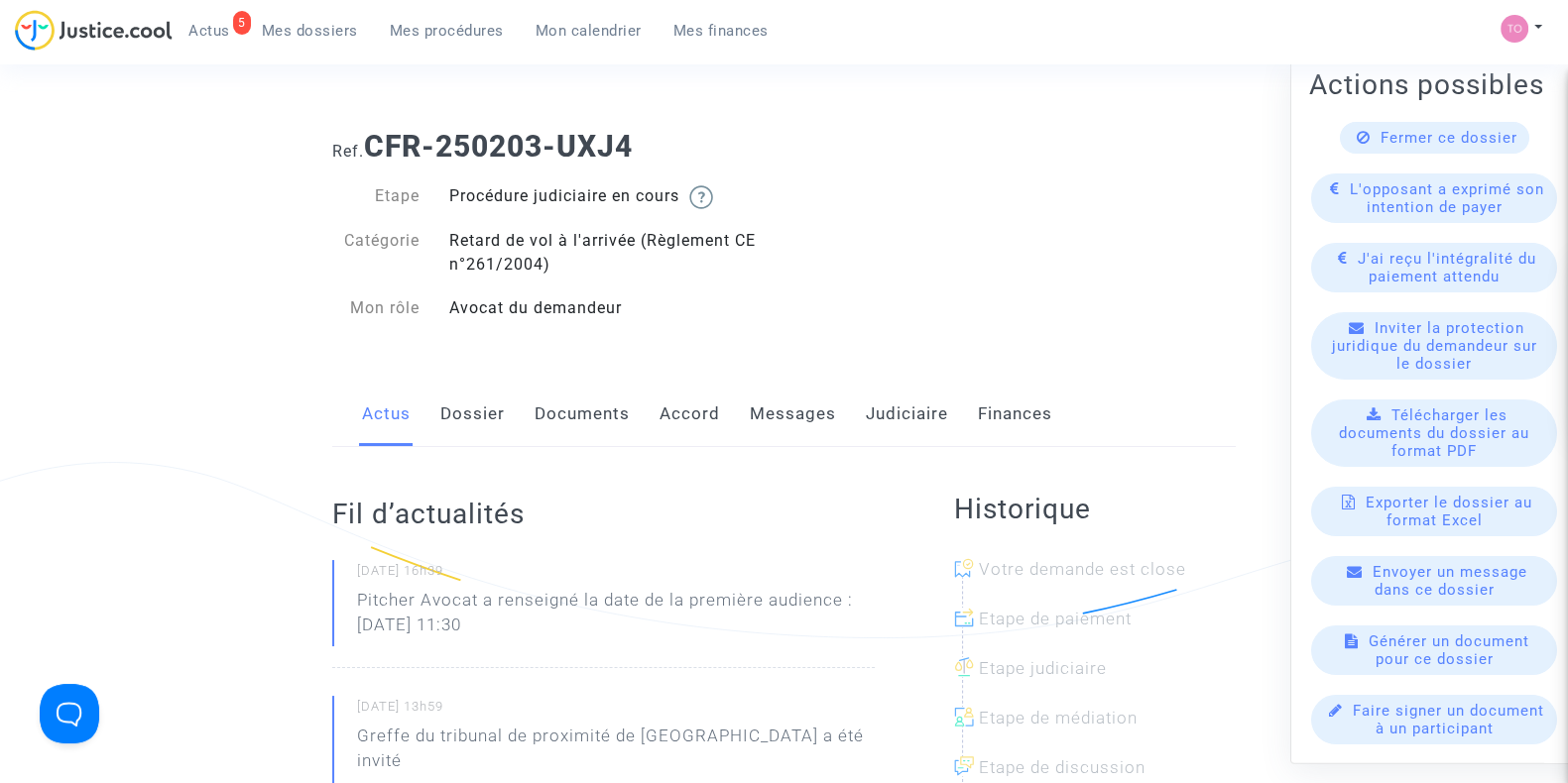
scroll to position [565, 0]
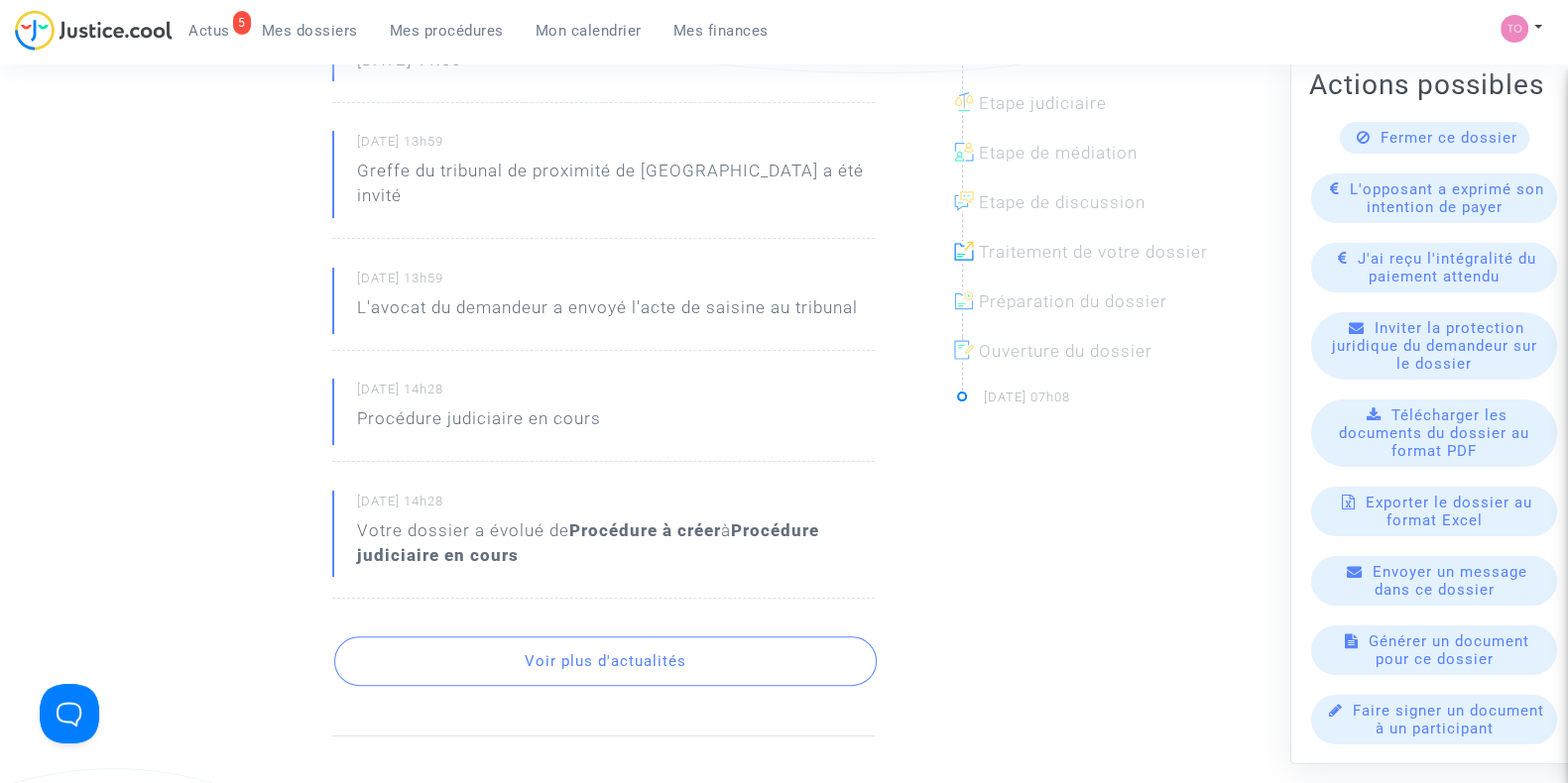
click at [518, 636] on button "Voir plus d'actualités" at bounding box center [605, 661] width 542 height 50
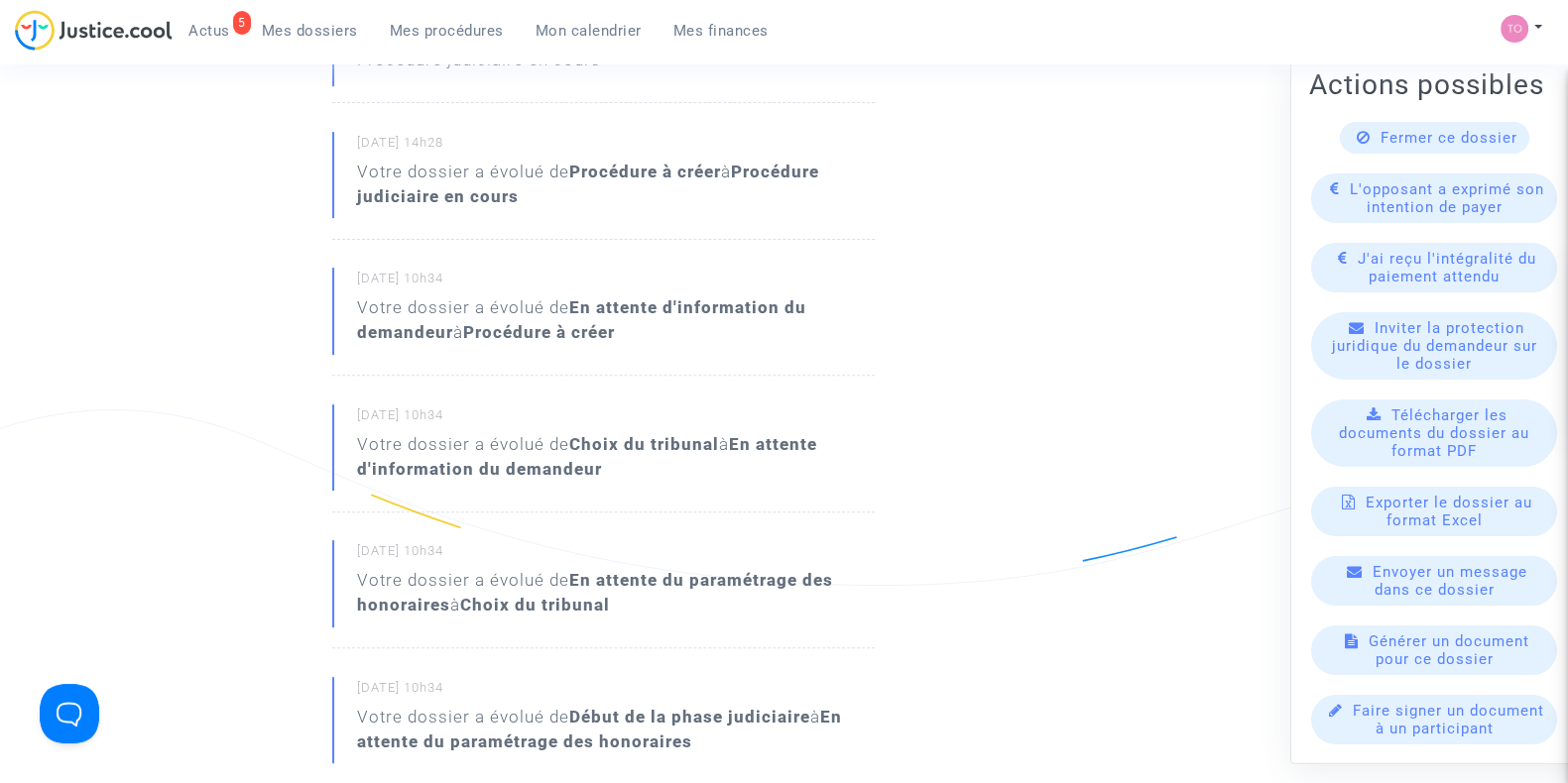
scroll to position [1539, 0]
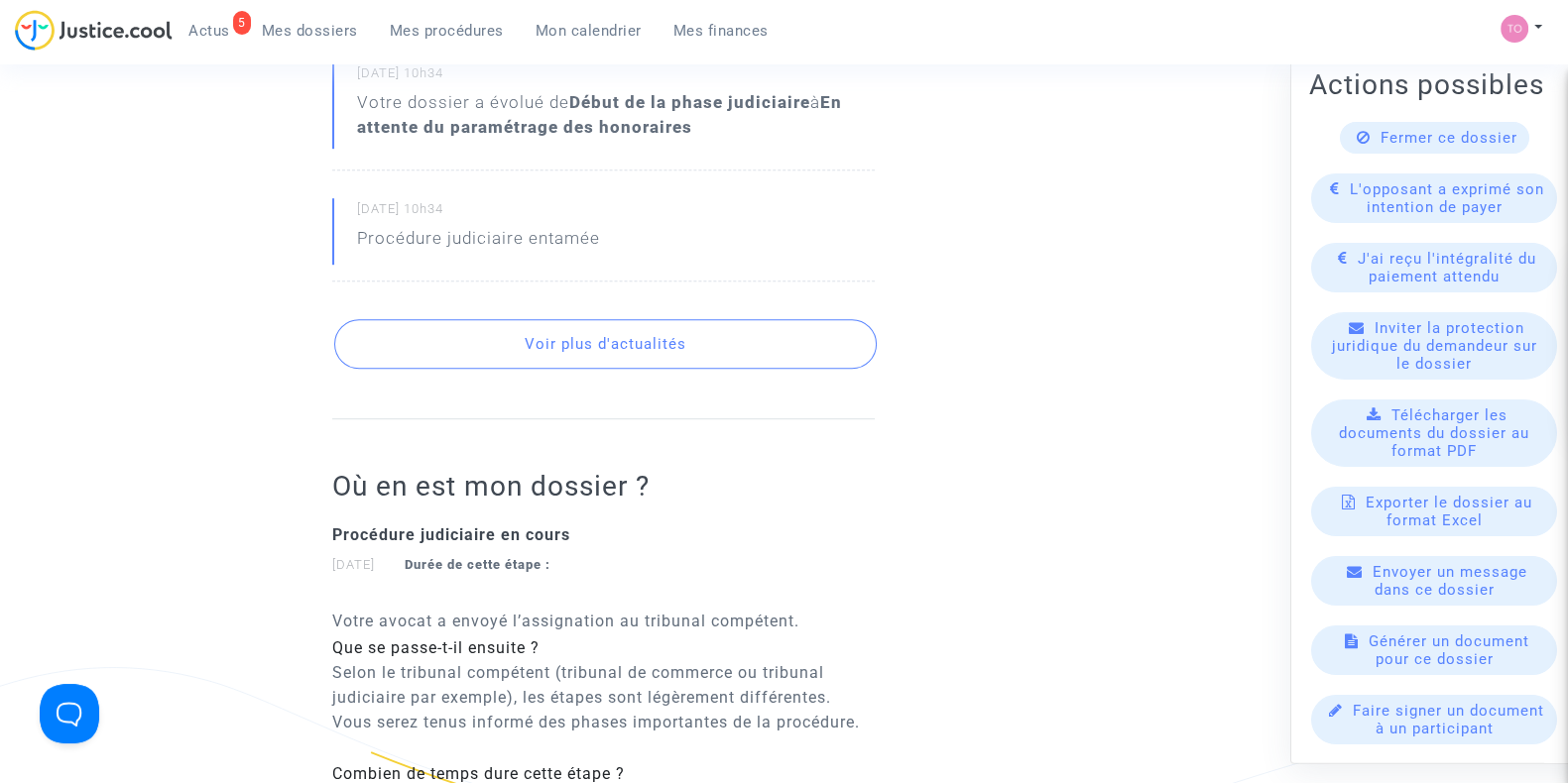
click at [542, 320] on button "Voir plus d'actualités" at bounding box center [605, 345] width 542 height 50
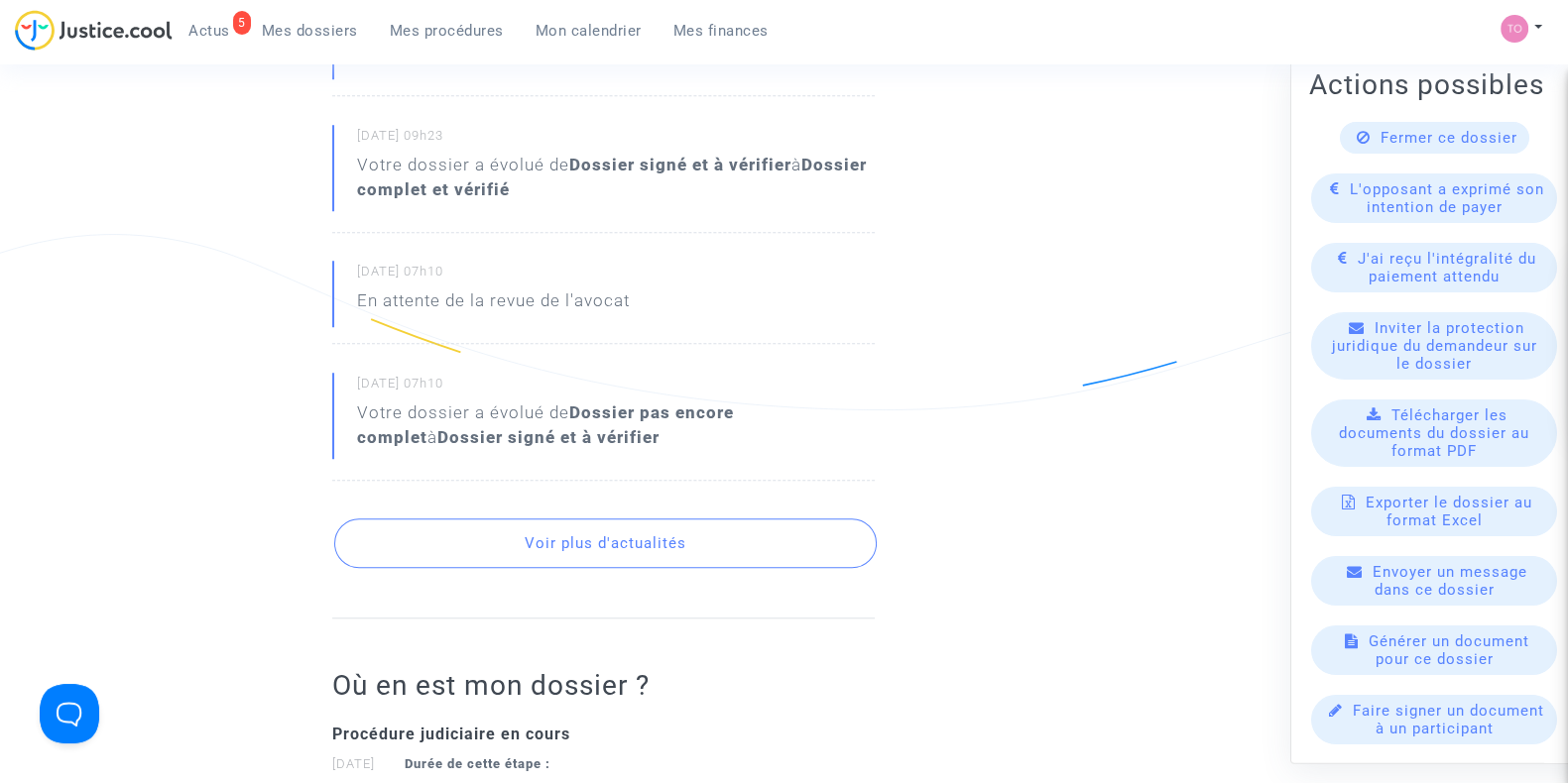
scroll to position [2185, 0]
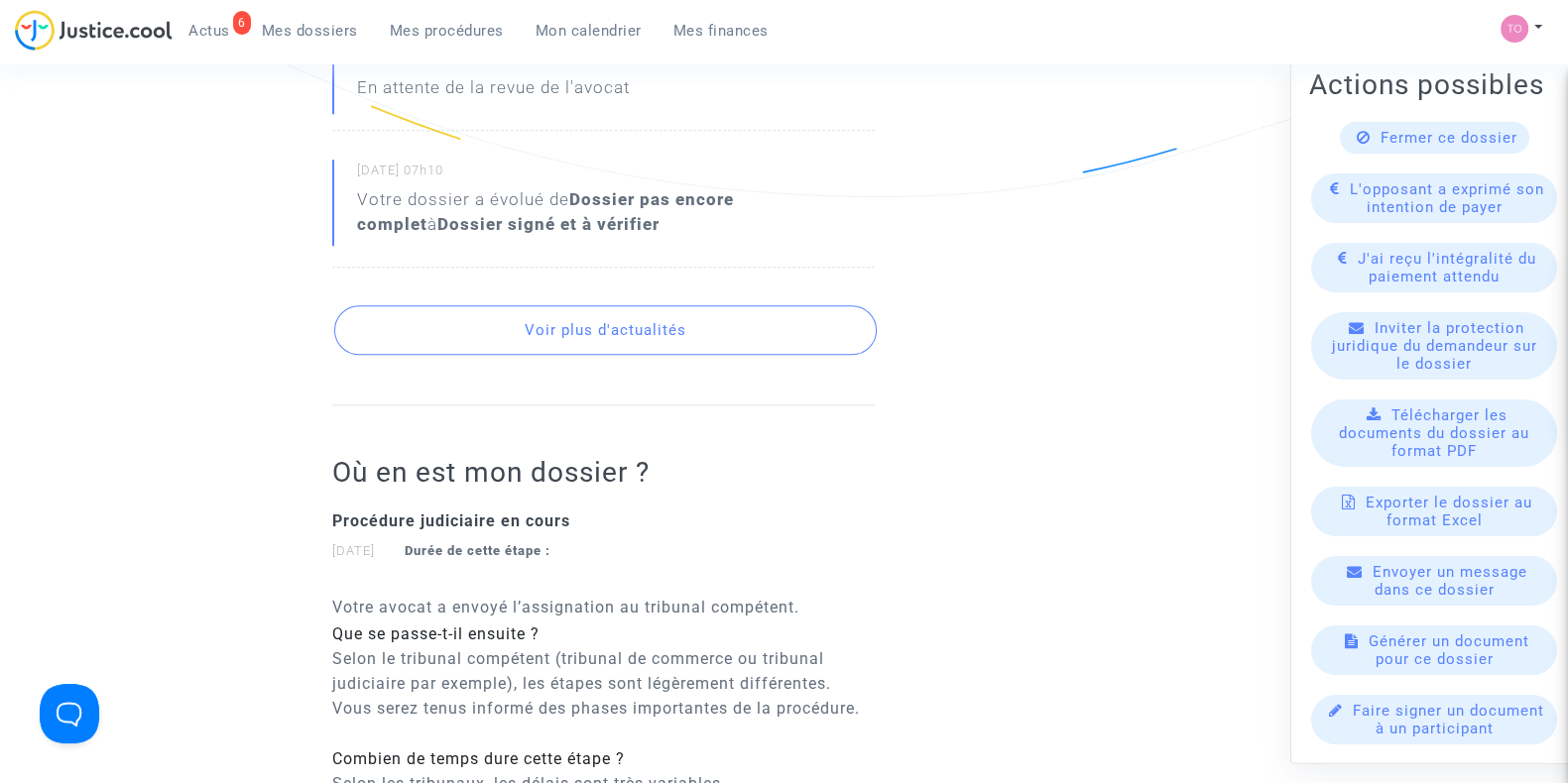
click at [627, 306] on button "Voir plus d'actualités" at bounding box center [605, 331] width 542 height 50
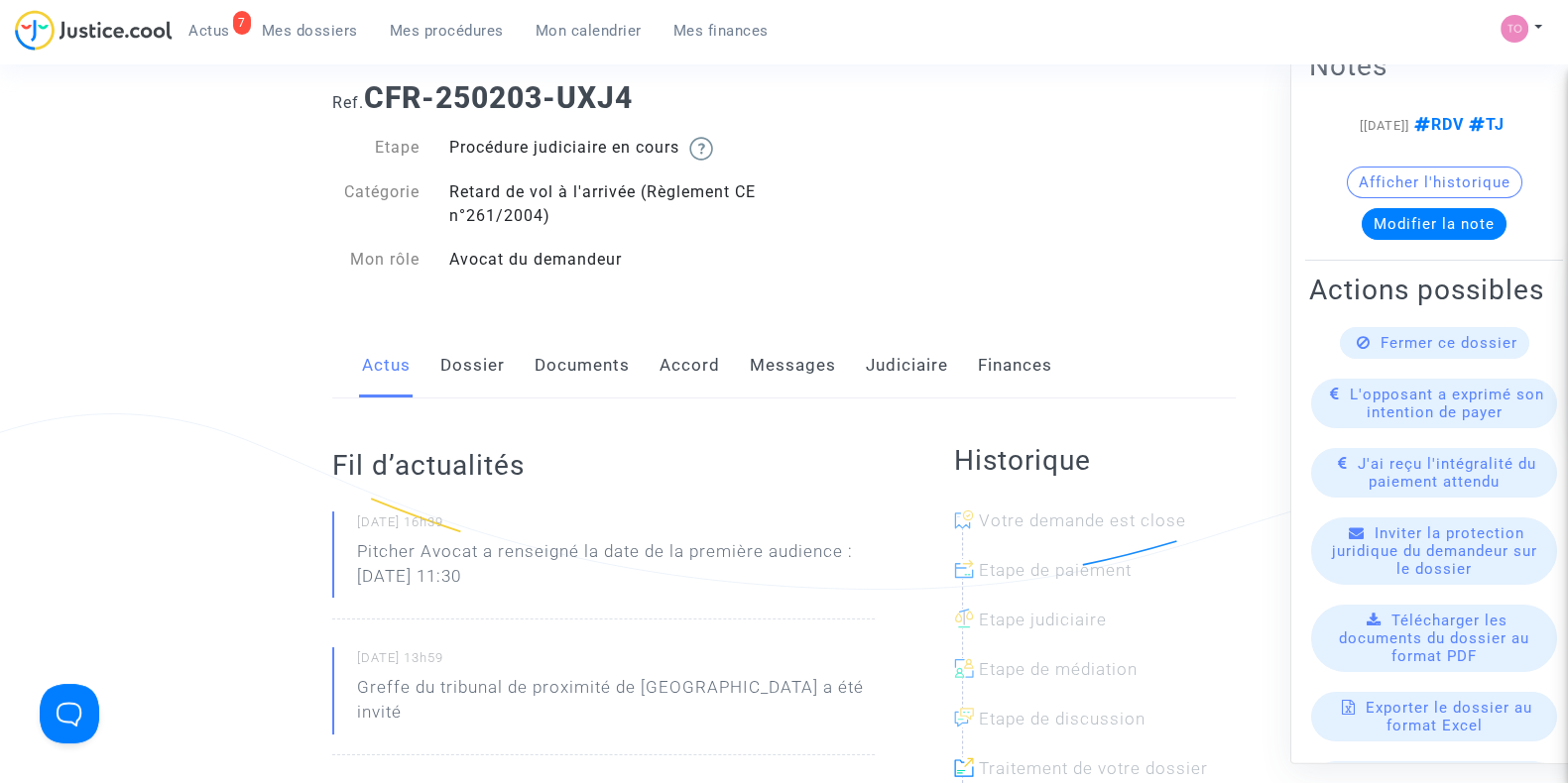
scroll to position [45, 0]
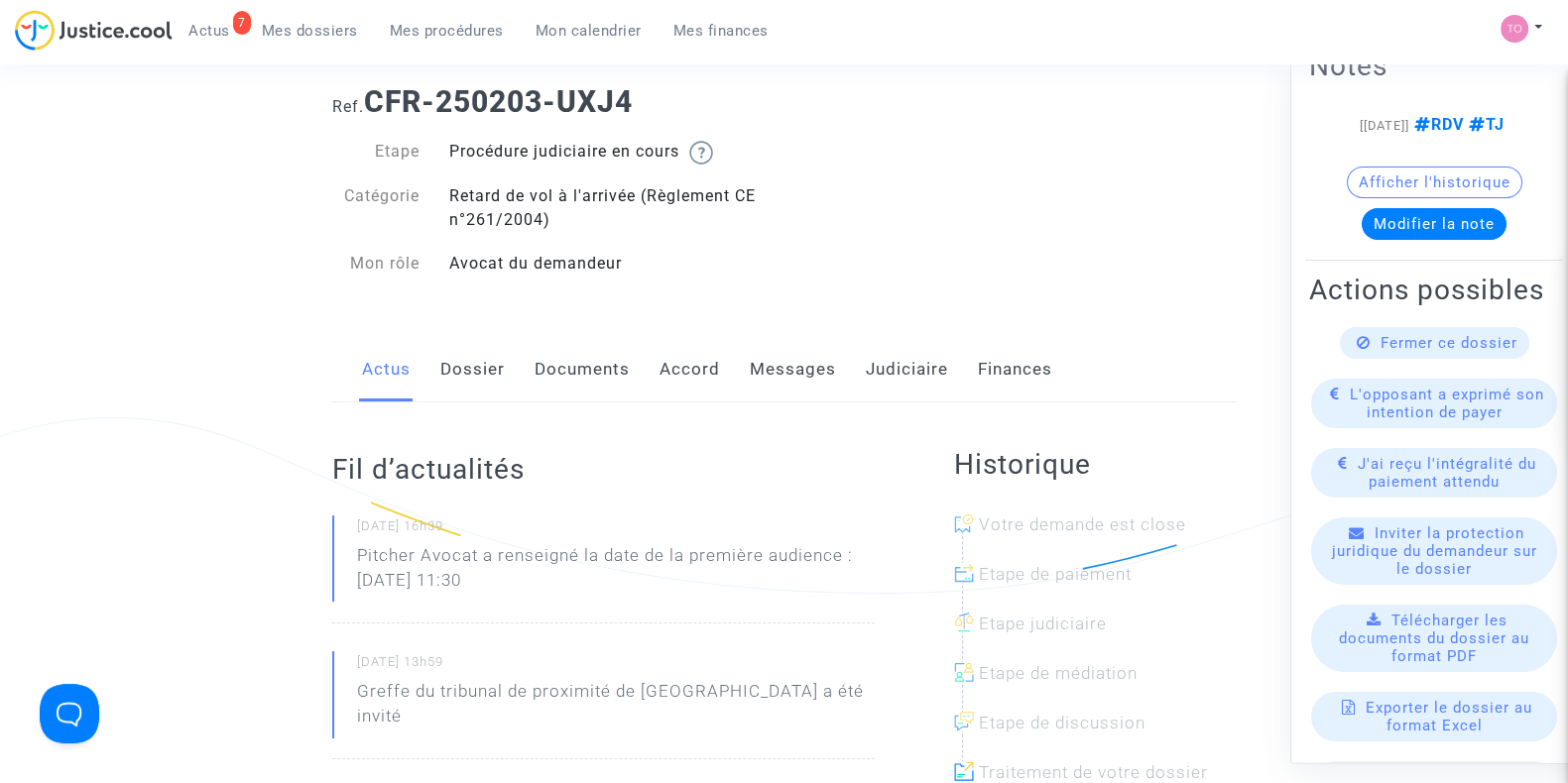
click at [803, 362] on link "Messages" at bounding box center [793, 371] width 86 height 66
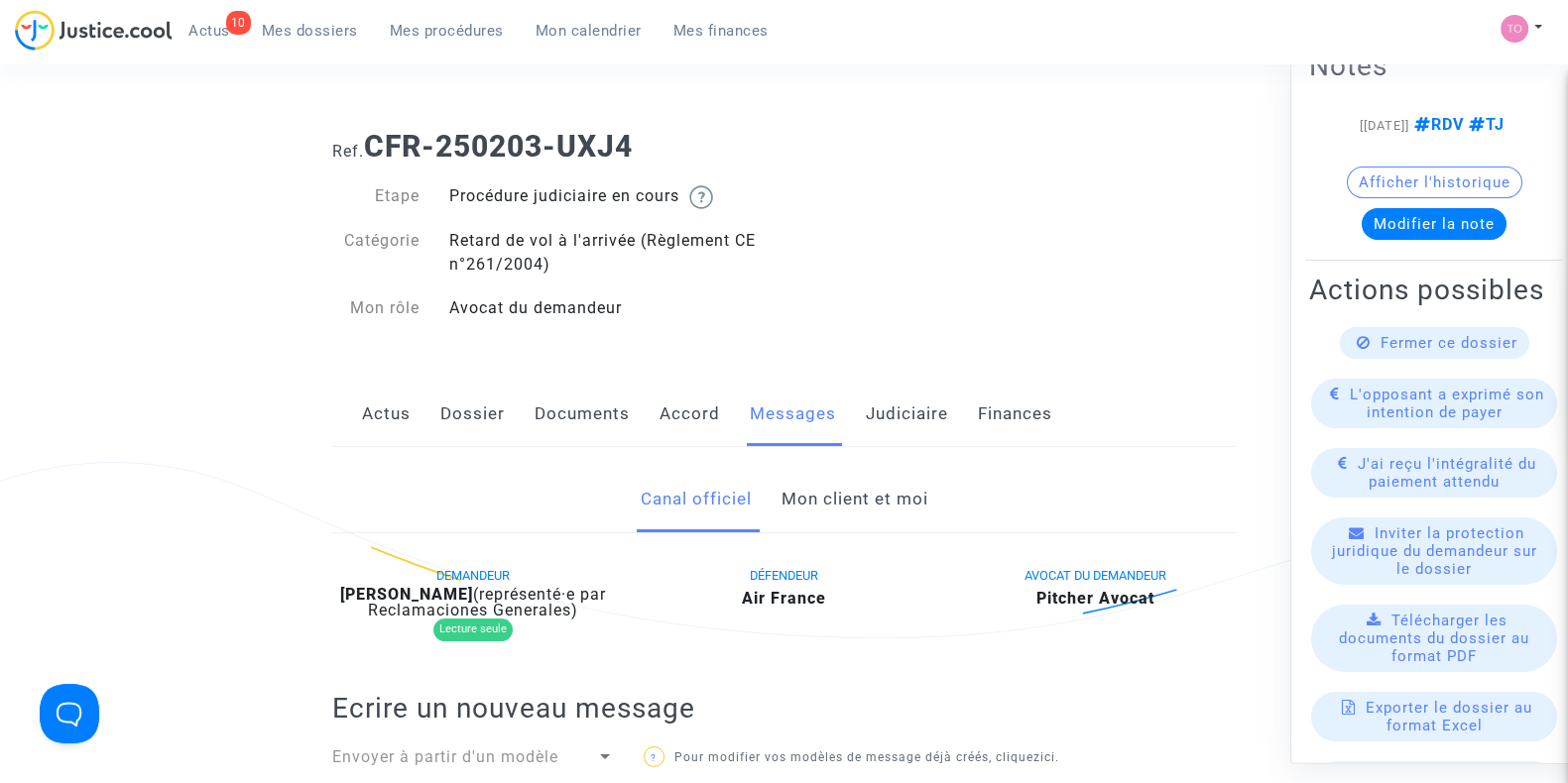
click at [318, 27] on span "Mes dossiers" at bounding box center [310, 31] width 96 height 18
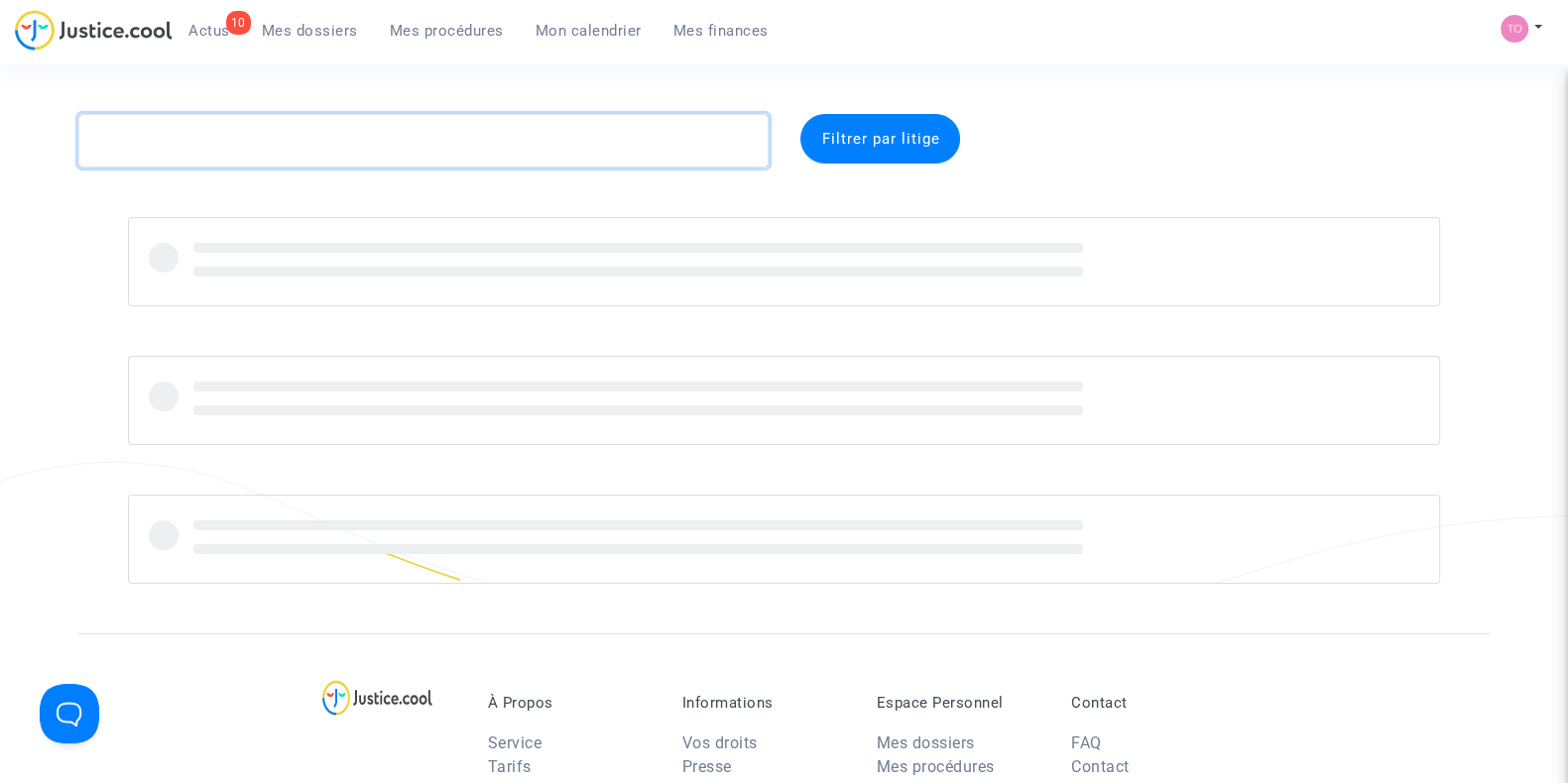
click at [348, 151] on textarea at bounding box center [422, 141] width 690 height 54
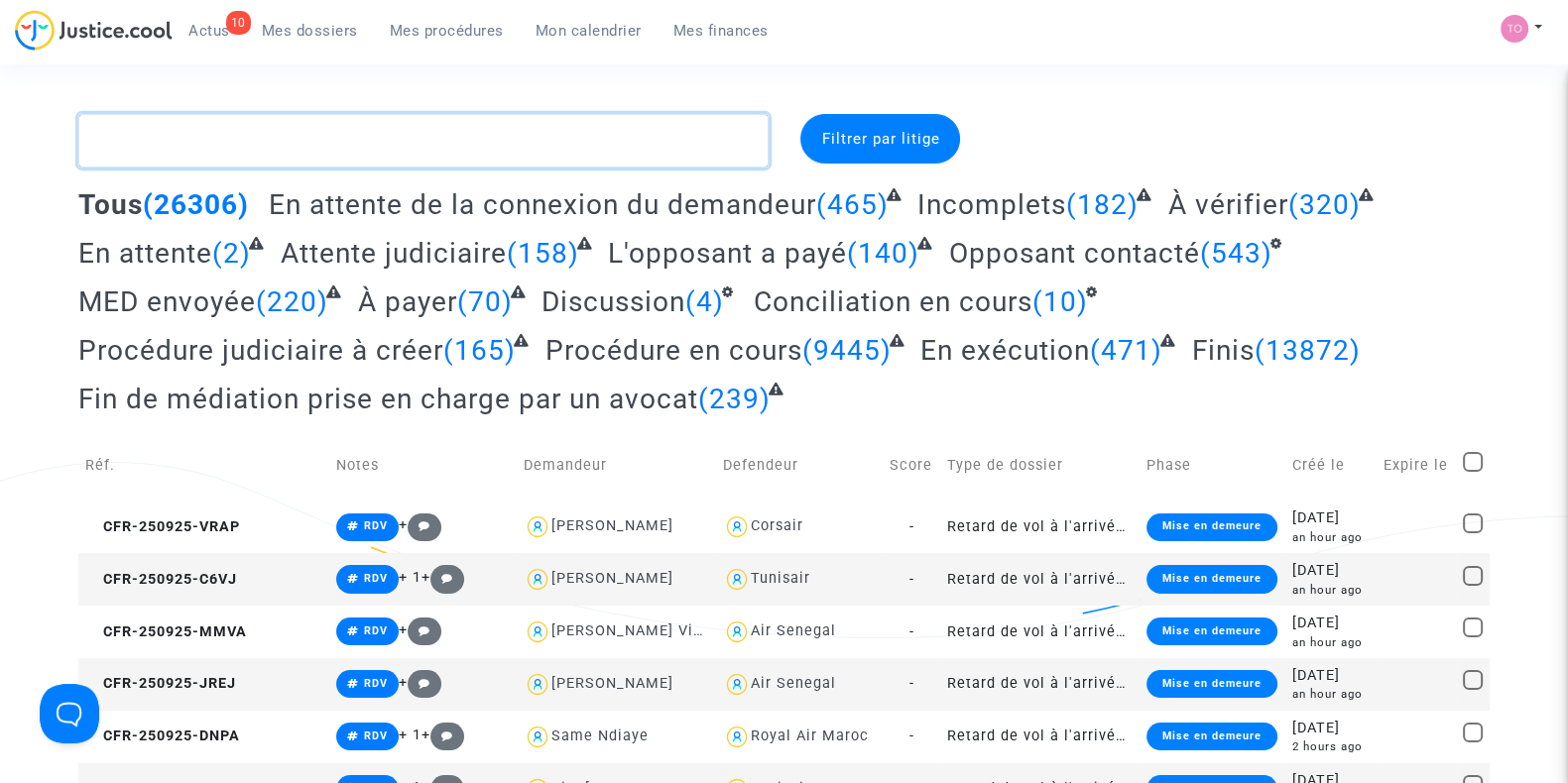
click at [244, 134] on textarea at bounding box center [422, 141] width 690 height 54
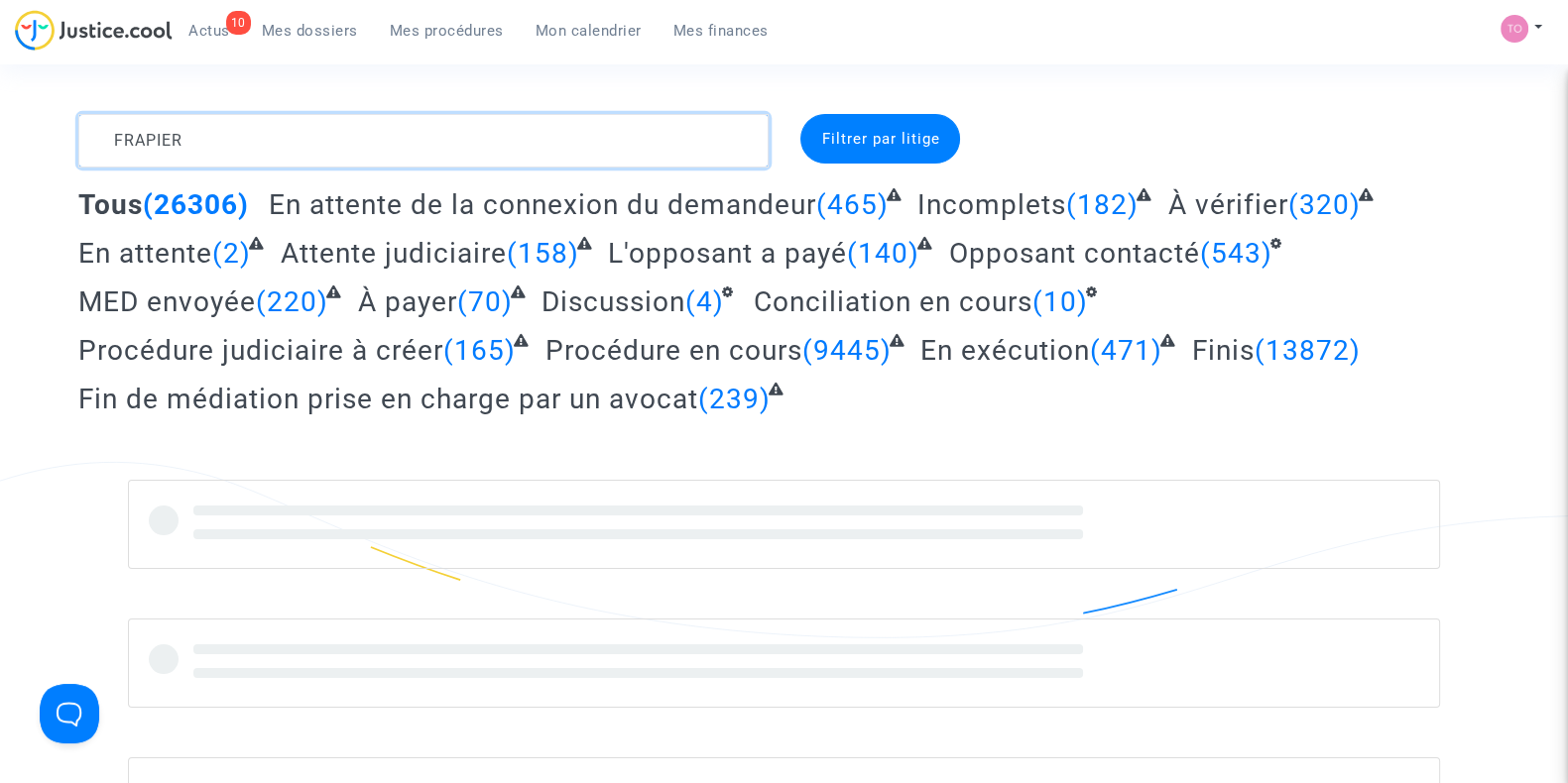
drag, startPoint x: 214, startPoint y: 139, endPoint x: 56, endPoint y: 135, distance: 158.1
click at [56, 135] on div "FRAPIER Filtrer par litige Tous (26306) En attente de la connexion du demandeur…" at bounding box center [784, 480] width 1568 height 733
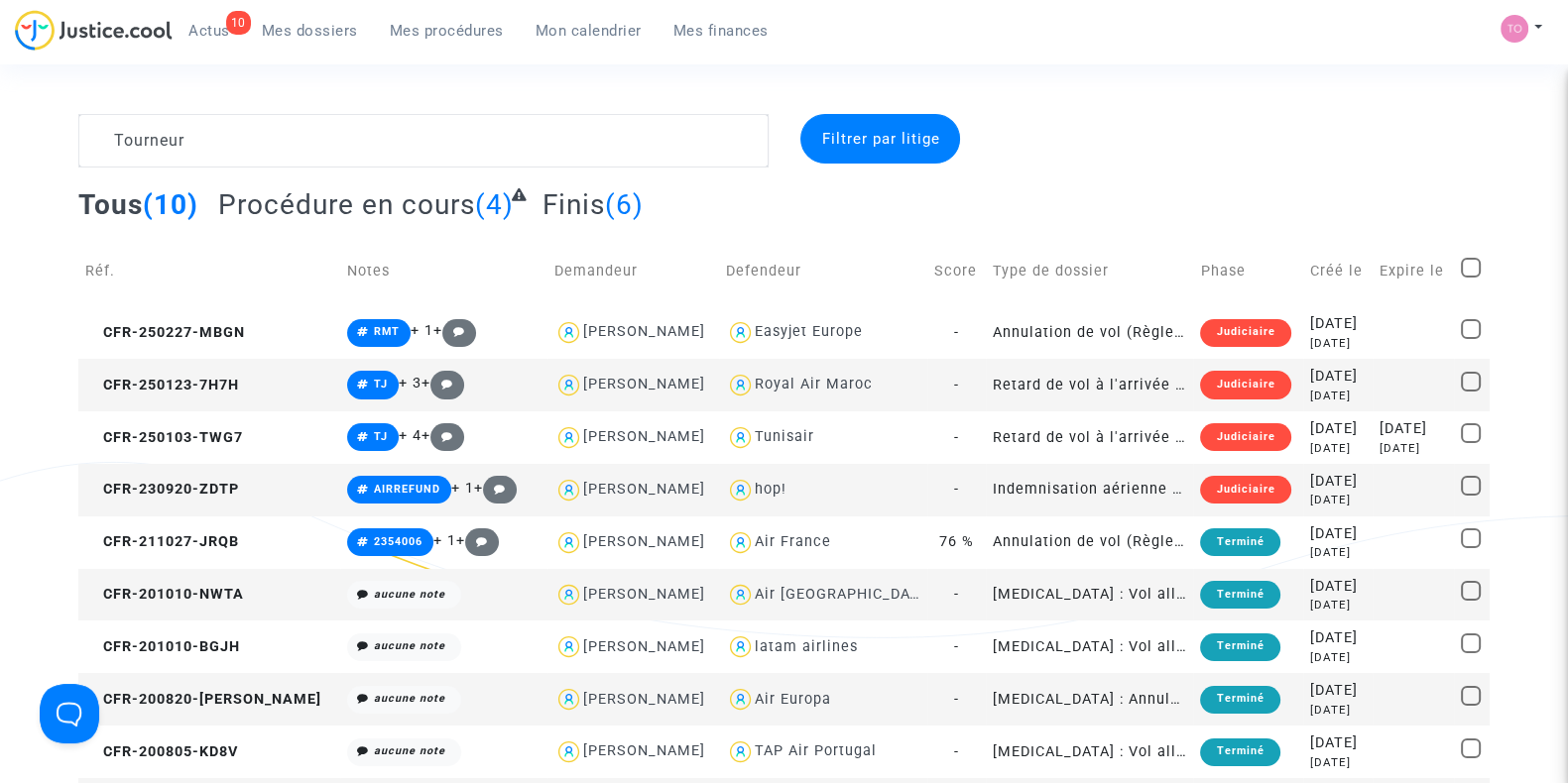
click at [755, 491] on div "hop!" at bounding box center [771, 489] width 32 height 17
type textarea "Tourneur @hop!"
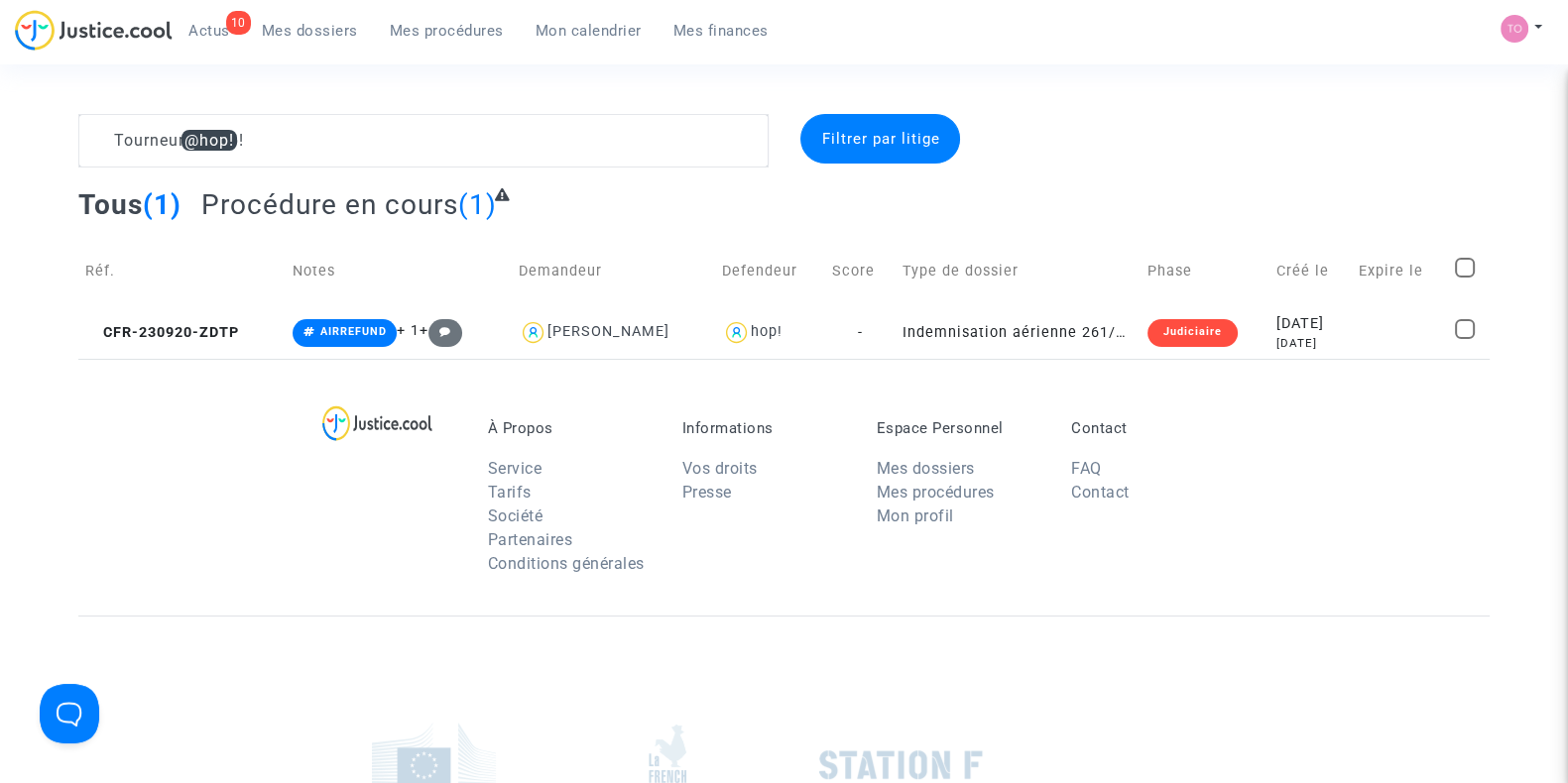
click at [1307, 305] on td "Créé le" at bounding box center [1310, 271] width 82 height 70
click at [1276, 336] on div "[DATE]" at bounding box center [1310, 344] width 69 height 17
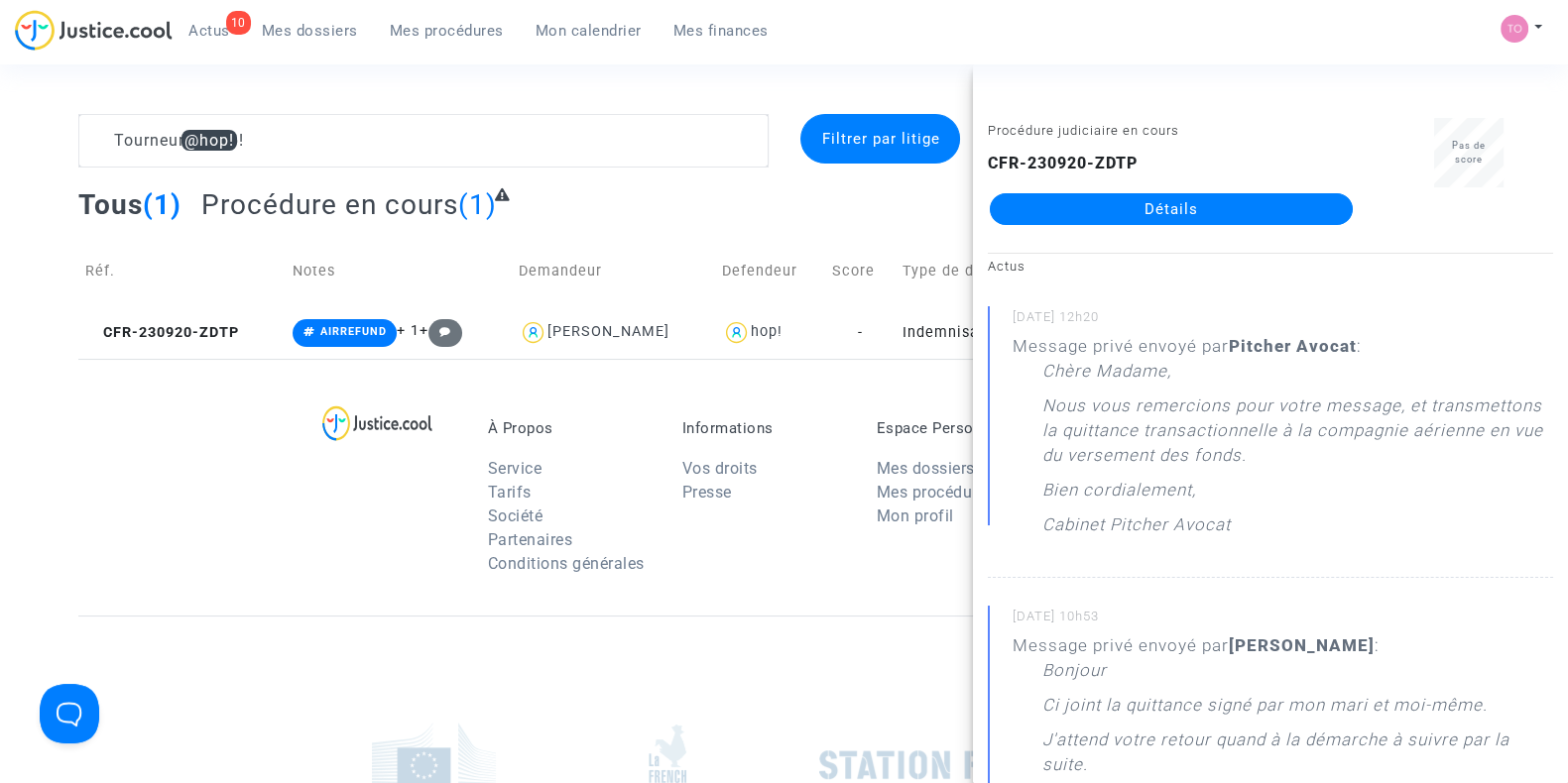
click at [1106, 215] on link "Détails" at bounding box center [1171, 210] width 363 height 32
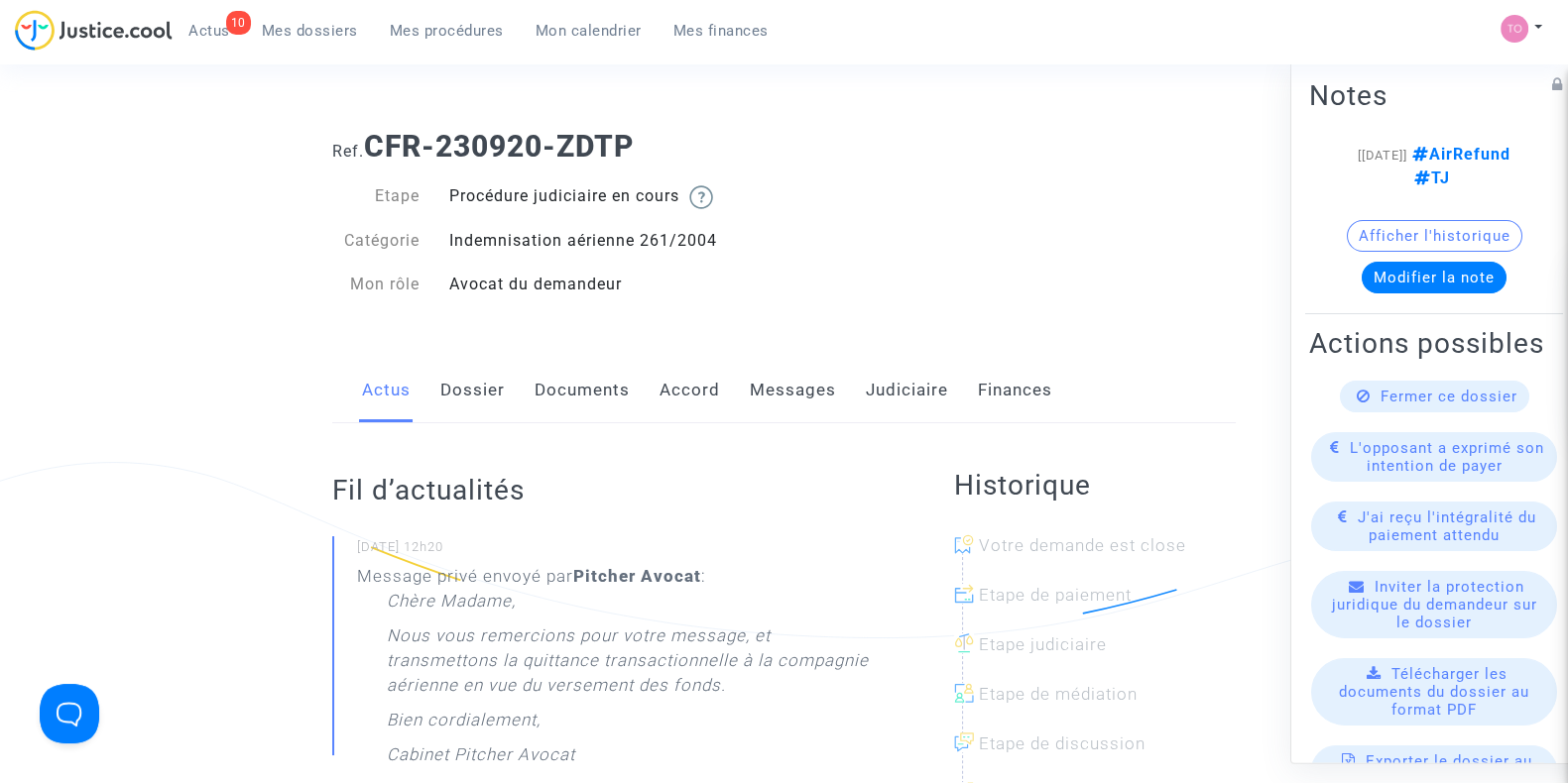
click at [912, 385] on link "Judiciaire" at bounding box center [907, 391] width 82 height 66
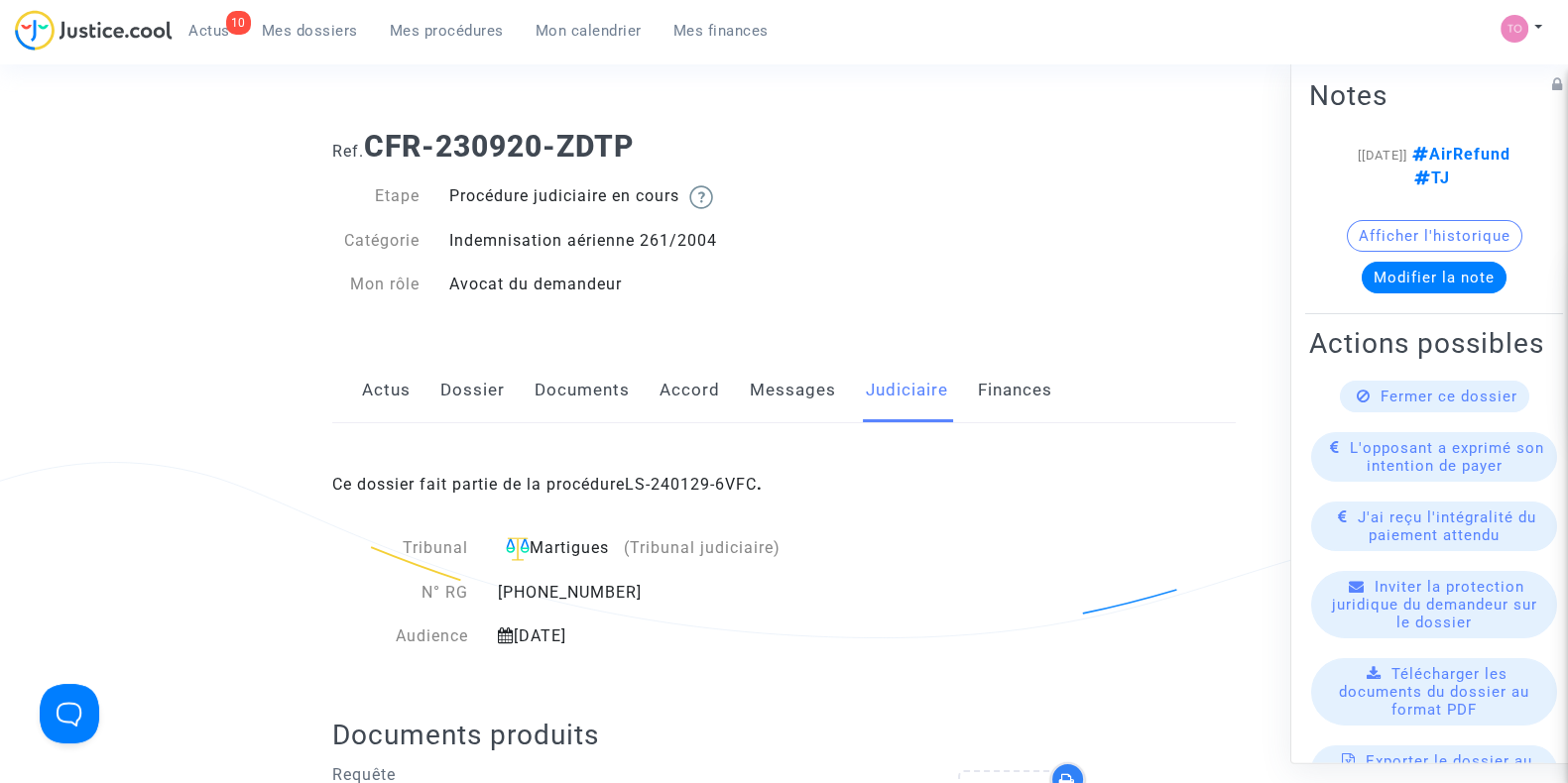
click at [704, 494] on div "Ce dossier fait partie de la procédure LS-240129-6VFC ." at bounding box center [784, 469] width 903 height 93
click at [701, 482] on link "LS-240129-6VFC" at bounding box center [690, 484] width 132 height 19
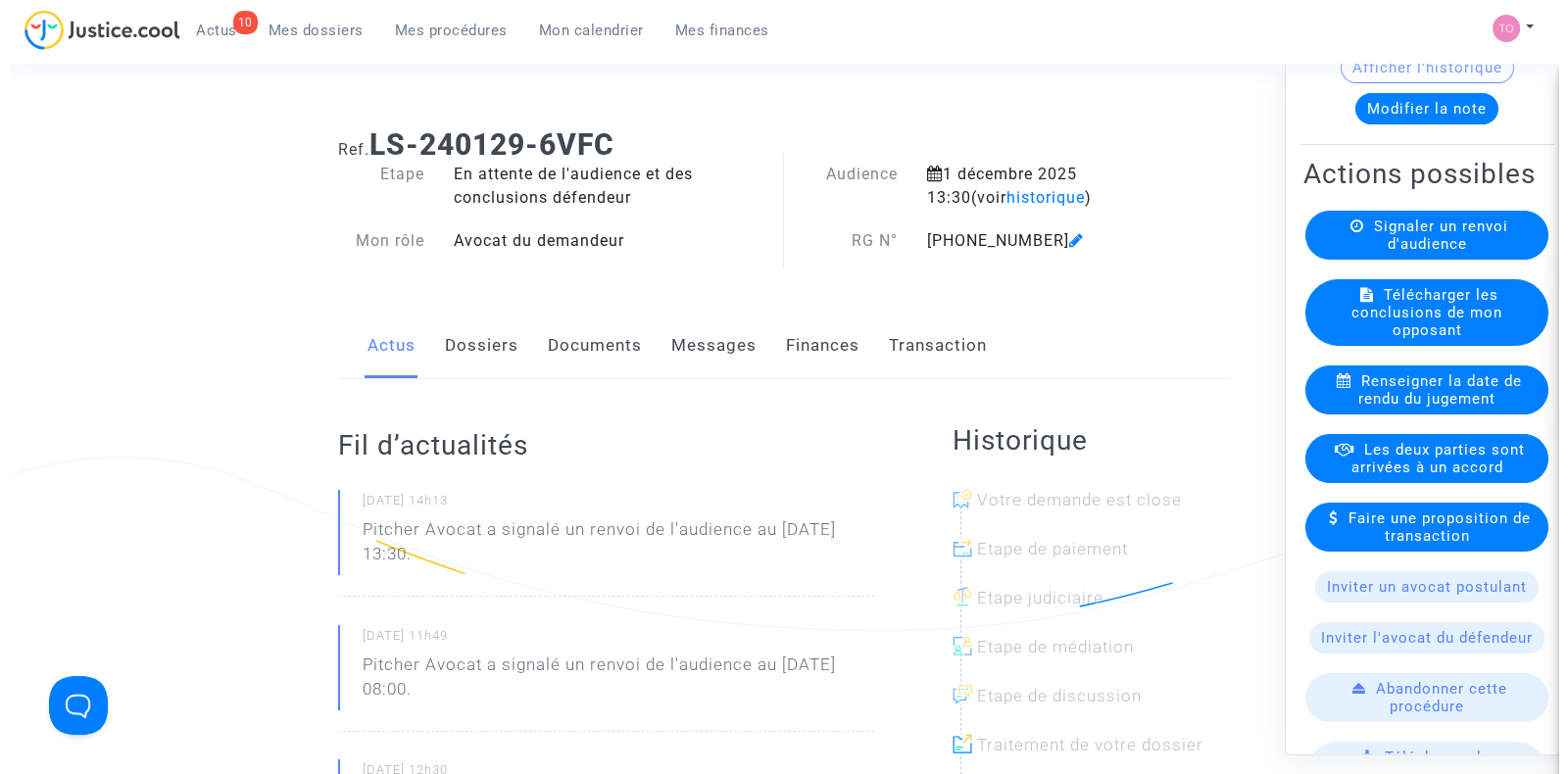
scroll to position [191, 0]
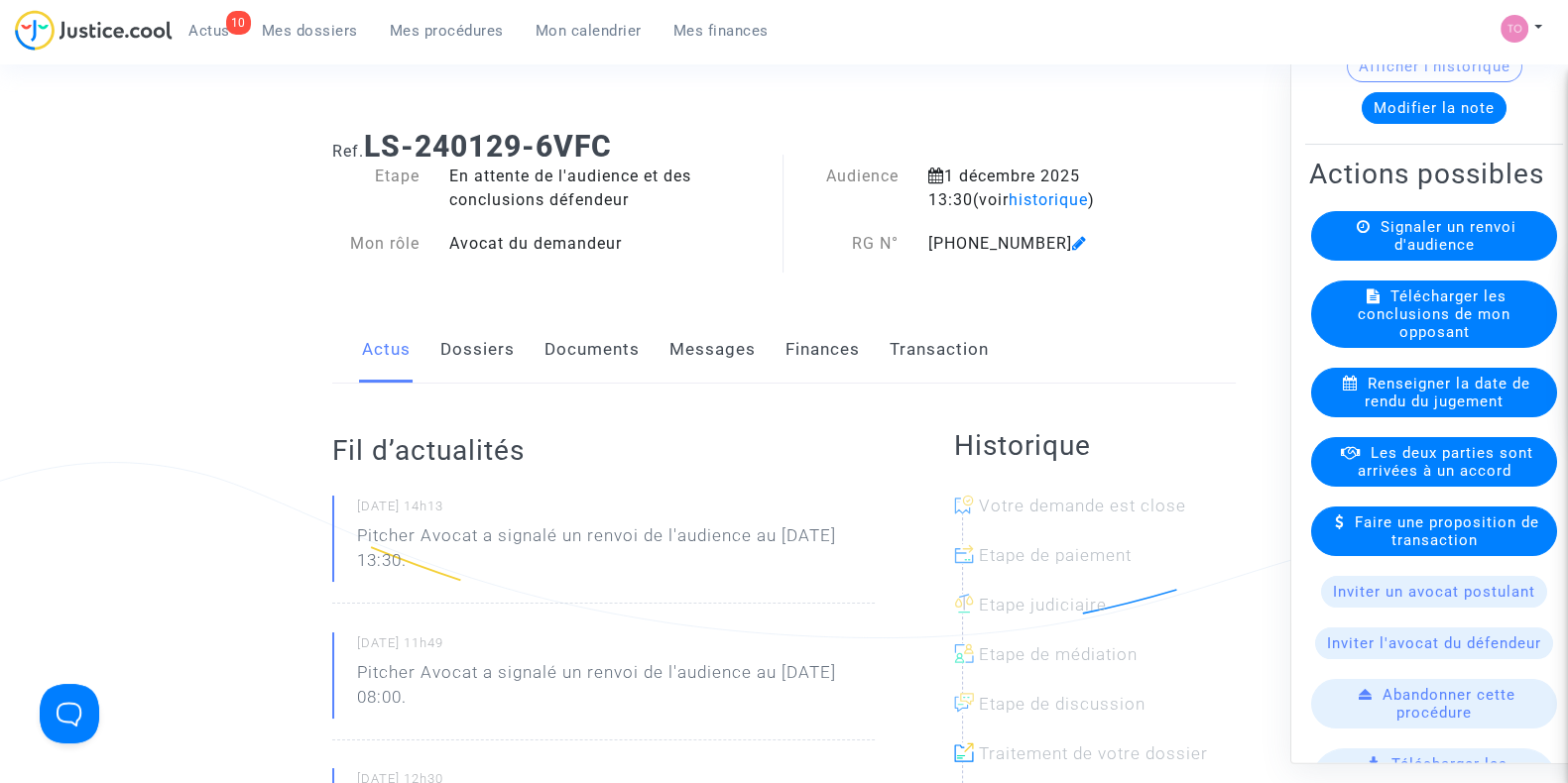
click at [1406, 481] on span "Les deux parties sont arrivées à un accord" at bounding box center [1445, 463] width 176 height 36
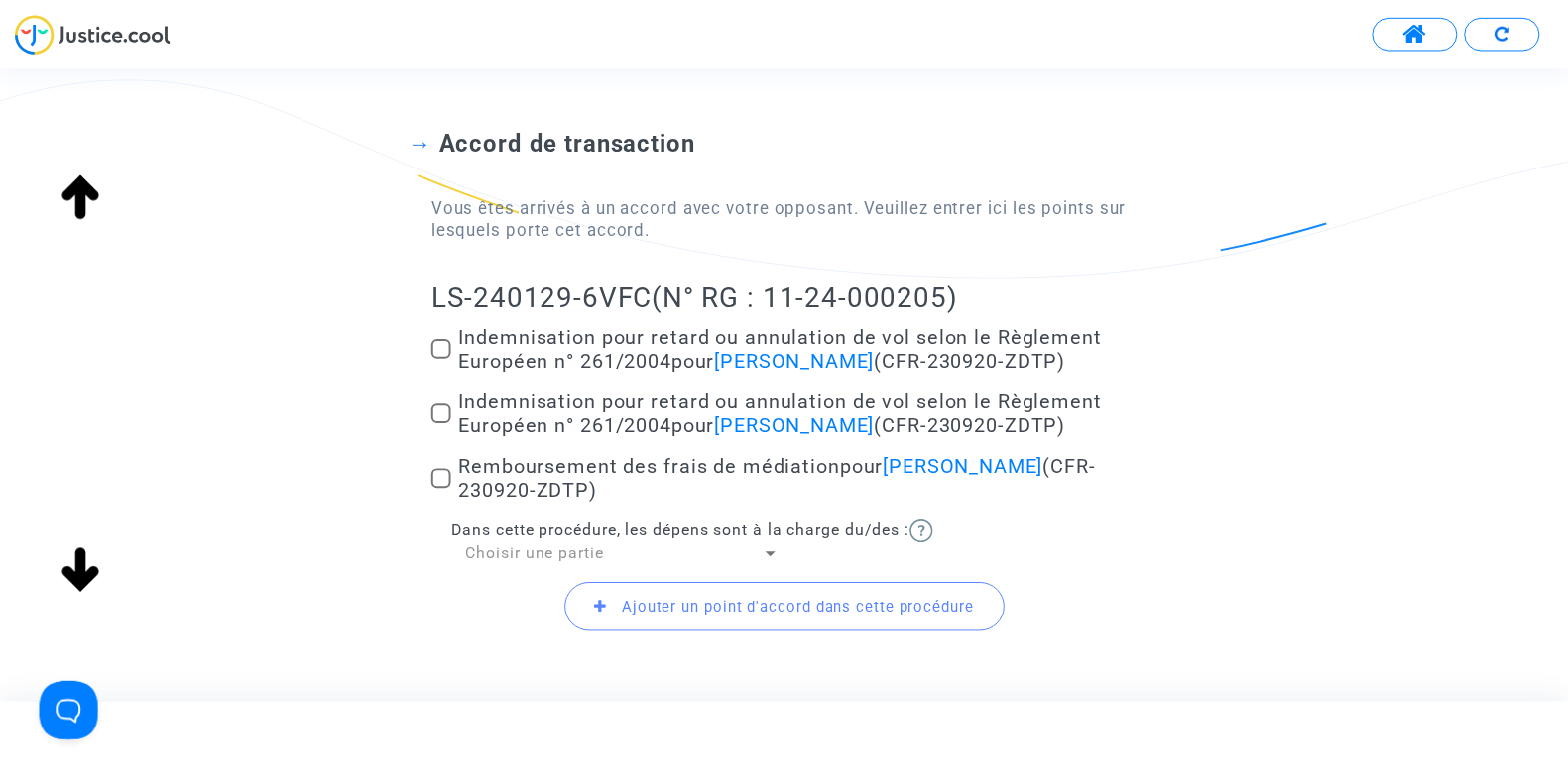
scroll to position [125, 0]
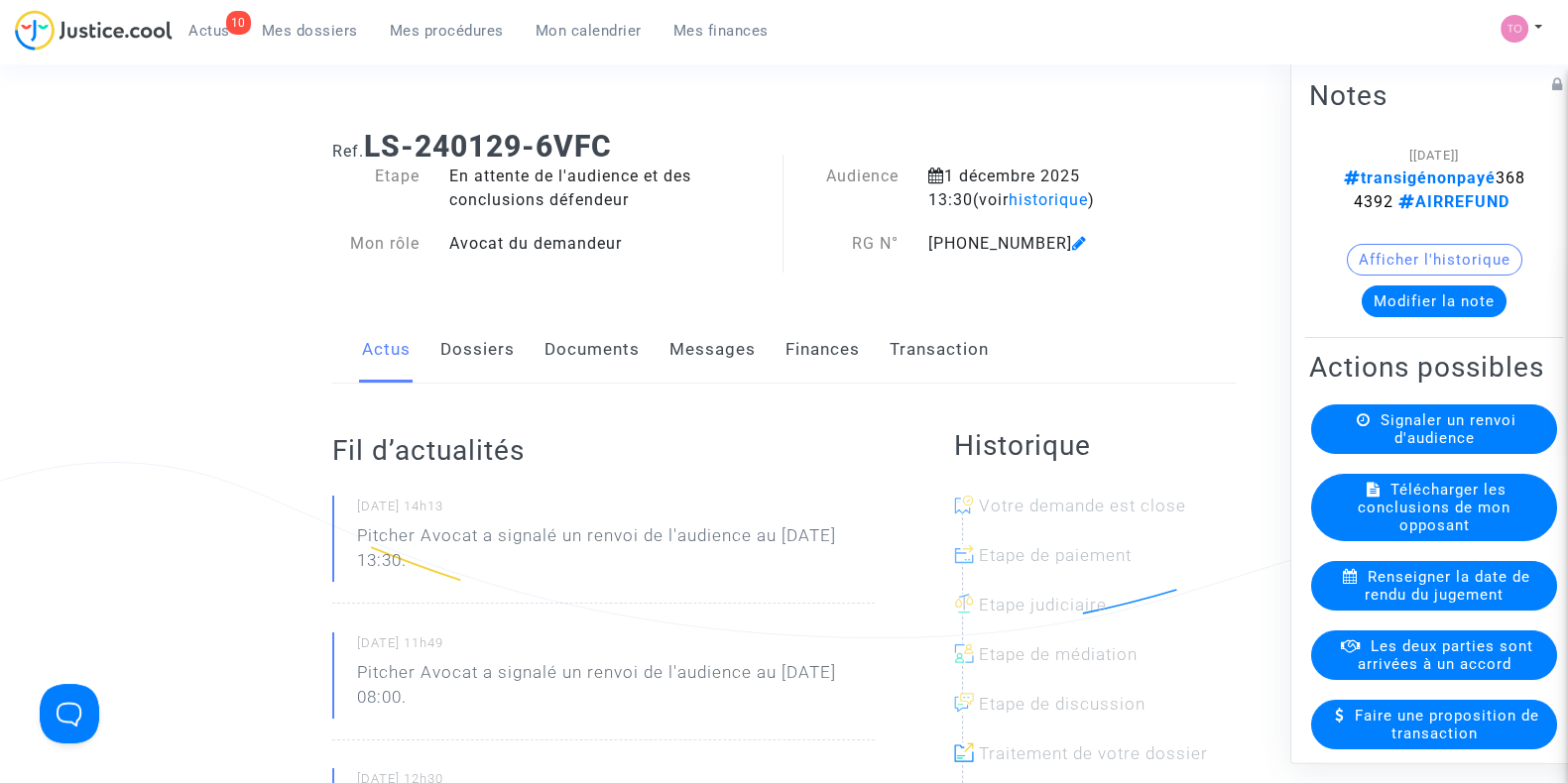
click at [723, 335] on link "Messages" at bounding box center [712, 351] width 86 height 66
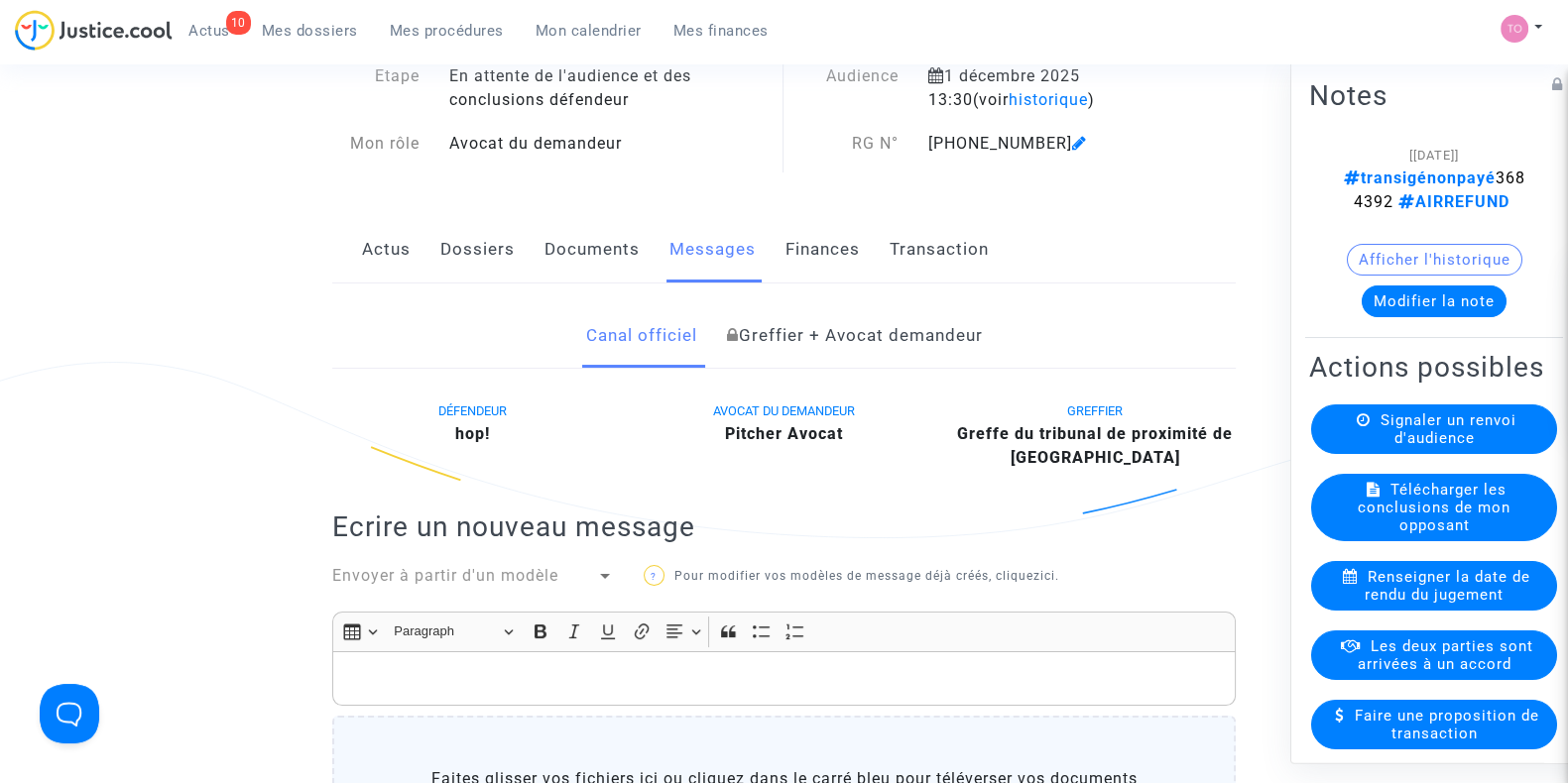
scroll to position [98, 0]
click at [476, 241] on link "Dossiers" at bounding box center [477, 252] width 74 height 66
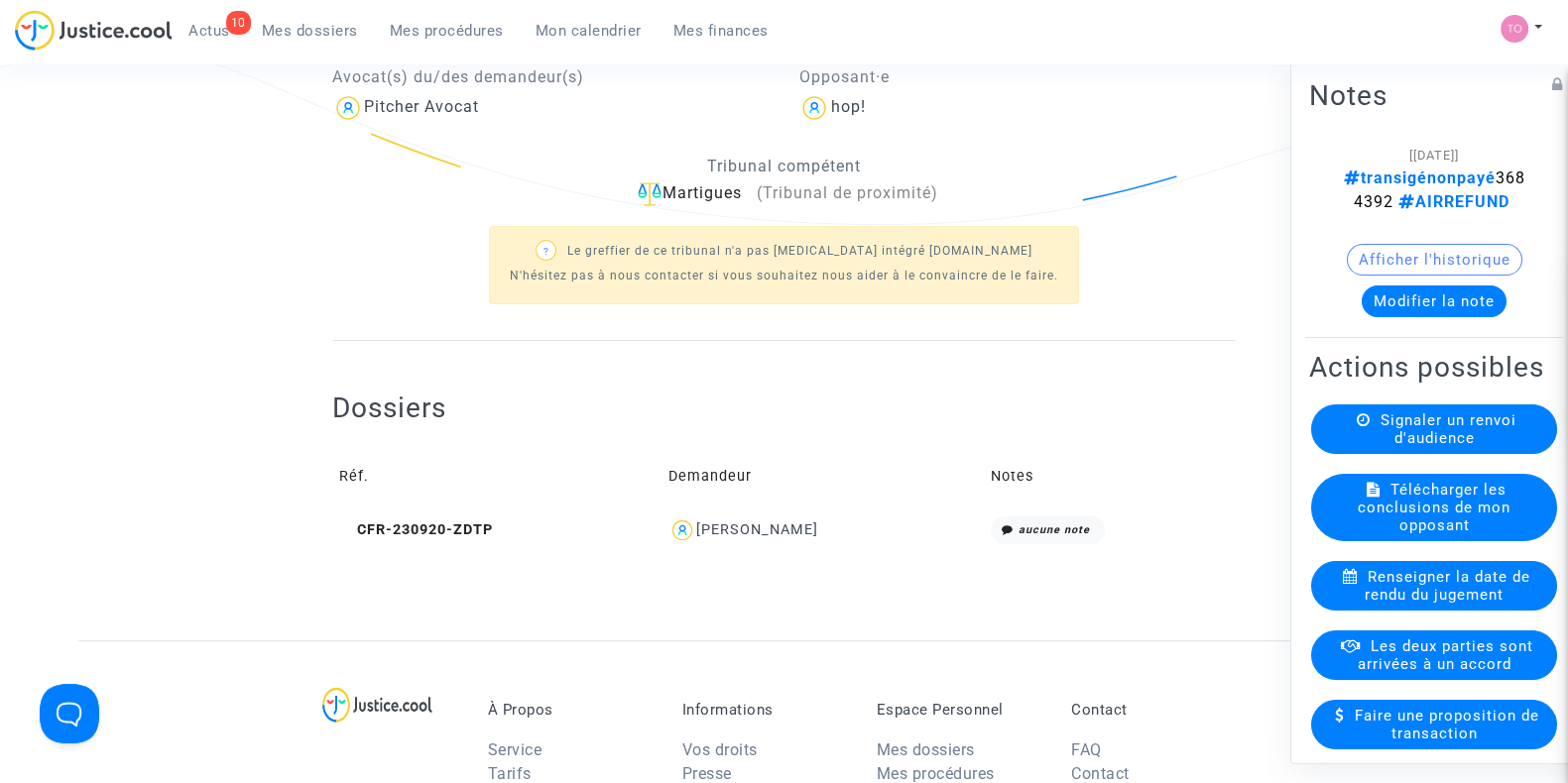
scroll to position [524, 0]
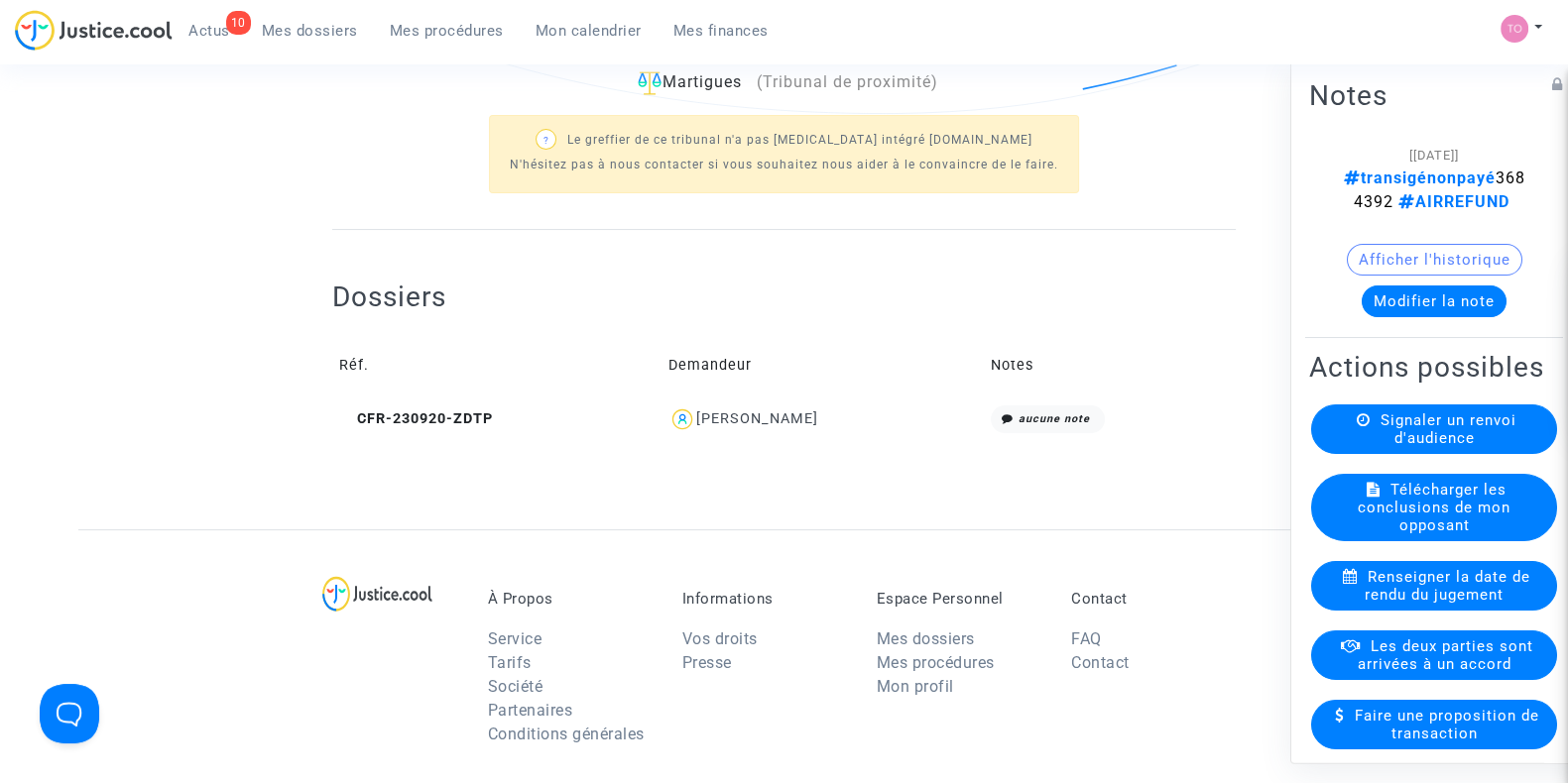
click at [754, 420] on div "[PERSON_NAME]" at bounding box center [757, 418] width 122 height 17
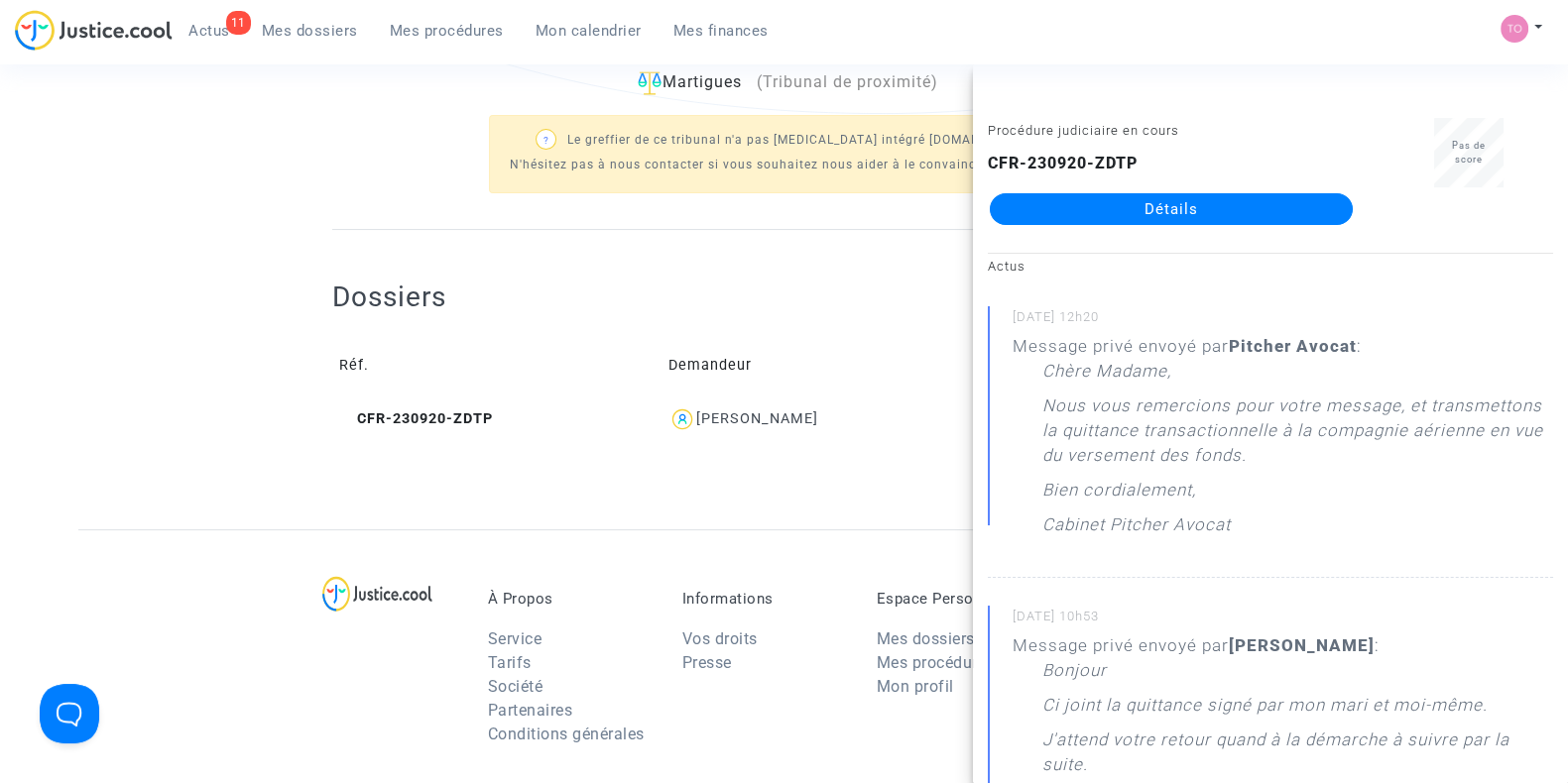
click at [306, 22] on span "Mes dossiers" at bounding box center [310, 31] width 96 height 18
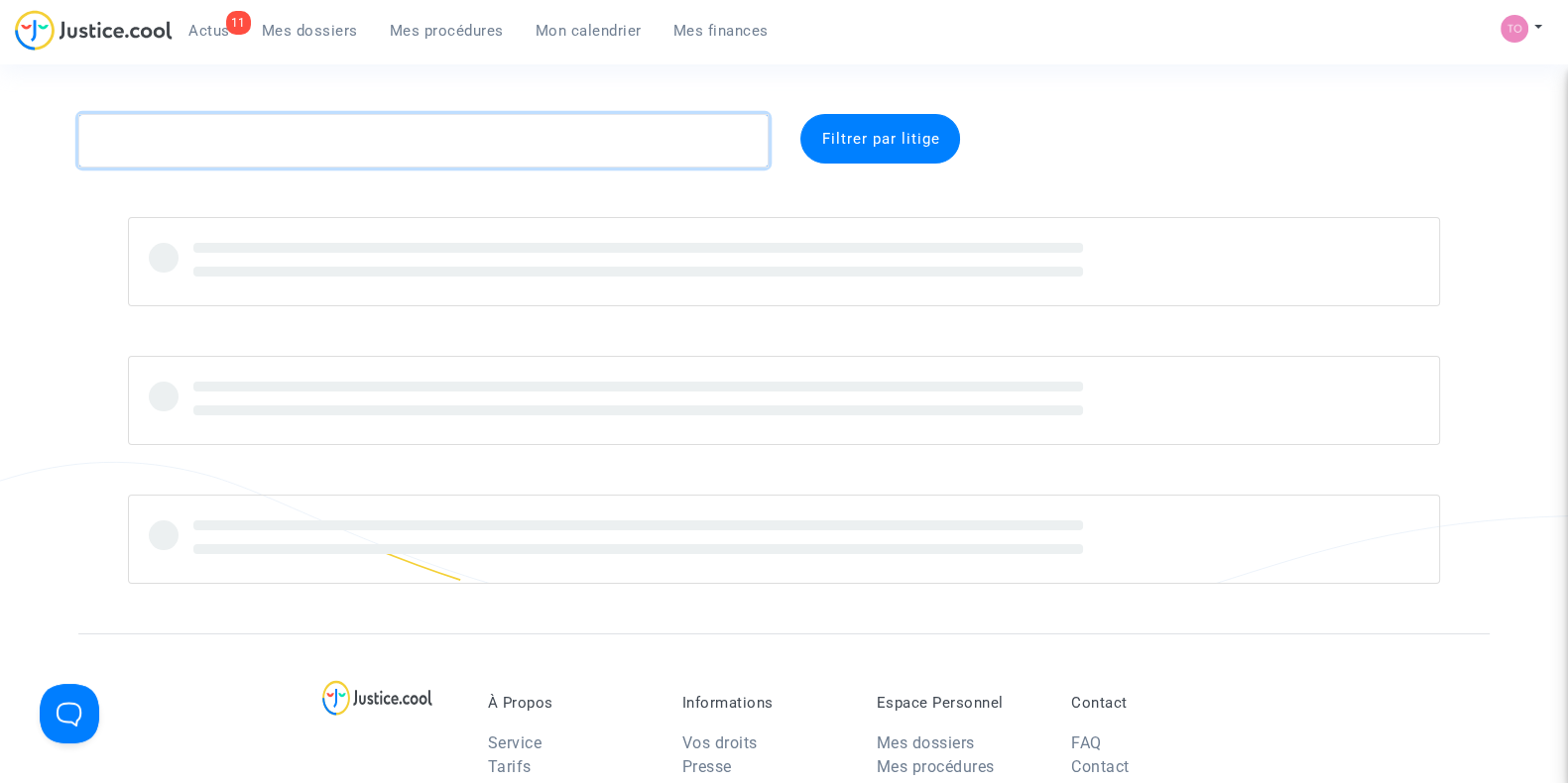
click at [175, 150] on textarea at bounding box center [422, 141] width 690 height 54
paste textarea "PETRATIU"
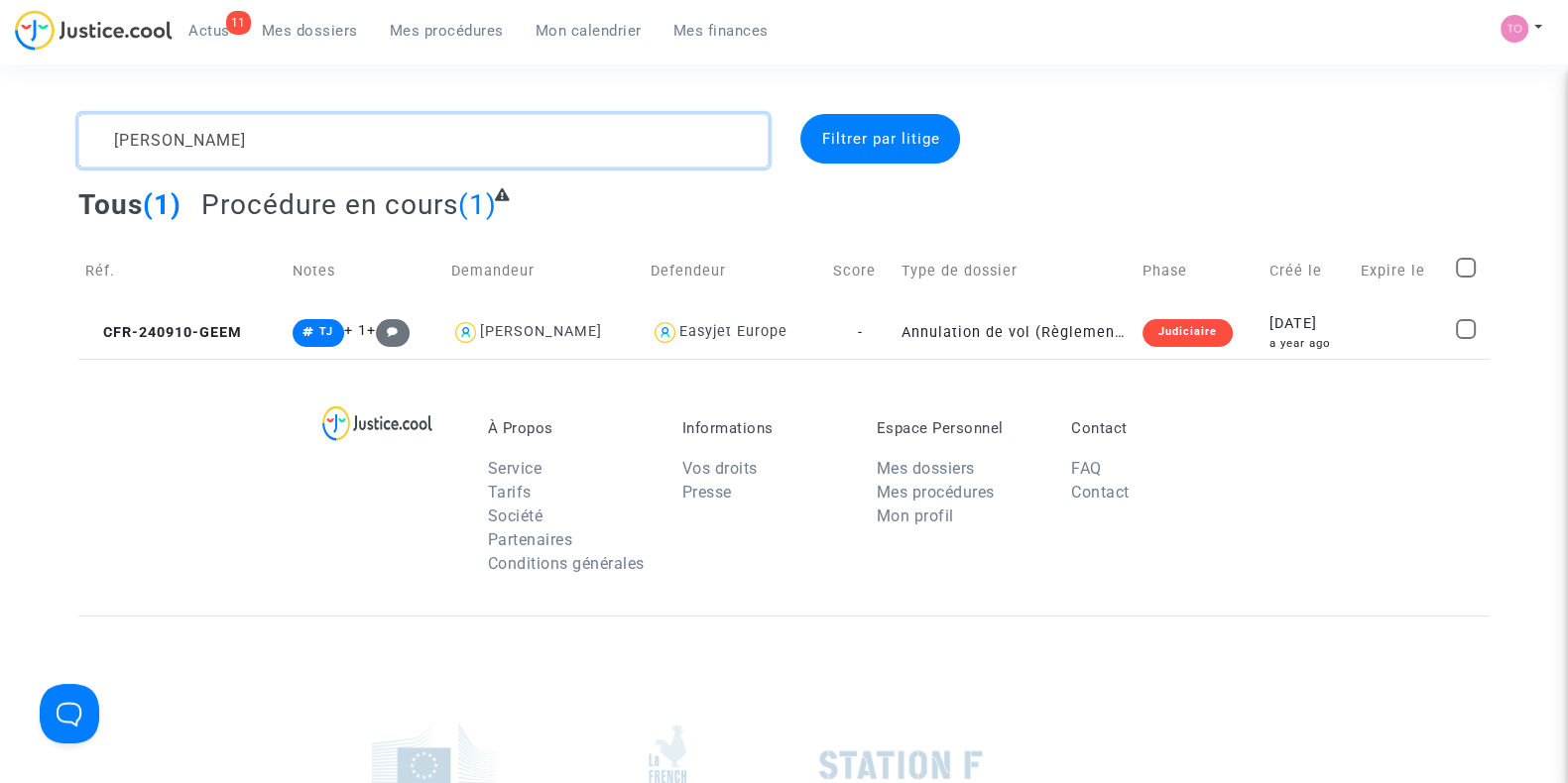
drag, startPoint x: 239, startPoint y: 132, endPoint x: 0, endPoint y: 134, distance: 239.0
click at [0, 134] on div "[PERSON_NAME] par litige Tous (1) Procédure en cours (1) Réf. Notes Demandeur D…" at bounding box center [784, 236] width 1568 height 245
type textarea "2"
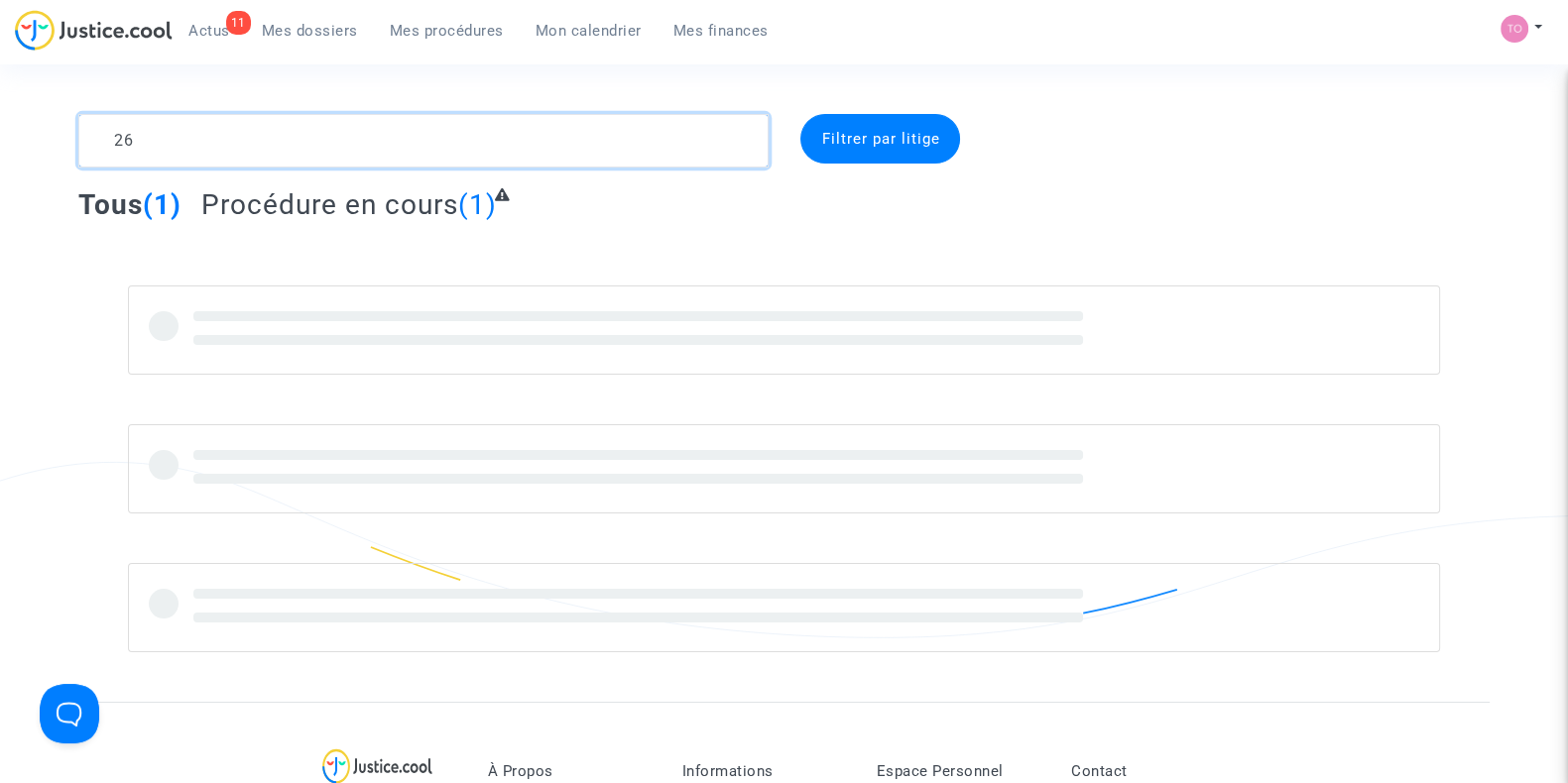
type textarea "2"
click at [572, 49] on div "11 Actus Mes dossiers Mes procédures Mon calendrier Mes finances" at bounding box center [399, 37] width 769 height 55
click at [584, 27] on span "Mon calendrier" at bounding box center [588, 31] width 106 height 18
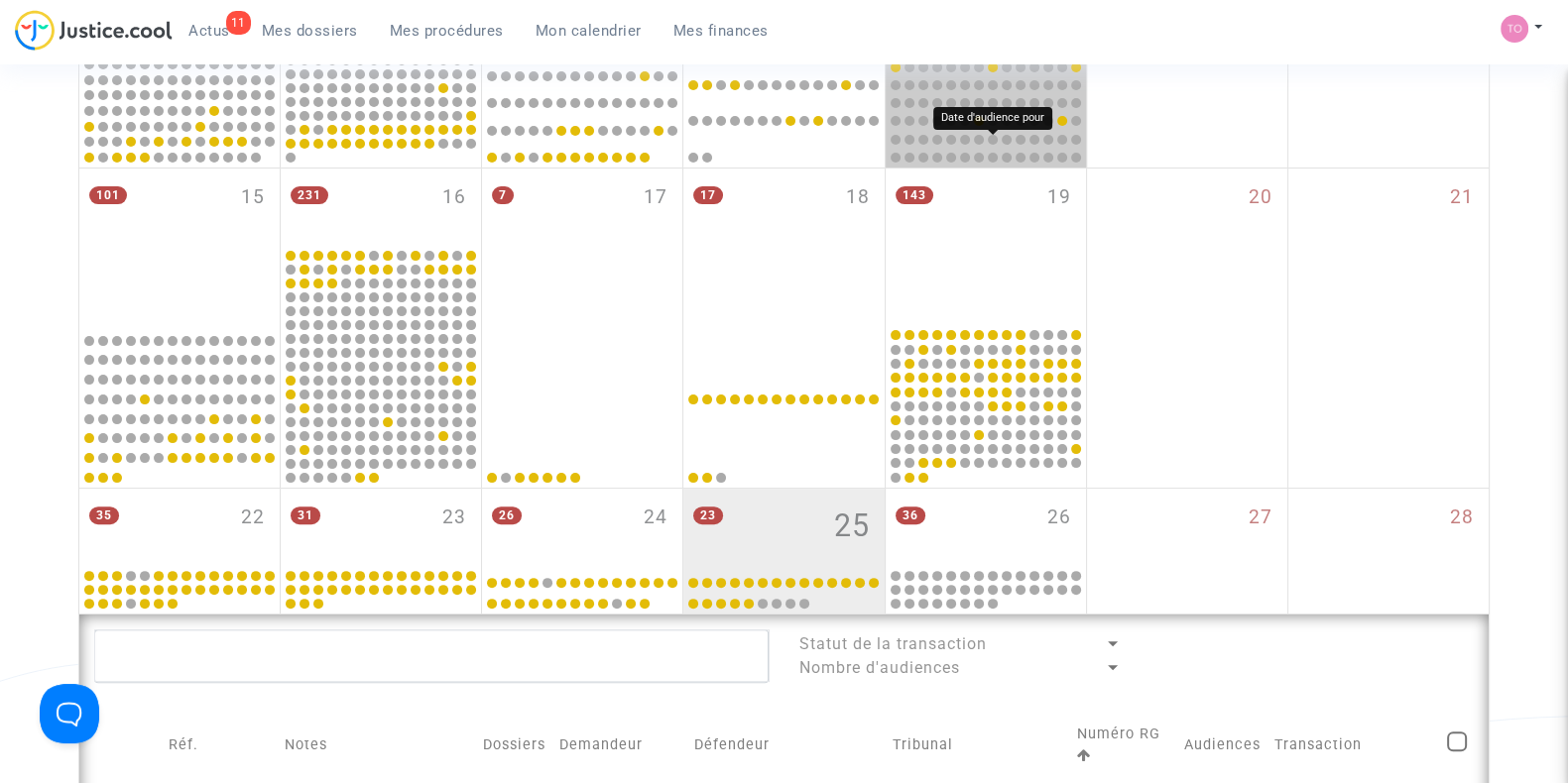
scroll to position [680, 0]
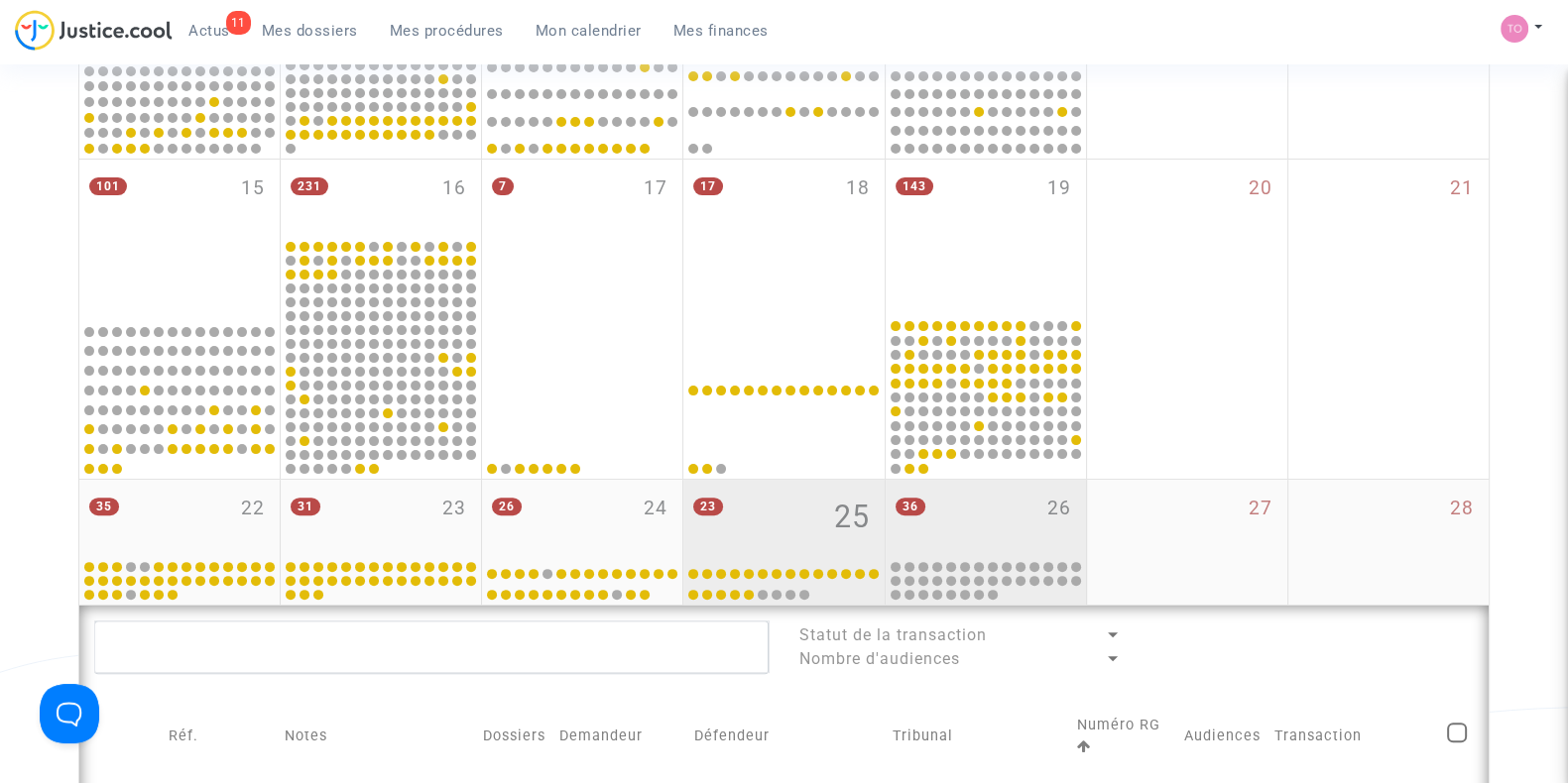
click at [992, 544] on div "36 26" at bounding box center [986, 518] width 201 height 77
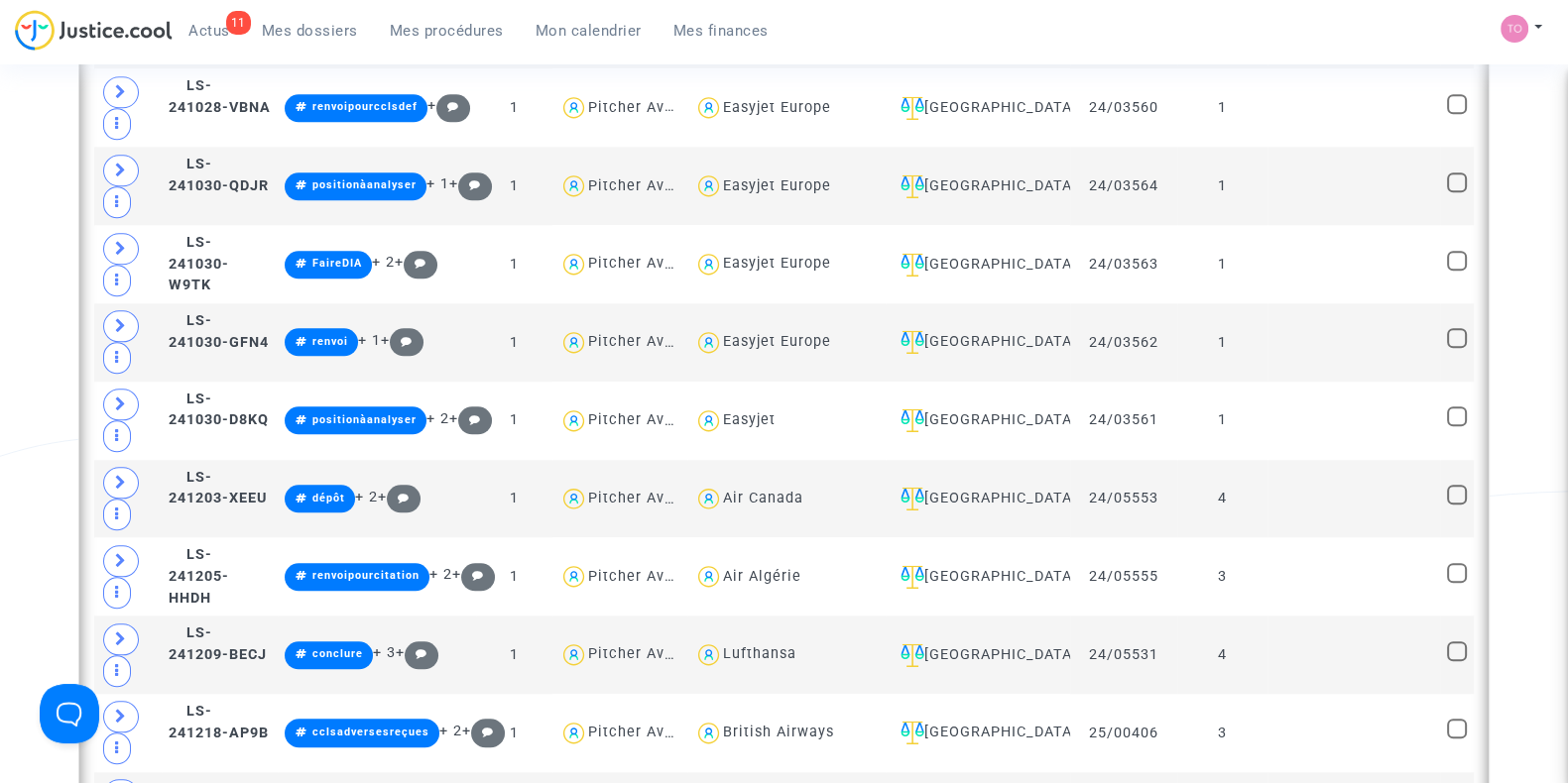
scroll to position [2602, 0]
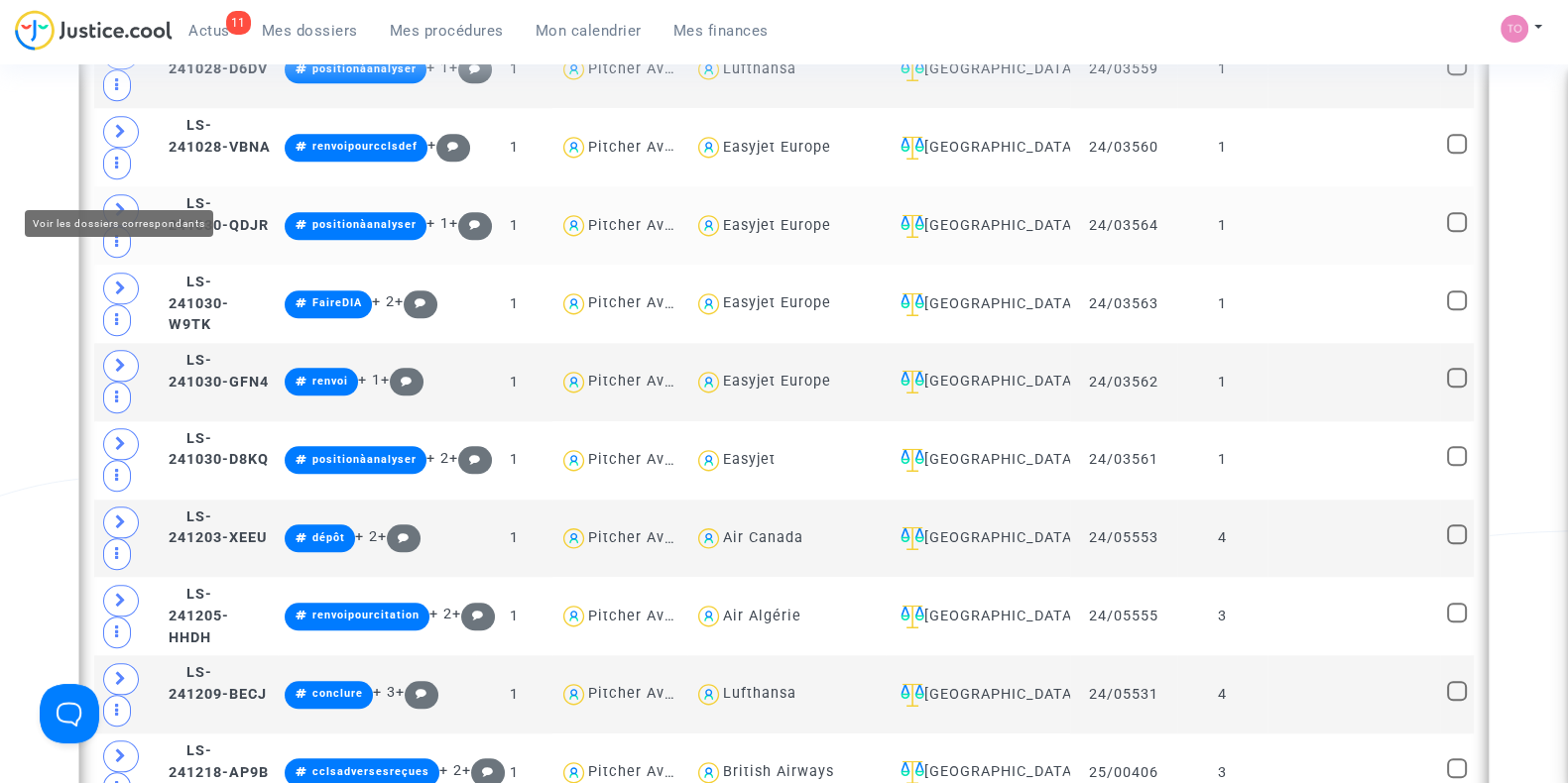
click at [118, 203] on icon at bounding box center [121, 210] width 12 height 15
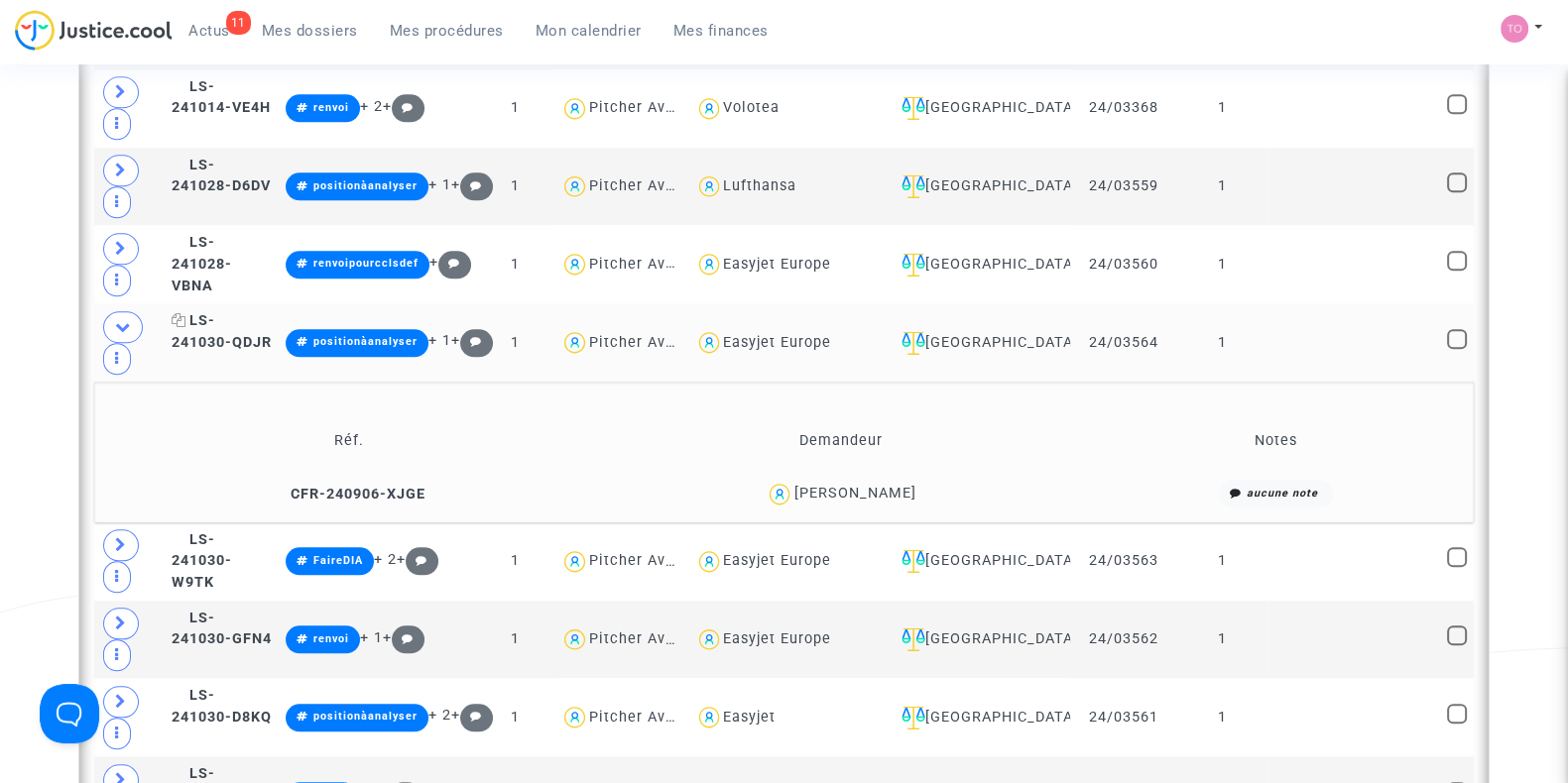
scroll to position [2484, 0]
click at [819, 336] on div "Easyjet Europe" at bounding box center [777, 344] width 108 height 17
type textarea "@"Easyjet Europe""
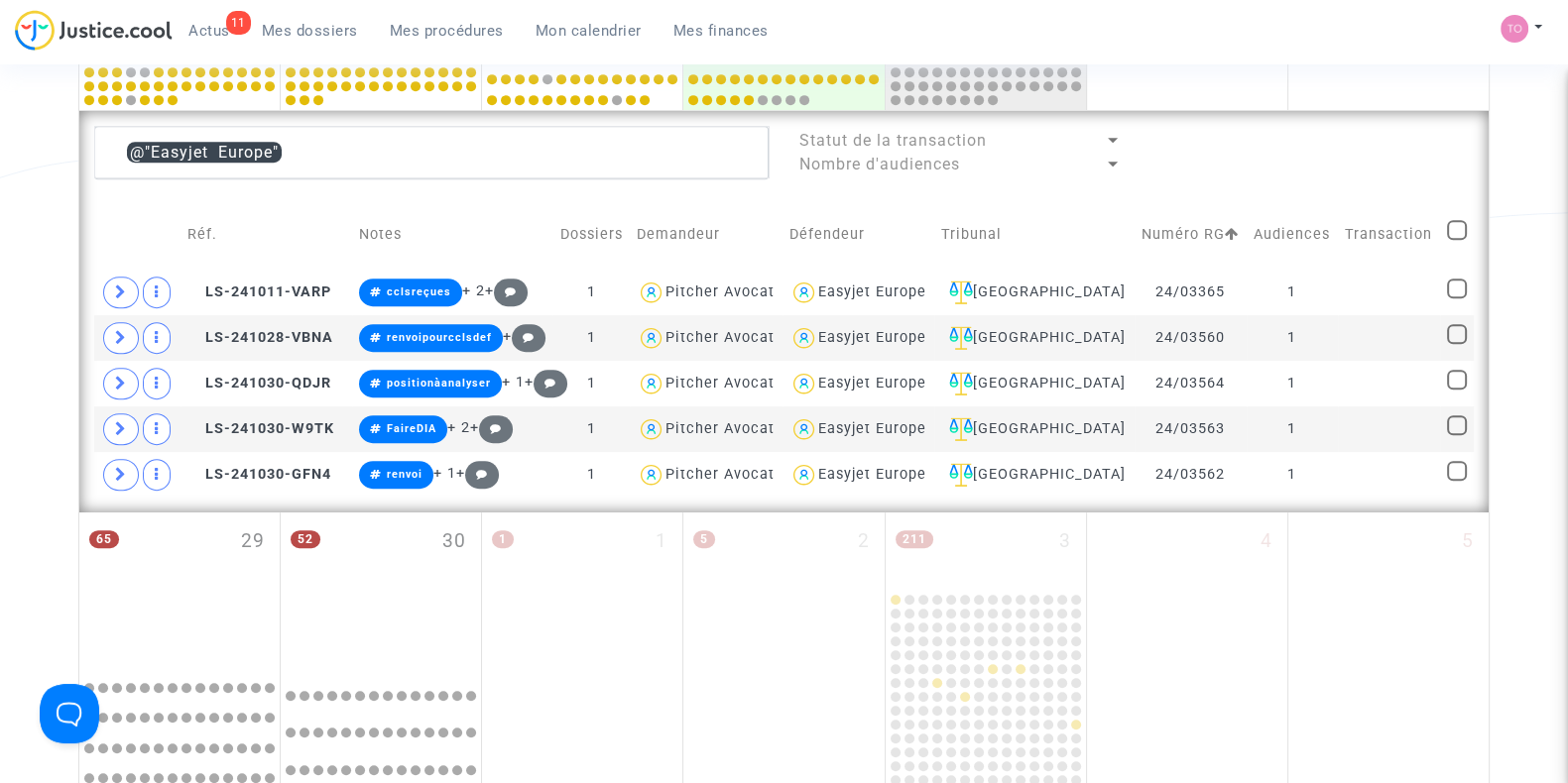
scroll to position [1174, 0]
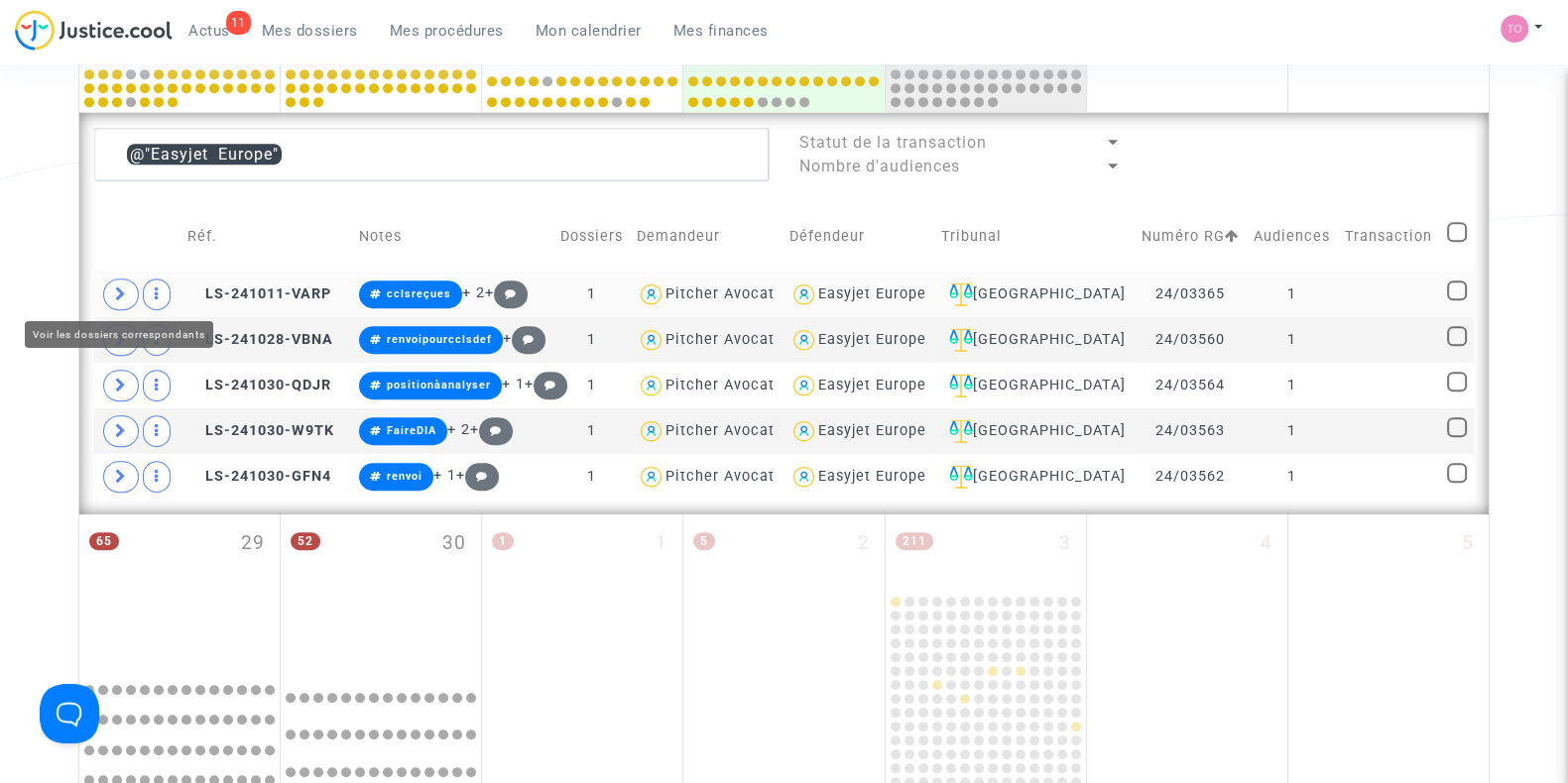
click at [125, 287] on icon at bounding box center [121, 294] width 12 height 15
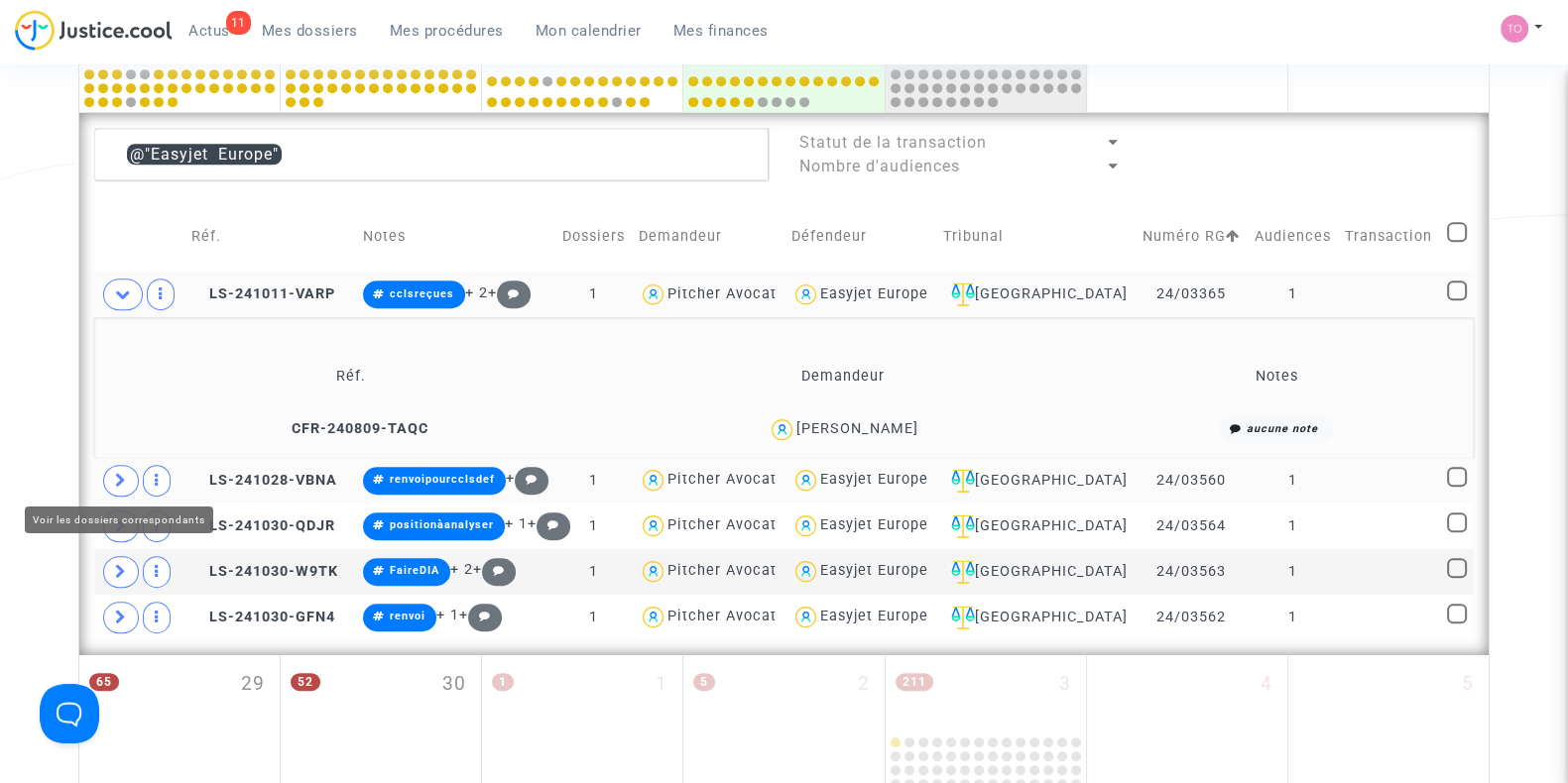
click at [109, 473] on span at bounding box center [121, 481] width 36 height 32
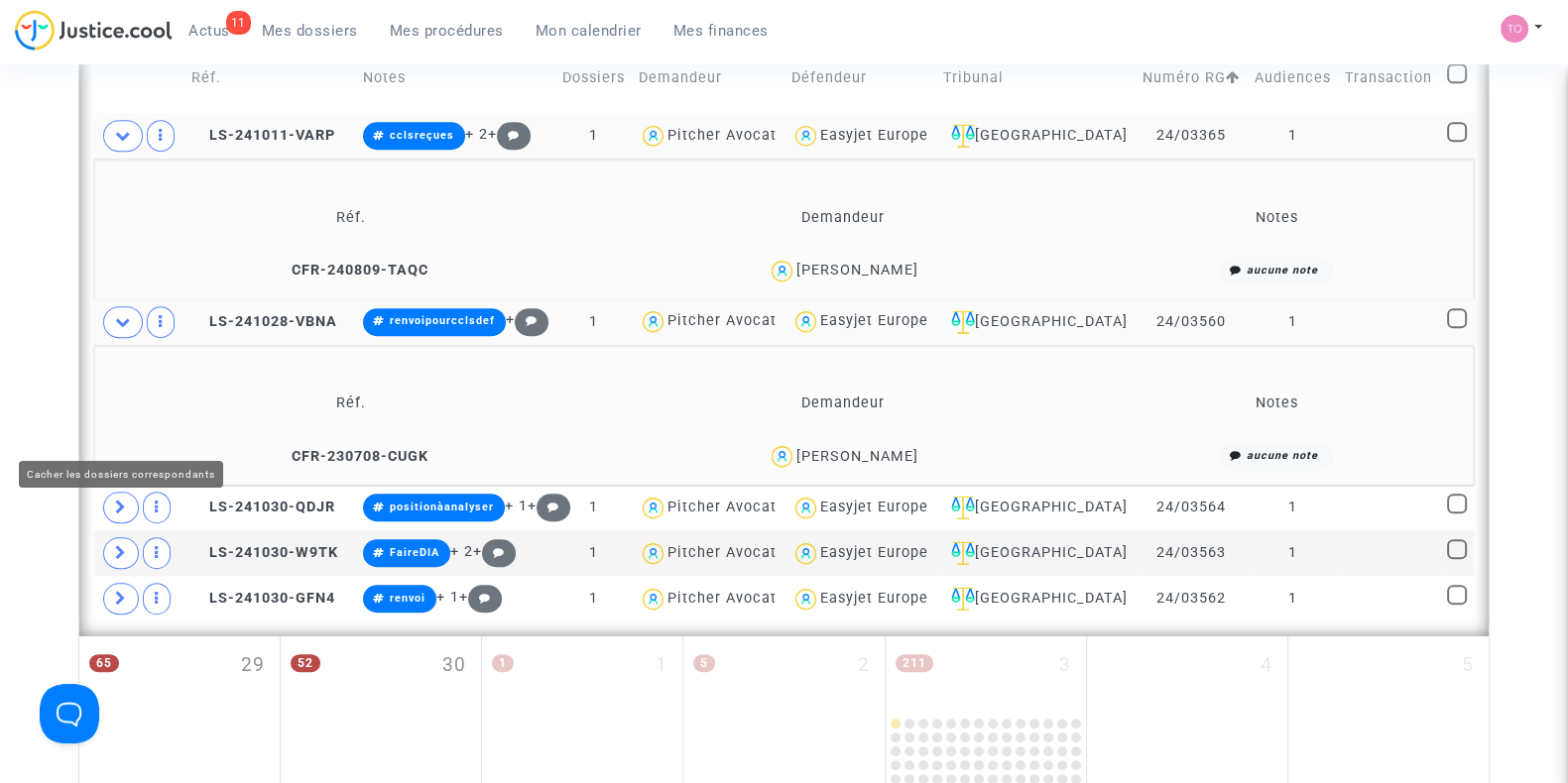
scroll to position [1333, 0]
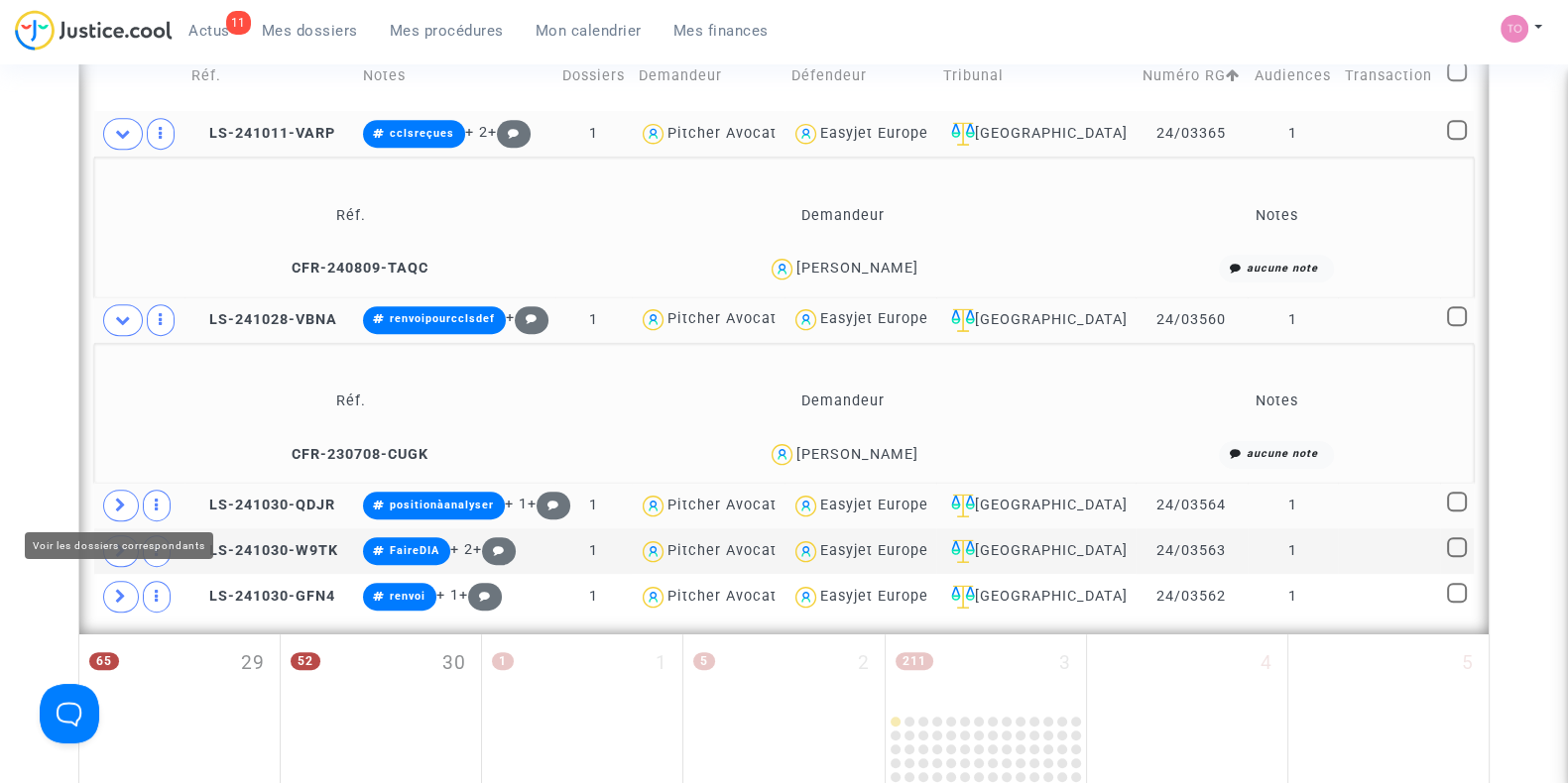
click at [112, 493] on span at bounding box center [121, 505] width 36 height 32
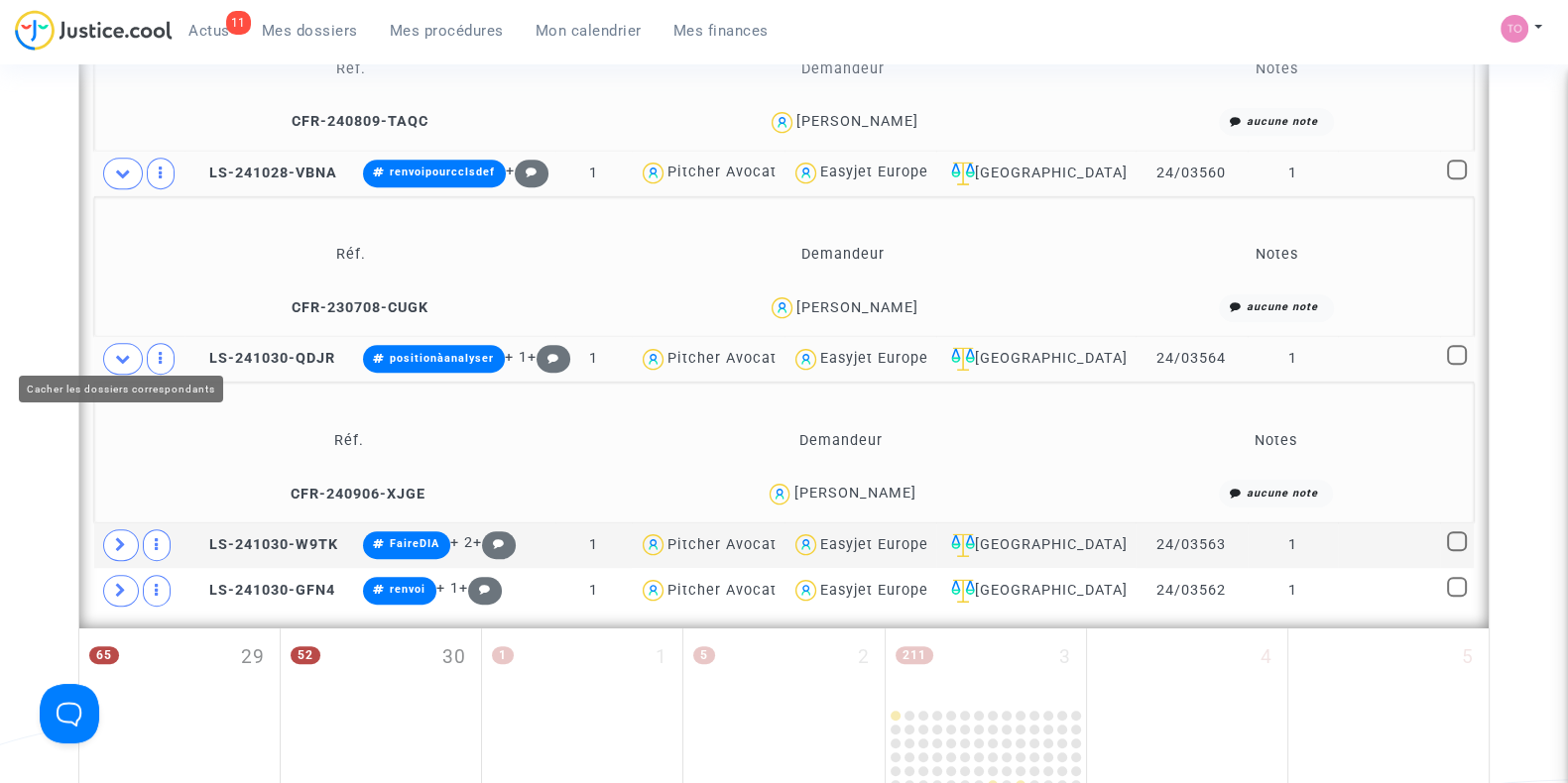
scroll to position [1492, 0]
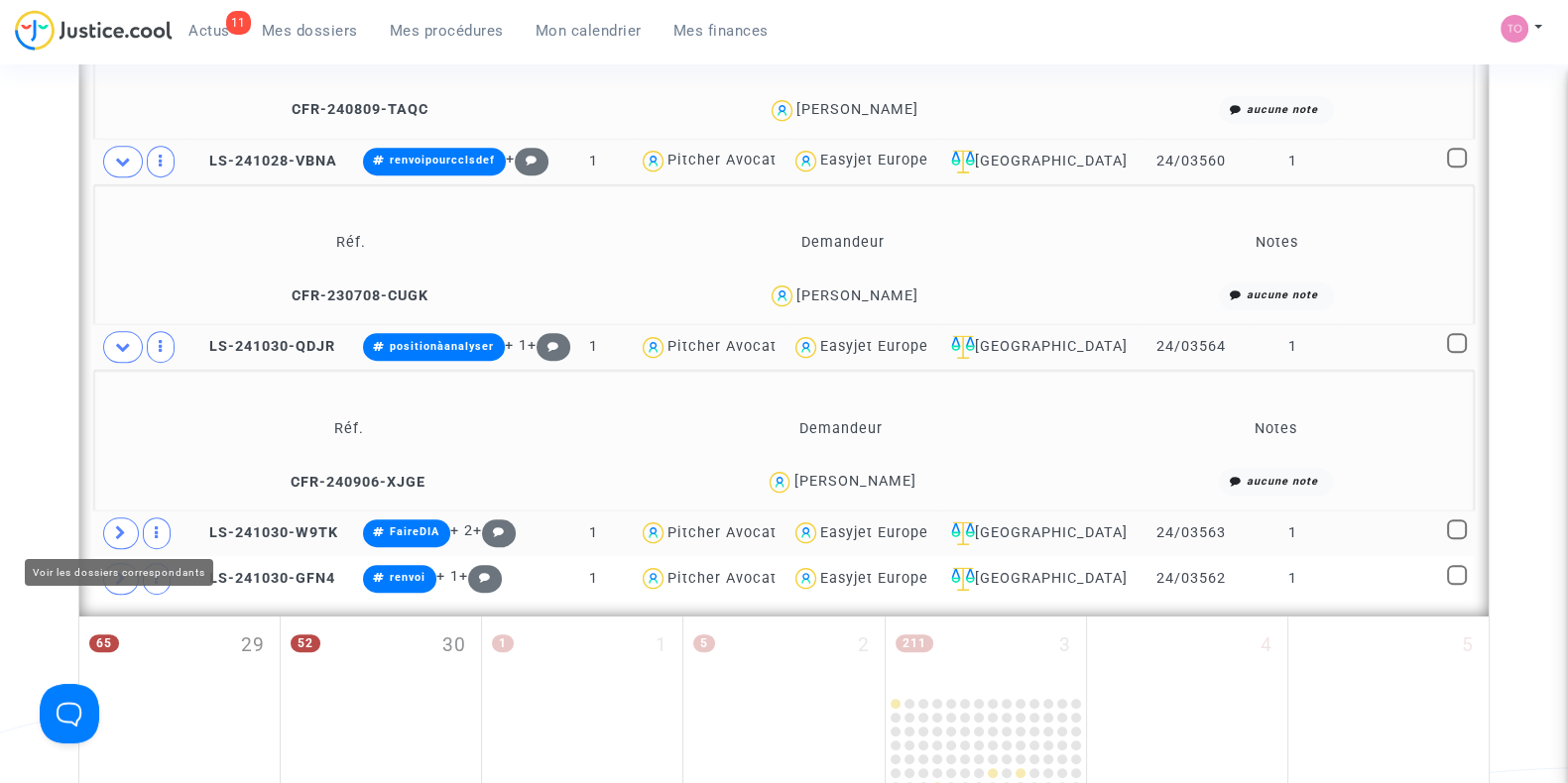
click at [116, 528] on icon at bounding box center [121, 532] width 12 height 15
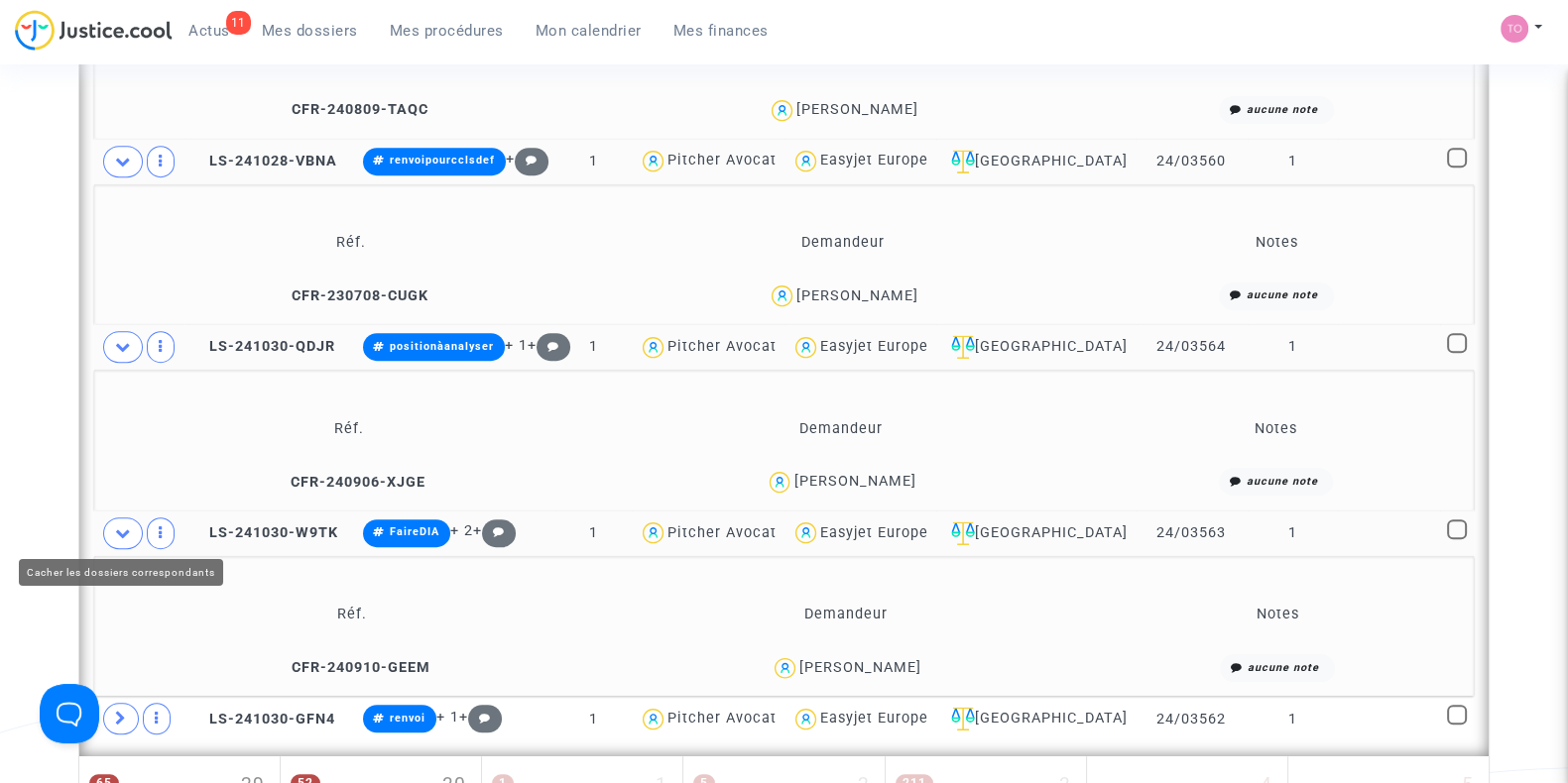
scroll to position [1680, 0]
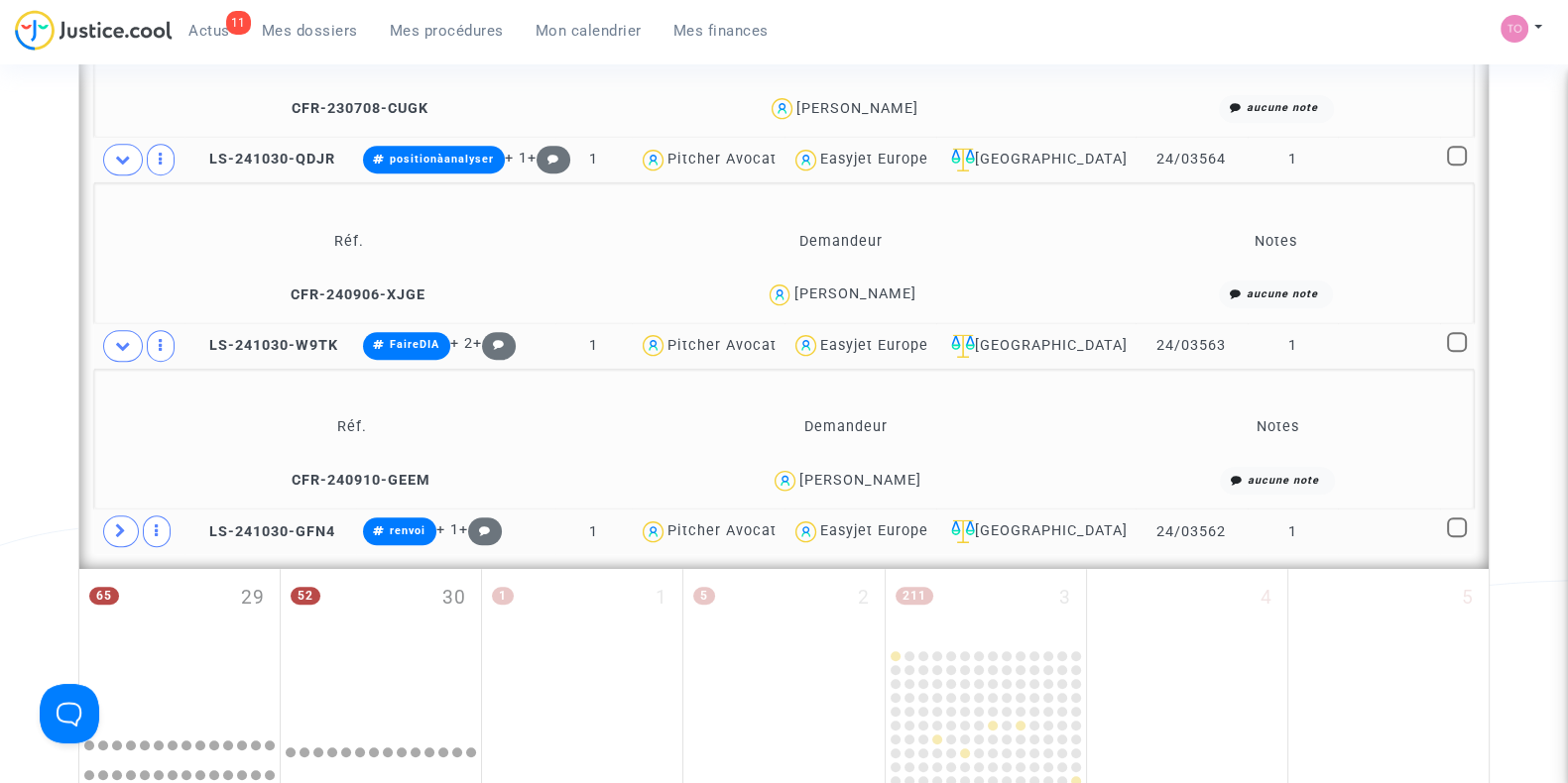
click at [100, 532] on td at bounding box center [139, 531] width 90 height 46
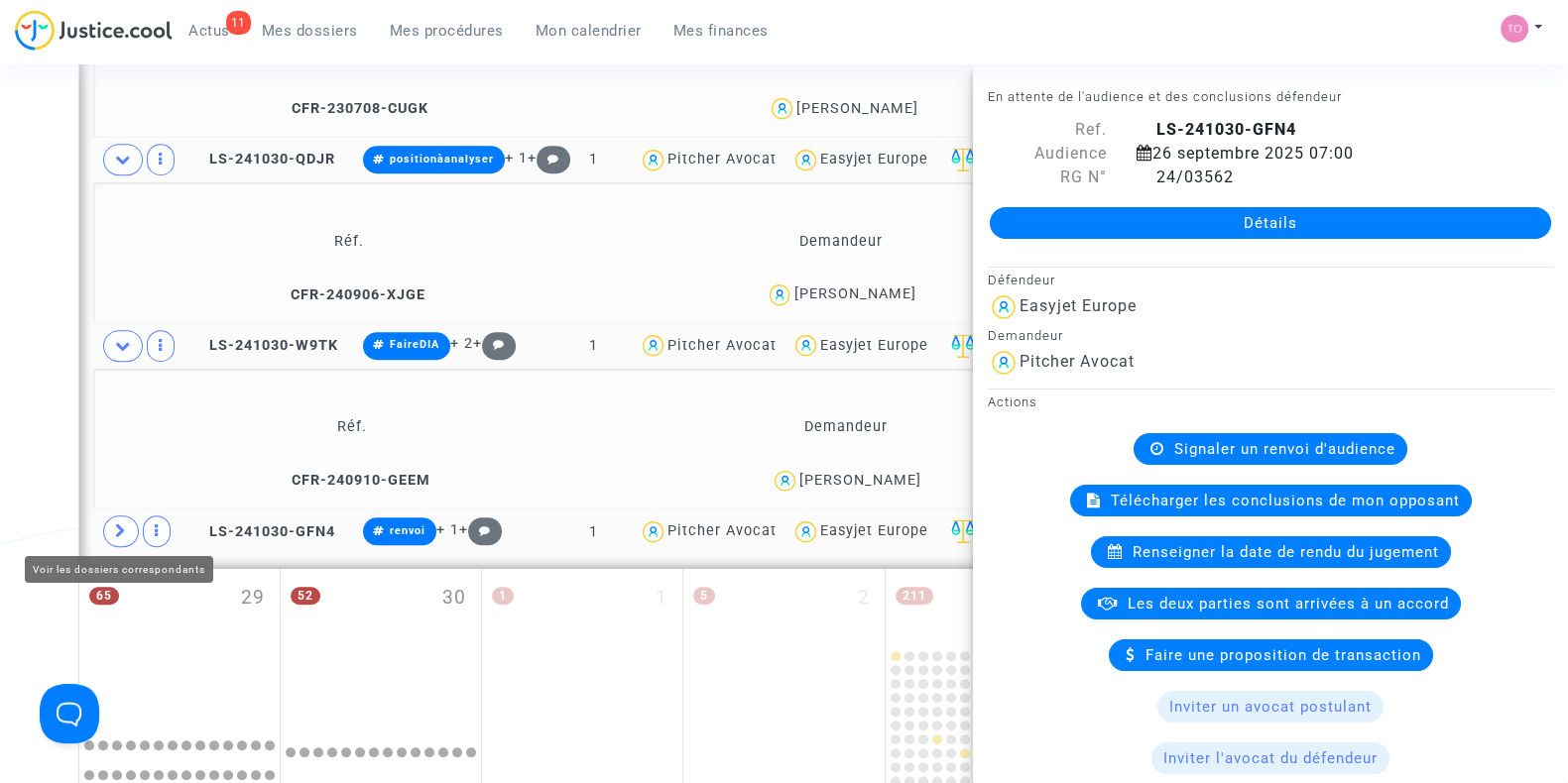
click at [111, 528] on span at bounding box center [121, 531] width 36 height 32
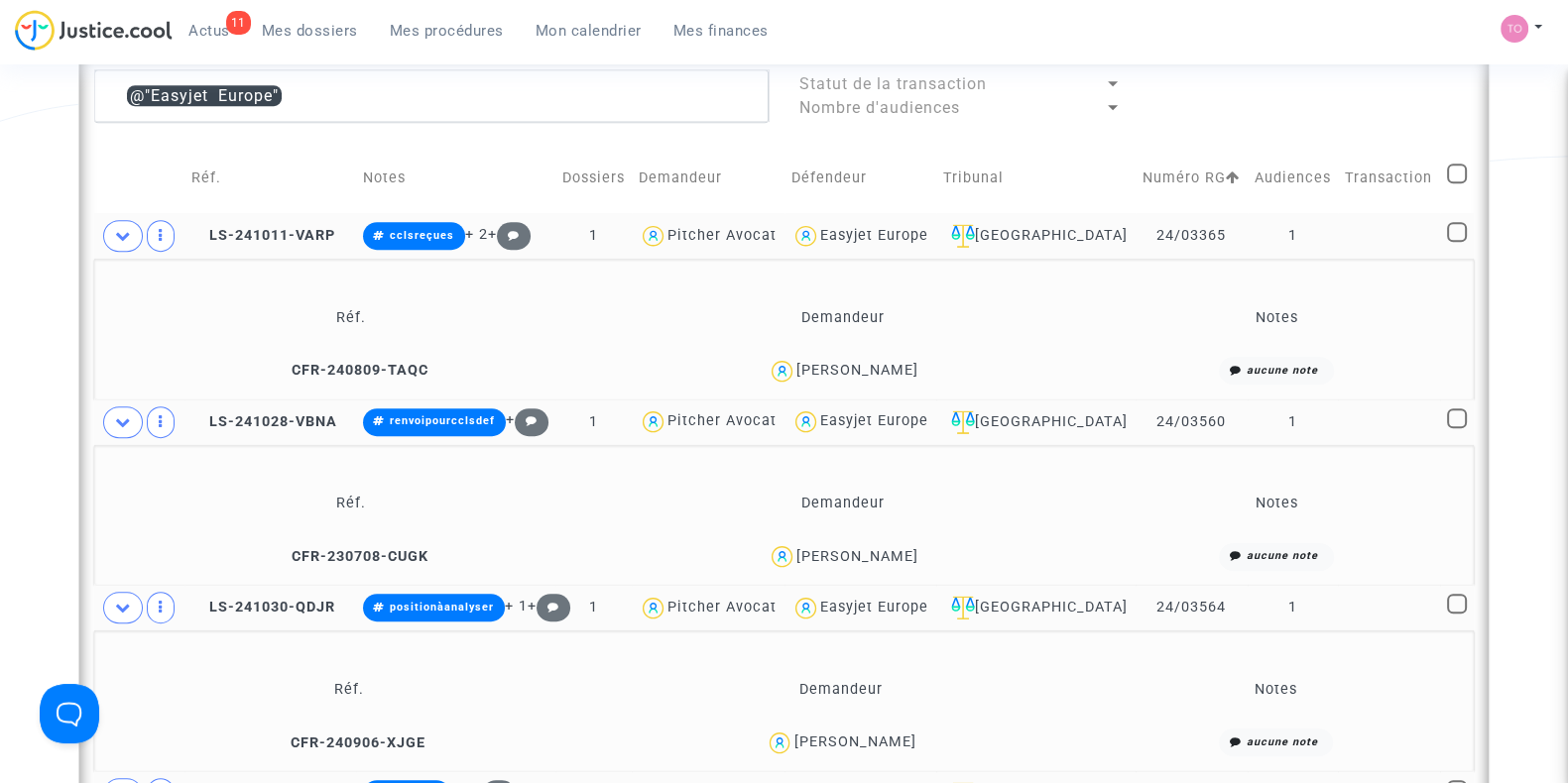
scroll to position [1229, 0]
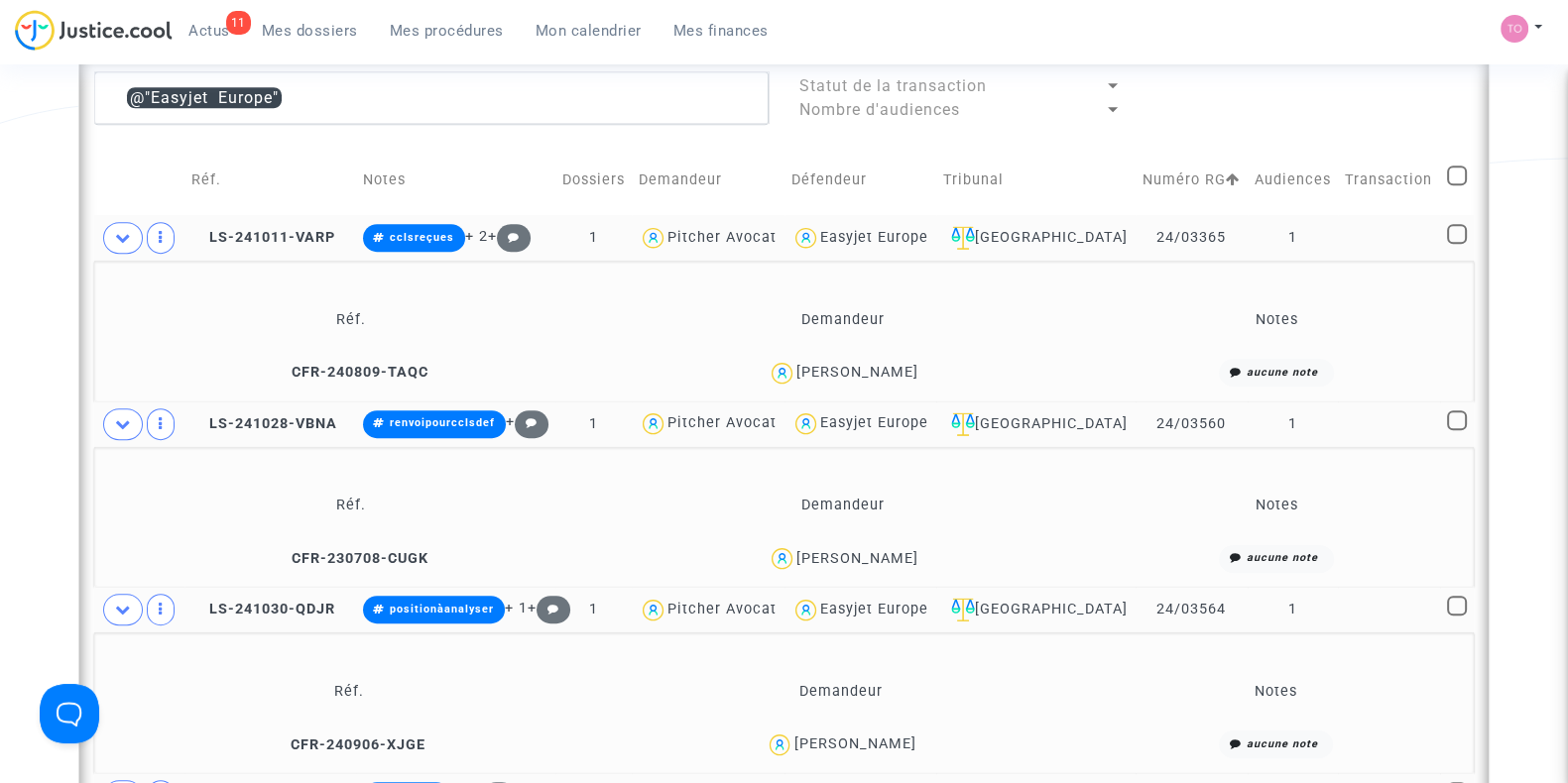
click at [928, 221] on span "Easyjet Europe" at bounding box center [874, 180] width 108 height 131
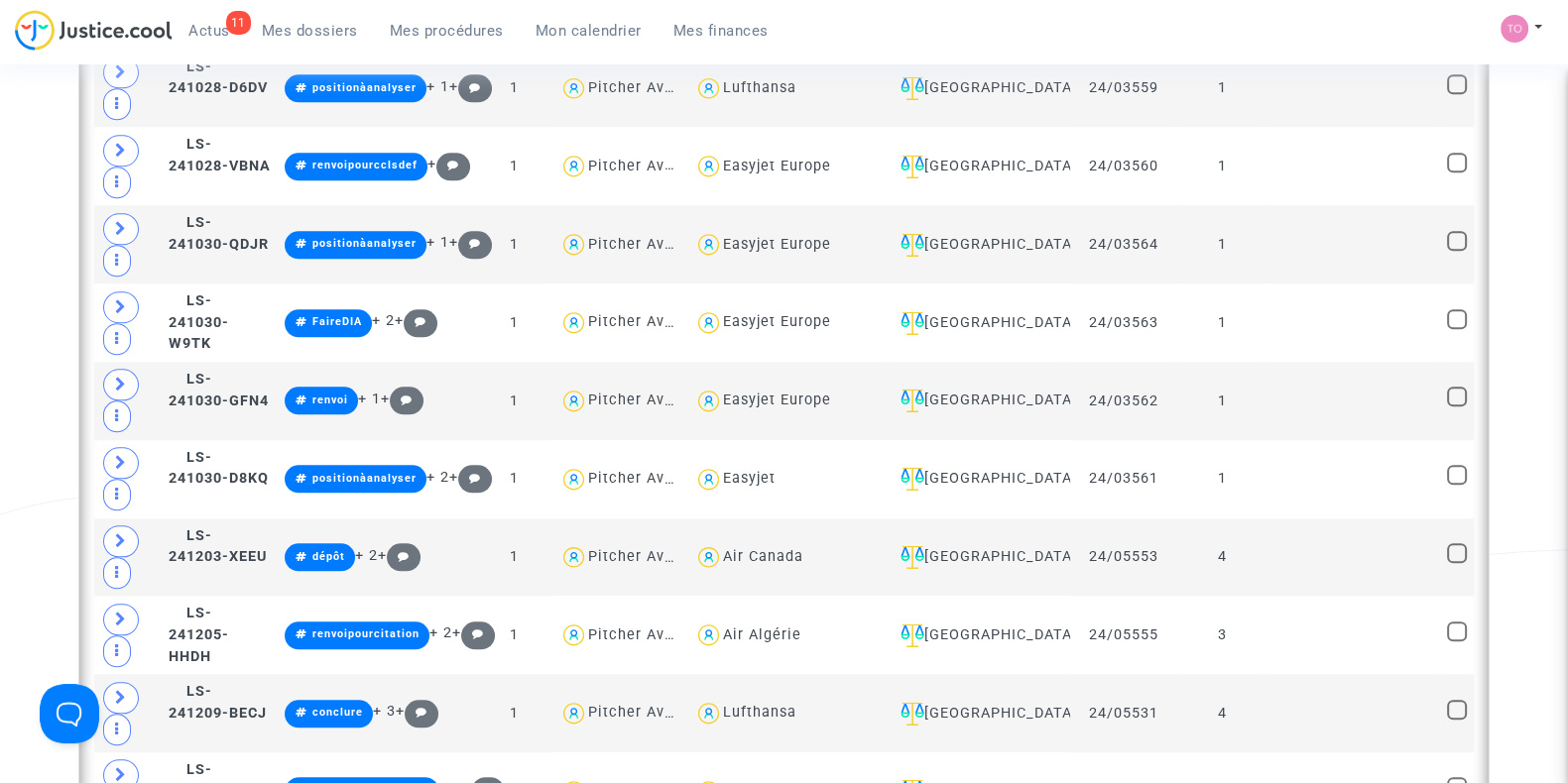
scroll to position [2593, 0]
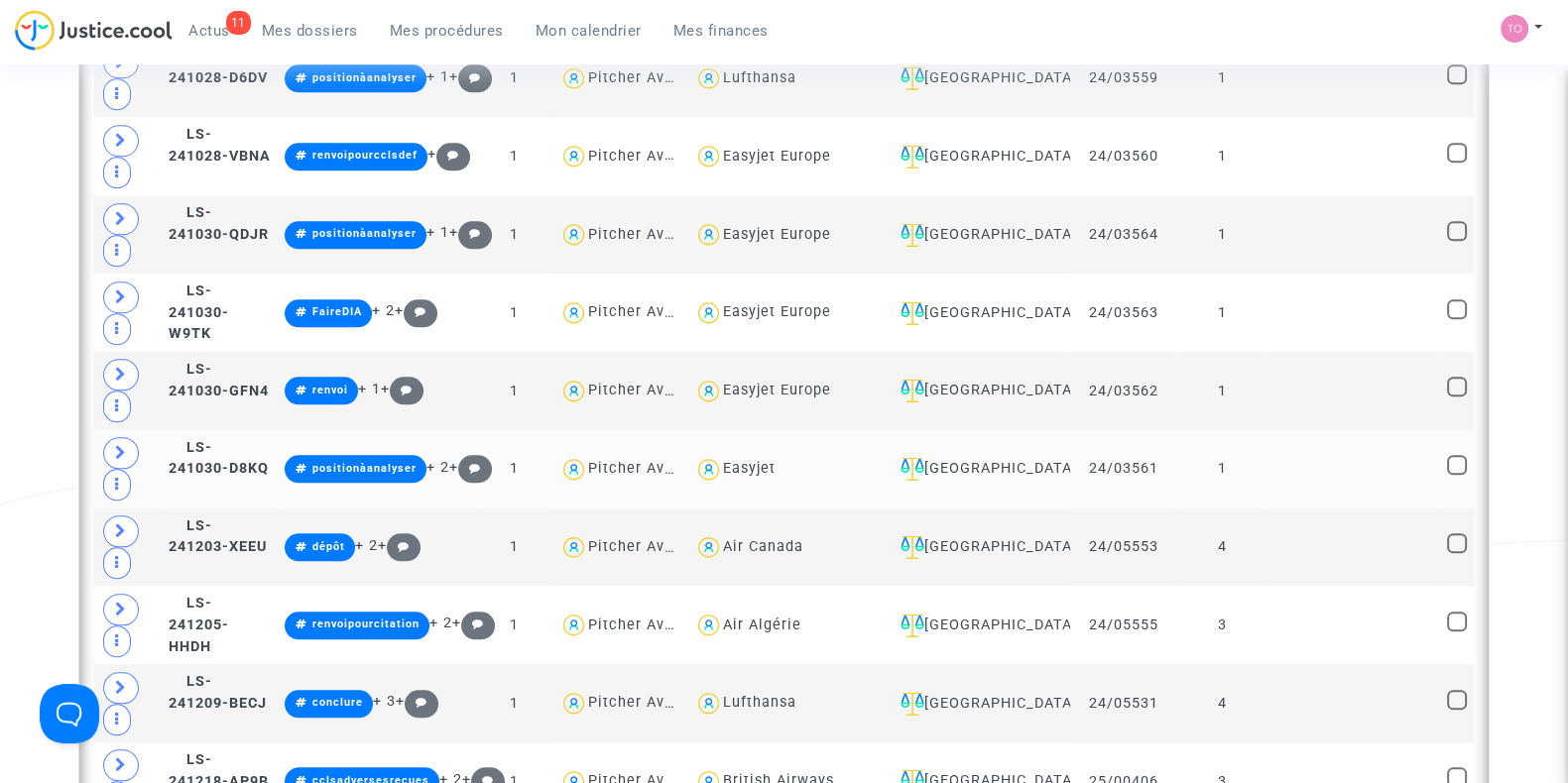
click at [775, 460] on div "Easyjet" at bounding box center [749, 468] width 53 height 17
type textarea "@Easyjet"
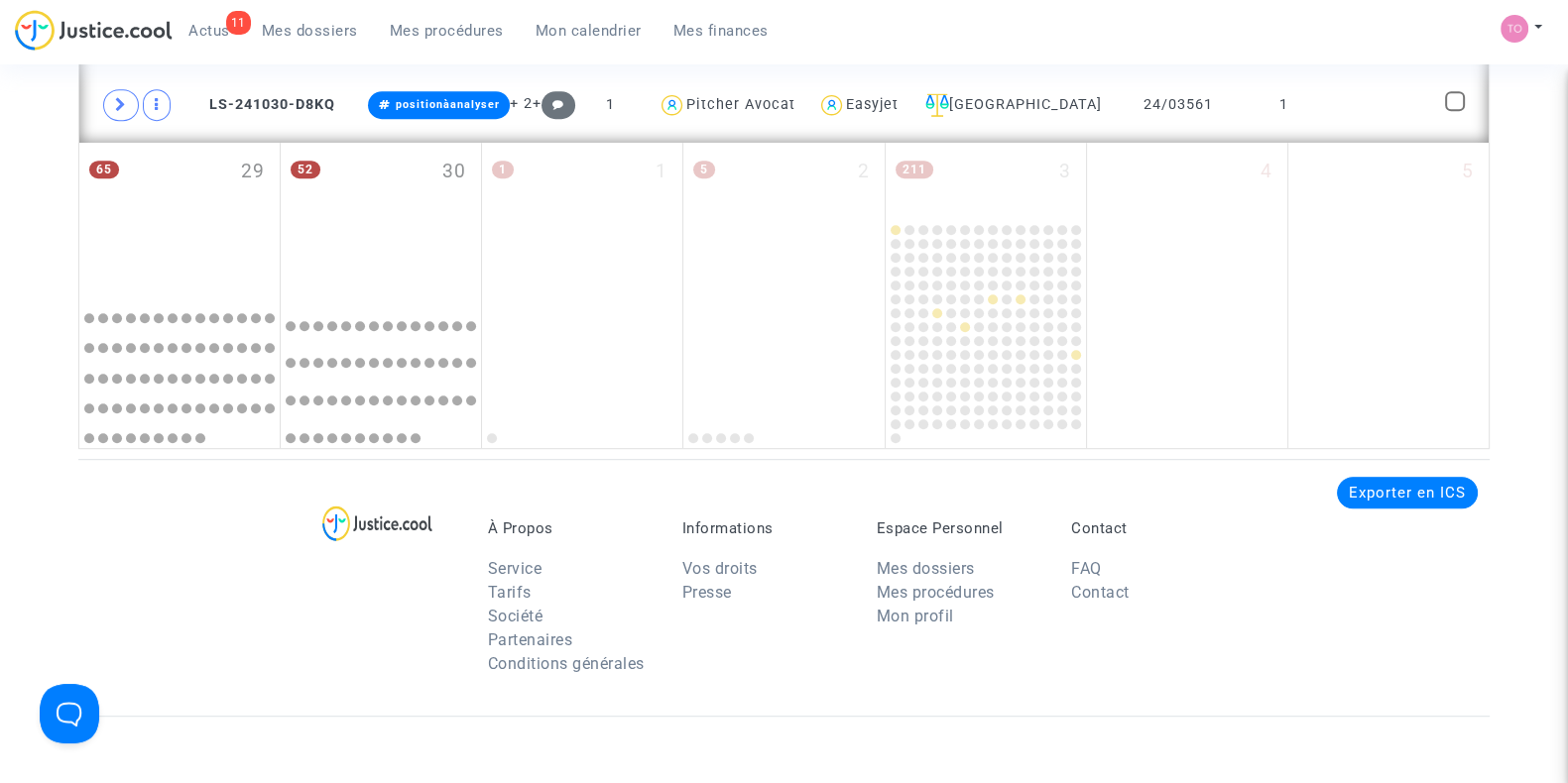
scroll to position [1359, 0]
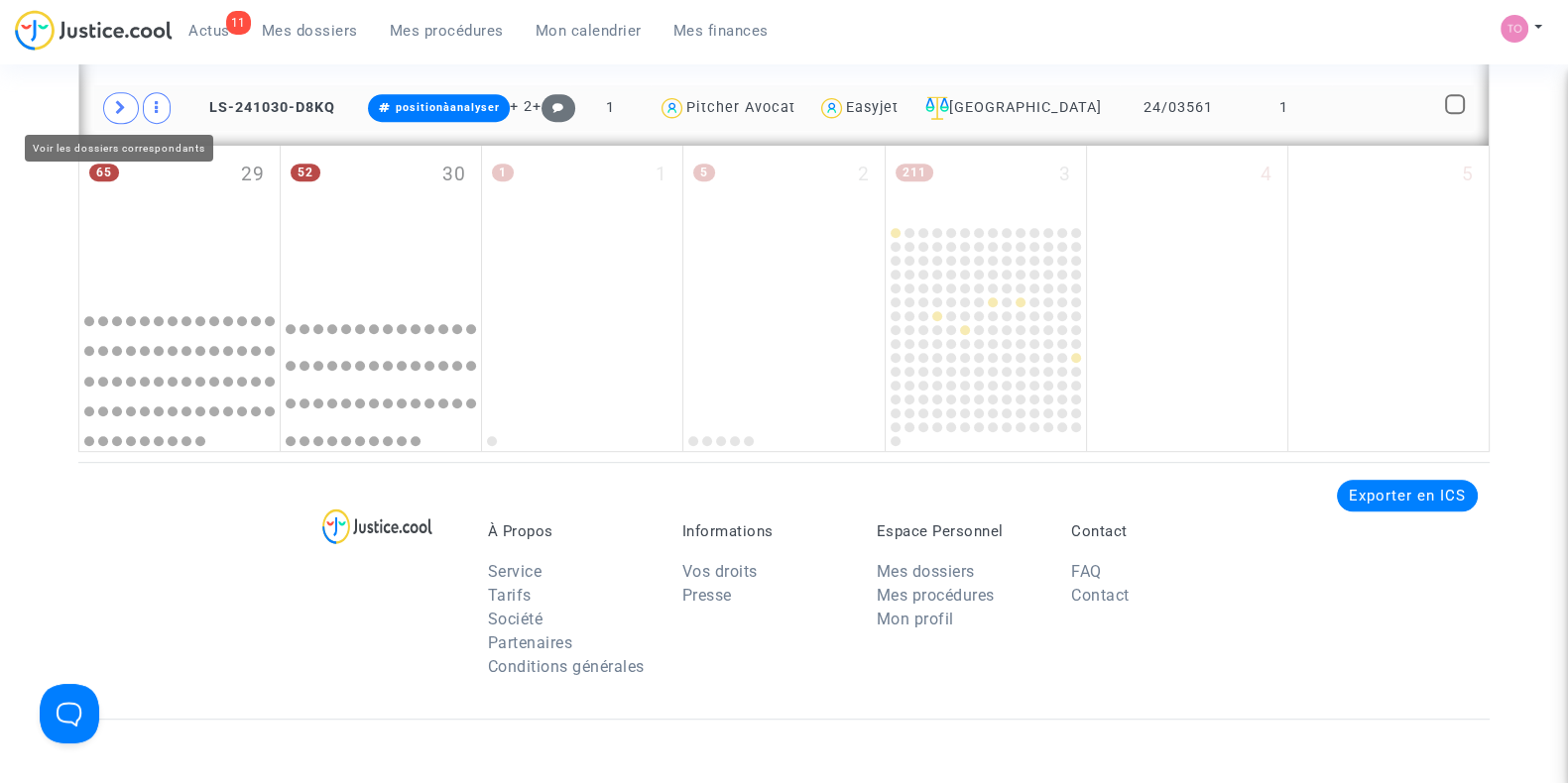
click at [128, 108] on span at bounding box center [121, 108] width 36 height 32
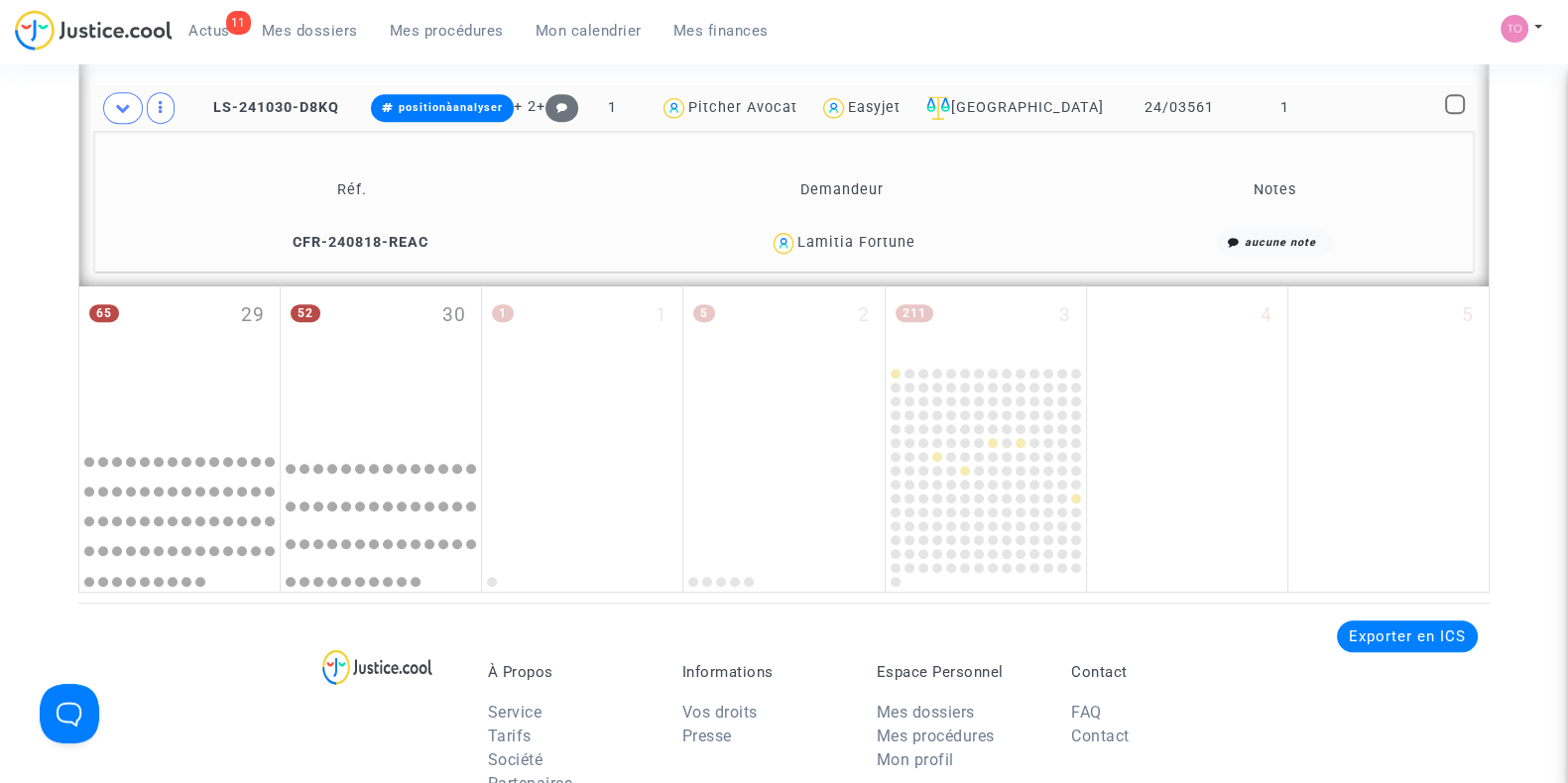
click at [296, 37] on span "Mes dossiers" at bounding box center [310, 31] width 96 height 18
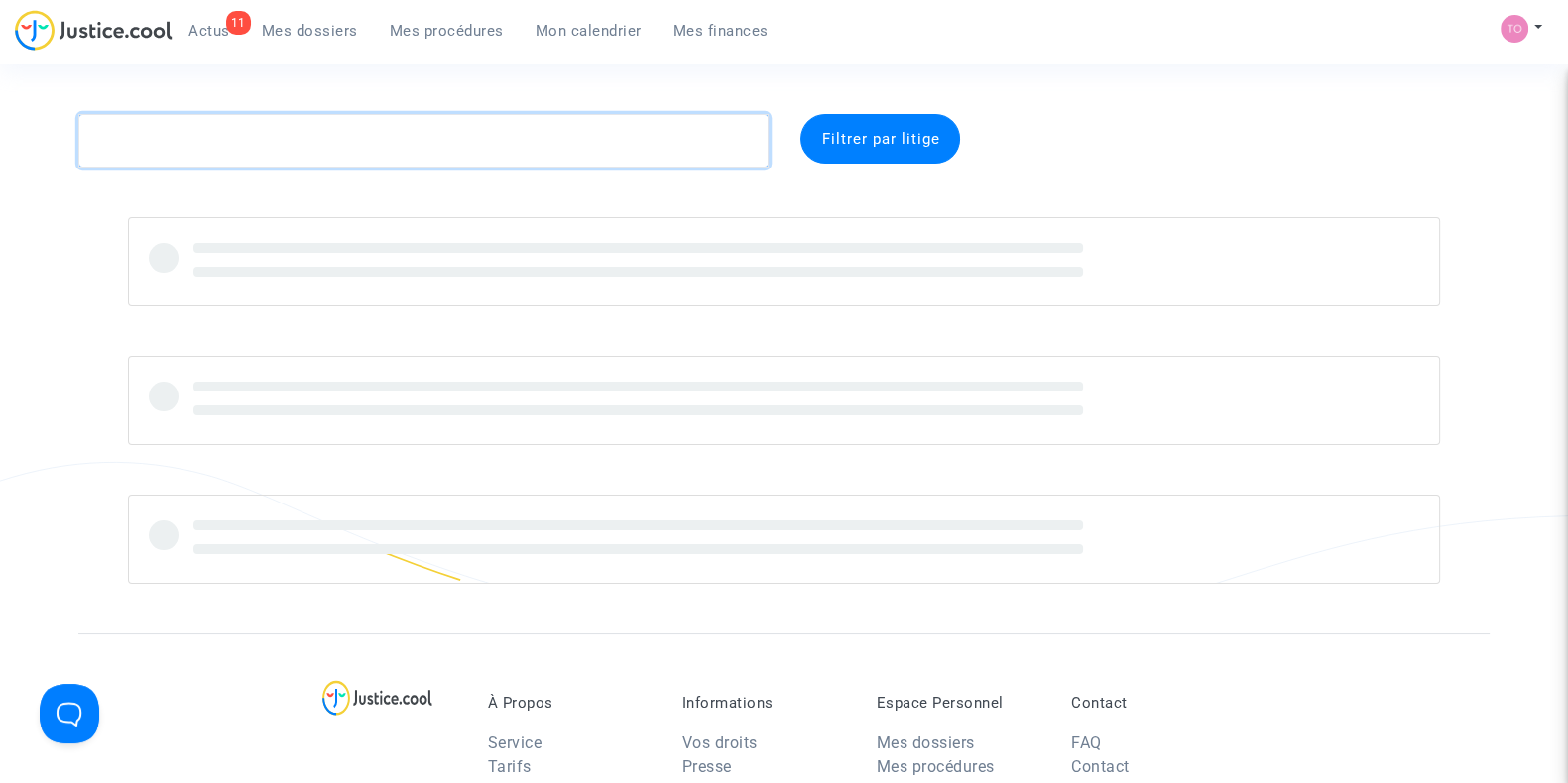
click at [154, 141] on textarea at bounding box center [422, 141] width 690 height 54
paste textarea "ARAZAM"
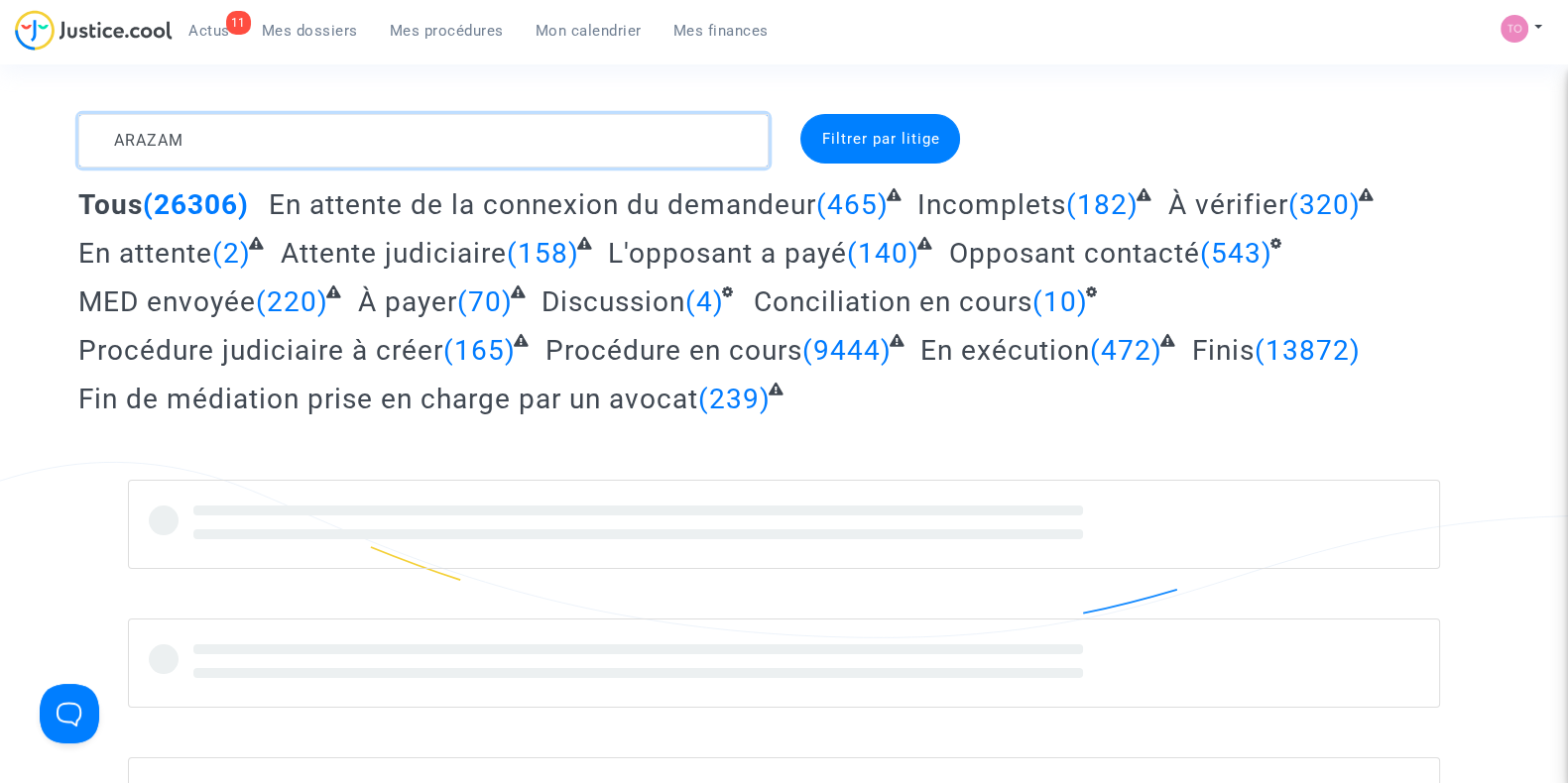
type textarea "ARAZAM"
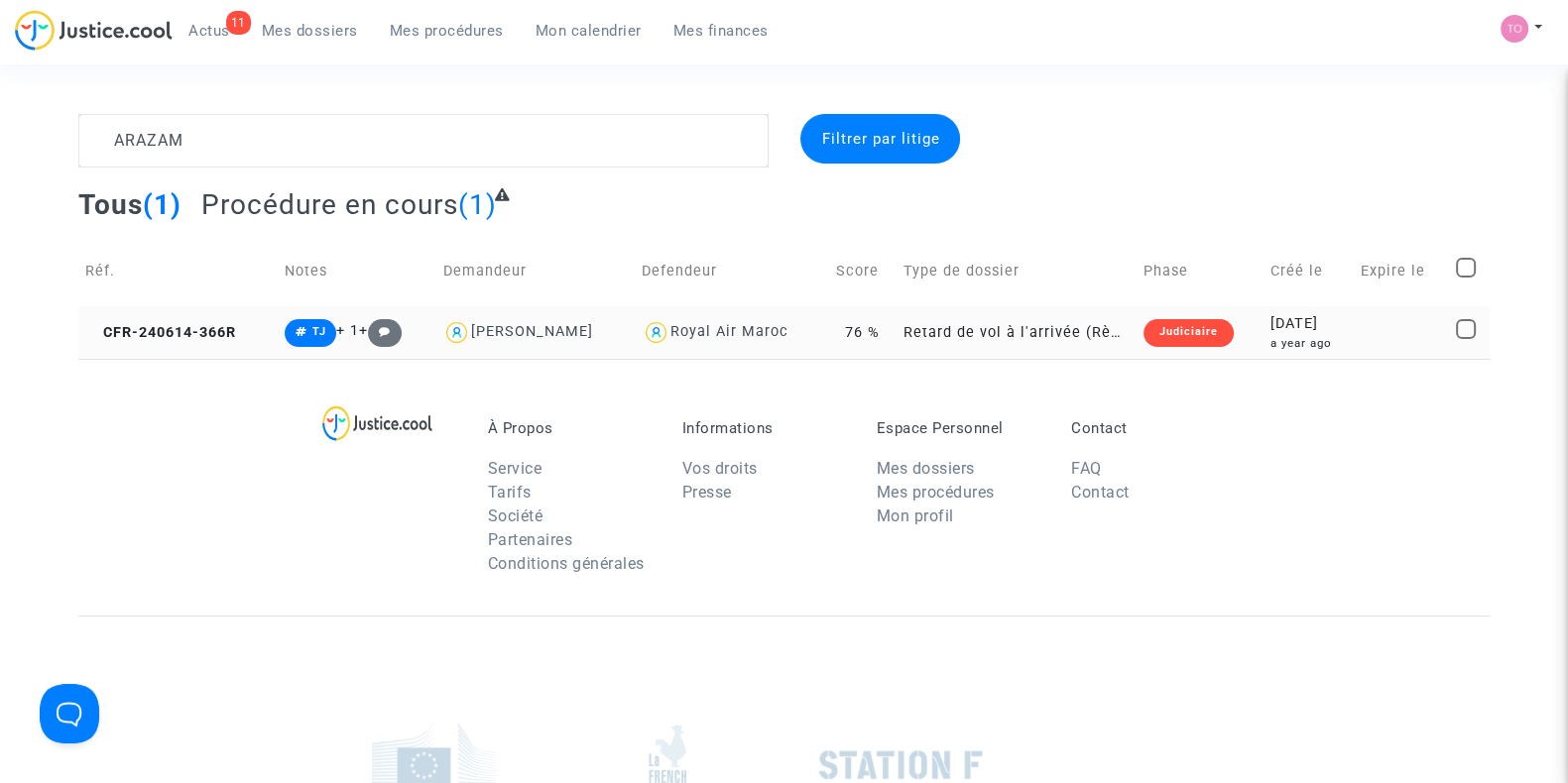
click at [1235, 320] on td "Judiciaire" at bounding box center [1199, 333] width 126 height 53
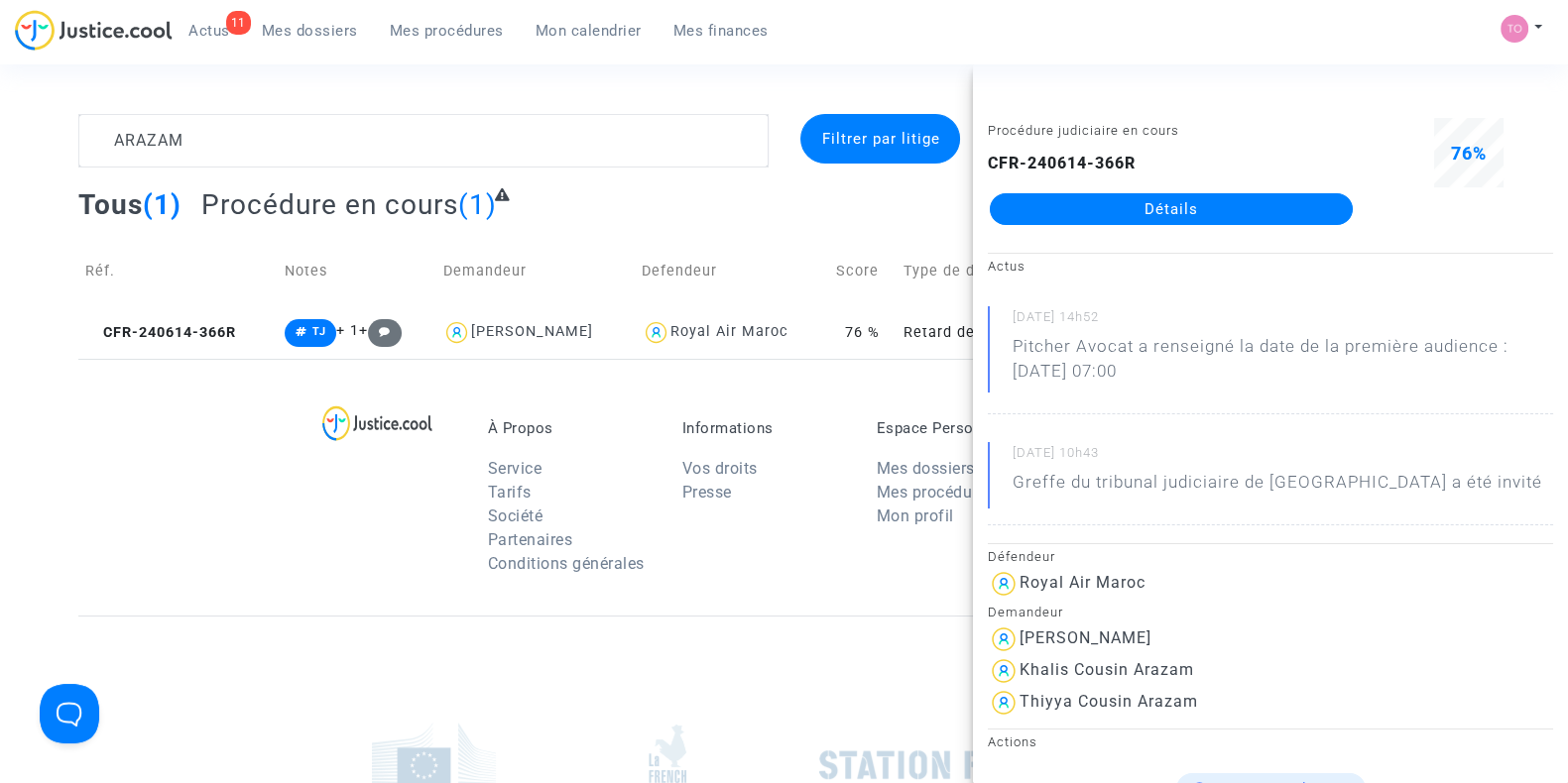
click at [1081, 220] on link "Détails" at bounding box center [1171, 210] width 363 height 32
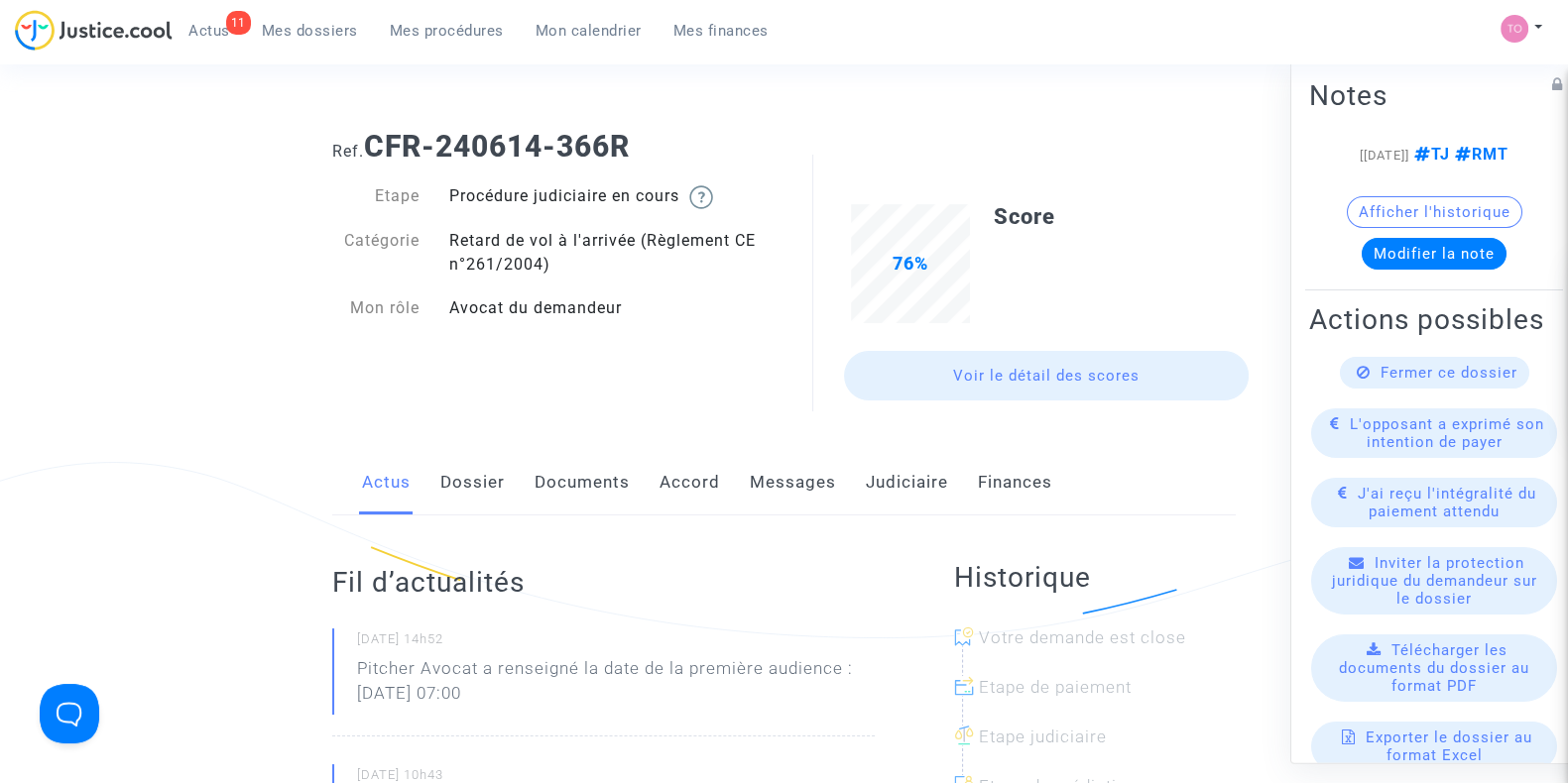
click at [888, 468] on link "Judiciaire" at bounding box center [907, 483] width 82 height 66
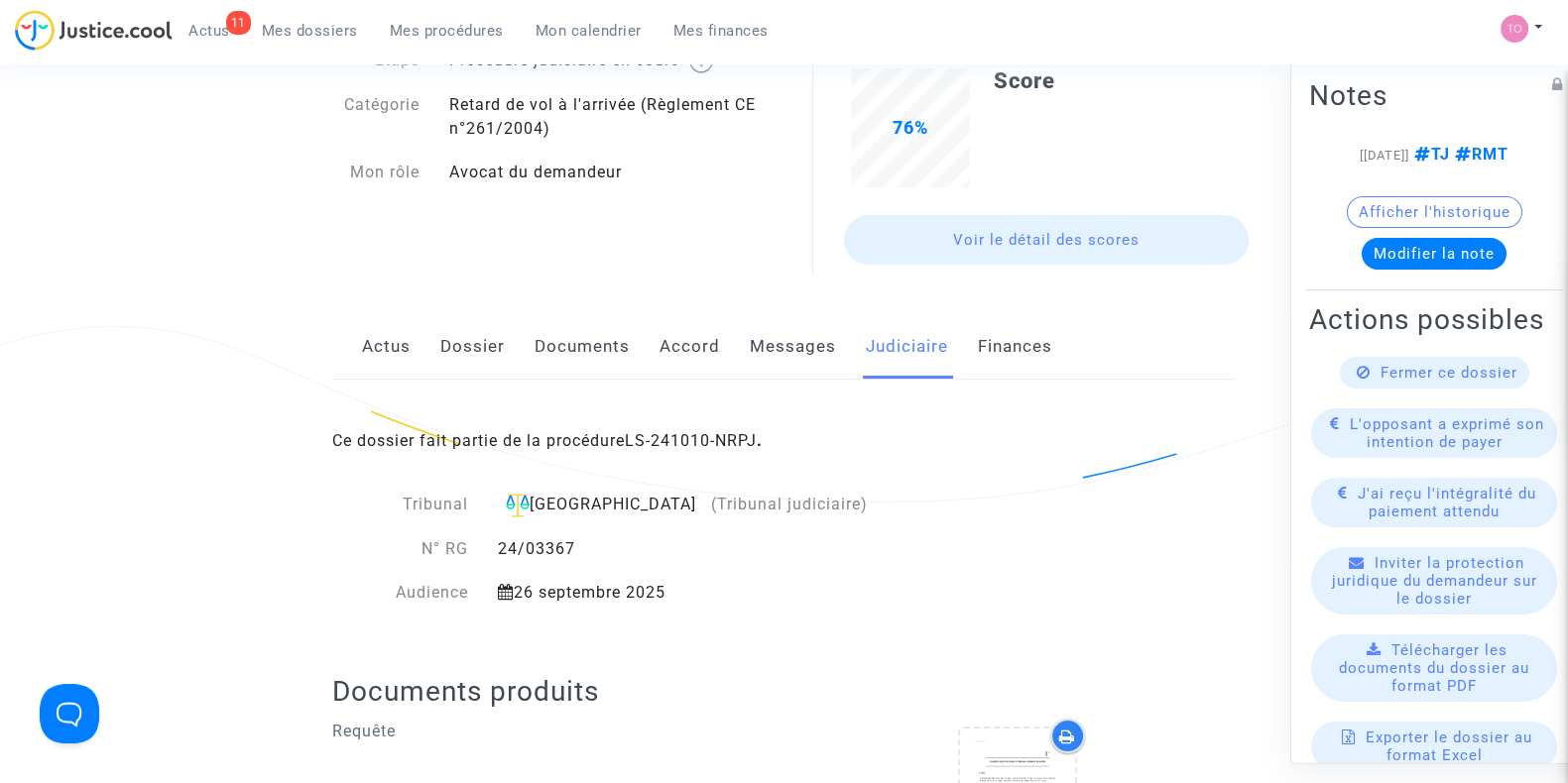
scroll to position [156, 0]
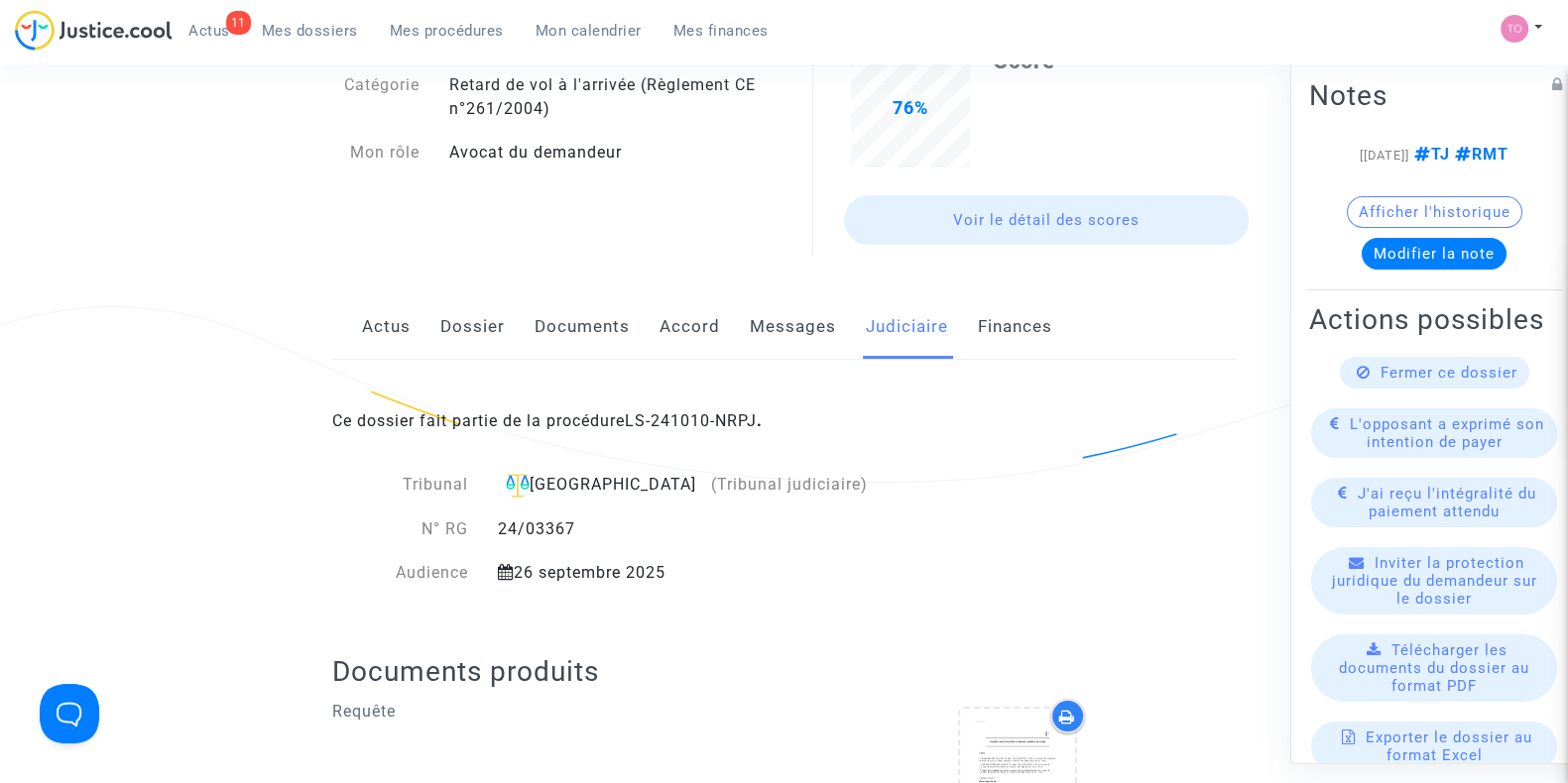
click at [674, 330] on link "Accord" at bounding box center [689, 328] width 61 height 66
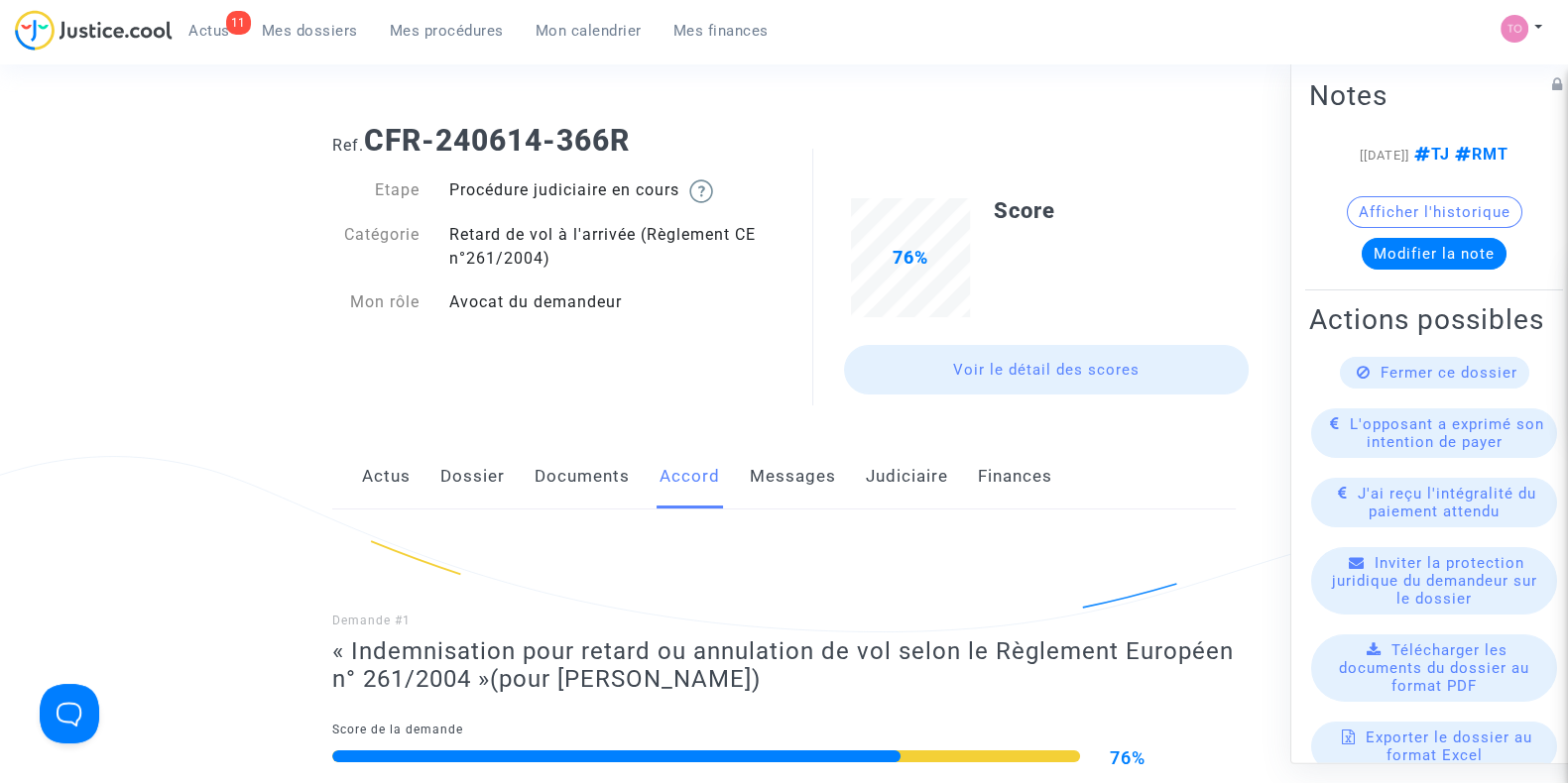
scroll to position [5, 0]
click at [784, 468] on link "Messages" at bounding box center [793, 478] width 86 height 66
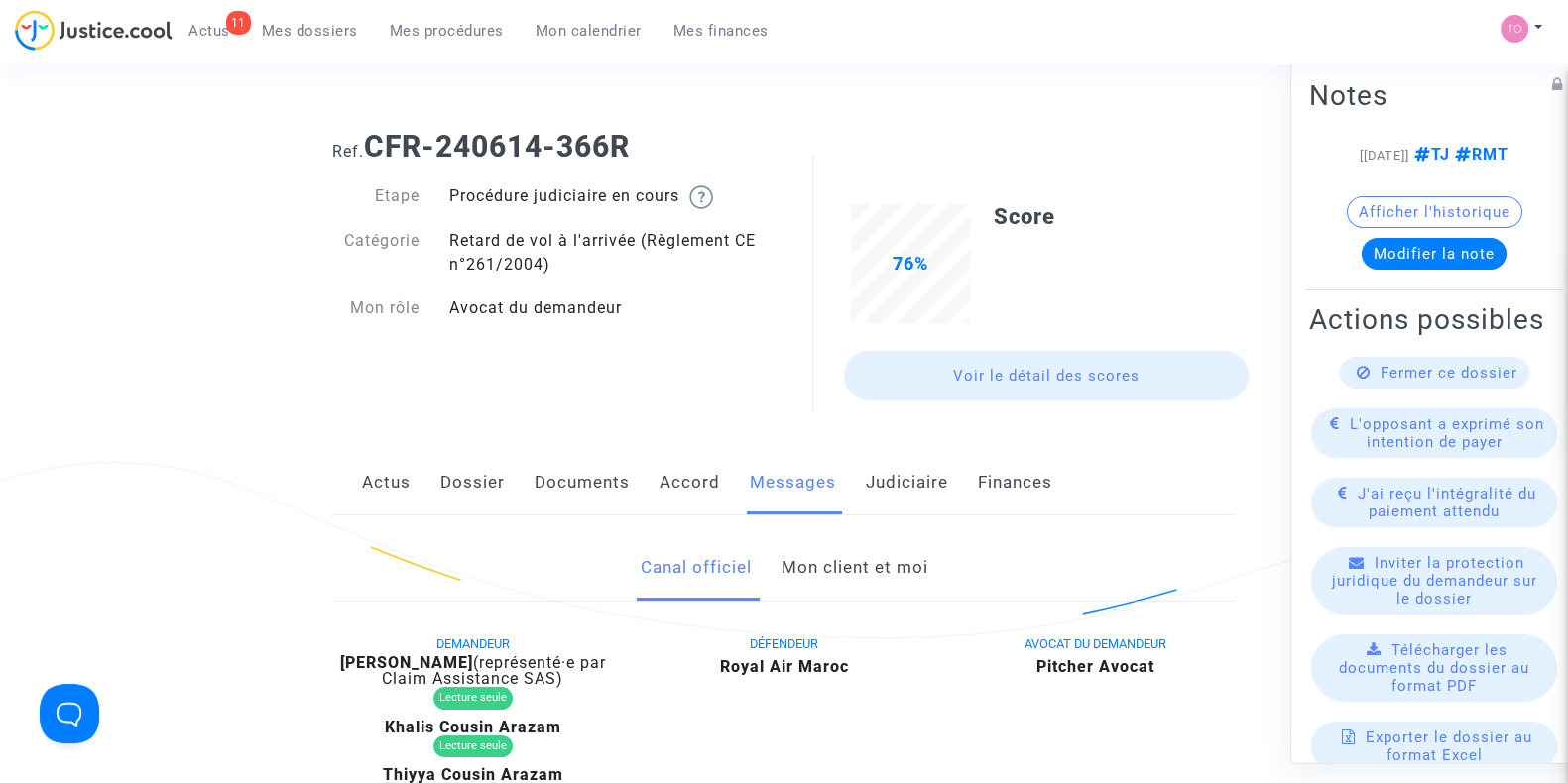
click at [899, 468] on link "Judiciaire" at bounding box center [907, 483] width 82 height 66
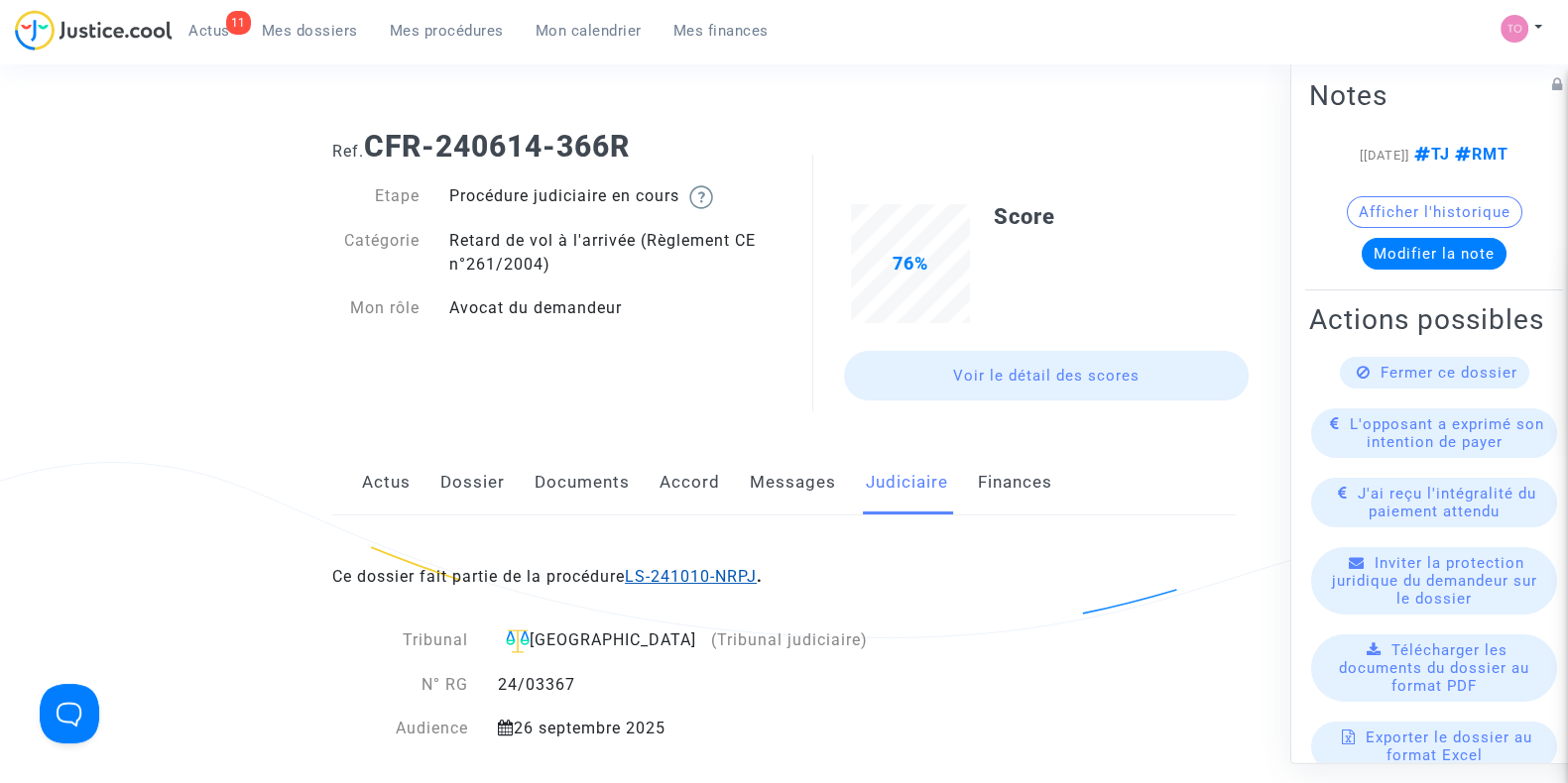
click at [712, 572] on link "LS-241010-NRPJ" at bounding box center [690, 576] width 132 height 19
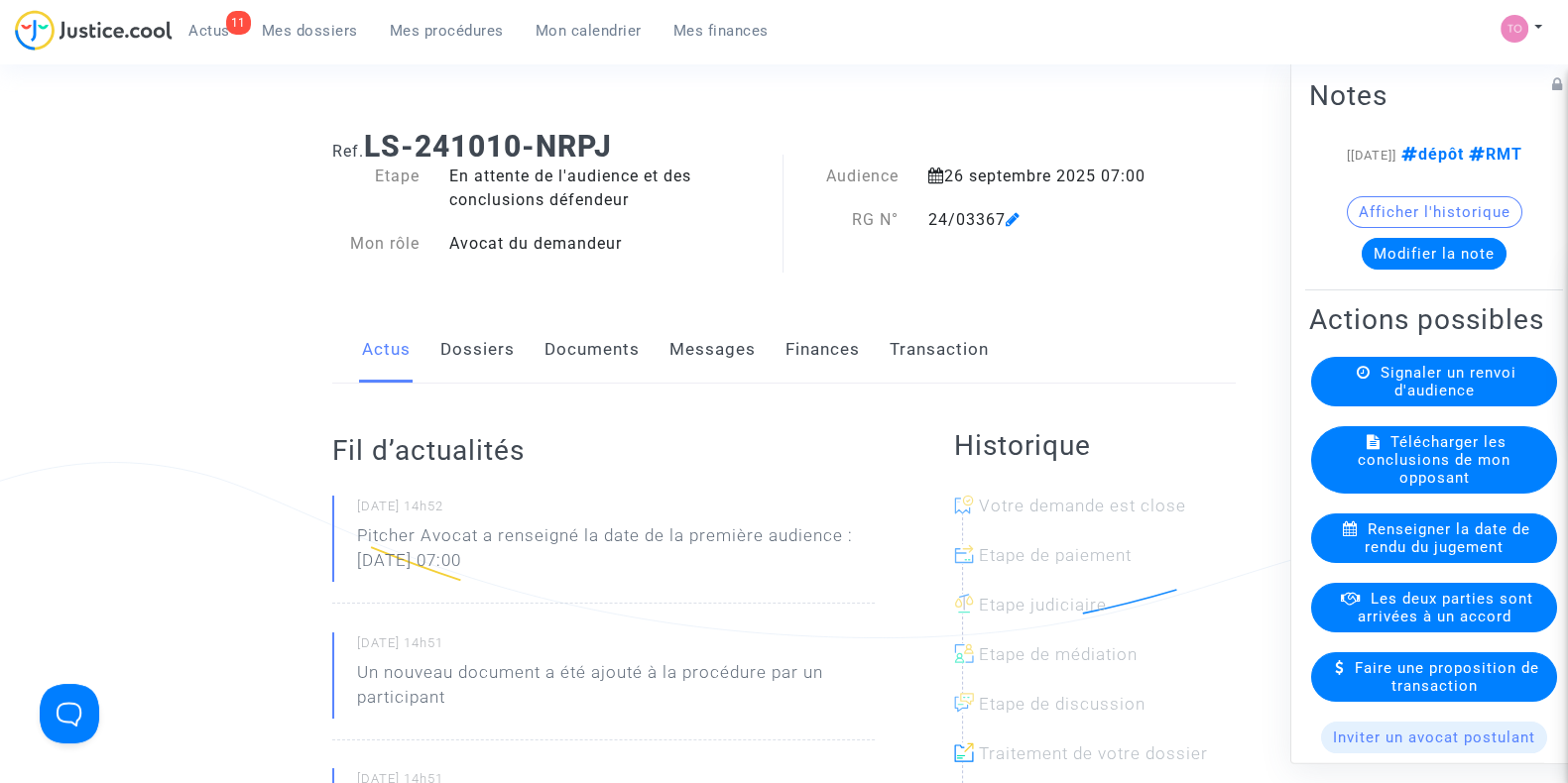
click at [1424, 270] on button "Modifier la note" at bounding box center [1433, 254] width 145 height 32
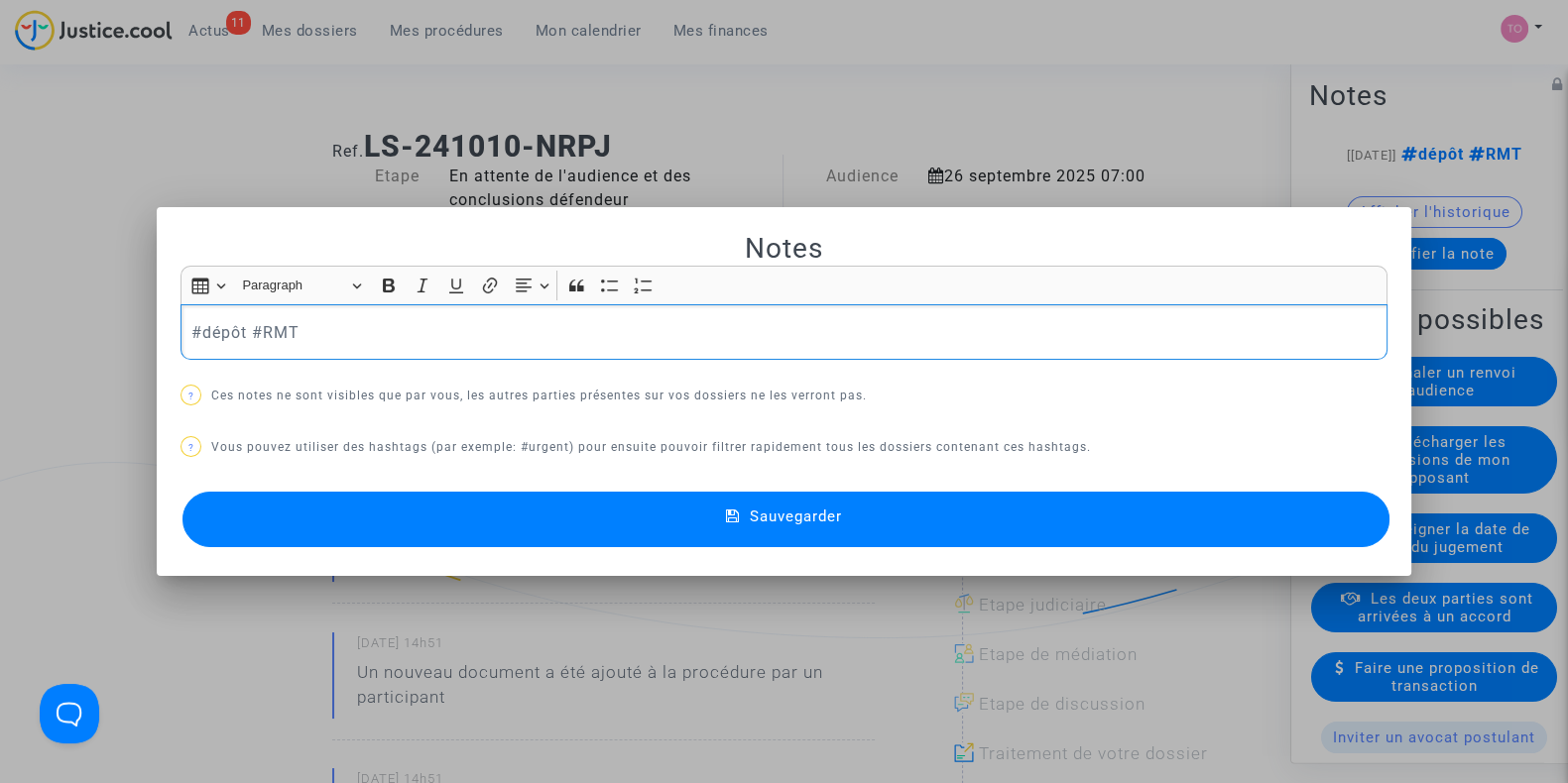
click at [211, 338] on p "#dépôt #RMT" at bounding box center [784, 333] width 1185 height 25
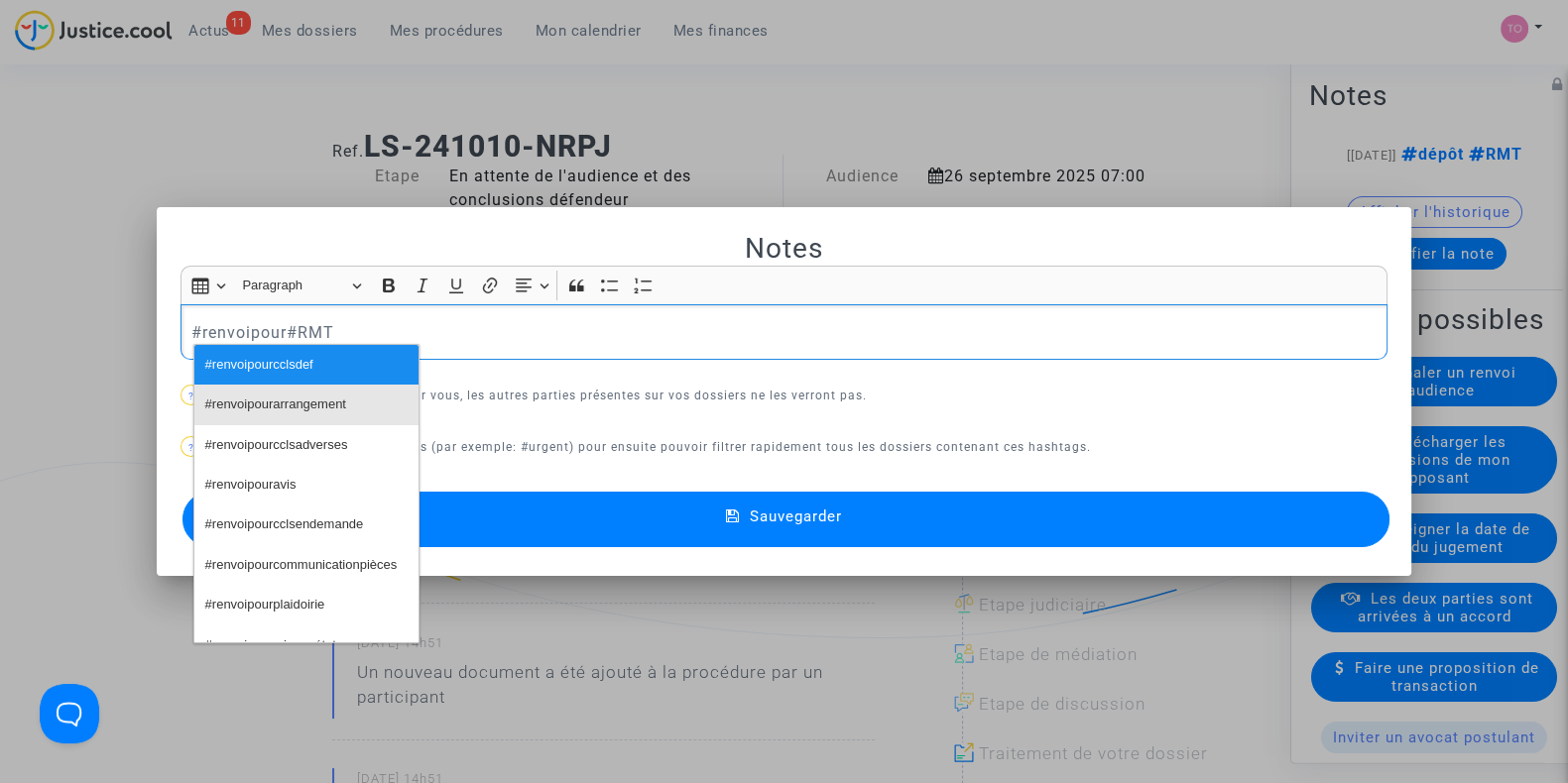
click at [233, 402] on span "#renvoipourarrangement" at bounding box center [276, 404] width 141 height 29
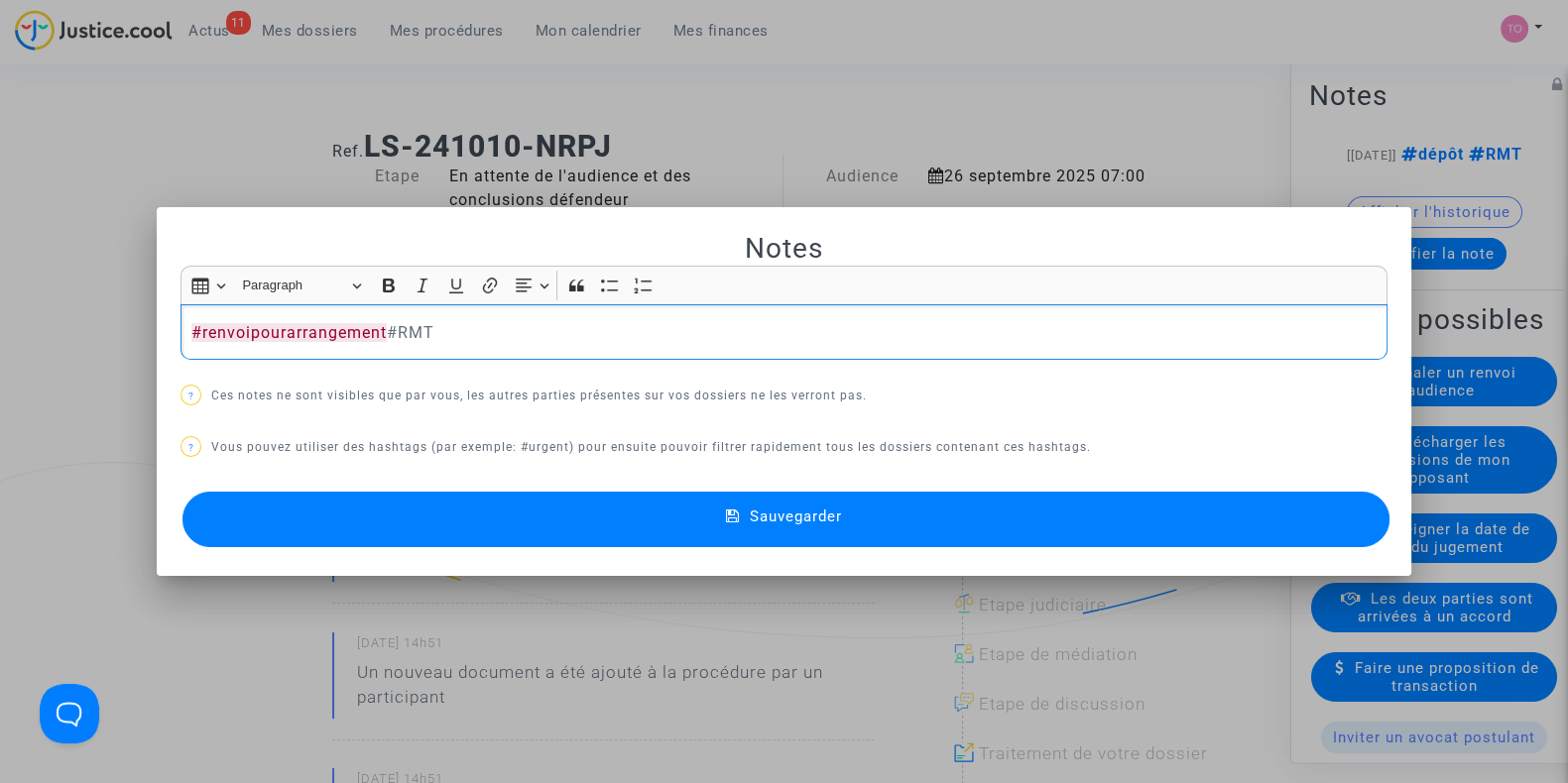
click at [417, 519] on button "Sauvegarder" at bounding box center [786, 519] width 1206 height 56
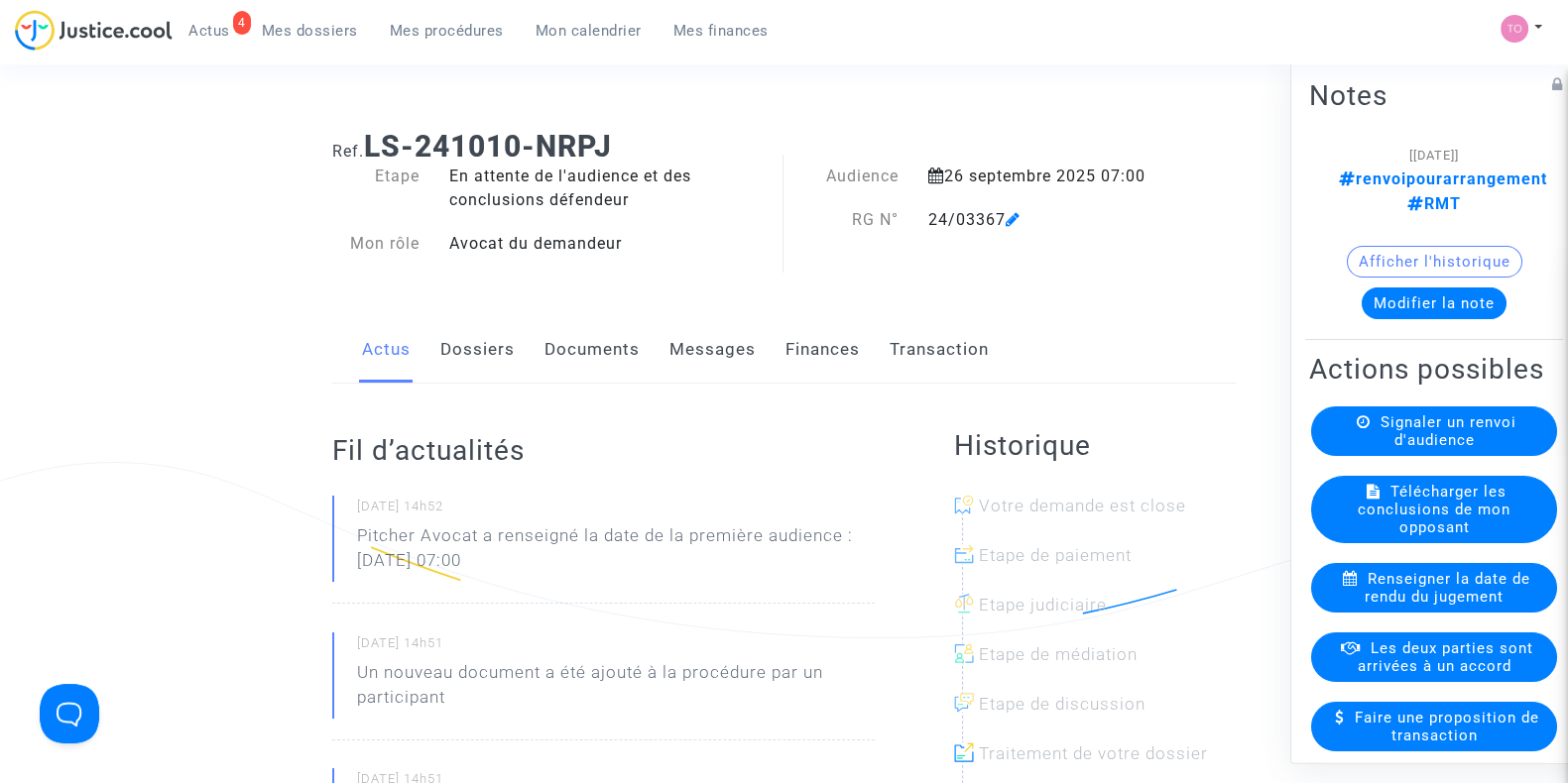
click at [290, 28] on span "Mes dossiers" at bounding box center [310, 31] width 96 height 18
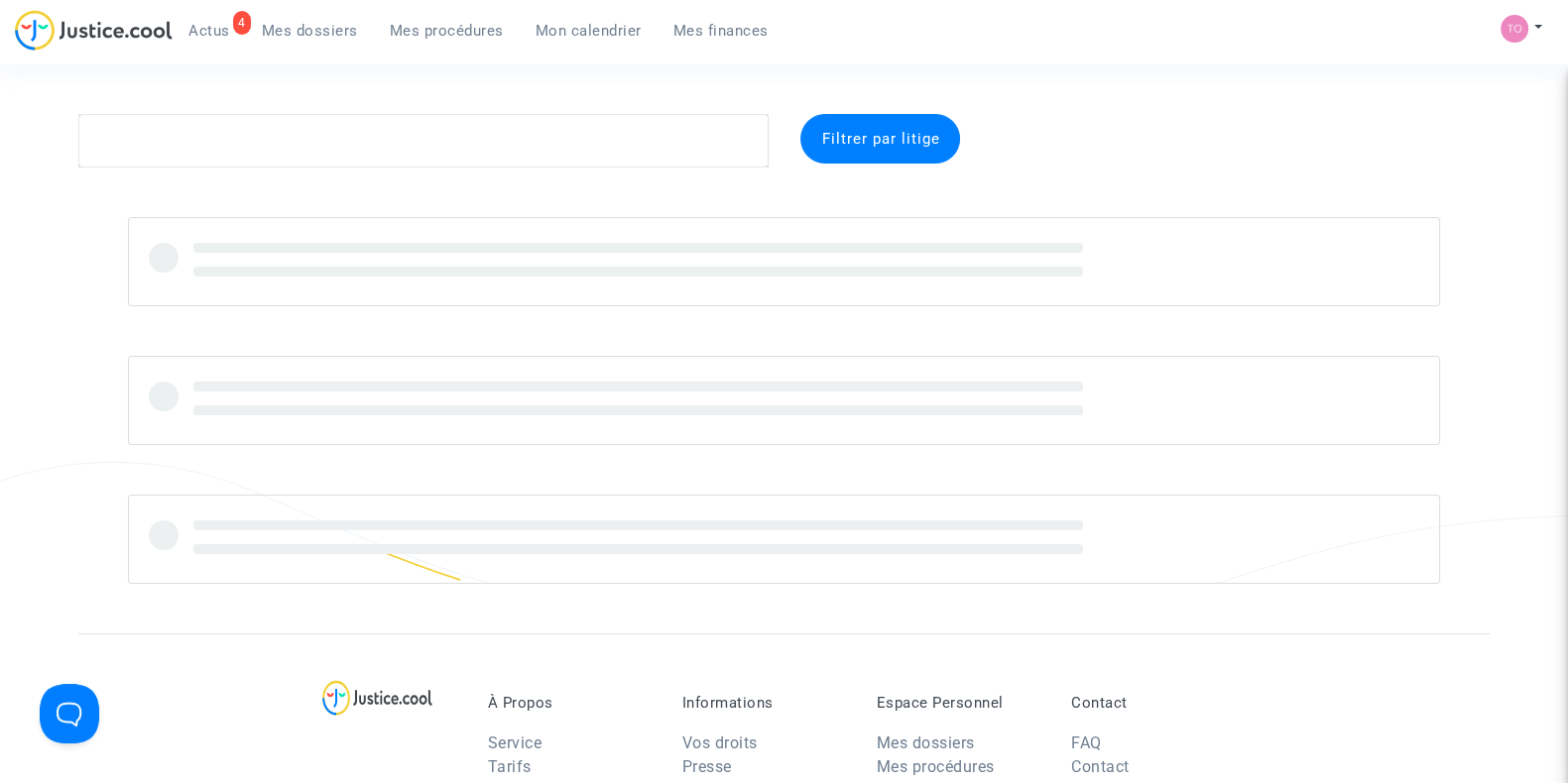
click at [319, 111] on section "Filtrer par litige À Propos Service Tarifs Société Partenaires Conditions génér…" at bounding box center [784, 684] width 1568 height 1369
click at [223, 174] on complex-dispute-list "Filtrer par litige" at bounding box center [783, 349] width 1411 height 470
click at [182, 143] on textarea at bounding box center [422, 141] width 690 height 54
paste textarea "Bettahi"
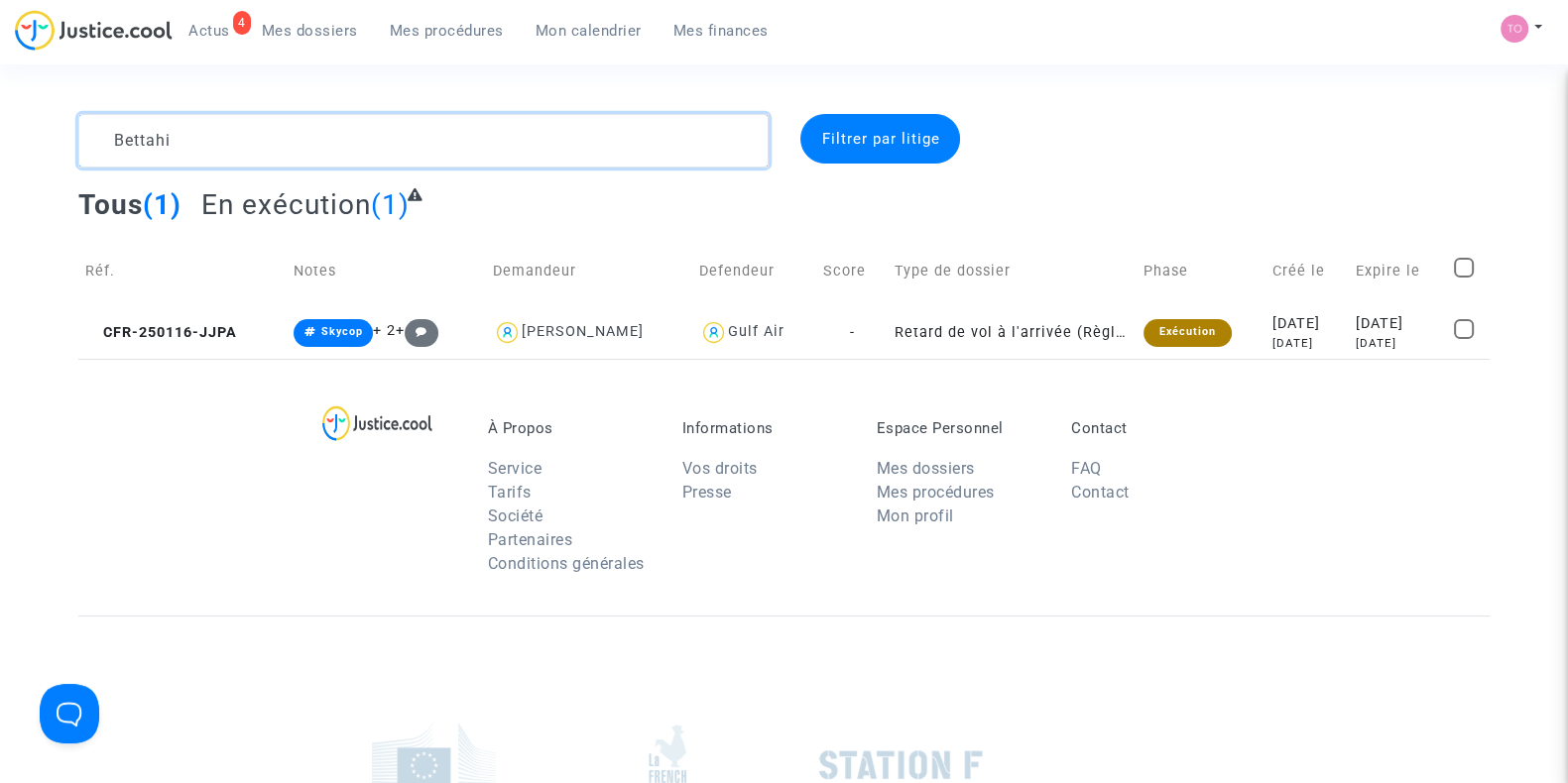
type textarea "Bettahi"
click at [1284, 320] on div "2025-01-16" at bounding box center [1306, 325] width 69 height 22
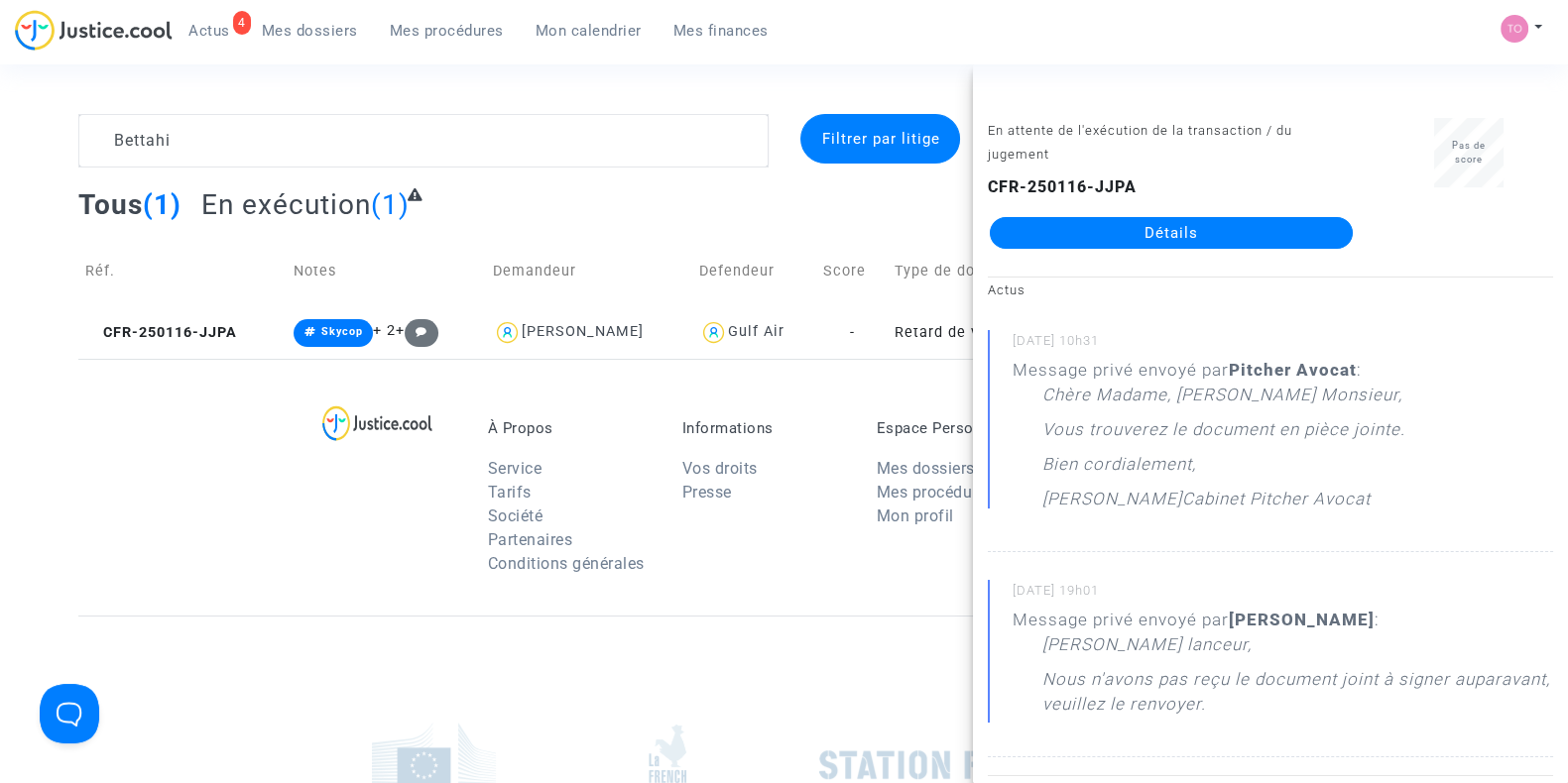
click at [1167, 222] on link "Détails" at bounding box center [1171, 233] width 363 height 32
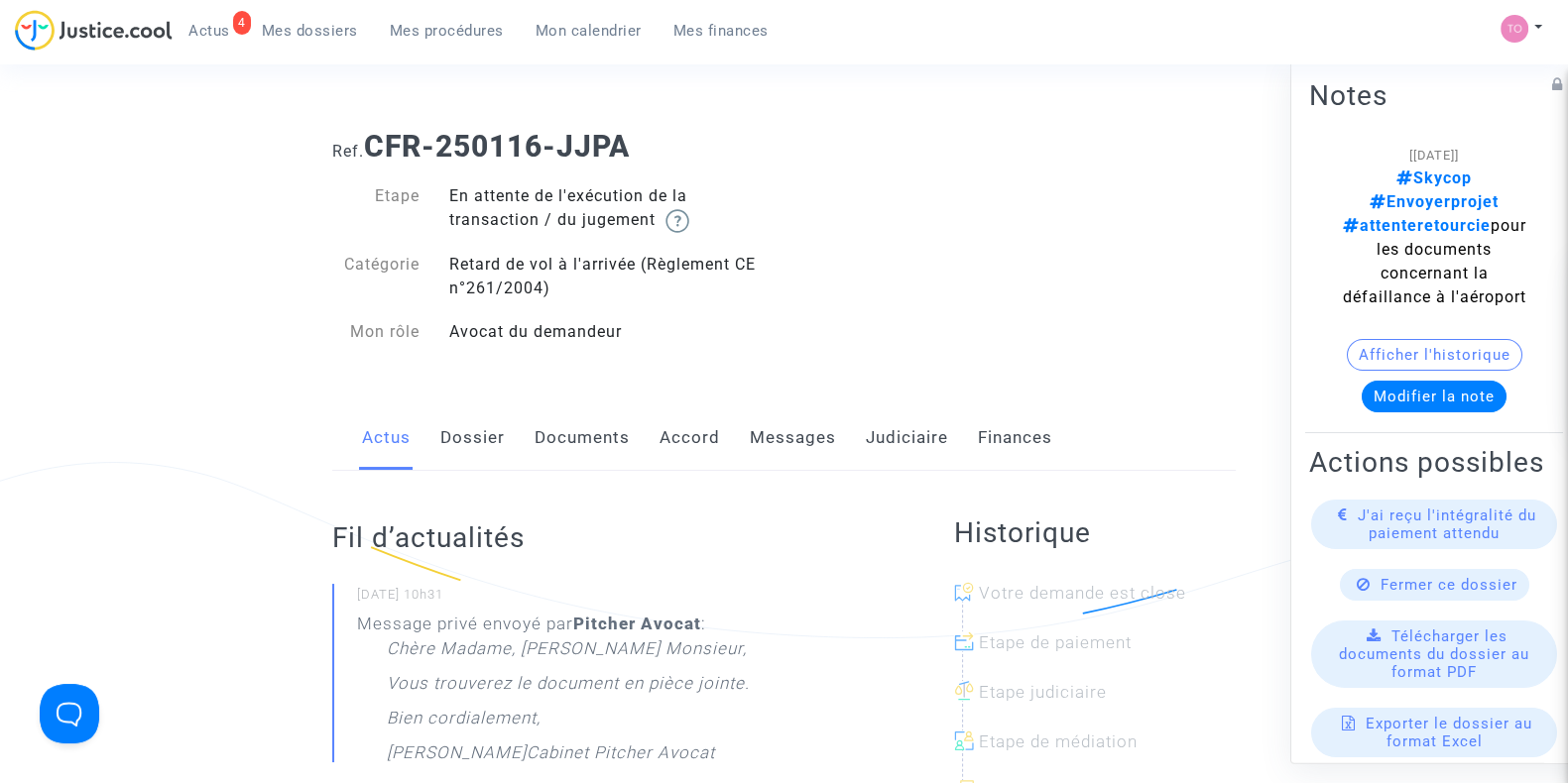
click at [575, 442] on link "Documents" at bounding box center [581, 438] width 95 height 66
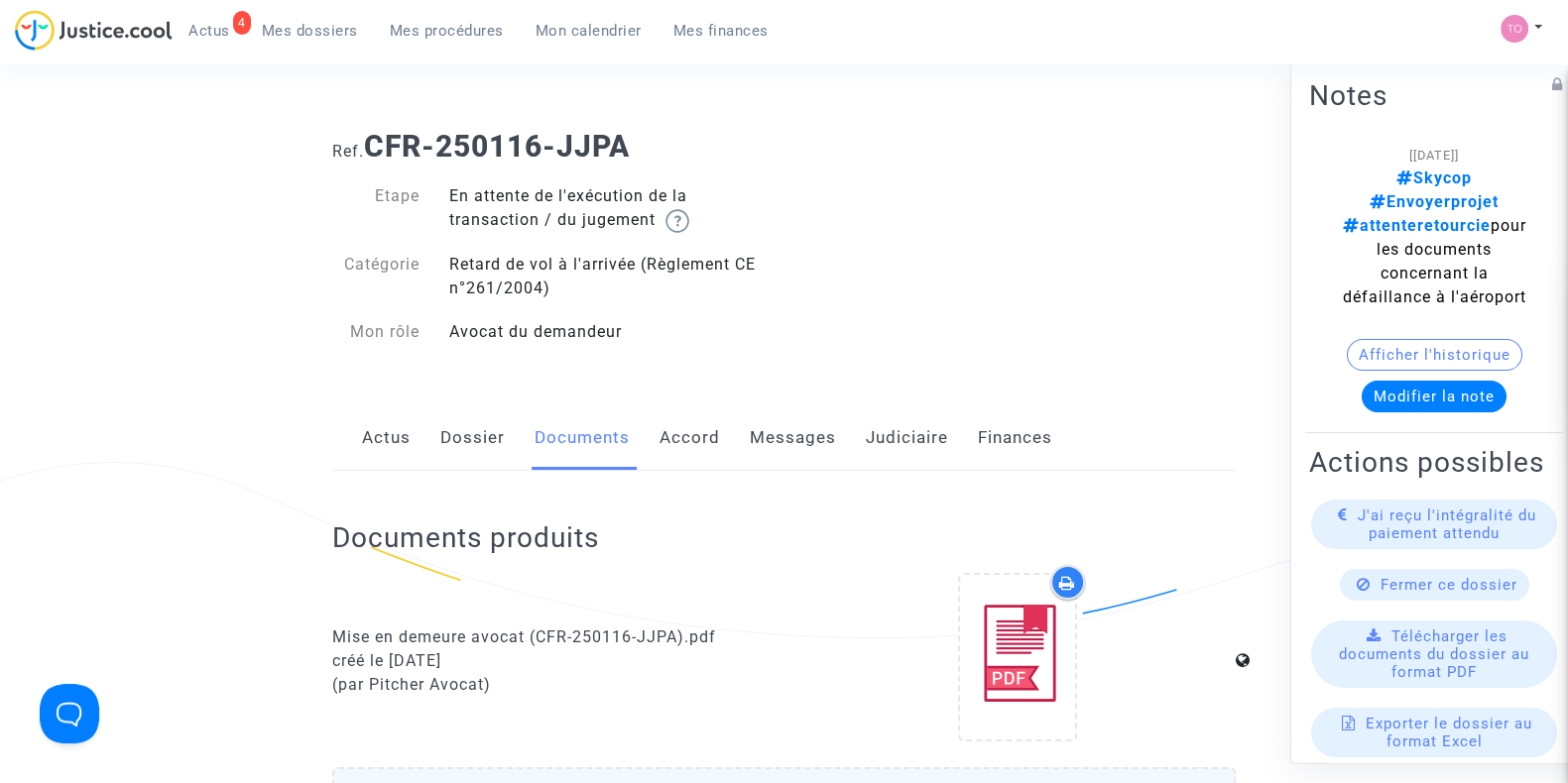
click at [774, 441] on link "Messages" at bounding box center [793, 438] width 86 height 66
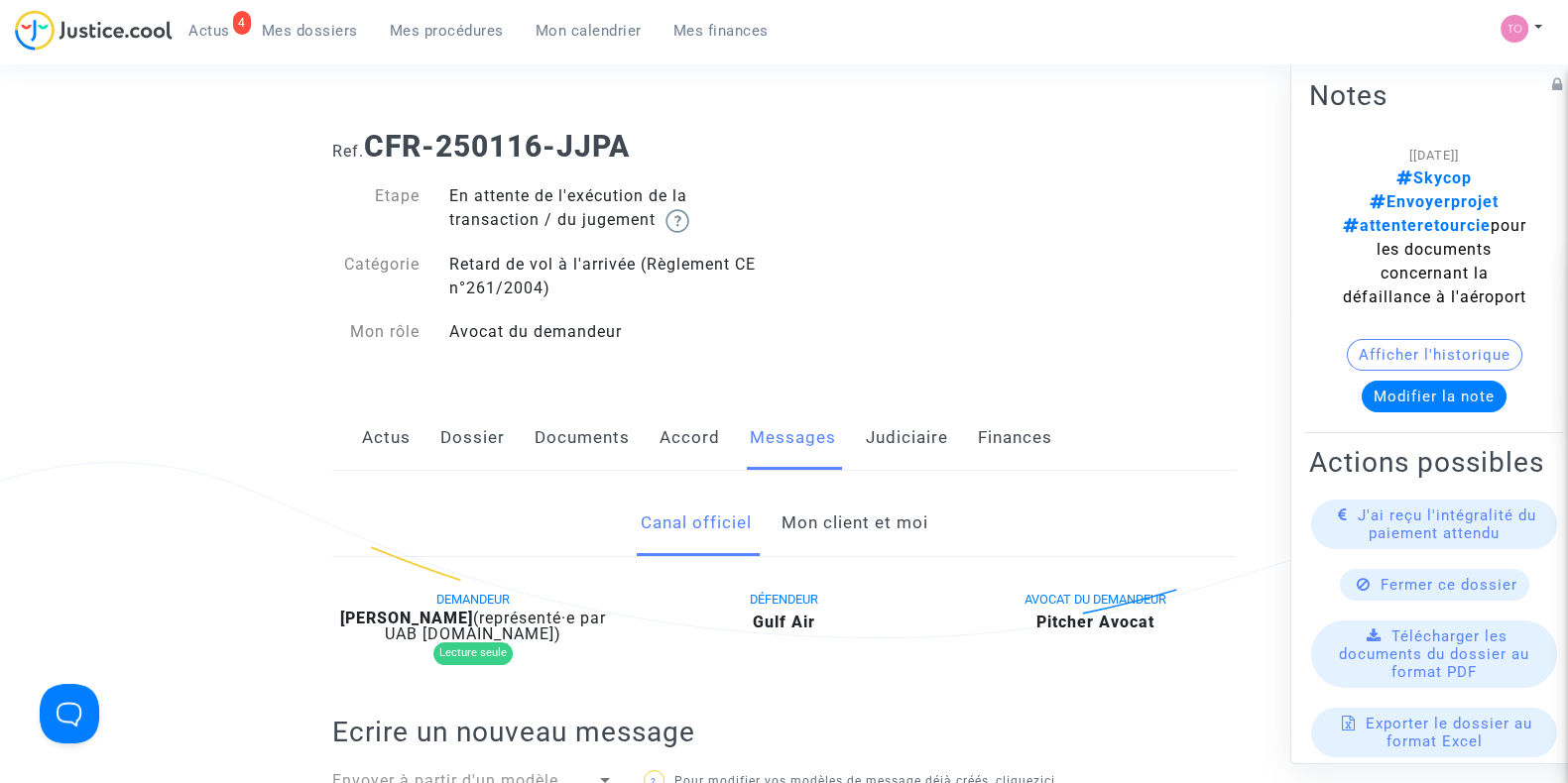
click at [821, 515] on link "Mon client et moi" at bounding box center [853, 523] width 147 height 66
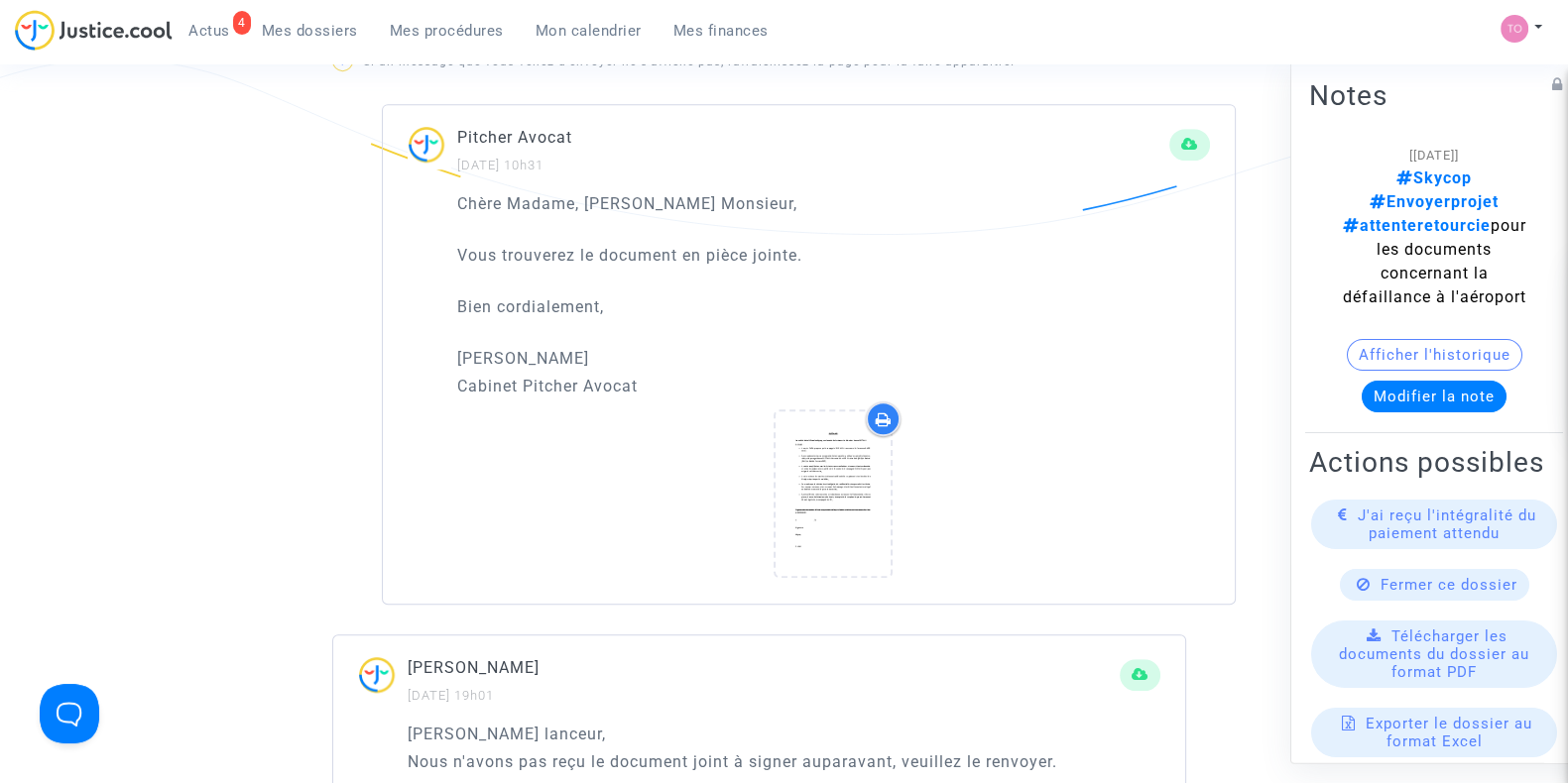
scroll to position [1276, 0]
click at [882, 423] on div at bounding box center [883, 417] width 35 height 35
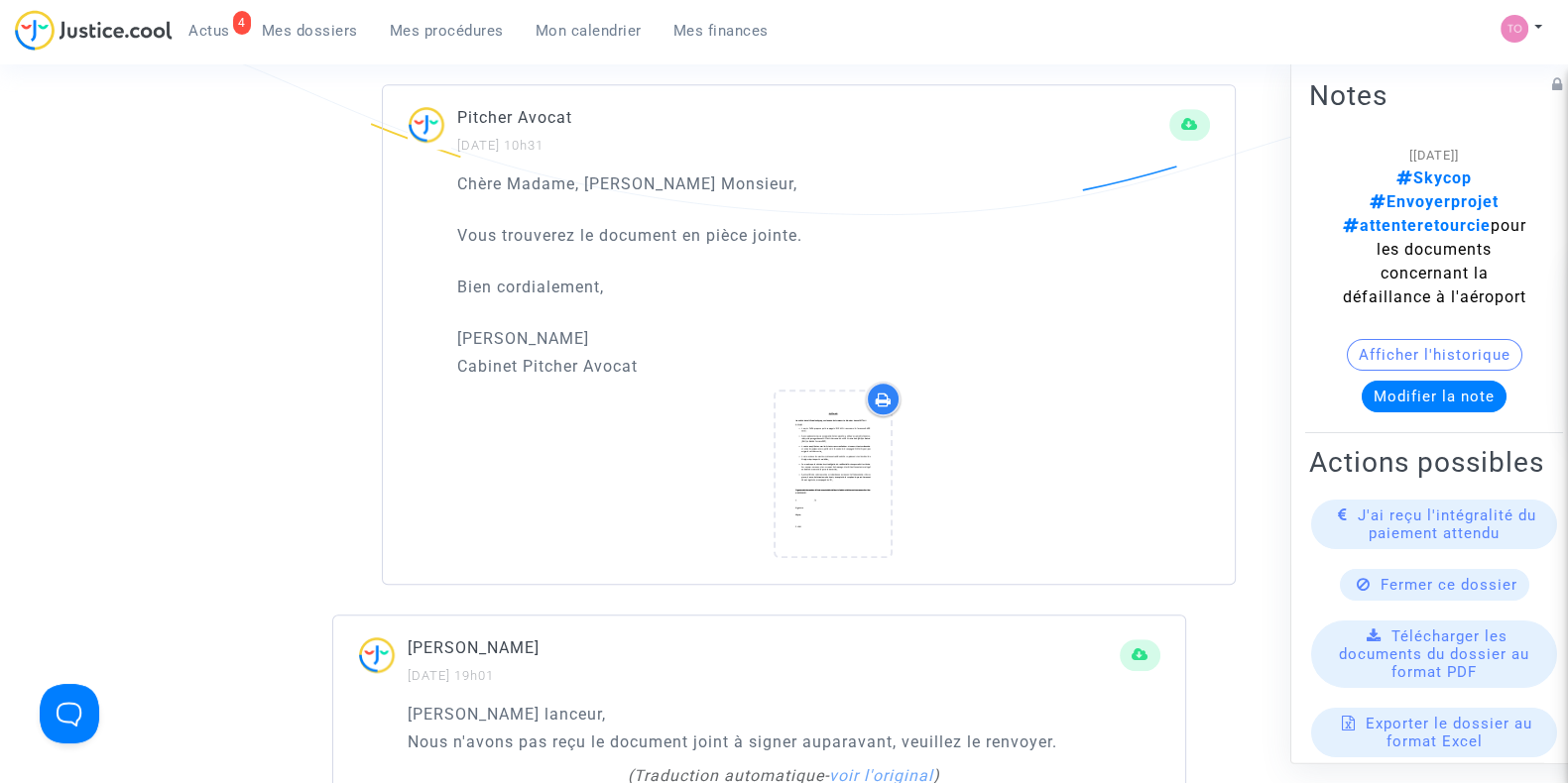
scroll to position [1301, 0]
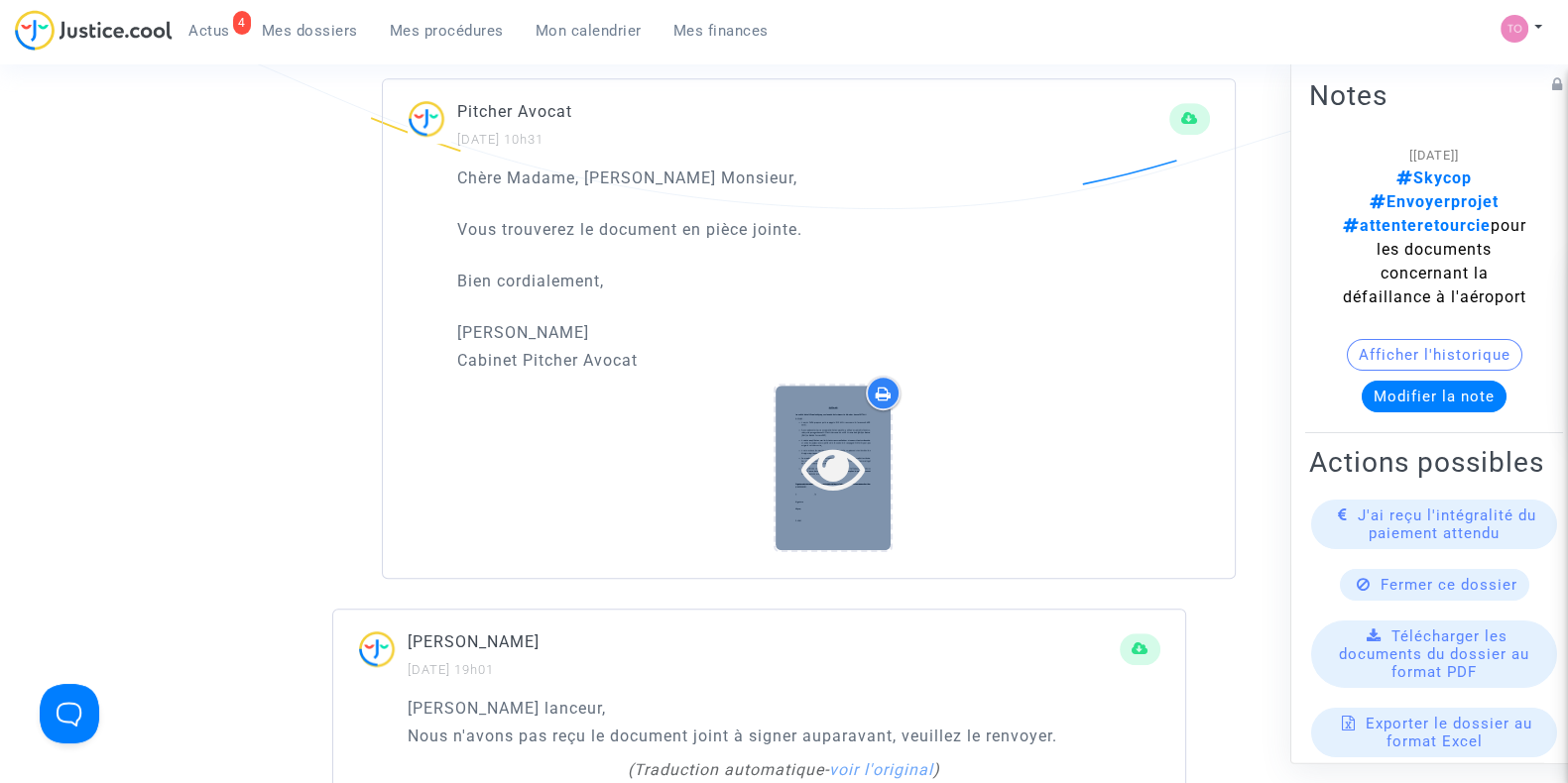
click at [829, 412] on div at bounding box center [832, 467] width 115 height 164
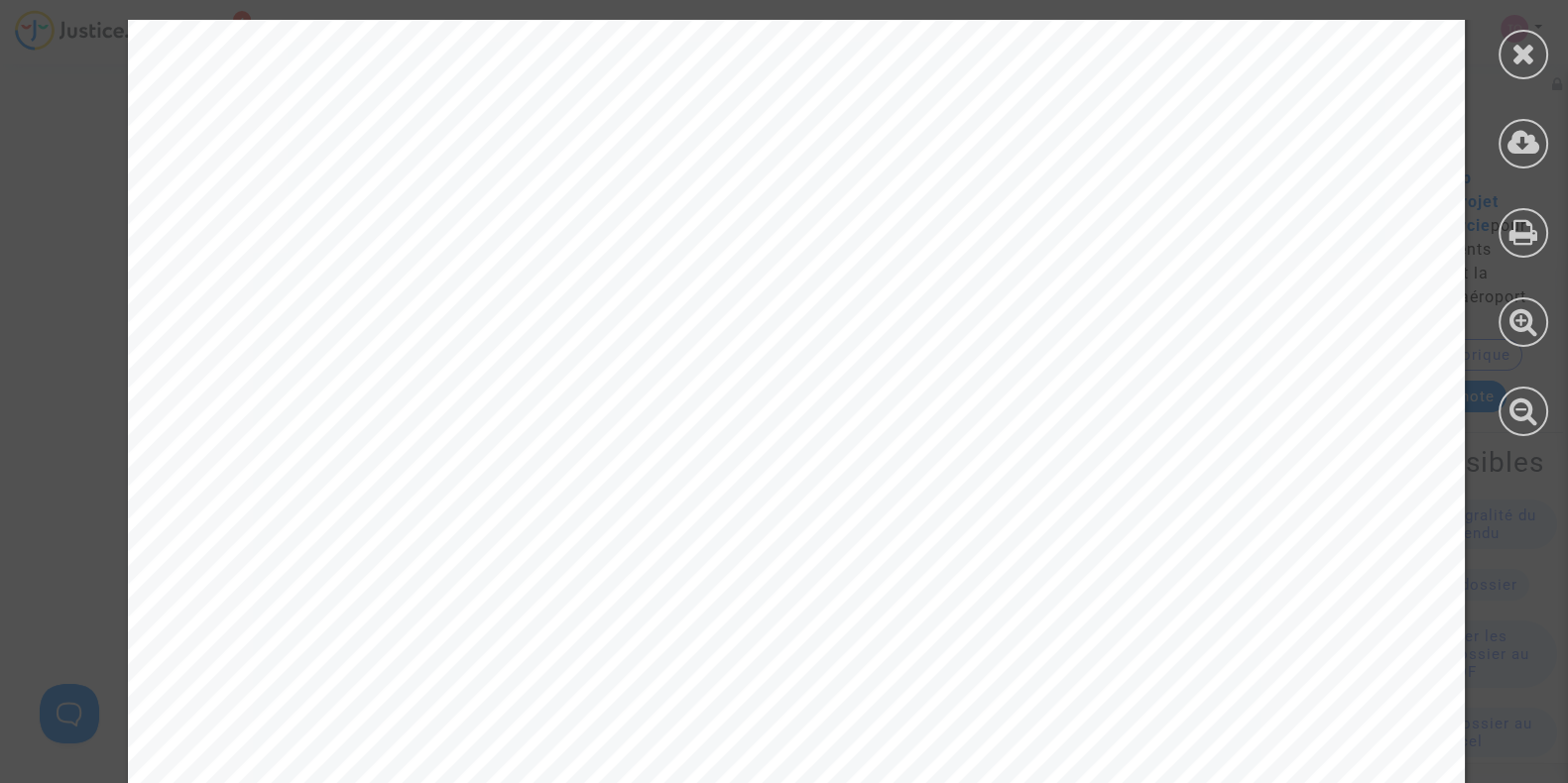
scroll to position [76, 0]
click at [1511, 57] on icon at bounding box center [1523, 54] width 25 height 30
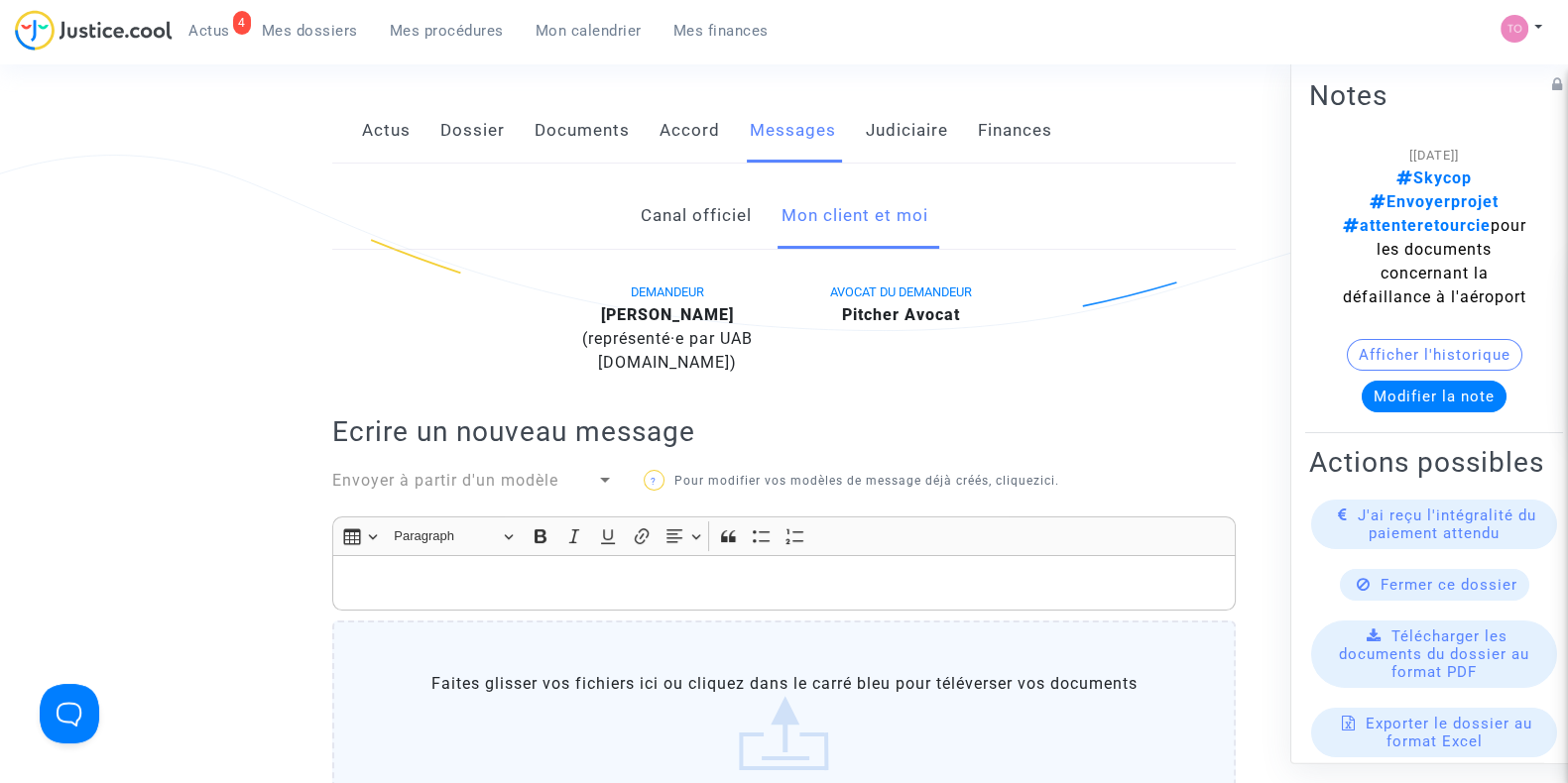
scroll to position [304, 0]
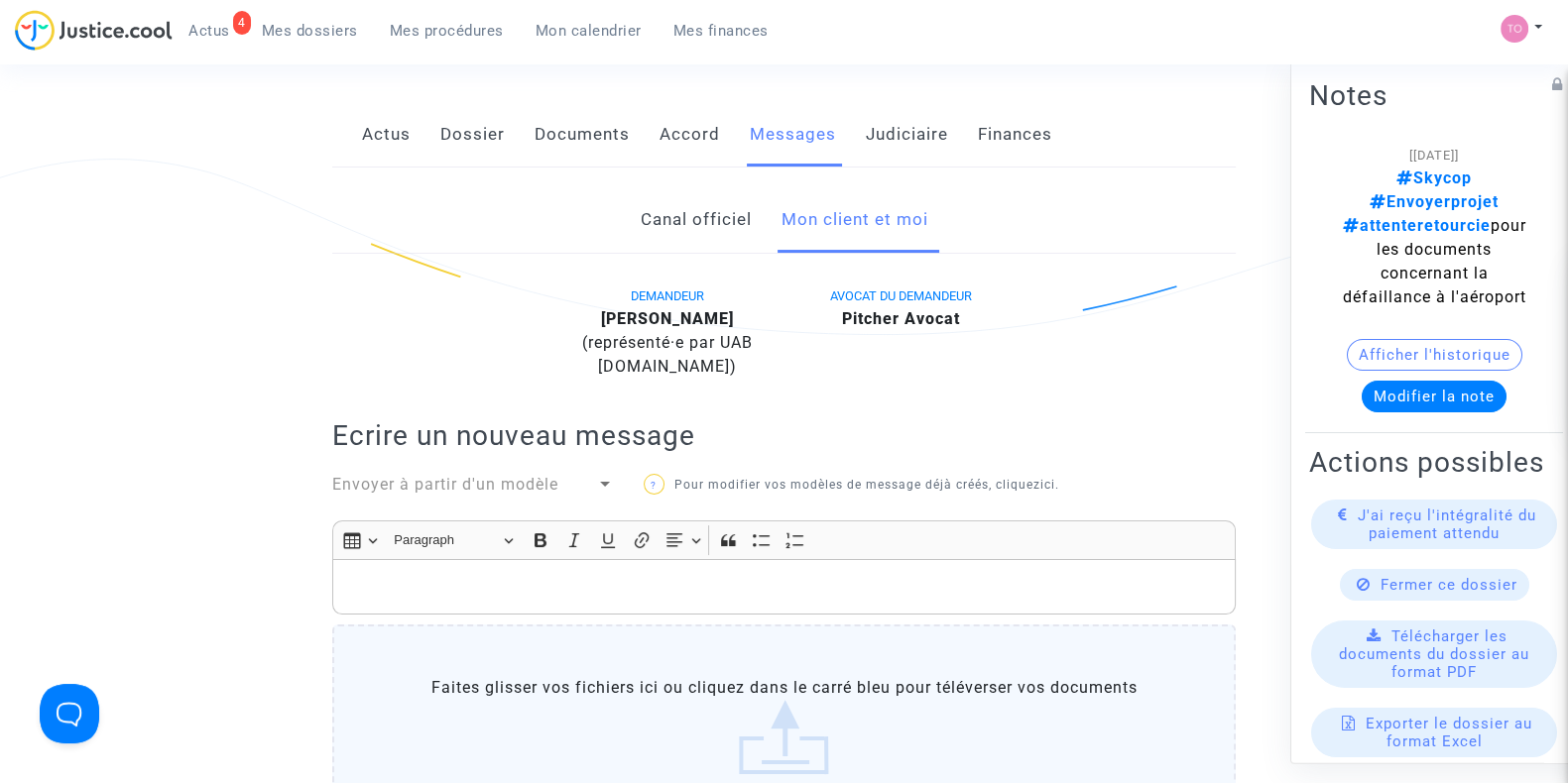
click at [897, 143] on link "Judiciaire" at bounding box center [907, 135] width 82 height 66
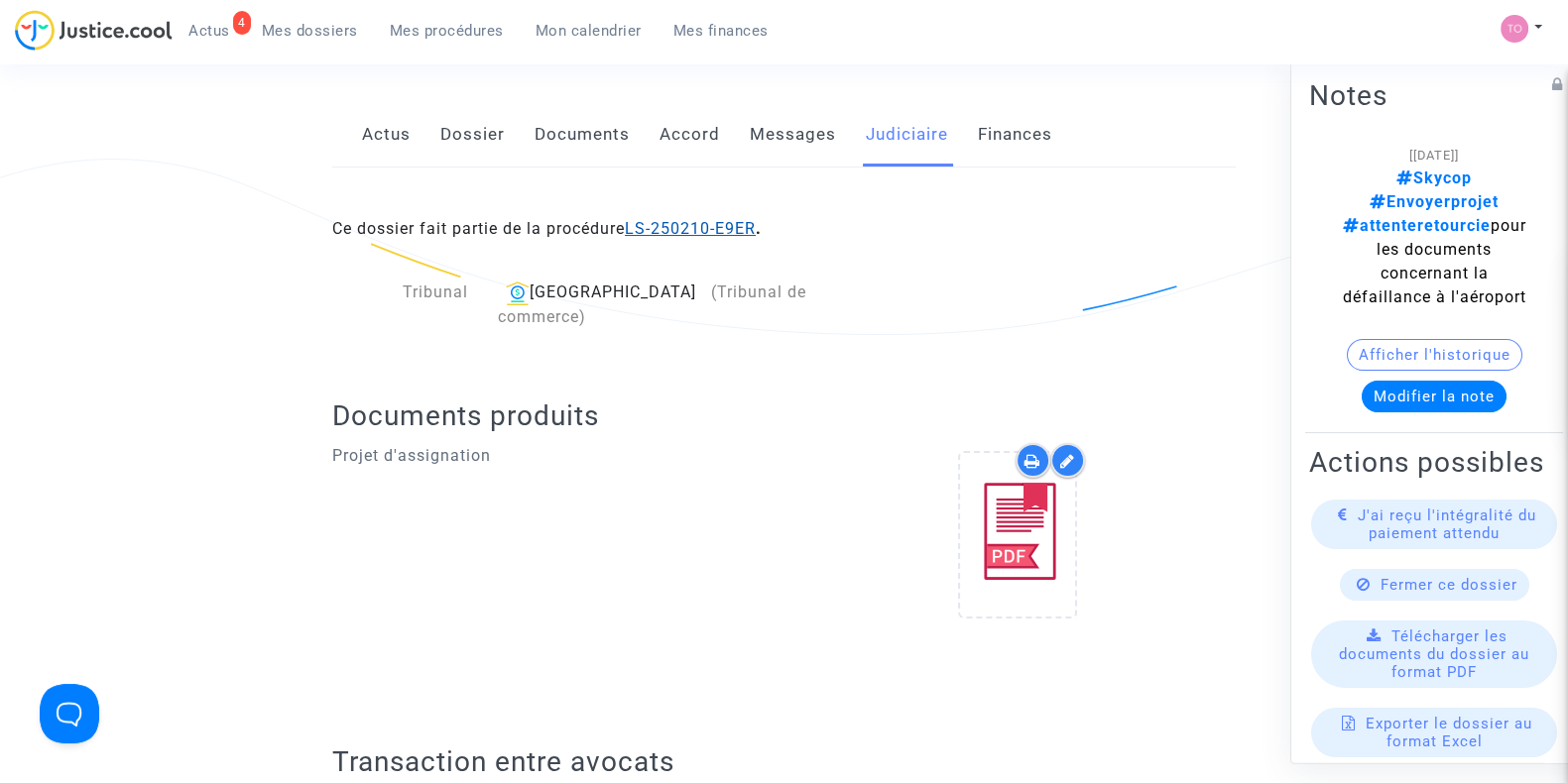
click at [681, 230] on link "LS-250210-E9ER" at bounding box center [689, 228] width 131 height 19
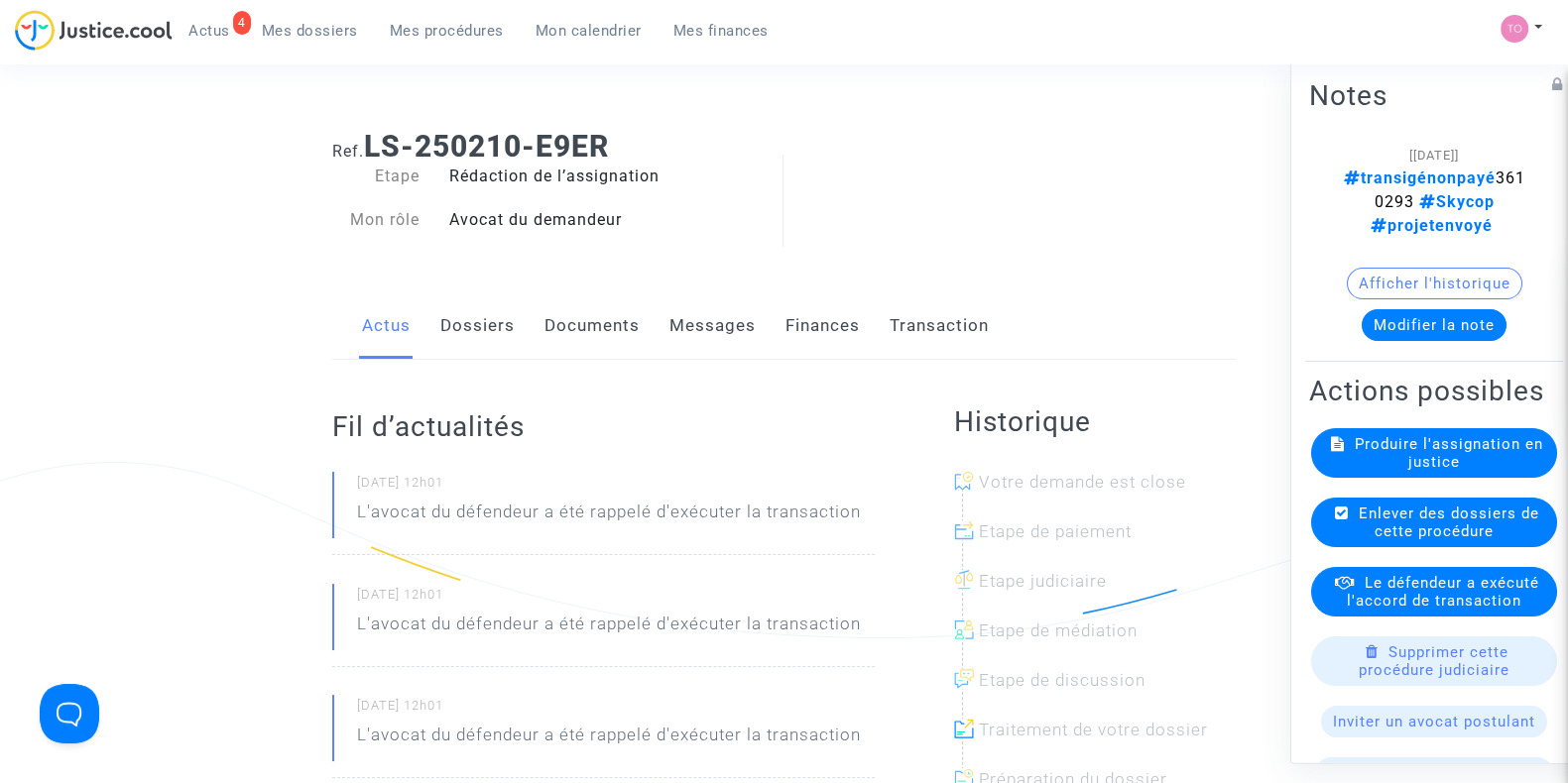
click at [1440, 328] on button "Modifier la note" at bounding box center [1433, 326] width 145 height 32
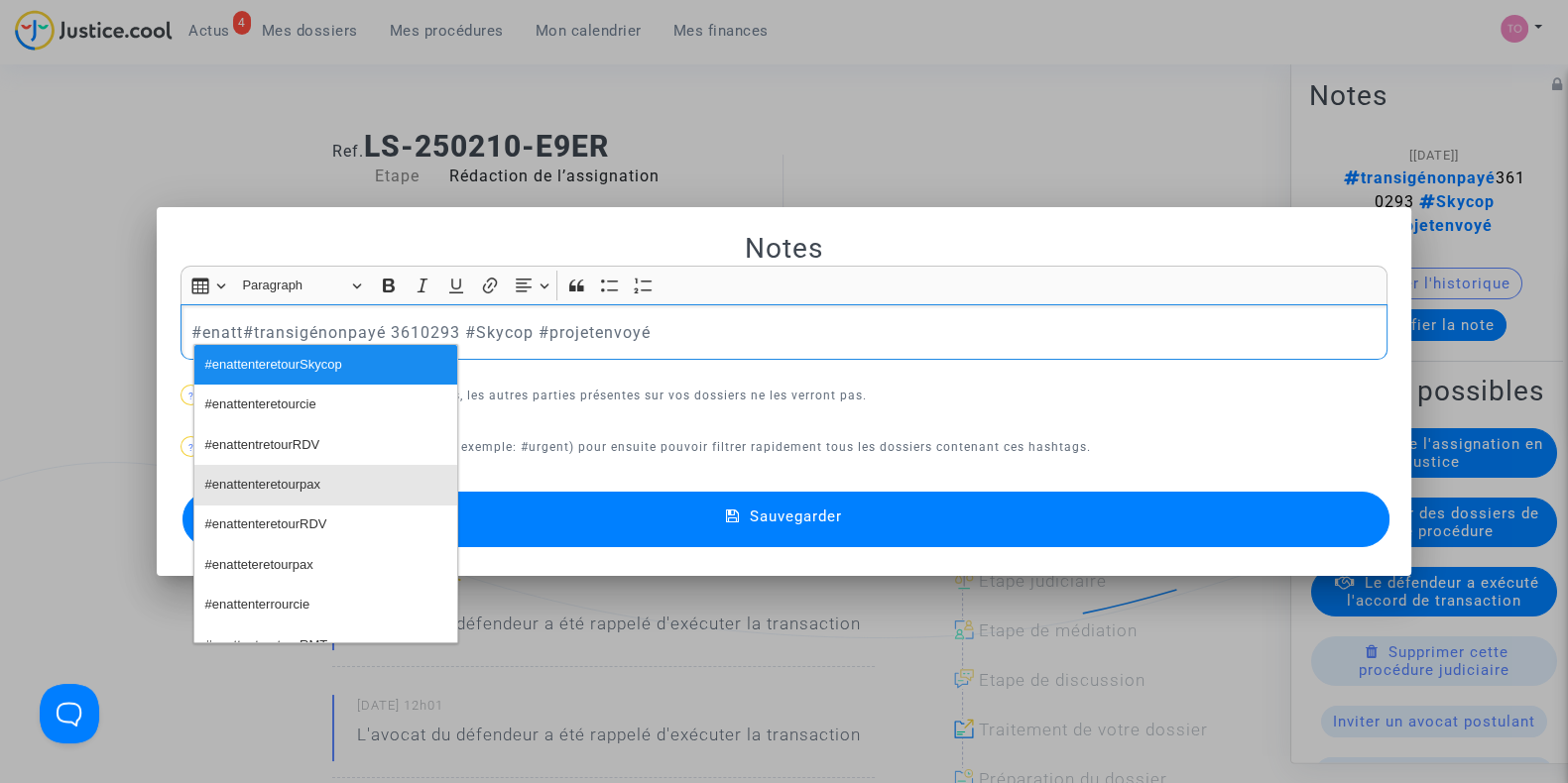
click at [289, 483] on span "#enattenteretourpax" at bounding box center [263, 485] width 115 height 29
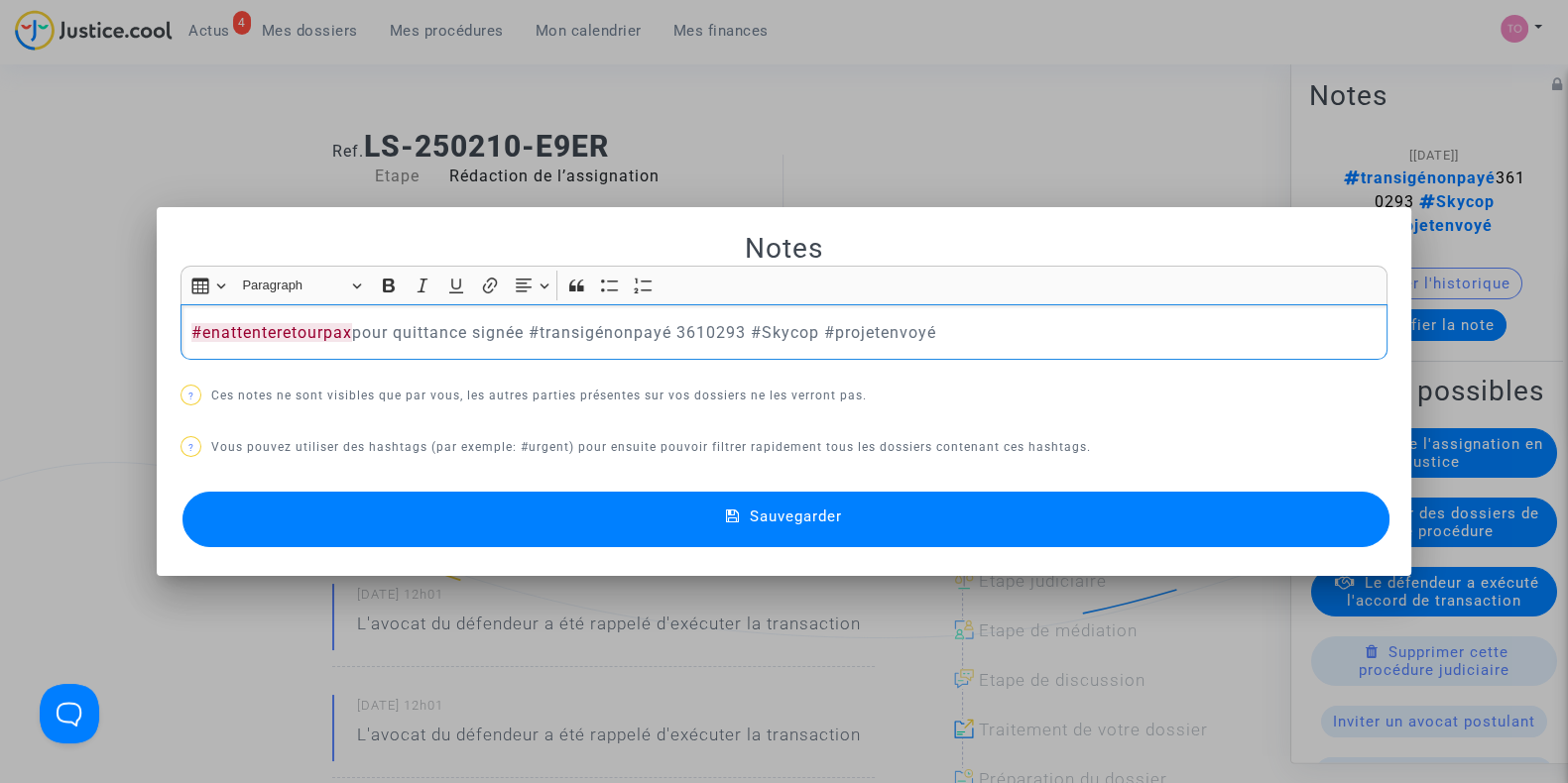
click at [382, 507] on button "Sauvegarder" at bounding box center [786, 519] width 1206 height 56
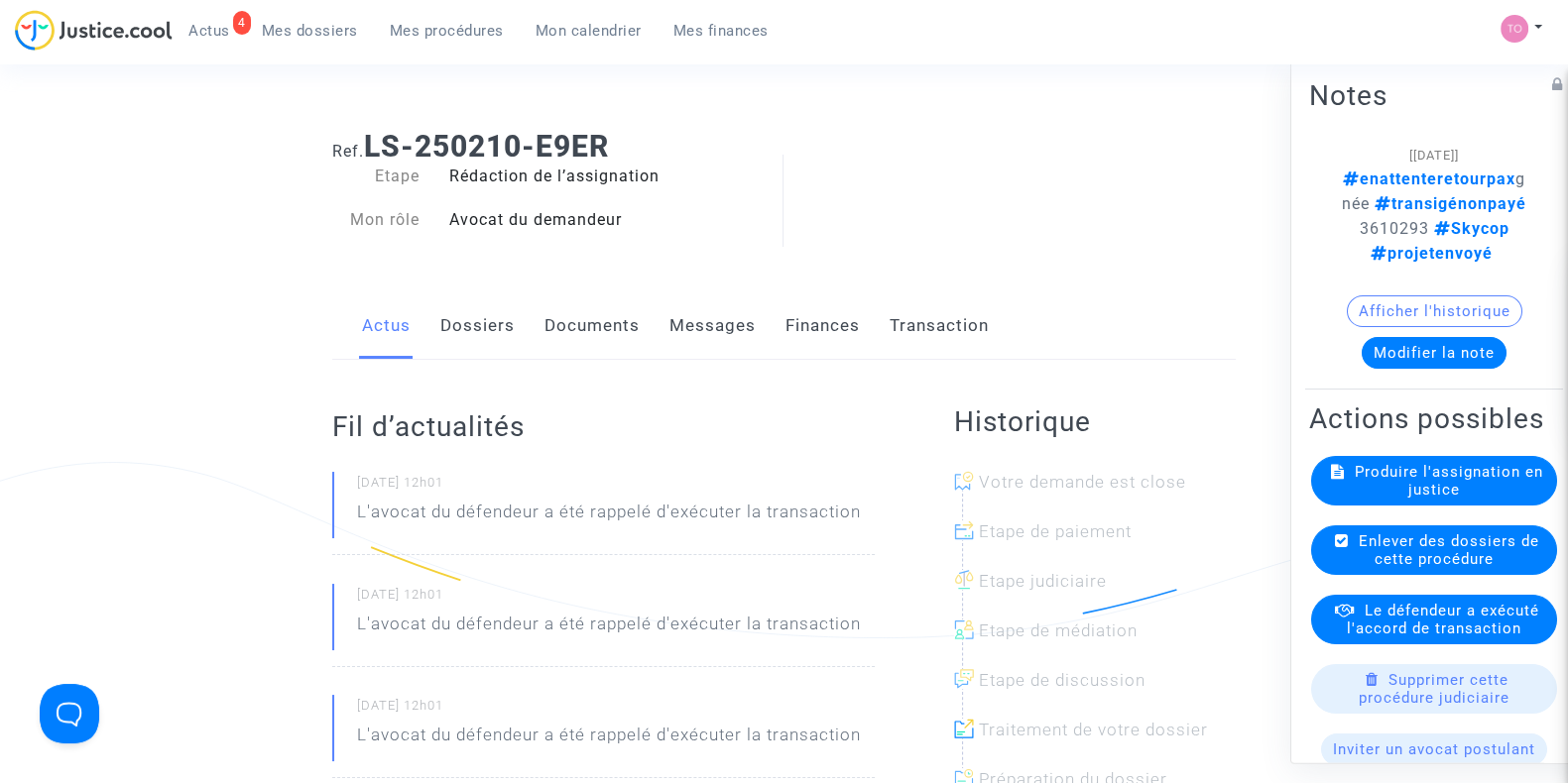
click at [334, 20] on link "Mes dossiers" at bounding box center [310, 31] width 128 height 30
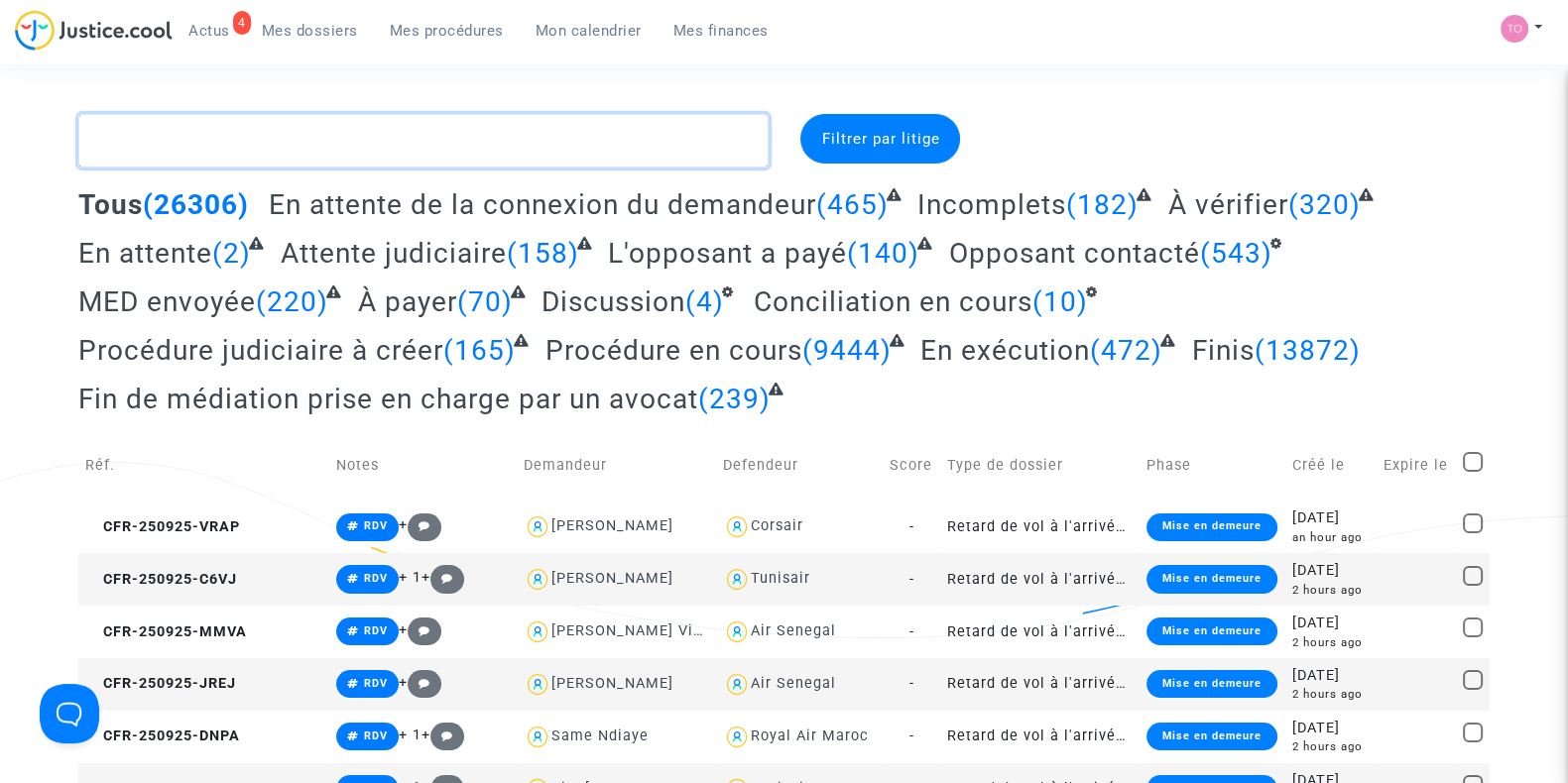
click at [224, 140] on textarea at bounding box center [422, 141] width 690 height 54
paste textarea "DE CALONNE"
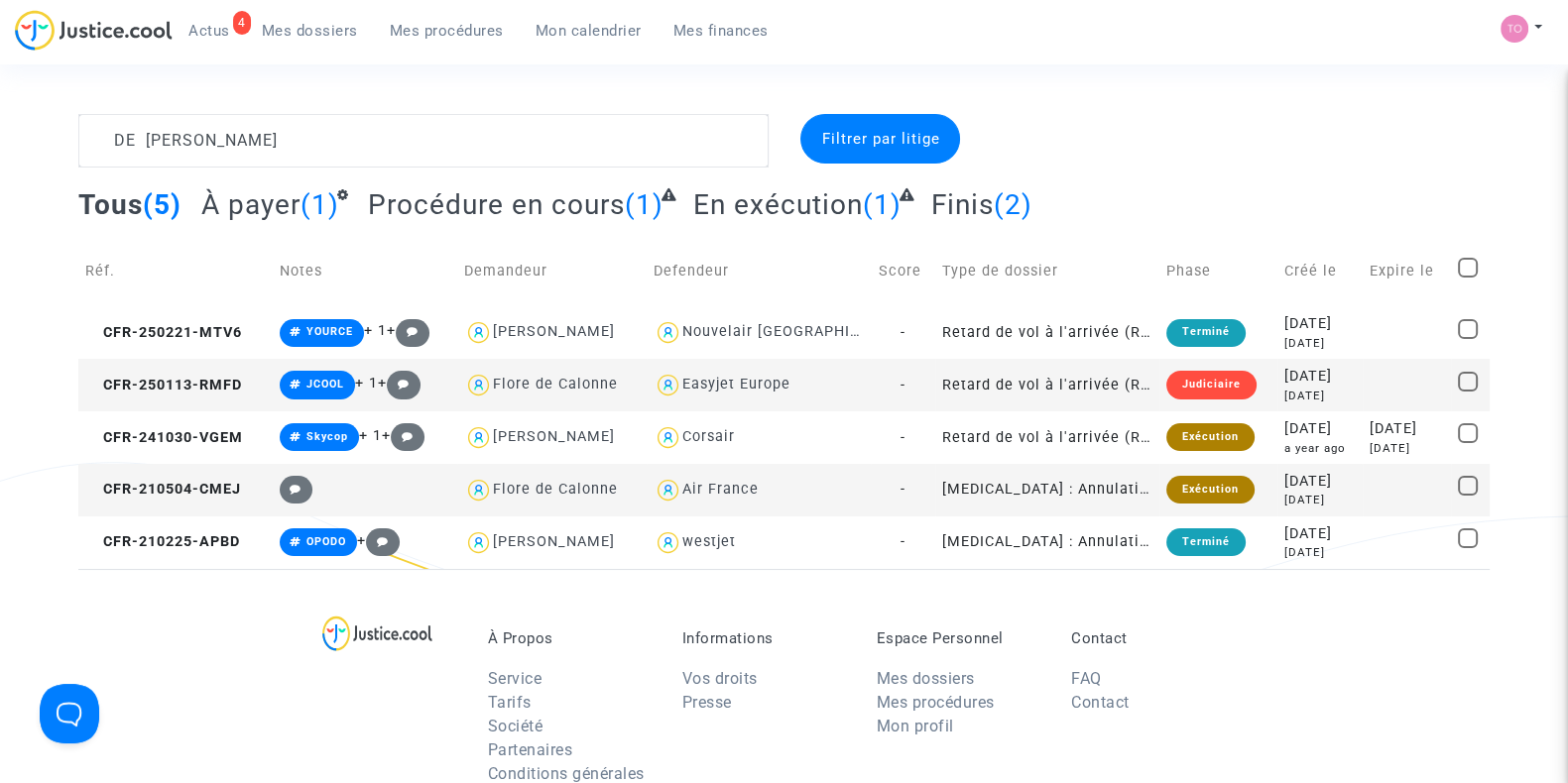
click at [749, 483] on div "Air France" at bounding box center [720, 489] width 76 height 17
type textarea "DE CALONNE @"Air France""
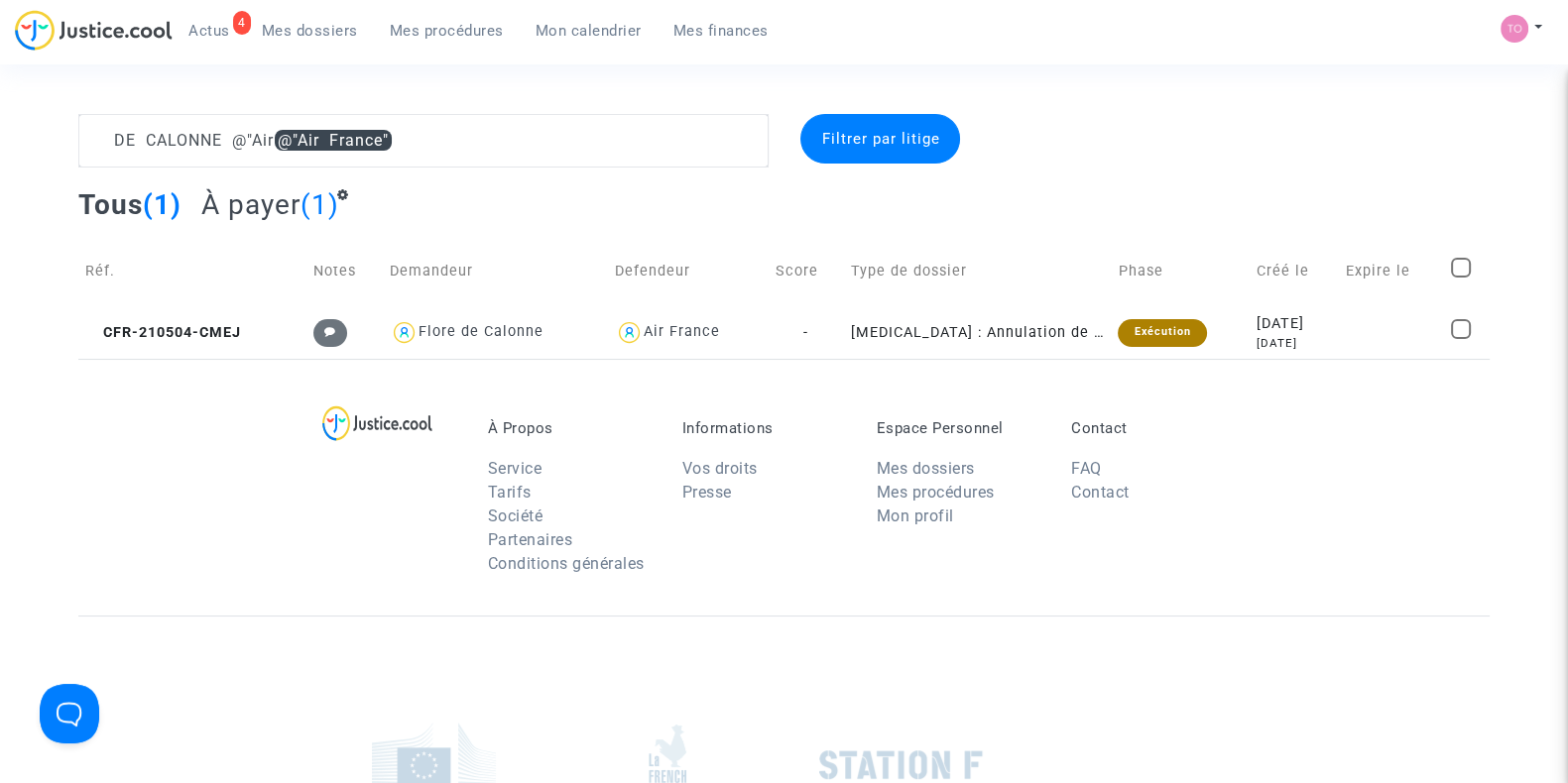
click at [749, 483] on li "Presse" at bounding box center [764, 493] width 165 height 24
click at [1249, 310] on td "2021-05-04 4 years ago" at bounding box center [1293, 333] width 89 height 53
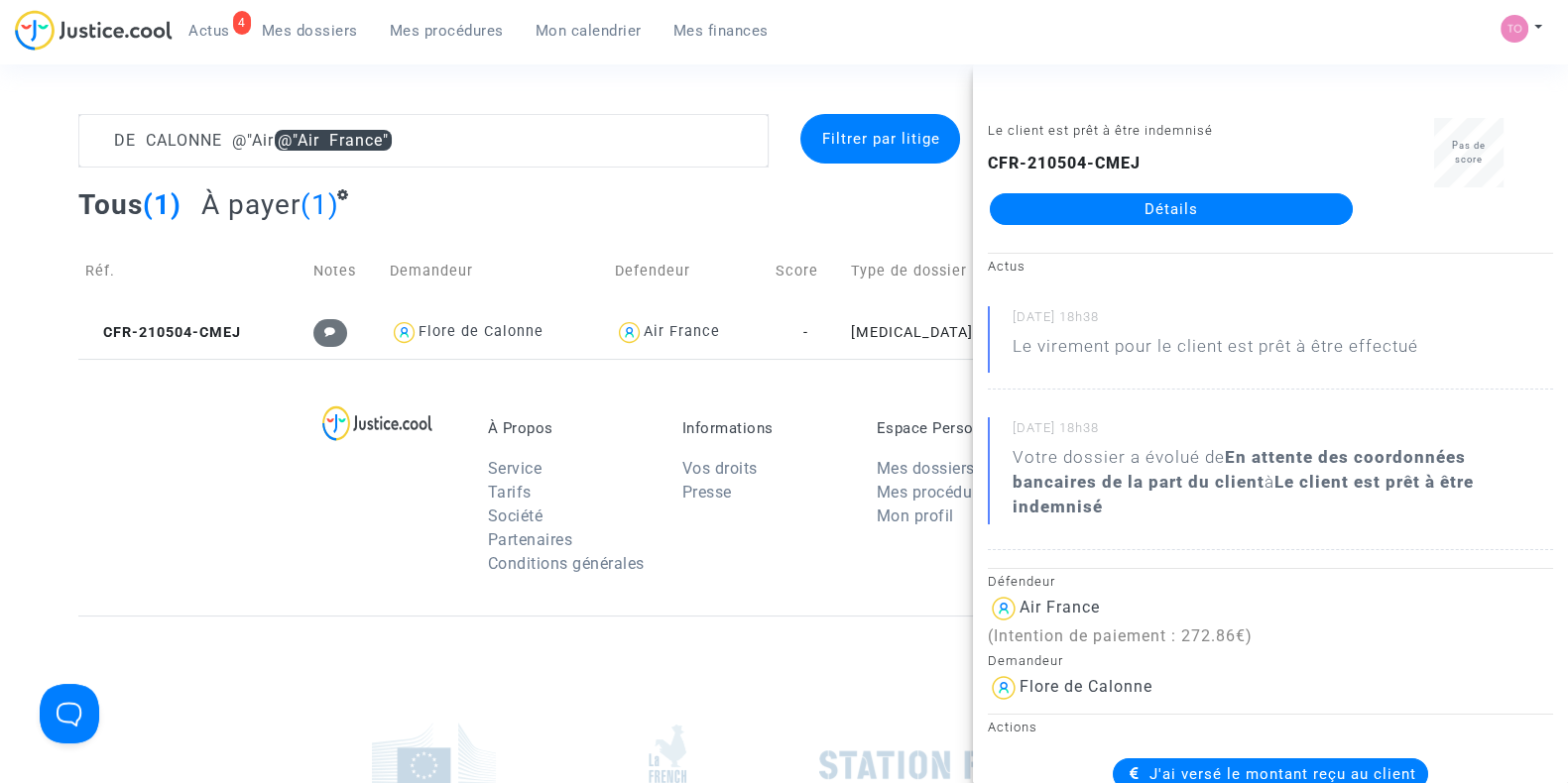
click at [1132, 210] on link "Détails" at bounding box center [1171, 210] width 363 height 32
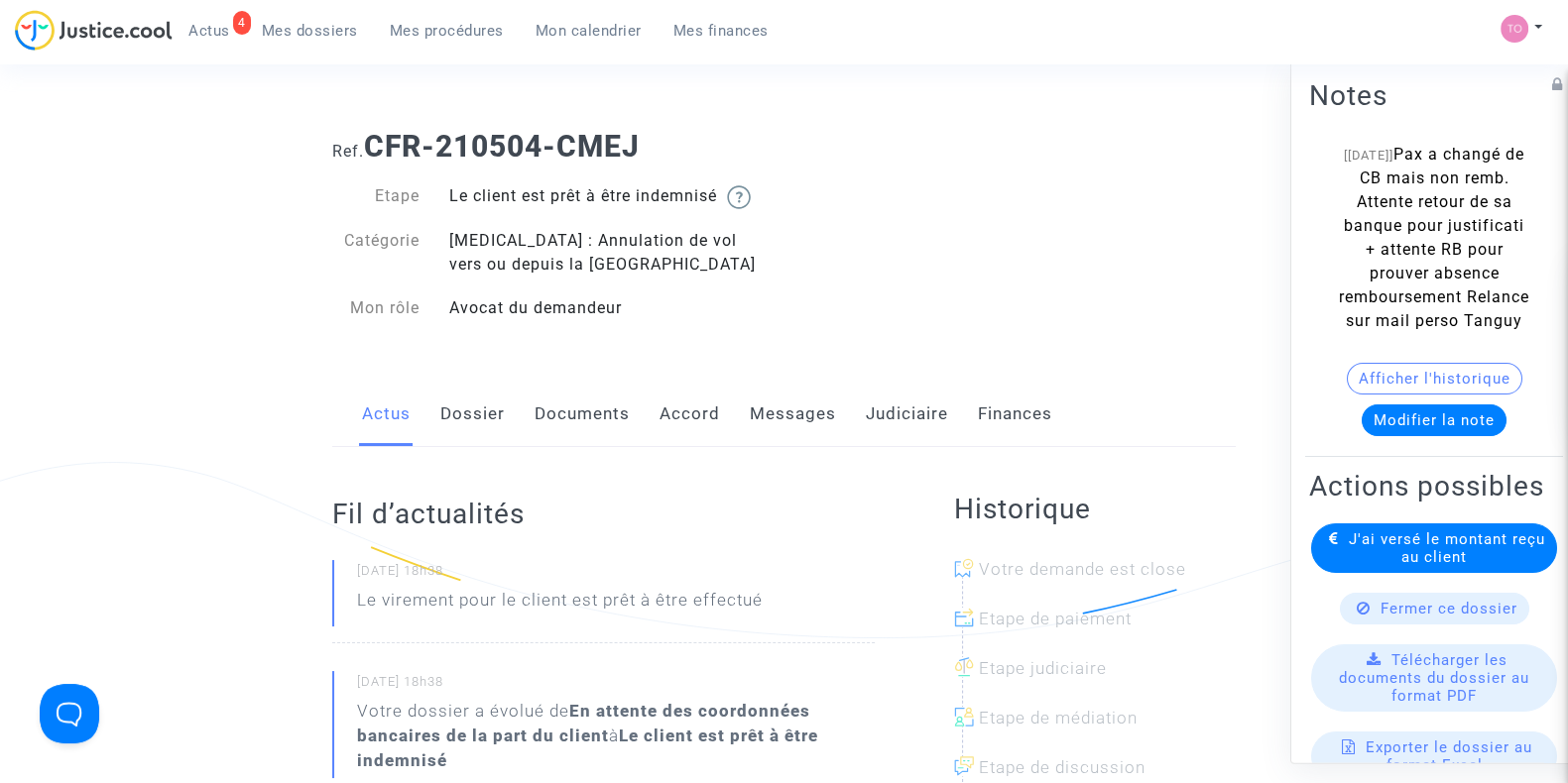
click at [887, 418] on link "Judiciaire" at bounding box center [907, 414] width 82 height 66
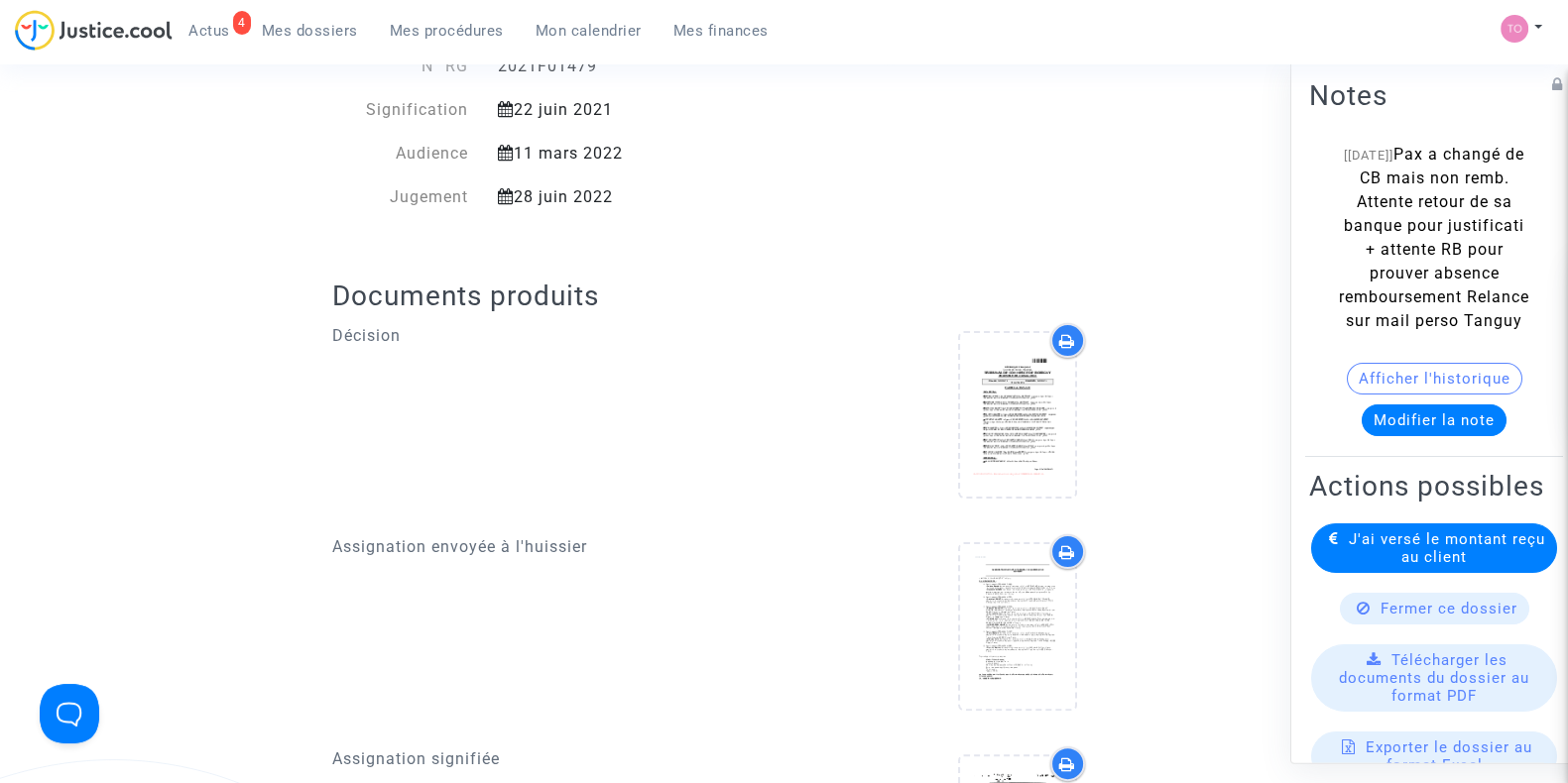
scroll to position [536, 0]
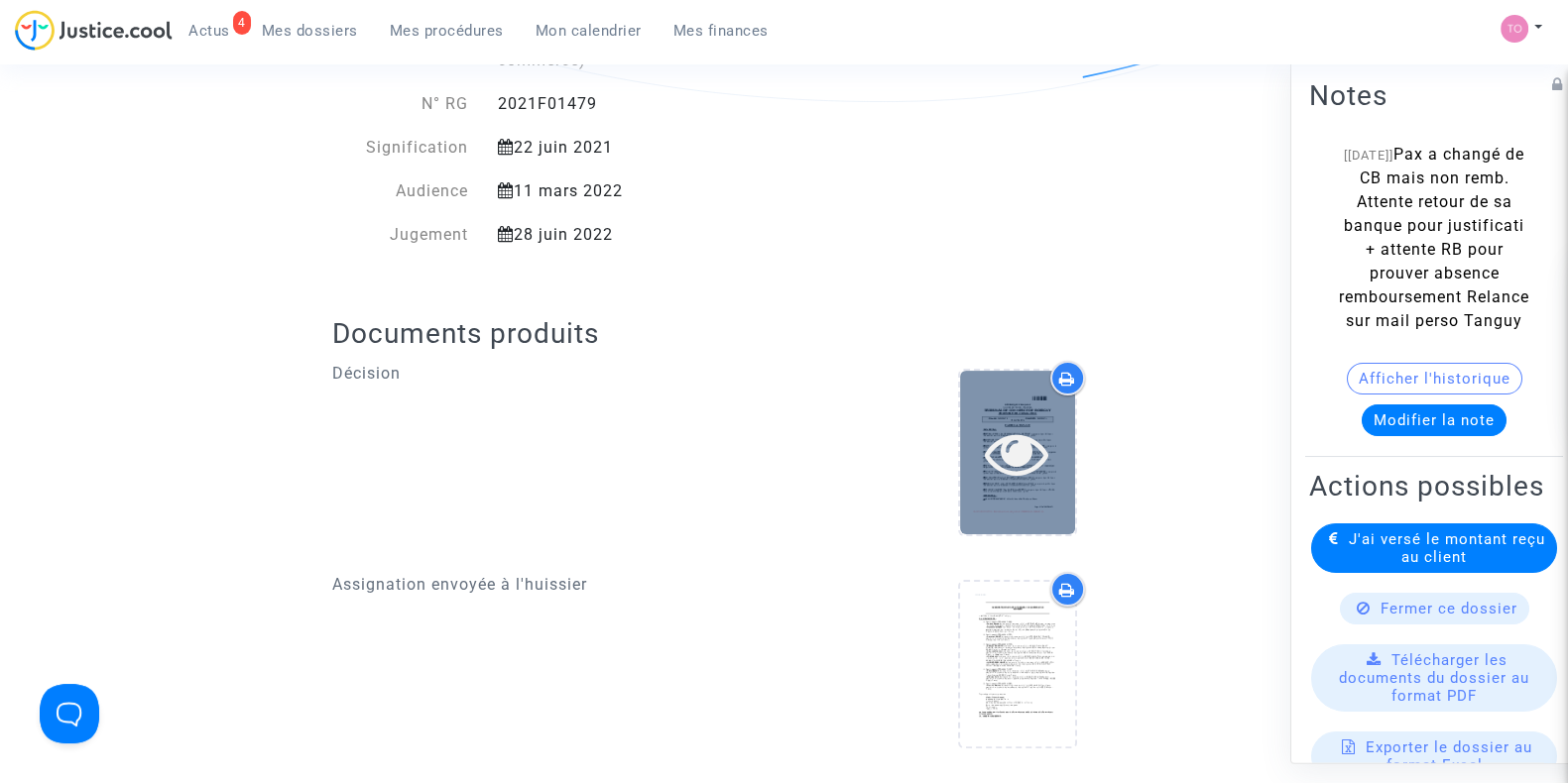
click at [1042, 421] on icon at bounding box center [1017, 453] width 65 height 64
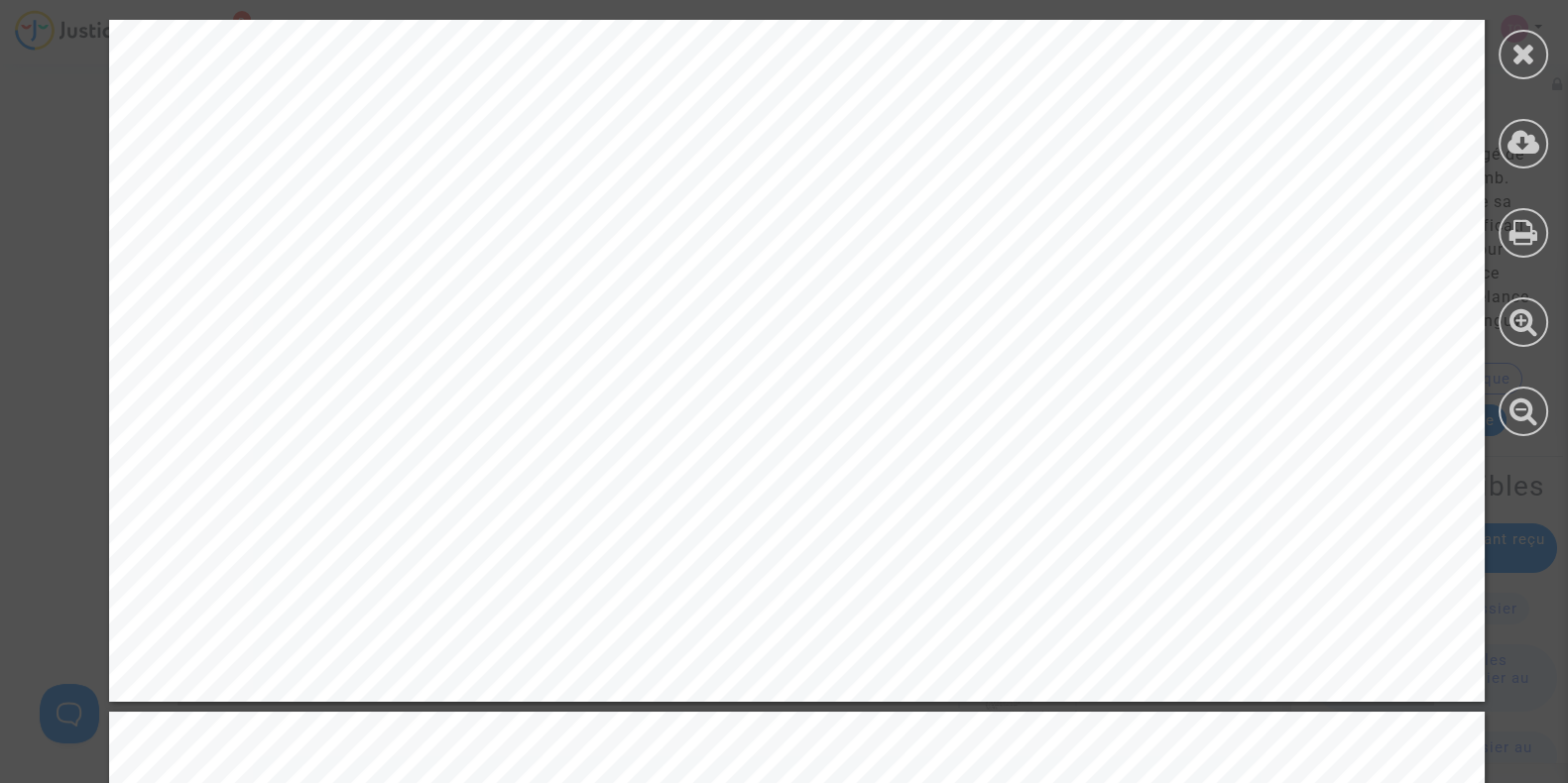
scroll to position [6471, 0]
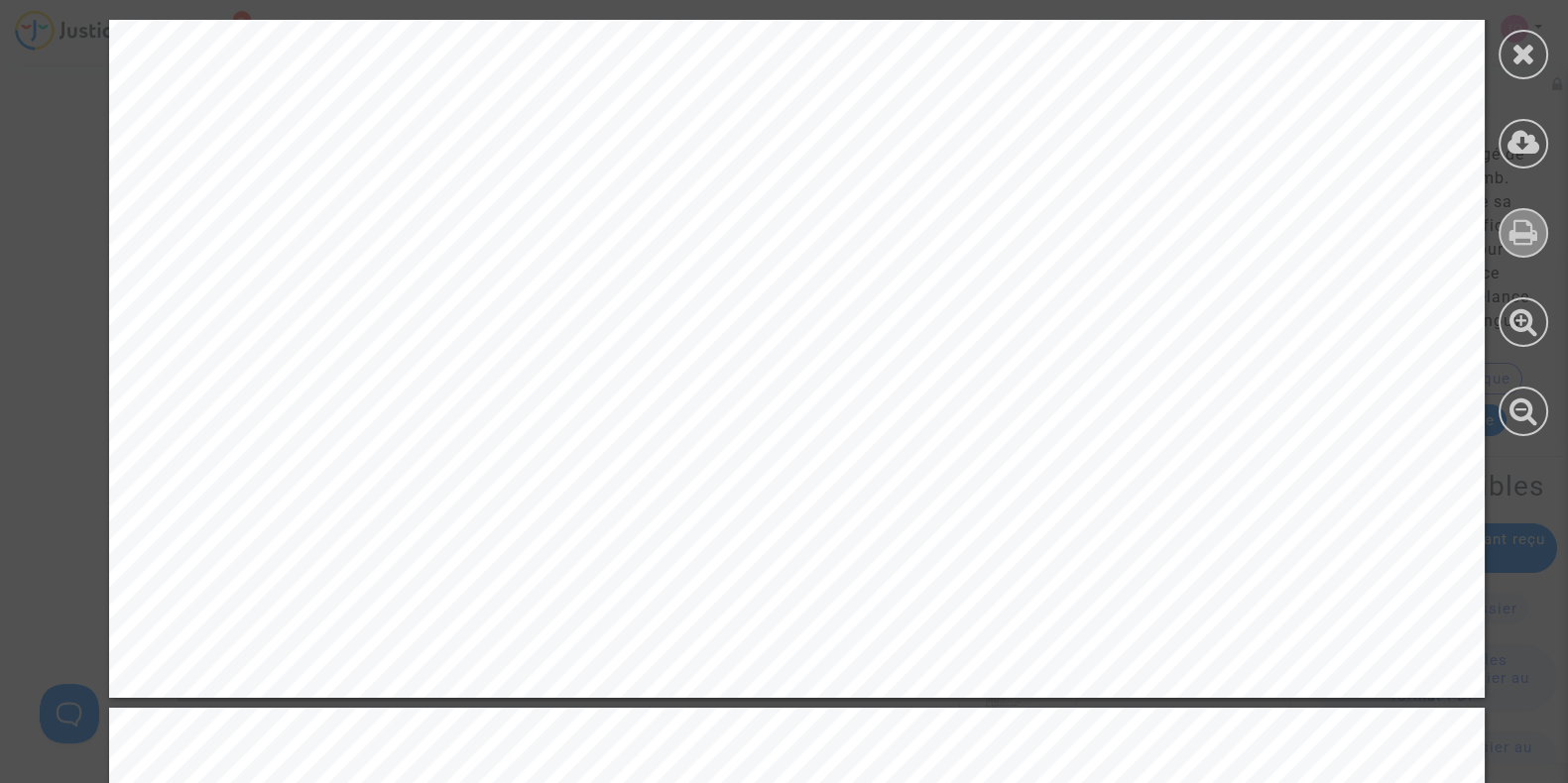
click at [1509, 225] on icon at bounding box center [1523, 232] width 29 height 30
click at [1522, 54] on icon at bounding box center [1523, 54] width 25 height 30
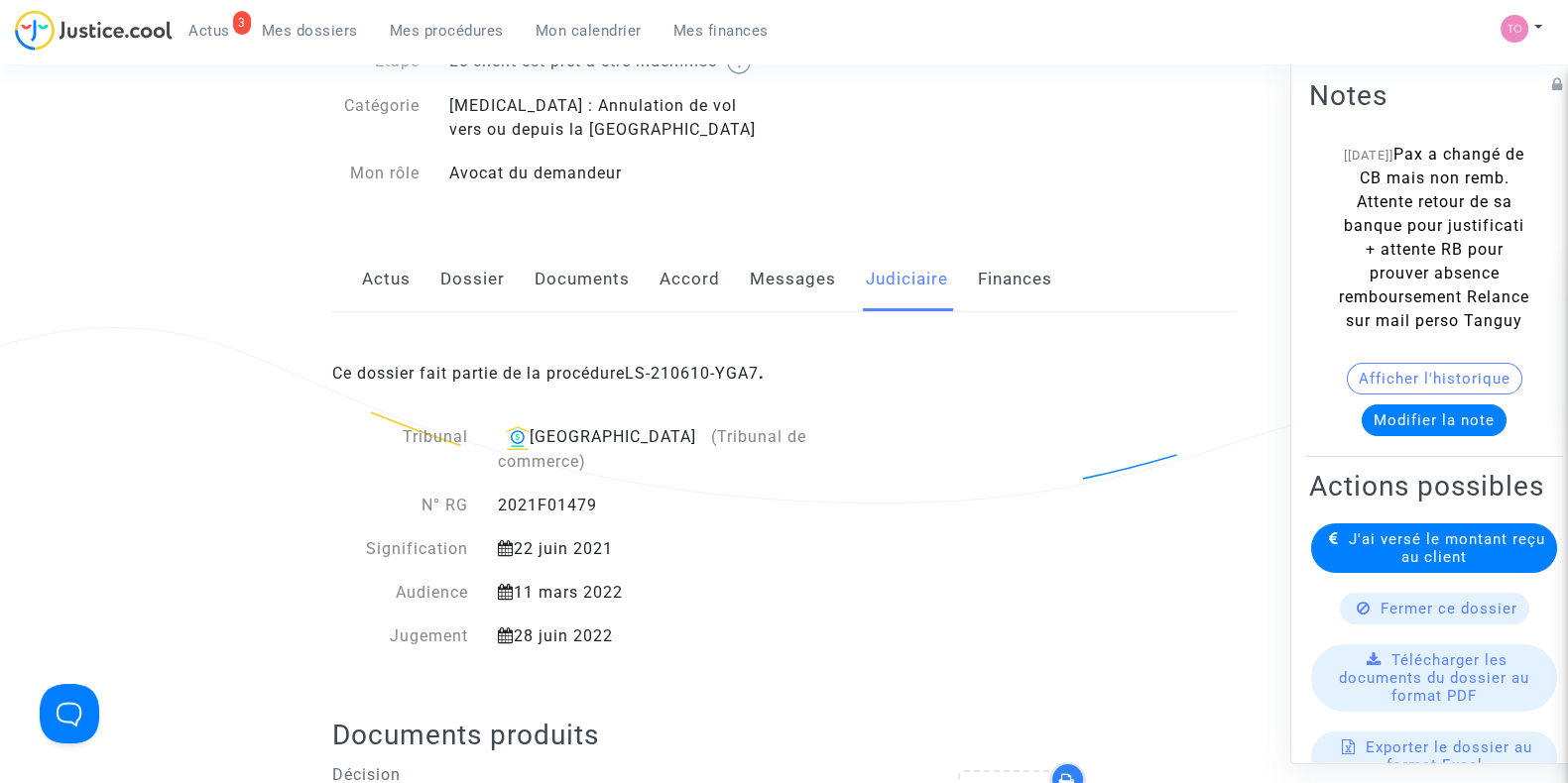
scroll to position [0, 0]
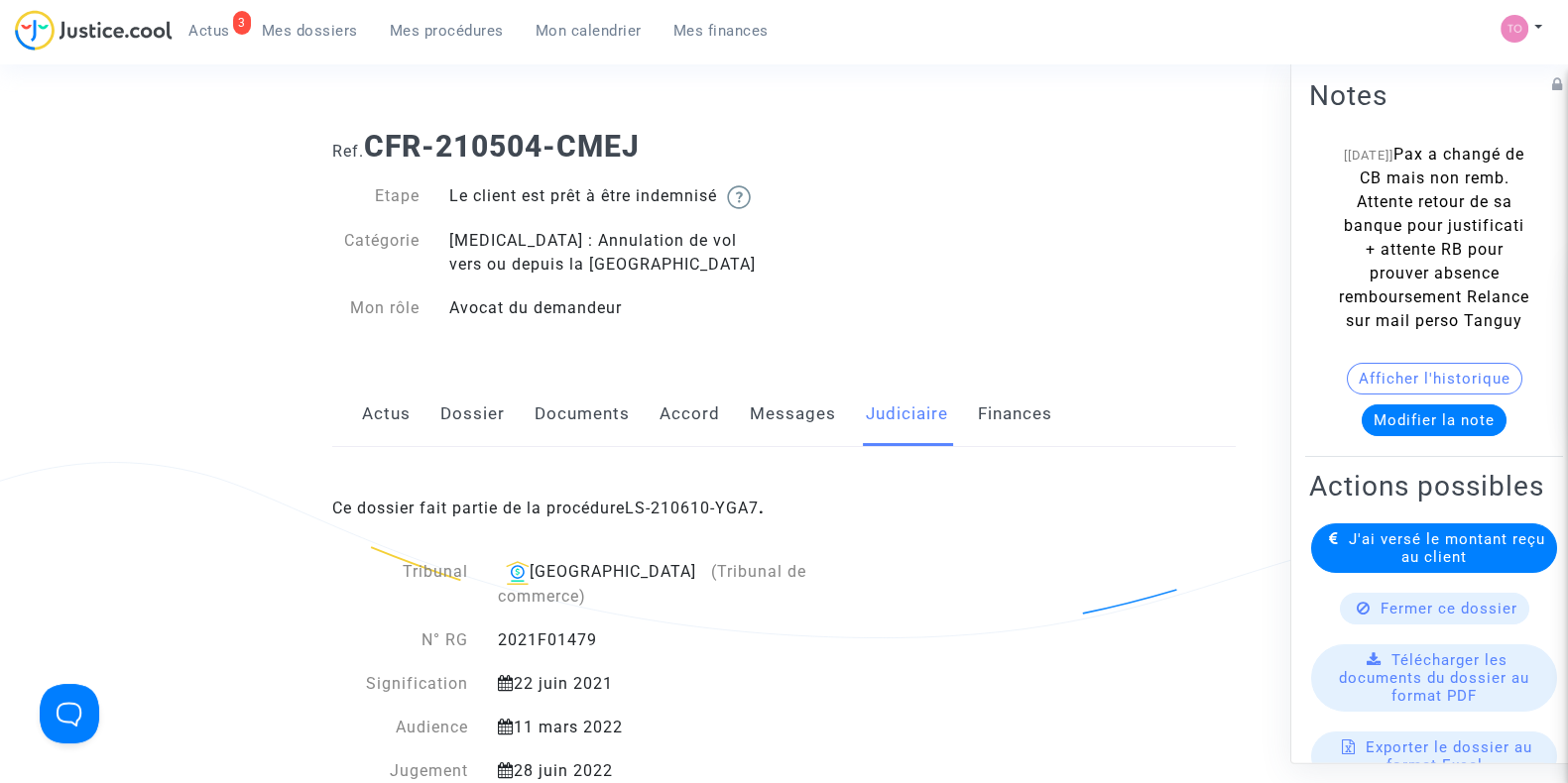
drag, startPoint x: 596, startPoint y: 613, endPoint x: 452, endPoint y: 622, distance: 144.3
click at [452, 628] on div "N° RG 2021F01479" at bounding box center [633, 640] width 602 height 24
click at [399, 628] on div "N° RG" at bounding box center [407, 640] width 151 height 24
drag, startPoint x: 420, startPoint y: 609, endPoint x: 639, endPoint y: 614, distance: 219.1
click at [639, 628] on div "N° RG 2021F01479" at bounding box center [633, 640] width 602 height 24
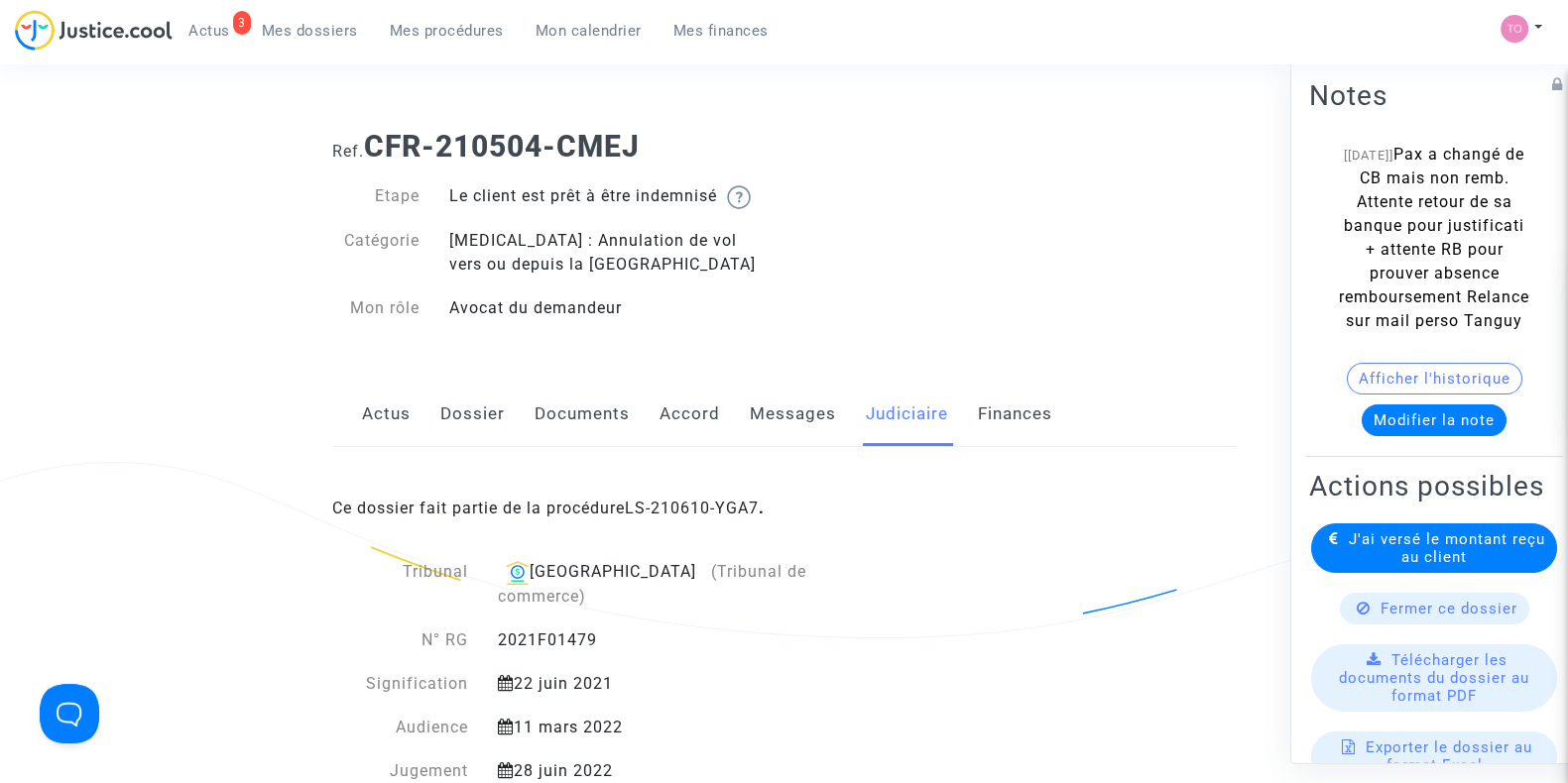
copy div "N° RG 2021F01479"
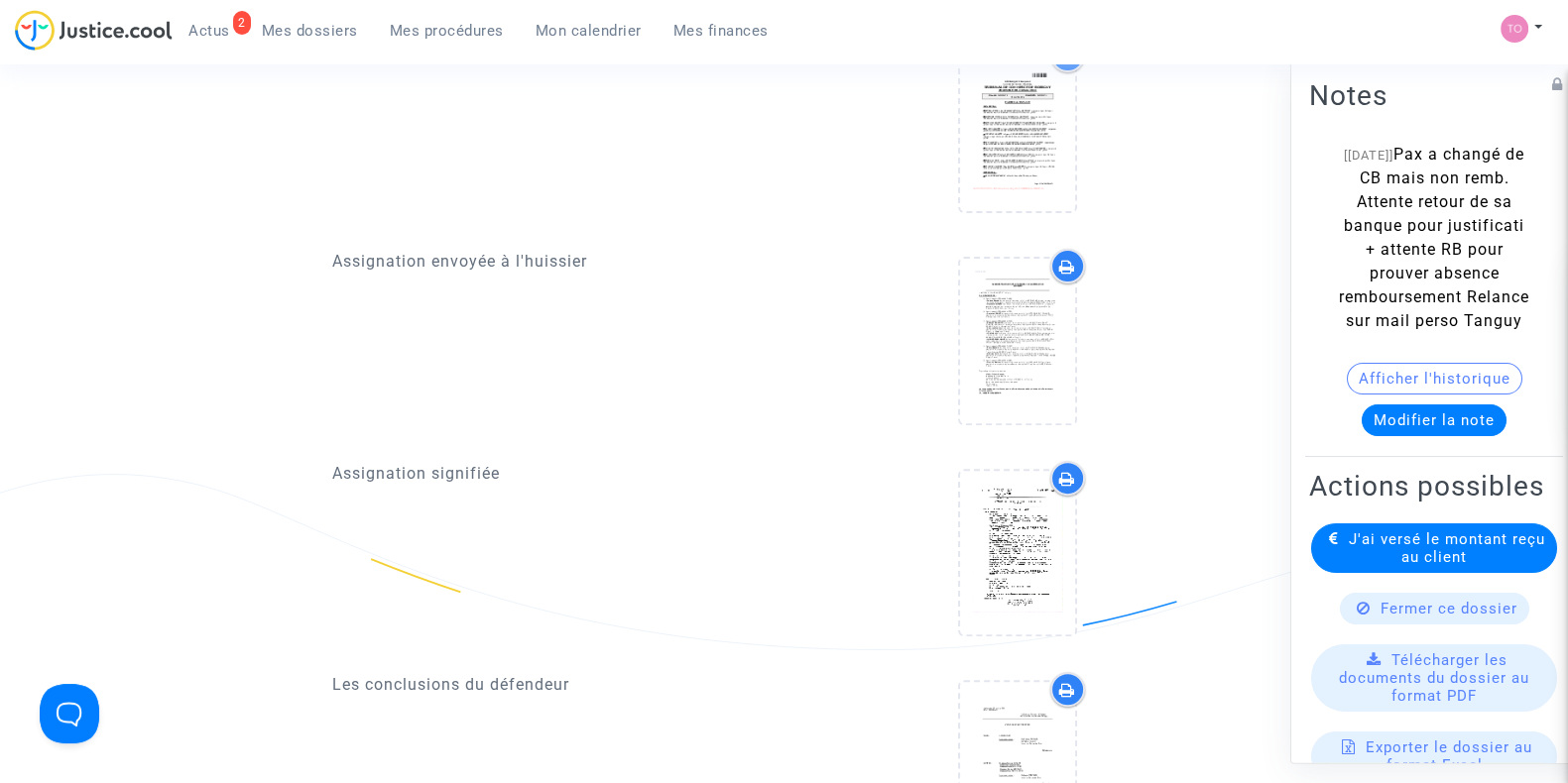
scroll to position [487, 0]
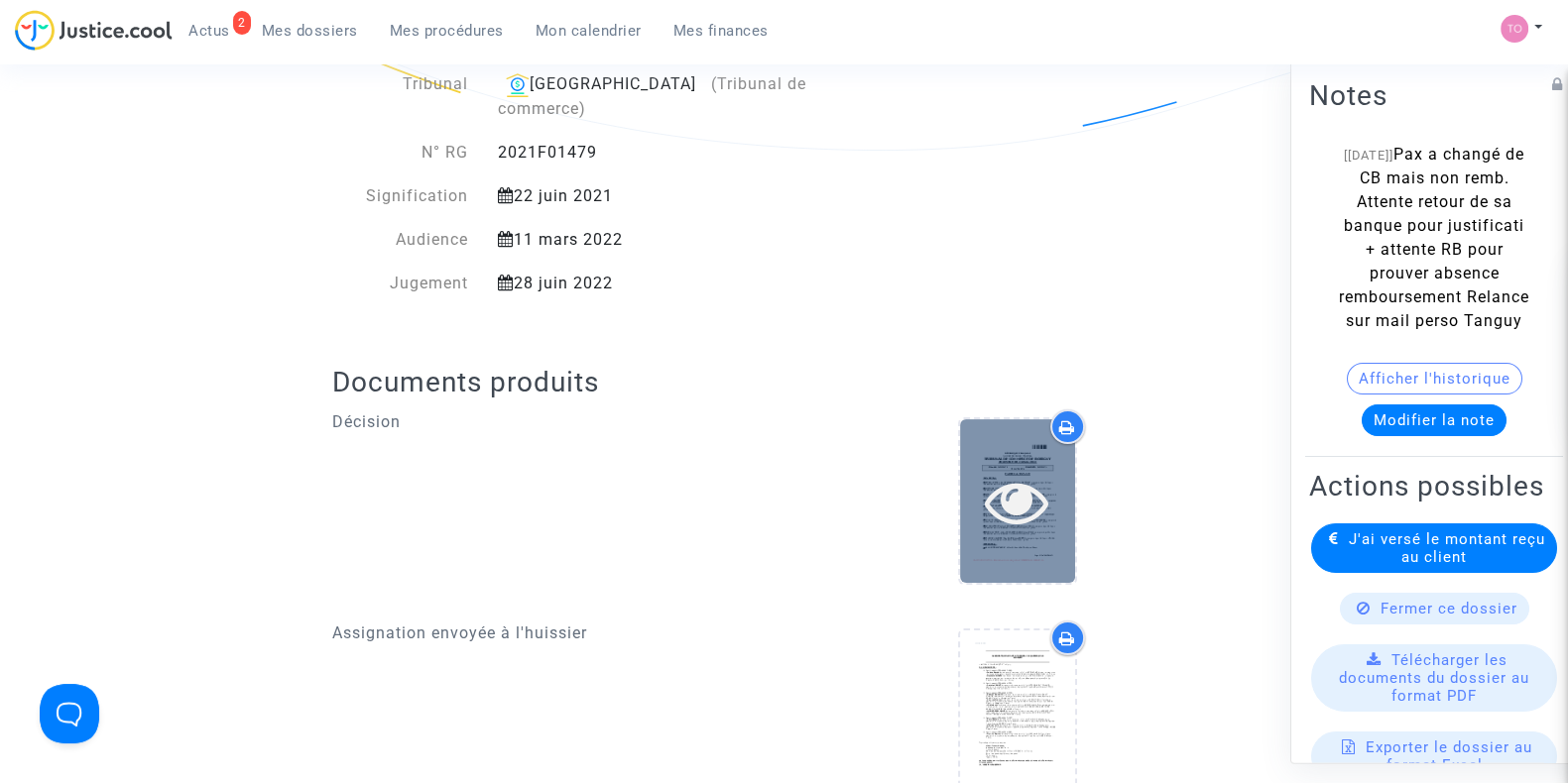
click at [1049, 470] on div at bounding box center [1017, 502] width 115 height 64
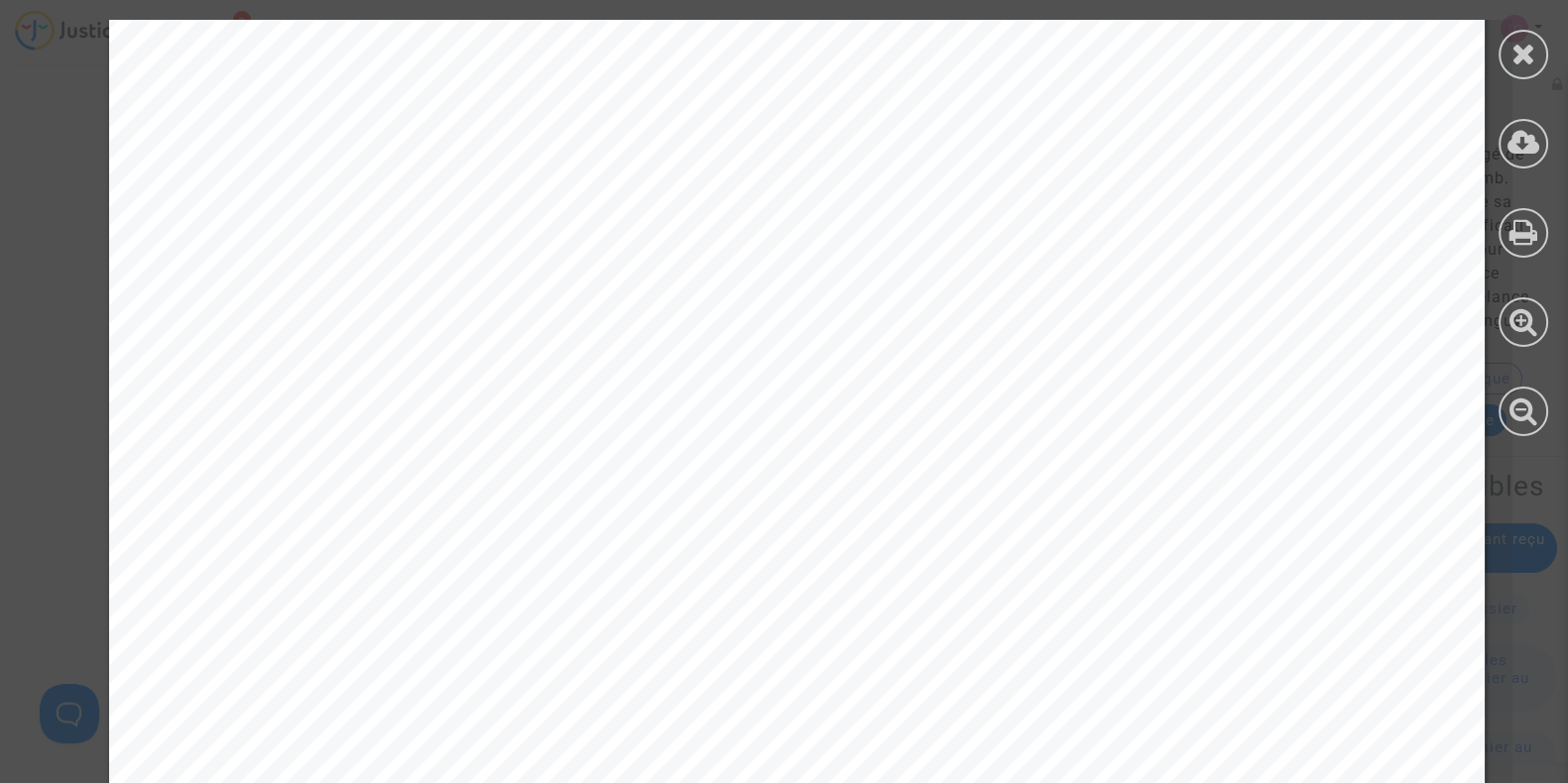
scroll to position [13488, 0]
click at [1523, 32] on div at bounding box center [1523, 55] width 50 height 50
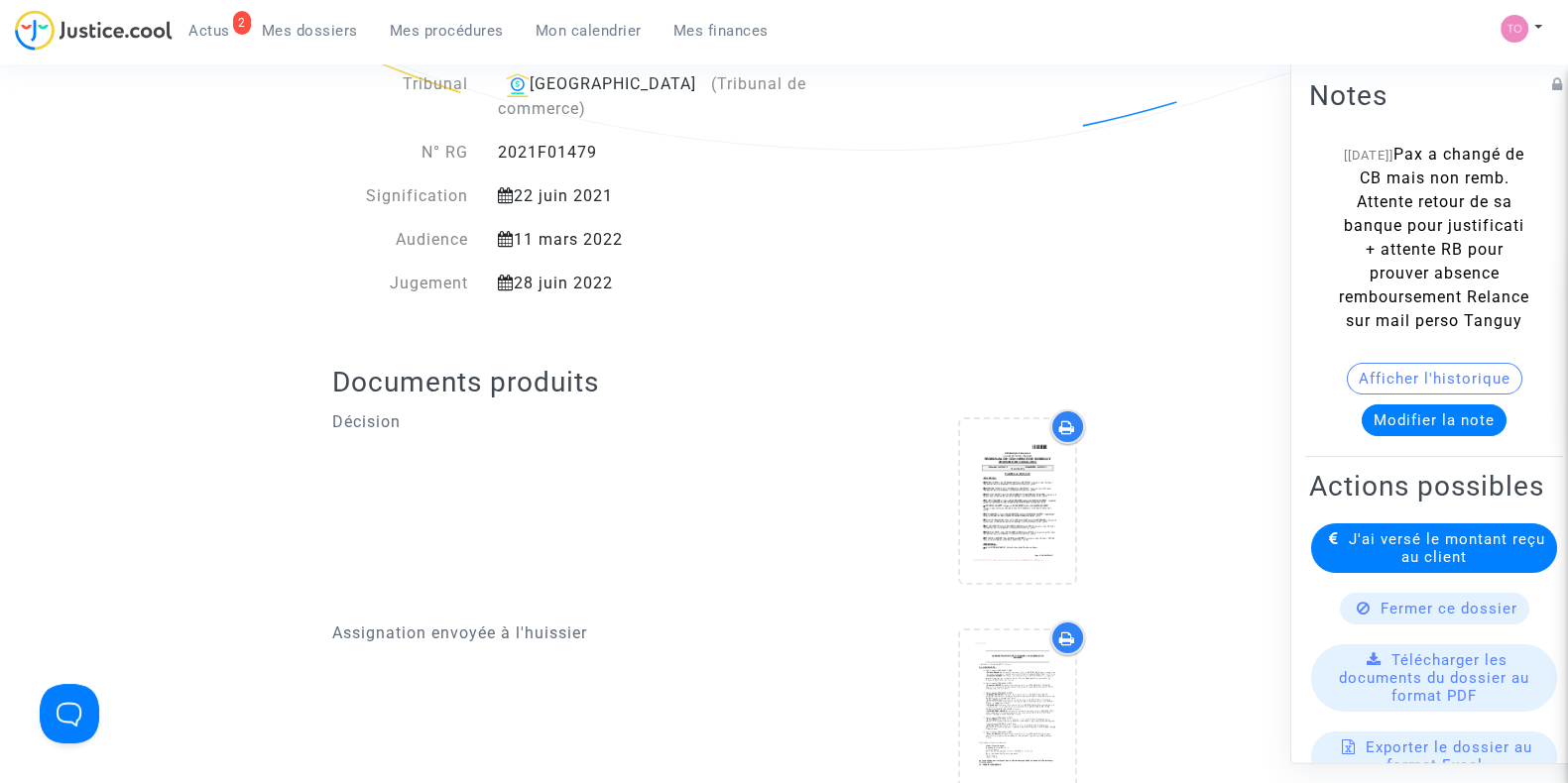
click at [307, 33] on span "Mes dossiers" at bounding box center [310, 31] width 96 height 18
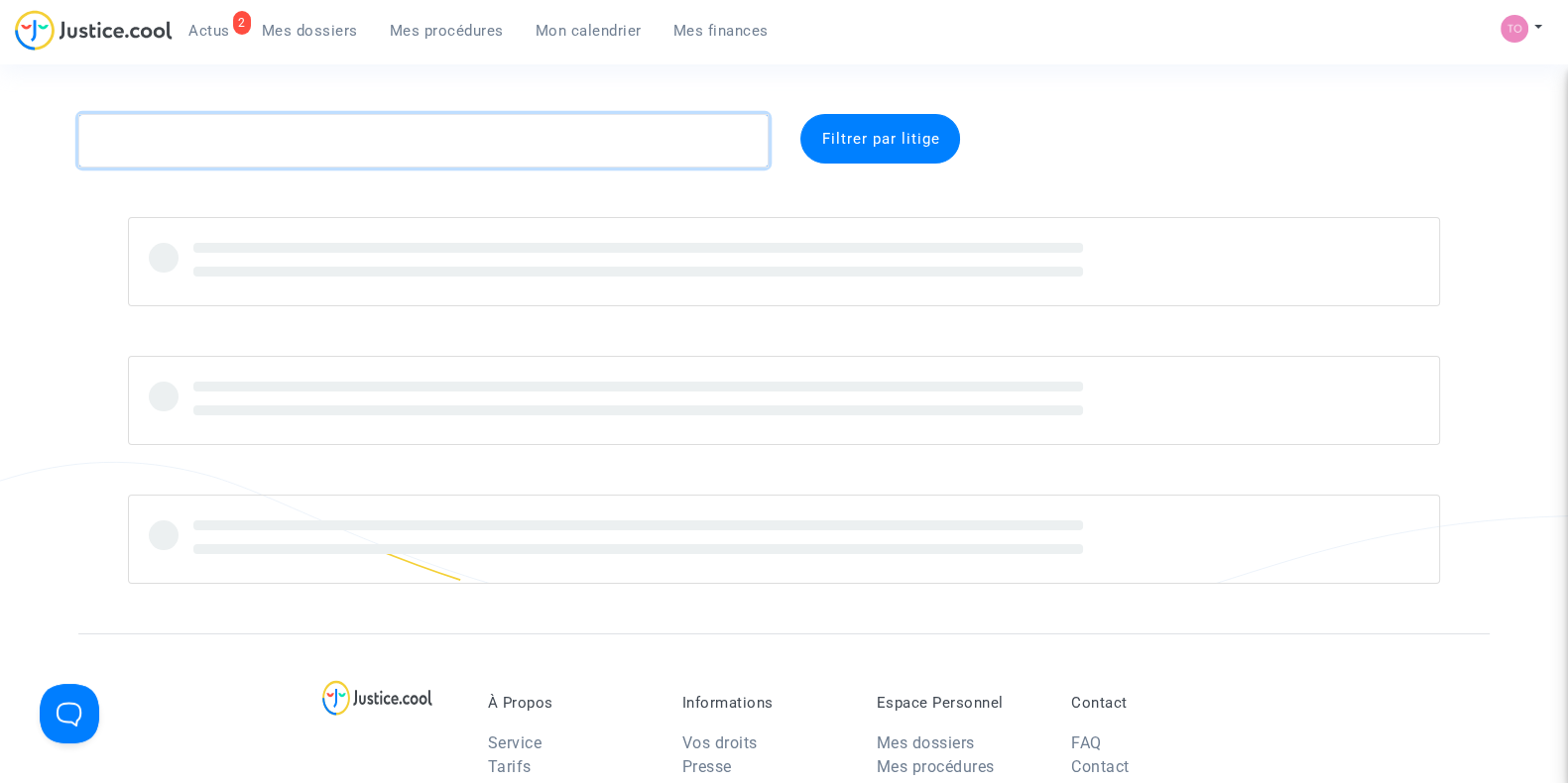
click at [219, 146] on textarea at bounding box center [422, 141] width 690 height 54
paste textarea "THUNUS"
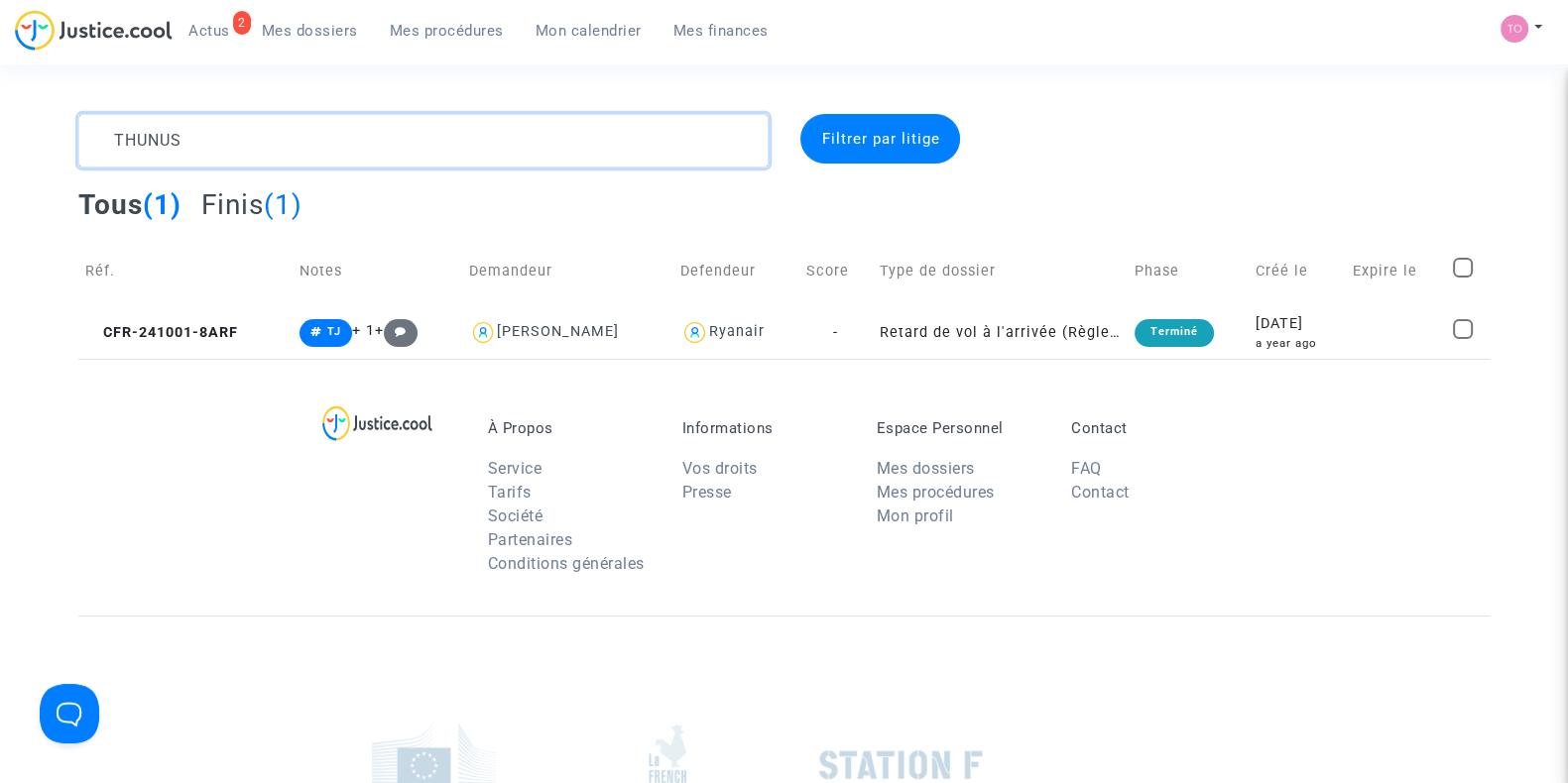
type textarea "THUNUS"
click at [1255, 339] on div "a year ago" at bounding box center [1296, 344] width 83 height 17
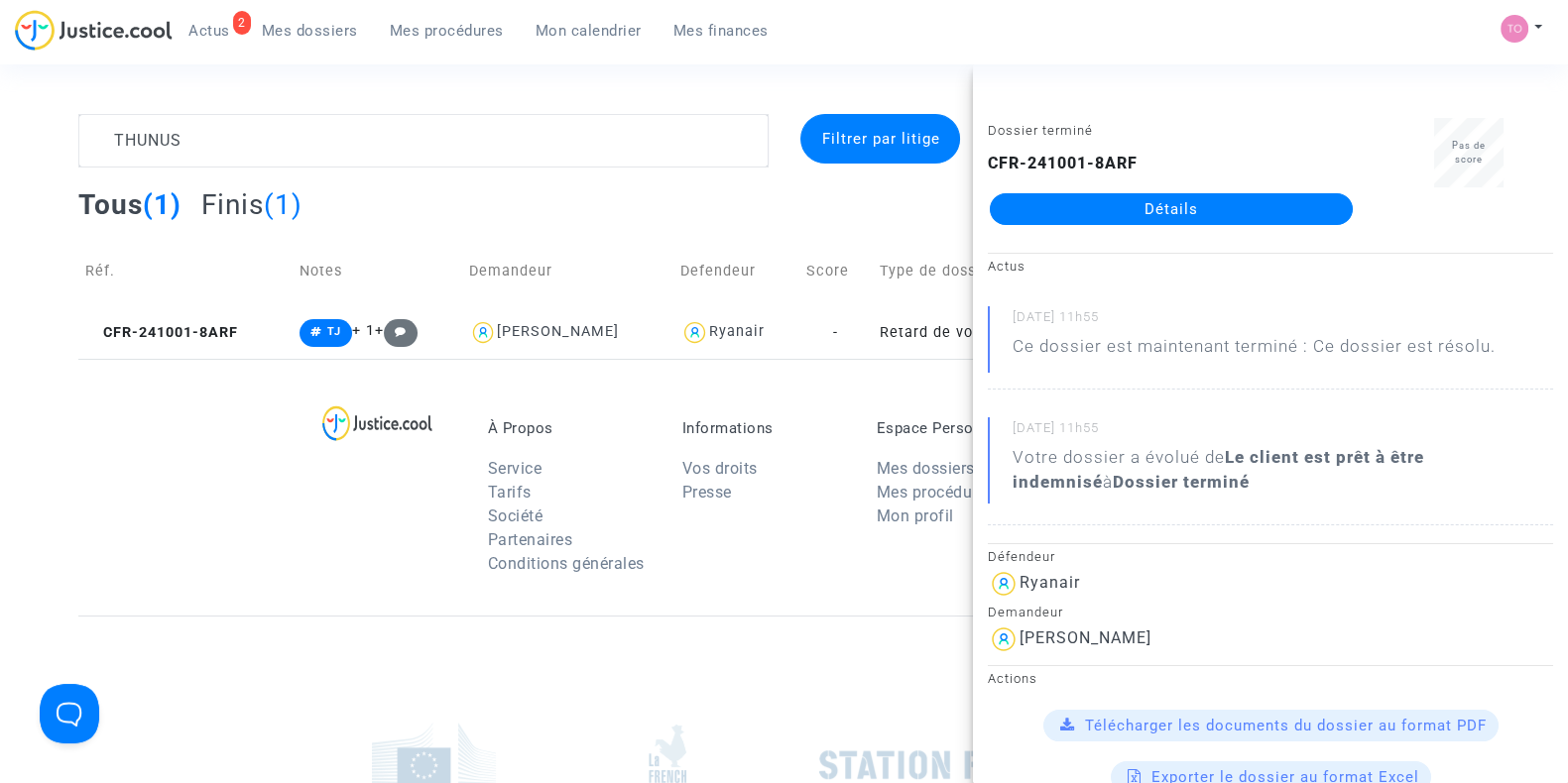
click at [1103, 206] on link "Détails" at bounding box center [1171, 210] width 363 height 32
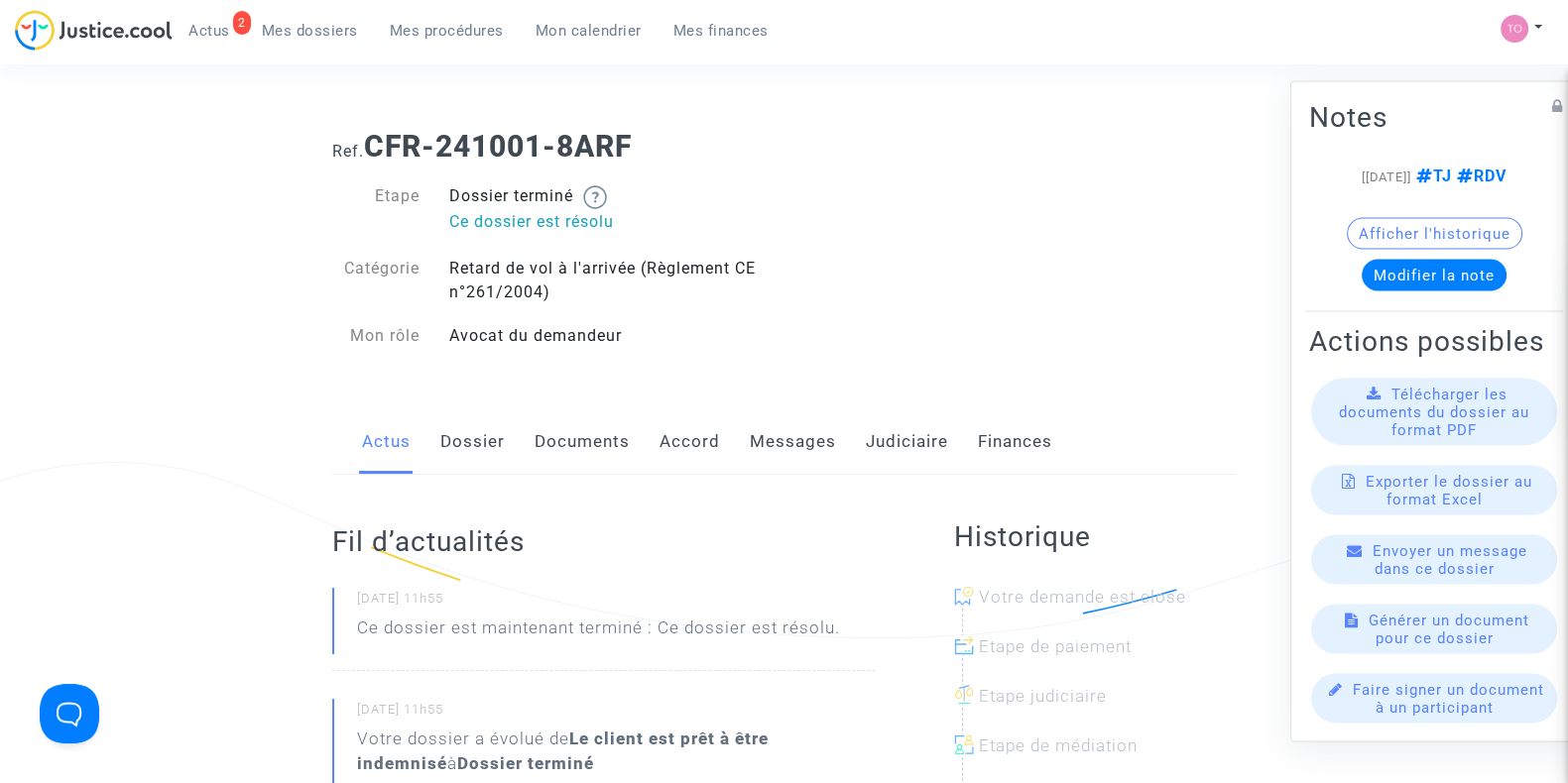
click at [488, 435] on link "Dossier" at bounding box center [472, 442] width 65 height 66
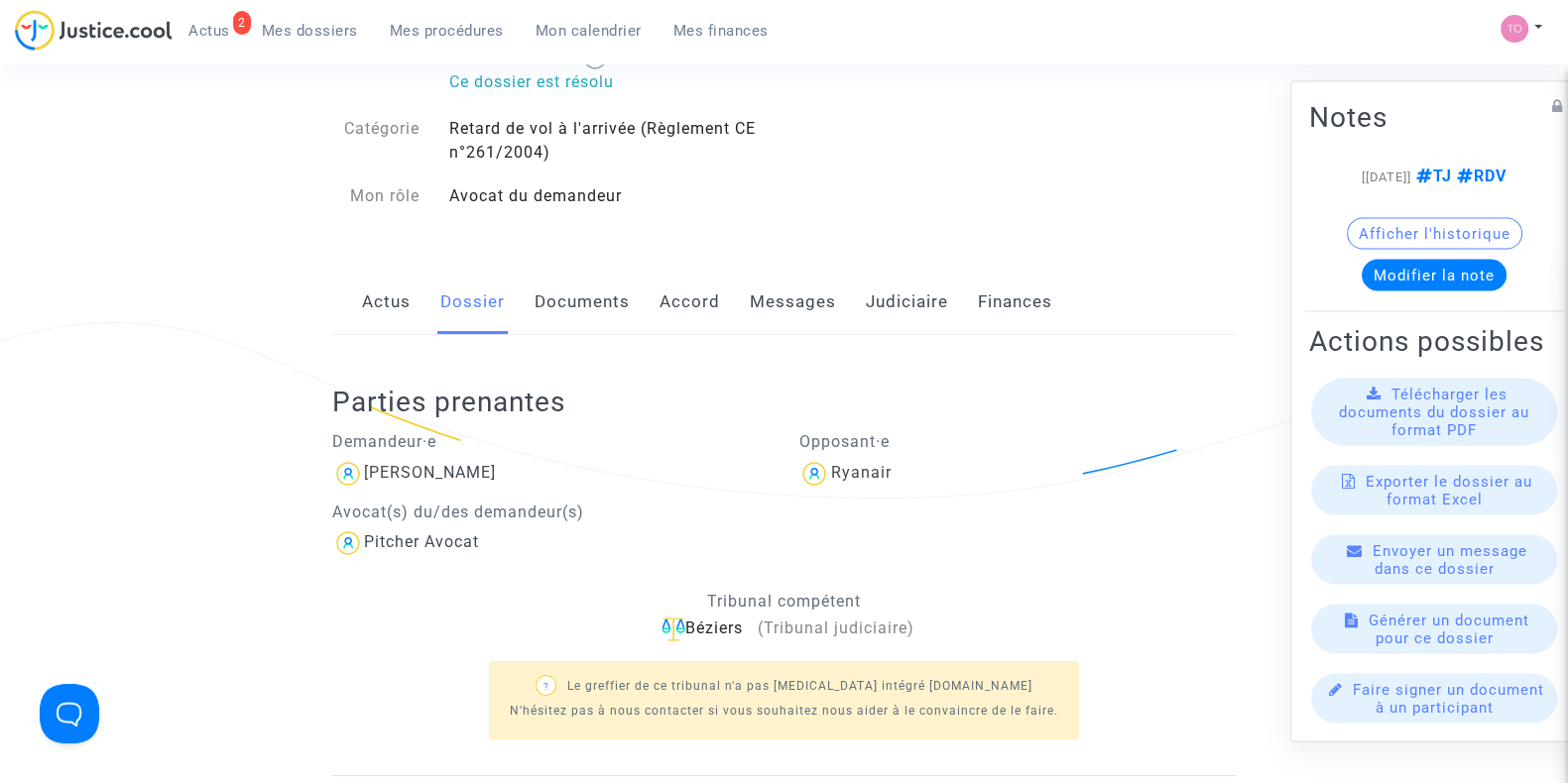
scroll to position [136, 0]
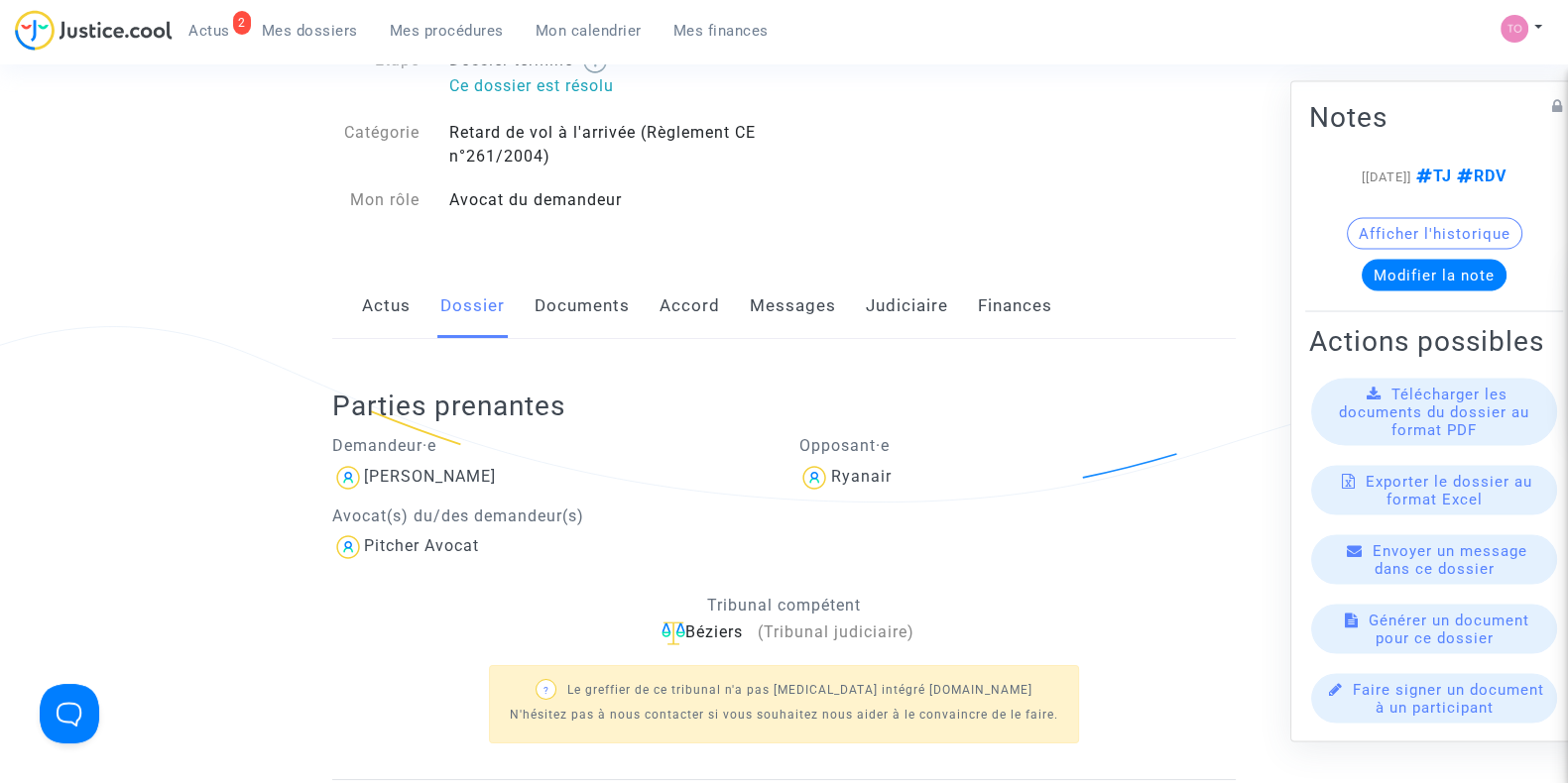
click at [567, 295] on link "Documents" at bounding box center [581, 307] width 95 height 66
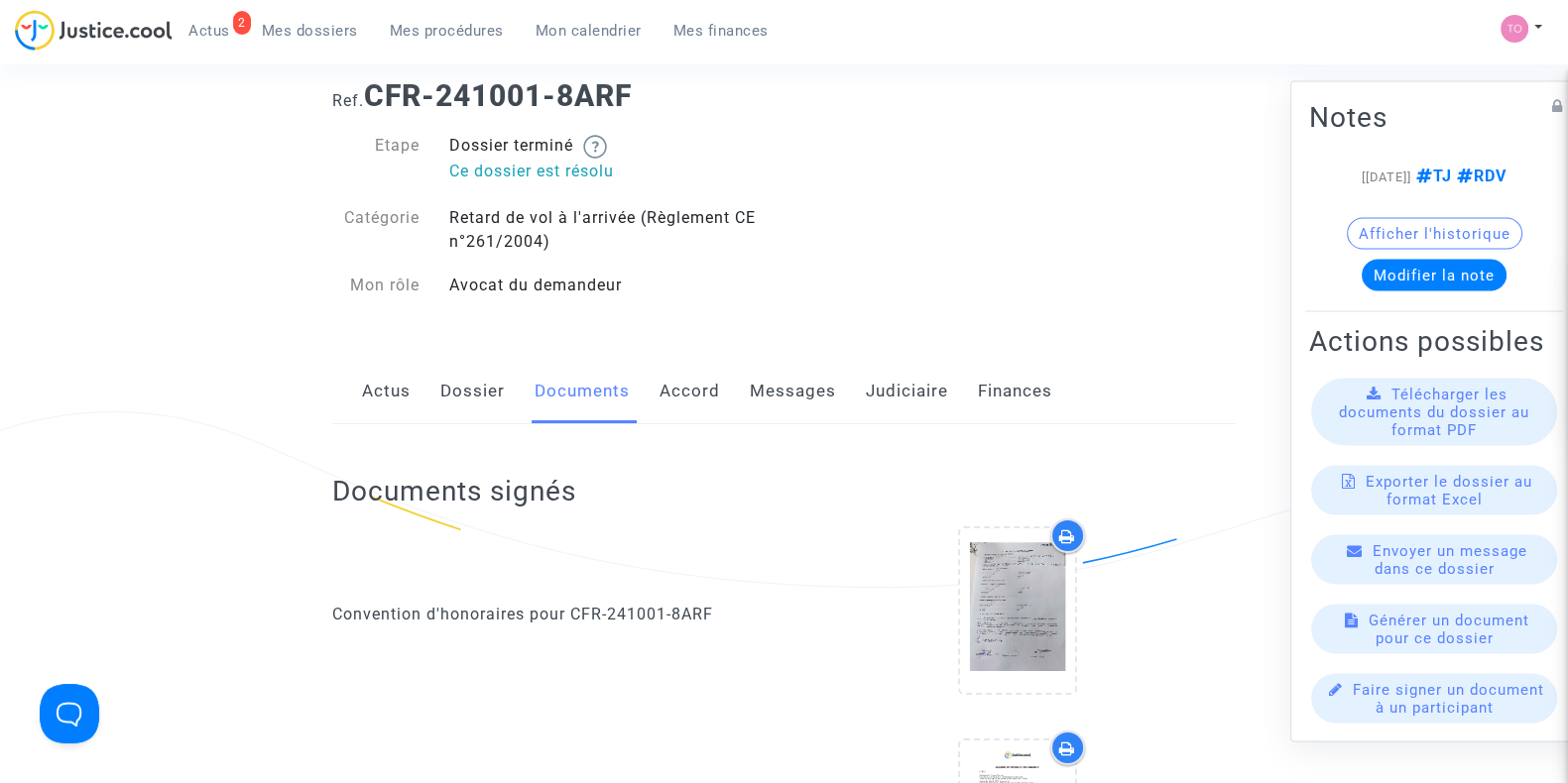
scroll to position [27, 0]
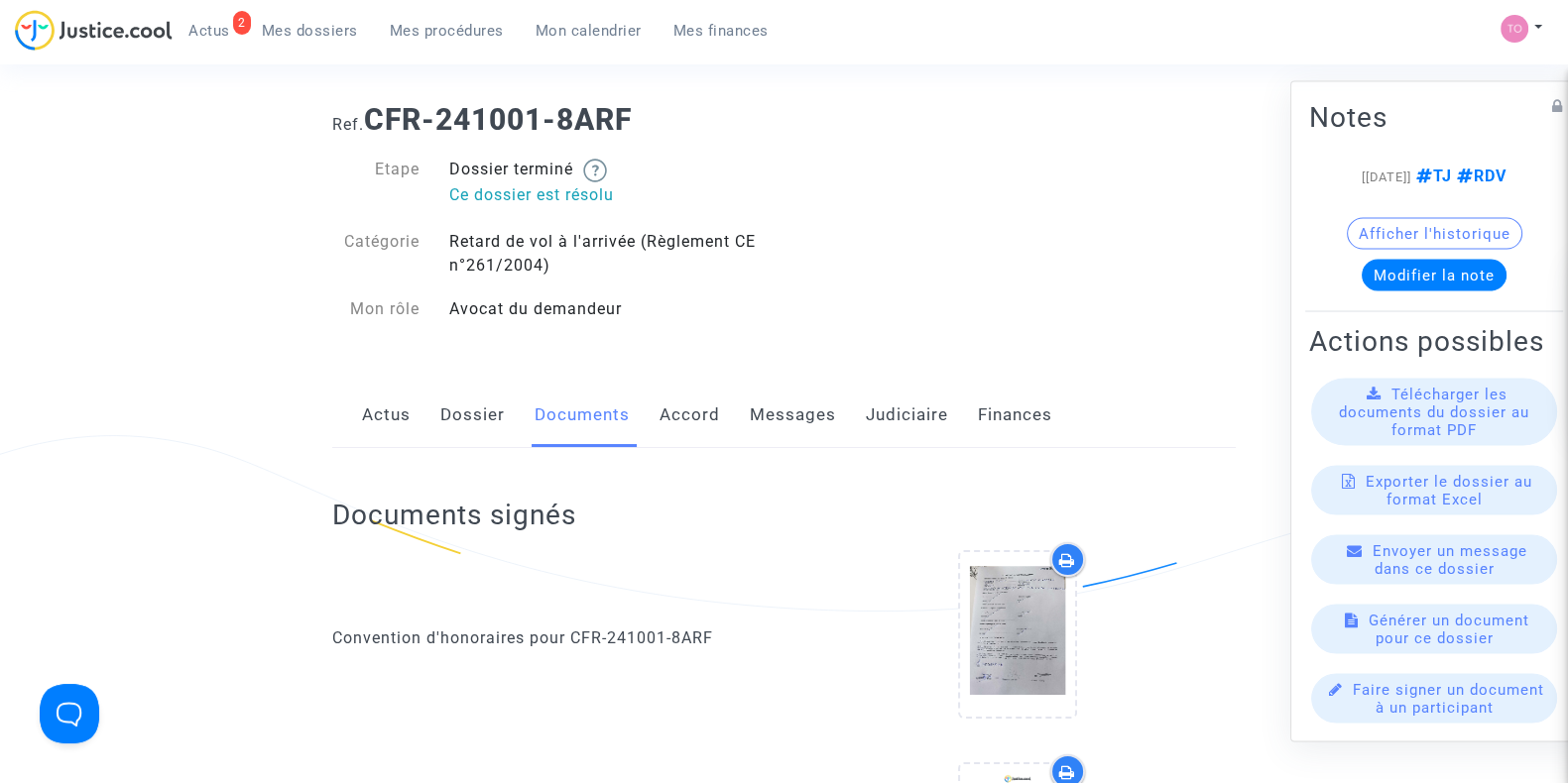
click at [897, 408] on link "Judiciaire" at bounding box center [907, 415] width 82 height 66
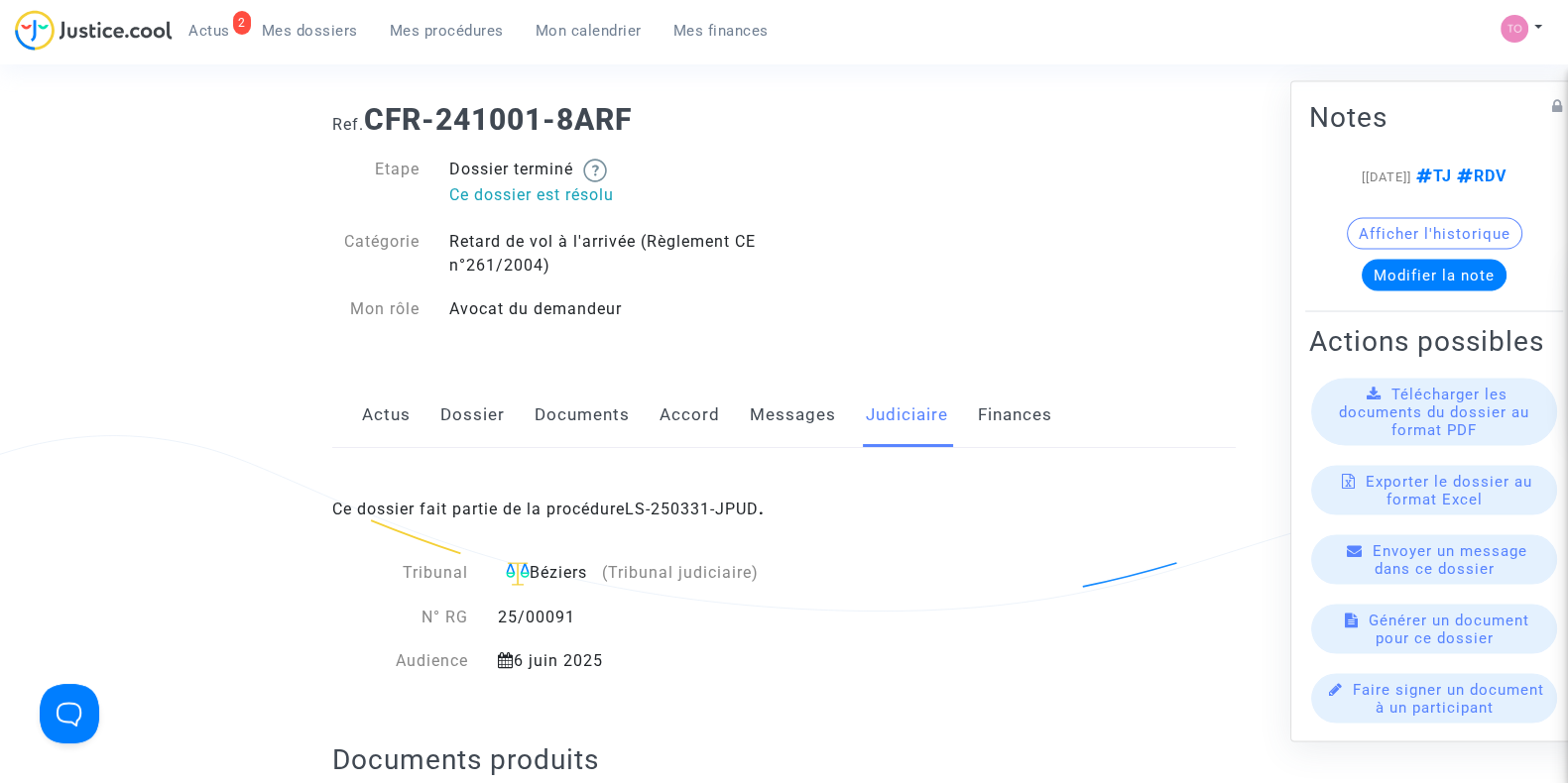
click at [678, 495] on div "Ce dossier fait partie de la procédure LS-250331-JPUD ." at bounding box center [784, 494] width 903 height 93
click at [672, 499] on link "LS-250331-JPUD" at bounding box center [691, 508] width 134 height 19
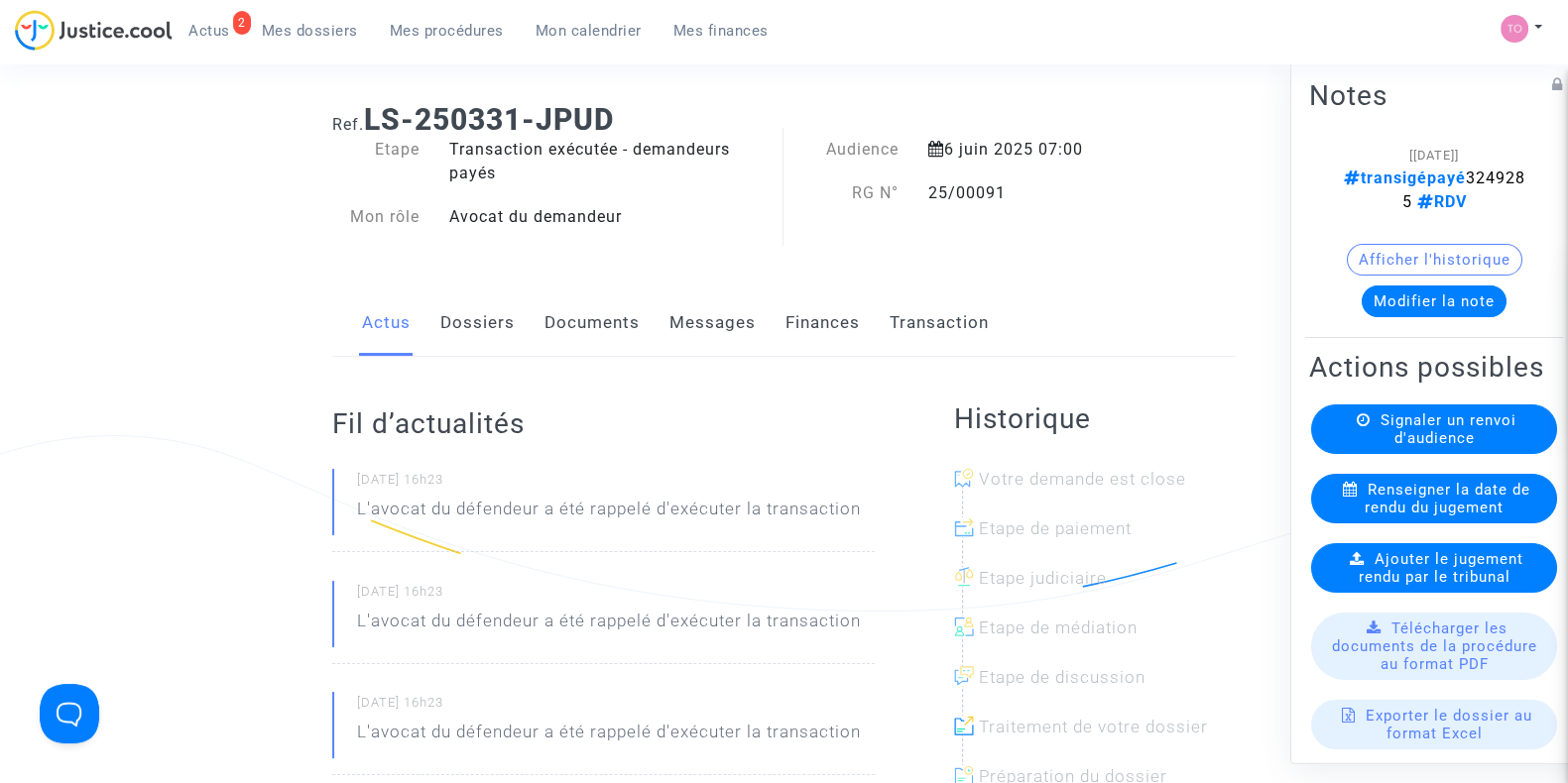
click at [1404, 196] on span "transigépayé 3249285 RDV" at bounding box center [1434, 190] width 182 height 43
copy span "3249285"
click at [1404, 196] on span "transigépayé 3249285 RDV" at bounding box center [1434, 190] width 182 height 43
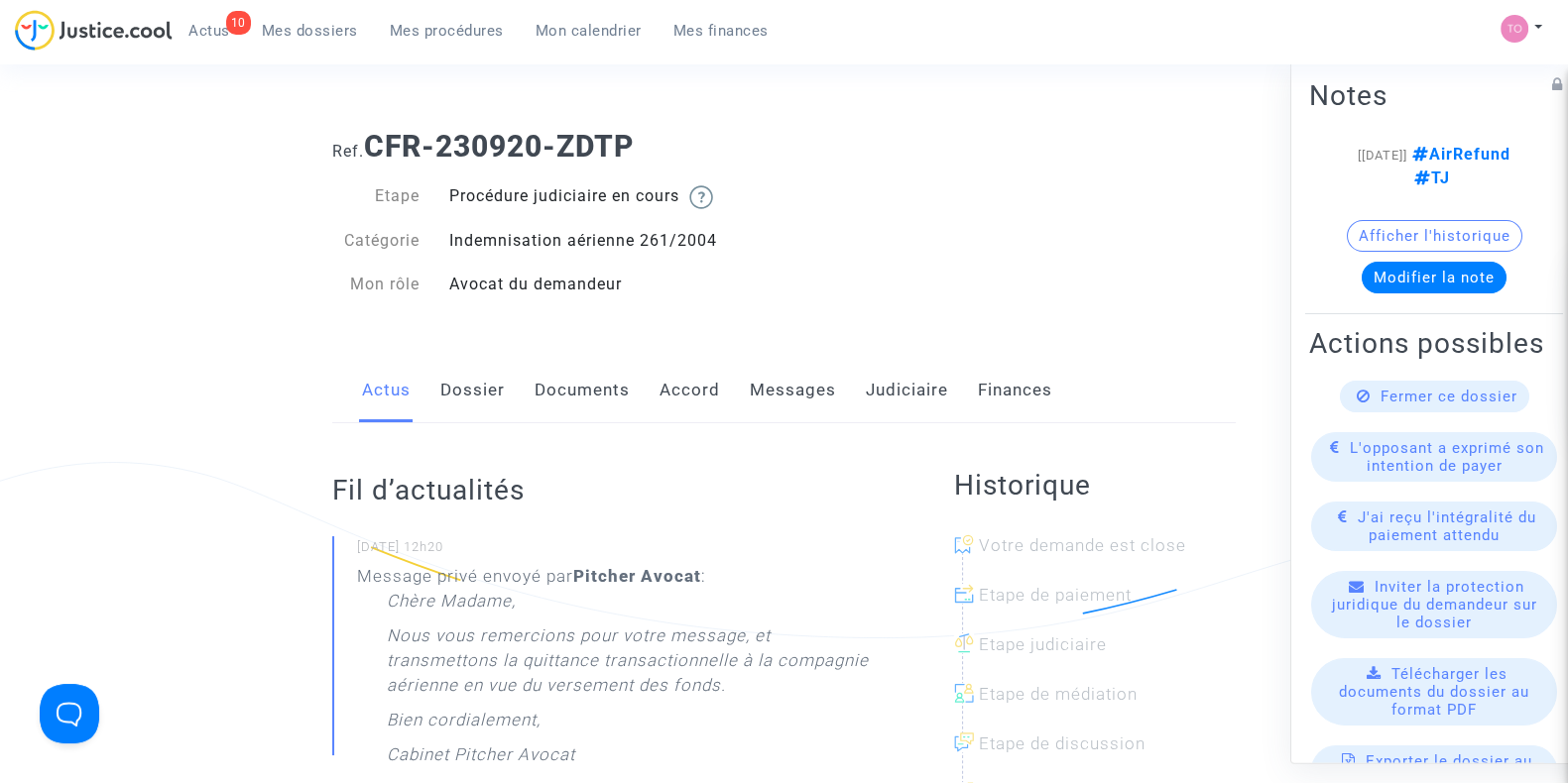
scroll to position [174, 0]
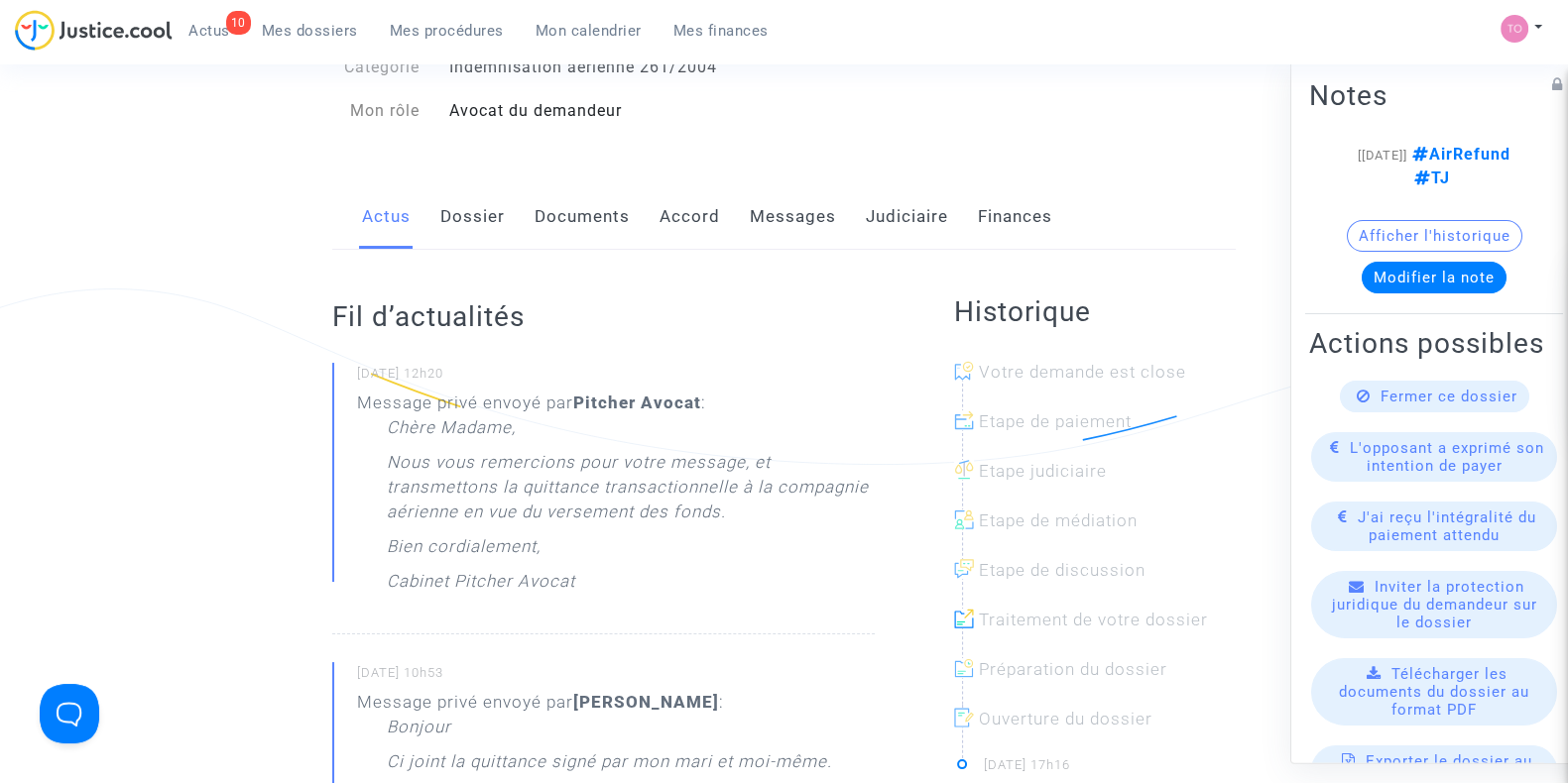
click at [495, 237] on link "Dossier" at bounding box center [472, 218] width 65 height 66
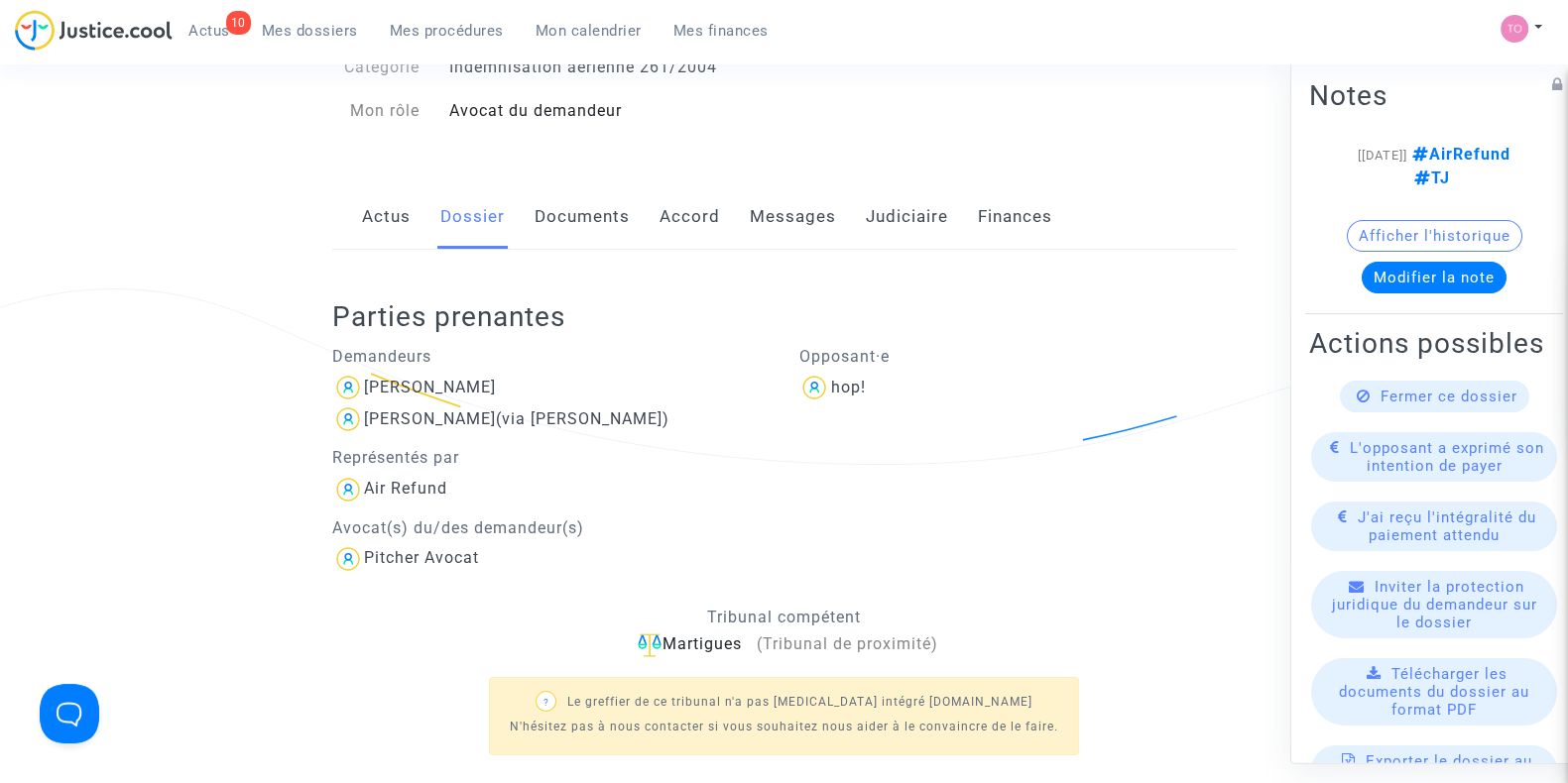
scroll to position [303, 0]
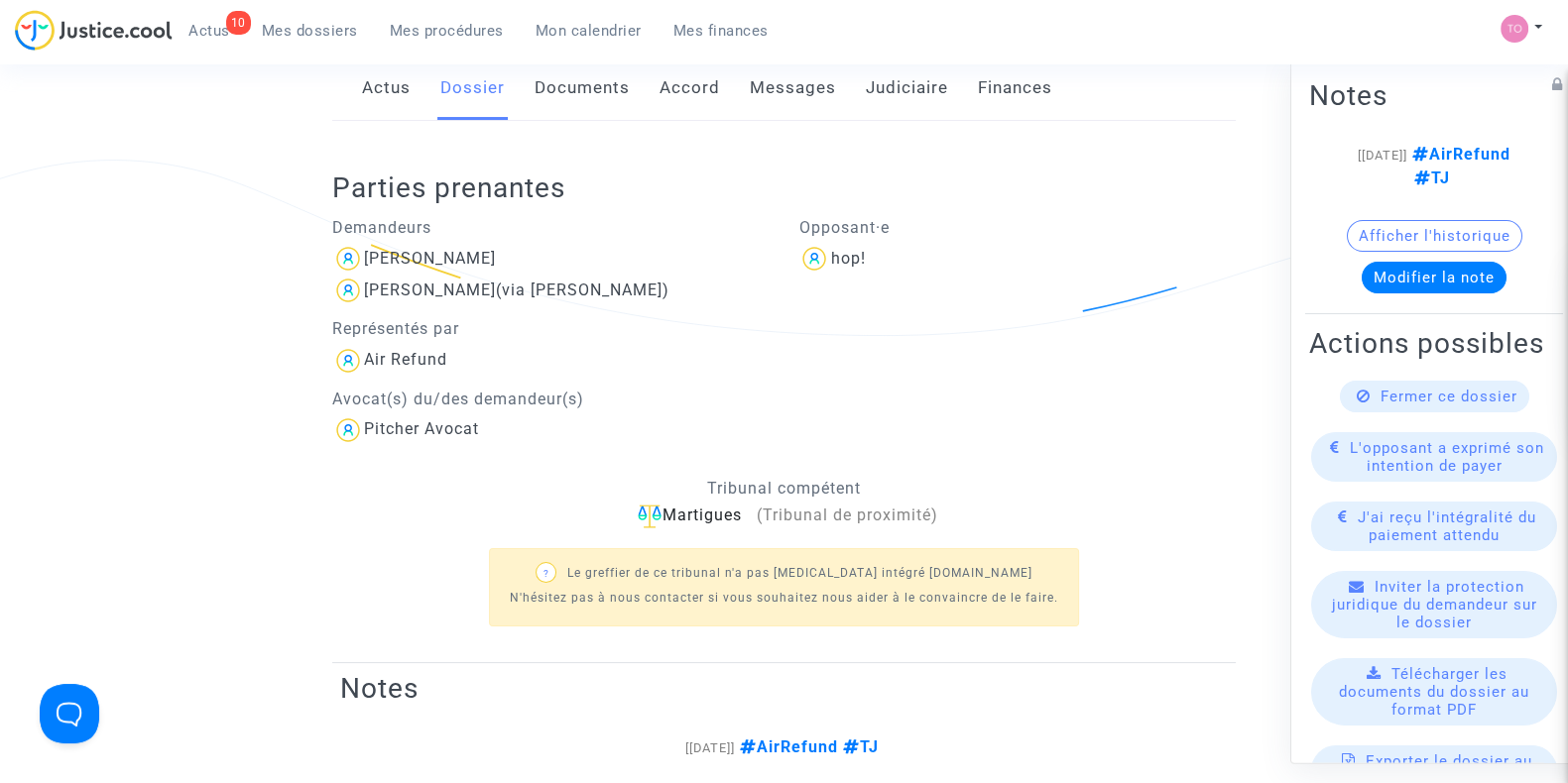
click at [568, 104] on link "Documents" at bounding box center [581, 89] width 95 height 66
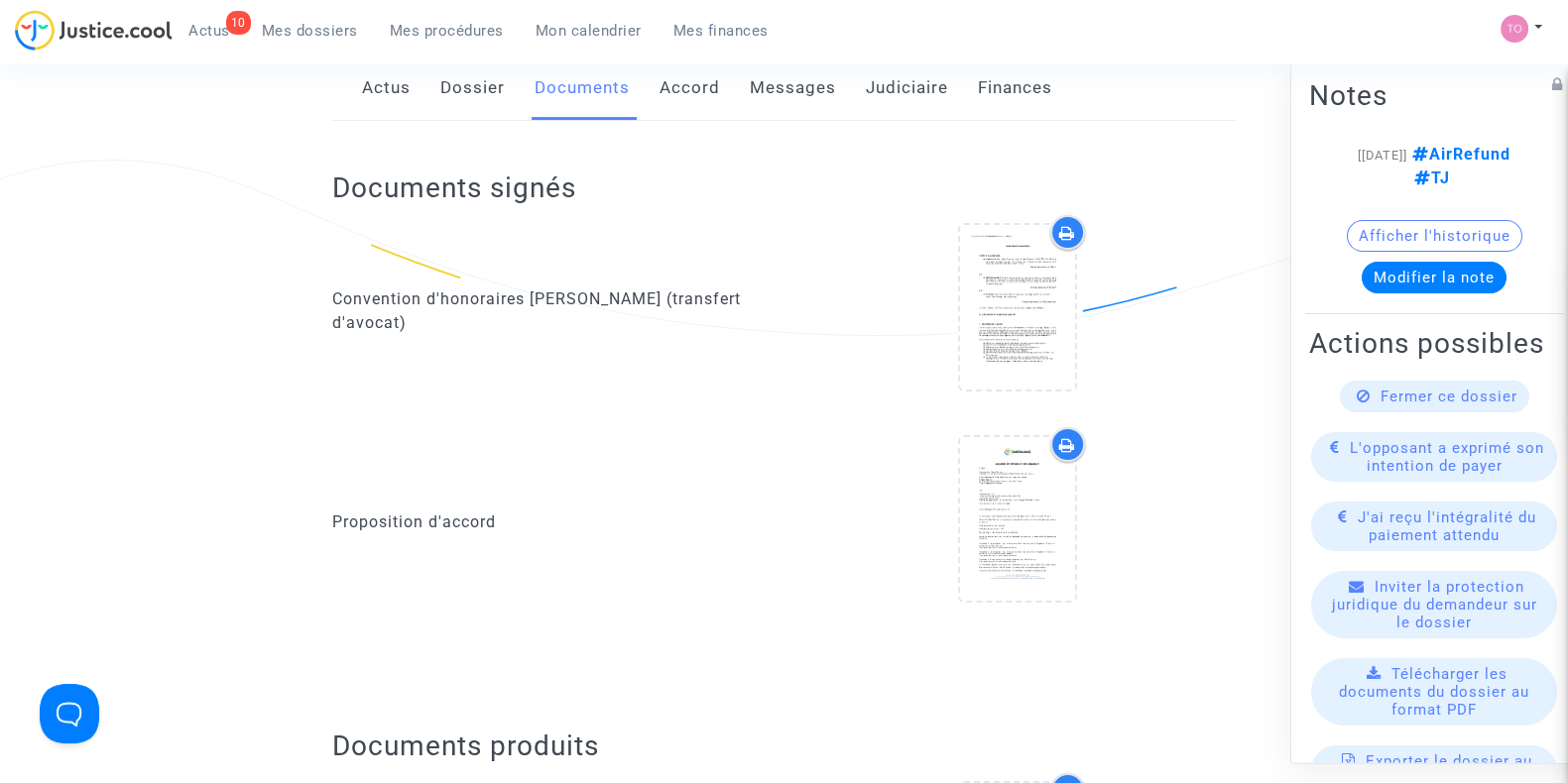
click at [732, 101] on div "Actus Dossier Documents Accord Messages Judiciaire Finances" at bounding box center [784, 89] width 903 height 67
click at [759, 101] on link "Messages" at bounding box center [793, 89] width 86 height 66
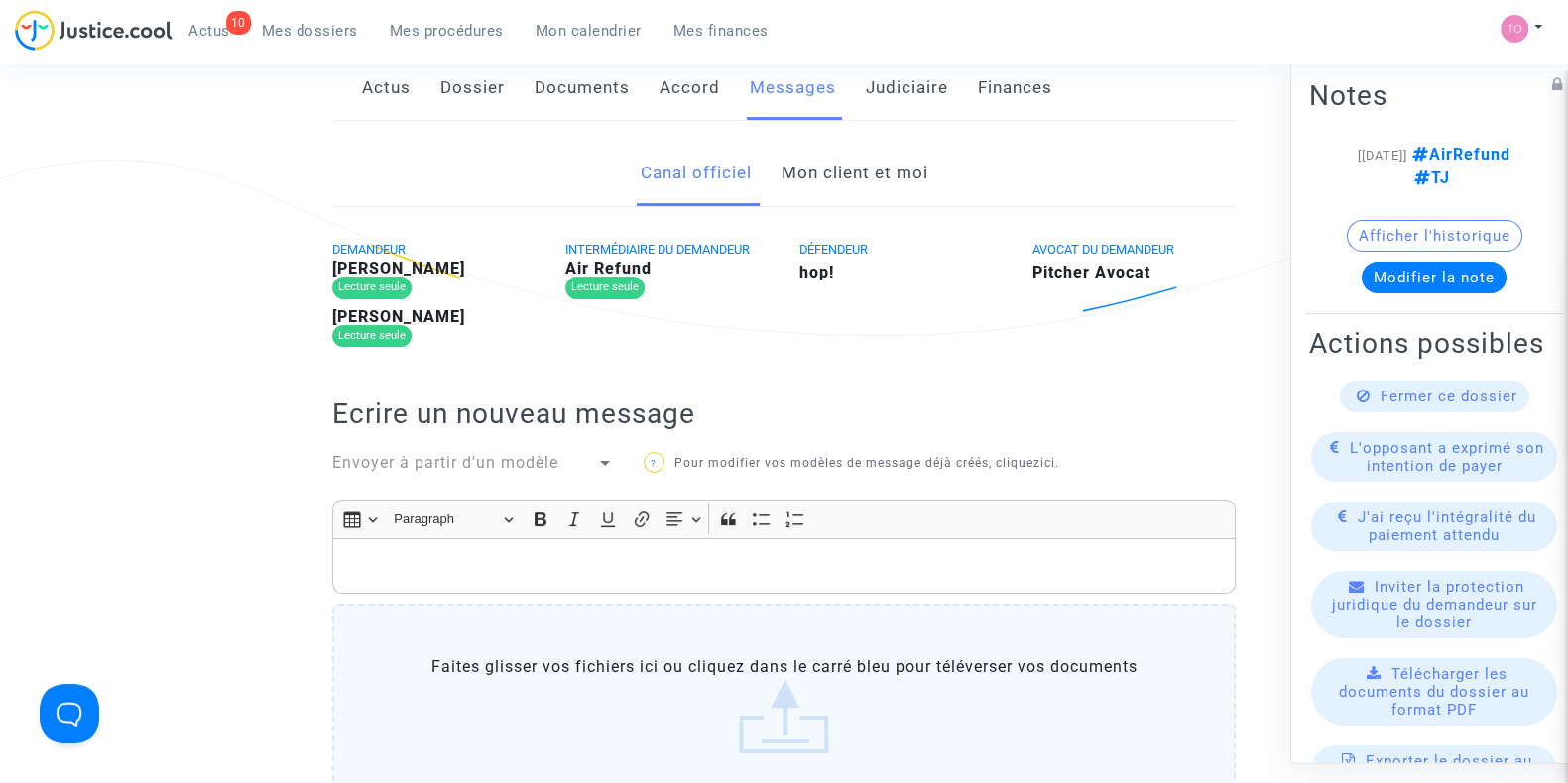
click at [845, 198] on link "Mon client et moi" at bounding box center [853, 174] width 147 height 66
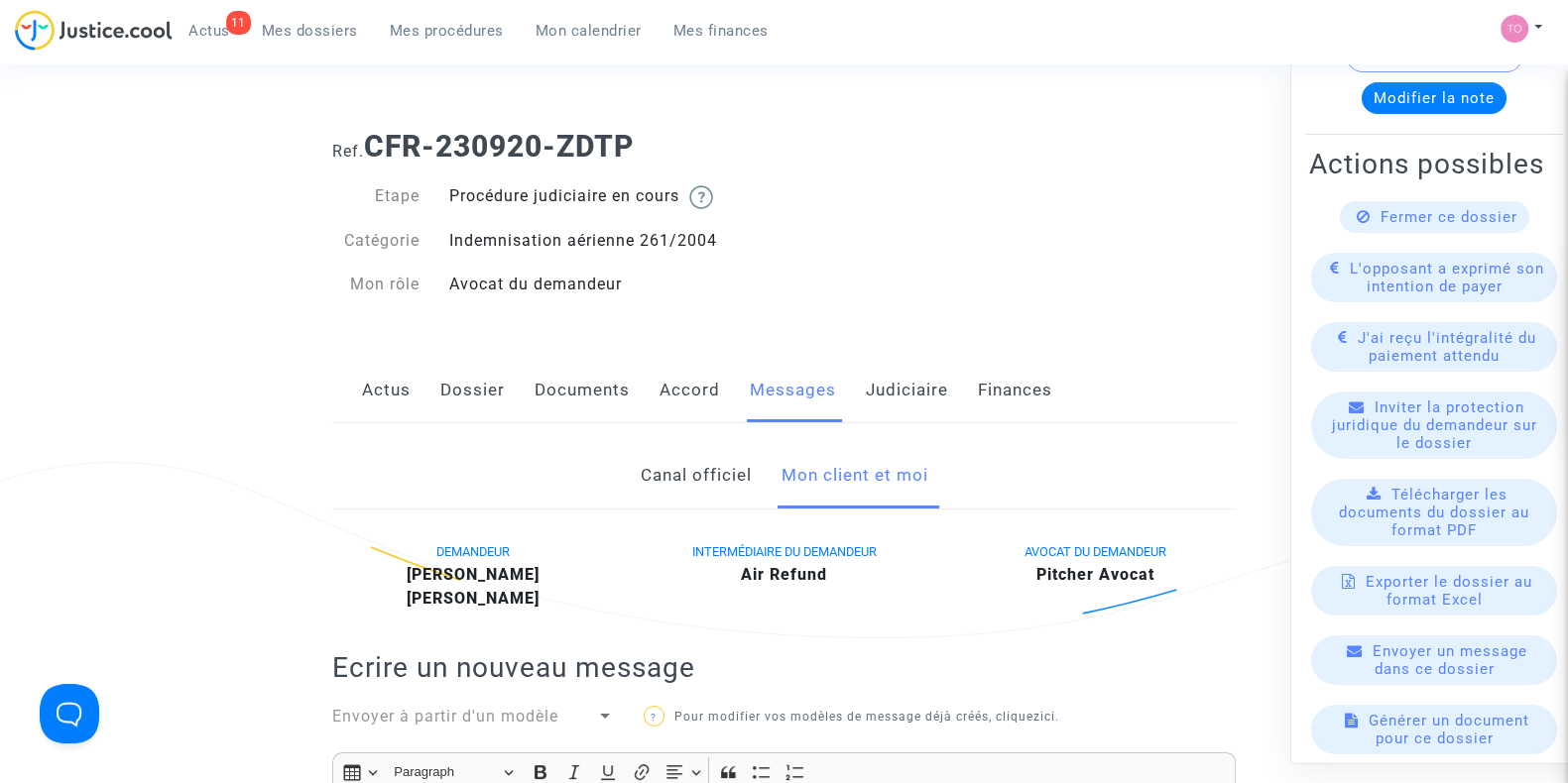
scroll to position [283, 0]
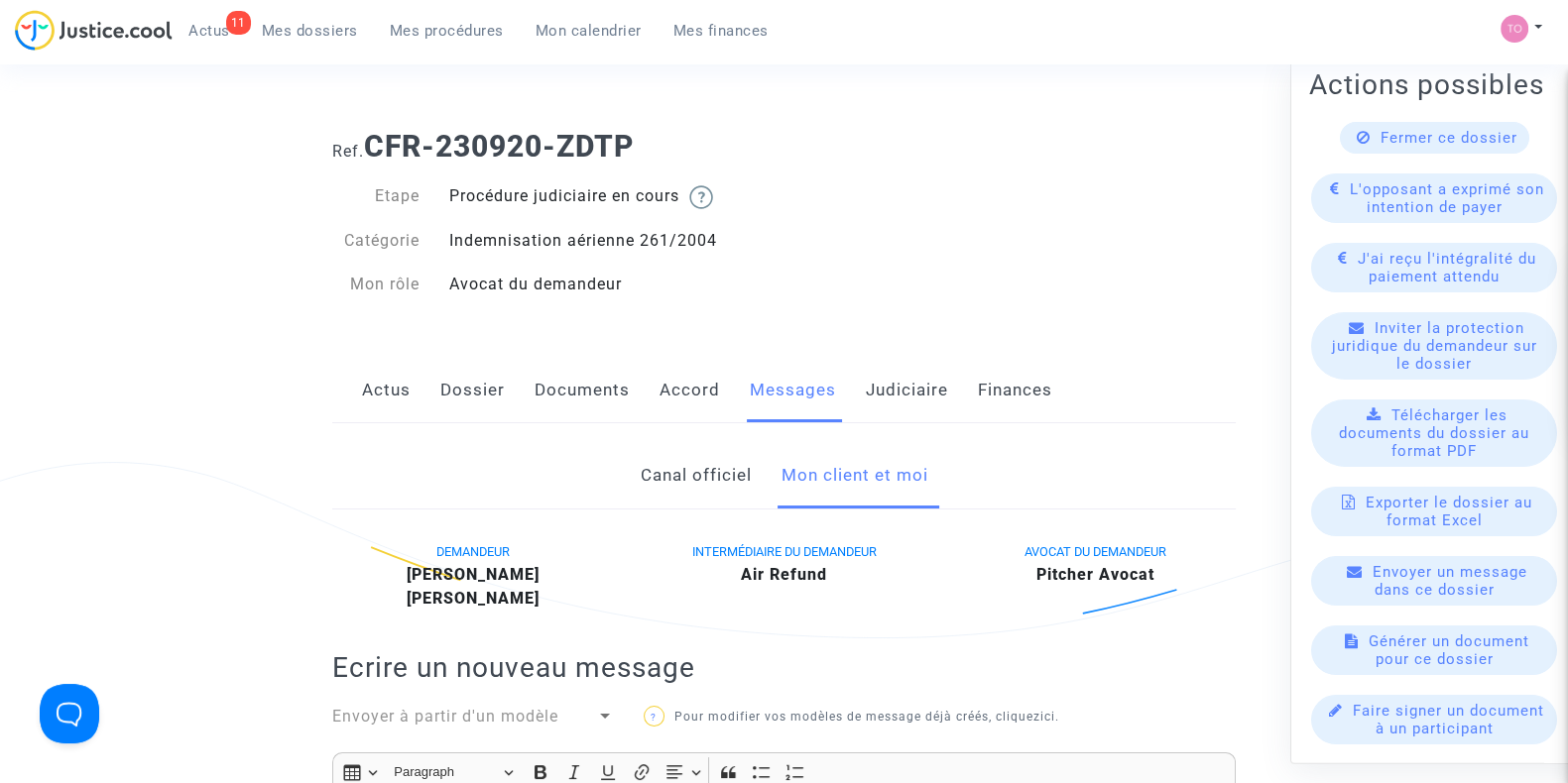
click at [894, 391] on link "Judiciaire" at bounding box center [907, 391] width 82 height 66
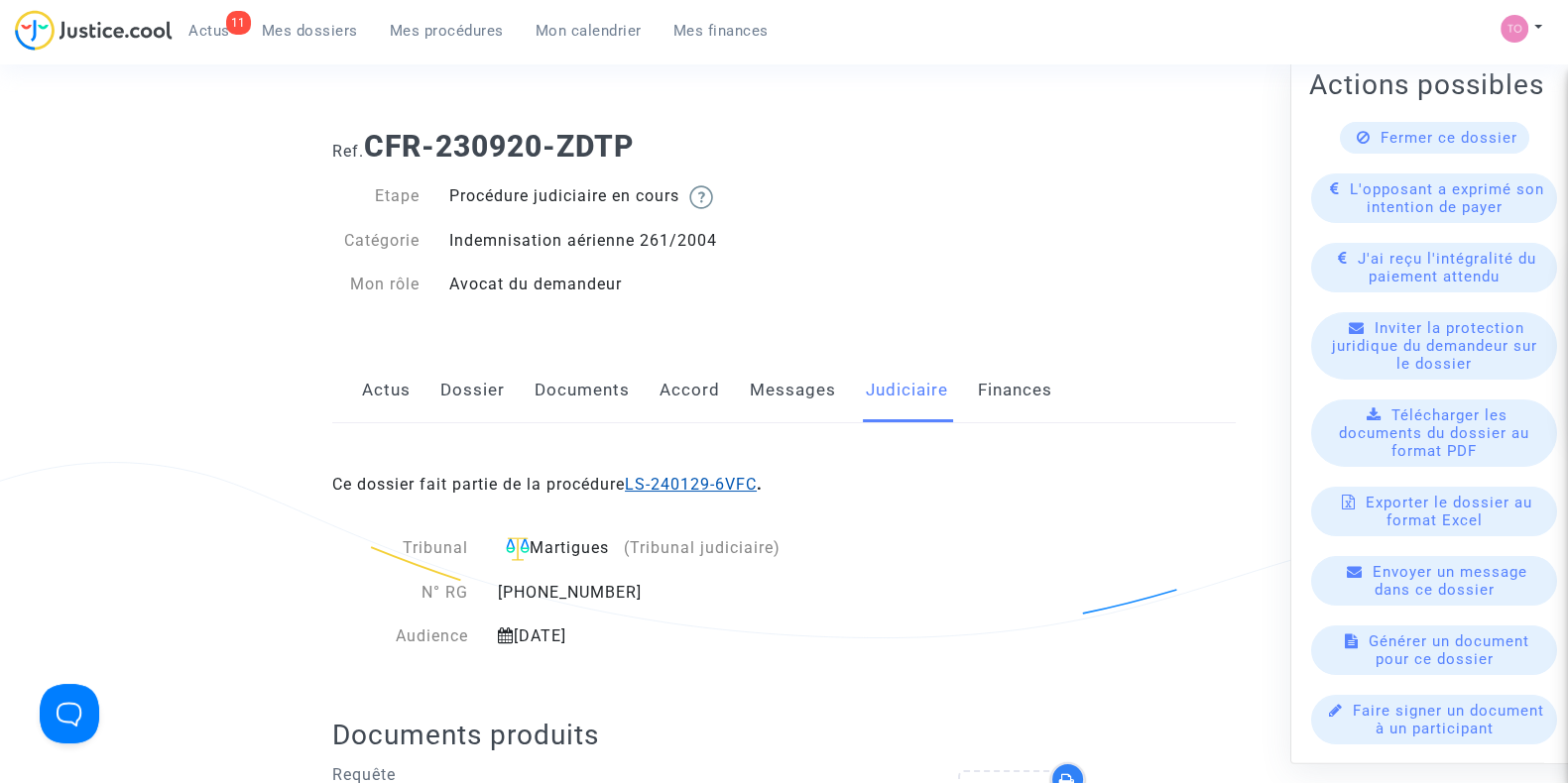
click at [709, 485] on link "LS-240129-6VFC" at bounding box center [690, 484] width 132 height 19
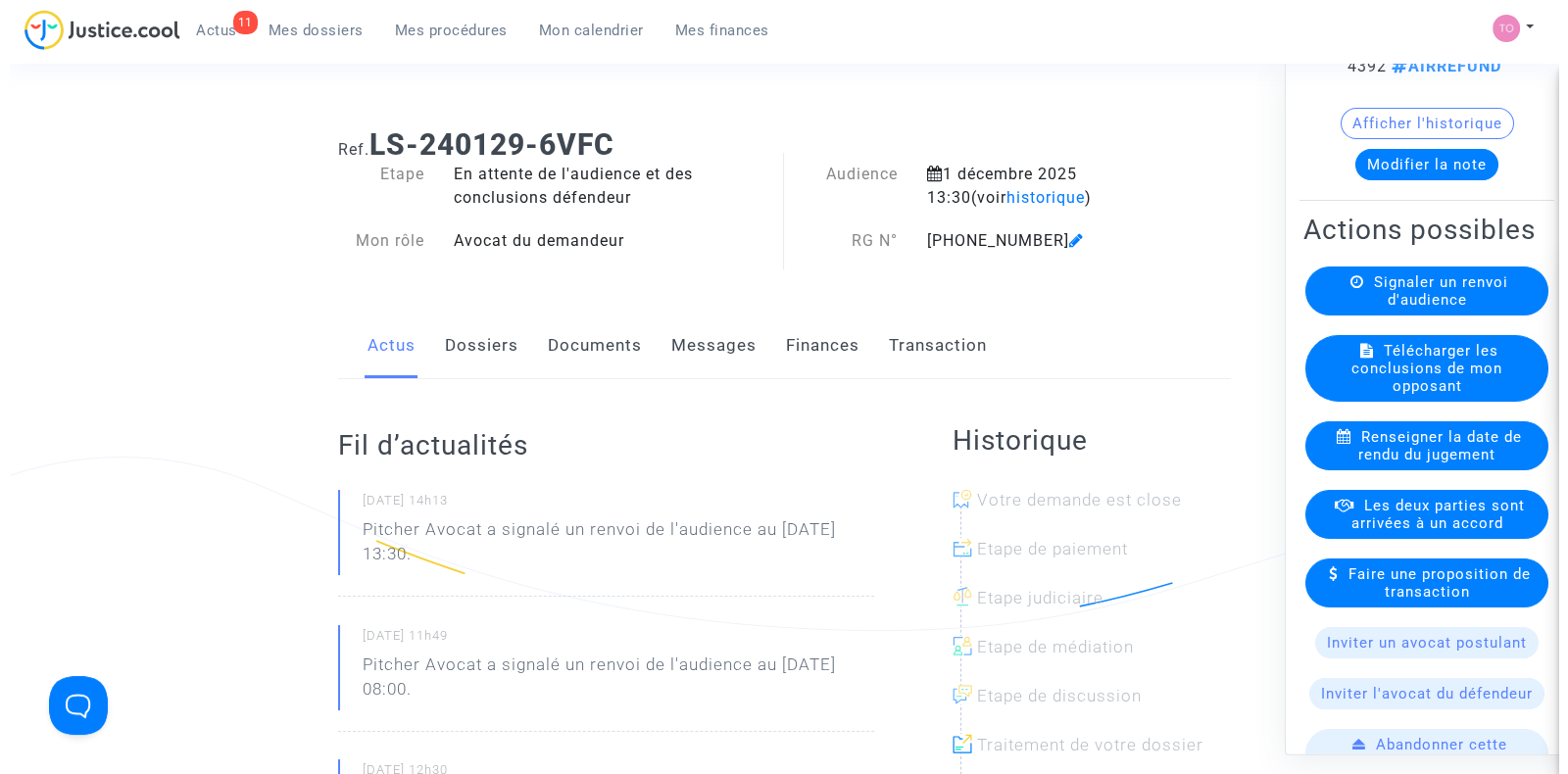
scroll to position [133, 0]
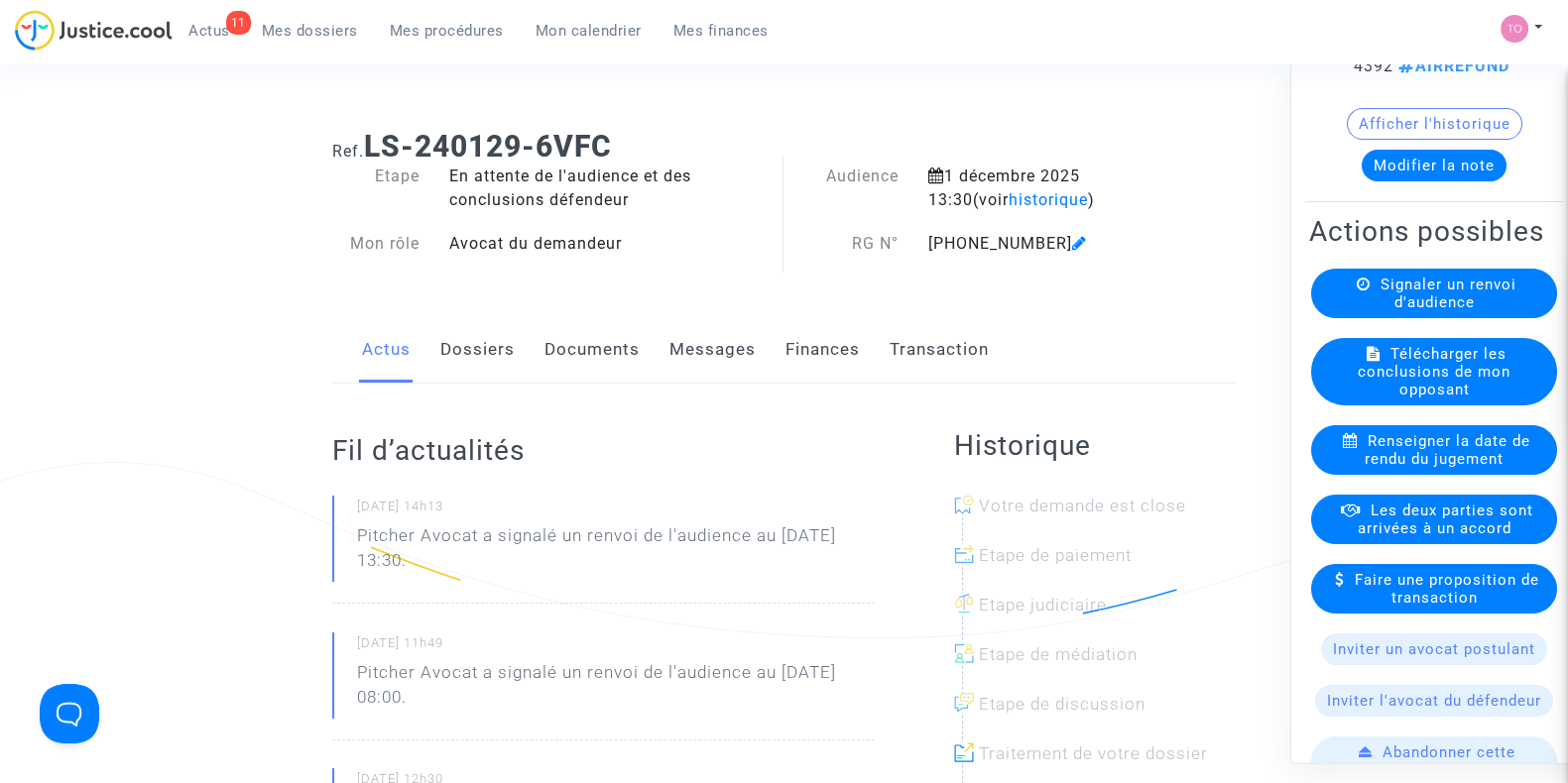
click at [1384, 538] on span "Les deux parties sont arrivées à un accord" at bounding box center [1445, 520] width 176 height 36
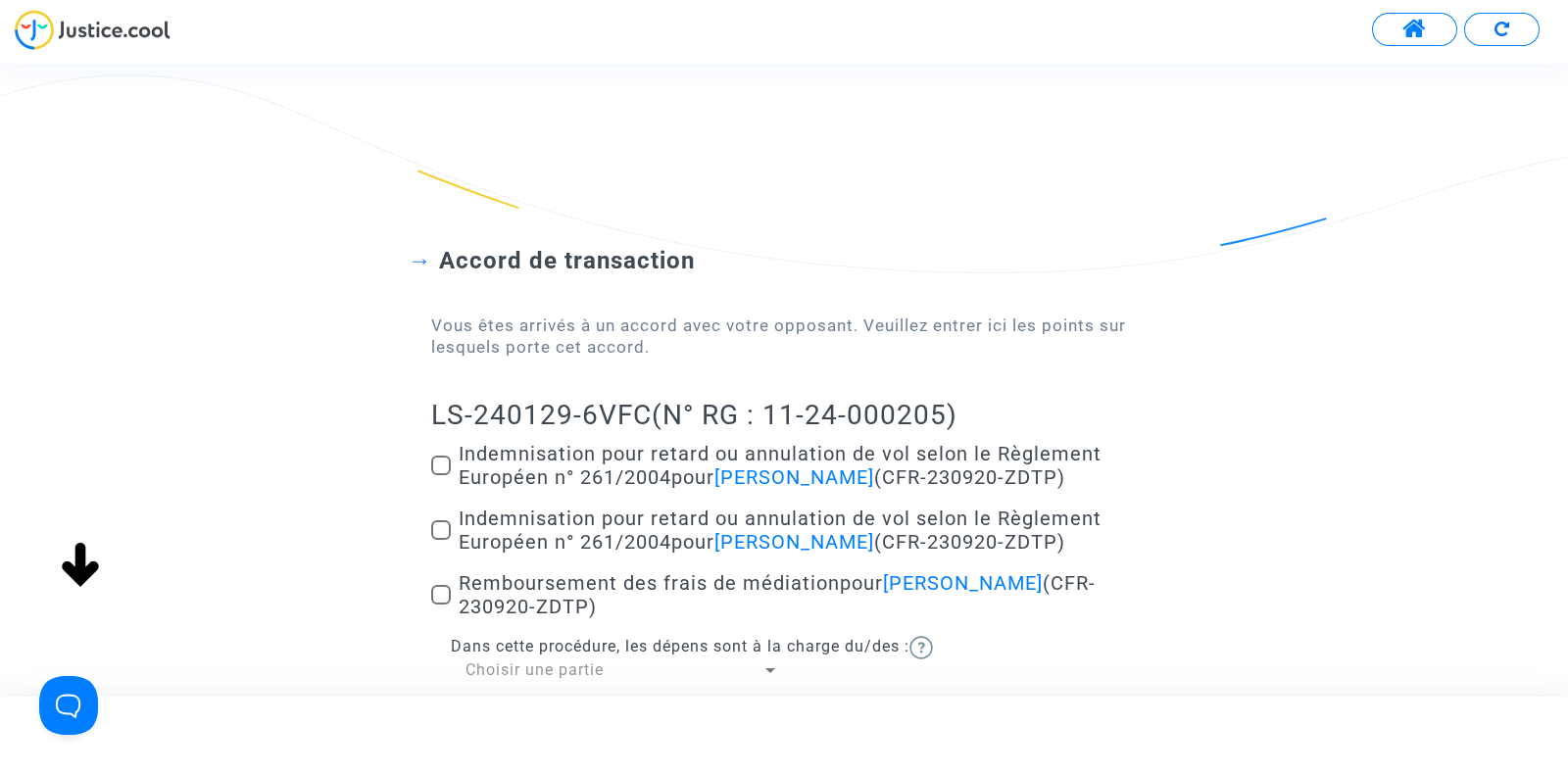
click at [446, 463] on span at bounding box center [441, 466] width 20 height 20
click at [441, 476] on input "Indemnisation pour retard ou annulation de vol selon le Règlement Européen n° 2…" at bounding box center [440, 476] width 1 height 1
checkbox input "true"
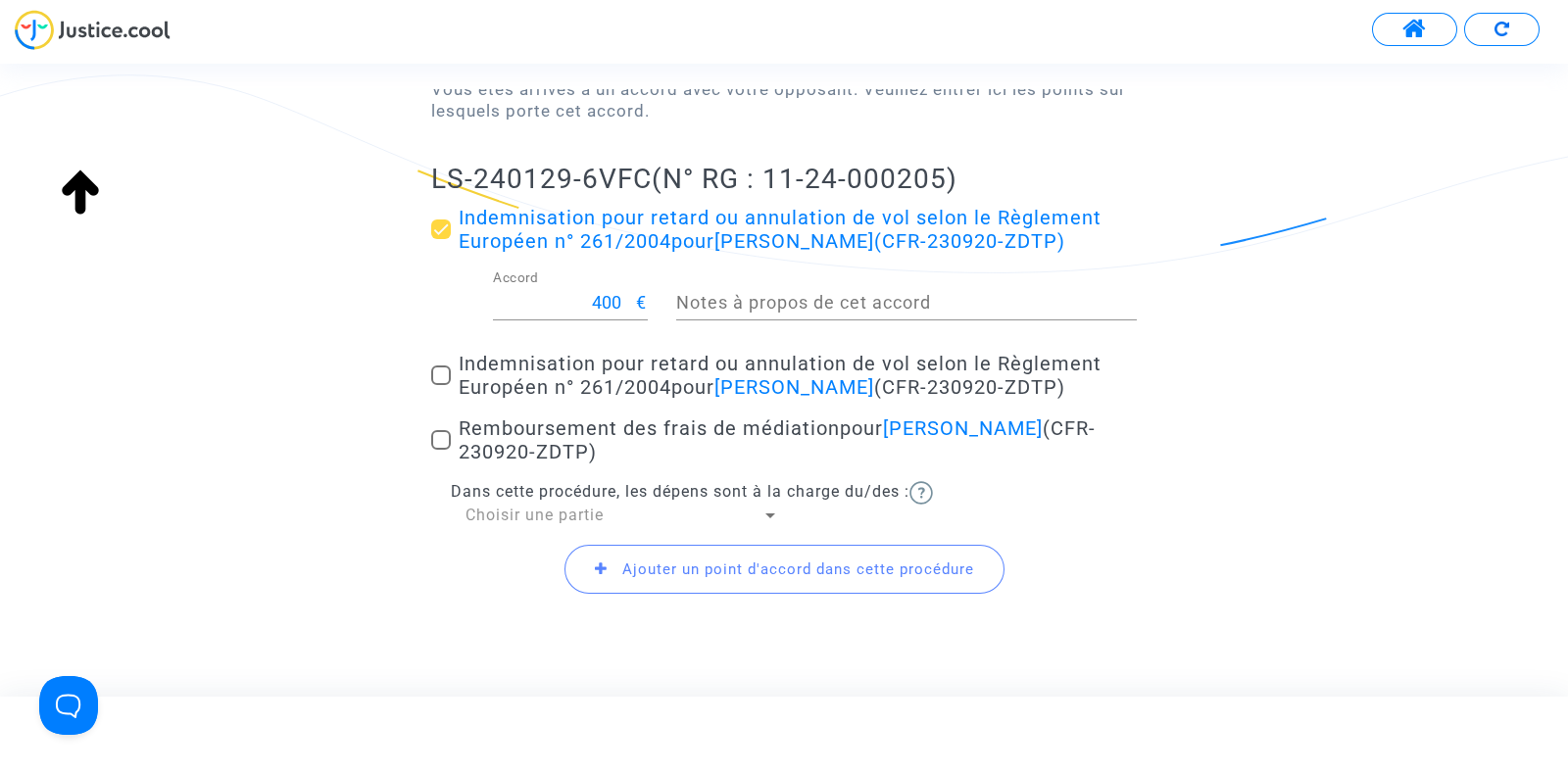
scroll to position [237, 0]
click at [603, 305] on input "400" at bounding box center [564, 302] width 144 height 20
type input "75"
click at [442, 384] on span at bounding box center [441, 374] width 20 height 20
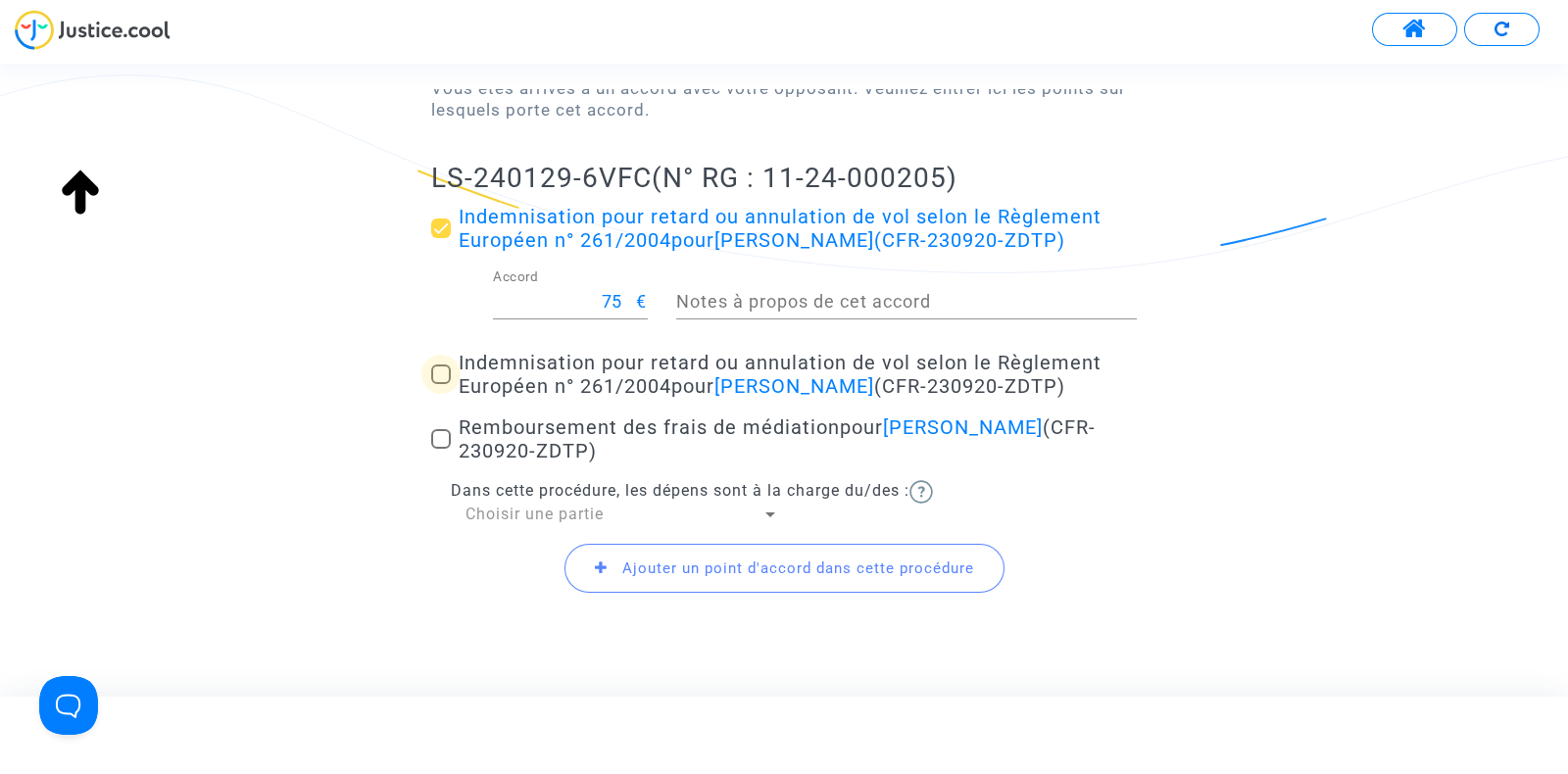
click at [441, 385] on input "Indemnisation pour retard ou annulation de vol selon le Règlement Européen n° 2…" at bounding box center [440, 384] width 1 height 1
checkbox input "true"
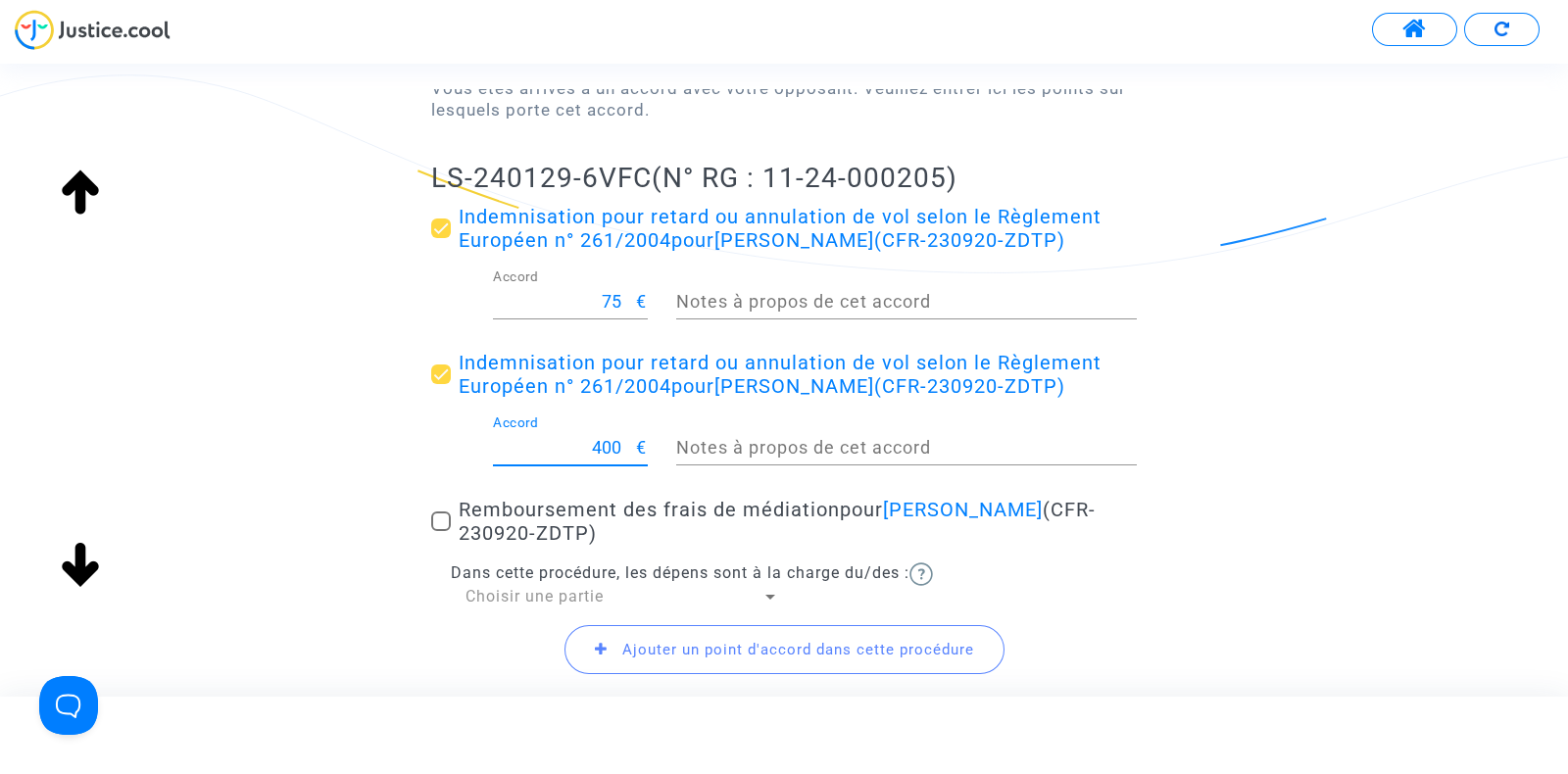
click at [608, 458] on input "400" at bounding box center [564, 448] width 144 height 20
type input "75"
click at [441, 531] on span at bounding box center [441, 521] width 20 height 20
click at [441, 532] on input "Remboursement des frais de médiation pour [PERSON_NAME] (CFR-230920-ZDTP)" at bounding box center [440, 531] width 1 height 1
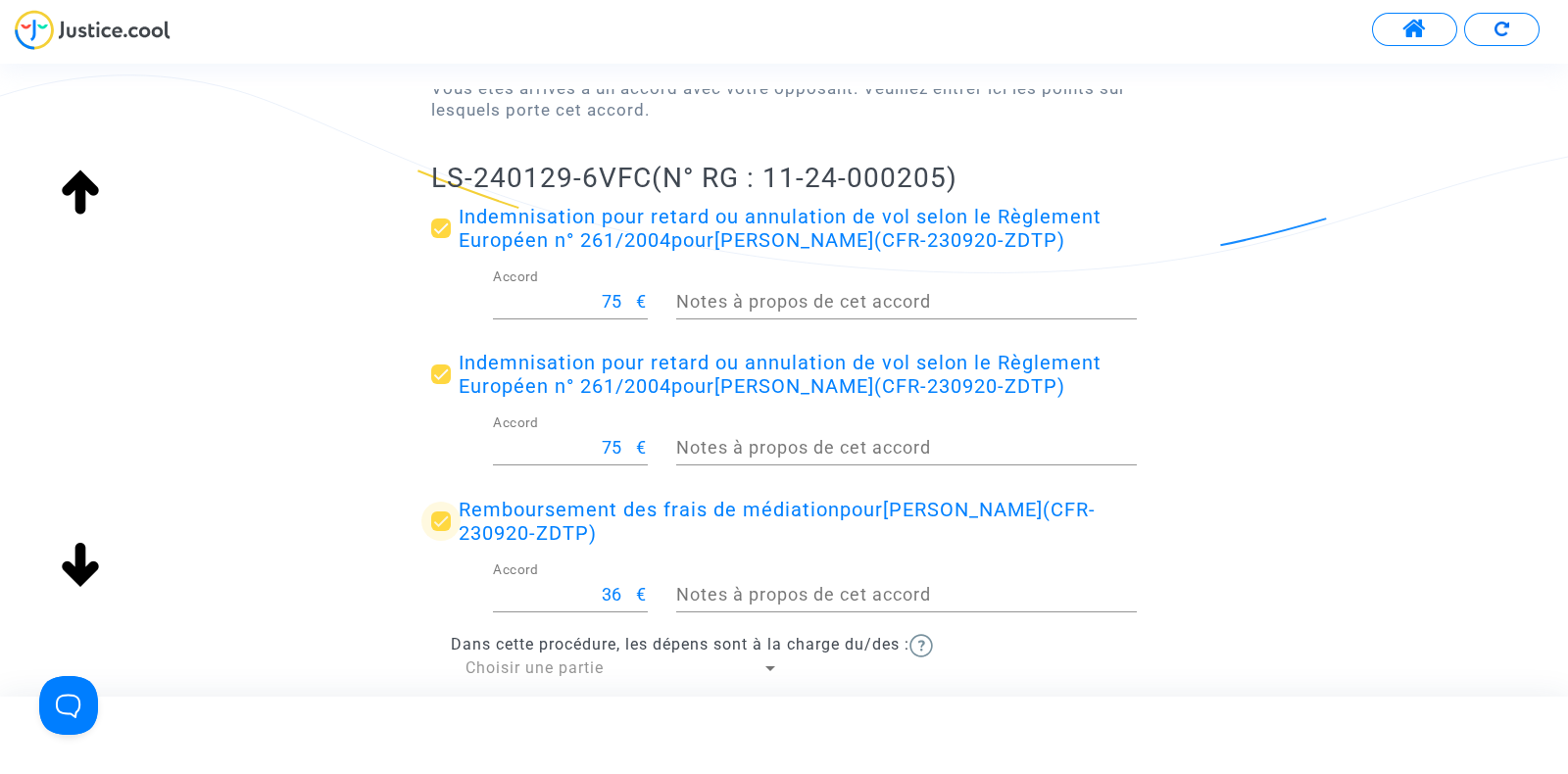
click at [441, 531] on span at bounding box center [441, 521] width 20 height 20
click at [441, 532] on input "Remboursement des frais de médiation pour [PERSON_NAME] (CFR-230920-ZDTP)" at bounding box center [440, 531] width 1 height 1
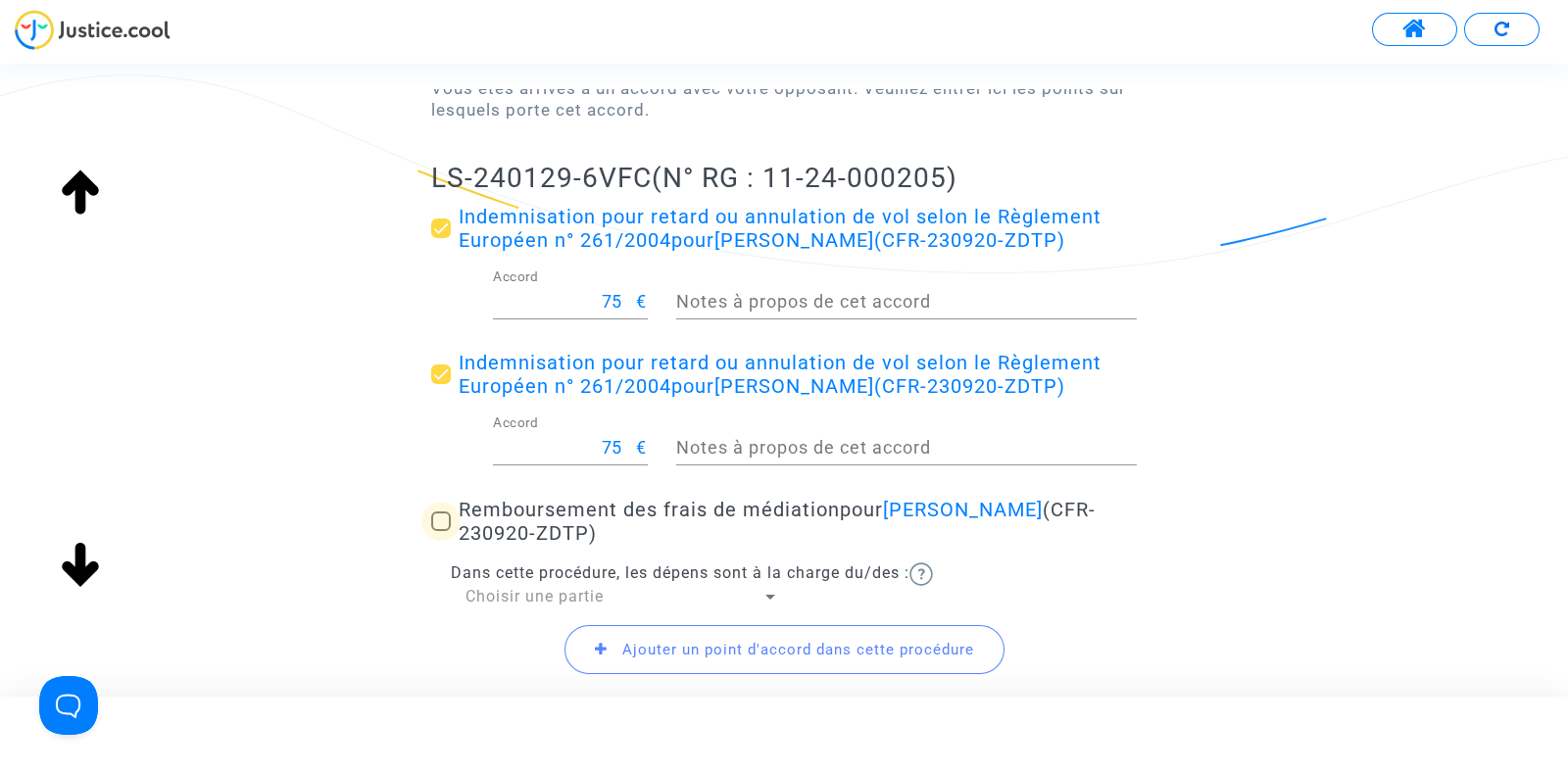
click at [446, 531] on span at bounding box center [441, 521] width 20 height 20
click at [441, 532] on input "Remboursement des frais de médiation pour [PERSON_NAME] (CFR-230920-ZDTP)" at bounding box center [440, 531] width 1 height 1
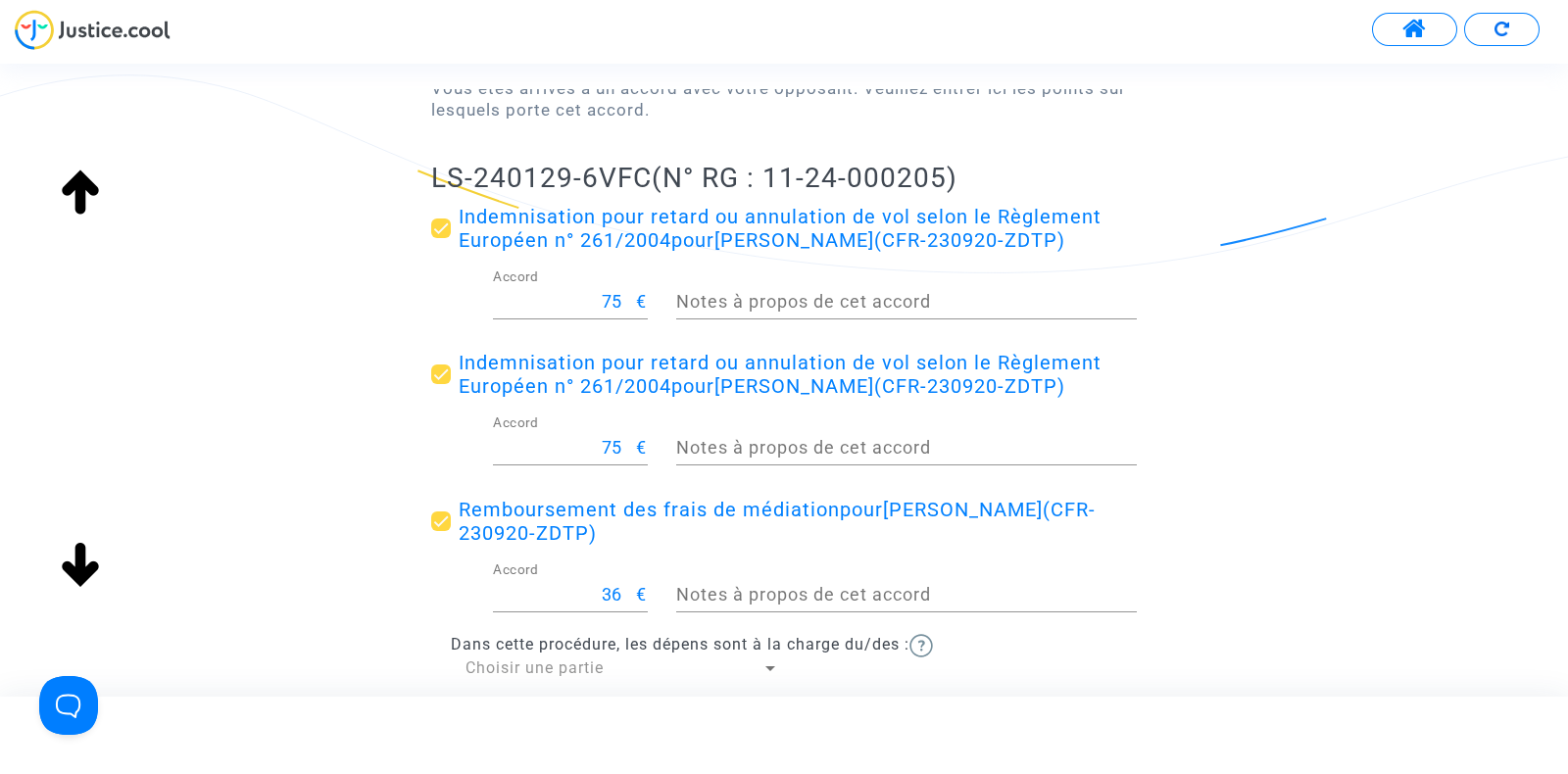
click at [446, 531] on span at bounding box center [441, 521] width 20 height 20
click at [441, 532] on input "Remboursement des frais de médiation pour [PERSON_NAME] (CFR-230920-ZDTP)" at bounding box center [440, 531] width 1 height 1
checkbox input "false"
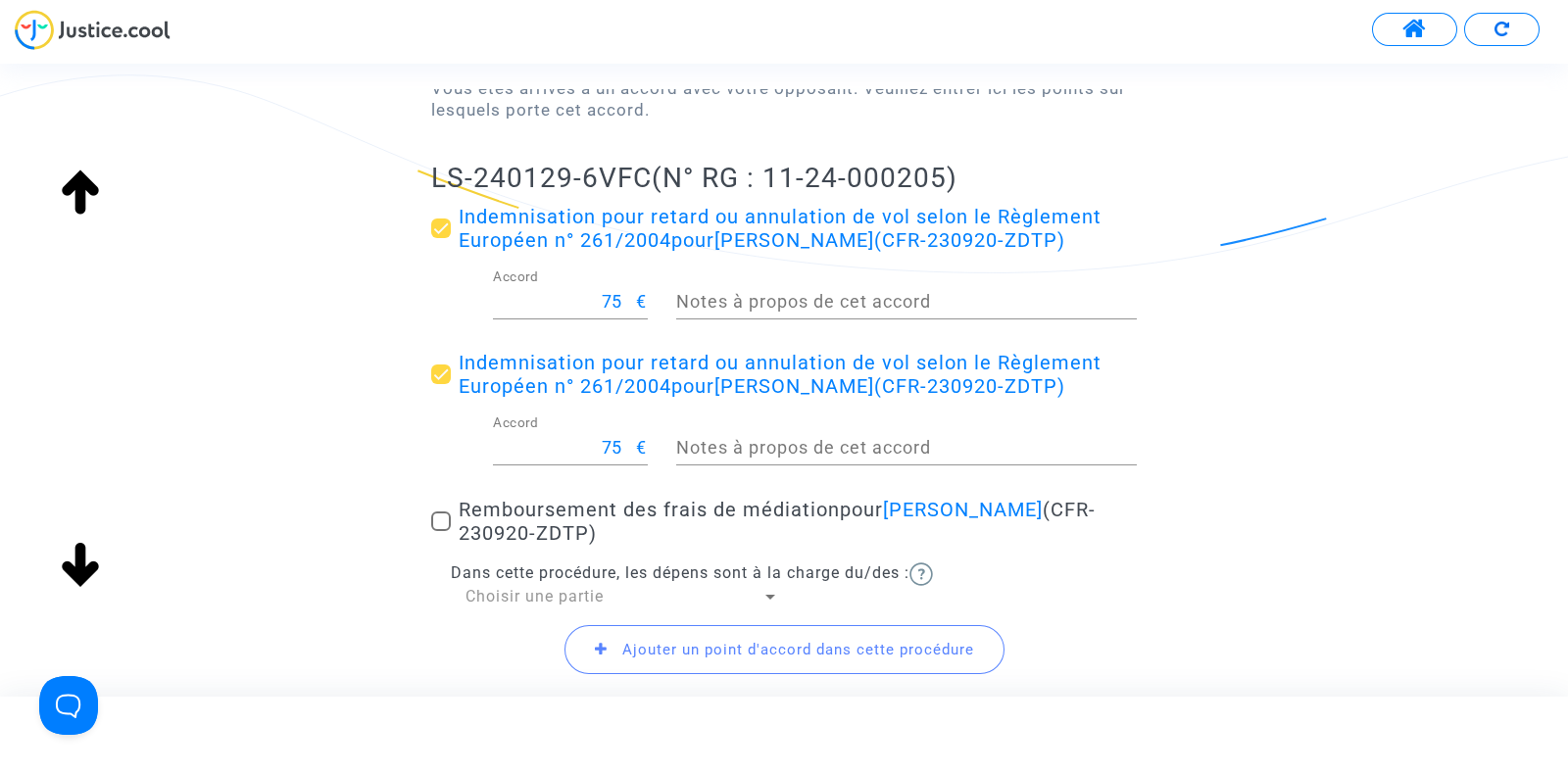
click at [520, 606] on span "Choisir une partie" at bounding box center [535, 596] width 138 height 19
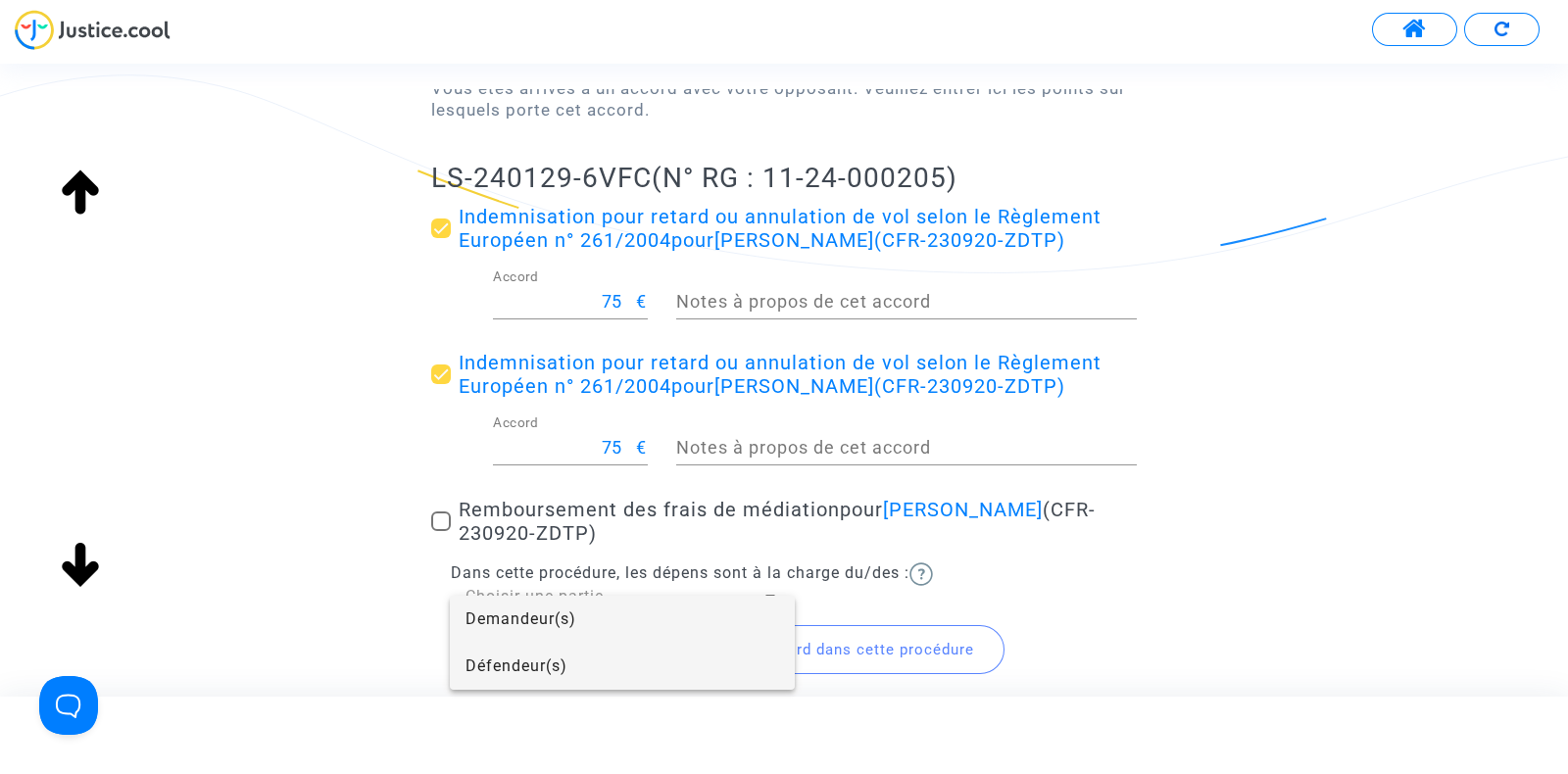
click at [503, 645] on span "Défendeur(s)" at bounding box center [623, 666] width 314 height 47
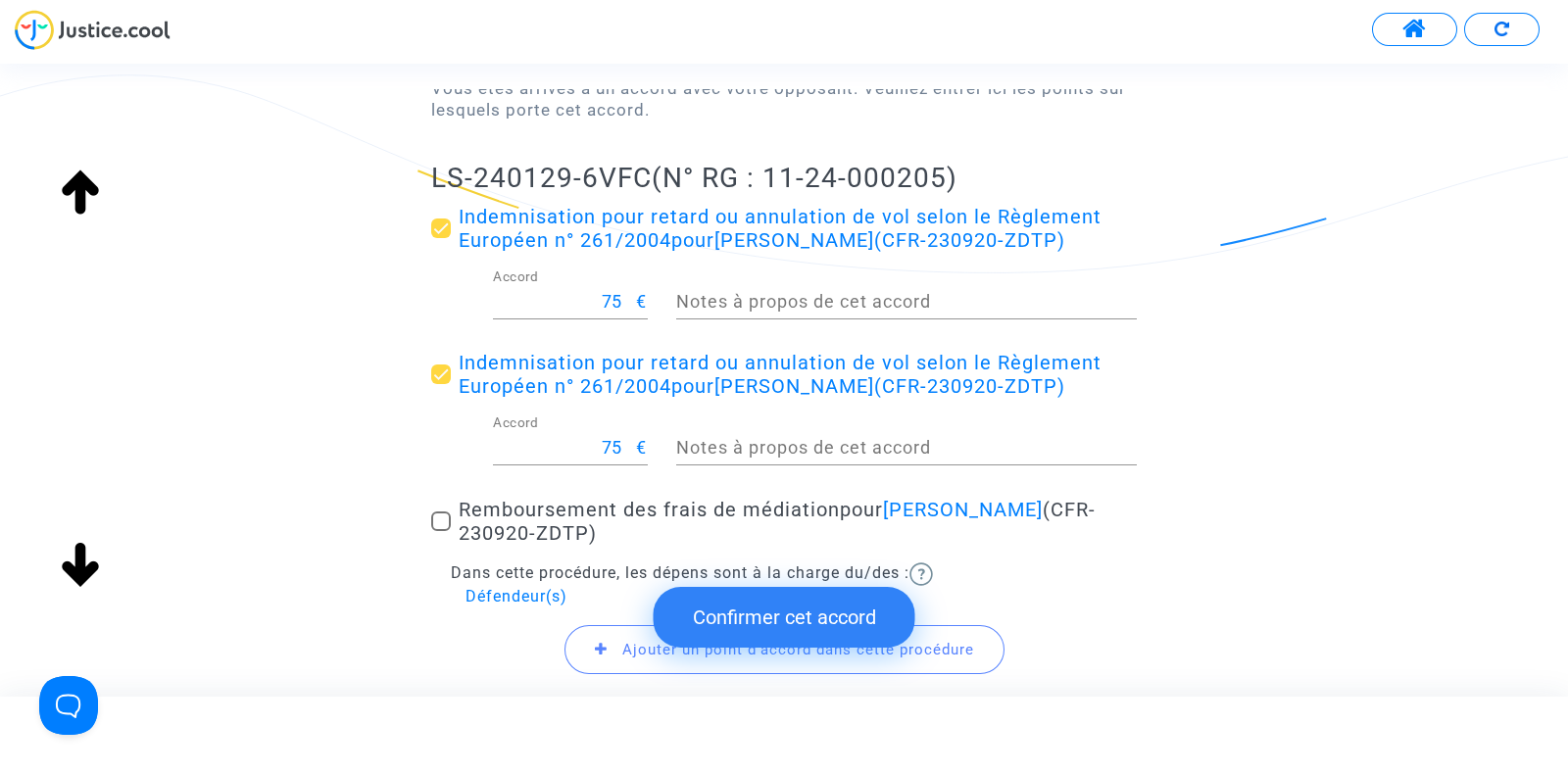
scroll to position [404, 0]
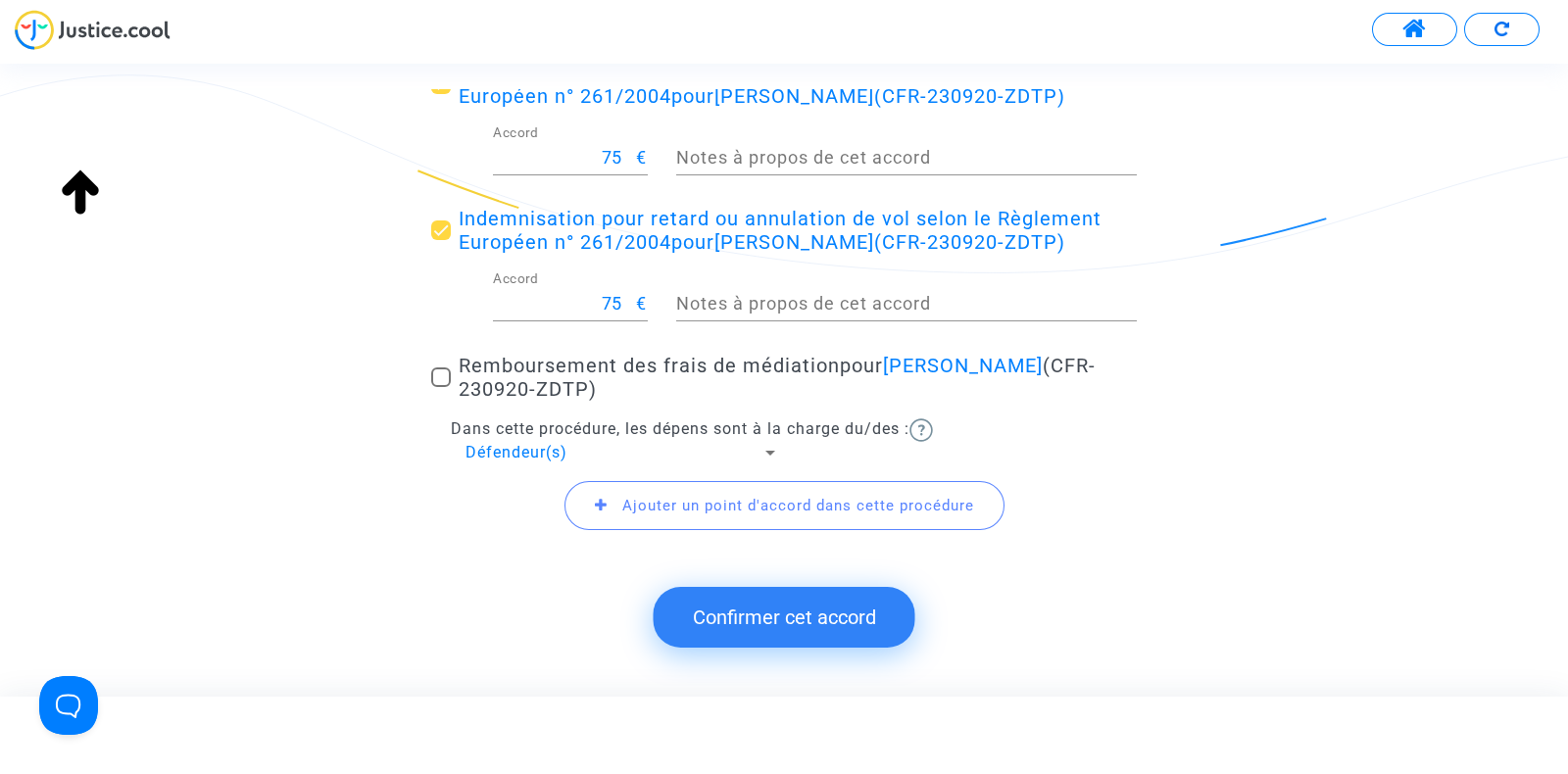
click at [630, 495] on span "Ajouter un point d'accord dans cette procédure" at bounding box center [784, 505] width 440 height 49
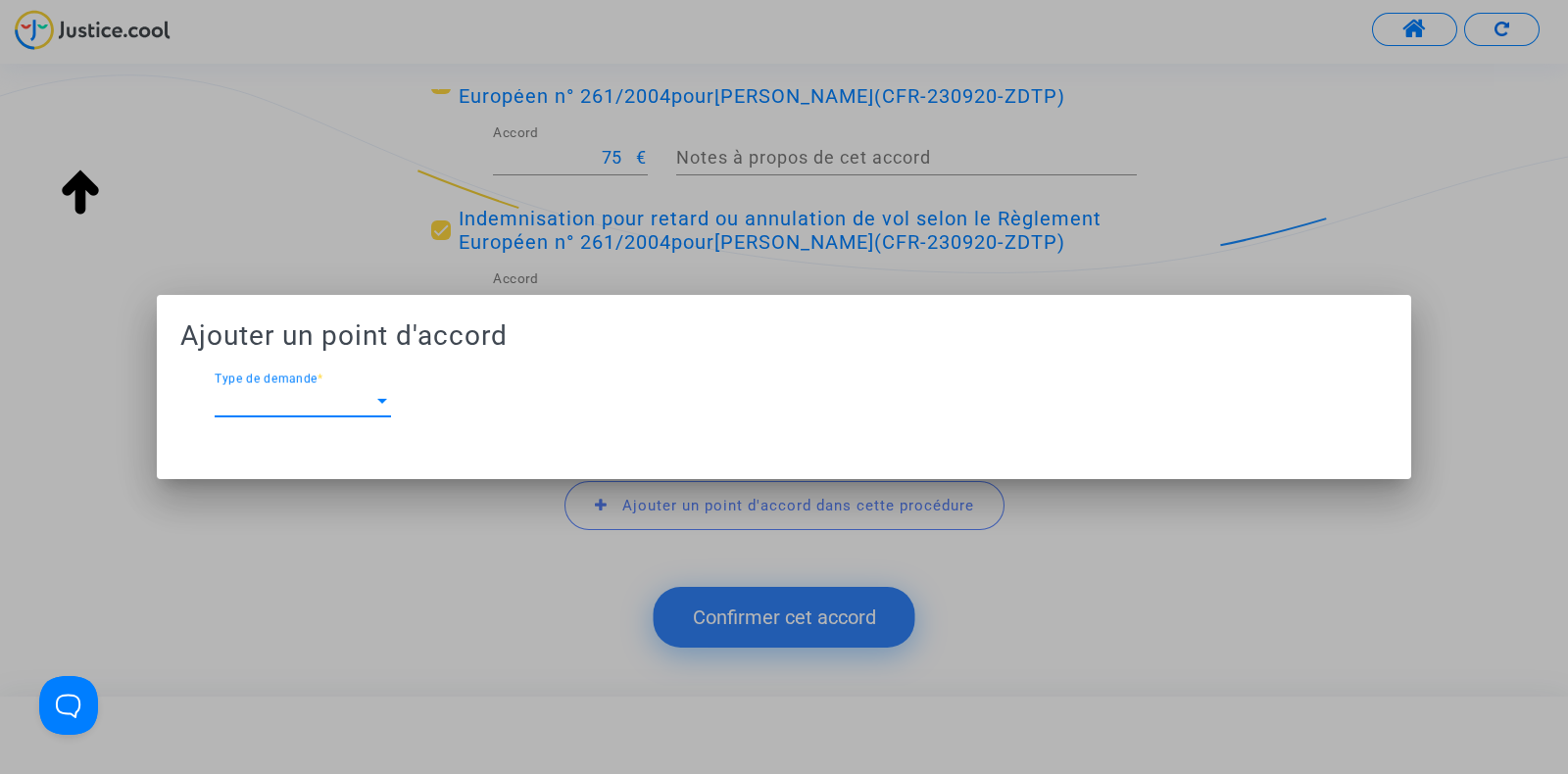
click at [359, 396] on span "Type de demande" at bounding box center [293, 401] width 159 height 18
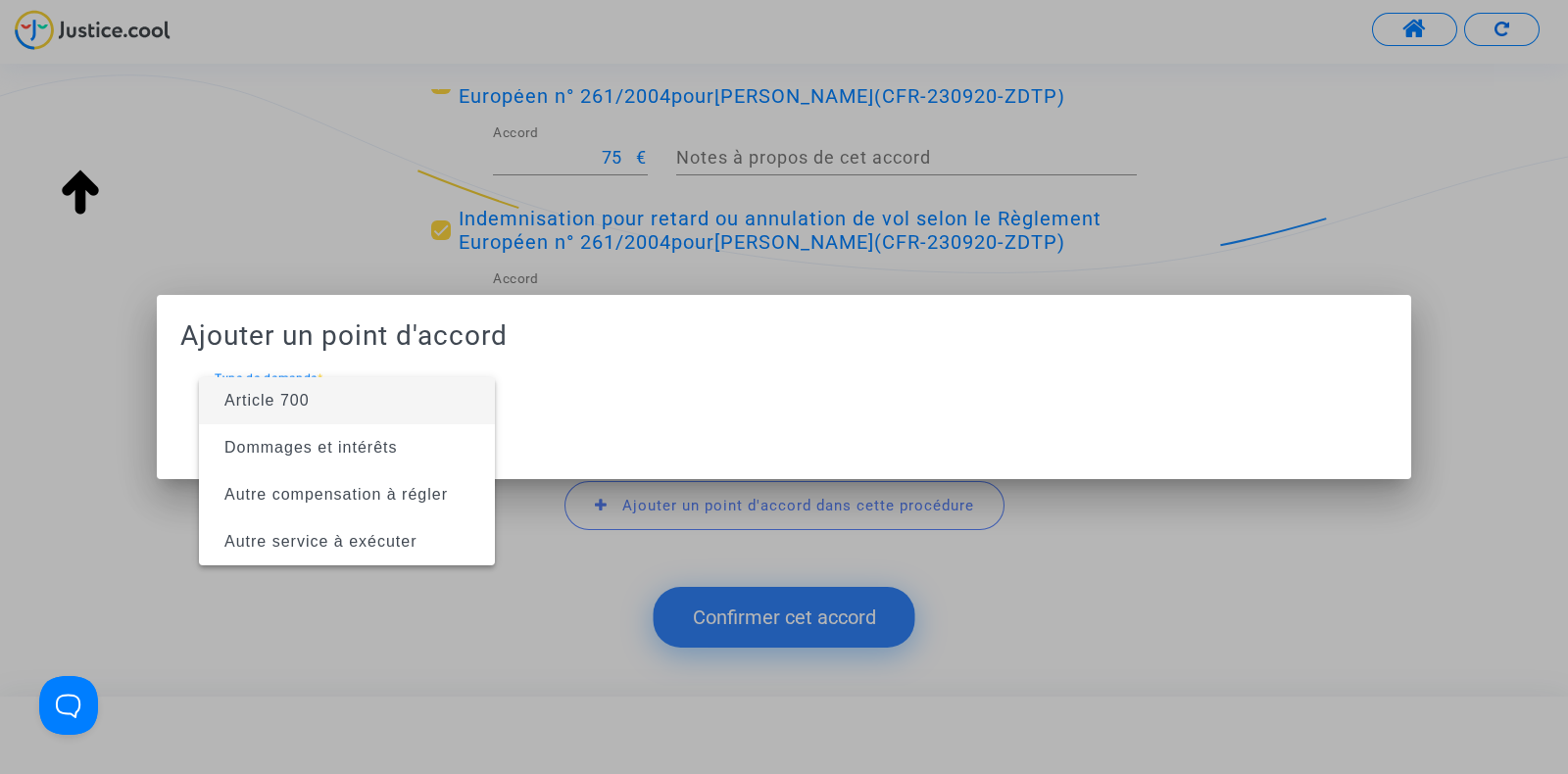
click at [317, 397] on span "Article 700" at bounding box center [346, 401] width 264 height 47
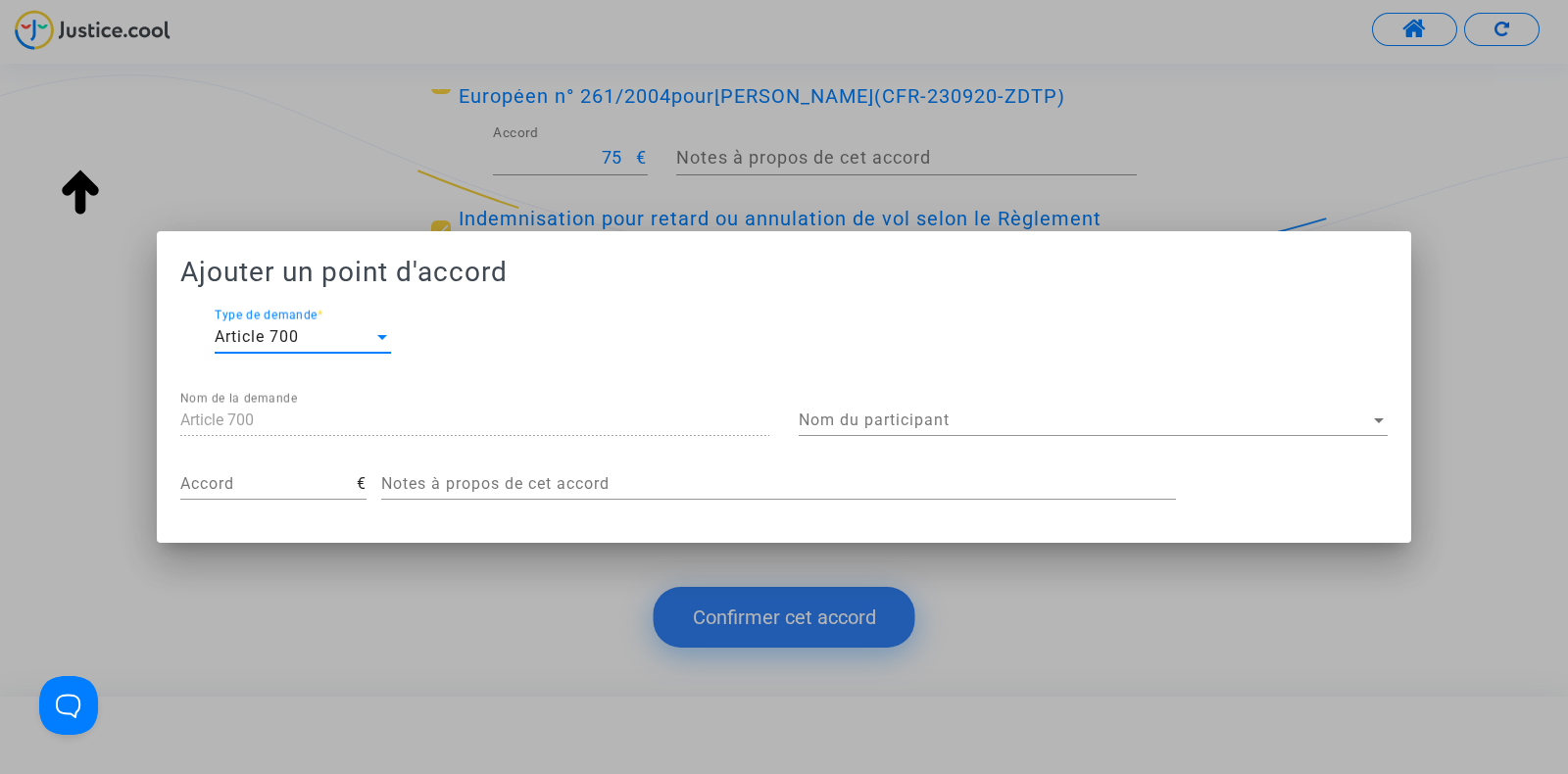
click at [284, 479] on input "Accord" at bounding box center [268, 485] width 177 height 18
type input "200"
click at [871, 385] on div "Ajouter un point d'accord Article 700 Type de demande * Article 700 Nom de la d…" at bounding box center [784, 387] width 1207 height 265
click at [851, 418] on span "Nom du participant" at bounding box center [1083, 421] width 571 height 18
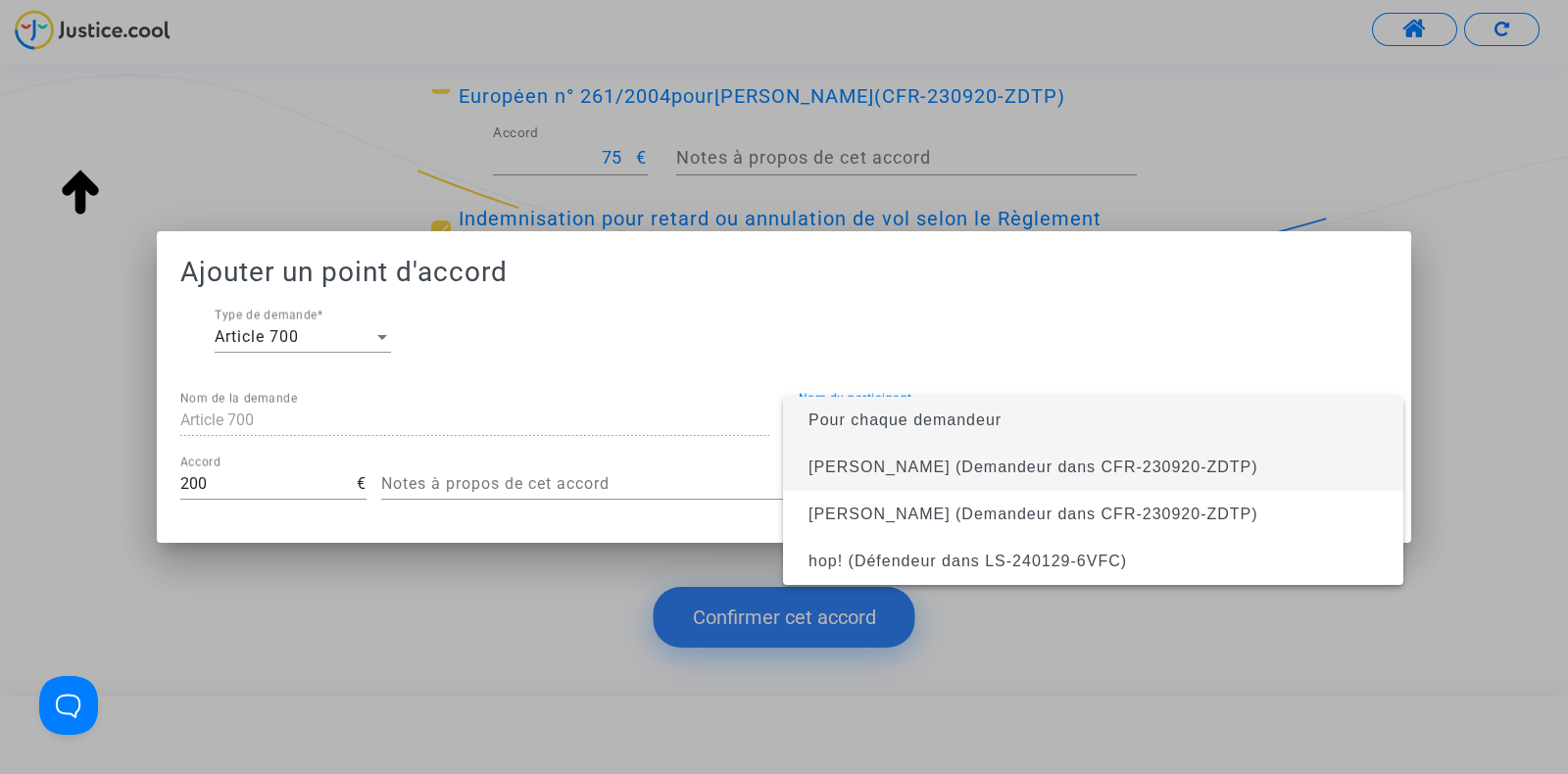
click at [853, 477] on span "[PERSON_NAME] (Demandeur dans CFR-230920-ZDTP)" at bounding box center [1092, 468] width 589 height 47
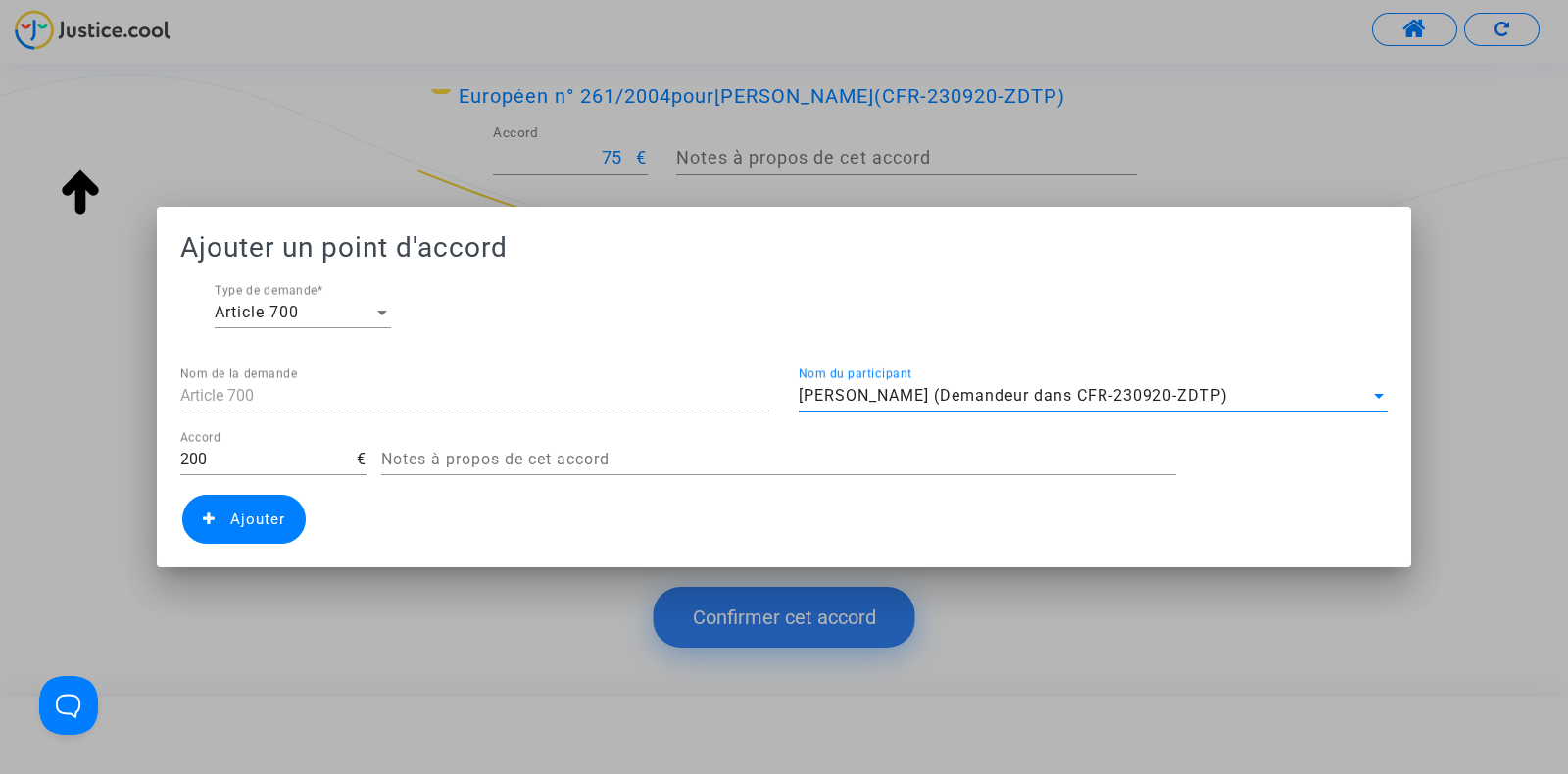
click at [269, 522] on span "Ajouter" at bounding box center [258, 519] width 55 height 18
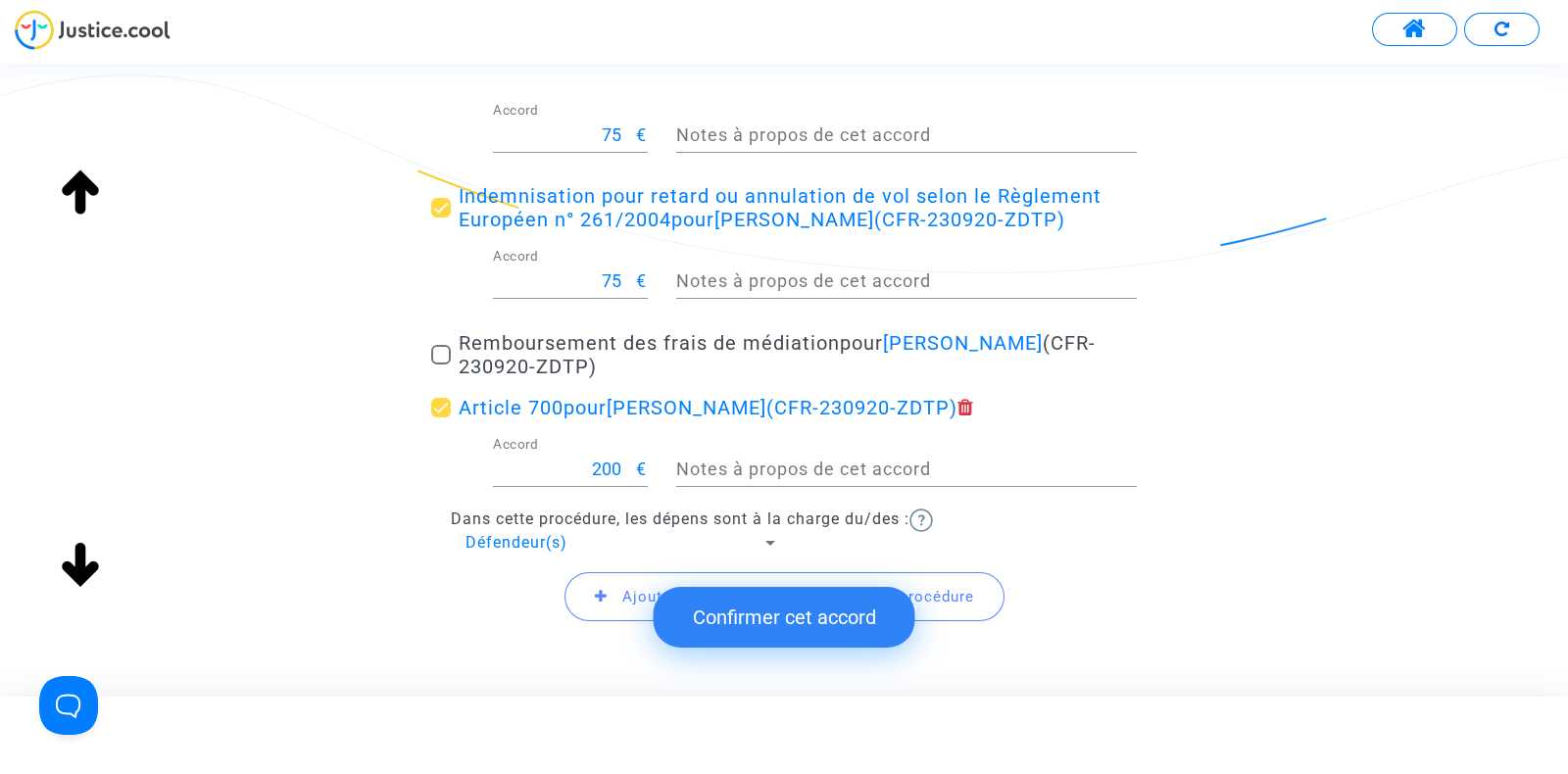
click at [748, 614] on button "Confirmer cet accord" at bounding box center [784, 618] width 261 height 61
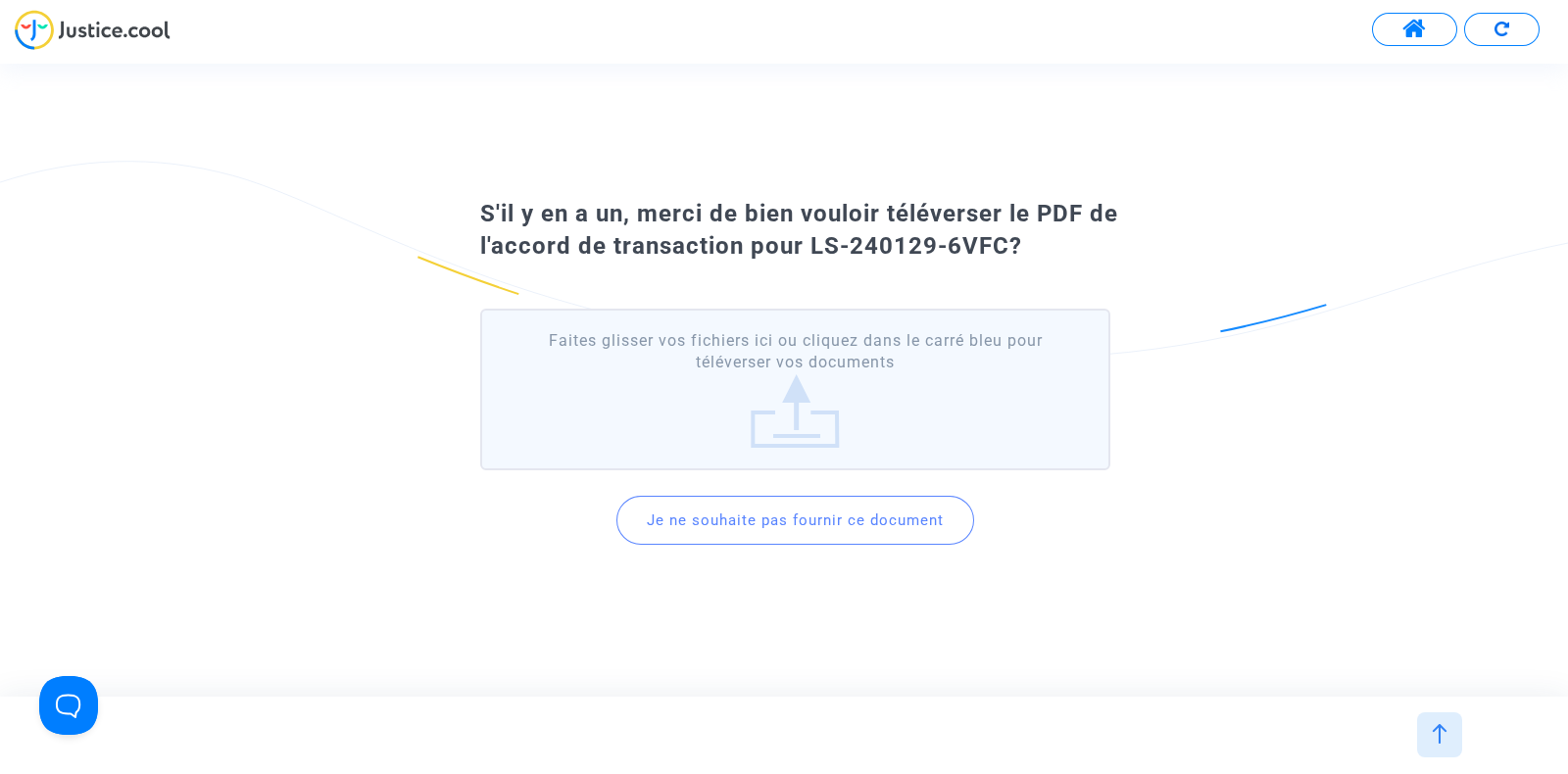
click at [720, 542] on button "Je ne souhaite pas fournir ce document" at bounding box center [794, 520] width 357 height 49
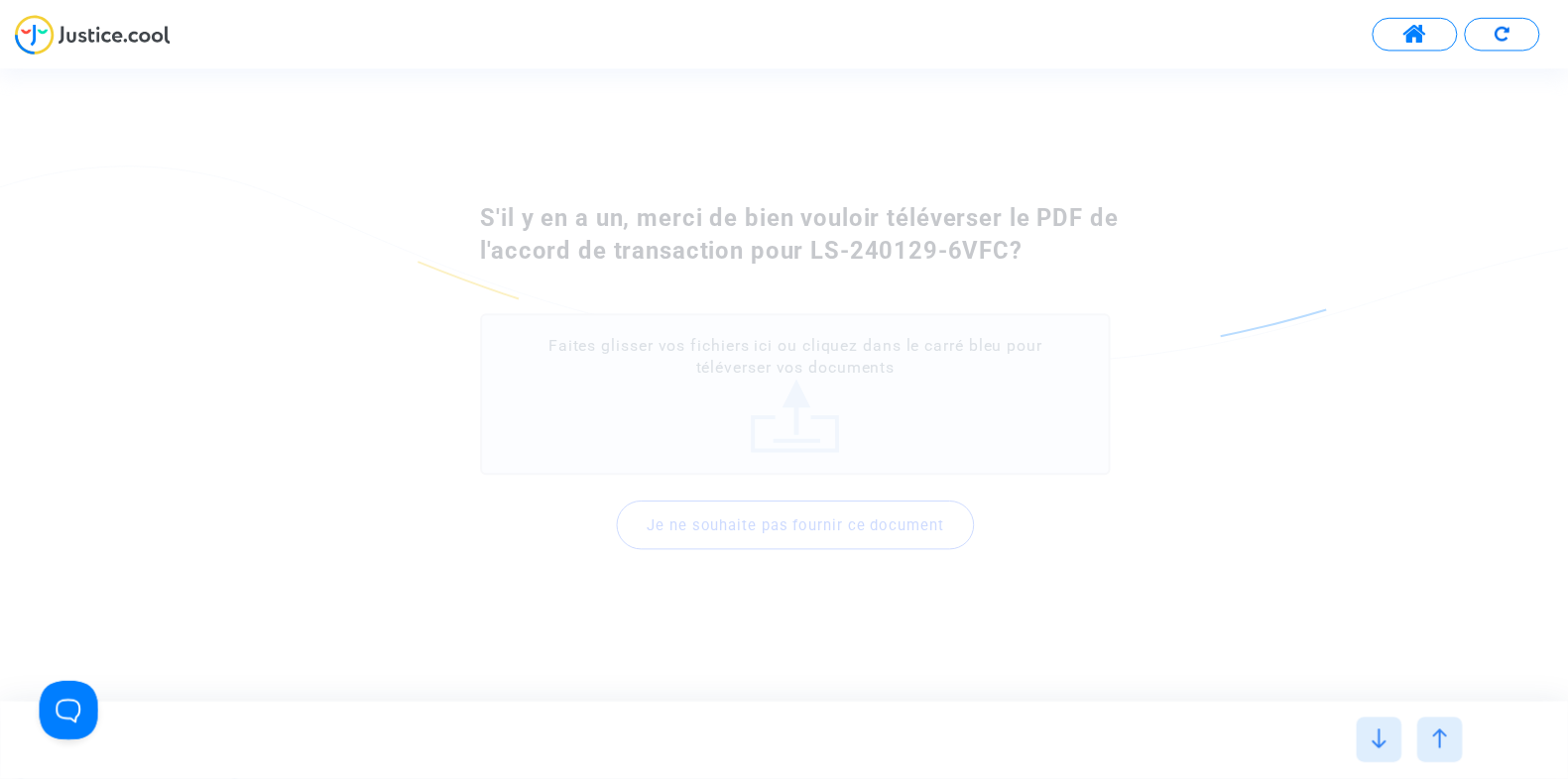
scroll to position [0, 0]
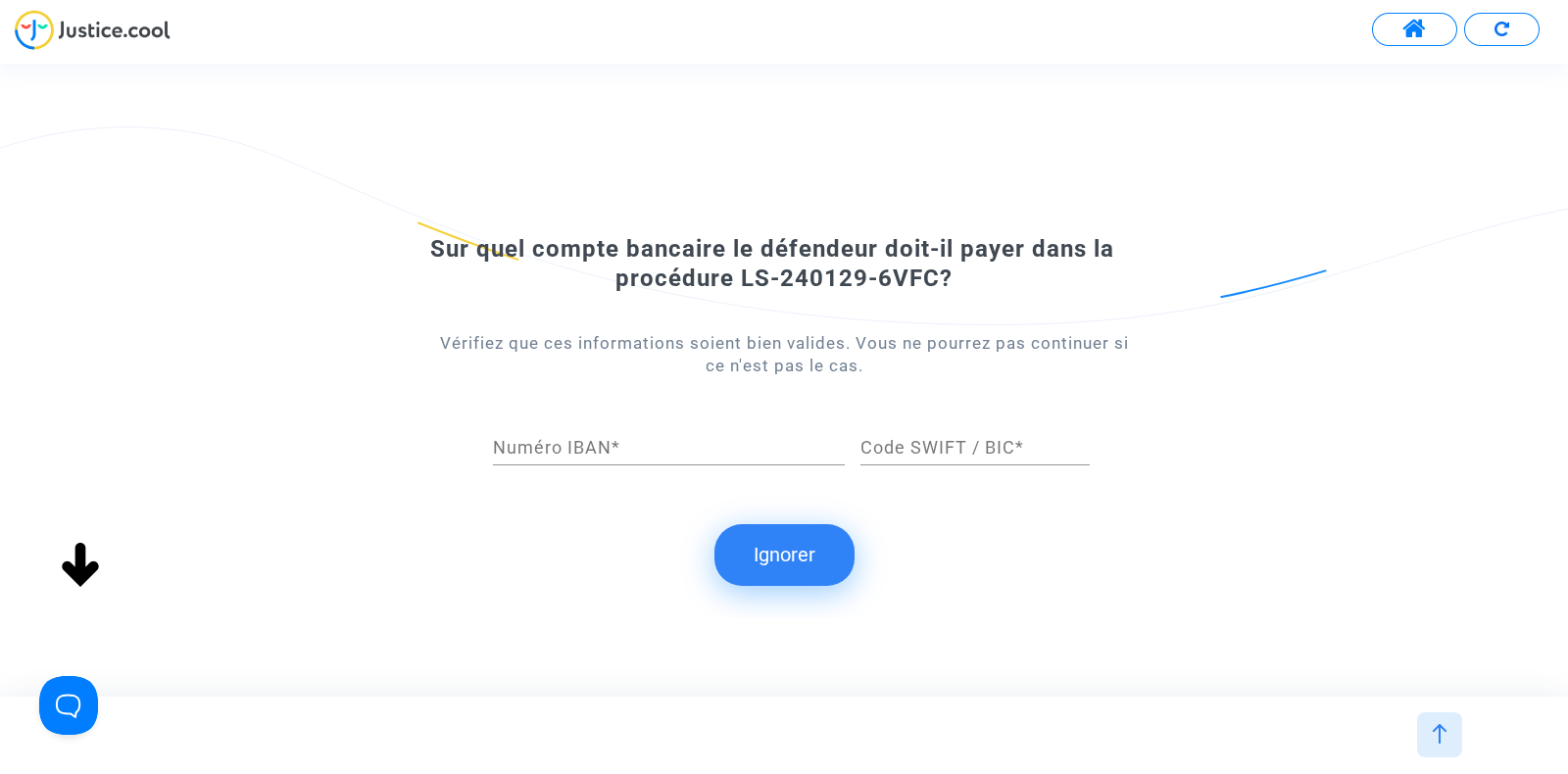
click at [774, 543] on button "Ignorer" at bounding box center [784, 555] width 140 height 61
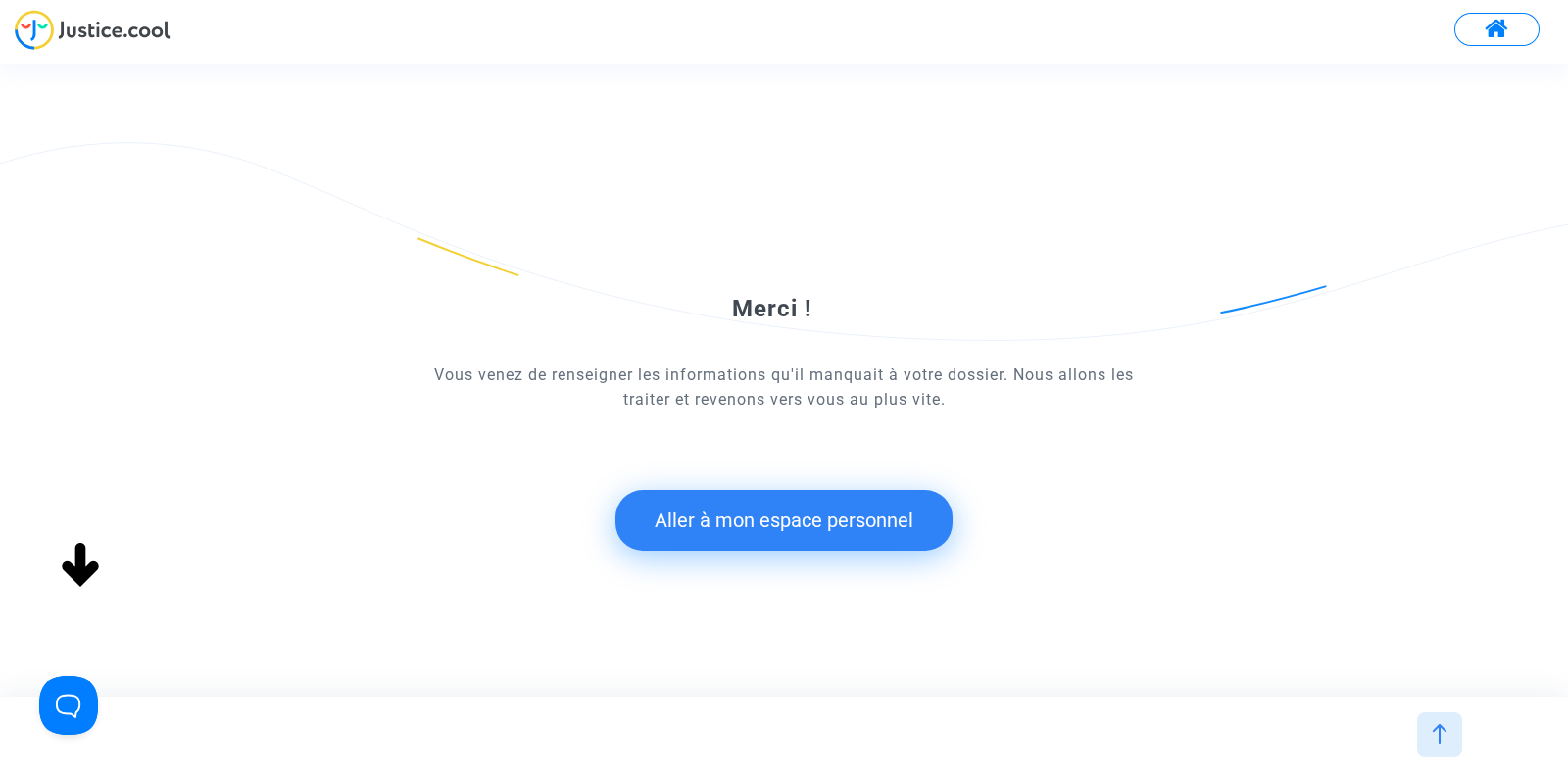
click at [742, 505] on button "Aller à mon espace personnel" at bounding box center [784, 520] width 337 height 61
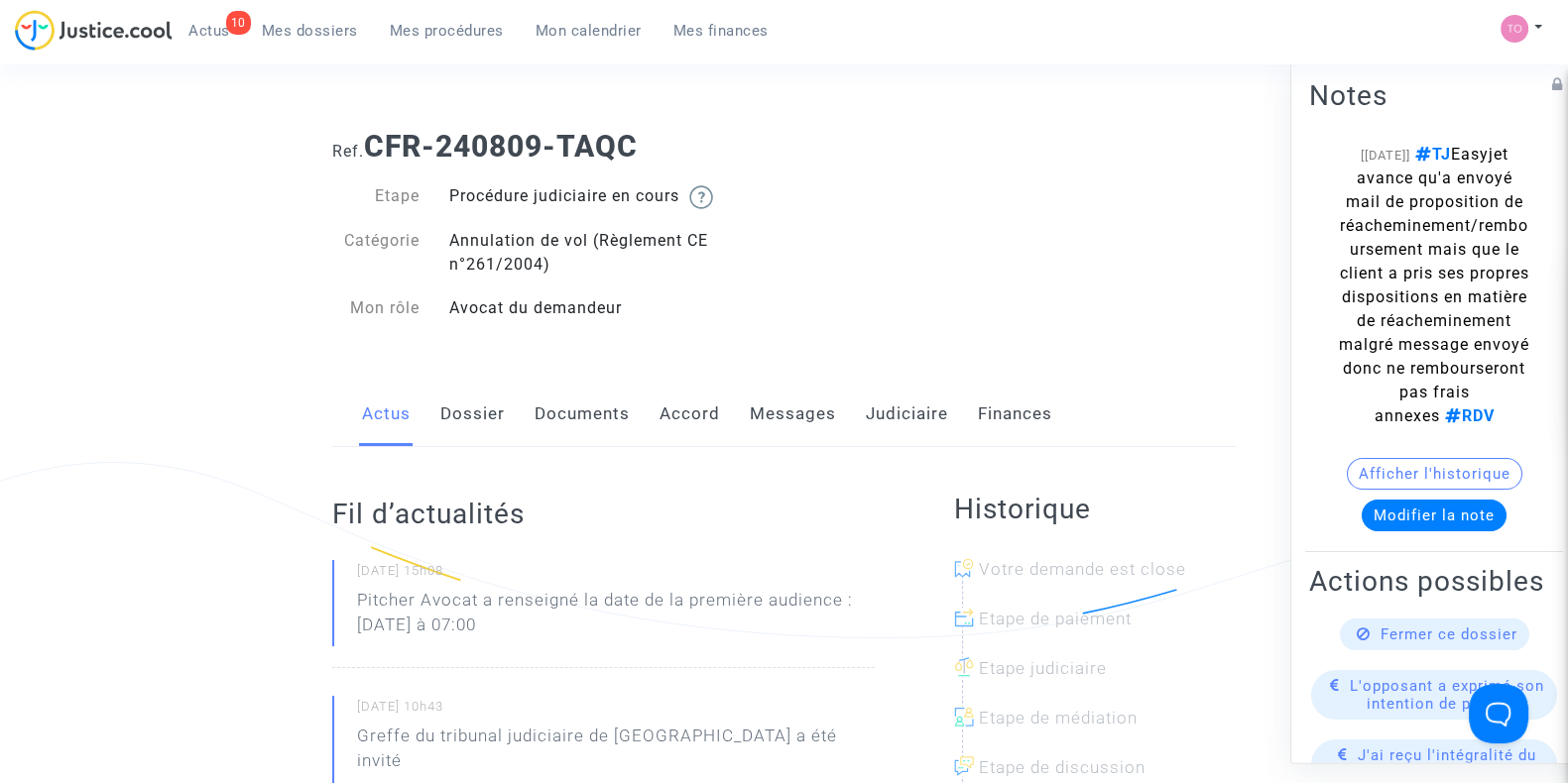
click at [567, 413] on link "Documents" at bounding box center [581, 414] width 95 height 66
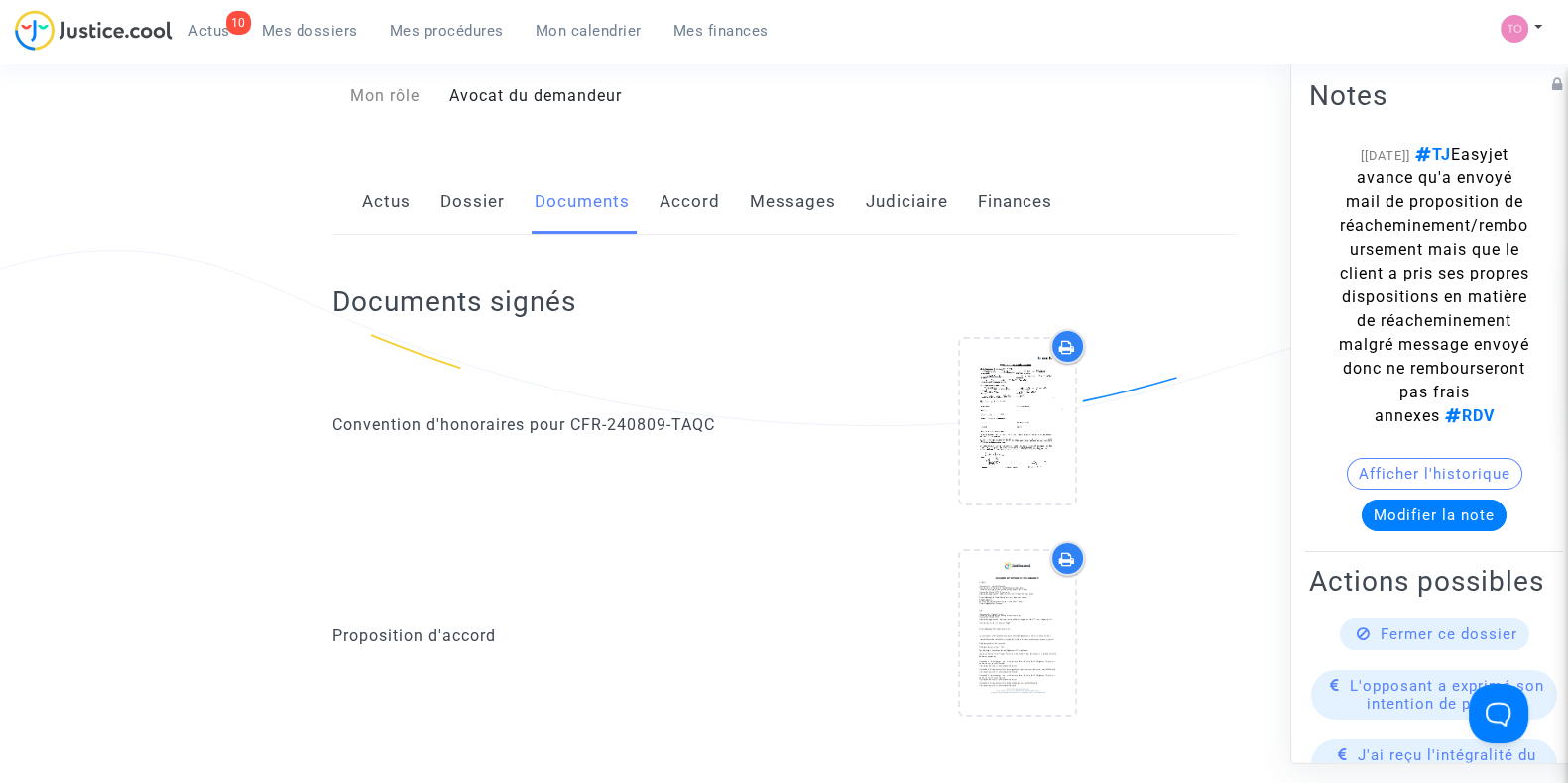
scroll to position [217, 0]
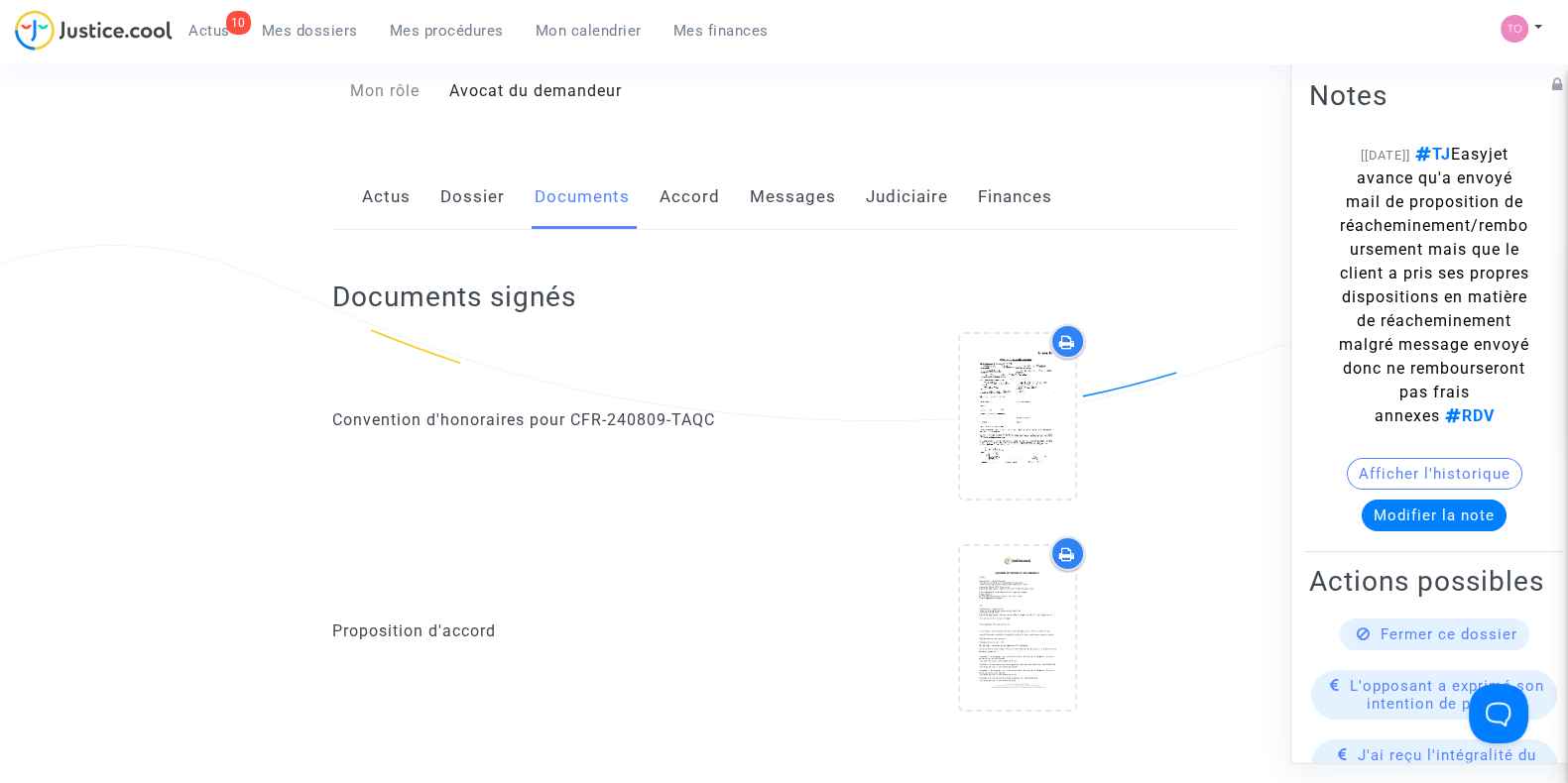
click at [690, 190] on link "Accord" at bounding box center [689, 198] width 61 height 66
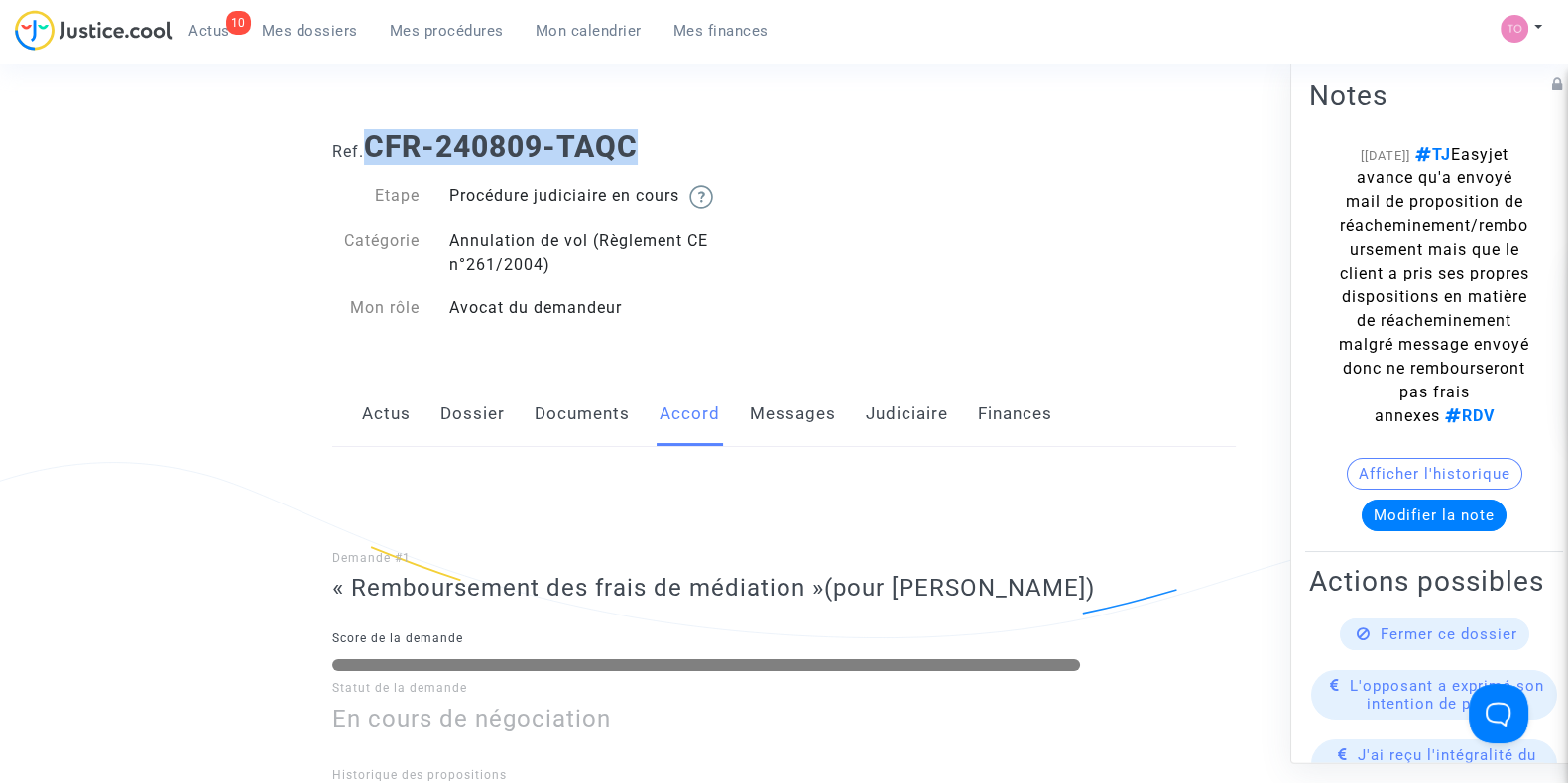
drag, startPoint x: 378, startPoint y: 145, endPoint x: 695, endPoint y: 150, distance: 317.0
click at [695, 150] on h1 "Ref. CFR-240809-TAQC" at bounding box center [784, 147] width 903 height 36
copy b "CFR-240809-TAQC"
click at [1410, 489] on button "Afficher l'historique" at bounding box center [1434, 474] width 176 height 32
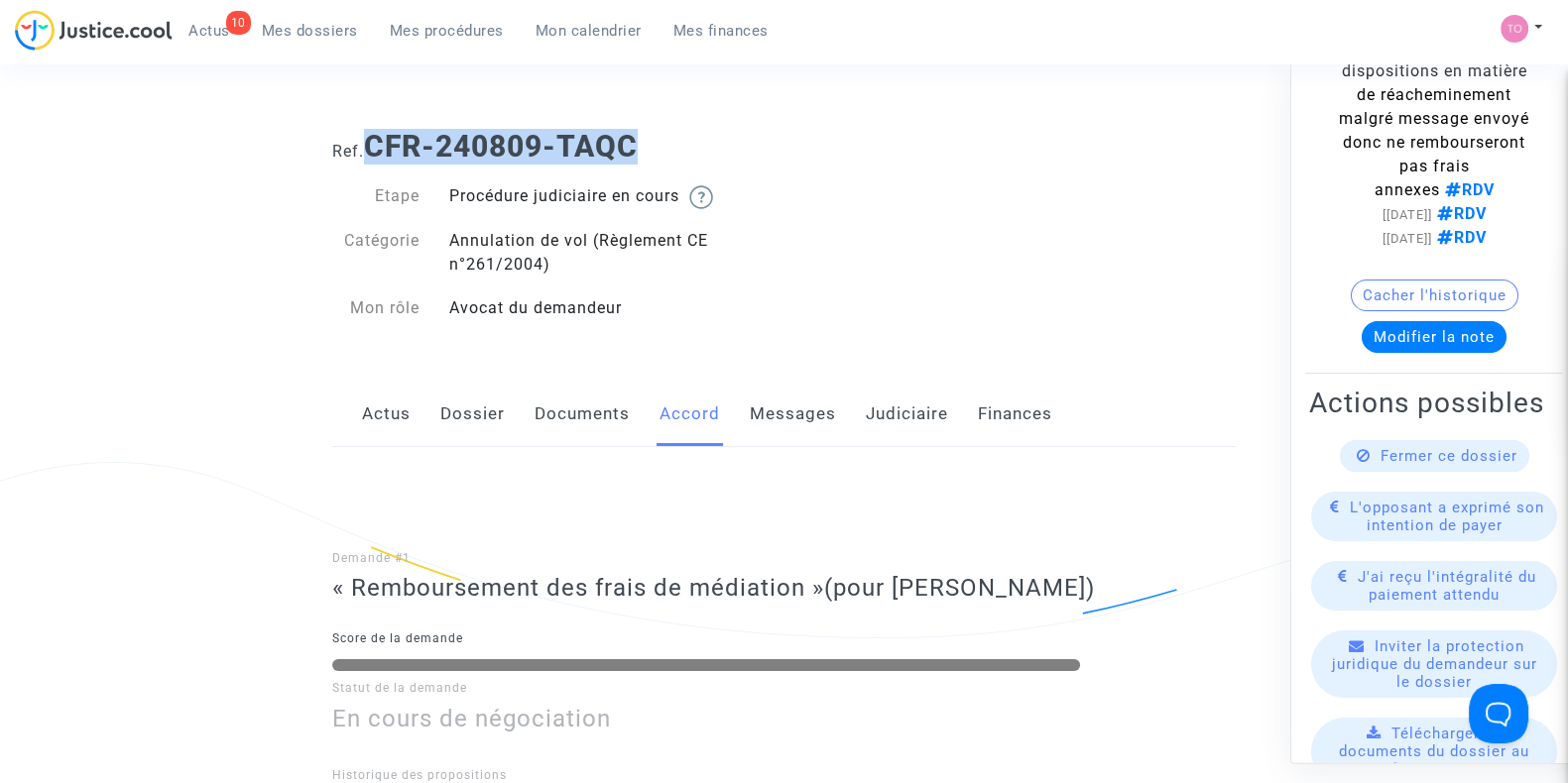
click at [470, 407] on link "Dossier" at bounding box center [472, 414] width 65 height 66
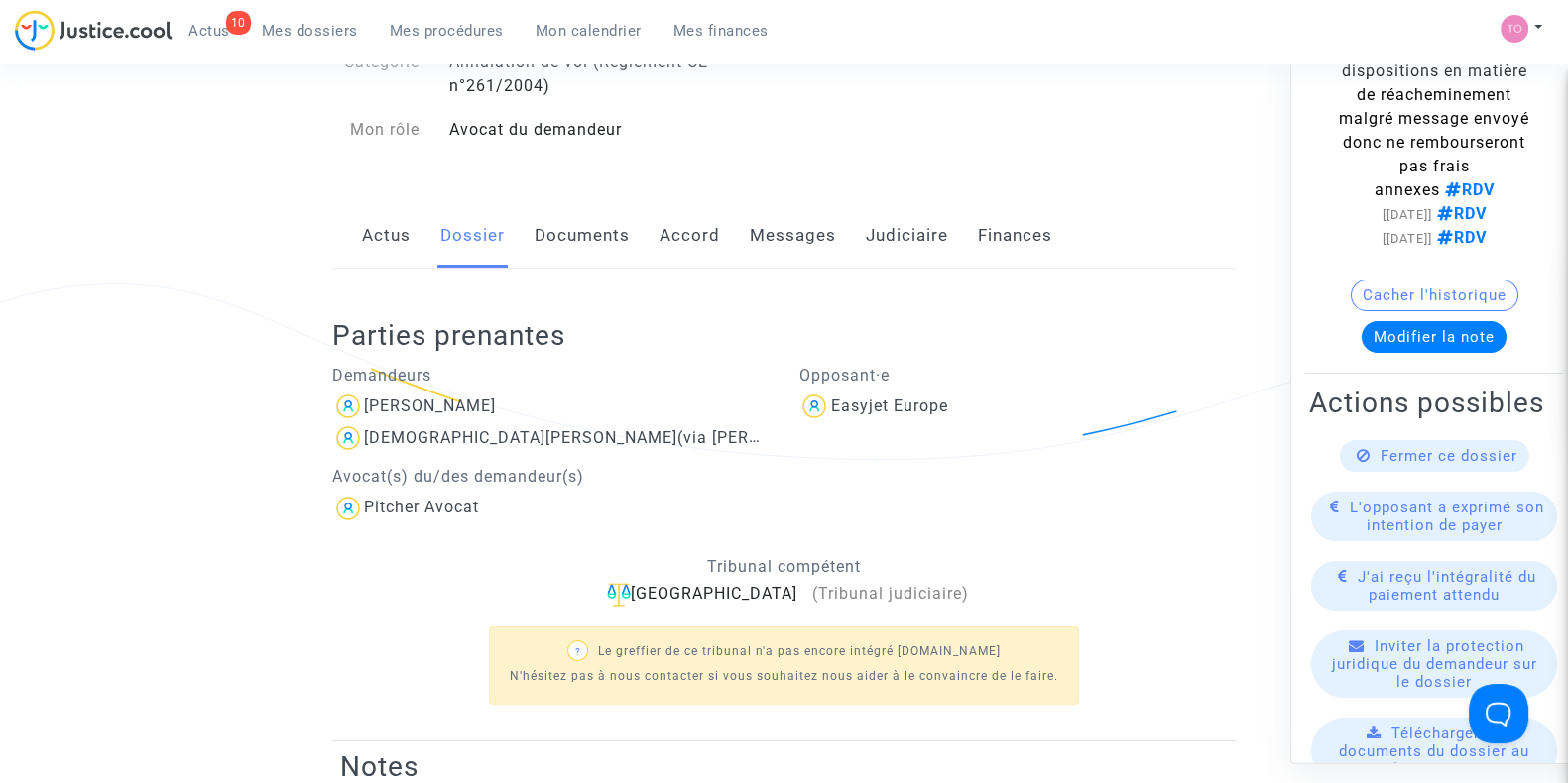
scroll to position [158, 0]
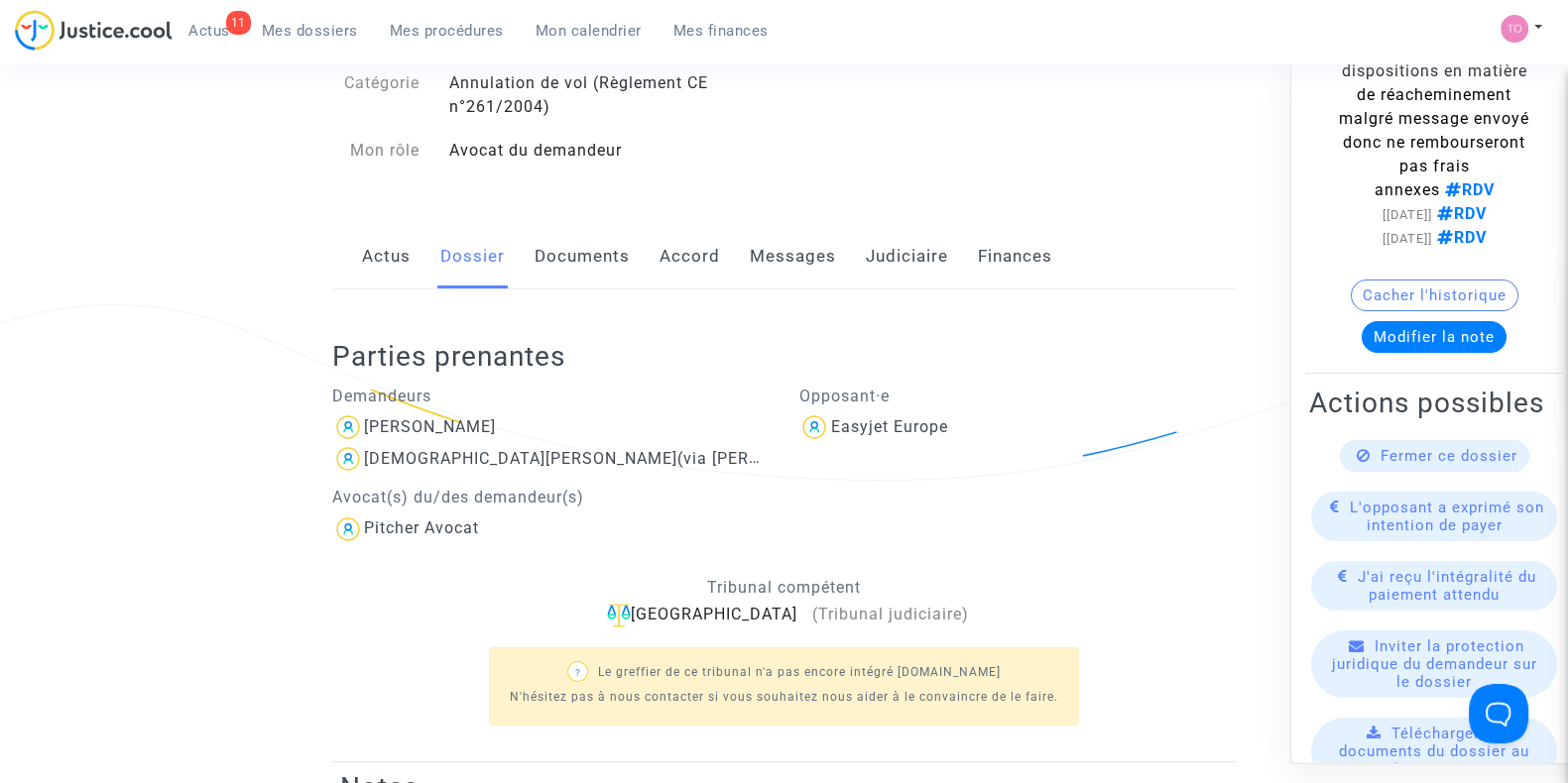
click at [574, 272] on link "Documents" at bounding box center [581, 257] width 95 height 66
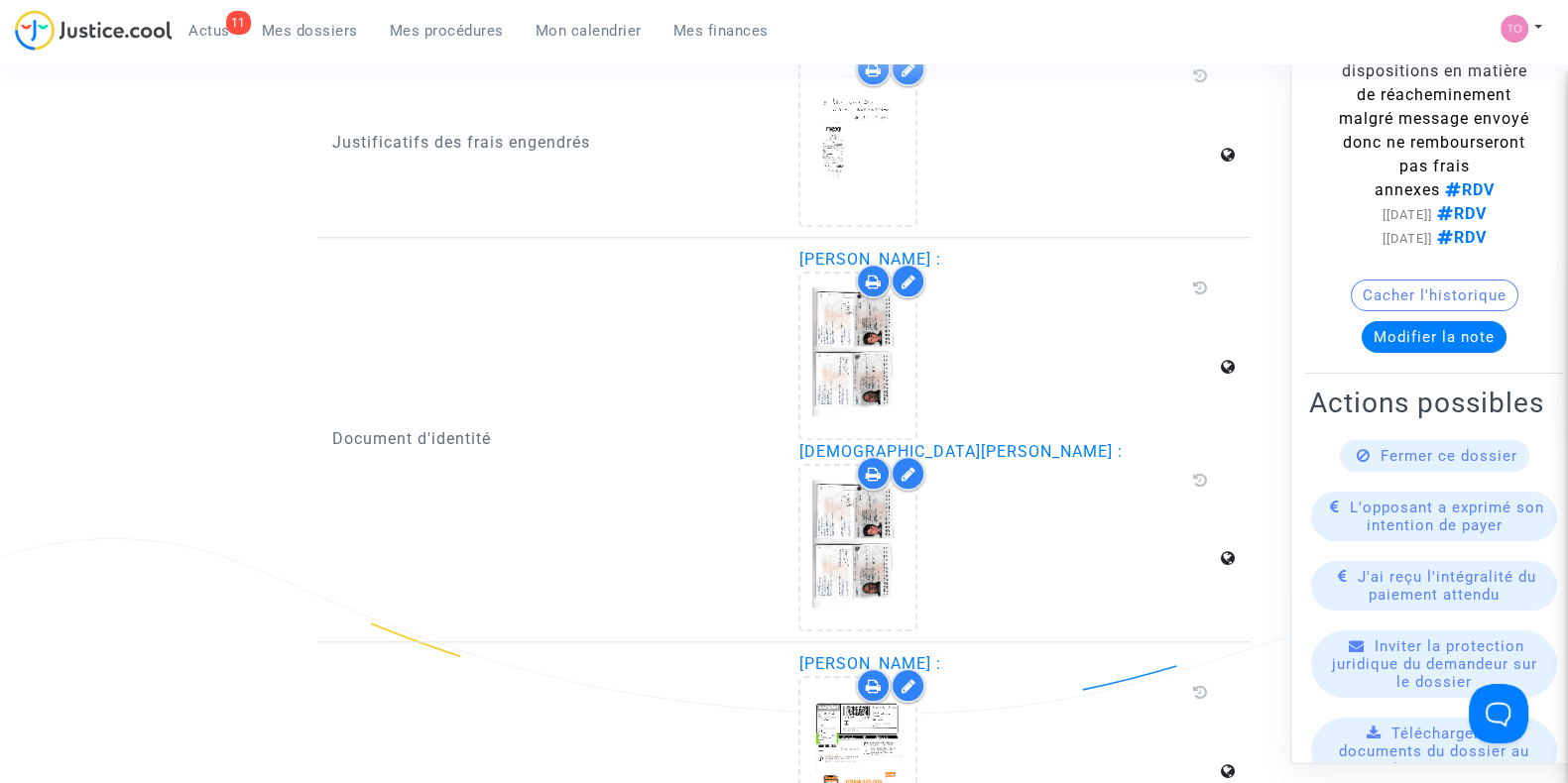
scroll to position [2554, 0]
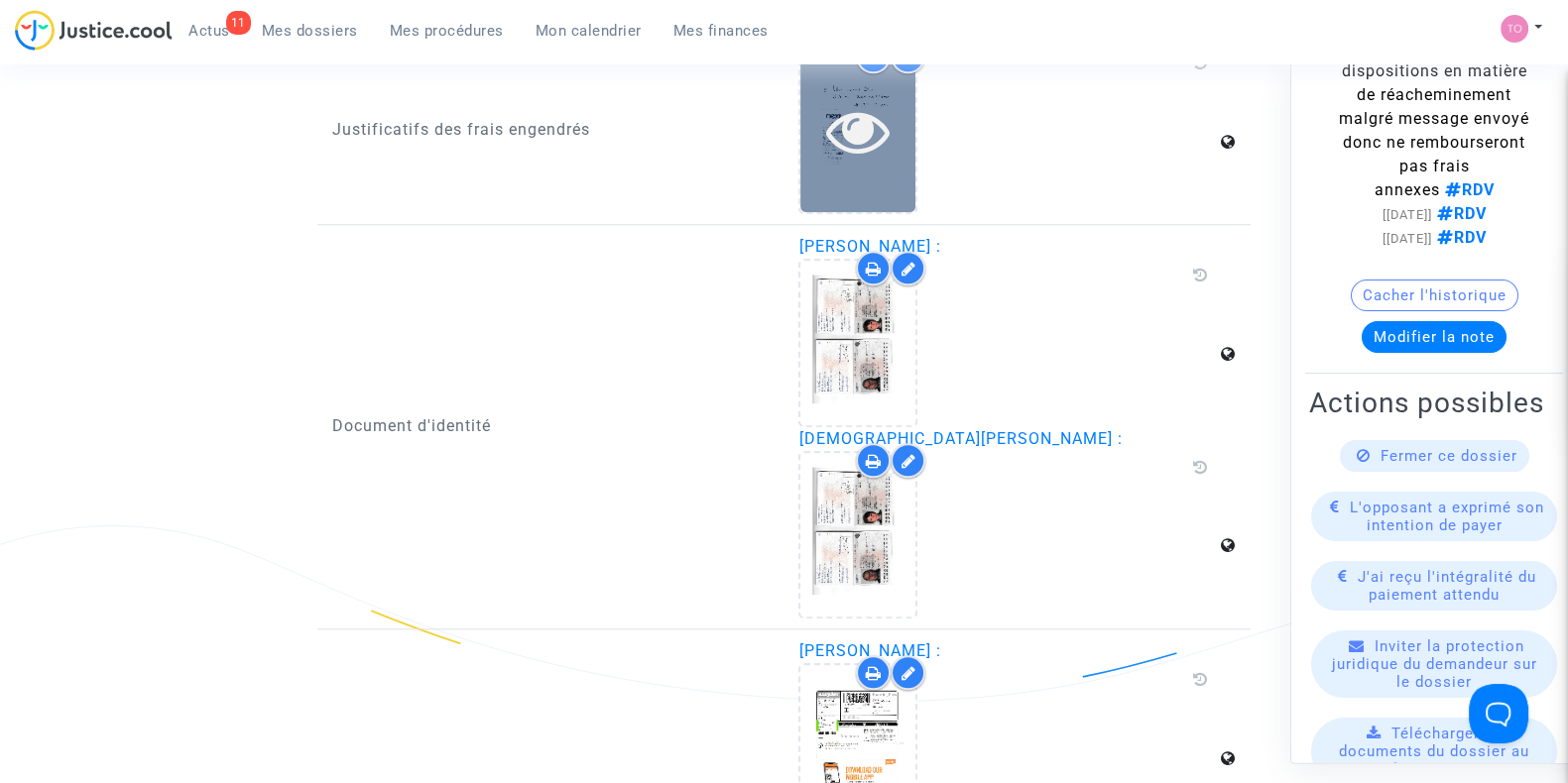
click at [830, 148] on icon at bounding box center [858, 131] width 65 height 64
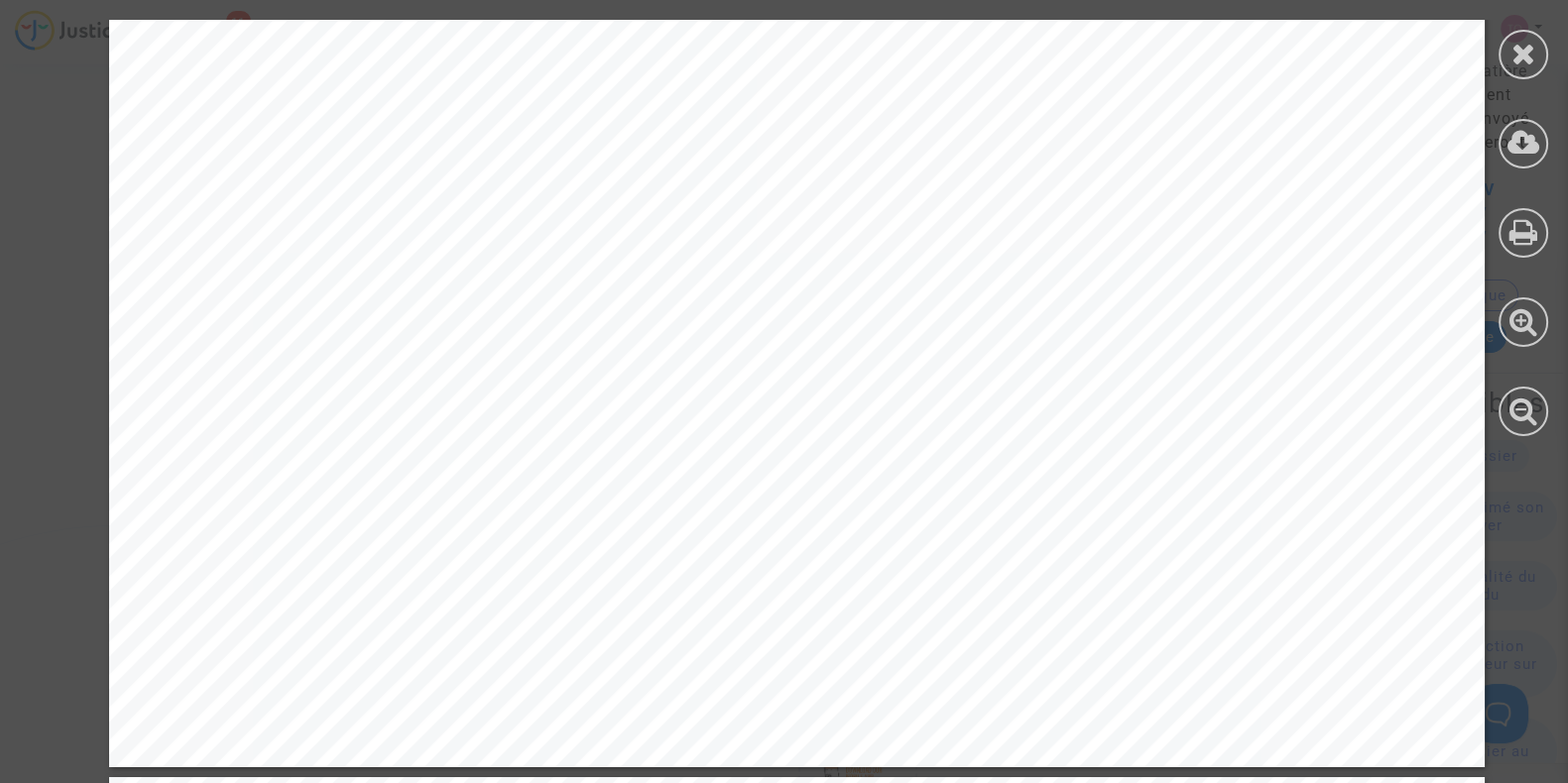
scroll to position [1034, 0]
click at [1519, 71] on div at bounding box center [1523, 55] width 50 height 50
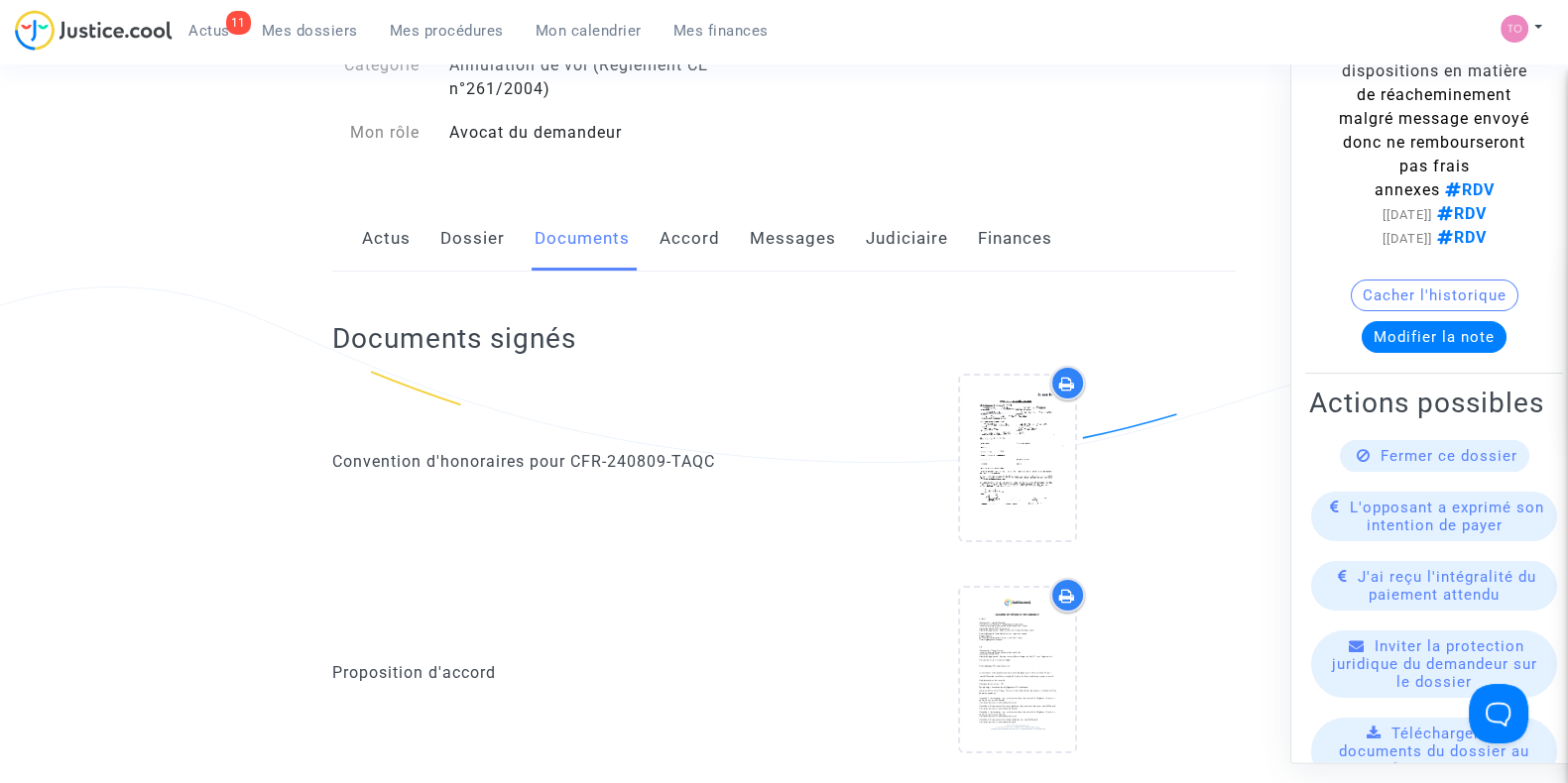
scroll to position [0, 0]
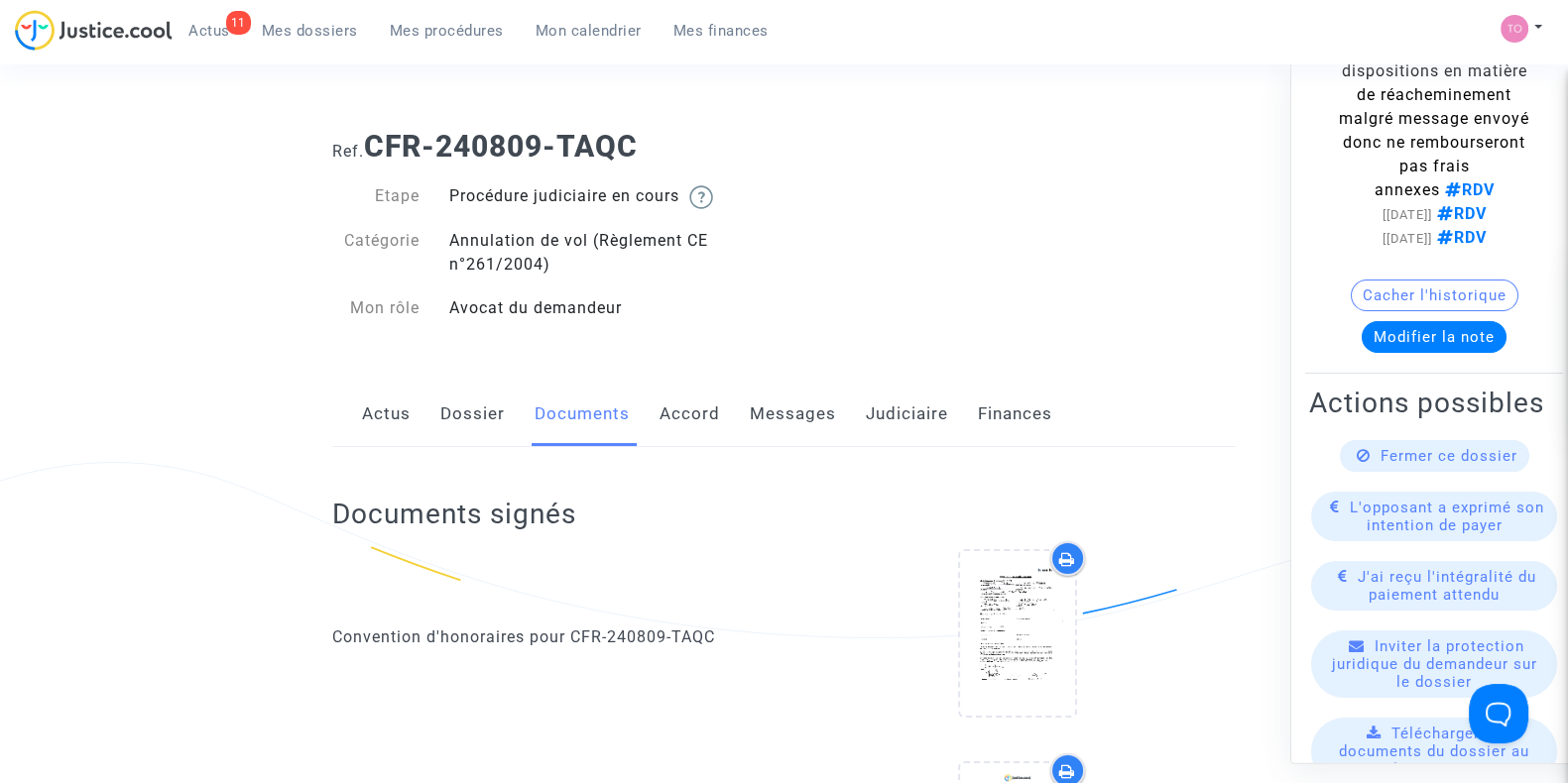
click at [473, 403] on link "Dossier" at bounding box center [472, 414] width 65 height 66
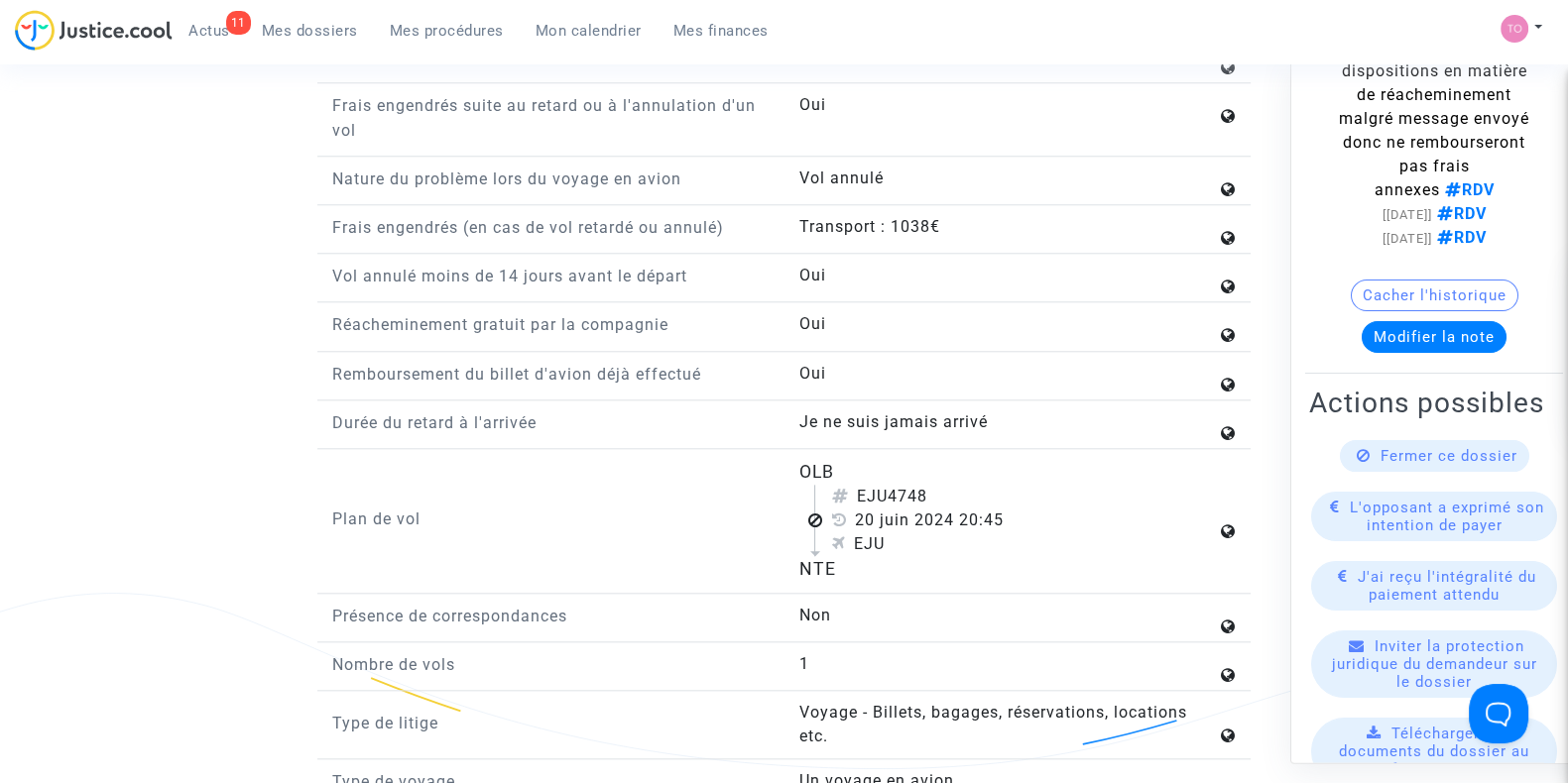
scroll to position [2503, 0]
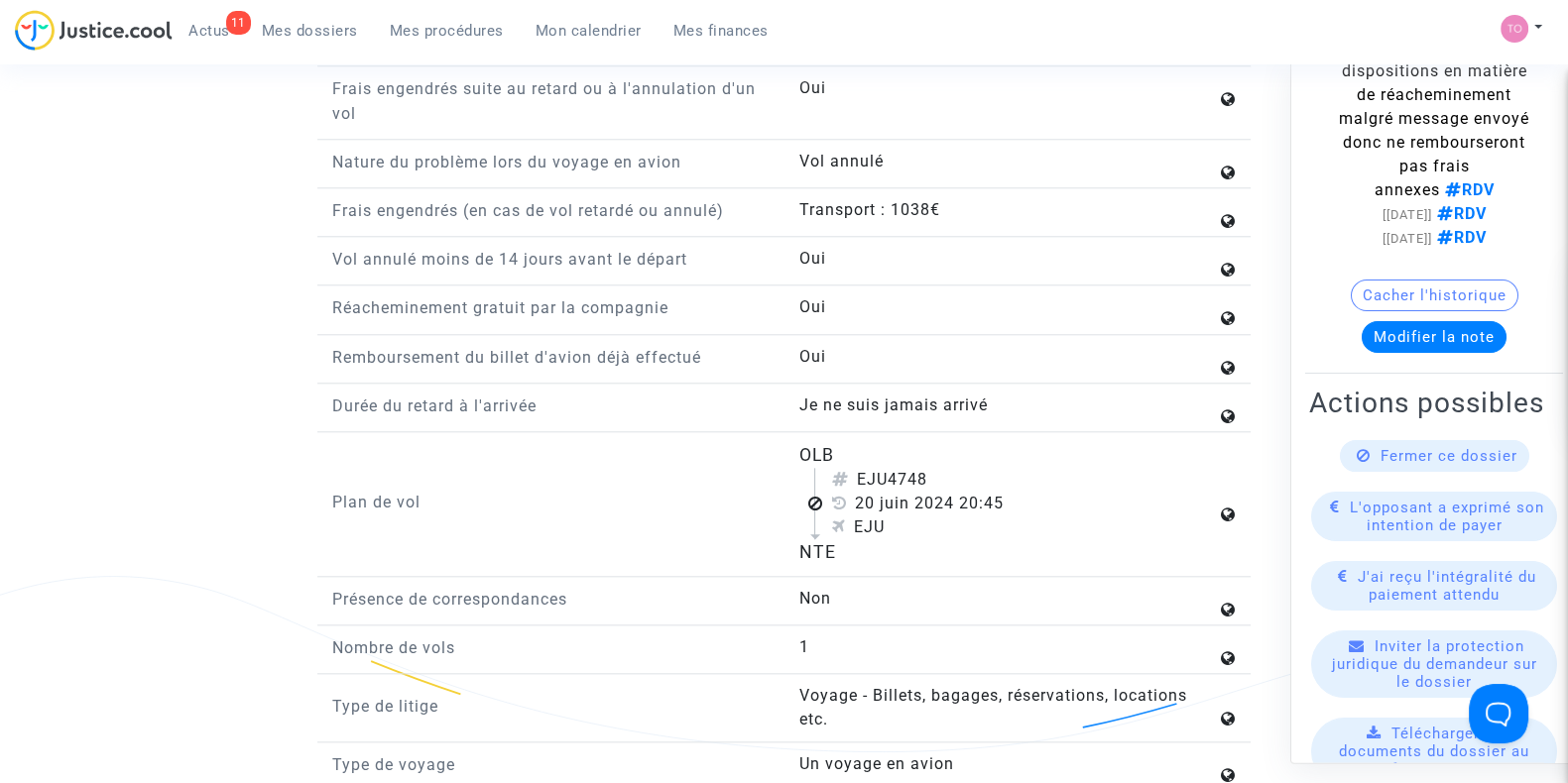
drag, startPoint x: 788, startPoint y: 448, endPoint x: 884, endPoint y: 553, distance: 142.3
click at [884, 553] on div "OLB EJU4748 20 juin 2024 20:45 EJU NTE" at bounding box center [1017, 504] width 467 height 124
copy flight-plan "OLB EJU4748 20 juin 2024 20:45 EJU NTE"
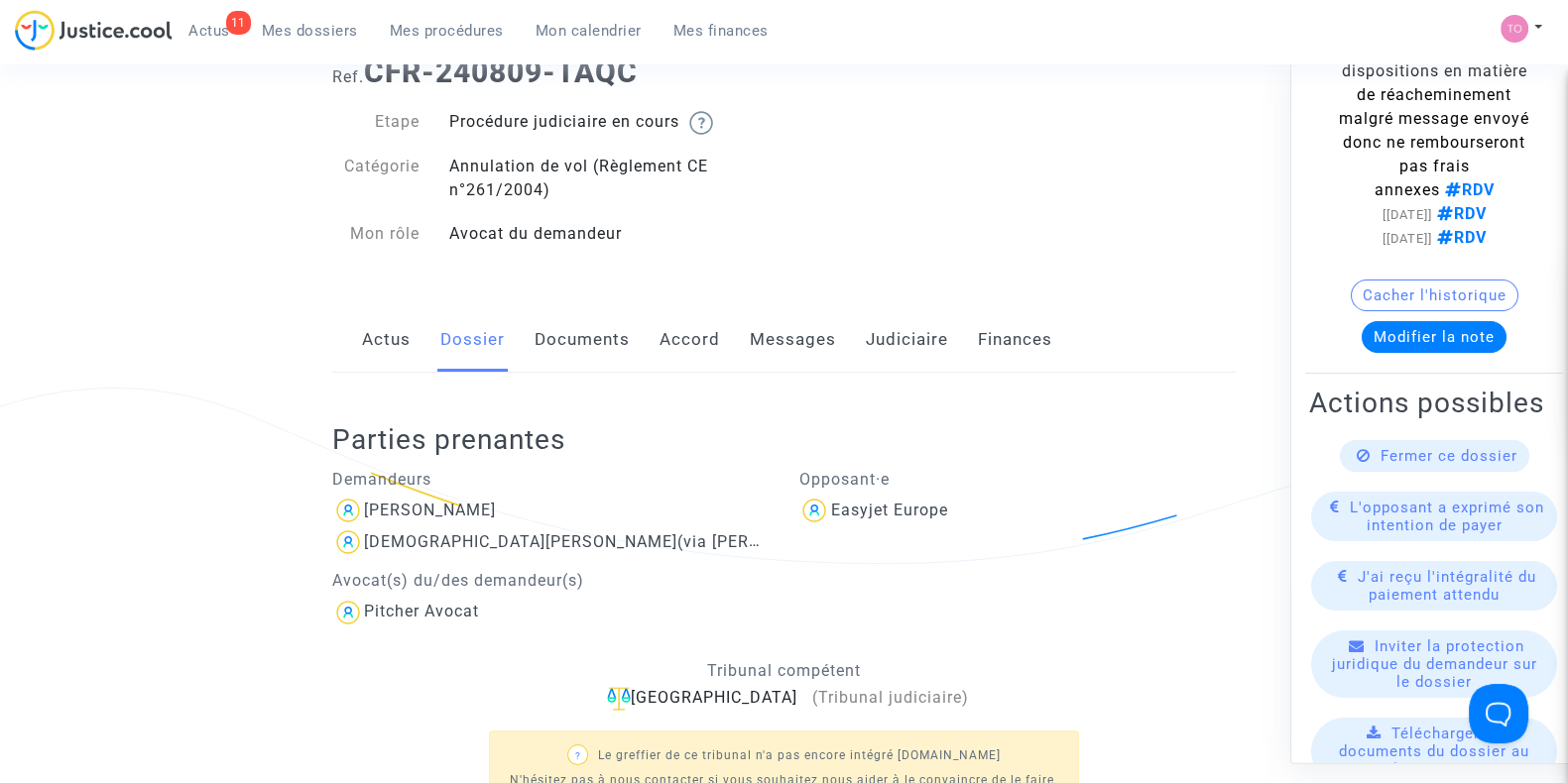
scroll to position [73, 0]
click at [654, 334] on div "Actus Dossier Documents Accord Messages Judiciaire Finances" at bounding box center [784, 342] width 903 height 67
click at [558, 345] on link "Documents" at bounding box center [581, 342] width 95 height 66
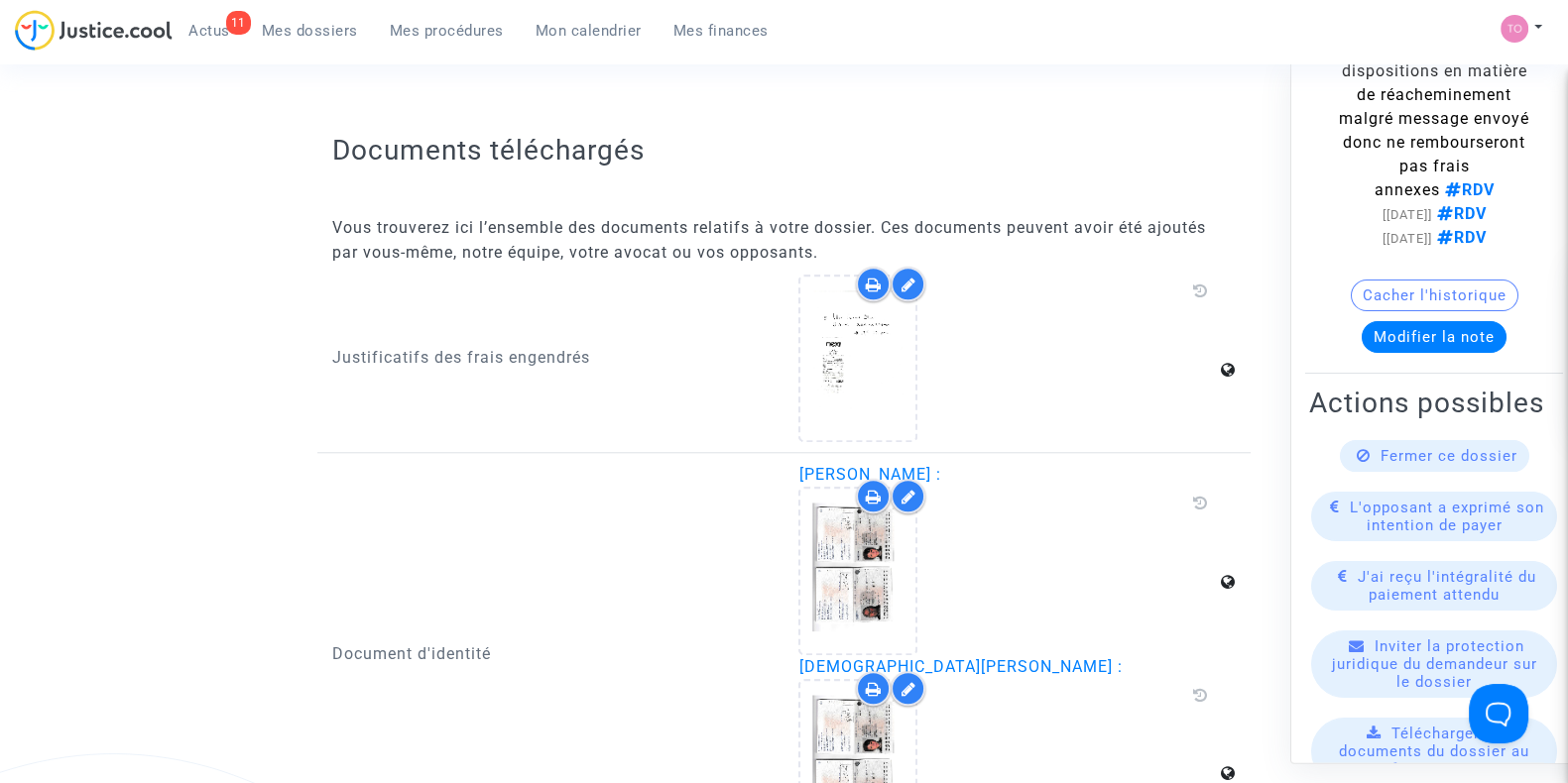
scroll to position [2324, 0]
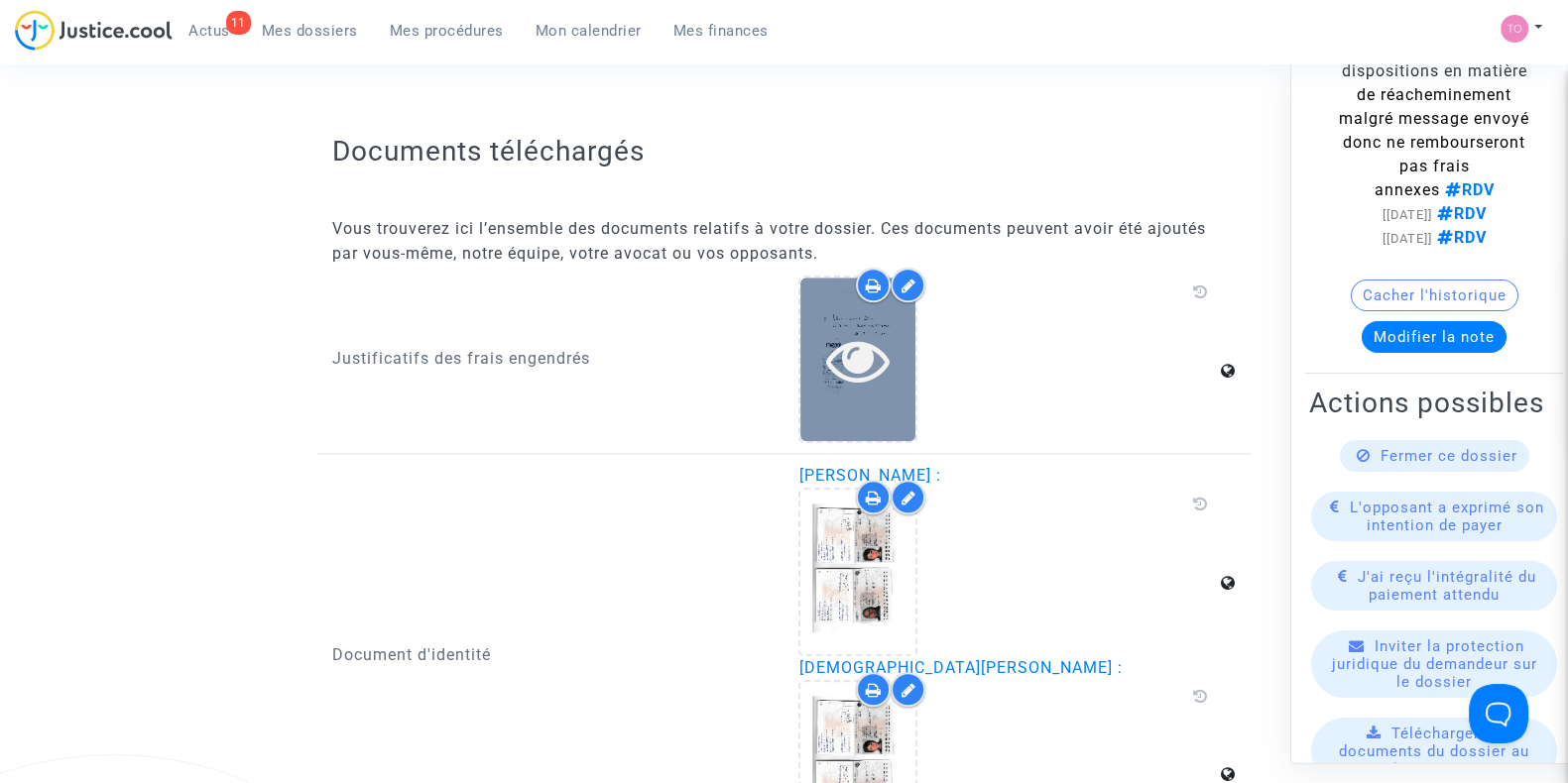
click at [827, 356] on icon at bounding box center [858, 361] width 65 height 64
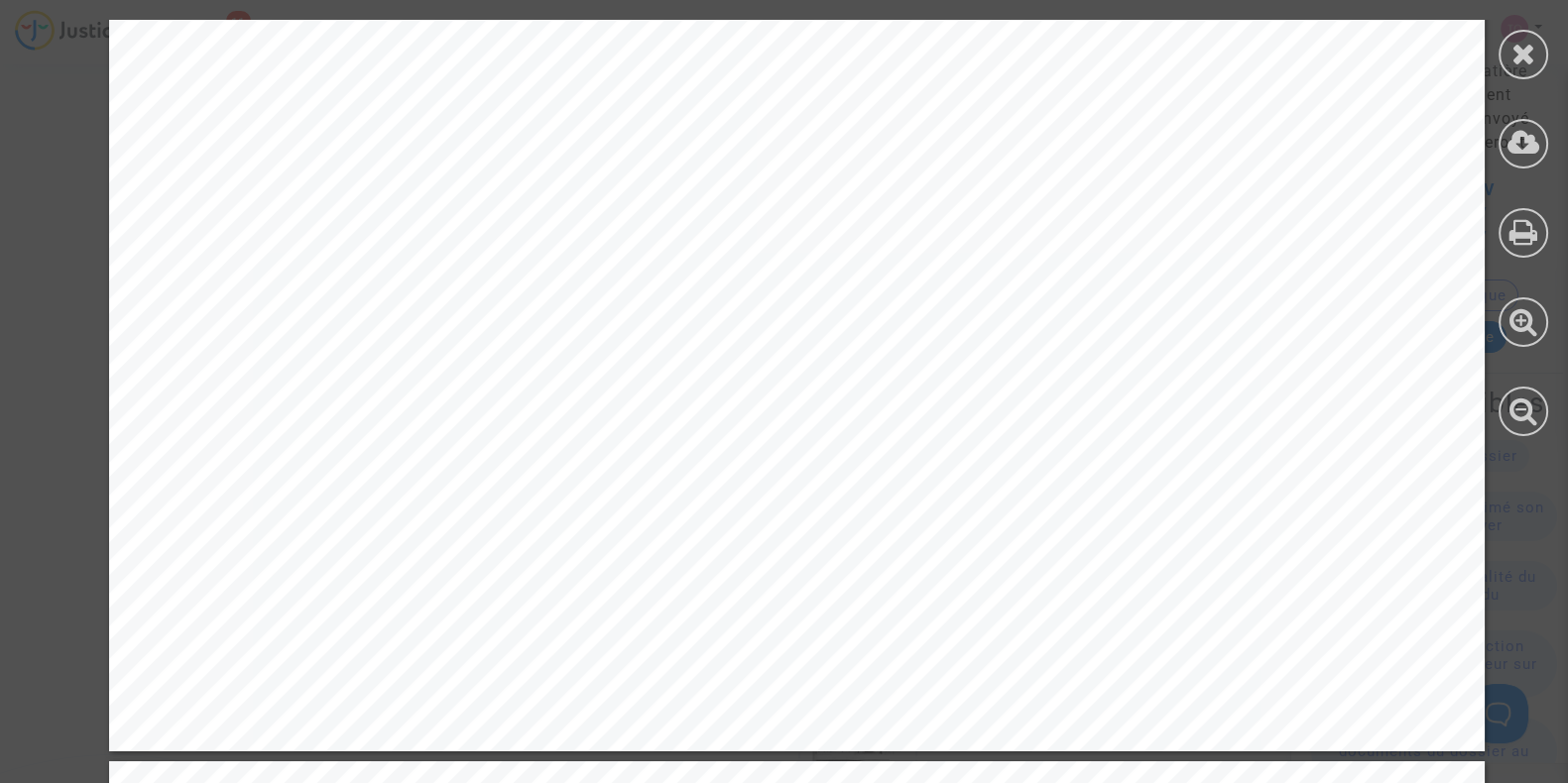
scroll to position [1050, 0]
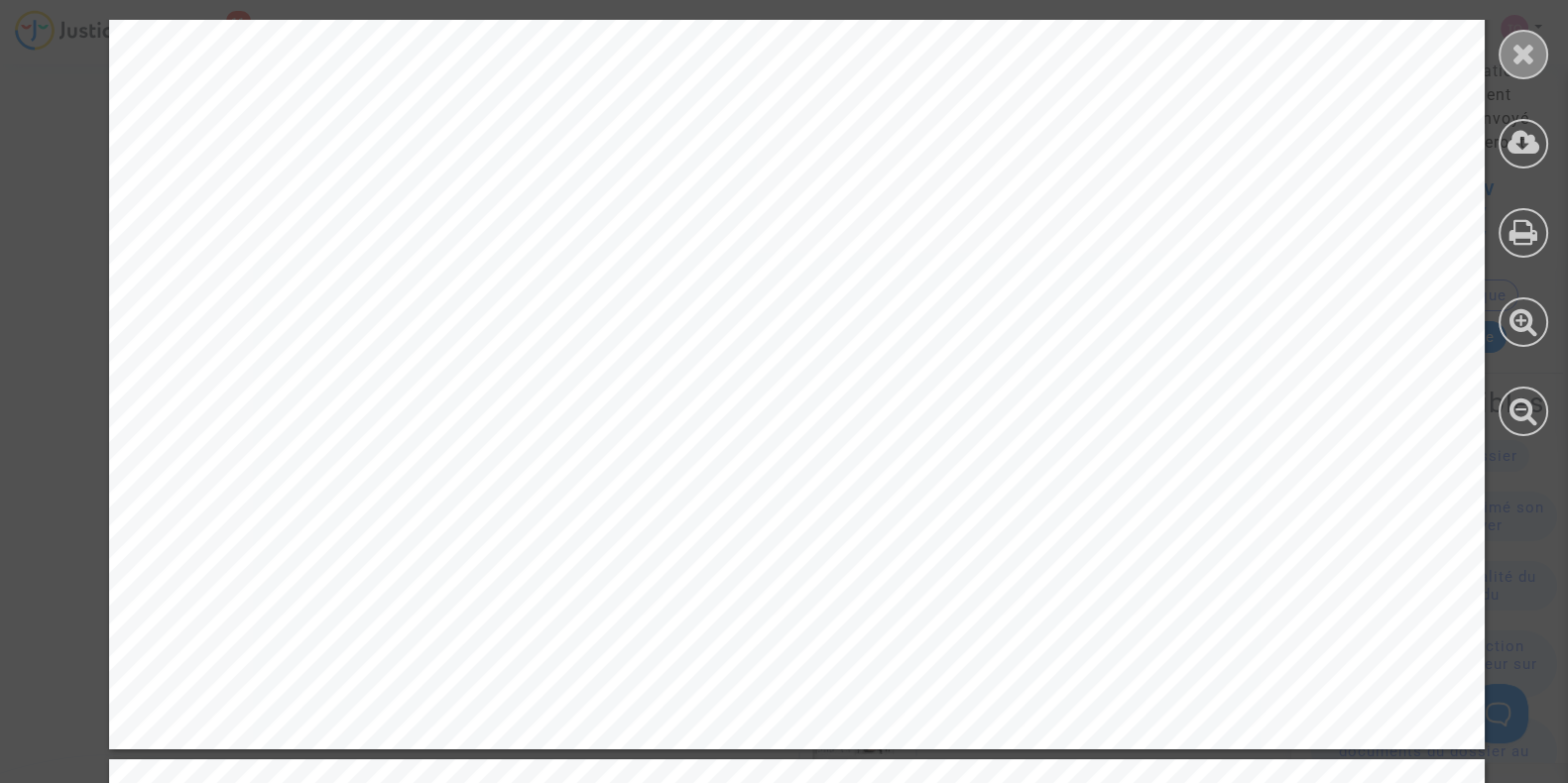
click at [1513, 47] on icon at bounding box center [1523, 54] width 25 height 30
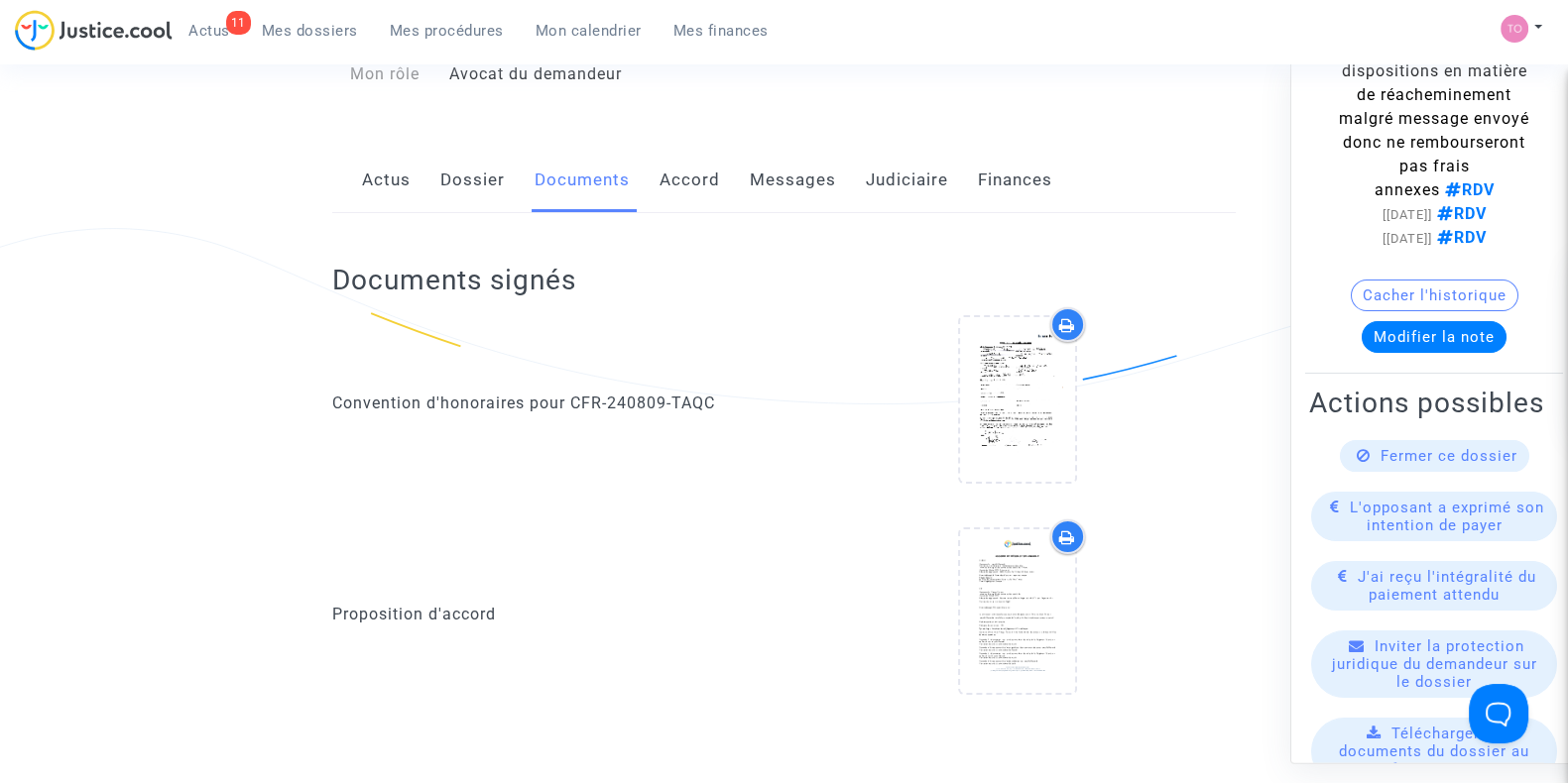
scroll to position [0, 0]
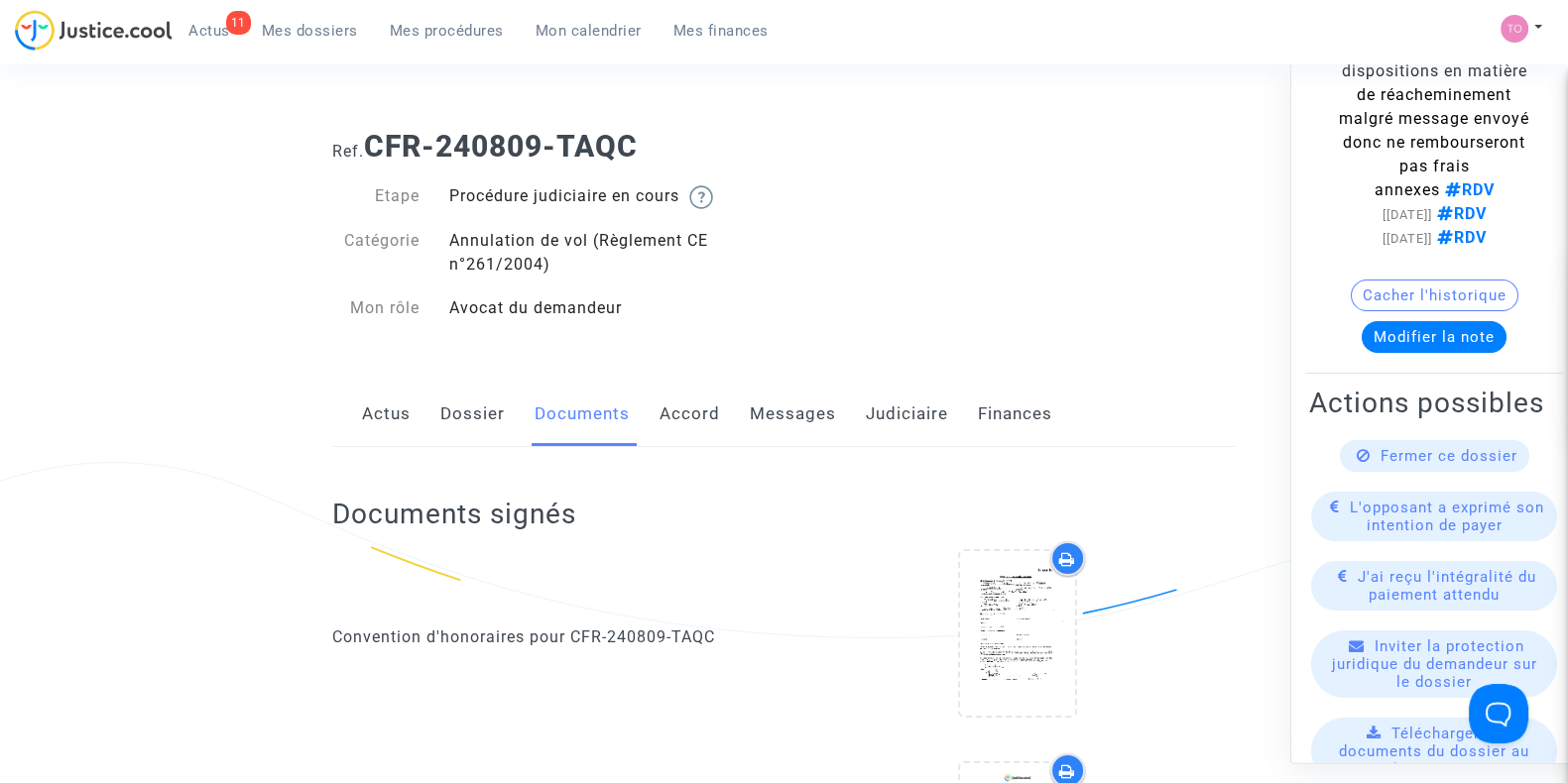
click at [471, 405] on link "Dossier" at bounding box center [472, 414] width 65 height 66
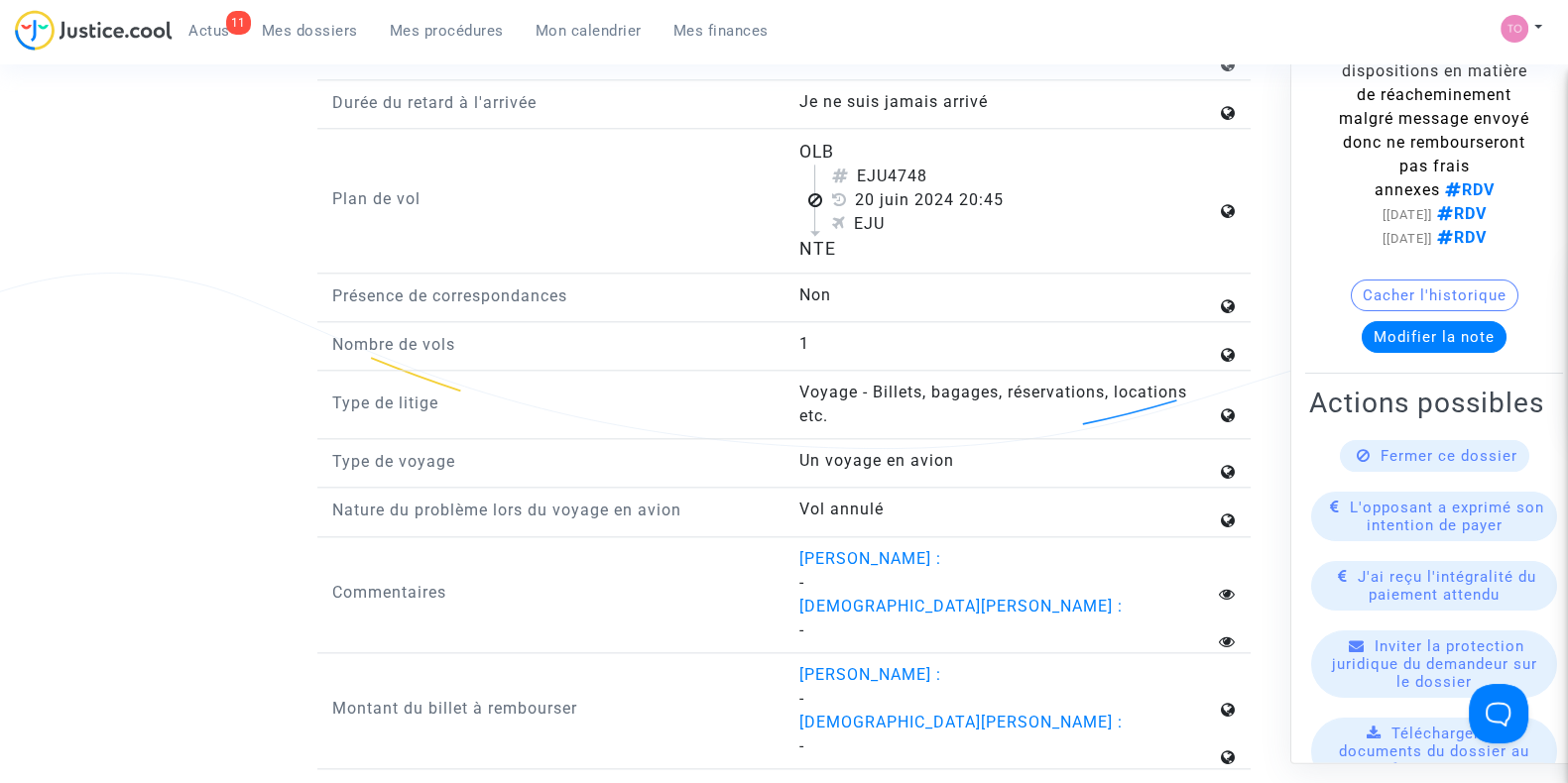
scroll to position [2802, 0]
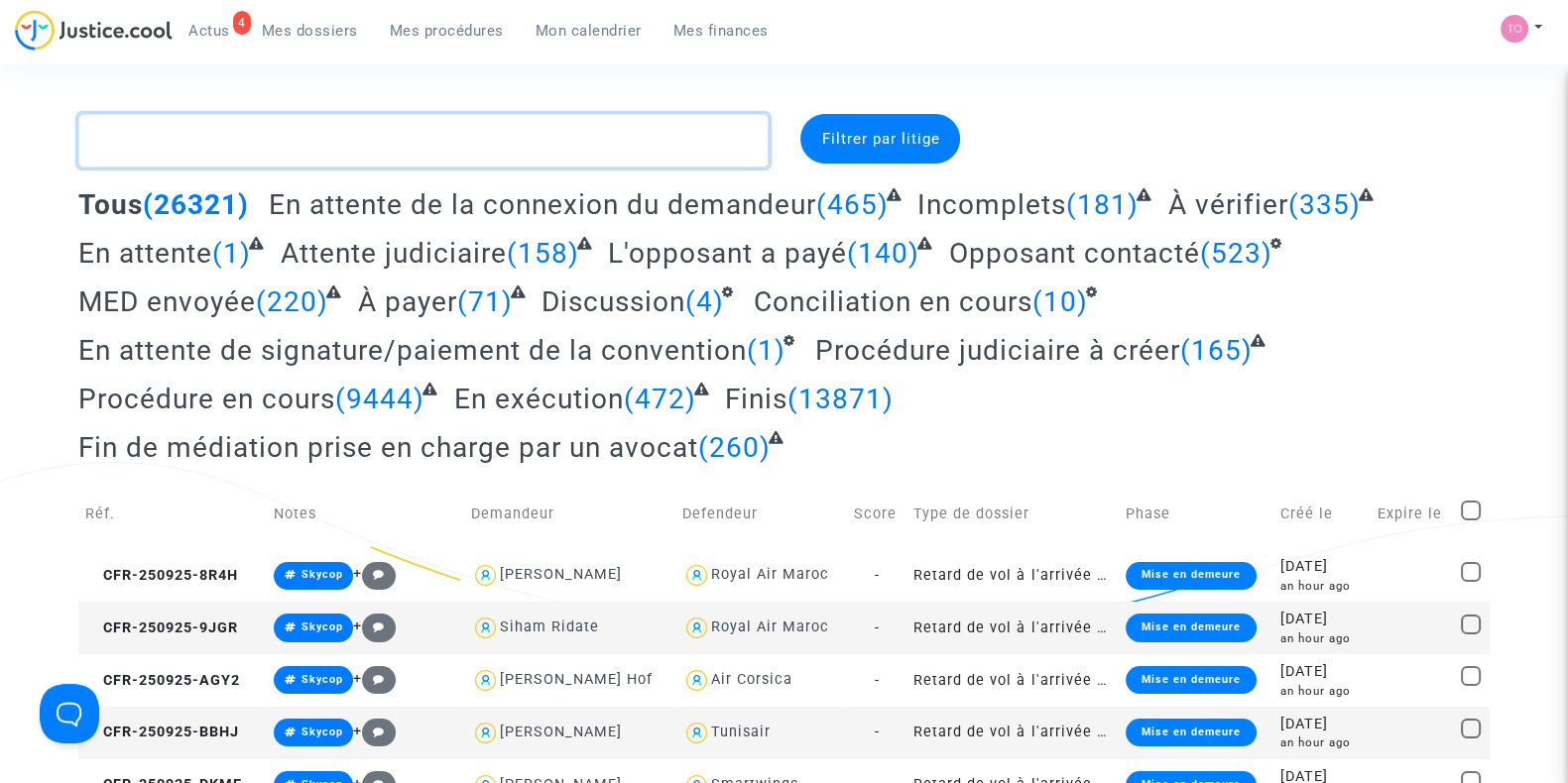
click at [198, 138] on textarea at bounding box center [422, 141] width 690 height 54
paste textarea "CFR-250924-CDBJ"
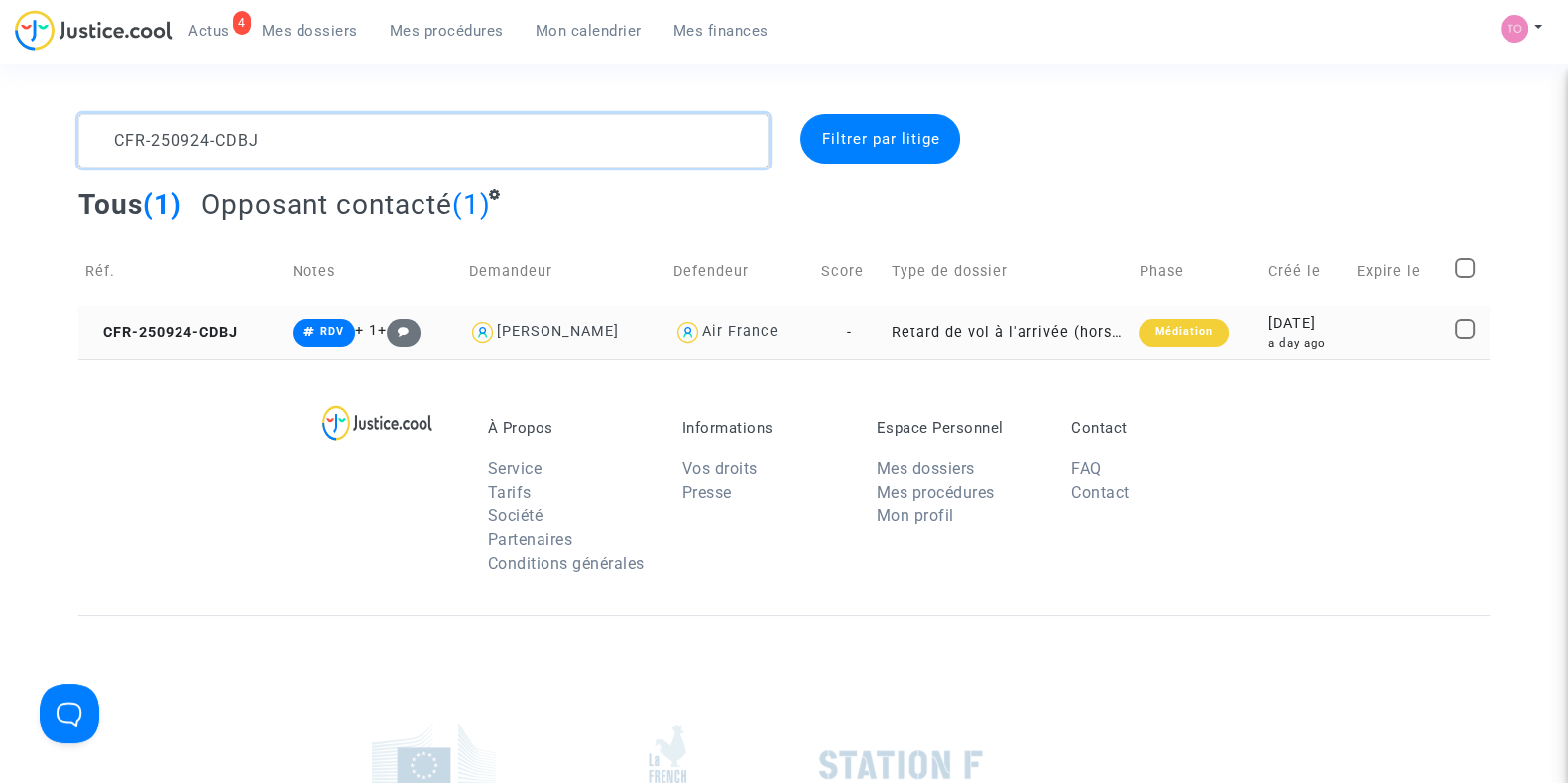
type textarea "CFR-250924-CDBJ"
click at [1267, 315] on div "2025-09-24" at bounding box center [1304, 325] width 75 height 22
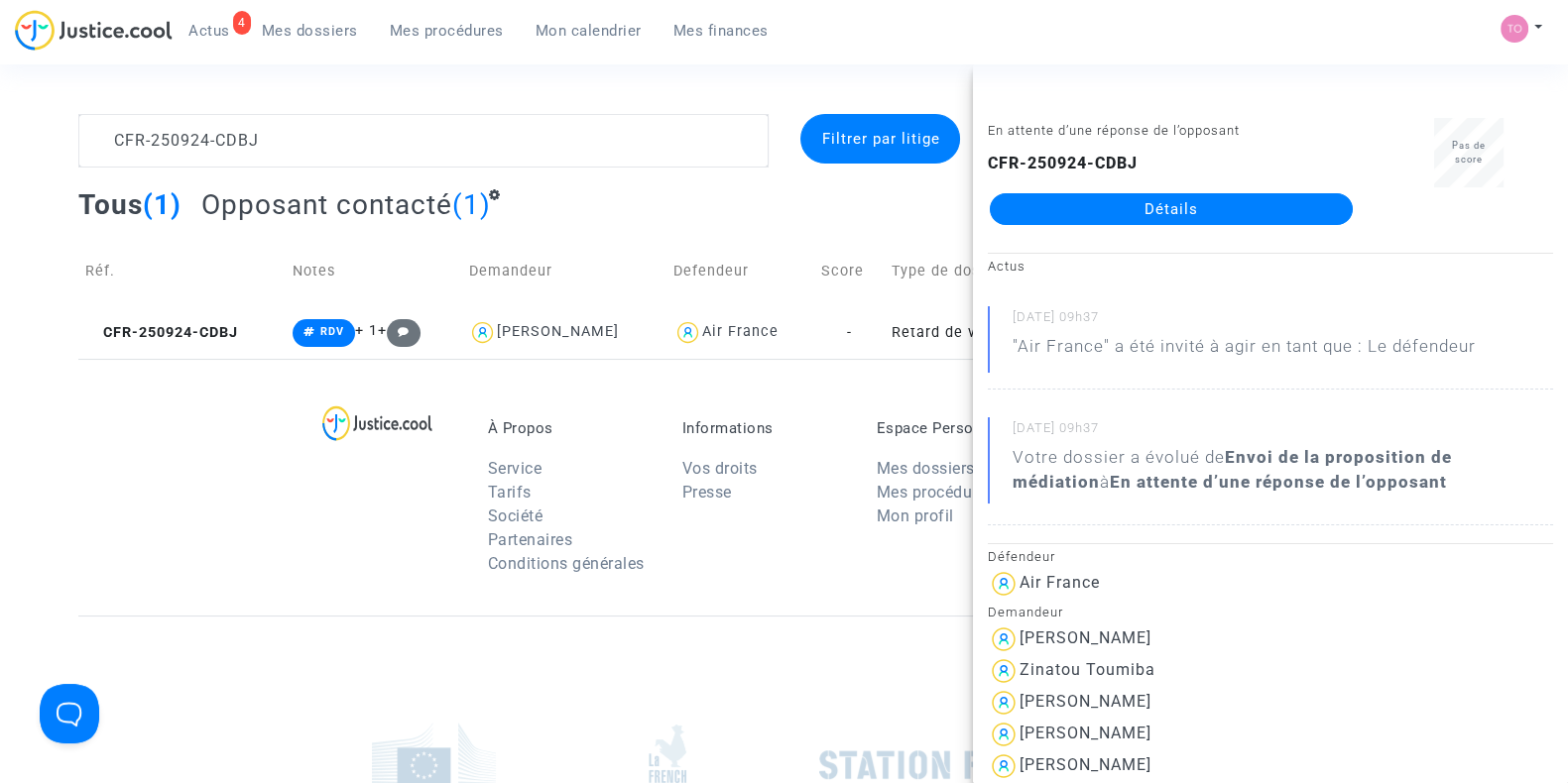
click at [1126, 210] on link "Détails" at bounding box center [1171, 210] width 363 height 32
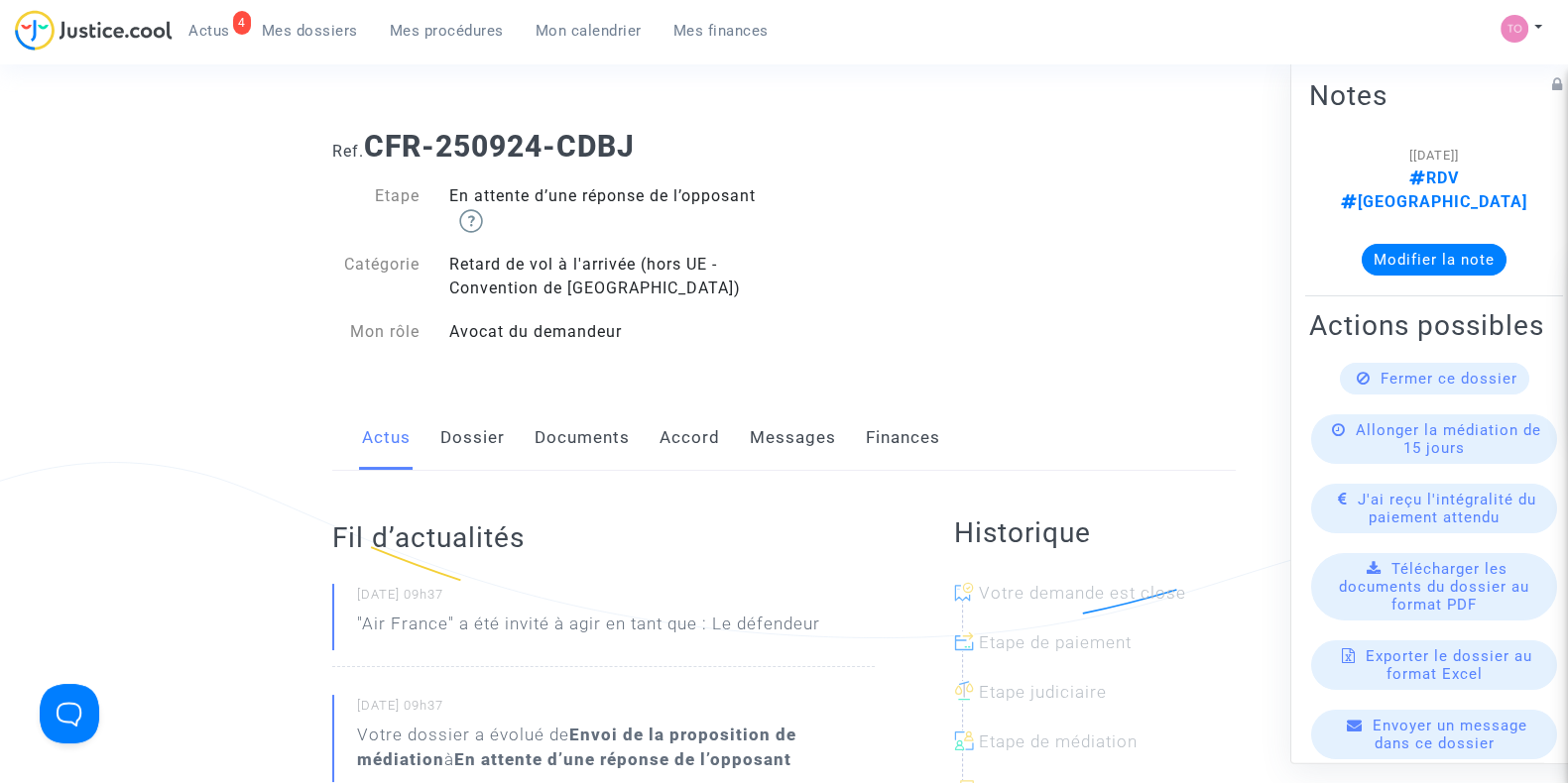
click at [476, 438] on link "Dossier" at bounding box center [472, 438] width 65 height 66
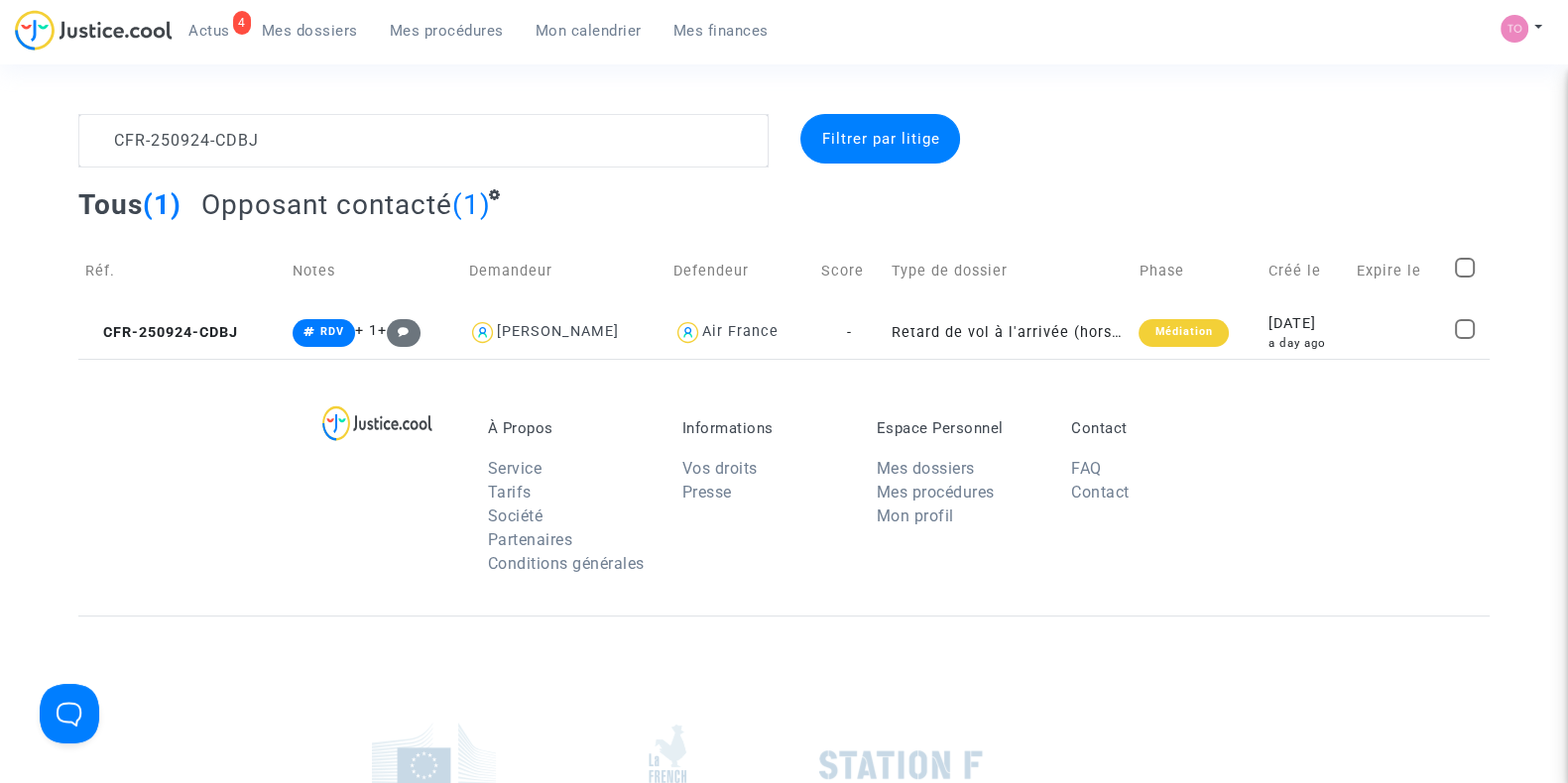
click at [562, 34] on span "Mon calendrier" at bounding box center [588, 31] width 106 height 18
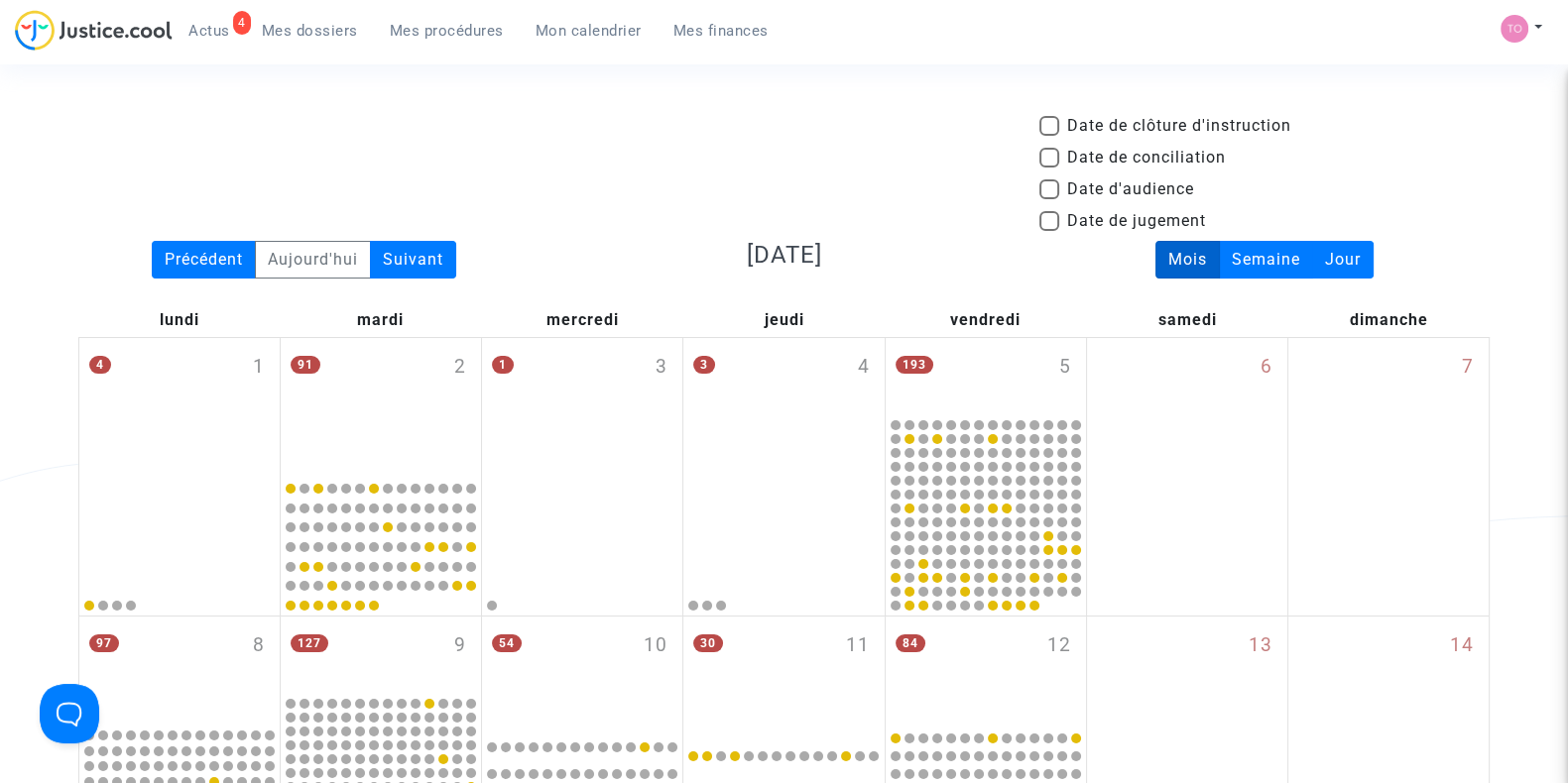
click at [1046, 193] on span at bounding box center [1049, 190] width 20 height 20
click at [1048, 200] on input "Date d'audience" at bounding box center [1048, 200] width 1 height 1
checkbox input "true"
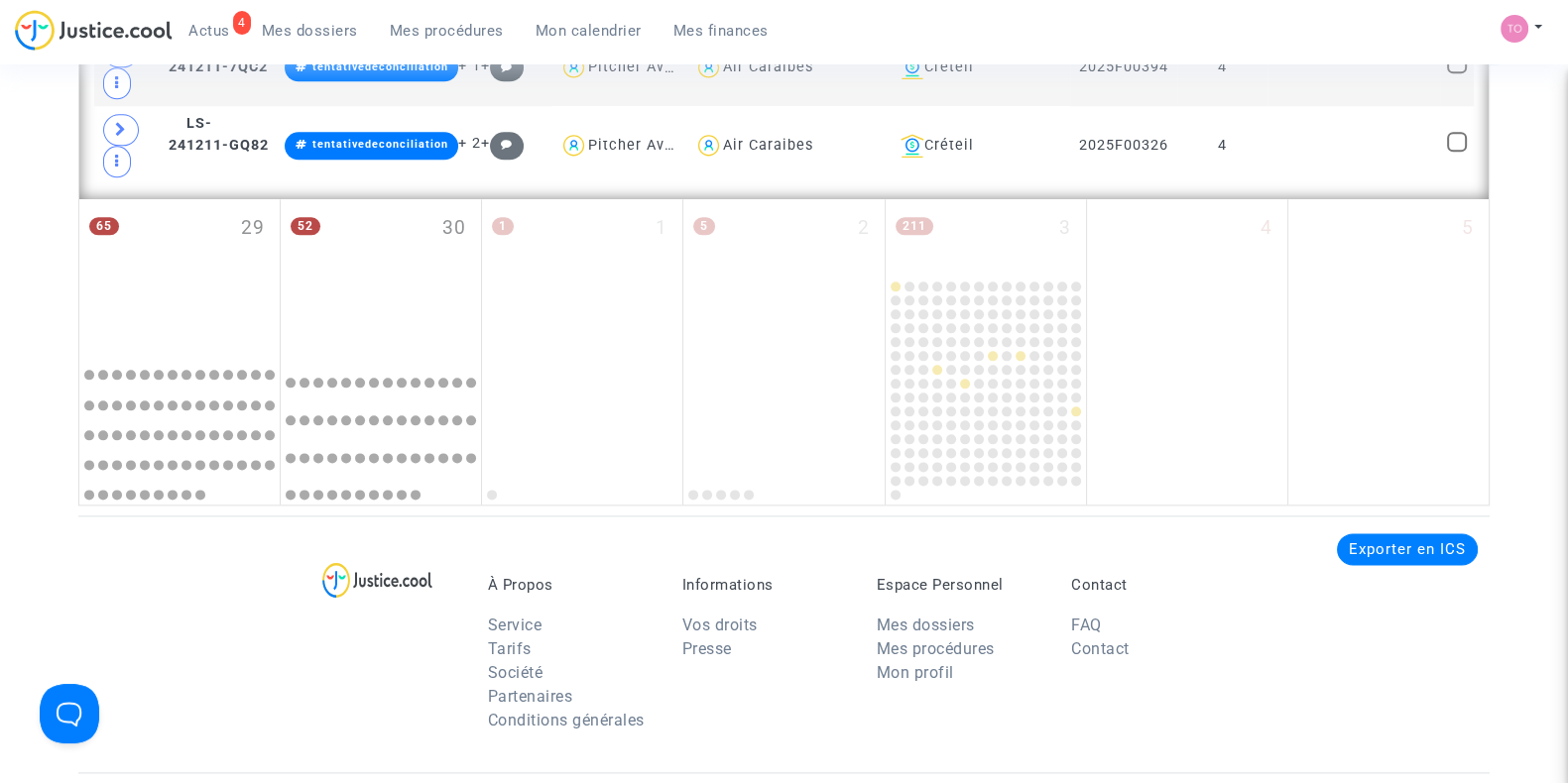
scroll to position [3073, 0]
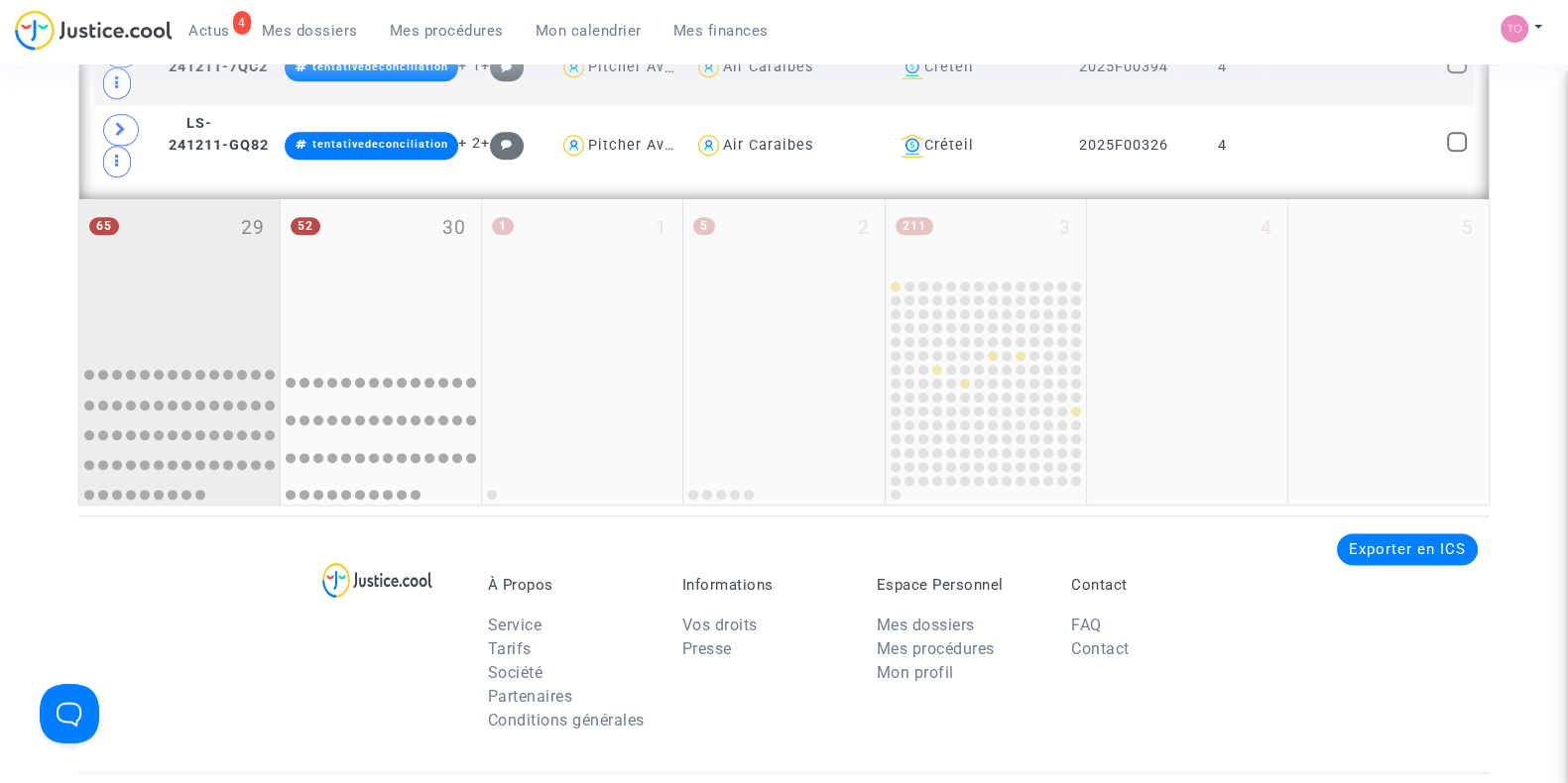
click at [182, 220] on div "65 29" at bounding box center [179, 275] width 201 height 150
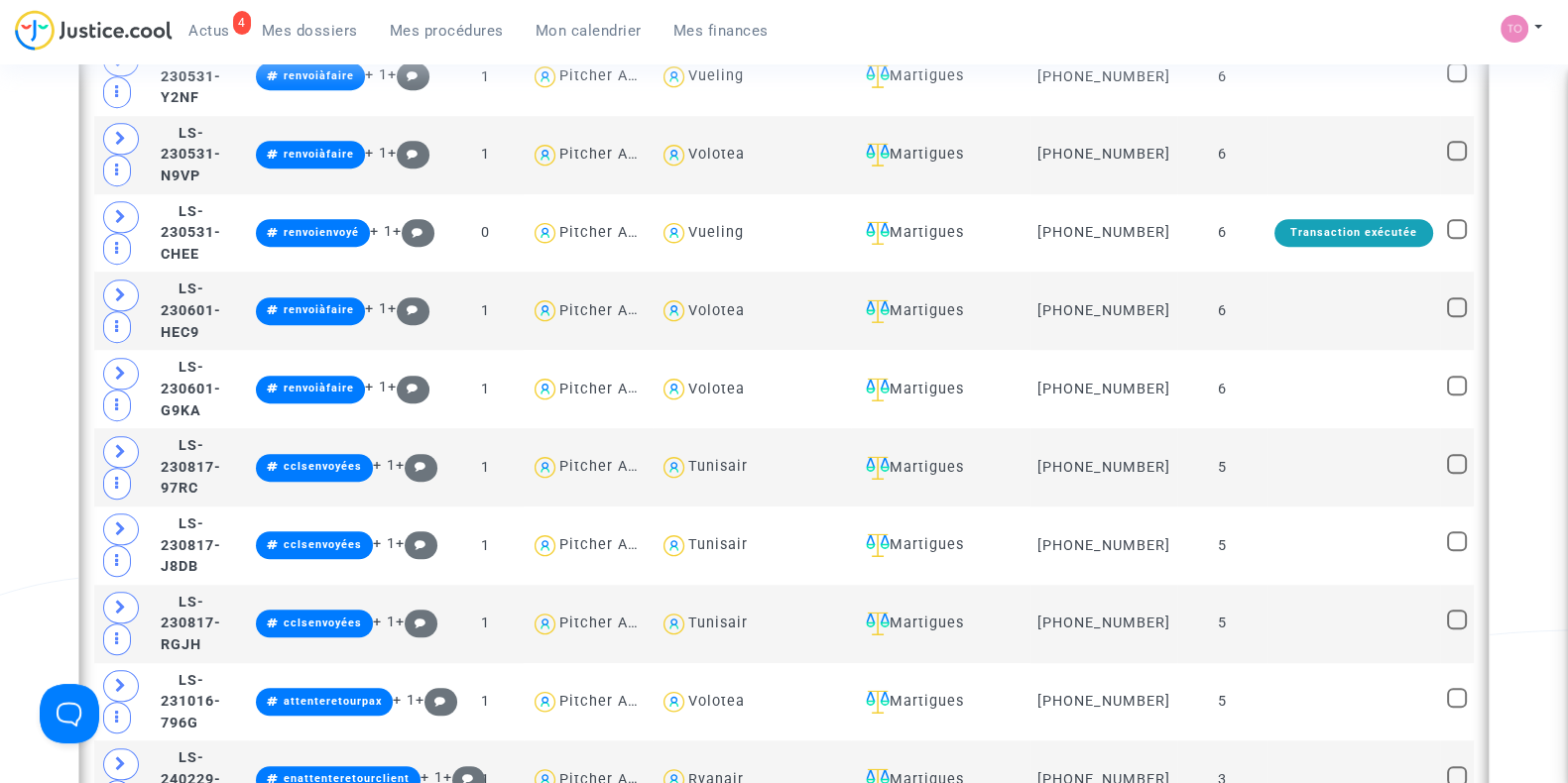
scroll to position [1630, 0]
click at [987, 88] on div "Martigues" at bounding box center [941, 77] width 166 height 24
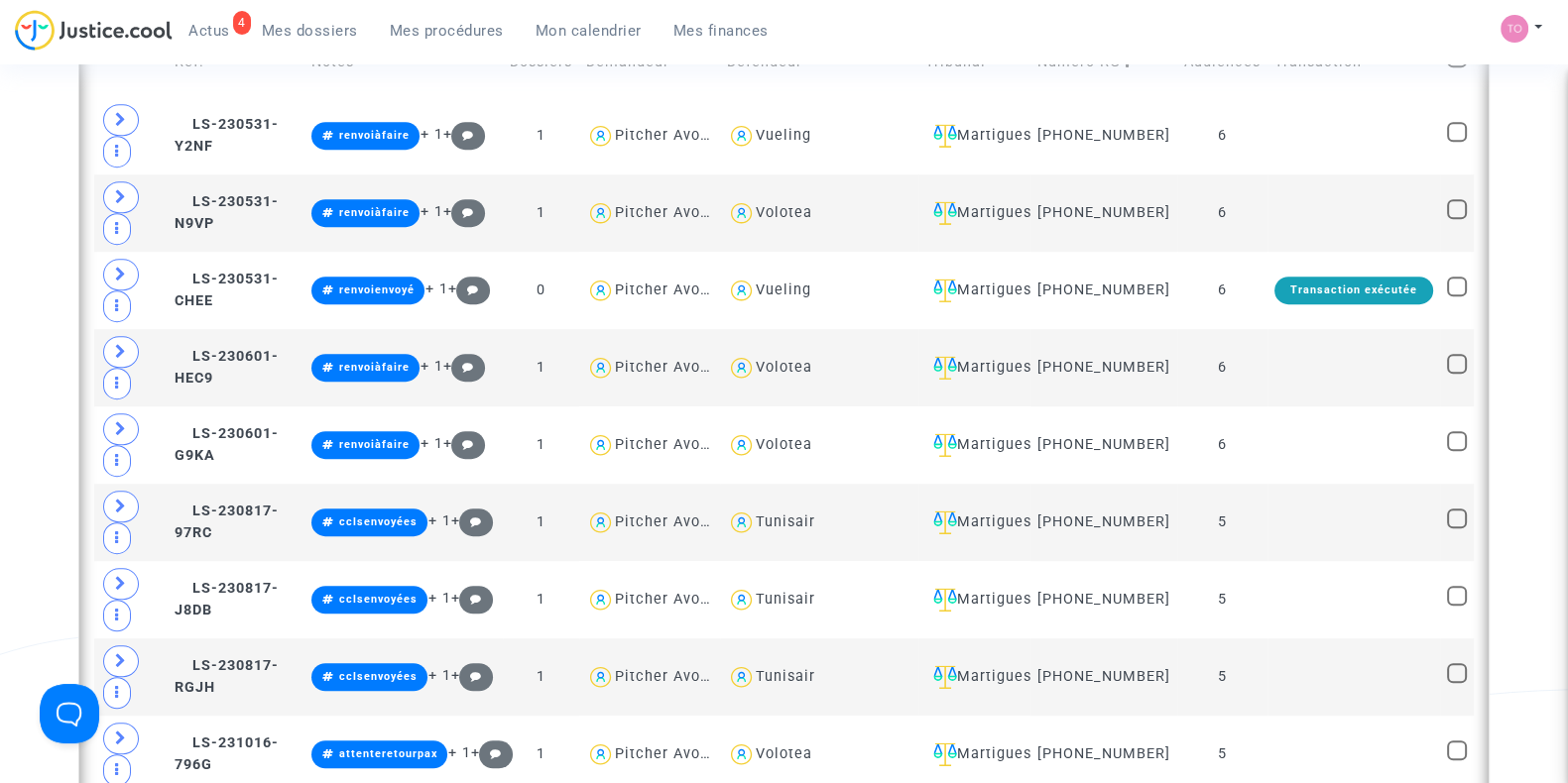
scroll to position [1630, 0]
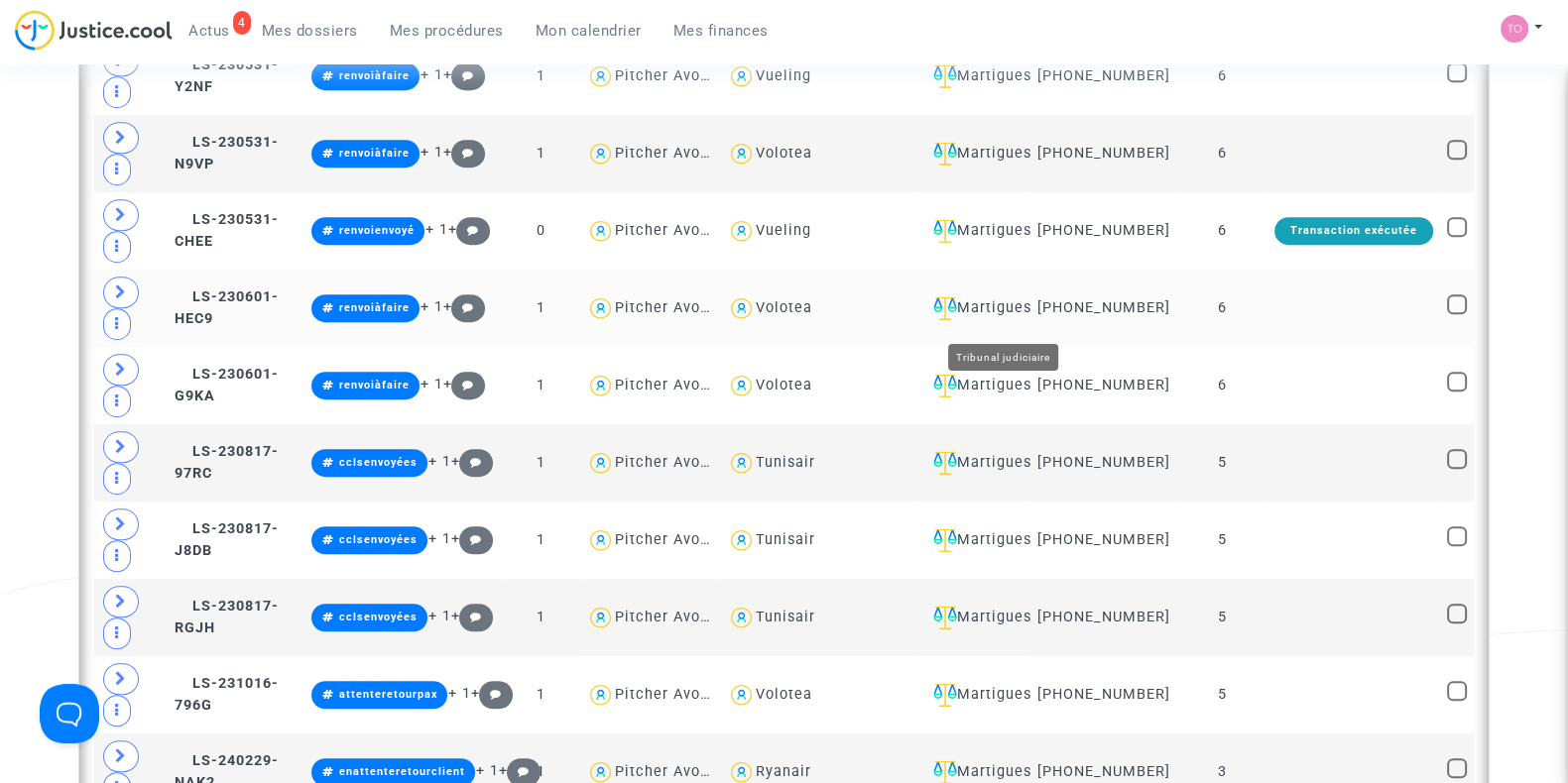
click at [1012, 315] on div "Martigues" at bounding box center [973, 309] width 97 height 24
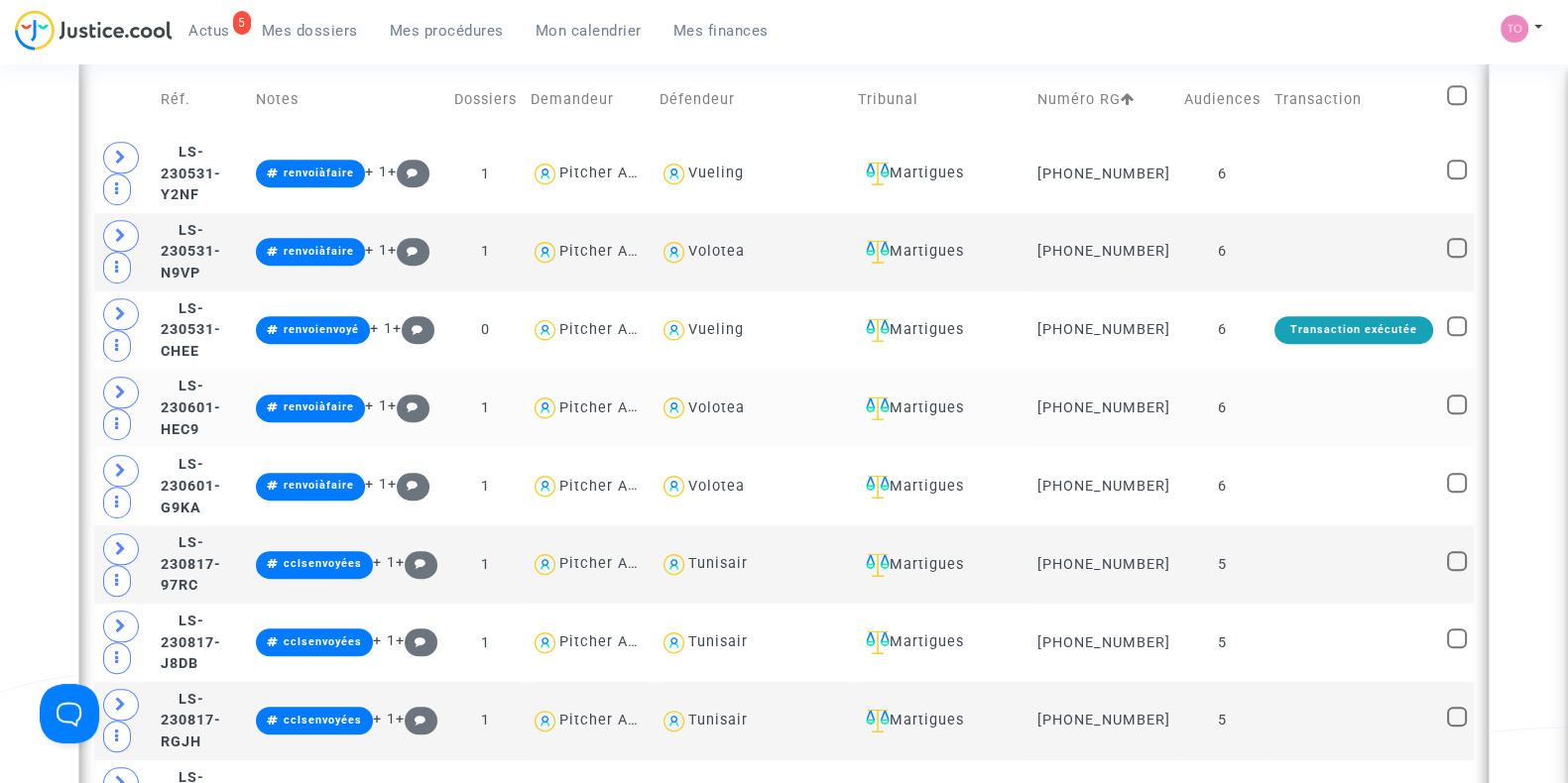
scroll to position [1546, 0]
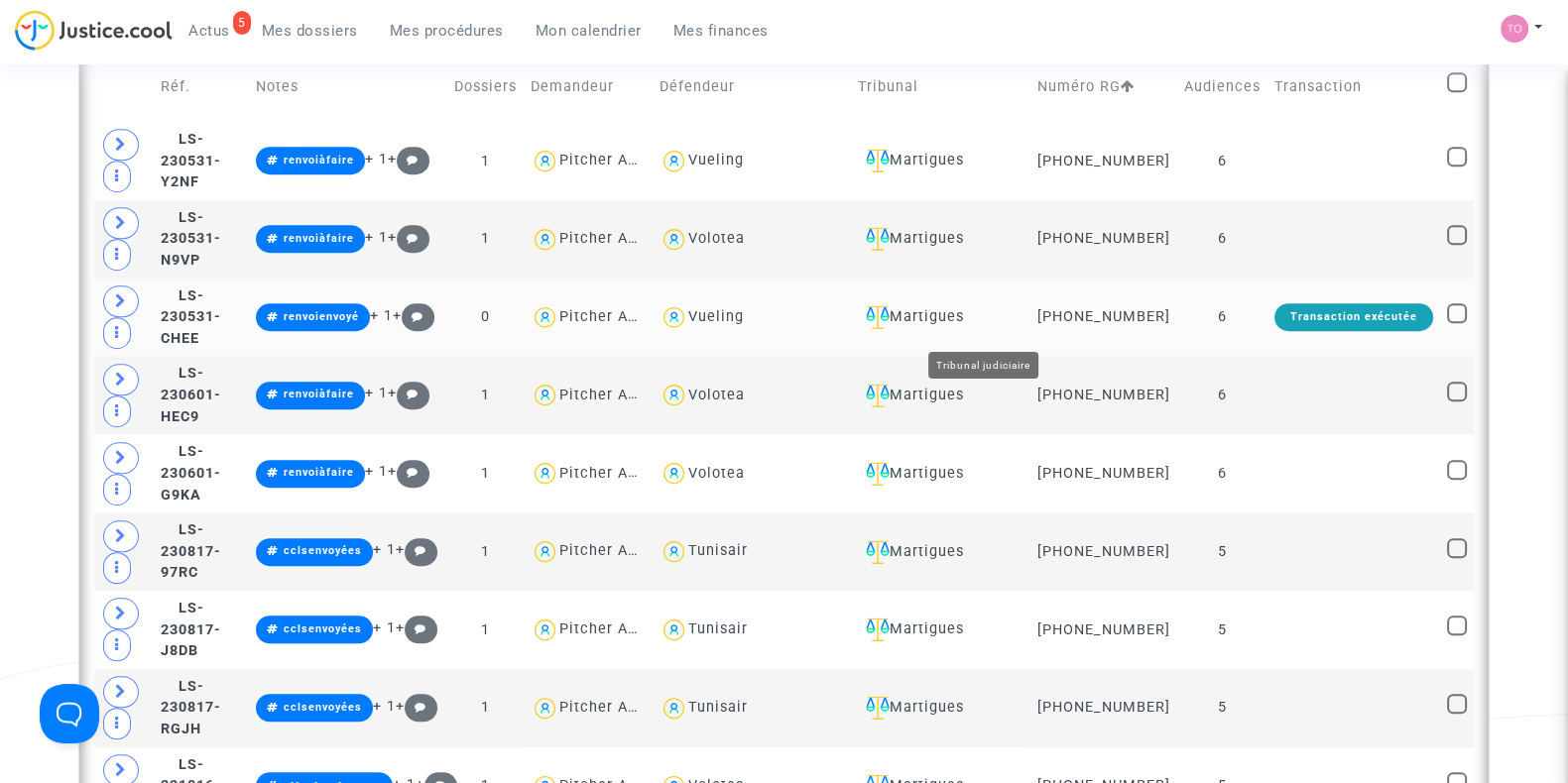
click at [993, 325] on div "Martigues" at bounding box center [941, 318] width 166 height 24
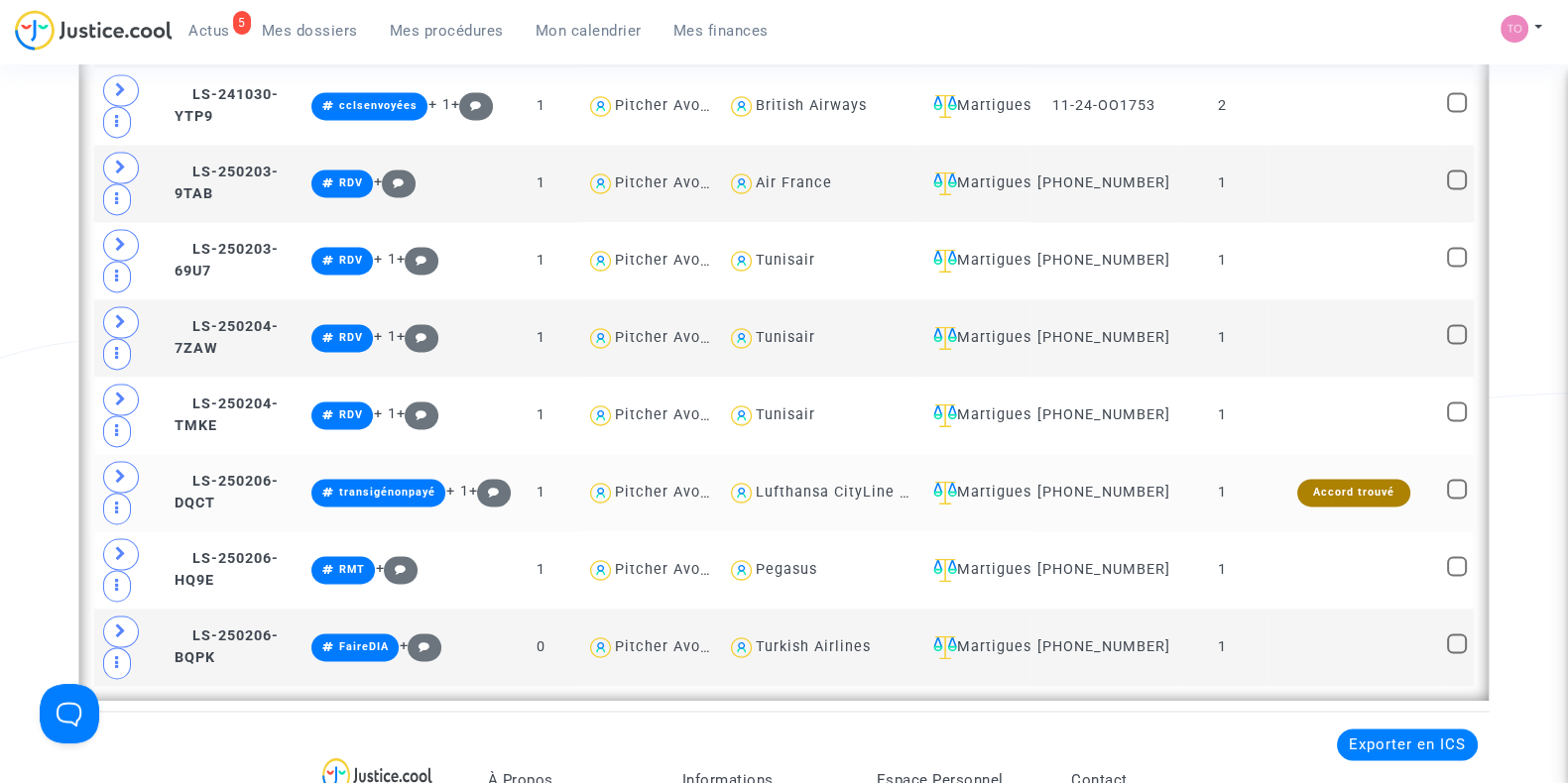
scroll to position [3618, 0]
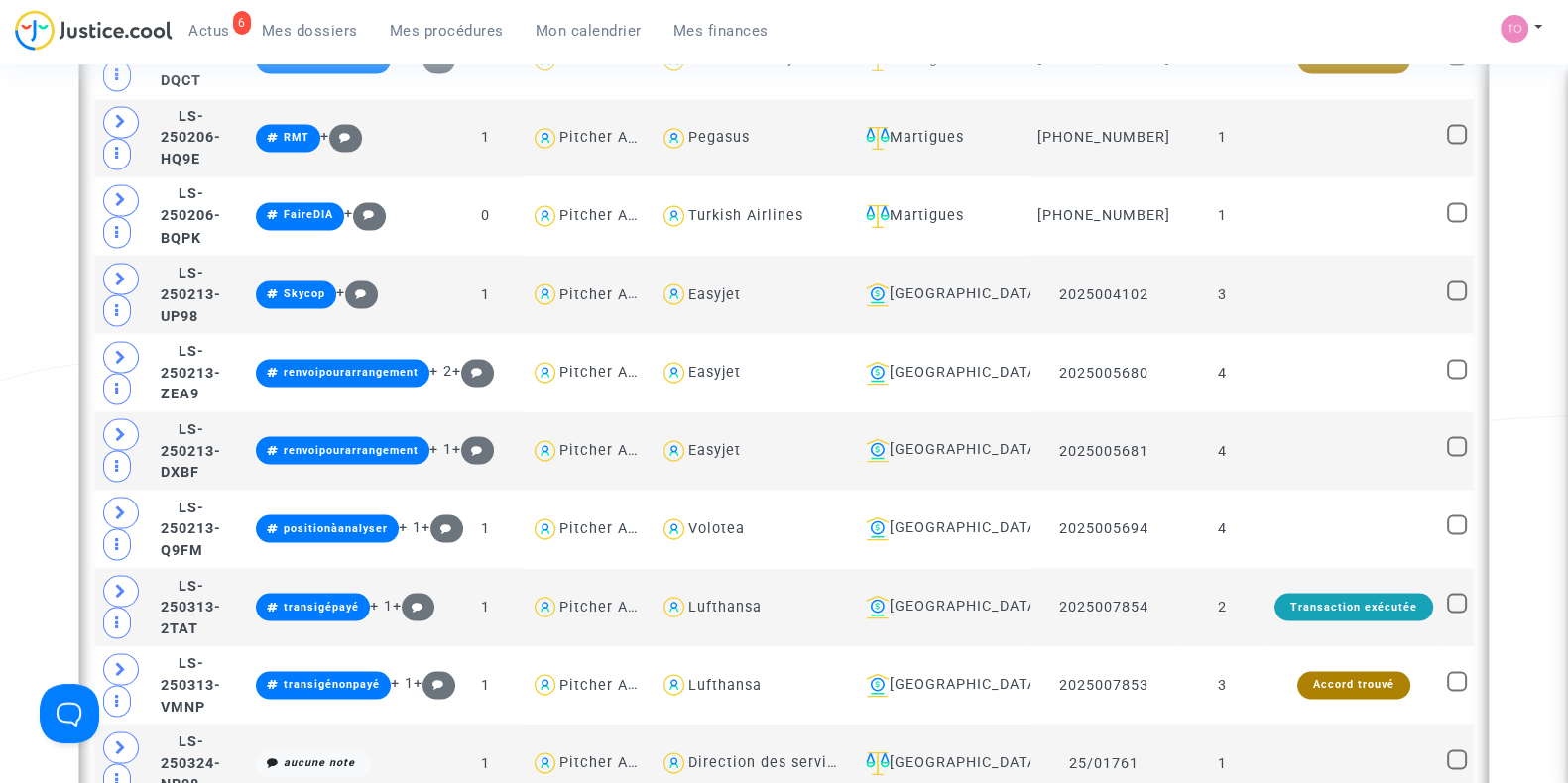
scroll to position [4471, 0]
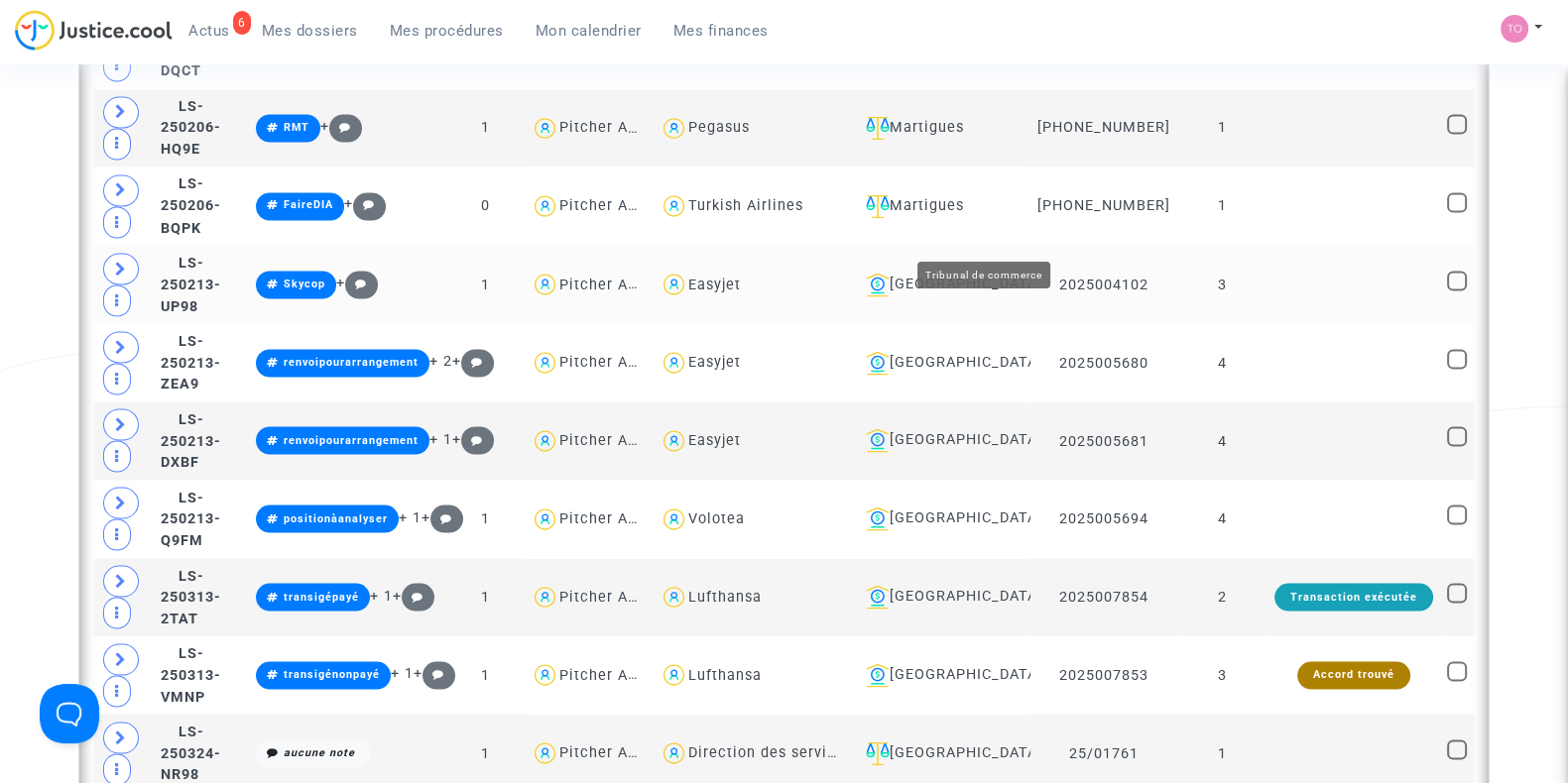
click at [982, 273] on div "[GEOGRAPHIC_DATA]" at bounding box center [941, 285] width 166 height 24
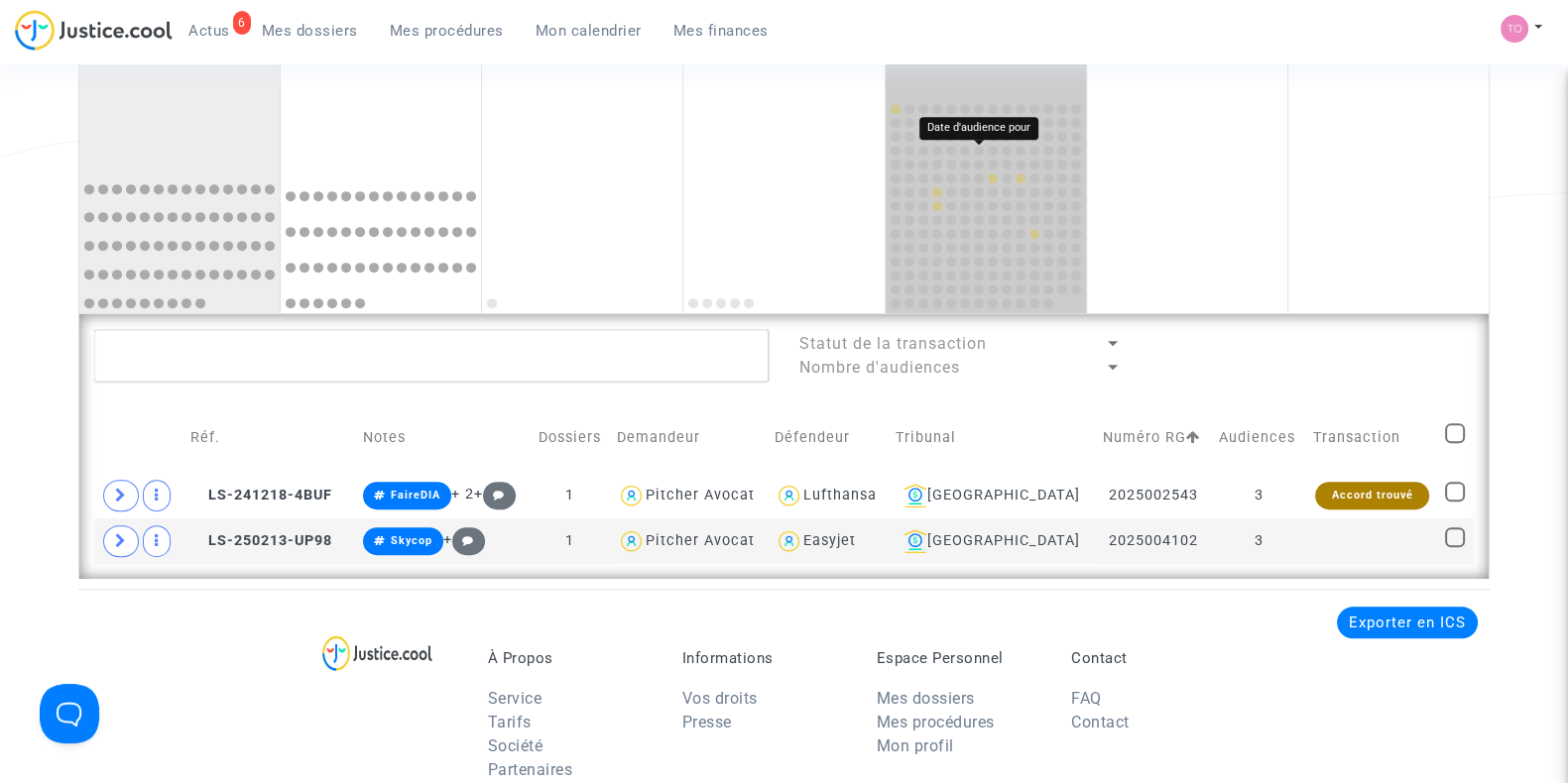
scroll to position [1204, 0]
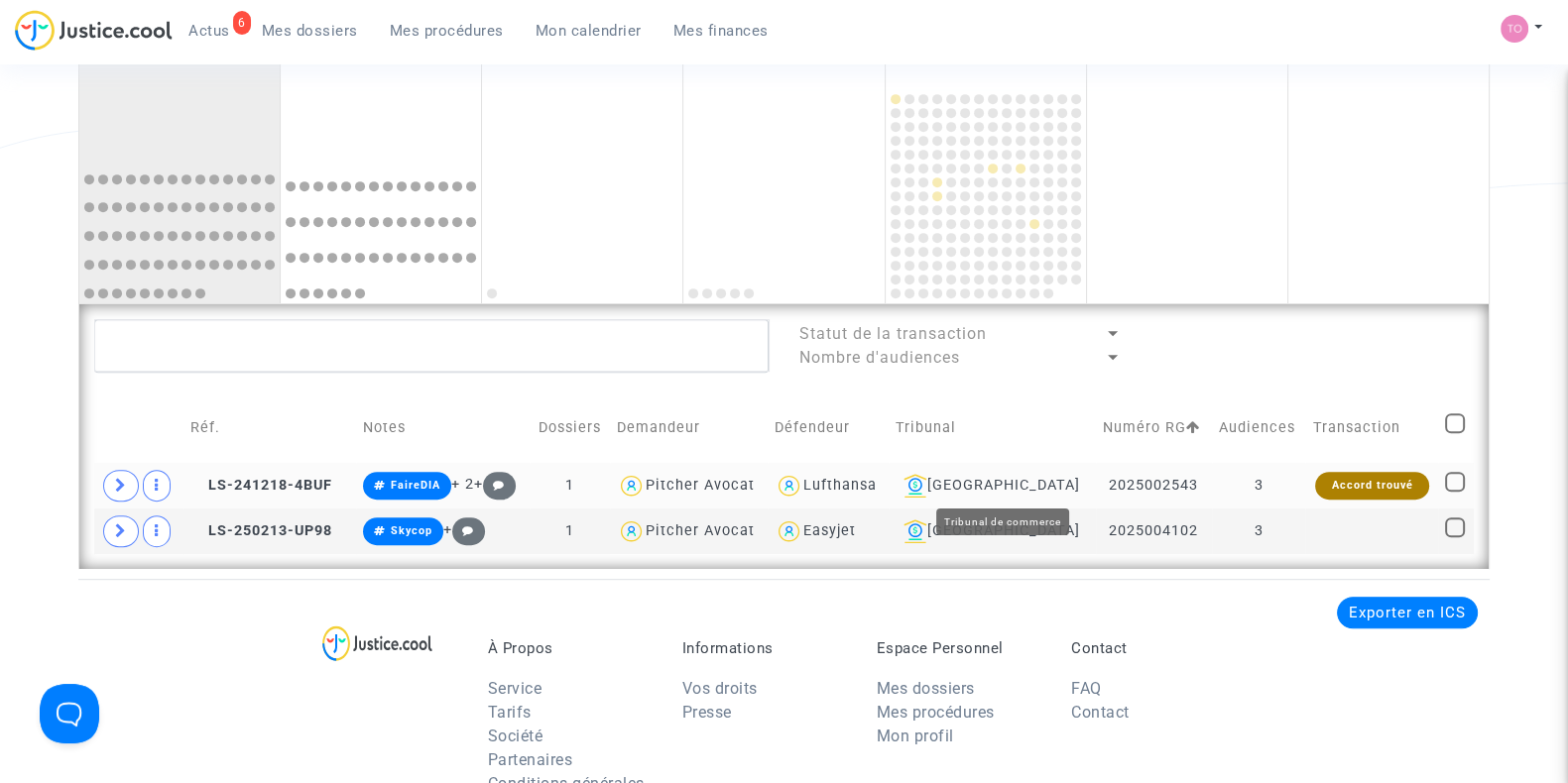
click at [1033, 464] on td "[GEOGRAPHIC_DATA]" at bounding box center [992, 486] width 207 height 46
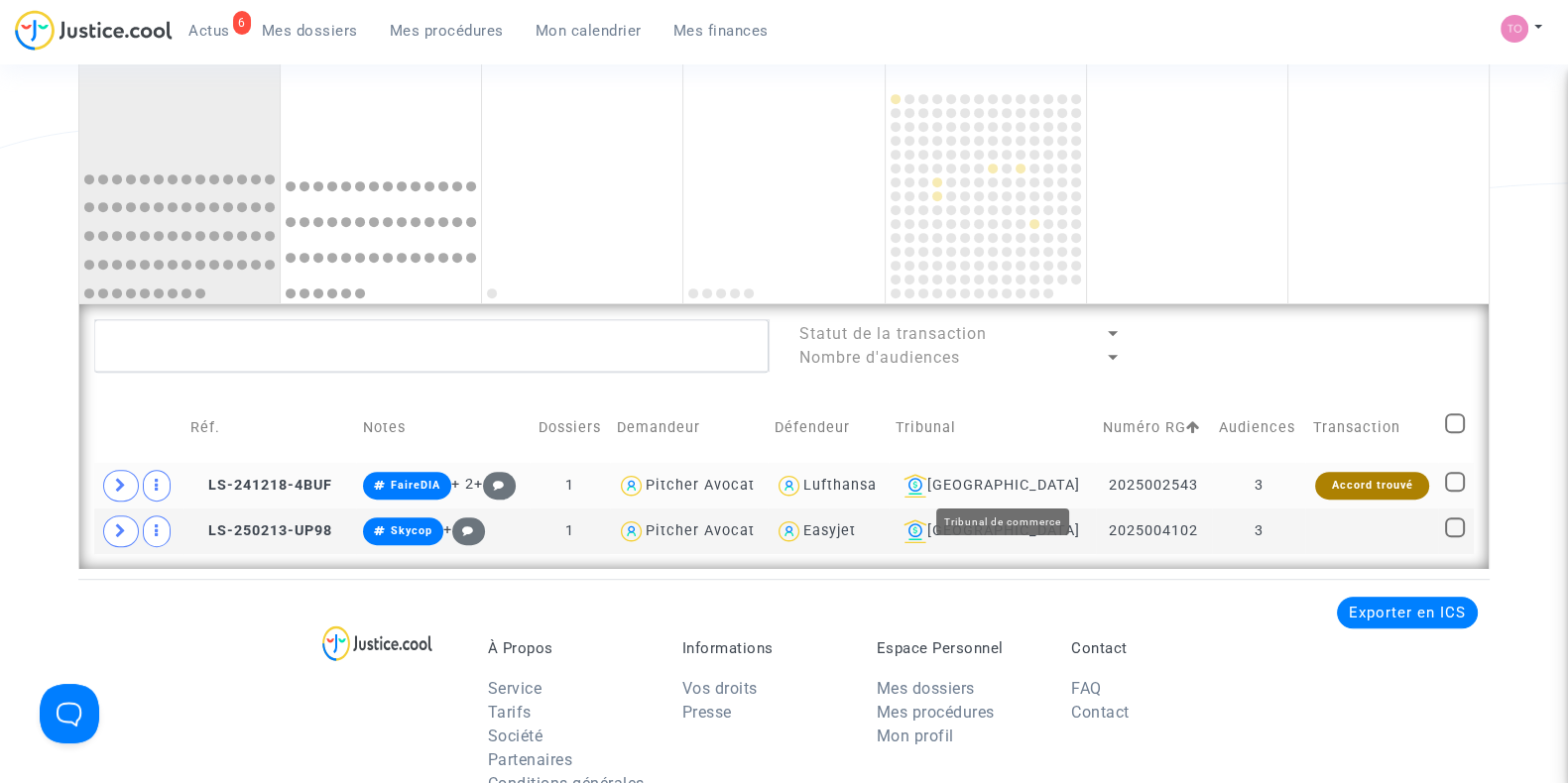
click at [1012, 490] on div "[GEOGRAPHIC_DATA]" at bounding box center [993, 486] width 194 height 24
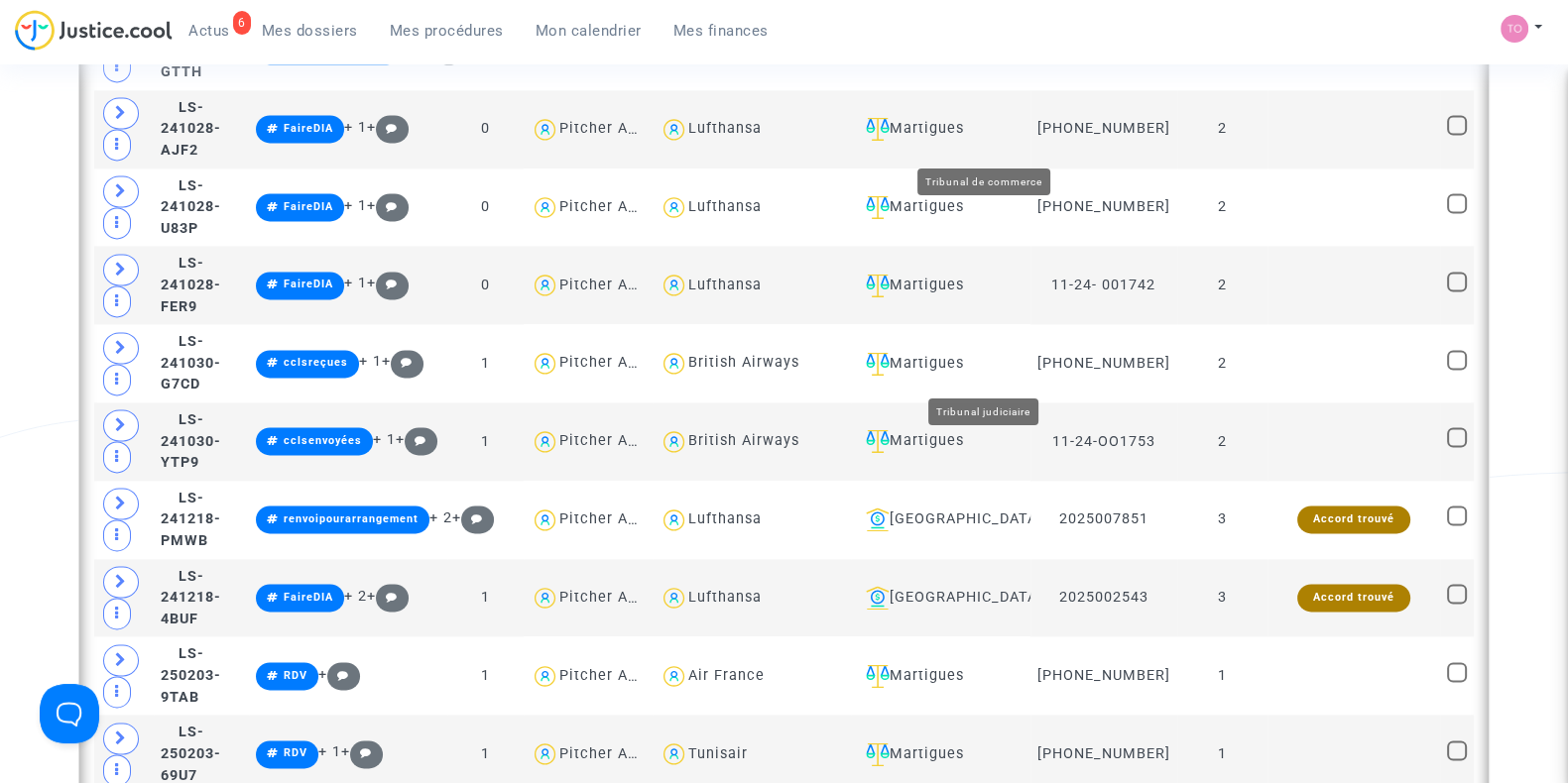
scroll to position [3892, 0]
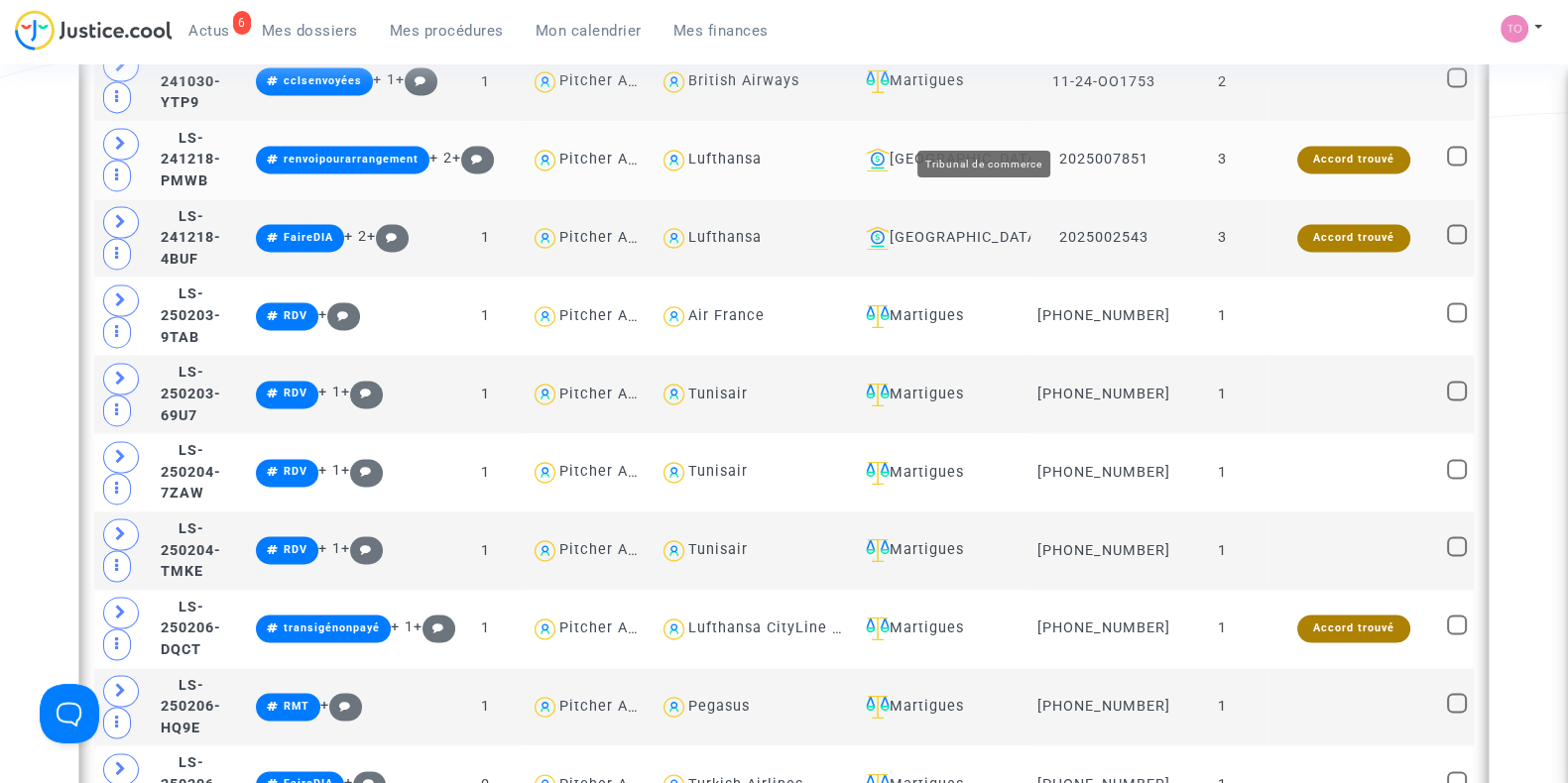
click at [980, 148] on div "[GEOGRAPHIC_DATA]" at bounding box center [941, 160] width 166 height 24
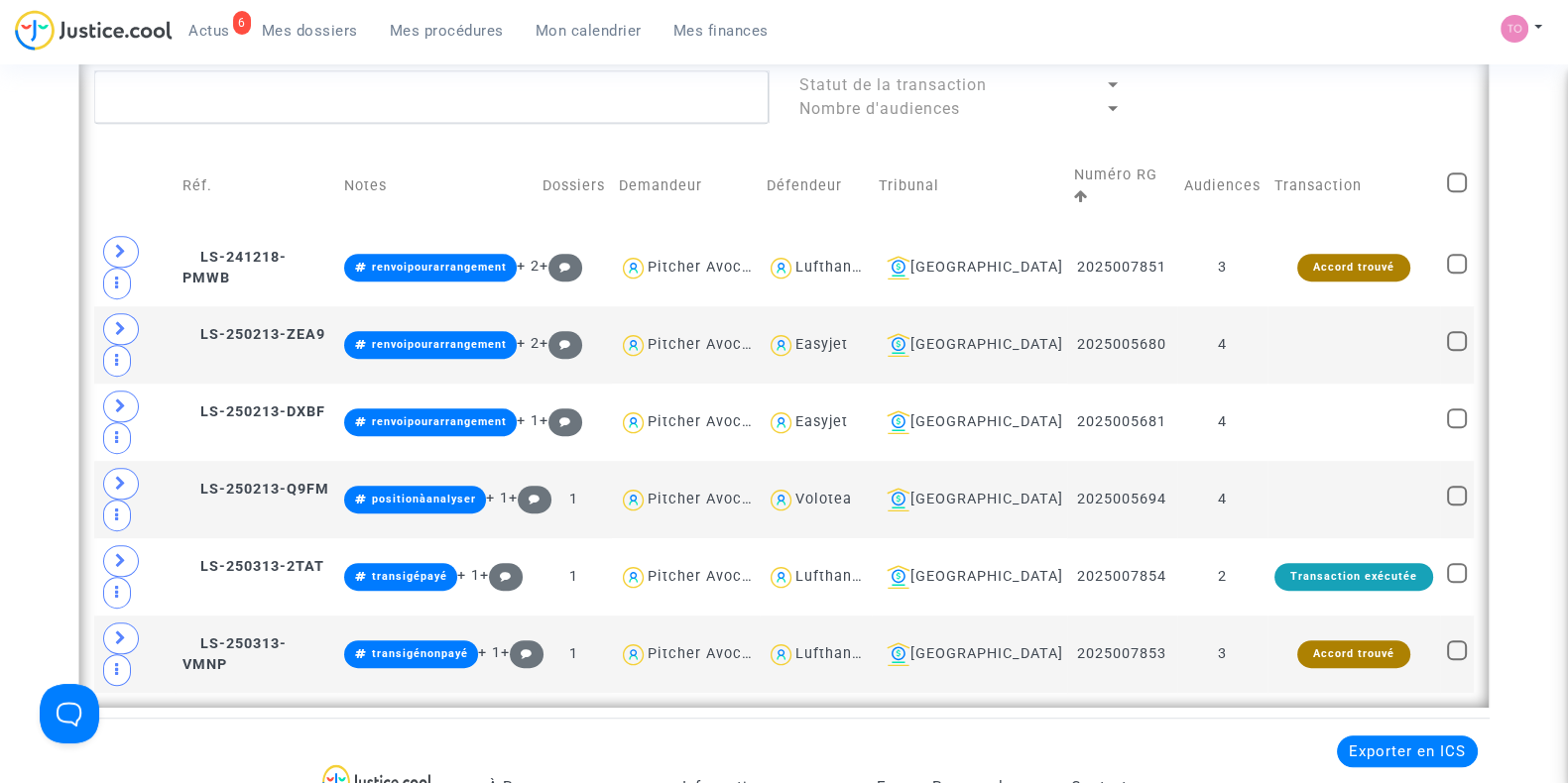
scroll to position [1451, 0]
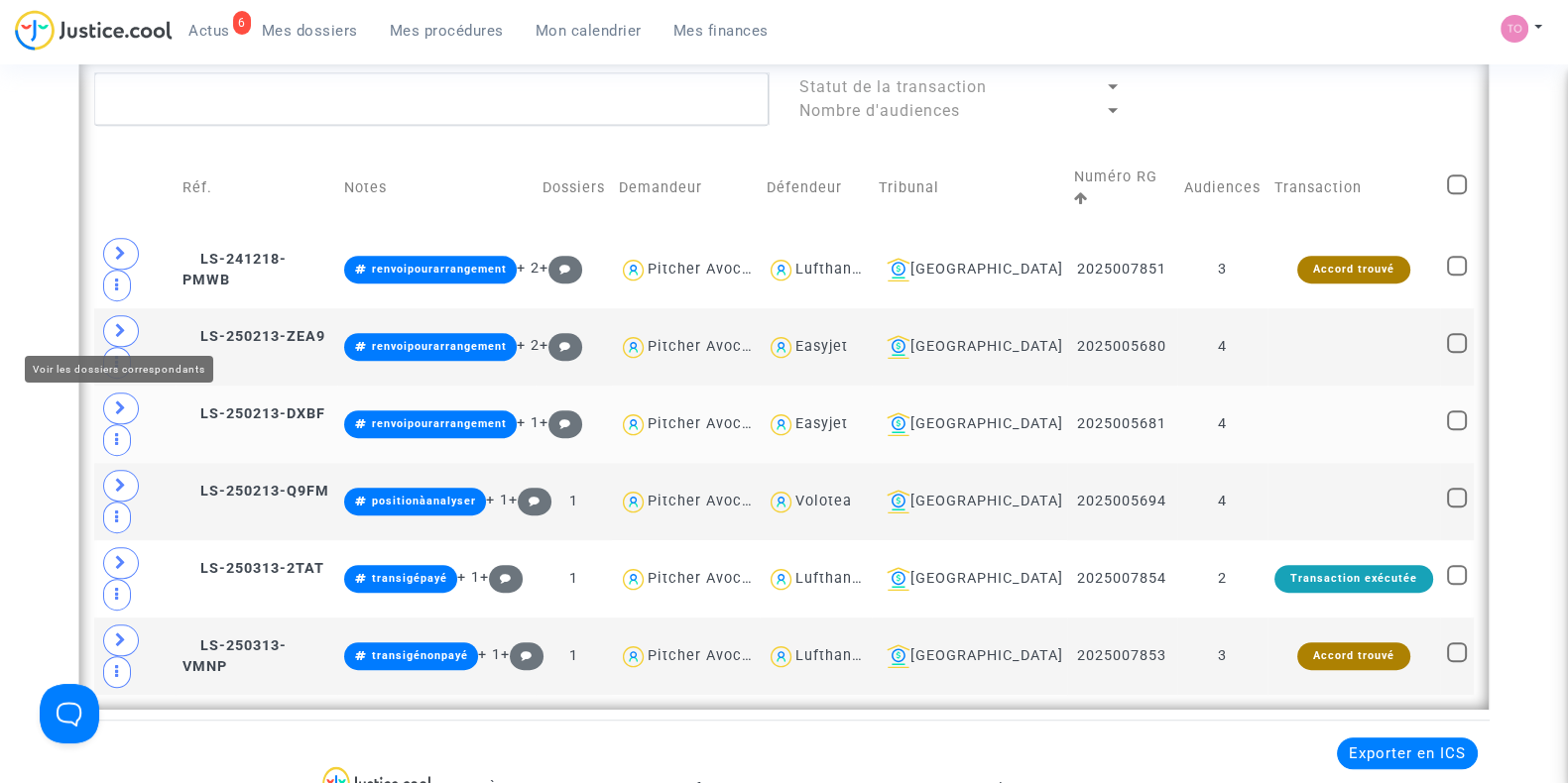
click at [127, 392] on span at bounding box center [121, 408] width 36 height 32
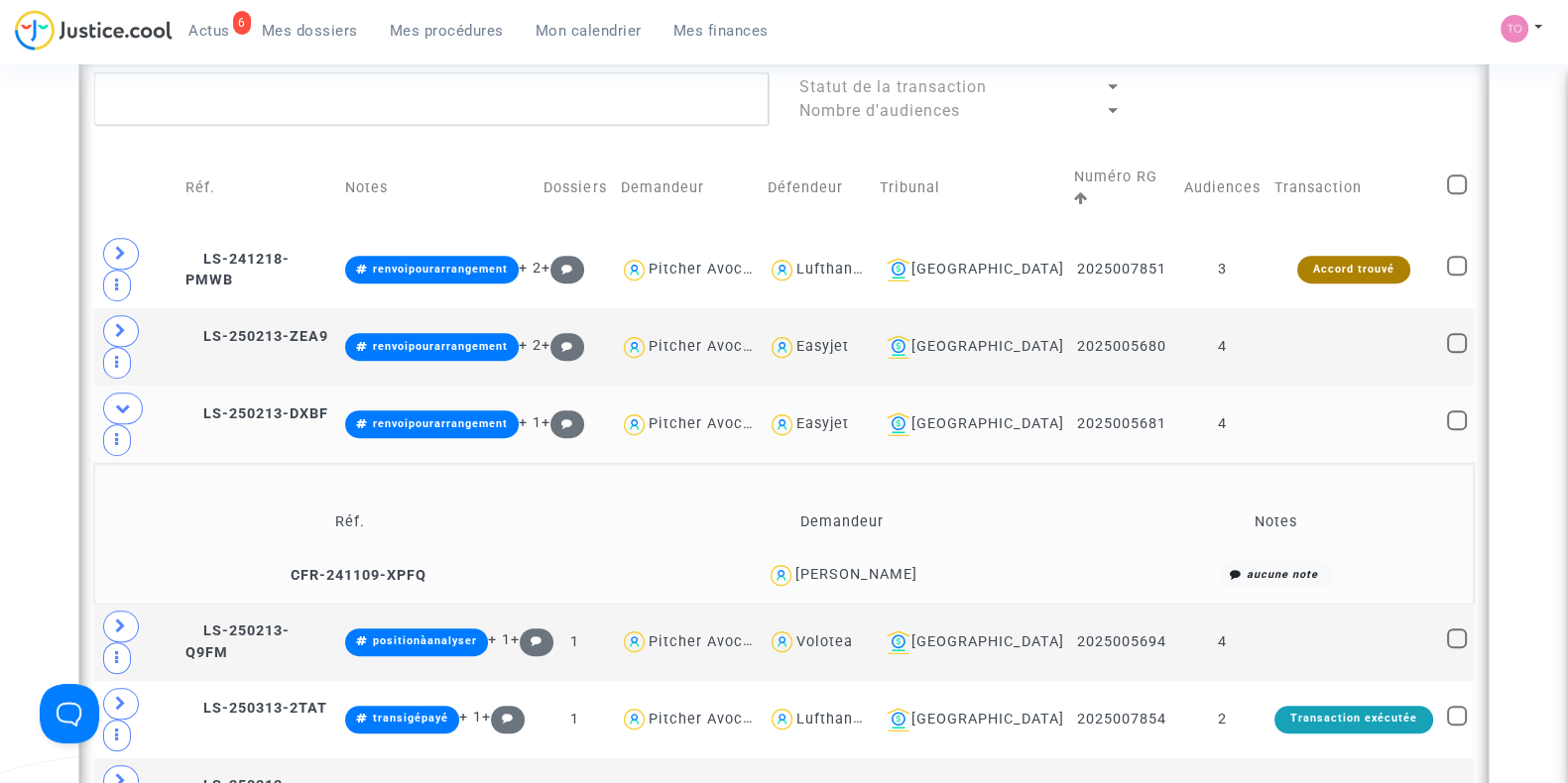
click at [885, 566] on div "[PERSON_NAME]" at bounding box center [856, 574] width 122 height 17
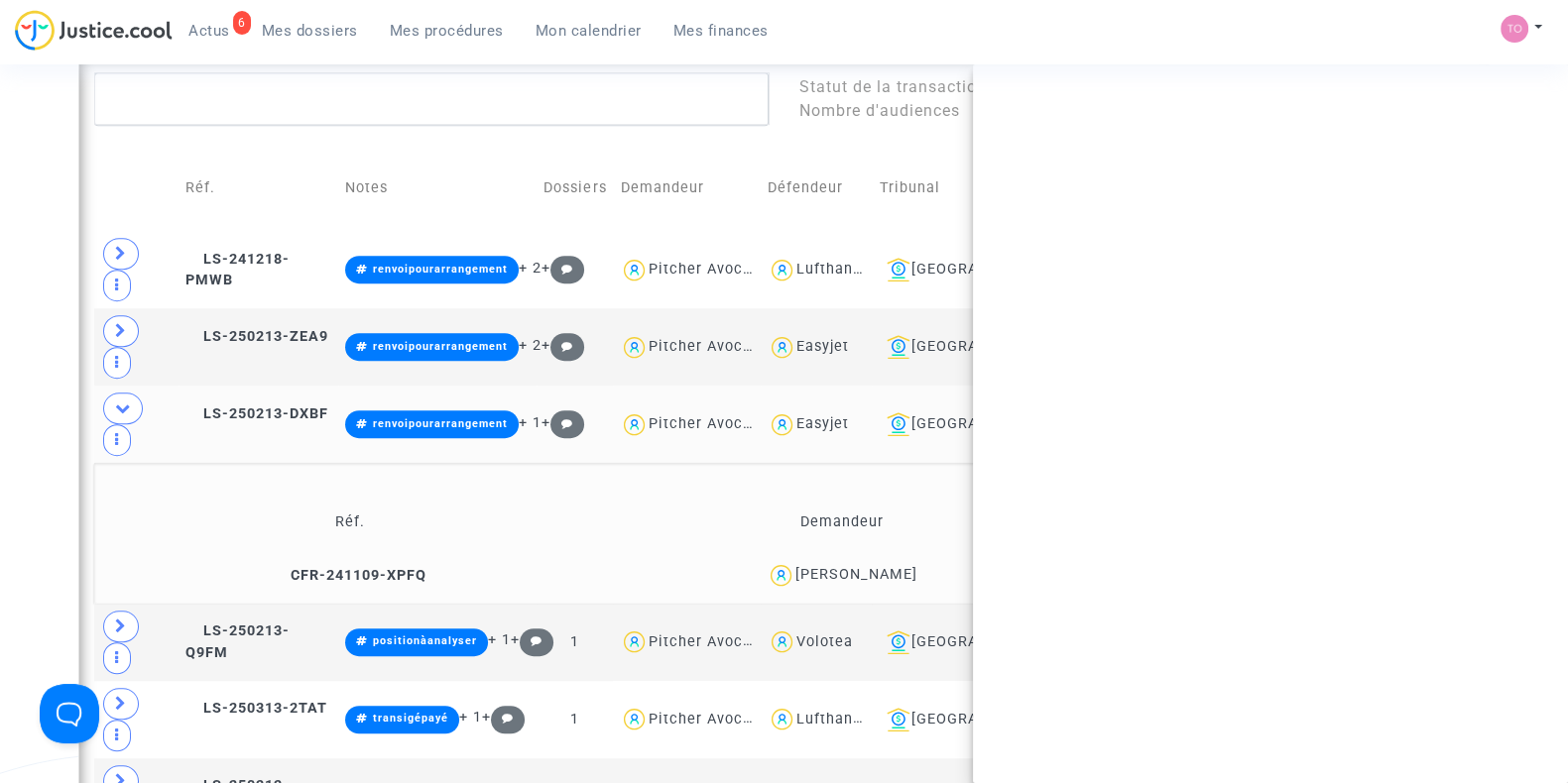
click at [885, 566] on div "[PERSON_NAME]" at bounding box center [856, 574] width 122 height 17
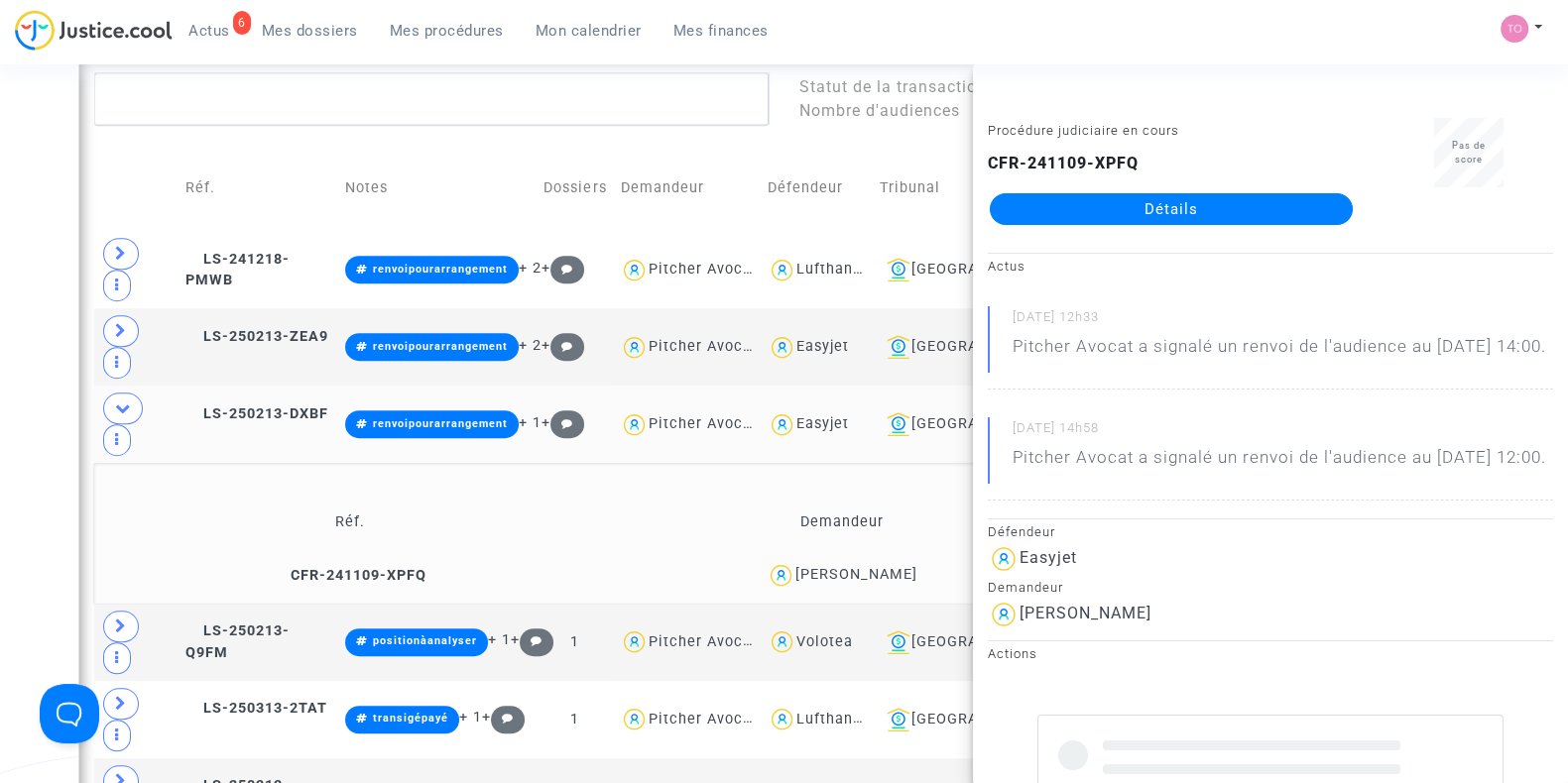
copy div "Belhachemi"
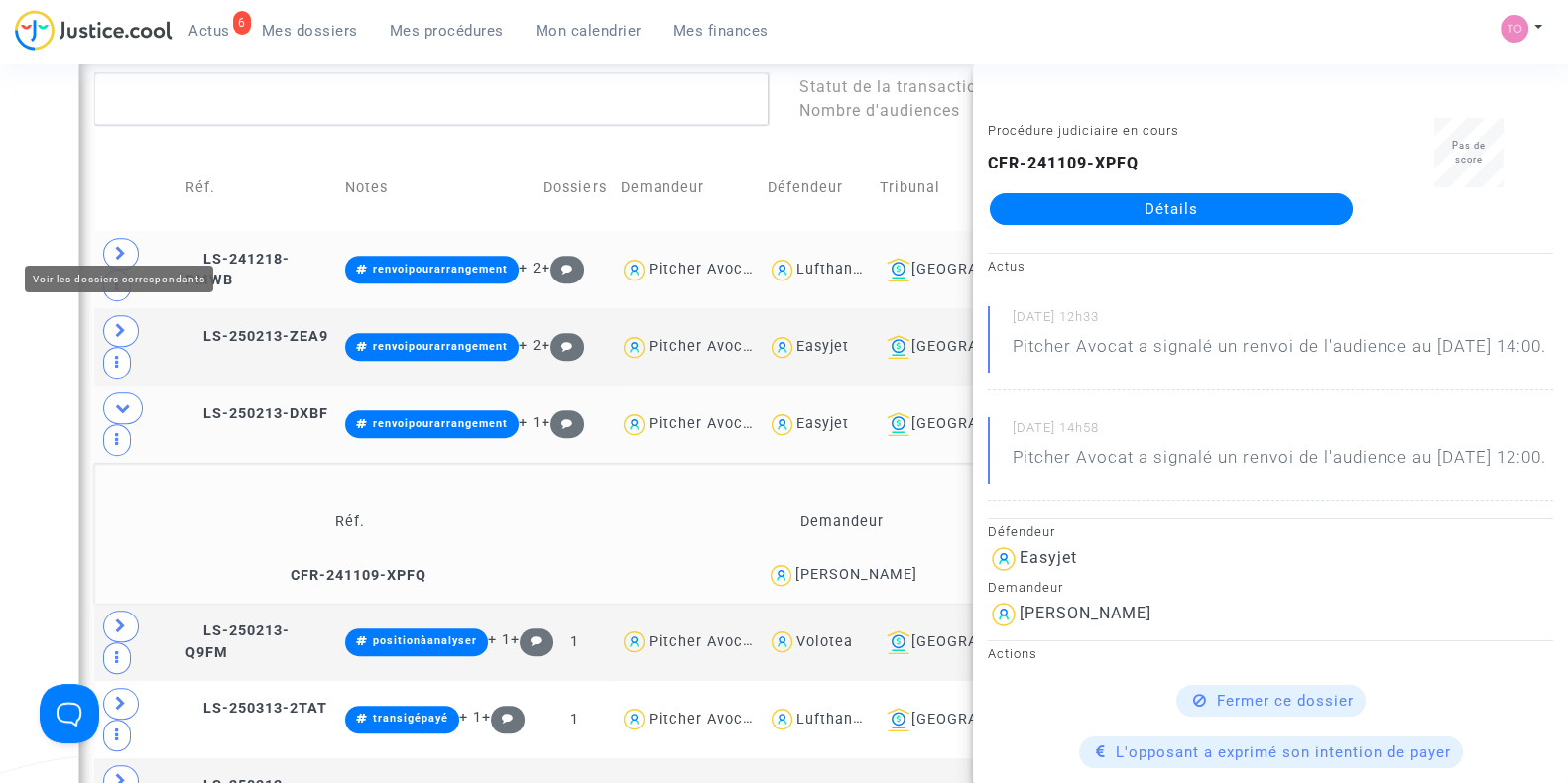
click at [123, 246] on icon at bounding box center [121, 253] width 12 height 15
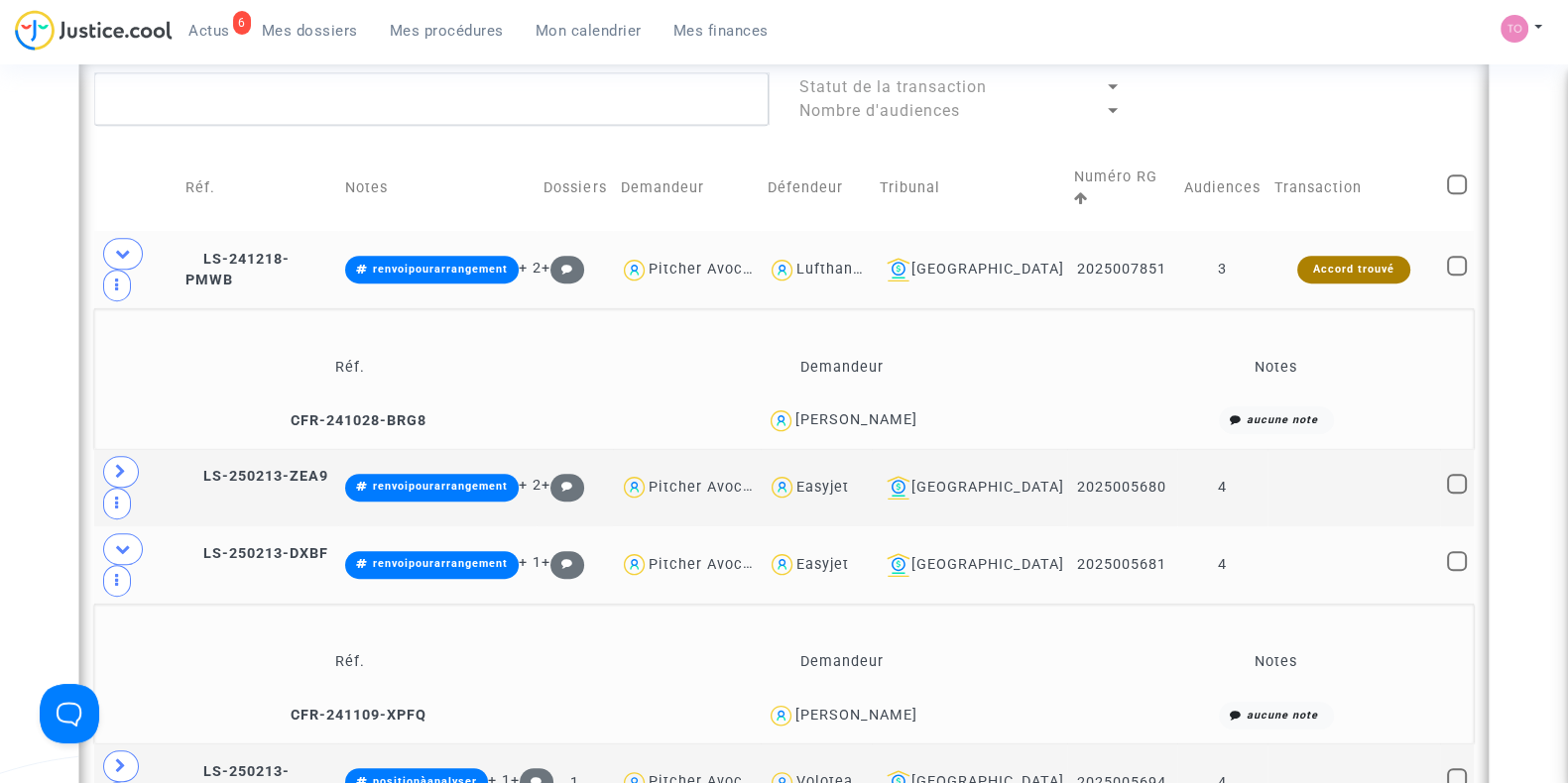
click at [897, 358] on span "[PERSON_NAME]" at bounding box center [856, 363] width 122 height 131
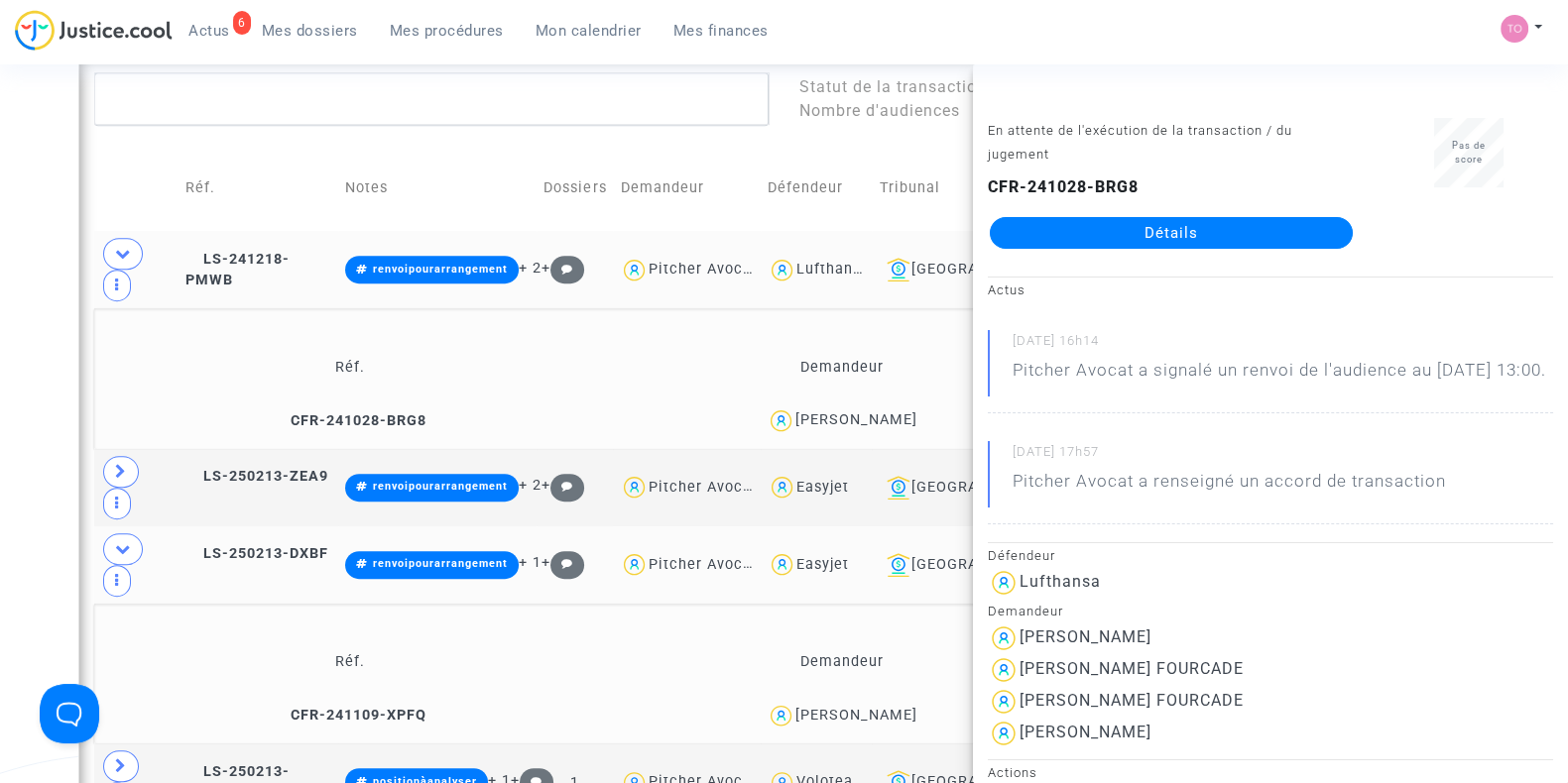
copy div "FOURCADE"
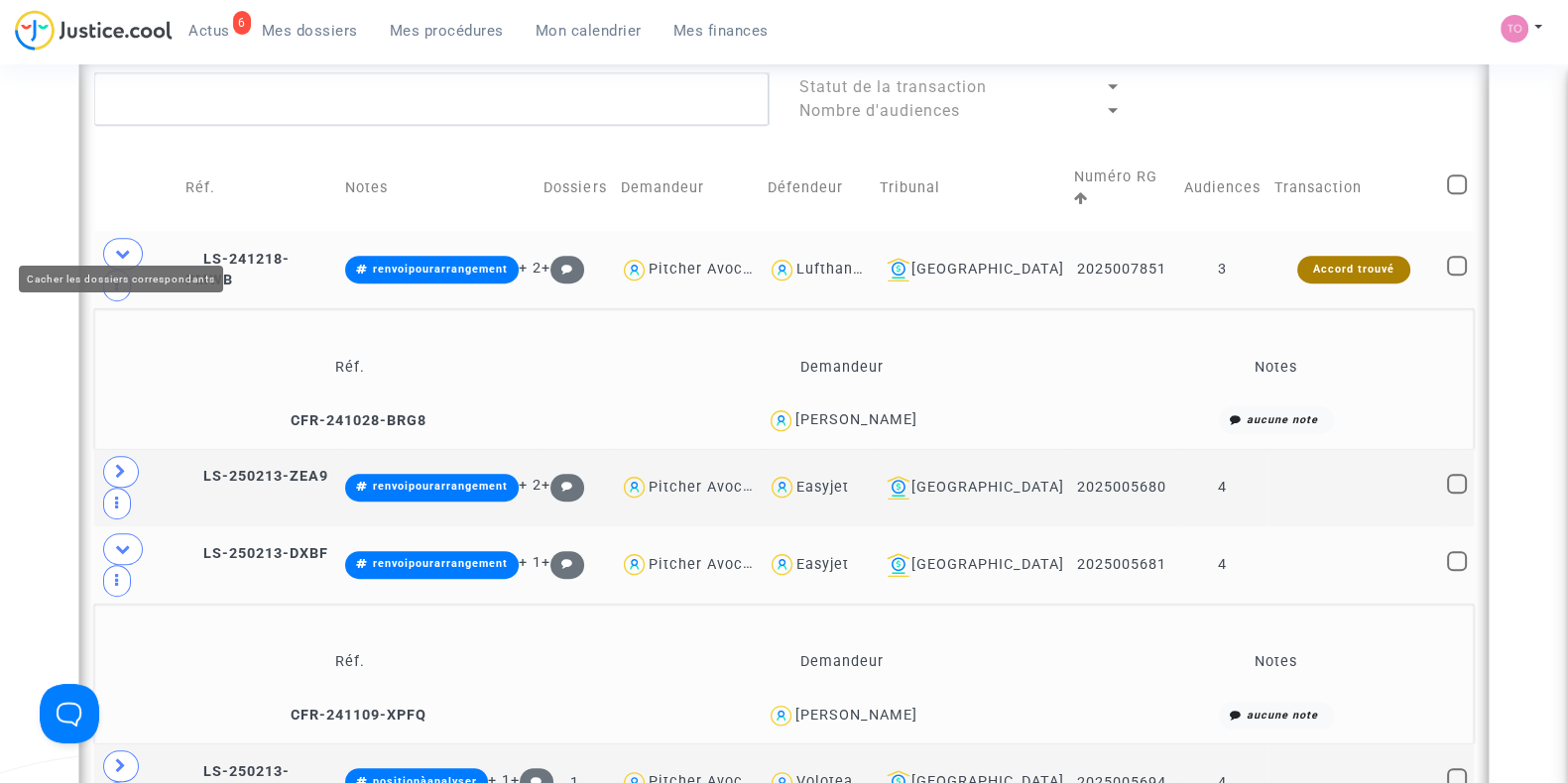
click at [134, 238] on span at bounding box center [123, 254] width 40 height 32
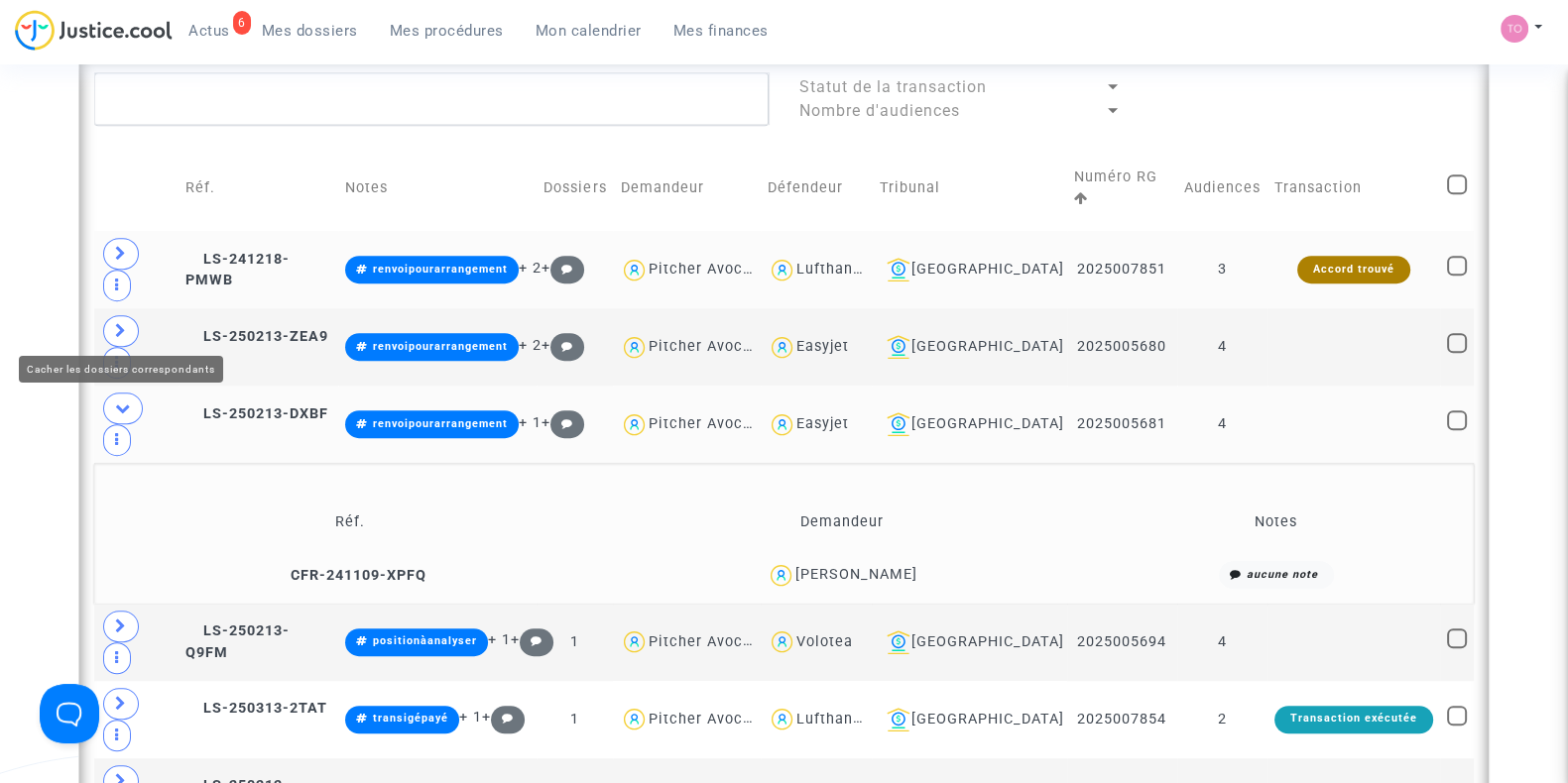
click at [118, 392] on span at bounding box center [123, 408] width 40 height 32
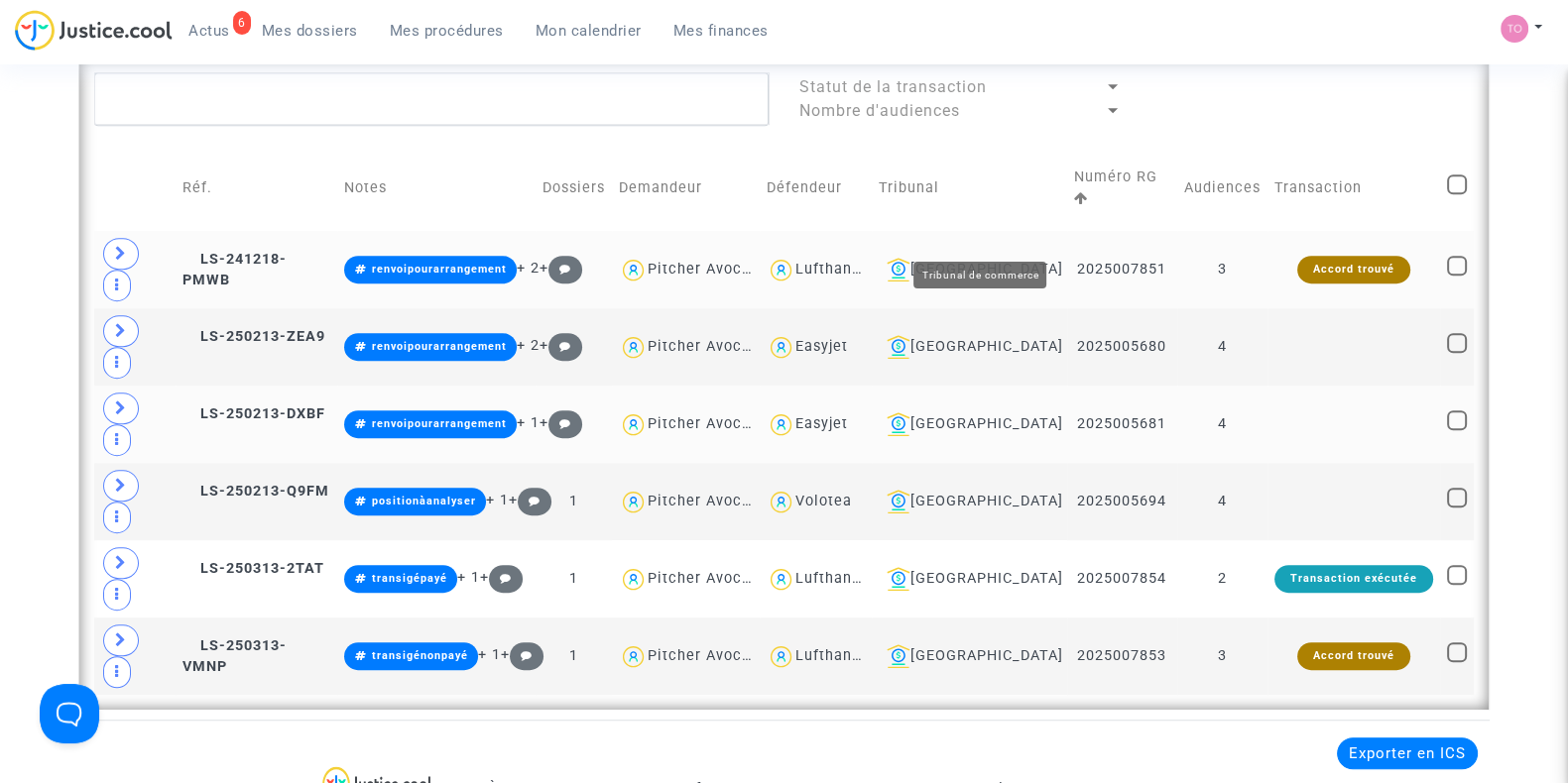
click at [1004, 258] on div "[GEOGRAPHIC_DATA]" at bounding box center [970, 270] width 182 height 24
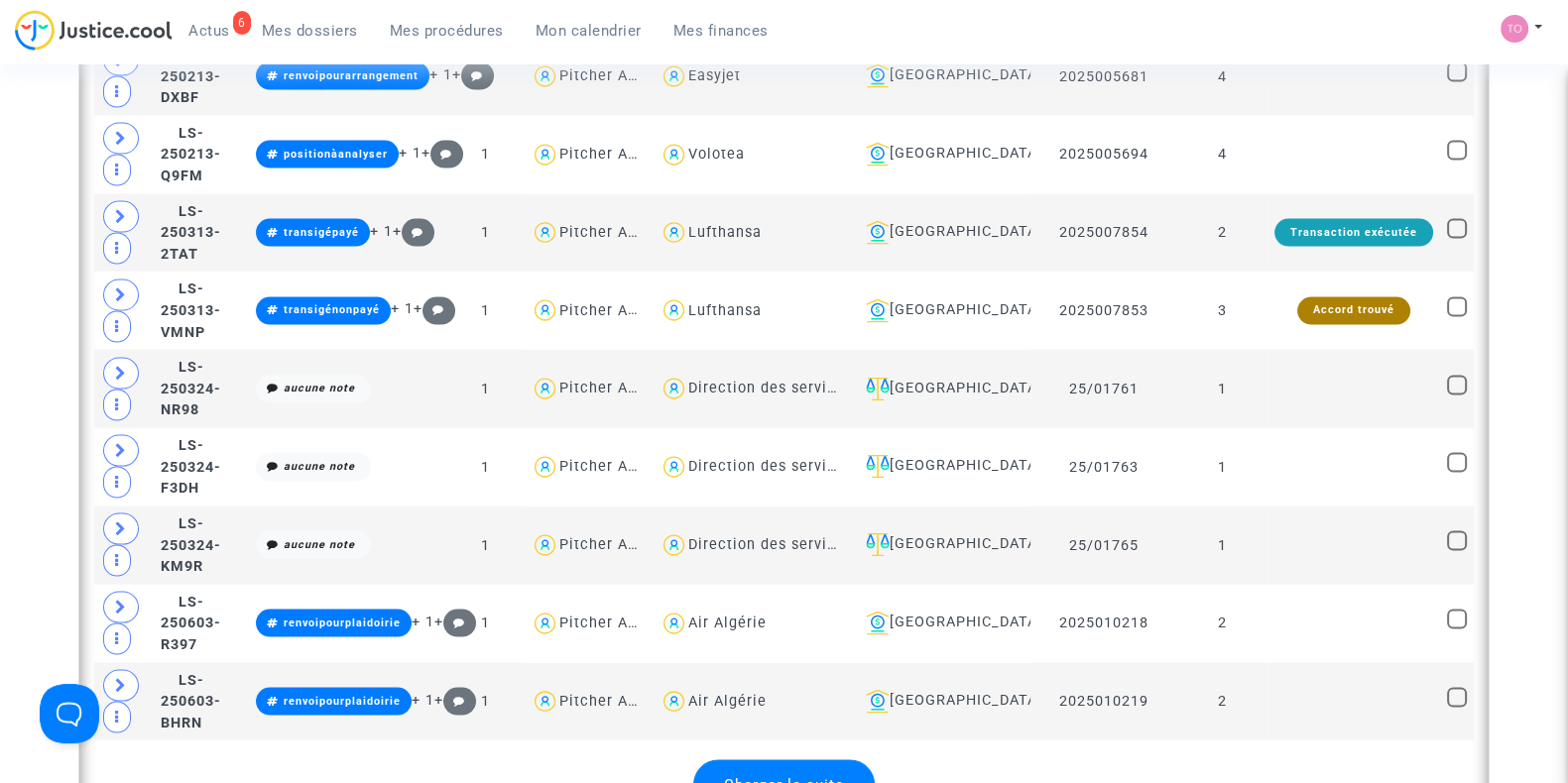
scroll to position [4836, 0]
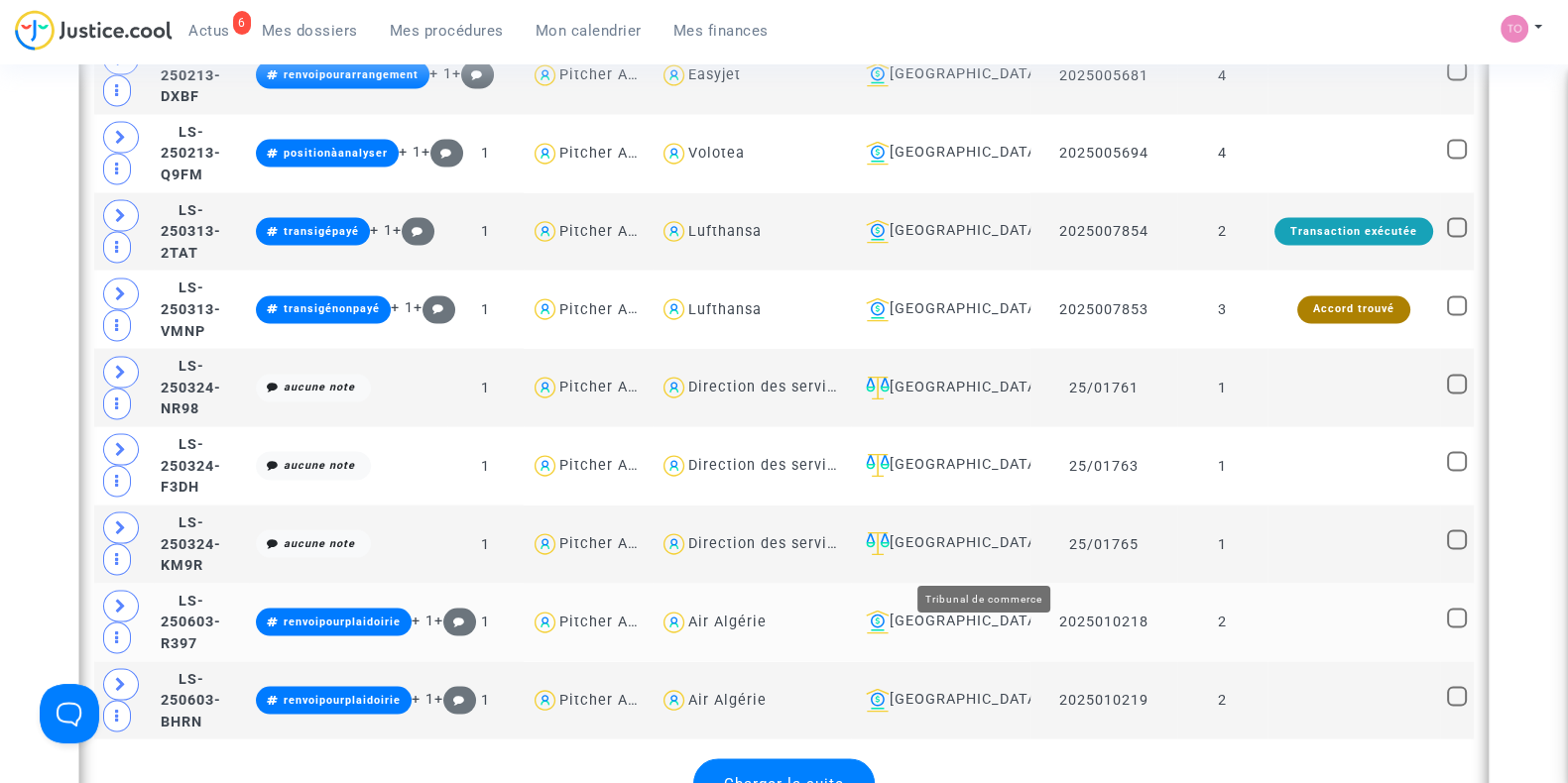
click at [992, 611] on div "[GEOGRAPHIC_DATA]" at bounding box center [941, 623] width 166 height 24
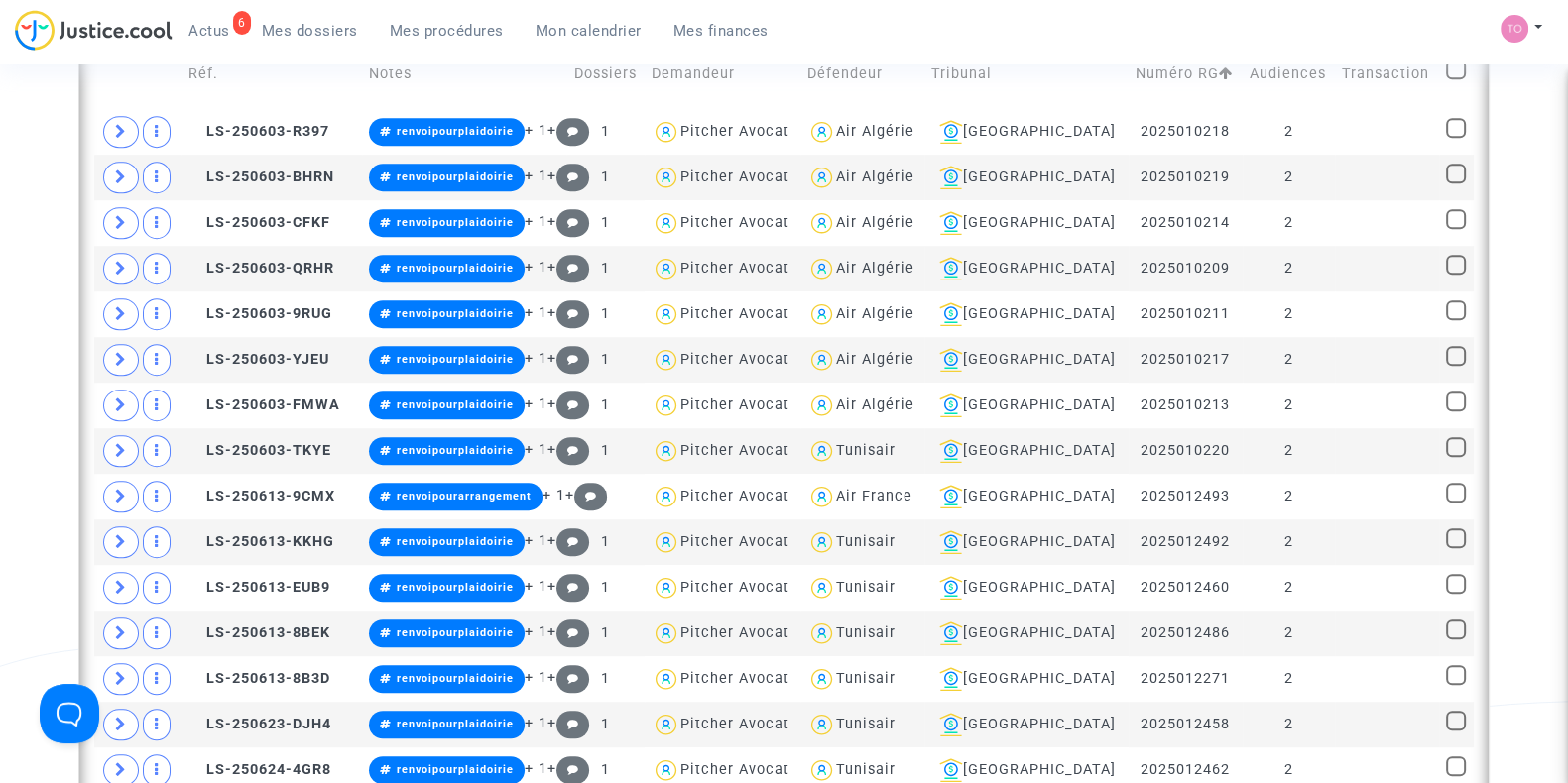
scroll to position [1519, 0]
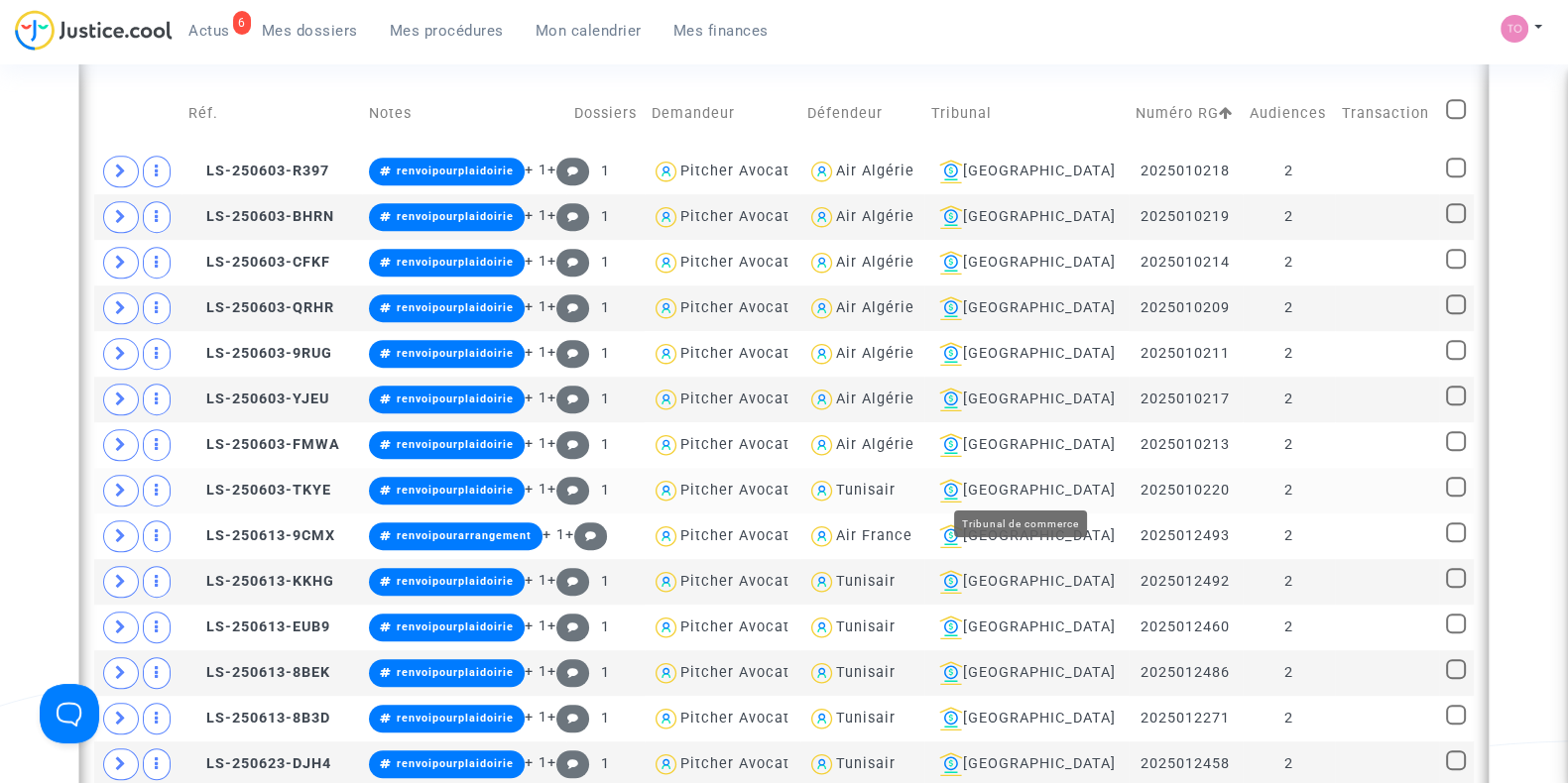
click at [1017, 484] on div "[GEOGRAPHIC_DATA]" at bounding box center [1026, 491] width 191 height 24
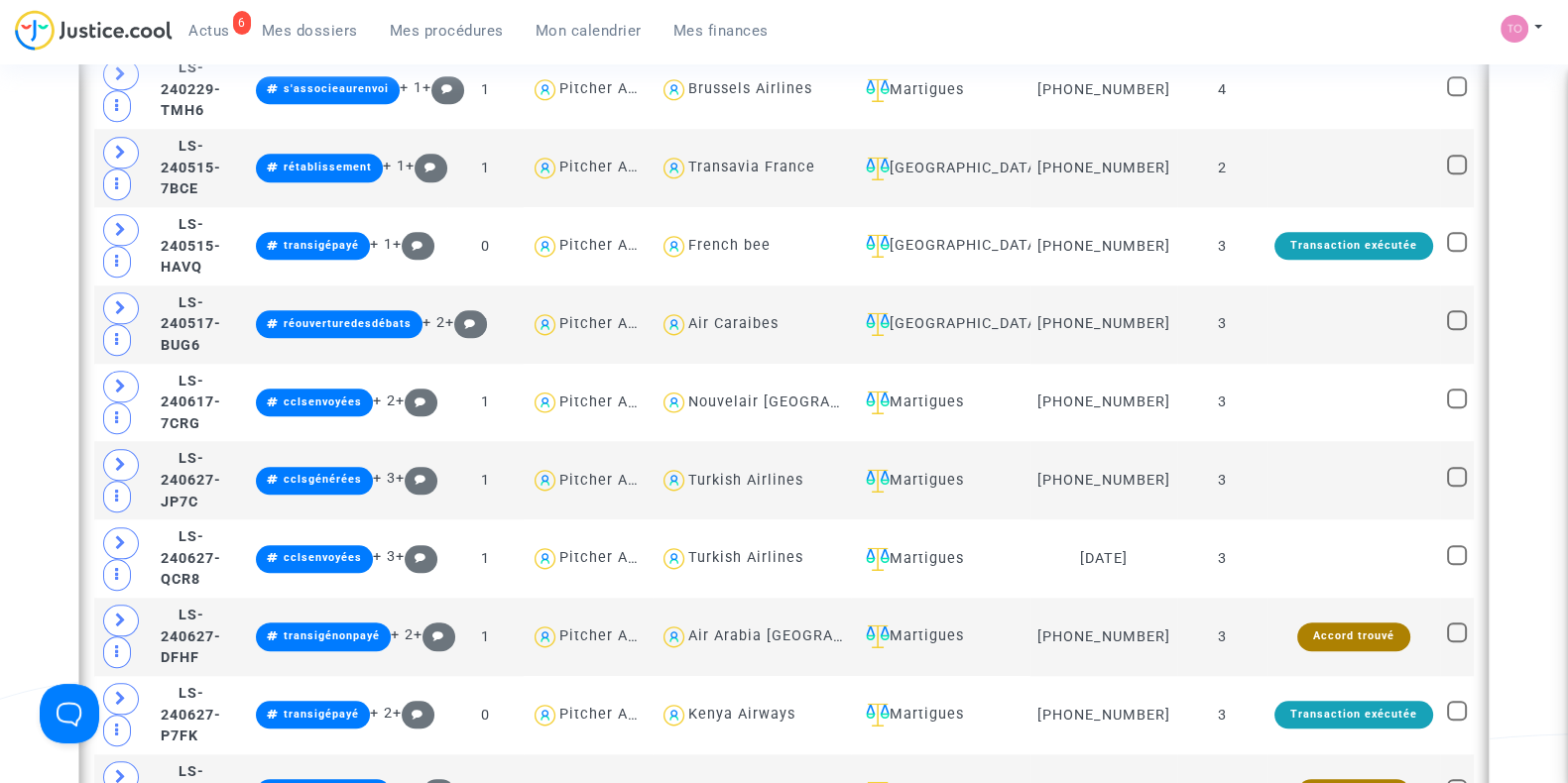
scroll to position [2400, 0]
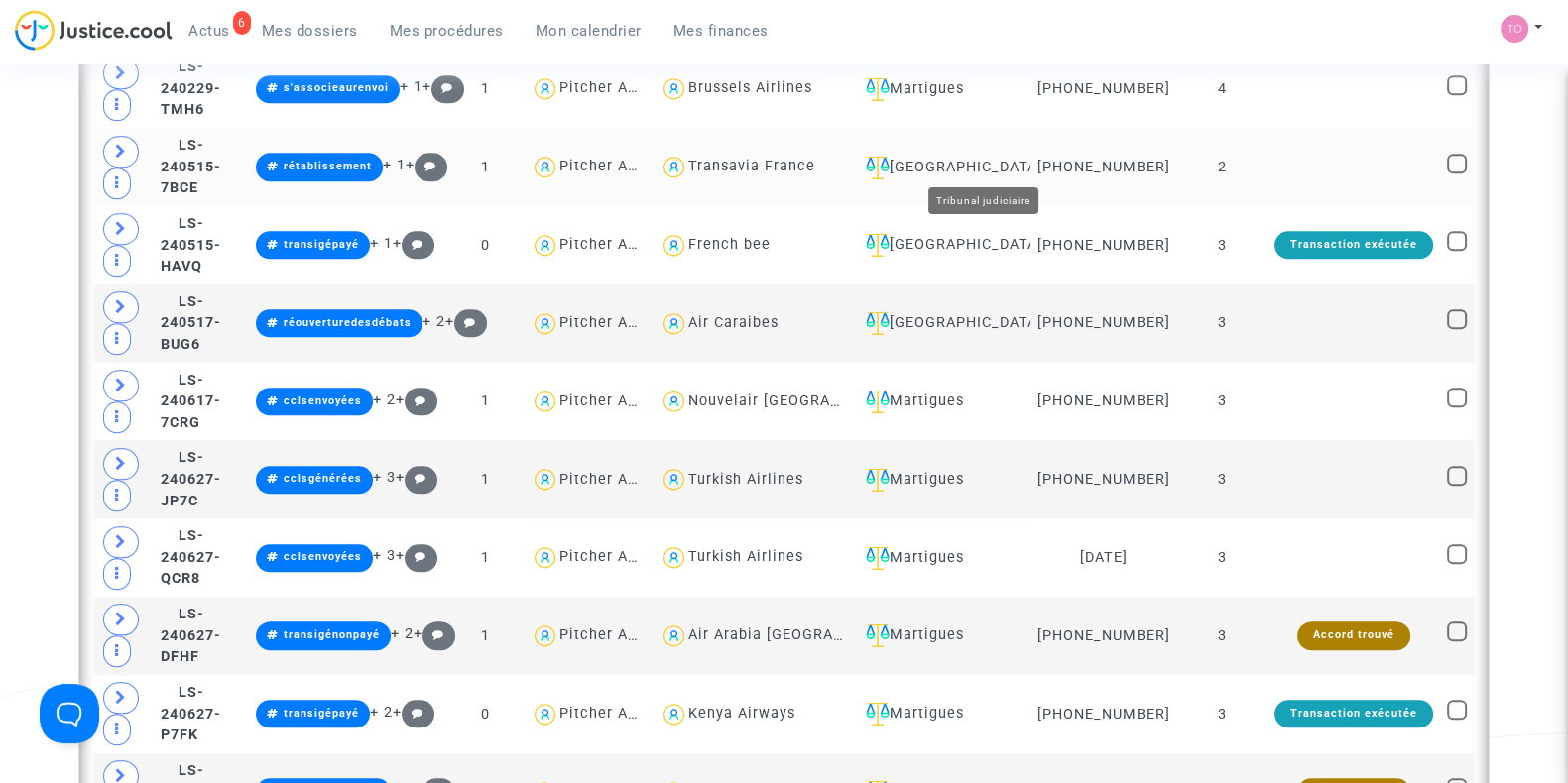
click at [985, 166] on div "[GEOGRAPHIC_DATA]" at bounding box center [941, 168] width 166 height 24
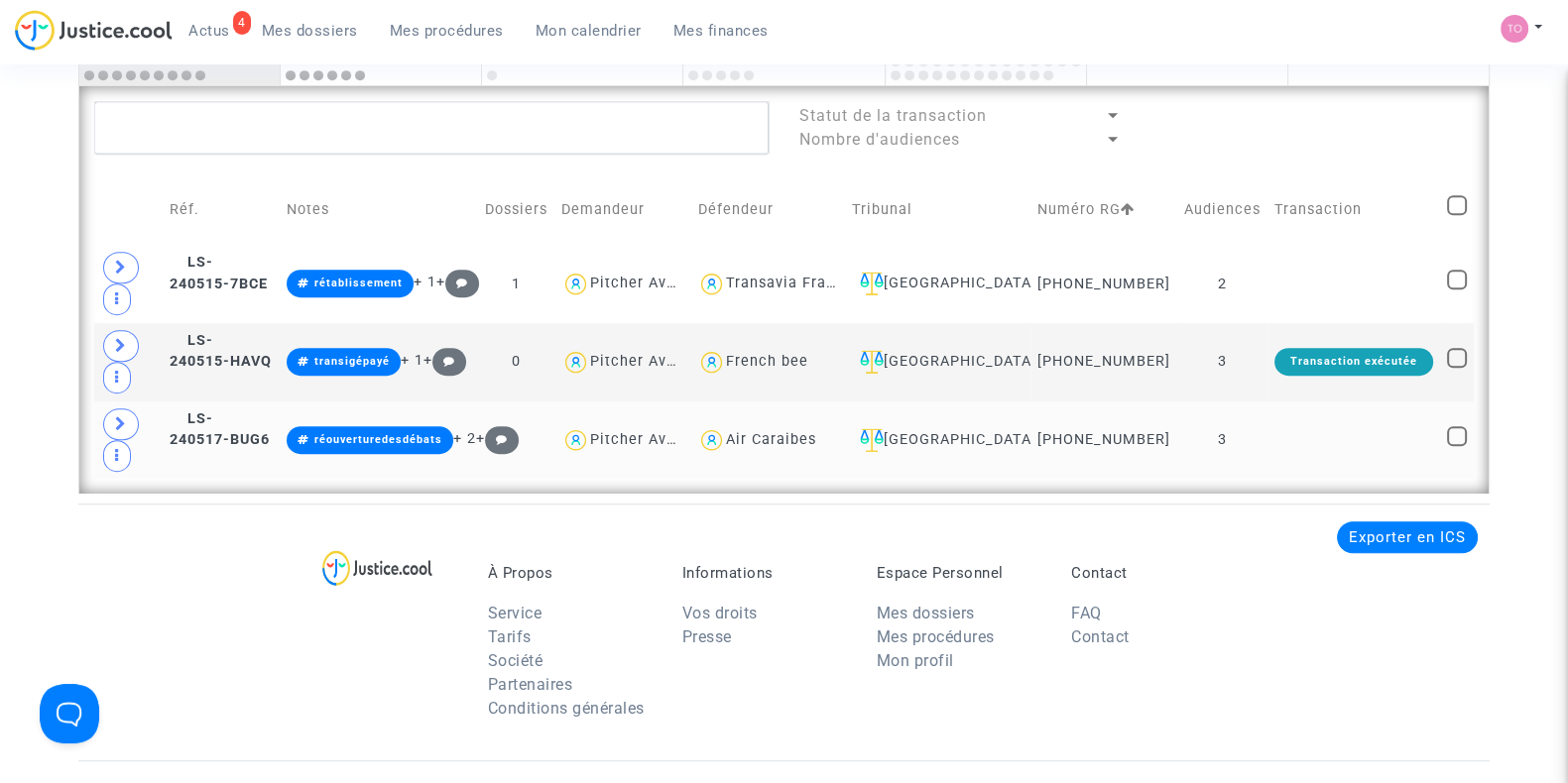
scroll to position [1356, 0]
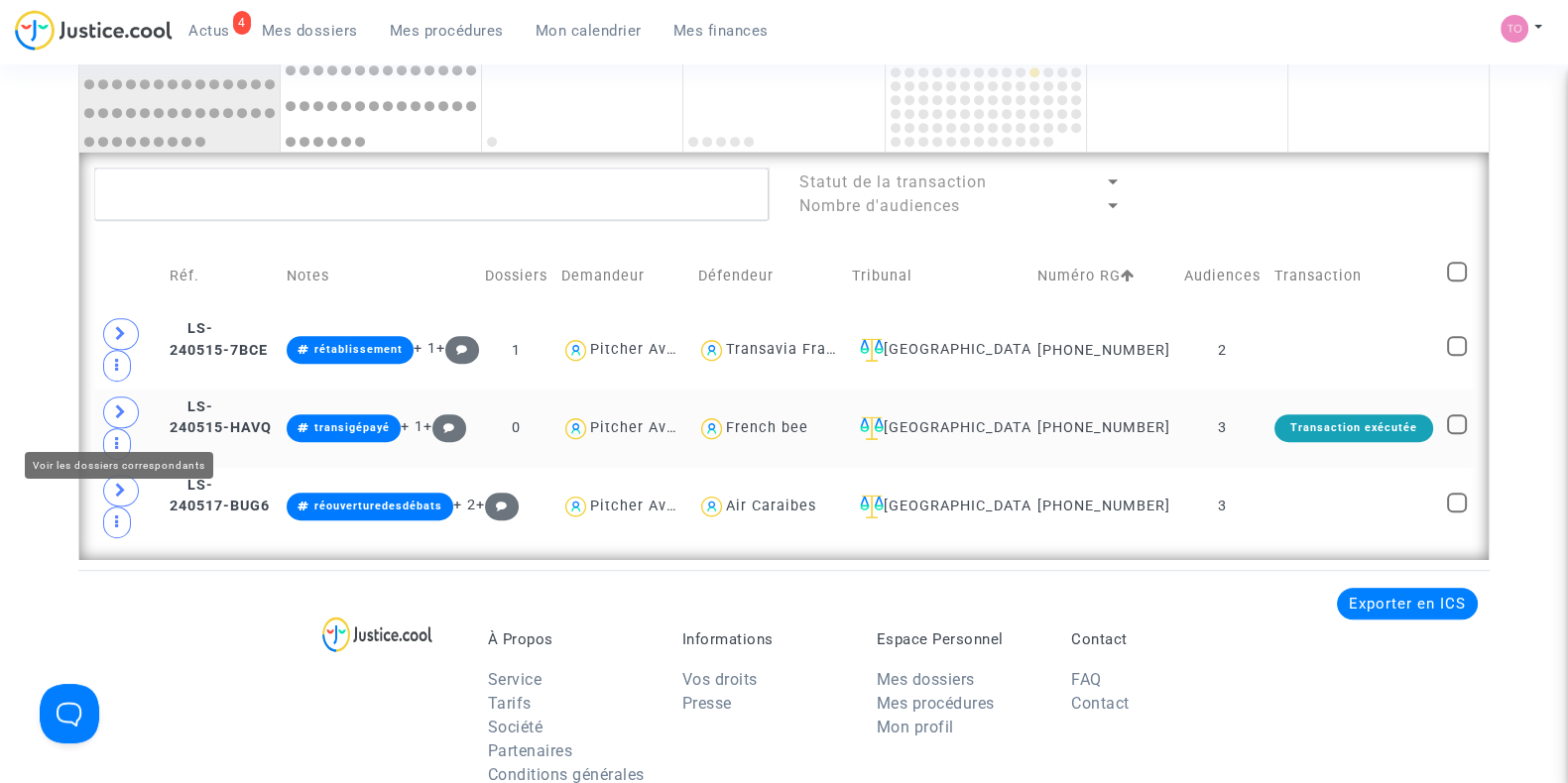
click at [123, 419] on icon at bounding box center [121, 411] width 12 height 15
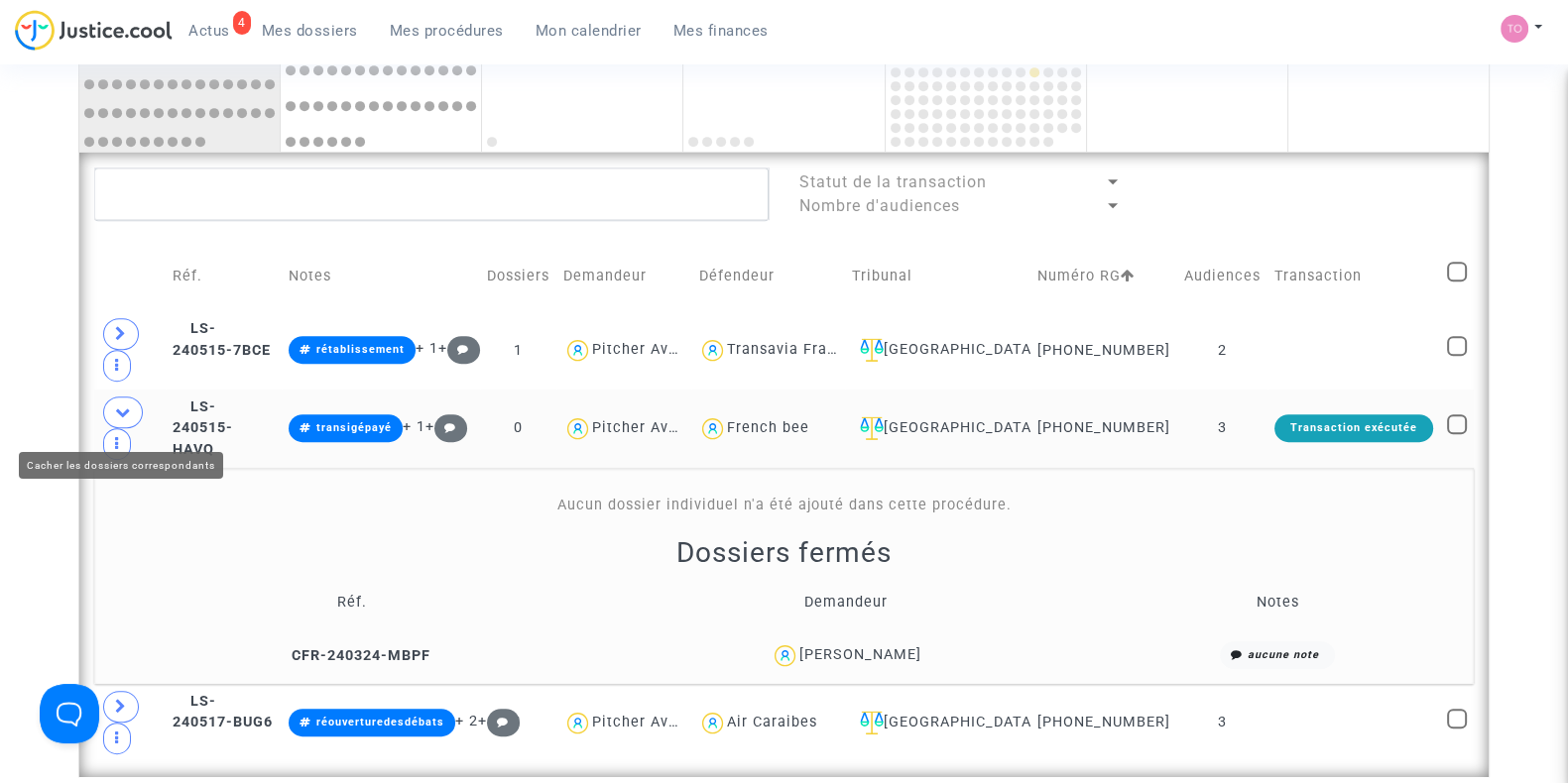
click at [119, 418] on icon at bounding box center [123, 411] width 16 height 15
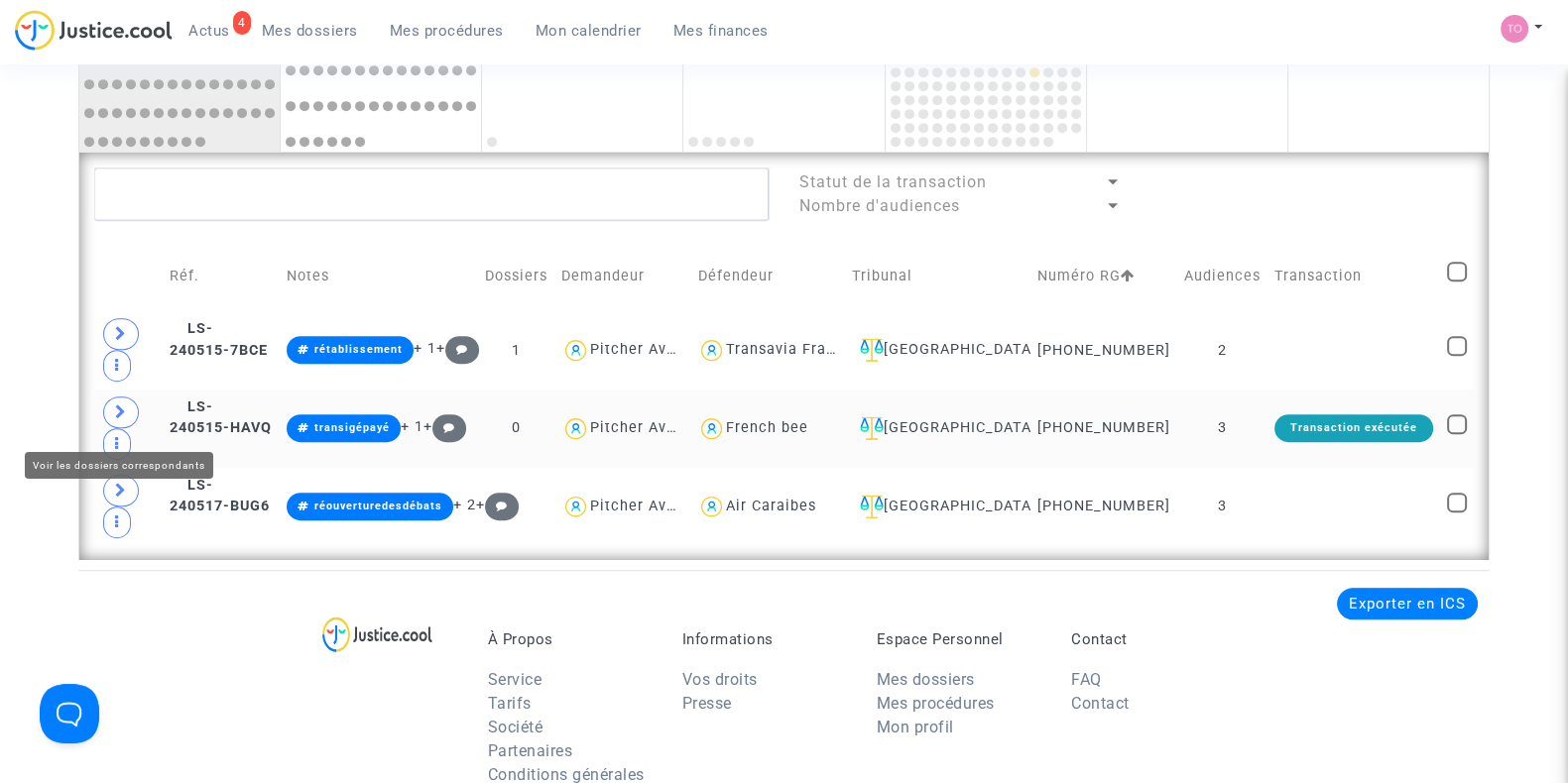
click at [112, 423] on span at bounding box center [121, 412] width 36 height 32
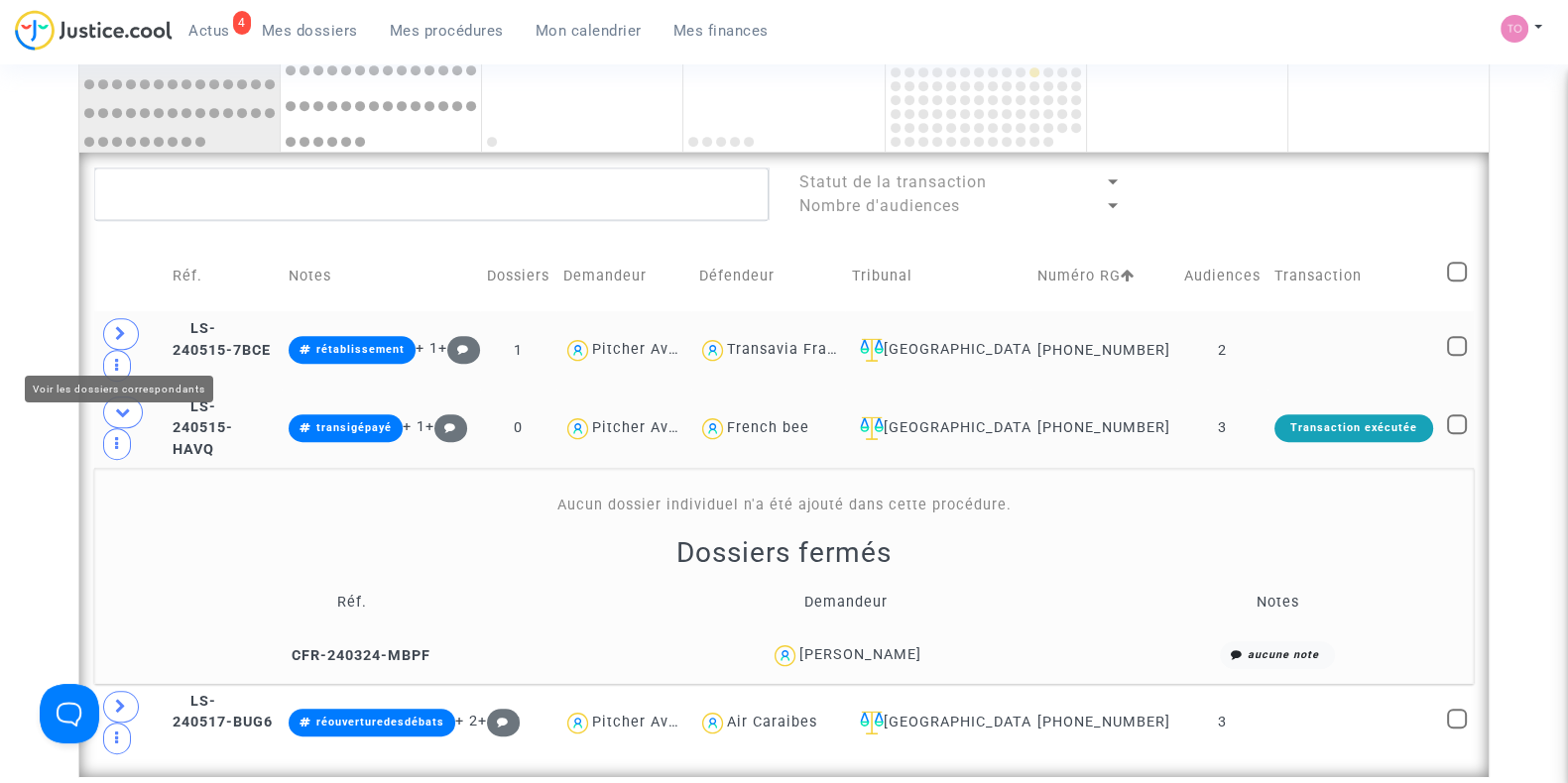
click at [111, 339] on span at bounding box center [121, 335] width 36 height 32
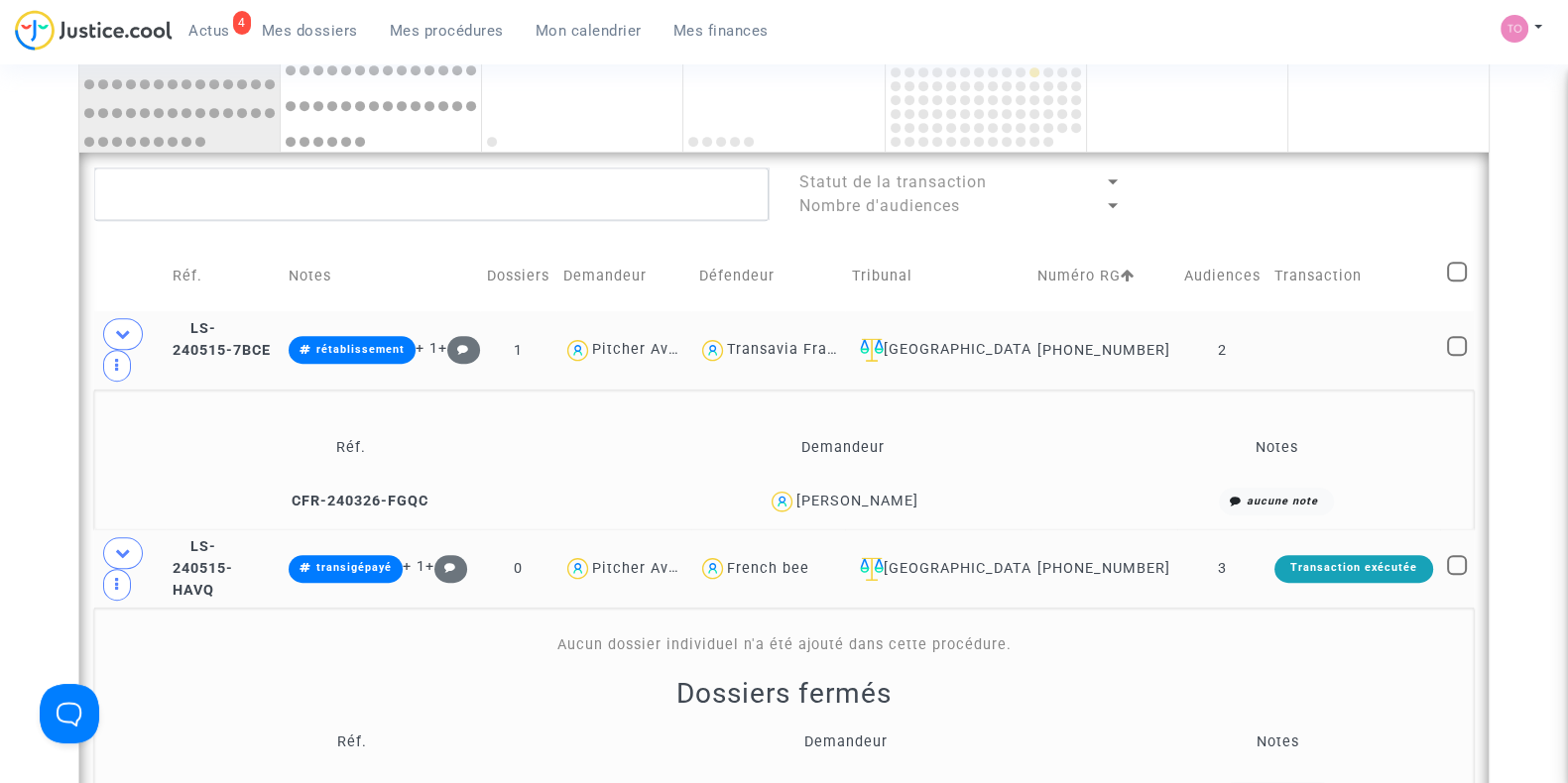
click at [853, 355] on div "Transavia France" at bounding box center [790, 350] width 127 height 17
type textarea "@"Transavia France""
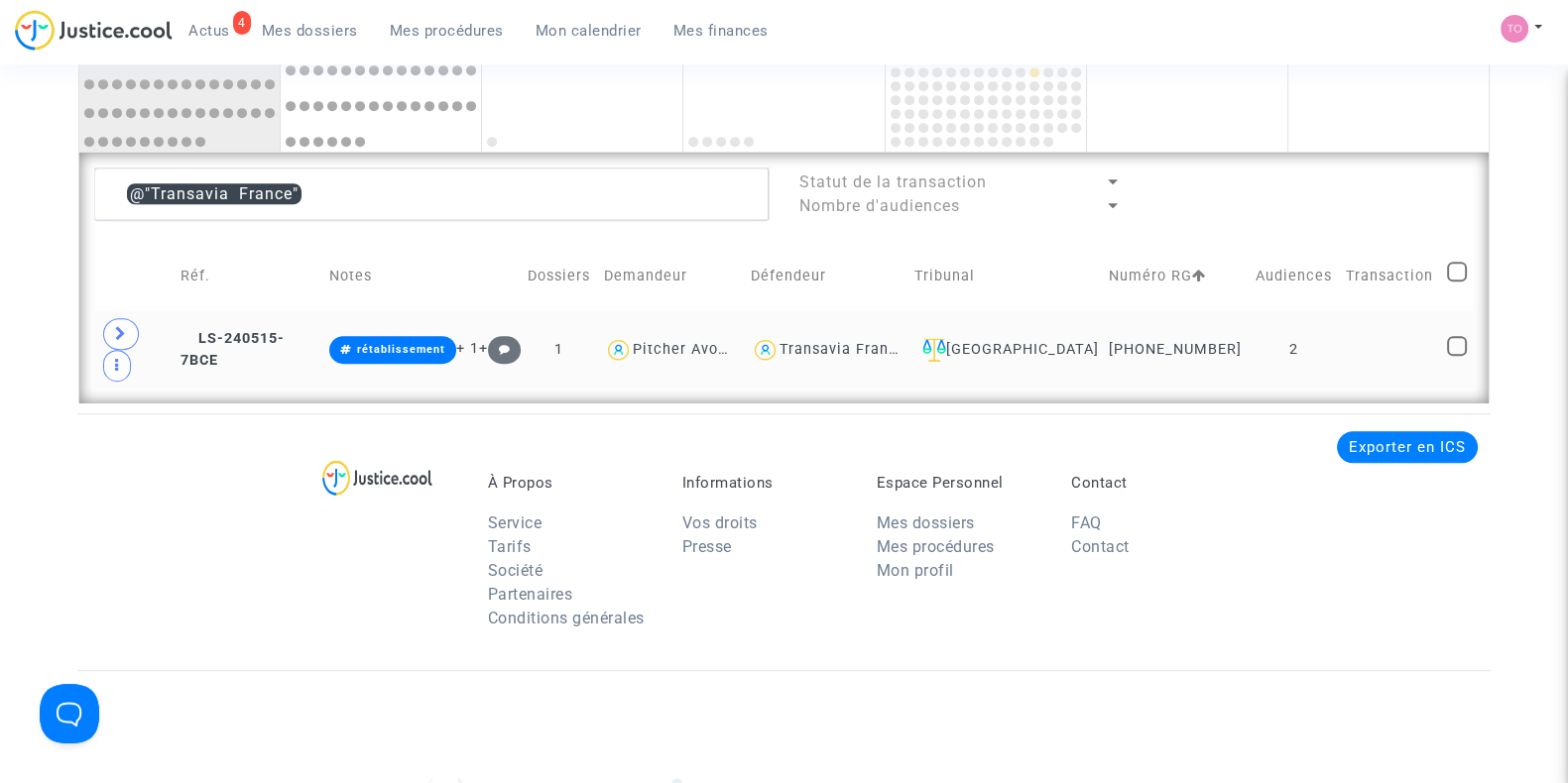
click at [856, 342] on div "Transavia France" at bounding box center [842, 350] width 127 height 17
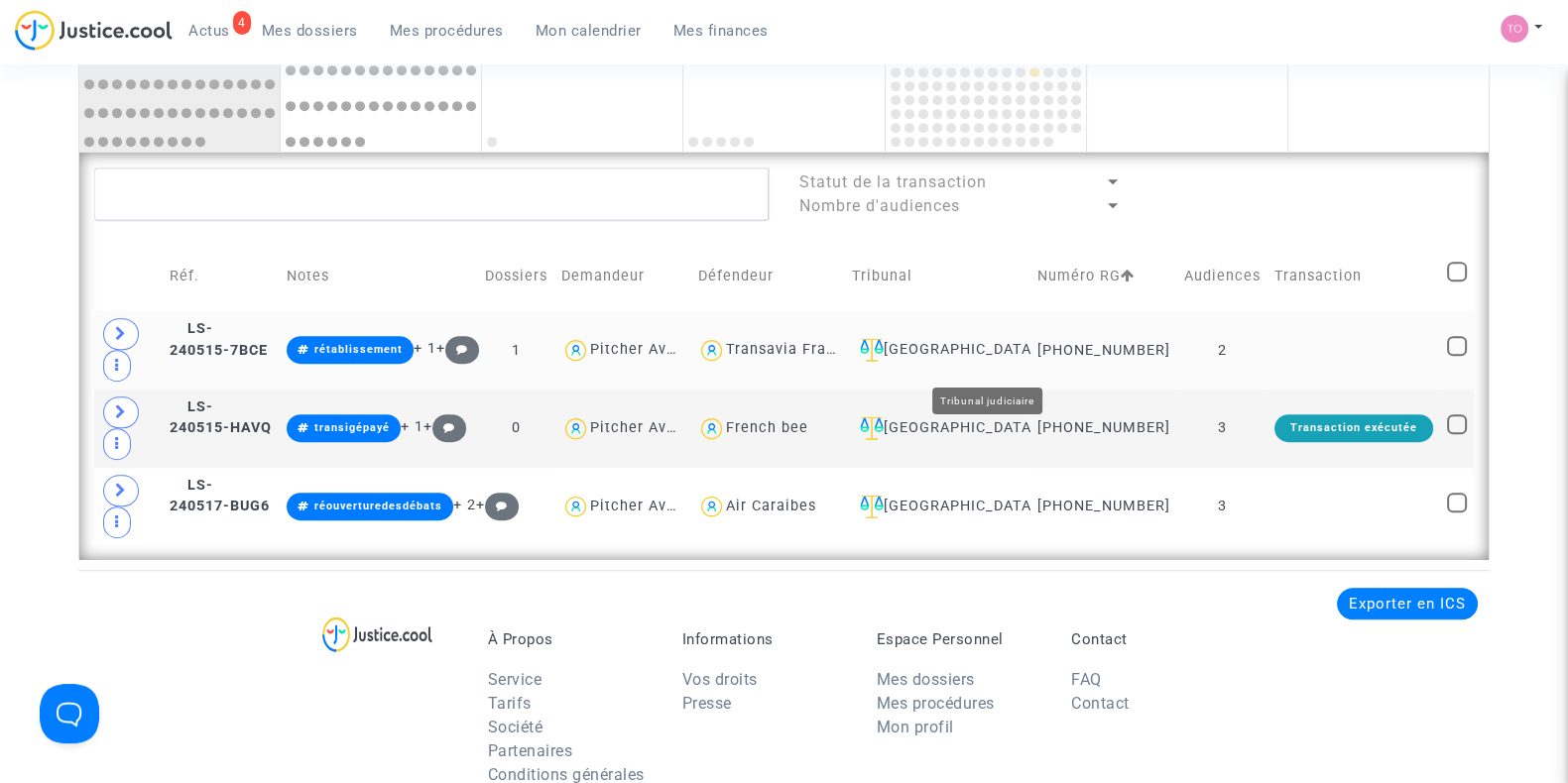
click at [987, 356] on div "[GEOGRAPHIC_DATA]" at bounding box center [938, 351] width 172 height 24
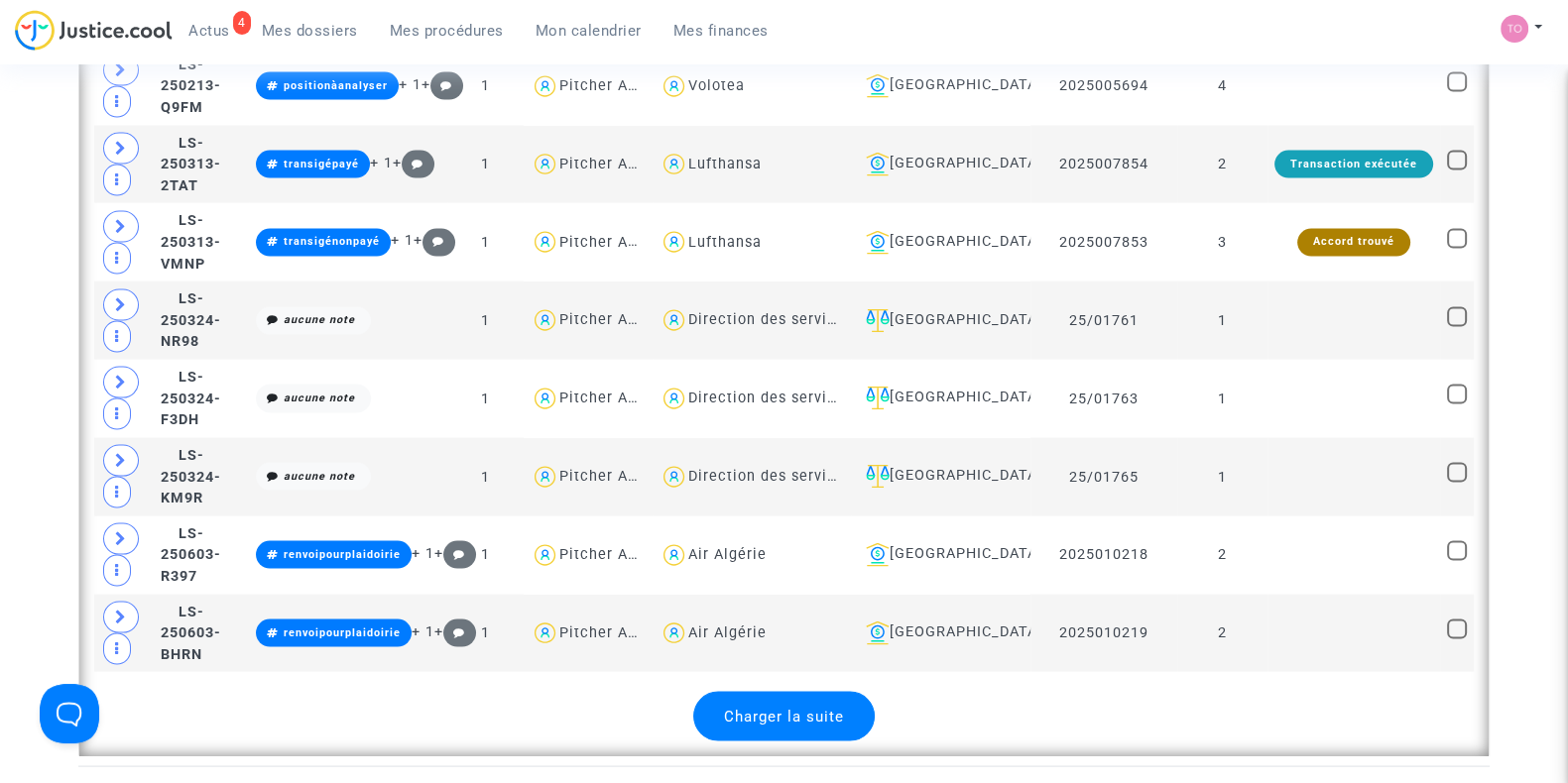
scroll to position [4910, 0]
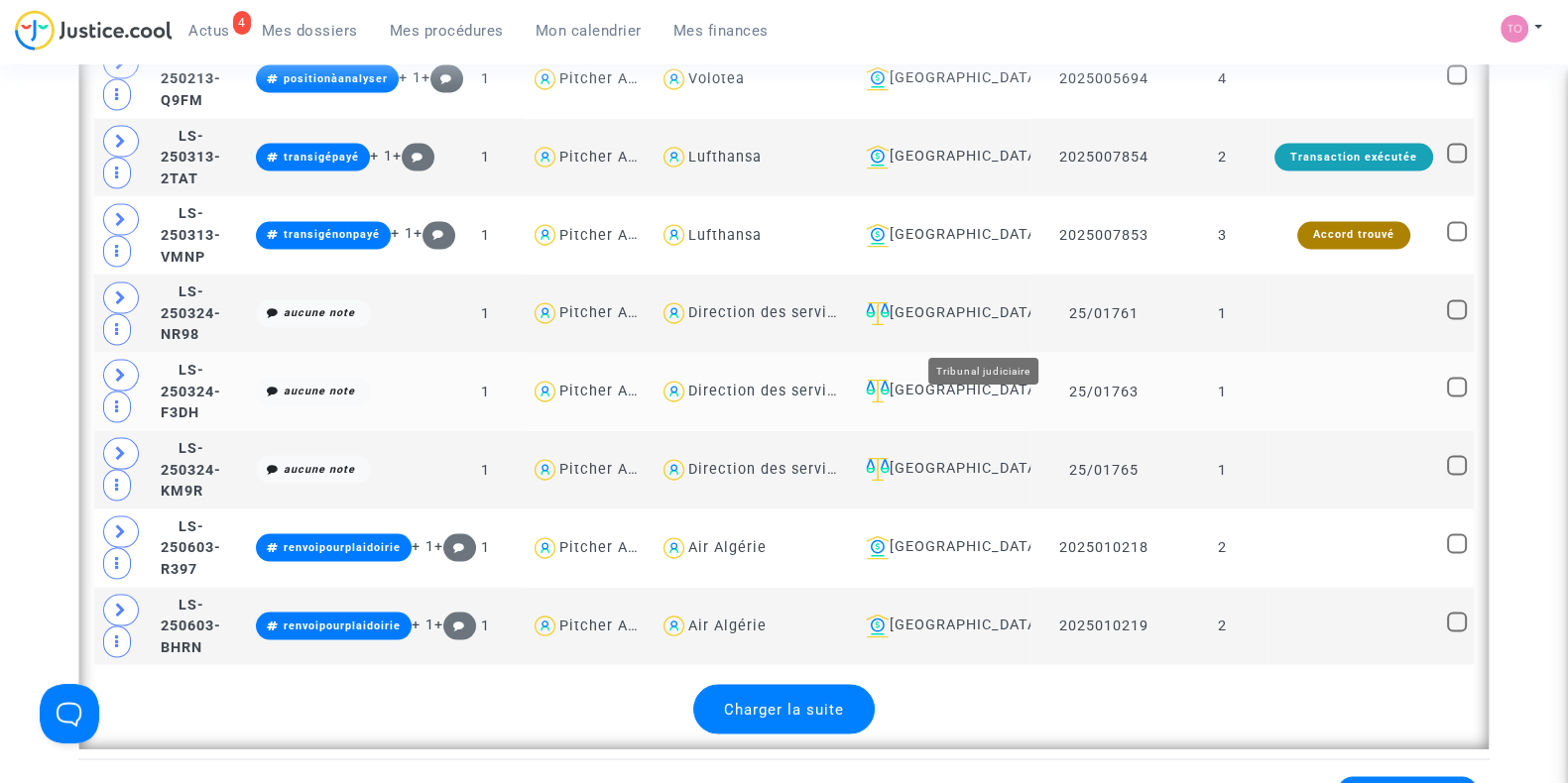
click at [966, 380] on div "[GEOGRAPHIC_DATA]" at bounding box center [941, 392] width 166 height 24
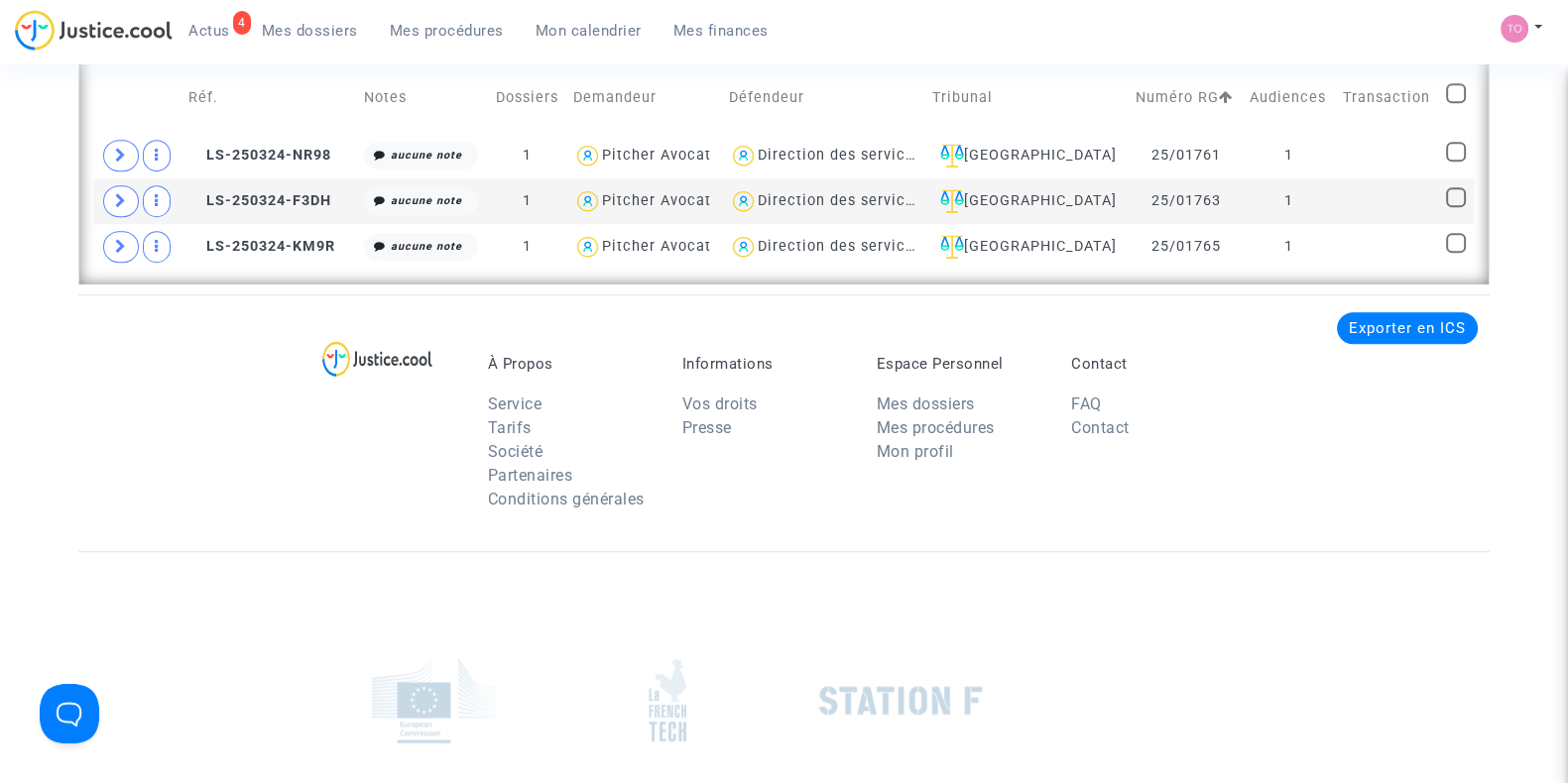
scroll to position [1472, 0]
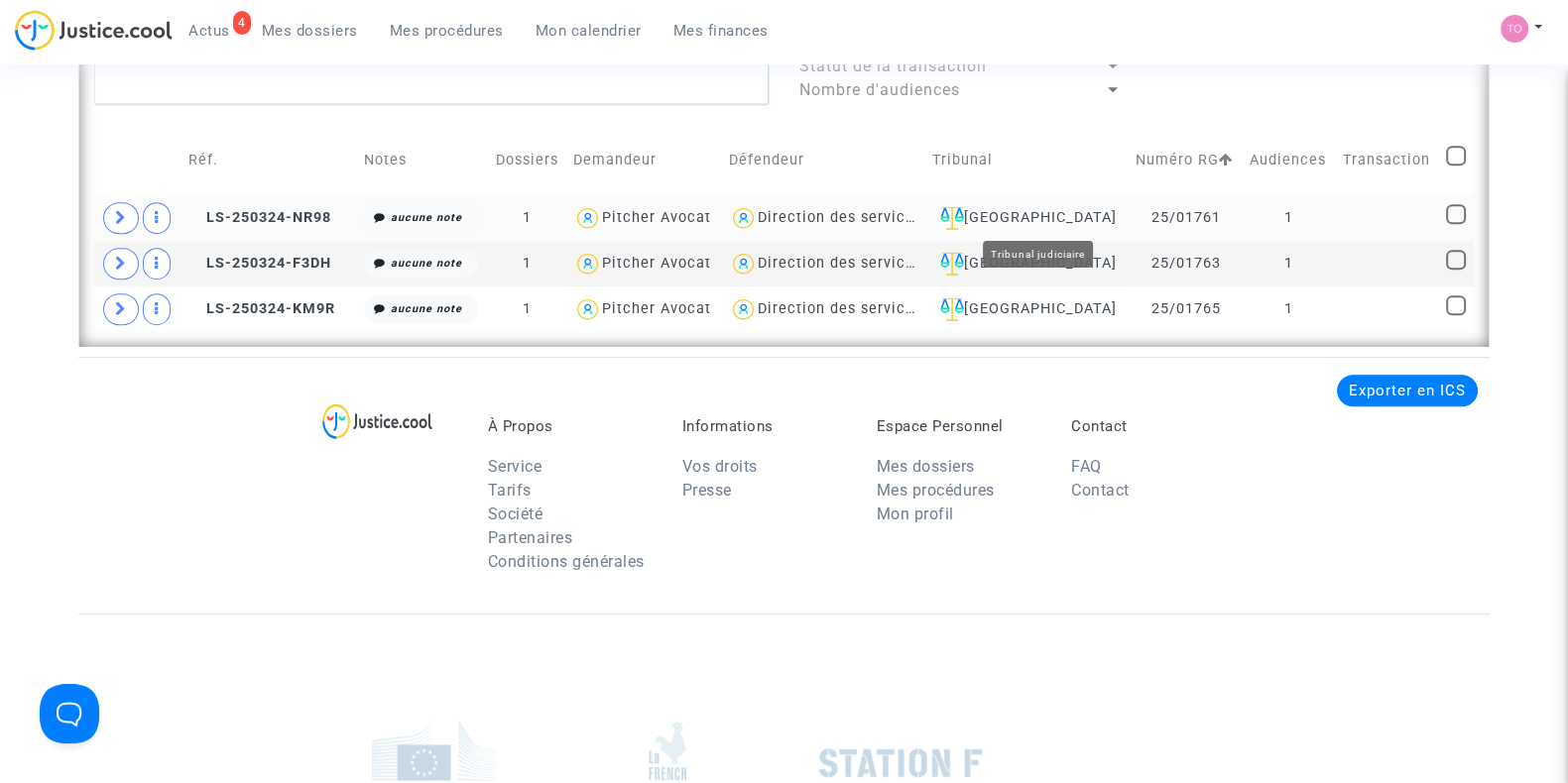
click at [1068, 207] on div "[GEOGRAPHIC_DATA]" at bounding box center [1027, 219] width 190 height 24
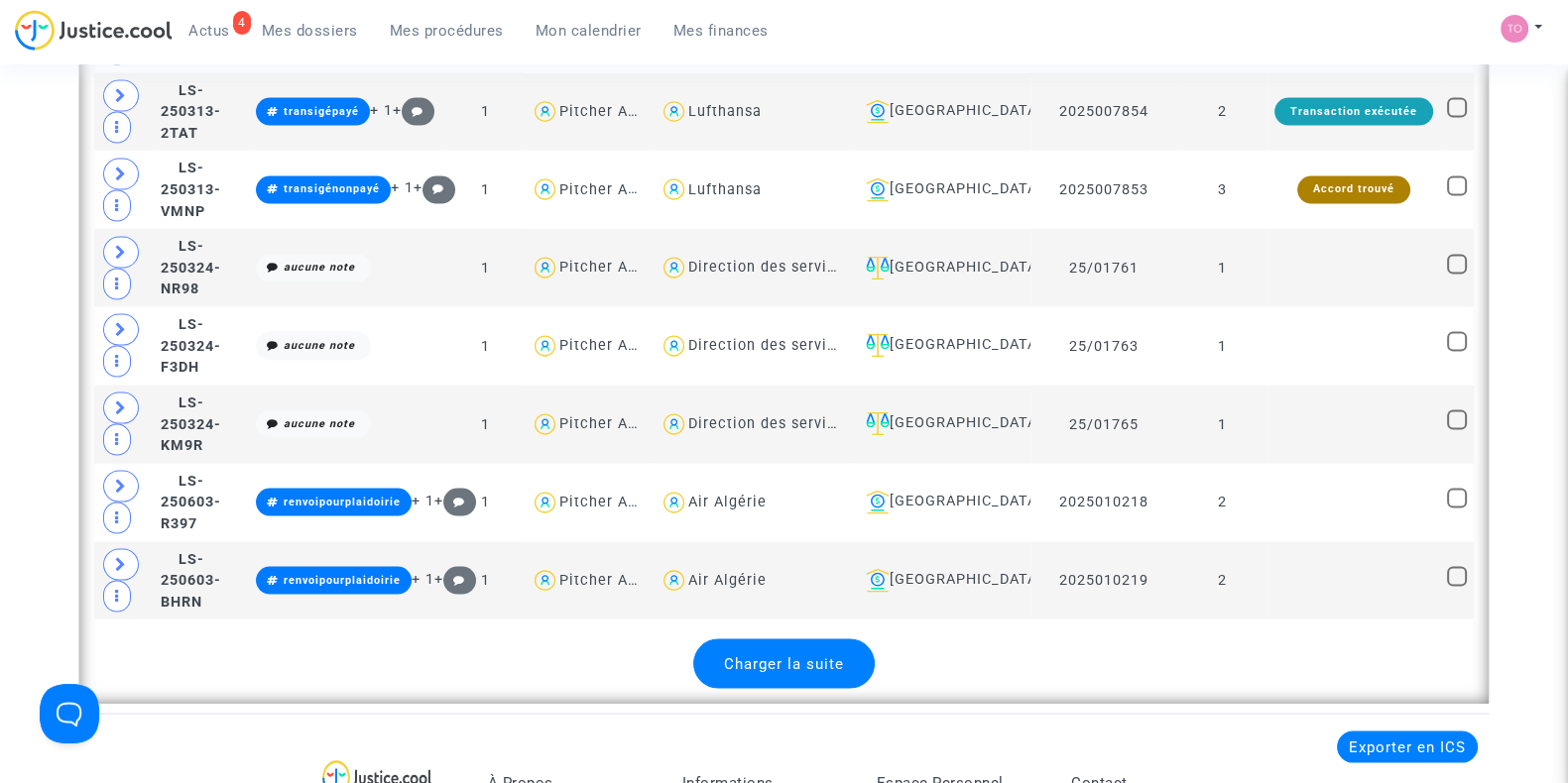
scroll to position [4957, 0]
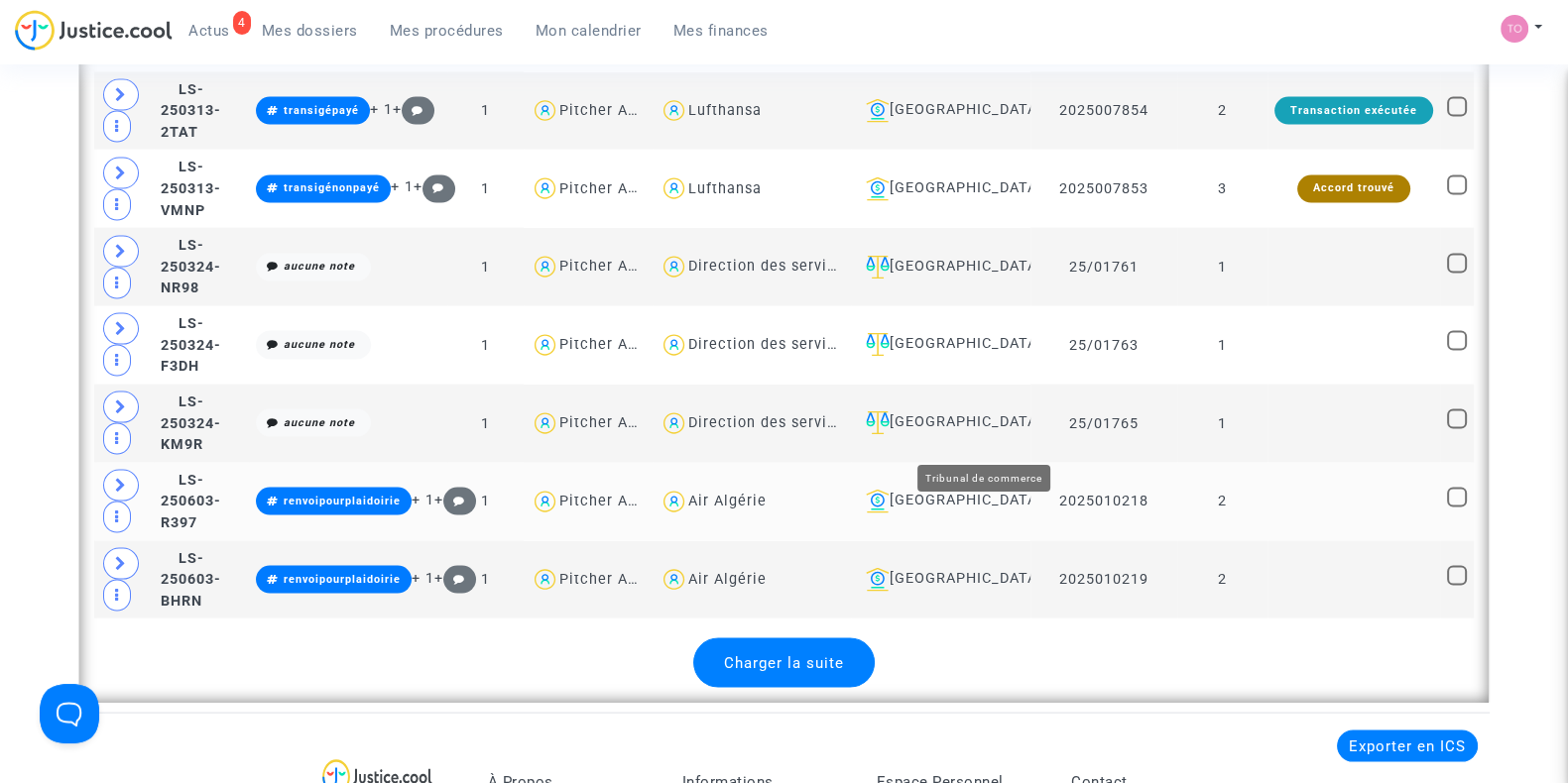
click at [974, 489] on div "[GEOGRAPHIC_DATA]" at bounding box center [941, 501] width 166 height 24
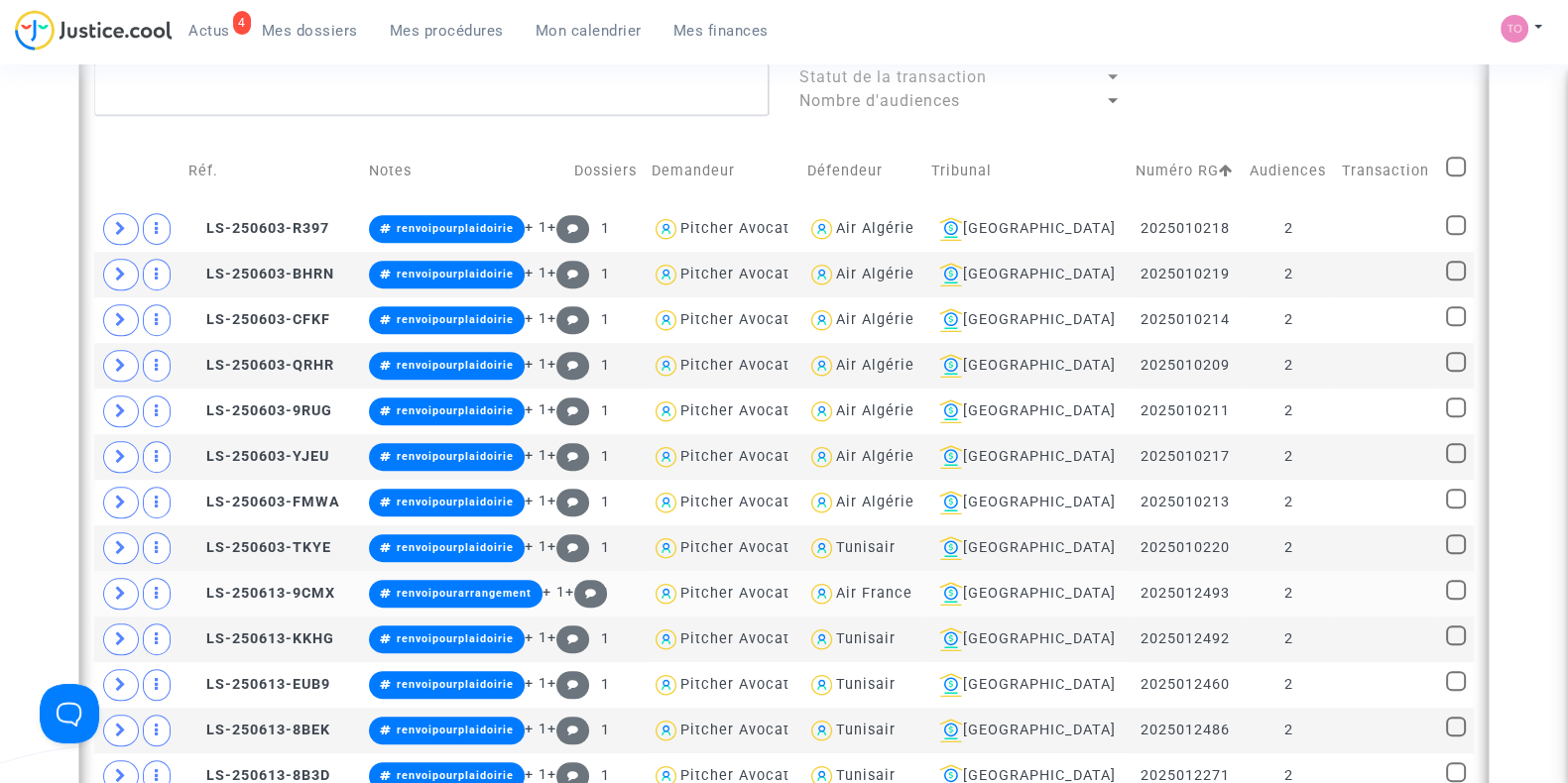
scroll to position [1459, 0]
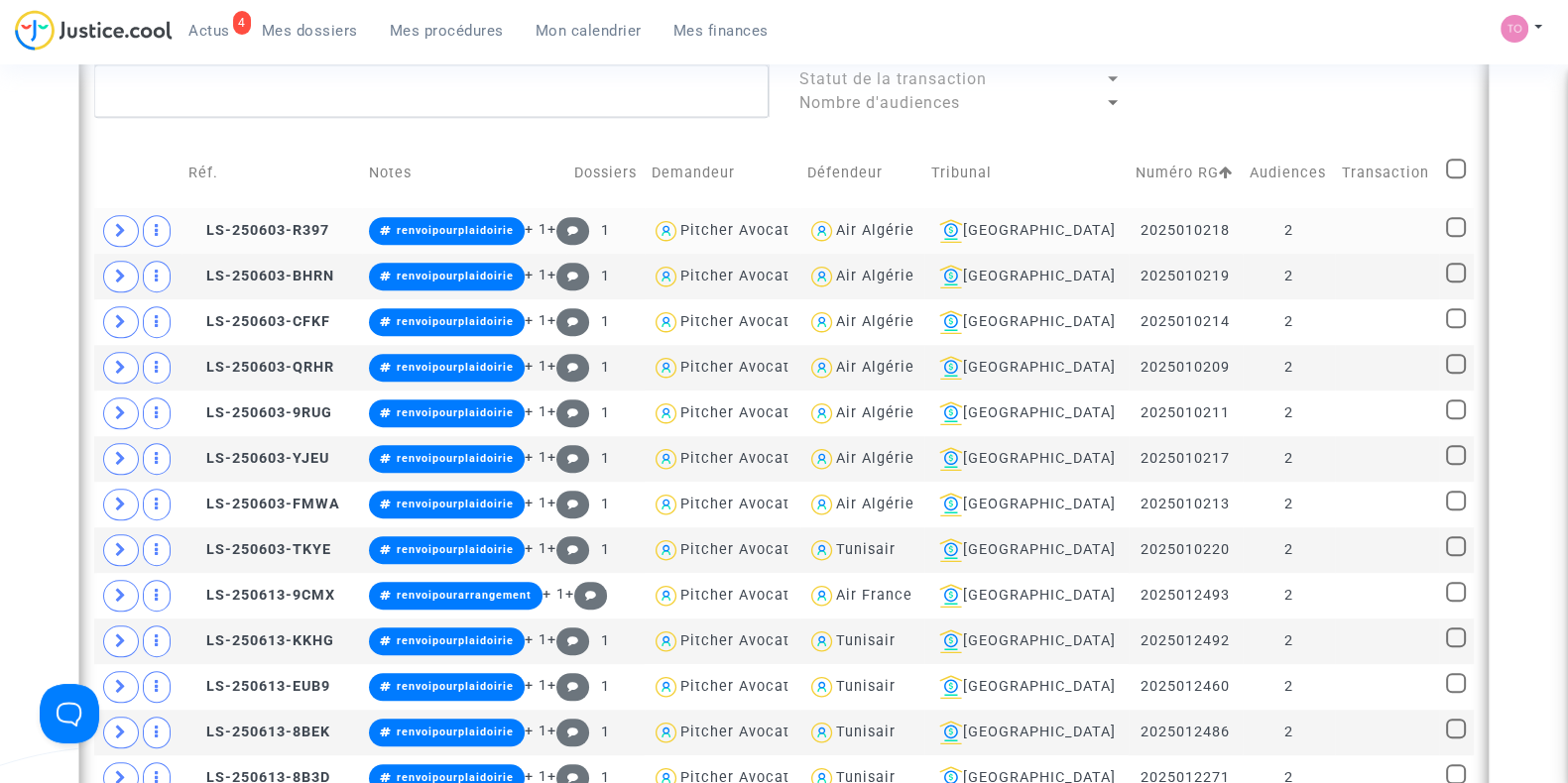
click at [877, 231] on div "Air Algérie" at bounding box center [875, 230] width 78 height 17
type textarea "@"Air Algérie""
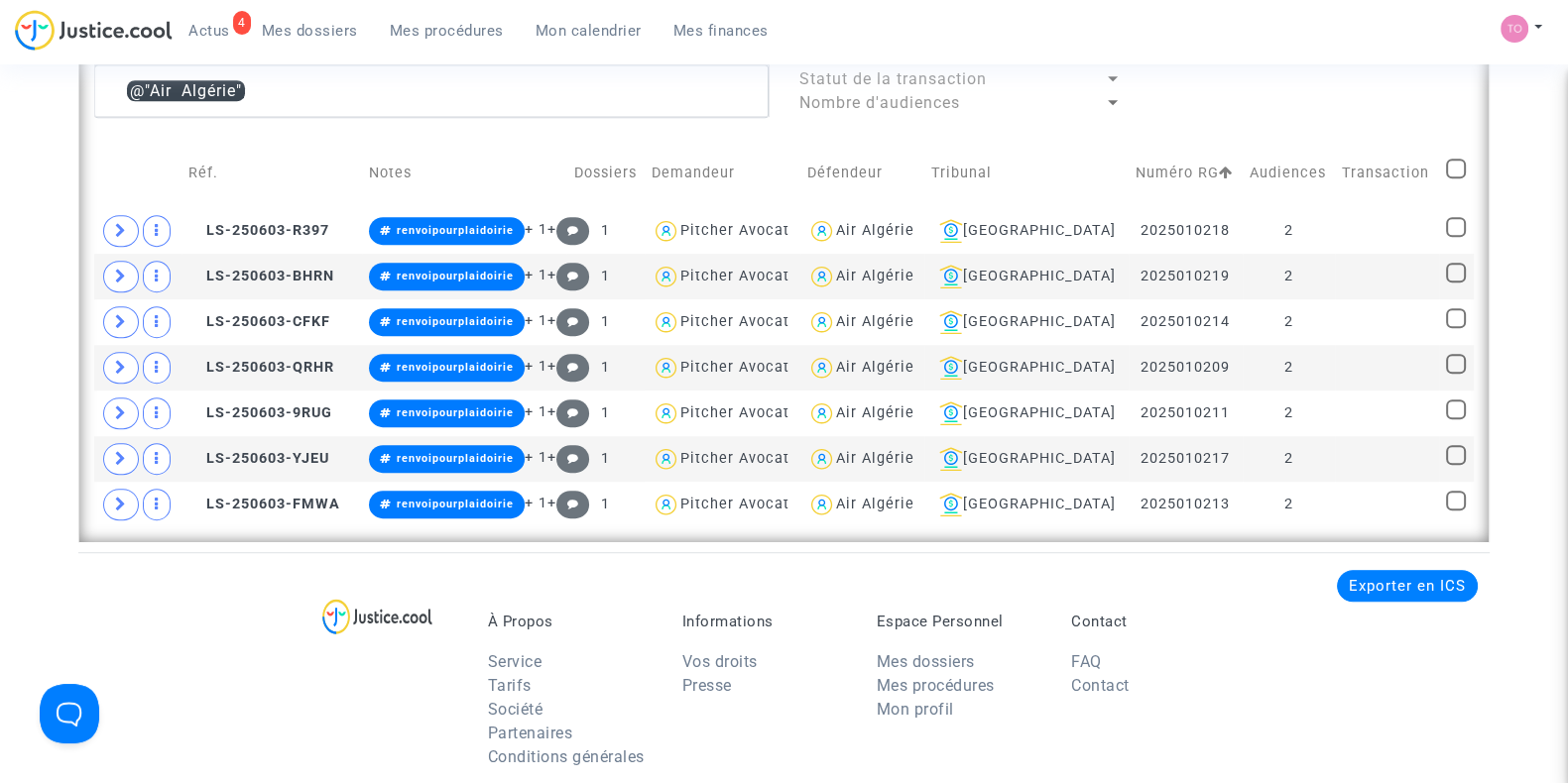
click at [1448, 164] on span at bounding box center [1456, 169] width 20 height 20
click at [1454, 179] on input "checkbox" at bounding box center [1454, 179] width 1 height 1
checkbox input "true"
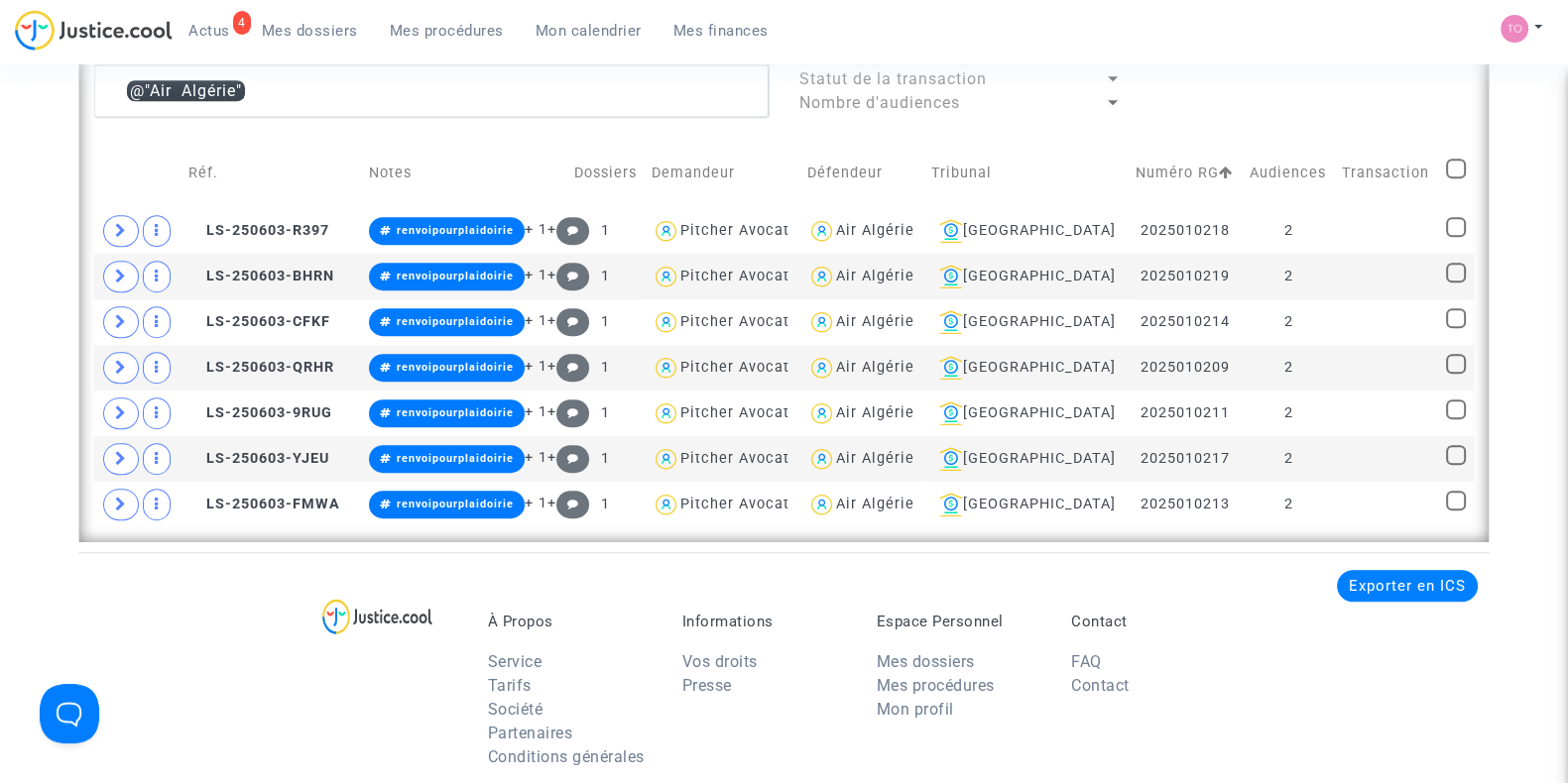
checkbox input "true"
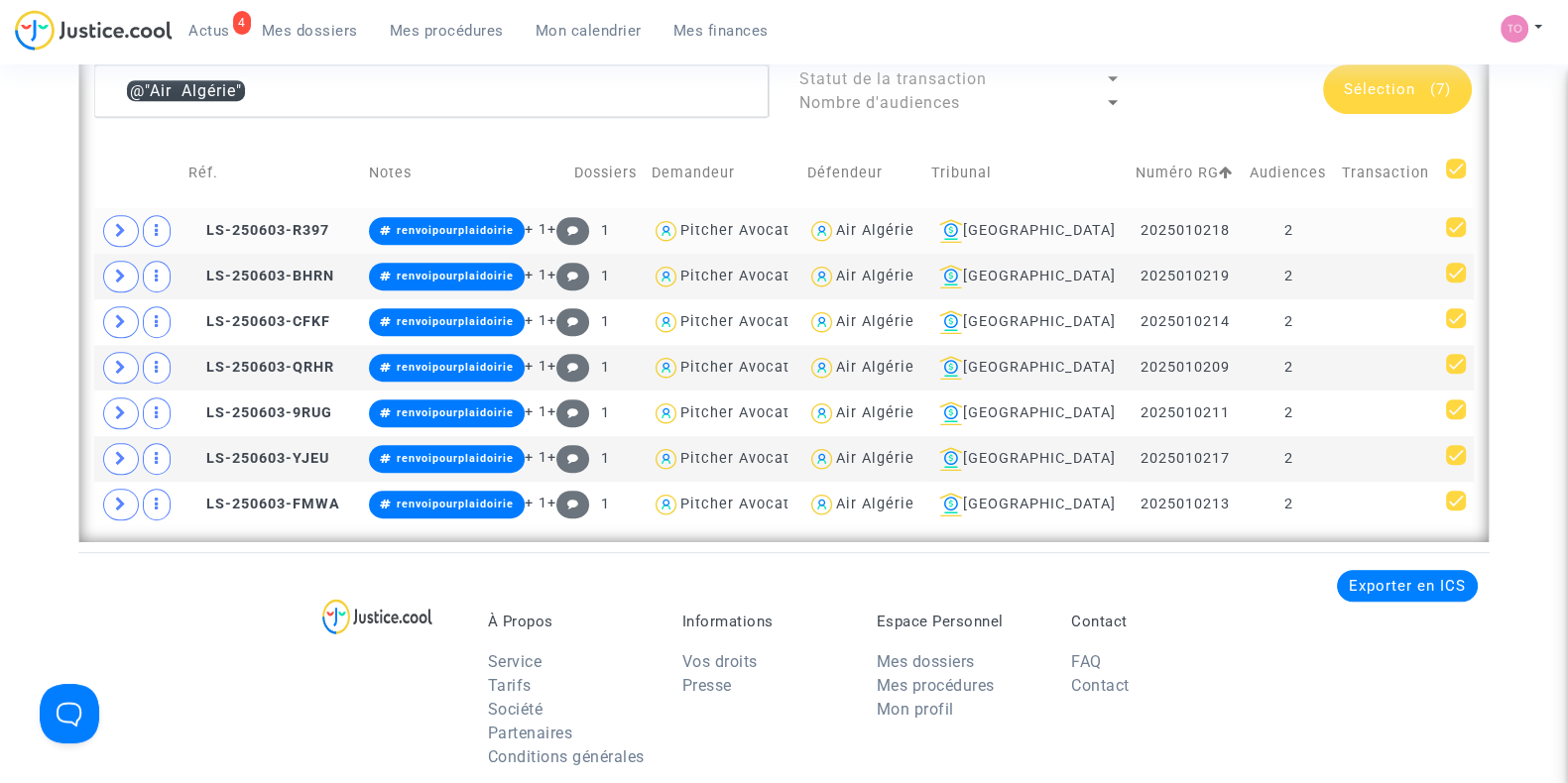
drag, startPoint x: 1456, startPoint y: 162, endPoint x: 864, endPoint y: 228, distance: 595.7
click at [864, 228] on div "Air Algérie" at bounding box center [875, 230] width 78 height 17
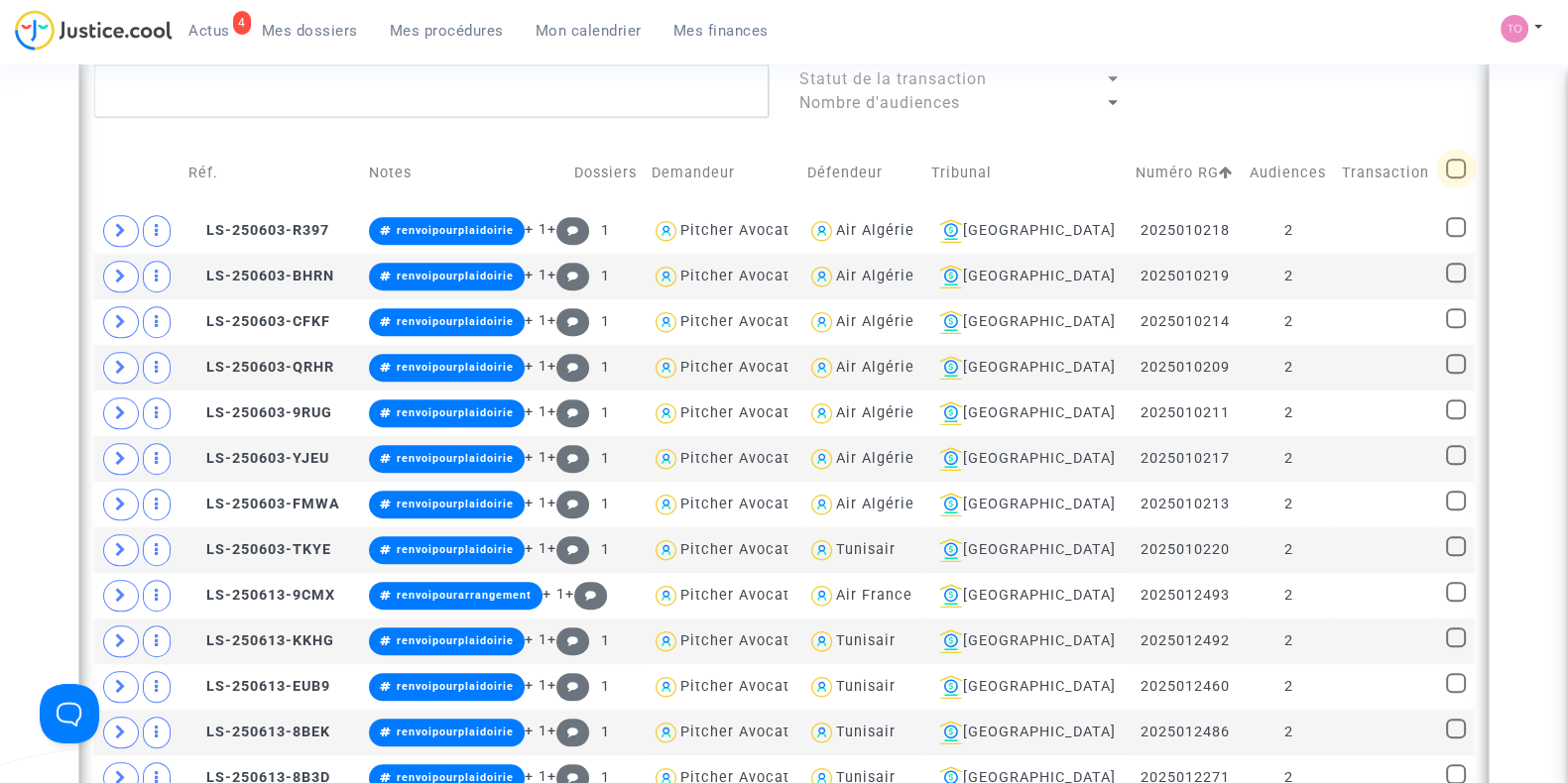
click at [1454, 162] on span at bounding box center [1456, 169] width 20 height 20
click at [1454, 179] on input "checkbox" at bounding box center [1454, 179] width 1 height 1
checkbox input "true"
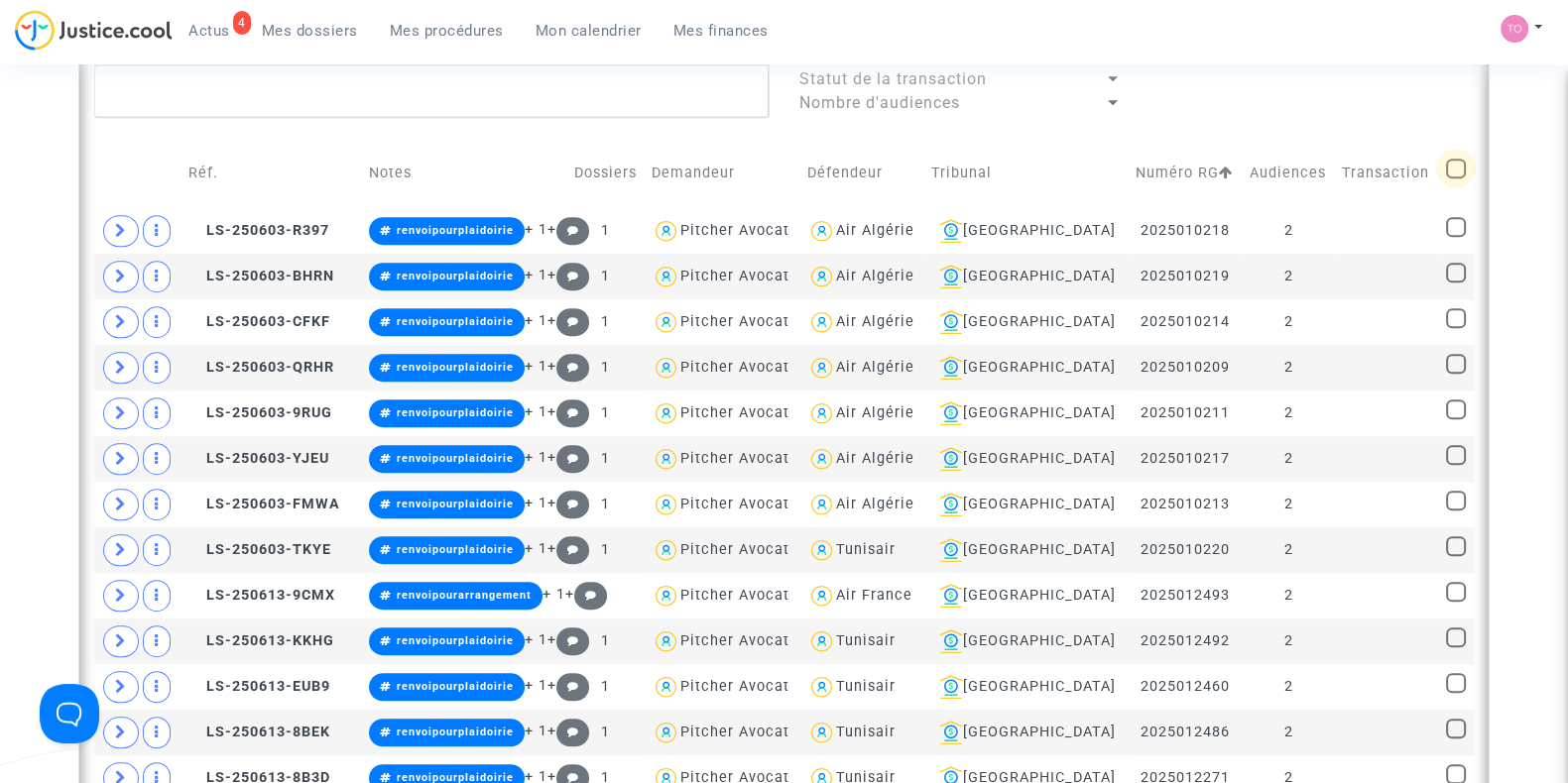
checkbox input "true"
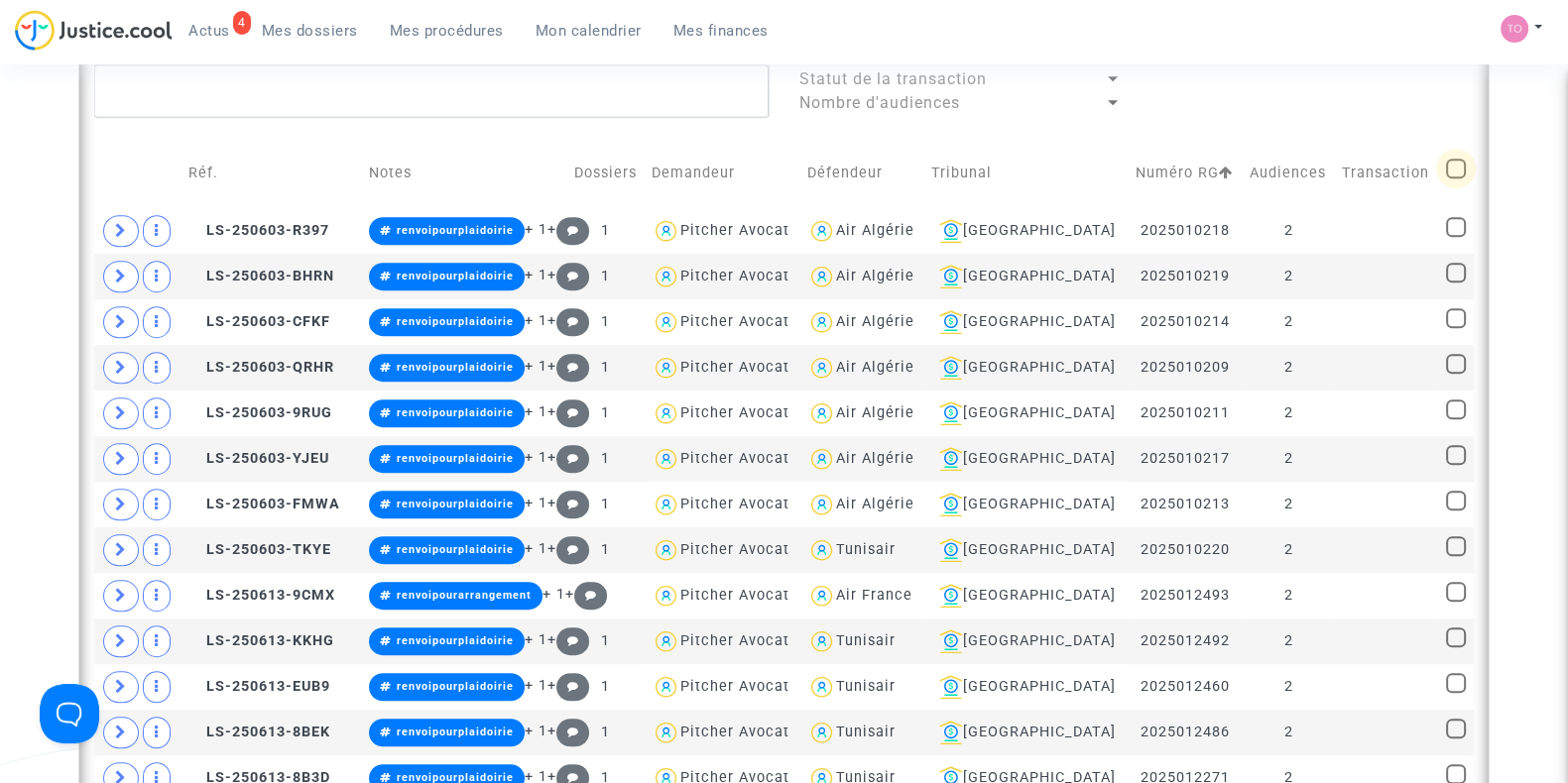
checkbox input "true"
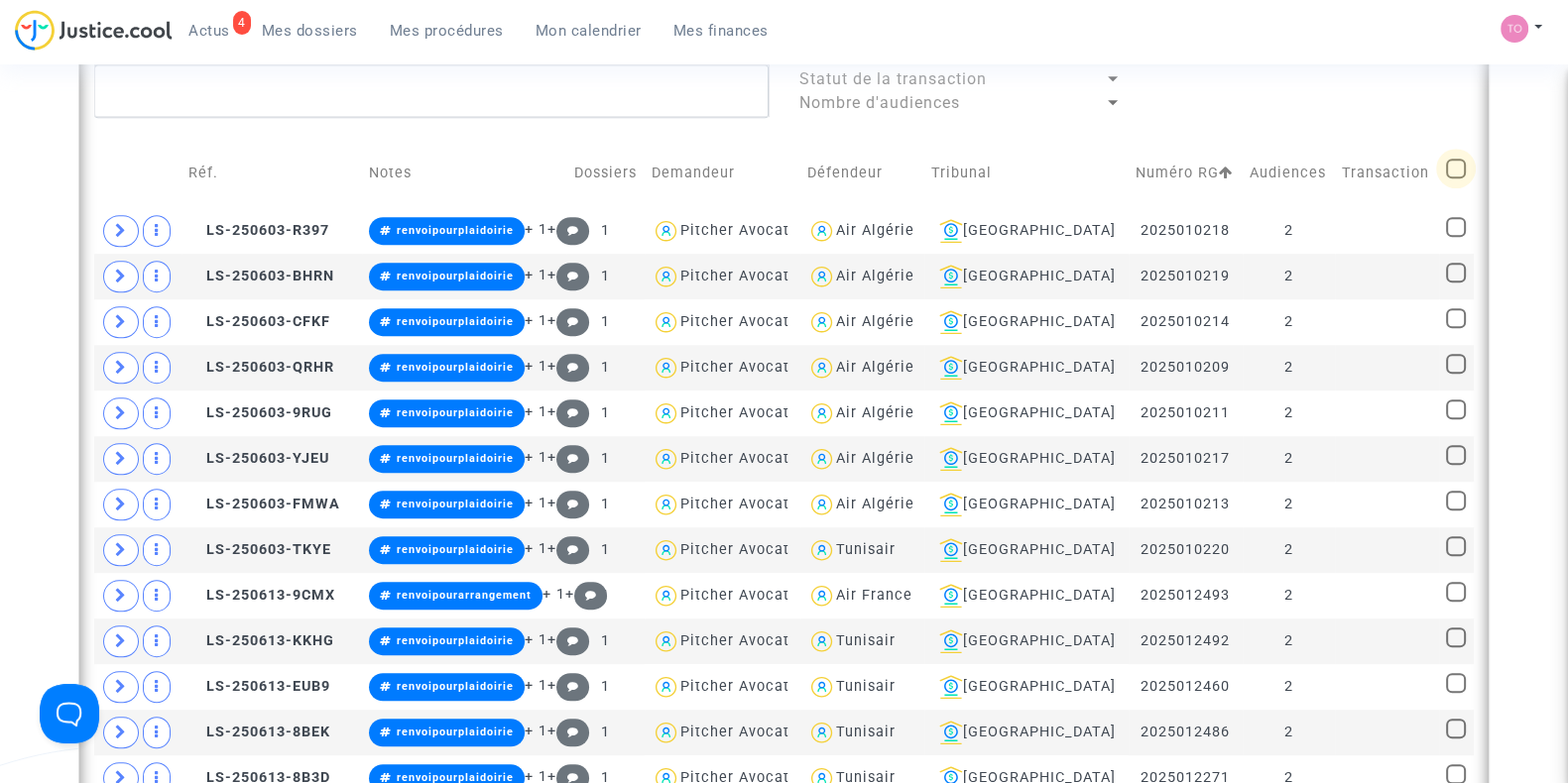
checkbox input "true"
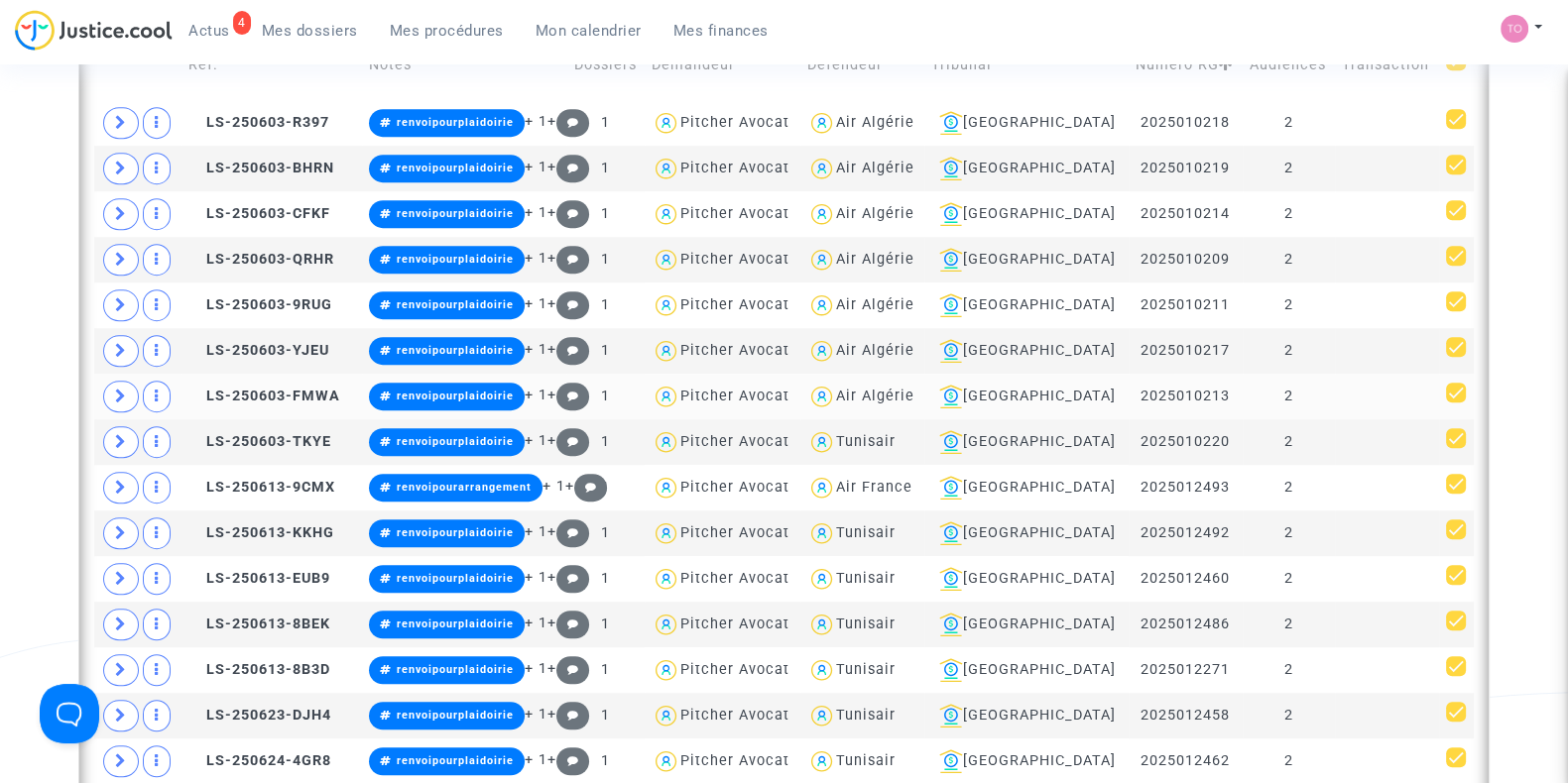
scroll to position [1564, 0]
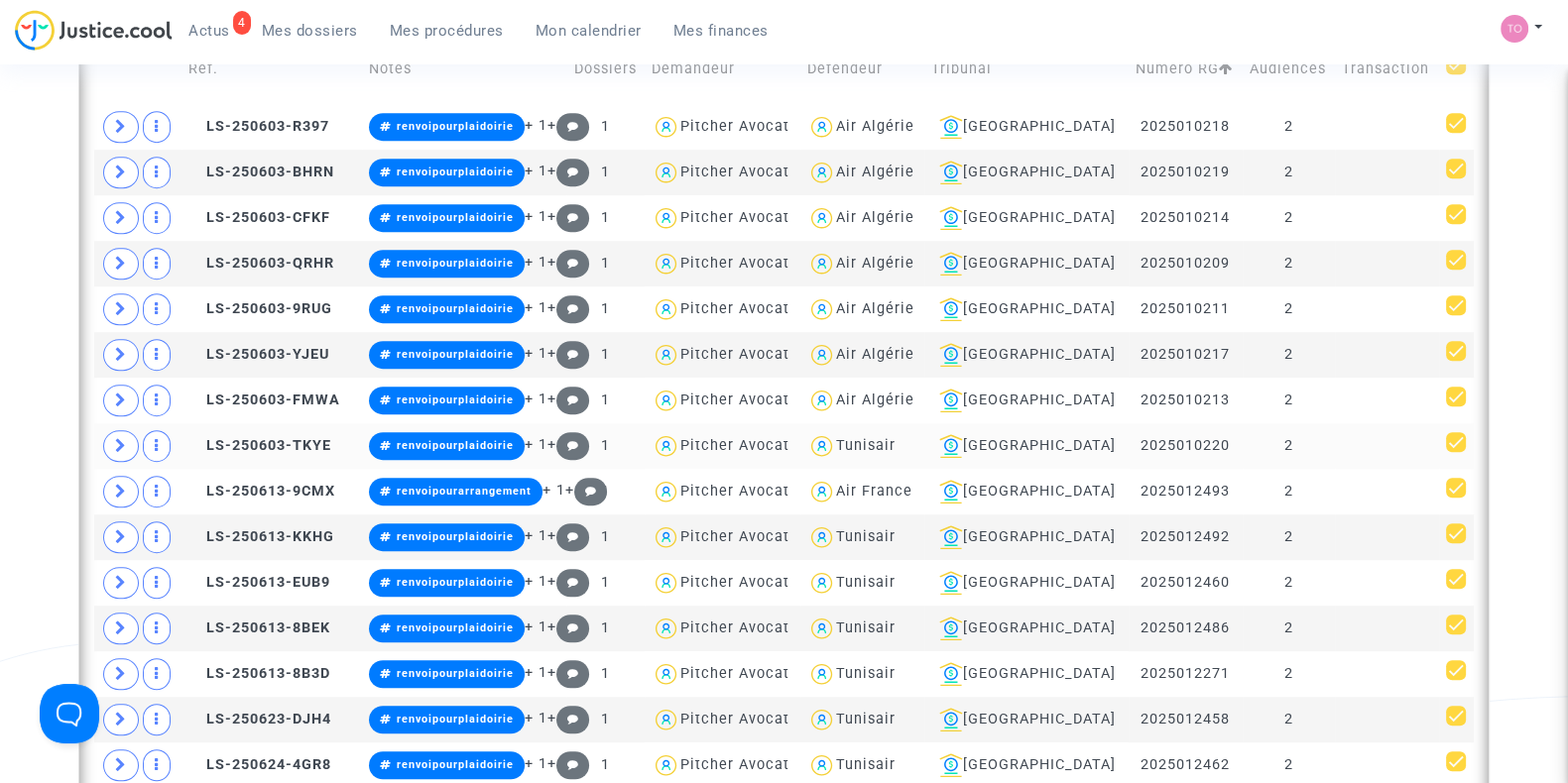
click at [865, 438] on div "Tunisair" at bounding box center [866, 445] width 60 height 17
type textarea "@Tunisair"
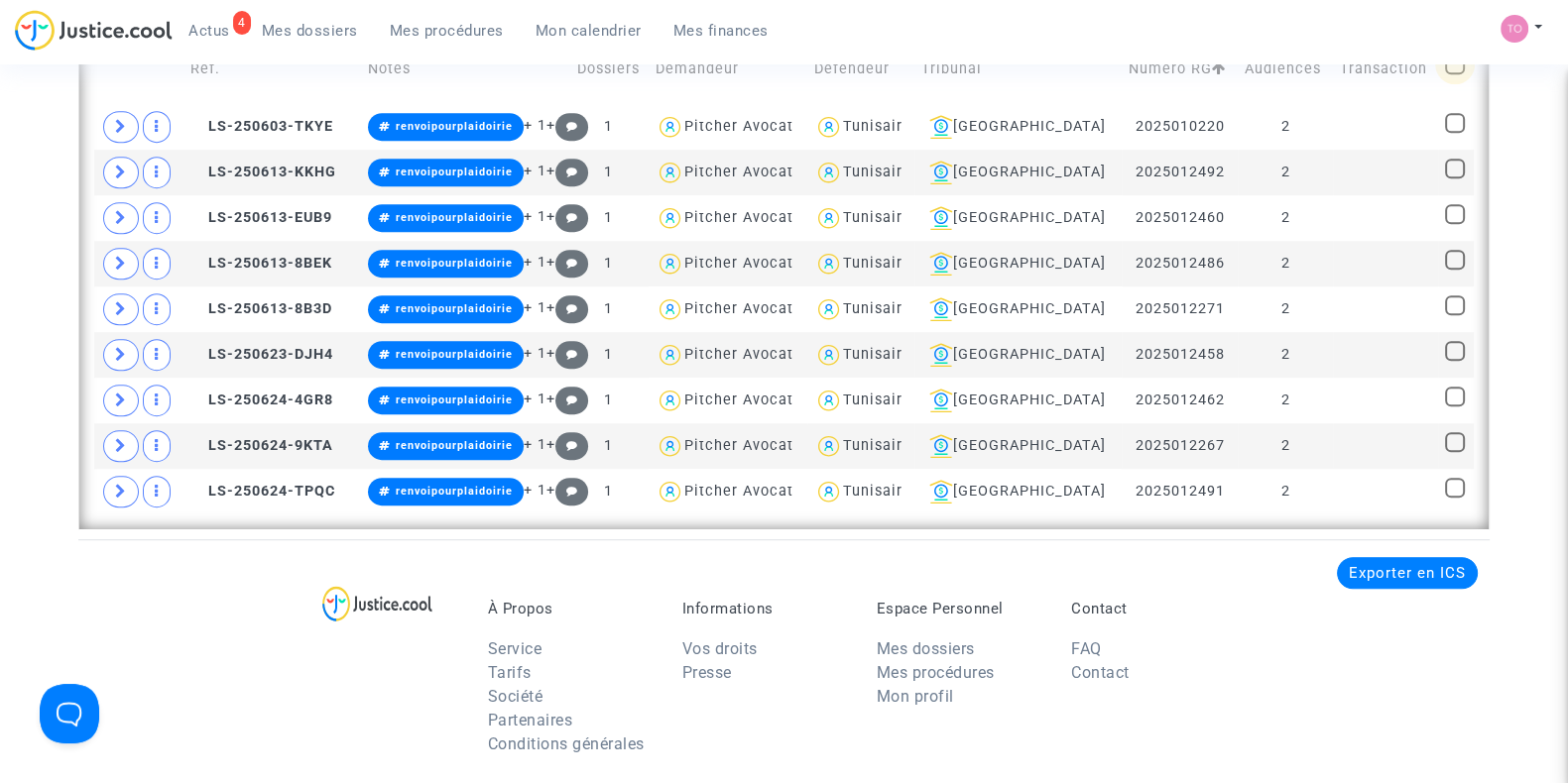
click at [1445, 67] on span at bounding box center [1455, 65] width 20 height 20
click at [1453, 74] on input "checkbox" at bounding box center [1453, 74] width 1 height 1
checkbox input "true"
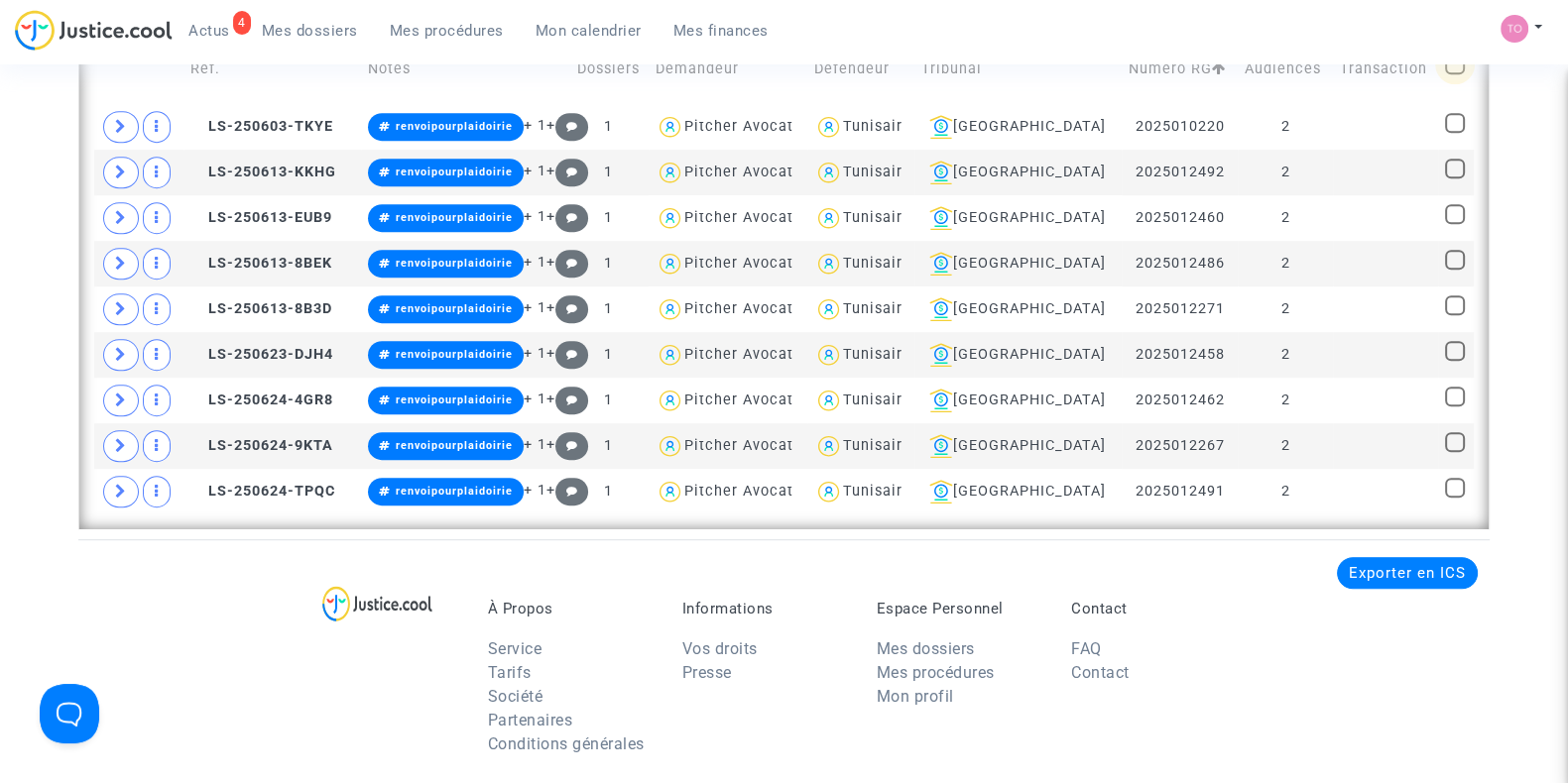
checkbox input "true"
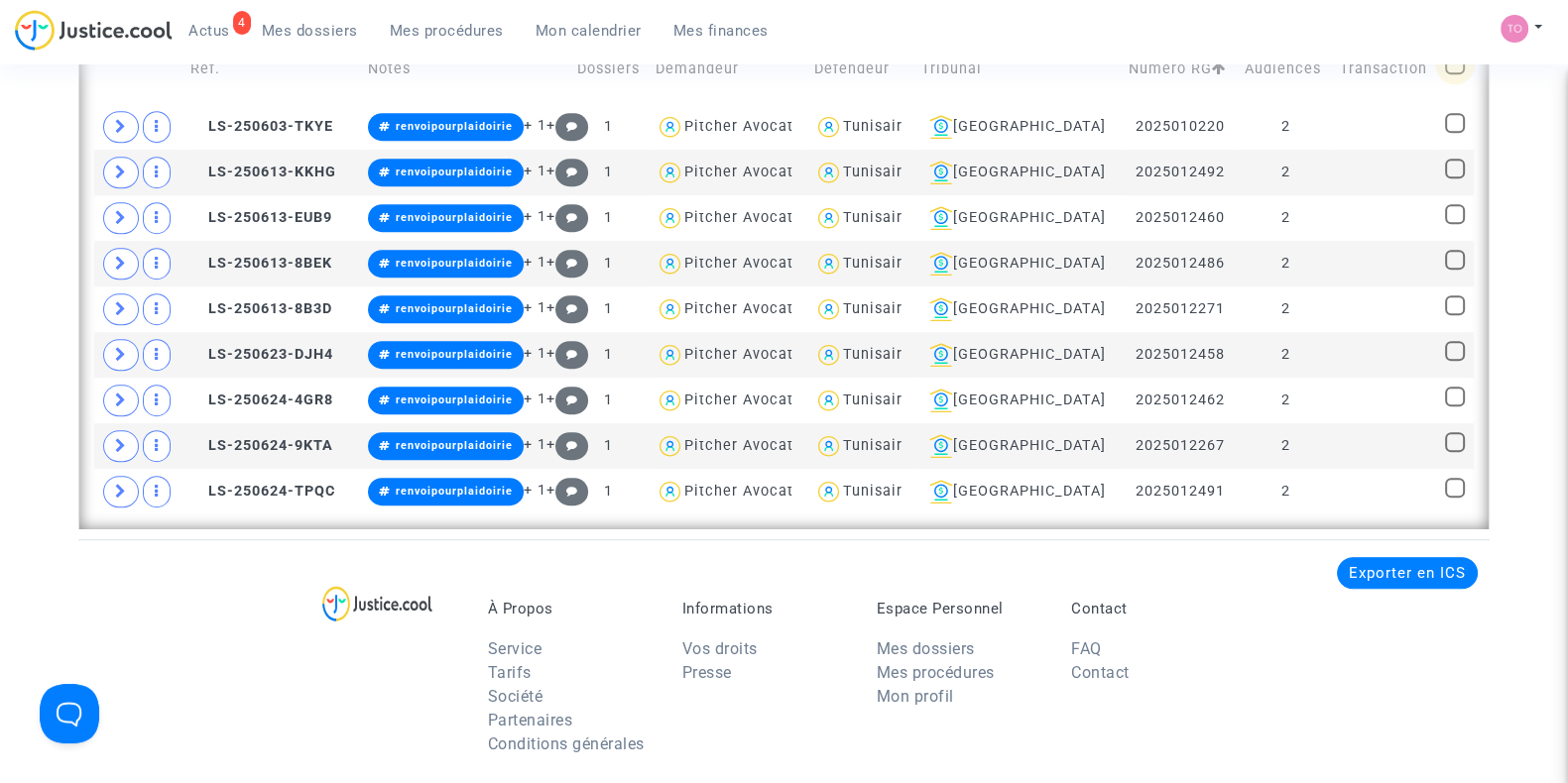
checkbox input "true"
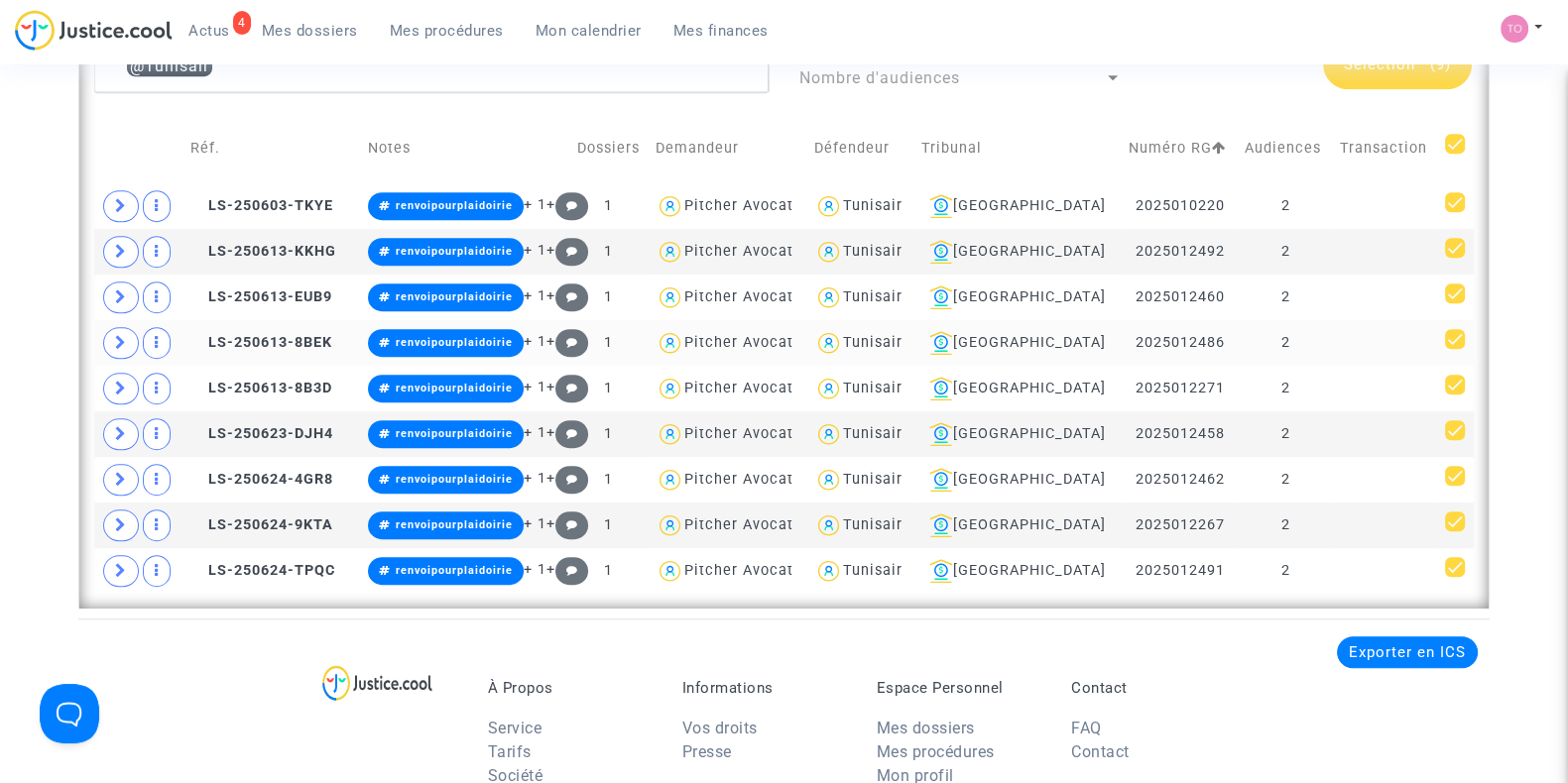
scroll to position [1377, 0]
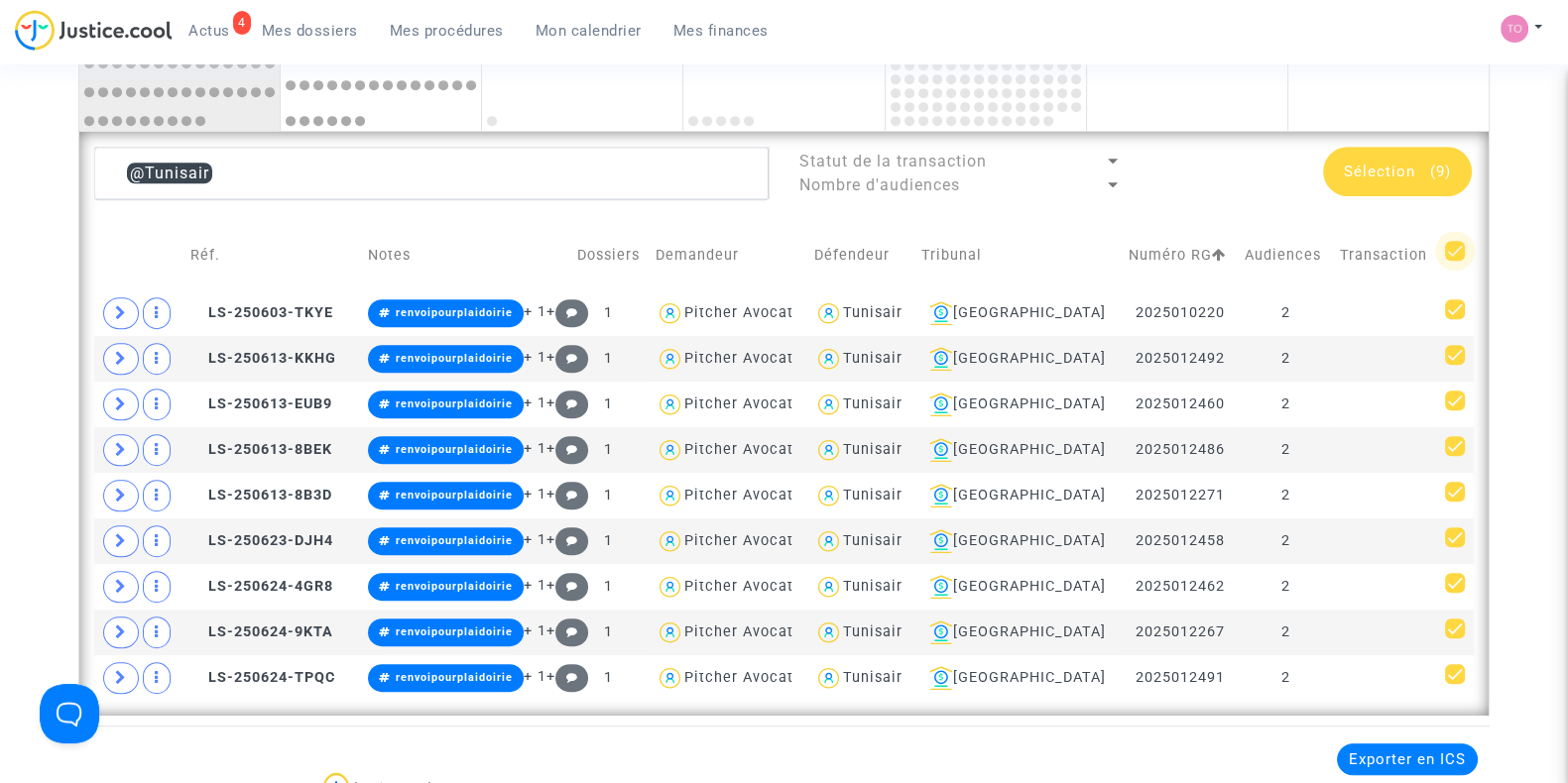
click at [1447, 242] on span at bounding box center [1455, 251] width 20 height 20
click at [1453, 261] on input "checkbox" at bounding box center [1453, 261] width 1 height 1
checkbox input "false"
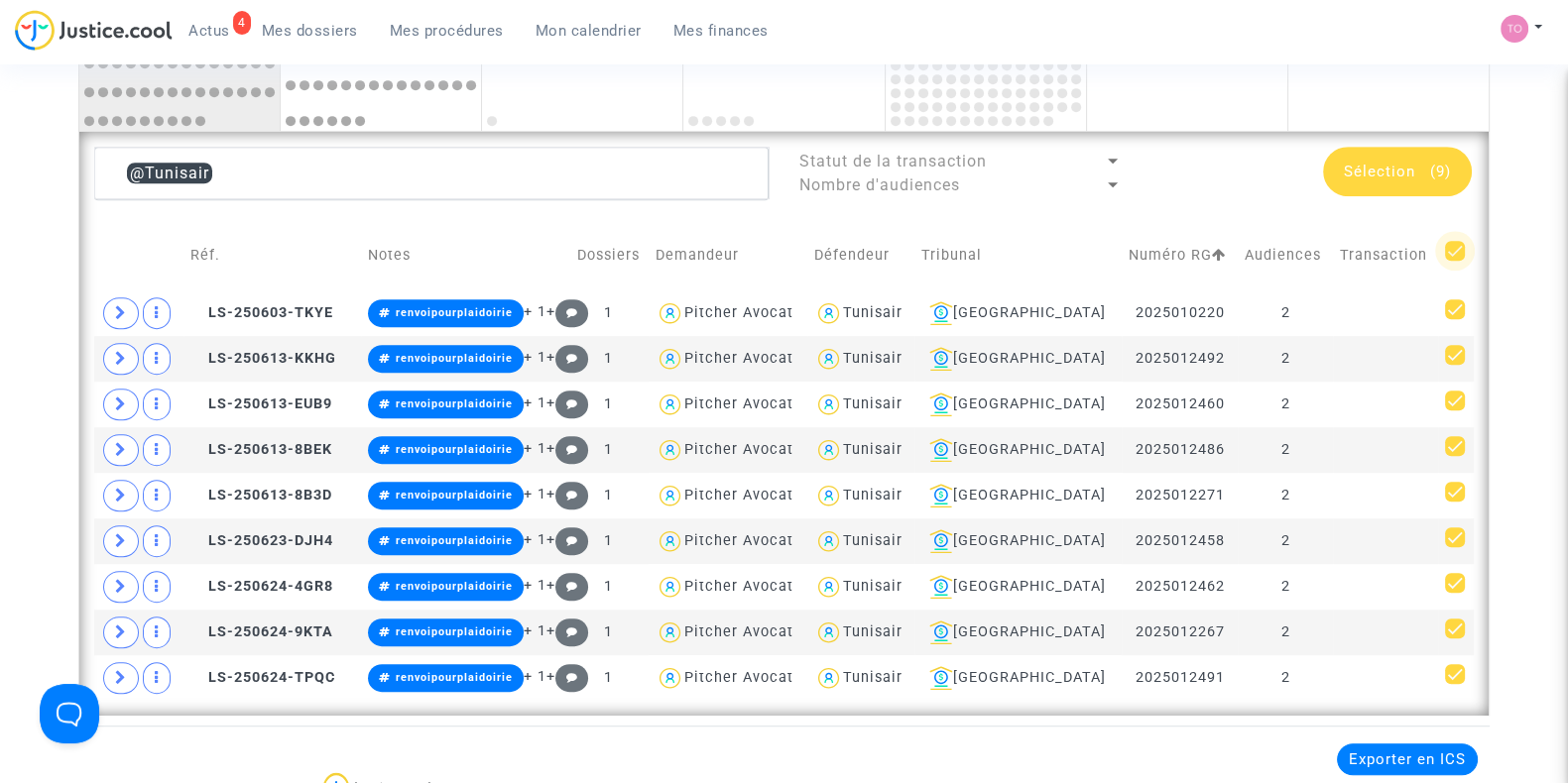
checkbox input "false"
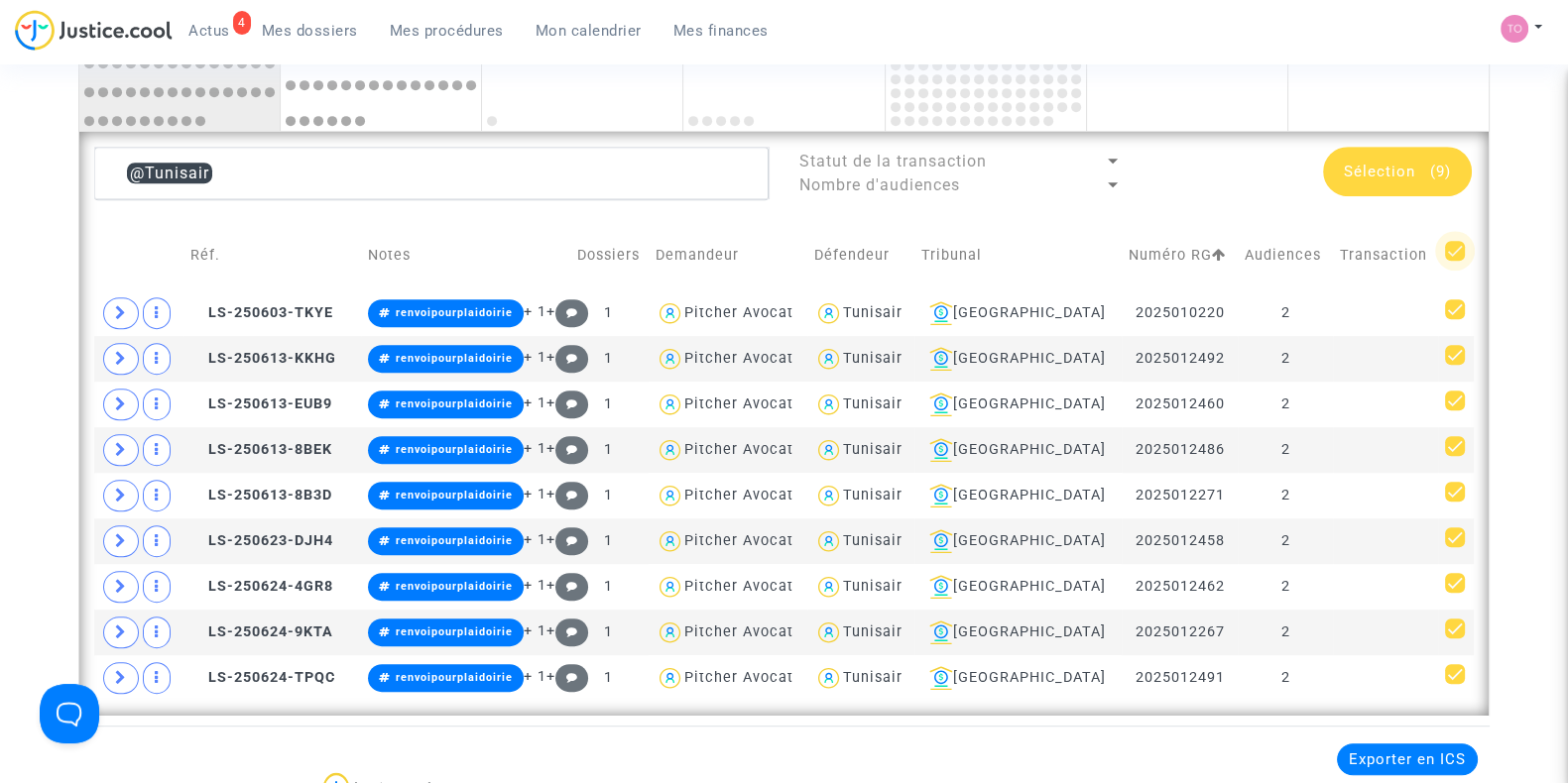
checkbox input "false"
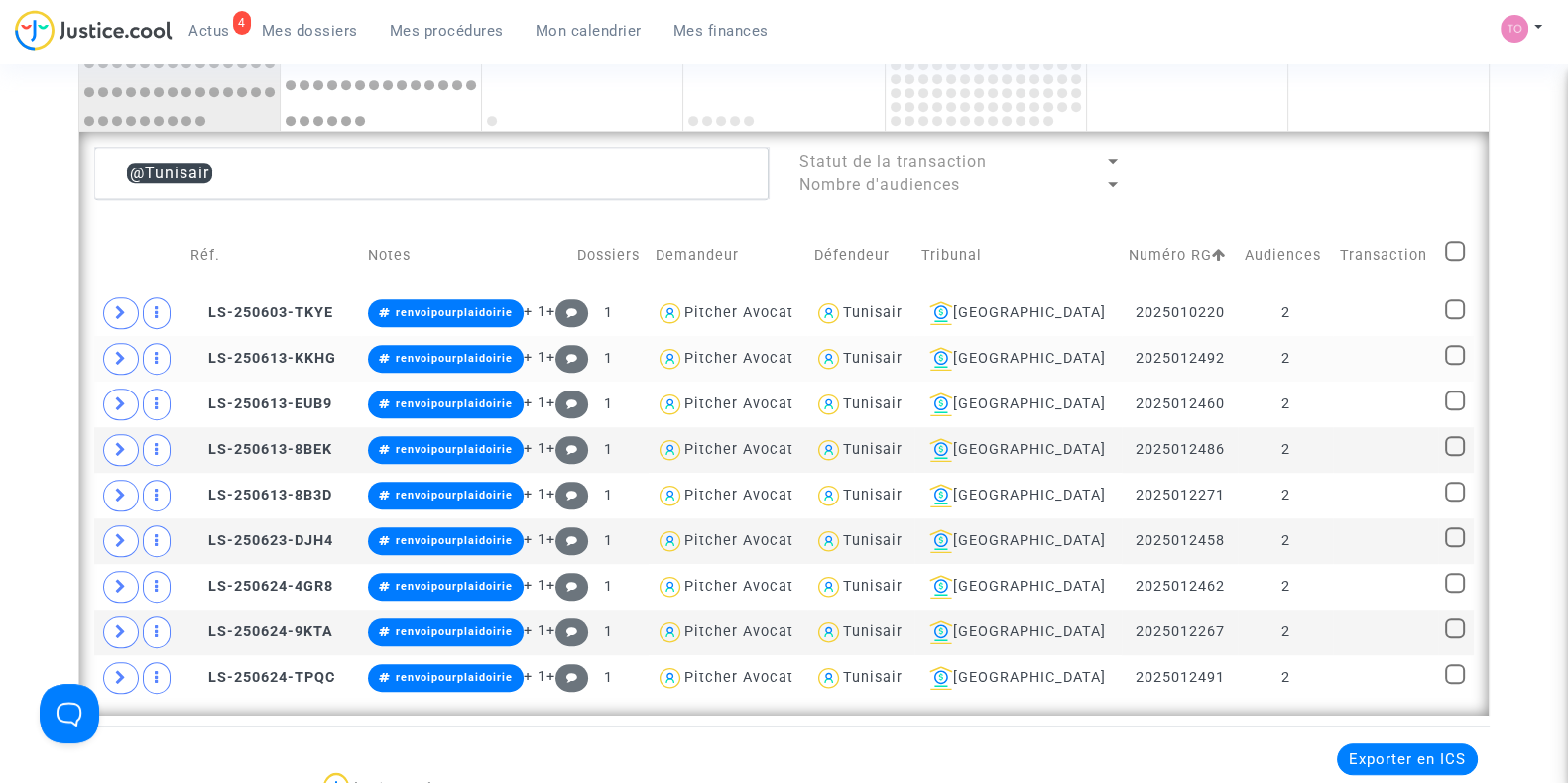
scroll to position [1427, 0]
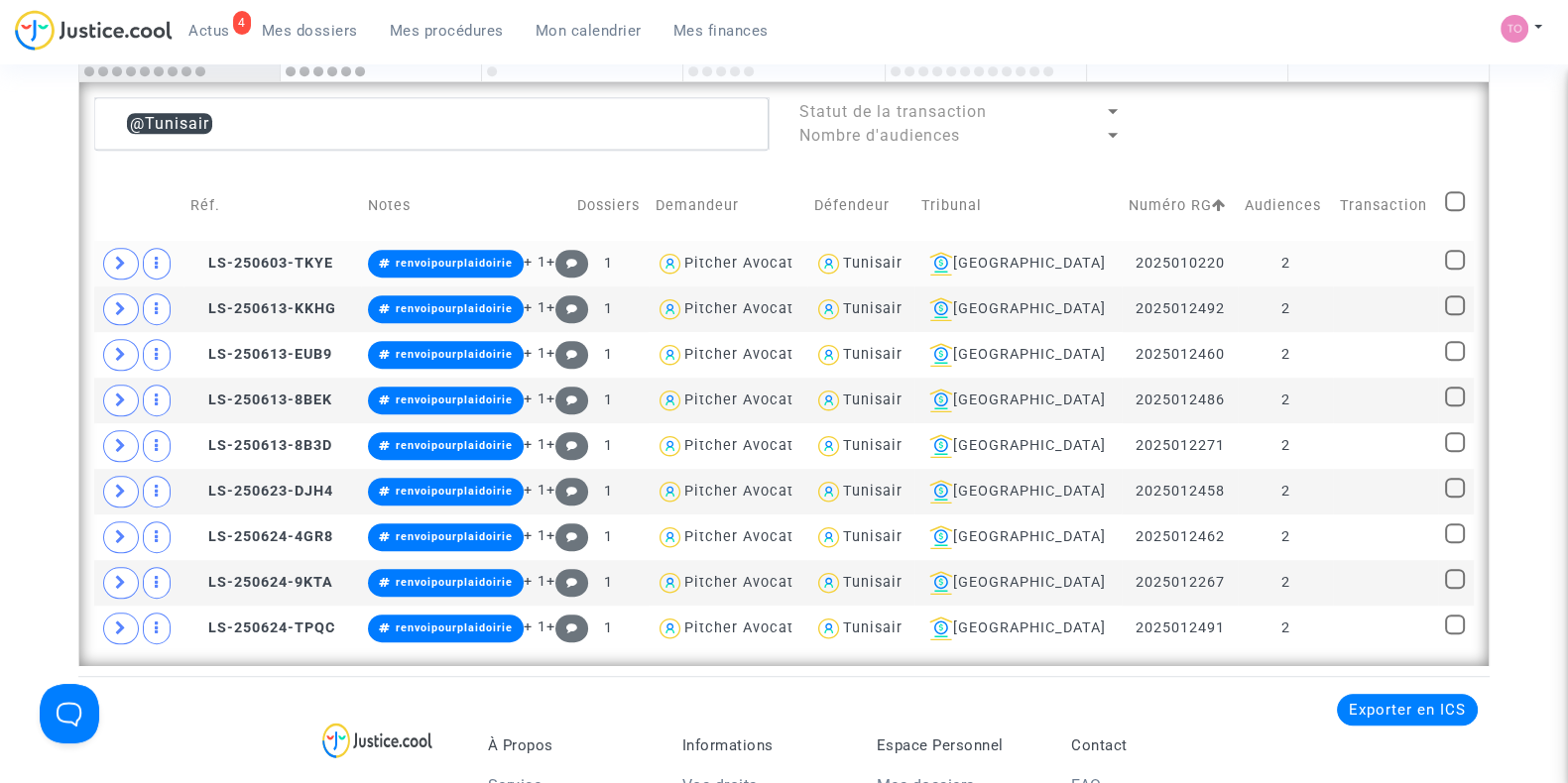
click at [873, 263] on div "Tunisair" at bounding box center [873, 263] width 60 height 17
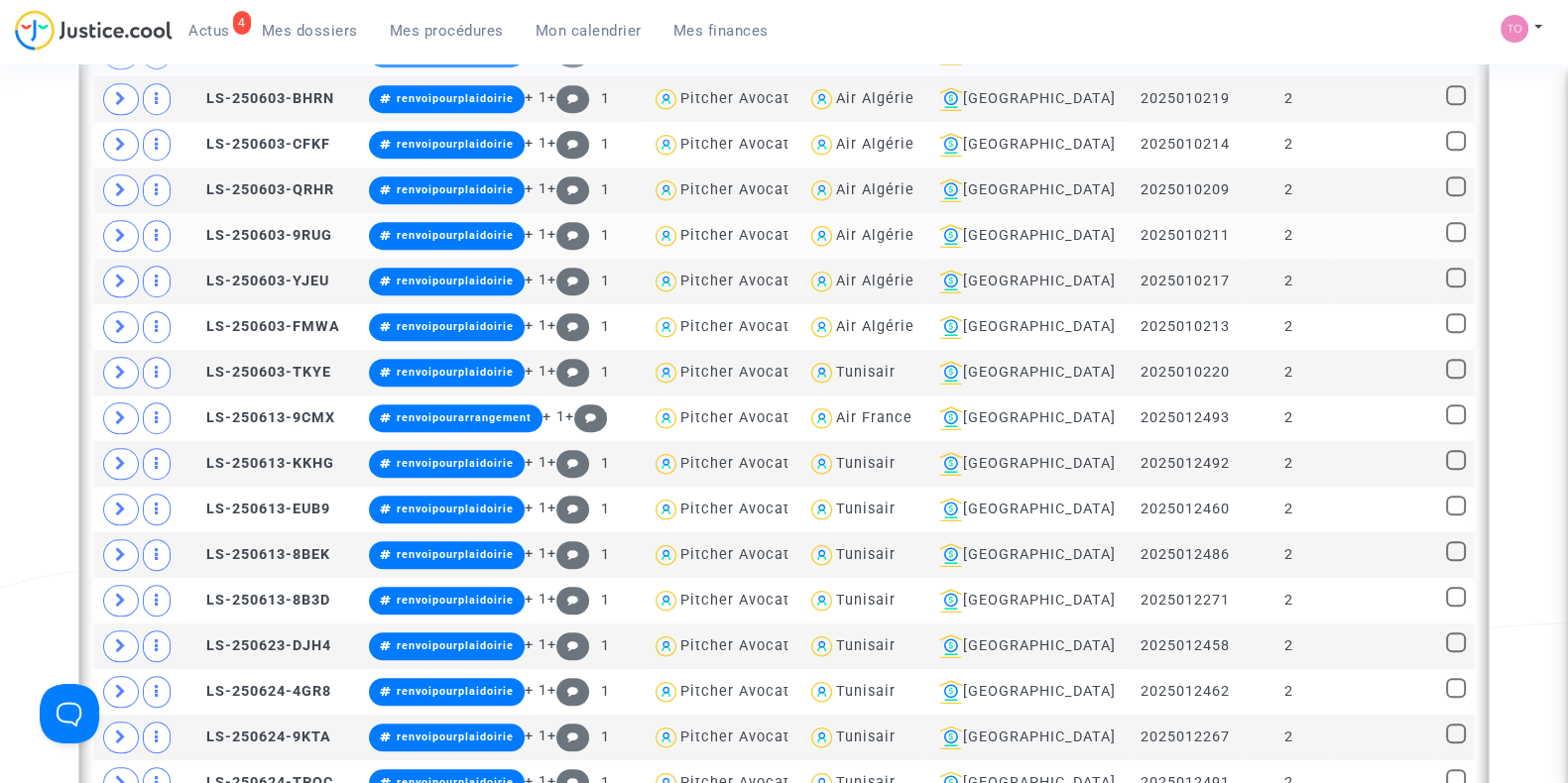
scroll to position [1849, 0]
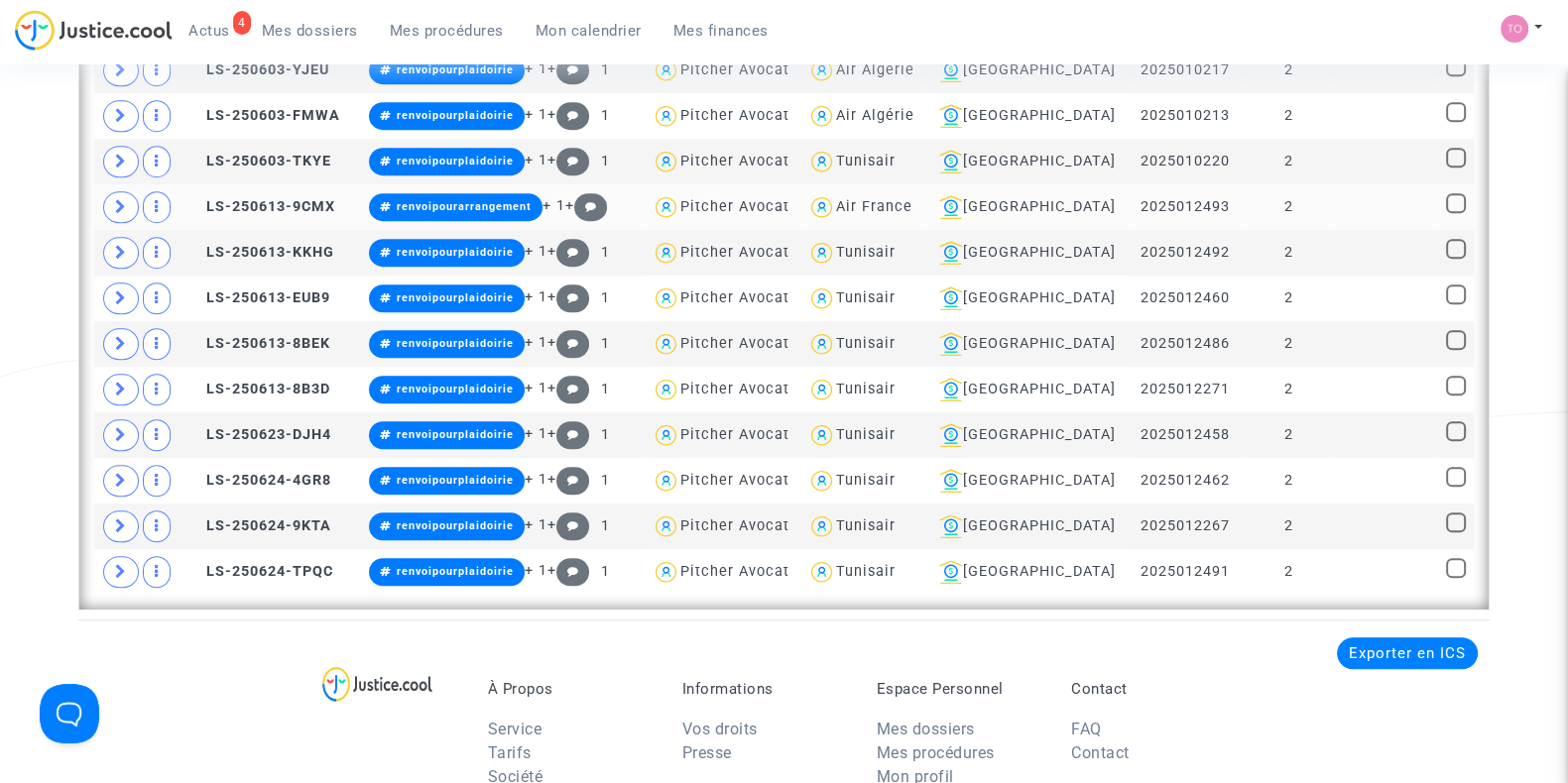
click at [873, 206] on div "Air France" at bounding box center [874, 207] width 76 height 17
type textarea "@"Air France""
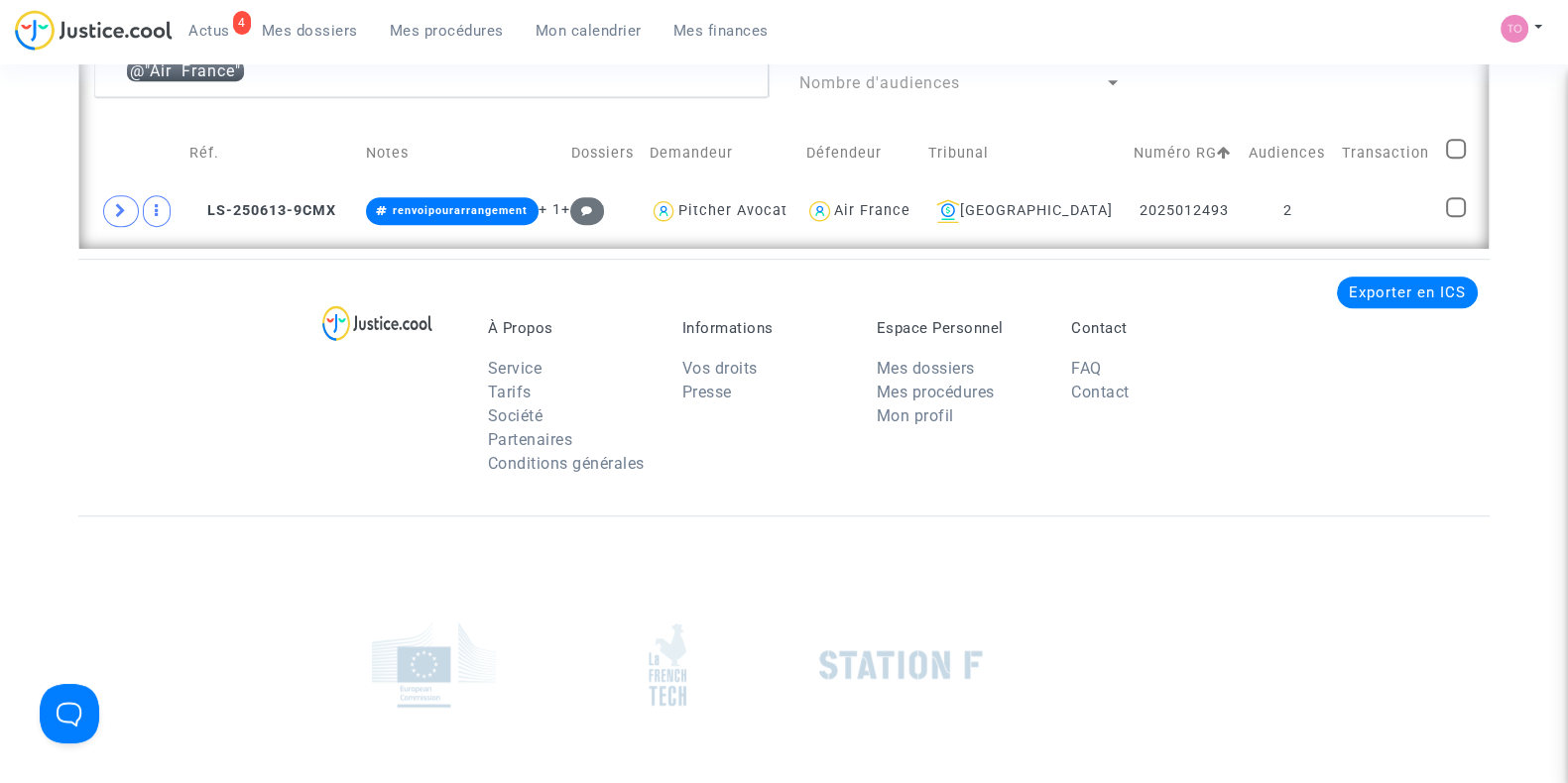
scroll to position [1472, 0]
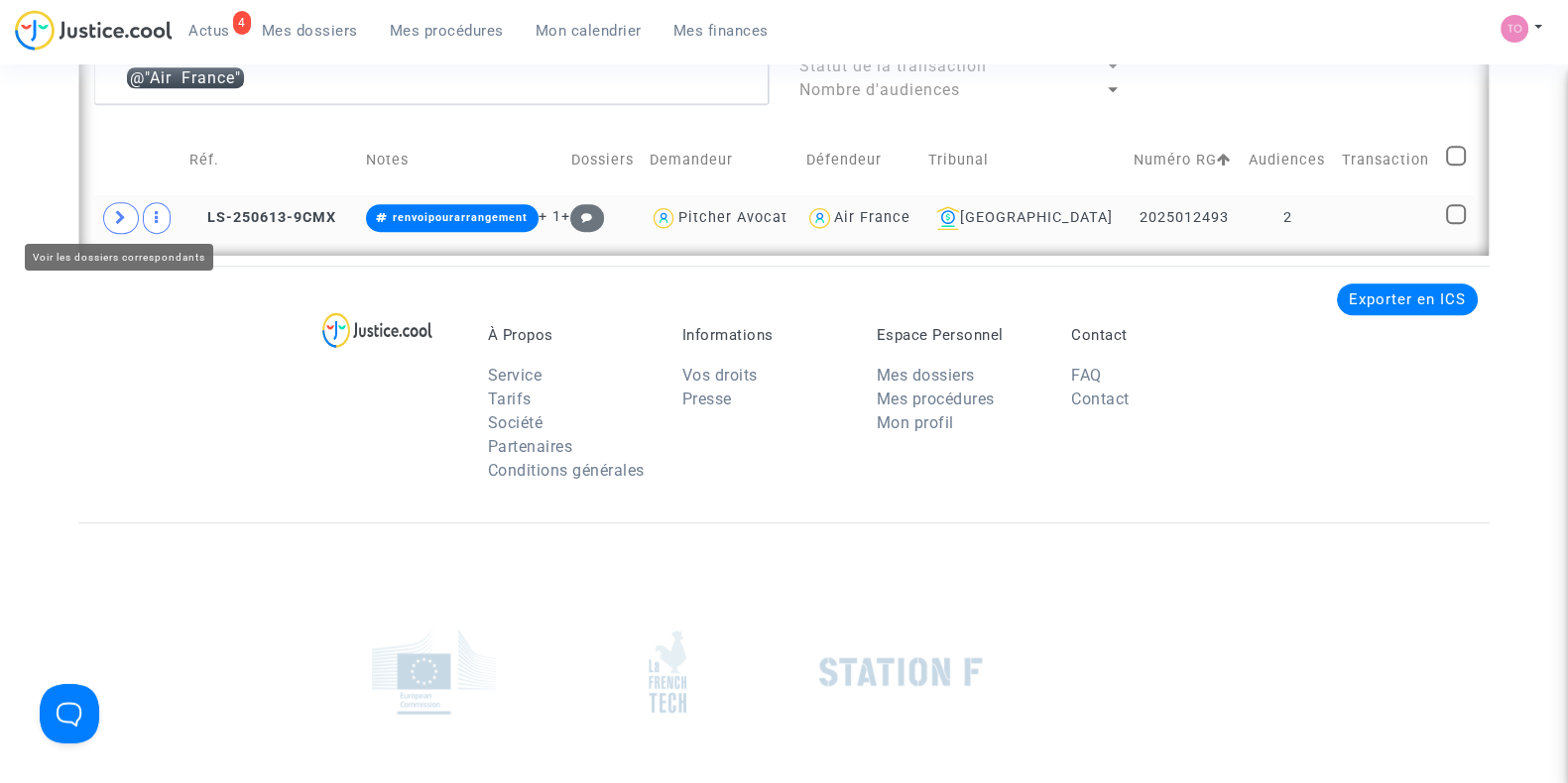
click at [119, 214] on icon at bounding box center [121, 217] width 12 height 15
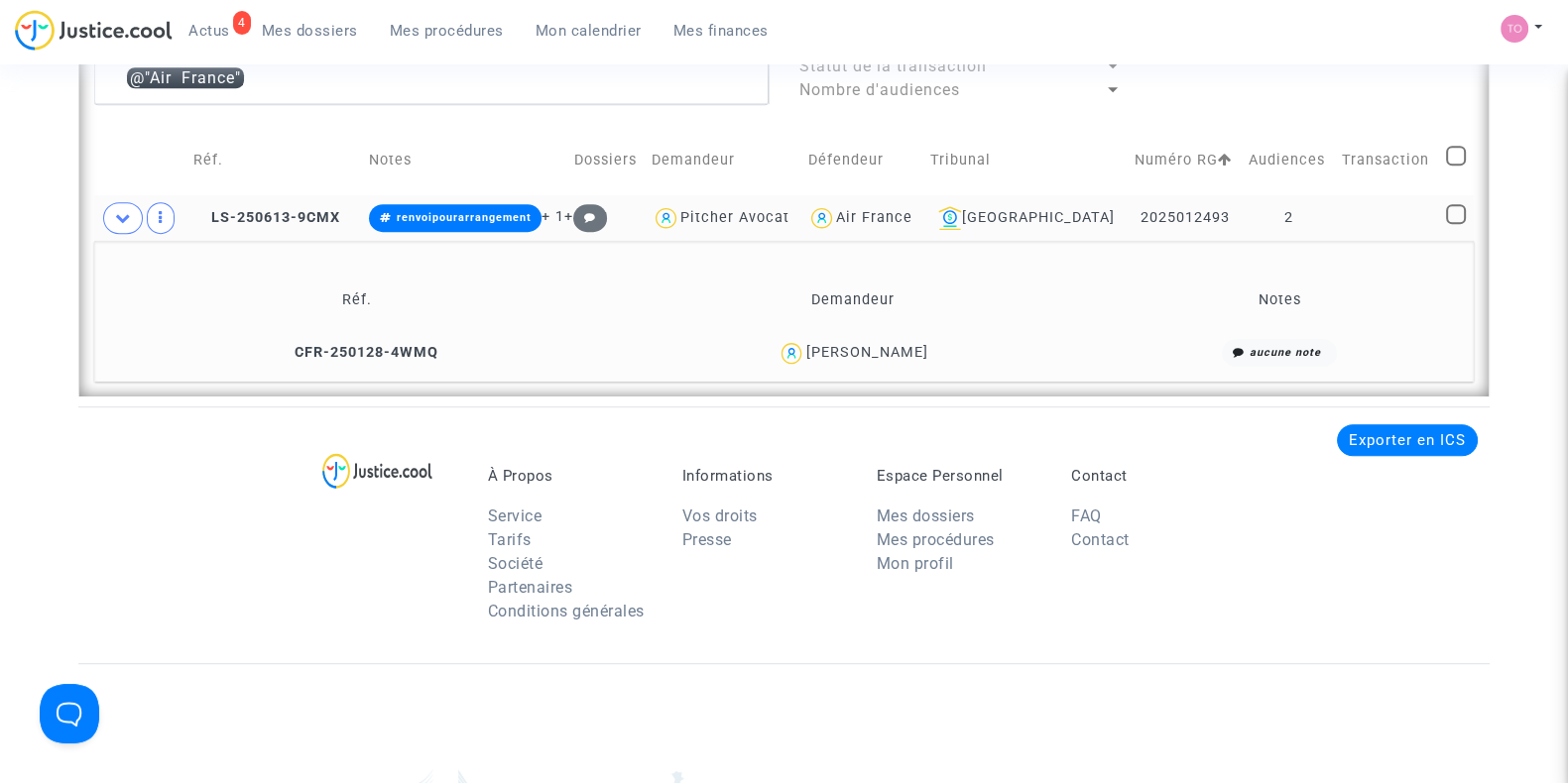
click at [885, 351] on div "[PERSON_NAME]" at bounding box center [866, 353] width 122 height 17
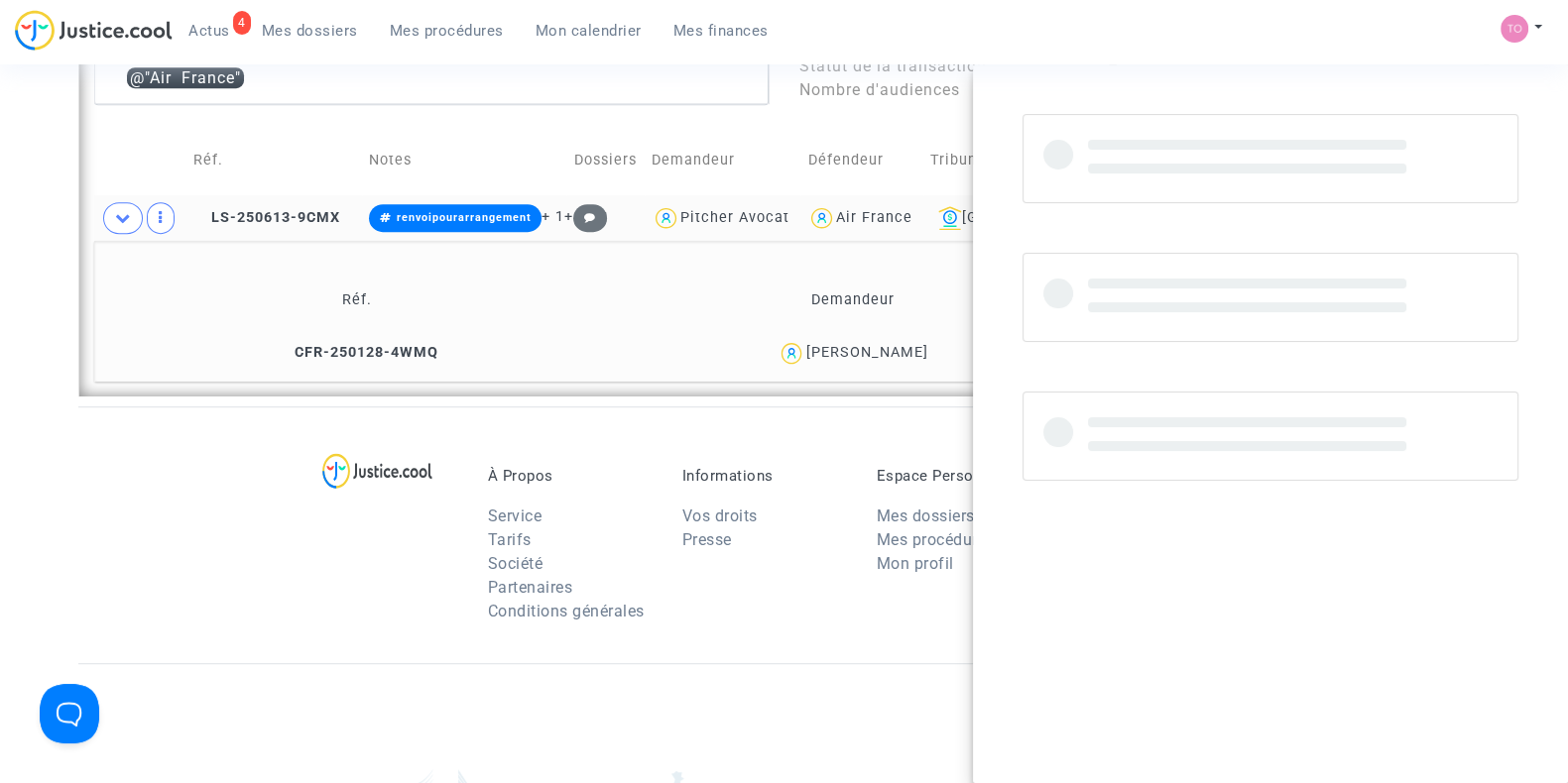
click at [885, 351] on div "[PERSON_NAME]" at bounding box center [866, 353] width 122 height 17
copy div "Tudela"
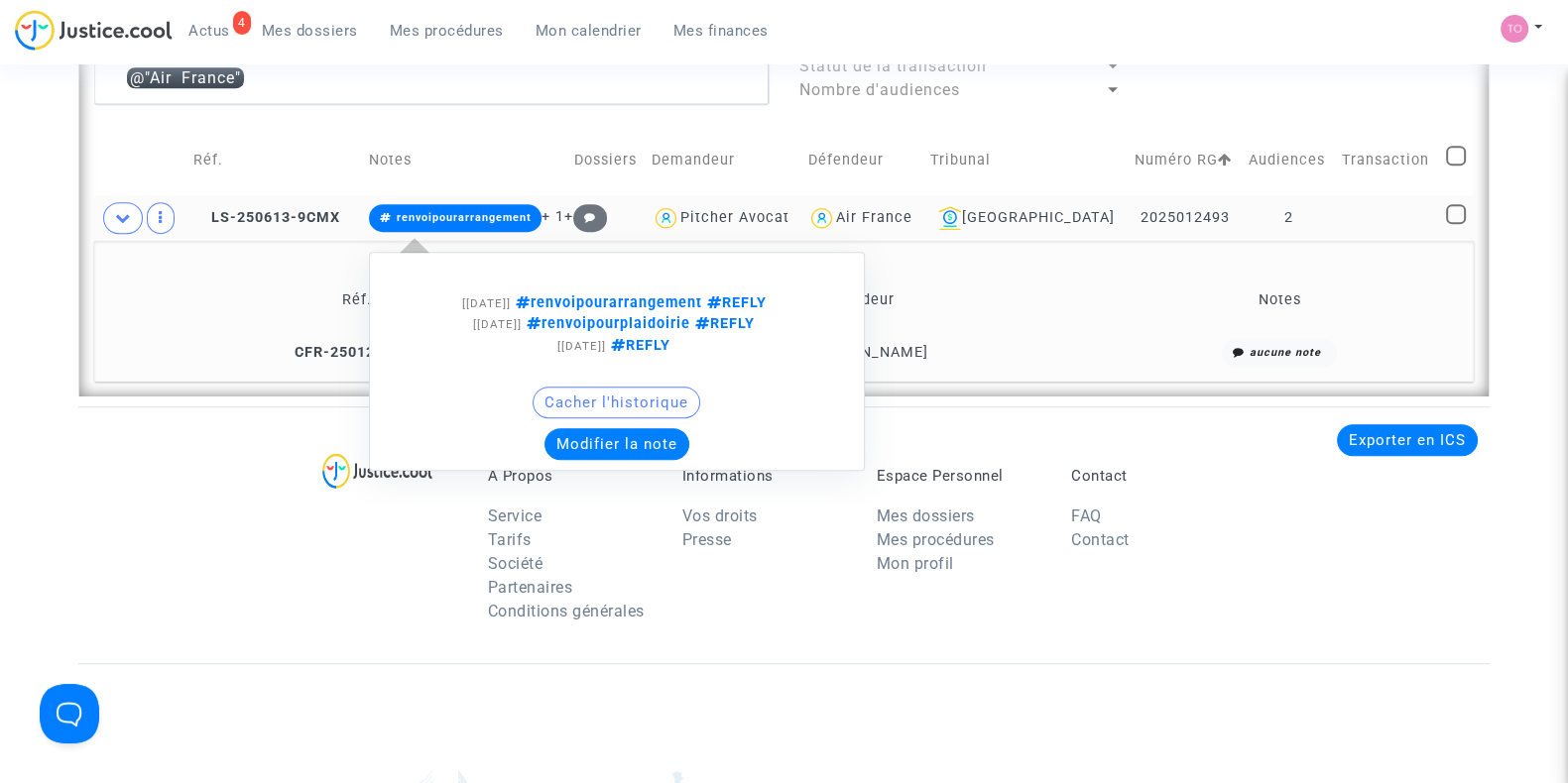
click at [646, 440] on button "Modifier la note" at bounding box center [616, 444] width 145 height 32
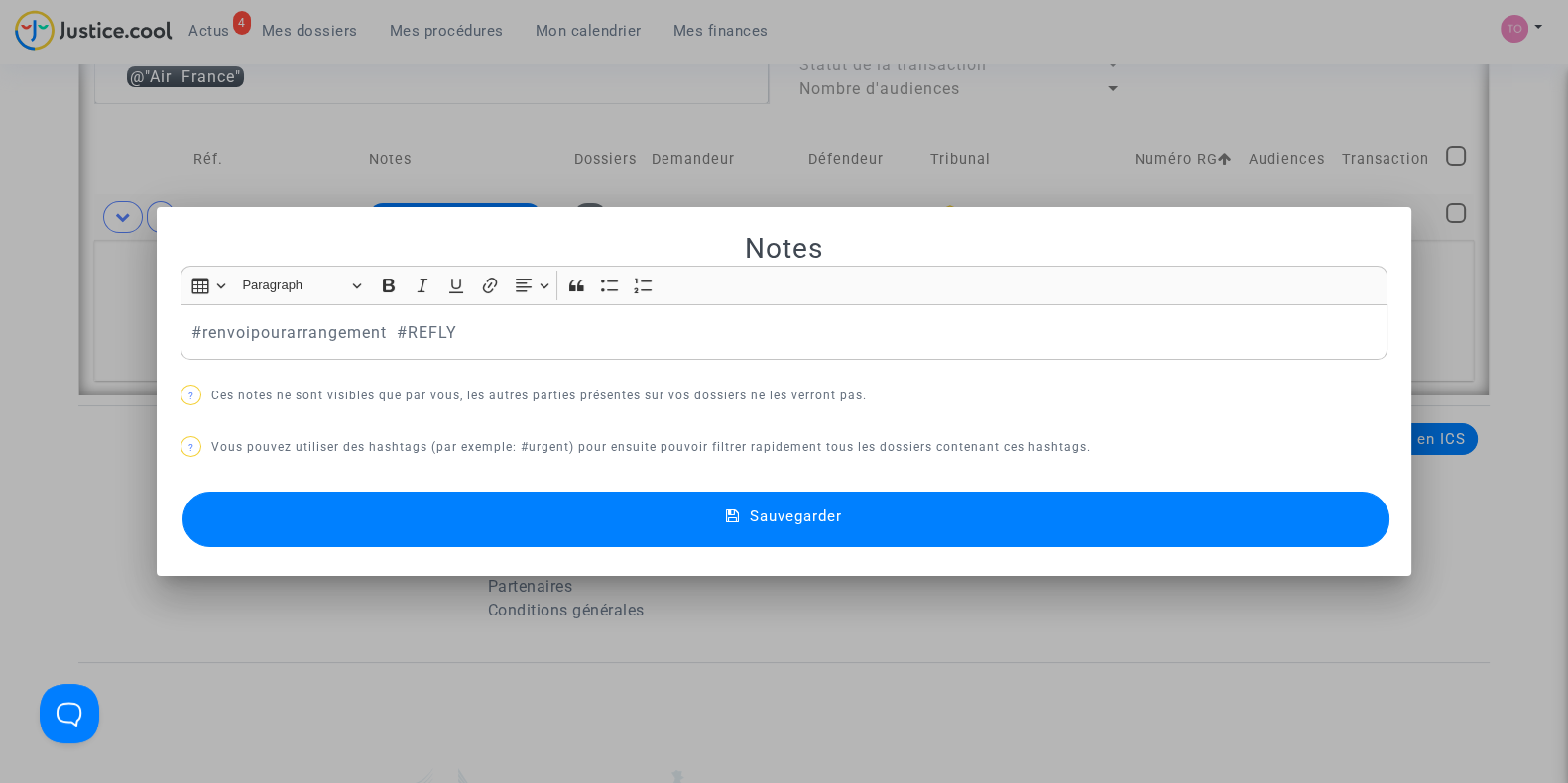
click at [0, 319] on div at bounding box center [784, 392] width 1568 height 783
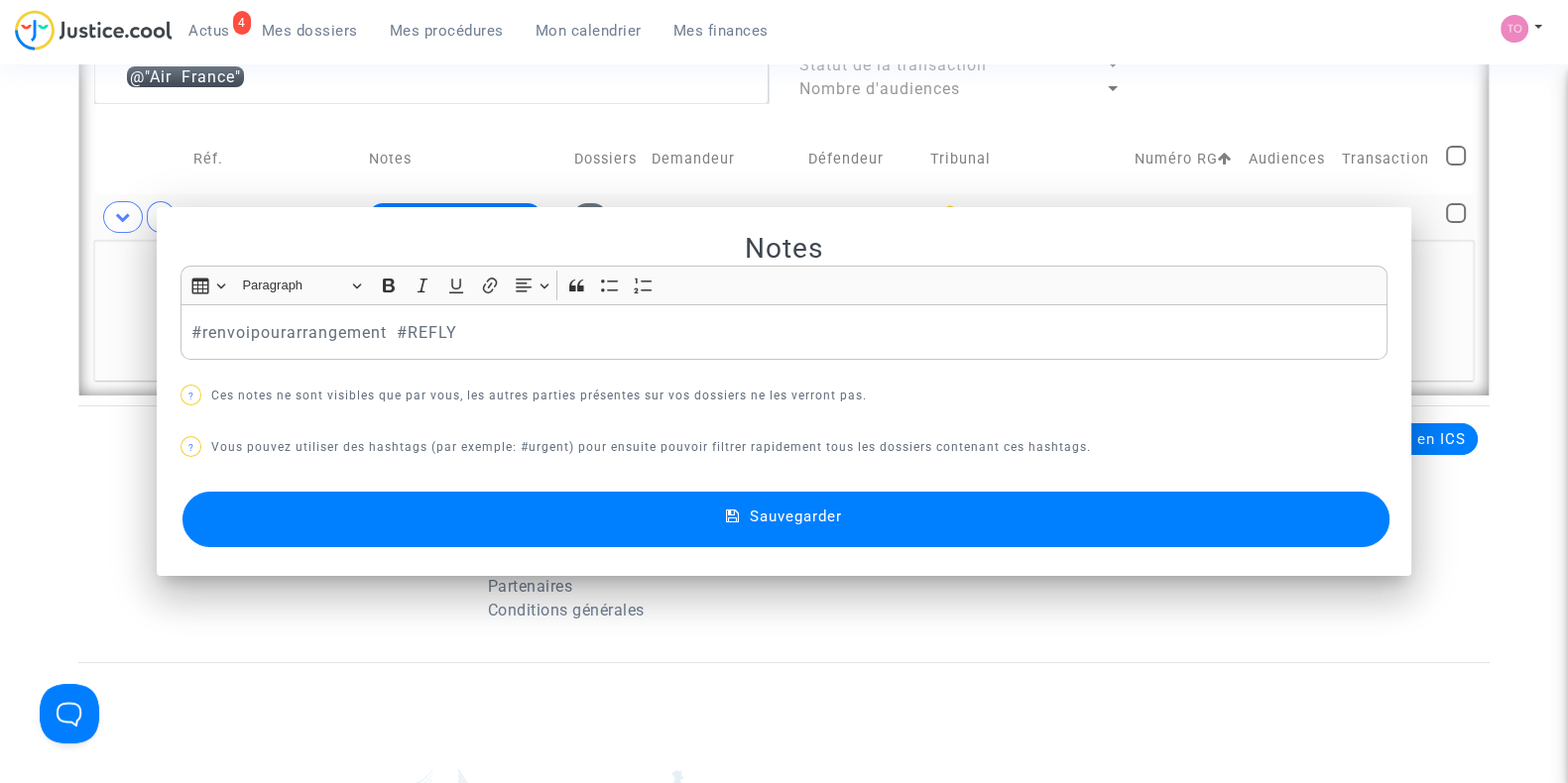
scroll to position [1472, 0]
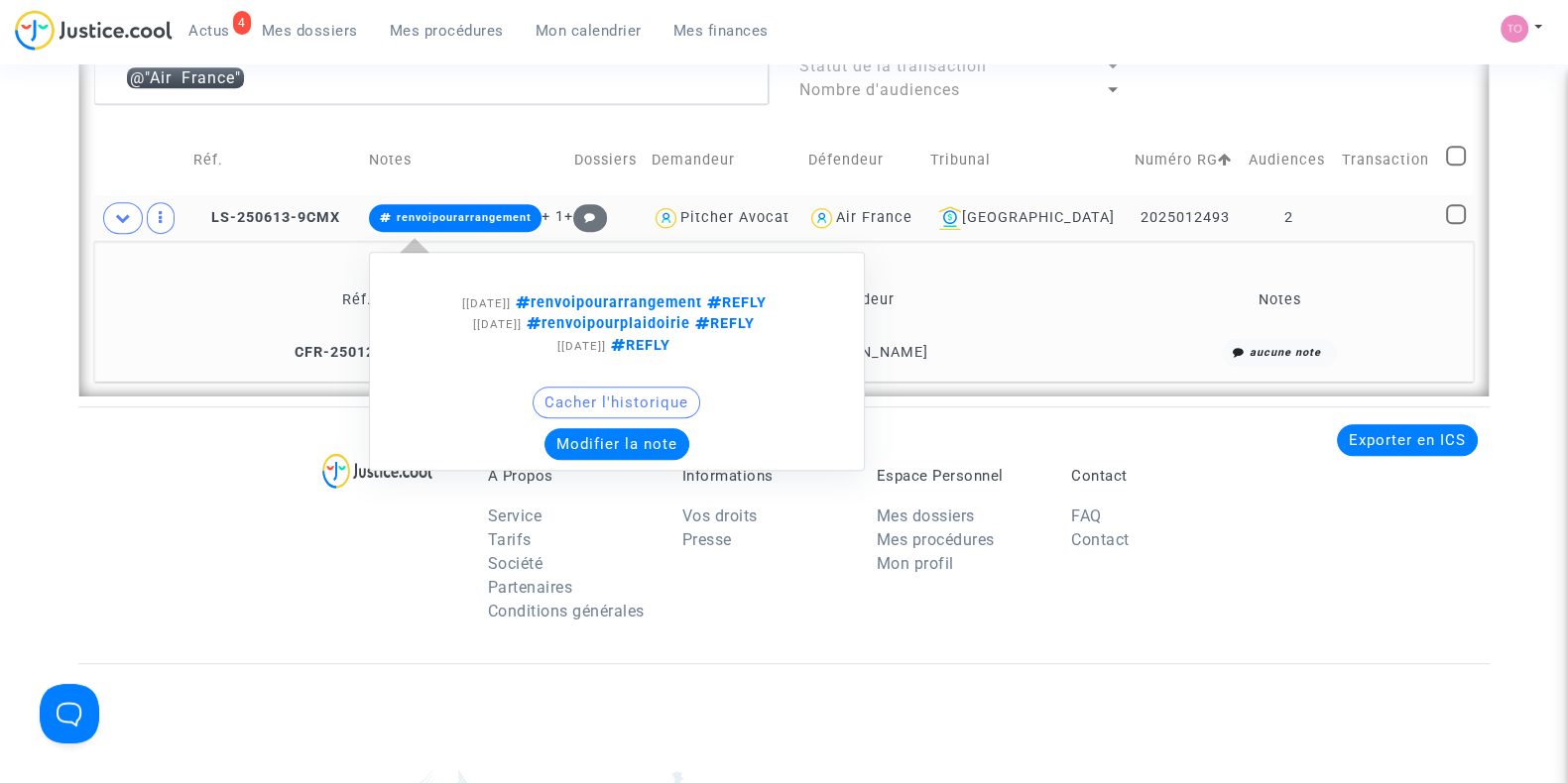
click at [595, 433] on button "Modifier la note" at bounding box center [616, 444] width 145 height 32
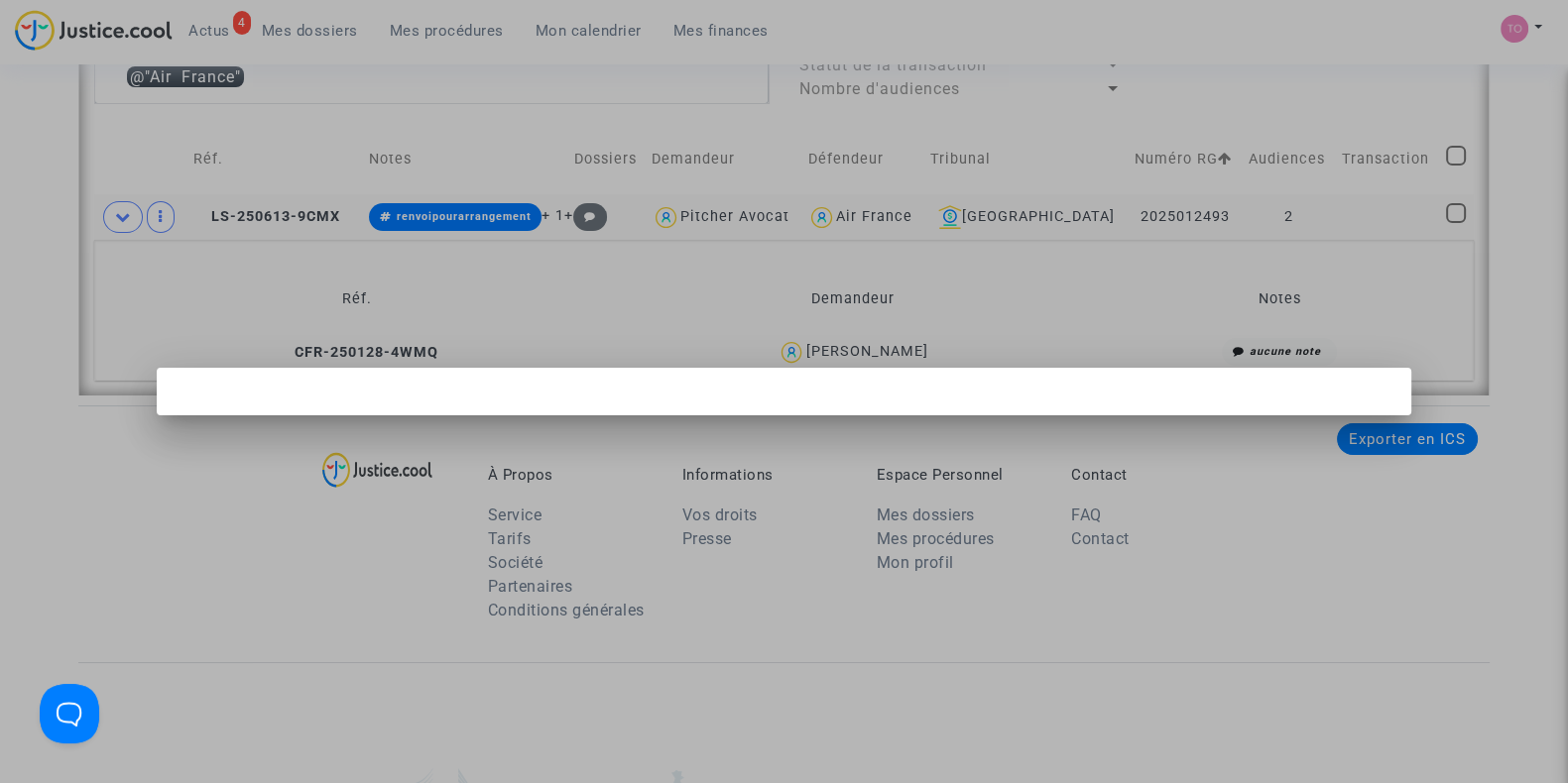
scroll to position [0, 0]
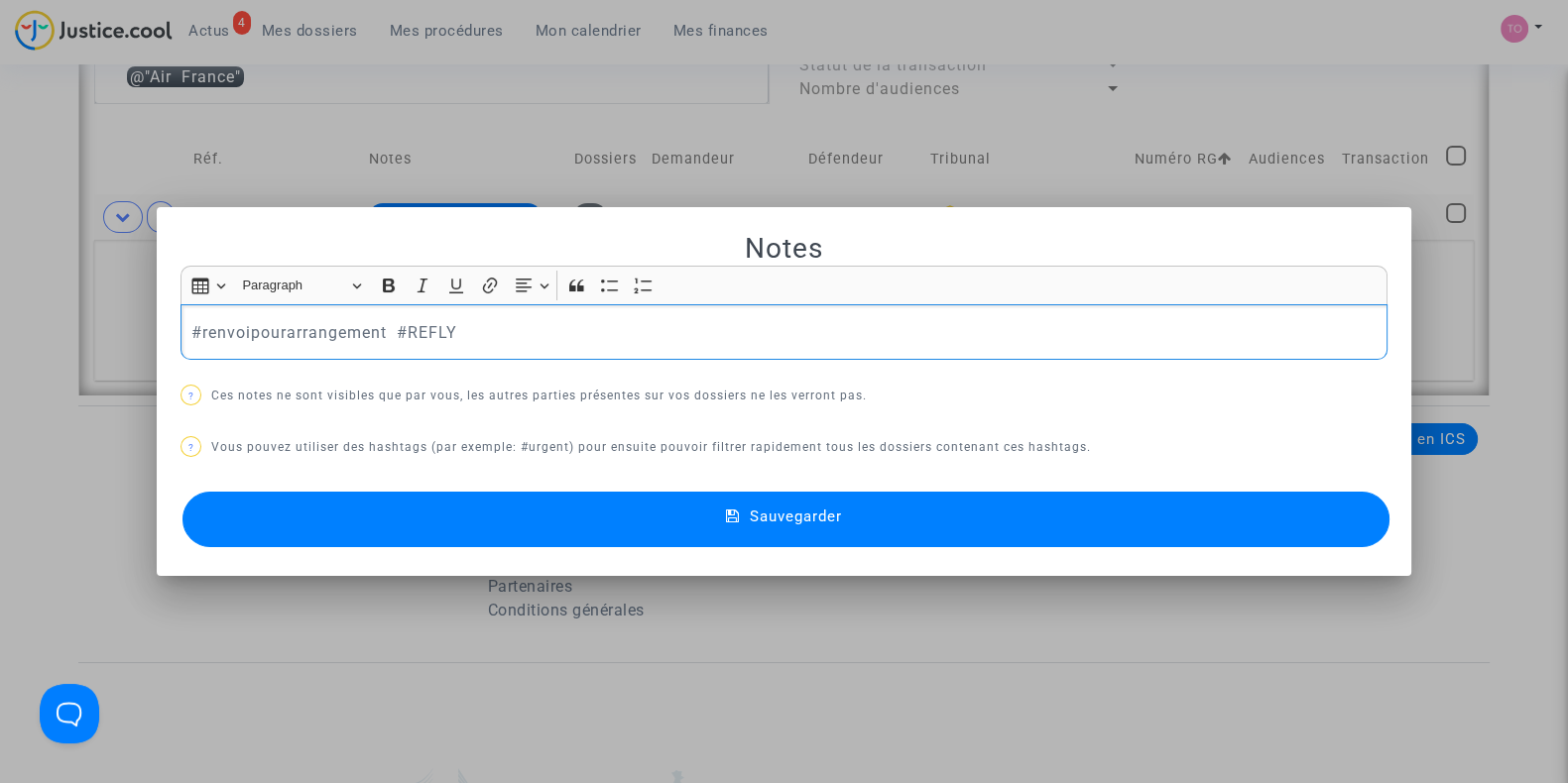
drag, startPoint x: 387, startPoint y: 330, endPoint x: 194, endPoint y: 336, distance: 193.1
click at [194, 336] on p "#renvoipourarrangement #REFLY" at bounding box center [784, 333] width 1185 height 25
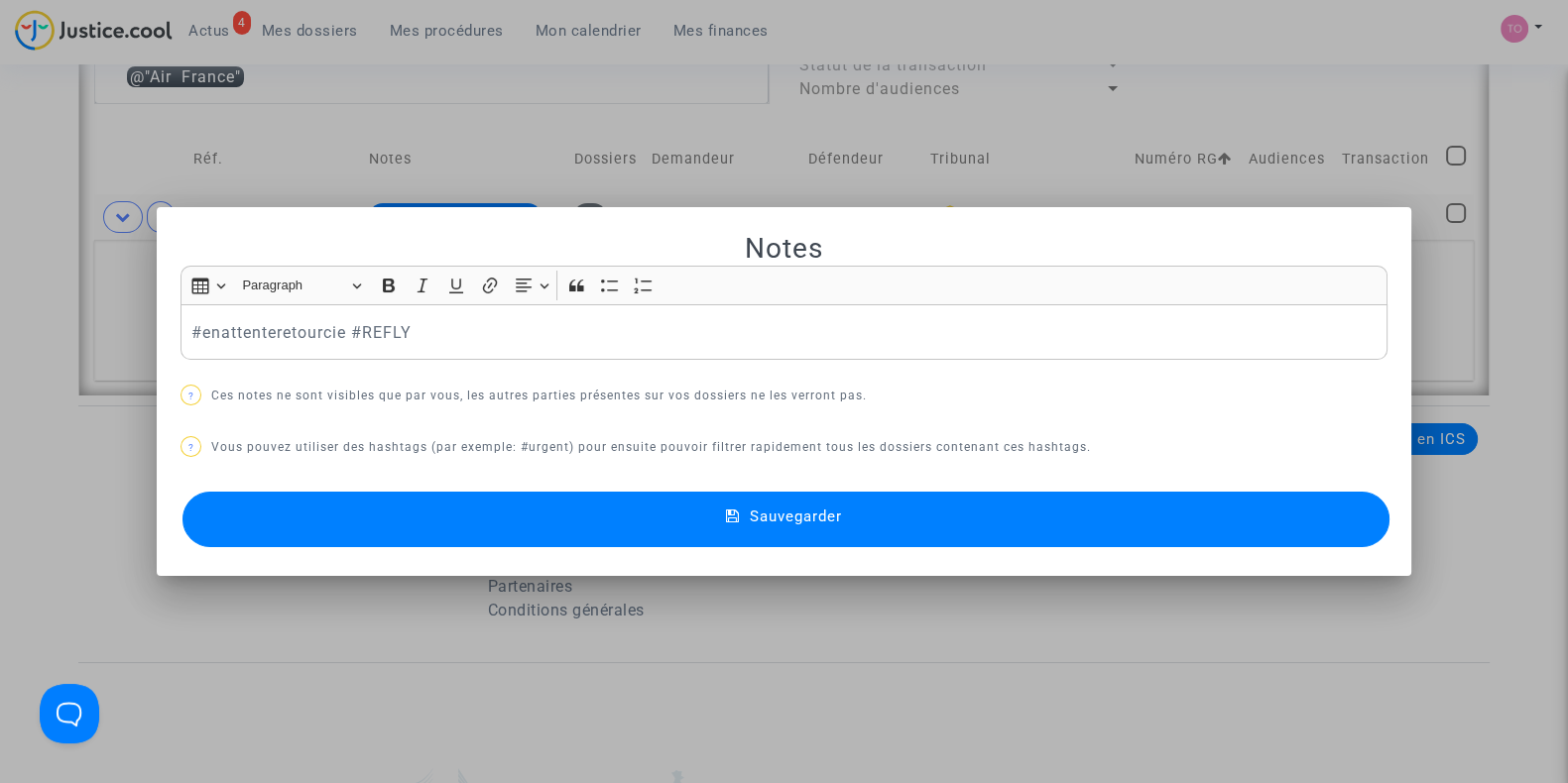
click at [411, 529] on button "Sauvegarder" at bounding box center [786, 519] width 1206 height 56
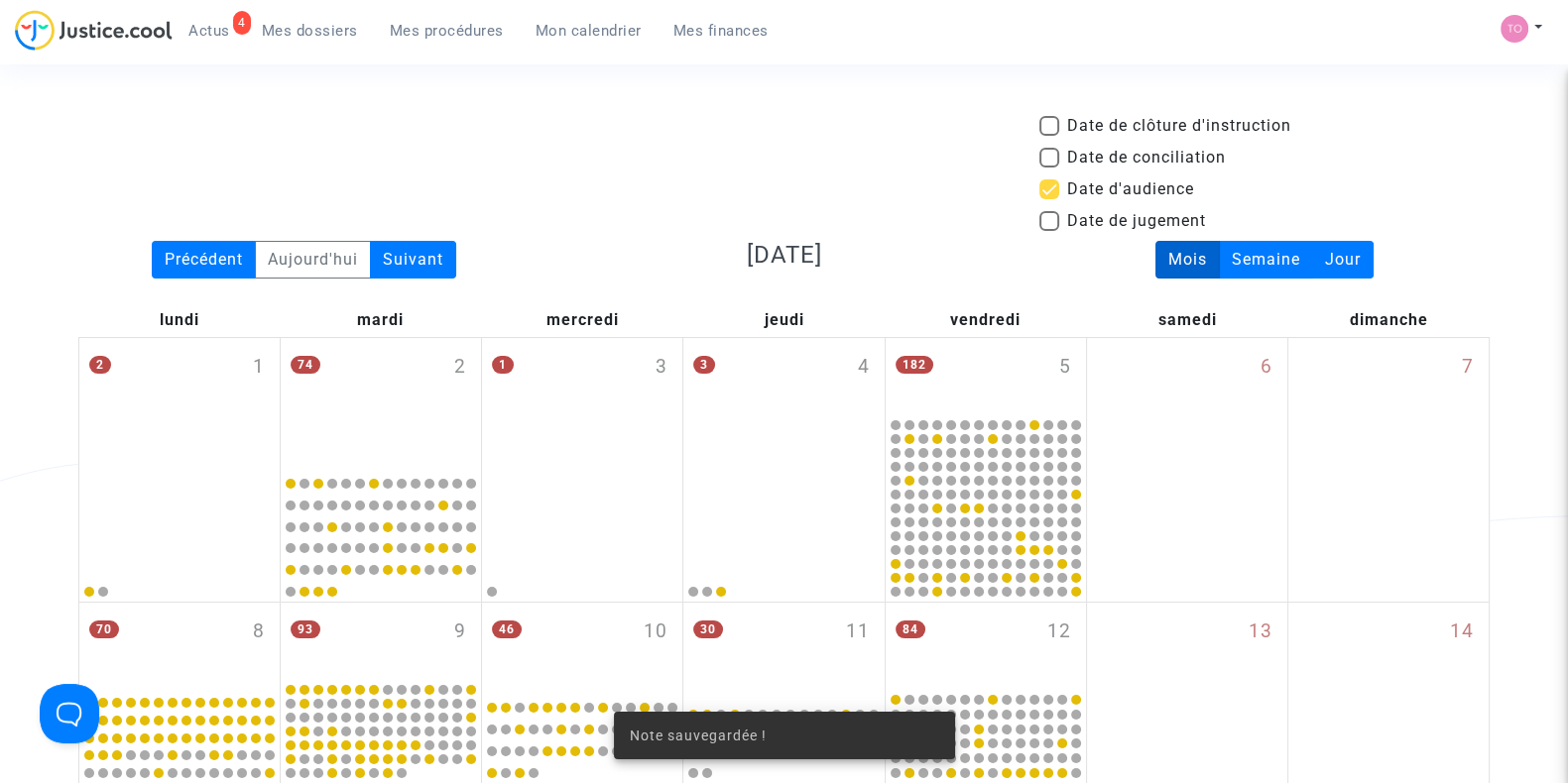
scroll to position [1472, 0]
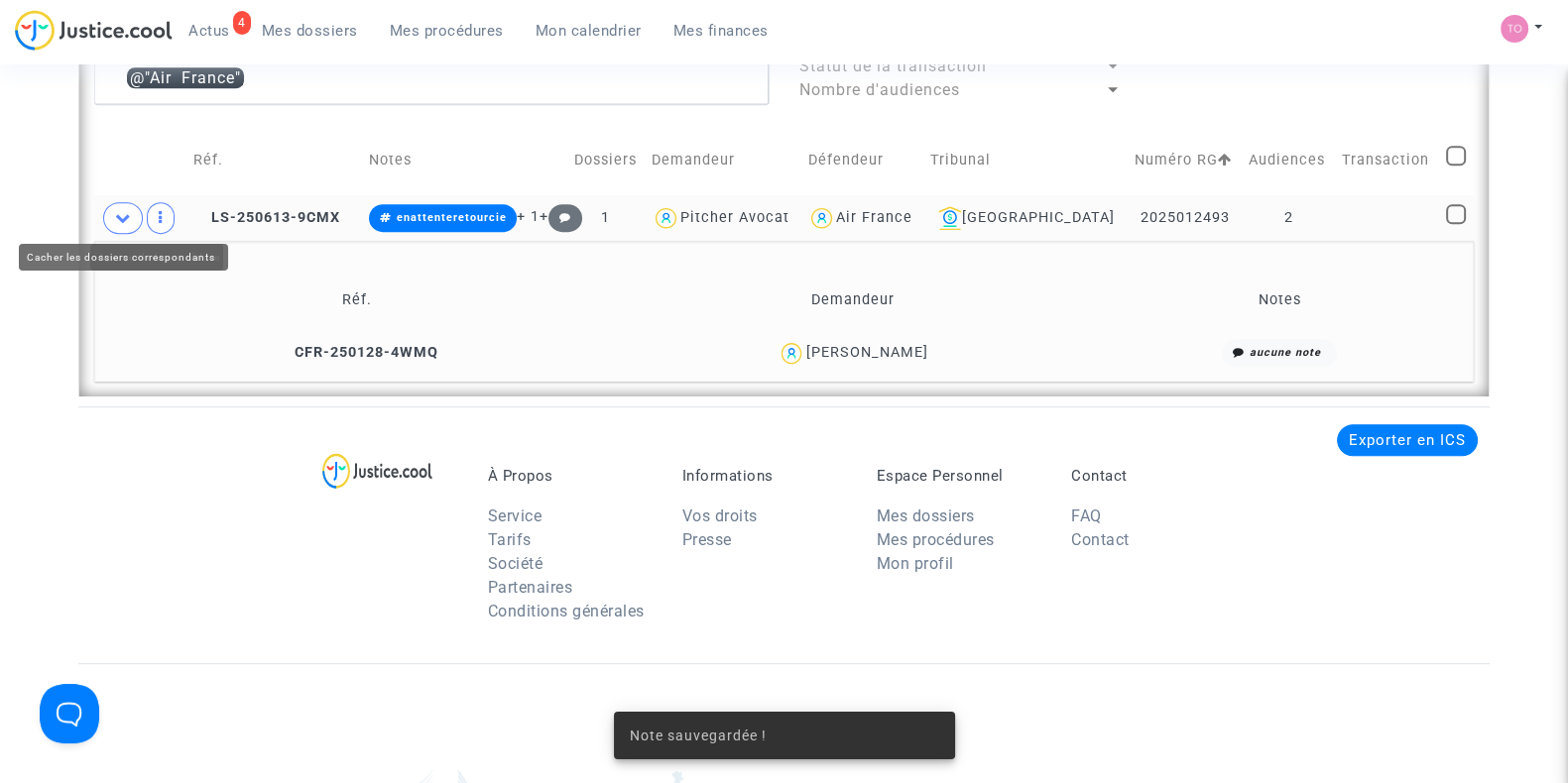
click at [124, 210] on icon at bounding box center [123, 217] width 16 height 15
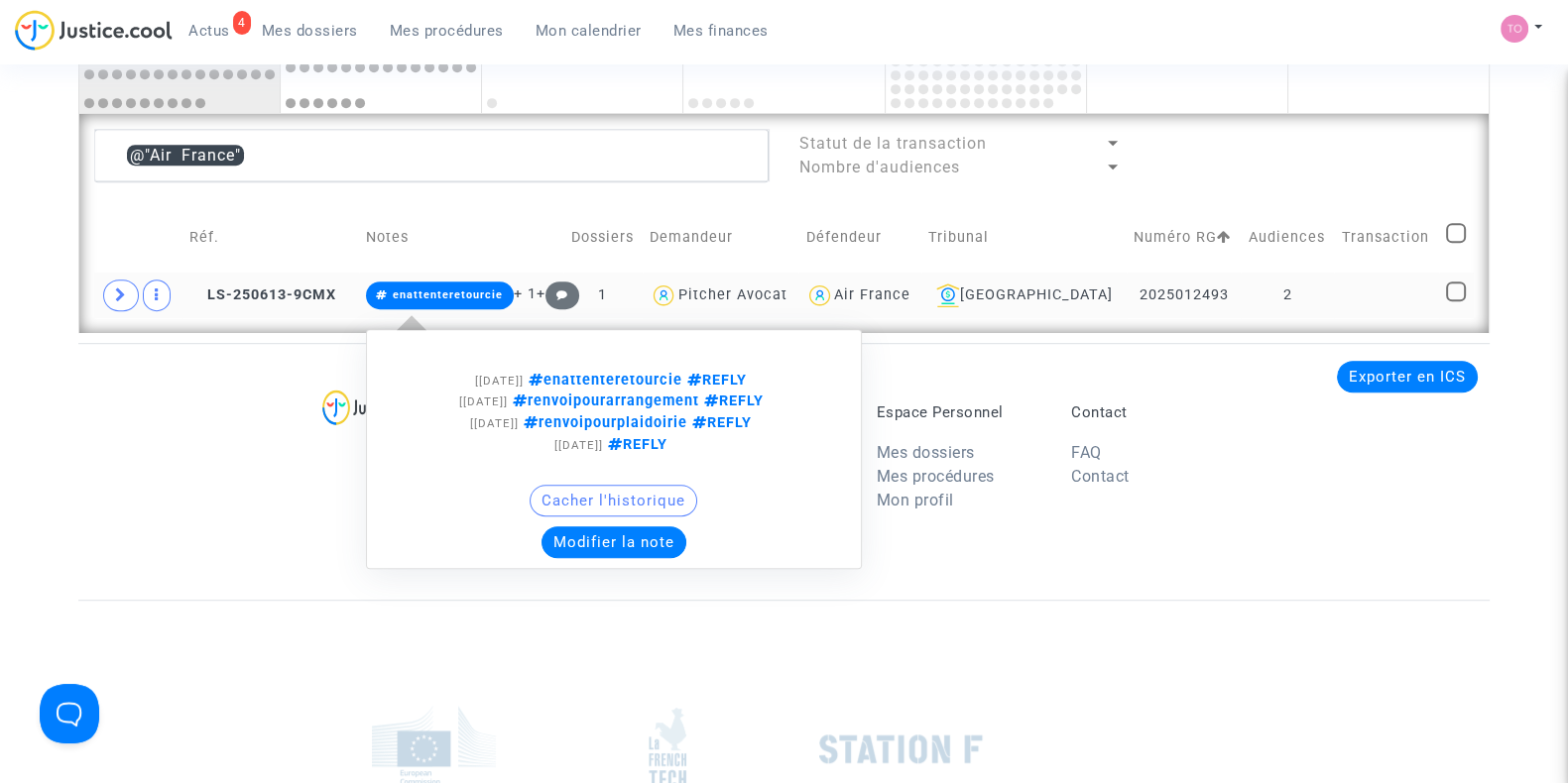
scroll to position [1393, 0]
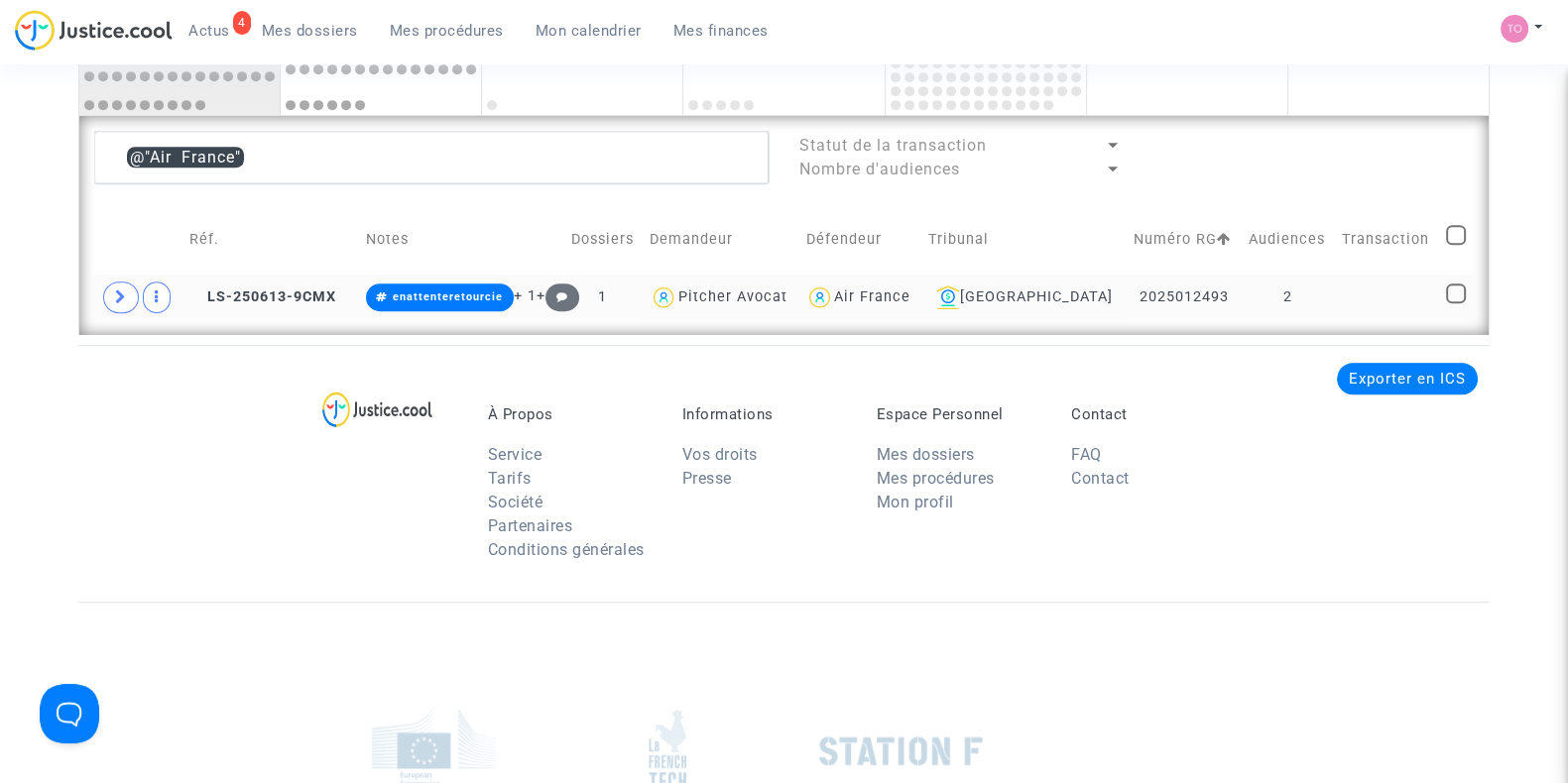
click at [858, 282] on span "Air France" at bounding box center [872, 240] width 76 height 131
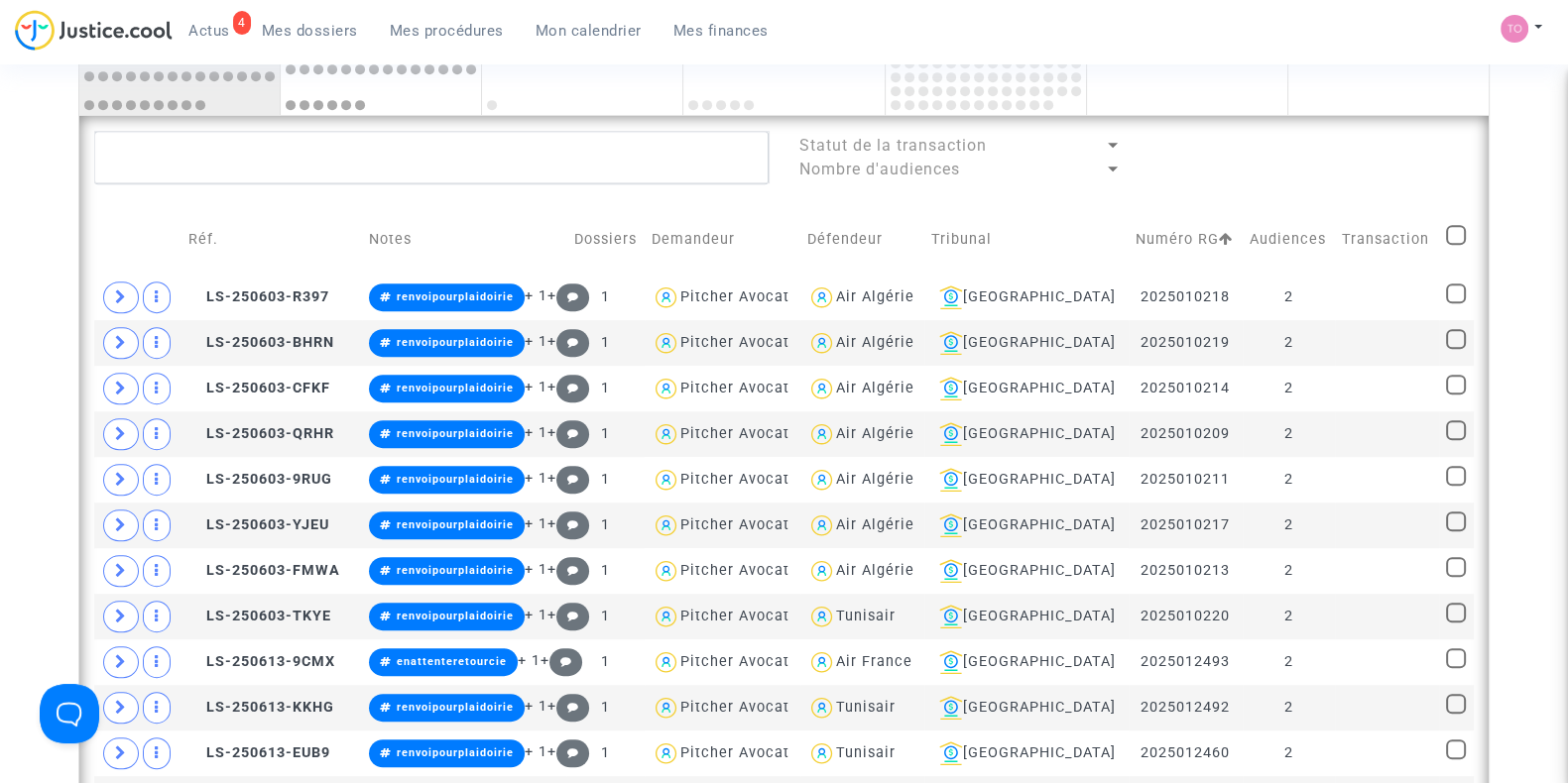
scroll to position [1338, 0]
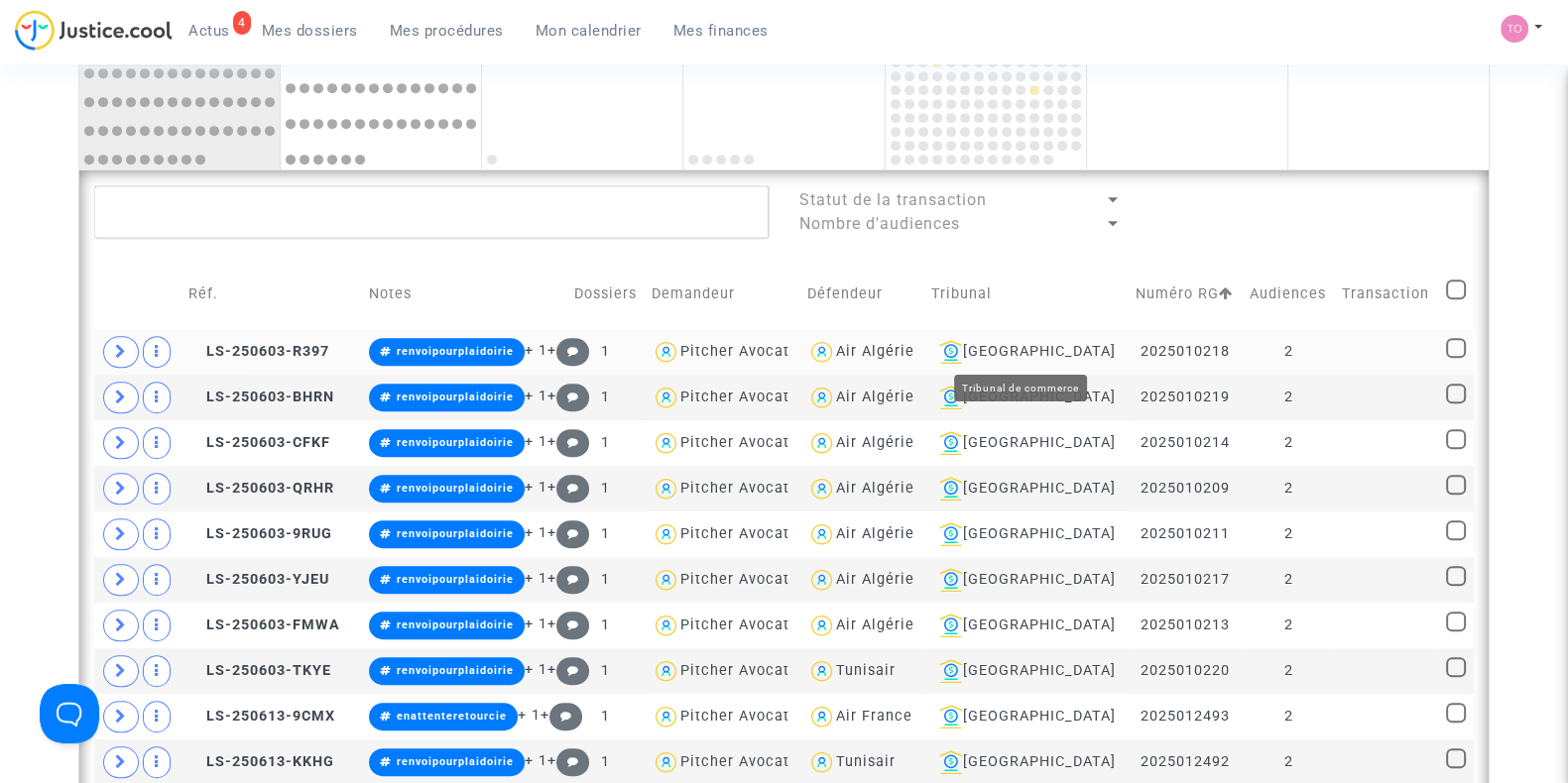
click at [1007, 349] on div "[GEOGRAPHIC_DATA]" at bounding box center [1026, 353] width 191 height 24
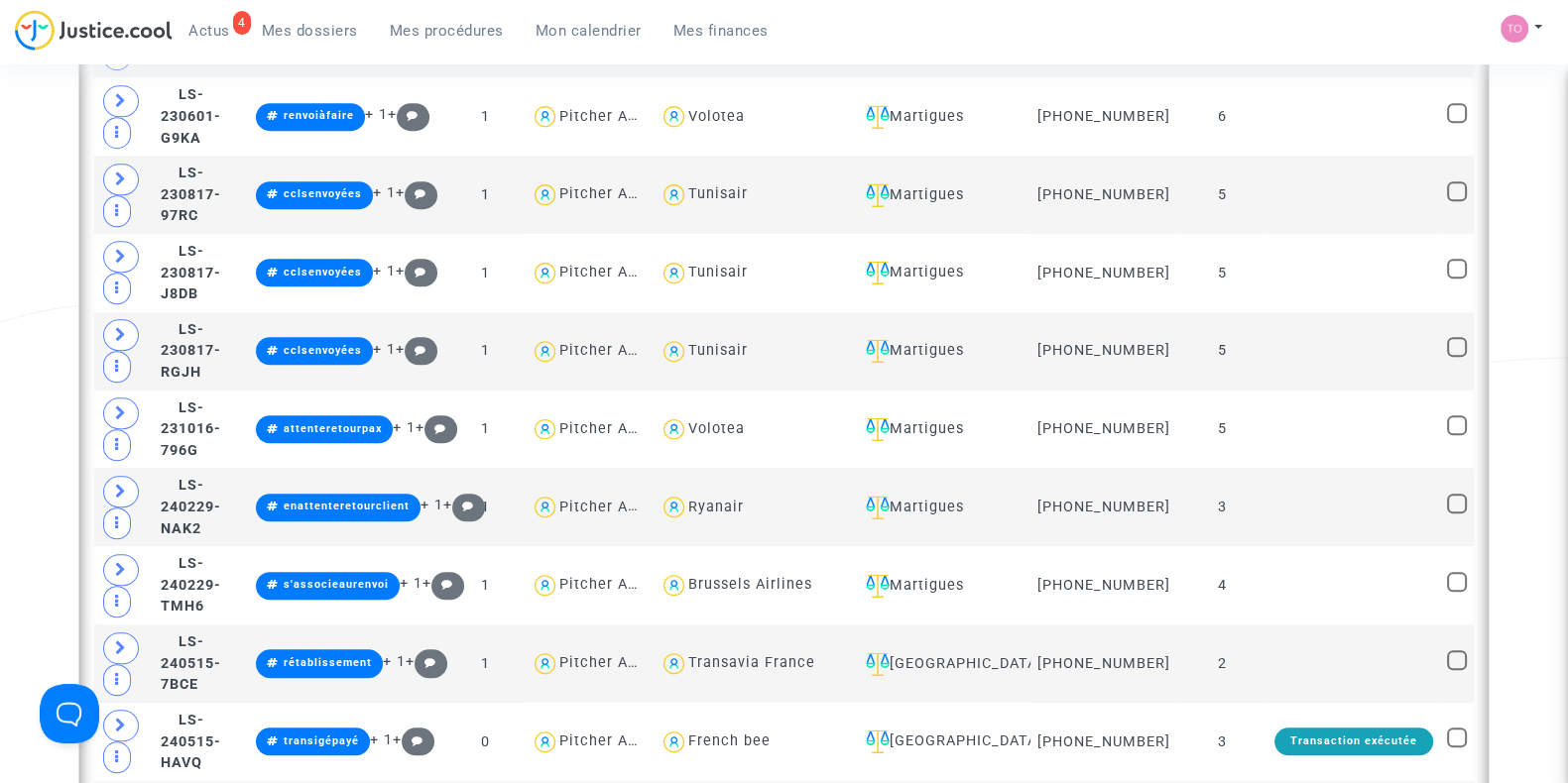
scroll to position [1904, 0]
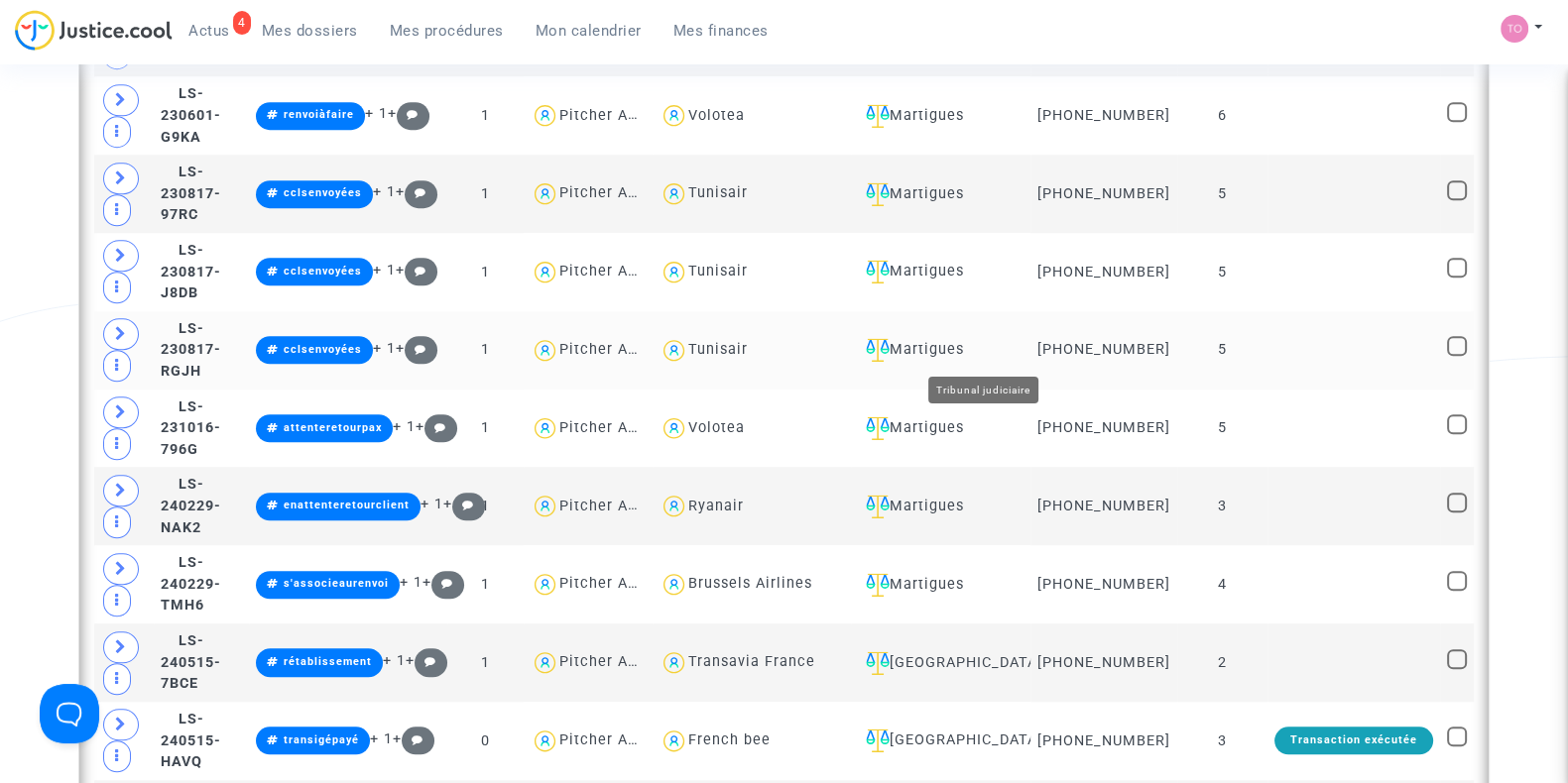
click at [994, 353] on div "Martigues" at bounding box center [941, 351] width 166 height 24
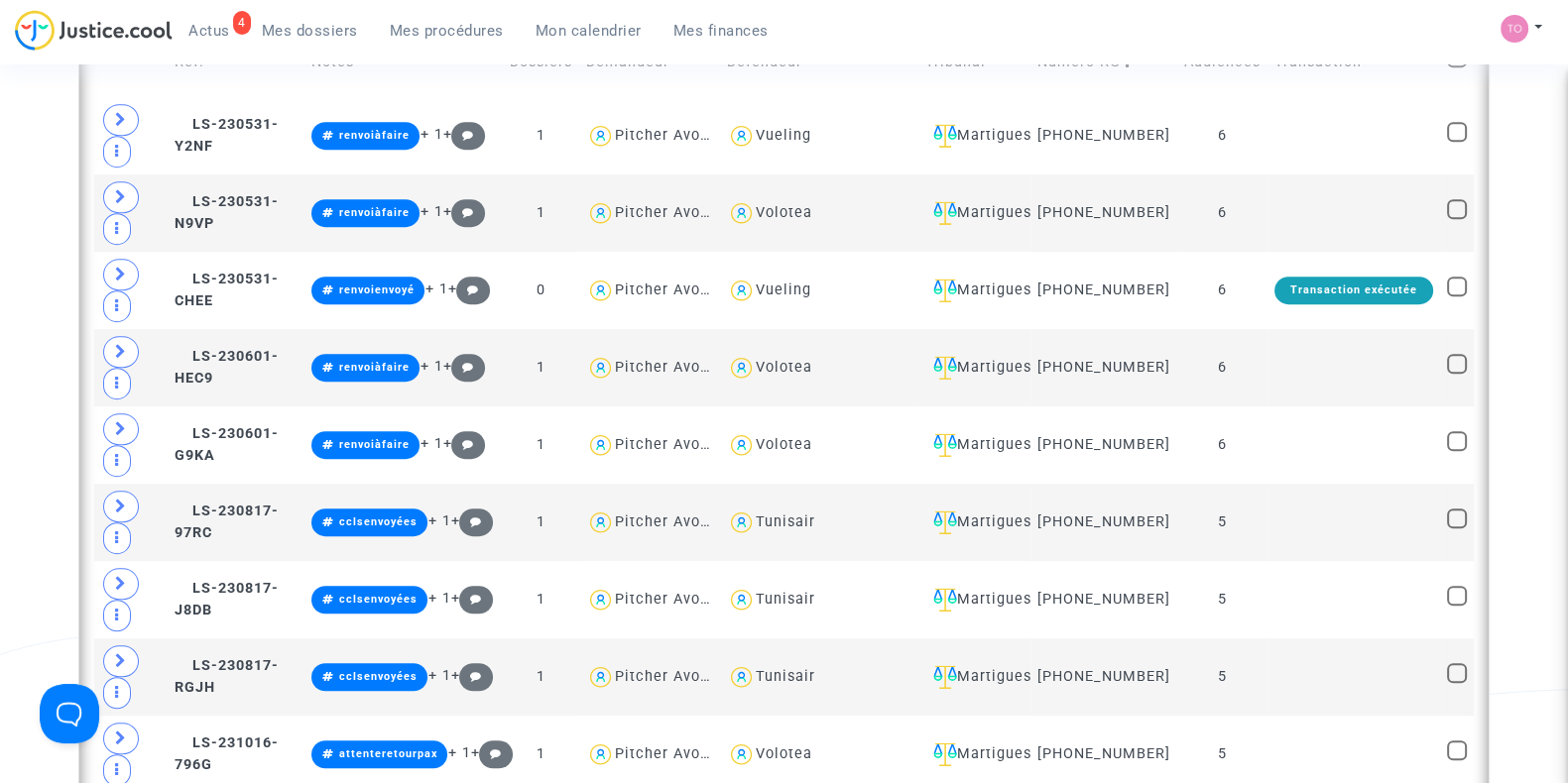
scroll to position [1904, 0]
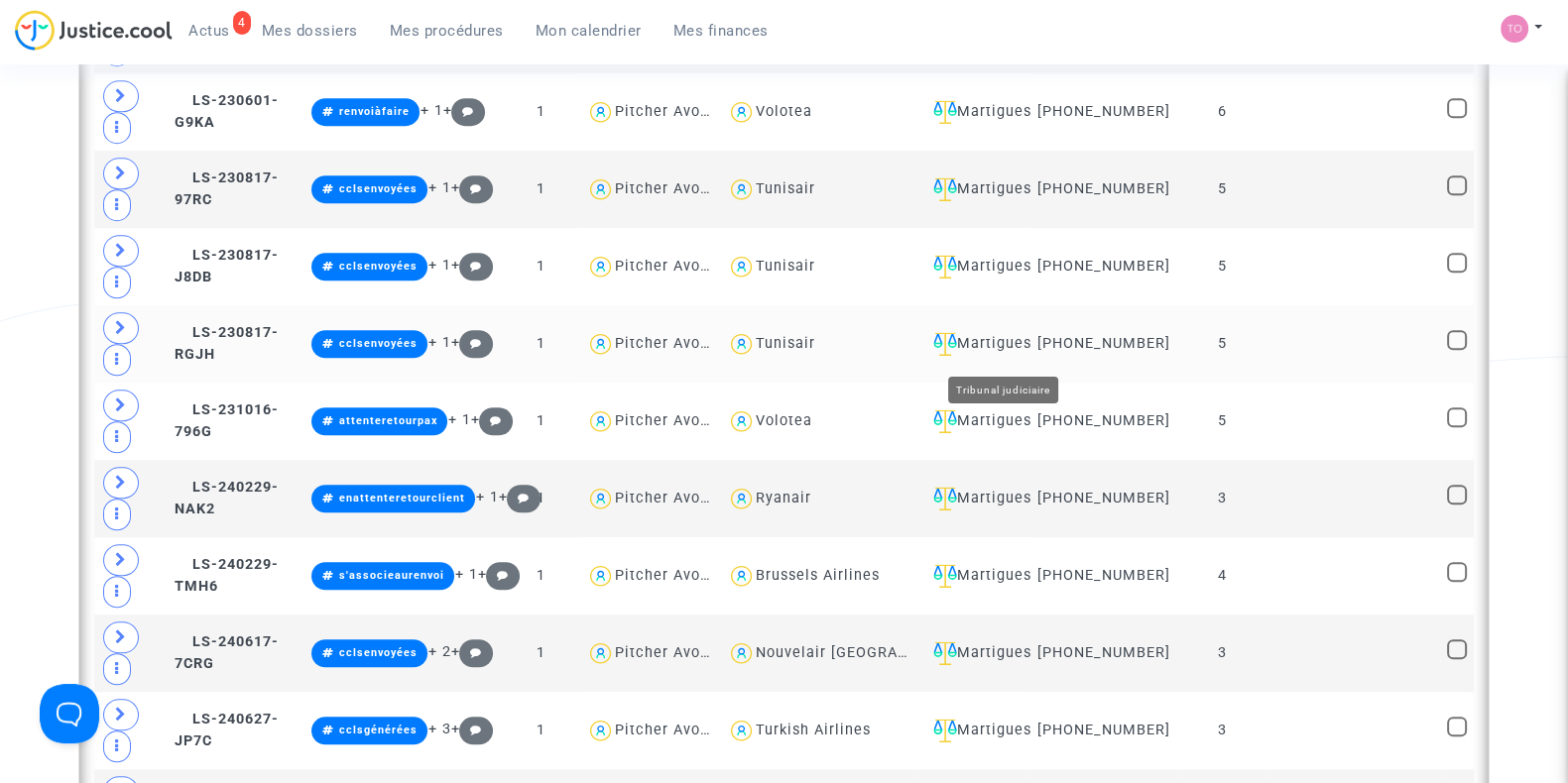
click at [1018, 348] on div "Martigues" at bounding box center [973, 345] width 97 height 24
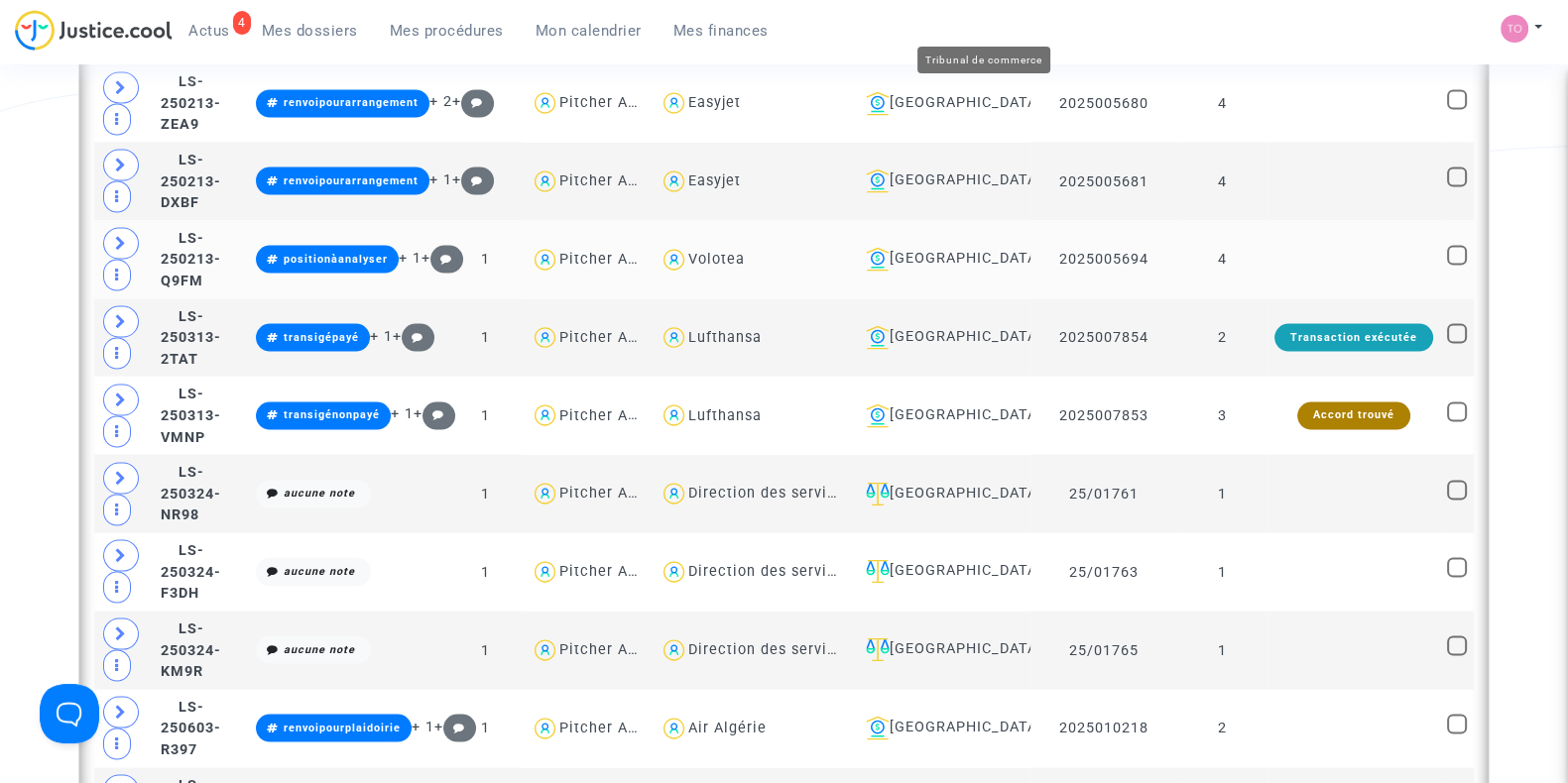
scroll to position [5016, 0]
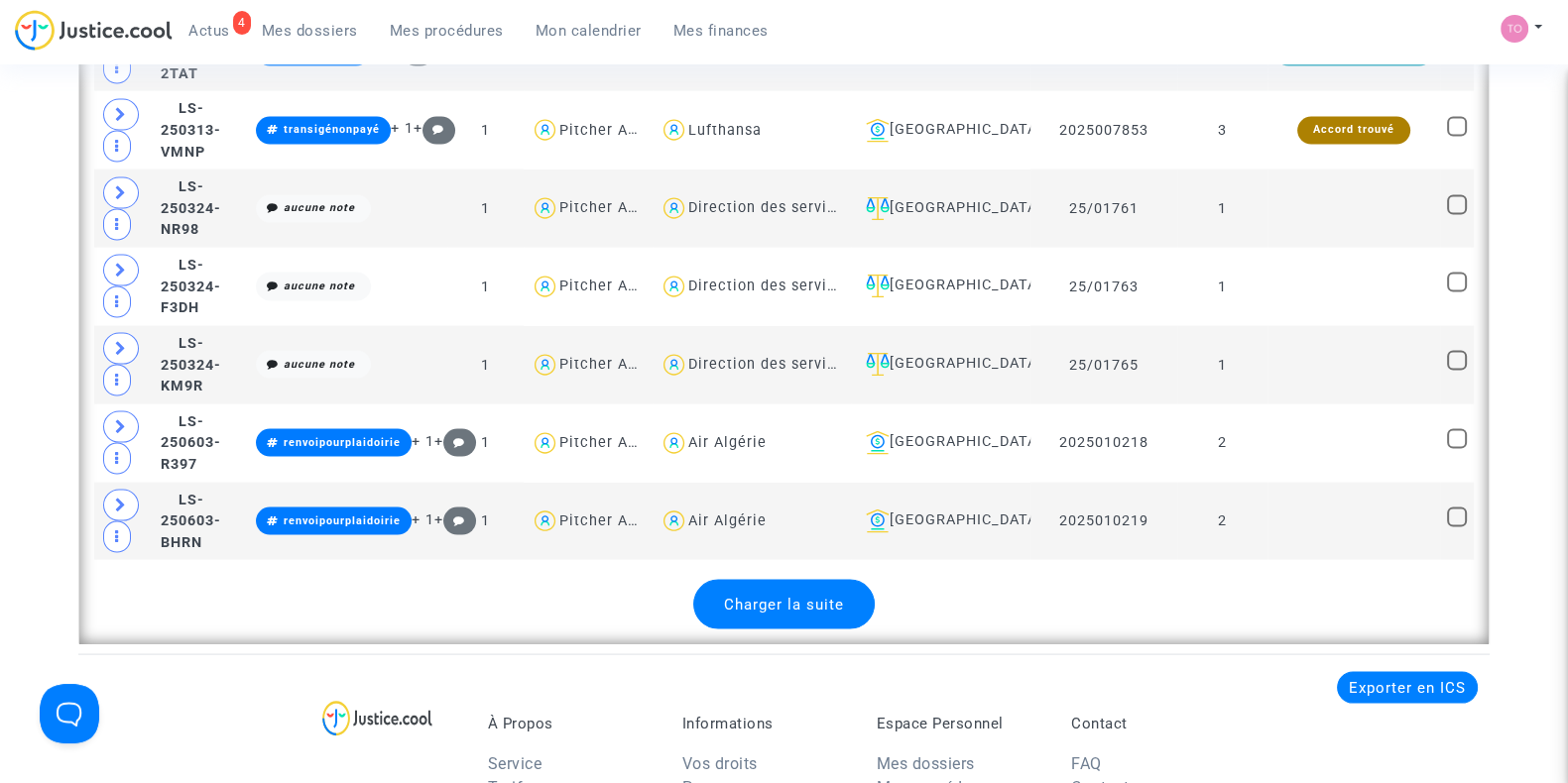
click at [779, 596] on span "Charger la suite" at bounding box center [784, 605] width 120 height 18
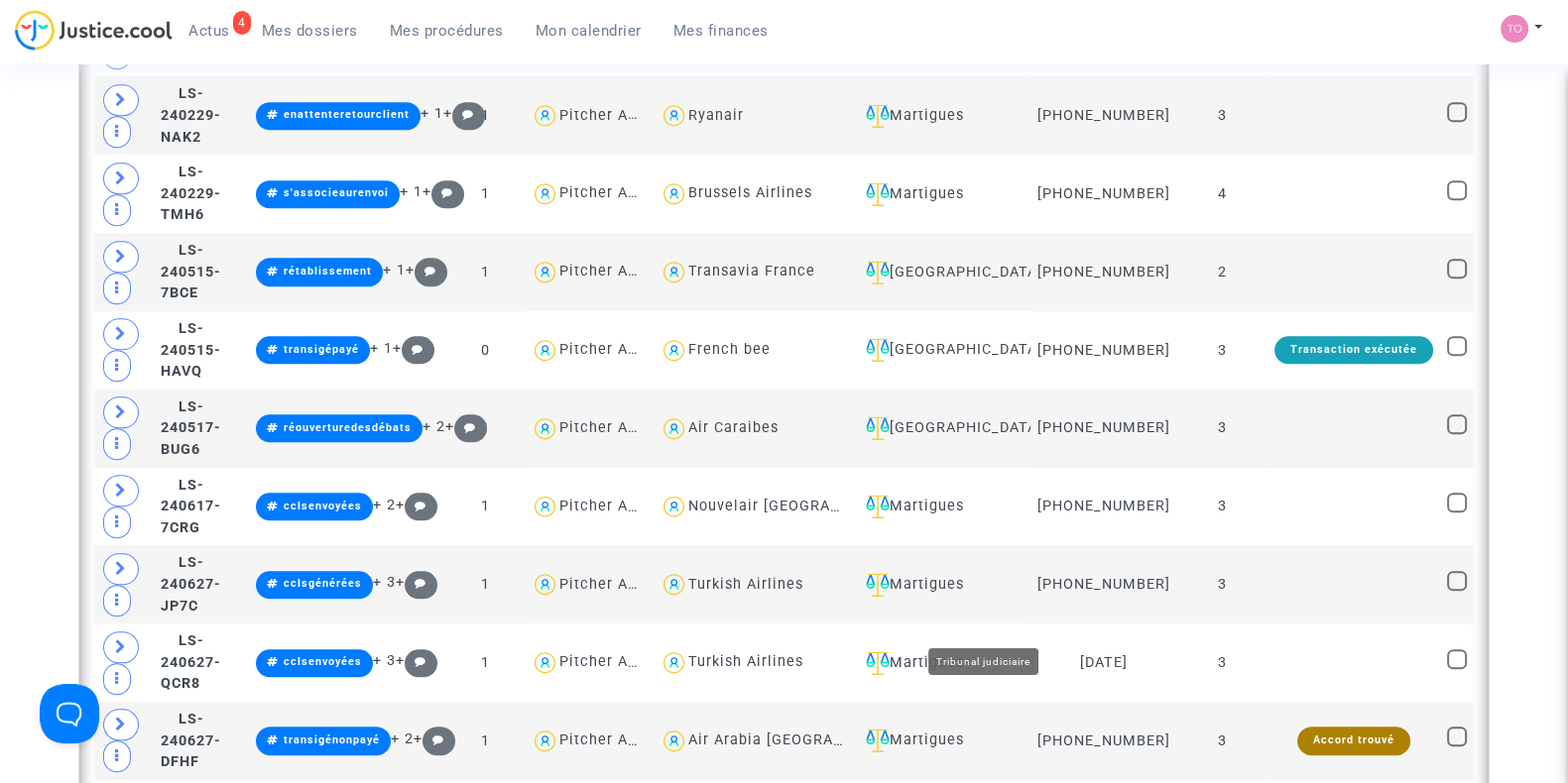
scroll to position [2322, 0]
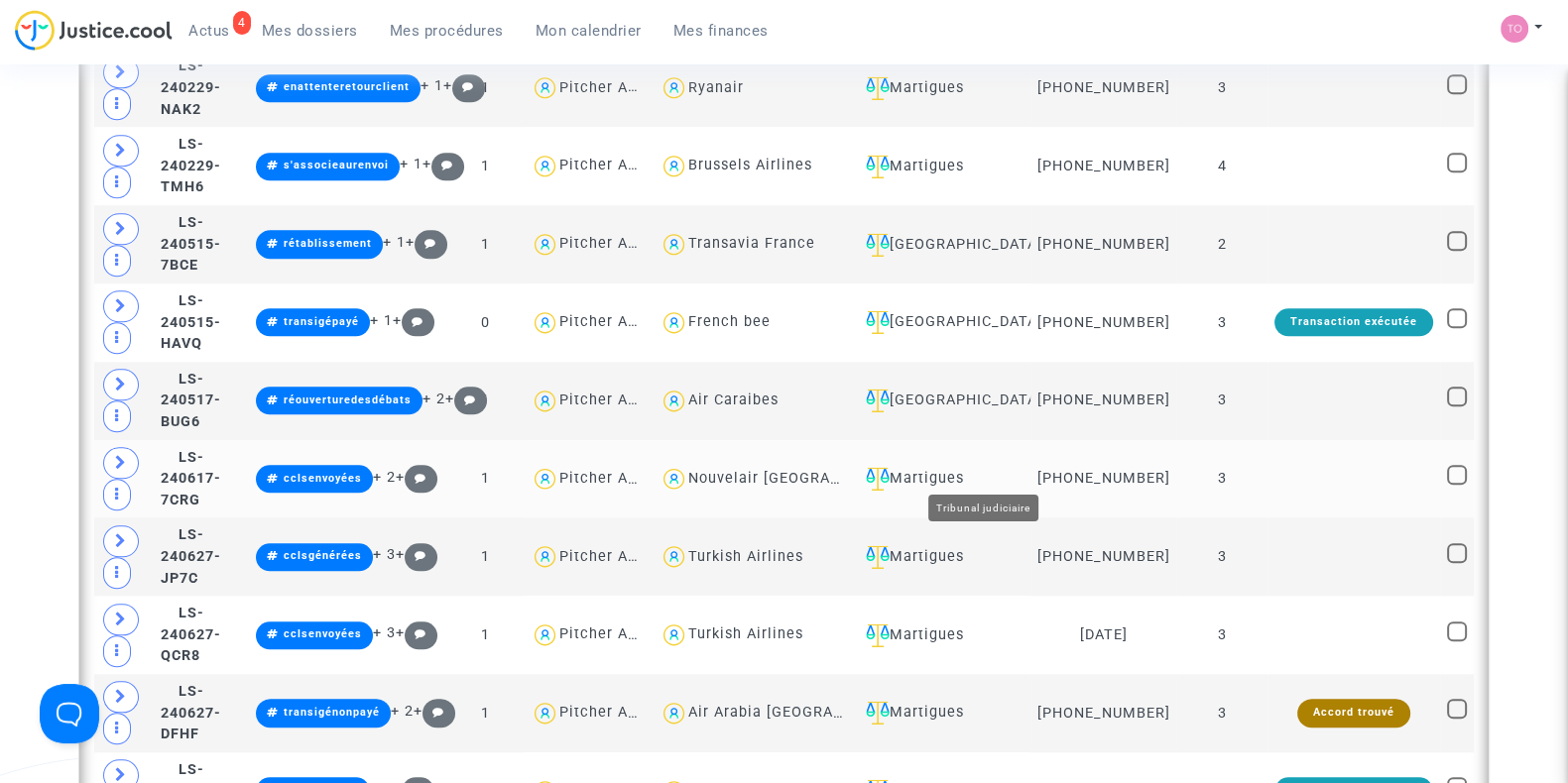
click at [977, 472] on div "Martigues" at bounding box center [941, 479] width 166 height 24
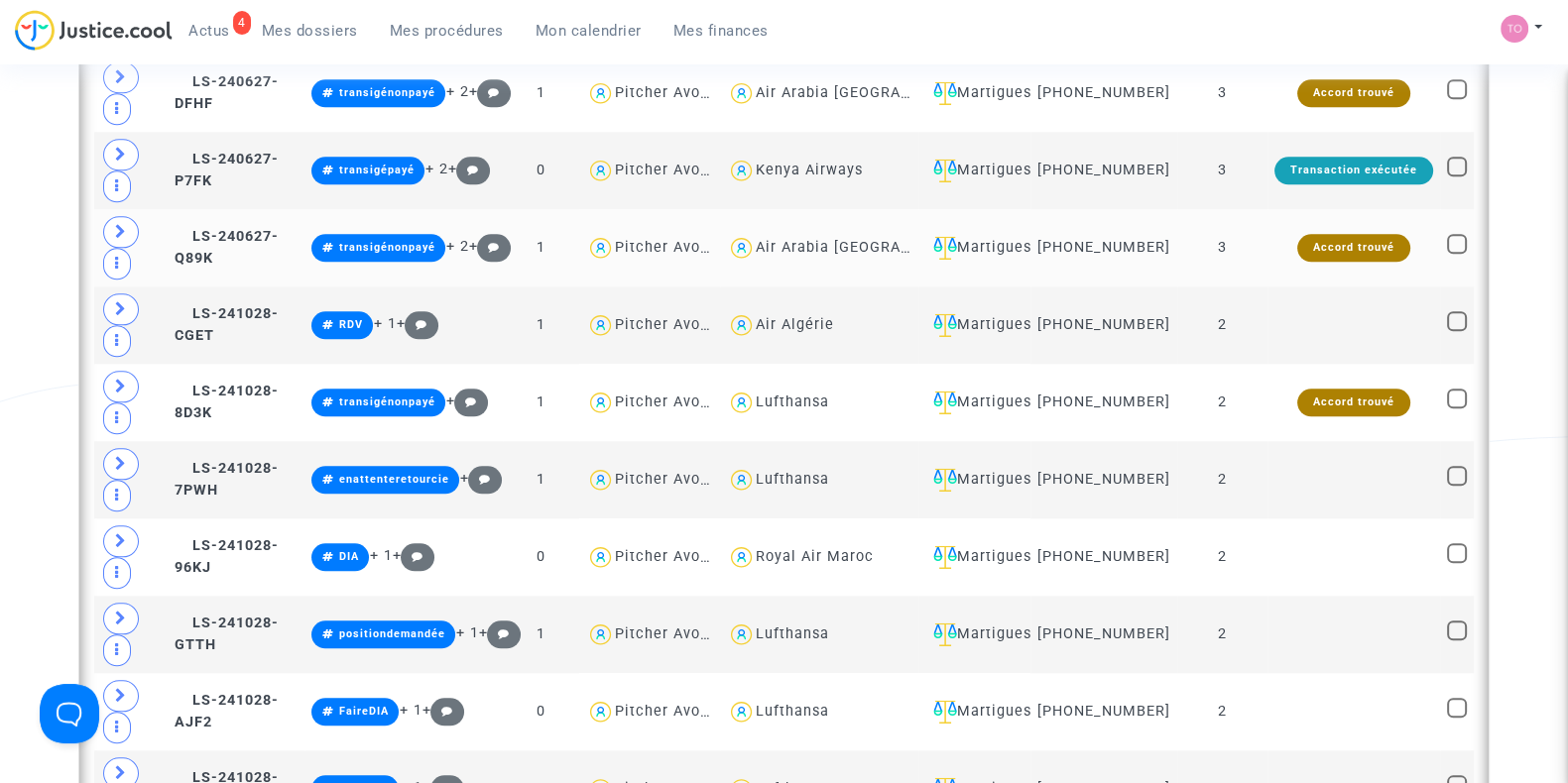
scroll to position [2717, 0]
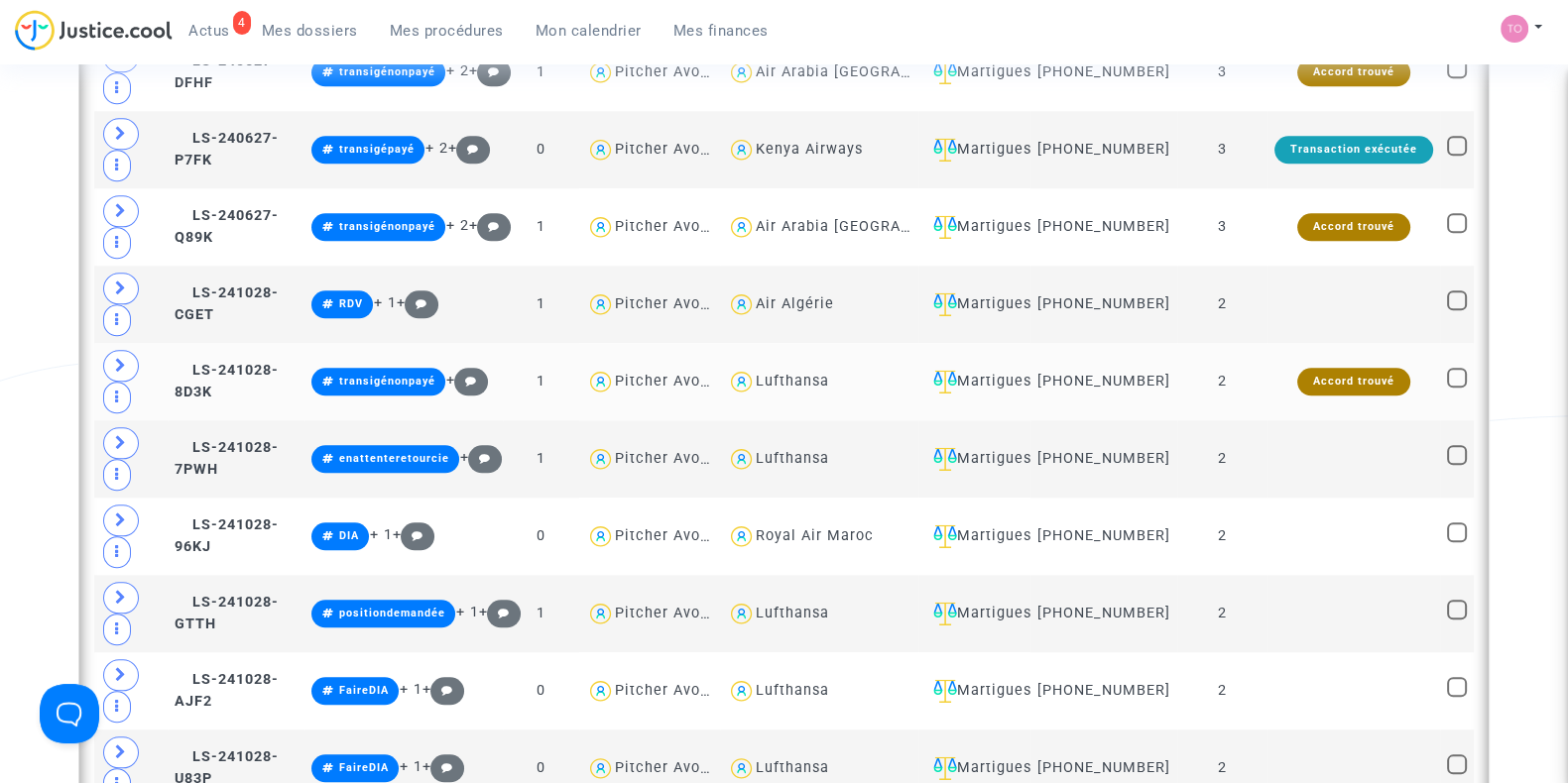
click at [787, 384] on div "Lufthansa" at bounding box center [792, 381] width 73 height 17
type textarea "@Lufthansa"
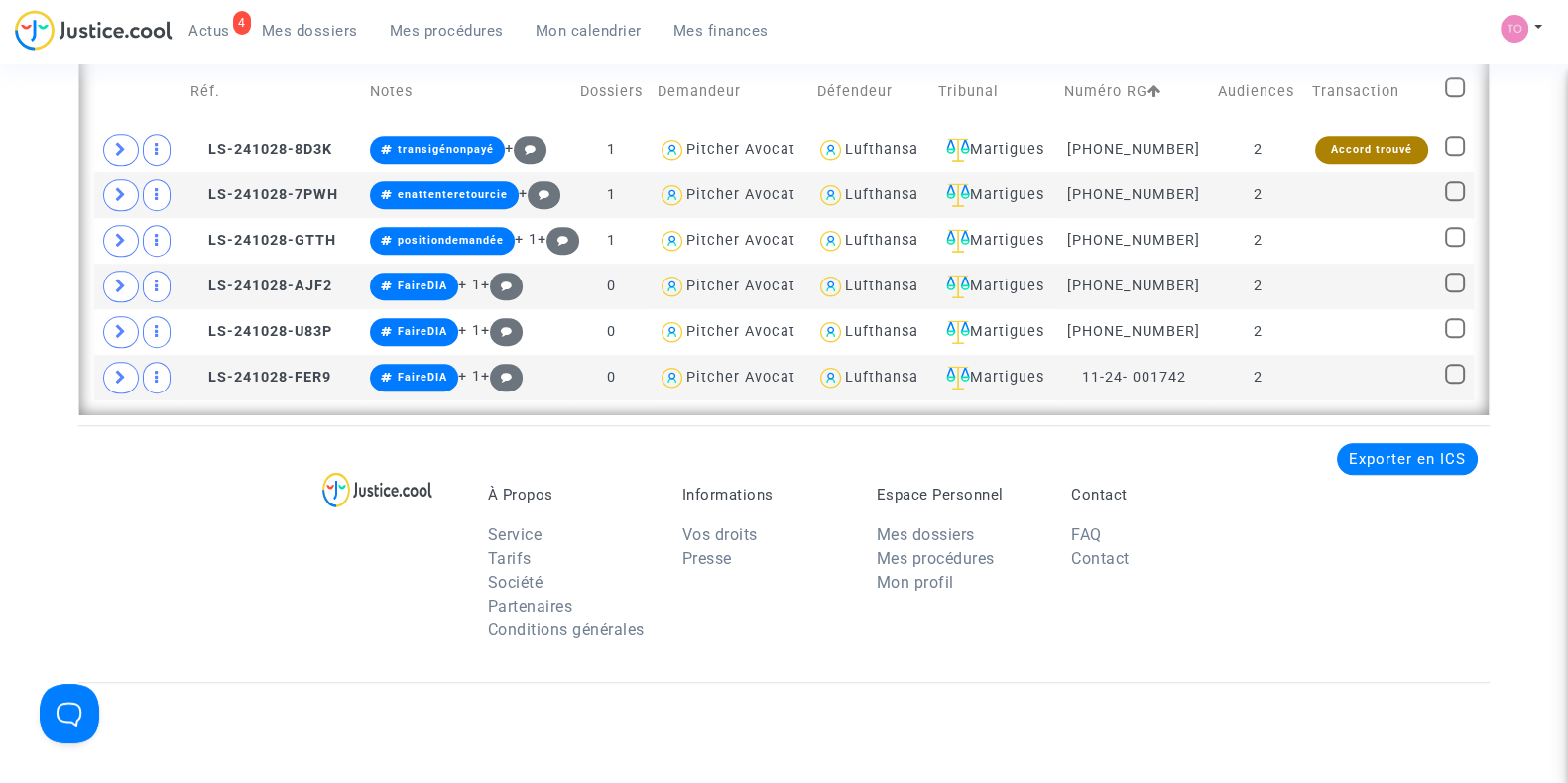
scroll to position [1463, 0]
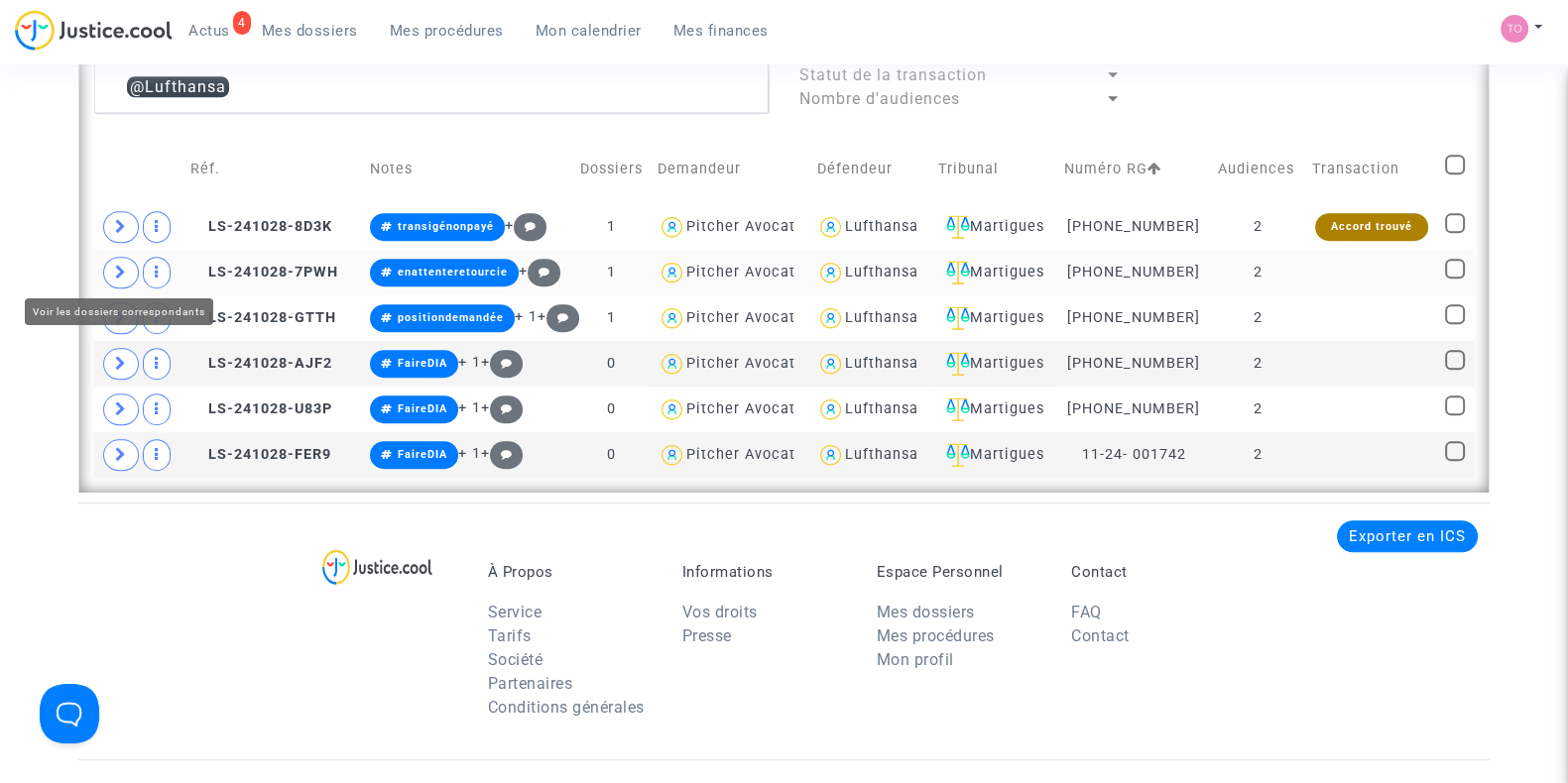
click at [110, 260] on span at bounding box center [121, 273] width 36 height 32
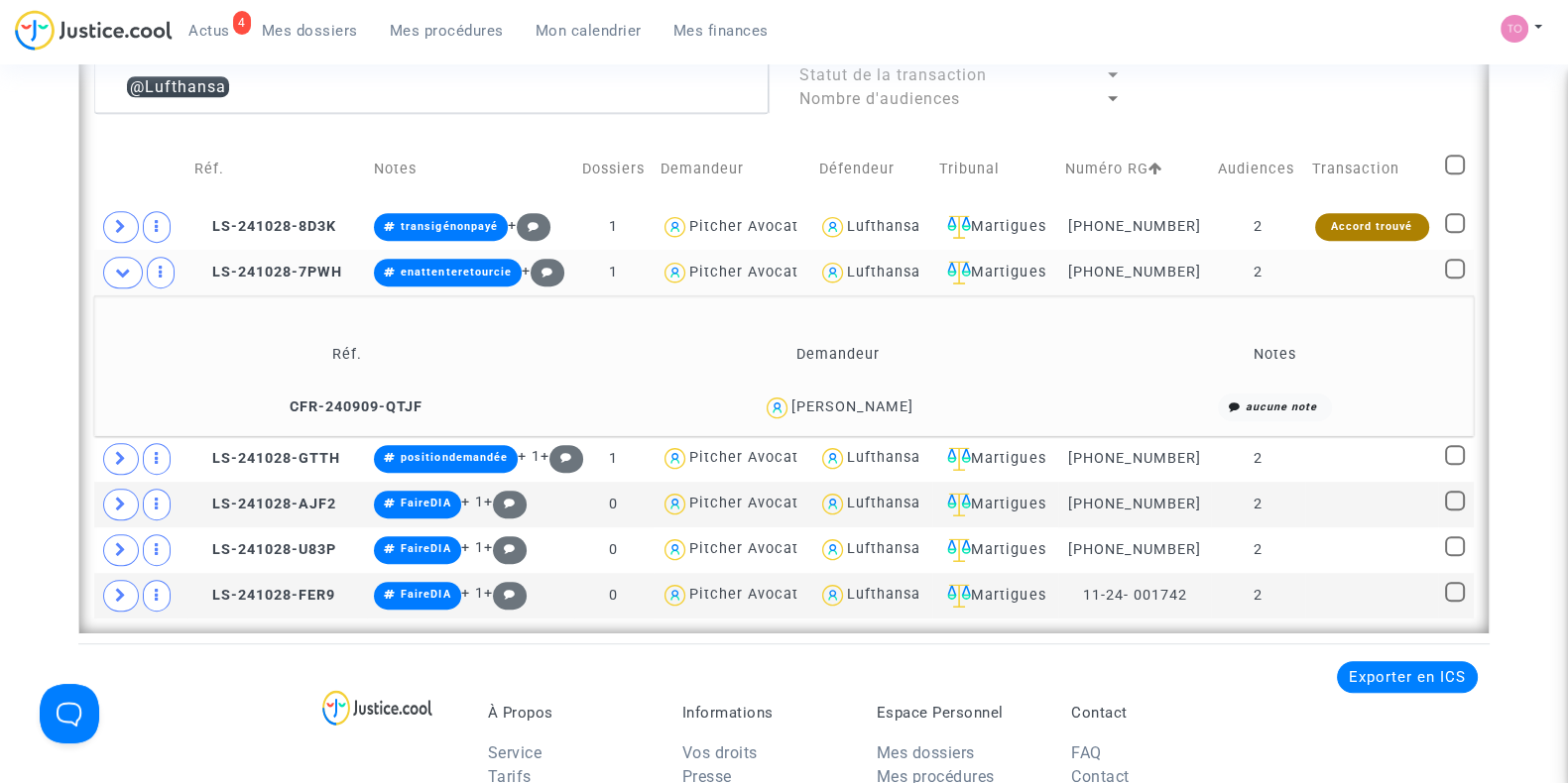
click at [863, 404] on div "[PERSON_NAME]" at bounding box center [852, 406] width 122 height 17
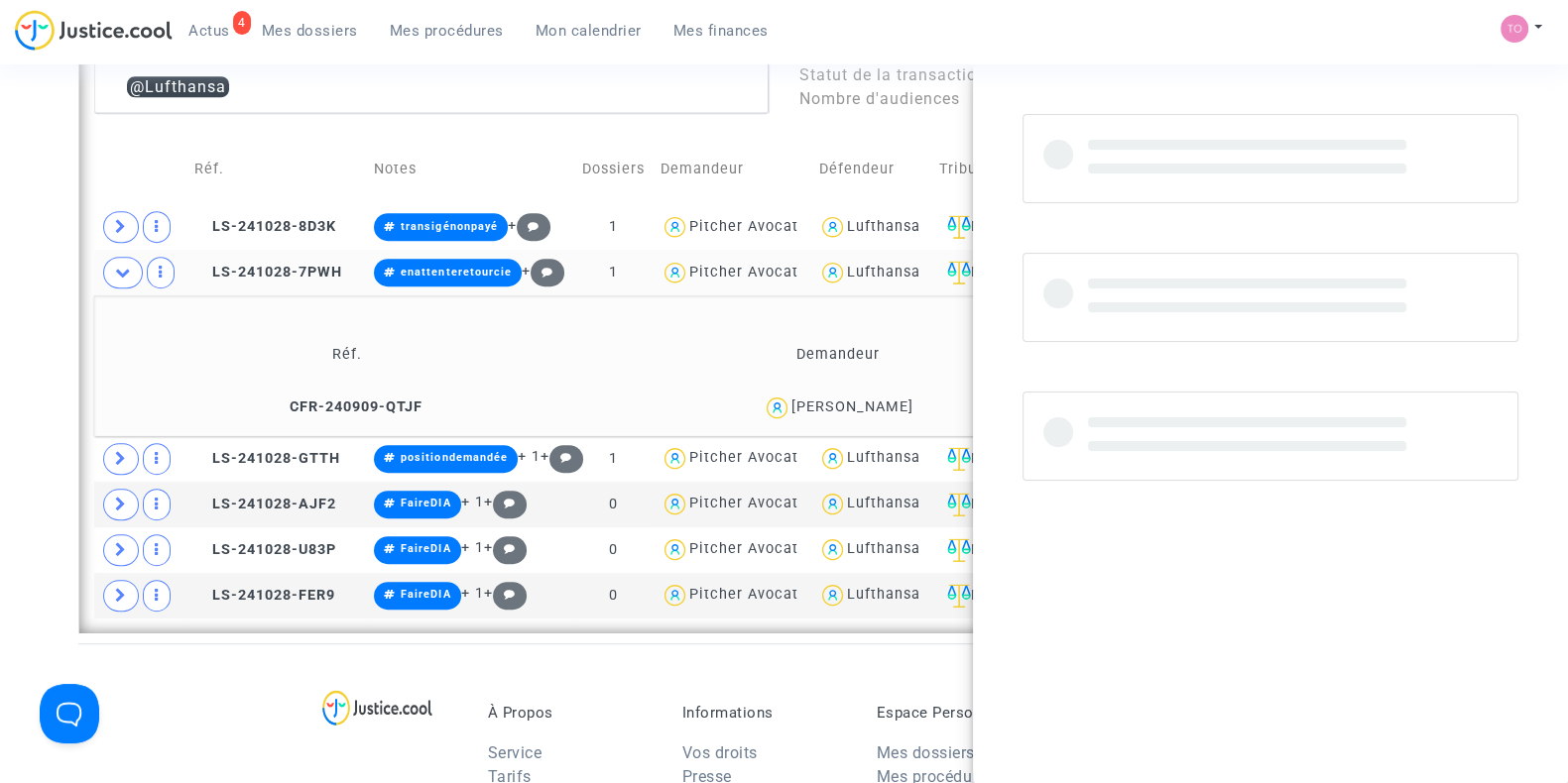
click at [863, 404] on div "[PERSON_NAME]" at bounding box center [852, 406] width 122 height 17
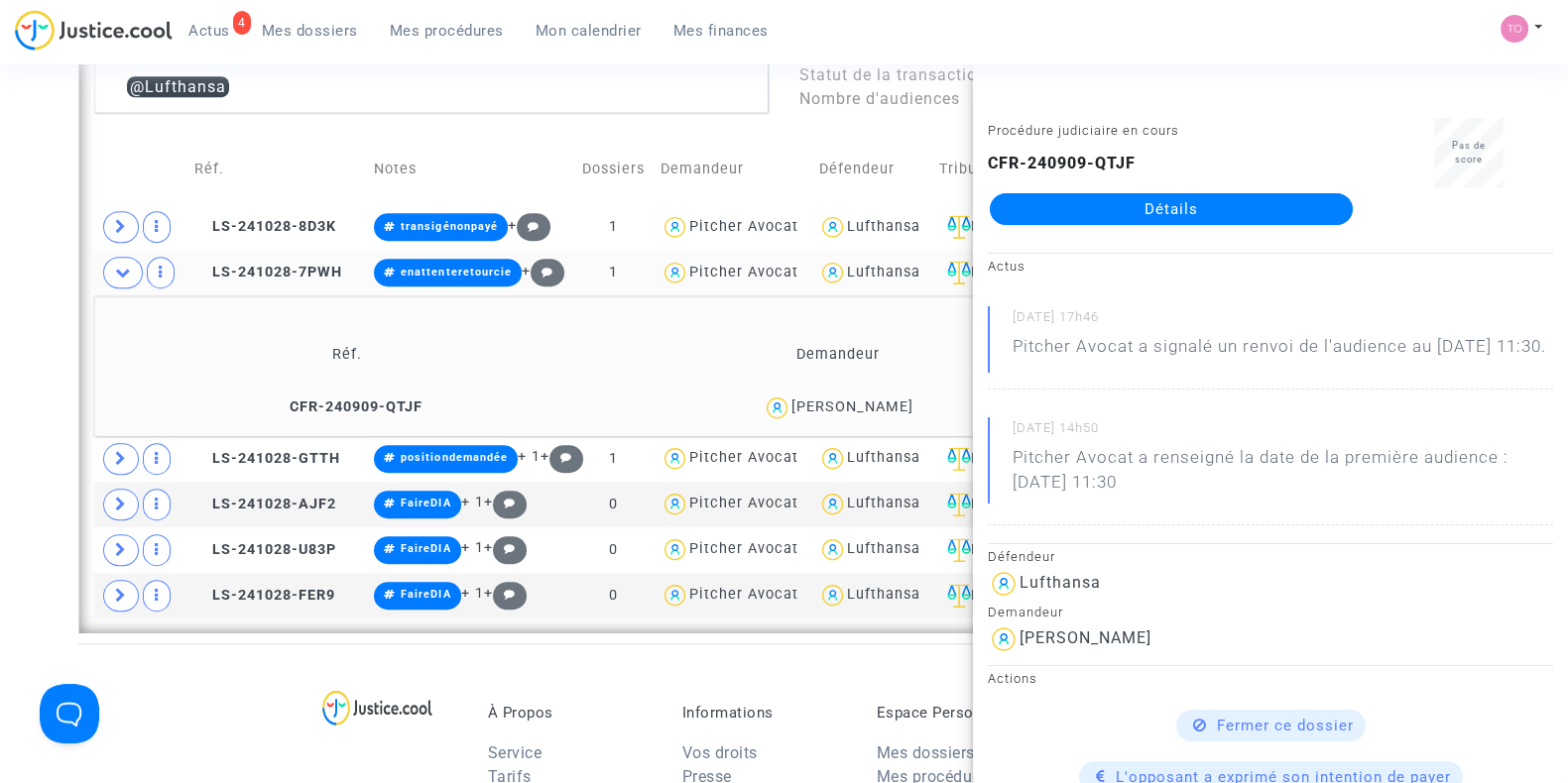
copy div "[PERSON_NAME]"
click at [863, 404] on div "[PERSON_NAME]" at bounding box center [852, 406] width 122 height 17
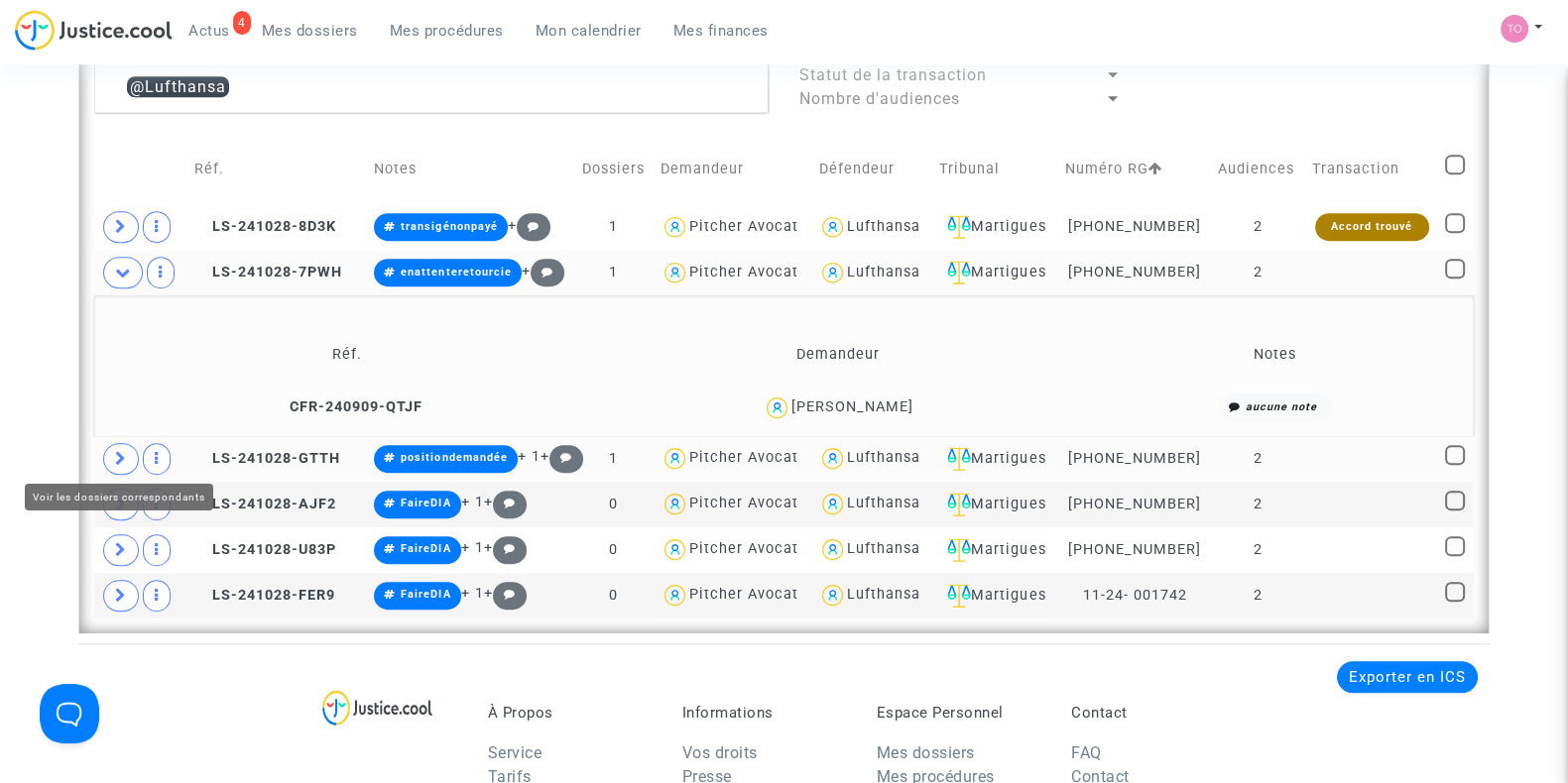
click at [125, 453] on icon at bounding box center [121, 458] width 12 height 15
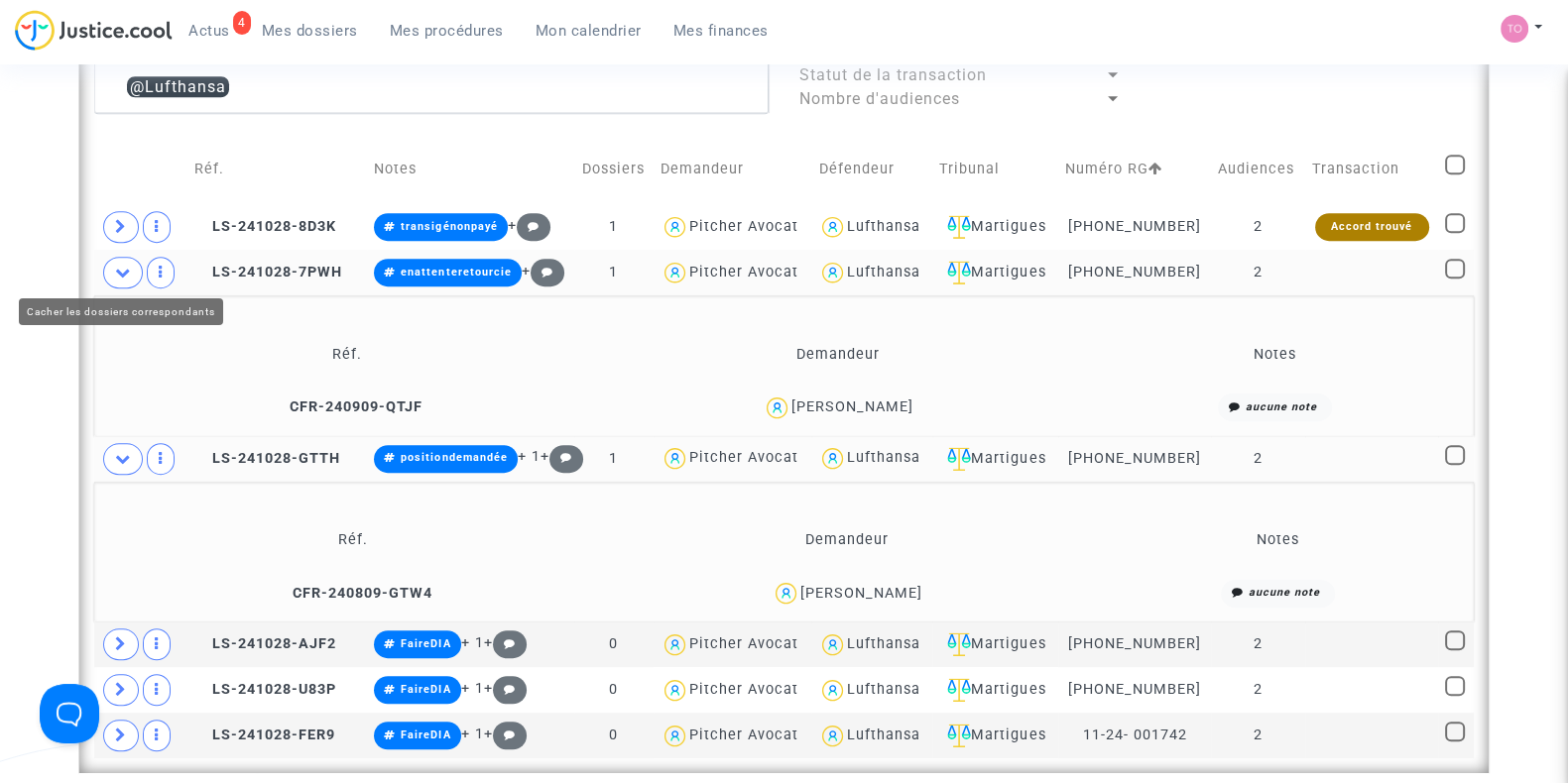
click at [121, 257] on span at bounding box center [123, 273] width 40 height 32
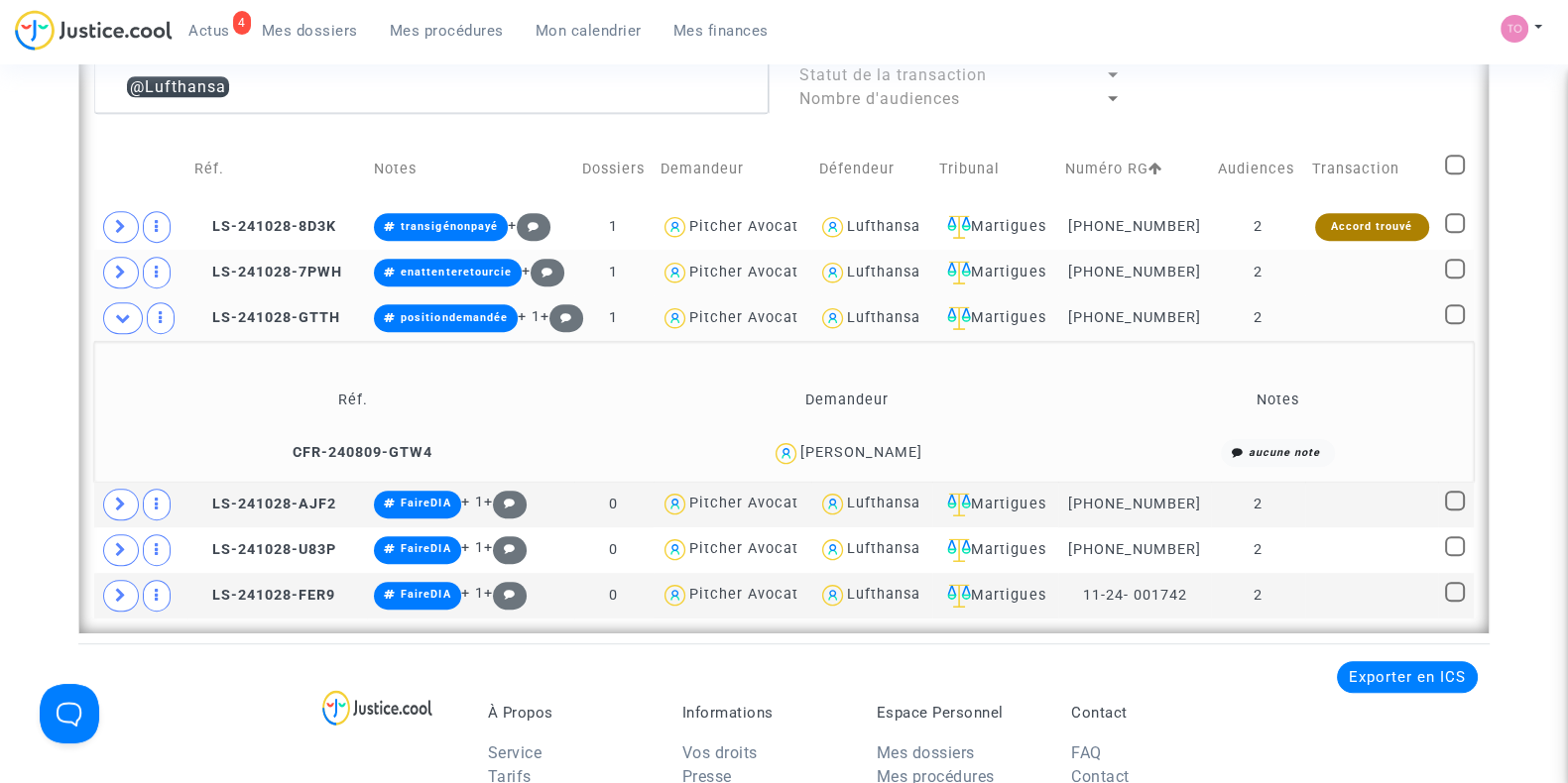
click at [897, 446] on div "[PERSON_NAME]" at bounding box center [861, 452] width 122 height 17
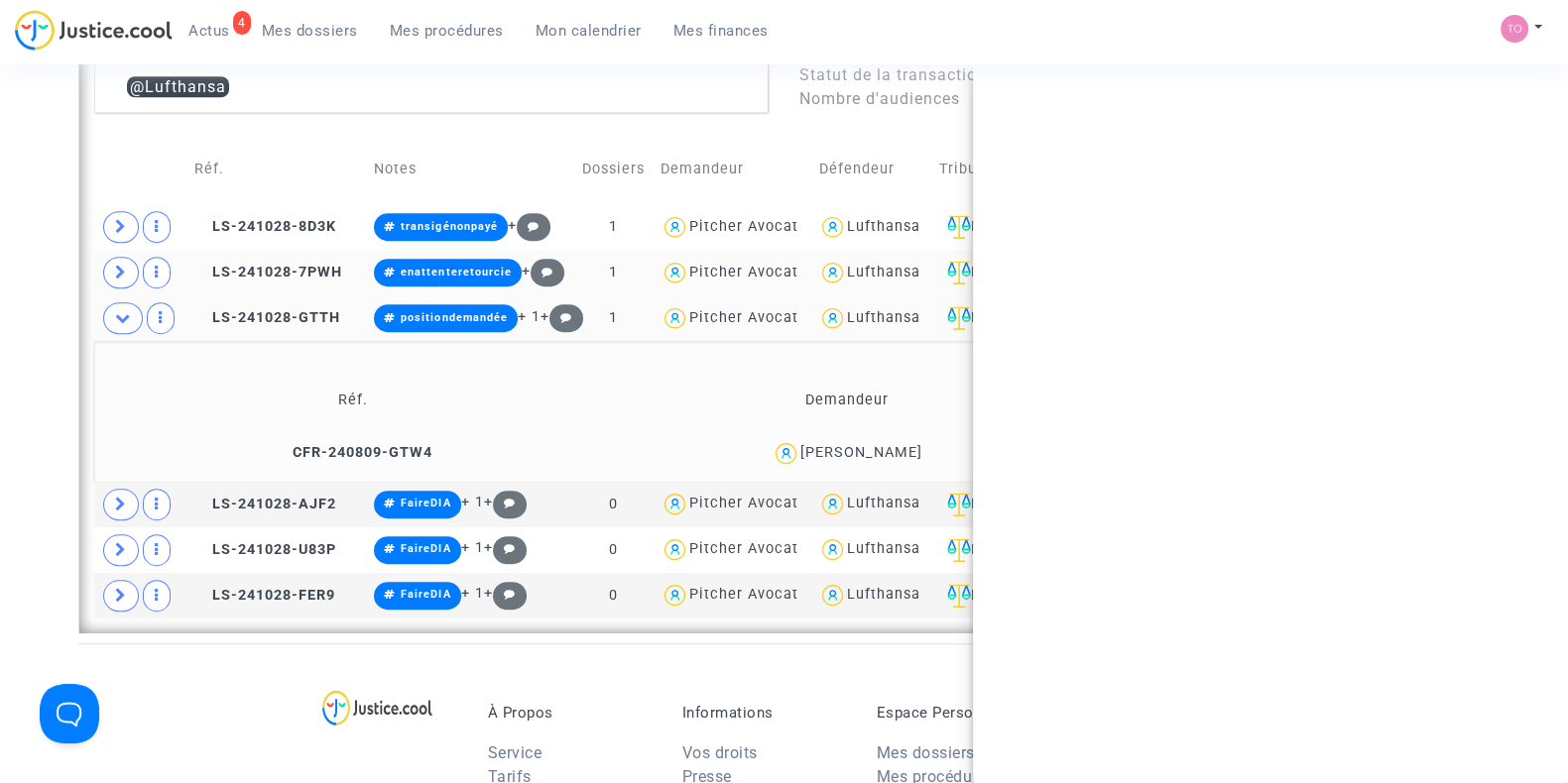
click at [897, 446] on div "[PERSON_NAME]" at bounding box center [861, 452] width 122 height 17
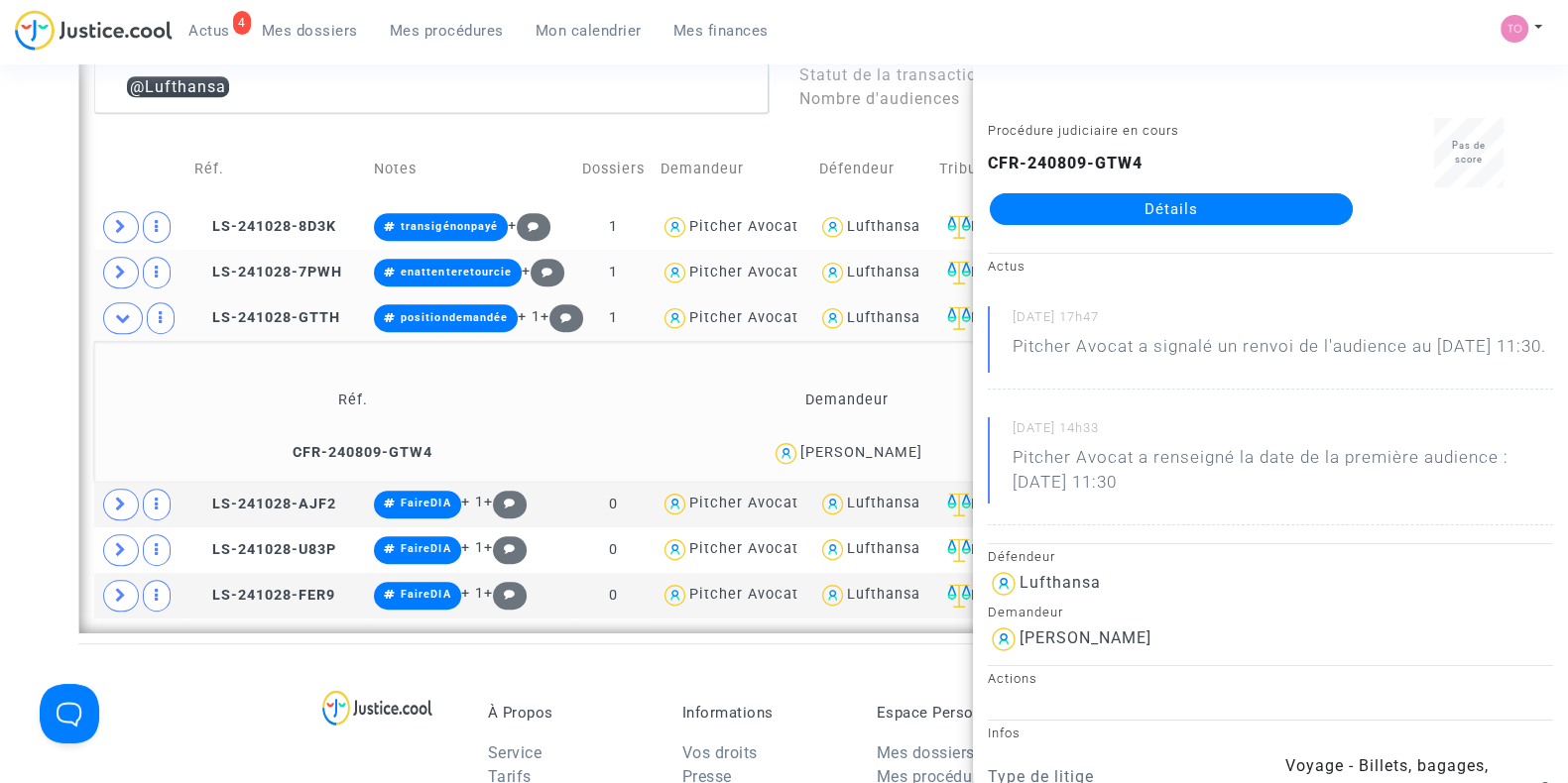
copy div "[PERSON_NAME]"
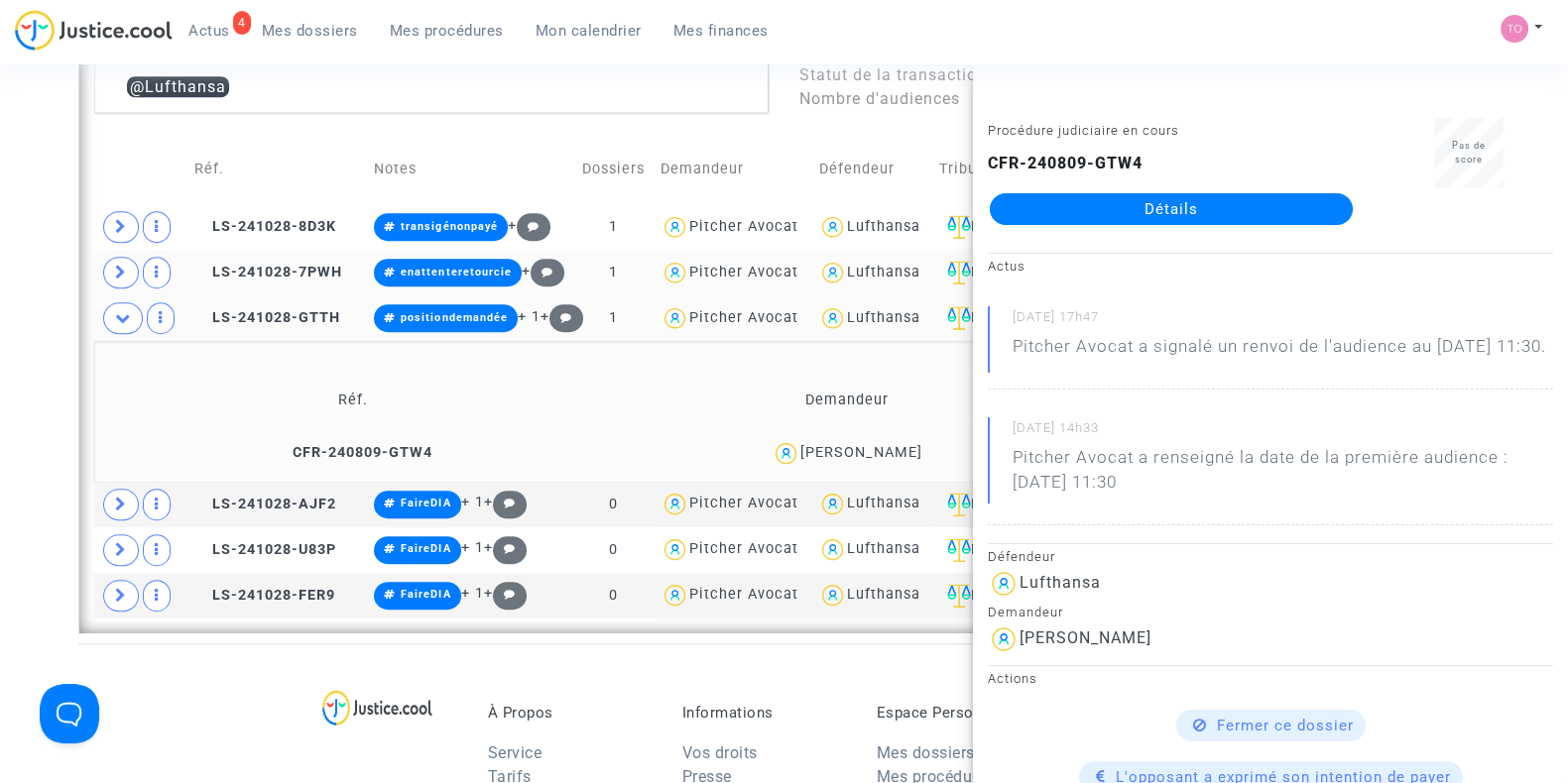
click at [897, 446] on div "[PERSON_NAME]" at bounding box center [861, 452] width 122 height 17
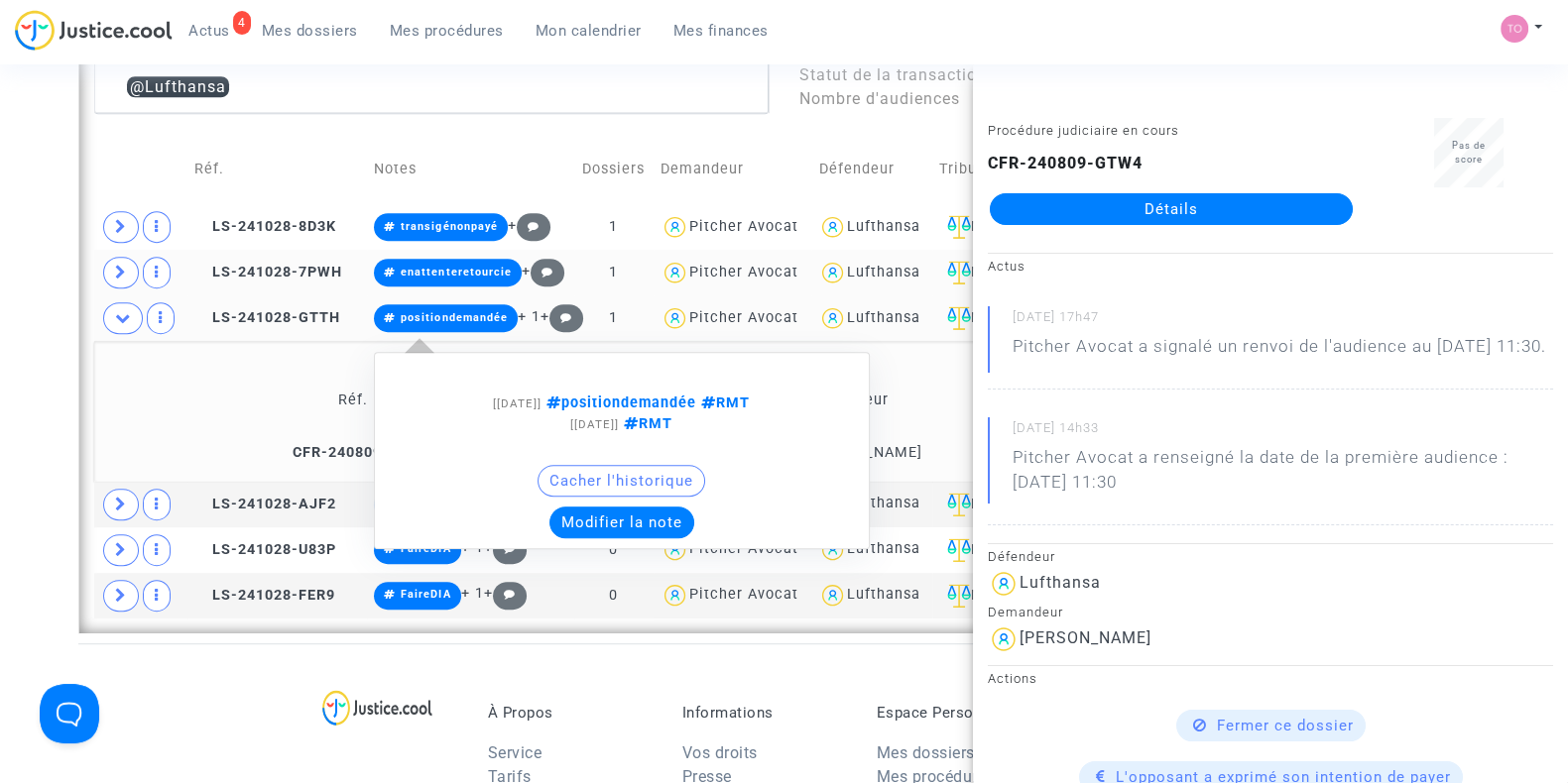
click at [617, 506] on button "Modifier la note" at bounding box center [621, 522] width 145 height 32
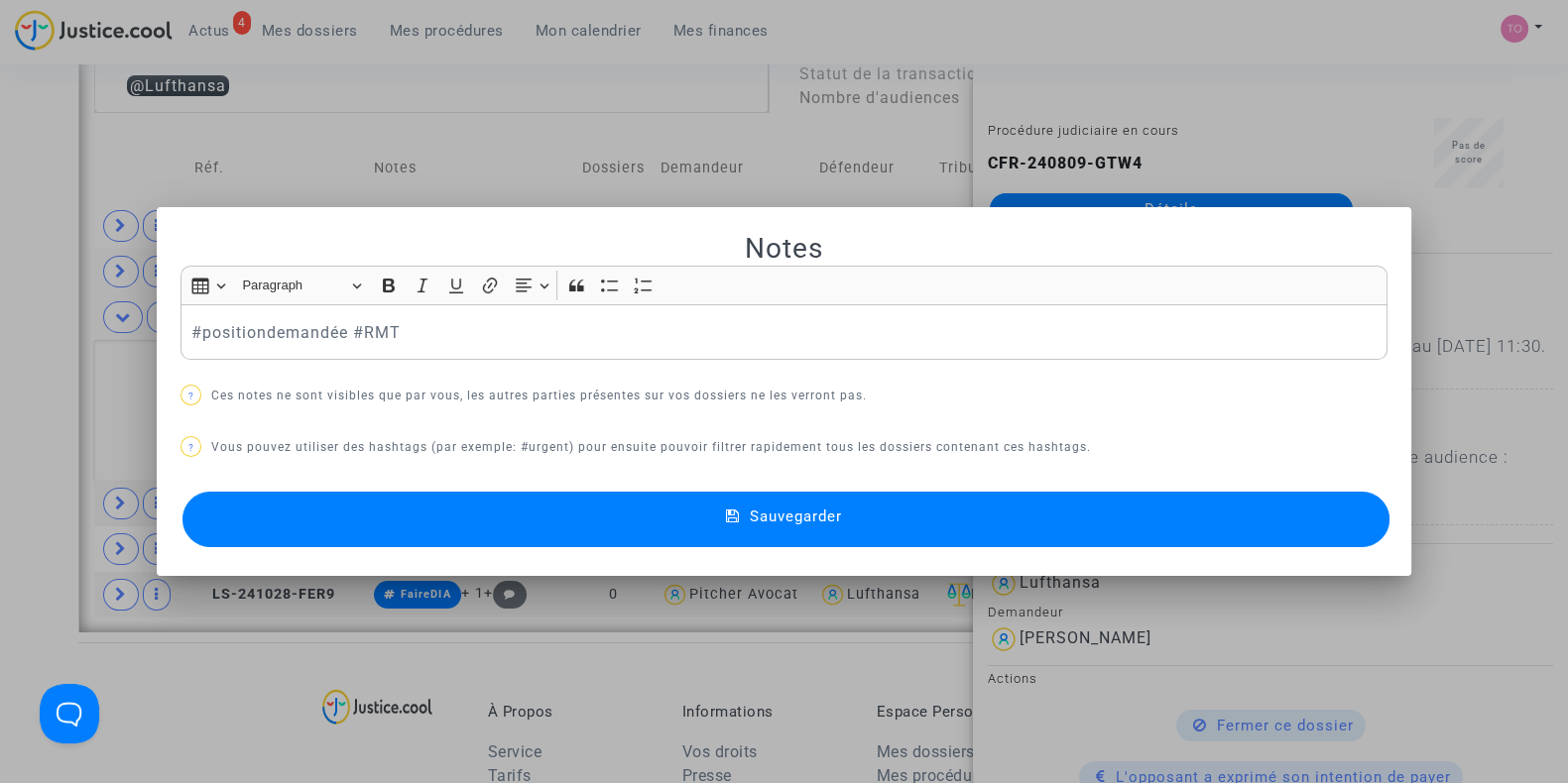
scroll to position [0, 0]
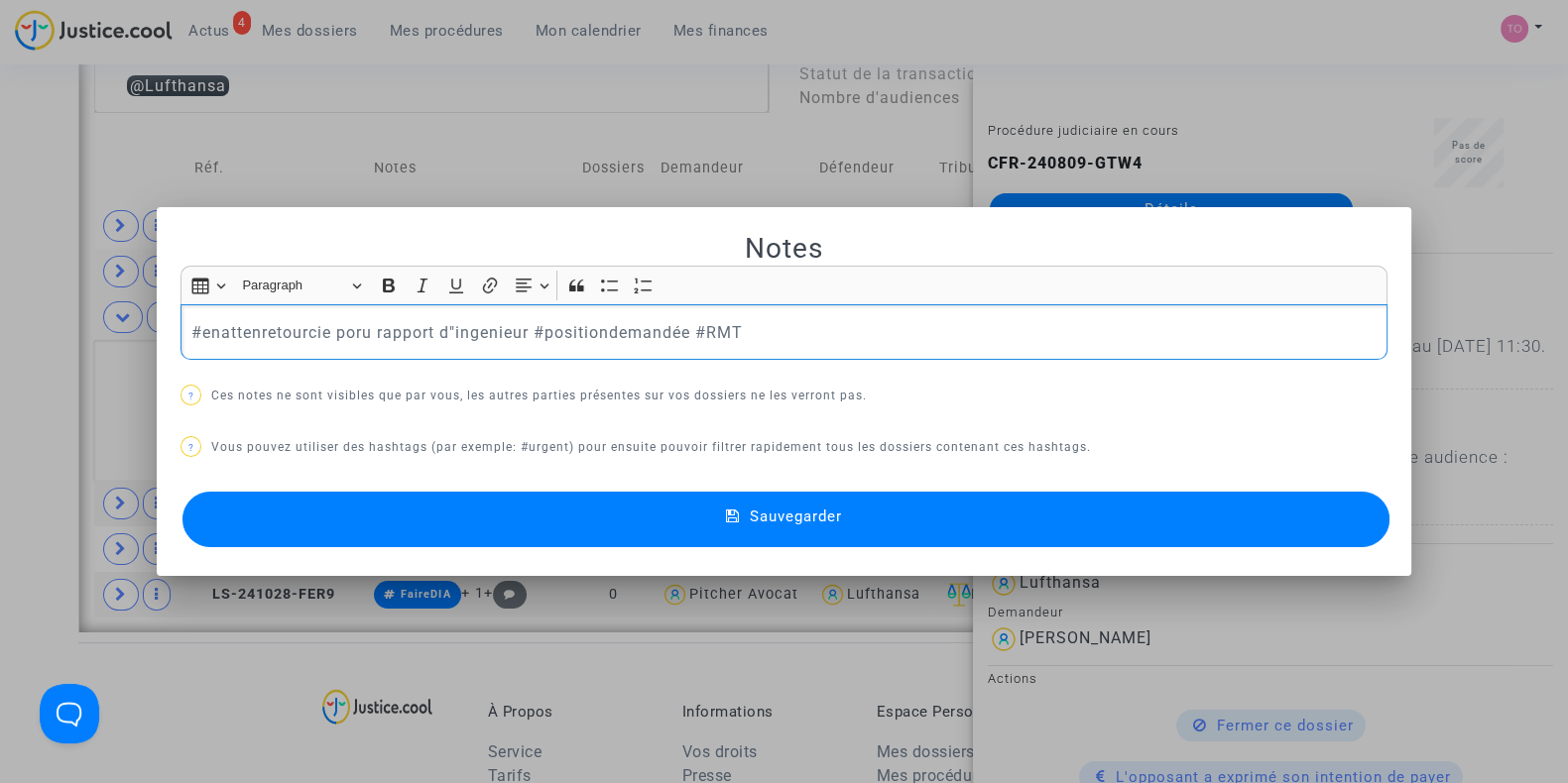
click at [450, 333] on p "#enattenretourcie poru rapport d"ingenieur #positiondemandée #RMT" at bounding box center [784, 333] width 1185 height 25
click at [353, 325] on p "#enattenretourcie poru rapport d'ingenieur #positiondemandée #RMT" at bounding box center [784, 333] width 1185 height 25
click at [481, 330] on p "#enattenretourcie pour rapport d'ingenieur #positiondemandée #RMT" at bounding box center [784, 333] width 1185 height 25
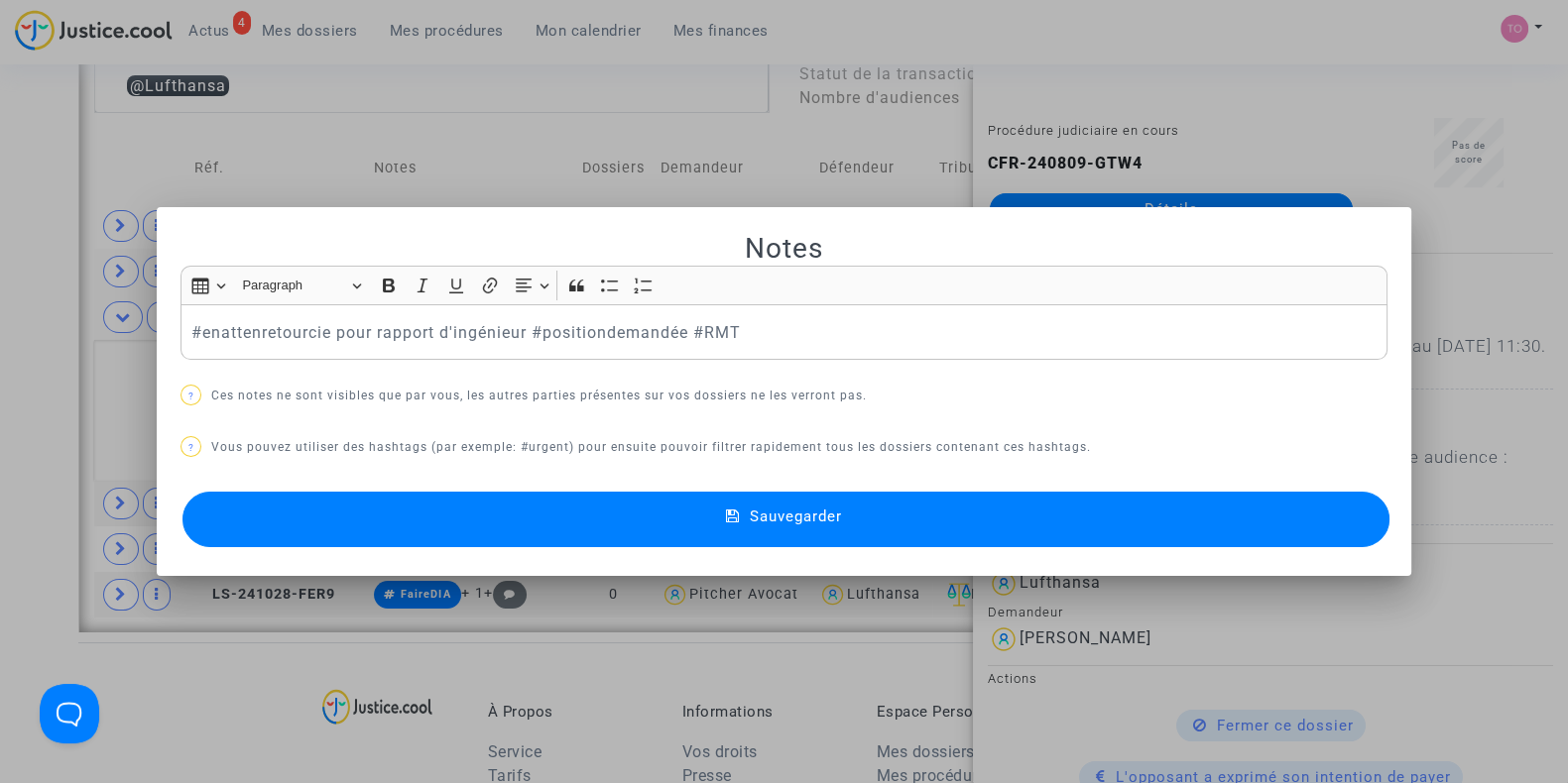
click at [535, 305] on div "Insert table Insert table Heading Paragraph Paragraph Heading 1 Heading 2 Headi…" at bounding box center [784, 286] width 1196 height 38
click at [545, 332] on p "#enattenretourcie pour rapport d'ingénieur #positiondemandée #RMT" at bounding box center [784, 333] width 1185 height 25
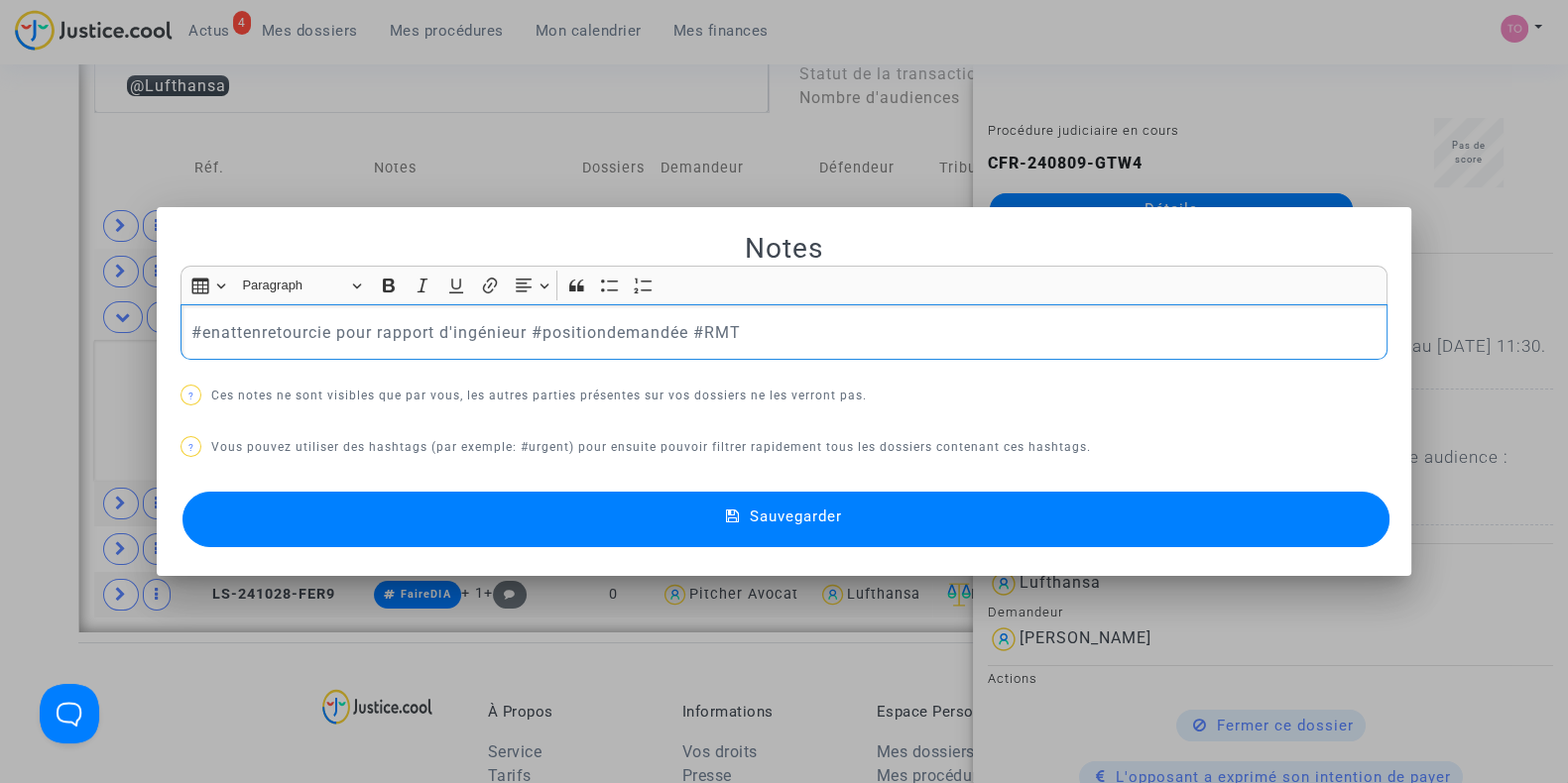
click at [545, 332] on p "#enattenretourcie pour rapport d'ingénieur #positiondemandée #RMT" at bounding box center [784, 333] width 1185 height 25
click at [569, 507] on button "Sauvegarder" at bounding box center [786, 519] width 1206 height 56
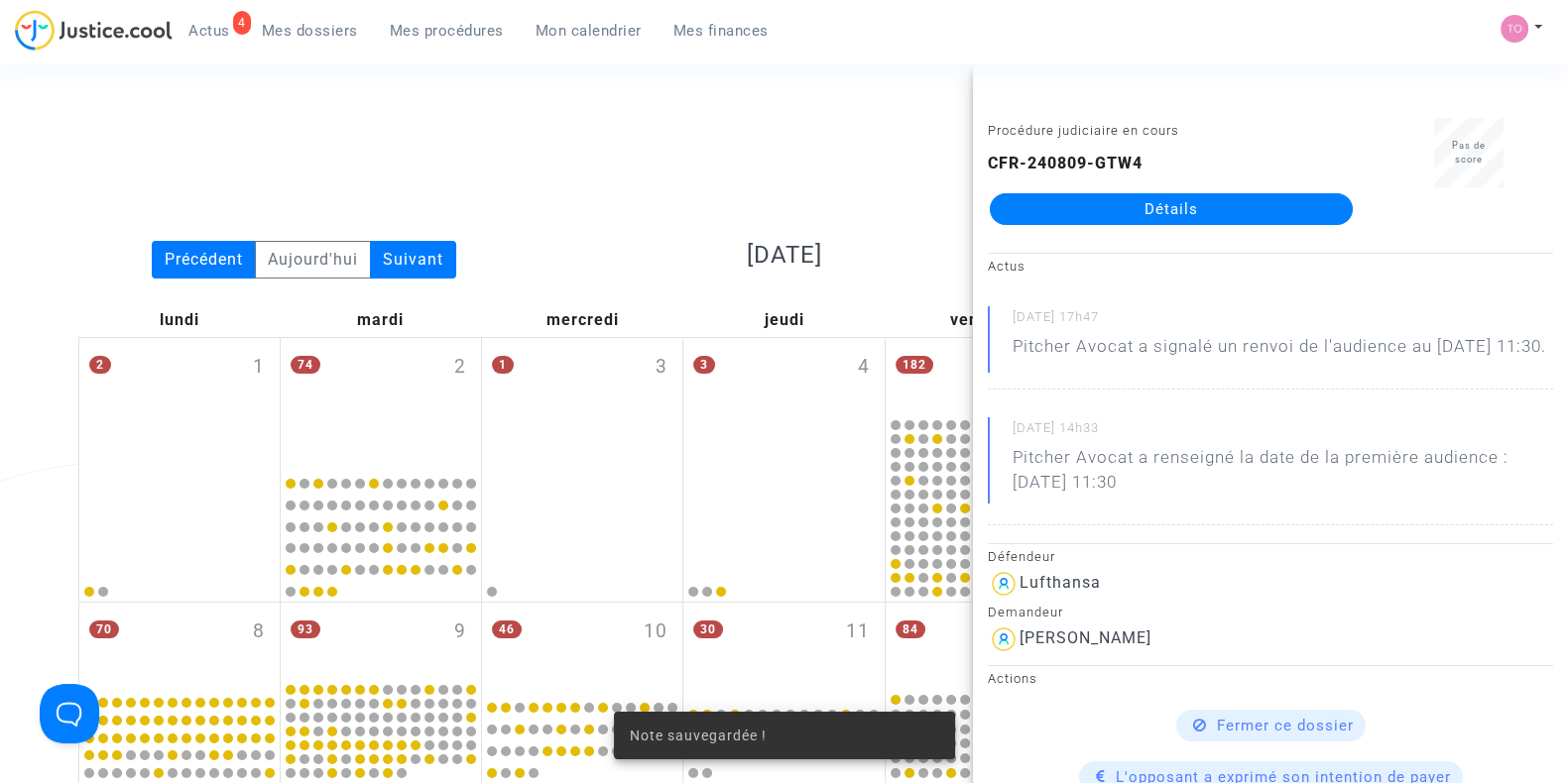
scroll to position [1463, 0]
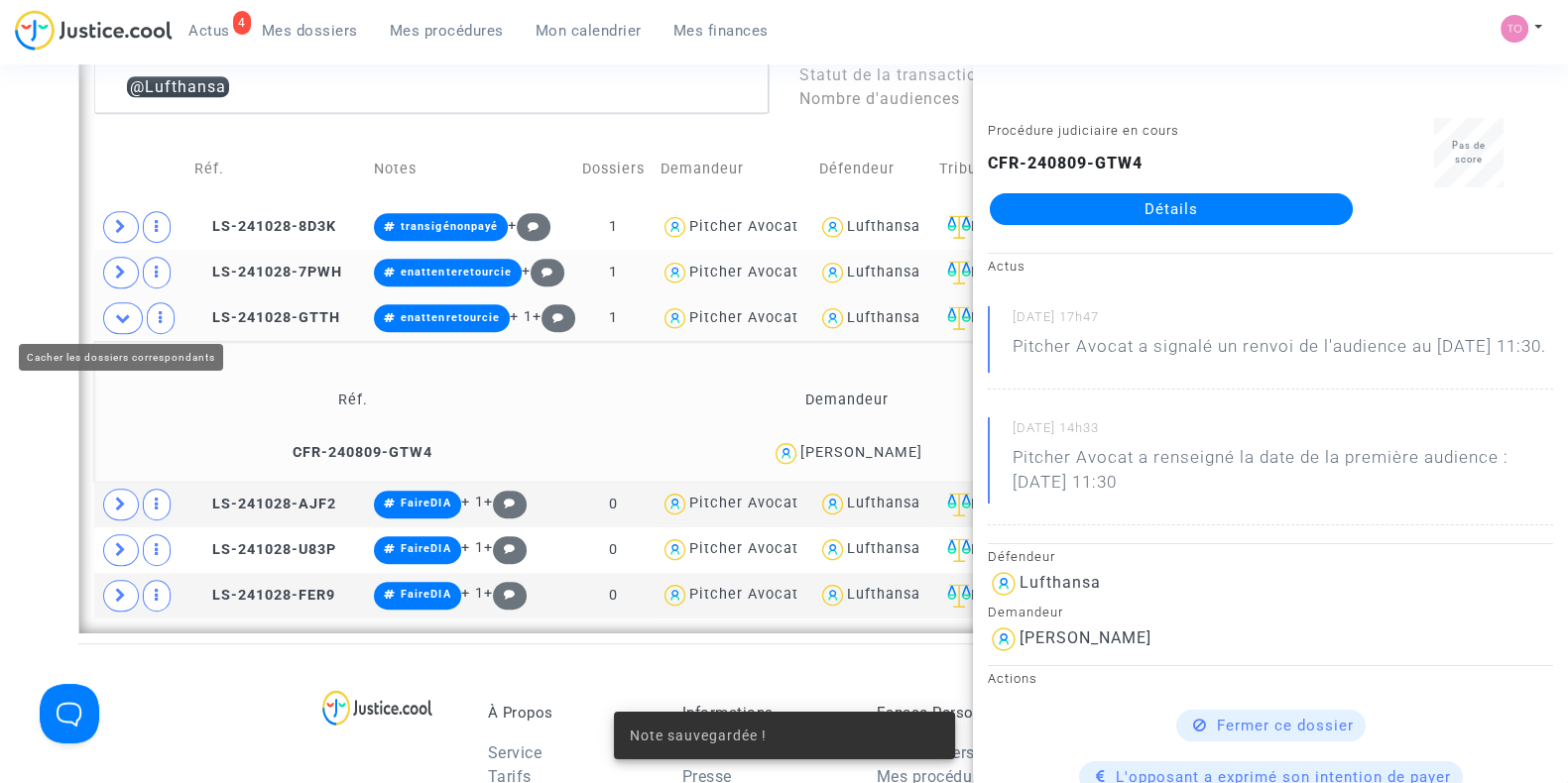
click at [120, 315] on icon at bounding box center [123, 318] width 16 height 15
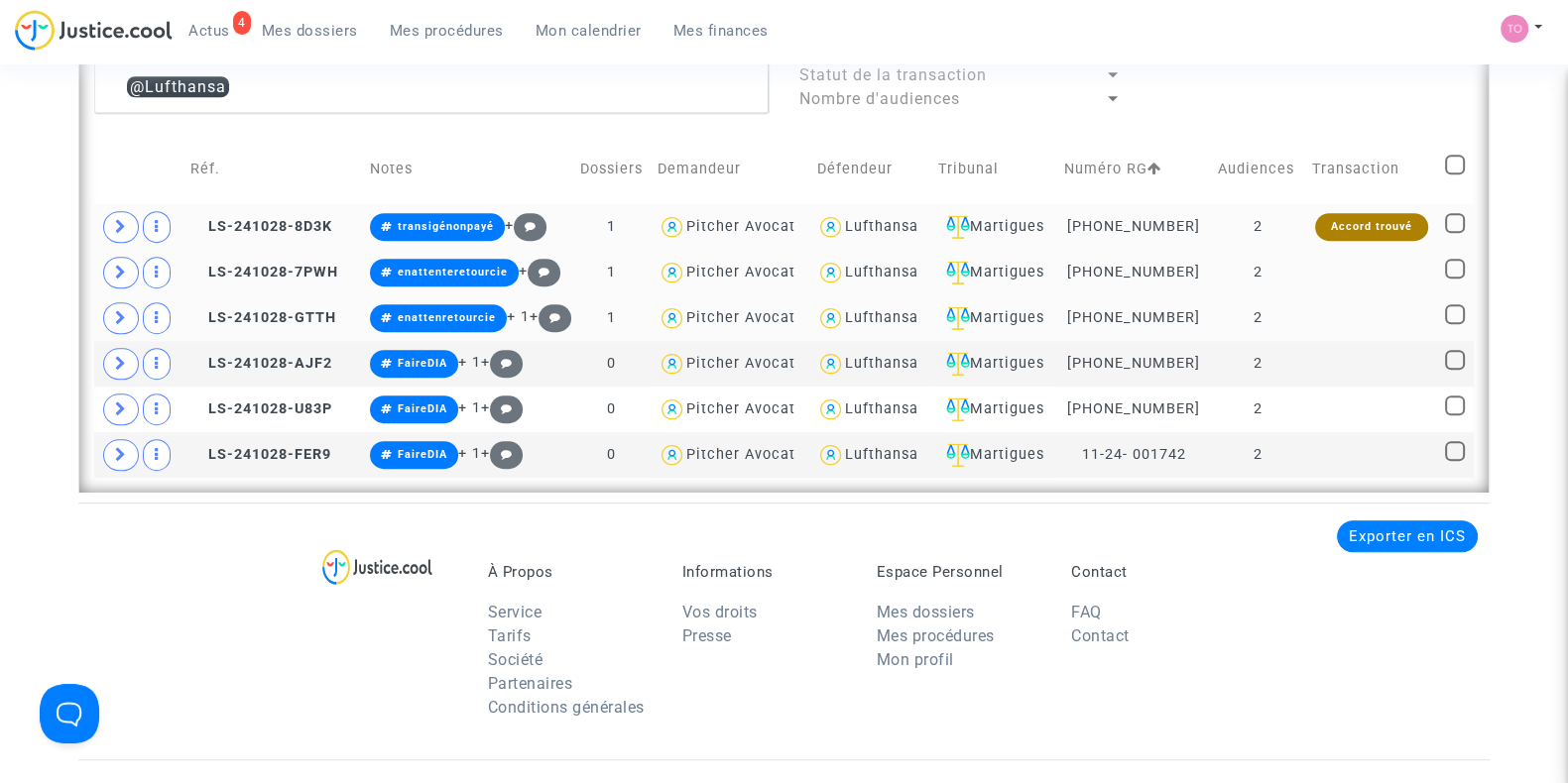
click at [892, 229] on div "Lufthansa" at bounding box center [881, 226] width 73 height 17
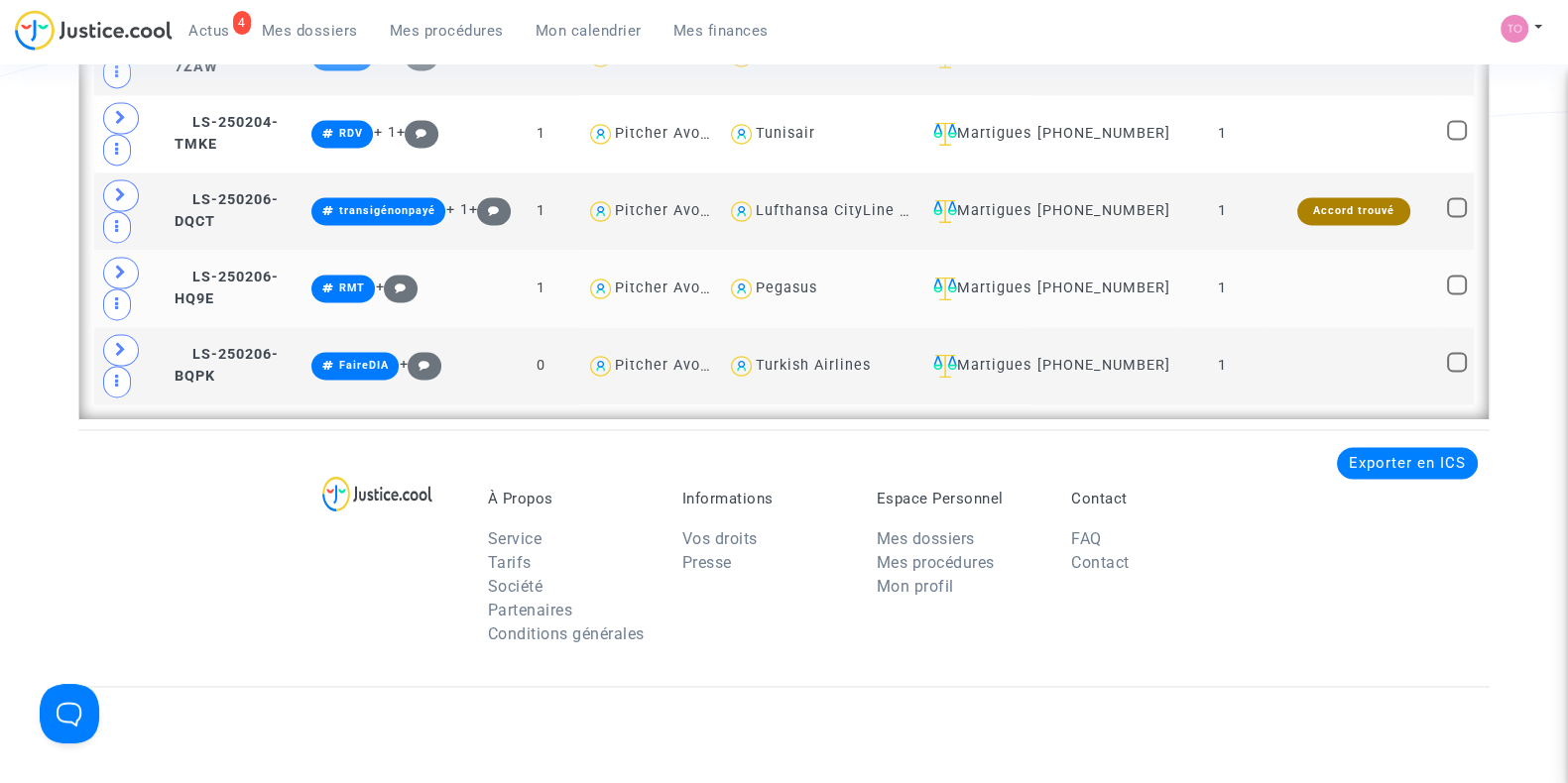
scroll to position [3813, 0]
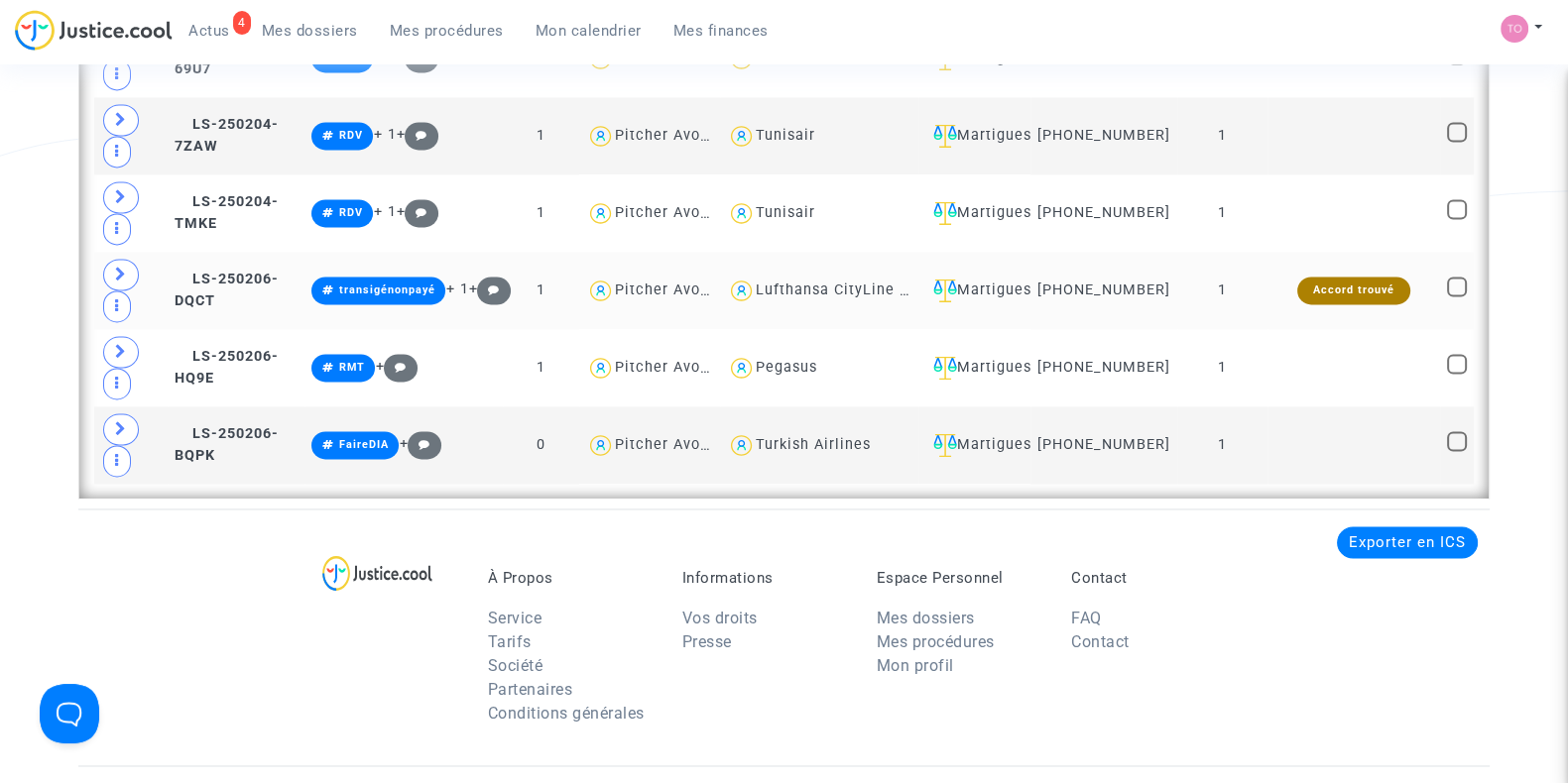
click at [814, 282] on div "Lufthansa CityLine GmbH" at bounding box center [850, 290] width 189 height 17
type textarea "@"Lufthansa CityLine GmbH""
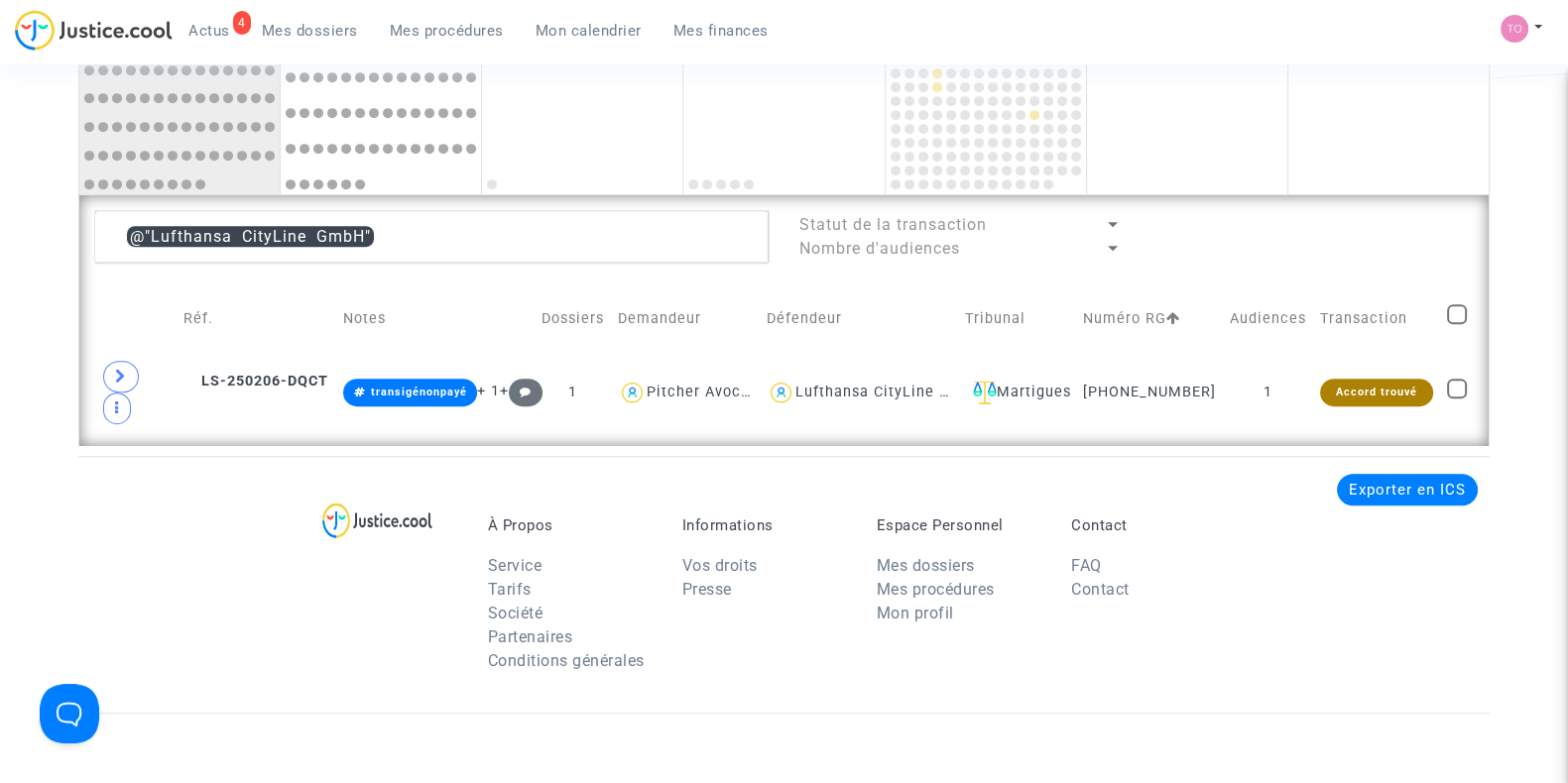
scroll to position [1312, 0]
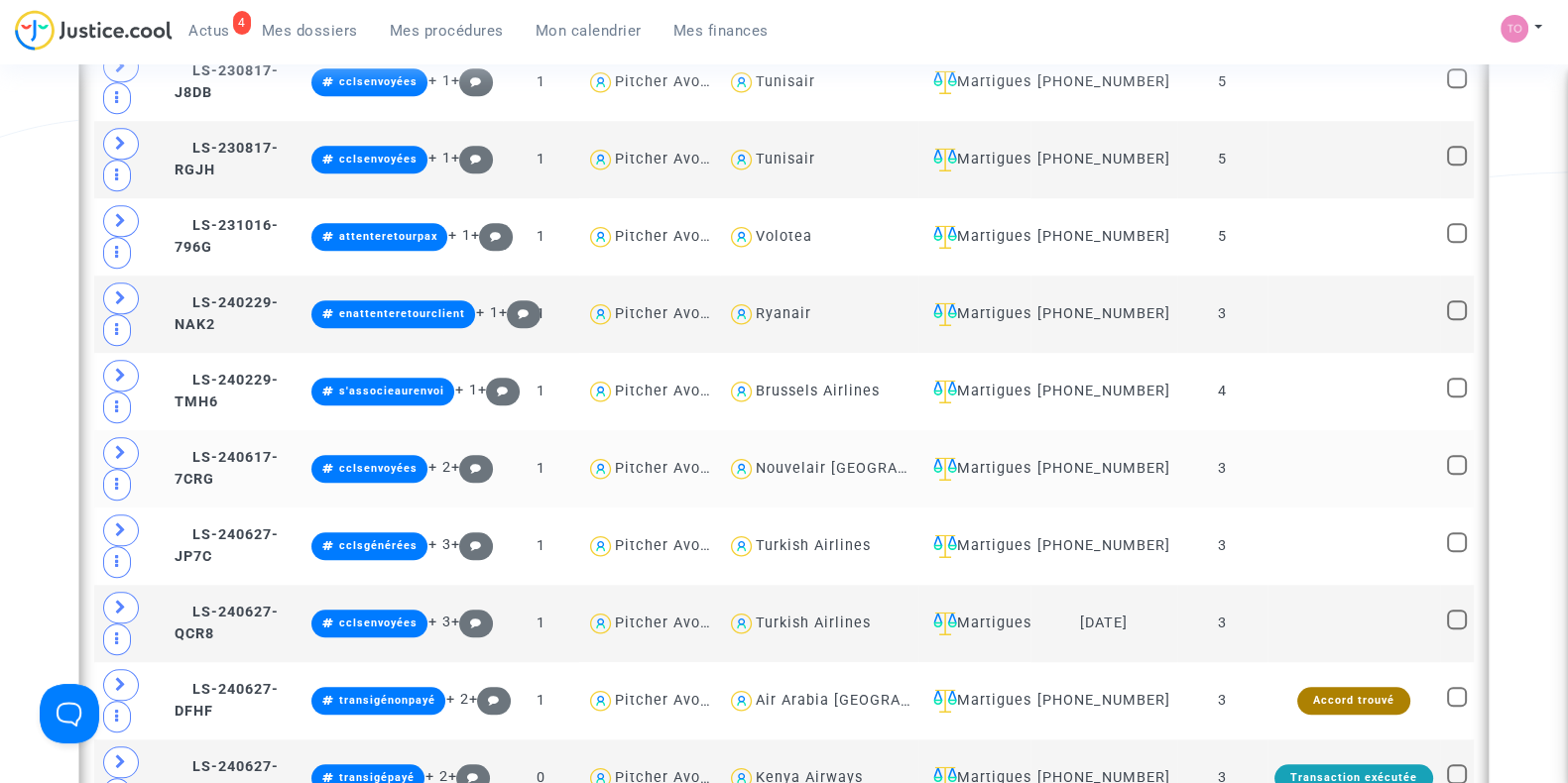
scroll to position [2090, 0]
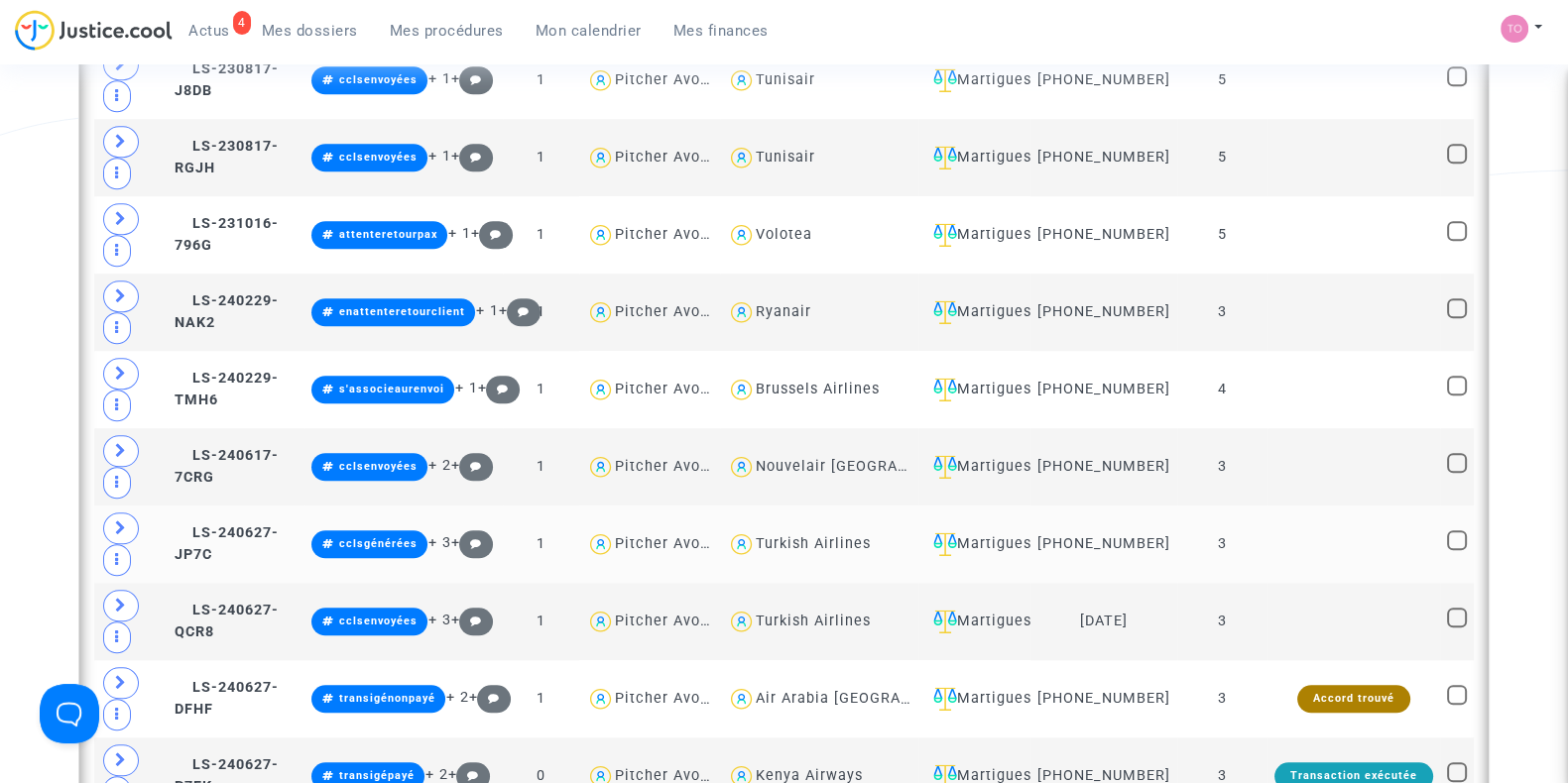
click at [805, 549] on div "Turkish Airlines" at bounding box center [813, 543] width 115 height 17
type textarea "@"Turkish Airlines""
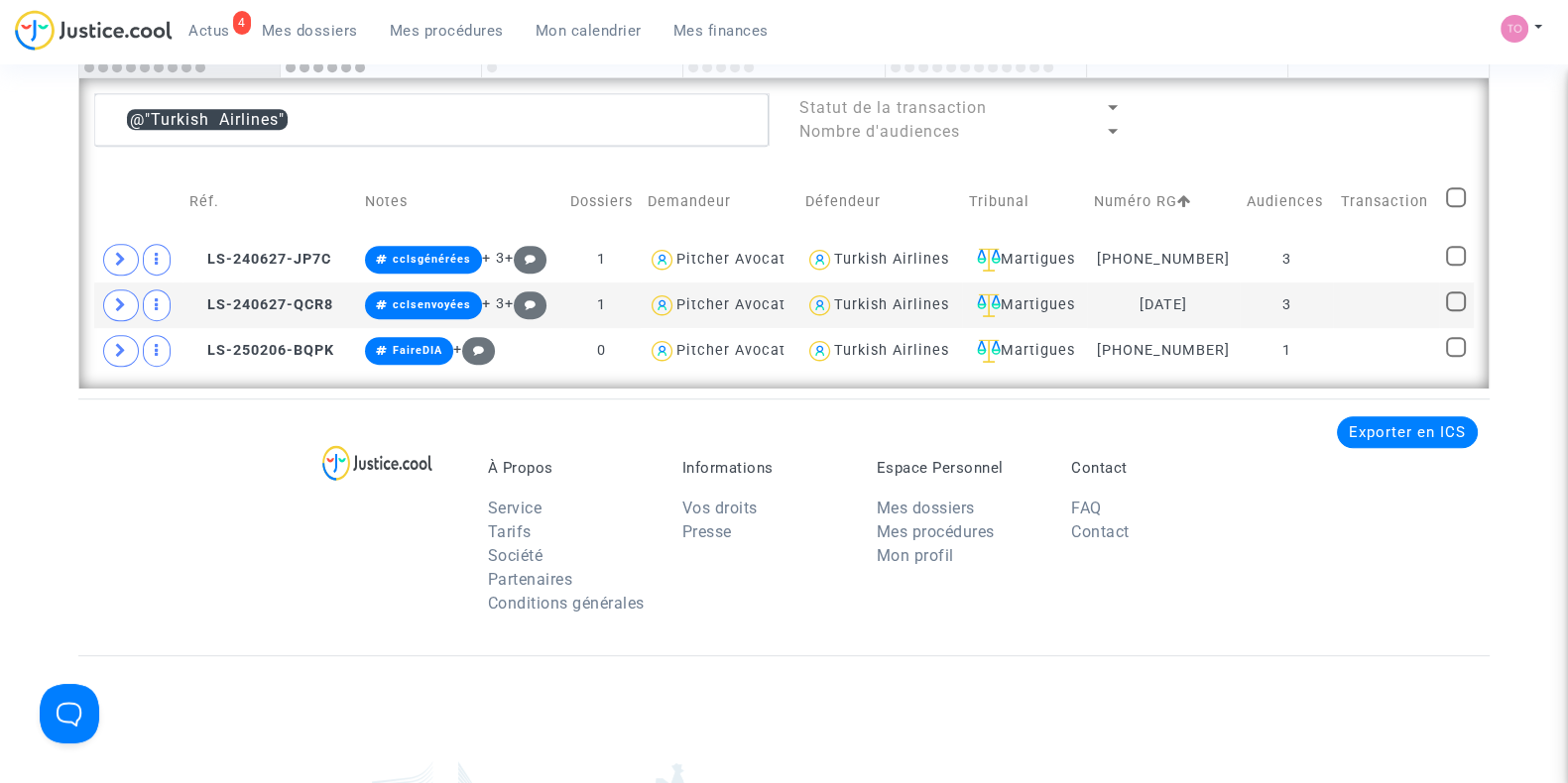
scroll to position [1403, 0]
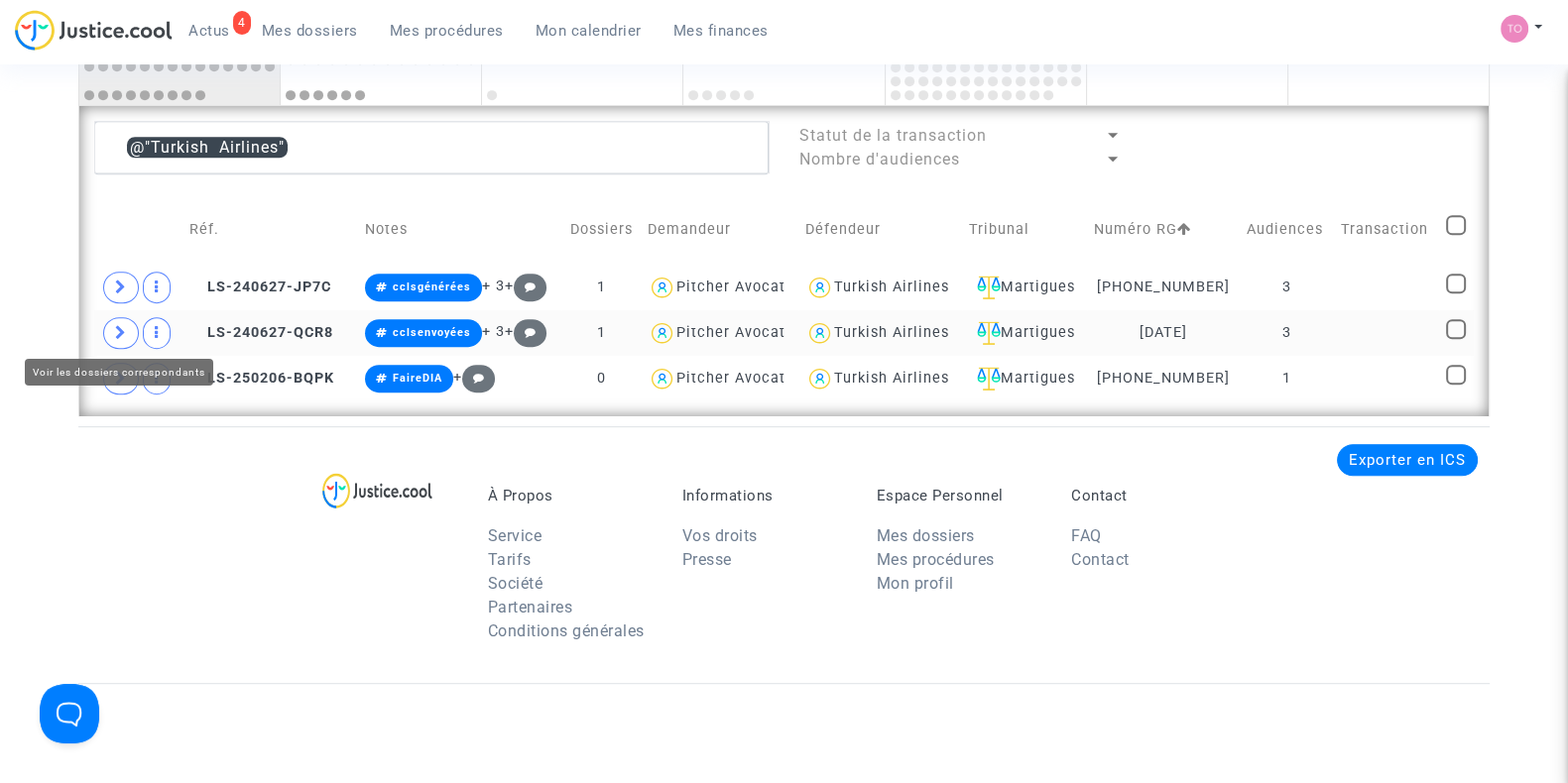
click at [117, 331] on icon at bounding box center [121, 333] width 12 height 15
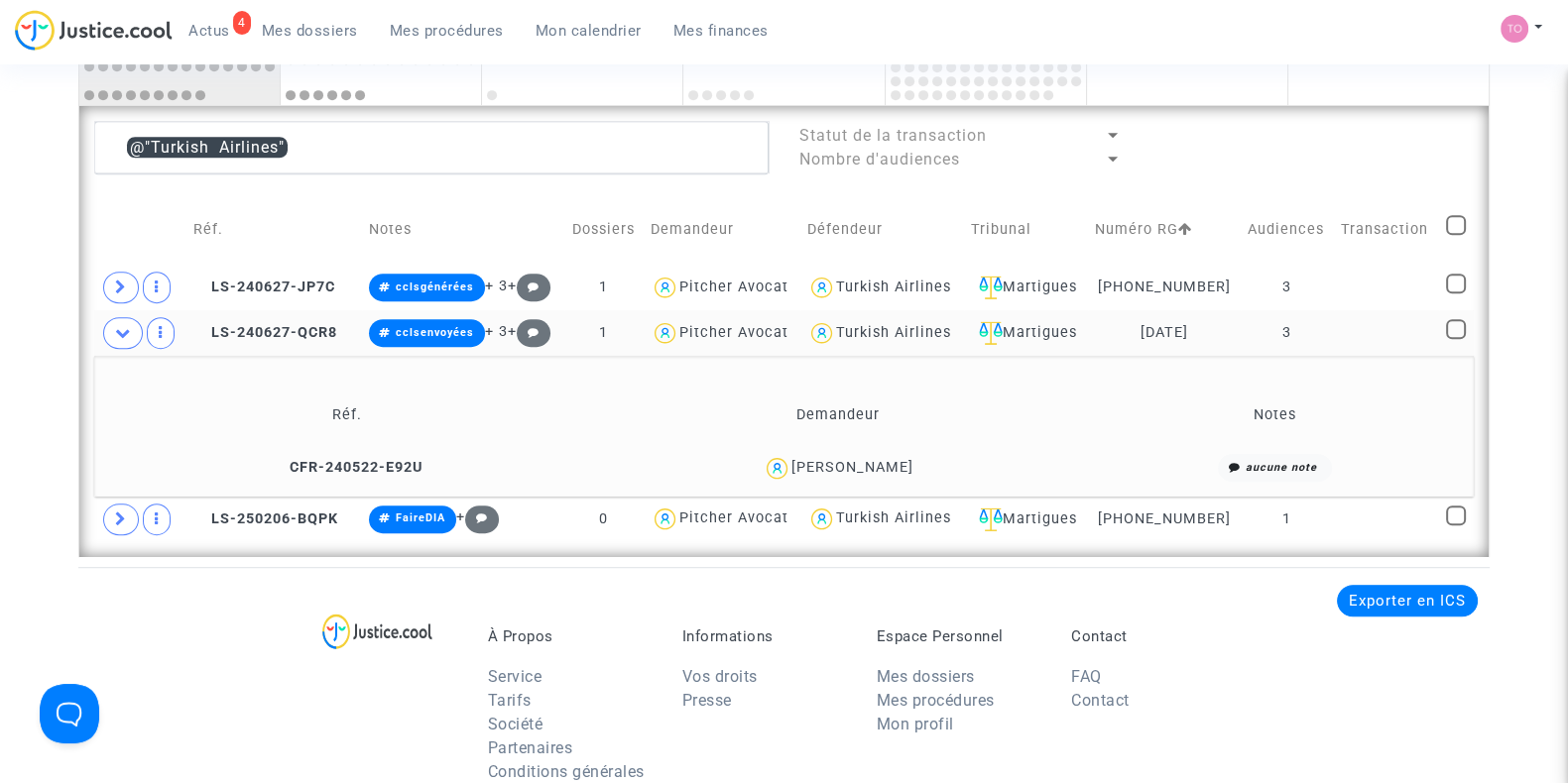
click at [875, 459] on div "[PERSON_NAME]" at bounding box center [852, 467] width 122 height 17
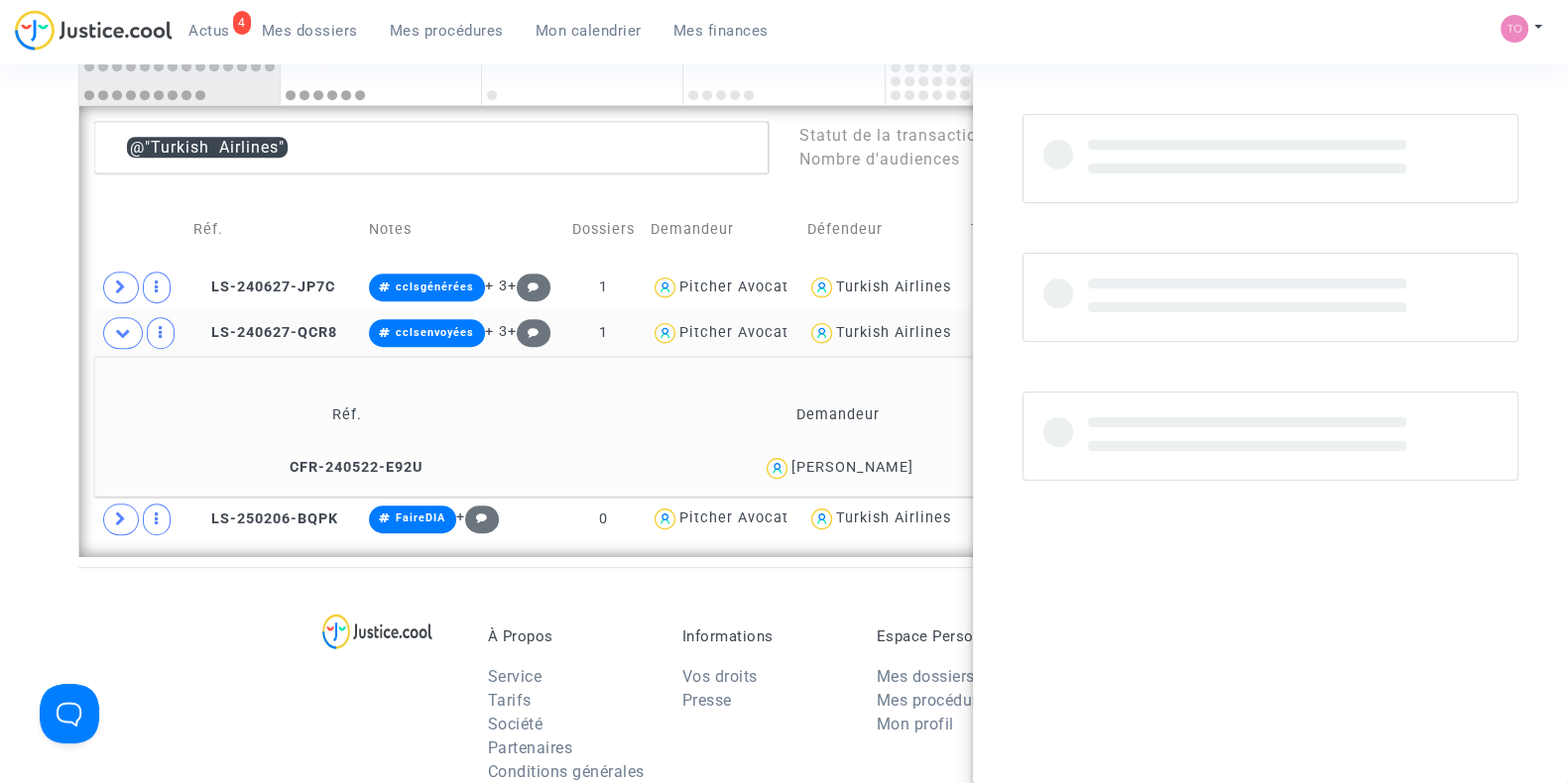
copy div "Barret"
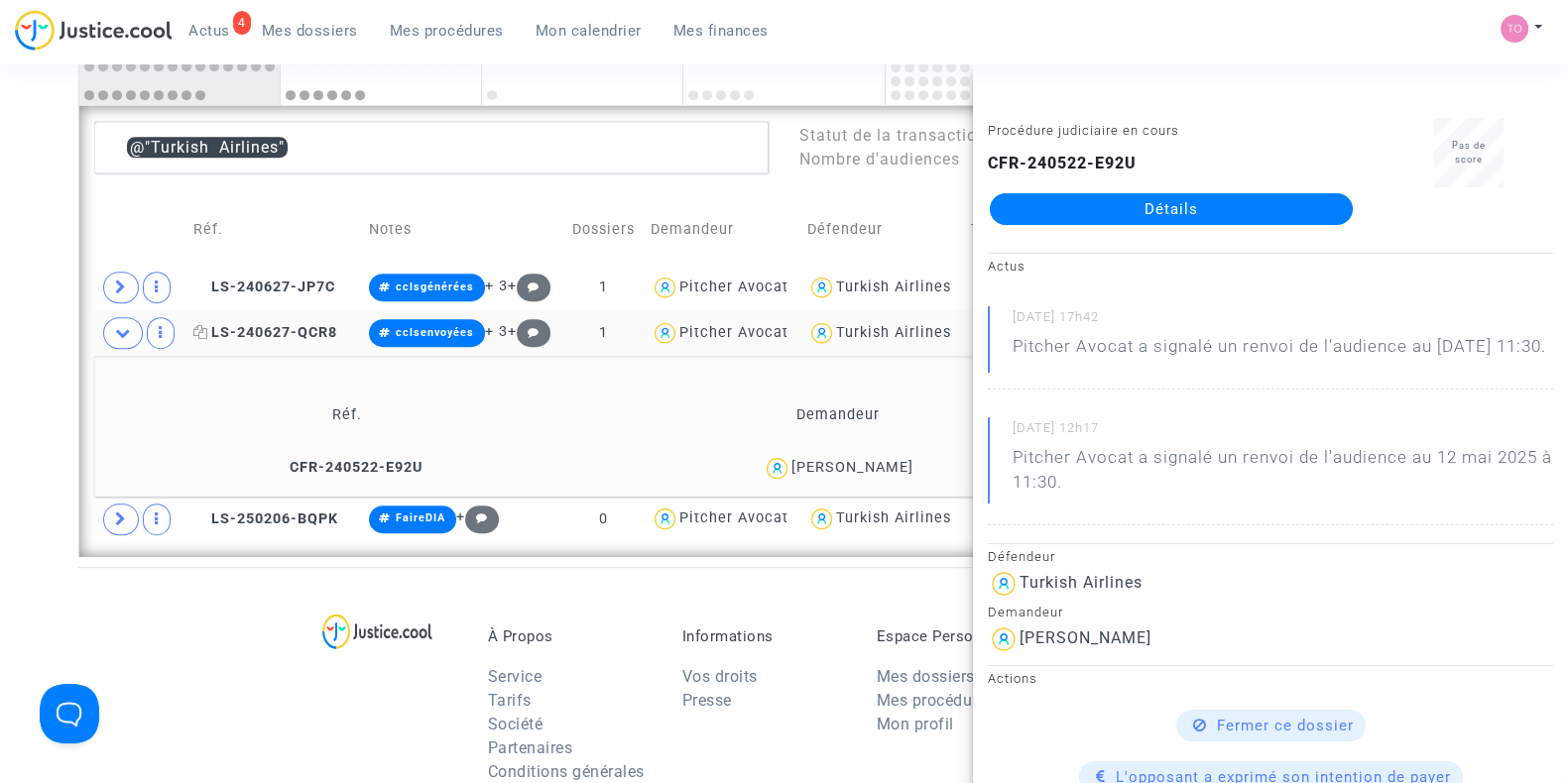
click at [288, 325] on span "LS-240627-QCR8" at bounding box center [266, 333] width 144 height 17
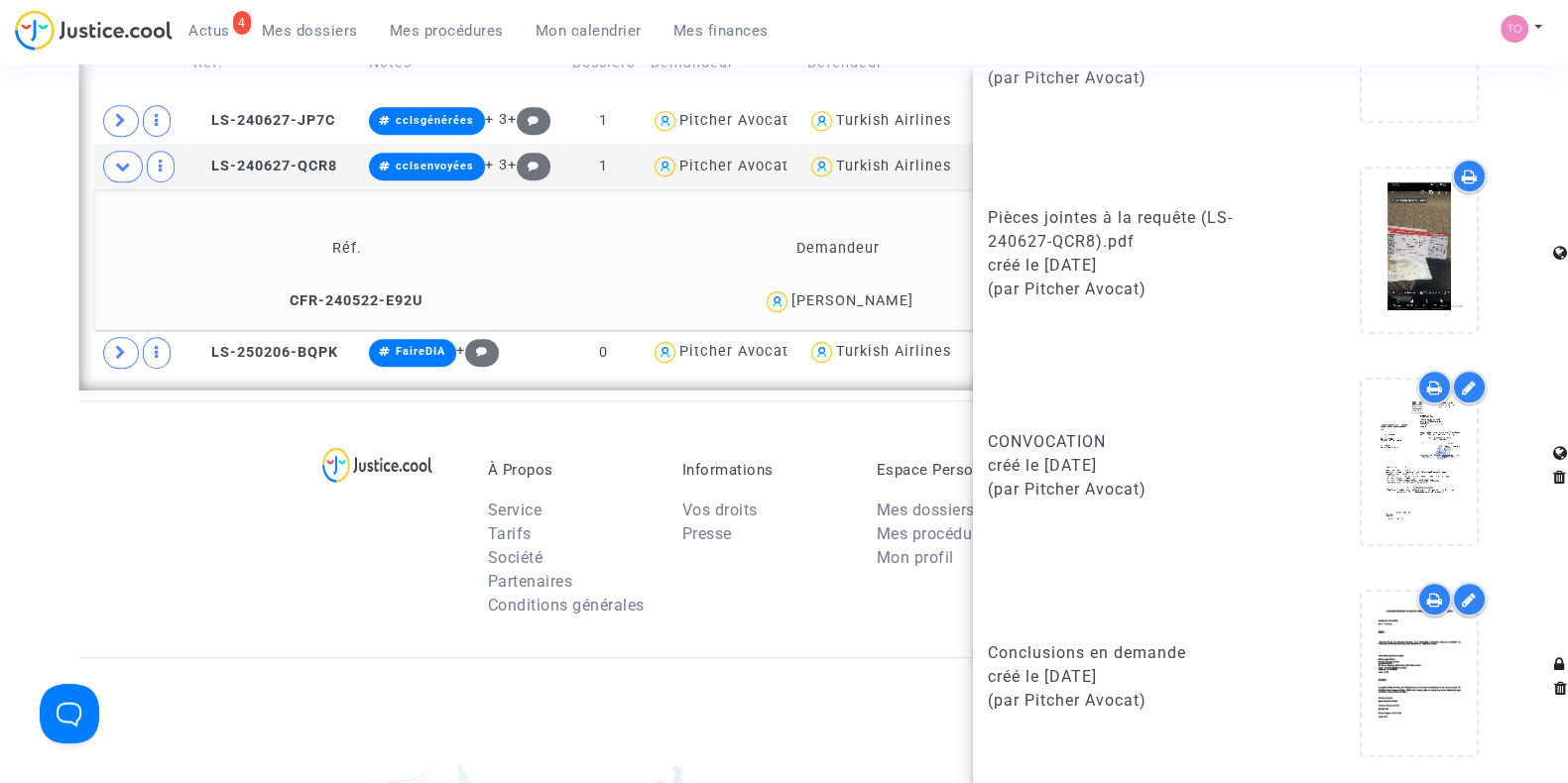
scroll to position [1572, 0]
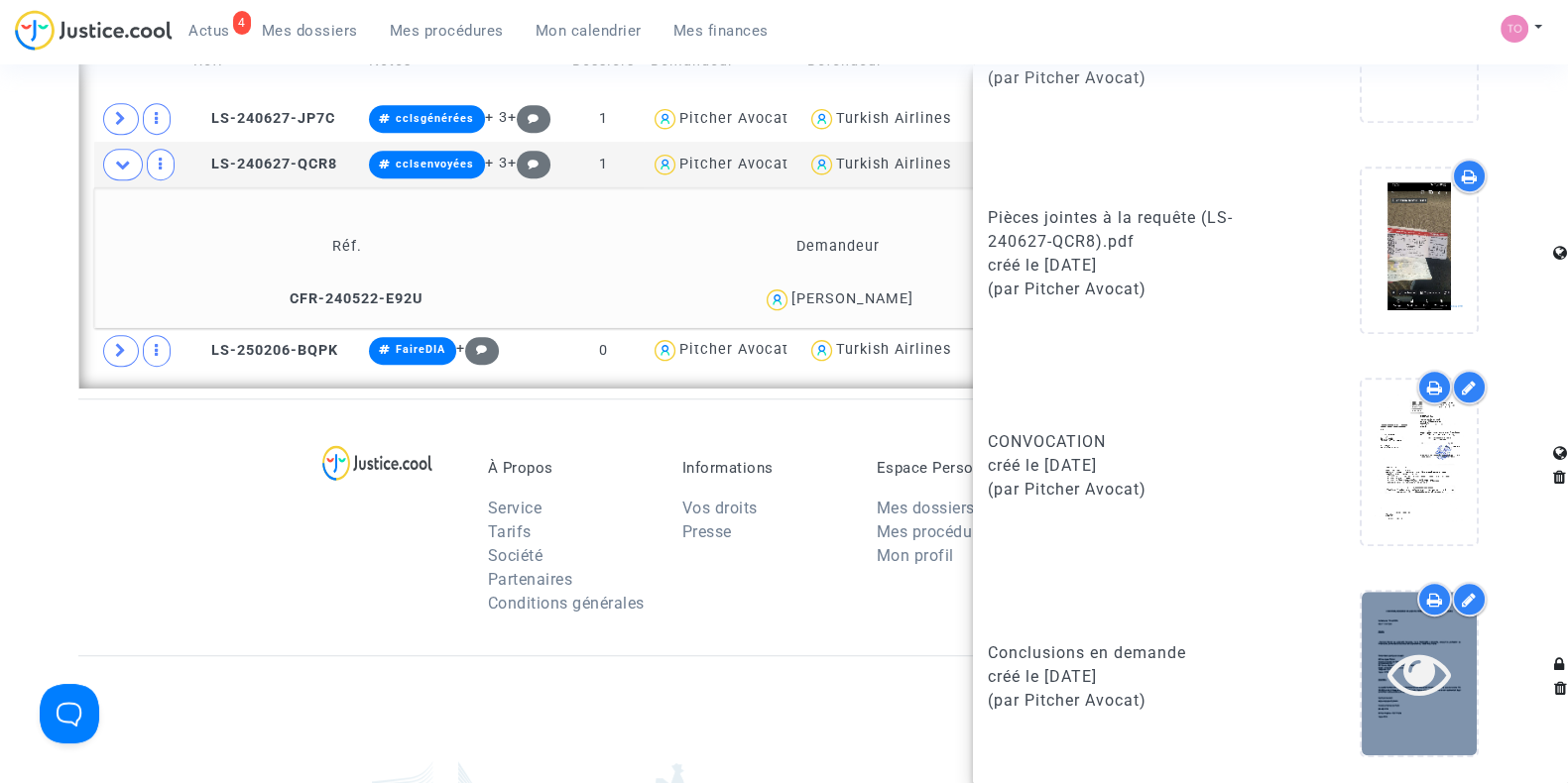
click at [1413, 666] on icon at bounding box center [1419, 673] width 65 height 64
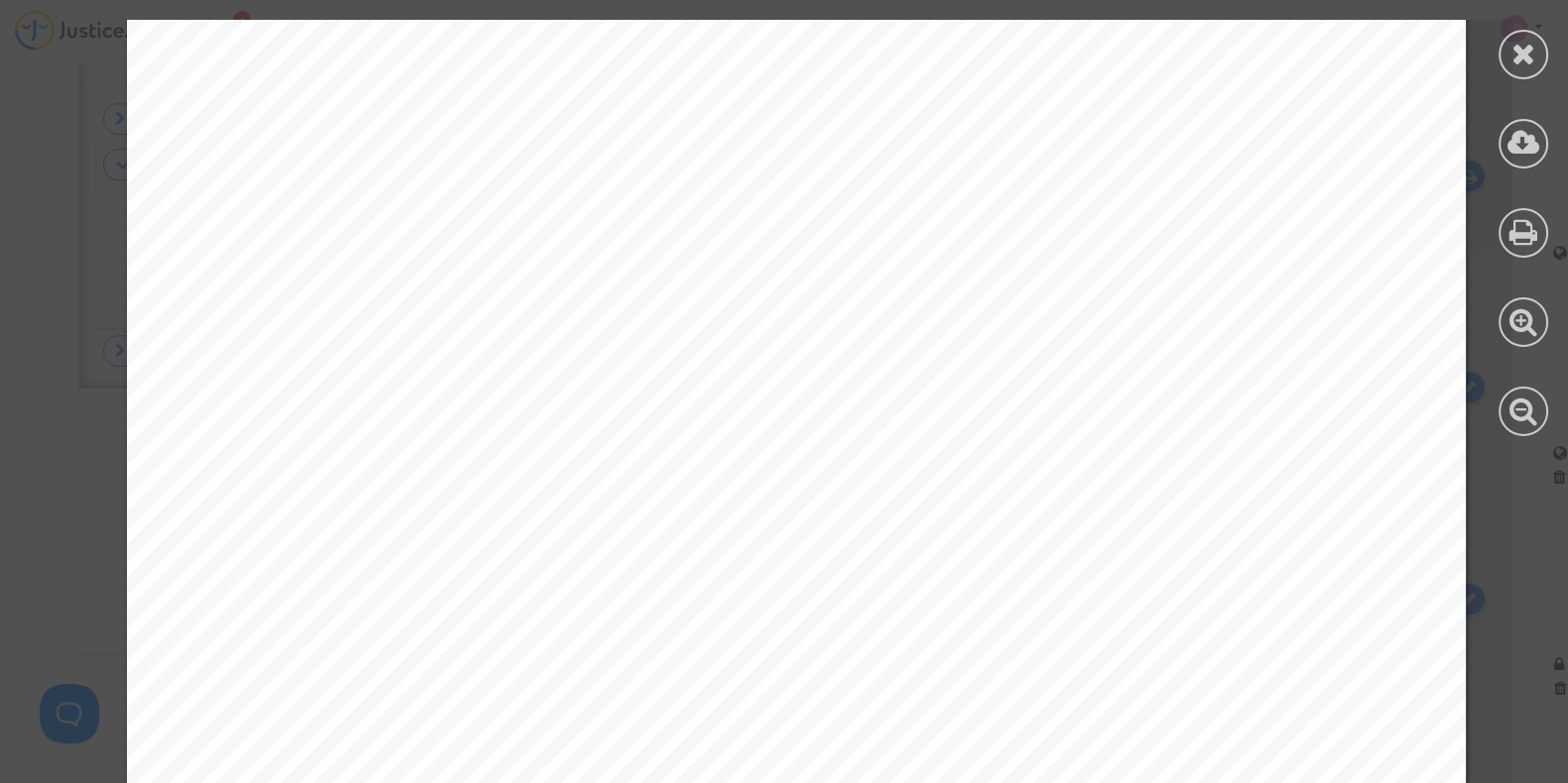
scroll to position [16086, 0]
click at [1509, 65] on div at bounding box center [1523, 55] width 50 height 50
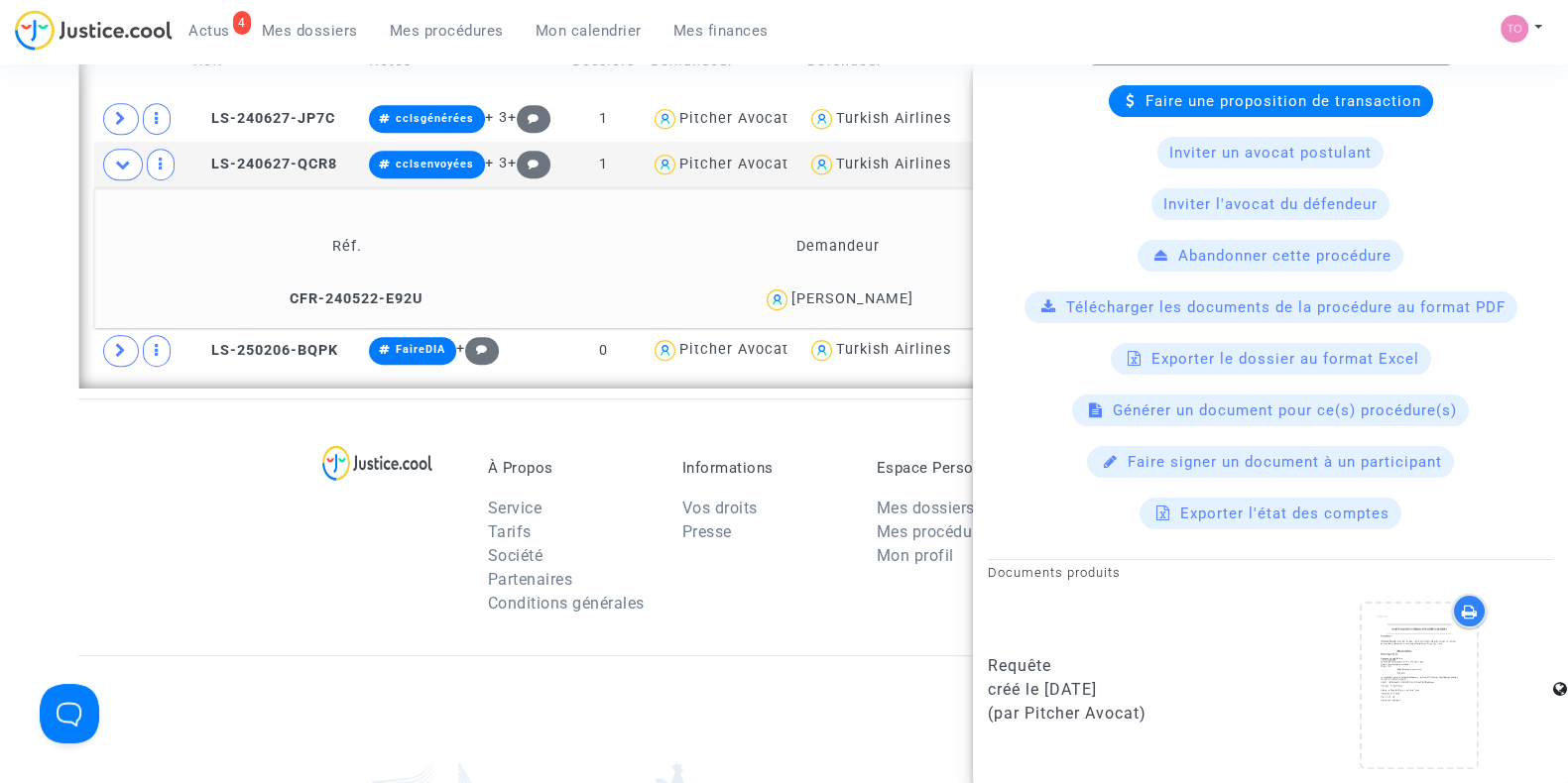
scroll to position [544, 0]
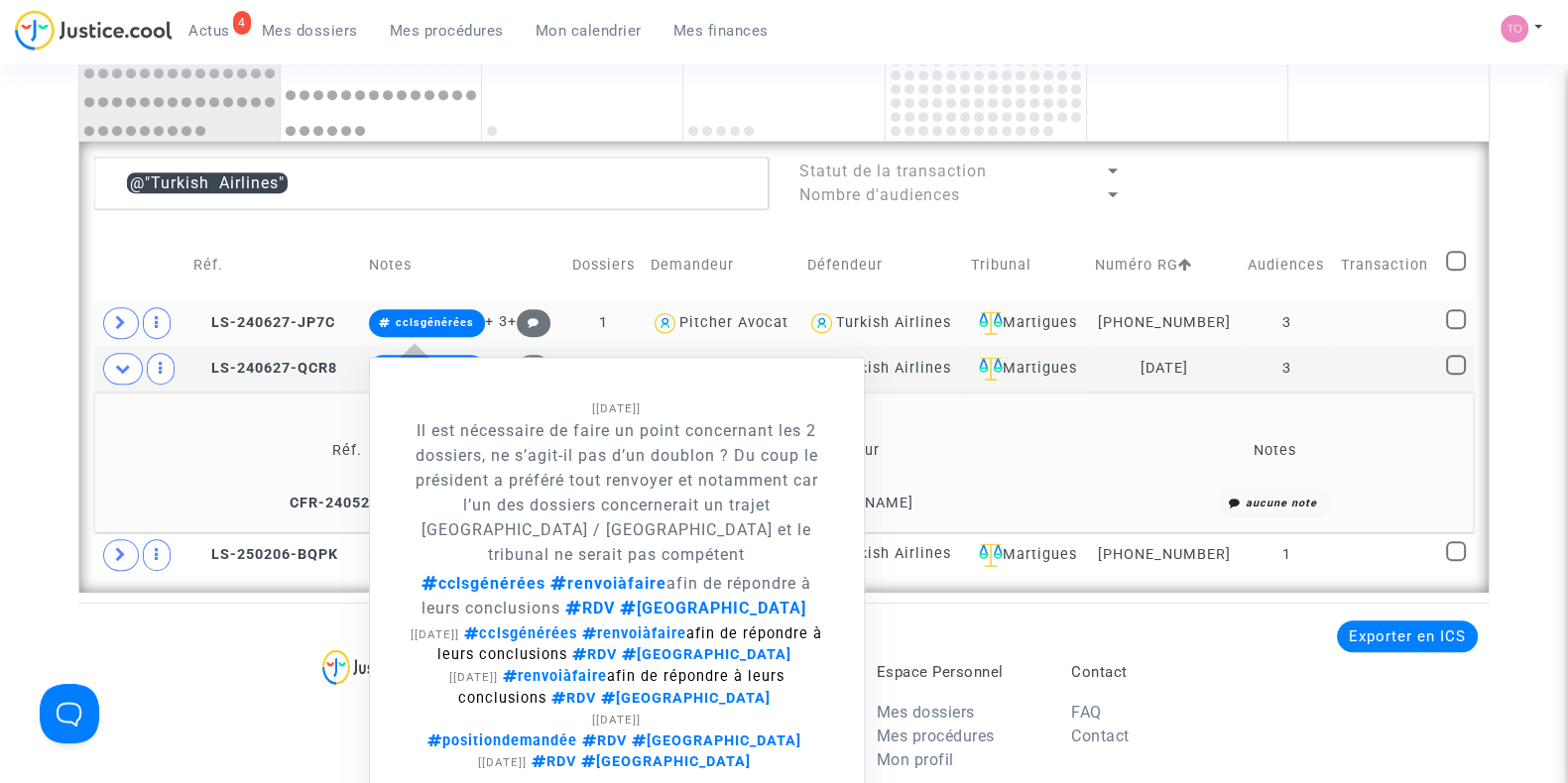
scroll to position [1366, 0]
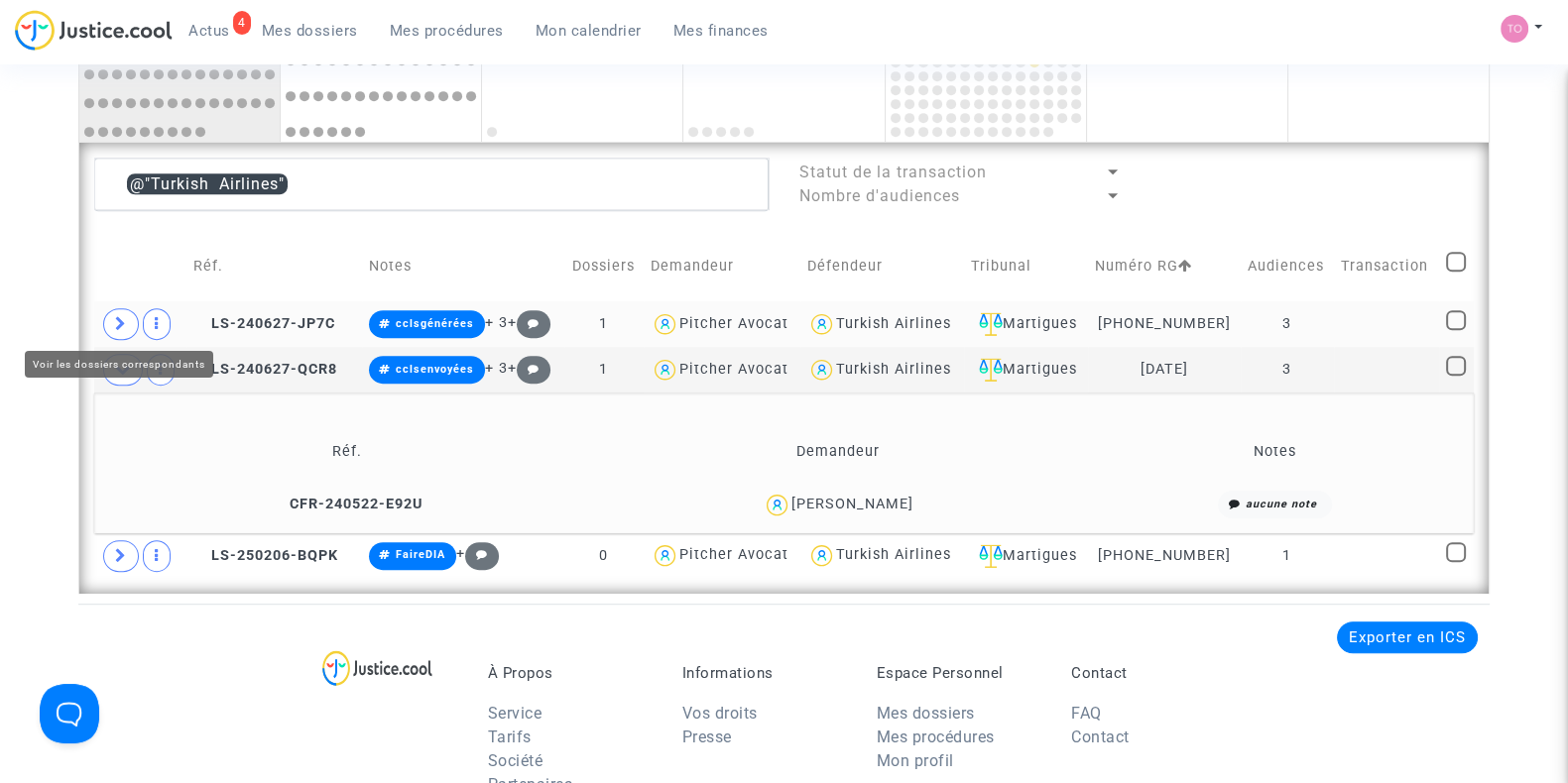
click at [109, 315] on span at bounding box center [121, 325] width 36 height 32
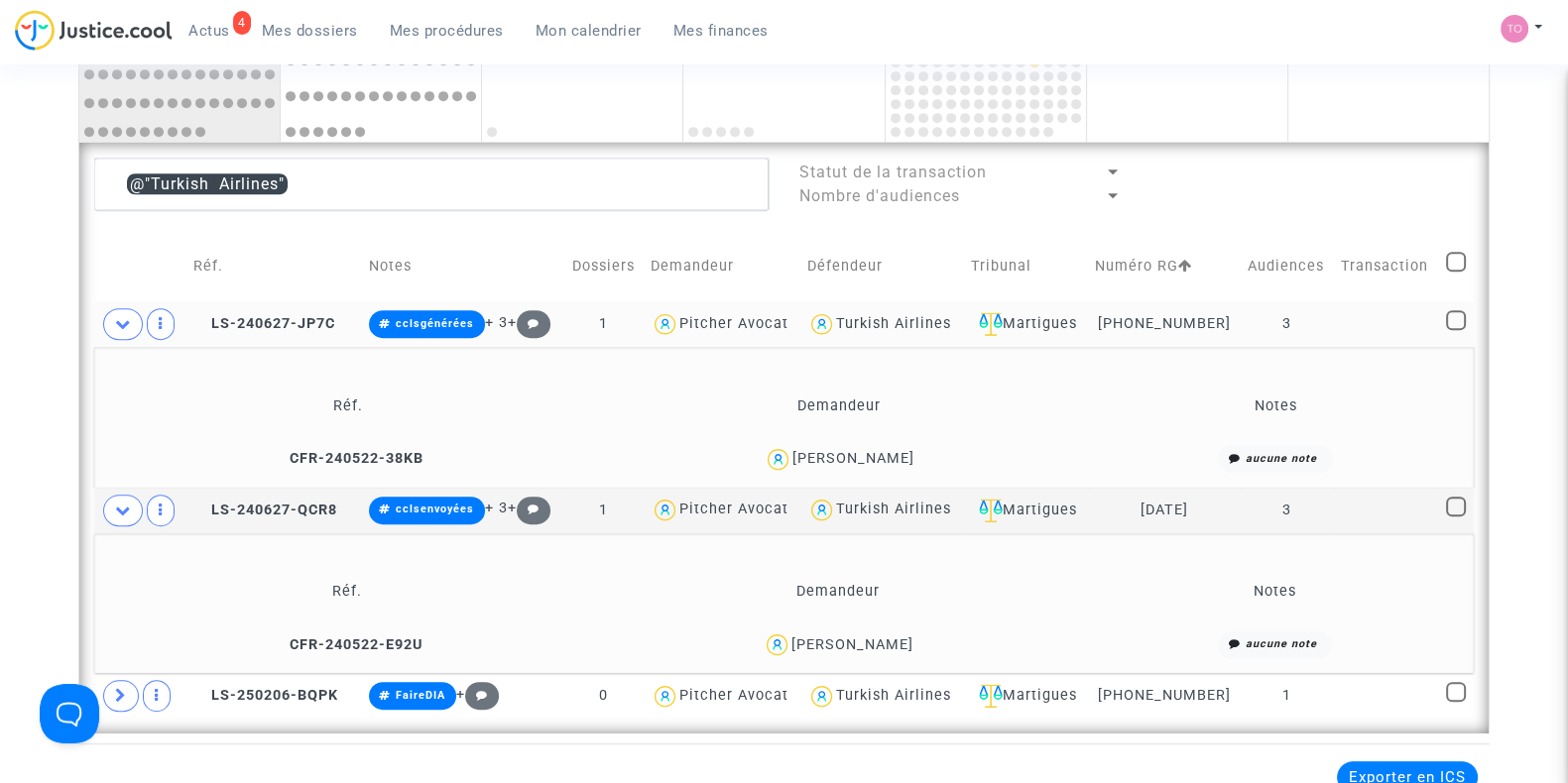
click at [910, 316] on div "Turkish Airlines" at bounding box center [893, 324] width 115 height 17
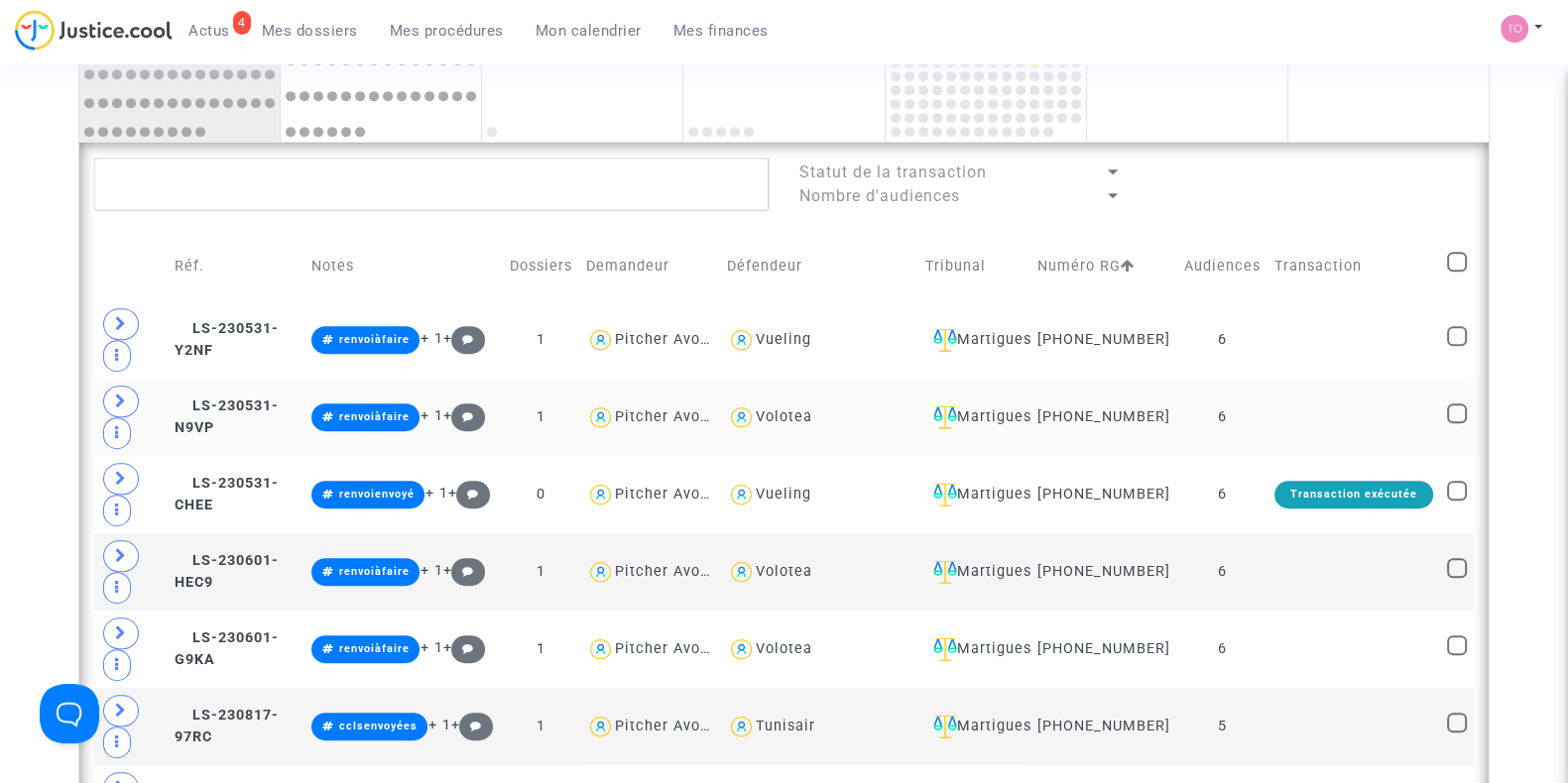
scroll to position [1751, 0]
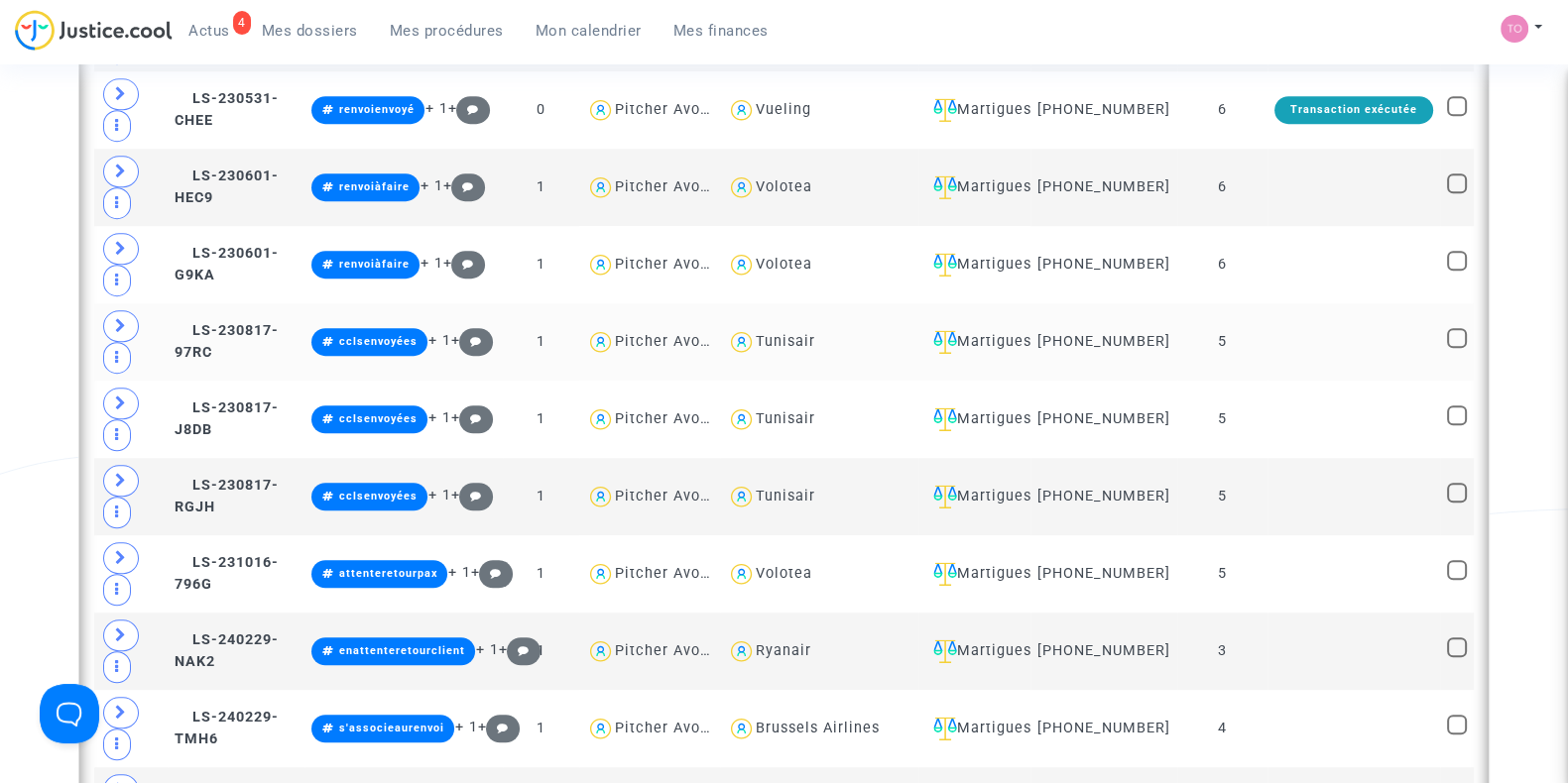
click at [798, 349] on div "Tunisair" at bounding box center [786, 342] width 60 height 17
type textarea "@Tunisair"
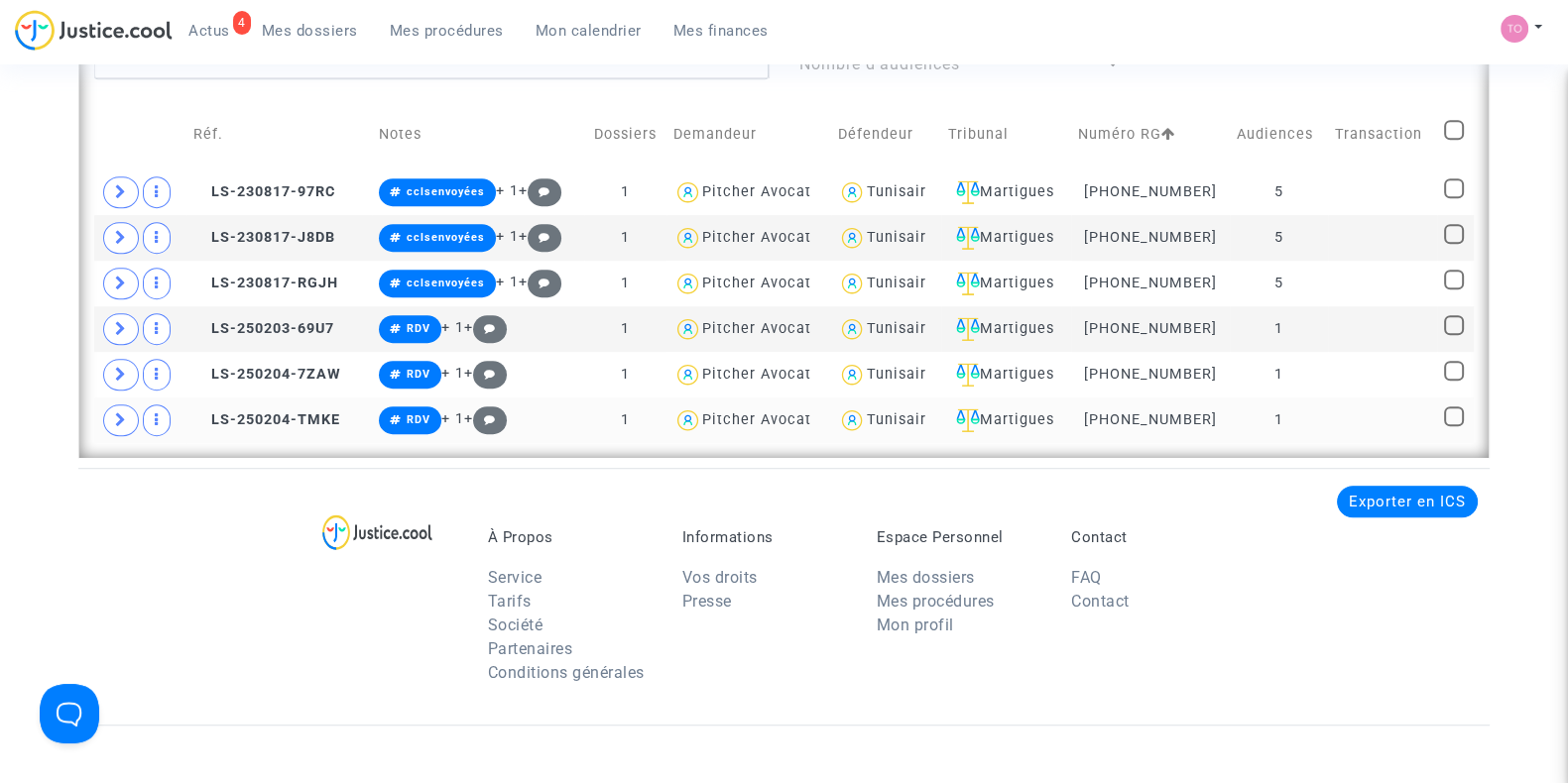
scroll to position [1497, 0]
click at [103, 175] on td at bounding box center [140, 194] width 92 height 46
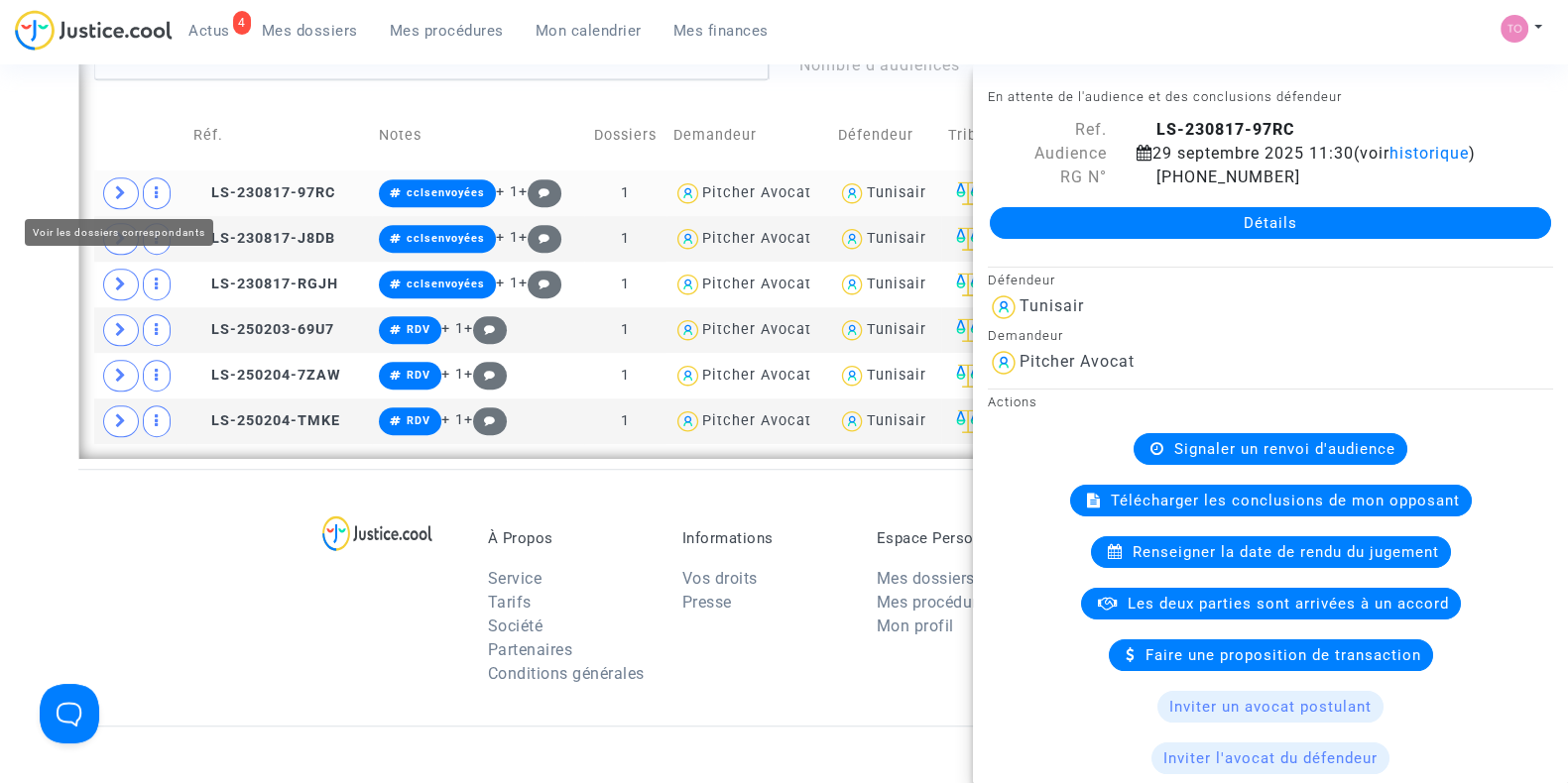
click at [119, 186] on icon at bounding box center [121, 193] width 12 height 15
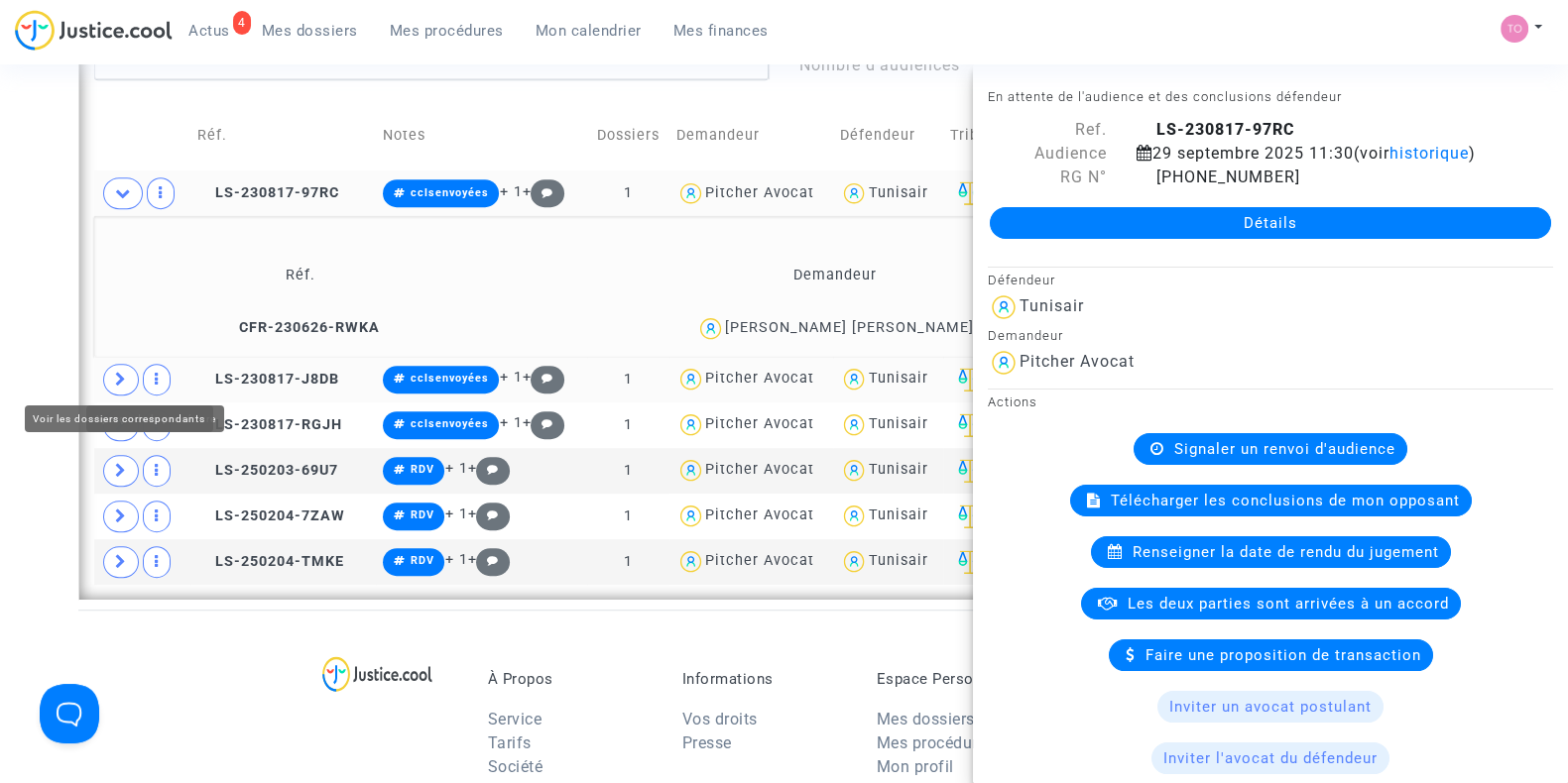
click at [129, 368] on span at bounding box center [121, 380] width 36 height 32
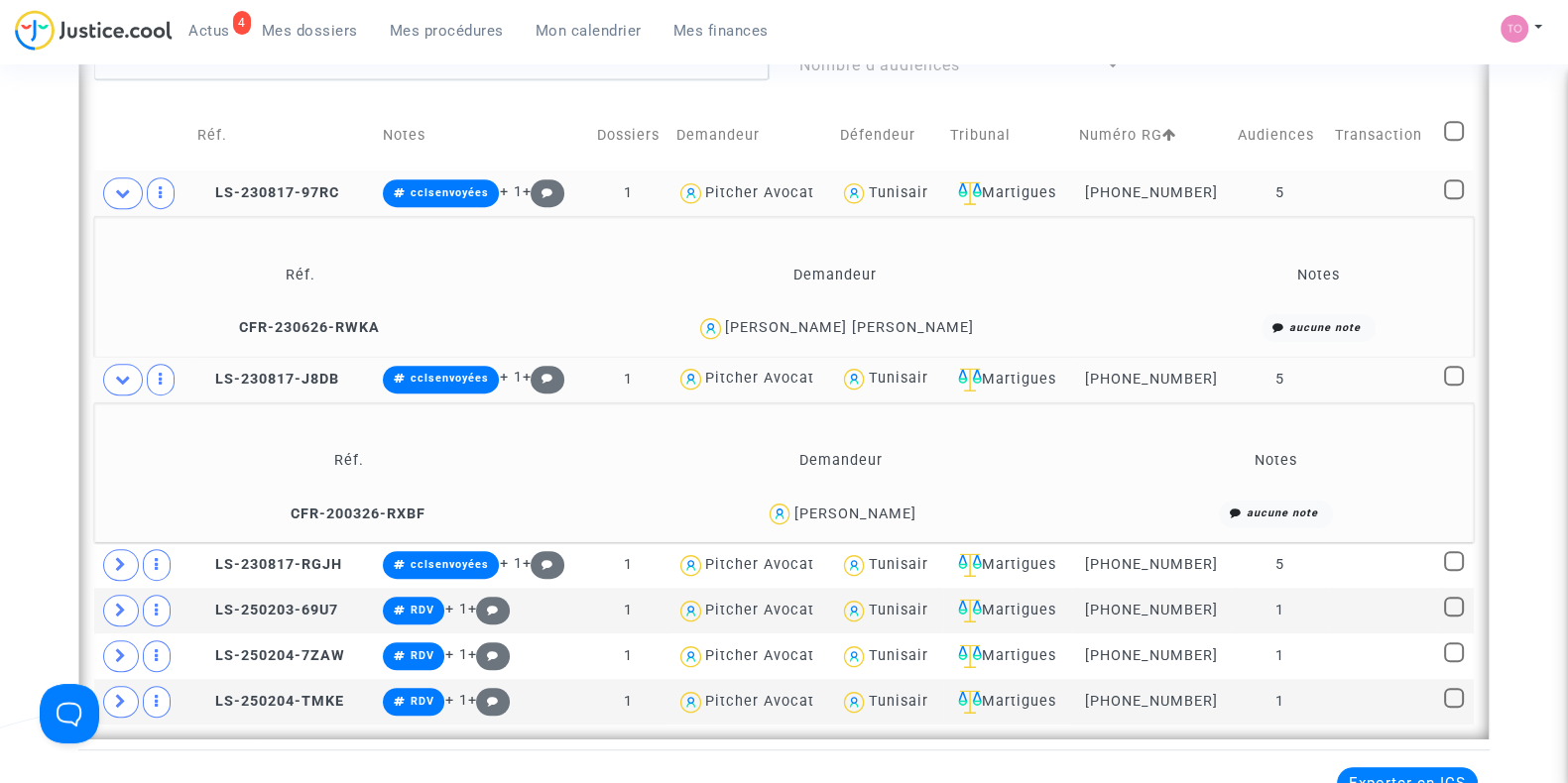
click at [897, 506] on div "[PERSON_NAME]" at bounding box center [854, 513] width 122 height 17
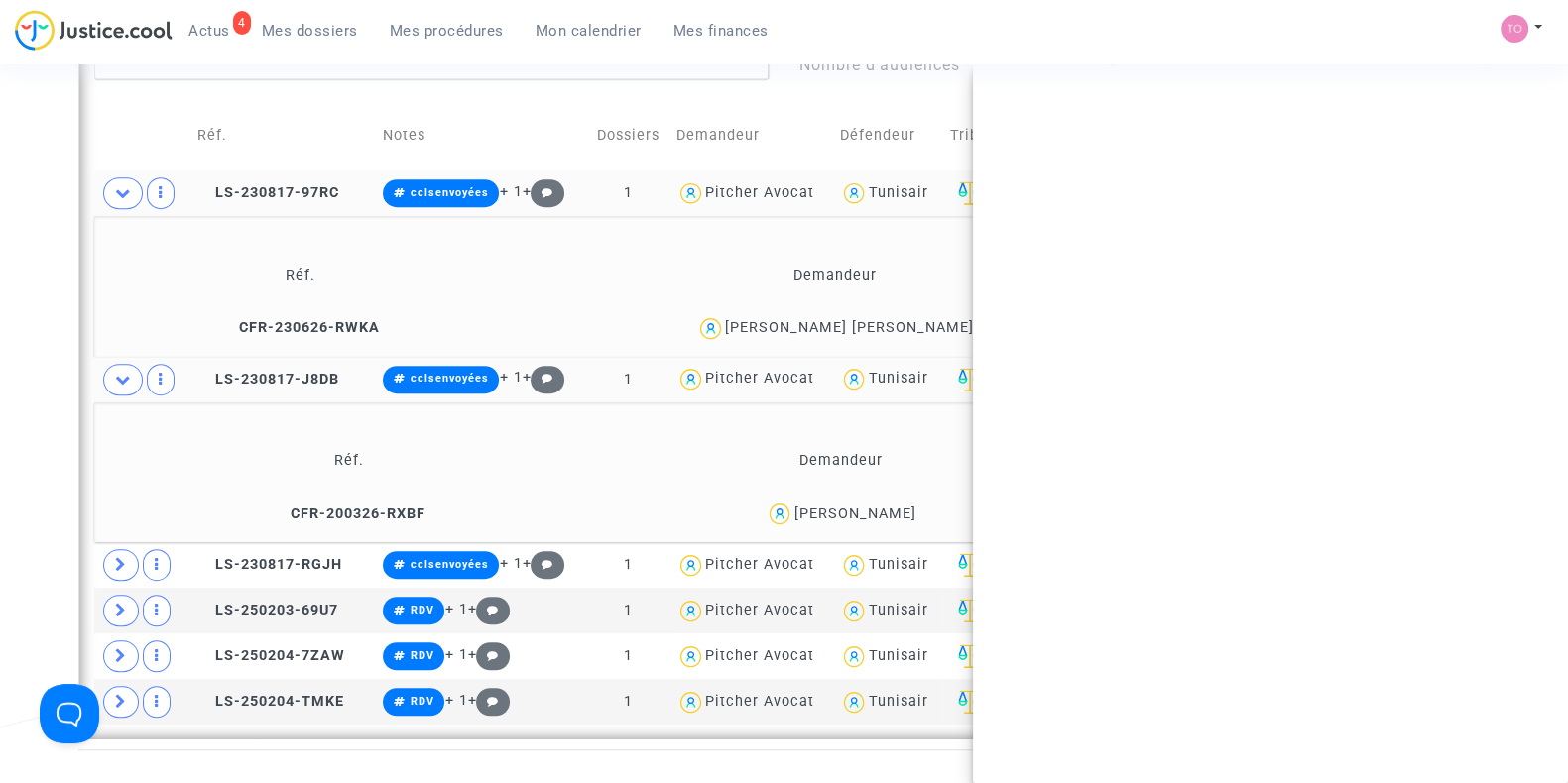
copy div "Dufourny"
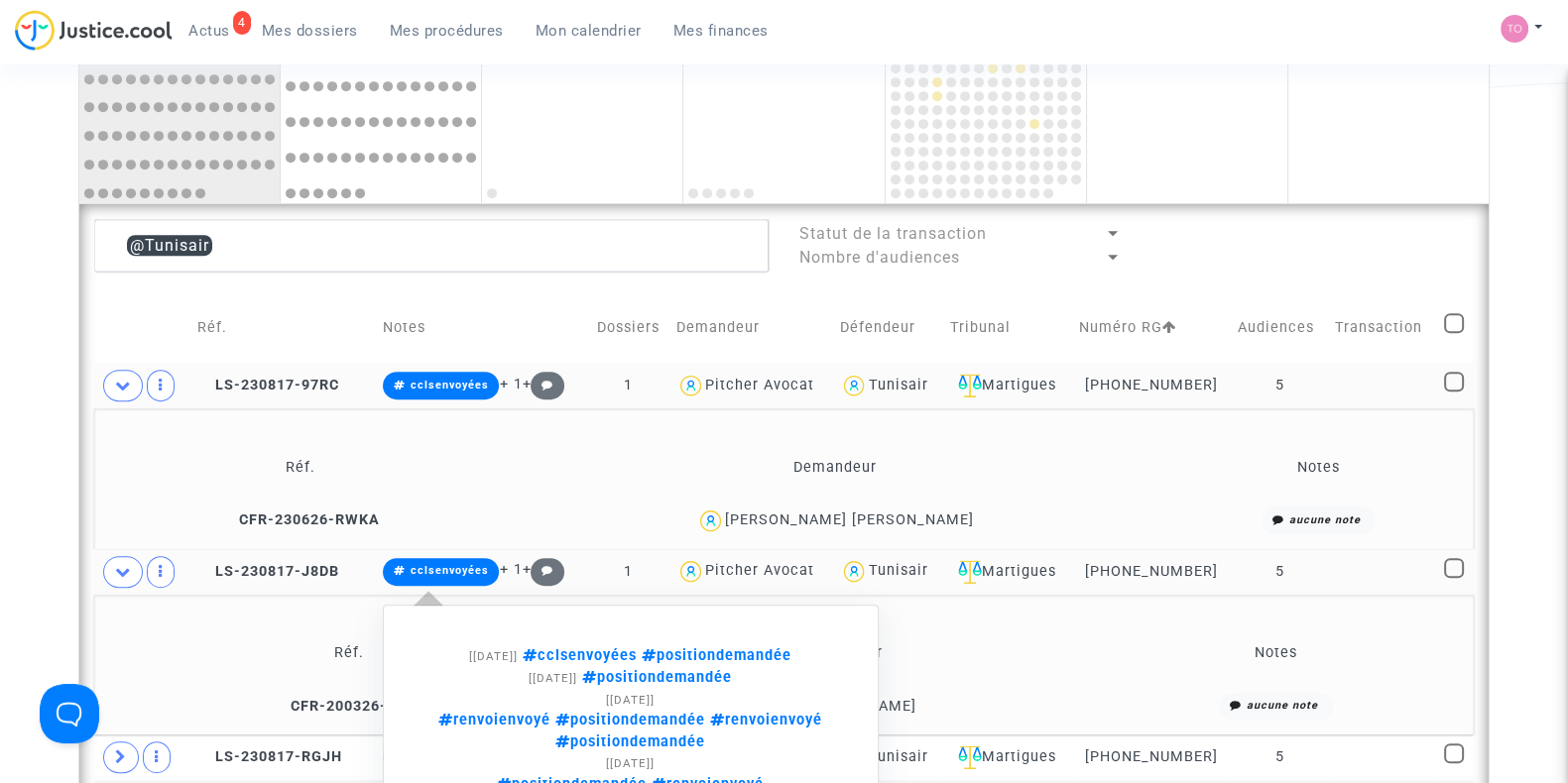
scroll to position [1300, 0]
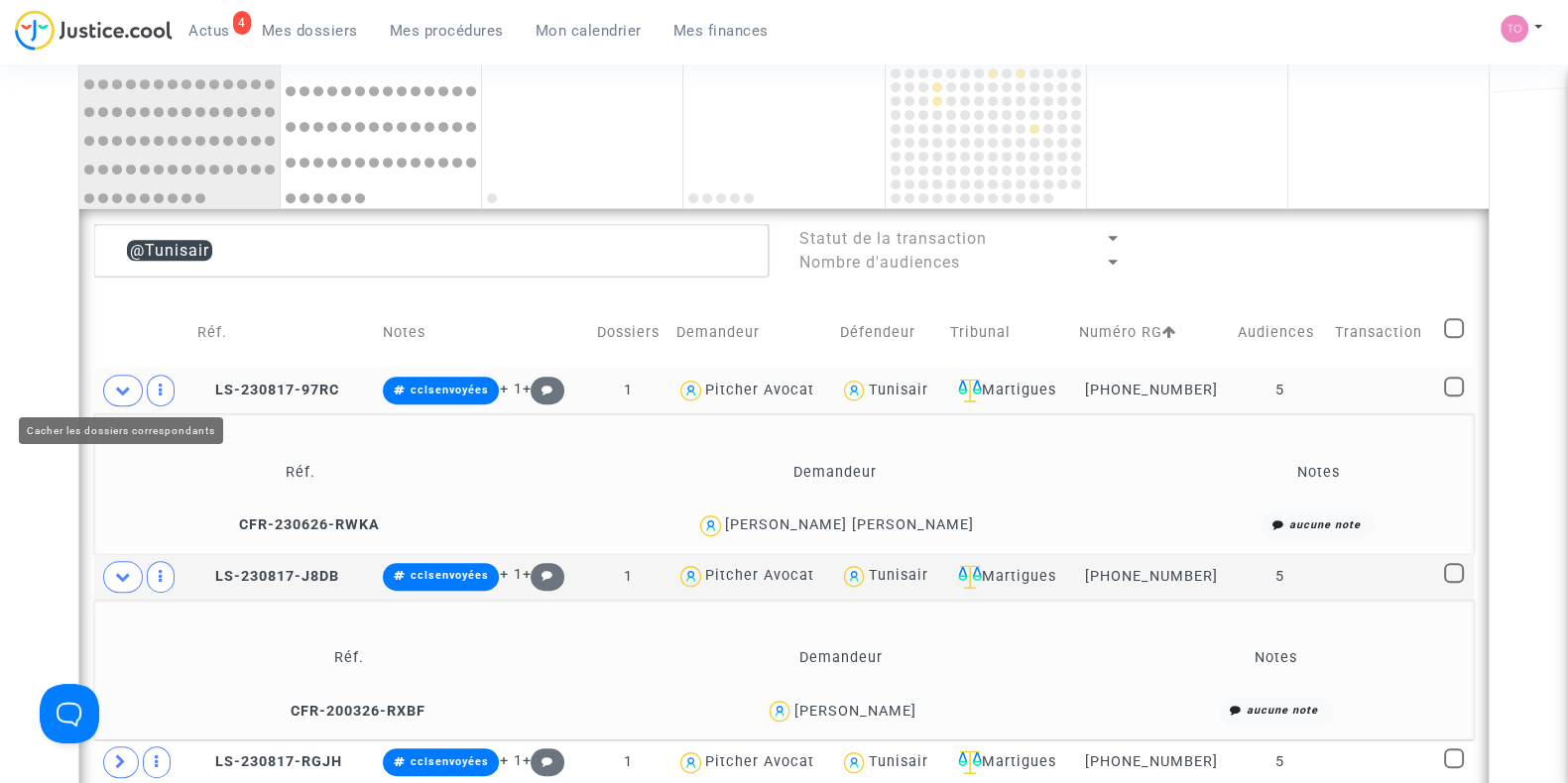
click at [119, 387] on icon at bounding box center [123, 390] width 16 height 15
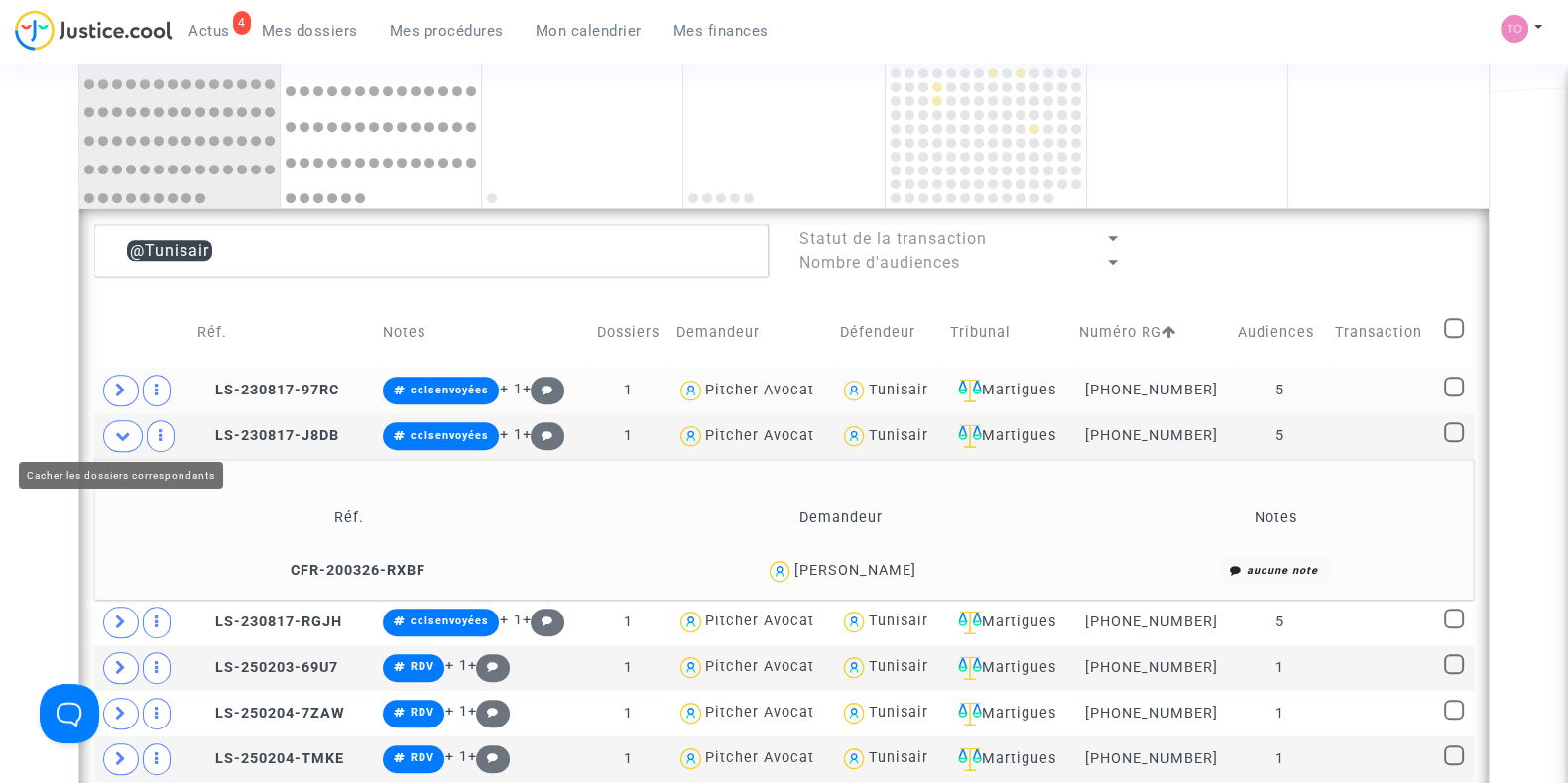
click at [131, 438] on span at bounding box center [123, 436] width 40 height 32
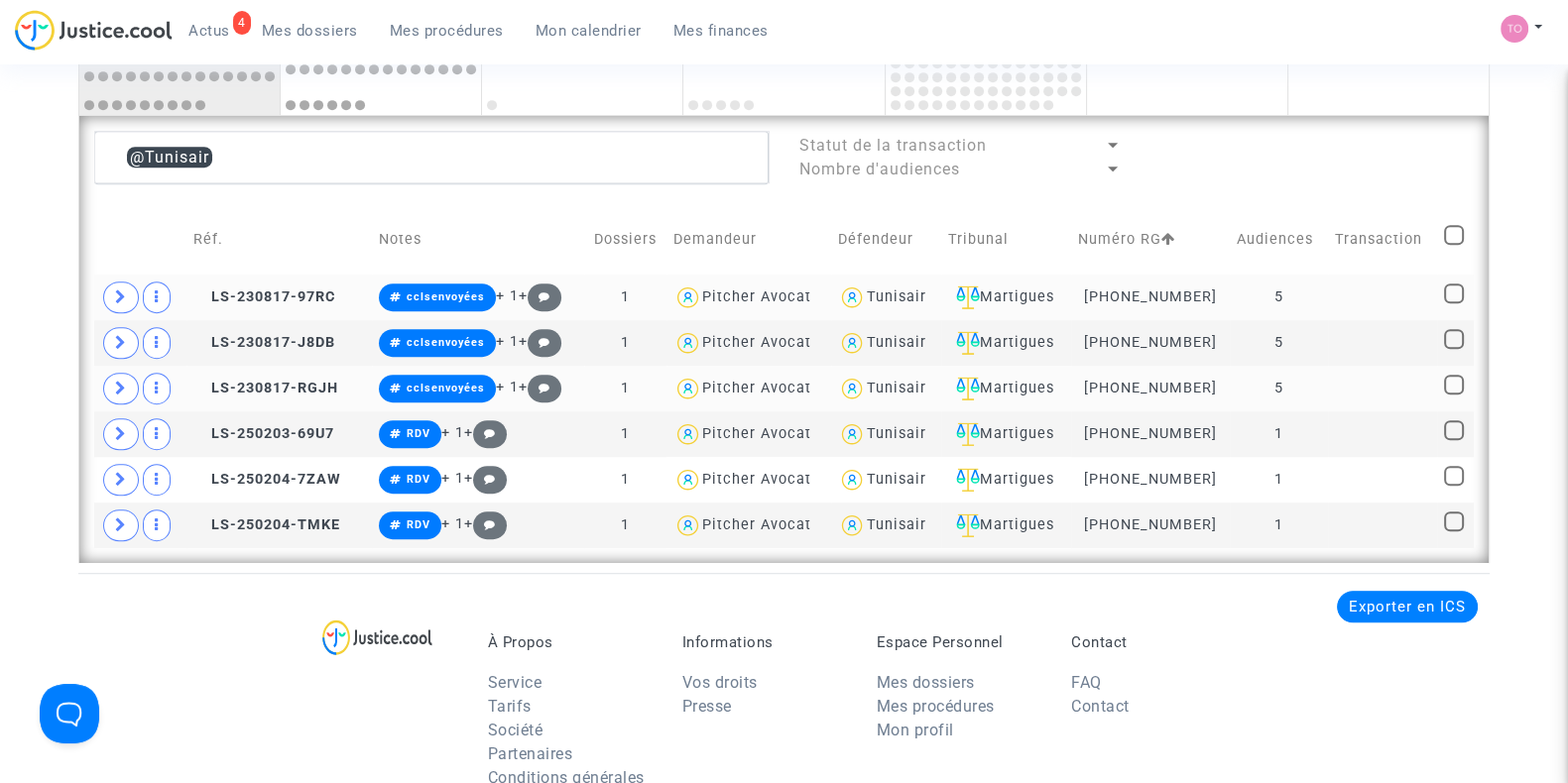
scroll to position [1397, 0]
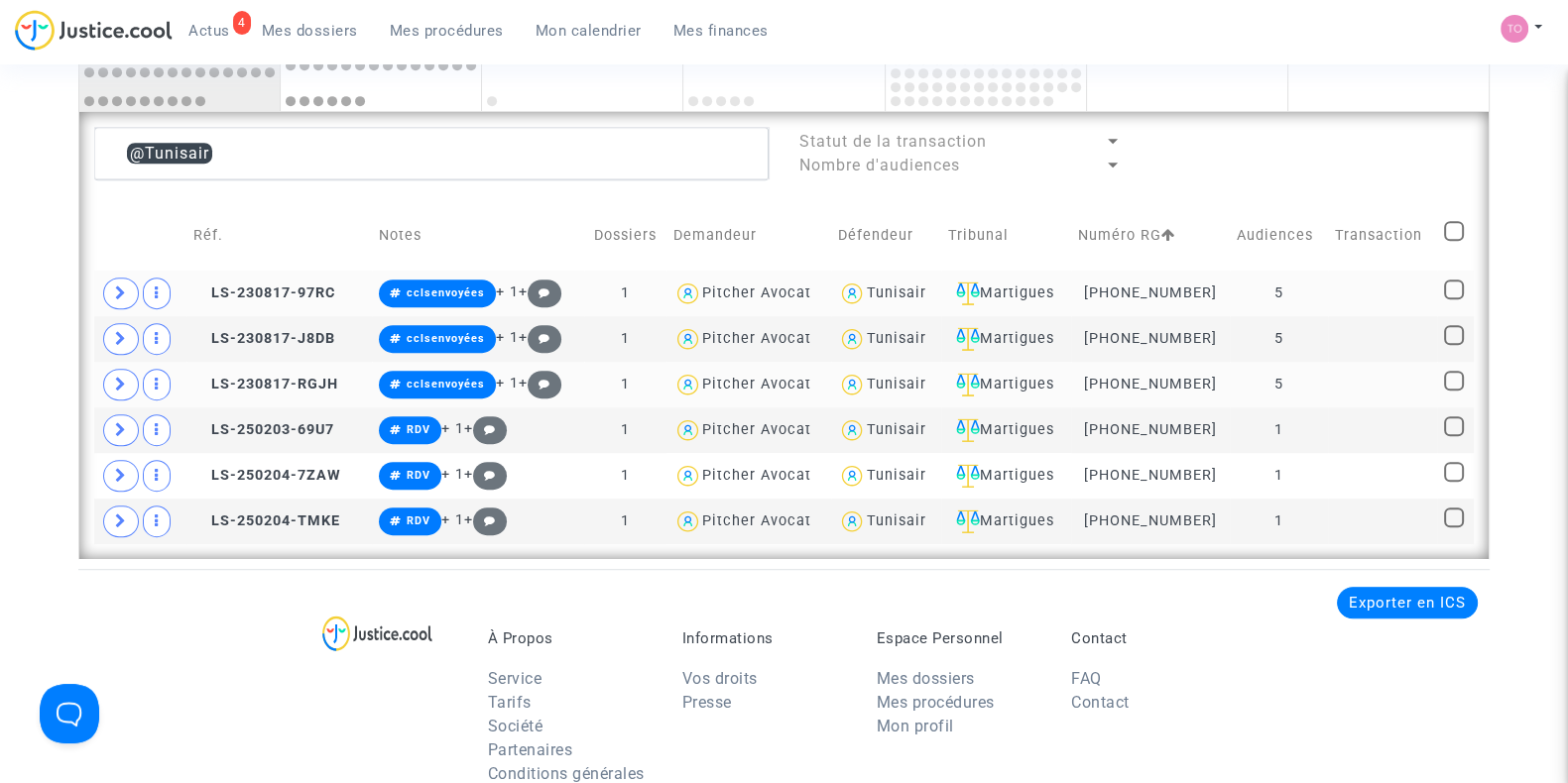
click at [897, 382] on div "Tunisair" at bounding box center [896, 384] width 60 height 17
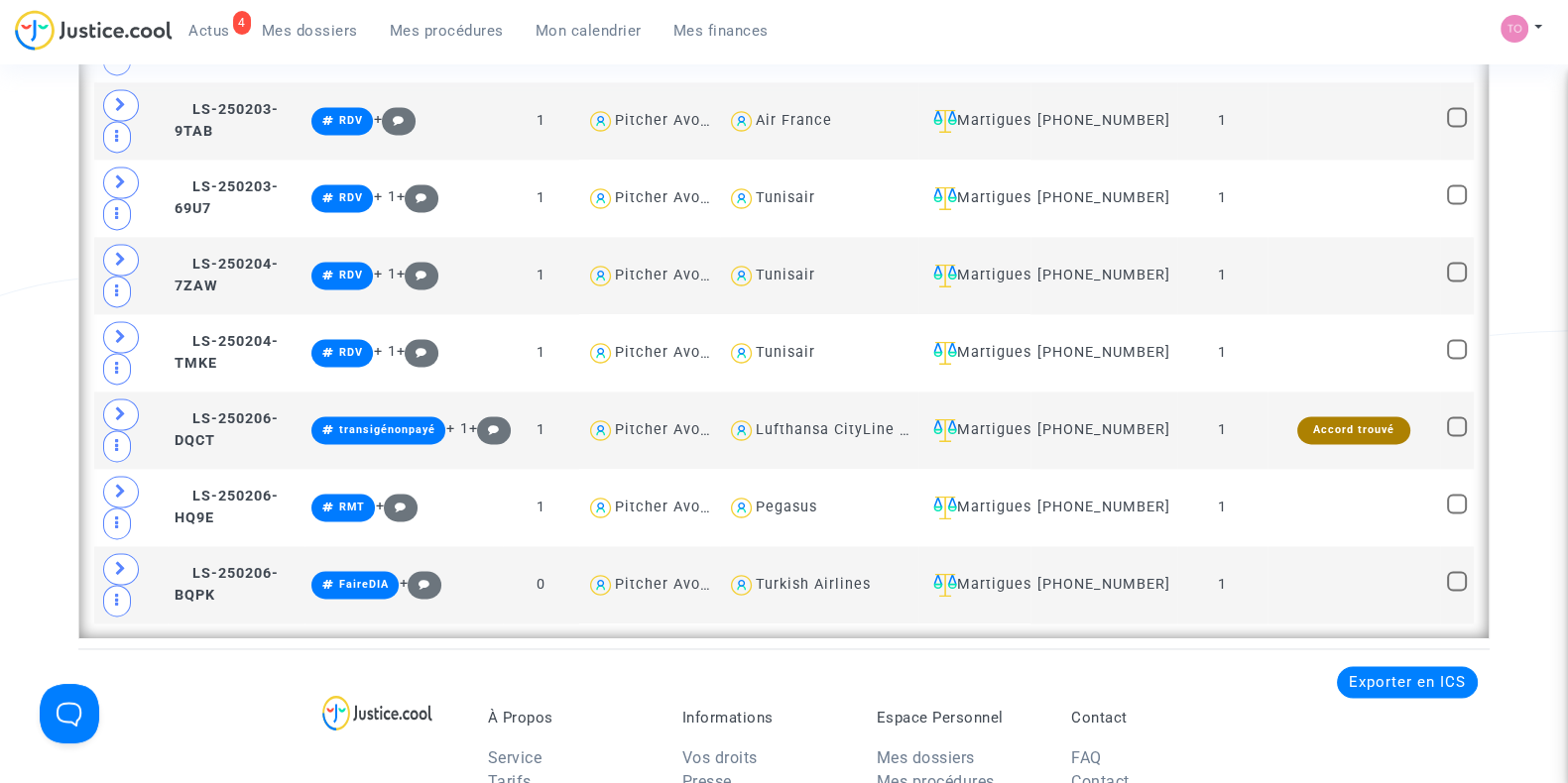
scroll to position [3669, 0]
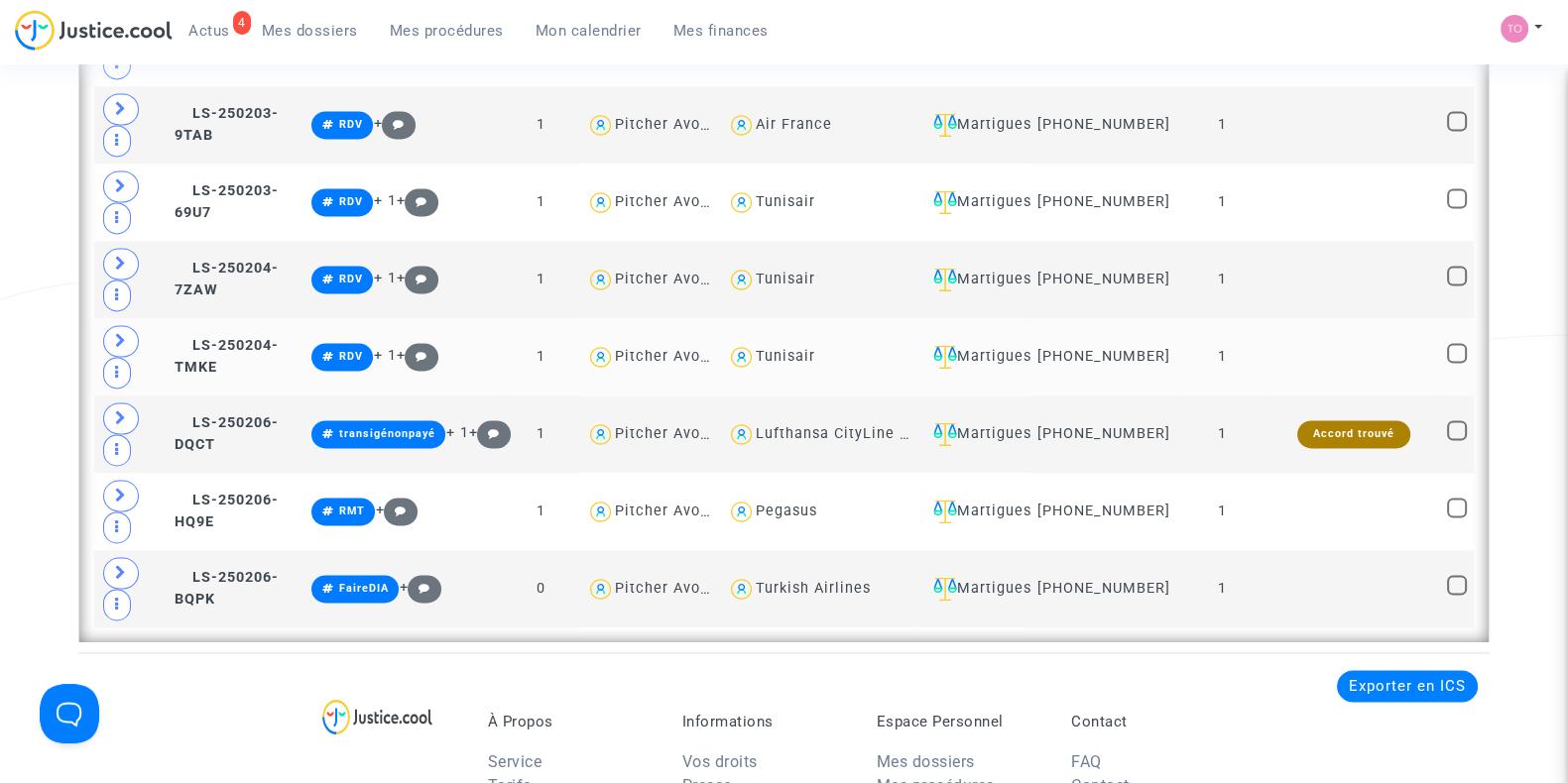
click at [802, 348] on div "Tunisair" at bounding box center [786, 356] width 60 height 17
type textarea "@Tunisair"
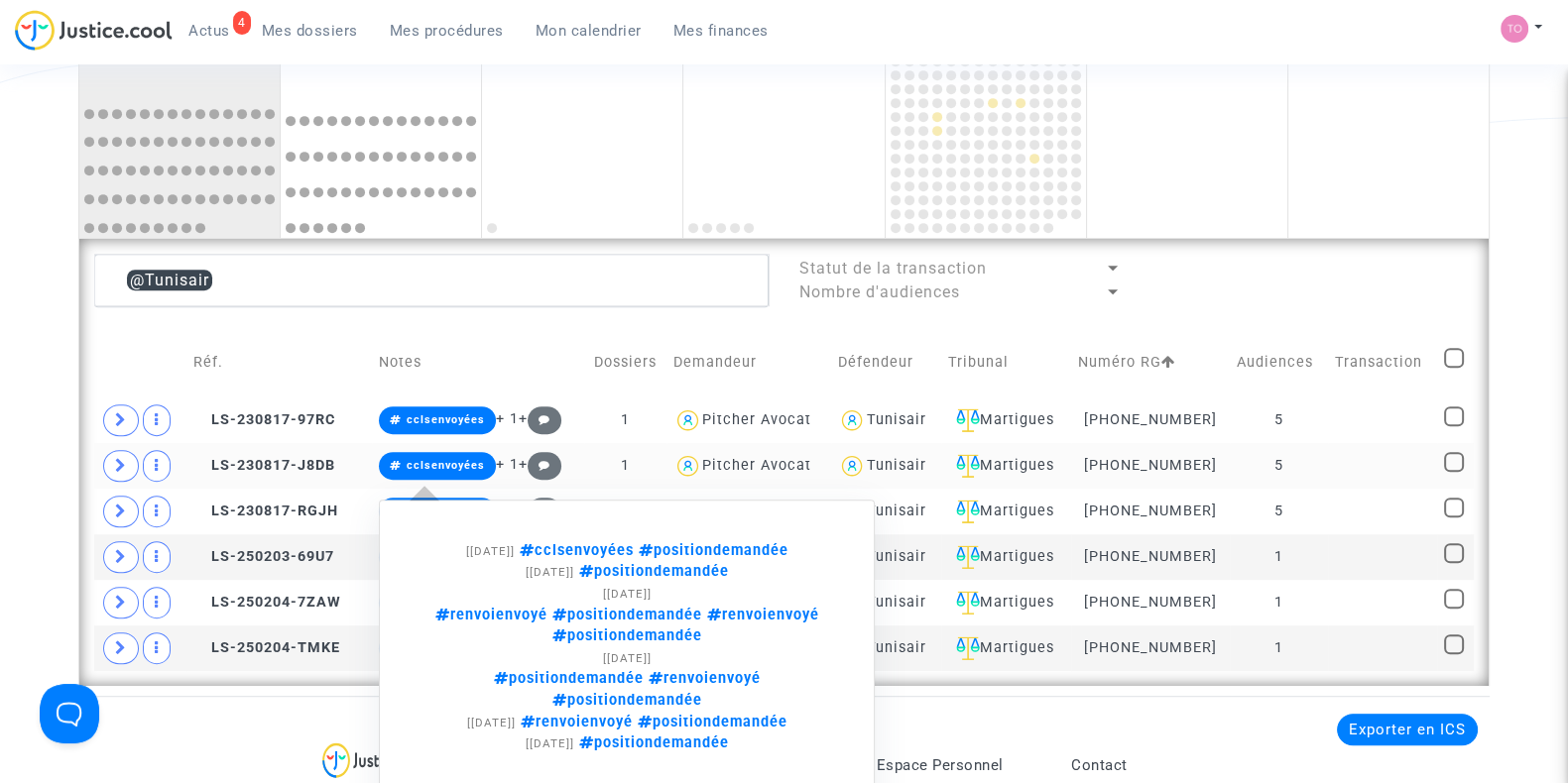
scroll to position [1335, 0]
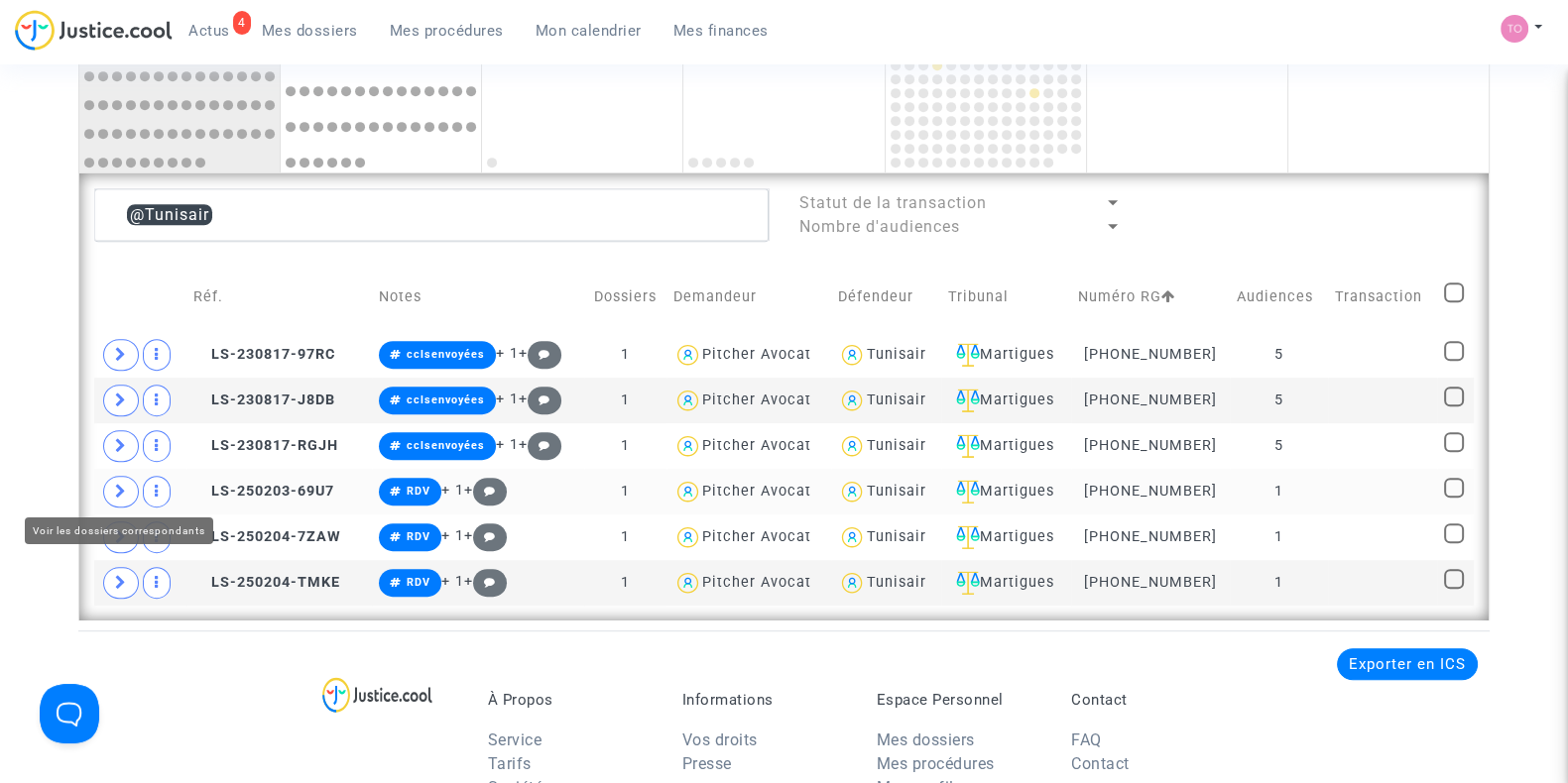
click at [122, 487] on icon at bounding box center [121, 490] width 12 height 15
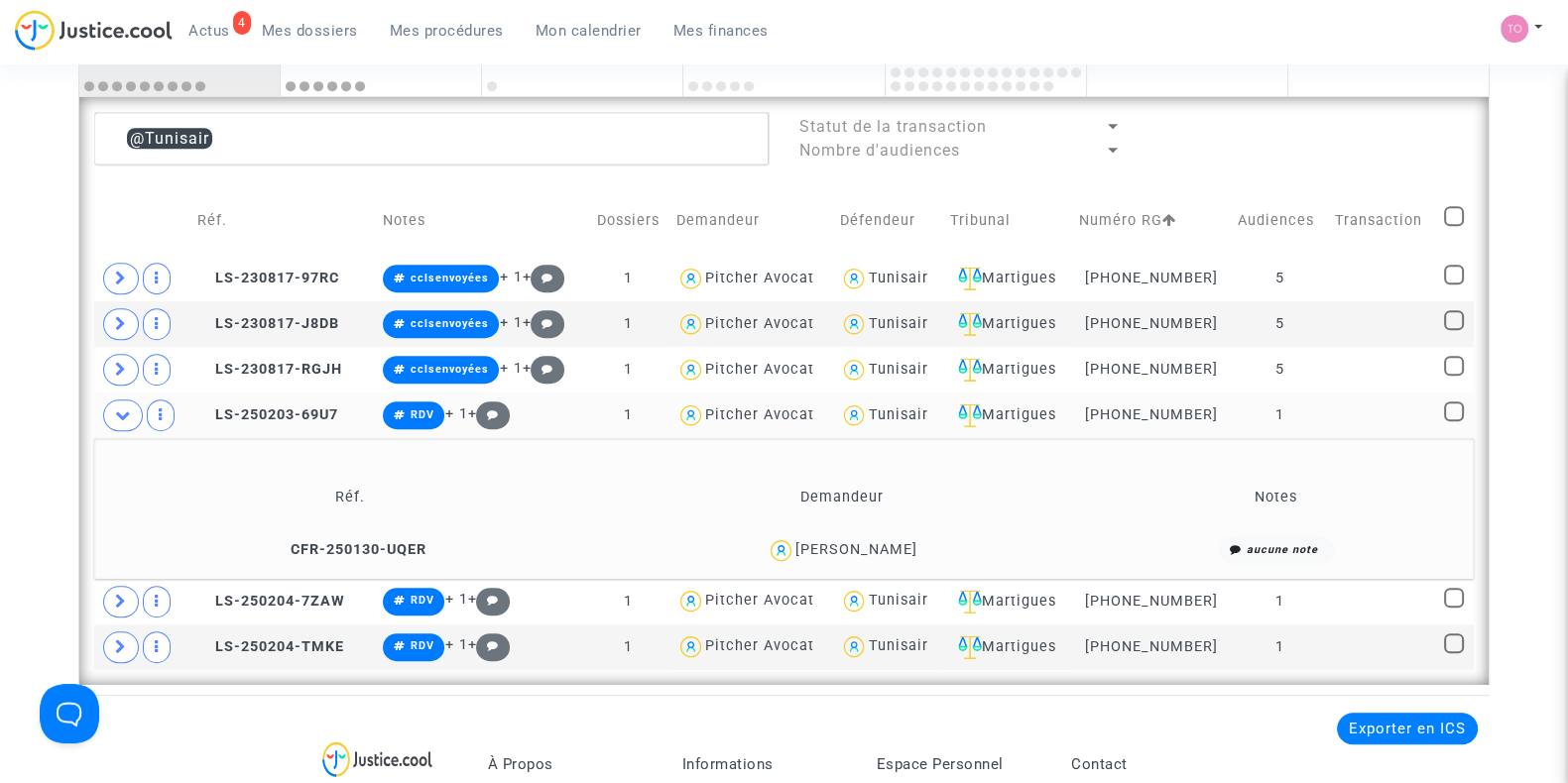
scroll to position [1413, 0]
click at [901, 545] on div "[PERSON_NAME]" at bounding box center [856, 548] width 122 height 17
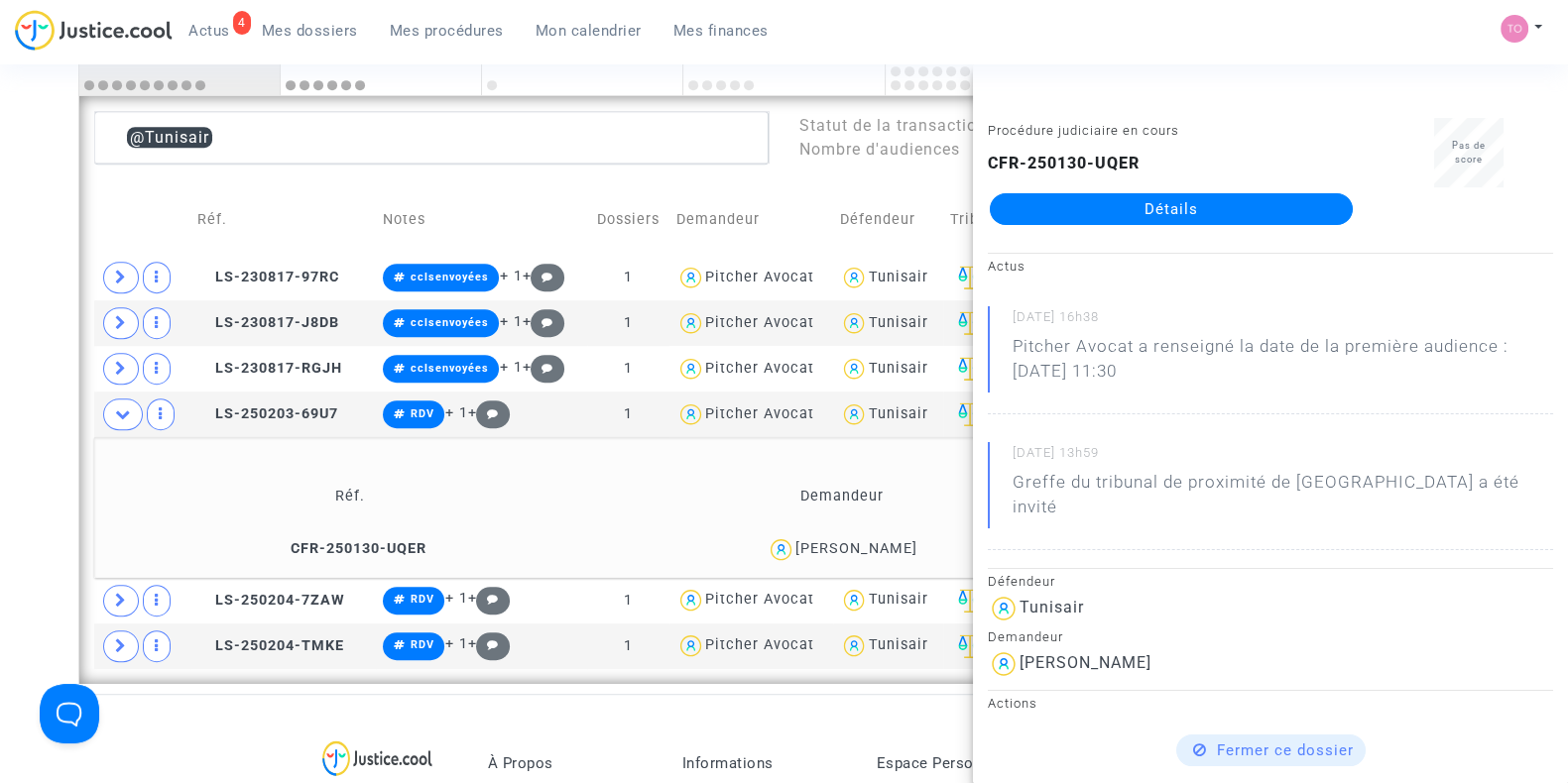
copy div "Derbali"
click at [121, 602] on icon at bounding box center [121, 600] width 12 height 15
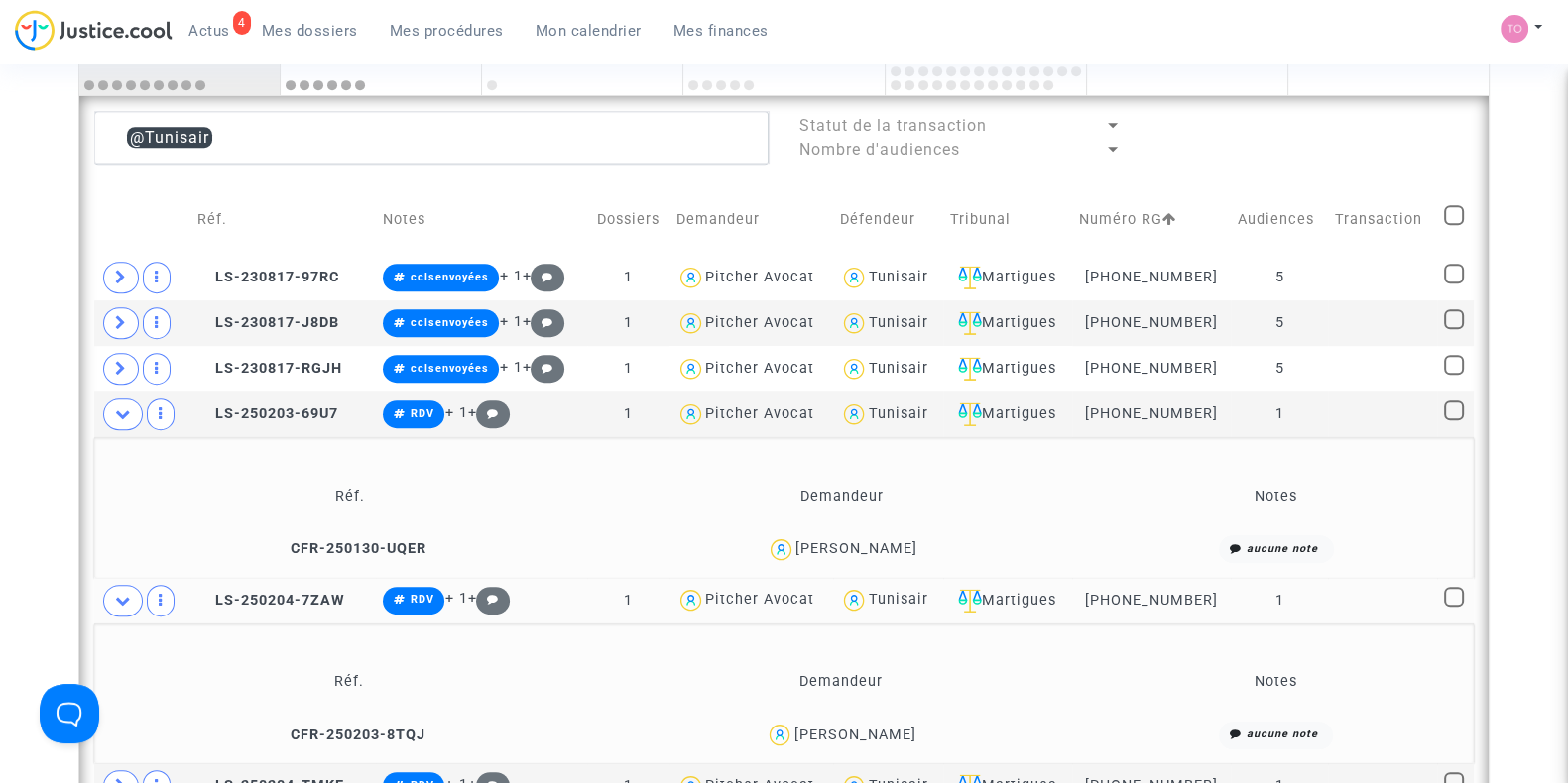
scroll to position [1613, 0]
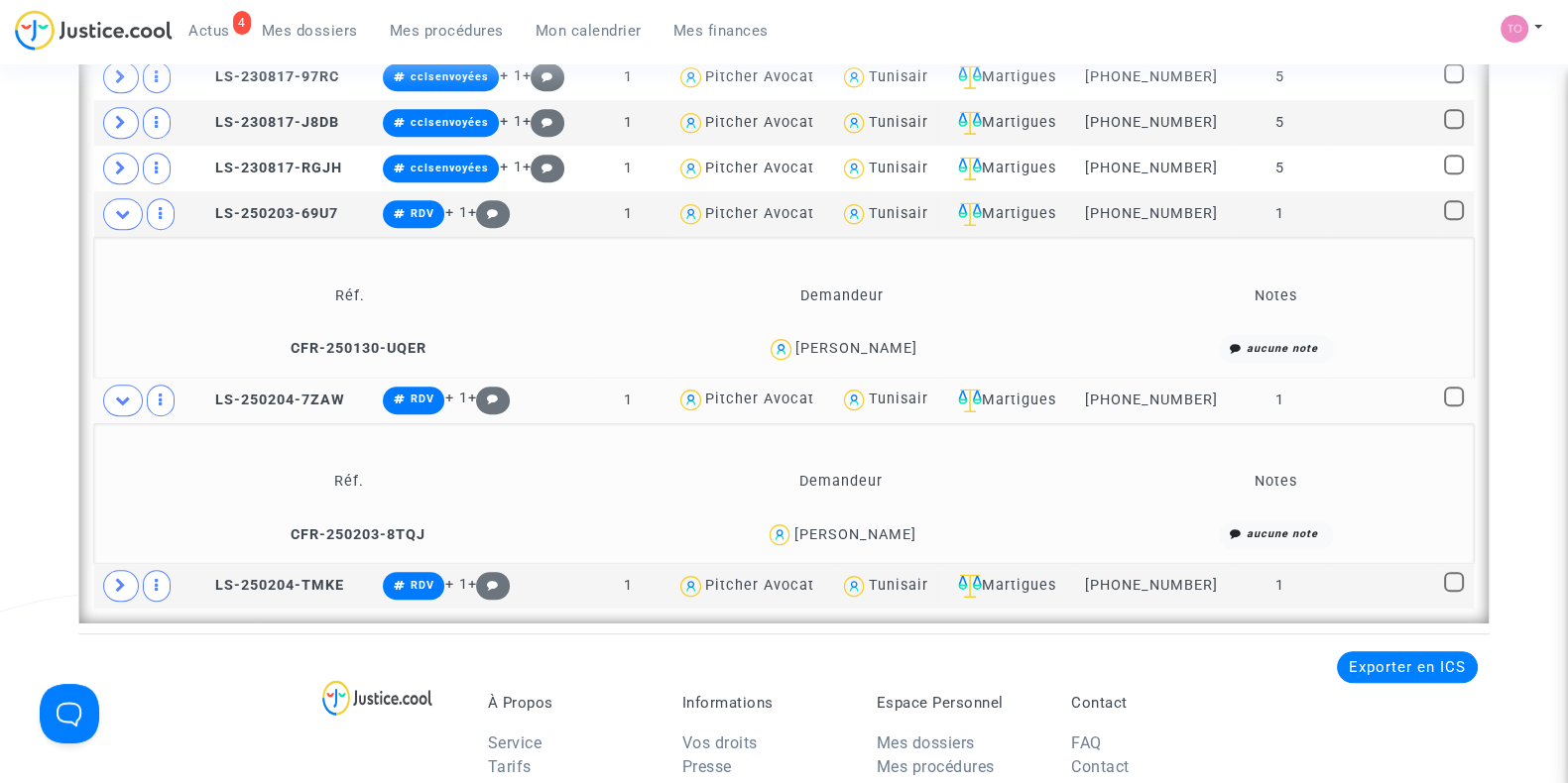
click at [872, 527] on div "[PERSON_NAME]" at bounding box center [854, 534] width 122 height 17
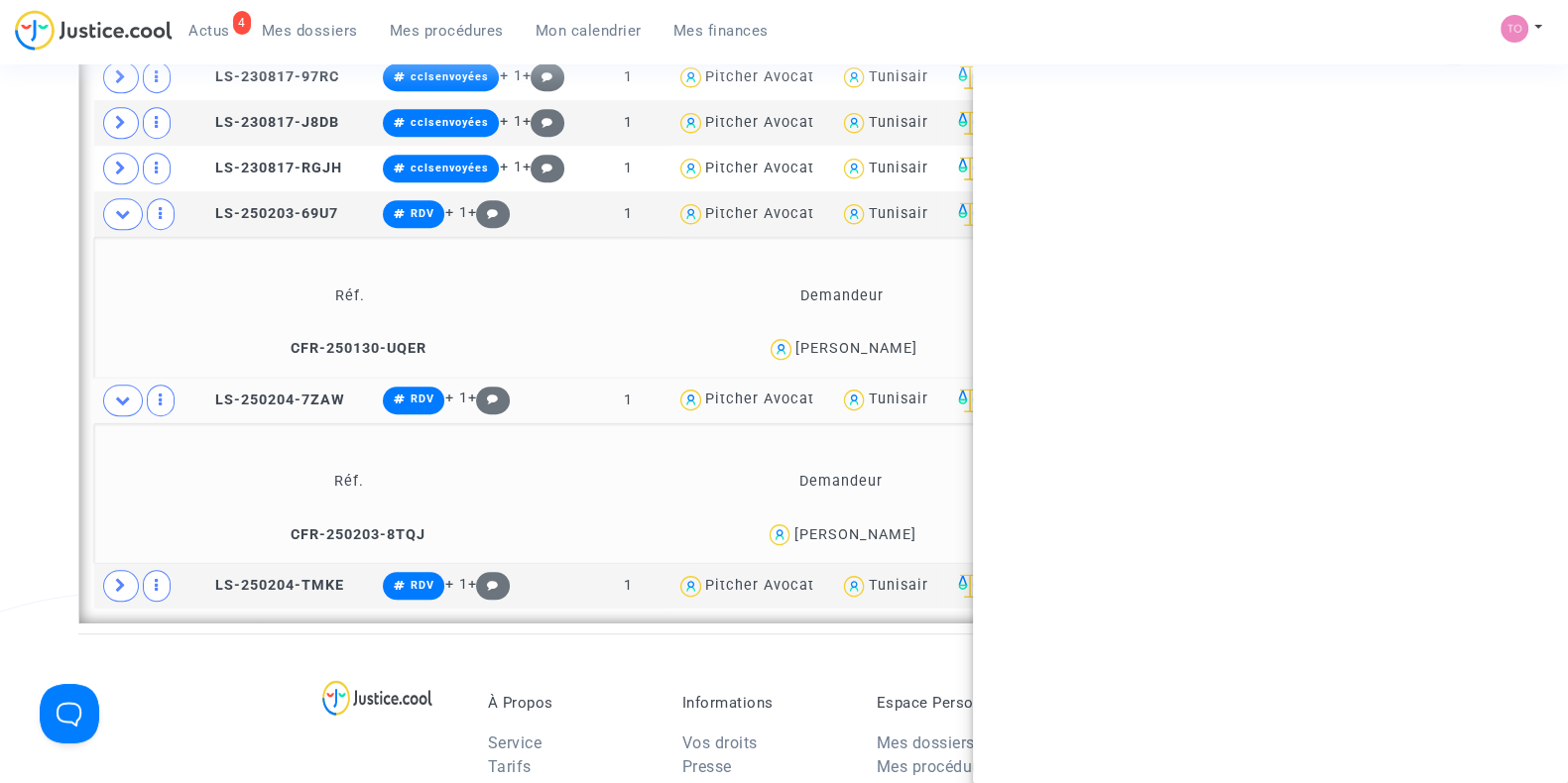
copy div "Moujahid"
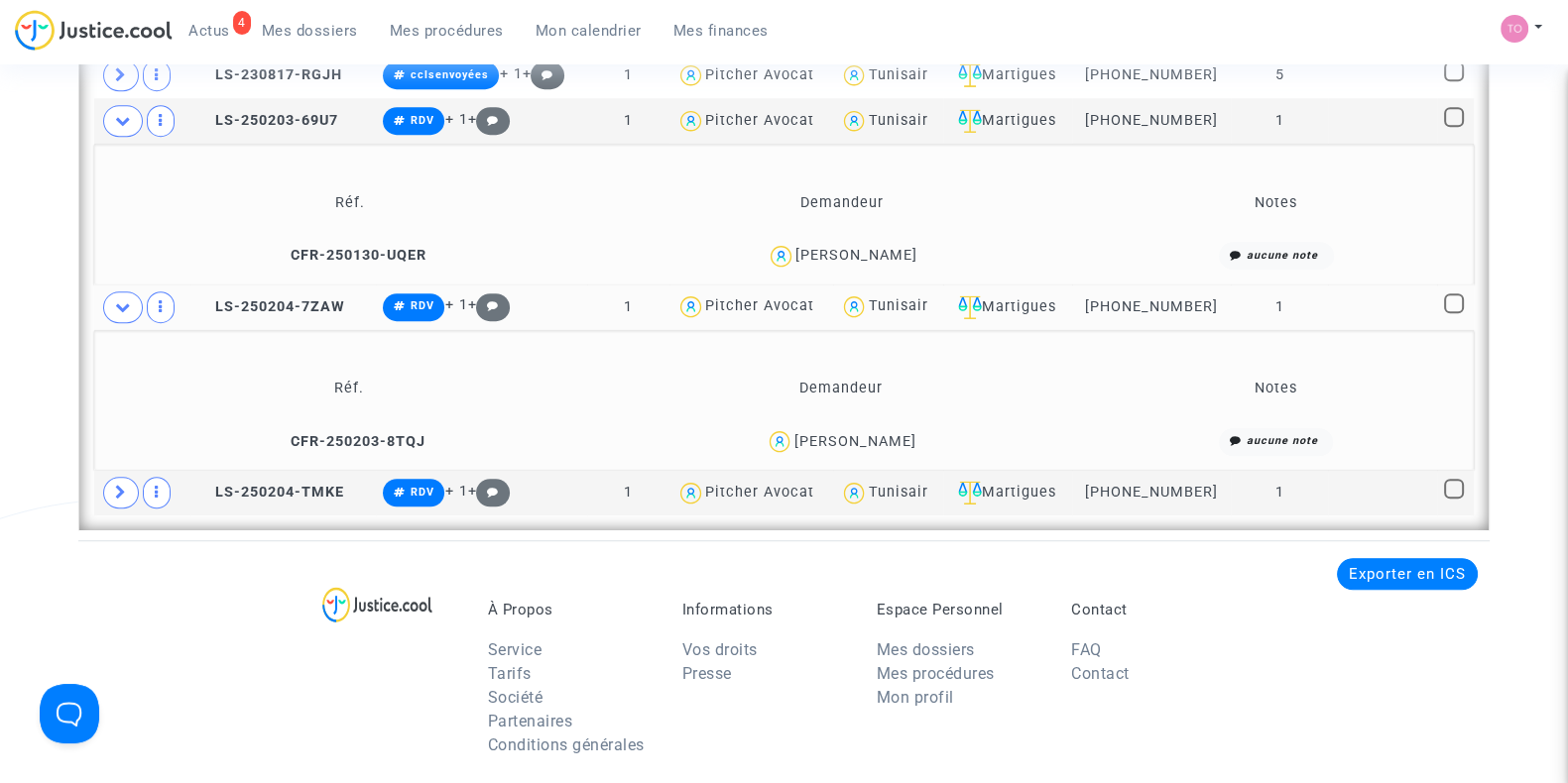
scroll to position [1708, 0]
click at [134, 487] on span at bounding box center [121, 492] width 36 height 32
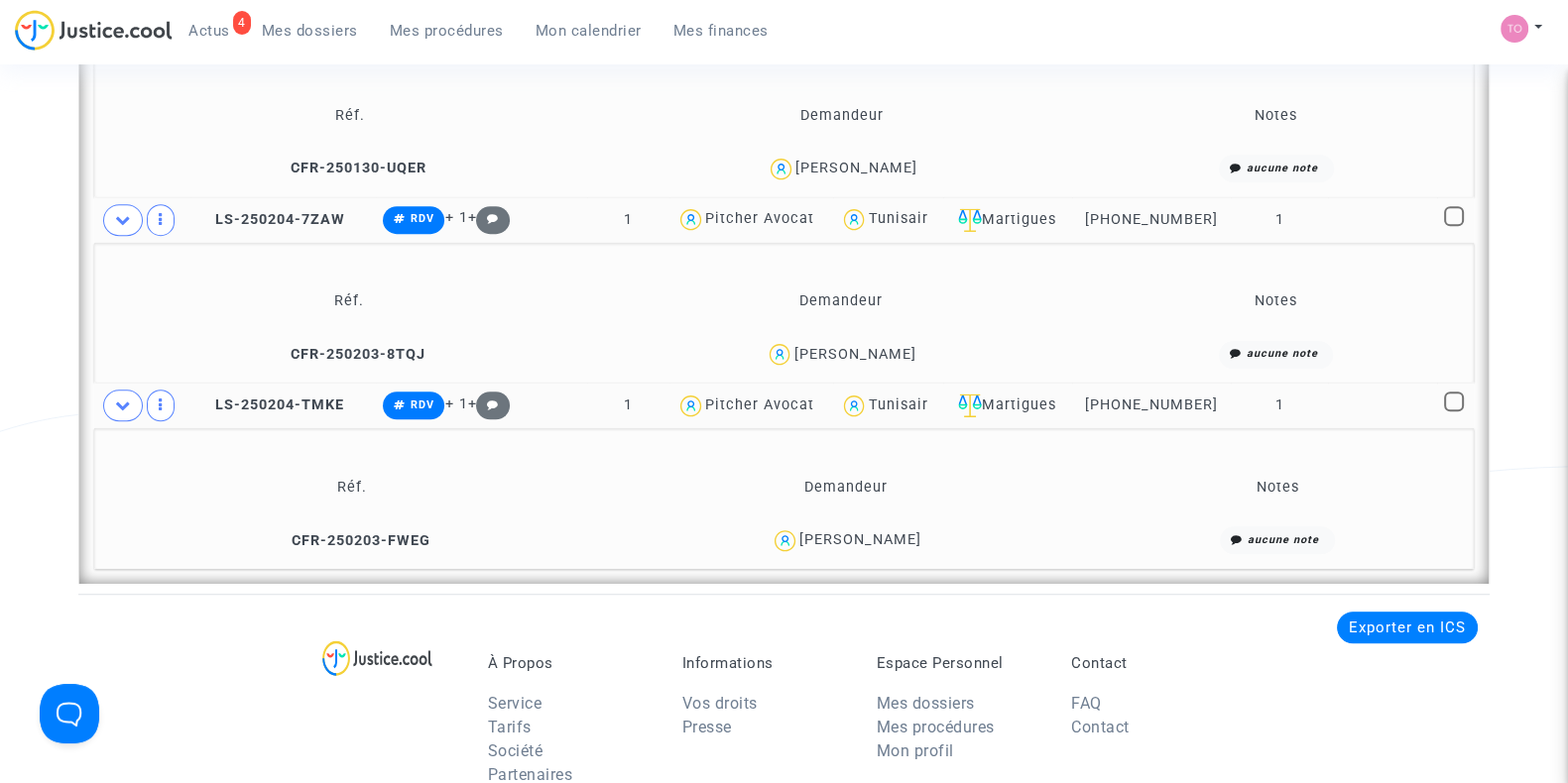
scroll to position [1794, 0]
click at [1041, 215] on div "Martigues" at bounding box center [1008, 220] width 116 height 24
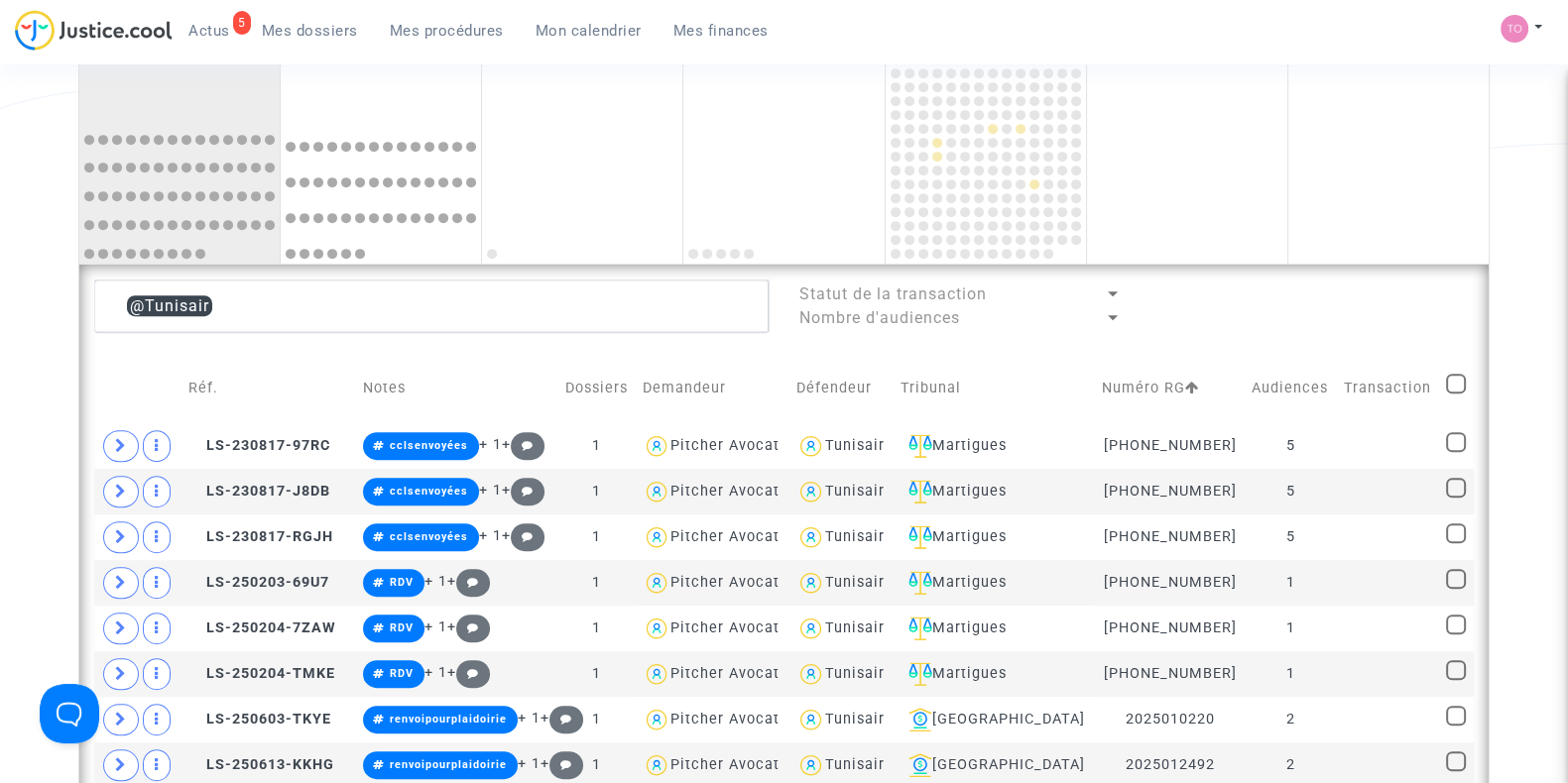
scroll to position [1559, 0]
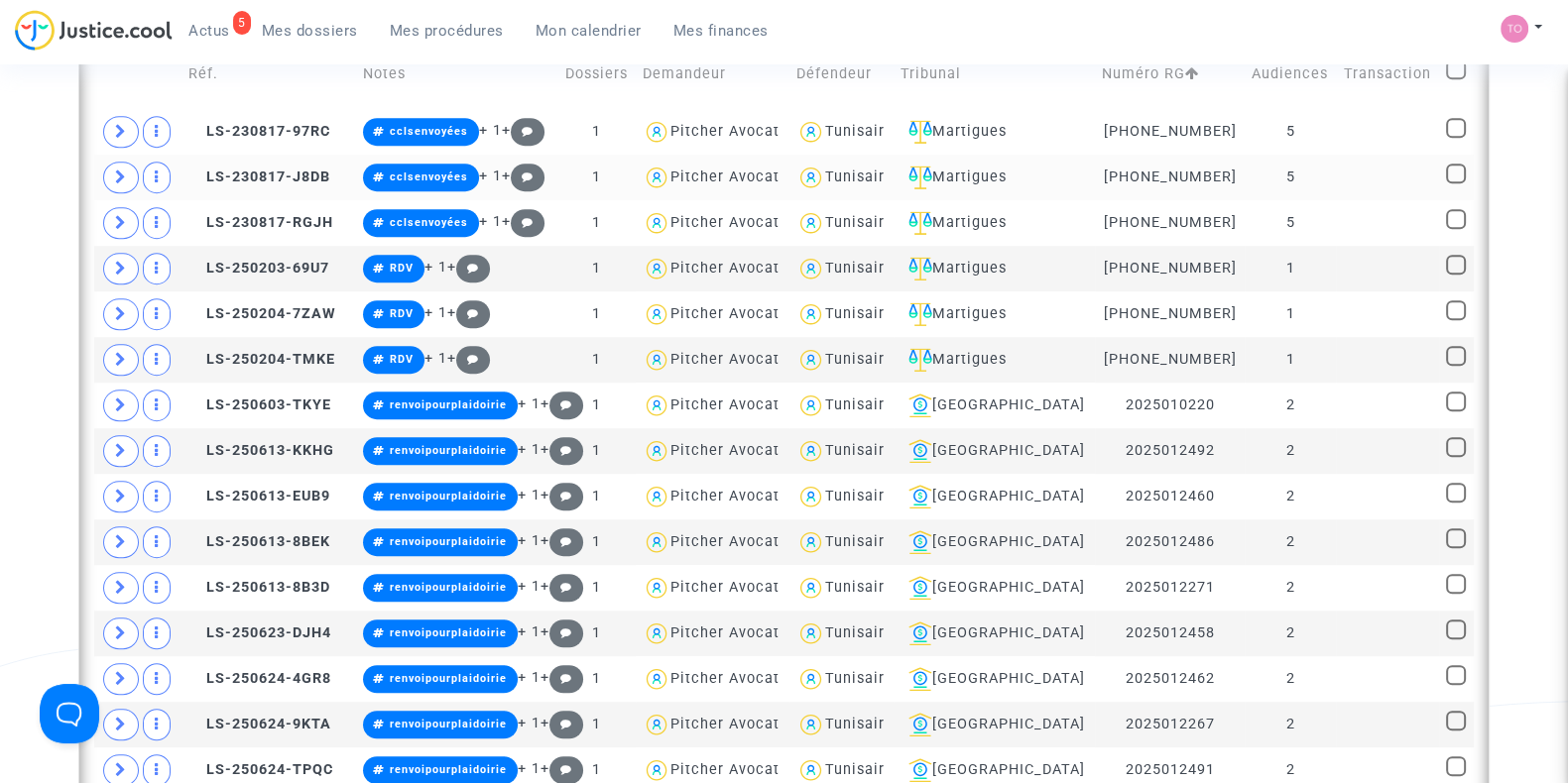
click at [871, 169] on div "Tunisair" at bounding box center [855, 177] width 60 height 17
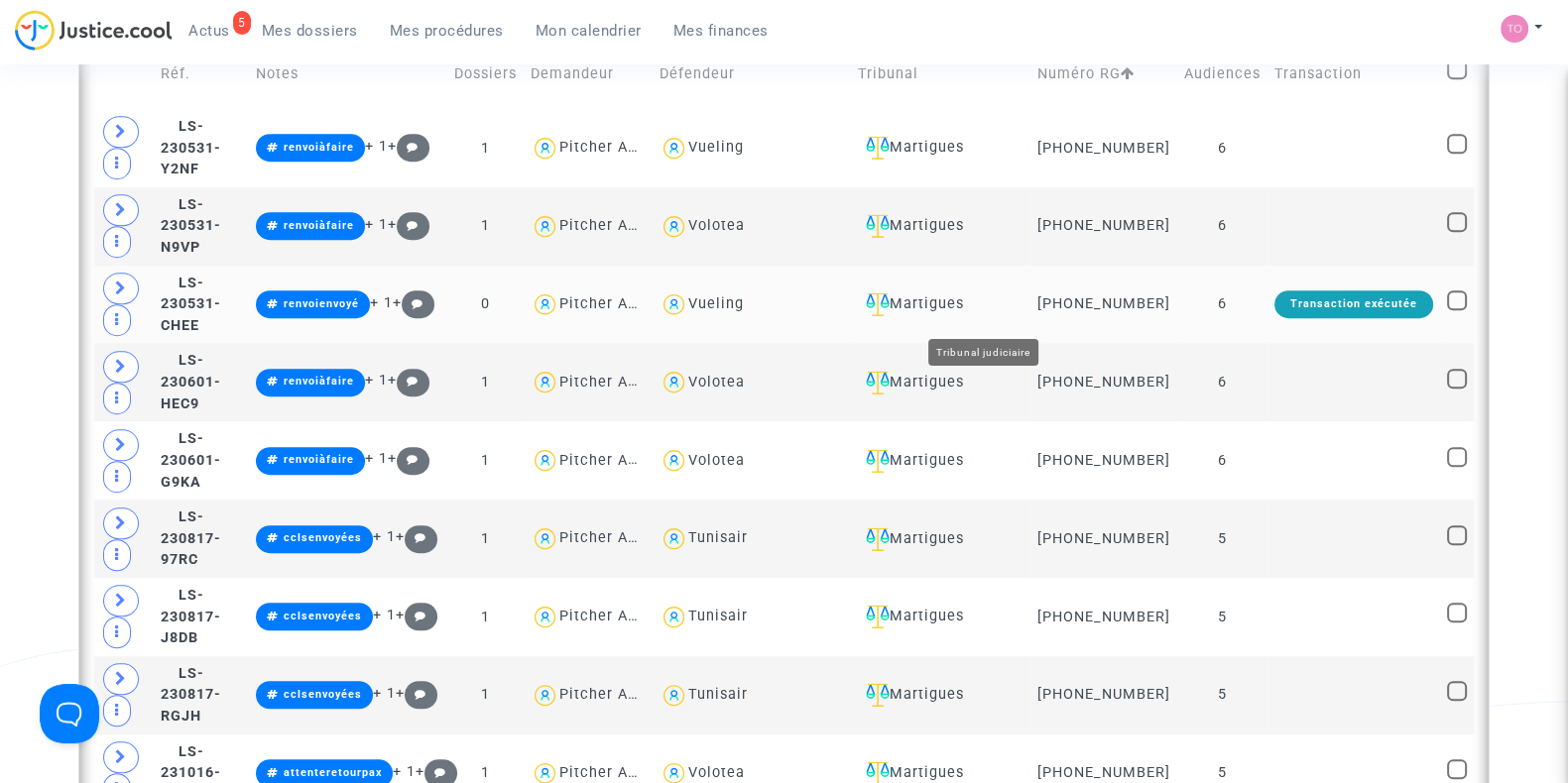
click at [967, 315] on div "Martigues" at bounding box center [941, 305] width 166 height 24
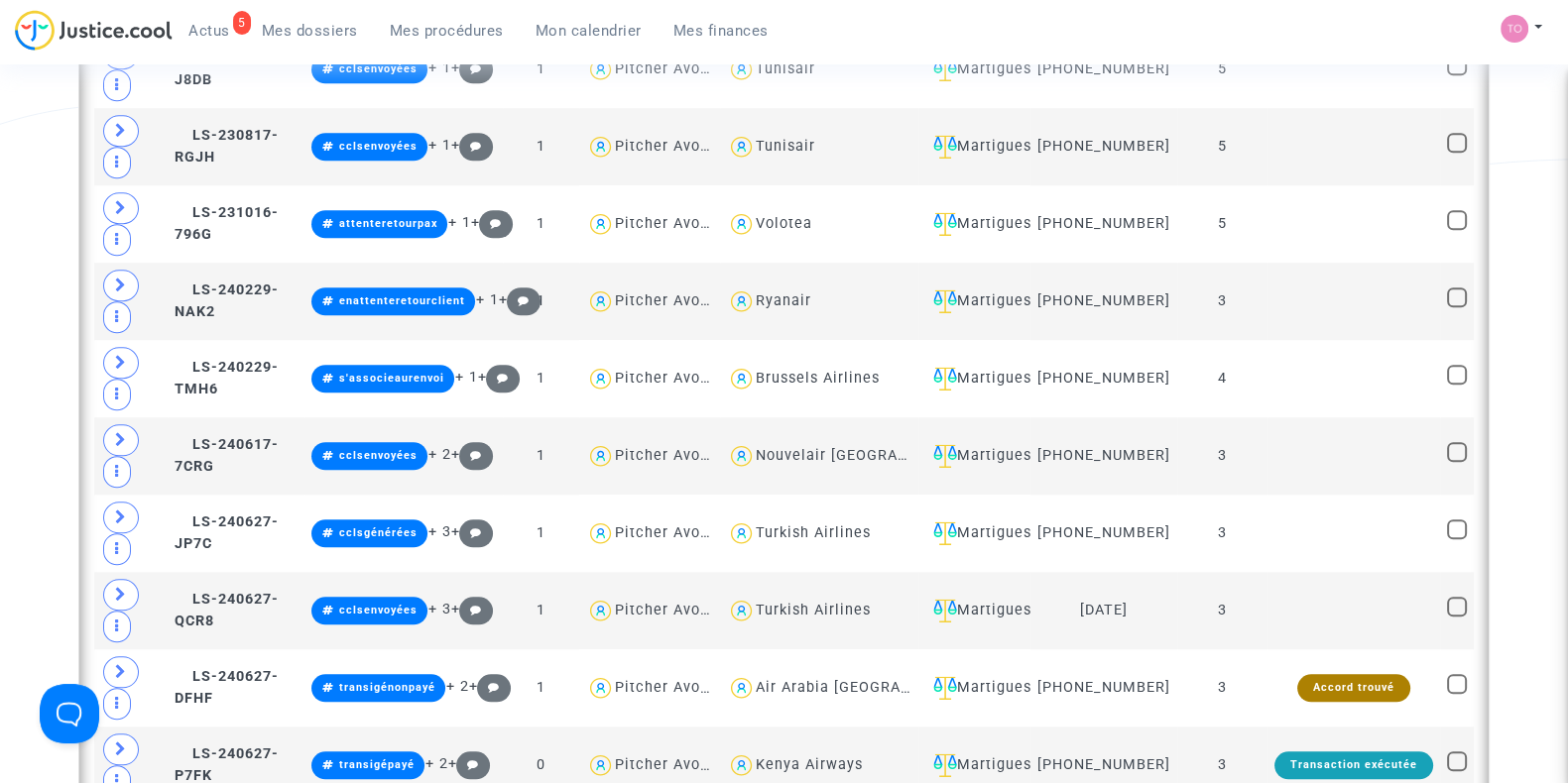
scroll to position [2106, 0]
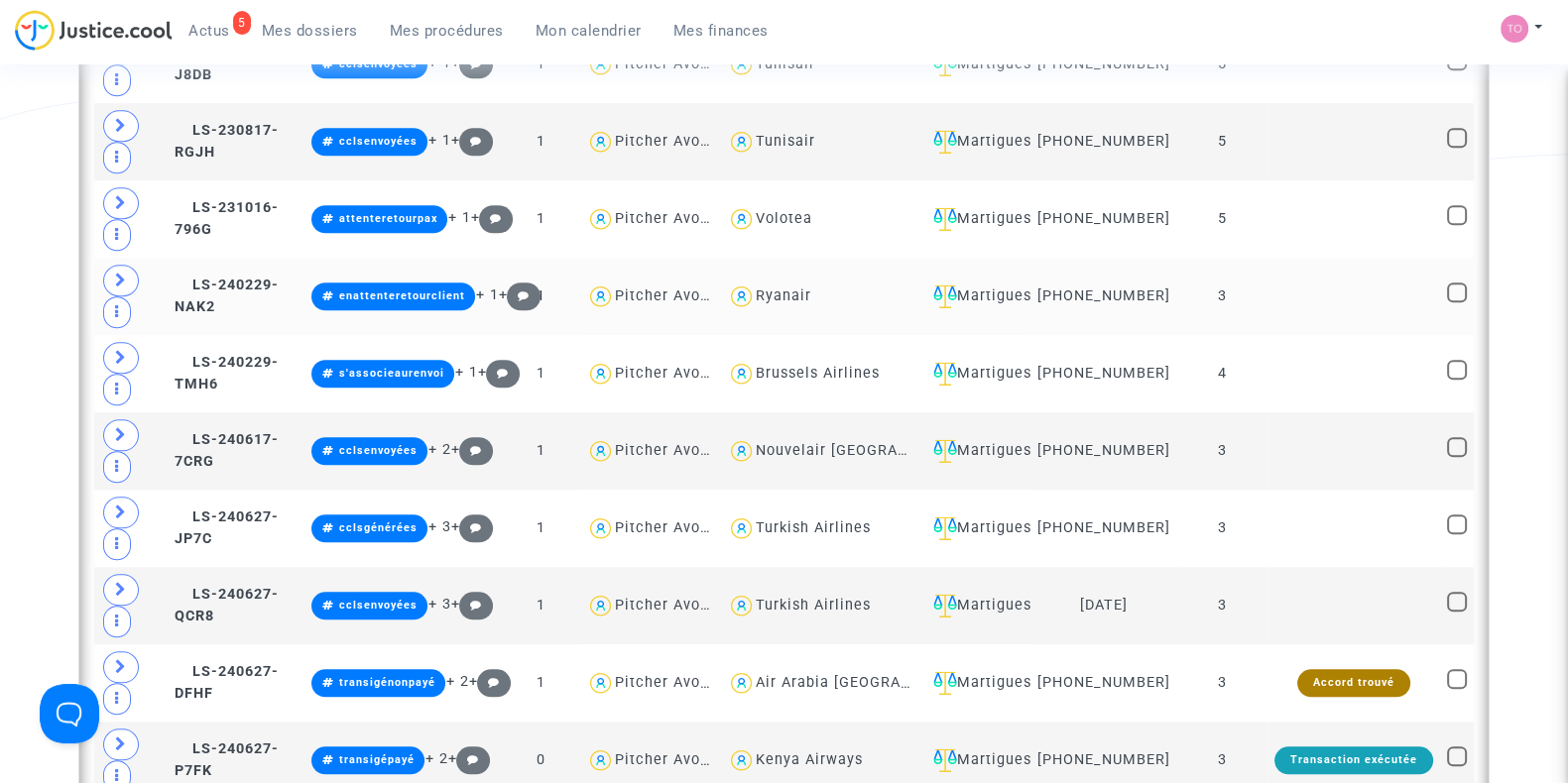
click at [800, 298] on div "Ryanair" at bounding box center [784, 296] width 56 height 17
type textarea "@Ryanair"
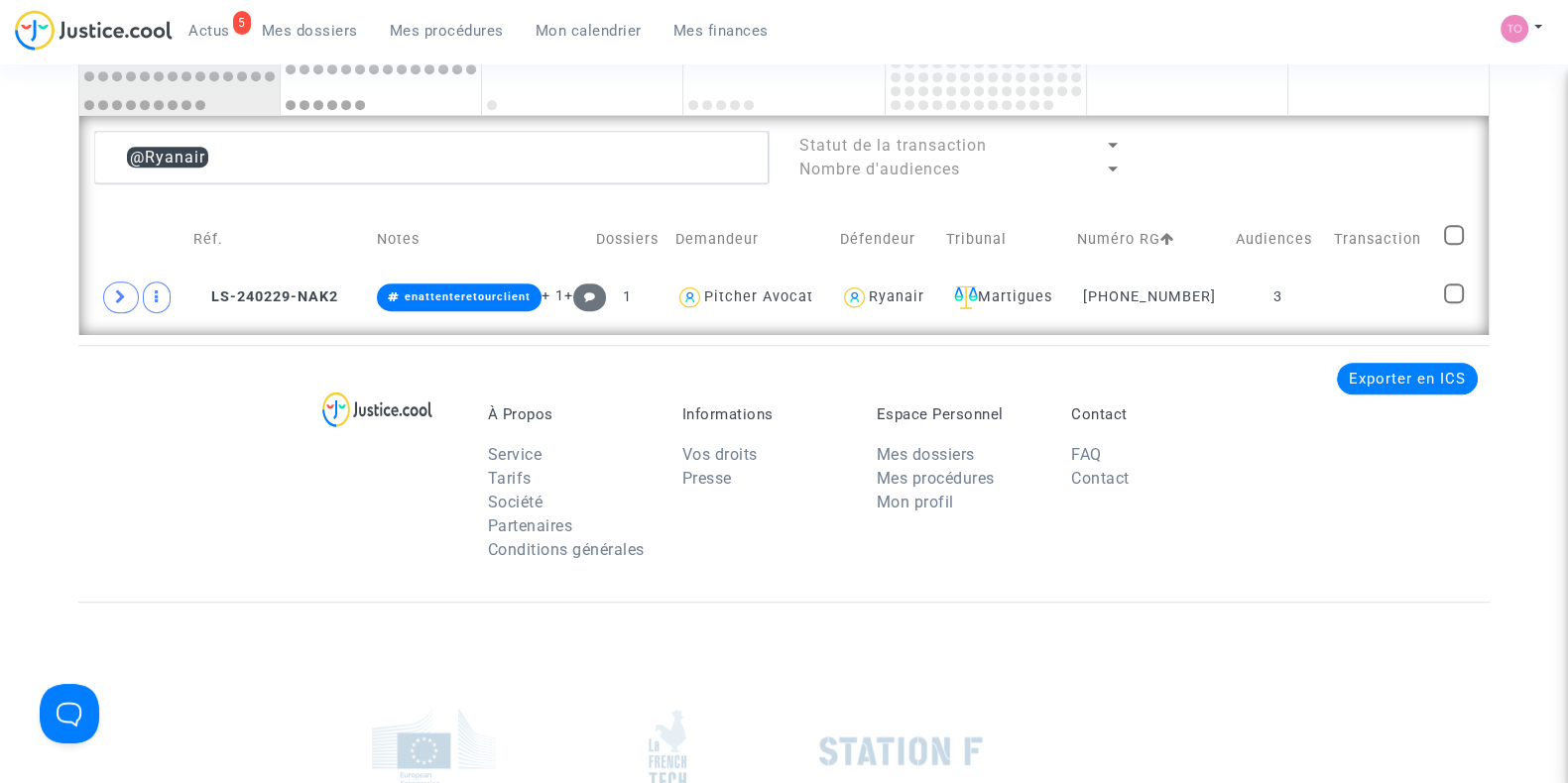
scroll to position [1239, 0]
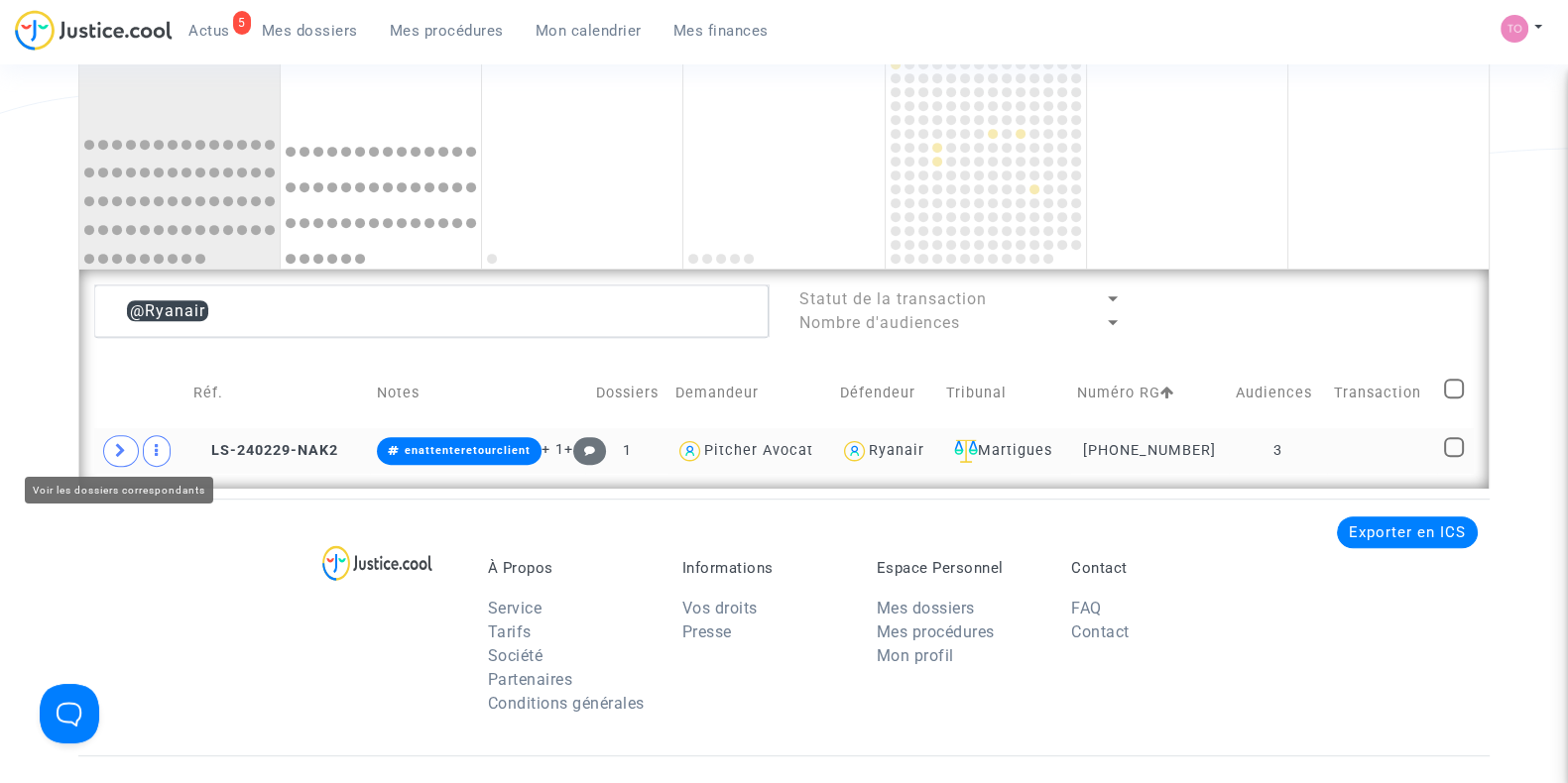
click at [103, 450] on span at bounding box center [121, 451] width 36 height 32
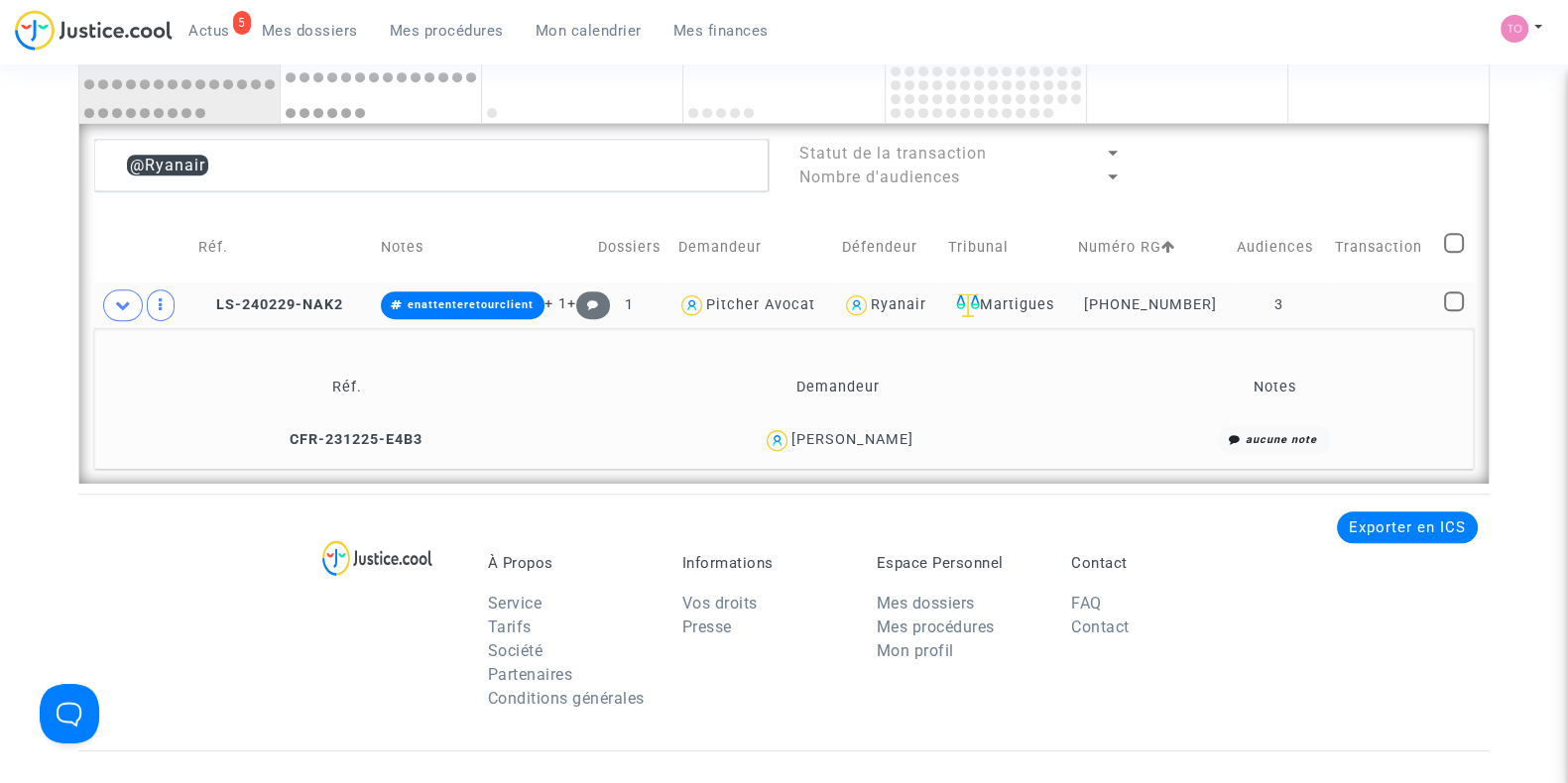
scroll to position [1386, 0]
click at [896, 296] on div "Ryanair" at bounding box center [899, 304] width 56 height 17
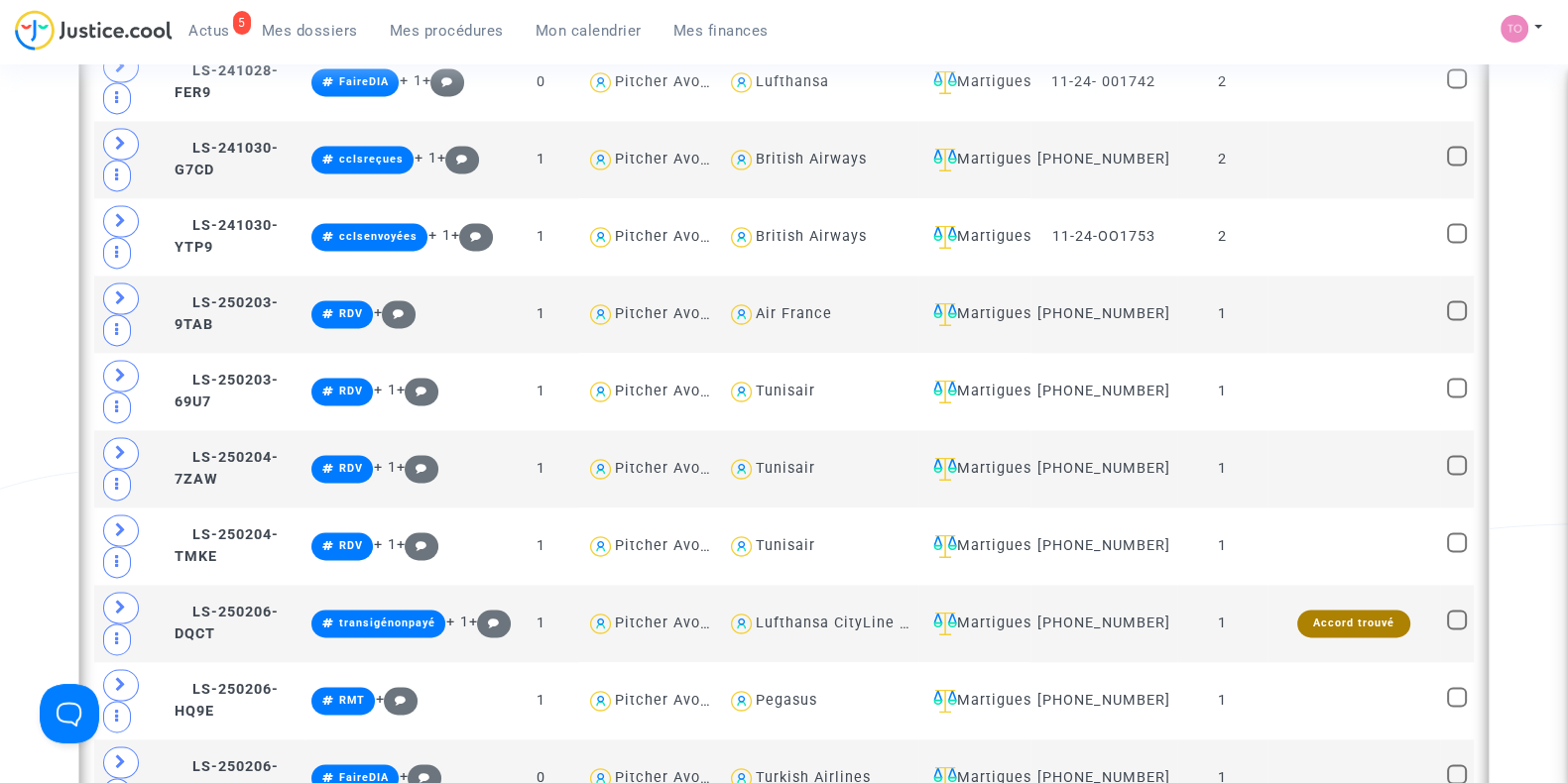
scroll to position [3531, 0]
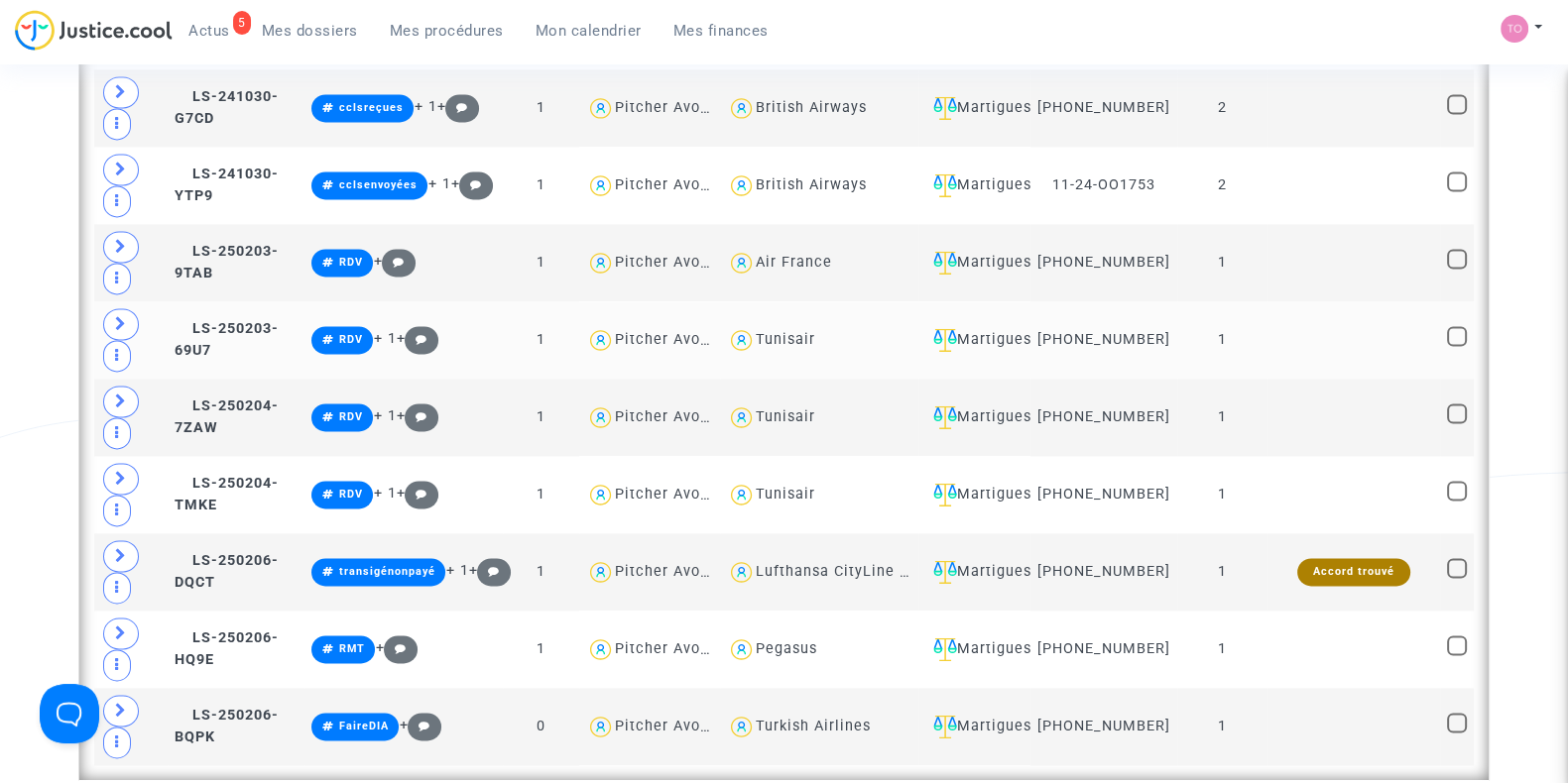
click at [793, 332] on div "Tunisair" at bounding box center [786, 340] width 60 height 17
type textarea "@Tunisair"
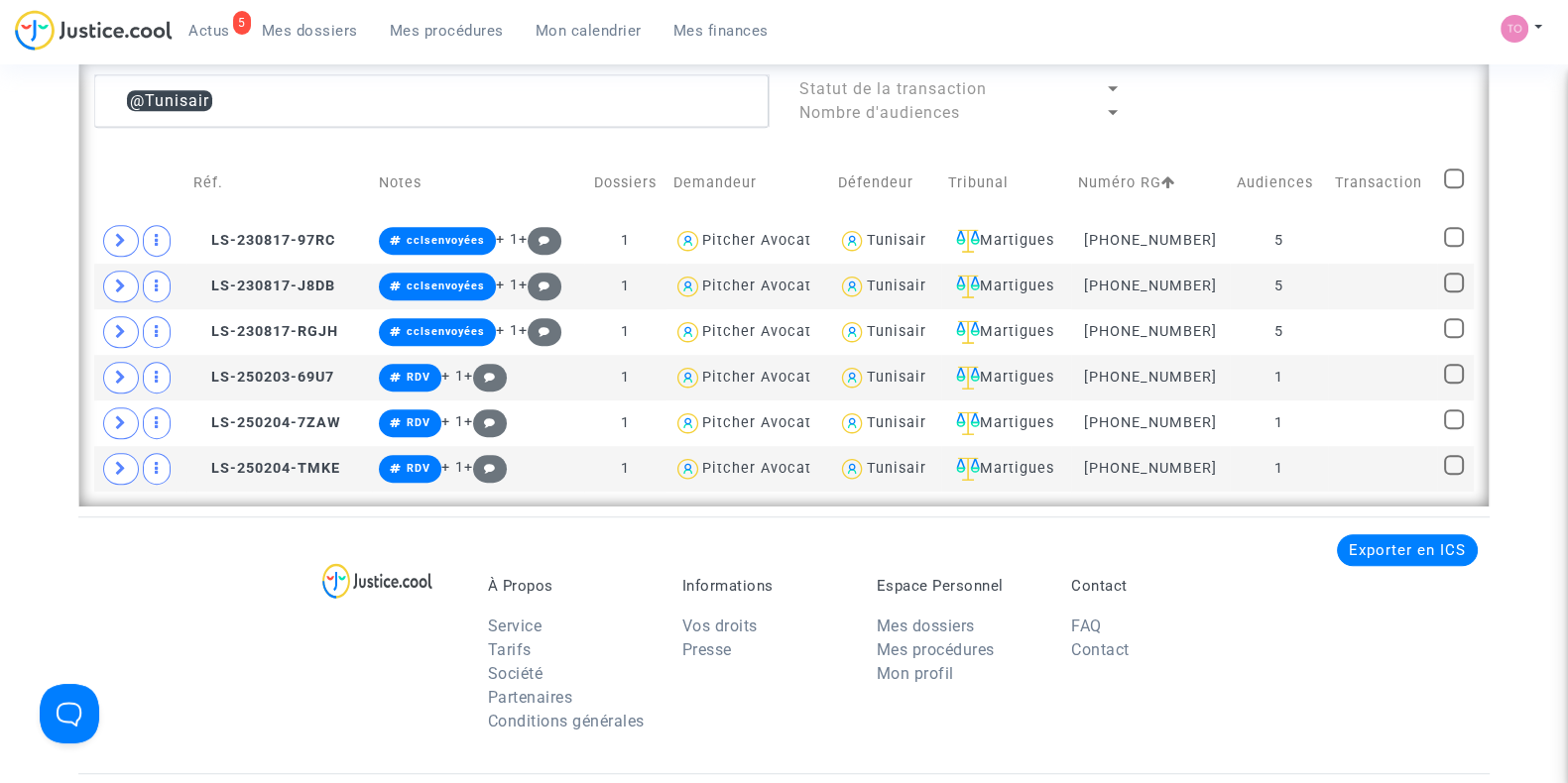
scroll to position [1448, 0]
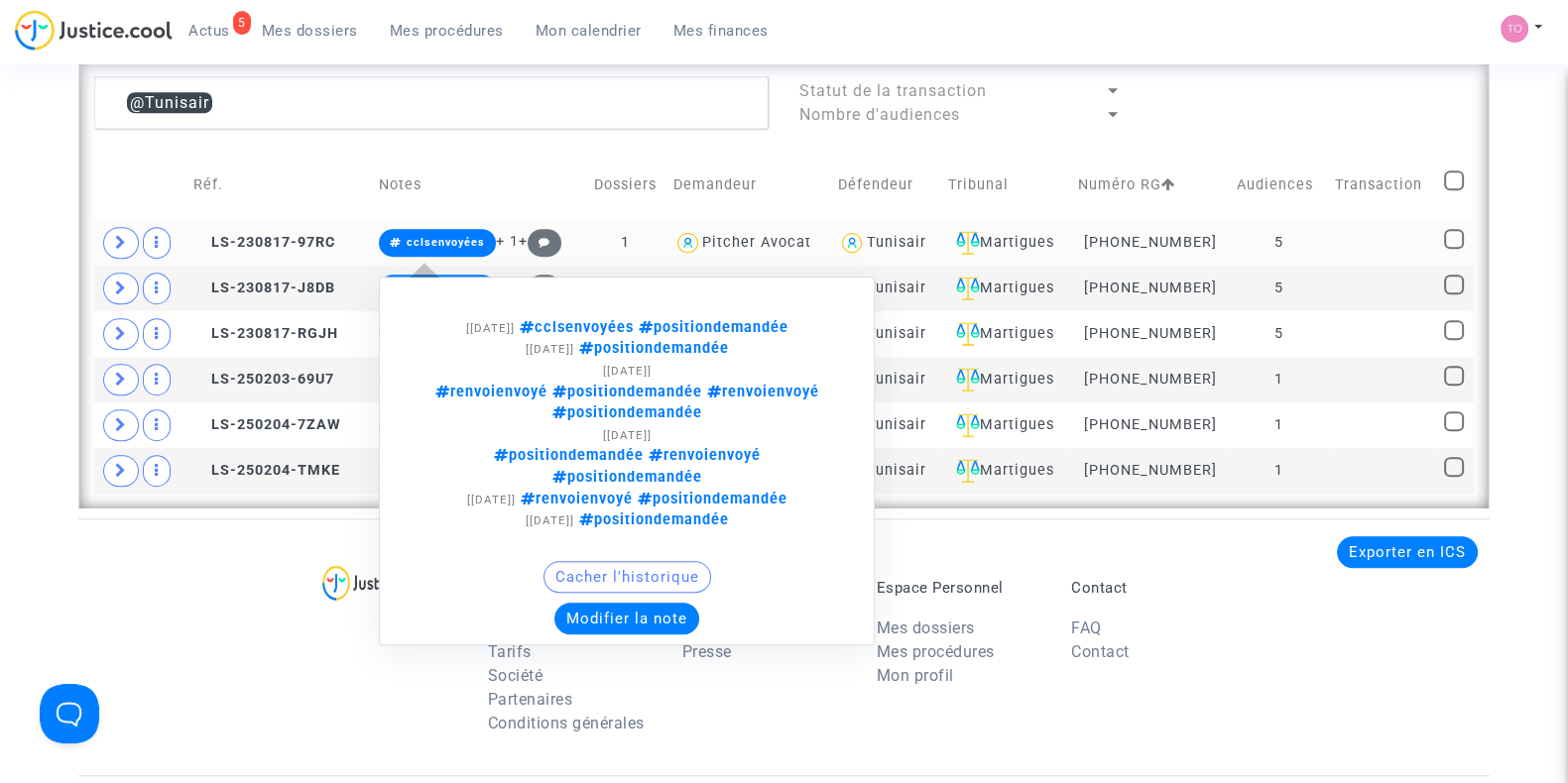
click at [607, 603] on button "Modifier la note" at bounding box center [626, 619] width 145 height 32
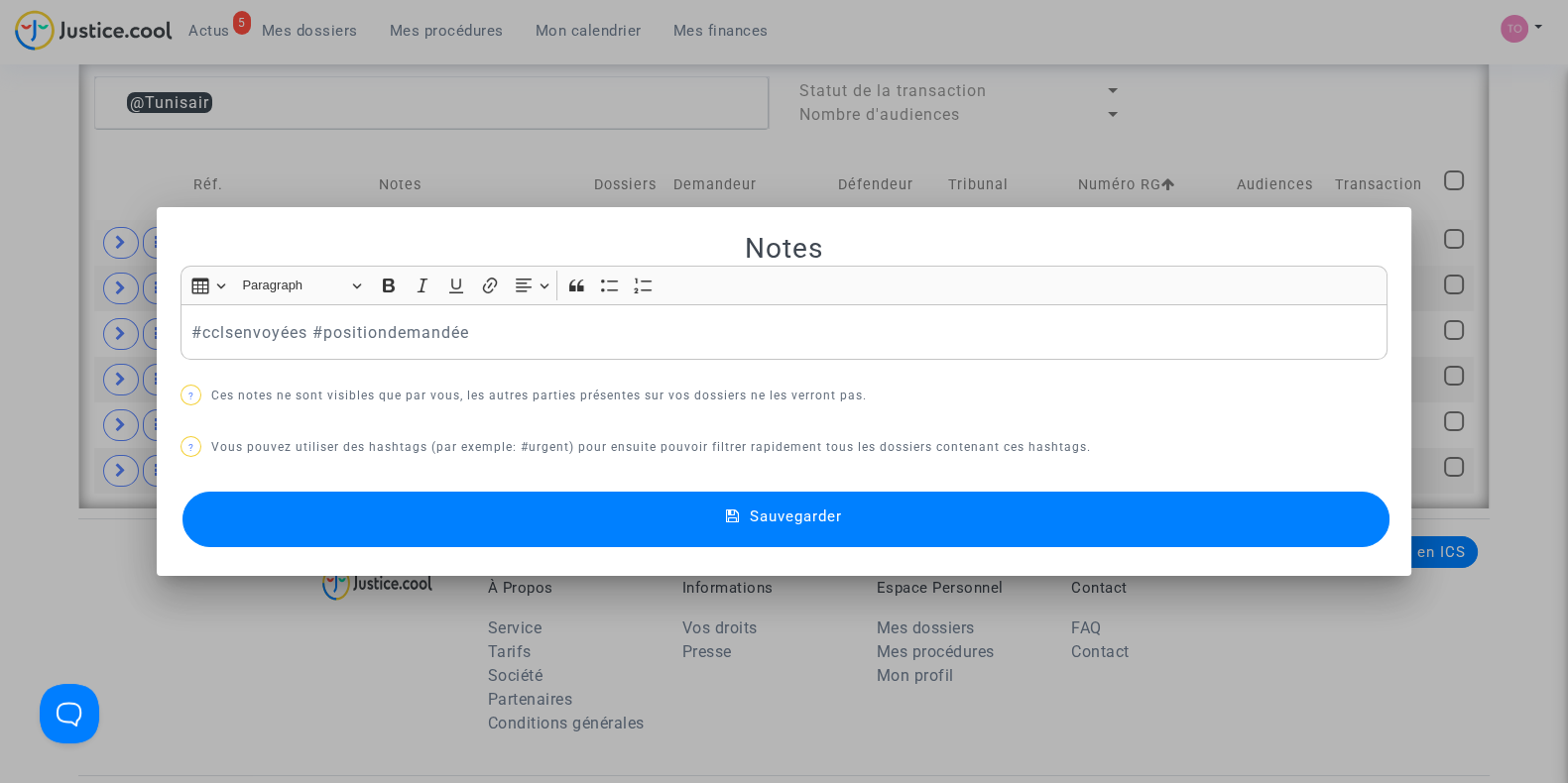
scroll to position [0, 0]
click at [444, 532] on button "Sauvegarder" at bounding box center [786, 519] width 1206 height 56
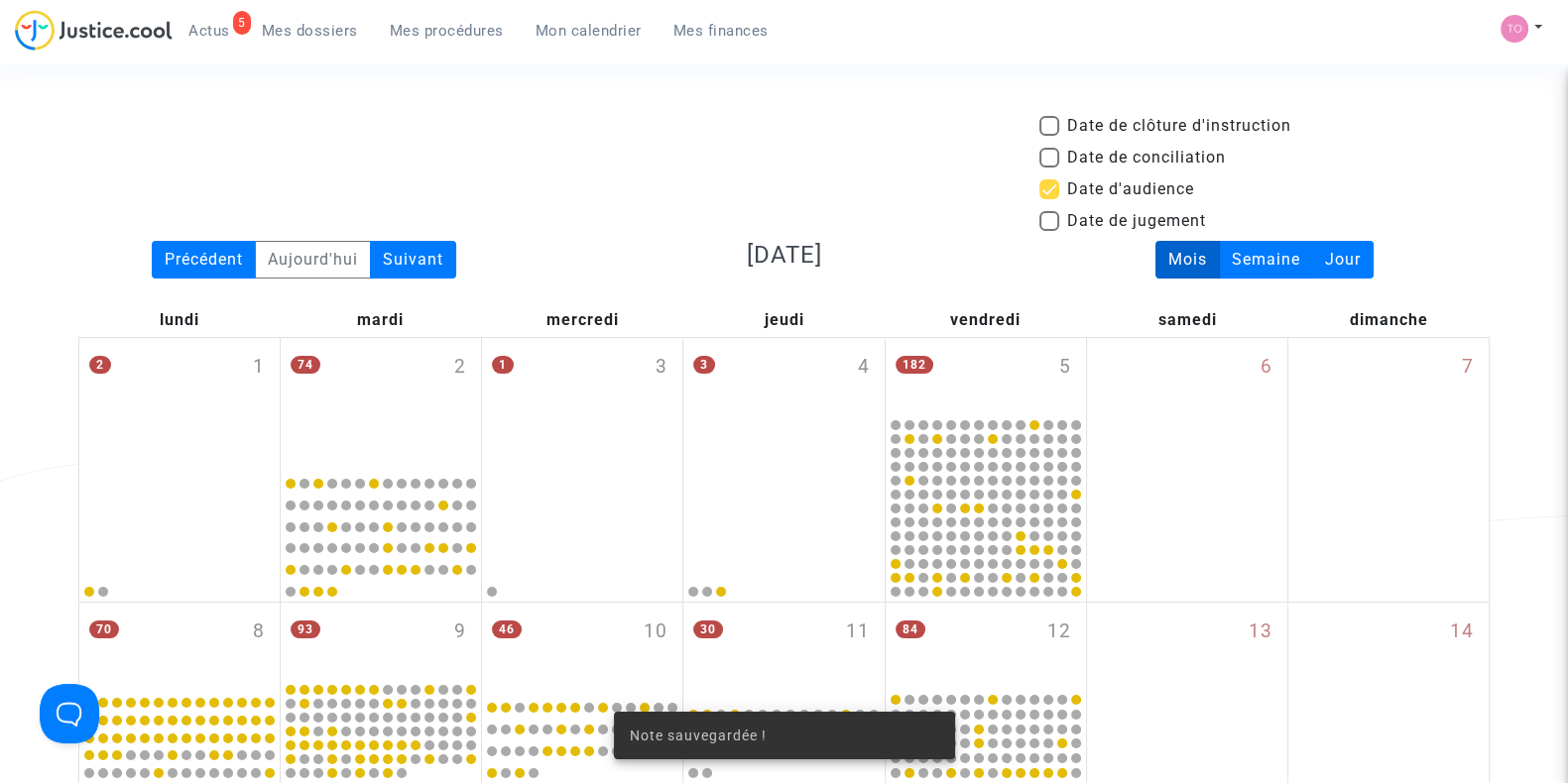
scroll to position [1448, 0]
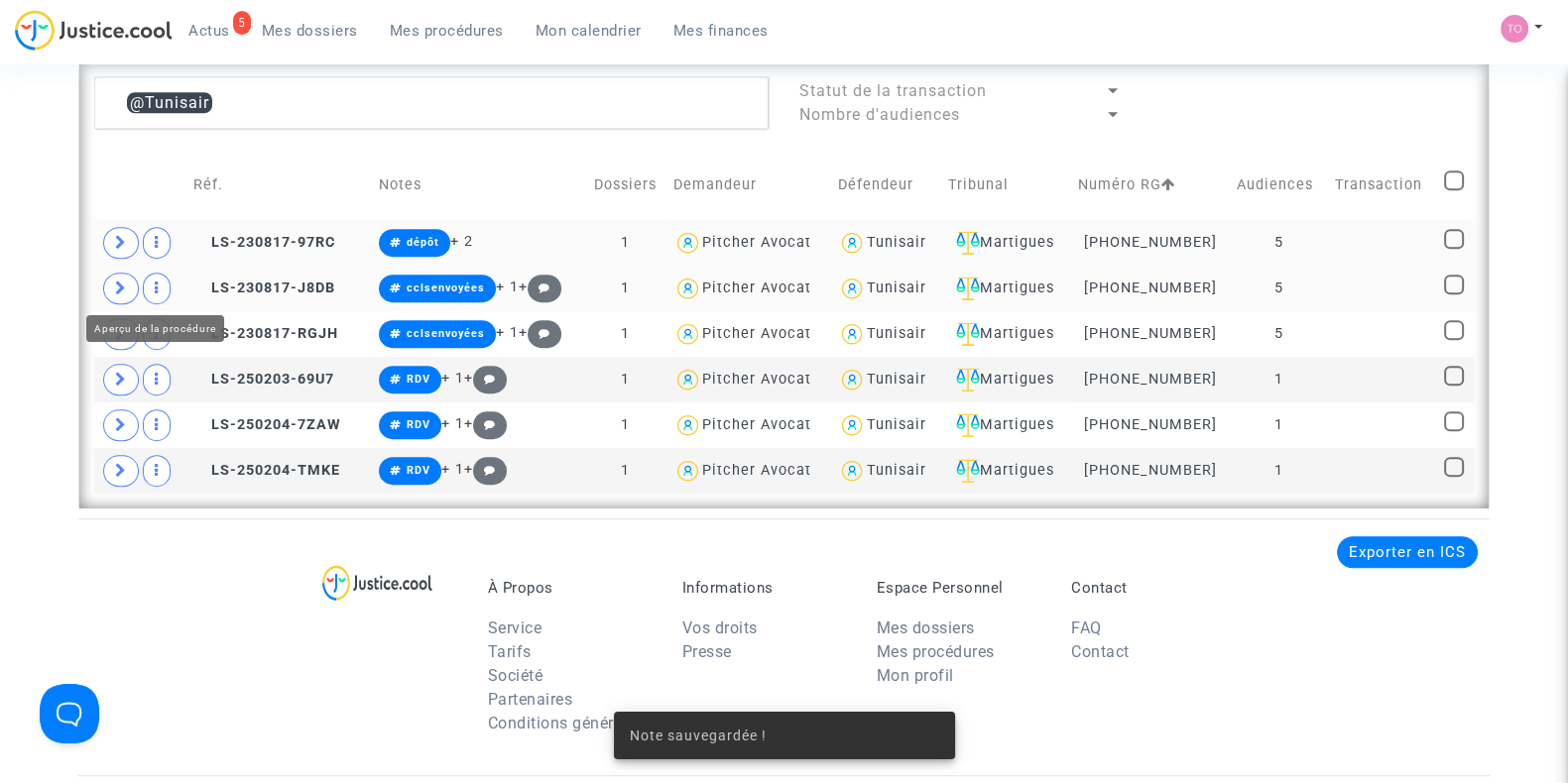
click at [123, 281] on icon at bounding box center [121, 288] width 12 height 15
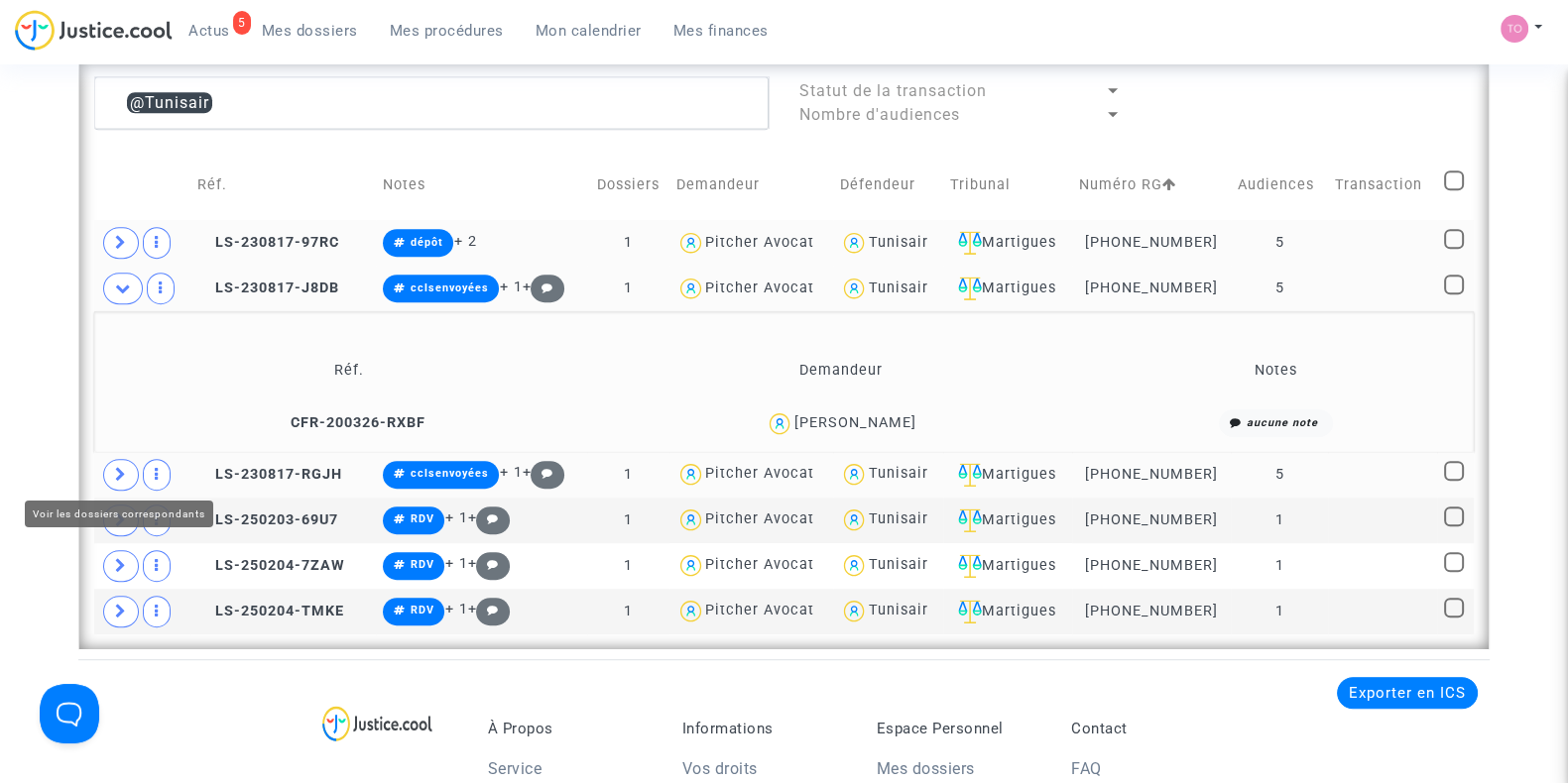
click at [113, 474] on span at bounding box center [121, 475] width 36 height 32
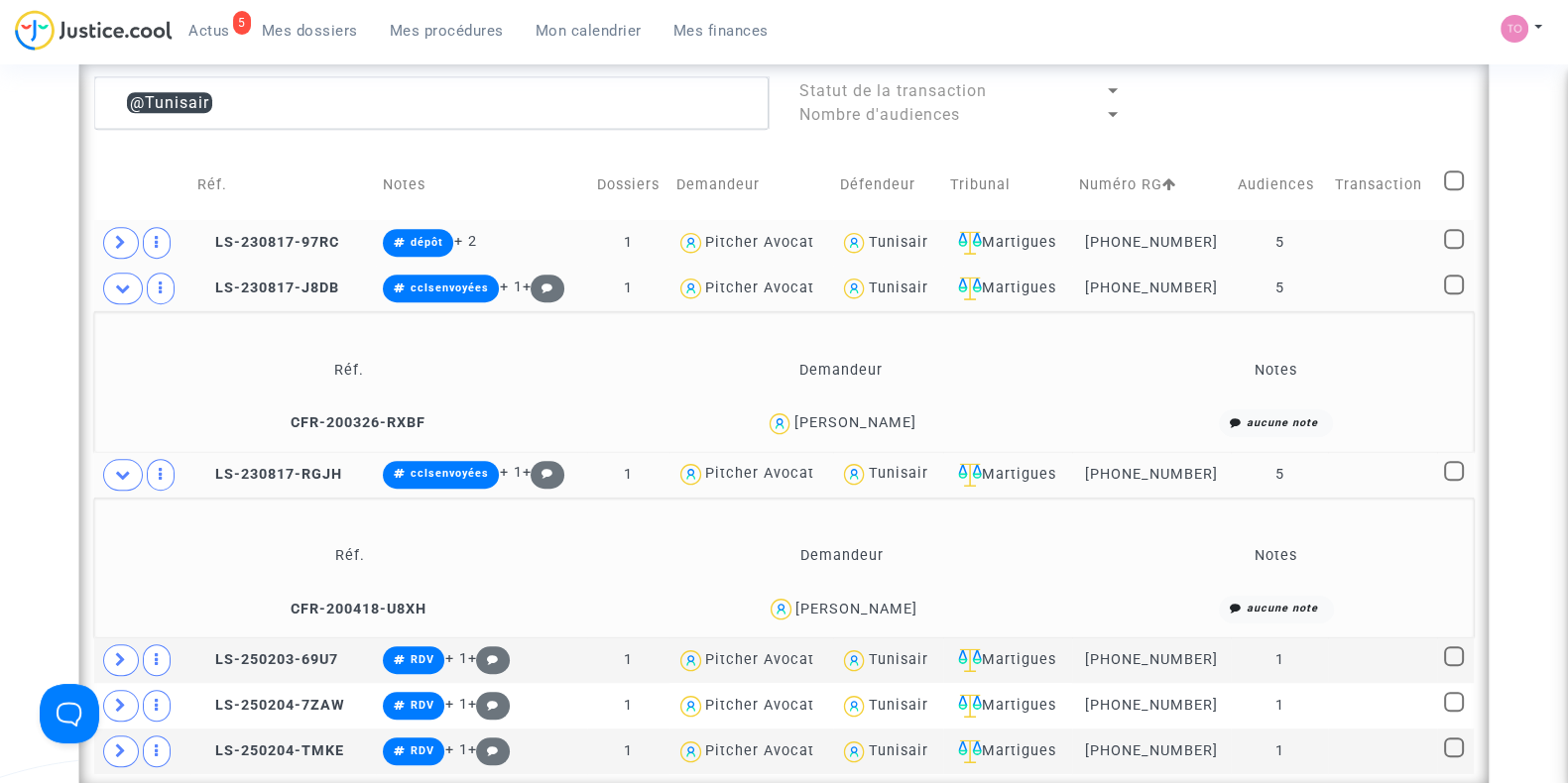
click at [911, 606] on div "[PERSON_NAME]" at bounding box center [856, 609] width 122 height 17
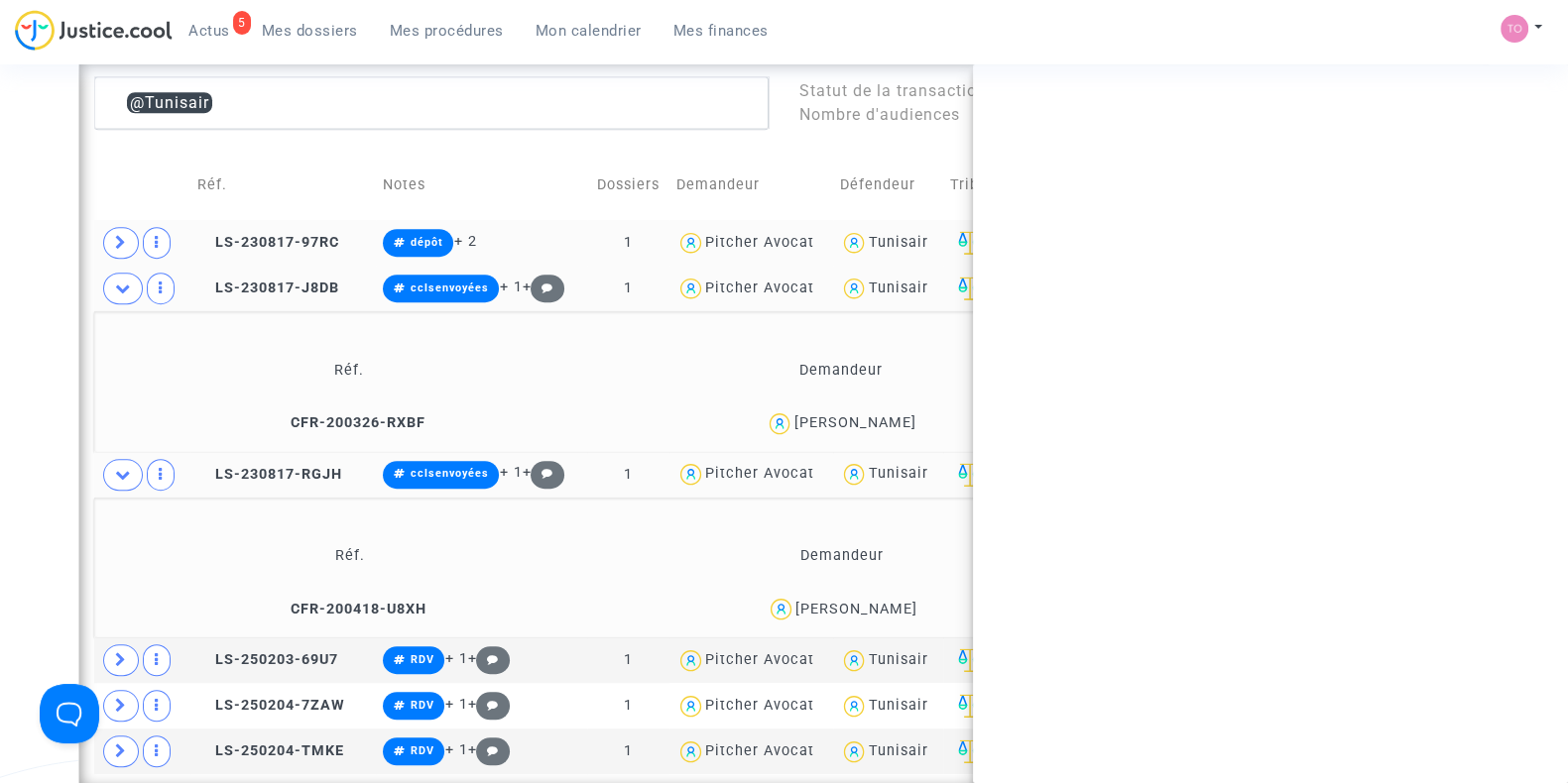
click at [911, 606] on div "[PERSON_NAME]" at bounding box center [856, 609] width 122 height 17
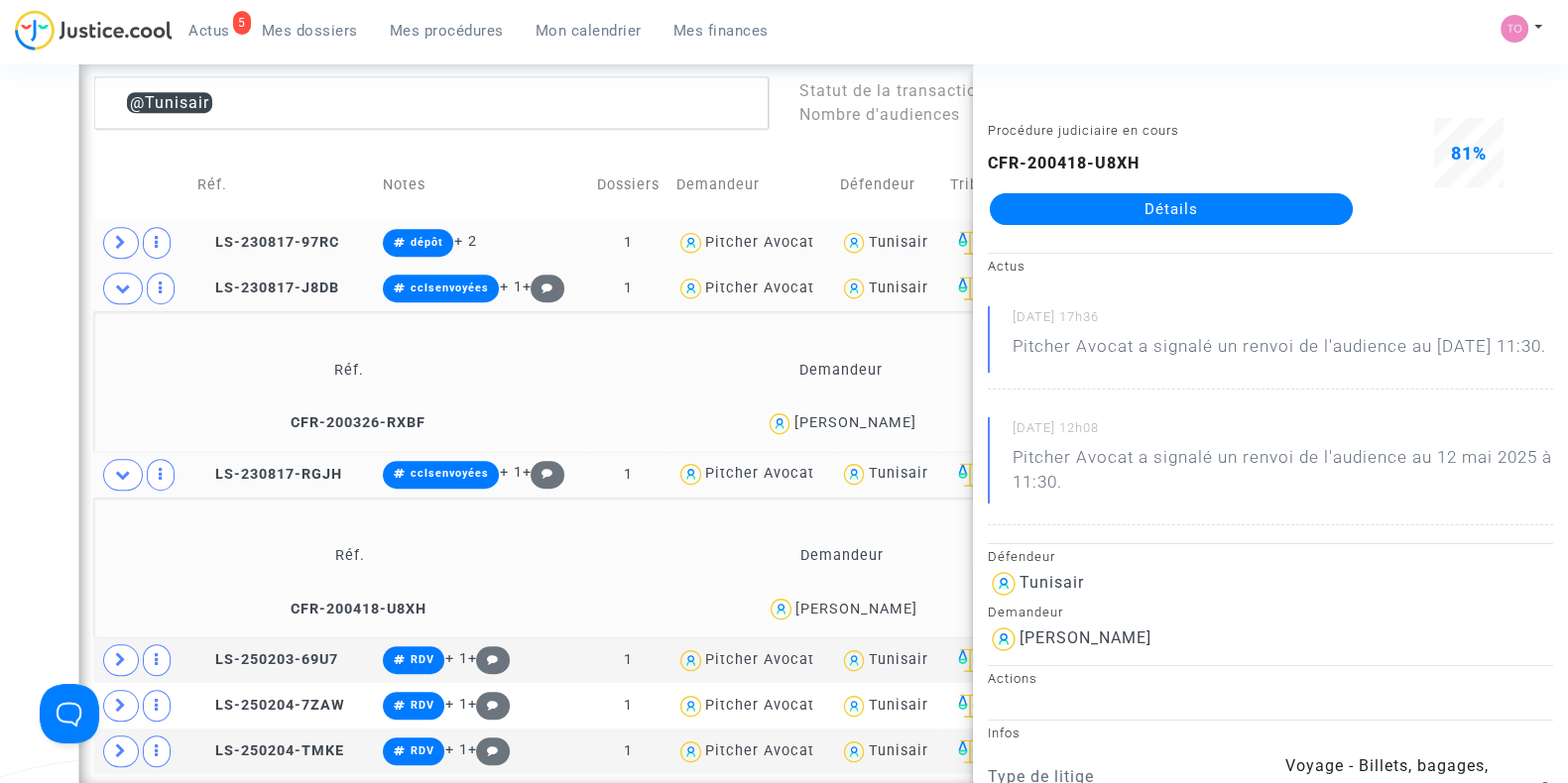
copy div "[PERSON_NAME]"
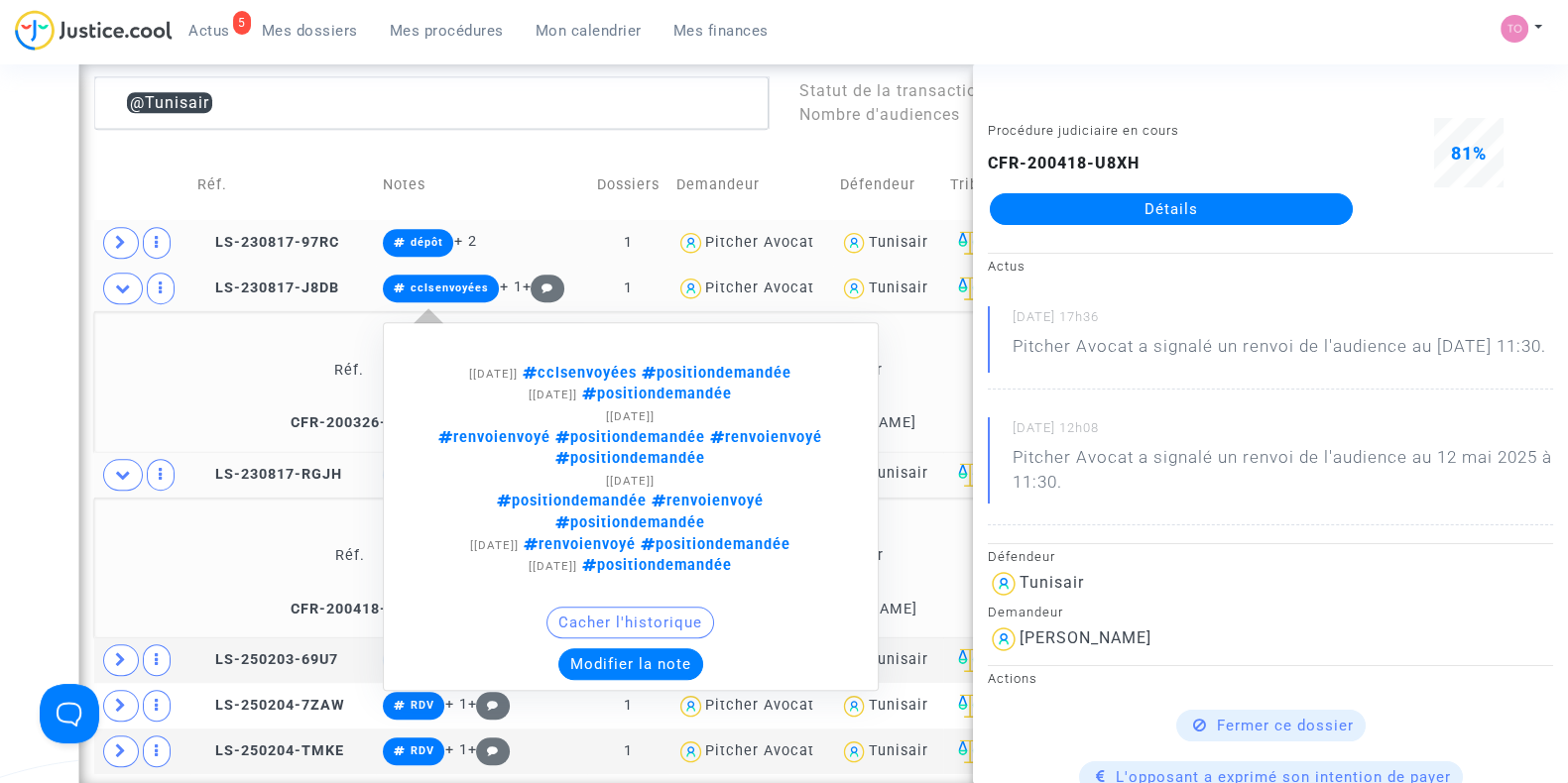
click at [590, 648] on button "Modifier la note" at bounding box center [630, 664] width 145 height 32
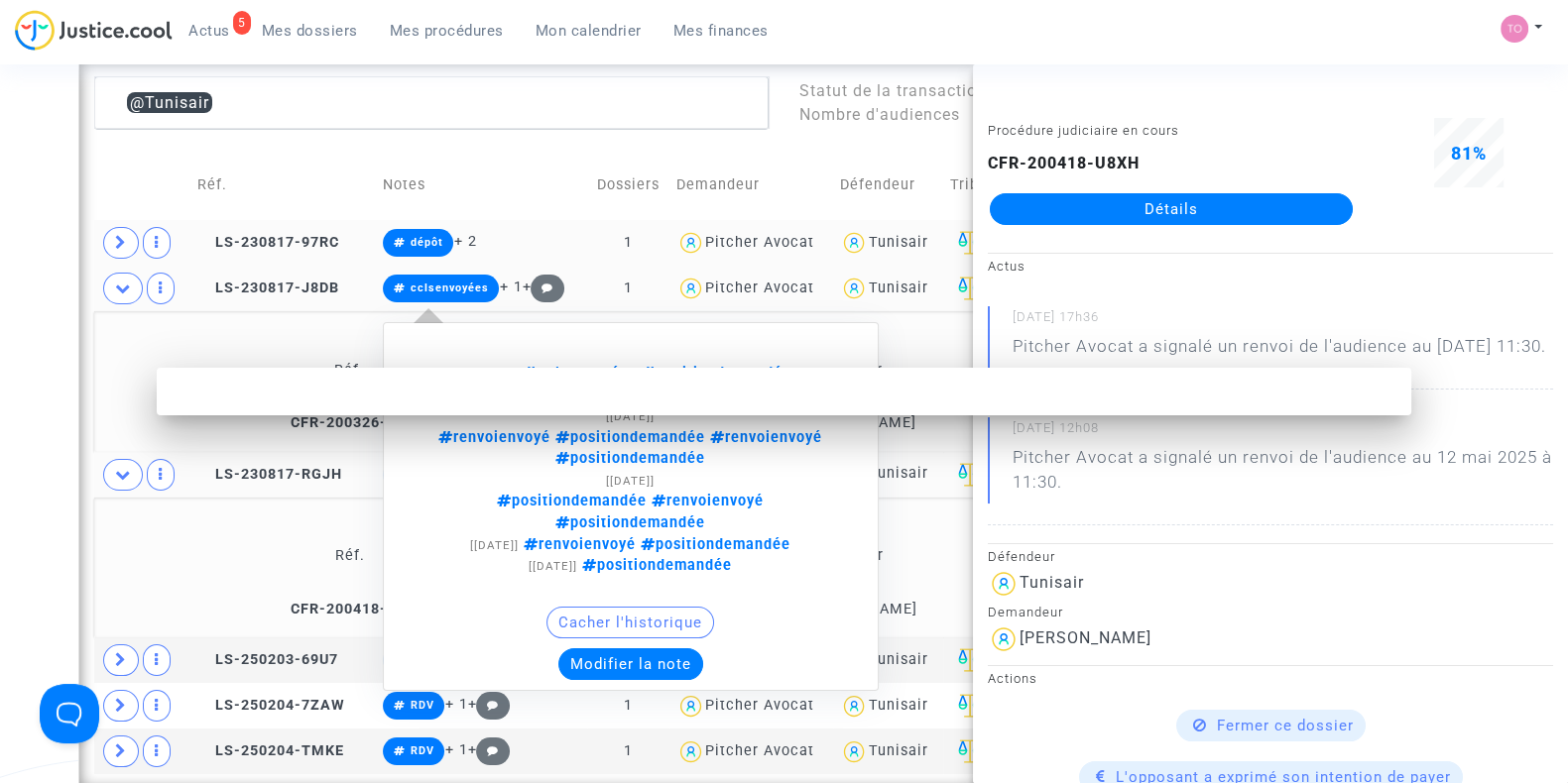
scroll to position [0, 0]
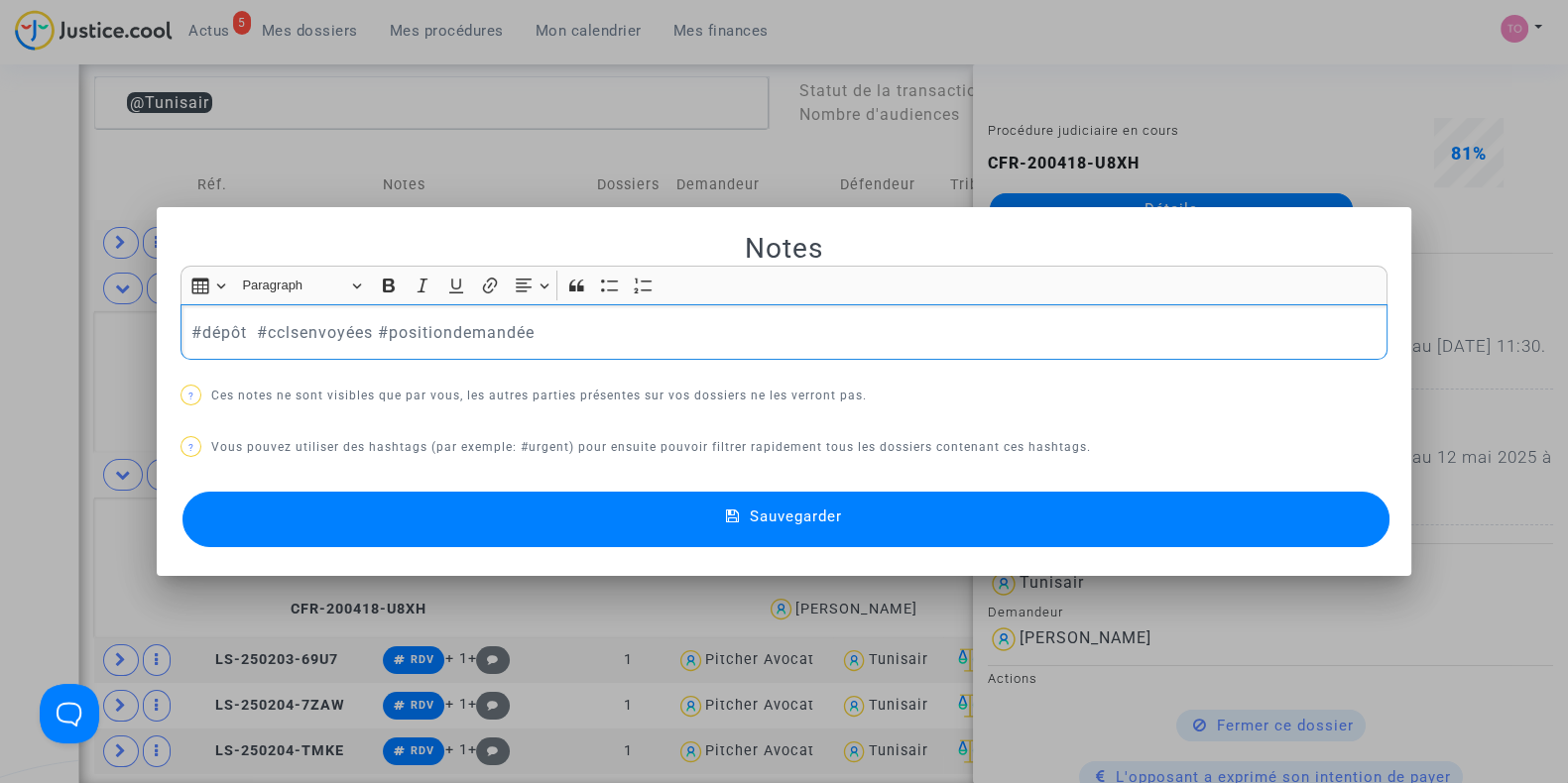
click at [520, 510] on button "Sauvegarder" at bounding box center [786, 519] width 1206 height 56
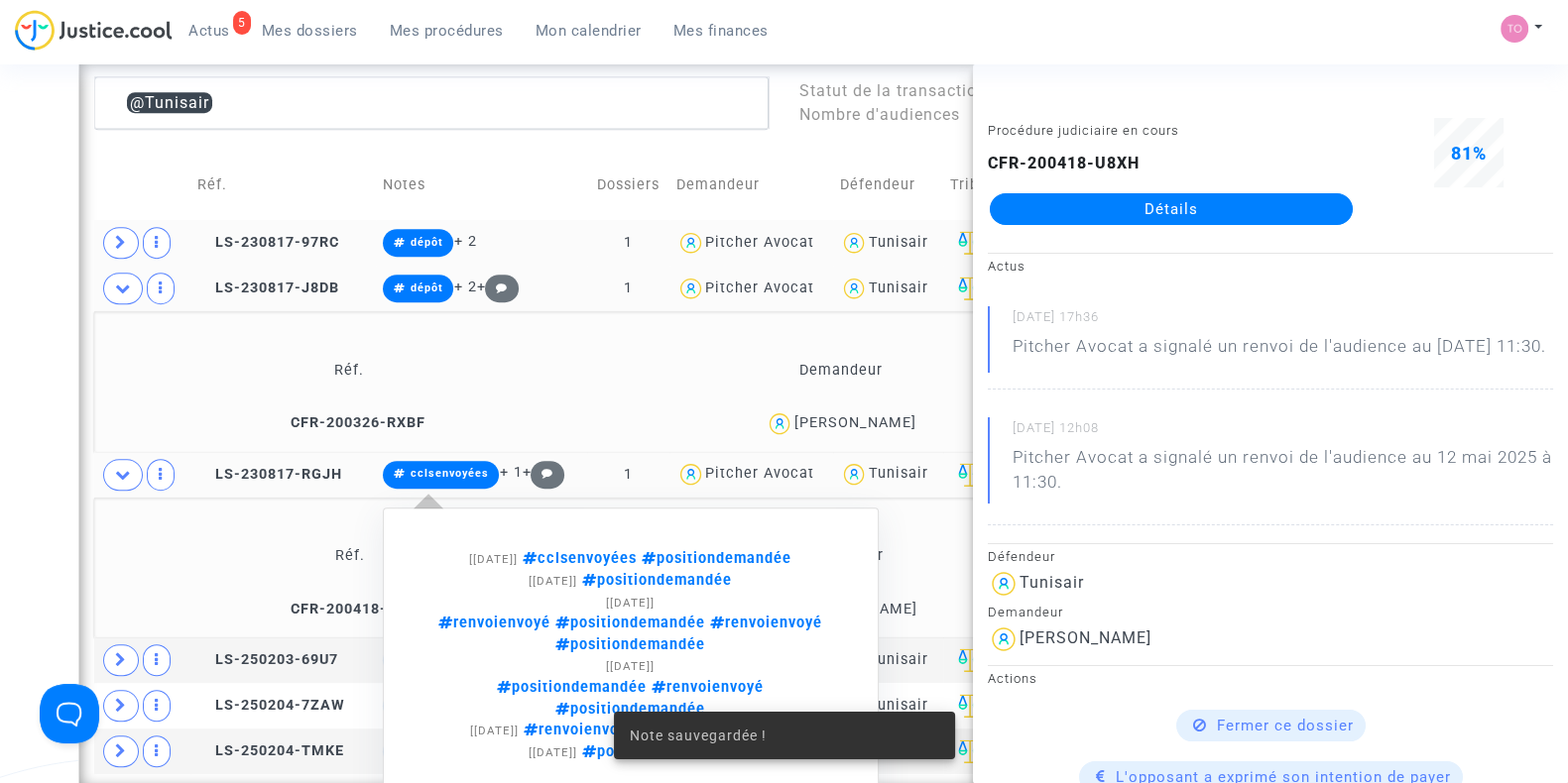
scroll to position [1603, 0]
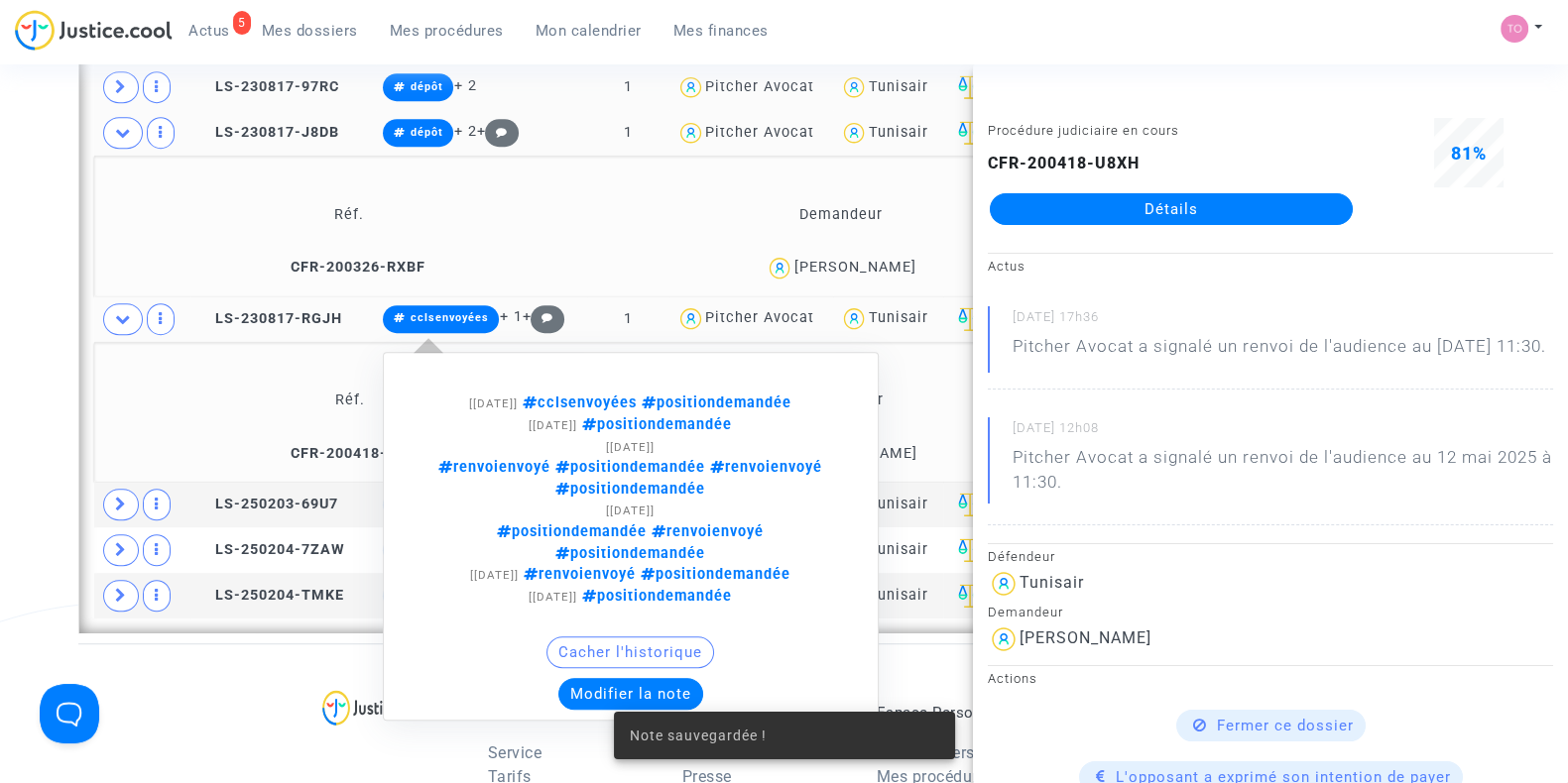
click at [593, 678] on button "Modifier la note" at bounding box center [630, 694] width 145 height 32
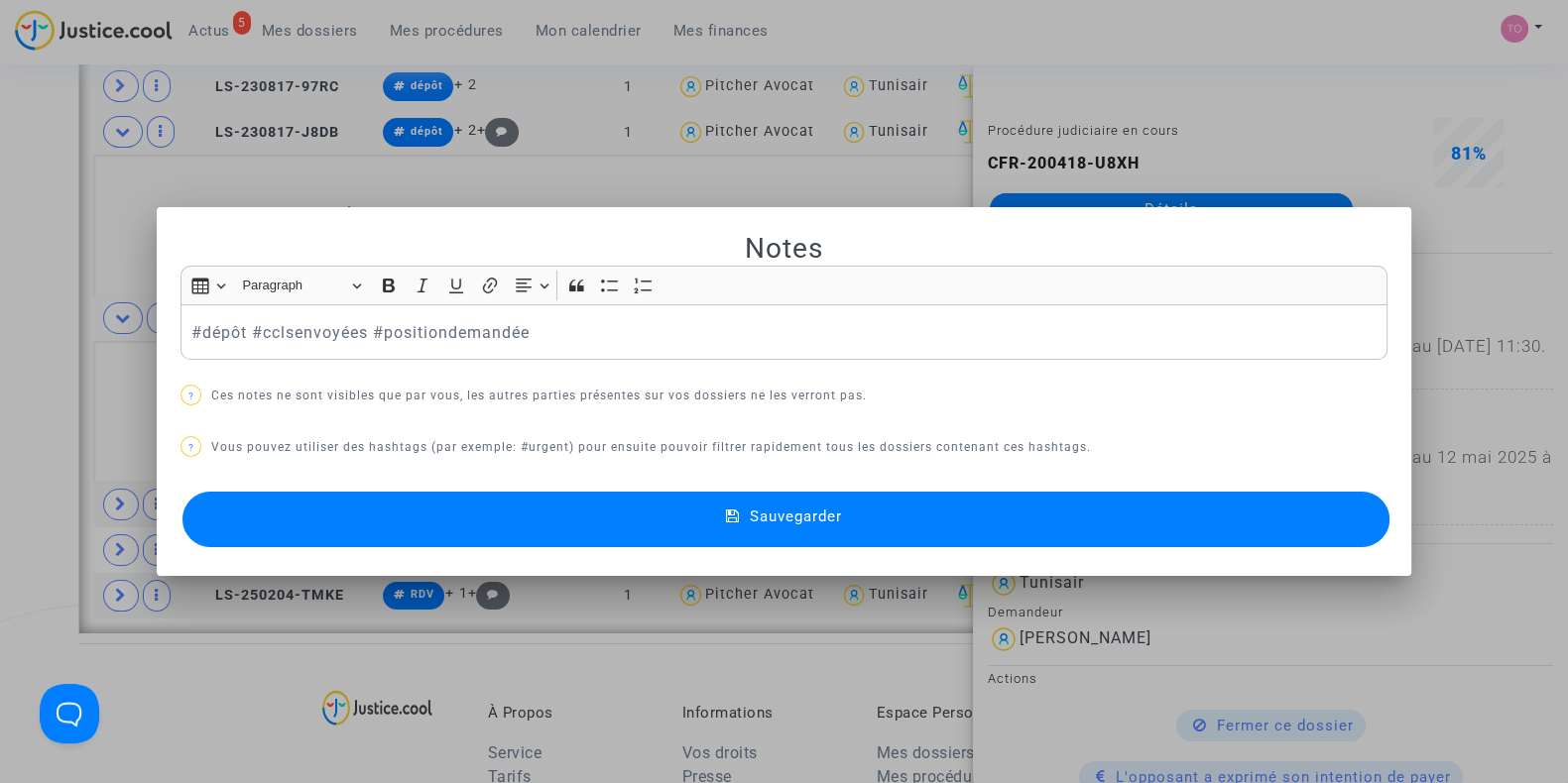
click at [486, 511] on button "Sauvegarder" at bounding box center [786, 519] width 1206 height 56
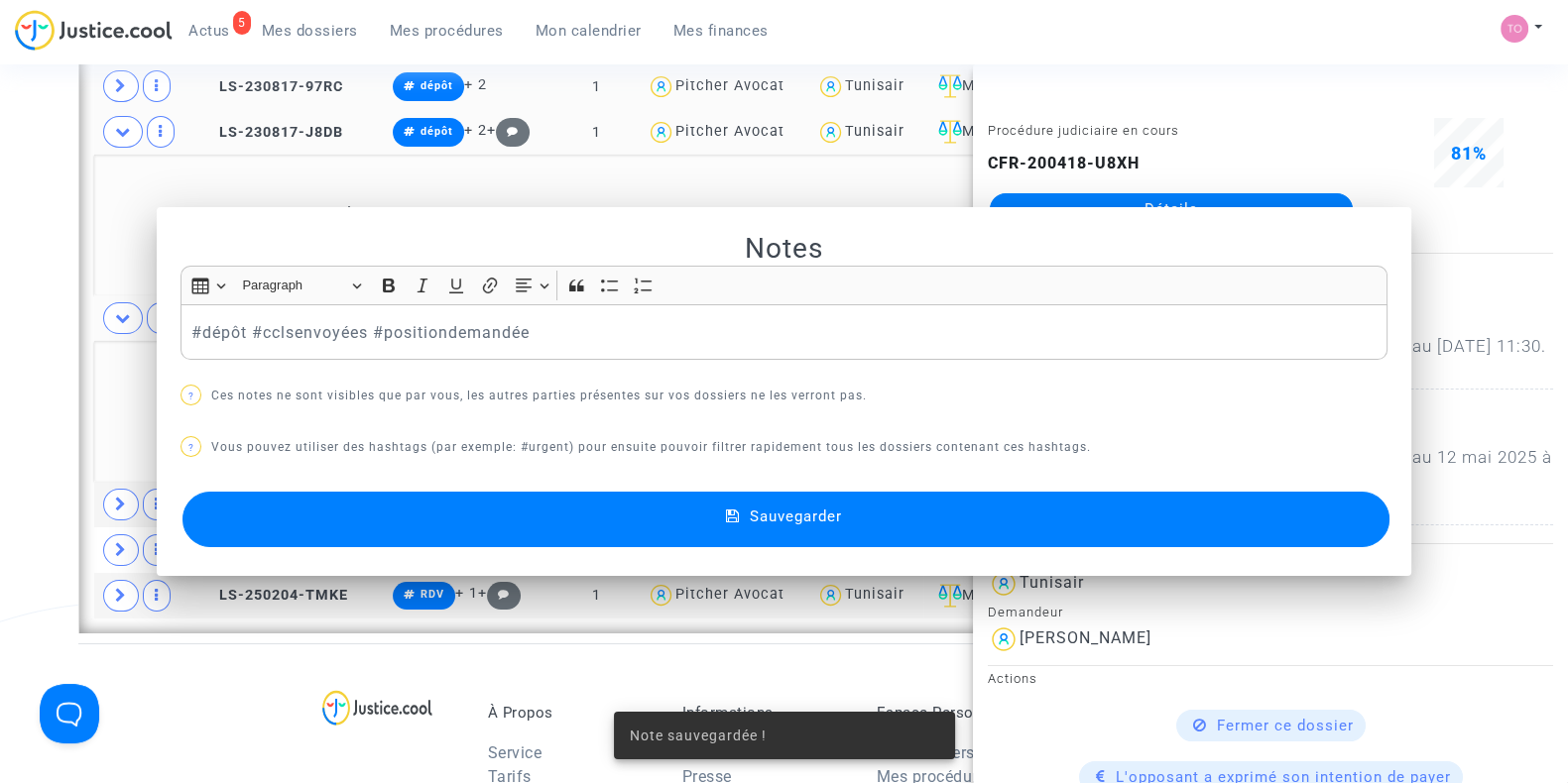
scroll to position [1603, 0]
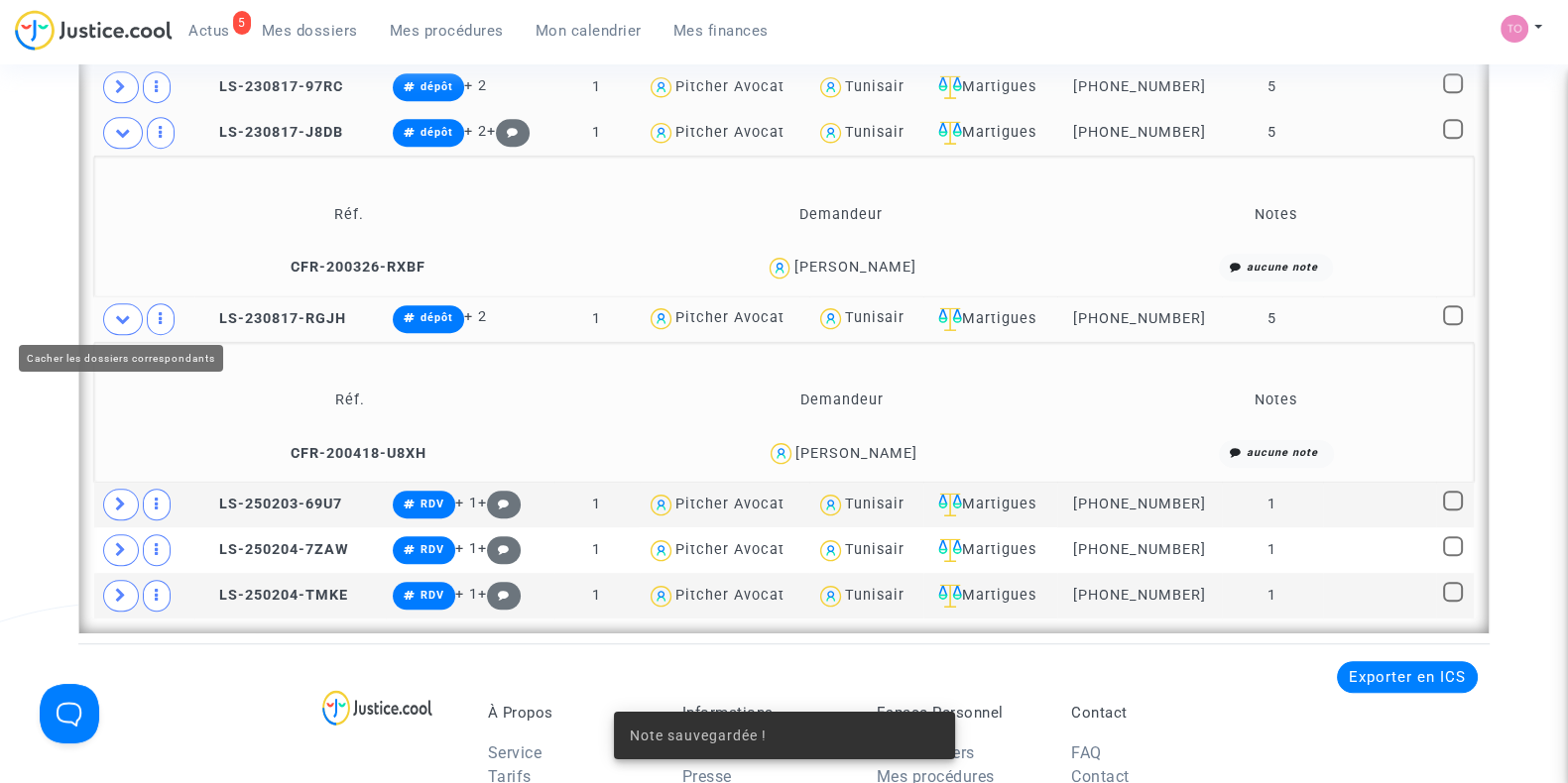
click at [127, 312] on icon at bounding box center [123, 319] width 16 height 15
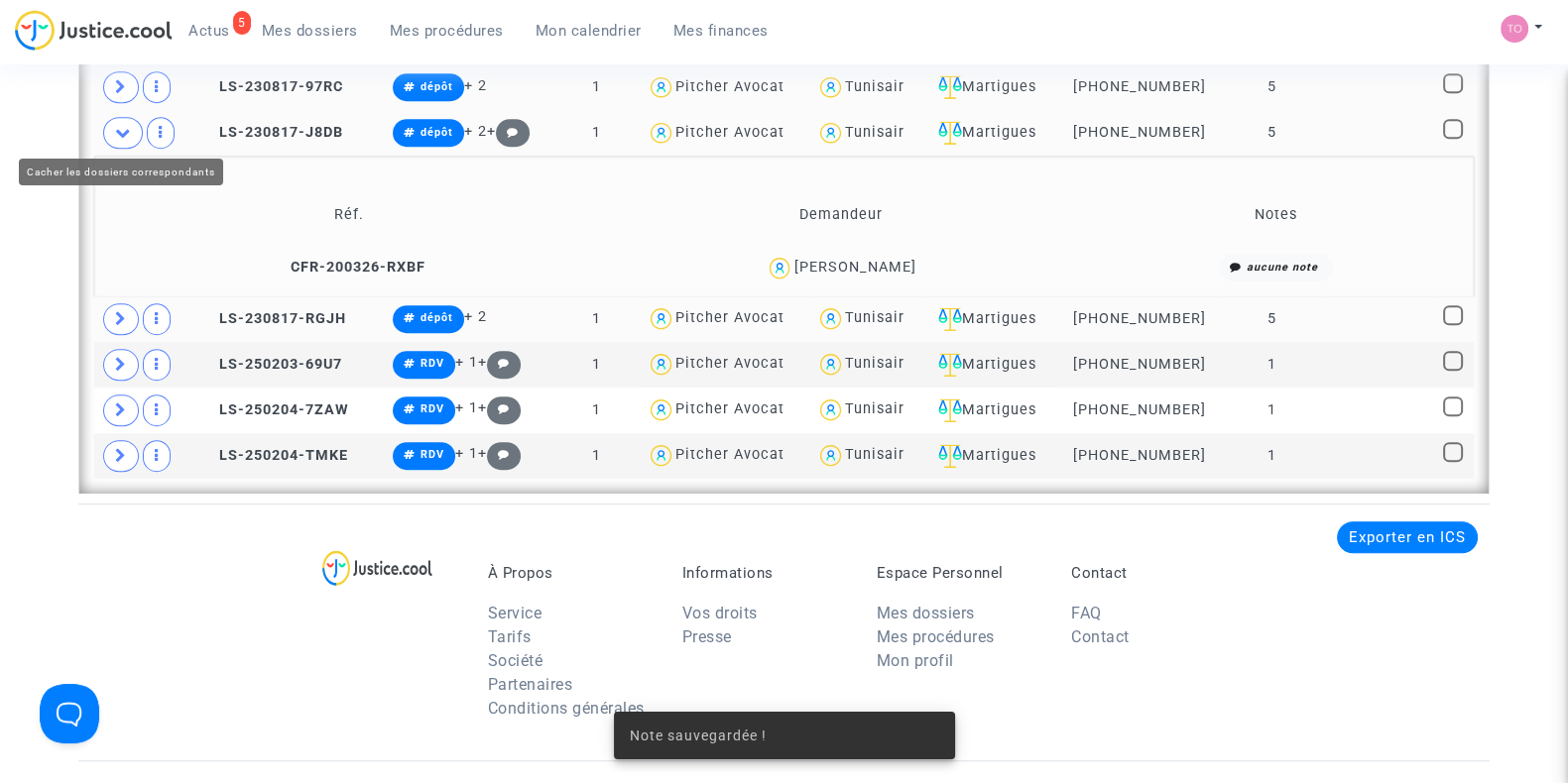
click at [114, 117] on span at bounding box center [123, 133] width 40 height 32
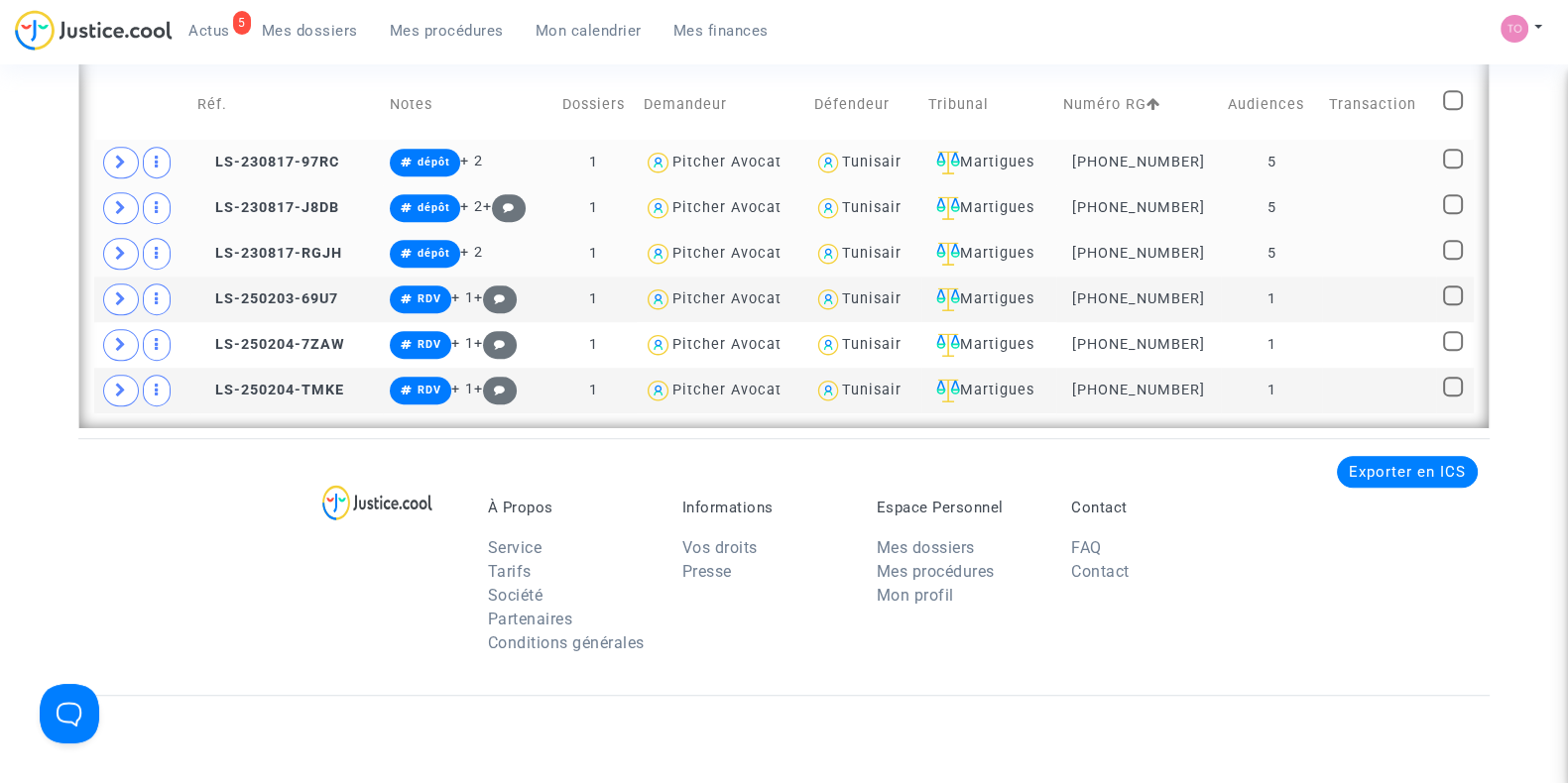
scroll to position [1526, 0]
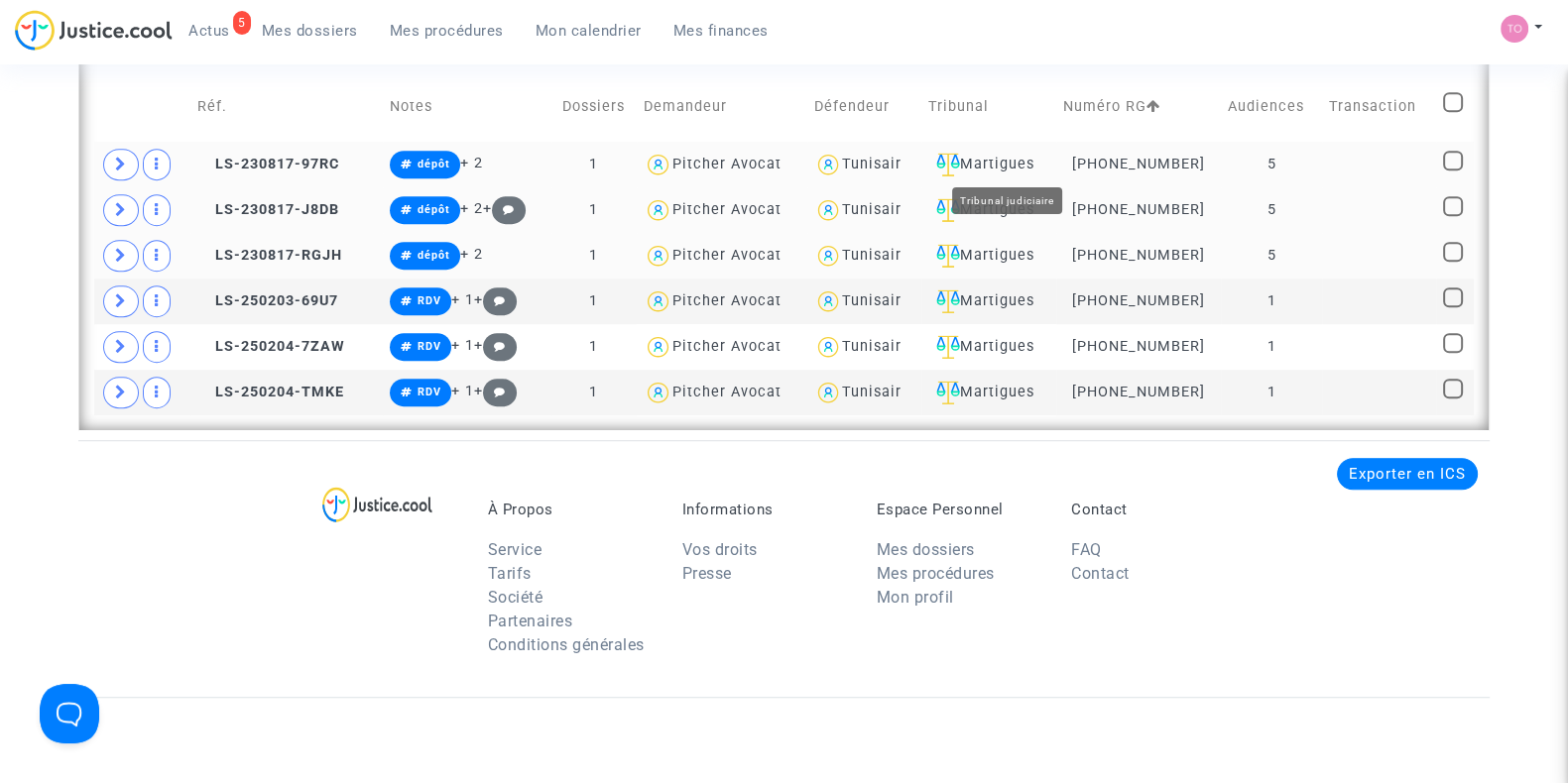
click at [981, 162] on div "Martigues" at bounding box center [988, 165] width 121 height 24
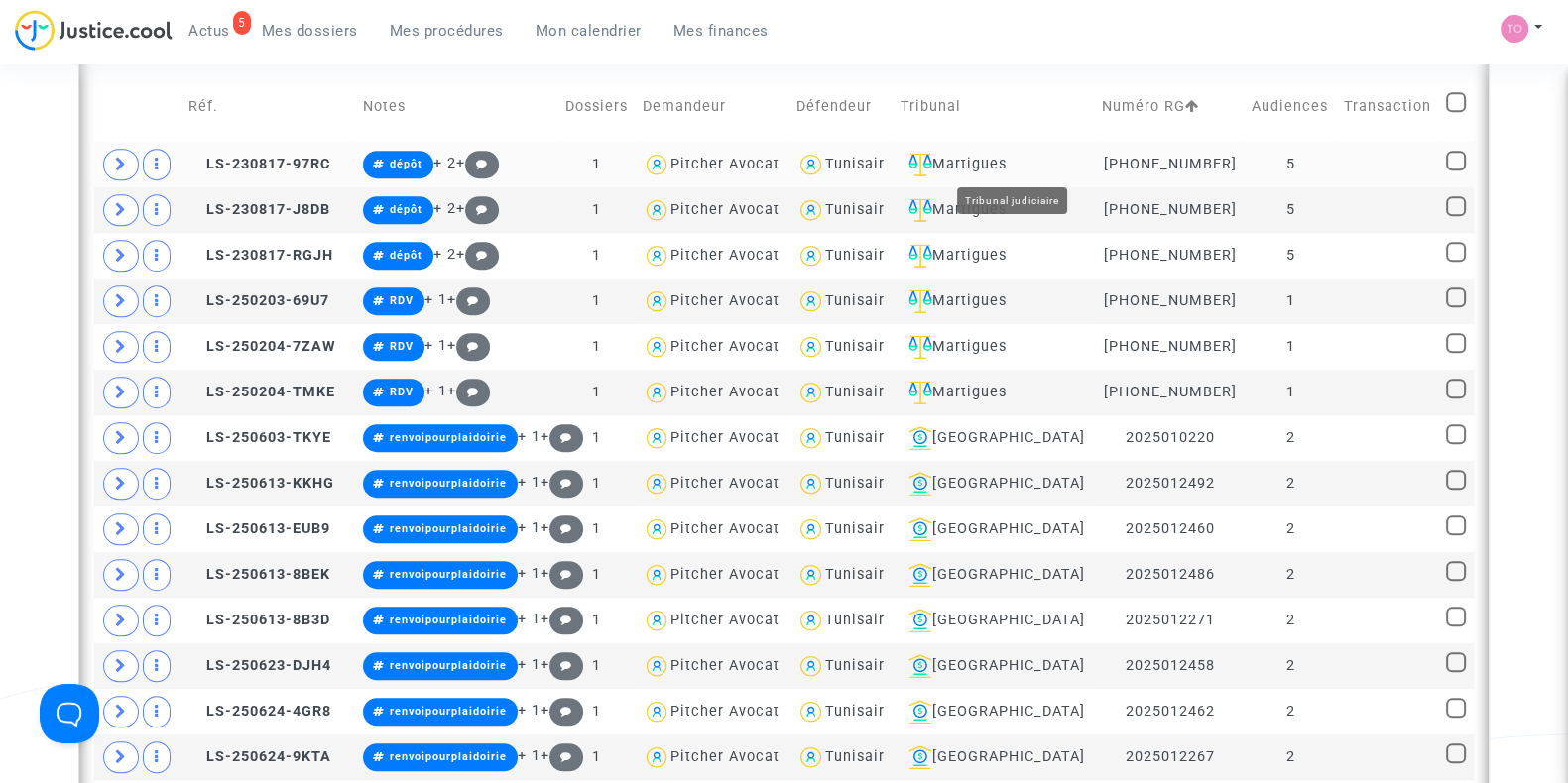
click at [980, 162] on div "Martigues" at bounding box center [994, 165] width 189 height 24
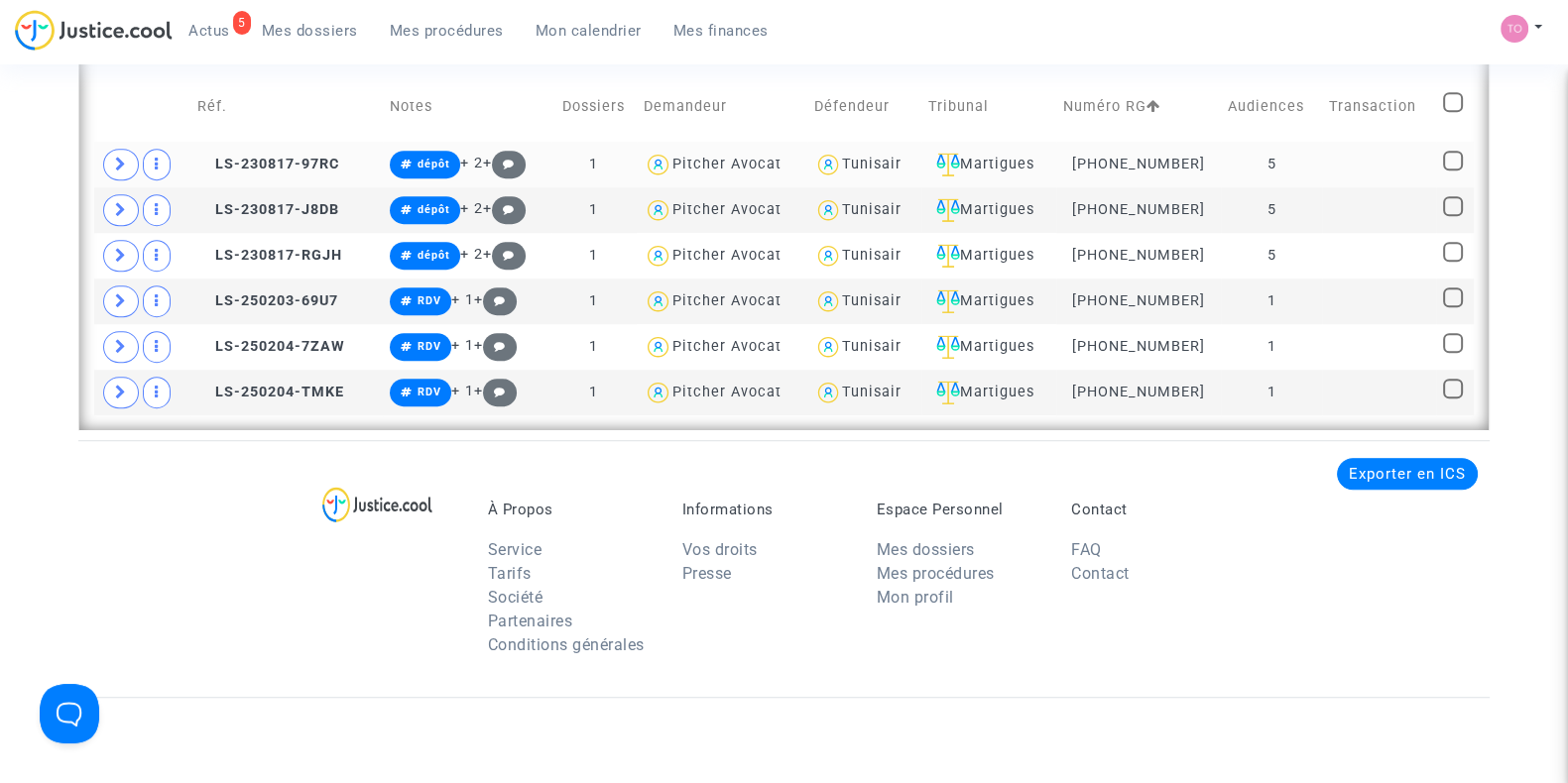
click at [883, 160] on div "Tunisair" at bounding box center [872, 164] width 60 height 17
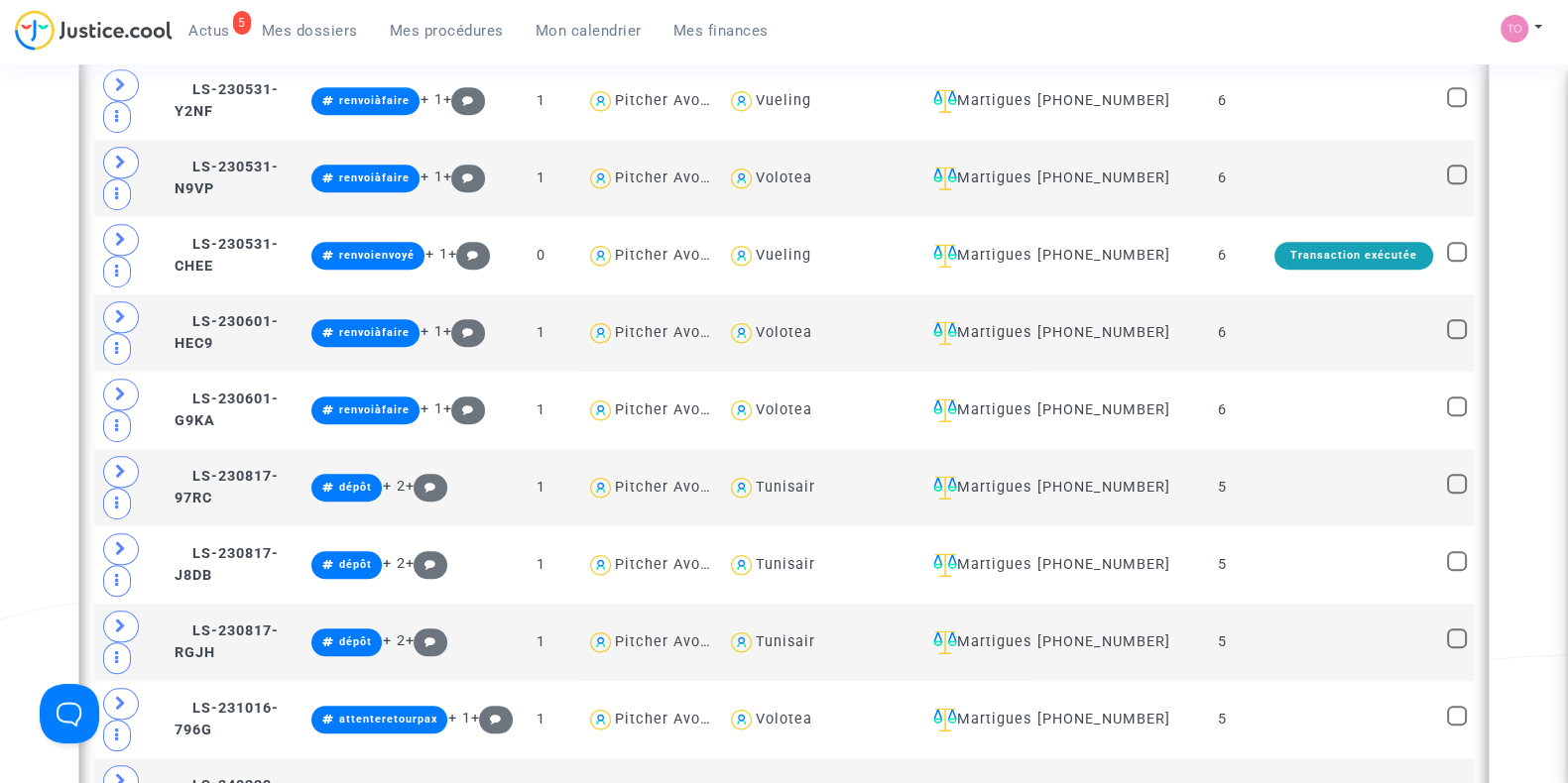
scroll to position [1607, 0]
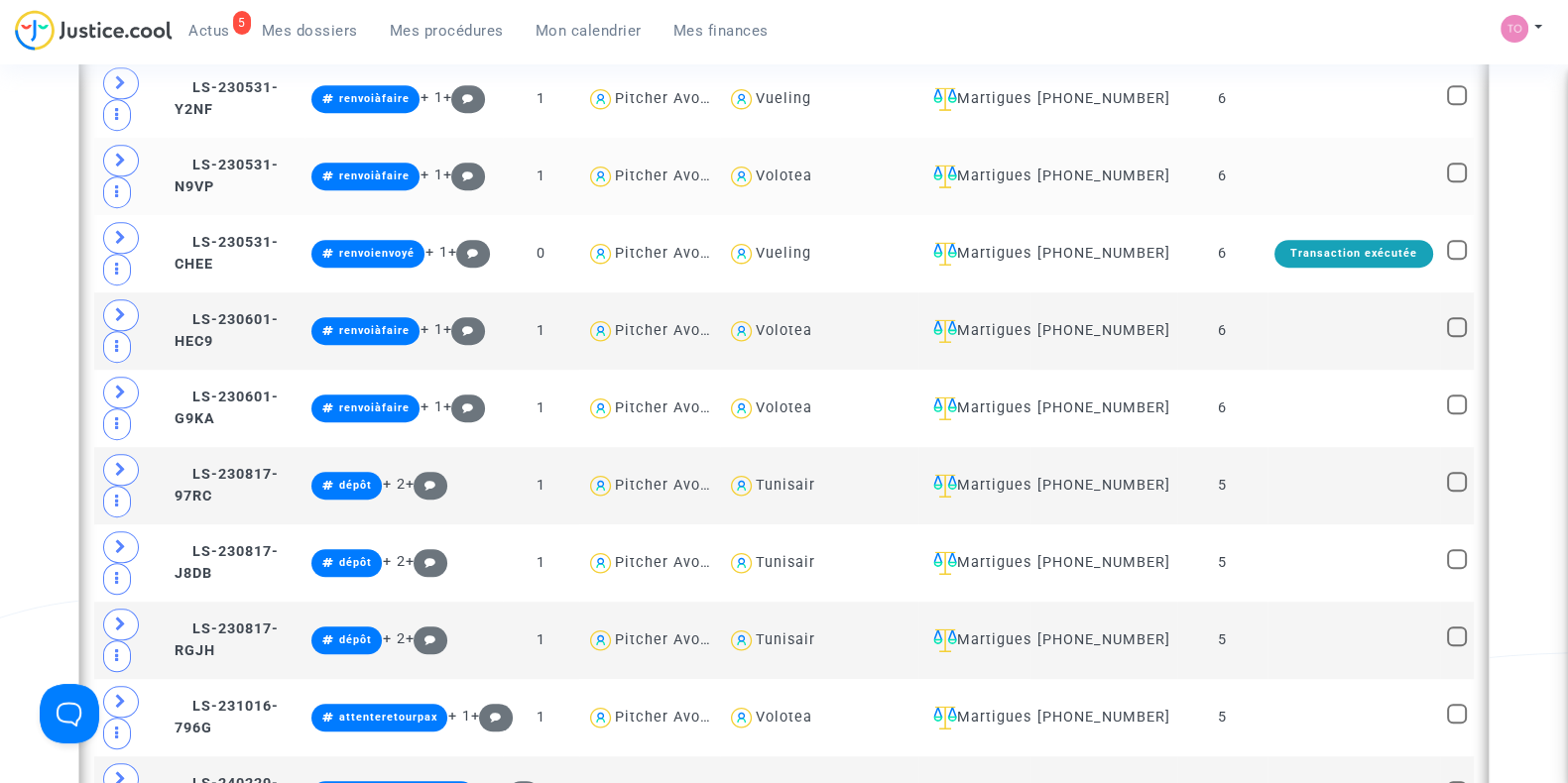
click at [798, 184] on div "Volotea" at bounding box center [784, 176] width 57 height 17
type textarea "@Volotea"
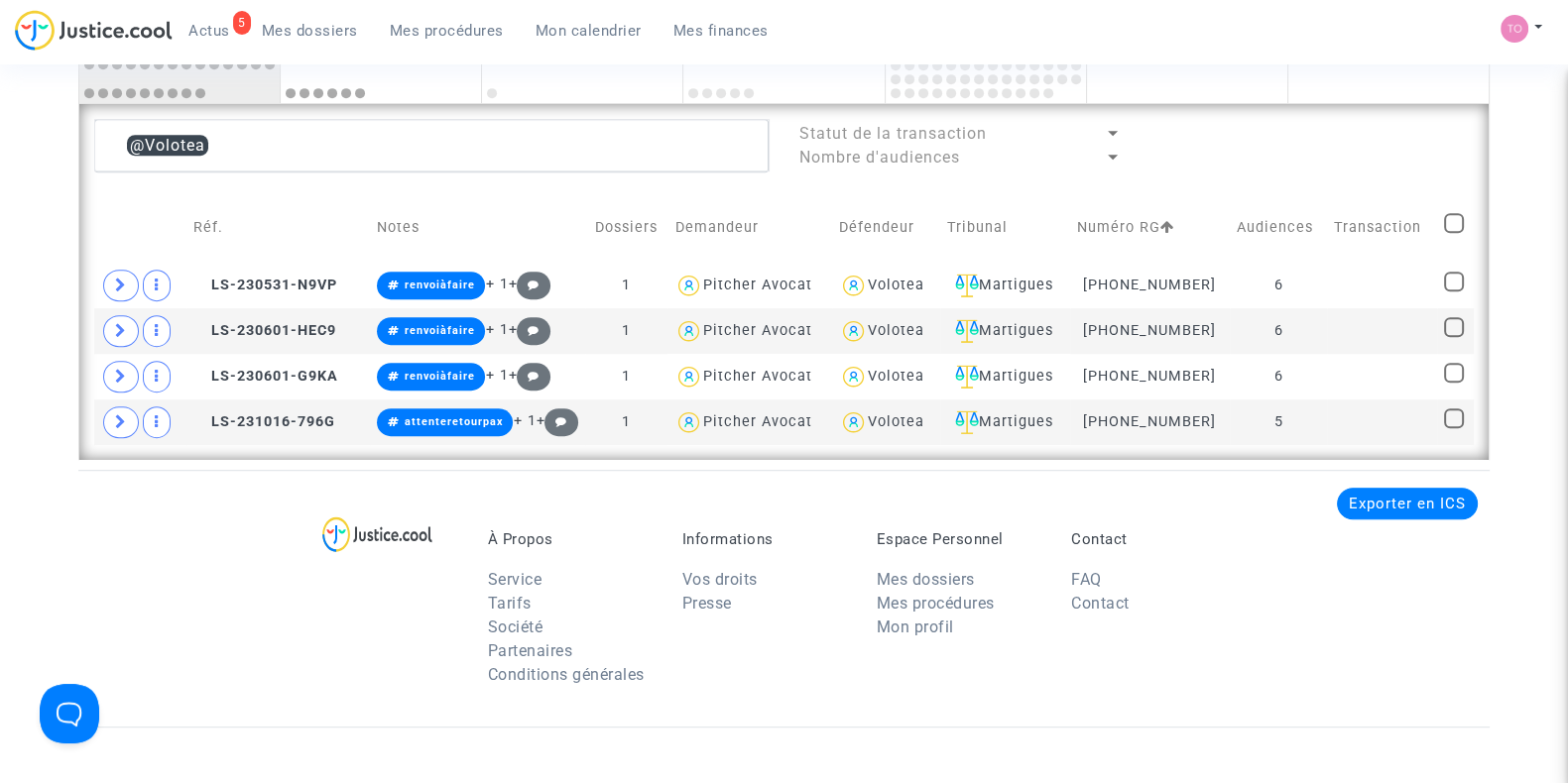
scroll to position [1400, 0]
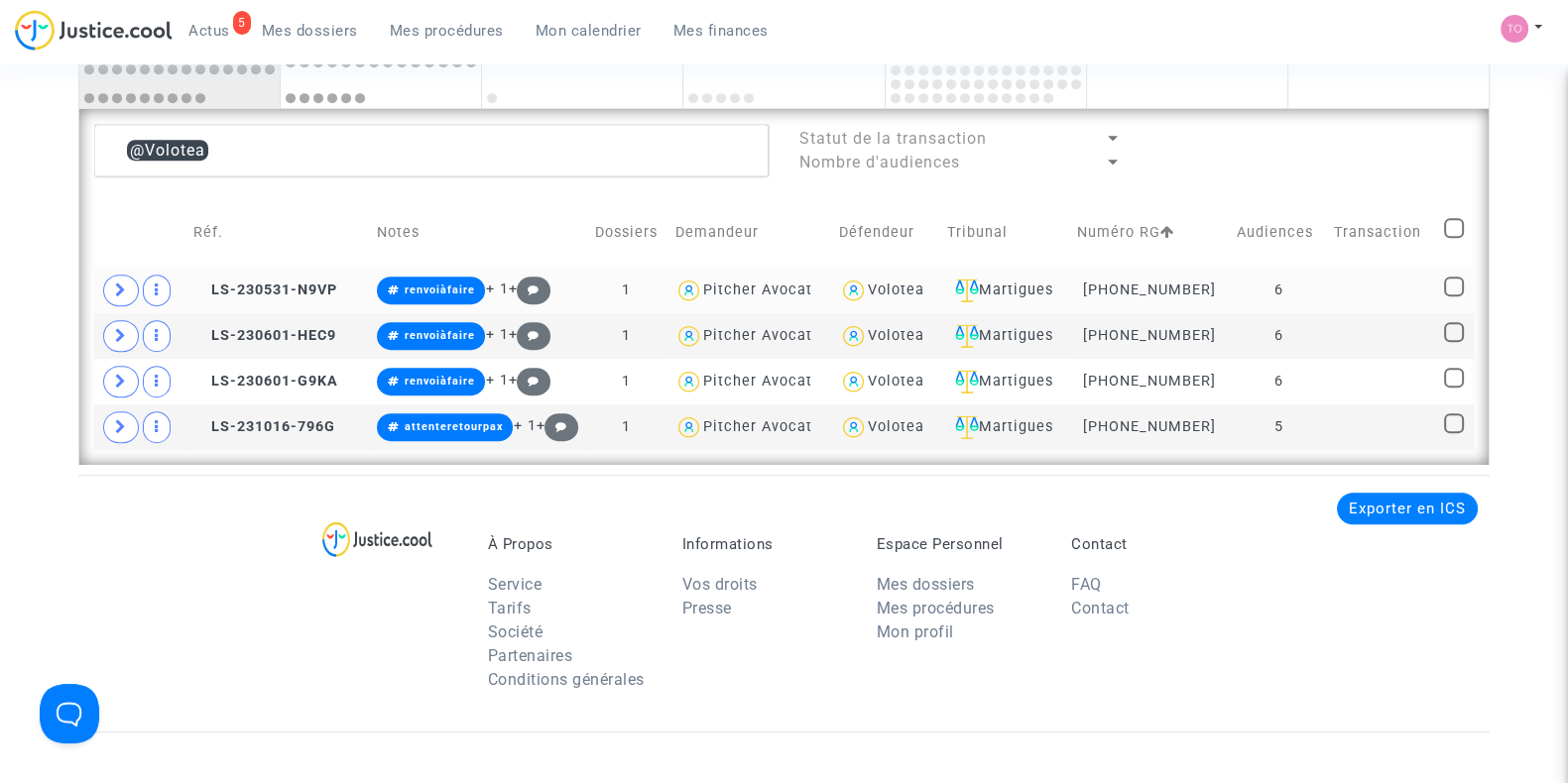
click at [893, 290] on div "Volotea" at bounding box center [896, 290] width 57 height 17
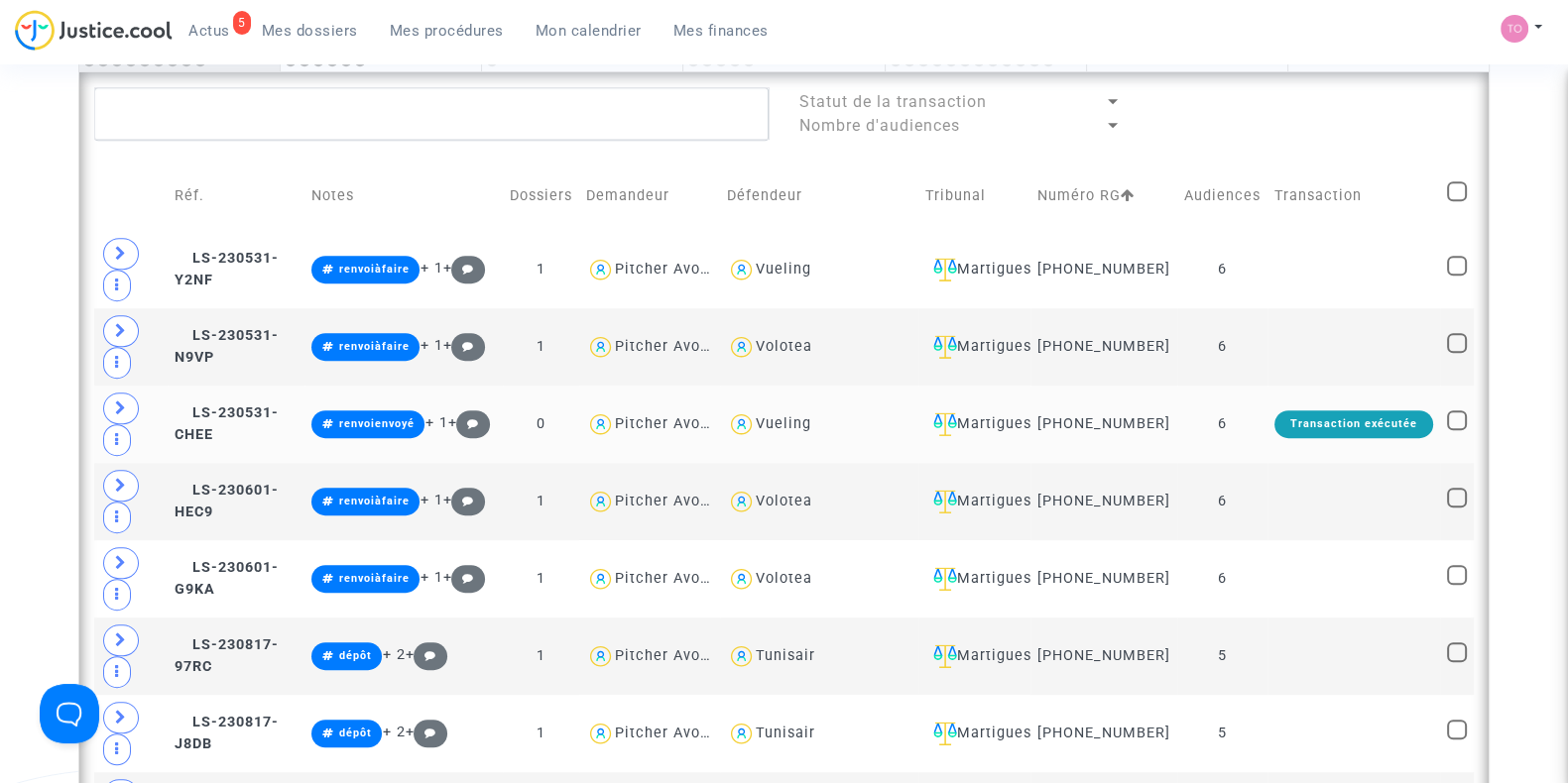
scroll to position [1438, 0]
click at [810, 277] on div "Vueling" at bounding box center [784, 268] width 56 height 17
type textarea "@Vueling"
click at [810, 277] on div "Vueling" at bounding box center [784, 268] width 56 height 17
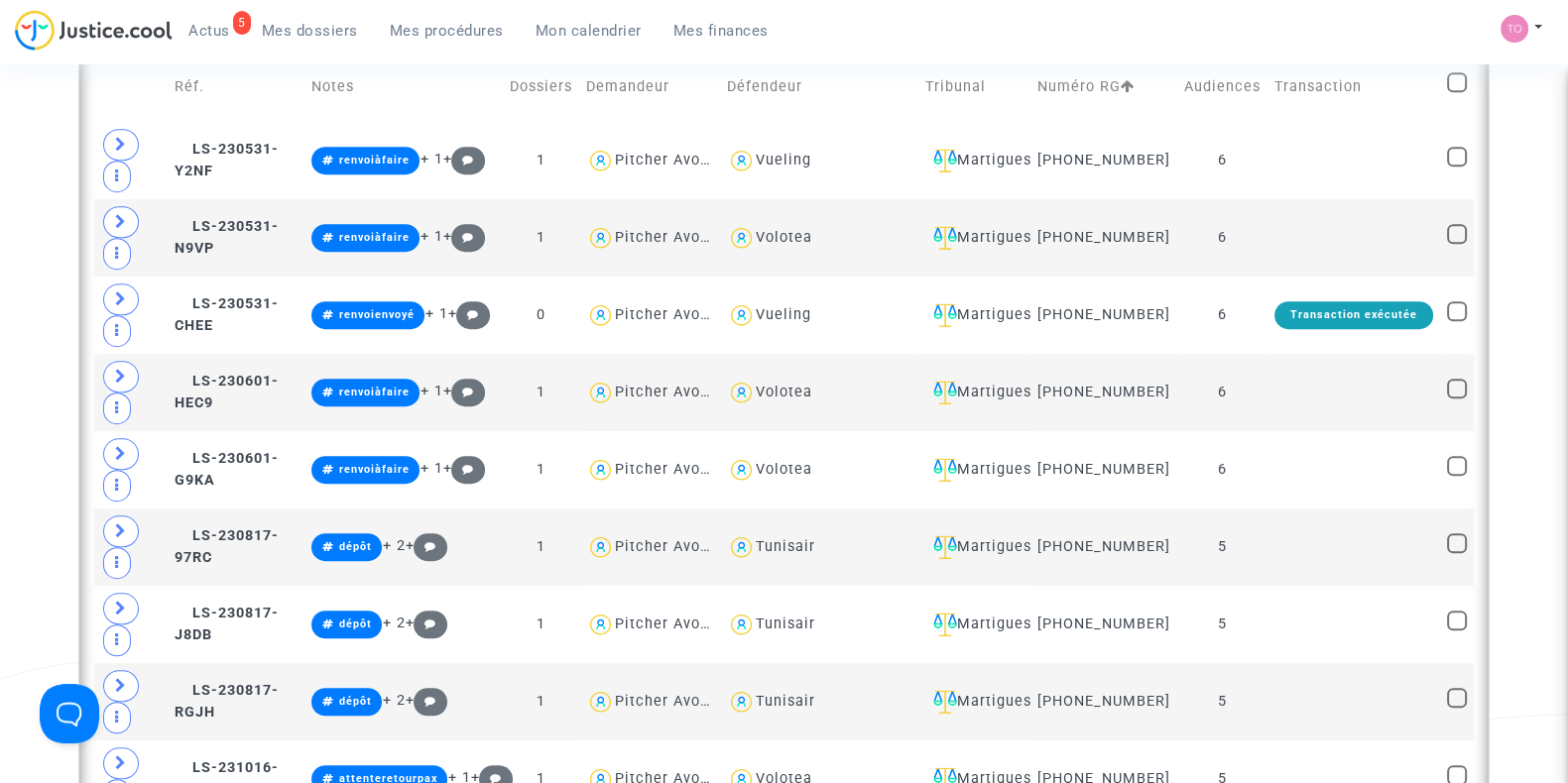
scroll to position [1544, 0]
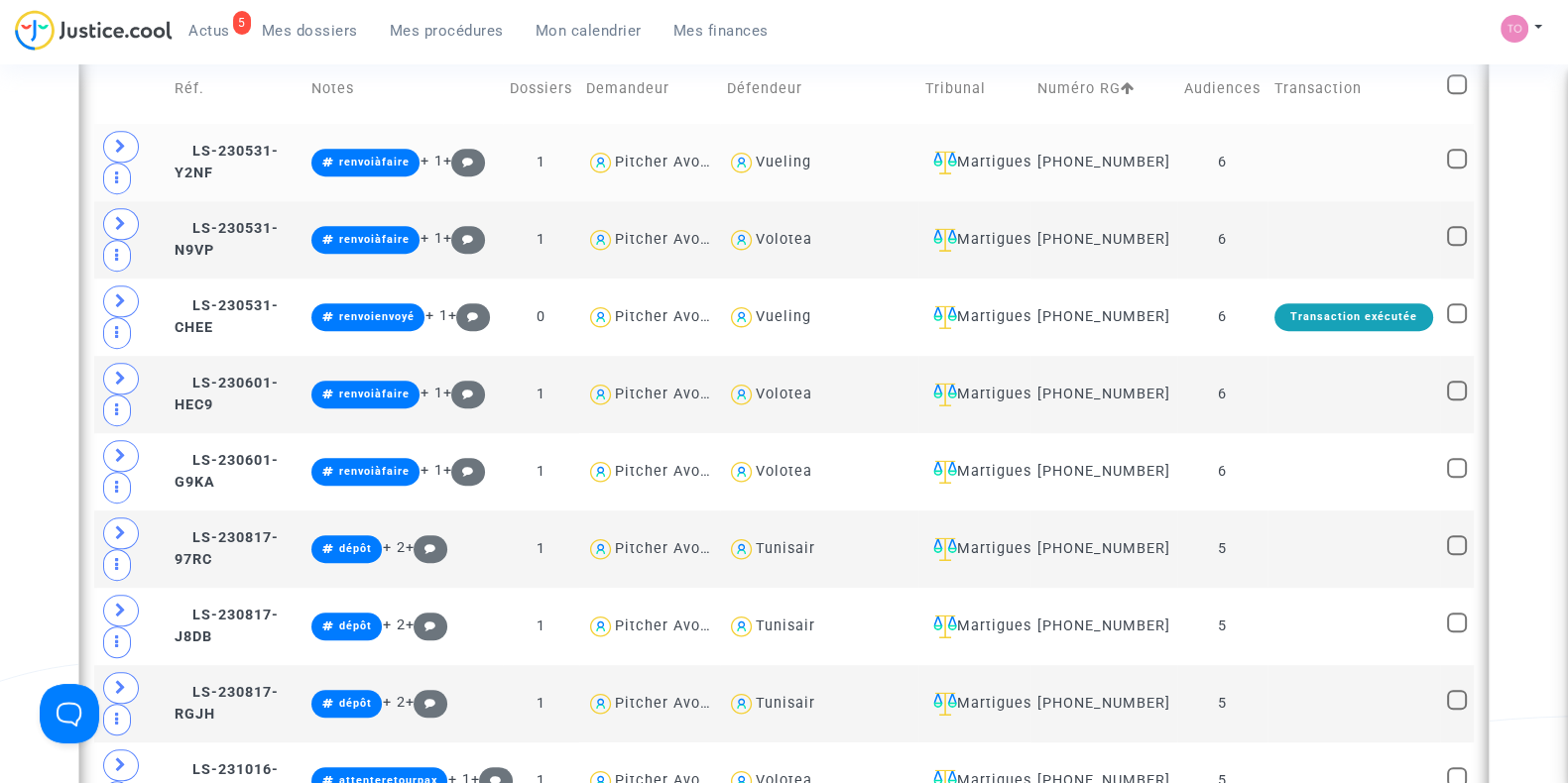
click at [802, 171] on div "Vueling" at bounding box center [784, 162] width 56 height 17
type textarea "@Vueling"
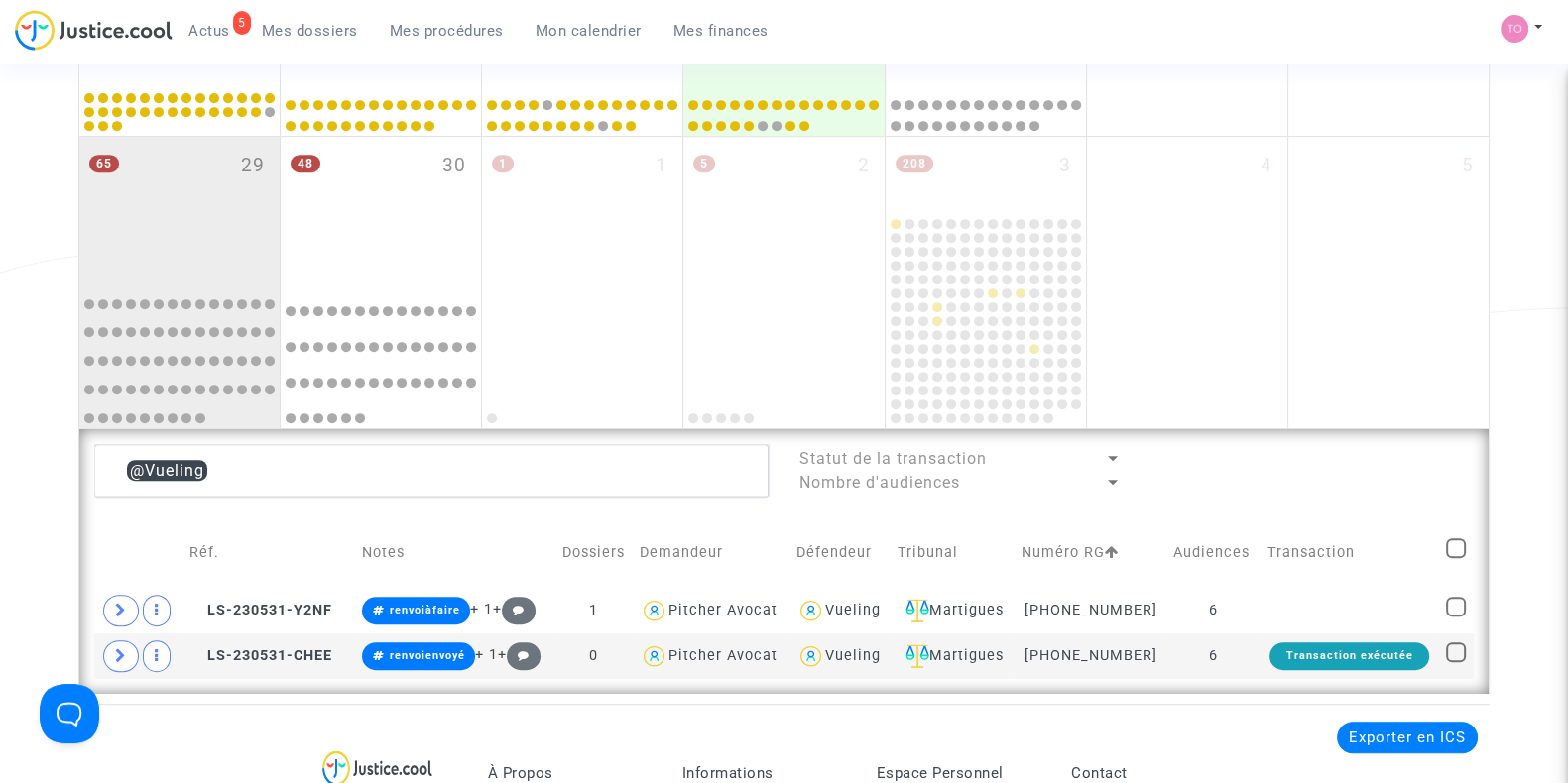
scroll to position [1344, 0]
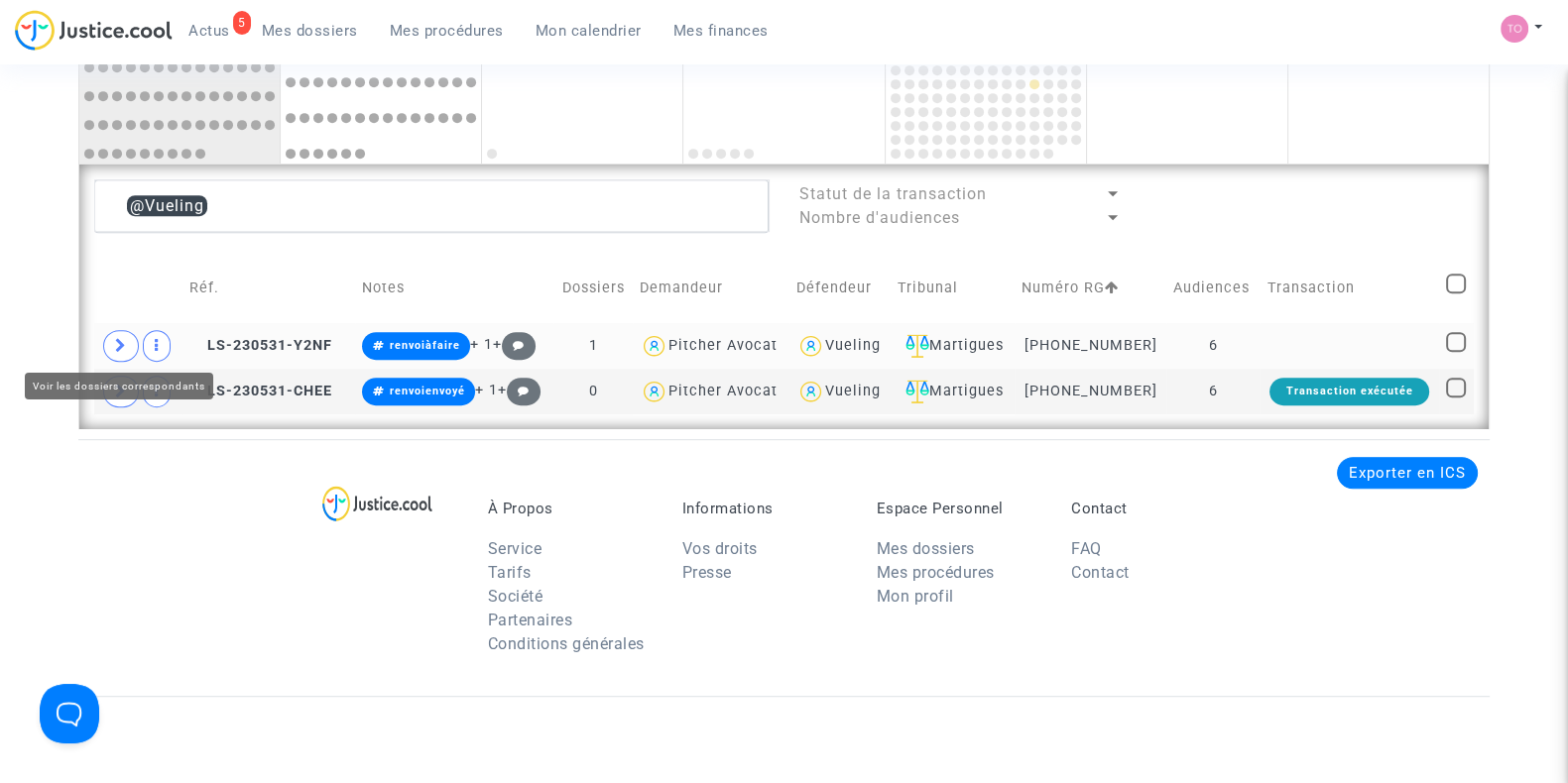
click at [94, 329] on td at bounding box center [138, 347] width 88 height 46
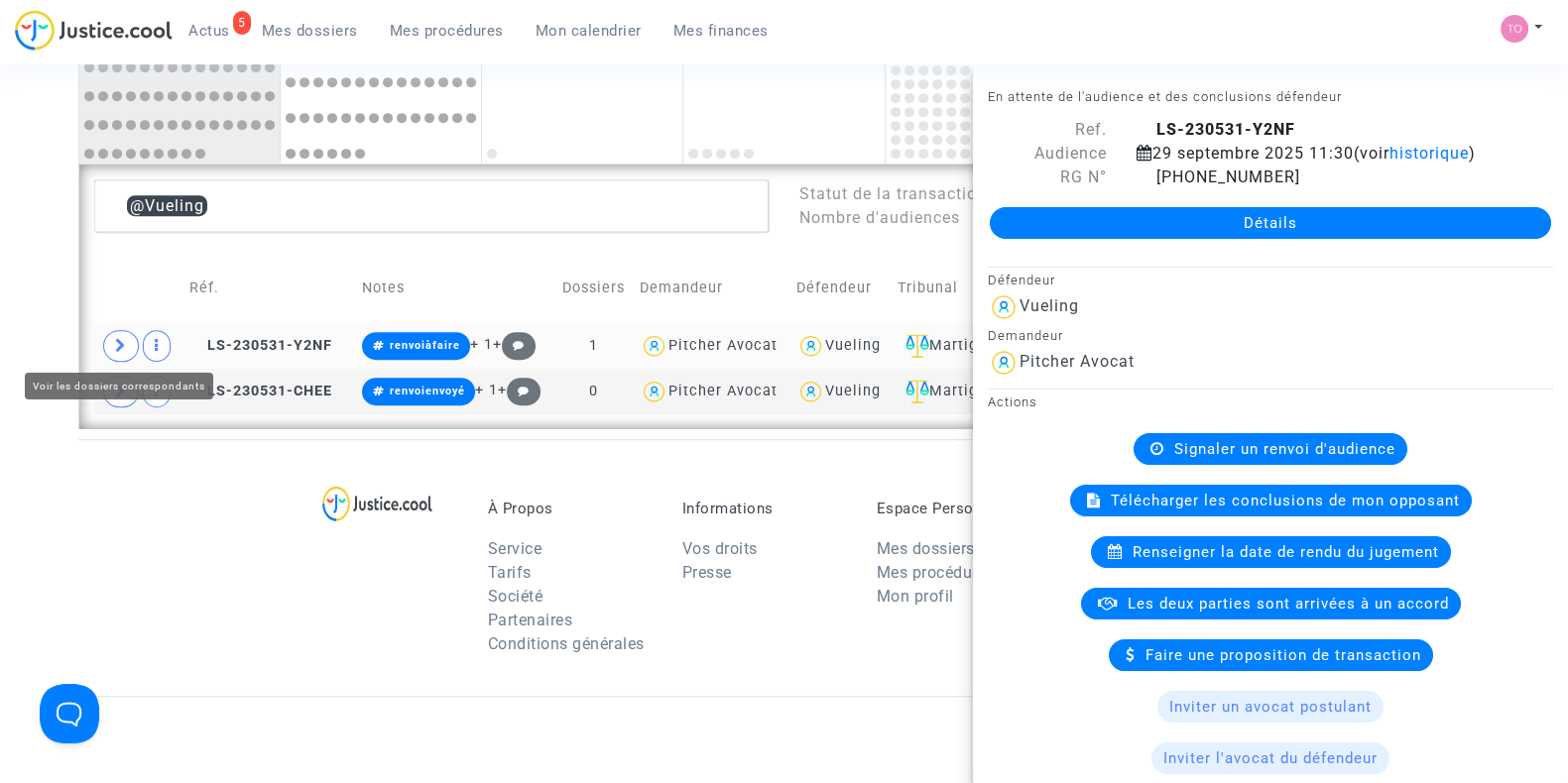
click at [109, 337] on span at bounding box center [121, 347] width 36 height 32
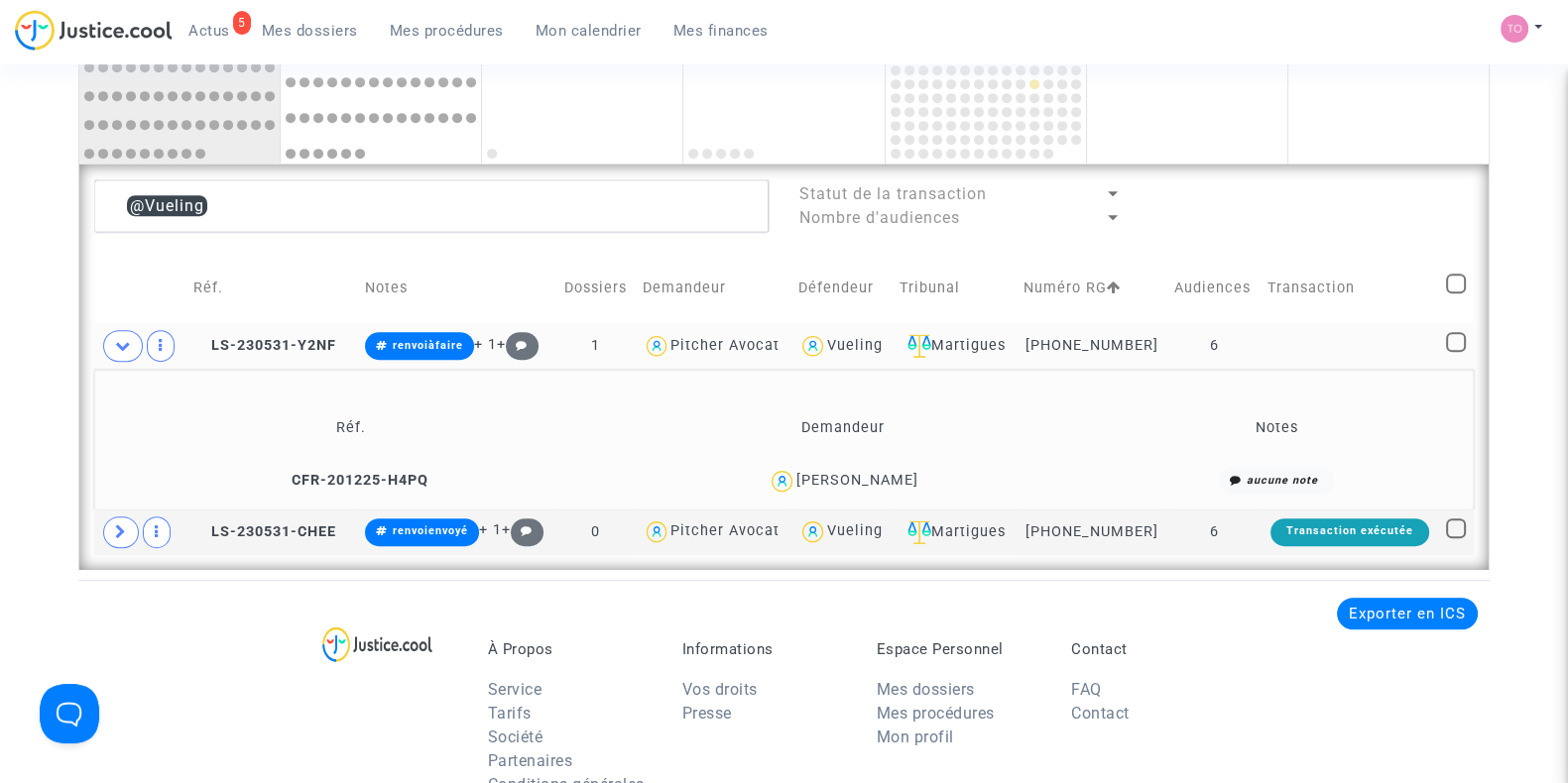
click at [888, 472] on div "[PERSON_NAME]" at bounding box center [857, 480] width 122 height 17
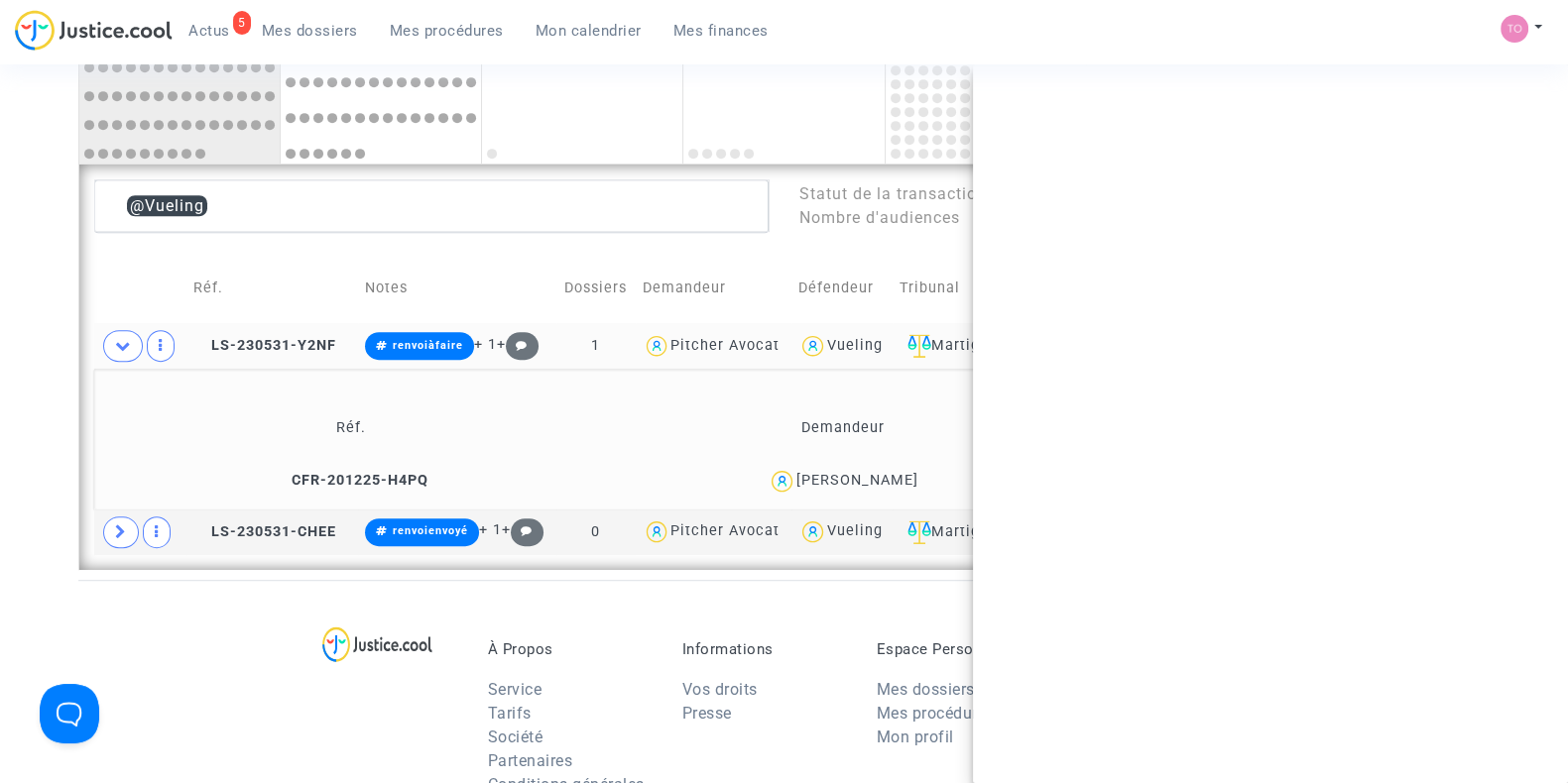
click at [888, 472] on div "[PERSON_NAME]" at bounding box center [857, 480] width 122 height 17
